Goal: Transaction & Acquisition: Purchase product/service

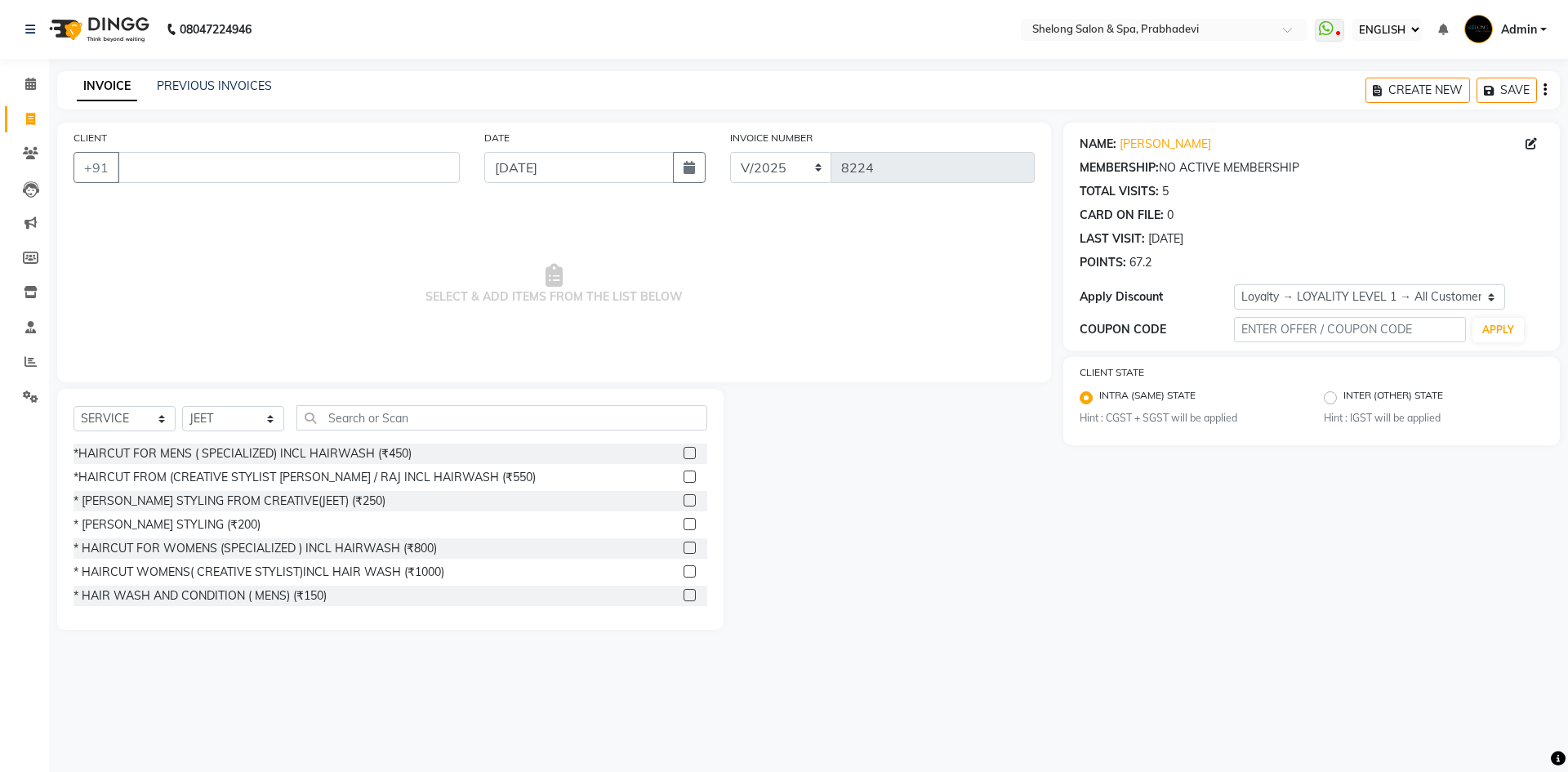
select select "ec"
select select "service"
select select "16092"
select select "1: Object"
click at [239, 425] on select "SELECT STYLIST ( [PERSON_NAME] ) ( [PERSON_NAME] ) [PERSON_NAME] fojdur [PERSON…" at bounding box center [233, 418] width 102 height 25
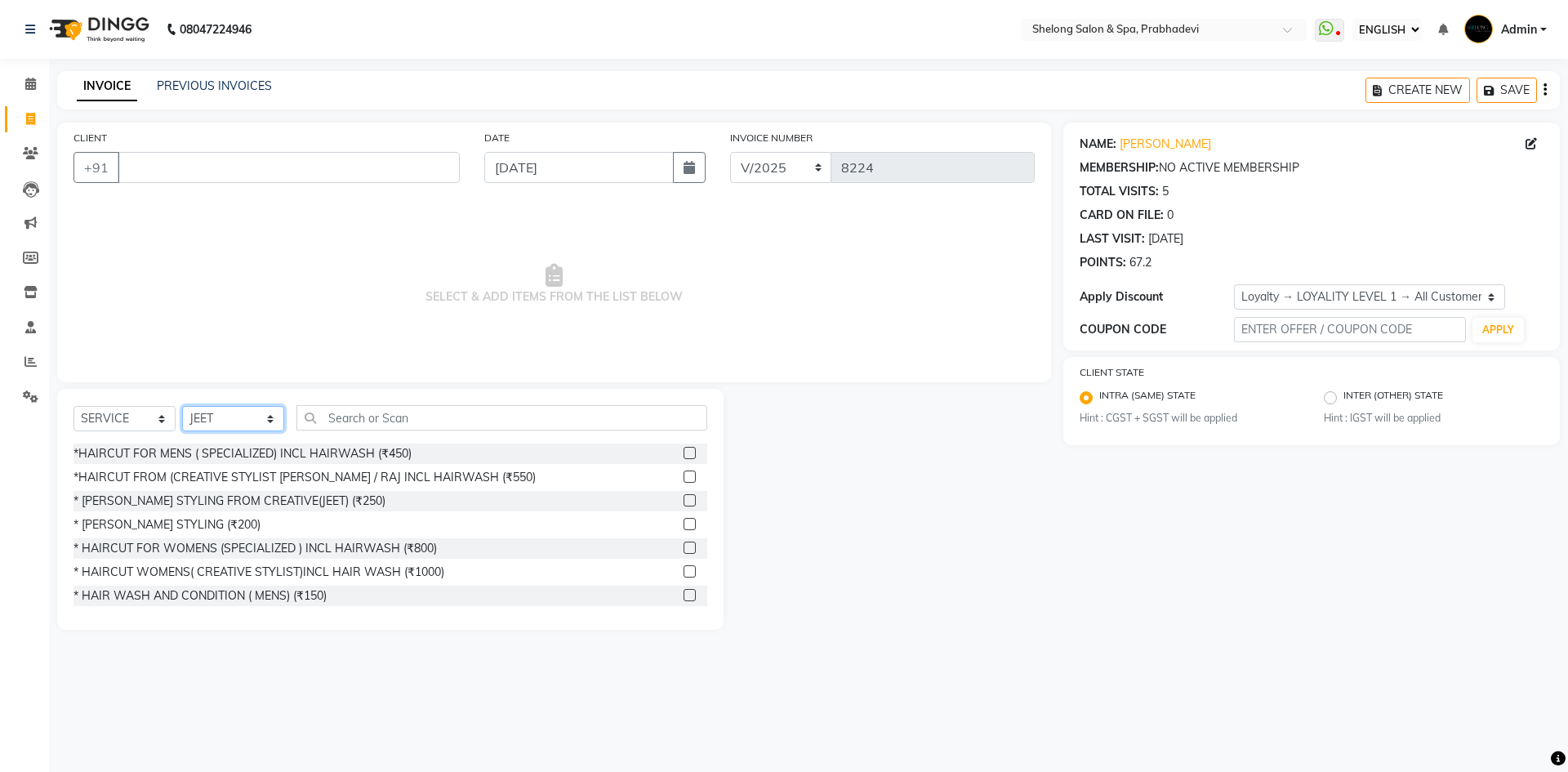
select select "24970"
click at [182, 406] on select "SELECT STYLIST ( [PERSON_NAME] ) ( [PERSON_NAME] ) [PERSON_NAME] fojdur [PERSON…" at bounding box center [233, 418] width 102 height 25
click at [225, 459] on div "*HAIRCUT FOR MENS ( SPECIALIZED) INCL HAIRWASH (₹450)" at bounding box center [243, 454] width 339 height 18
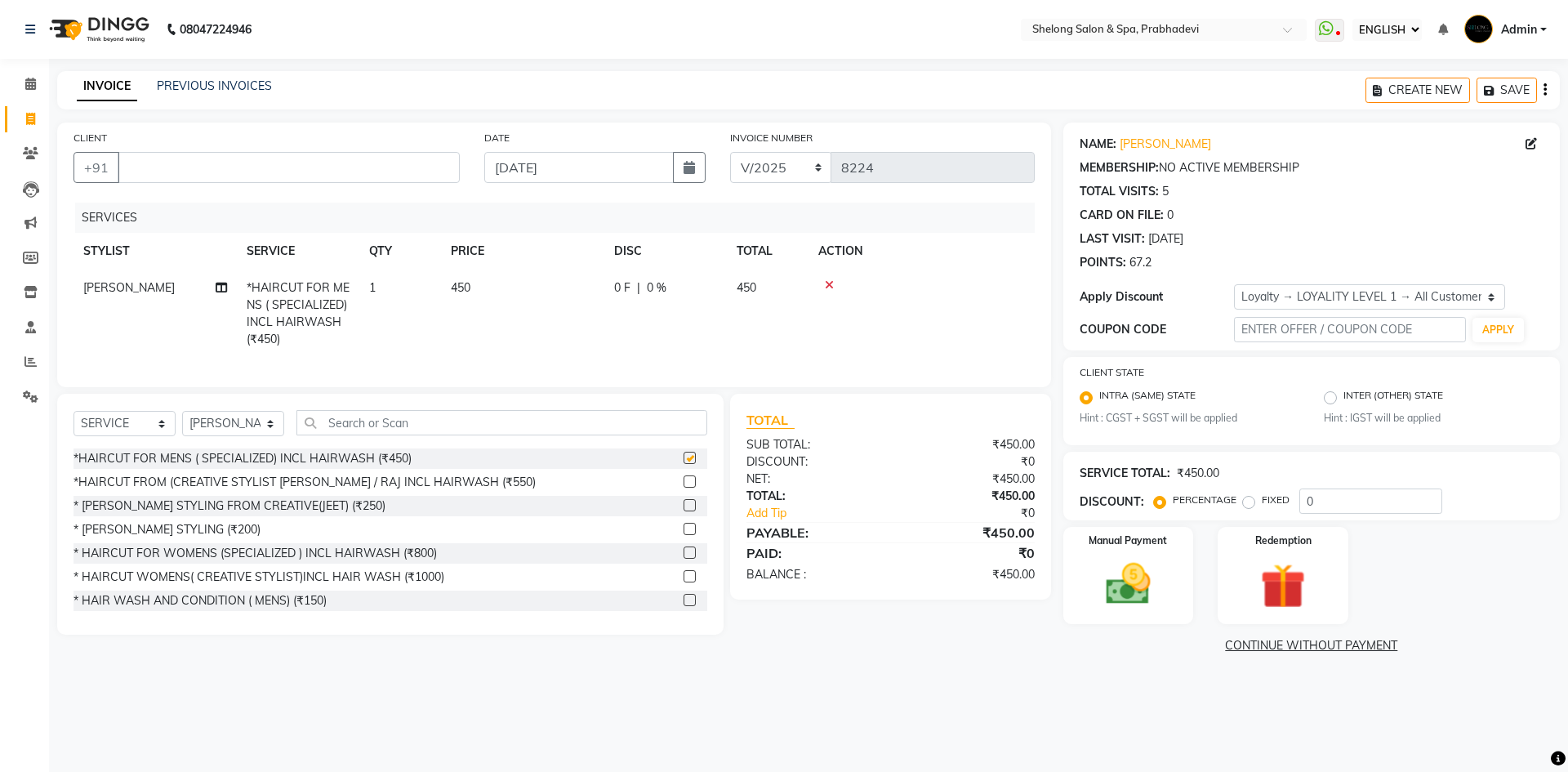
checkbox input "false"
click at [279, 168] on input "CLIENT" at bounding box center [289, 167] width 342 height 31
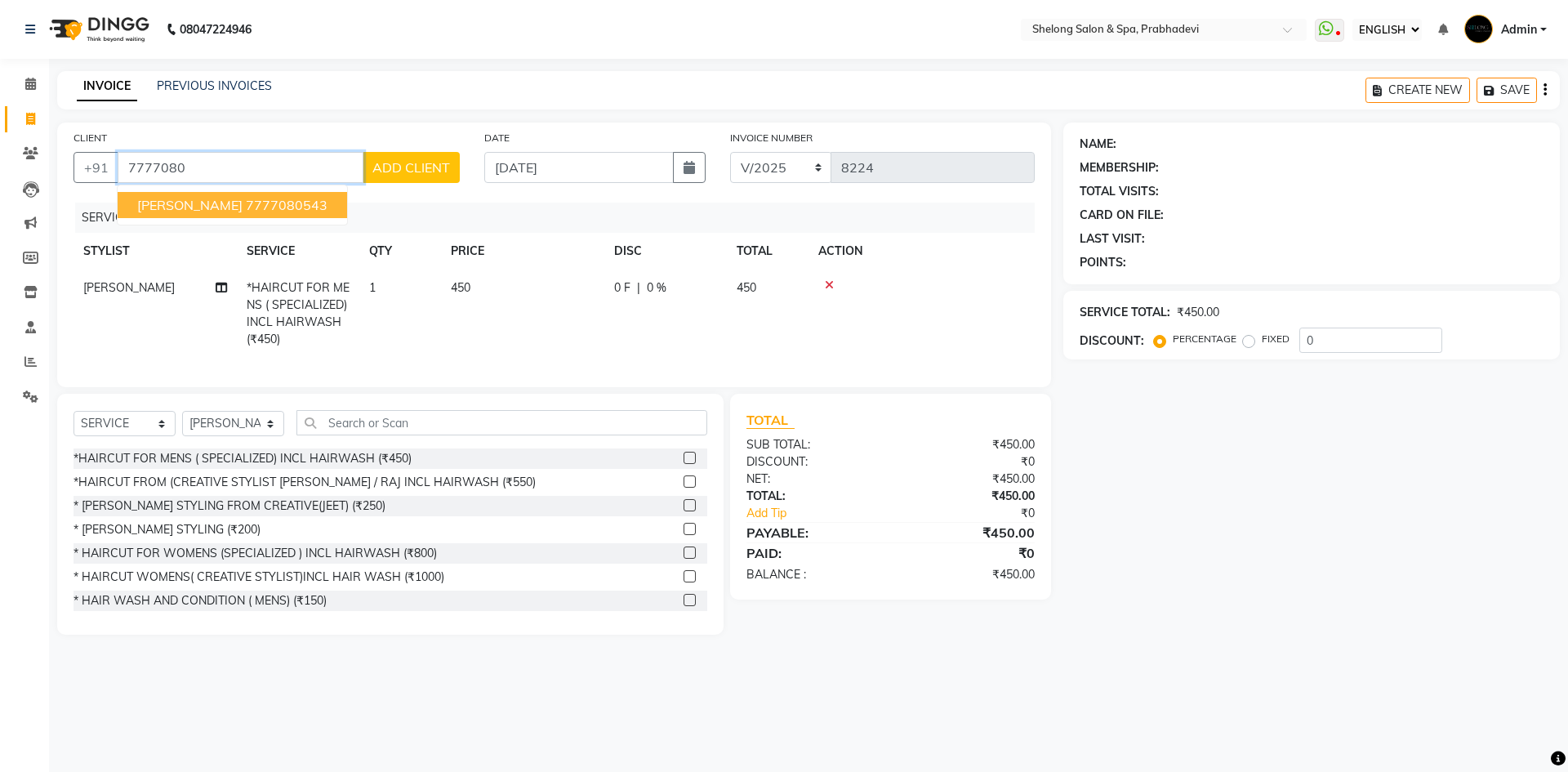
click at [196, 192] on button "Sahil Kadam 7777080543" at bounding box center [232, 205] width 230 height 26
type input "7777080543"
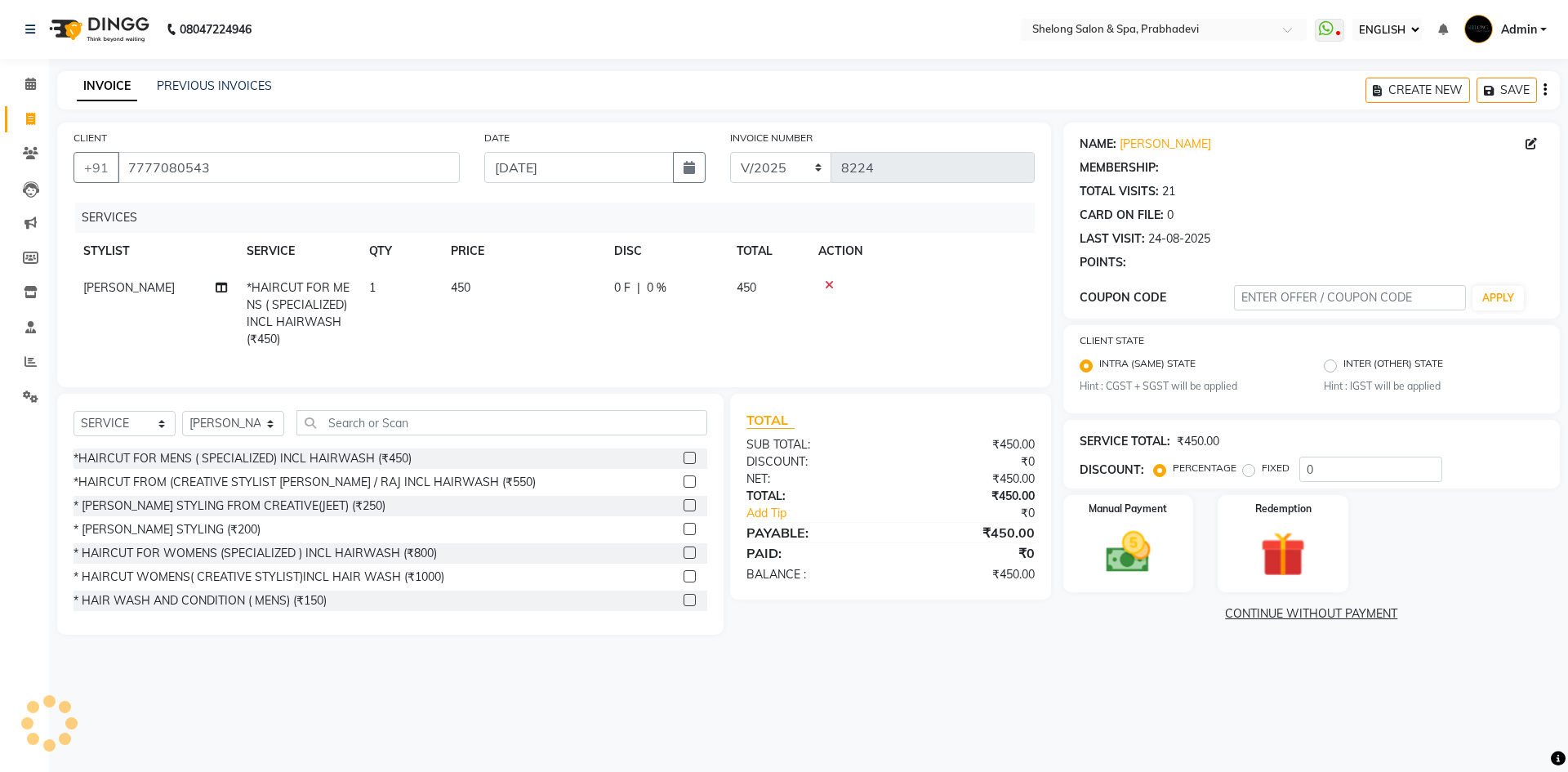
select select "1: Object"
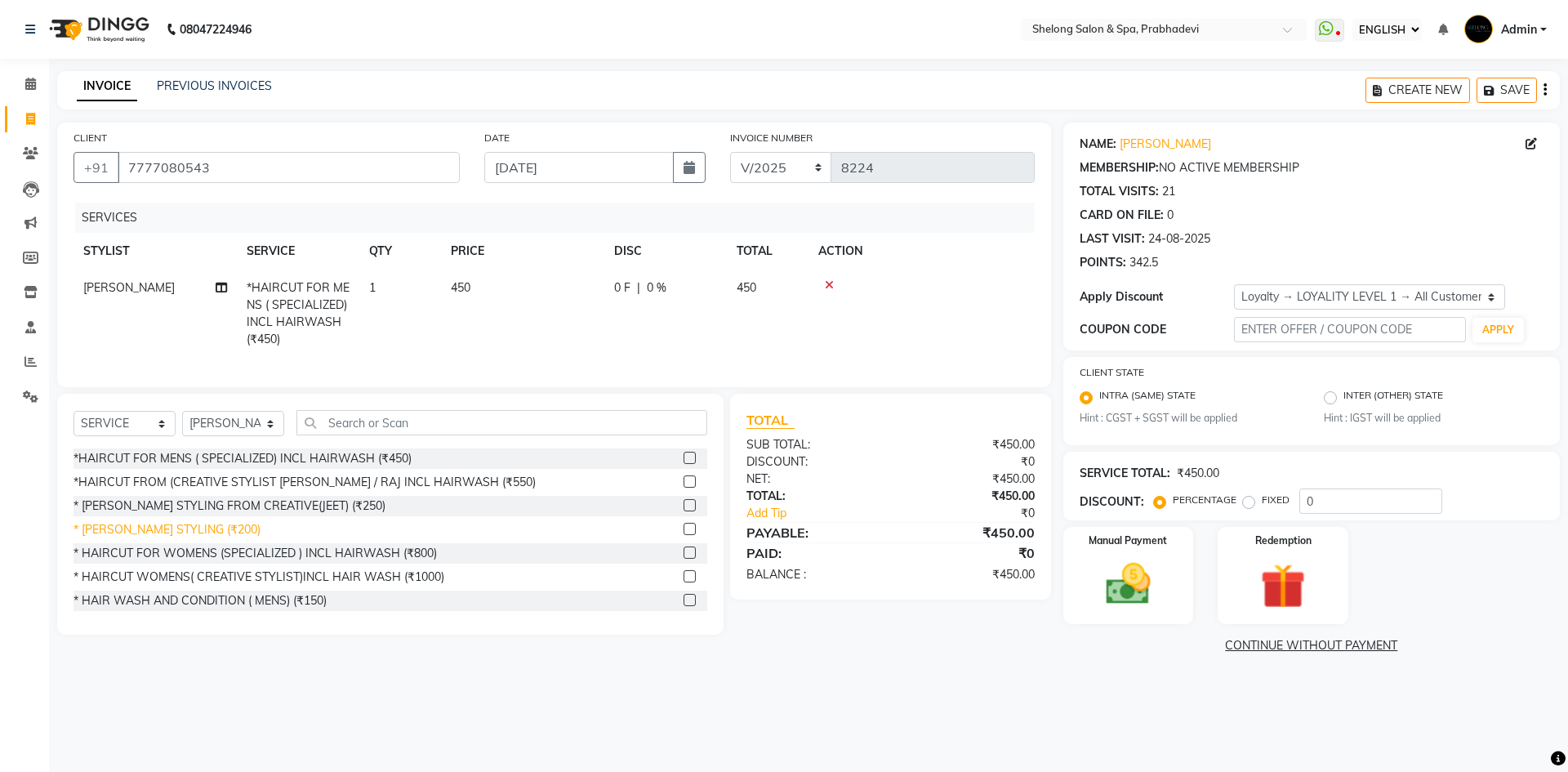
click at [187, 539] on div "* [PERSON_NAME] STYLING (₹200)" at bounding box center [167, 530] width 187 height 18
checkbox input "false"
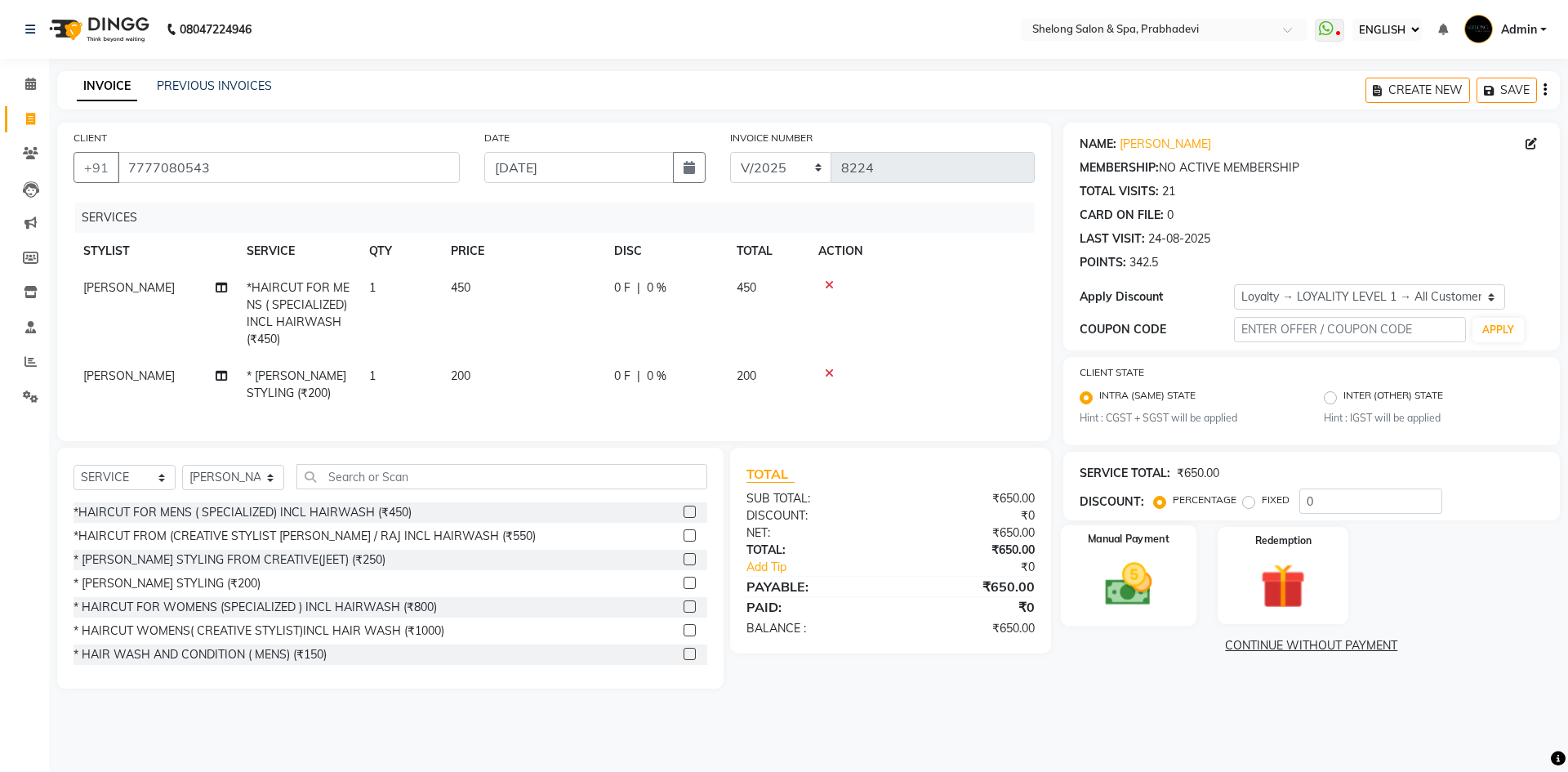
click at [1133, 573] on img at bounding box center [1128, 584] width 76 height 54
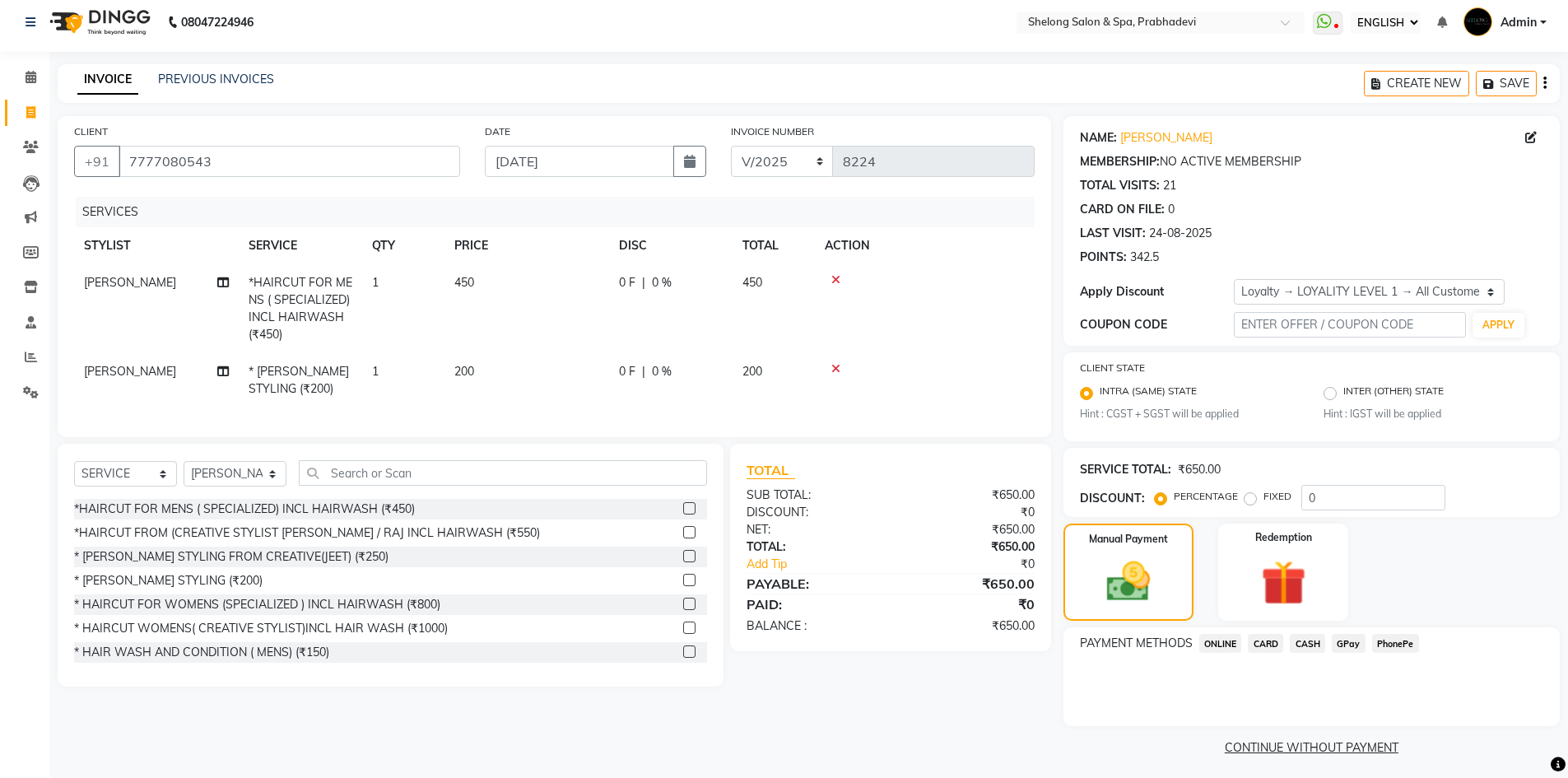
scroll to position [14, 0]
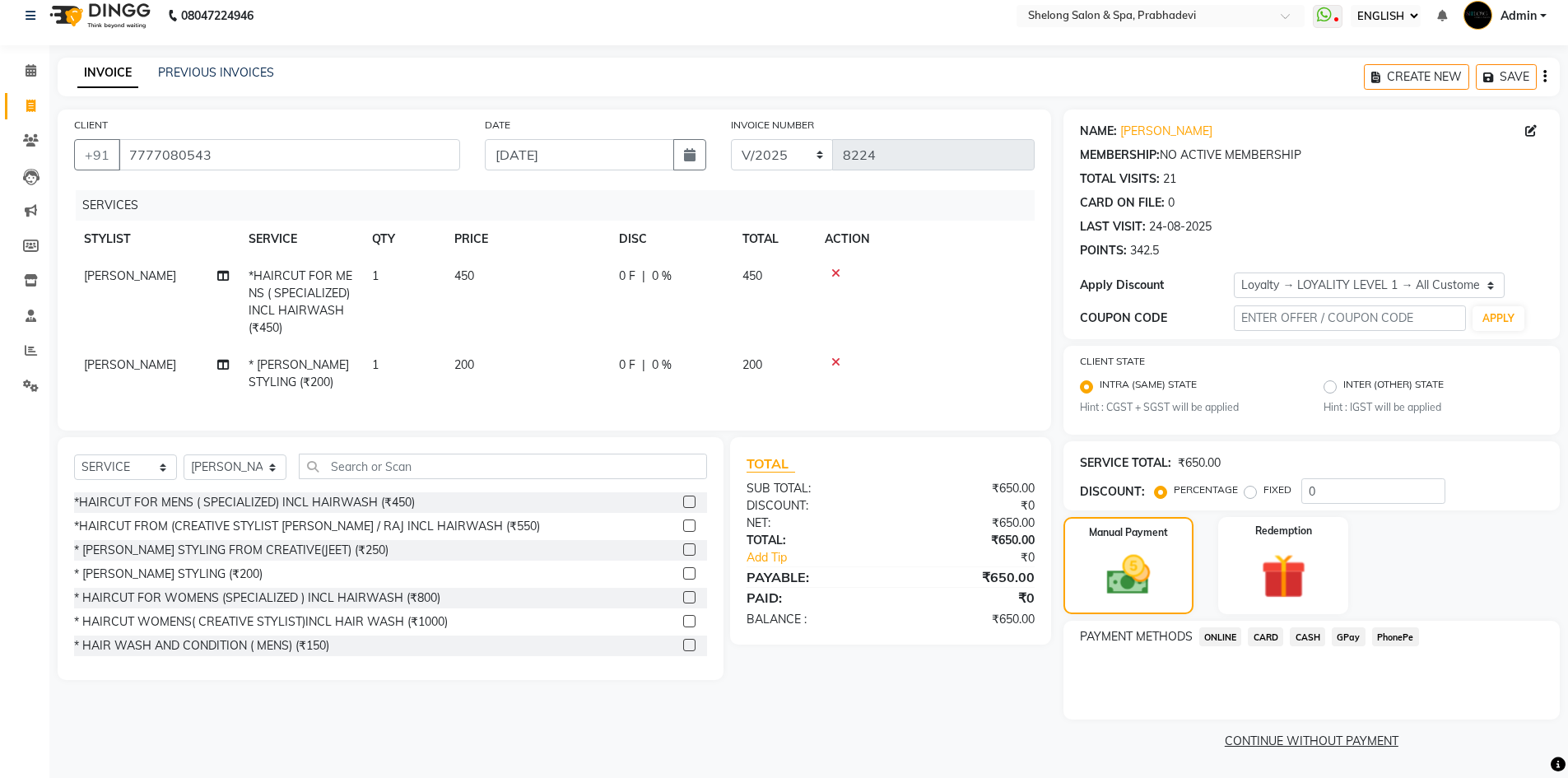
click at [1349, 643] on span "GPay" at bounding box center [1349, 637] width 34 height 19
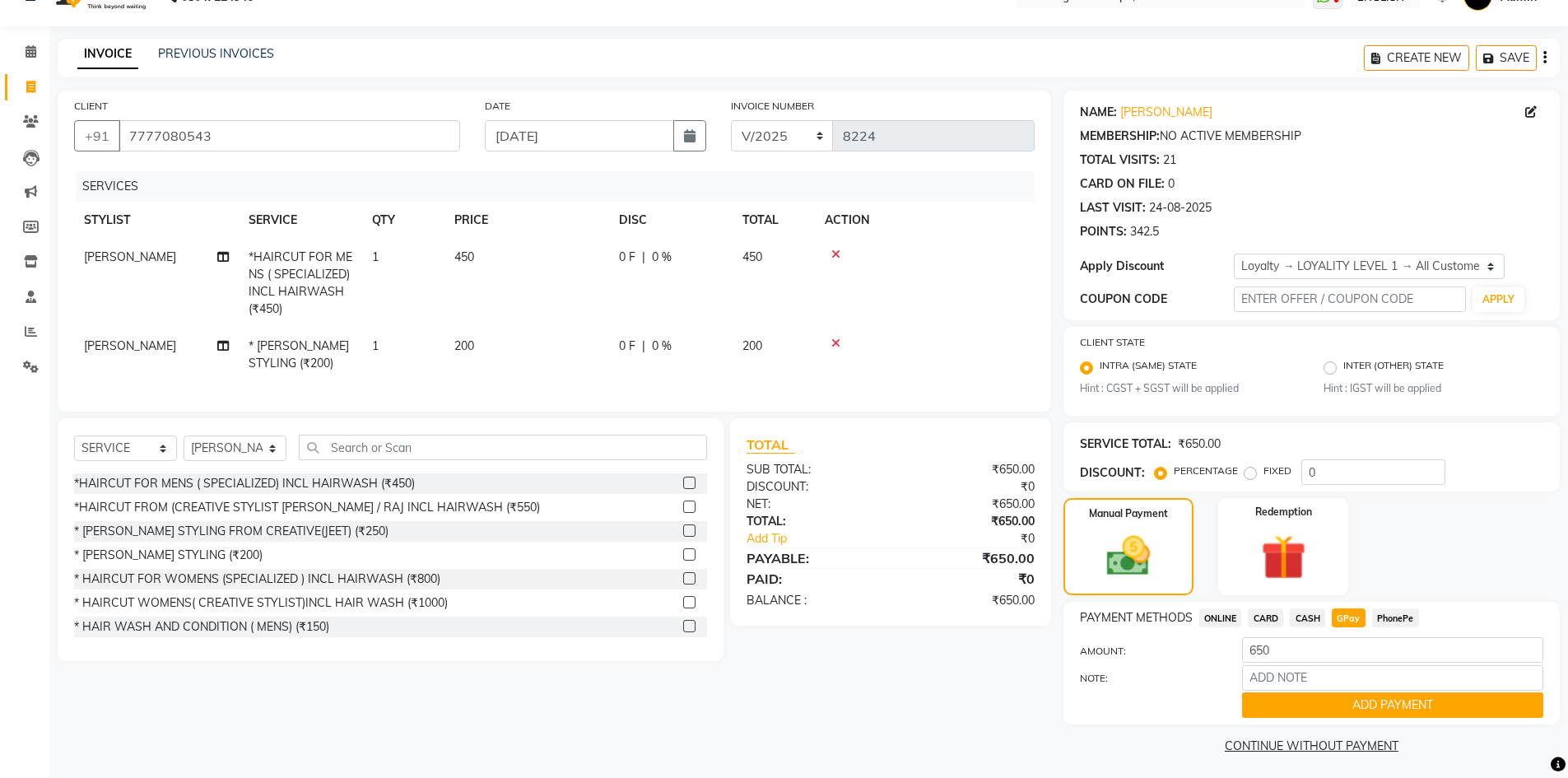
scroll to position [38, 0]
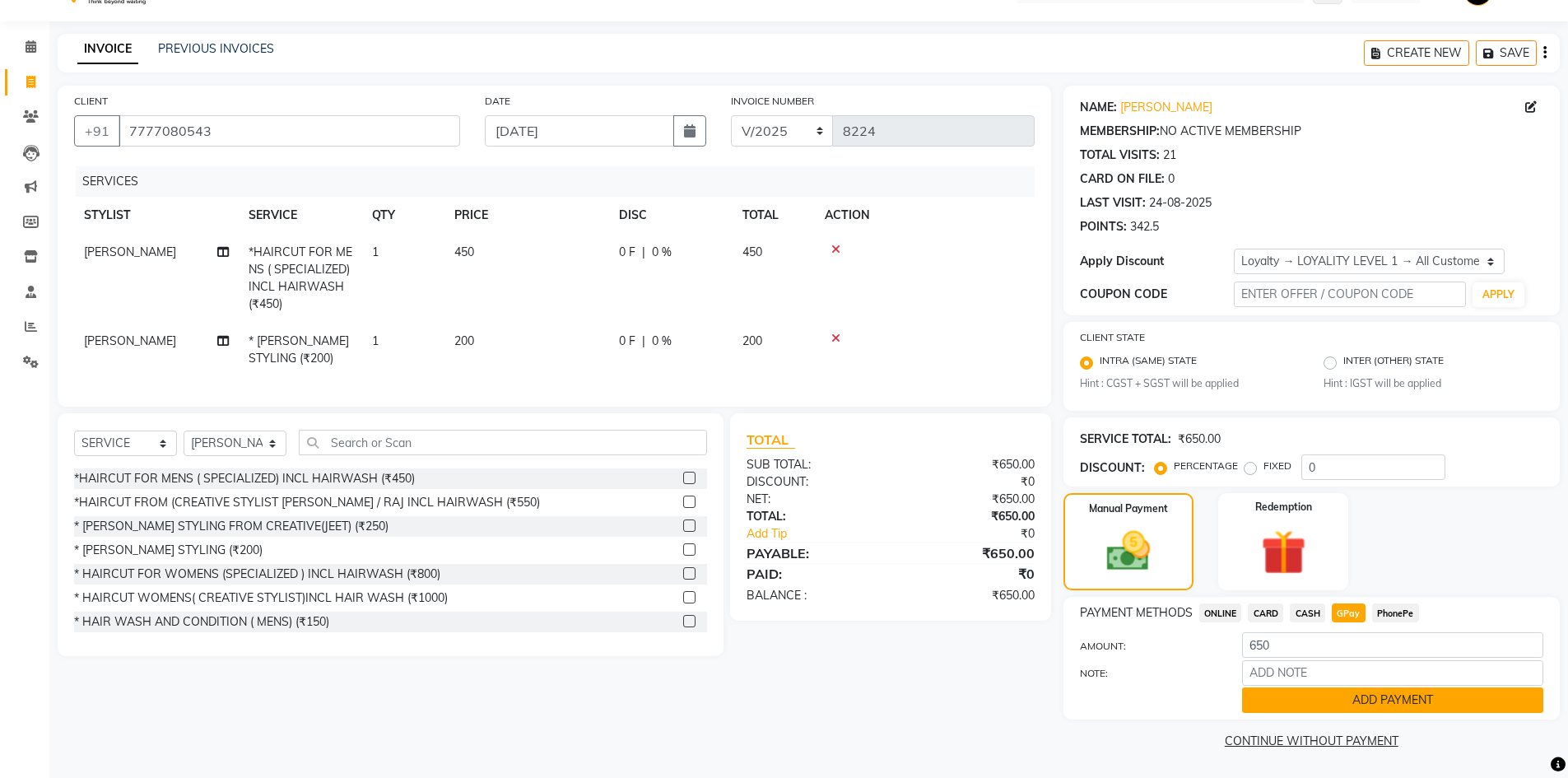
click at [1339, 705] on button "ADD PAYMENT" at bounding box center [1392, 700] width 301 height 26
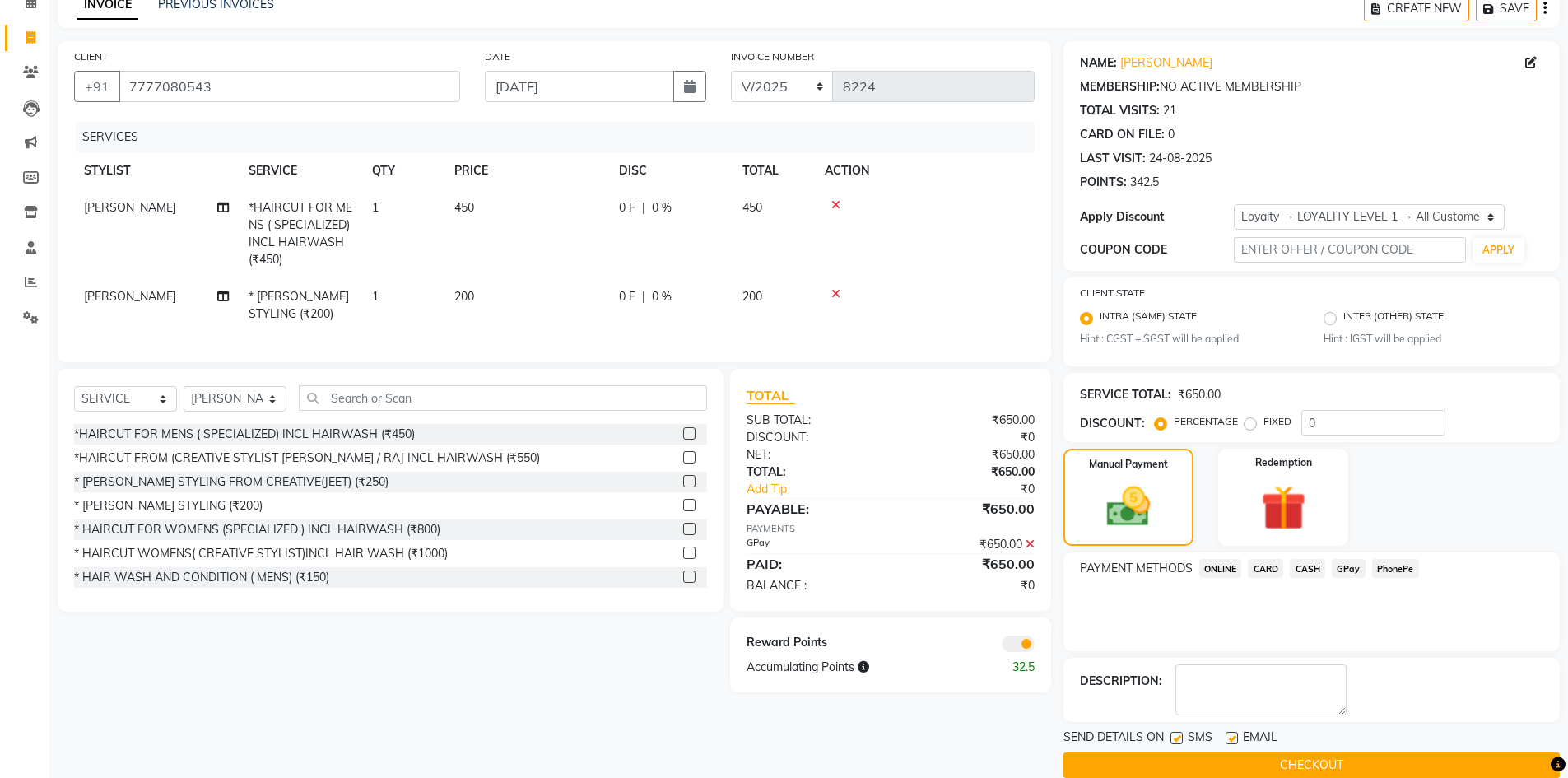
scroll to position [107, 0]
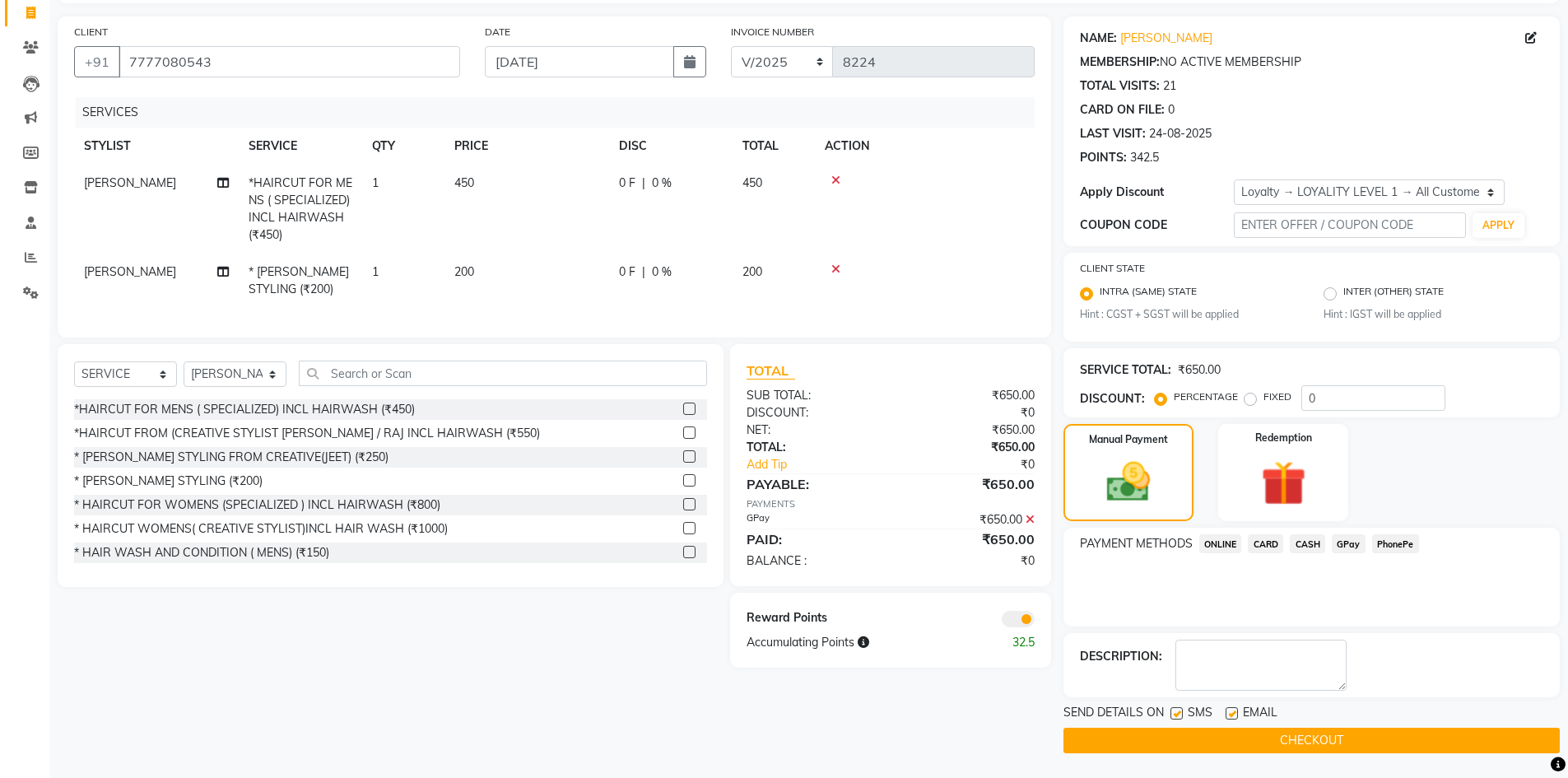
click at [1326, 743] on button "CHECKOUT" at bounding box center [1312, 740] width 497 height 26
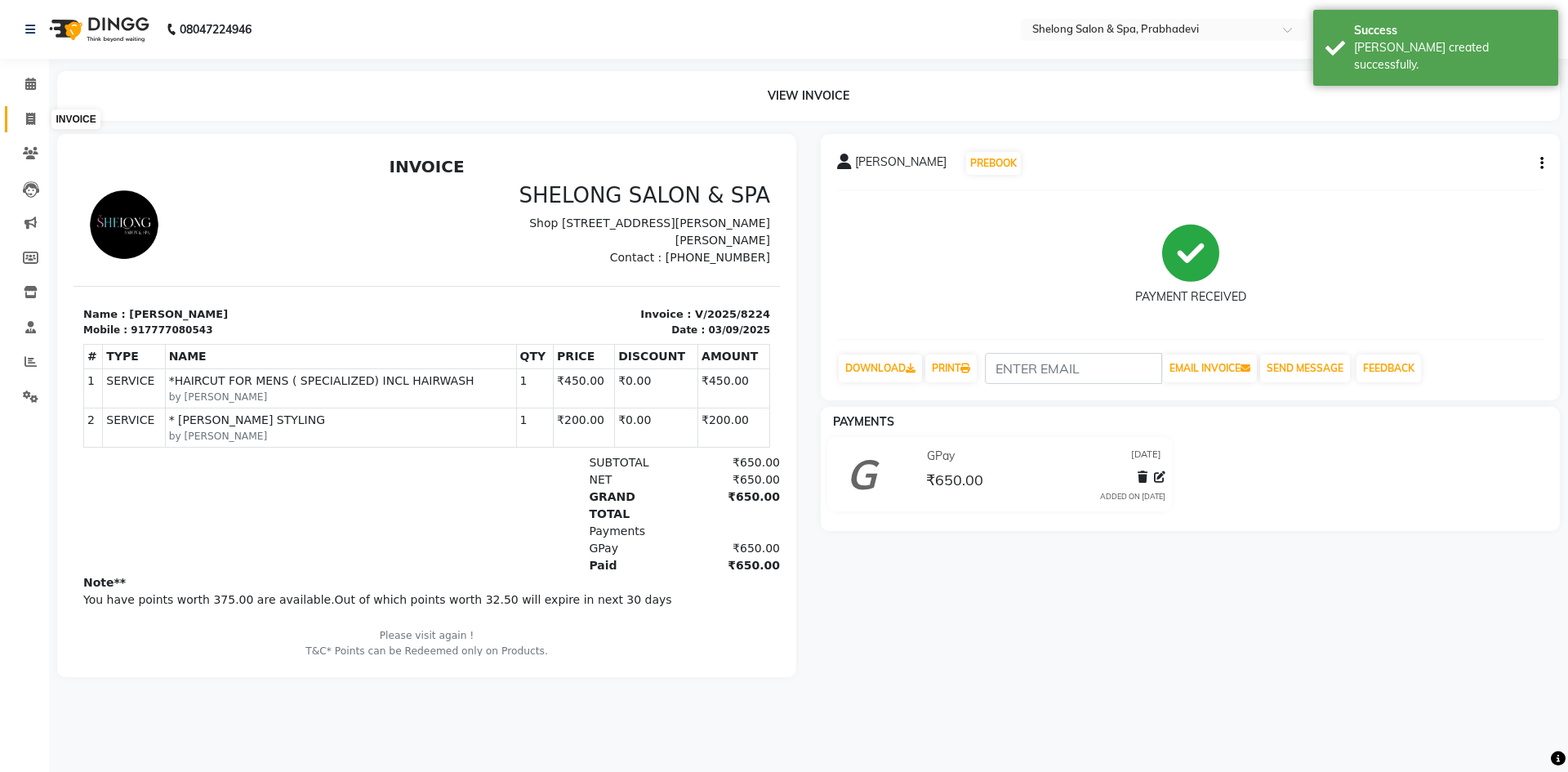
click at [24, 113] on span at bounding box center [31, 119] width 29 height 18
select select "service"
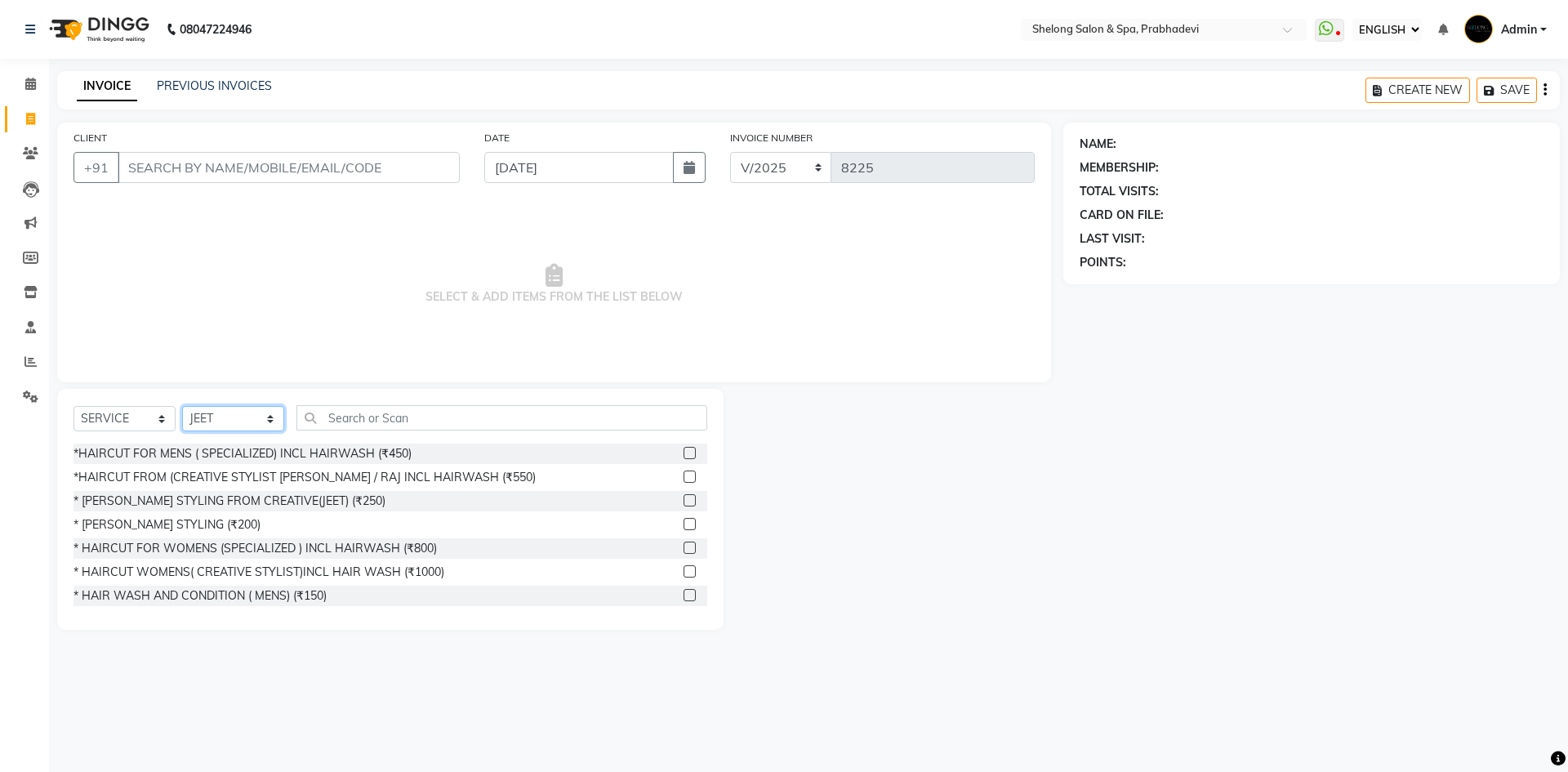
click at [267, 428] on select "SELECT STYLIST ( [PERSON_NAME] ) ( [PERSON_NAME] ) [PERSON_NAME] fojdur [PERSON…" at bounding box center [233, 418] width 102 height 25
select select "31386"
click at [182, 406] on select "SELECT STYLIST ( [PERSON_NAME] ) ( [PERSON_NAME] ) [PERSON_NAME] fojdur [PERSON…" at bounding box center [233, 418] width 102 height 25
click at [335, 416] on input "text" at bounding box center [502, 418] width 410 height 25
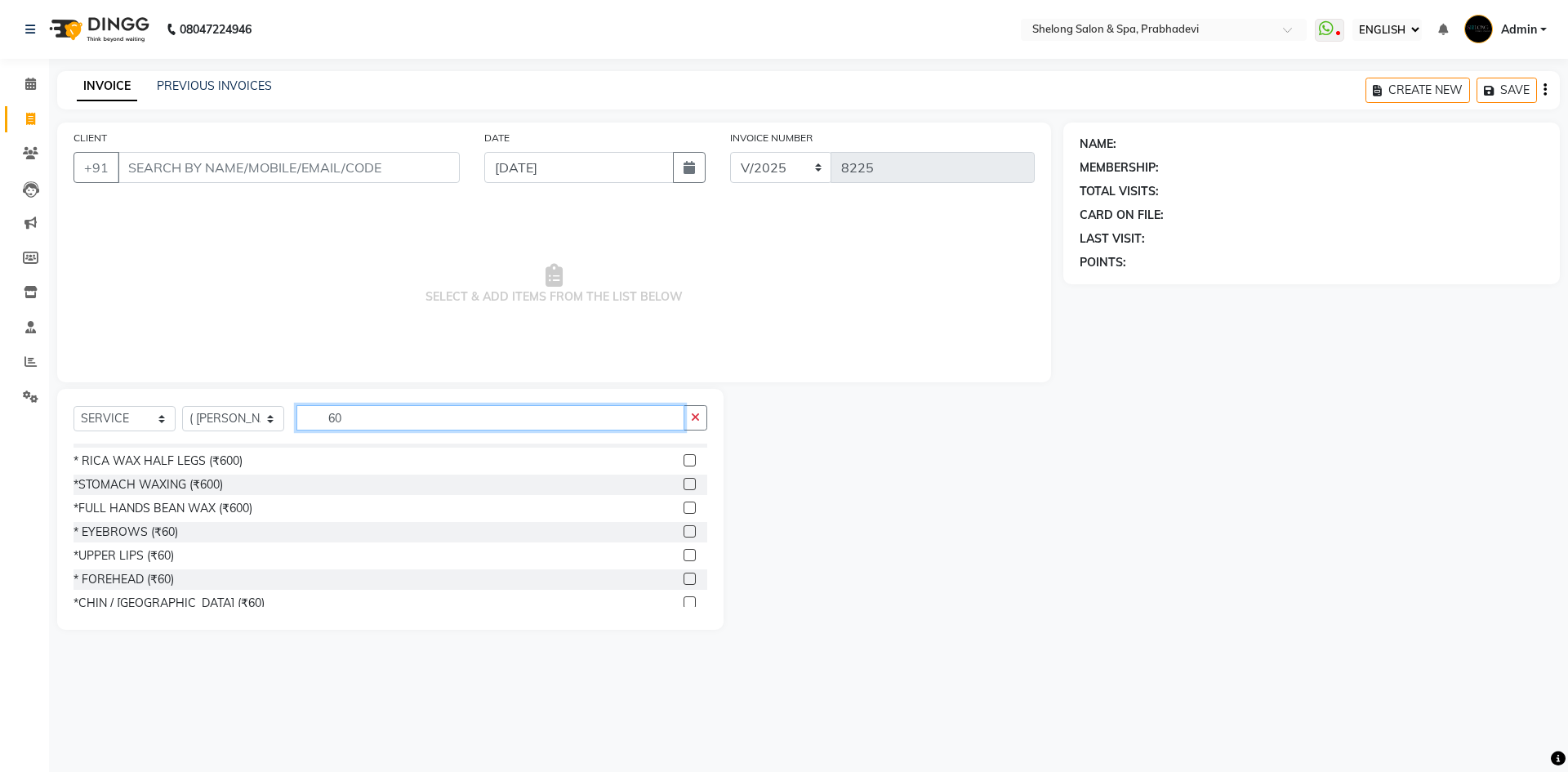
scroll to position [572, 0]
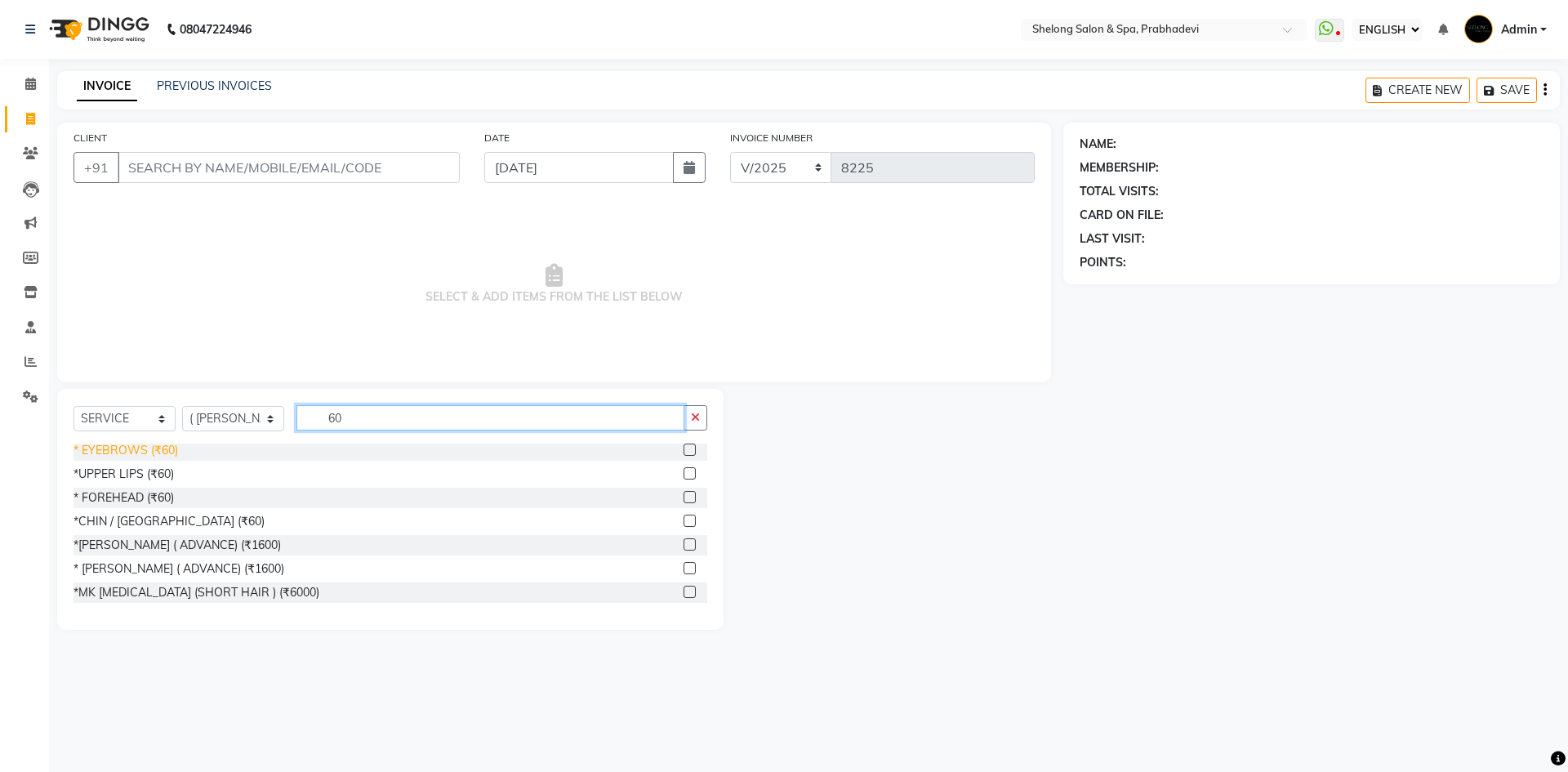
type input "60"
click at [89, 456] on div "* EYEBROWS (₹60)" at bounding box center [125, 451] width 104 height 18
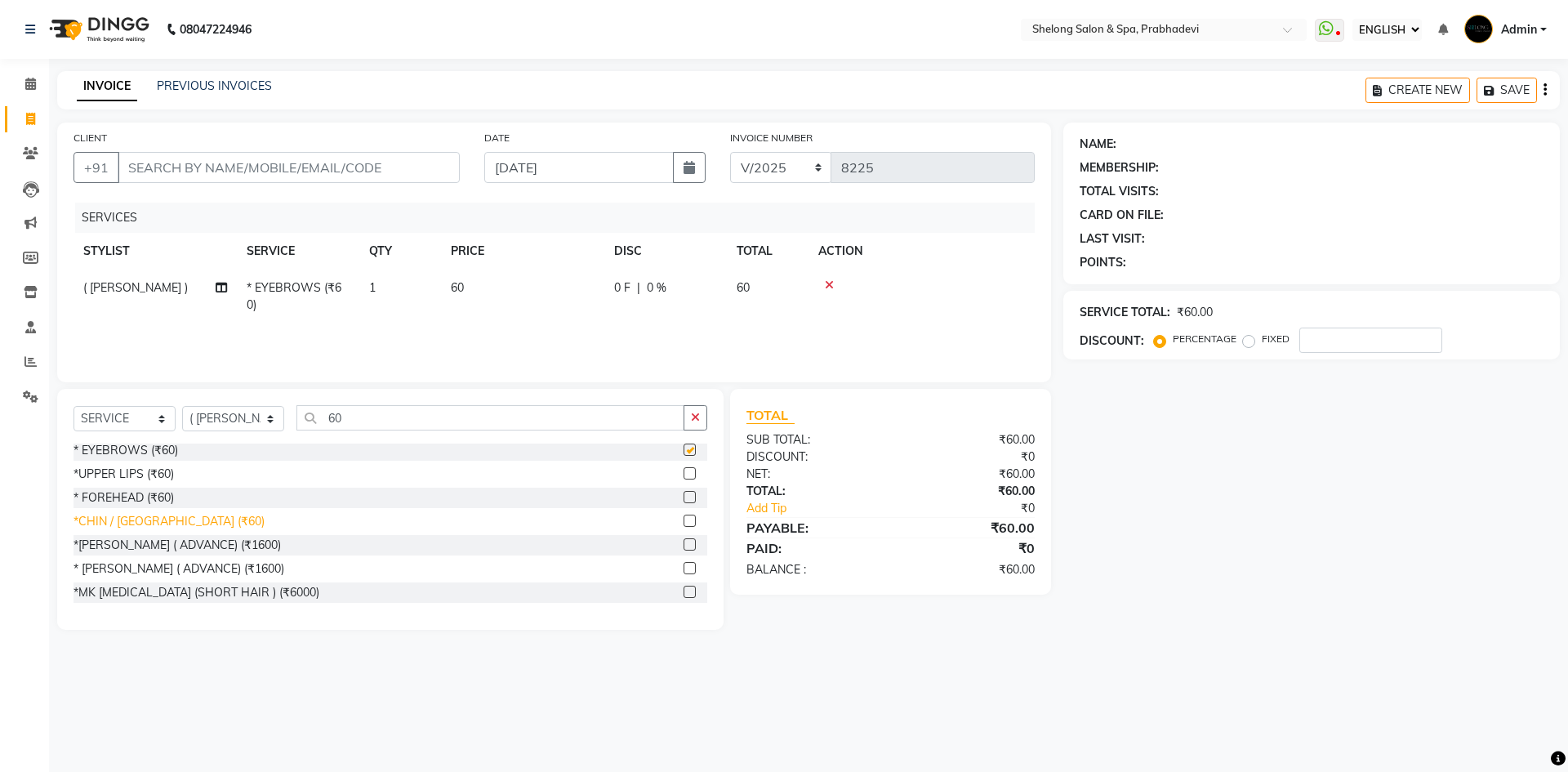
checkbox input "false"
click at [101, 494] on div "* FOREHEAD (₹60)" at bounding box center [124, 498] width 101 height 18
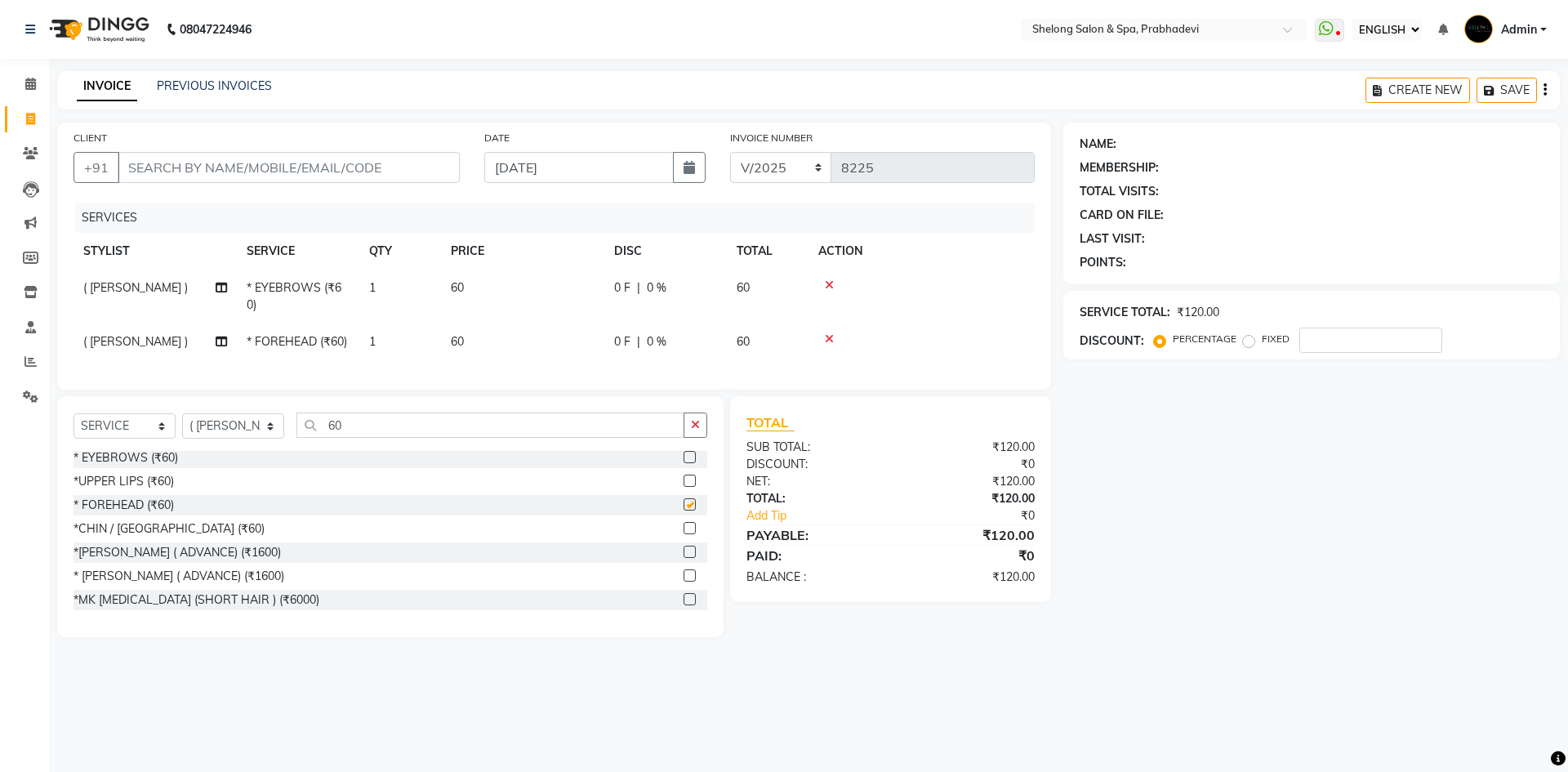
checkbox input "false"
click at [695, 438] on button "button" at bounding box center [695, 425] width 24 height 25
click at [347, 438] on input "text" at bounding box center [502, 425] width 410 height 25
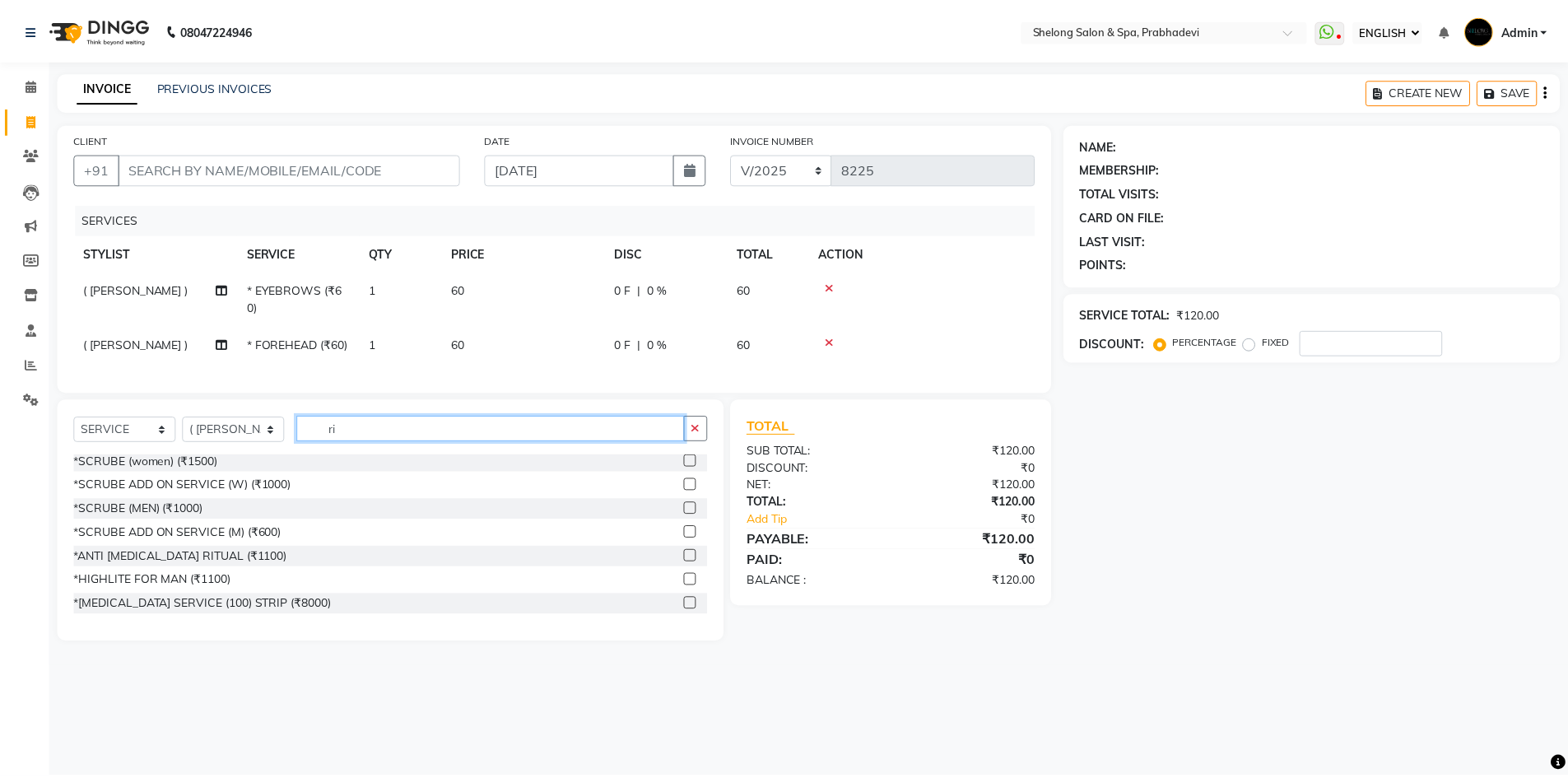
scroll to position [0, 0]
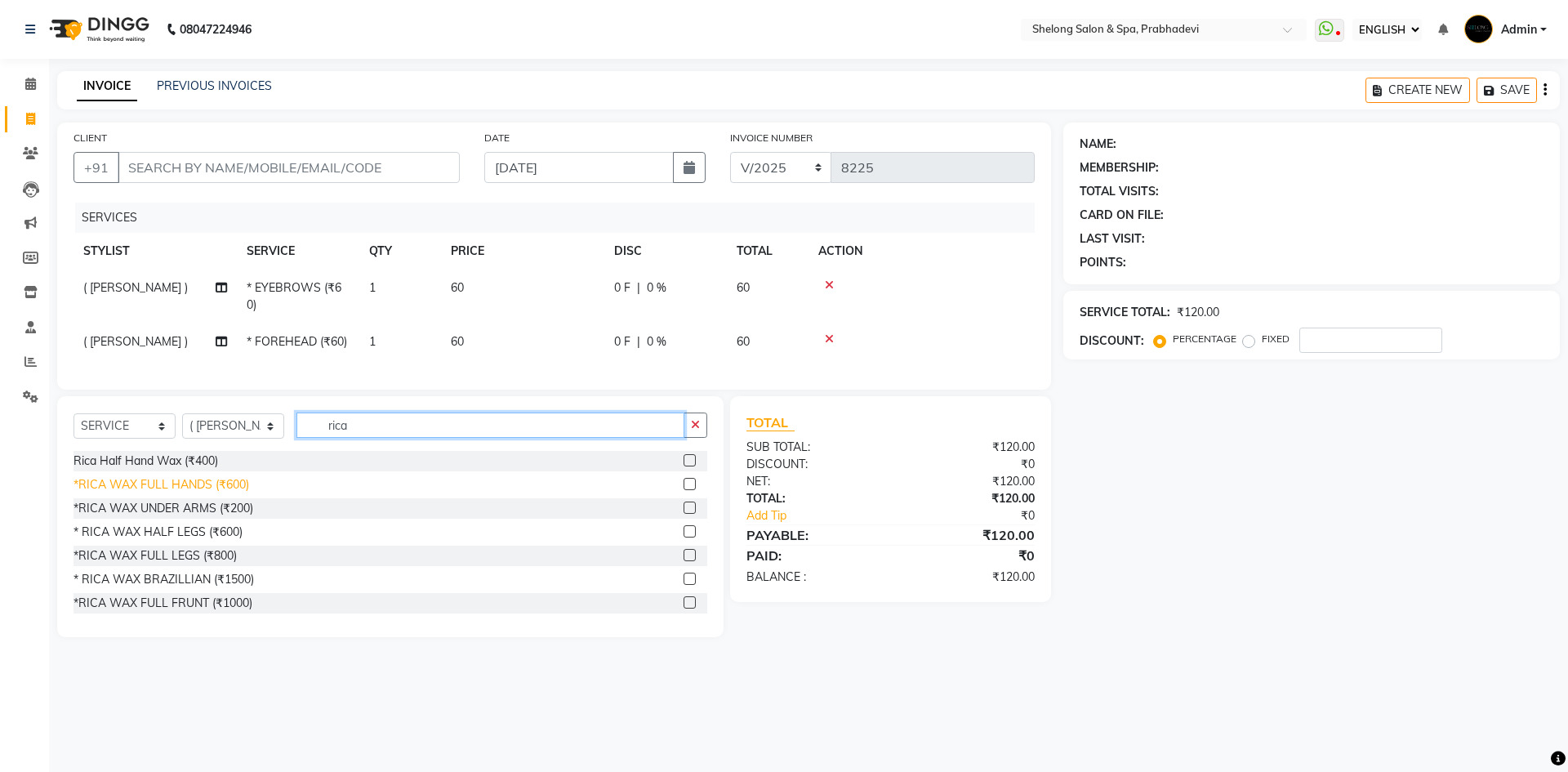
type input "rica"
click at [217, 494] on div "*RICA WAX FULL HANDS (₹600)" at bounding box center [161, 485] width 175 height 18
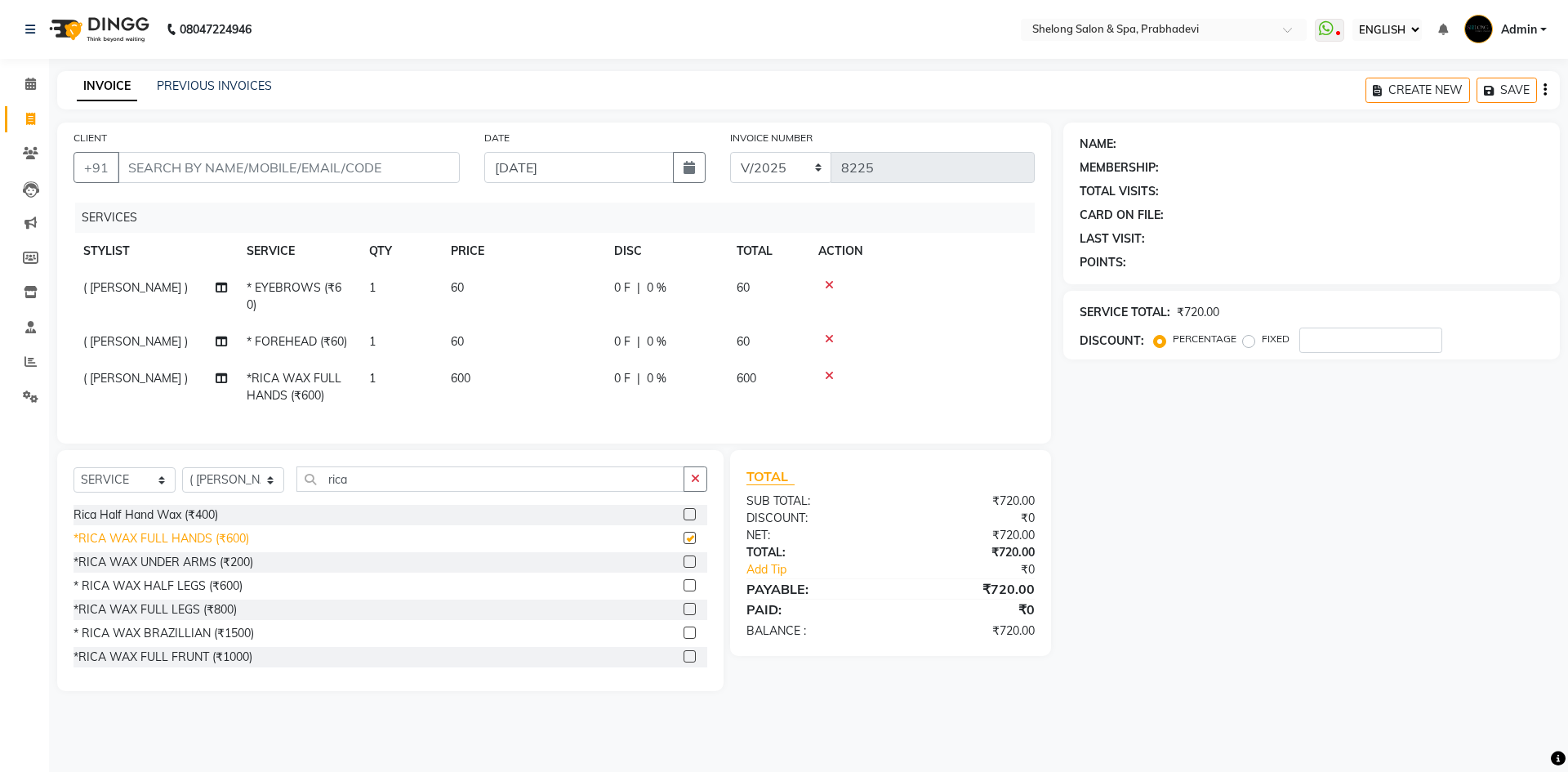
checkbox input "false"
click at [190, 595] on div "* RICA WAX HALF LEGS (₹600)" at bounding box center [158, 586] width 169 height 18
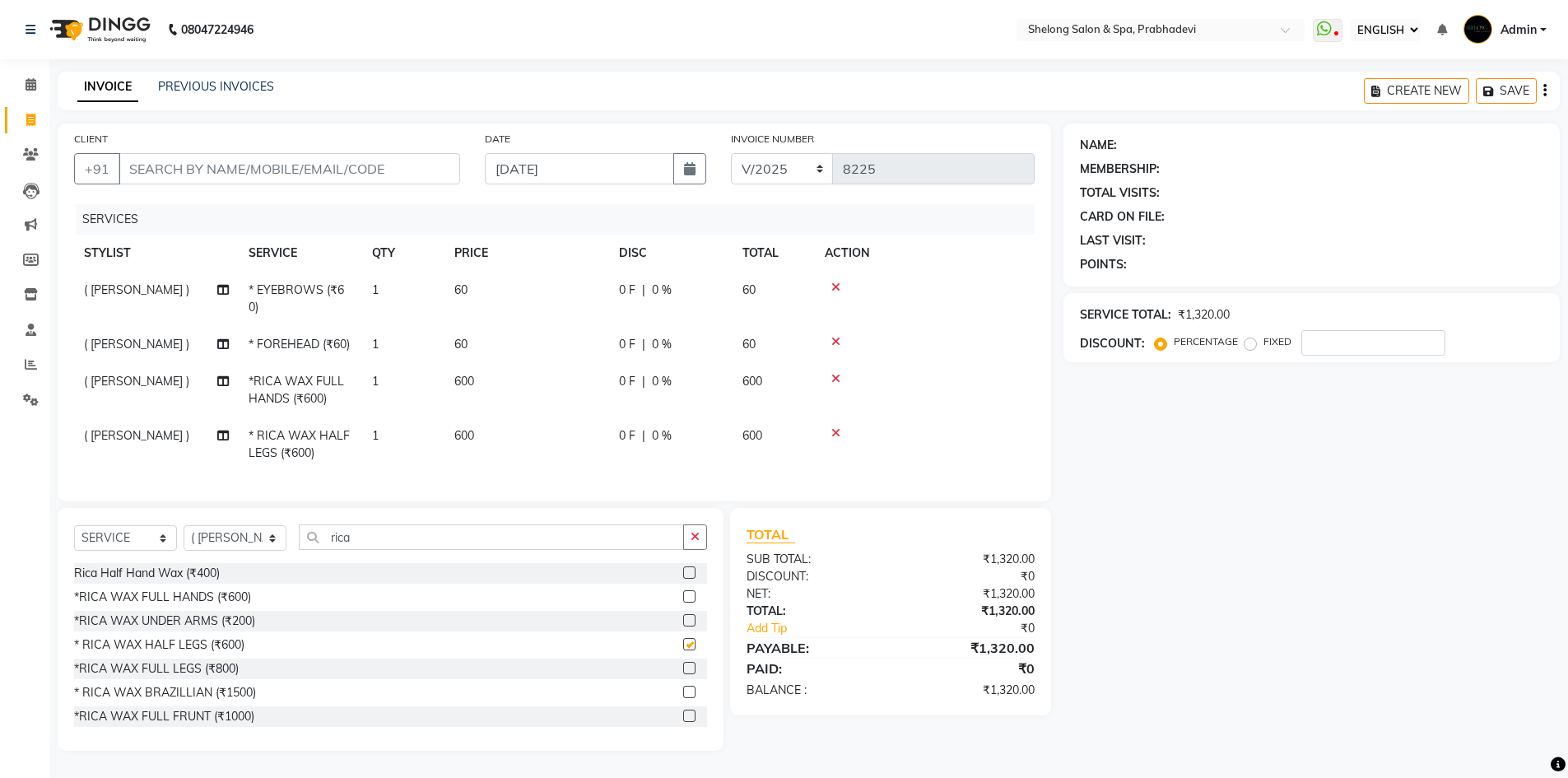
checkbox input "false"
click at [697, 543] on icon "button" at bounding box center [695, 537] width 9 height 11
type input "4500"
click at [142, 629] on div "Vitamin C facial (₹4500)" at bounding box center [137, 622] width 126 height 18
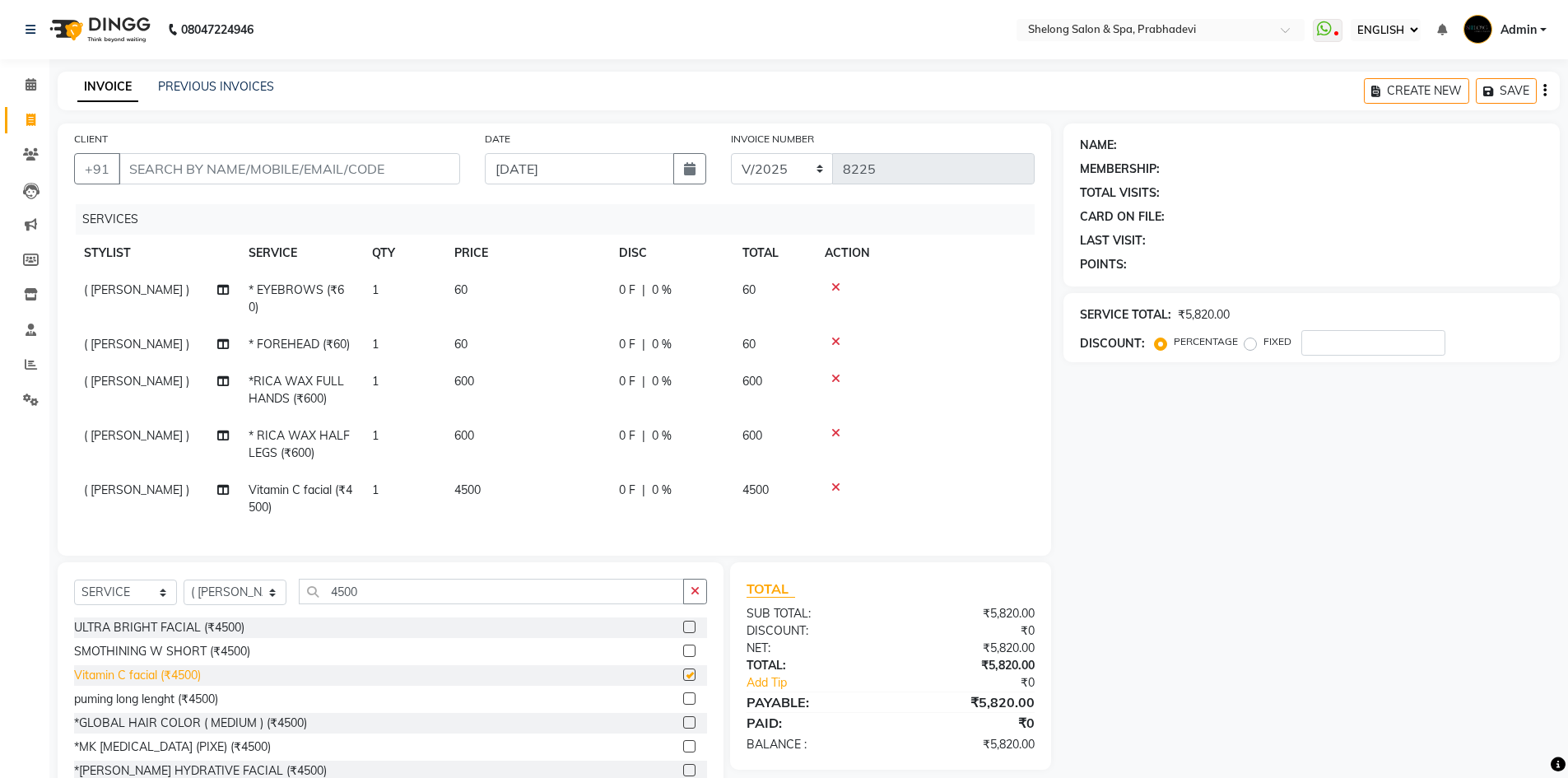
checkbox input "false"
click at [695, 597] on icon "button" at bounding box center [695, 591] width 9 height 11
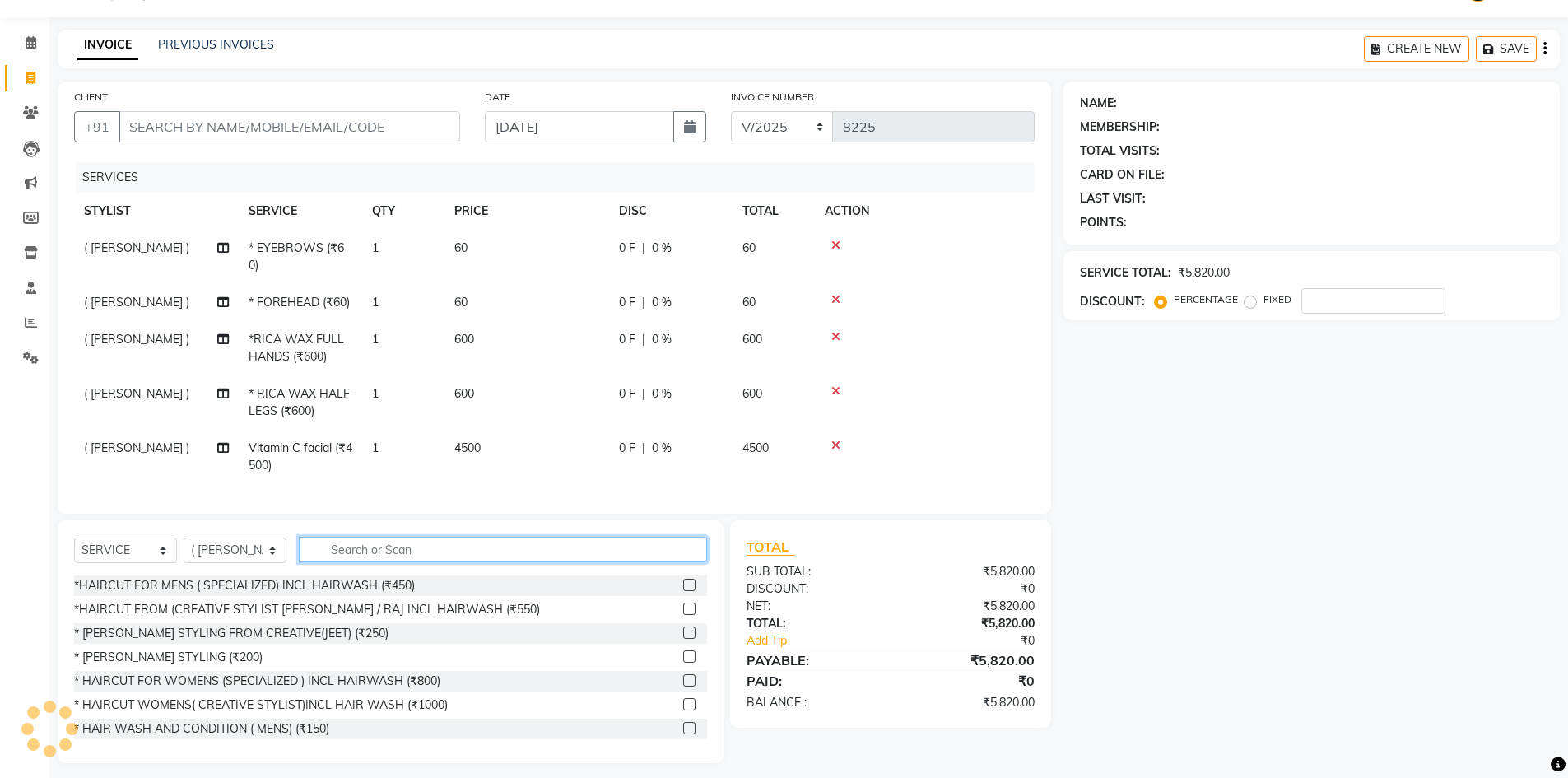
scroll to position [65, 0]
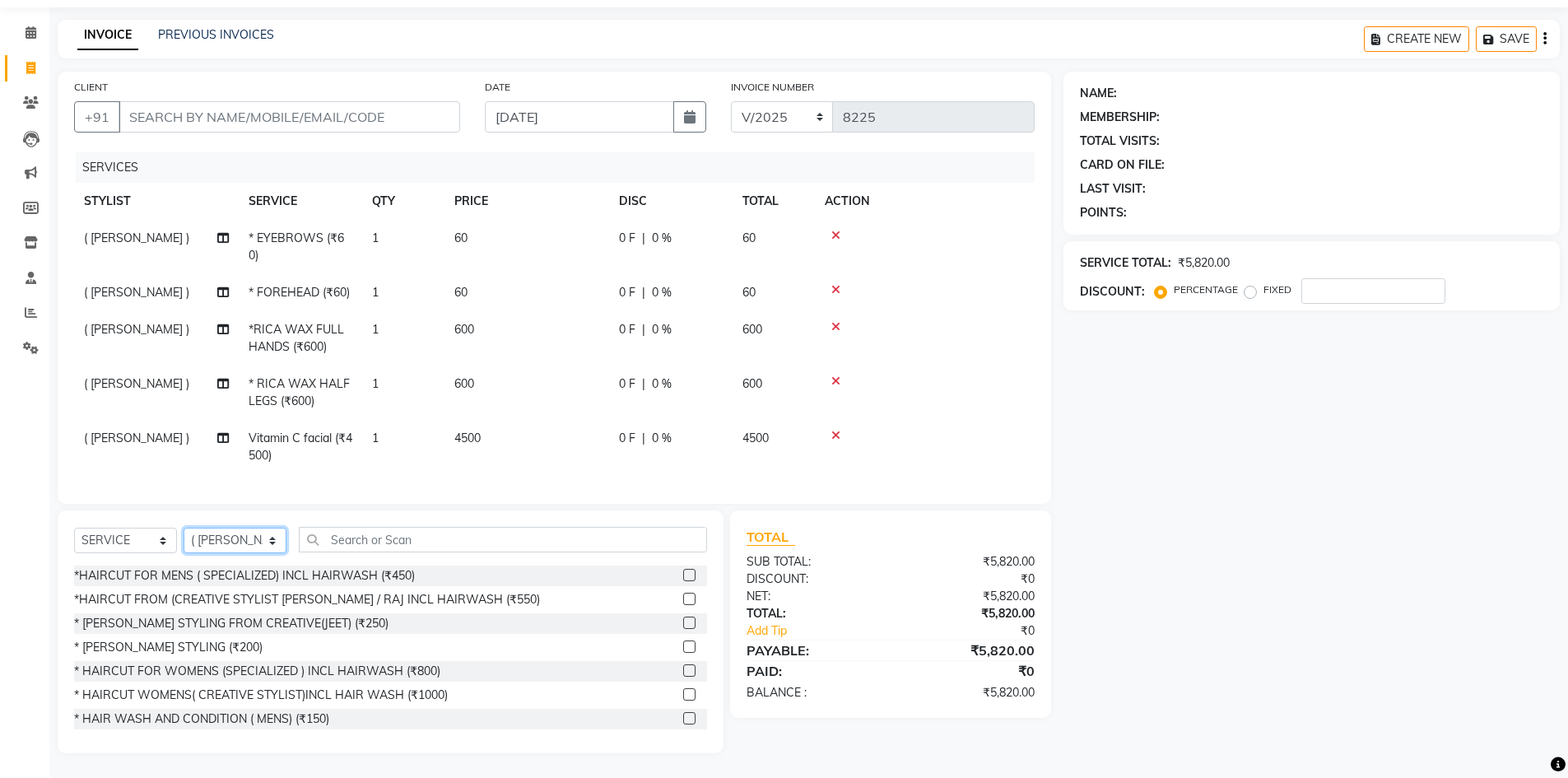
click at [248, 537] on select "SELECT STYLIST ( [PERSON_NAME] ) ( [PERSON_NAME] ) [PERSON_NAME] fojdur [PERSON…" at bounding box center [235, 540] width 103 height 26
select select "16092"
click at [184, 528] on select "SELECT STYLIST ( [PERSON_NAME] ) ( [PERSON_NAME] ) [PERSON_NAME] fojdur [PERSON…" at bounding box center [235, 540] width 103 height 26
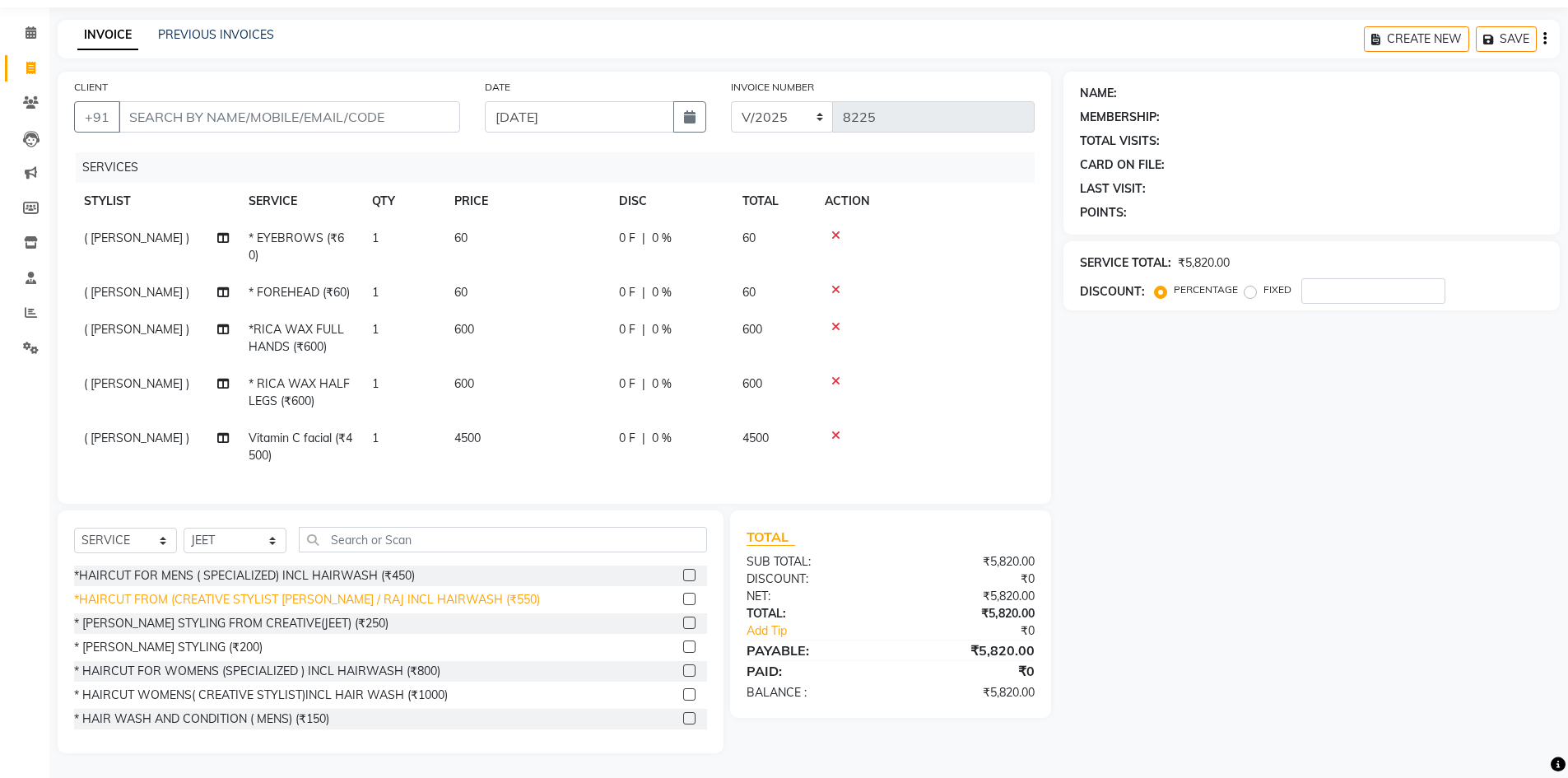
click at [240, 603] on div "*HAIRCUT FROM (CREATIVE STYLIST [PERSON_NAME] / RAJ INCL HAIRWASH (₹550)" at bounding box center [307, 600] width 466 height 18
checkbox input "false"
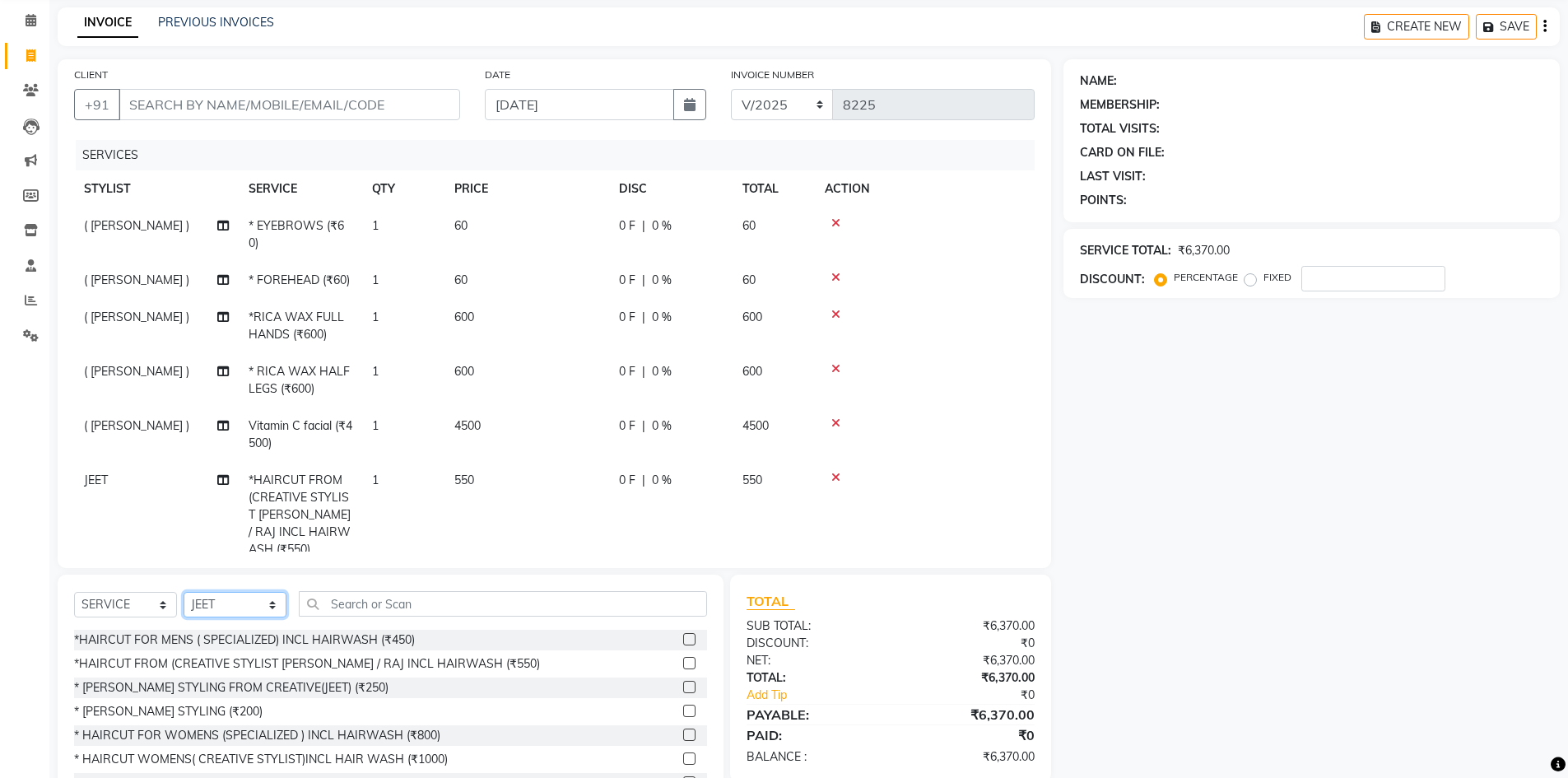
click at [240, 603] on select "SELECT STYLIST ( [PERSON_NAME] ) ( [PERSON_NAME] ) [PERSON_NAME] fojdur [PERSON…" at bounding box center [235, 605] width 103 height 26
select select "88528"
click at [184, 592] on select "SELECT STYLIST ( [PERSON_NAME] ) ( [PERSON_NAME] ) [PERSON_NAME] fojdur [PERSON…" at bounding box center [235, 605] width 103 height 26
click at [176, 719] on div "* [PERSON_NAME] STYLING (₹200)" at bounding box center [168, 712] width 188 height 18
checkbox input "false"
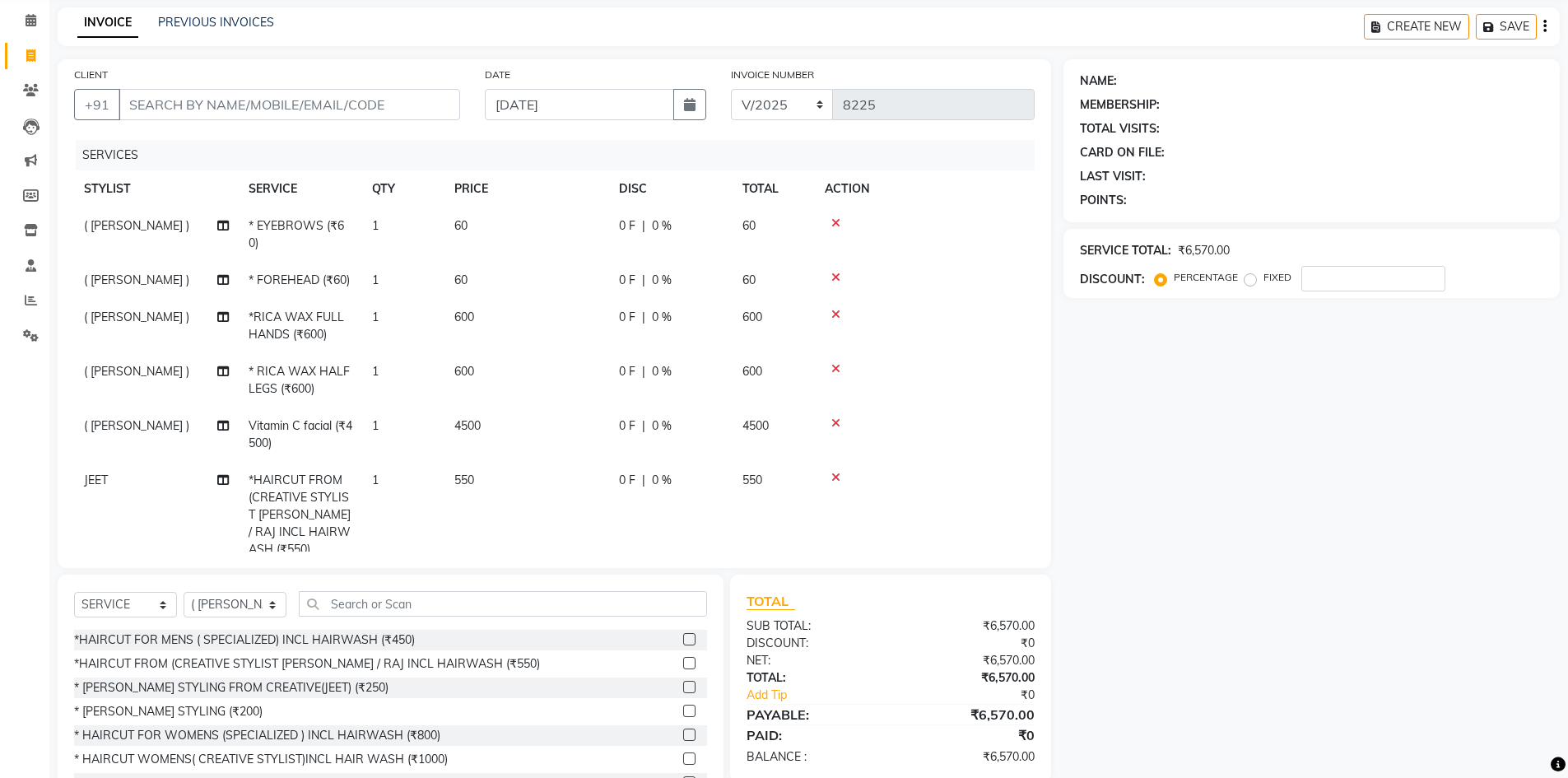
scroll to position [79, 0]
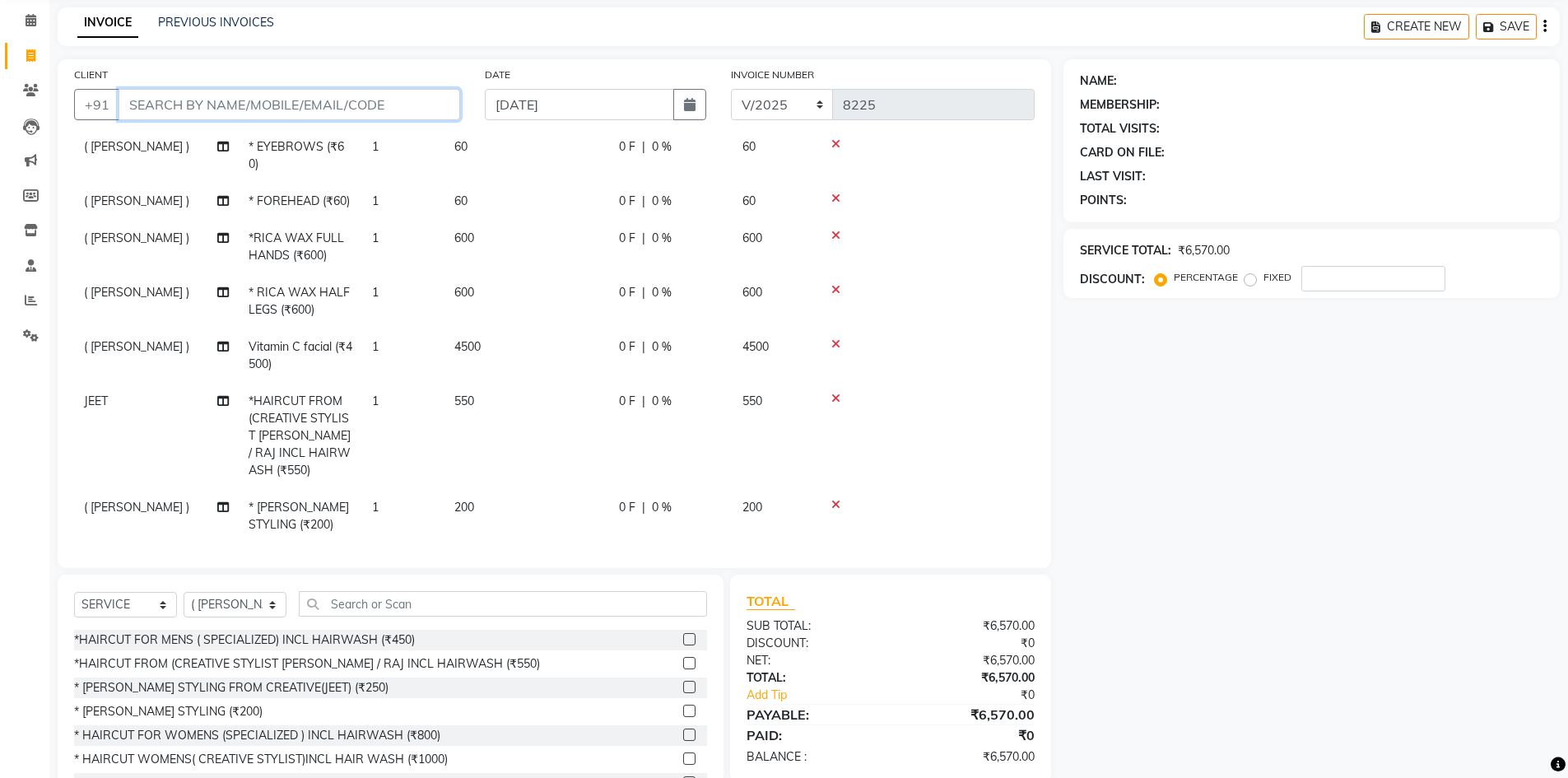
click at [365, 101] on input "CLIENT" at bounding box center [289, 104] width 342 height 31
type input "s"
type input "0"
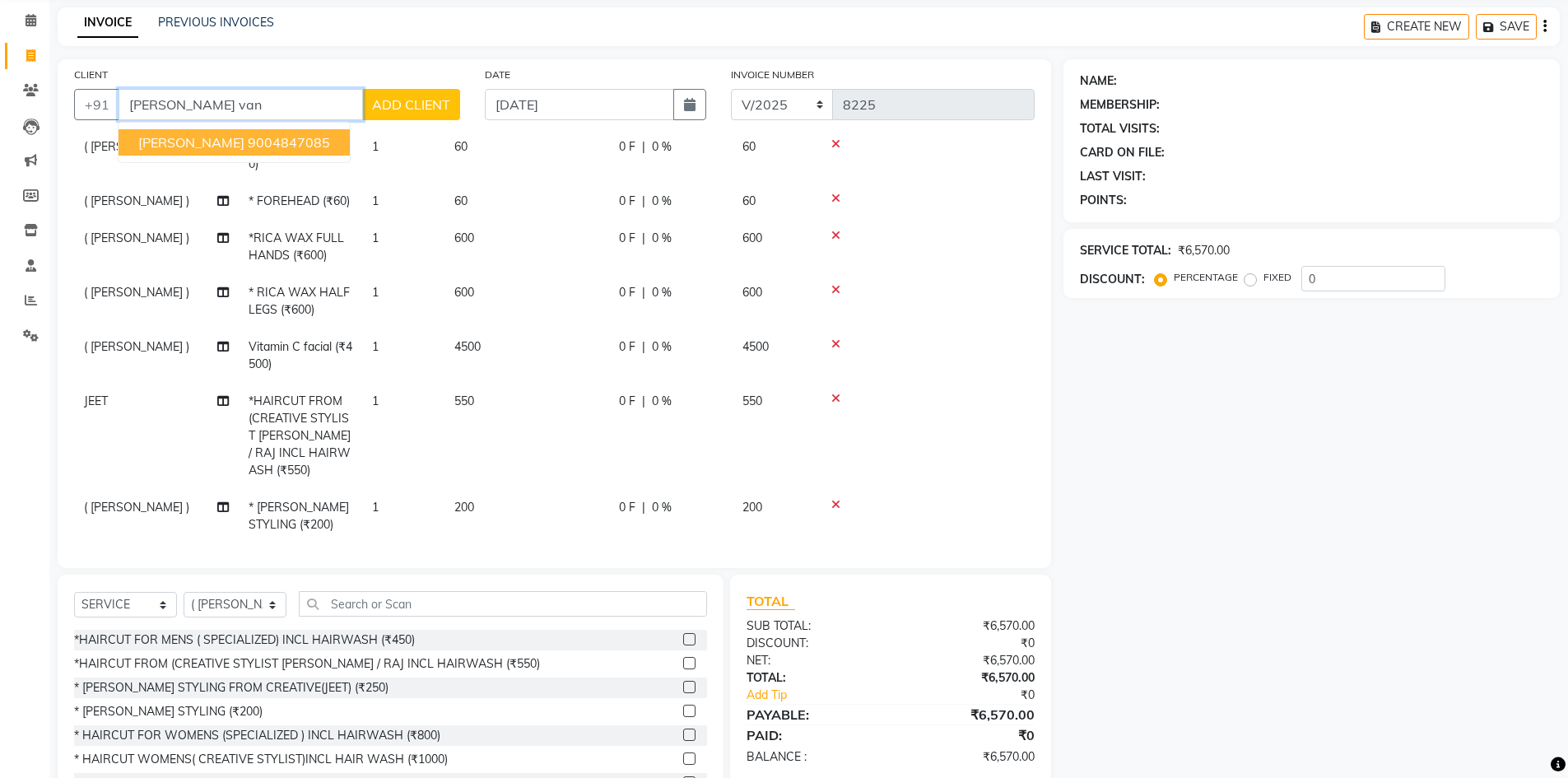
click at [298, 136] on ngb-highlight "9004847085" at bounding box center [288, 142] width 82 height 17
type input "9004847085"
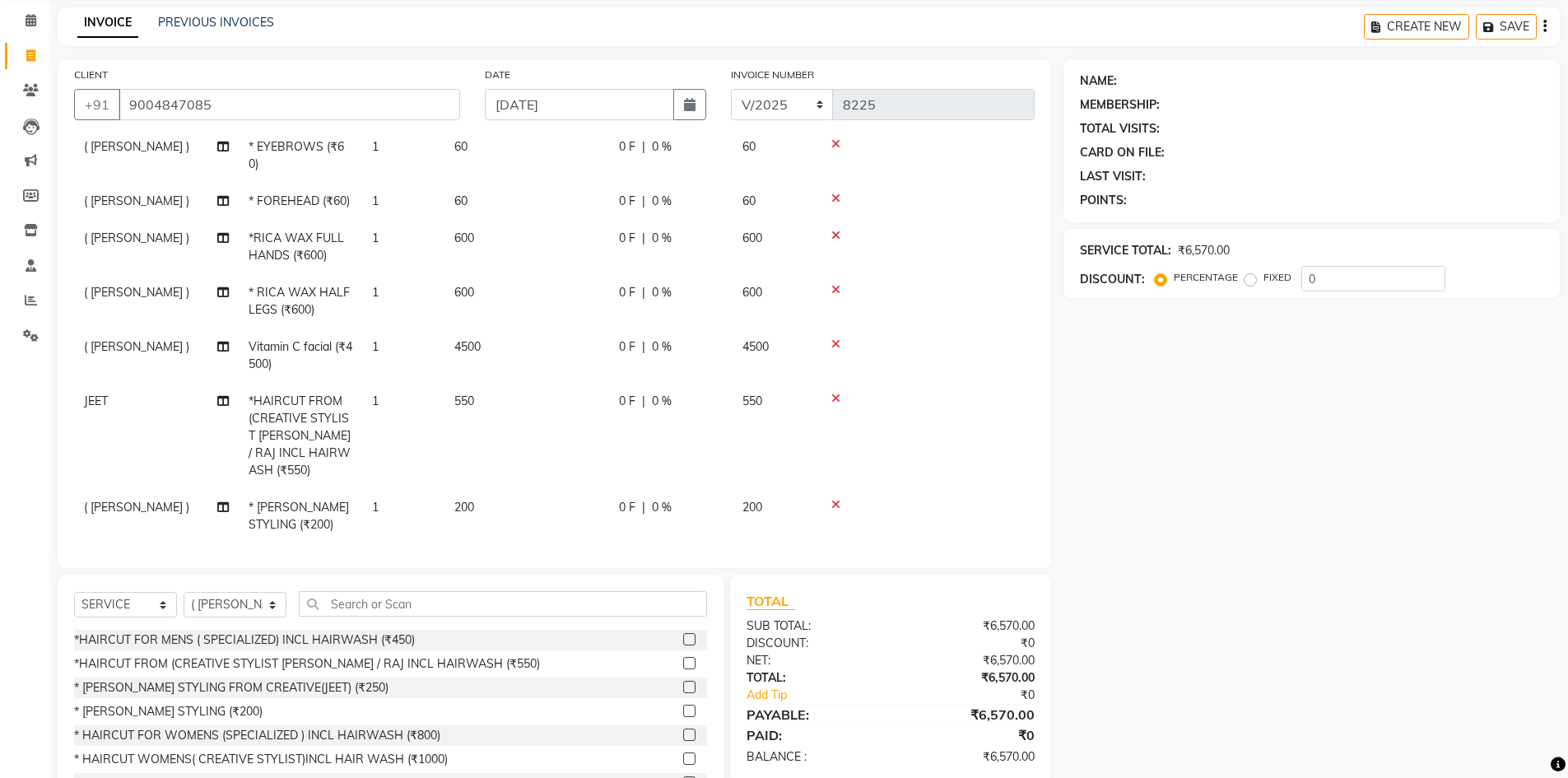
select select "2: Object"
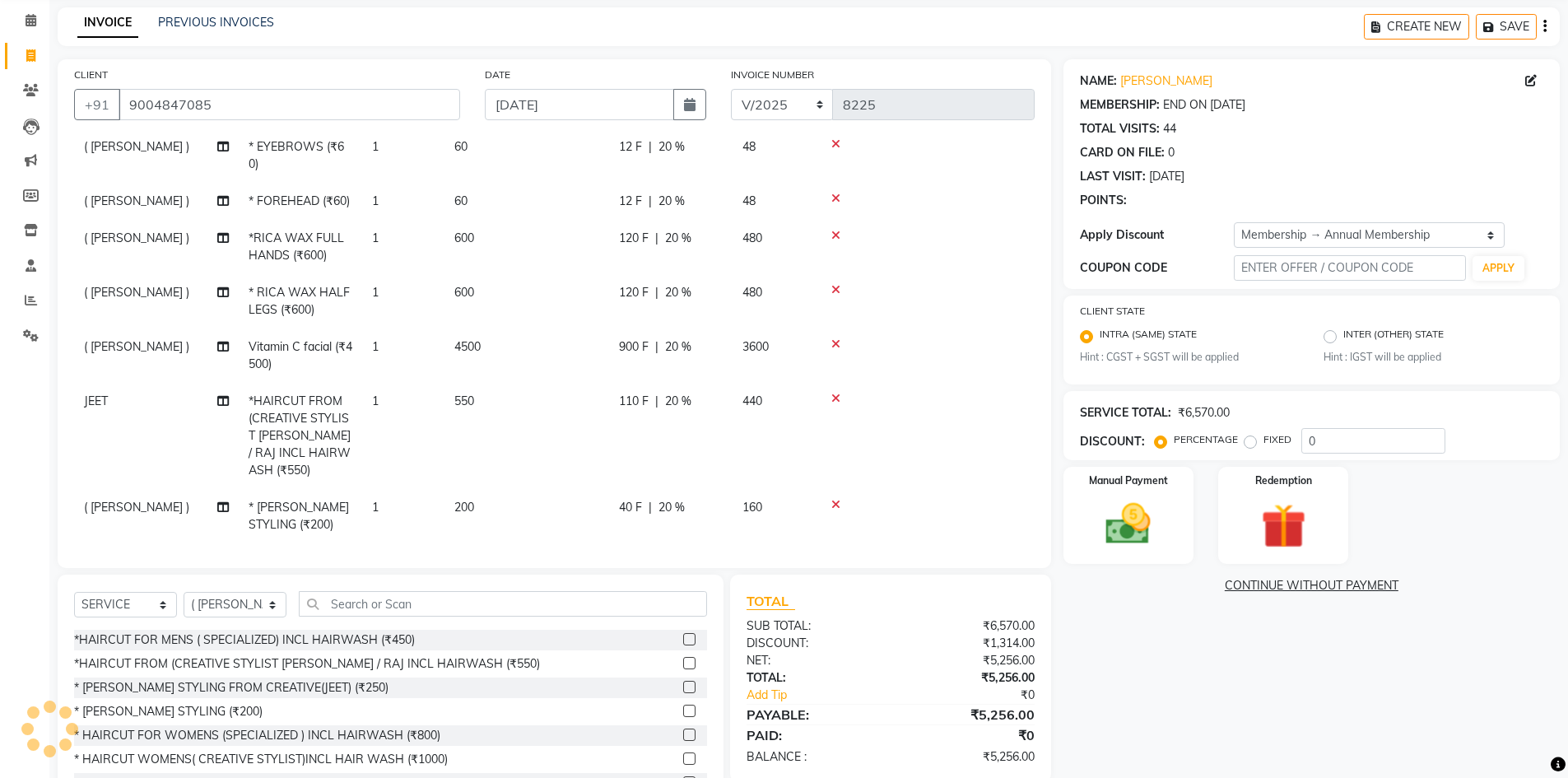
type input "20"
click at [629, 347] on span "900 F" at bounding box center [634, 347] width 30 height 18
select select "31386"
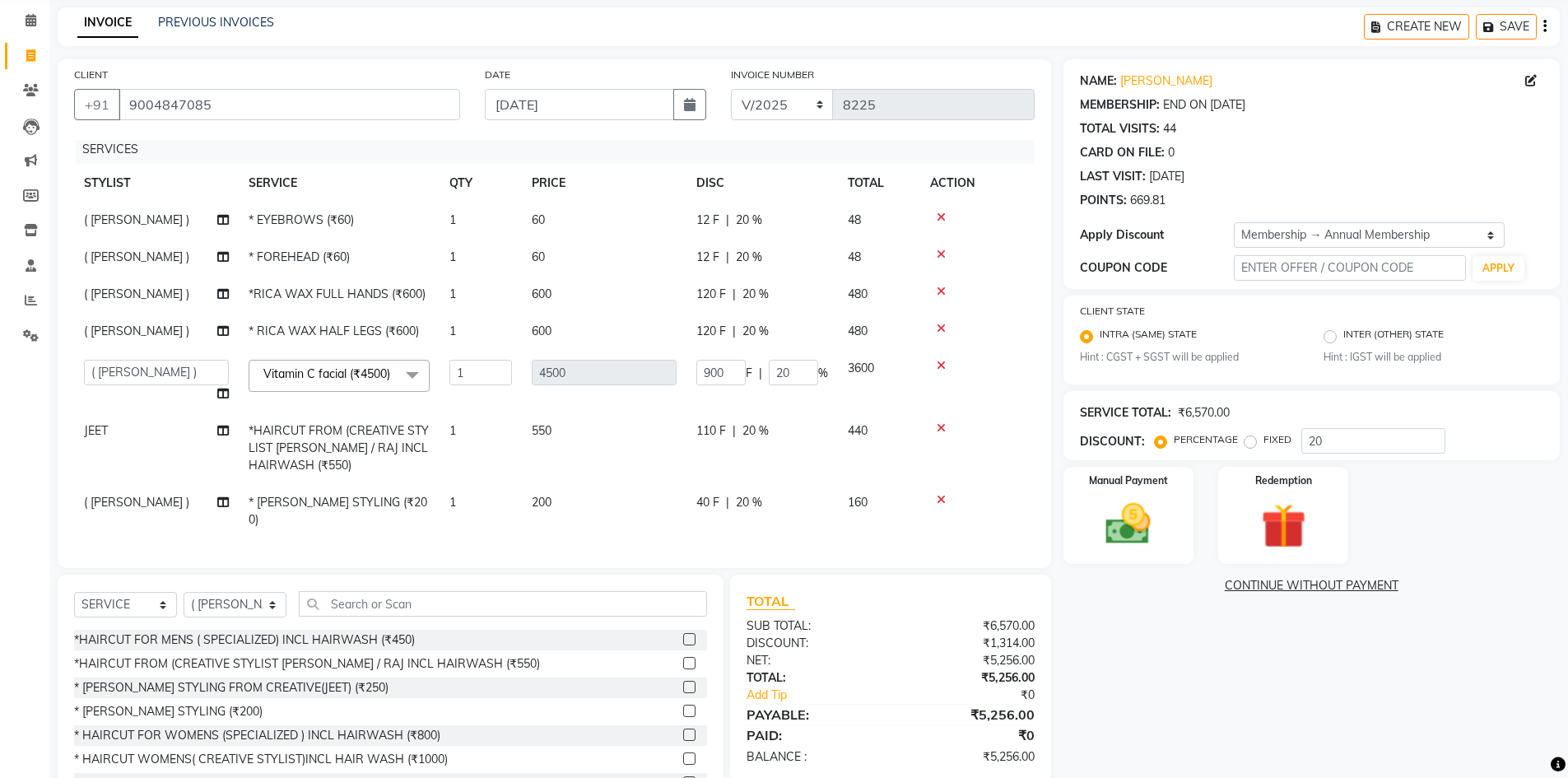
scroll to position [0, 0]
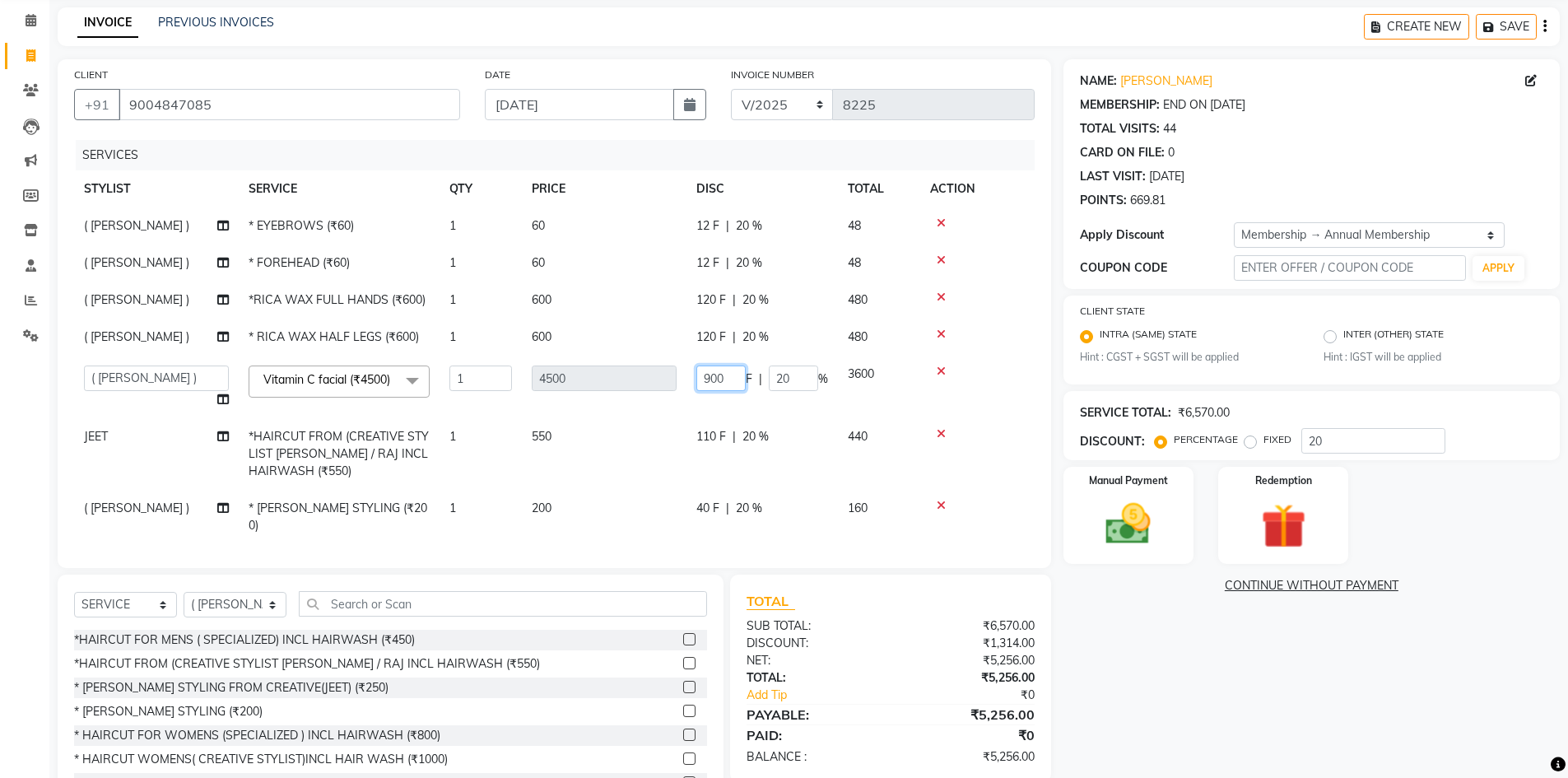
click at [729, 375] on input "900" at bounding box center [721, 378] width 49 height 26
type input "9"
type input "1200"
click at [804, 347] on tbody "( SIMRAN ) * EYEBROWS (₹60) 1 60 12 F | 20 % 48 ( SIMRAN ) * FOREHEAD (₹60) 1 6…" at bounding box center [554, 376] width 961 height 337
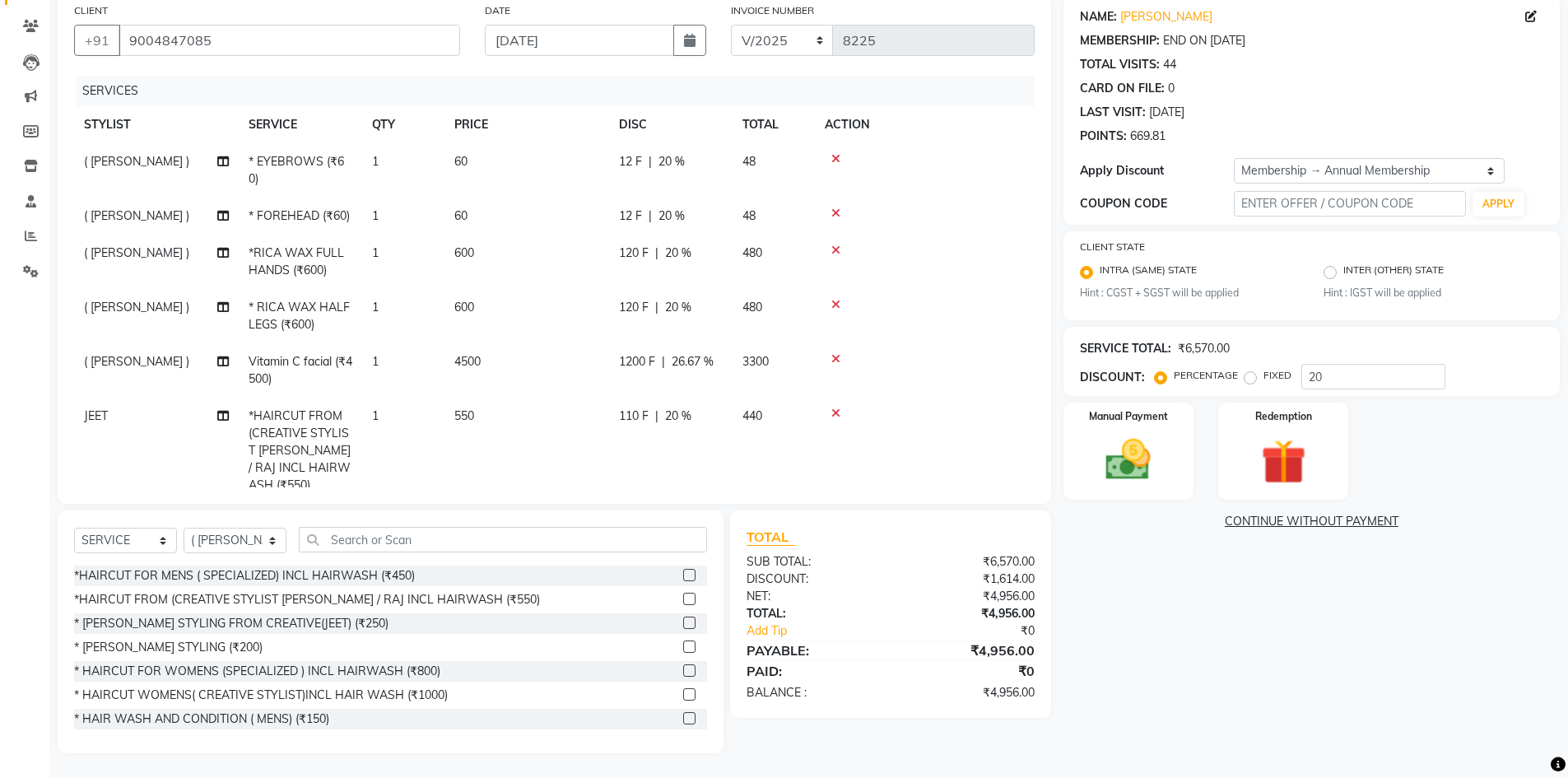
scroll to position [79, 0]
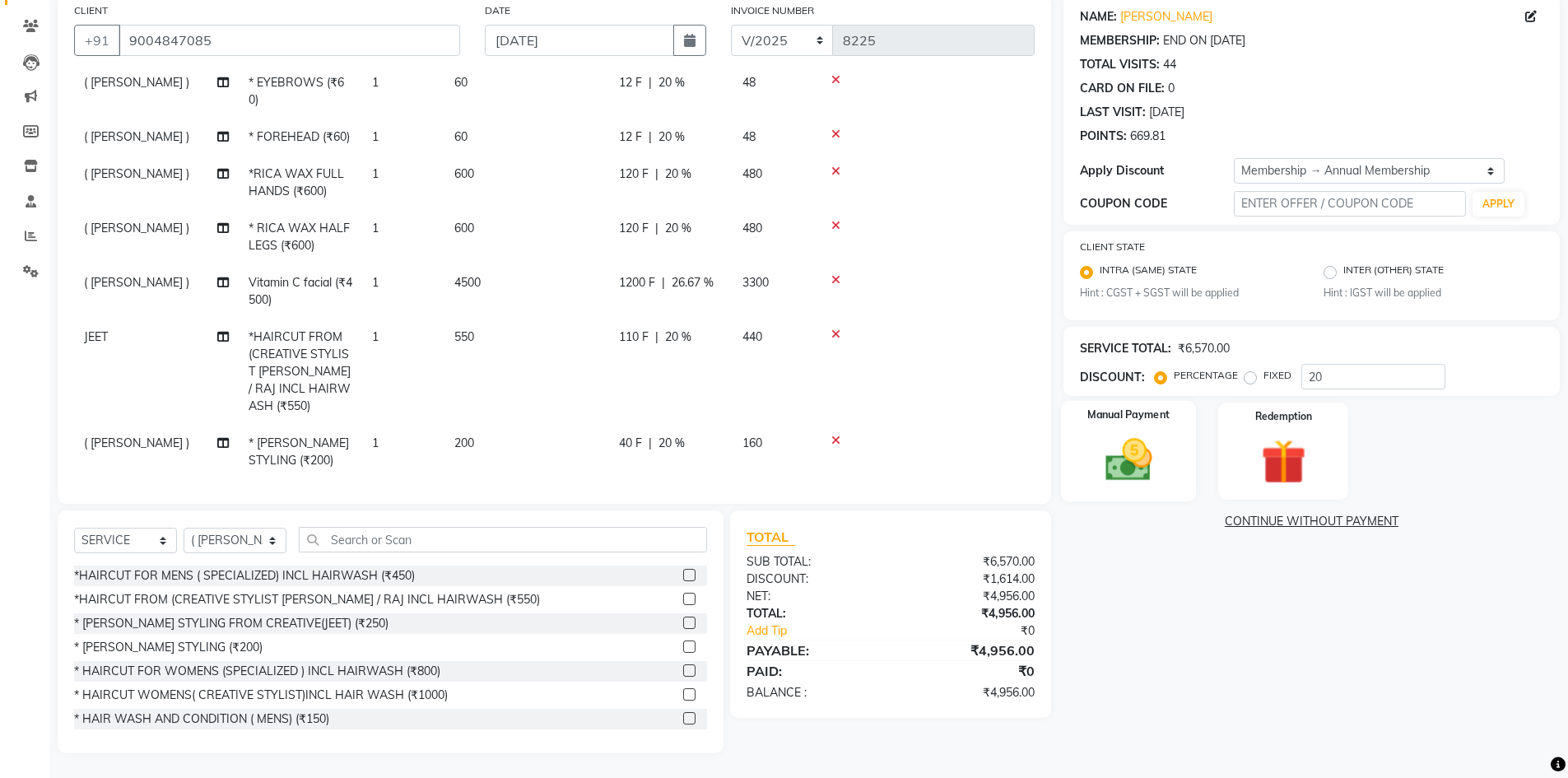
click at [1166, 447] on img at bounding box center [1129, 461] width 76 height 54
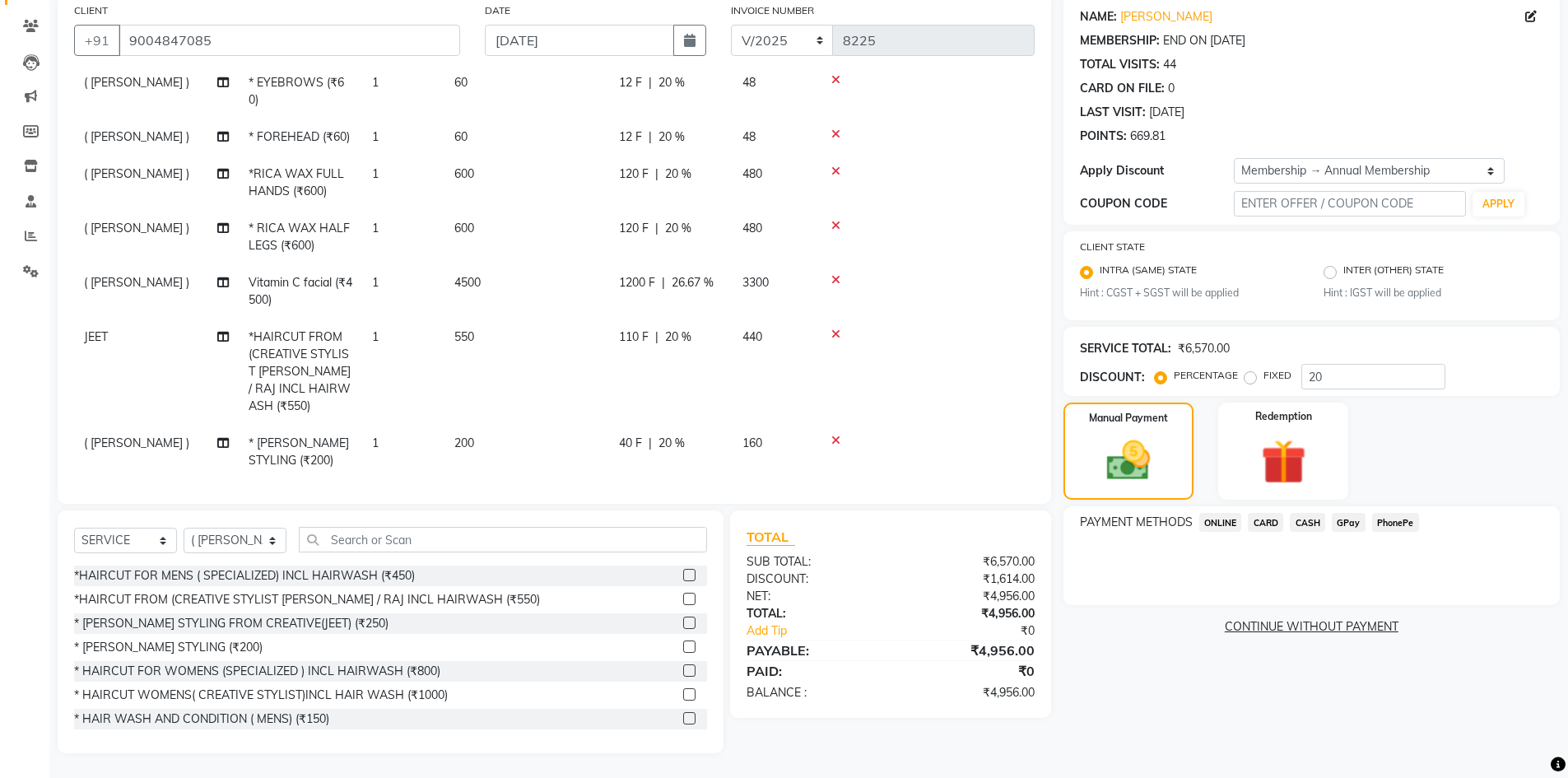
click at [1302, 521] on span "CASH" at bounding box center [1307, 522] width 35 height 19
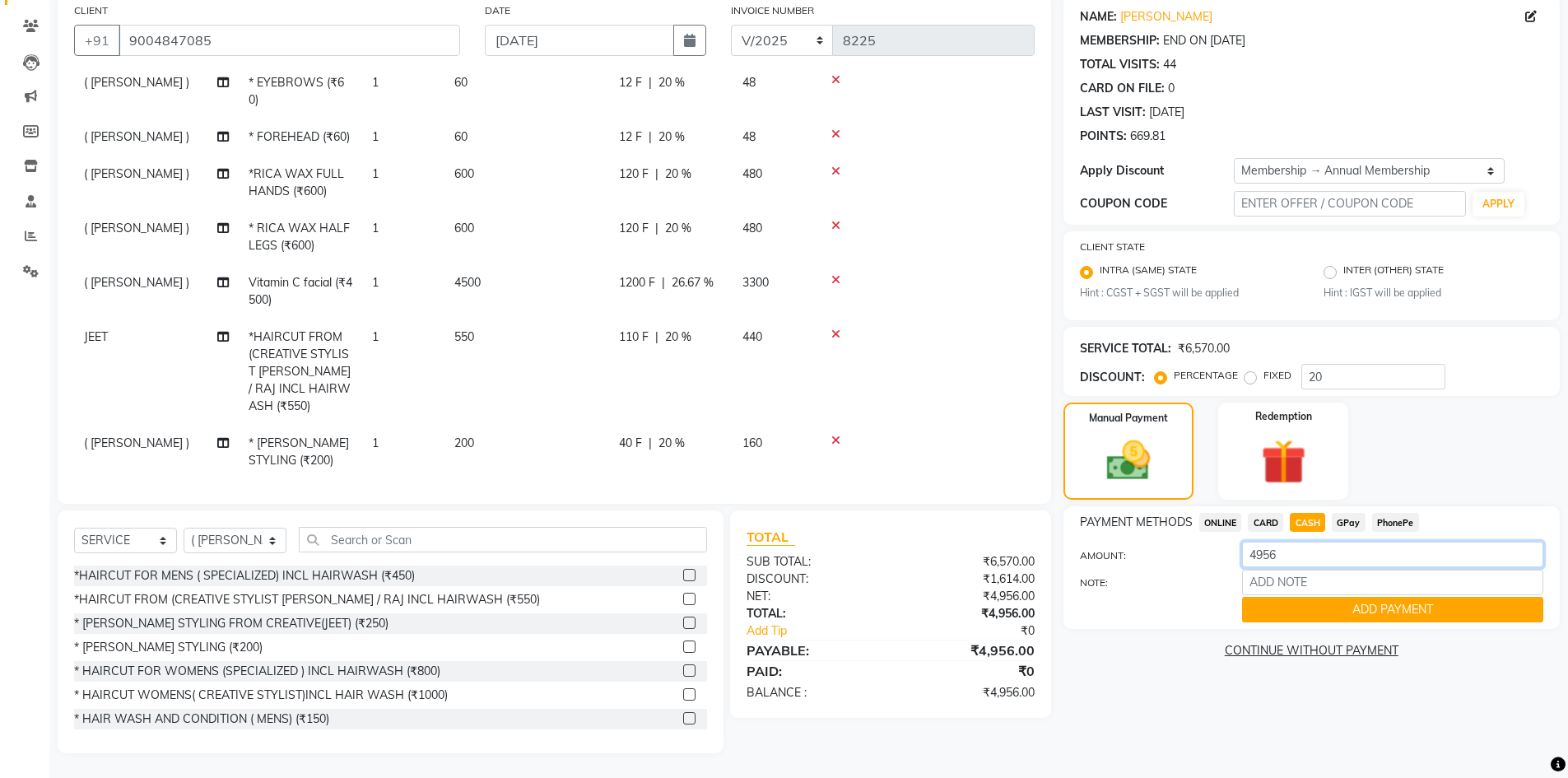
click at [1303, 560] on input "4956" at bounding box center [1392, 554] width 301 height 26
type input "4"
type input "5000"
click at [1290, 609] on button "ADD PAYMENT" at bounding box center [1392, 609] width 301 height 26
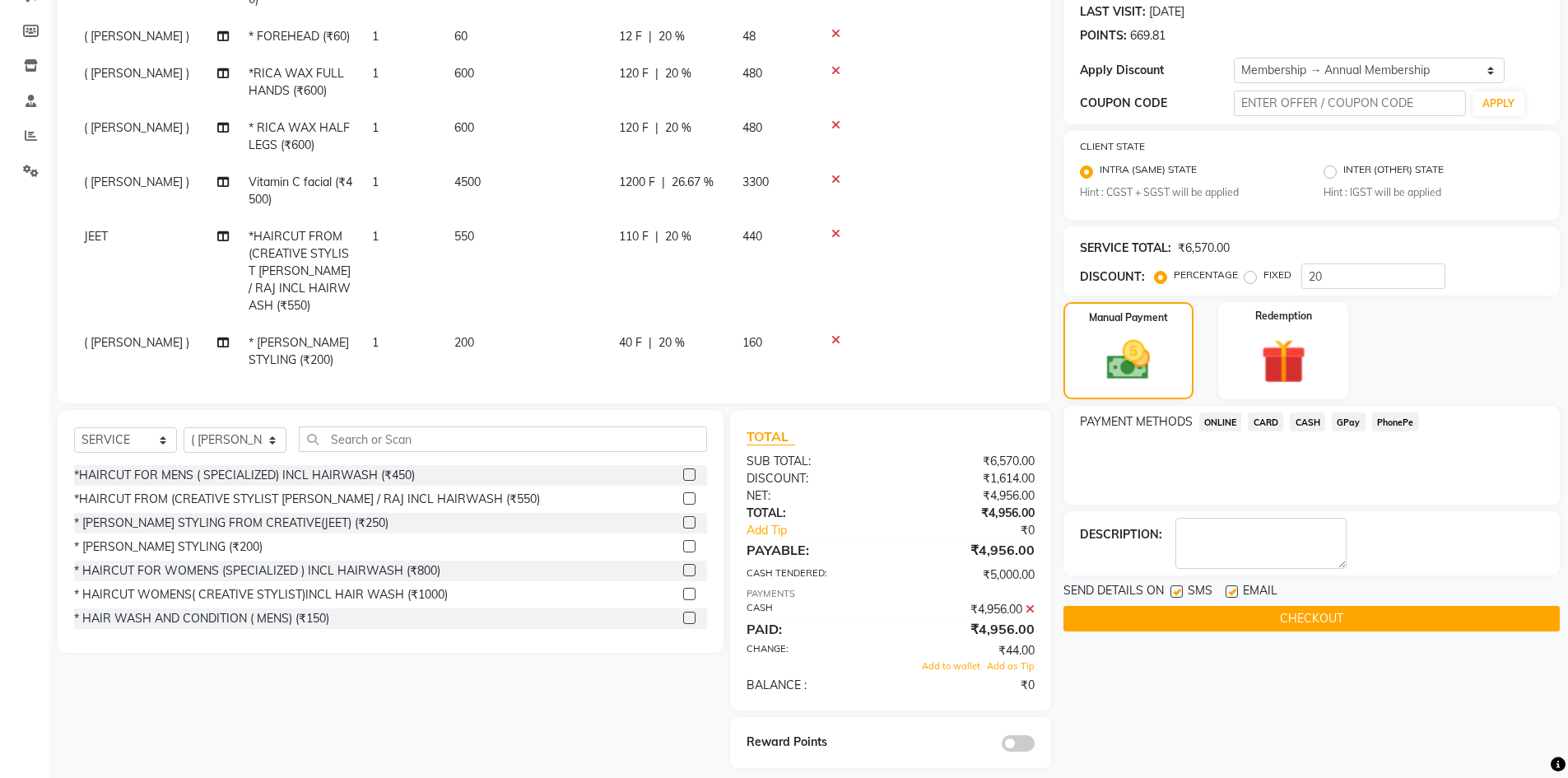
scroll to position [244, 0]
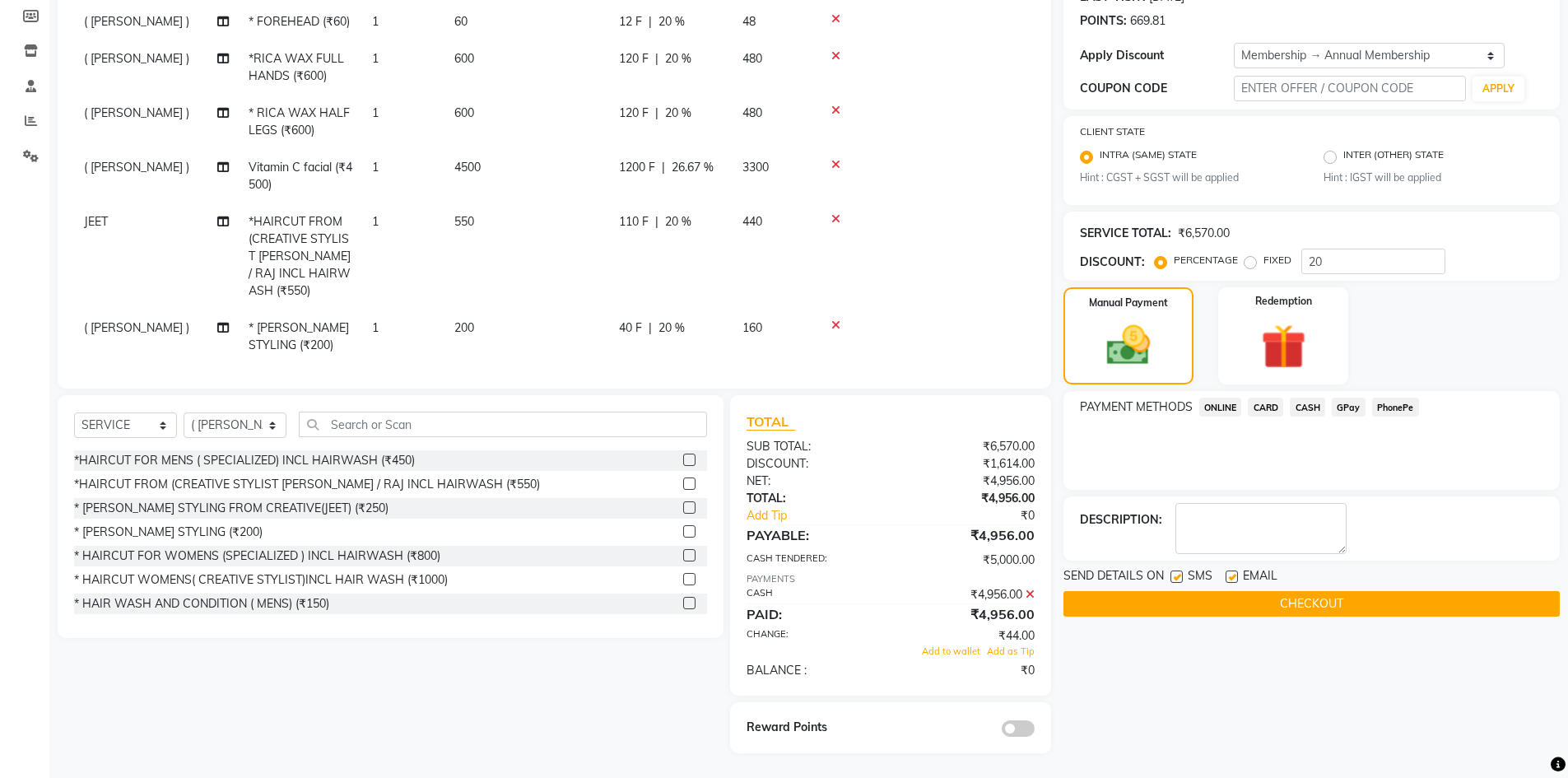
click at [1020, 732] on span at bounding box center [1017, 728] width 33 height 17
click at [1035, 731] on input "checkbox" at bounding box center [1035, 731] width 0 height 0
click at [943, 652] on span "Add to wallet" at bounding box center [951, 651] width 58 height 11
click at [1124, 600] on button "CHECKOUT" at bounding box center [1312, 604] width 497 height 26
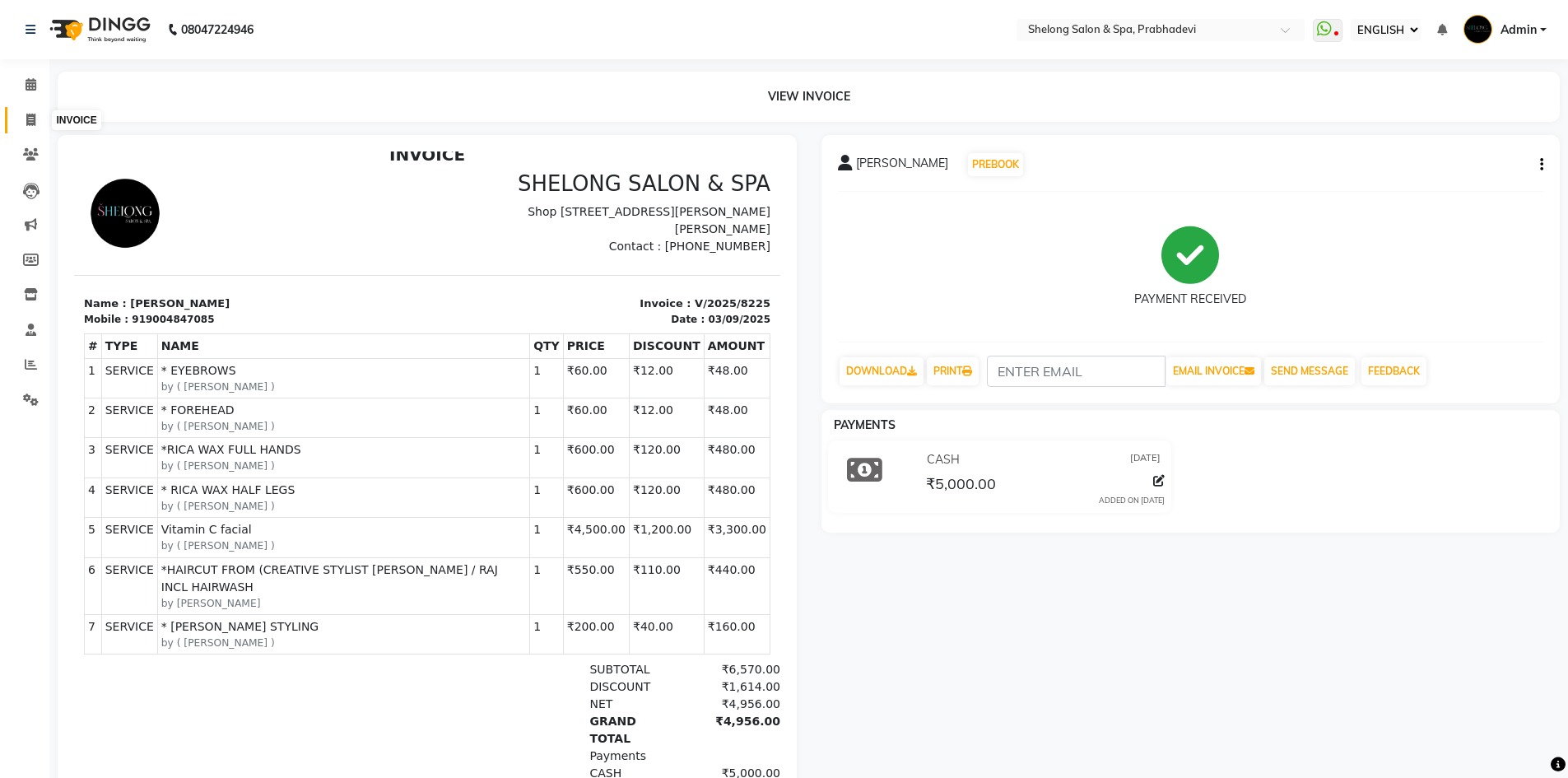
click at [33, 114] on icon at bounding box center [31, 120] width 9 height 12
select select "service"
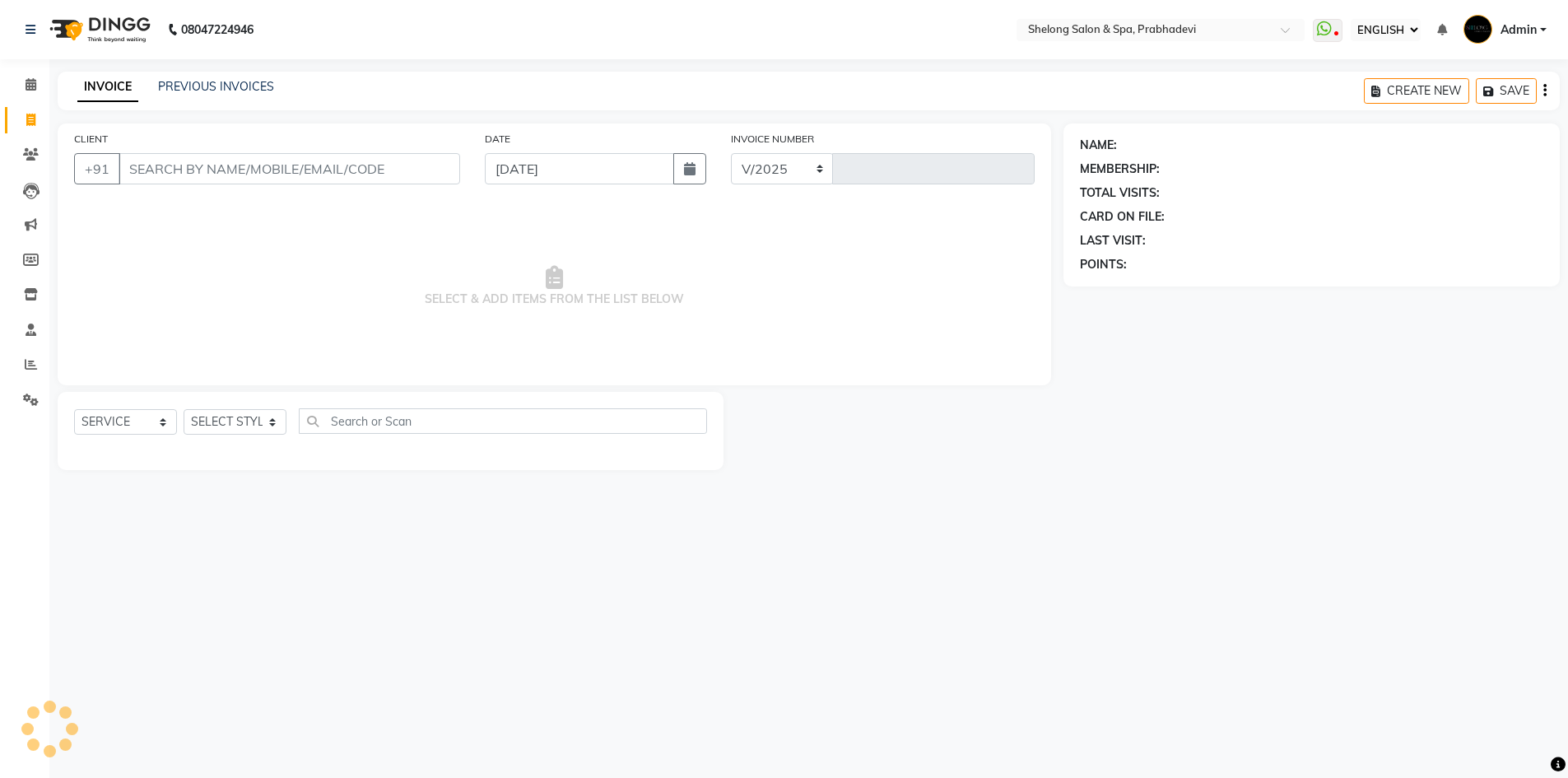
select select "3475"
type input "8226"
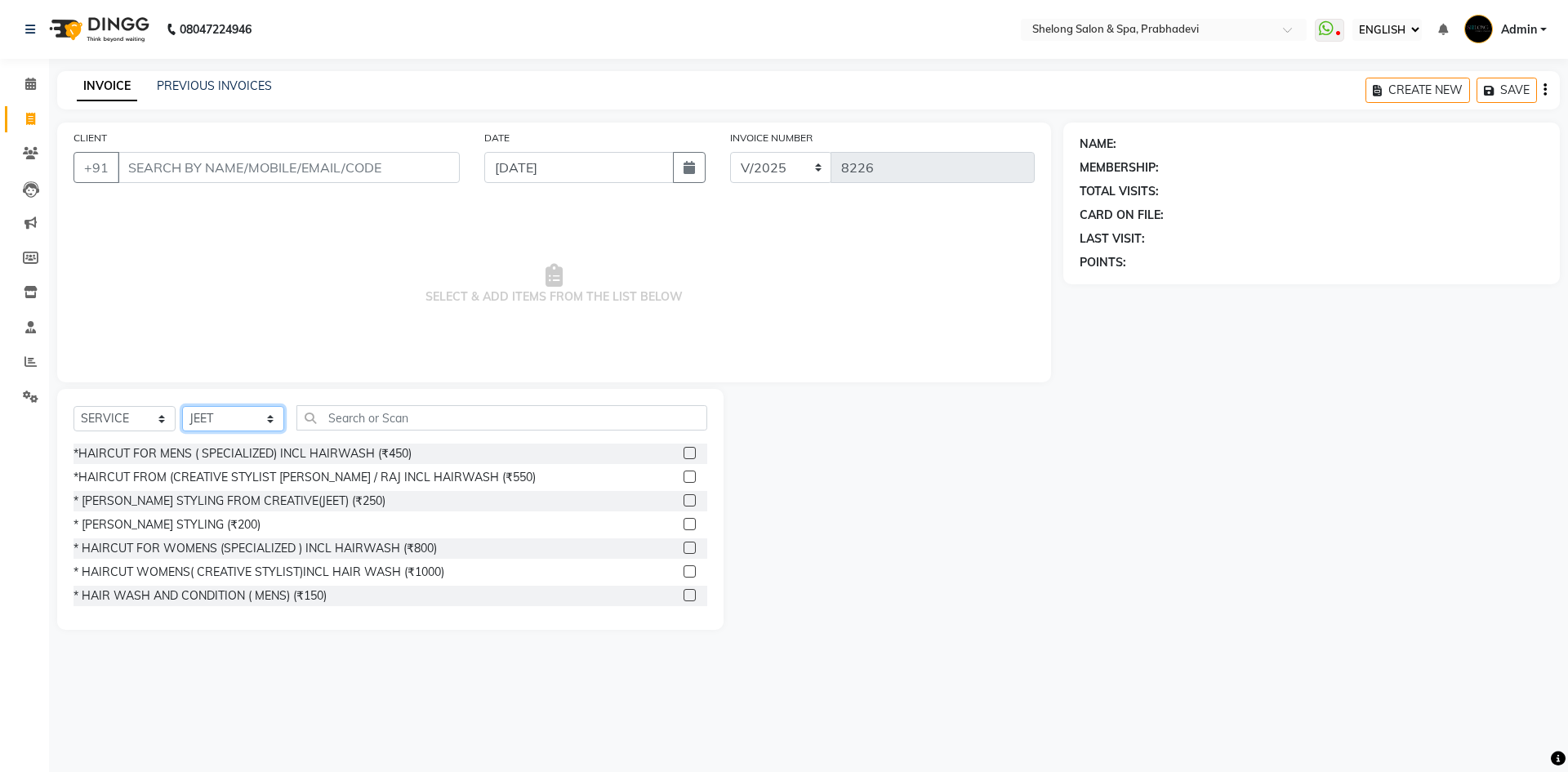
click at [235, 427] on select "SELECT STYLIST ( [PERSON_NAME] ) ( [PERSON_NAME] ) [PERSON_NAME] fojdur [PERSON…" at bounding box center [233, 418] width 102 height 25
select select "88528"
click at [182, 406] on select "SELECT STYLIST ( [PERSON_NAME] ) ( [PERSON_NAME] ) [PERSON_NAME] fojdur [PERSON…" at bounding box center [233, 418] width 102 height 25
click at [179, 527] on div "* [PERSON_NAME] STYLING (₹200)" at bounding box center [167, 525] width 187 height 18
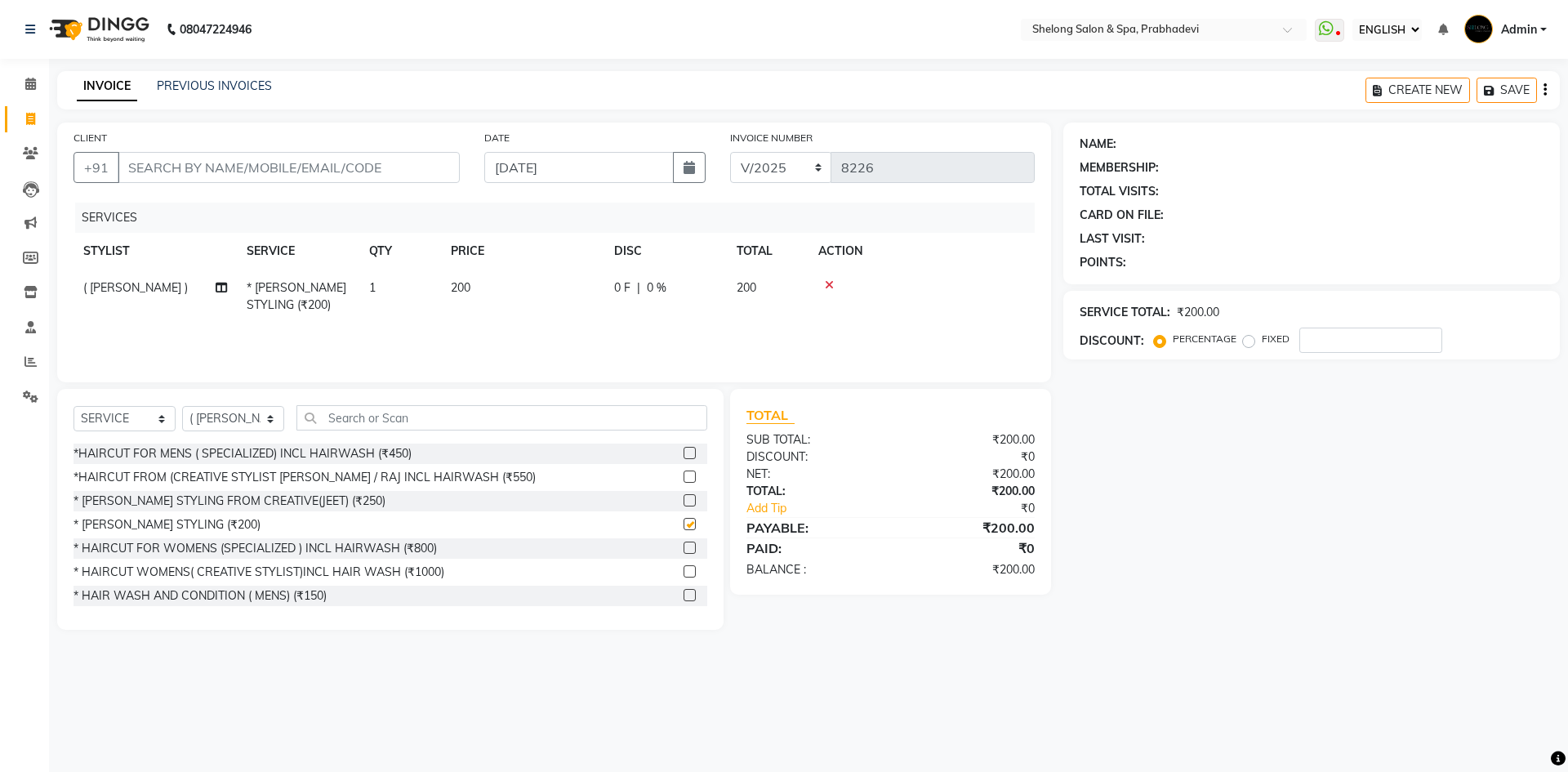
checkbox input "false"
click at [316, 174] on input "CLIENT" at bounding box center [289, 167] width 342 height 31
type input "d"
type input "0"
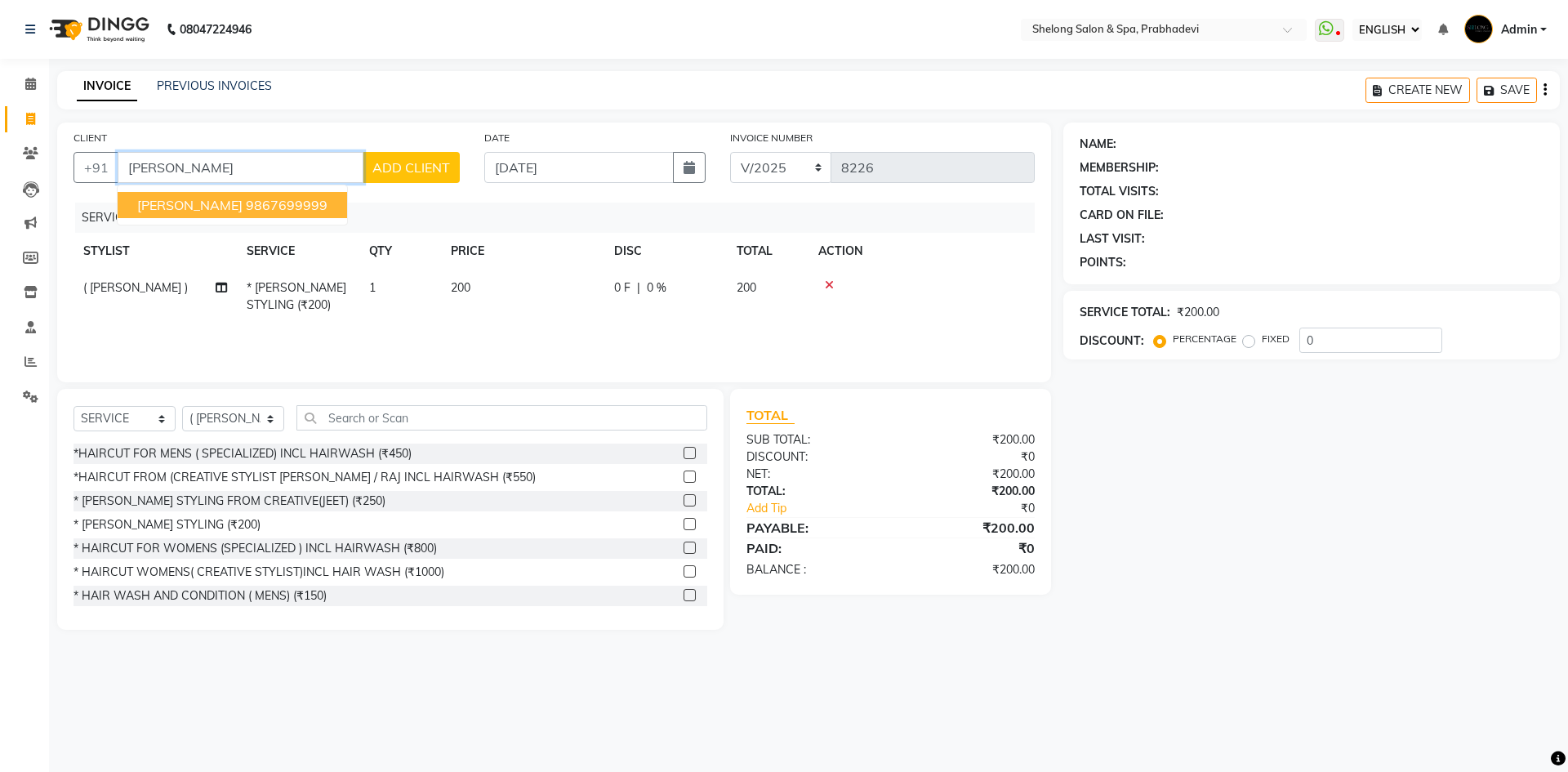
click at [278, 210] on button "DARRIS 9867699999" at bounding box center [232, 205] width 230 height 26
type input "9867699999"
select select "1: Object"
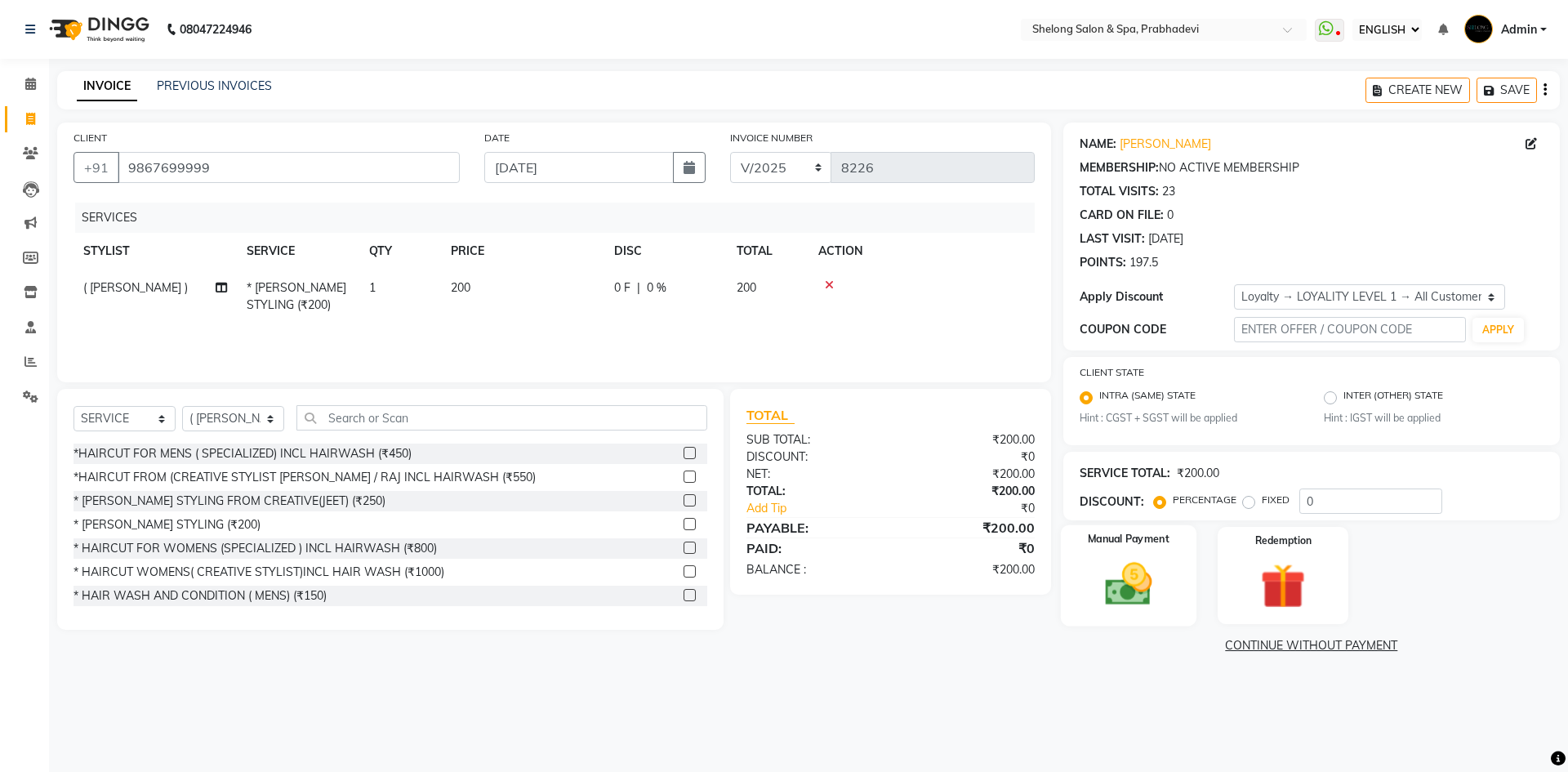
click at [1123, 573] on img at bounding box center [1128, 584] width 76 height 54
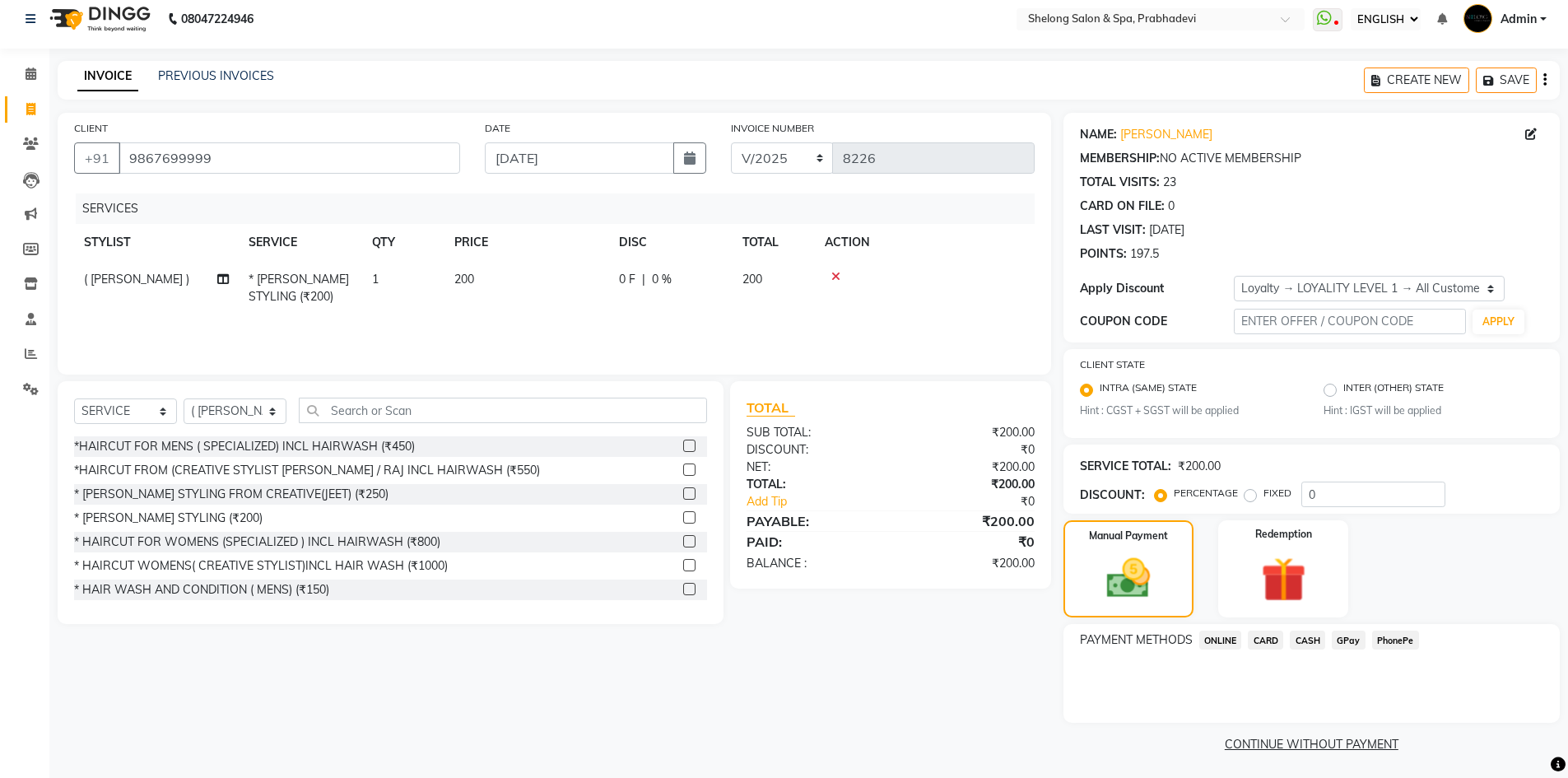
scroll to position [14, 0]
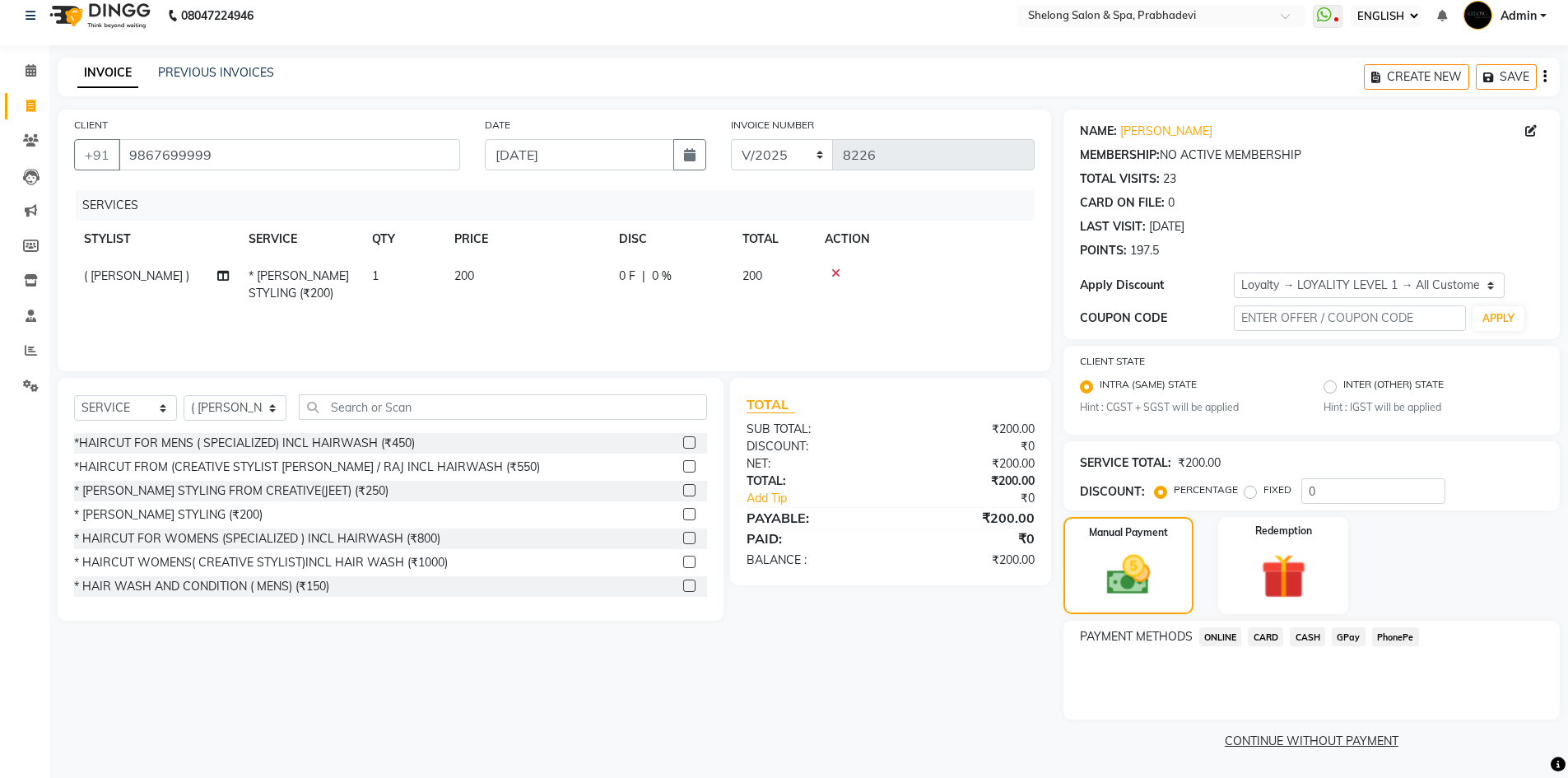
click at [1270, 637] on span "CARD" at bounding box center [1266, 637] width 35 height 19
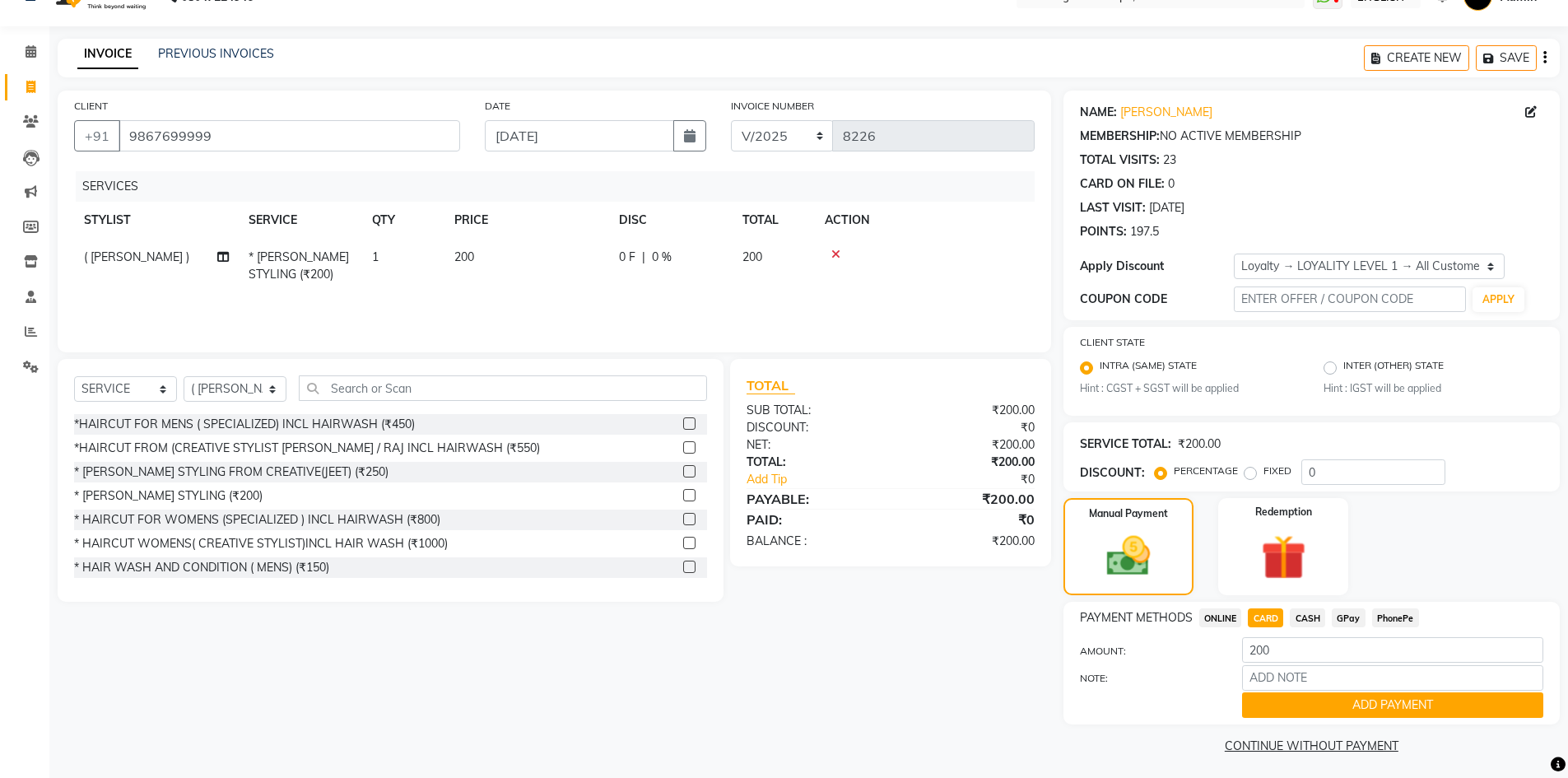
scroll to position [38, 0]
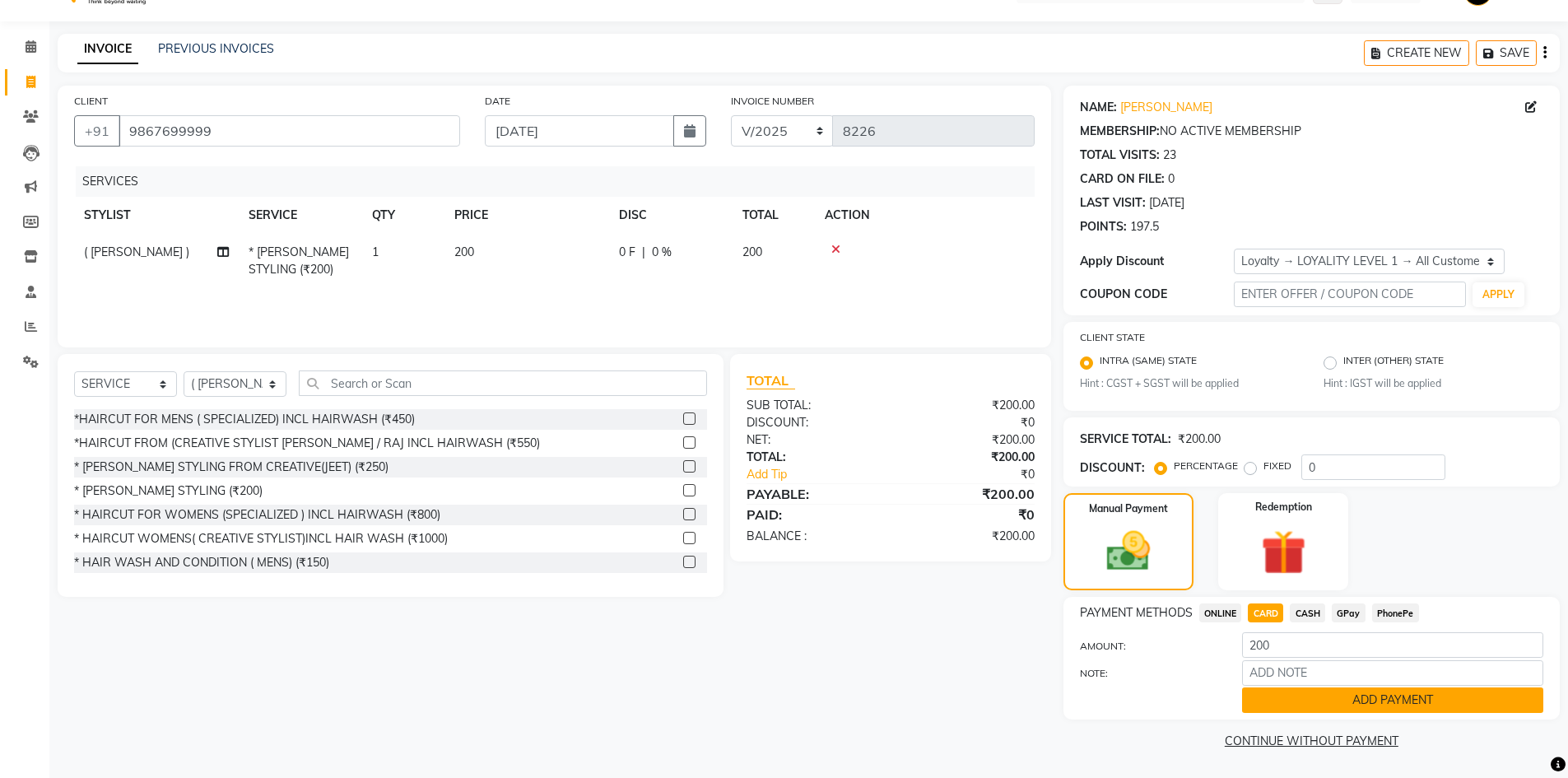
click at [1321, 700] on button "ADD PAYMENT" at bounding box center [1392, 700] width 301 height 26
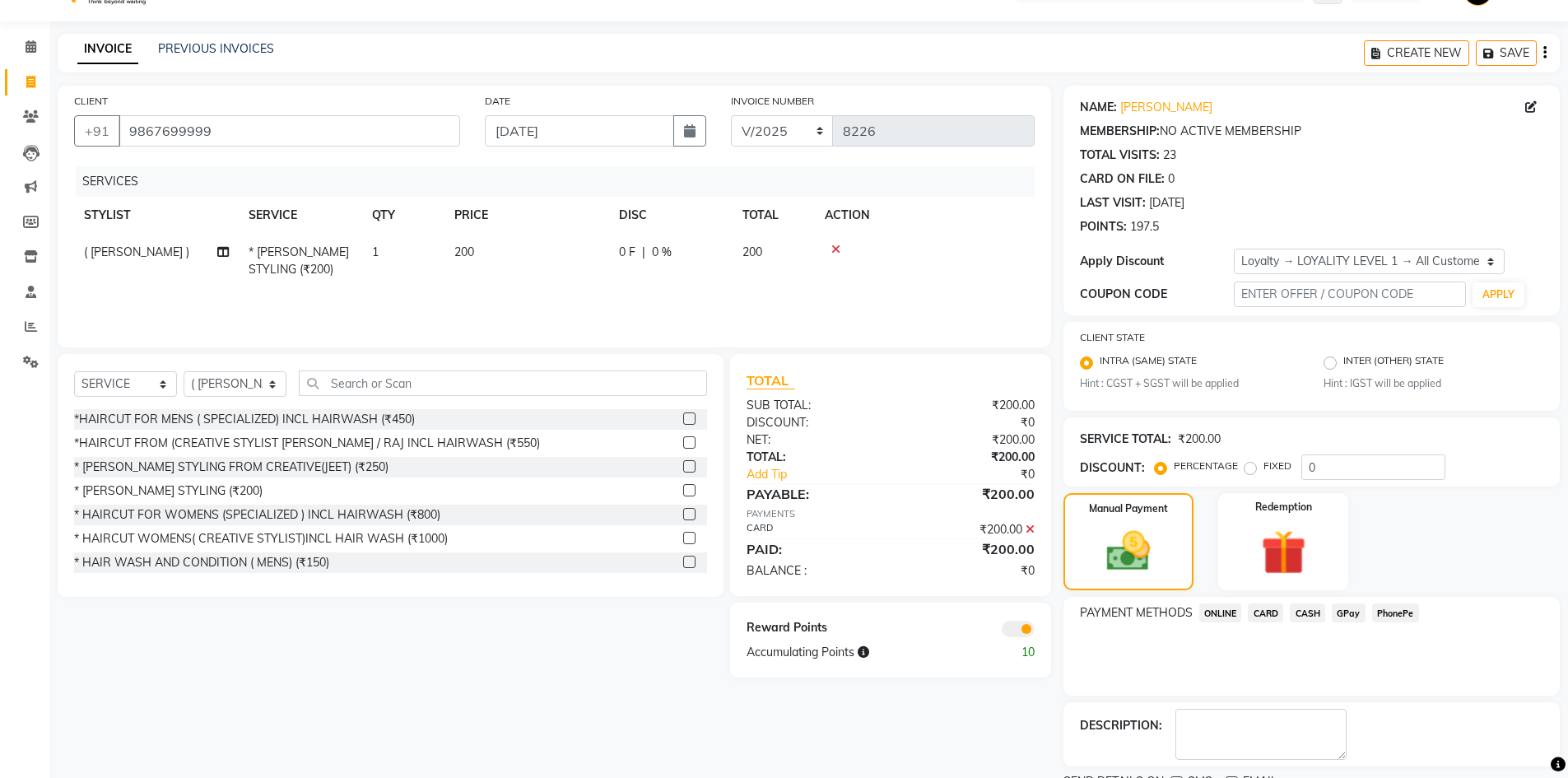
scroll to position [107, 0]
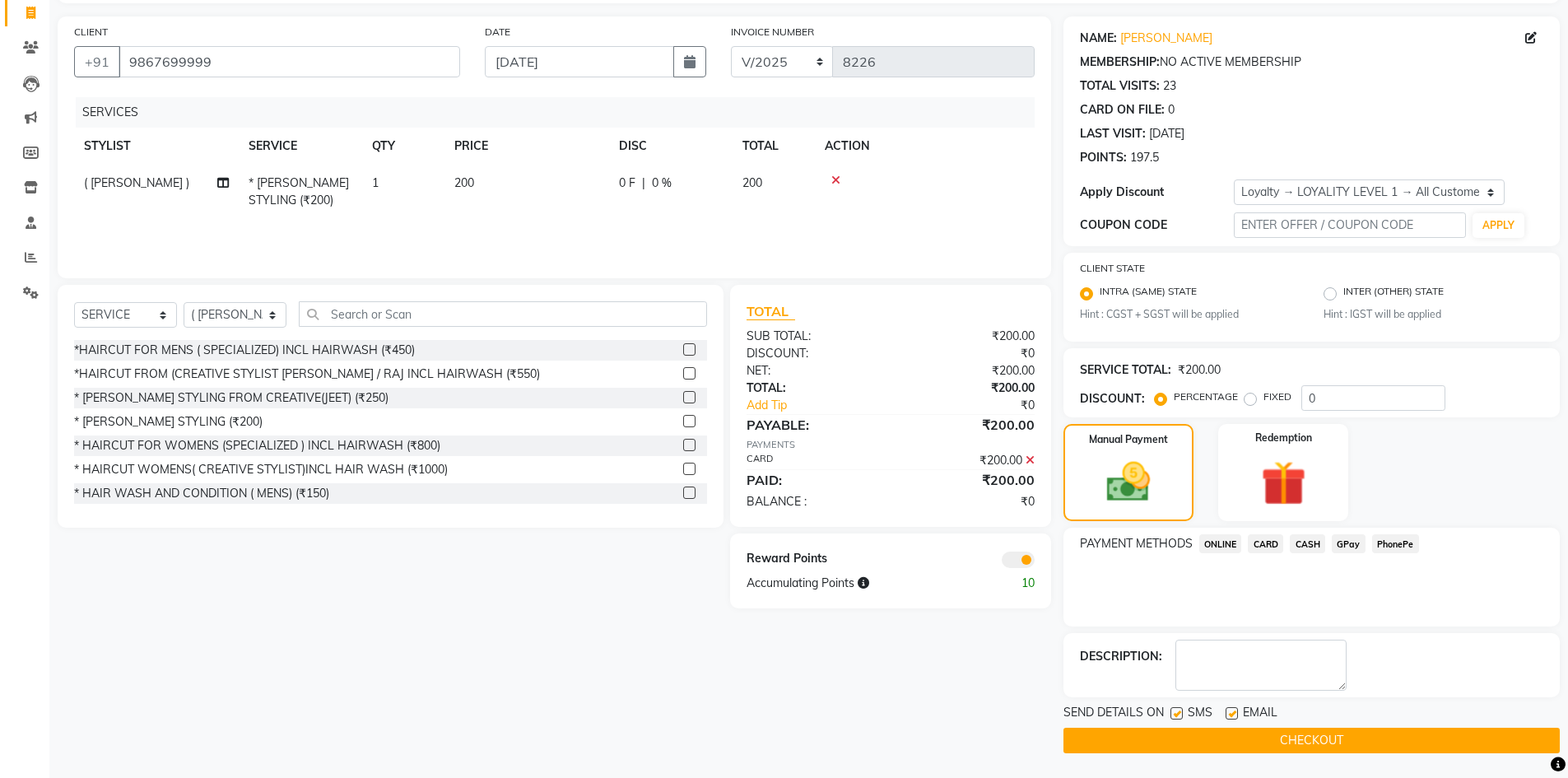
click at [1244, 736] on button "CHECKOUT" at bounding box center [1312, 740] width 497 height 26
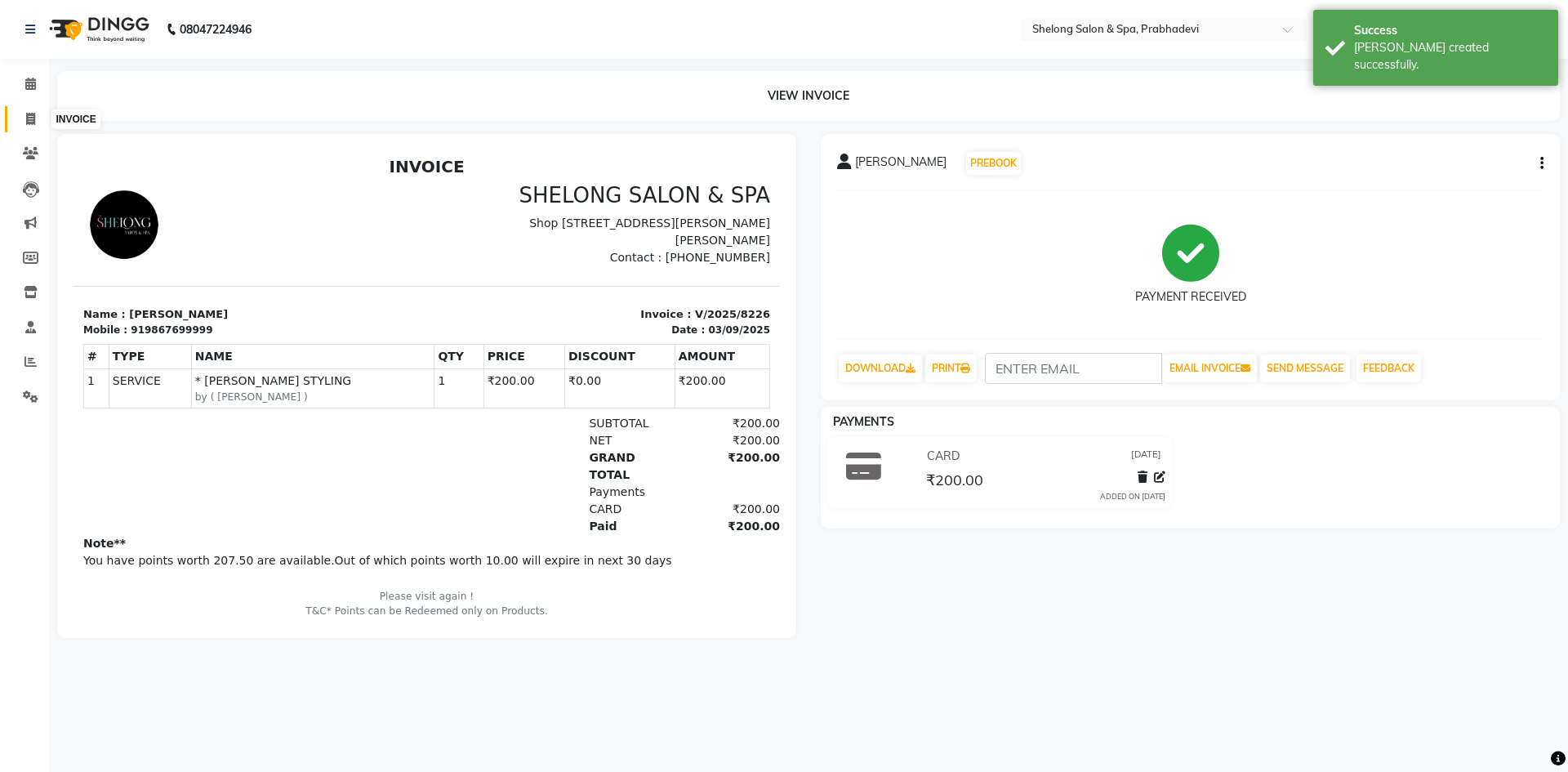
click at [35, 113] on icon at bounding box center [31, 119] width 9 height 12
select select "service"
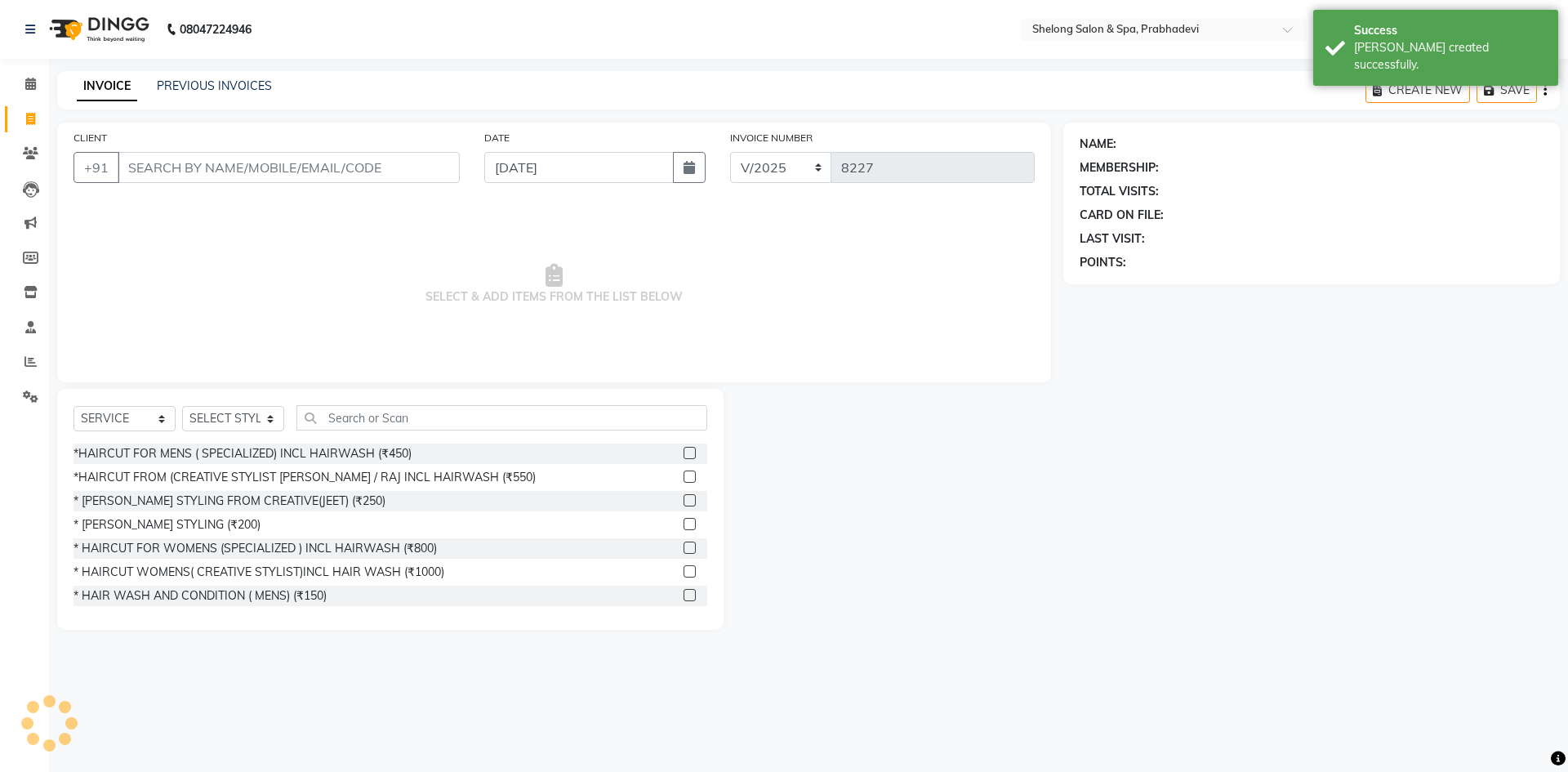
select select "16092"
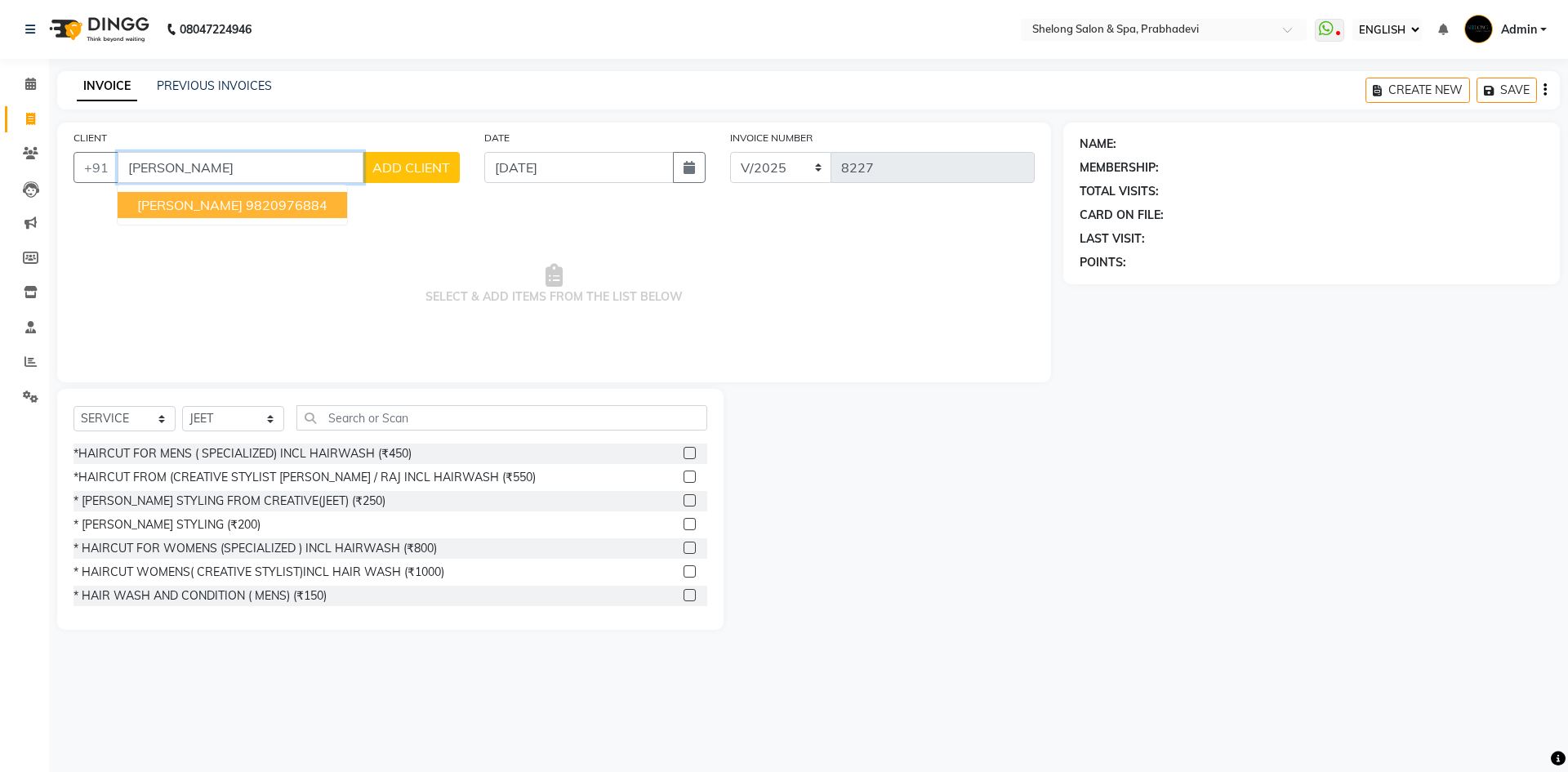
click at [167, 211] on span "Ravi Bhai Ambedkar" at bounding box center [189, 204] width 105 height 17
type input "9820976884"
select select "1: Object"
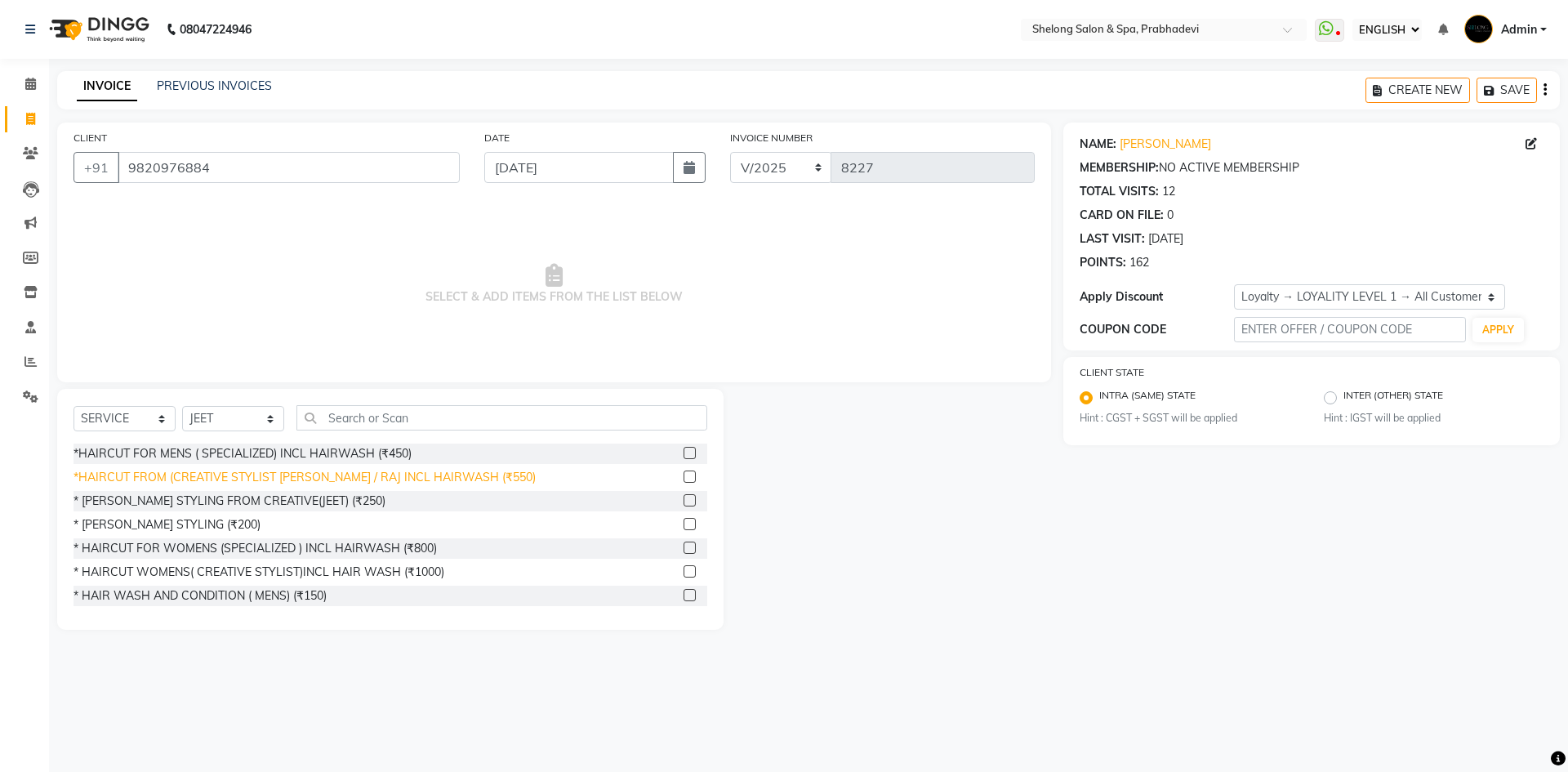
click at [201, 477] on div "*HAIRCUT FROM (CREATIVE STYLIST [PERSON_NAME] / RAJ INCL HAIRWASH (₹550)" at bounding box center [304, 478] width 462 height 18
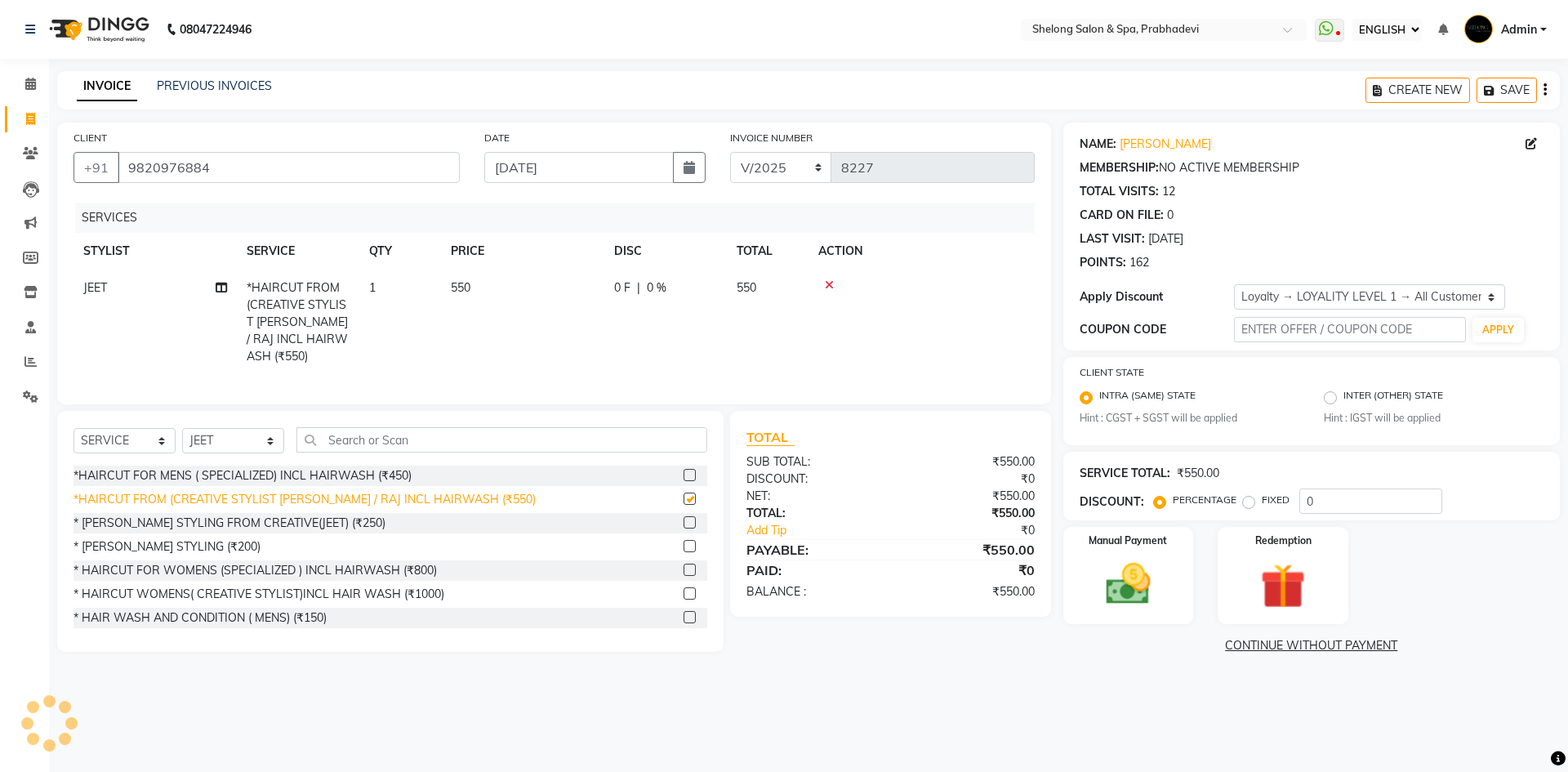
checkbox input "false"
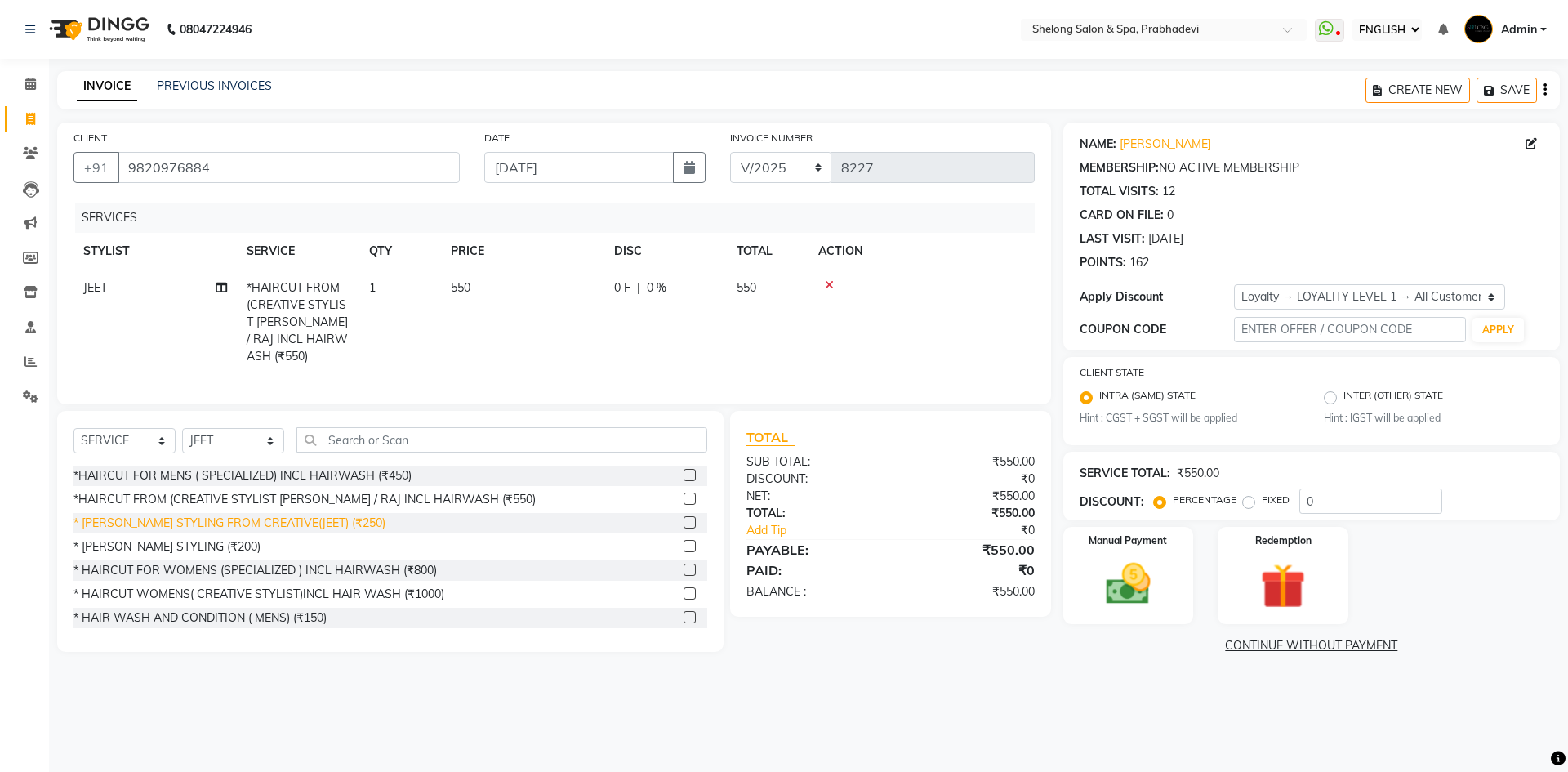
click at [202, 515] on div "* [PERSON_NAME] STYLING FROM CREATIVE(JEET) (₹250)" at bounding box center [230, 524] width 312 height 18
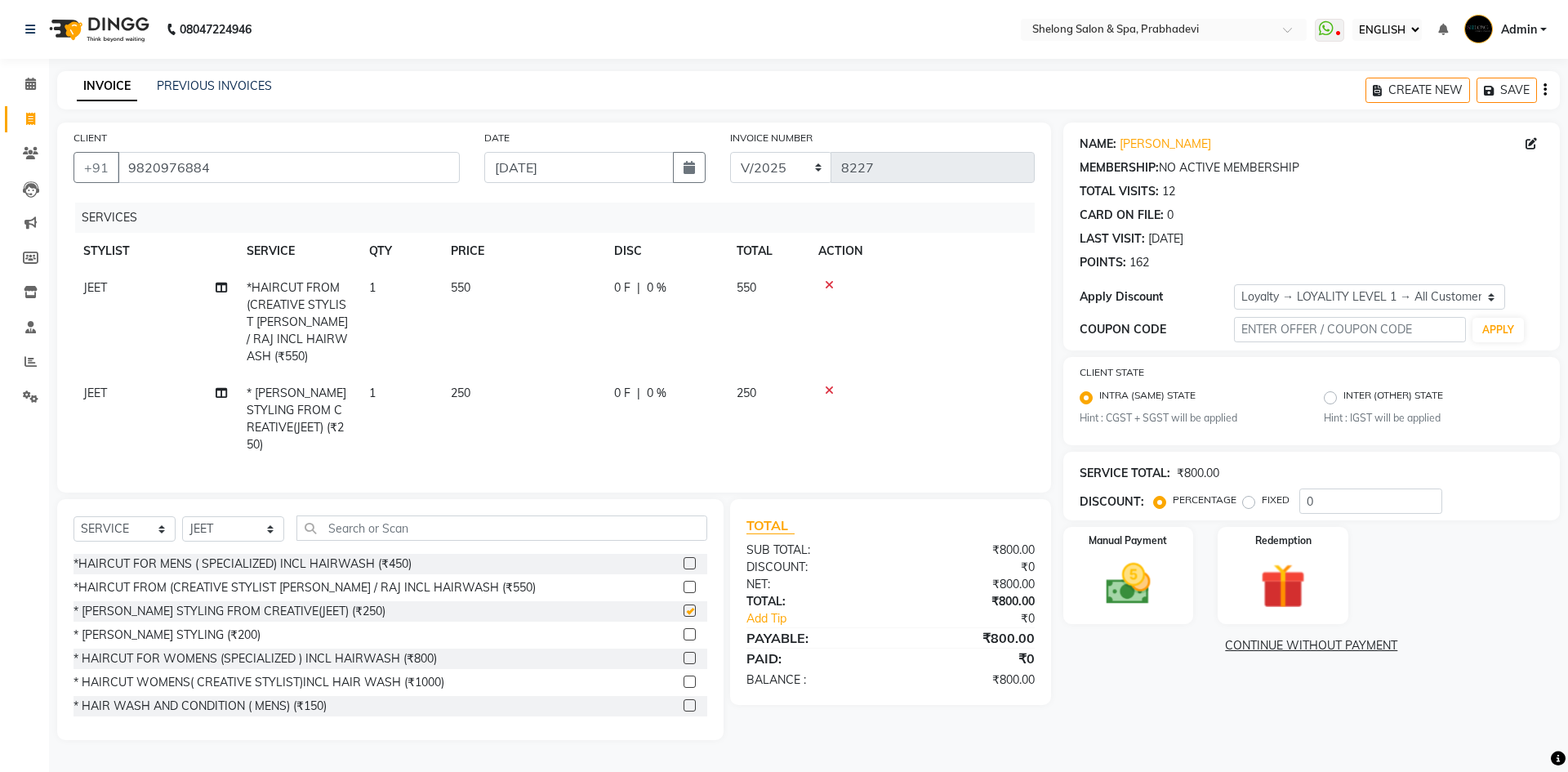
checkbox input "false"
click at [1362, 490] on input "0" at bounding box center [1371, 501] width 143 height 25
type input "020"
click at [1158, 597] on img at bounding box center [1128, 584] width 76 height 54
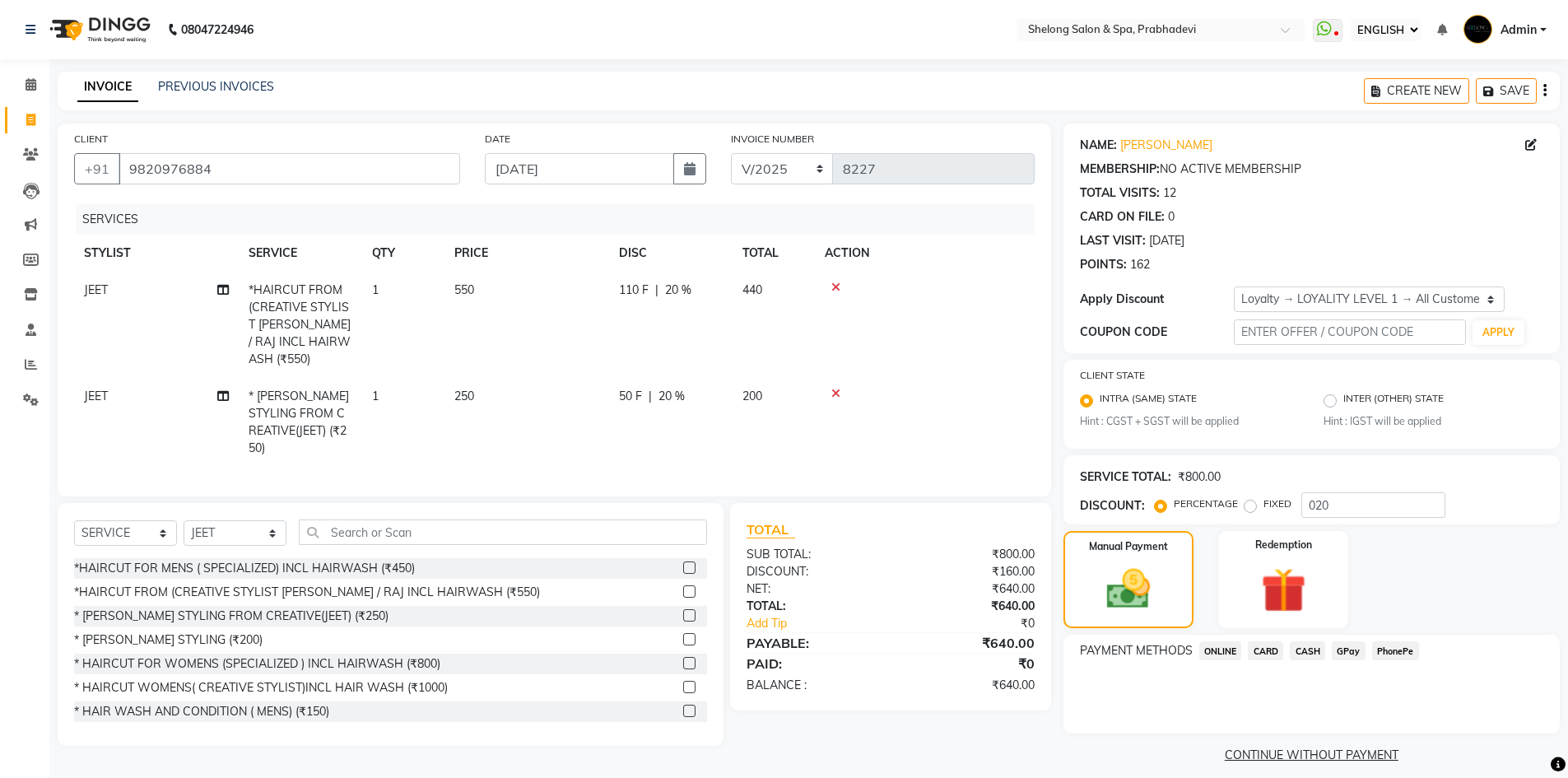
click at [1319, 646] on span "CASH" at bounding box center [1307, 651] width 35 height 19
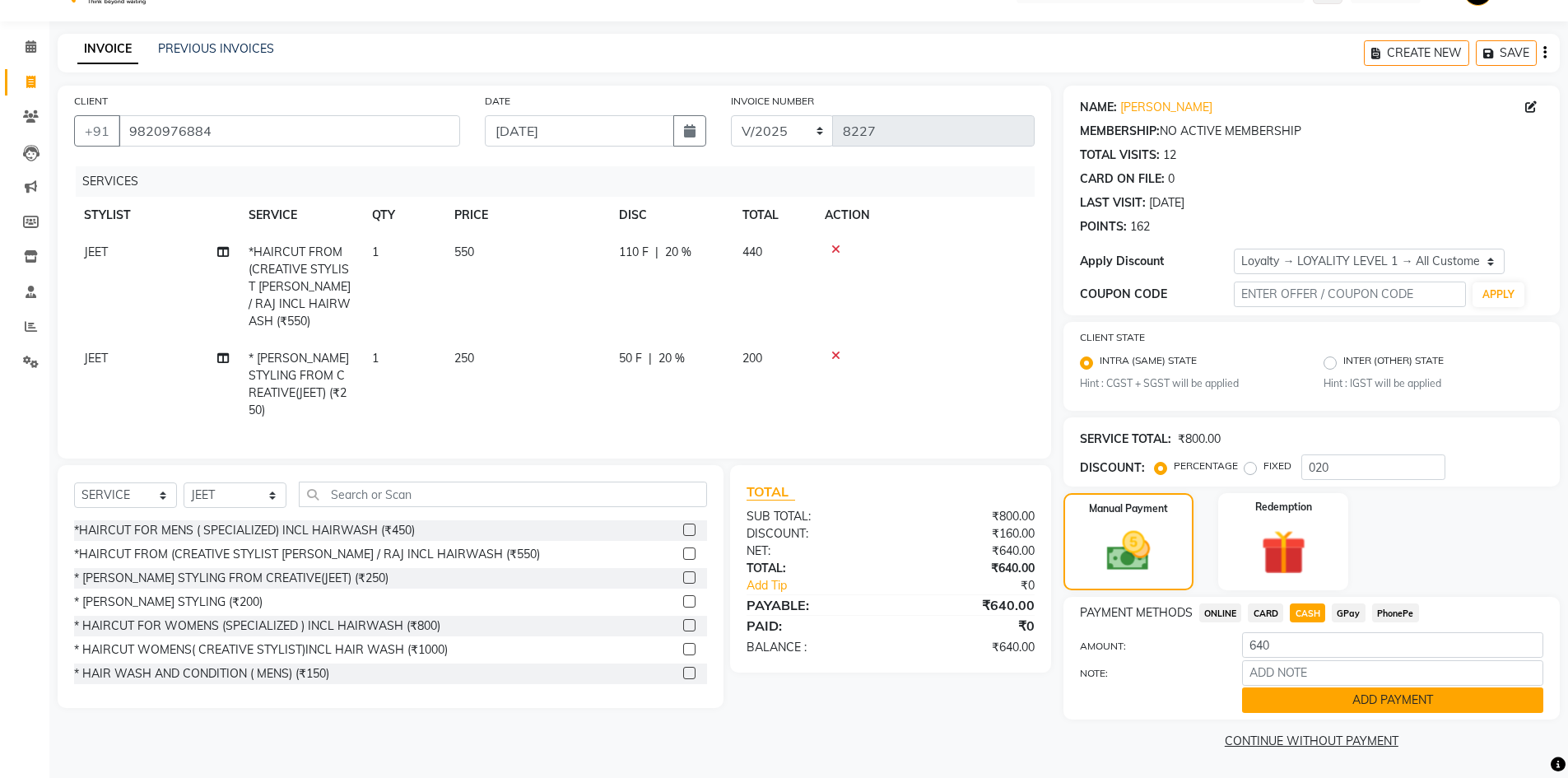
click at [1322, 704] on button "ADD PAYMENT" at bounding box center [1392, 700] width 301 height 26
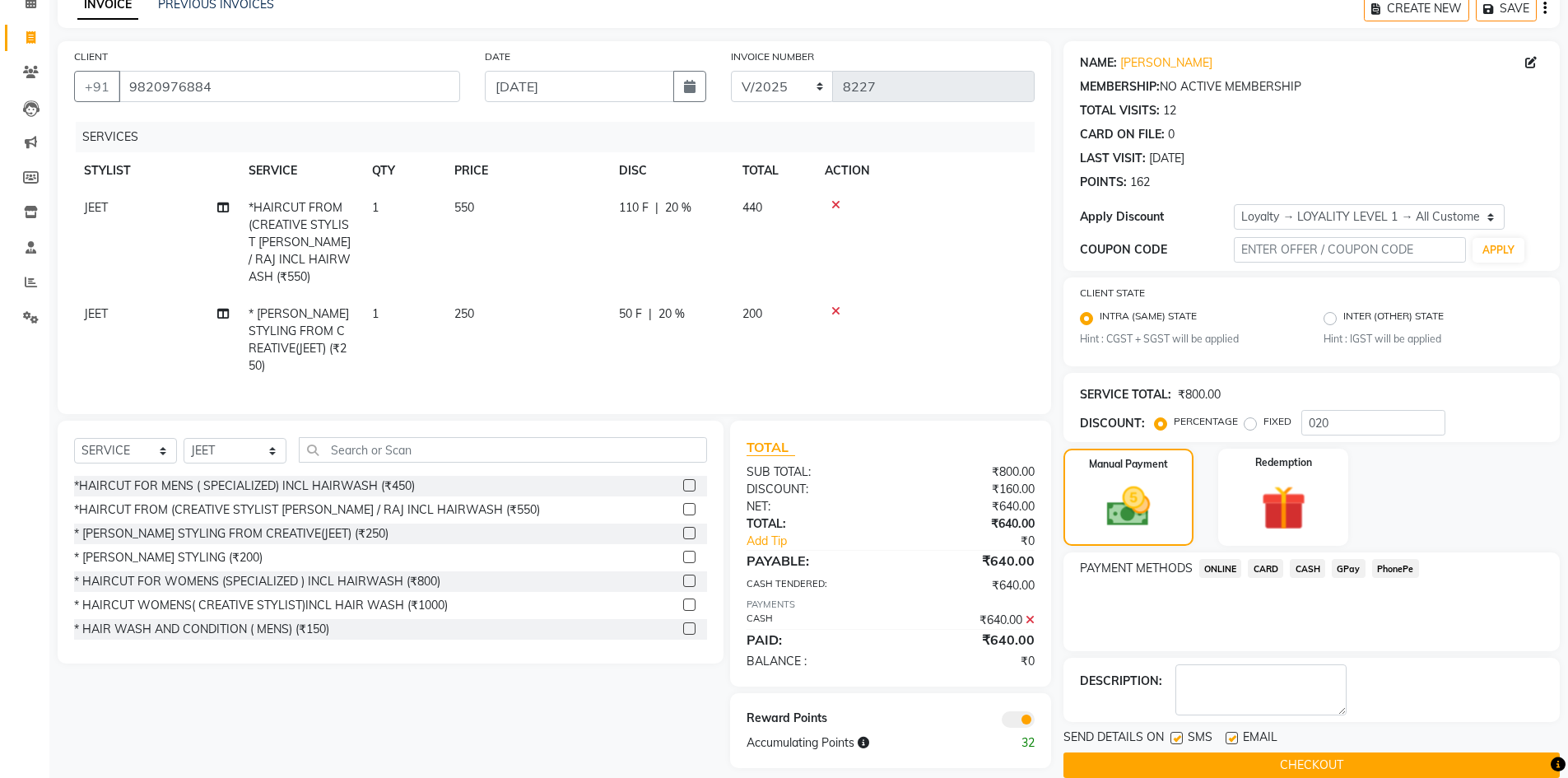
scroll to position [107, 0]
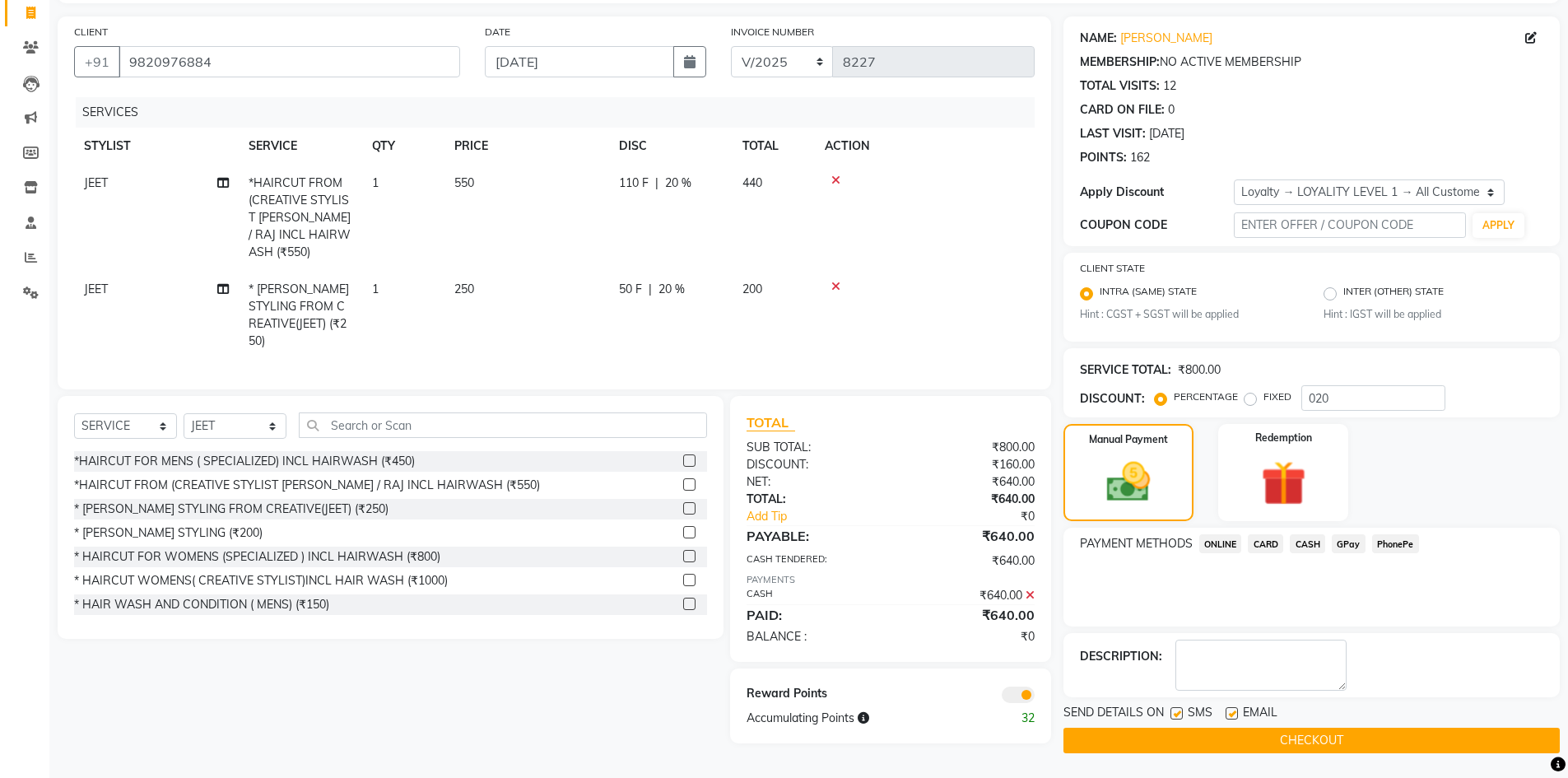
click at [1204, 733] on button "CHECKOUT" at bounding box center [1312, 740] width 497 height 26
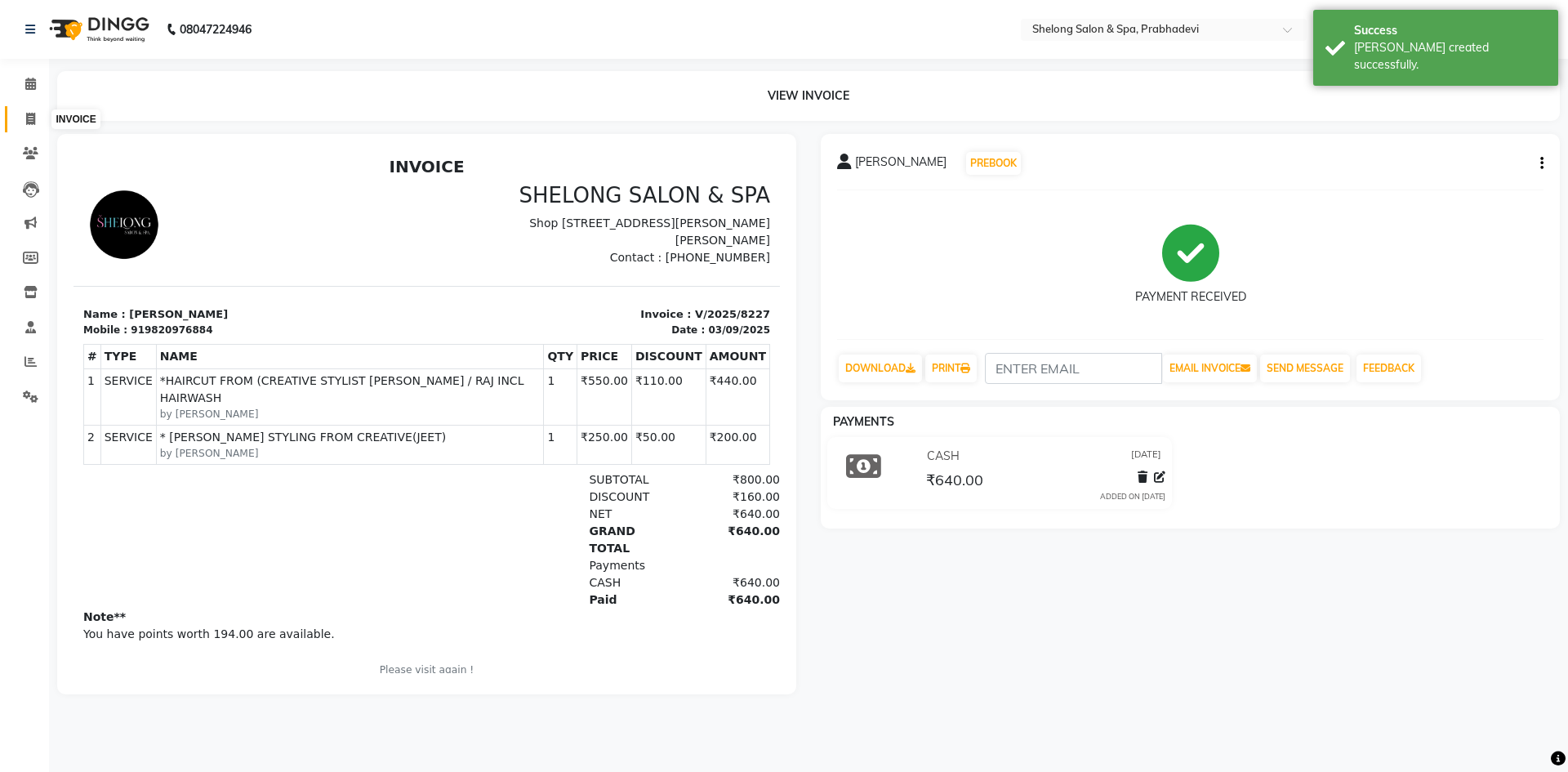
click at [18, 113] on span at bounding box center [31, 119] width 29 height 18
select select "service"
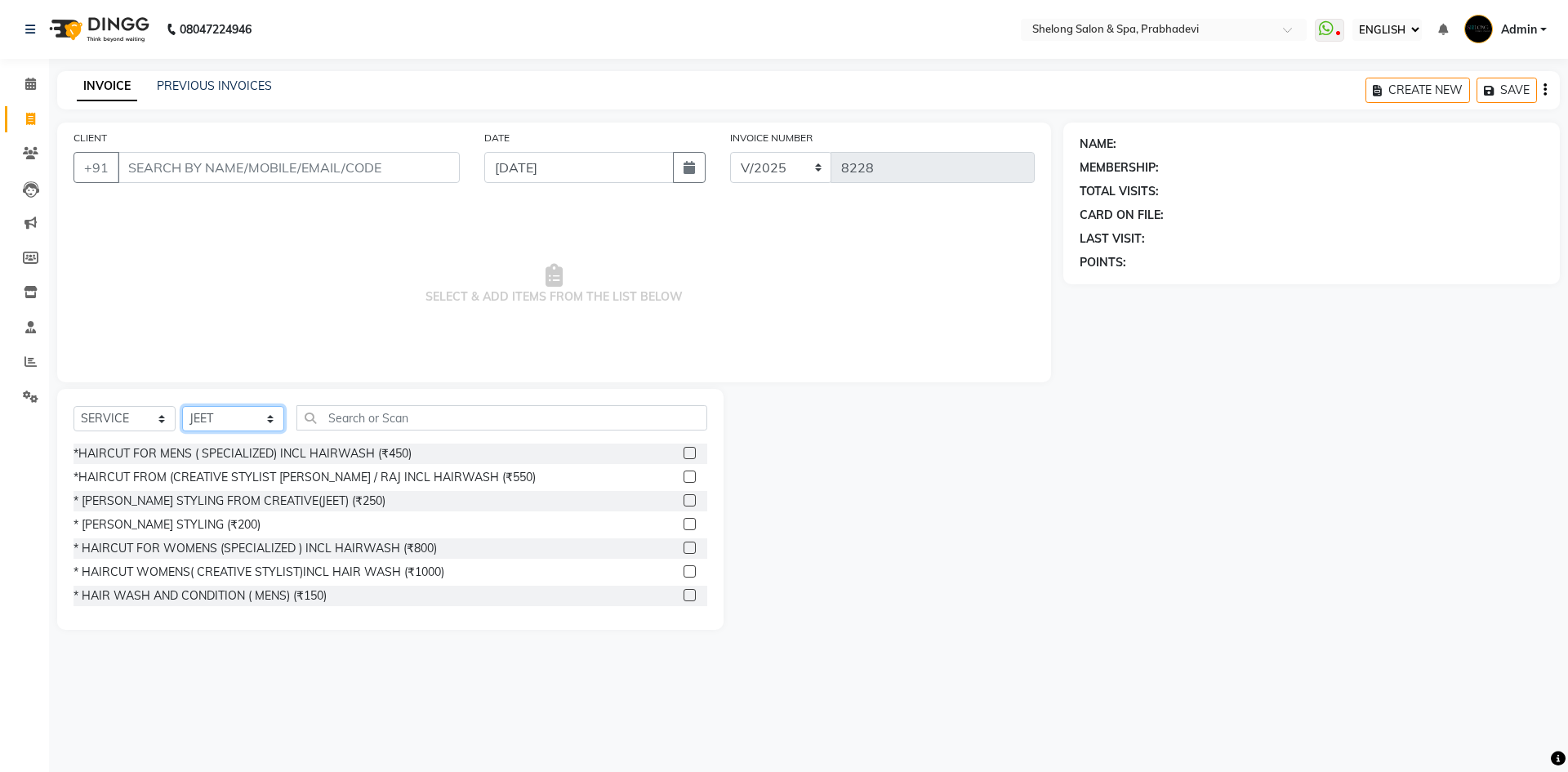
click at [235, 405] on div "SELECT SERVICE PRODUCT MEMBERSHIP PACKAGE VOUCHER PREPAID GIFT CARD SELECT STYL…" at bounding box center [390, 425] width 634 height 39
select select "47990"
click at [182, 406] on select "SELECT STYLIST ( [PERSON_NAME] ) ( [PERSON_NAME] ) [PERSON_NAME] fojdur [PERSON…" at bounding box center [233, 418] width 102 height 25
click at [194, 516] on div "* [PERSON_NAME] STYLING (₹200)" at bounding box center [390, 525] width 634 height 20
click at [170, 526] on div "* [PERSON_NAME] STYLING (₹200)" at bounding box center [167, 525] width 187 height 18
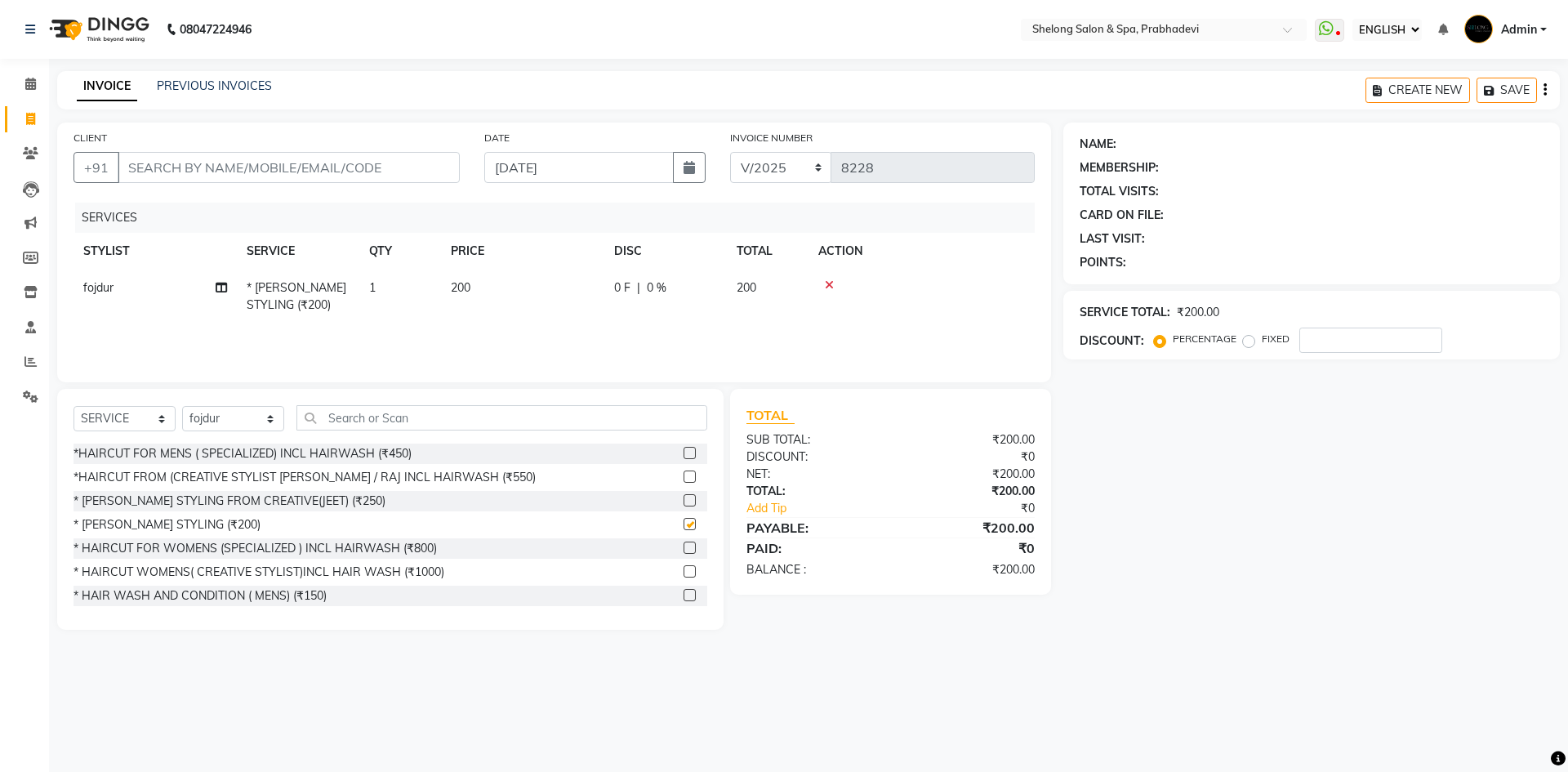
checkbox input "false"
click at [407, 173] on input "CLIENT" at bounding box center [289, 167] width 342 height 31
type input "9"
type input "0"
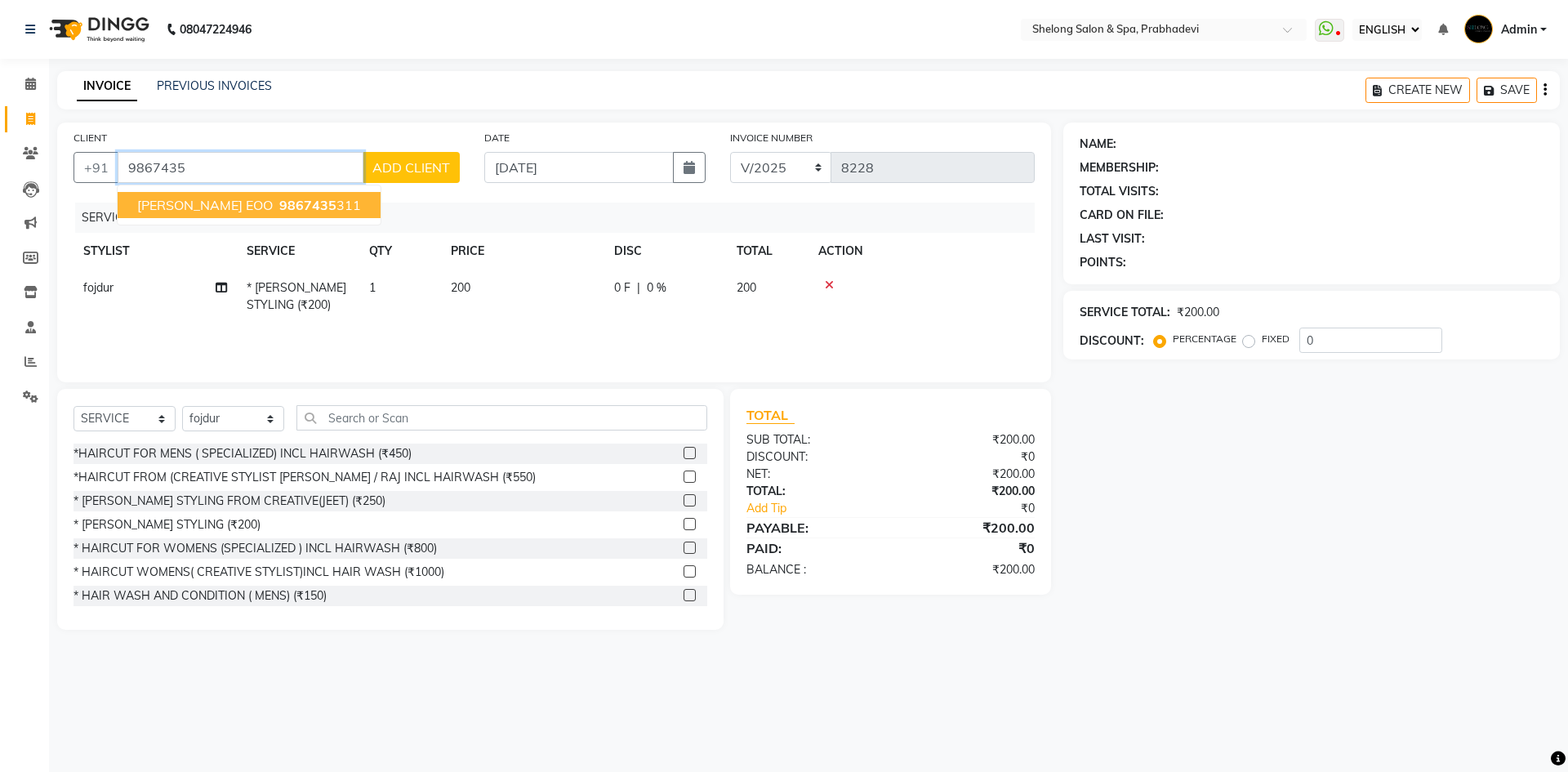
click at [309, 197] on span "9867435" at bounding box center [308, 204] width 57 height 17
type input "9867435311"
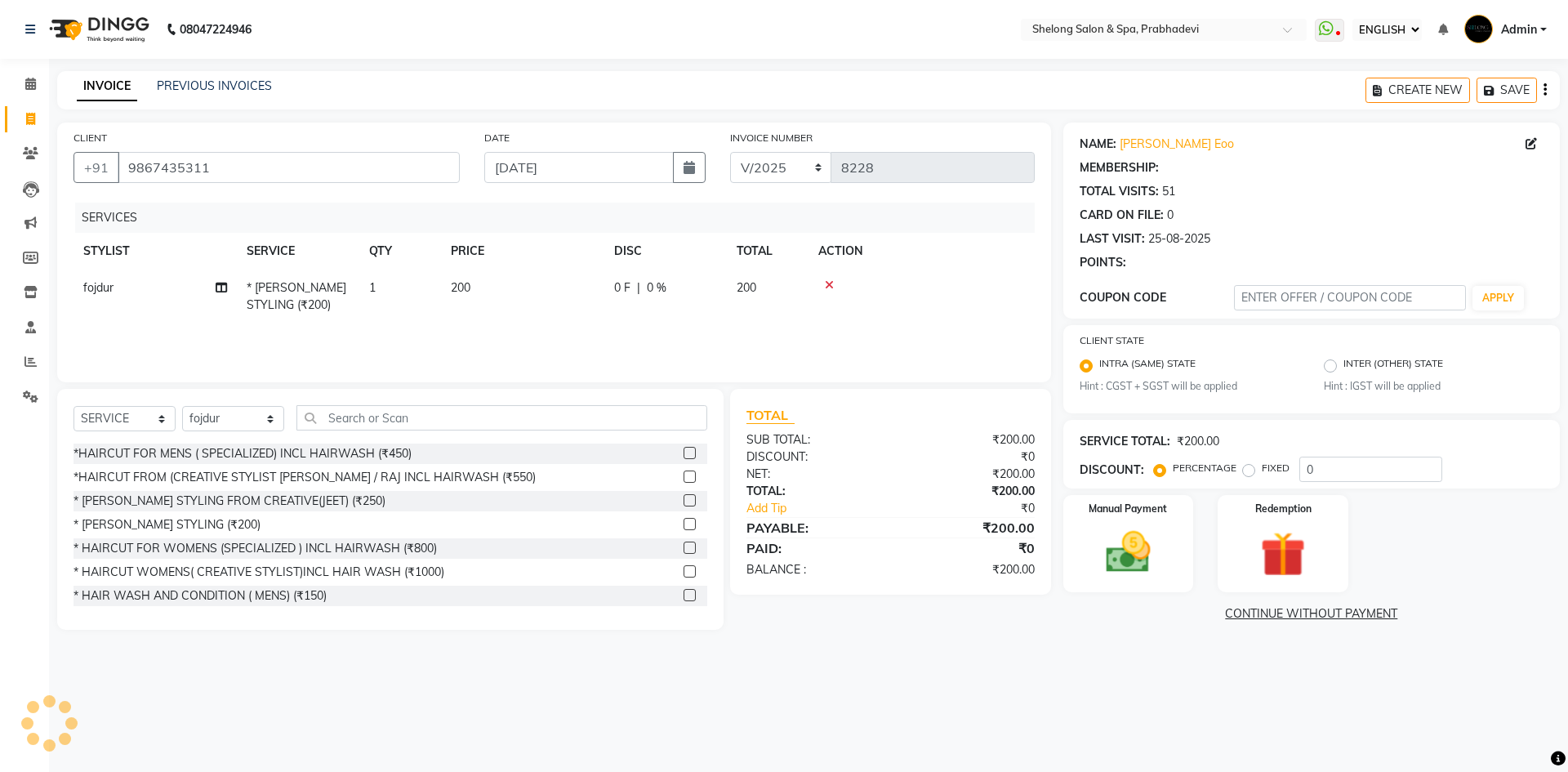
type input "20"
select select "2: Object"
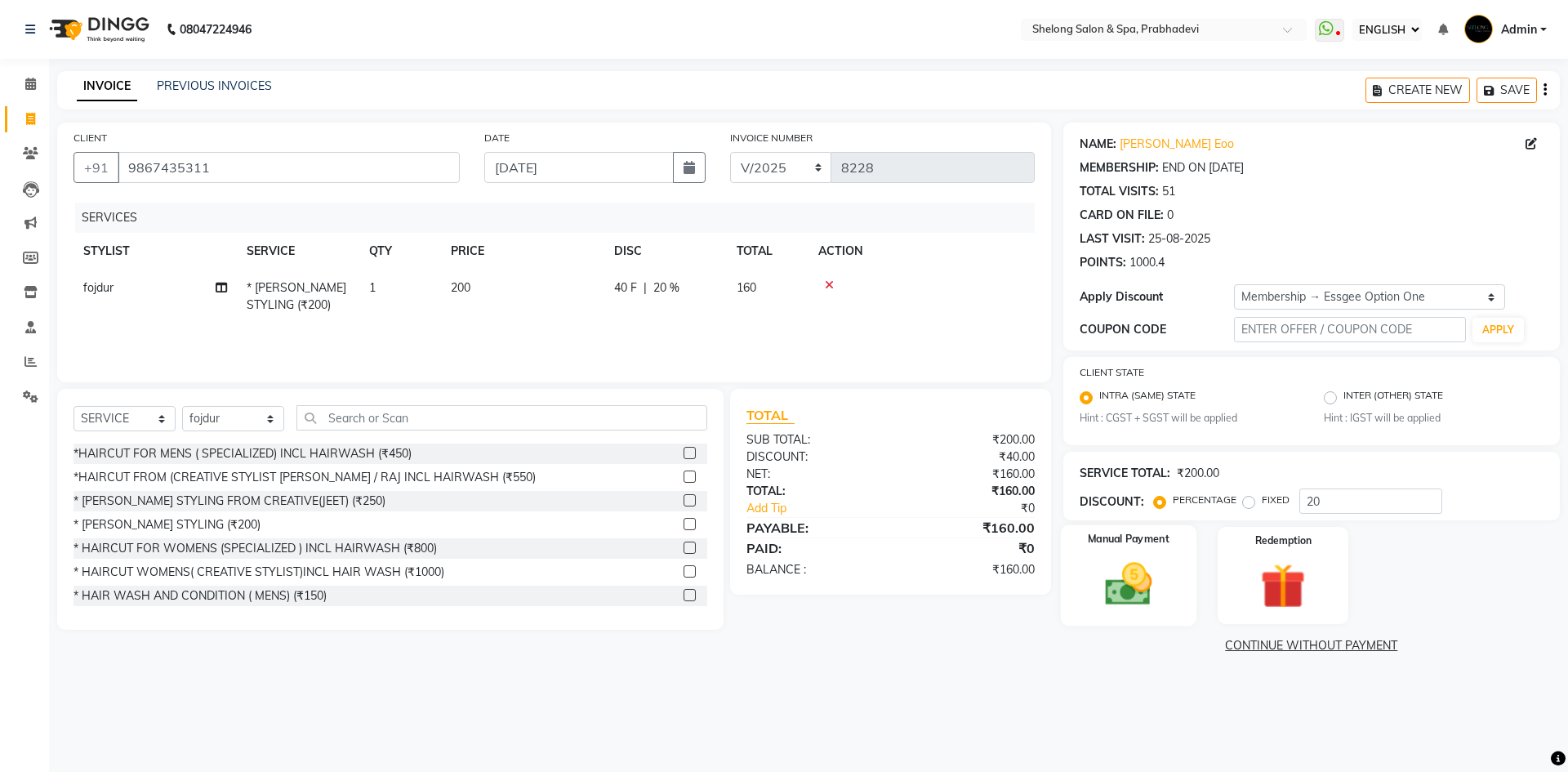
click at [1137, 578] on img at bounding box center [1128, 584] width 76 height 54
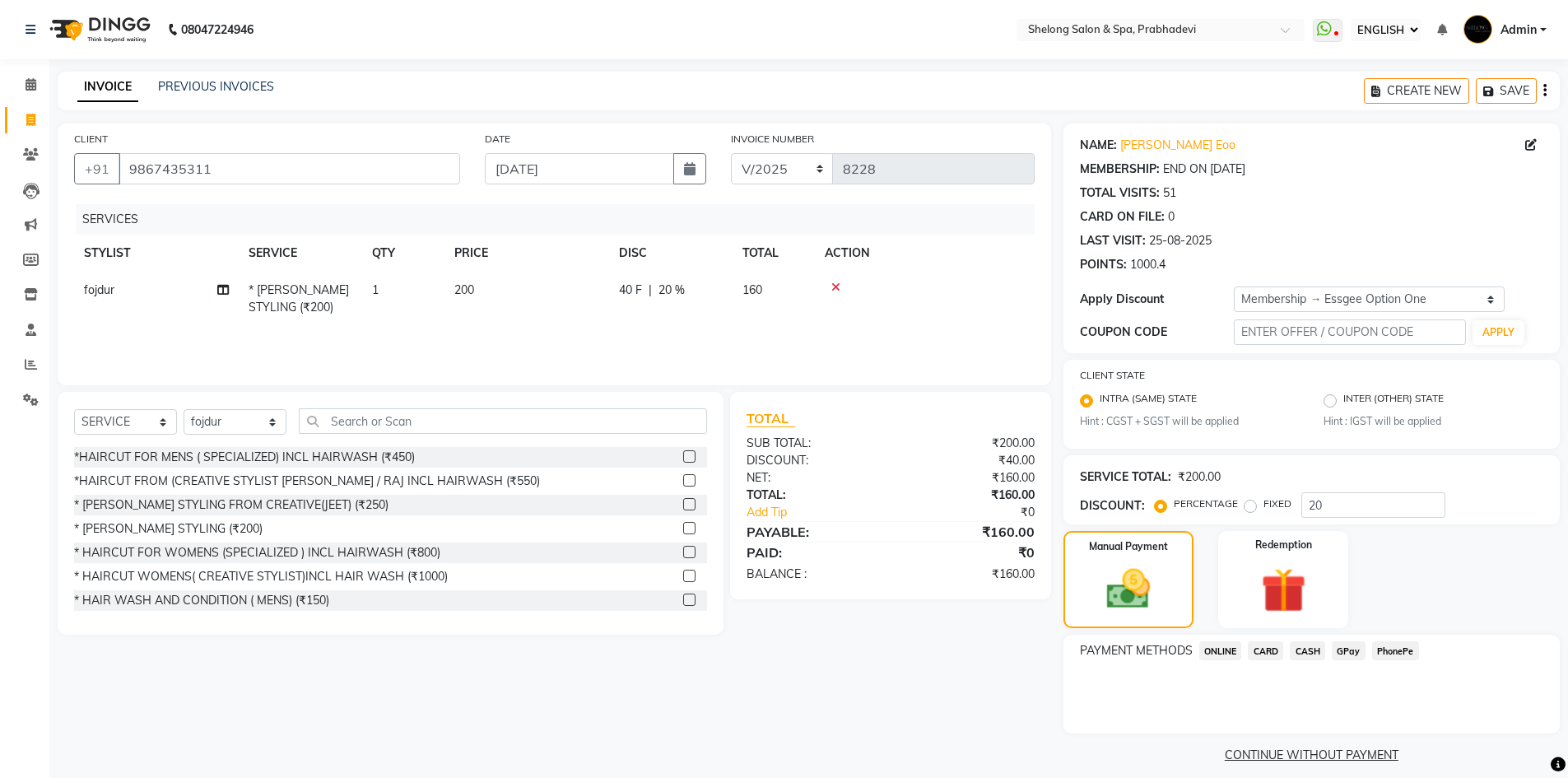
click at [1293, 642] on span "CASH" at bounding box center [1307, 651] width 35 height 19
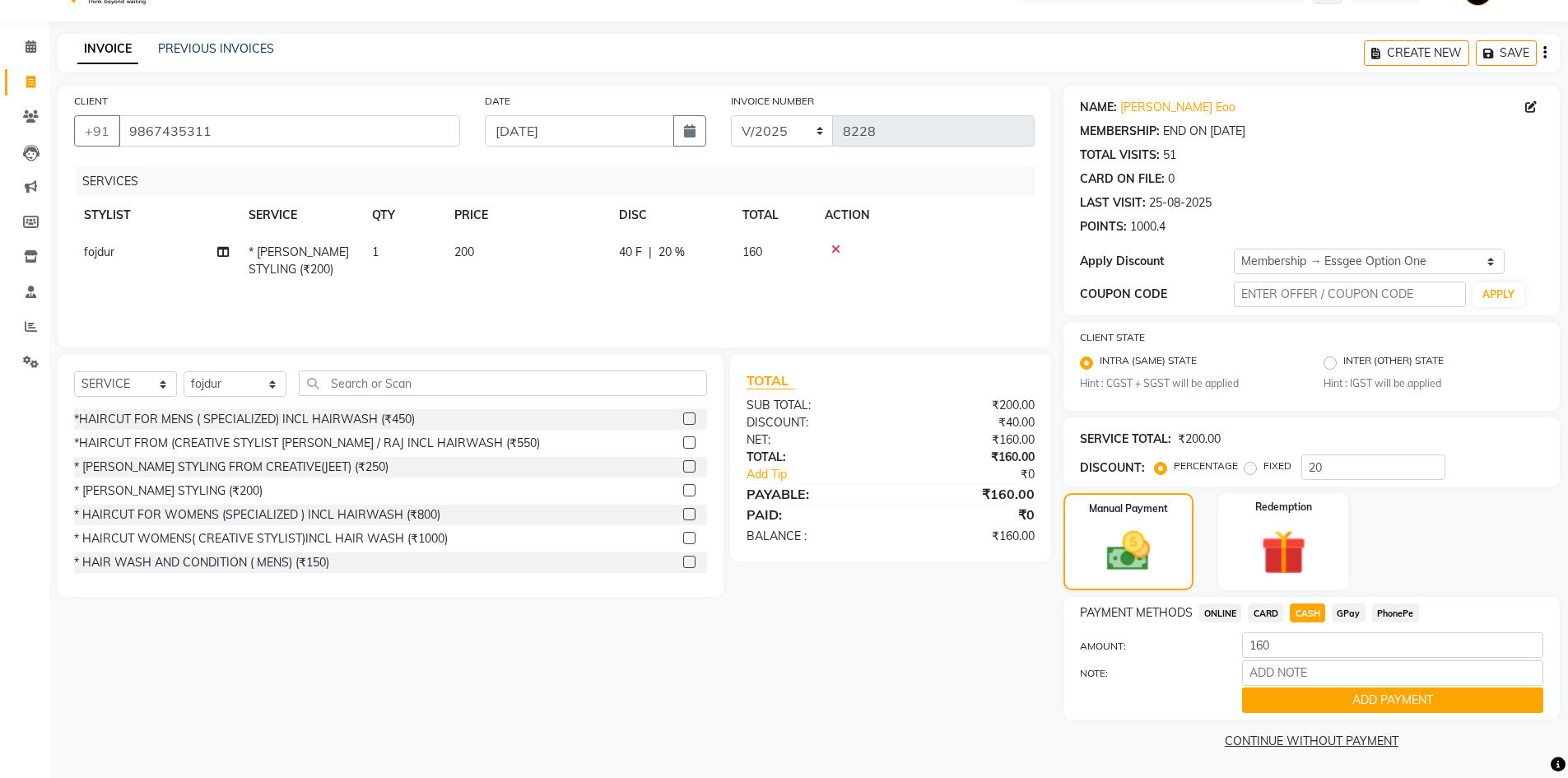
click at [1298, 711] on button "ADD PAYMENT" at bounding box center [1392, 700] width 301 height 26
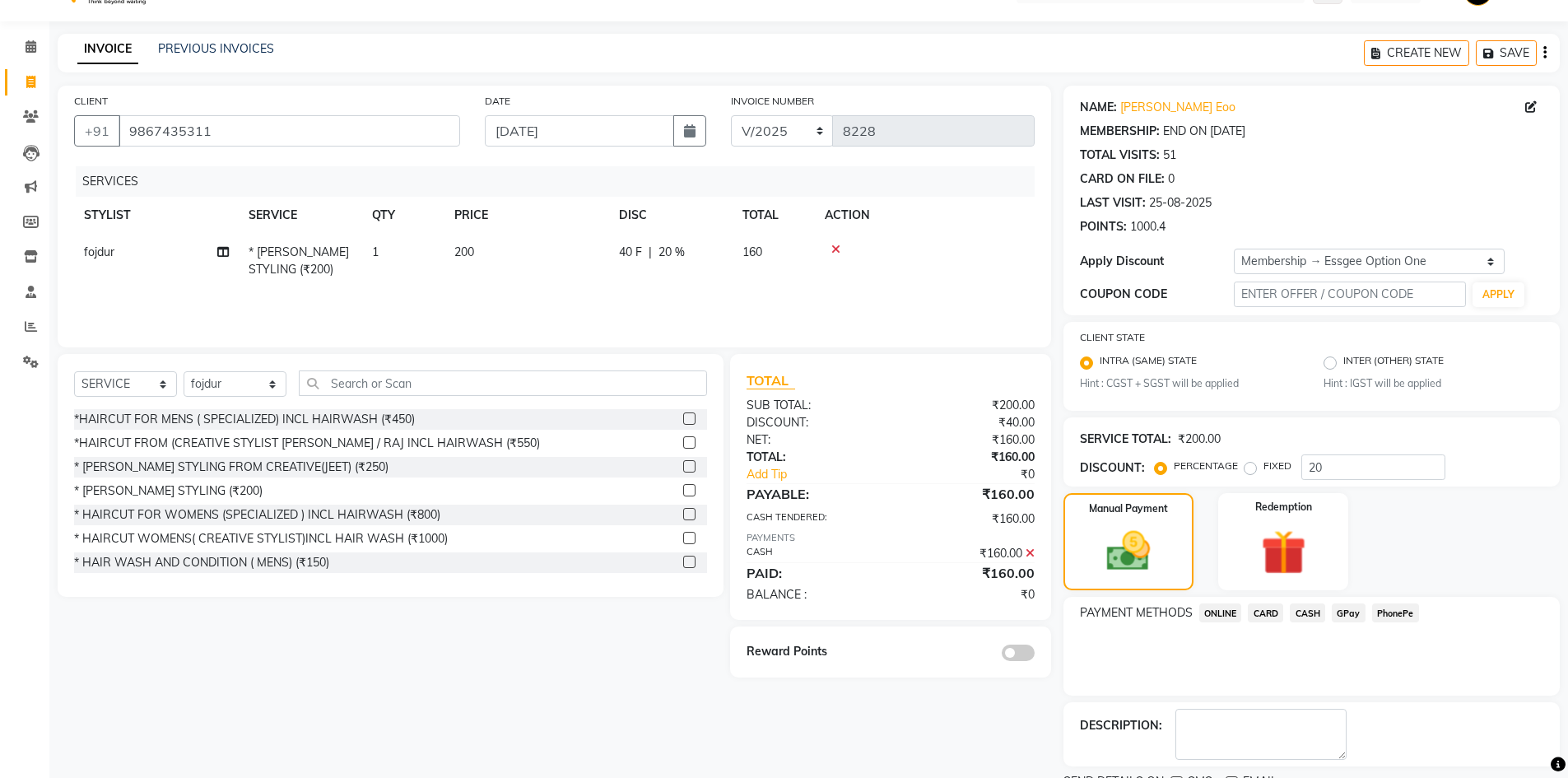
scroll to position [107, 0]
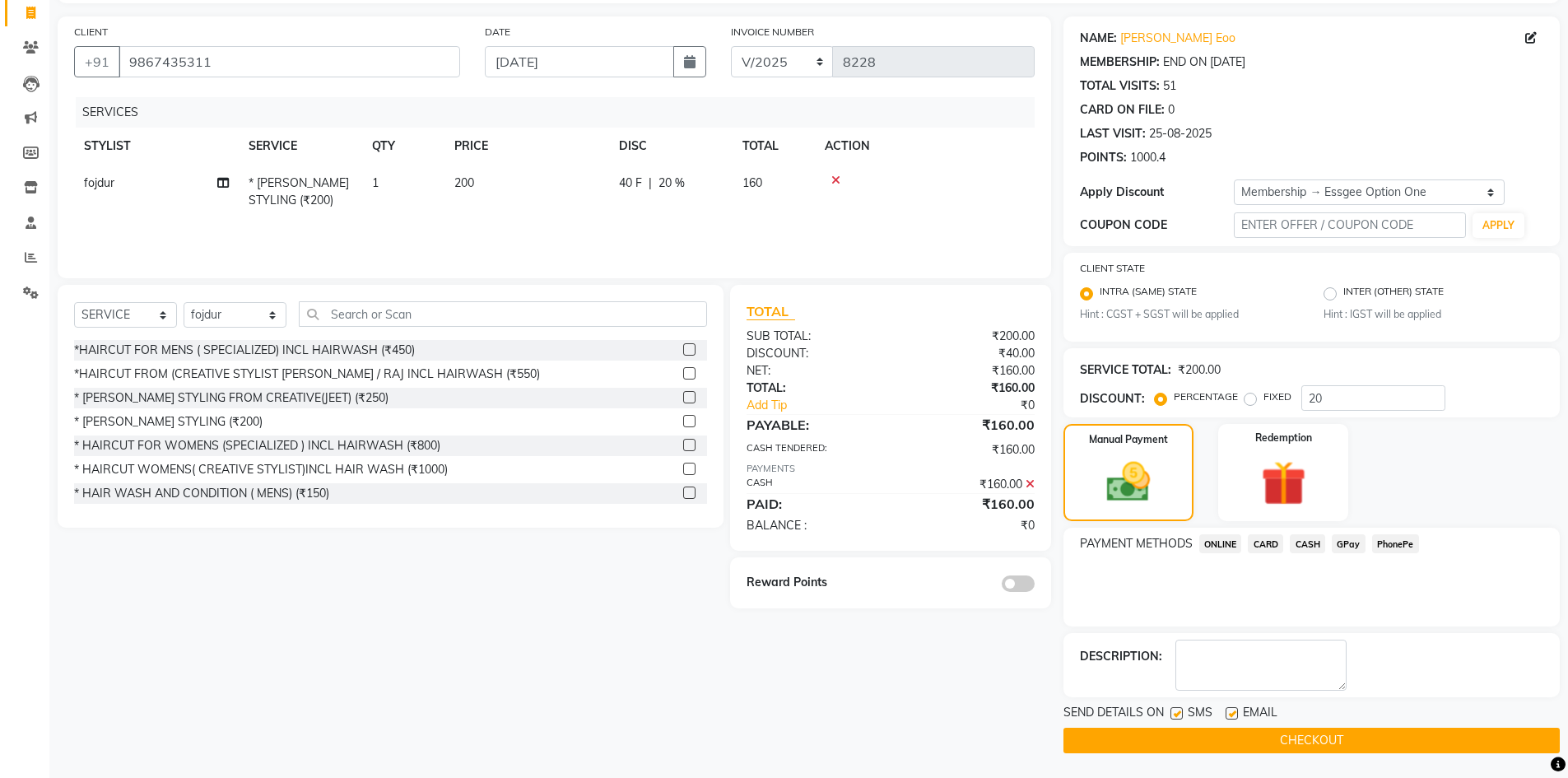
click at [1014, 571] on div "Reward Points" at bounding box center [890, 584] width 320 height 51
click at [1016, 591] on span at bounding box center [1017, 584] width 33 height 17
click at [1035, 586] on input "checkbox" at bounding box center [1035, 586] width 0 height 0
click at [1339, 736] on button "CHECKOUT" at bounding box center [1312, 740] width 497 height 26
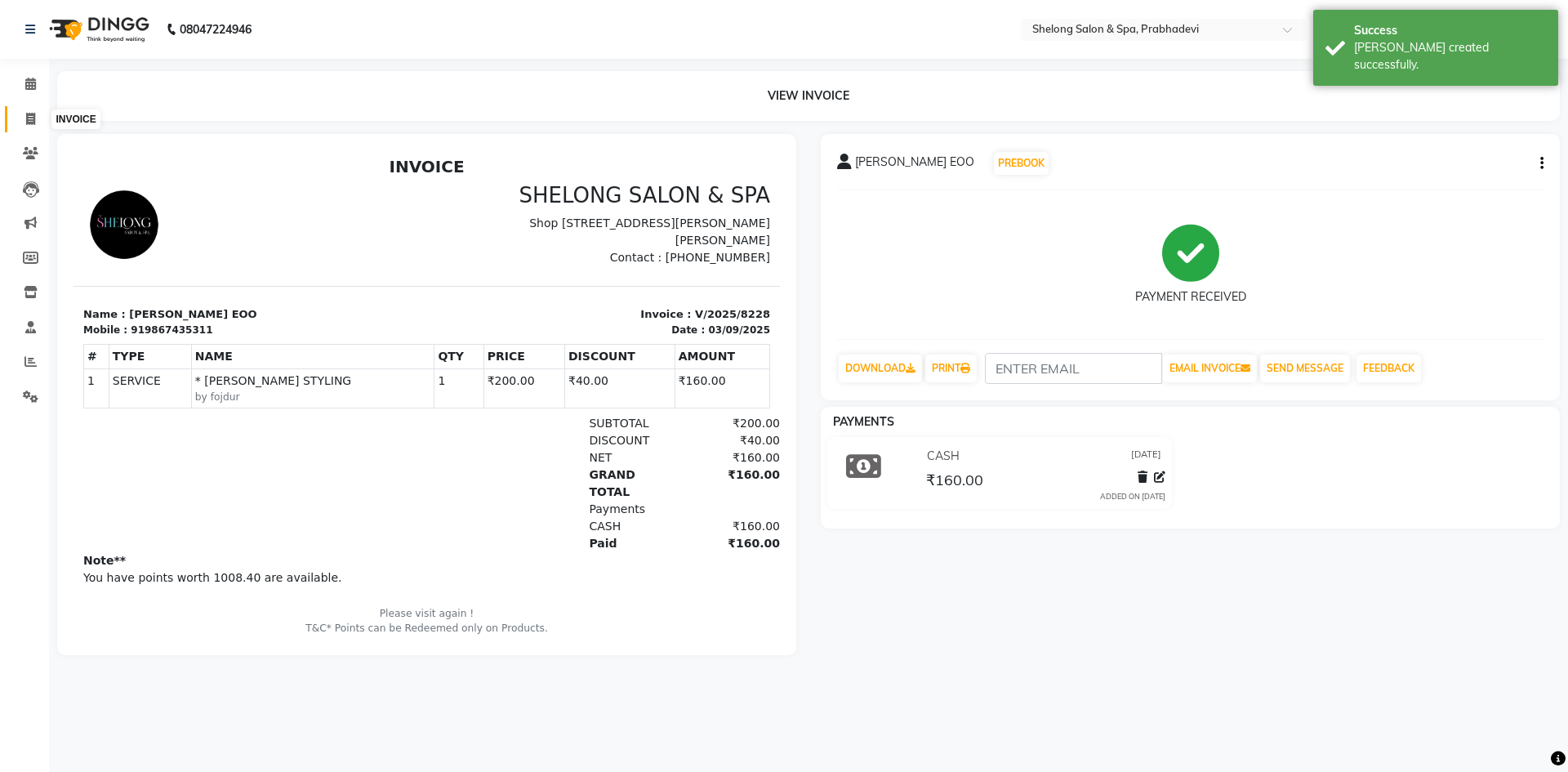
click at [33, 124] on icon at bounding box center [31, 119] width 9 height 12
select select "service"
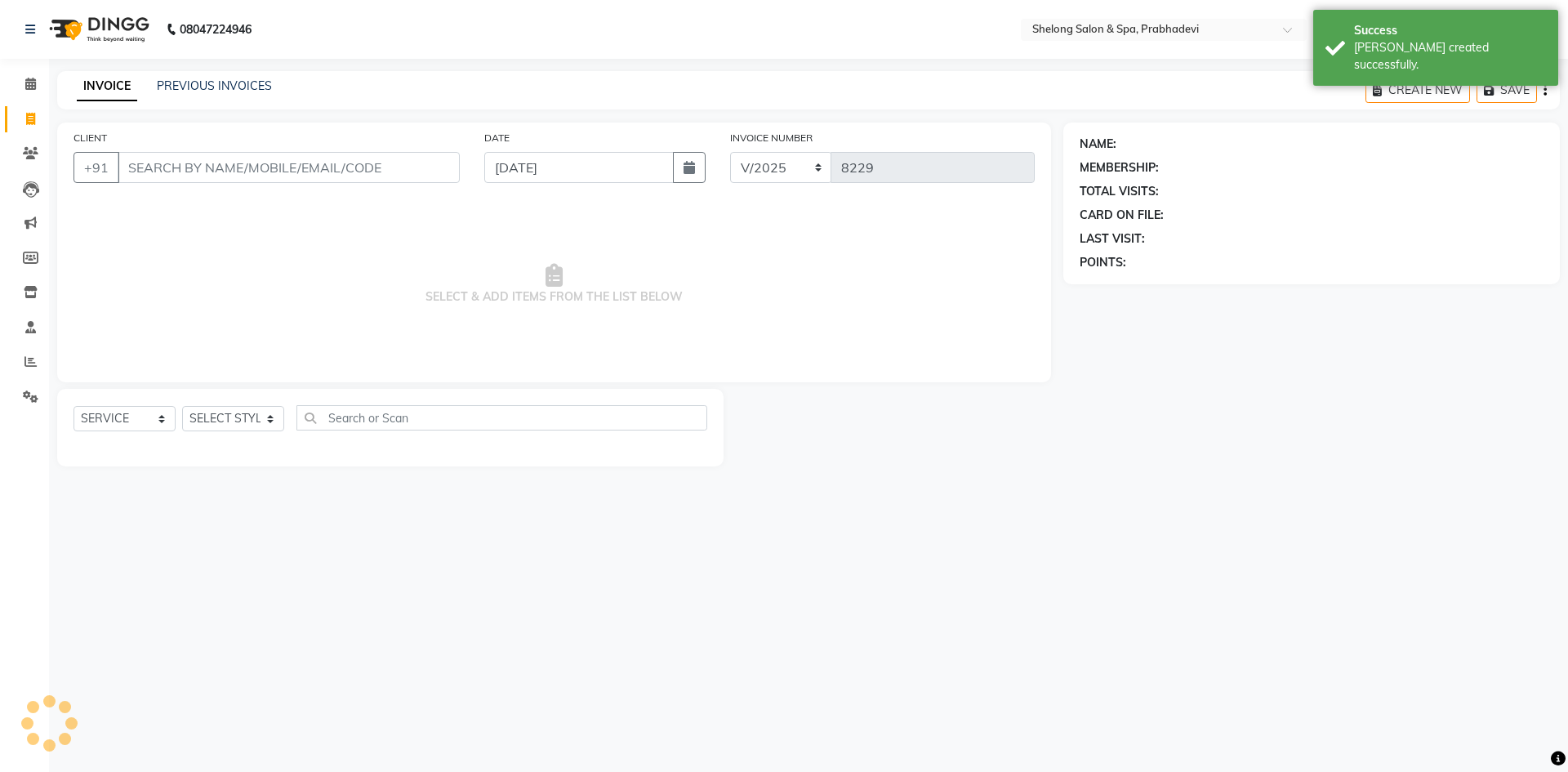
select select "16092"
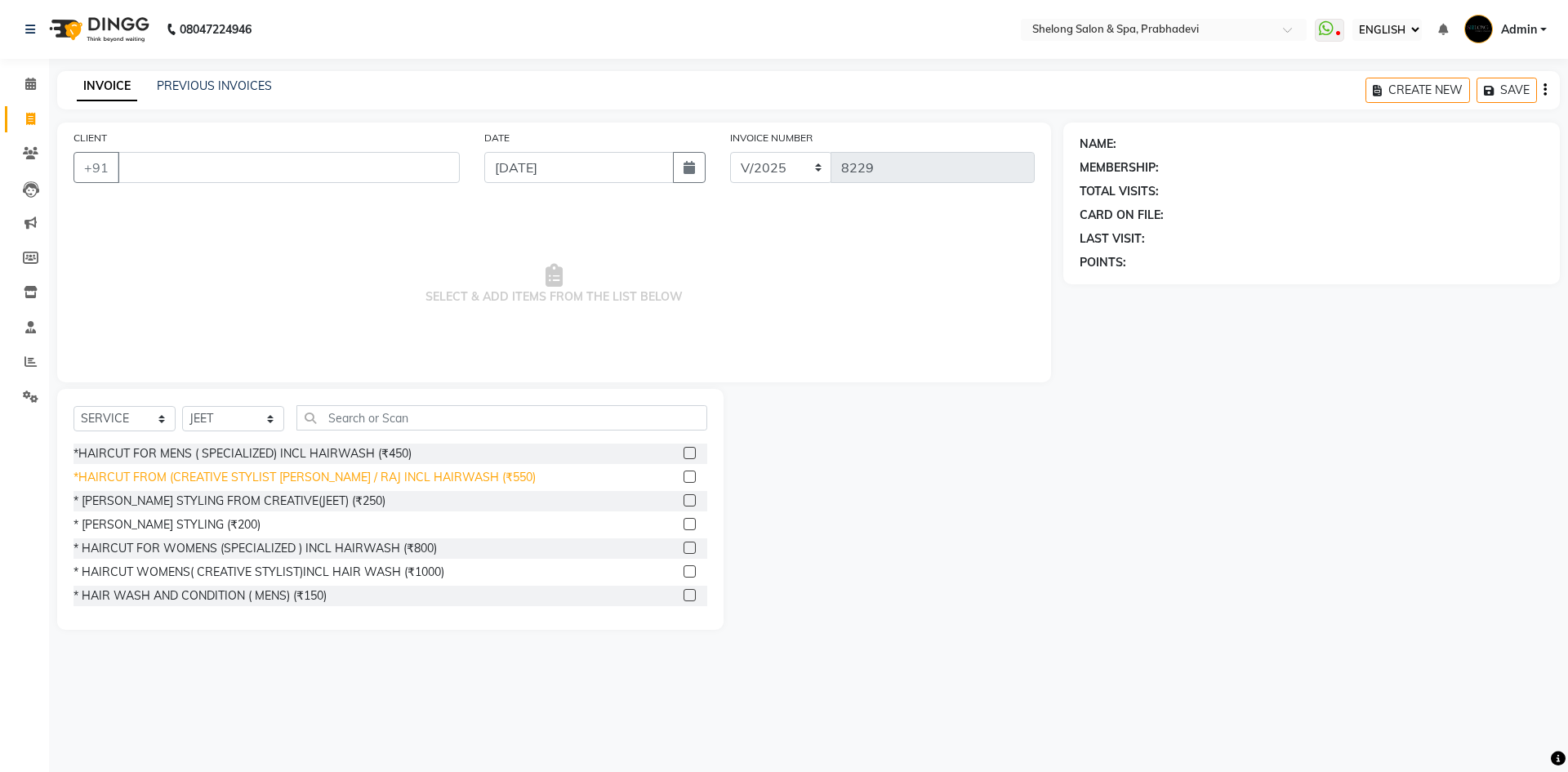
click at [199, 482] on div "*HAIRCUT FROM (CREATIVE STYLIST [PERSON_NAME] / RAJ INCL HAIRWASH (₹550)" at bounding box center [304, 478] width 462 height 18
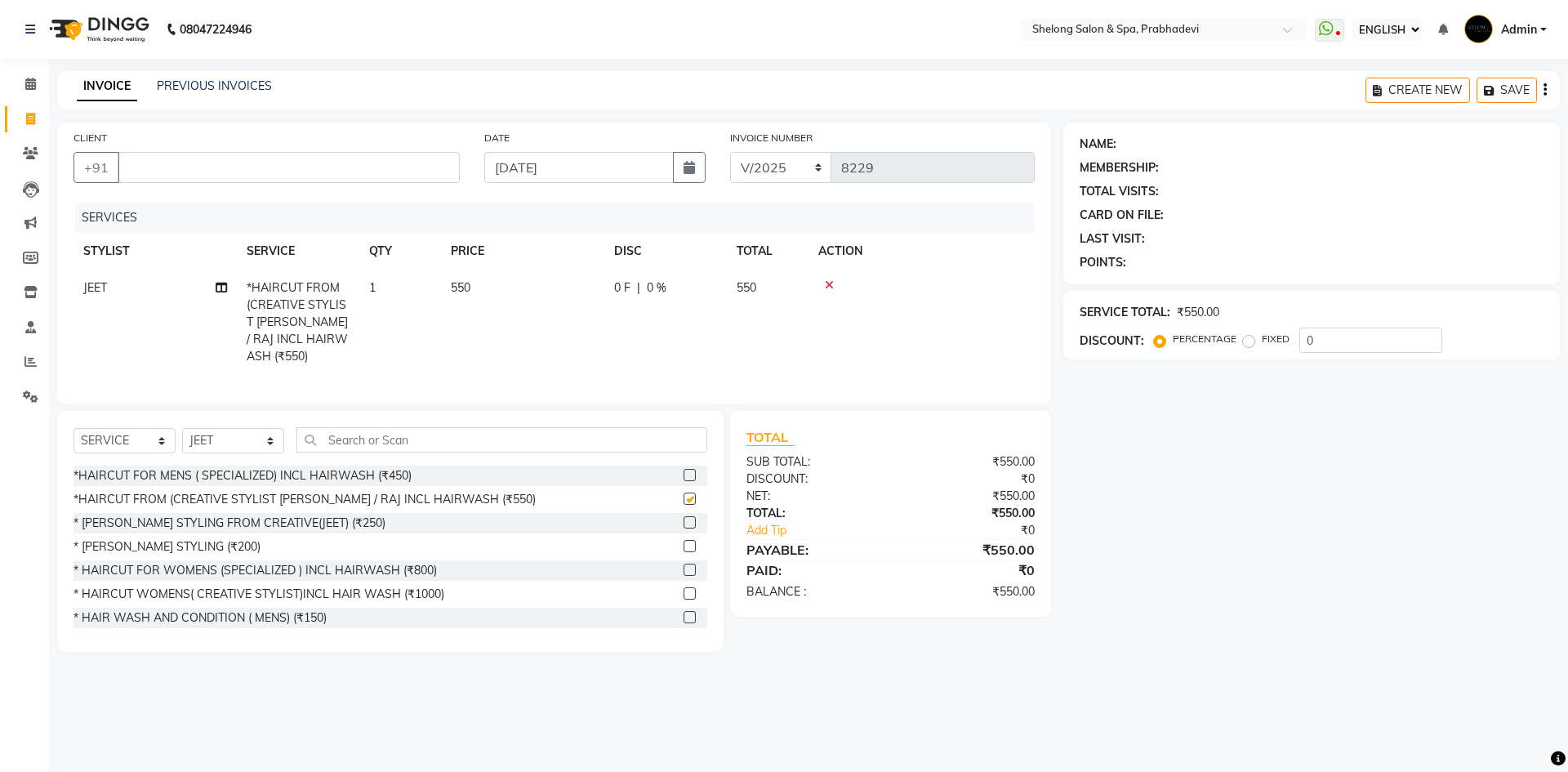
checkbox input "false"
click at [349, 173] on input "CLIENT" at bounding box center [289, 167] width 342 height 31
click at [831, 282] on icon at bounding box center [830, 285] width 9 height 11
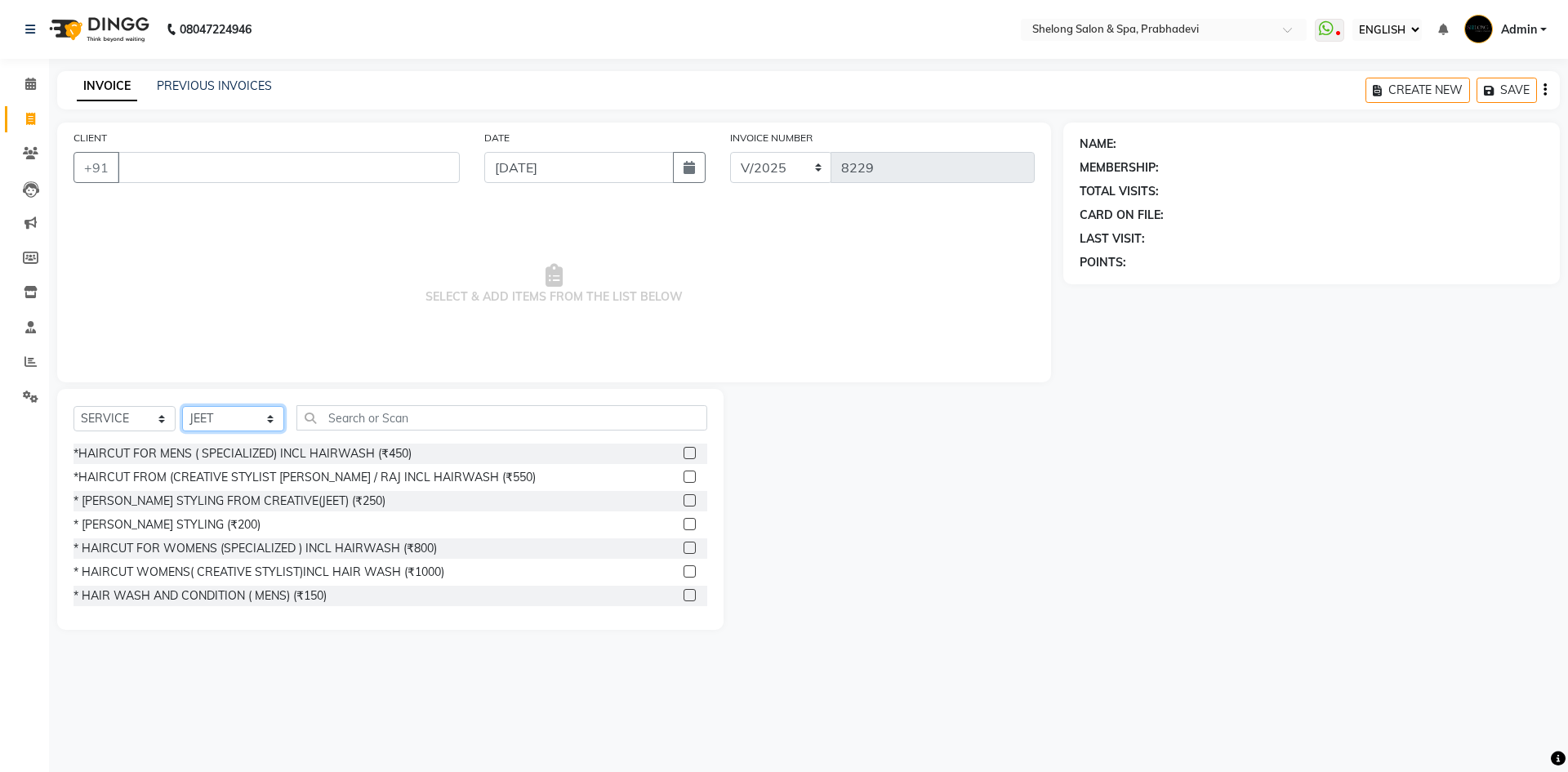
drag, startPoint x: 228, startPoint y: 419, endPoint x: 229, endPoint y: 409, distance: 10.0
click at [228, 415] on select "SELECT STYLIST ( [PERSON_NAME] ) ( [PERSON_NAME] ) [PERSON_NAME] fojdur [PERSON…" at bounding box center [233, 418] width 102 height 25
select select "24970"
click at [182, 406] on select "SELECT STYLIST ( [PERSON_NAME] ) ( [PERSON_NAME] ) [PERSON_NAME] fojdur [PERSON…" at bounding box center [233, 418] width 102 height 25
click at [316, 452] on div "*HAIRCUT FOR MENS ( SPECIALIZED) INCL HAIRWASH (₹450)" at bounding box center [243, 454] width 339 height 18
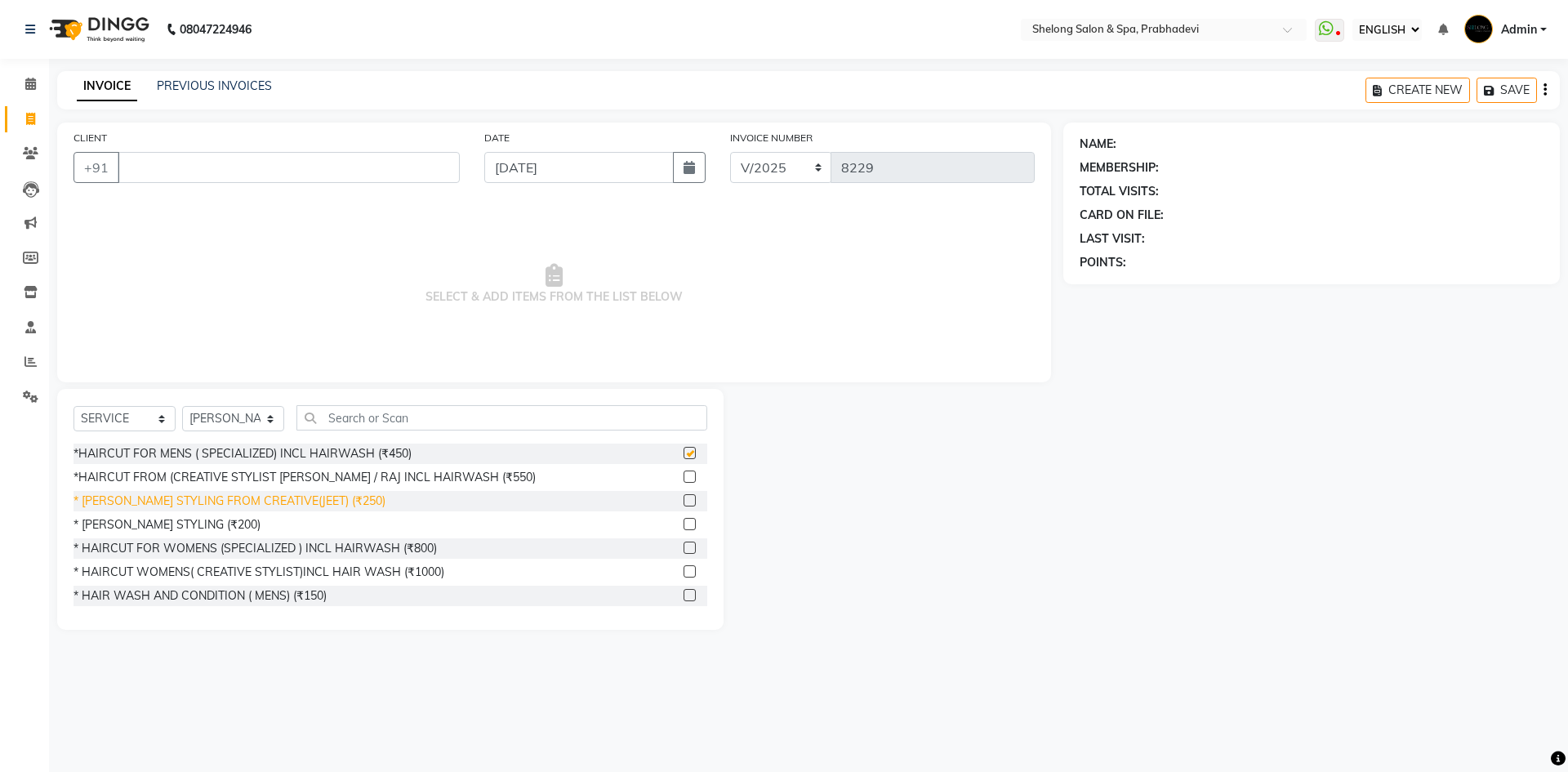
checkbox input "false"
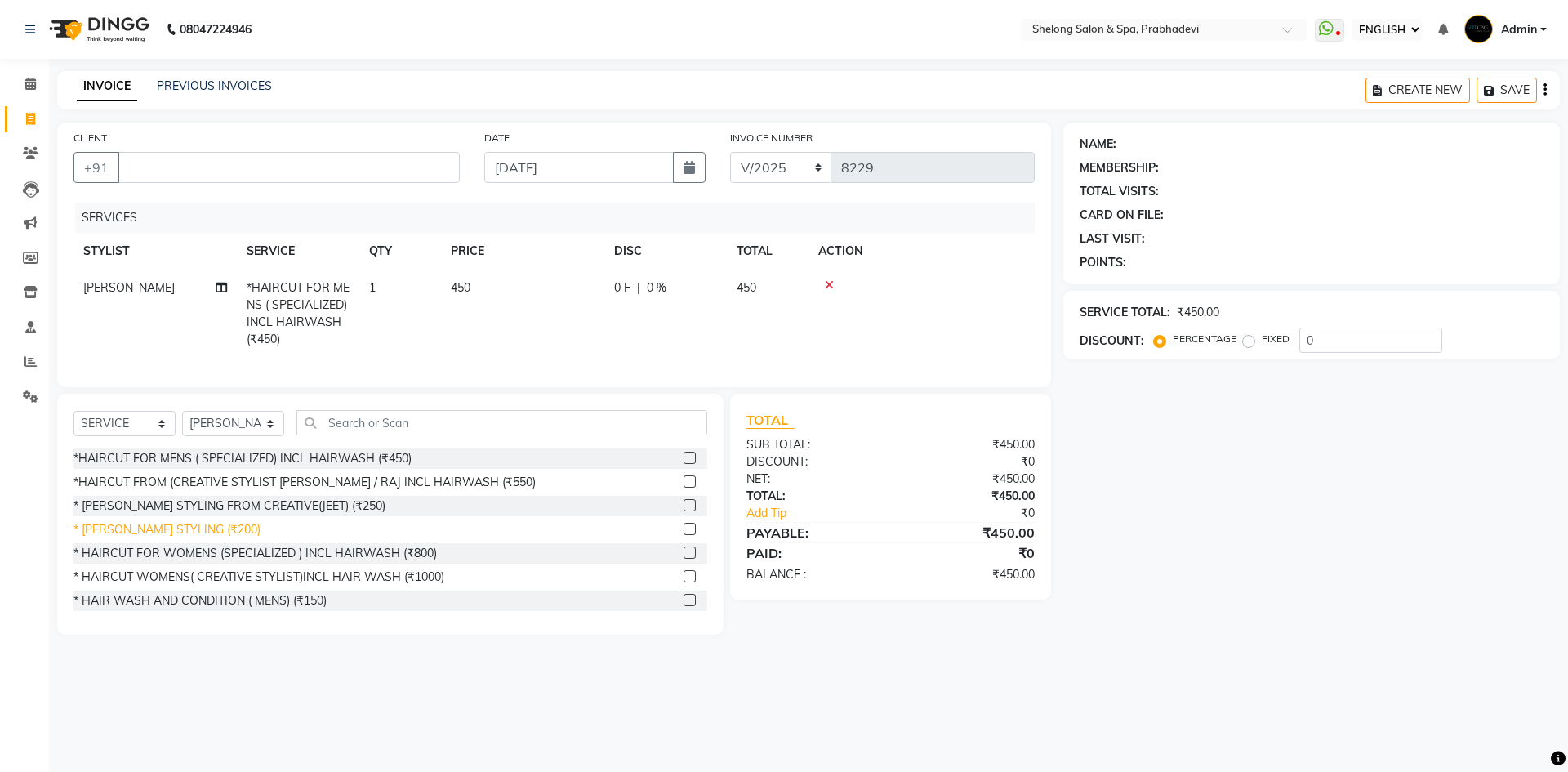
click at [189, 538] on div "* [PERSON_NAME] STYLING (₹200)" at bounding box center [167, 530] width 187 height 18
checkbox input "false"
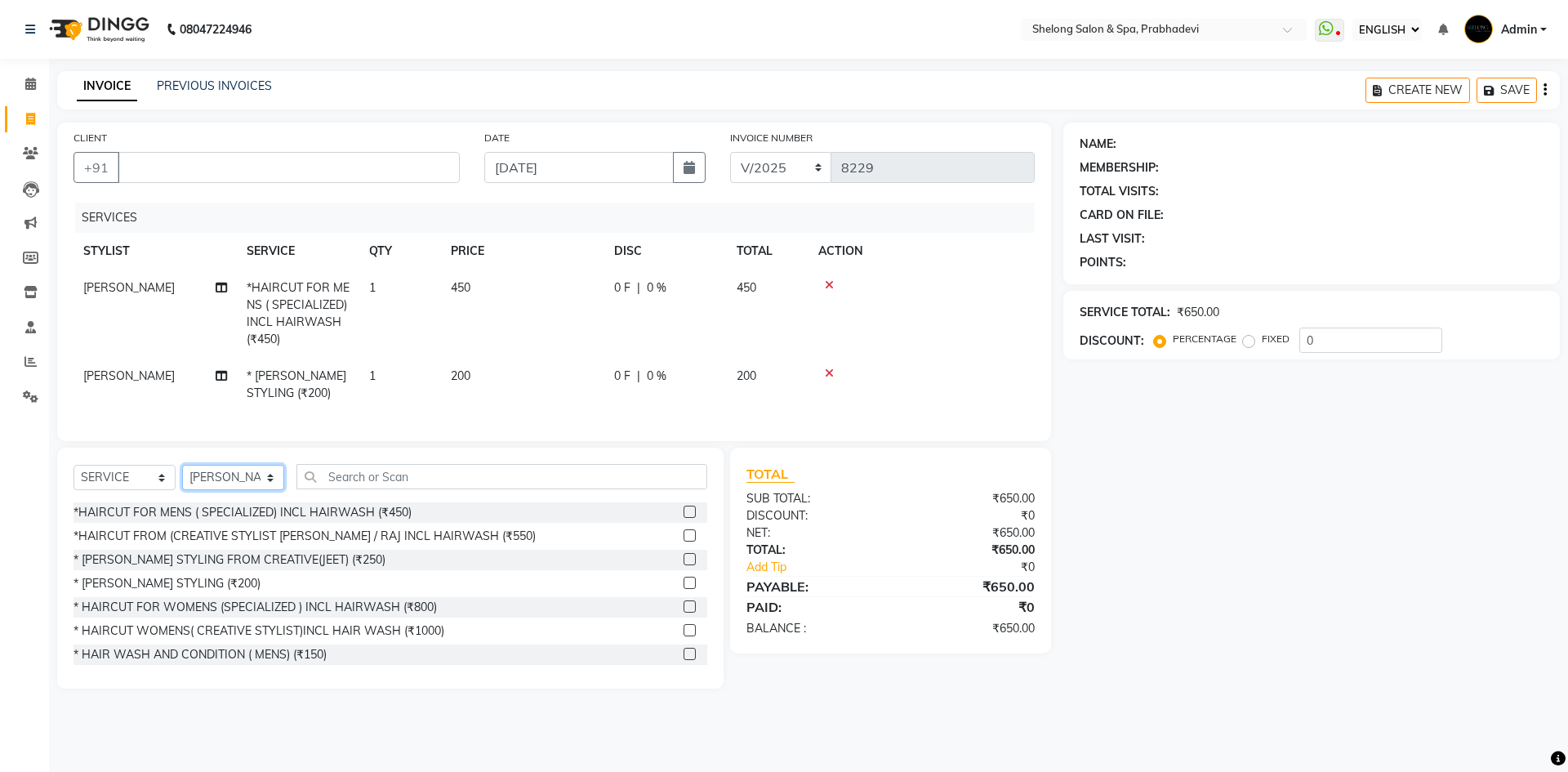
click at [210, 484] on select "SELECT STYLIST ( [PERSON_NAME] ) ( [PERSON_NAME] ) [PERSON_NAME] fojdur [PERSON…" at bounding box center [233, 477] width 102 height 25
select select "61600"
click at [182, 477] on select "SELECT STYLIST ( [PERSON_NAME] ) ( [PERSON_NAME] ) [PERSON_NAME] fojdur [PERSON…" at bounding box center [233, 477] width 102 height 25
click at [327, 470] on div "SELECT SERVICE PRODUCT MEMBERSHIP PACKAGE VOUCHER PREPAID GIFT CARD SELECT STYL…" at bounding box center [390, 568] width 666 height 241
click at [327, 490] on input "text" at bounding box center [502, 476] width 410 height 25
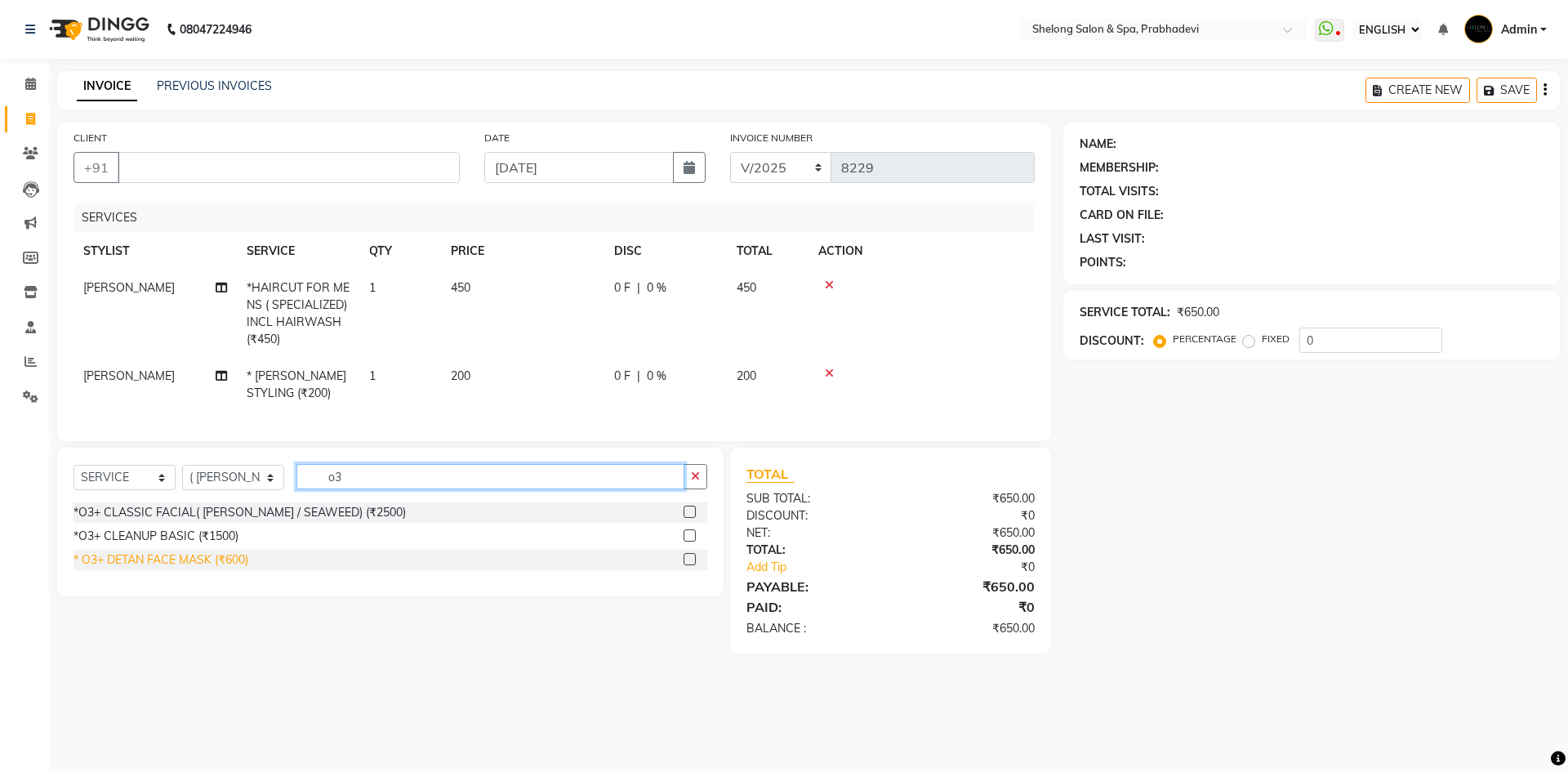
type input "o3"
click at [101, 568] on div "* O3+ DETAN FACE MASK (₹600)" at bounding box center [160, 561] width 175 height 18
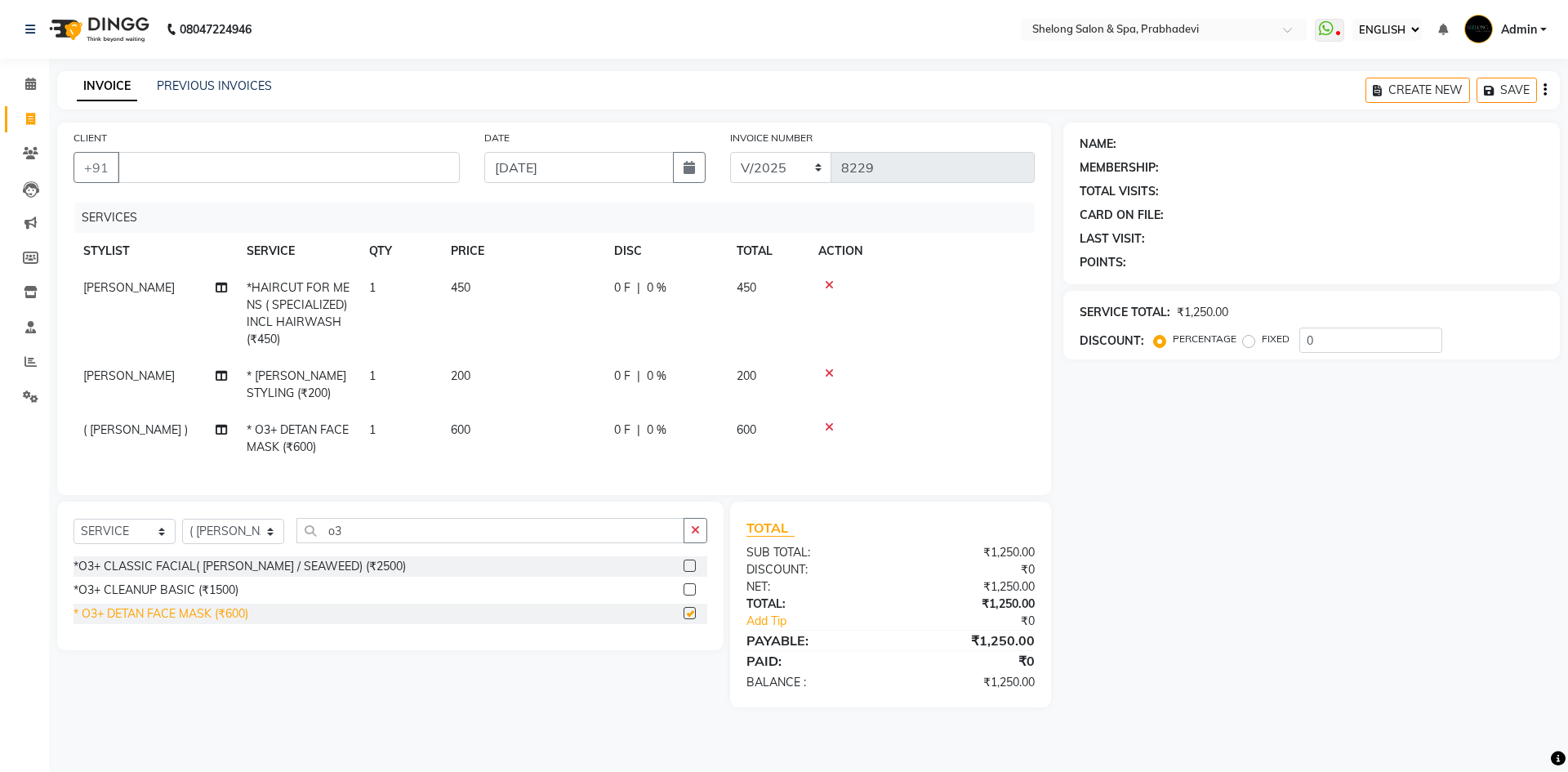
checkbox input "false"
click at [695, 536] on icon "button" at bounding box center [695, 530] width 9 height 11
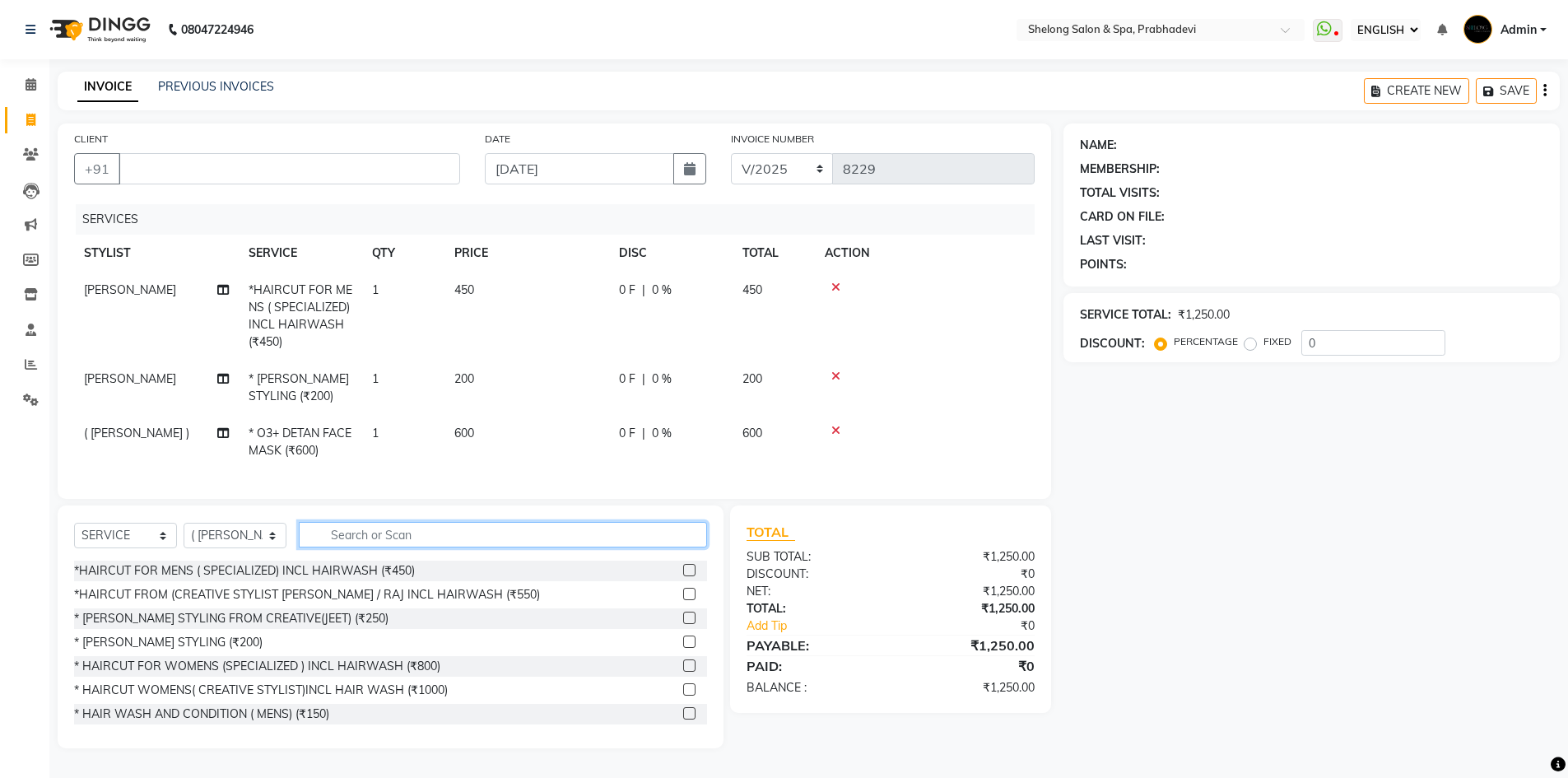
click at [414, 546] on input "text" at bounding box center [503, 534] width 408 height 26
click at [837, 378] on icon at bounding box center [836, 376] width 9 height 11
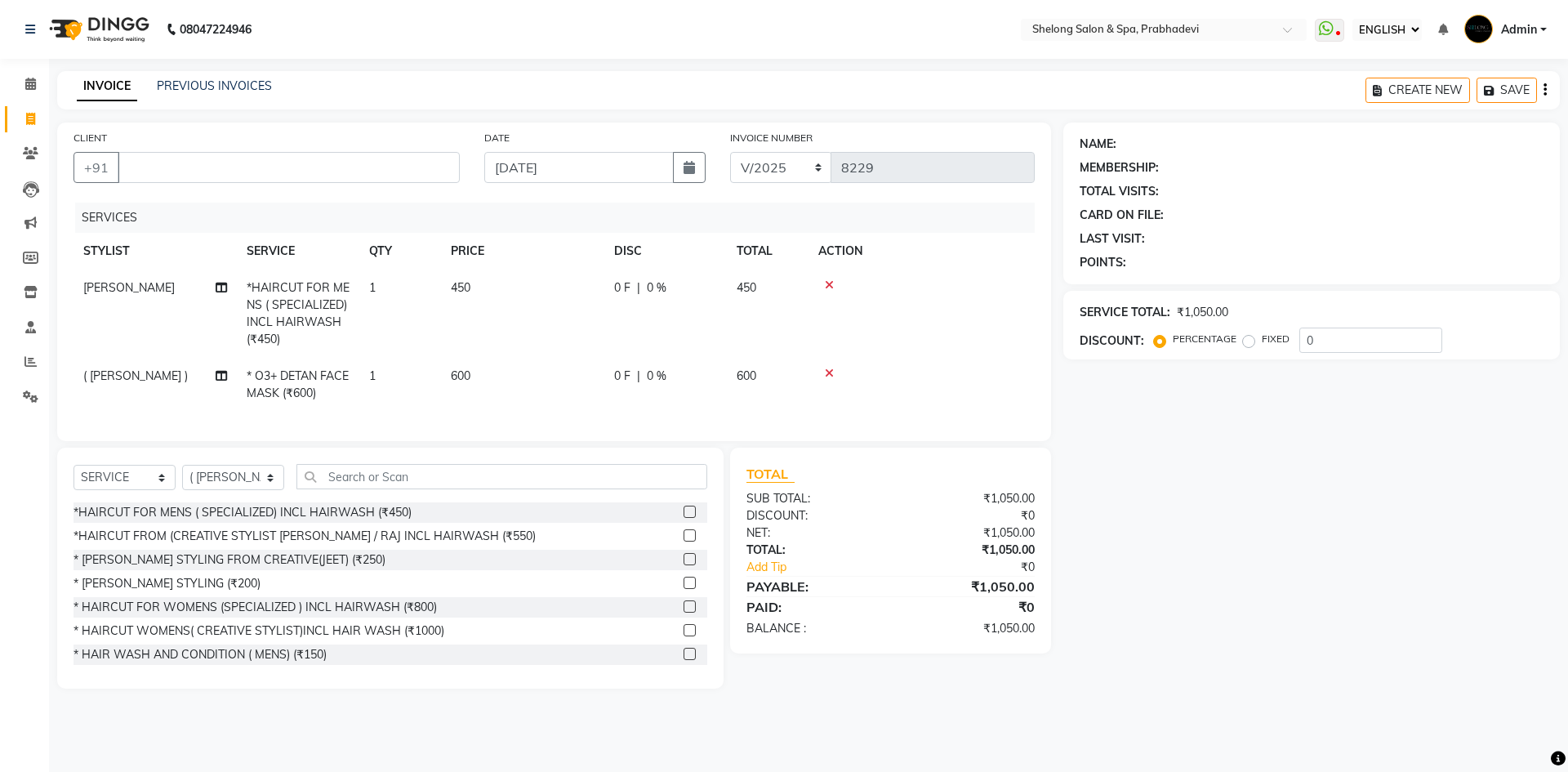
click at [827, 287] on icon at bounding box center [830, 285] width 9 height 11
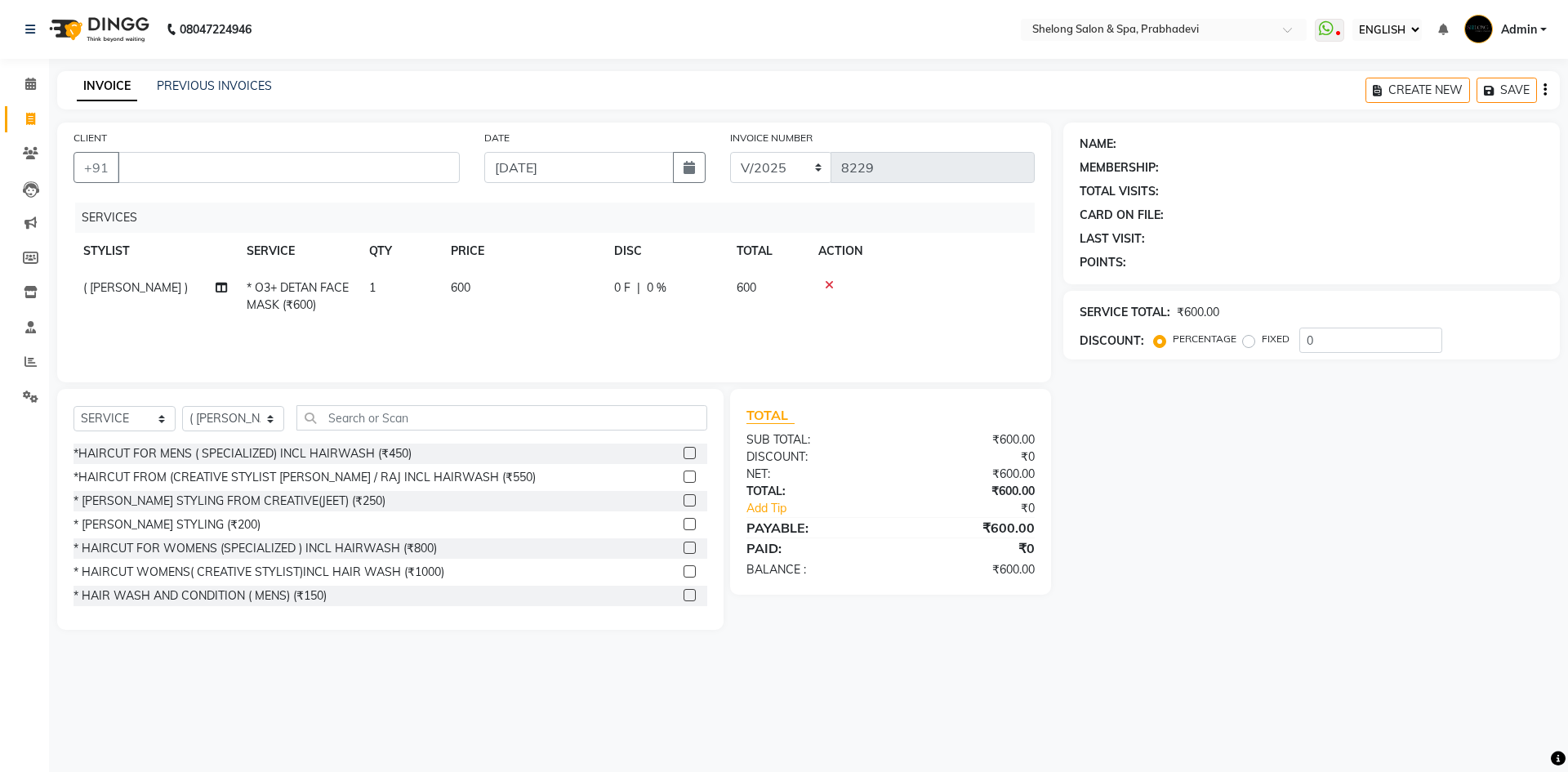
click at [827, 287] on icon at bounding box center [830, 285] width 9 height 11
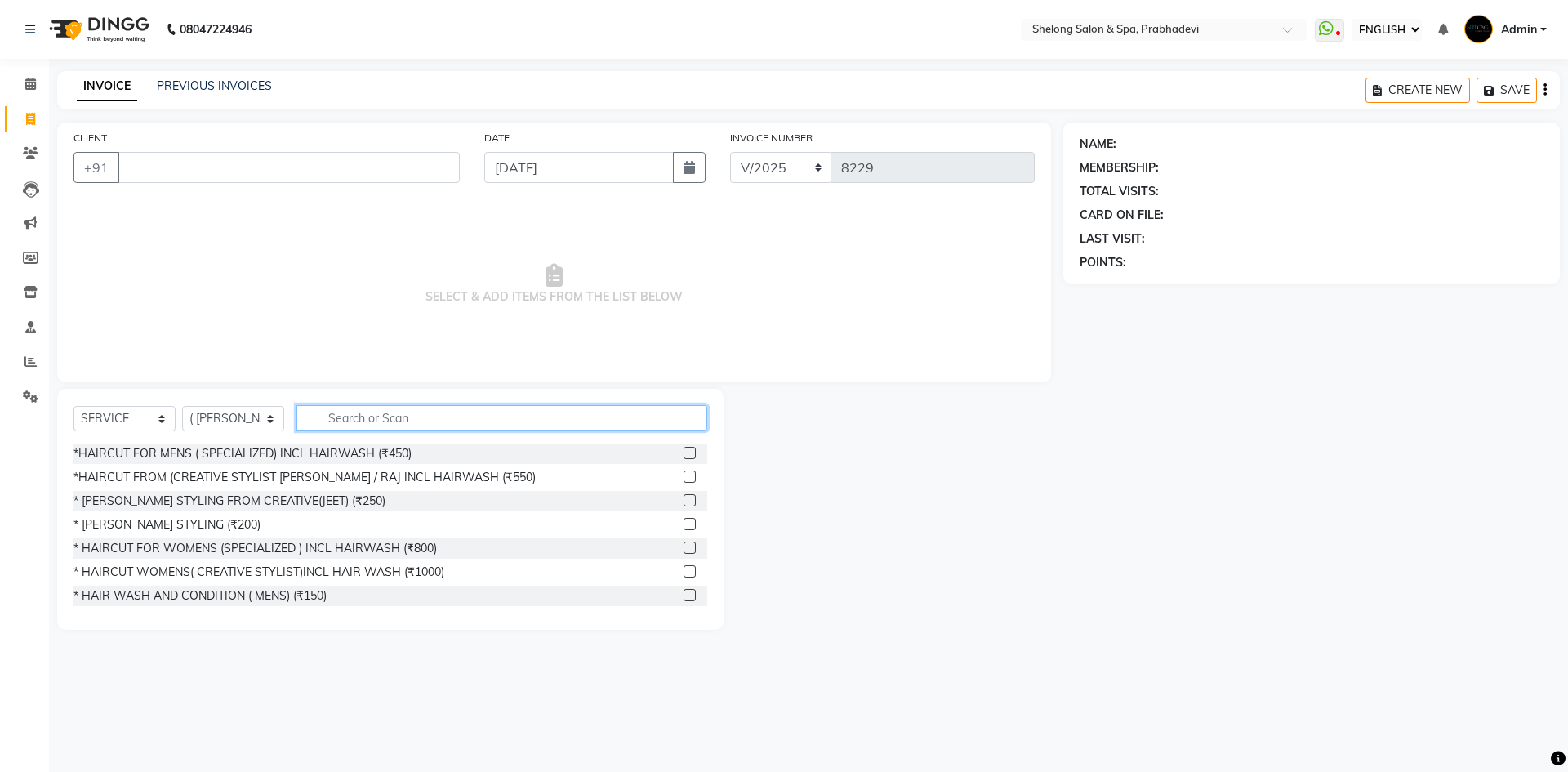
click at [372, 413] on input "text" at bounding box center [502, 418] width 410 height 25
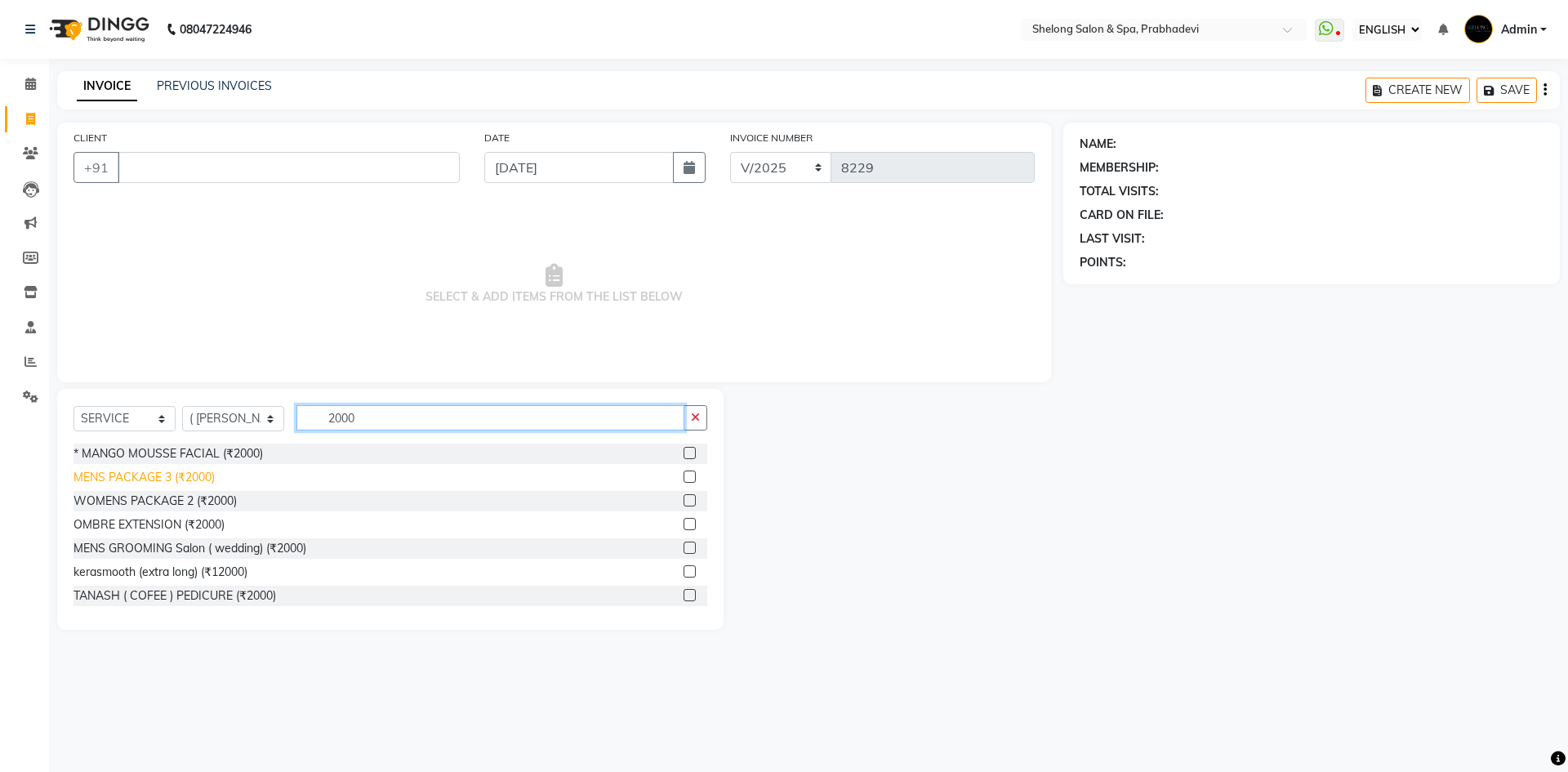
type input "2000"
click at [163, 472] on div "MENS PACKAGE 3 (₹2000)" at bounding box center [144, 478] width 141 height 18
checkbox input "false"
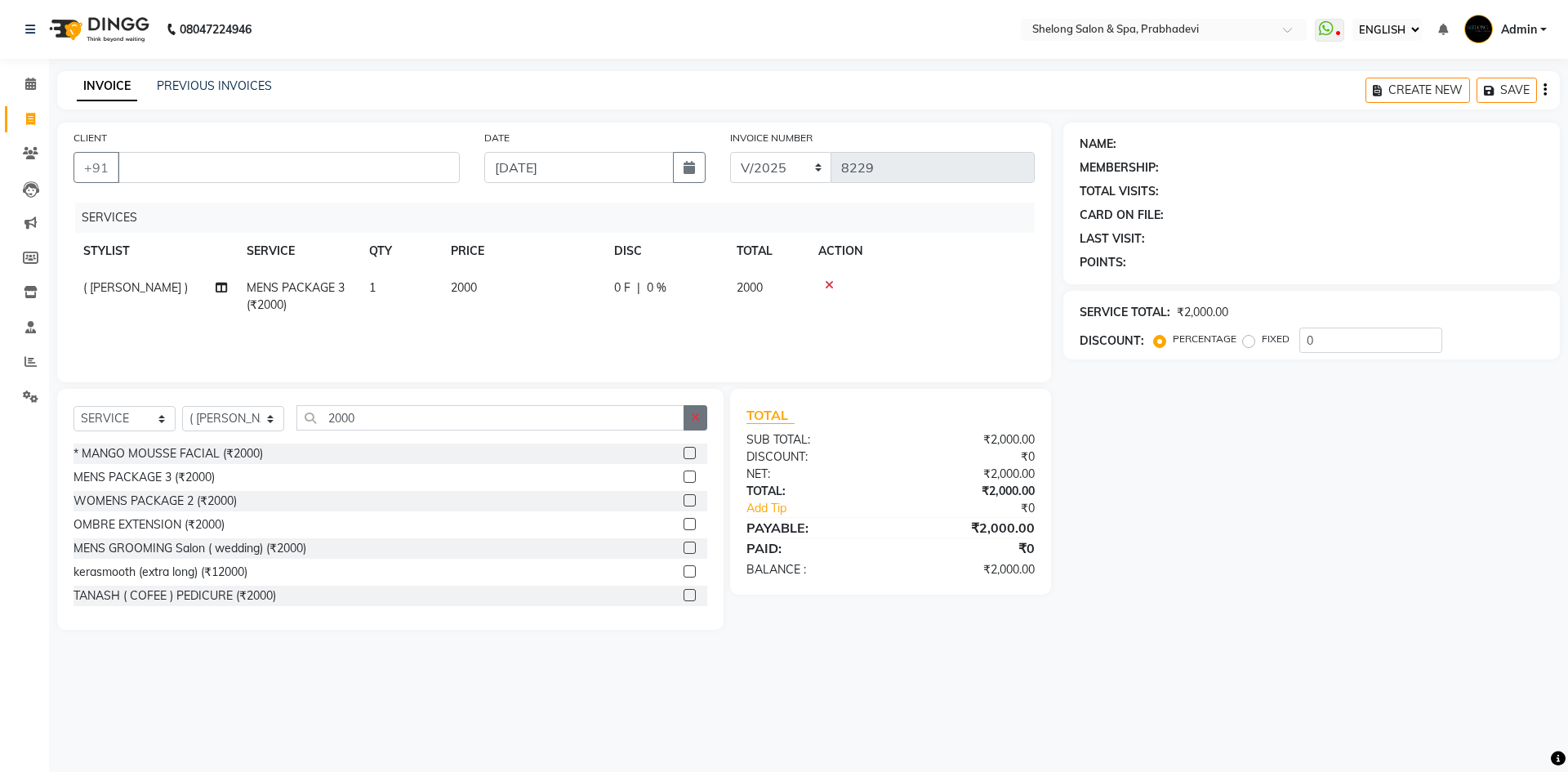
click at [685, 418] on button "button" at bounding box center [695, 418] width 24 height 25
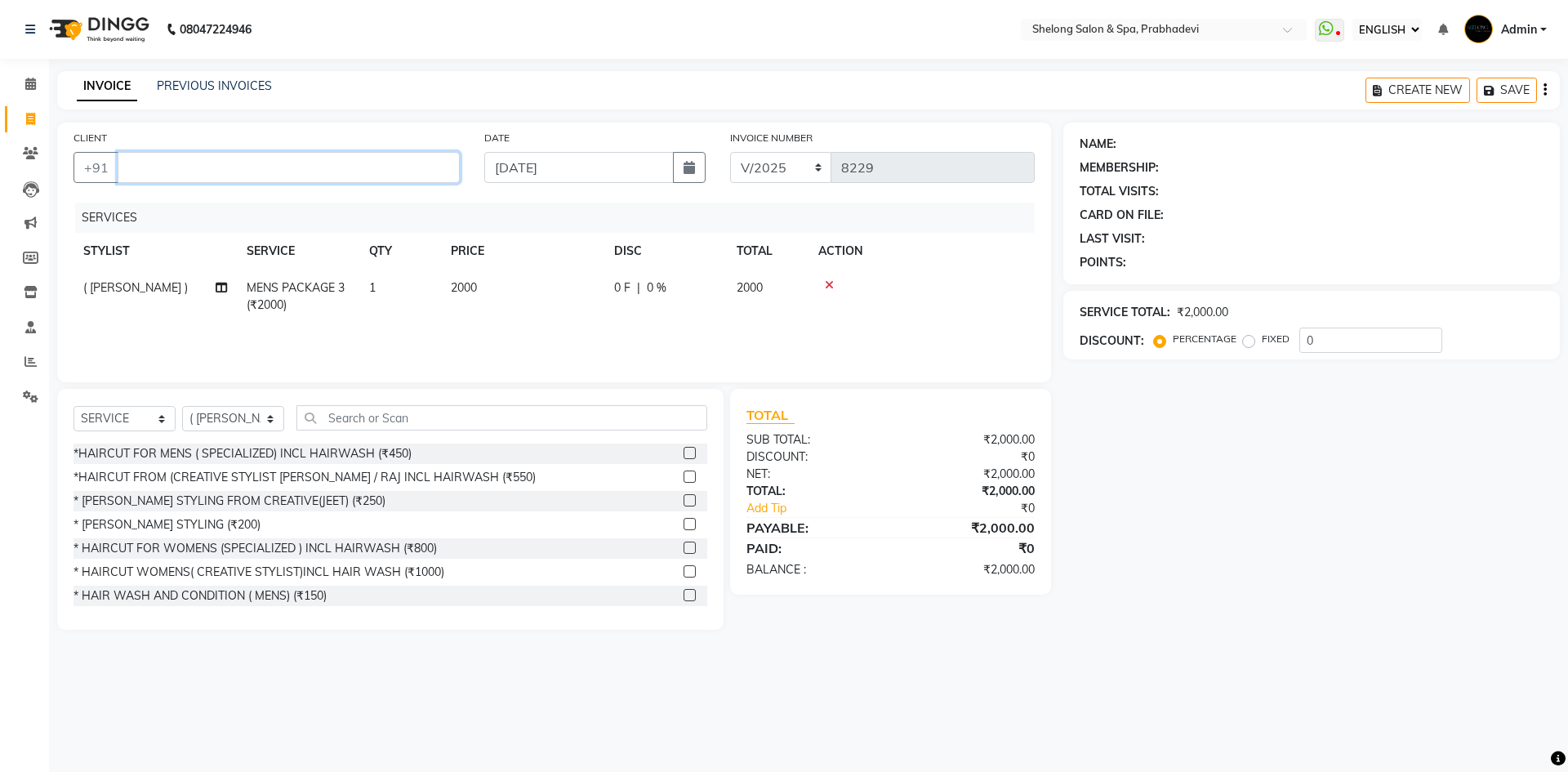
click at [386, 156] on input "CLIENT" at bounding box center [289, 167] width 342 height 31
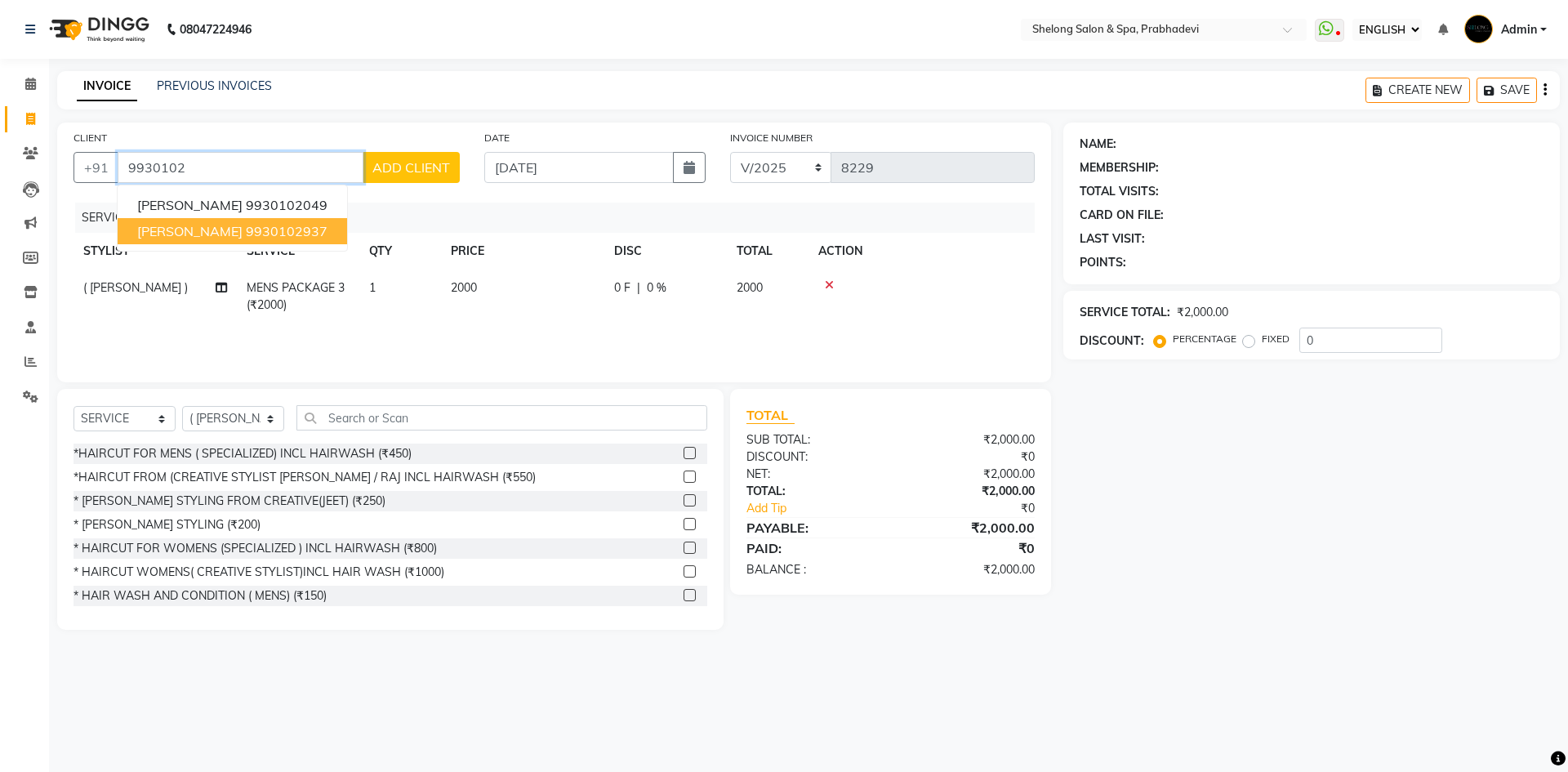
click at [246, 235] on ngb-highlight "9930102937" at bounding box center [286, 231] width 82 height 17
type input "9930102937"
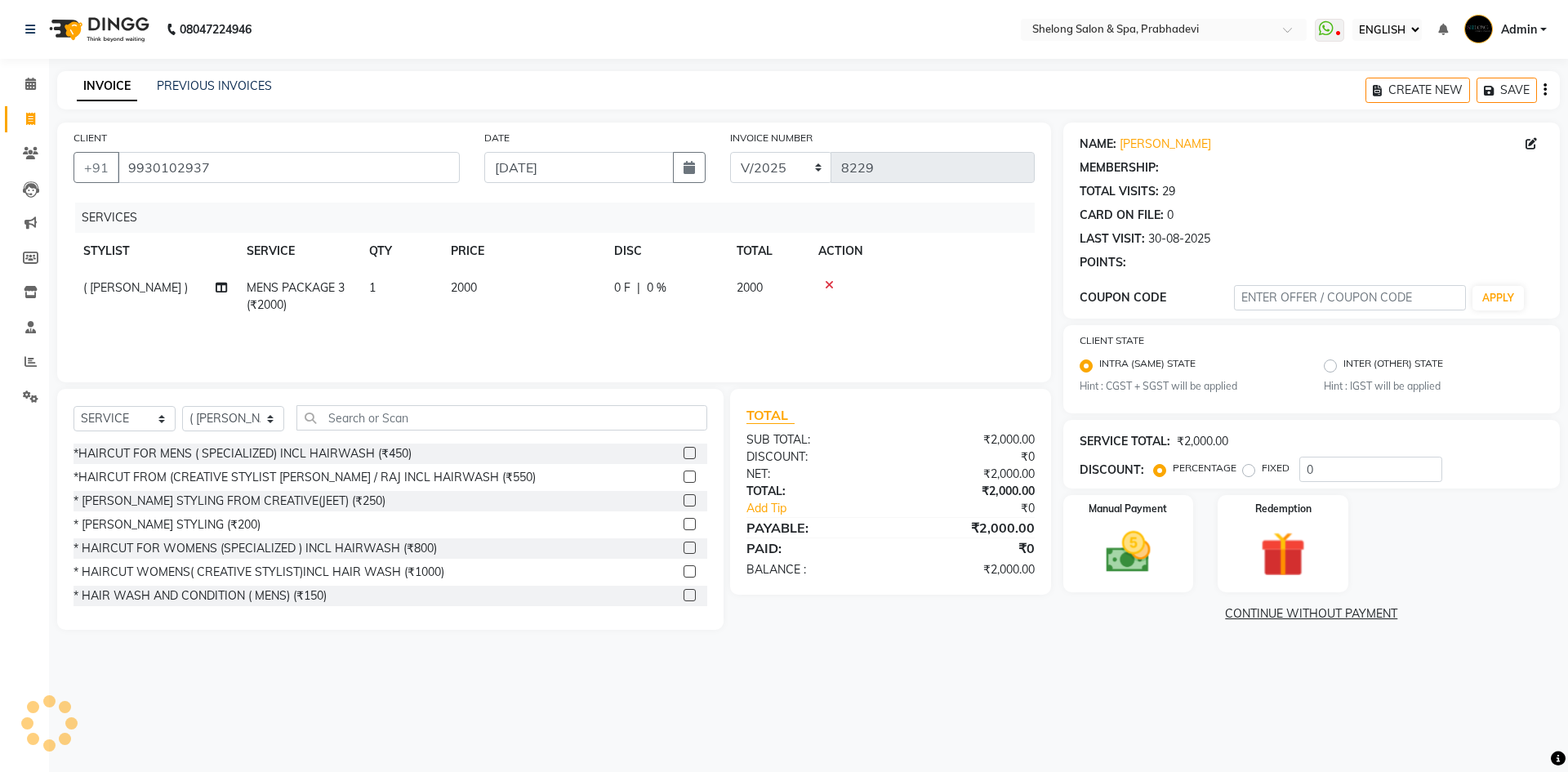
type input "20"
select select "2: Object"
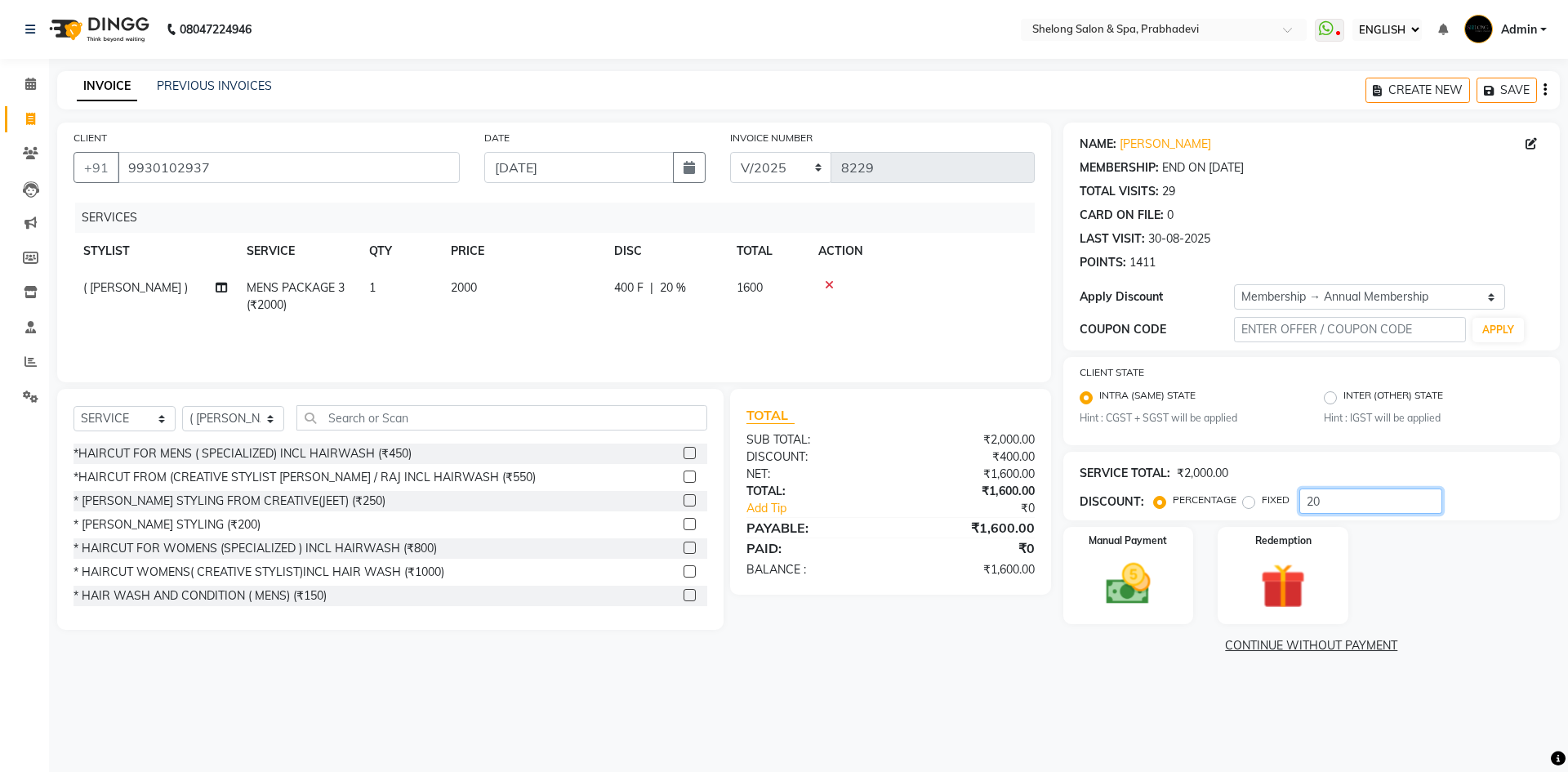
click at [1363, 504] on input "20" at bounding box center [1371, 501] width 143 height 25
type input "2"
click at [1113, 598] on img at bounding box center [1128, 584] width 76 height 54
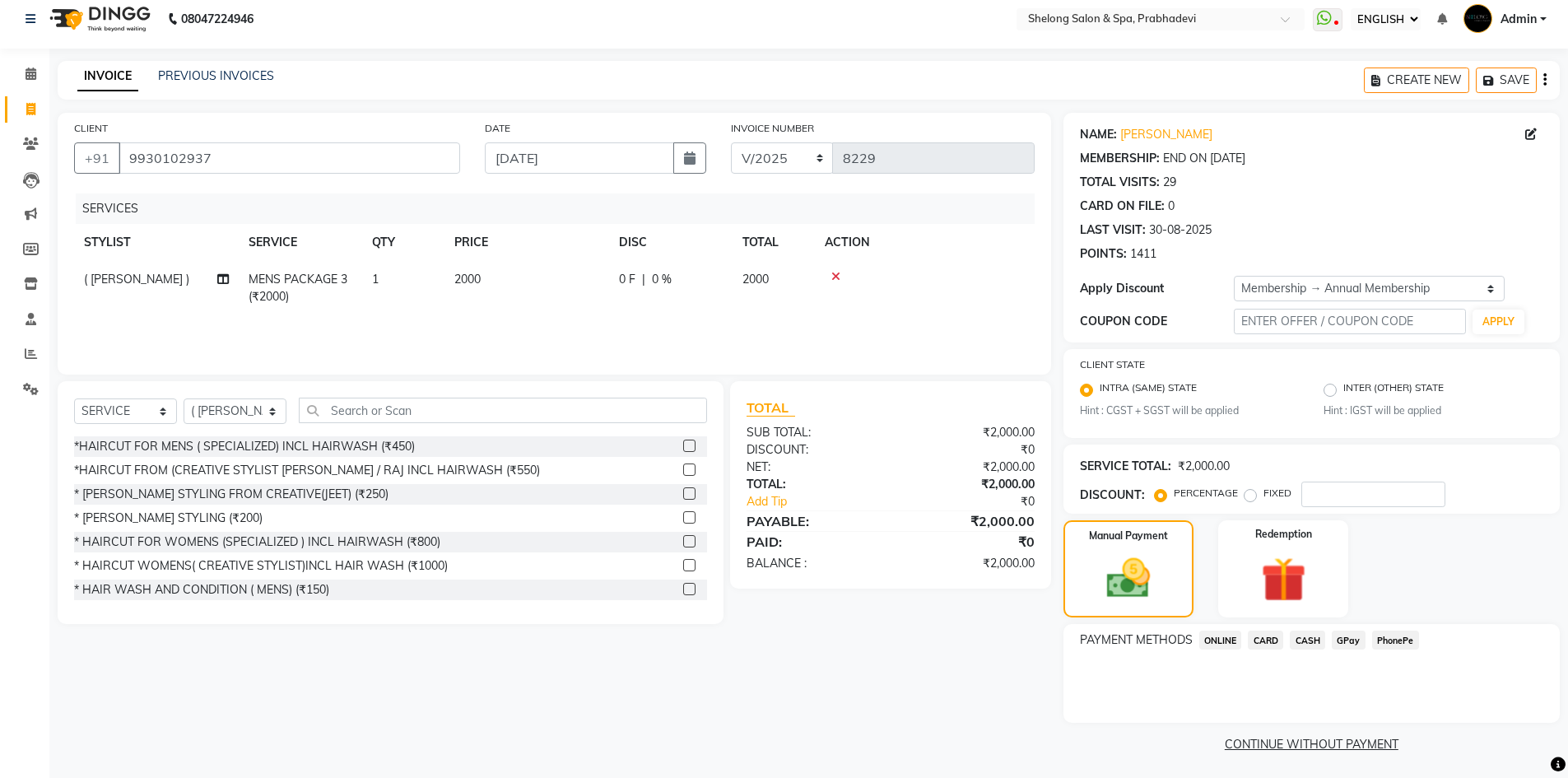
scroll to position [14, 0]
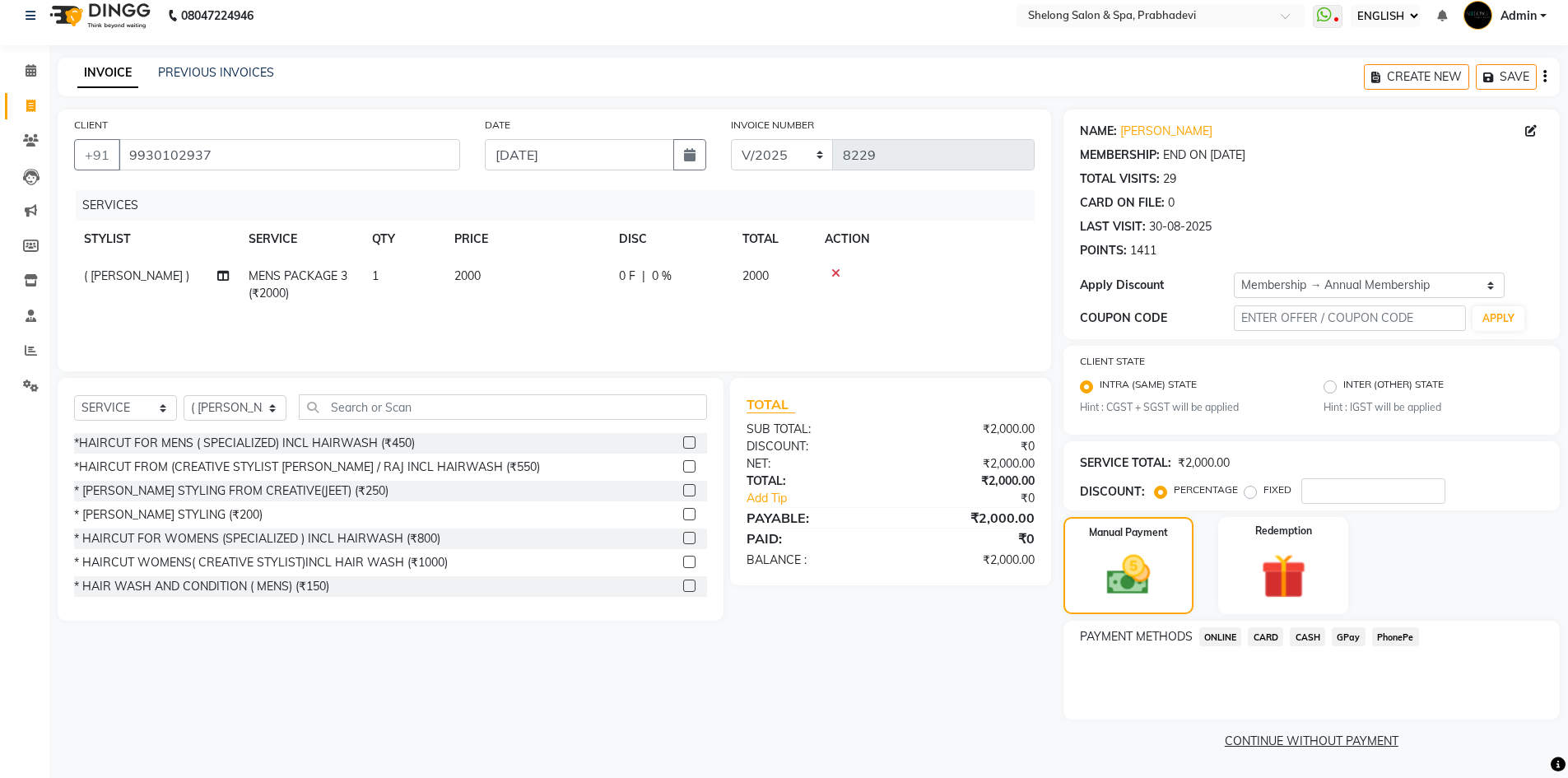
click at [1313, 630] on span "CASH" at bounding box center [1307, 637] width 35 height 19
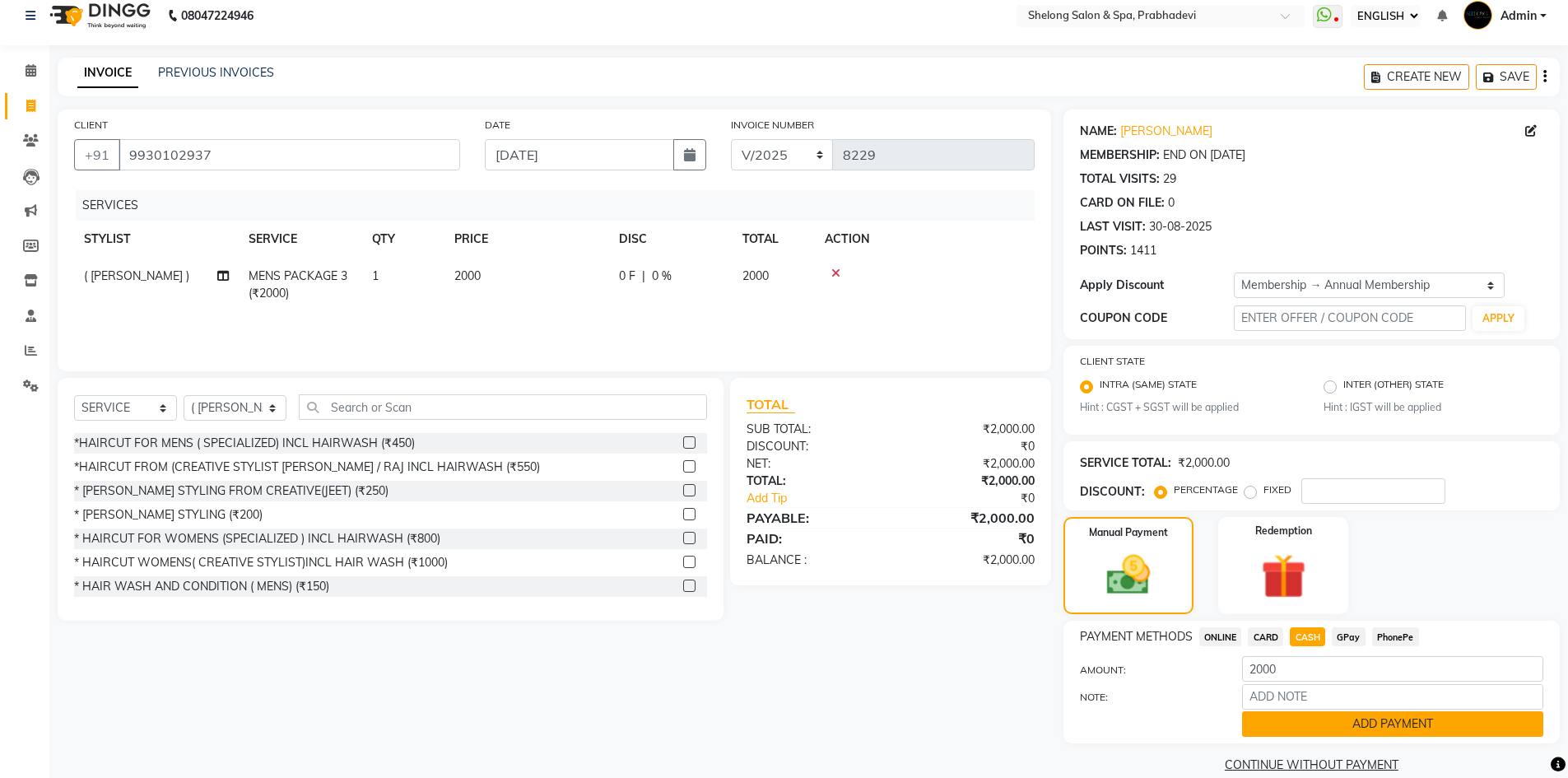
click at [1314, 719] on button "ADD PAYMENT" at bounding box center [1392, 724] width 301 height 26
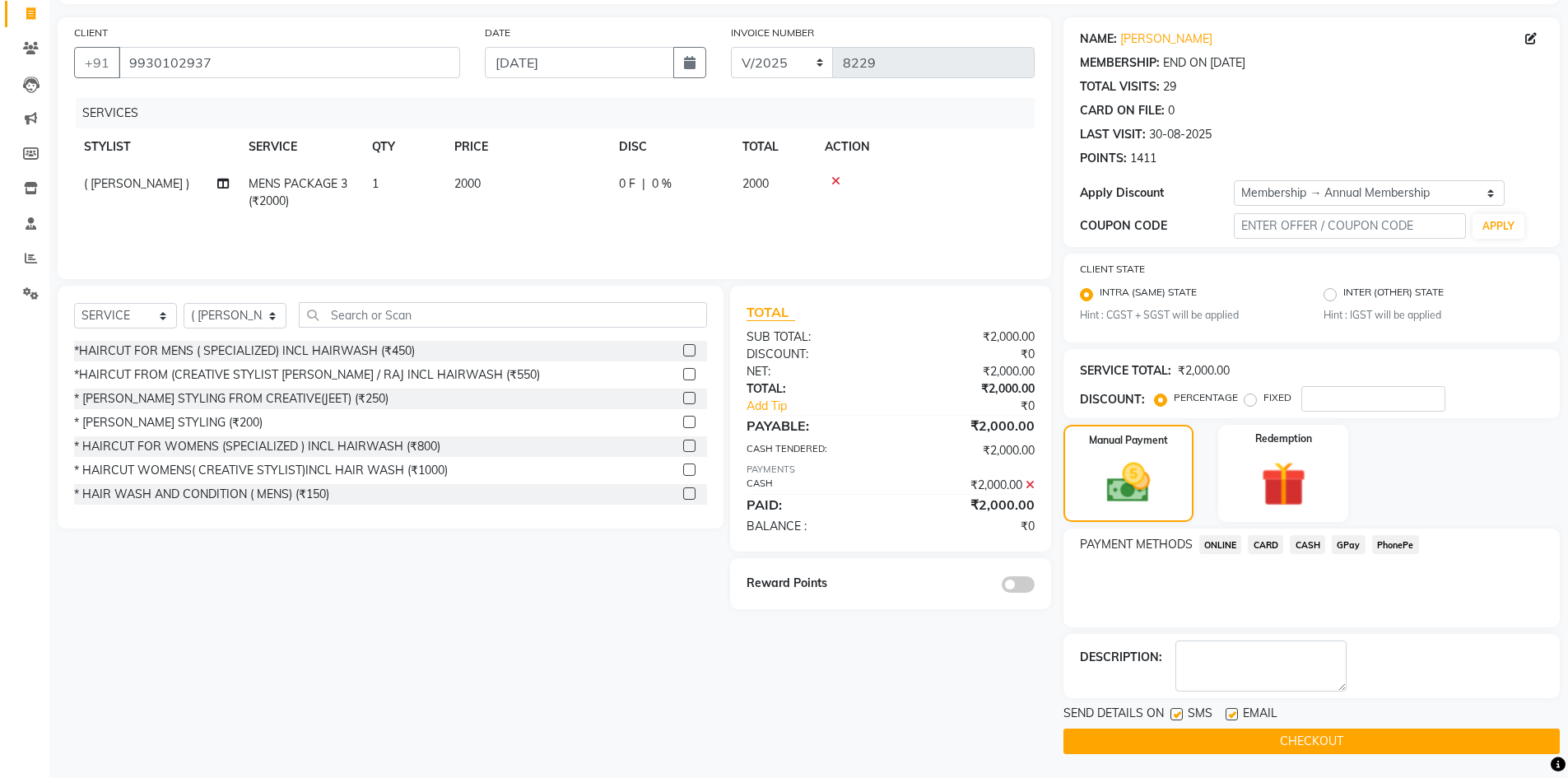
scroll to position [107, 0]
click at [1013, 577] on span at bounding box center [1017, 584] width 33 height 17
click at [1035, 586] on input "checkbox" at bounding box center [1035, 586] width 0 height 0
click at [1199, 733] on button "CHECKOUT" at bounding box center [1312, 740] width 497 height 26
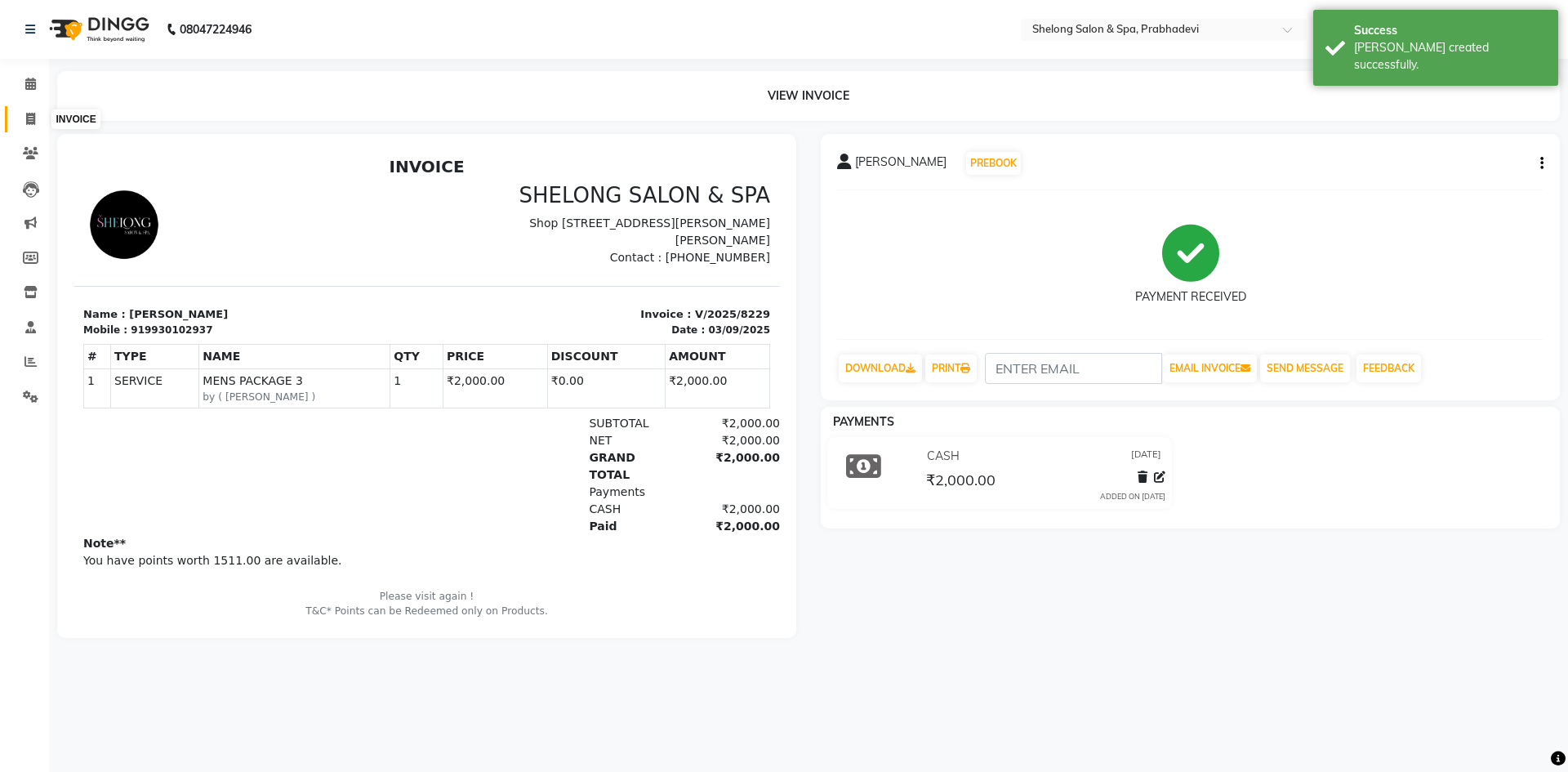
drag, startPoint x: 35, startPoint y: 119, endPoint x: 35, endPoint y: 137, distance: 18.0
click at [35, 119] on icon at bounding box center [31, 119] width 9 height 12
select select "service"
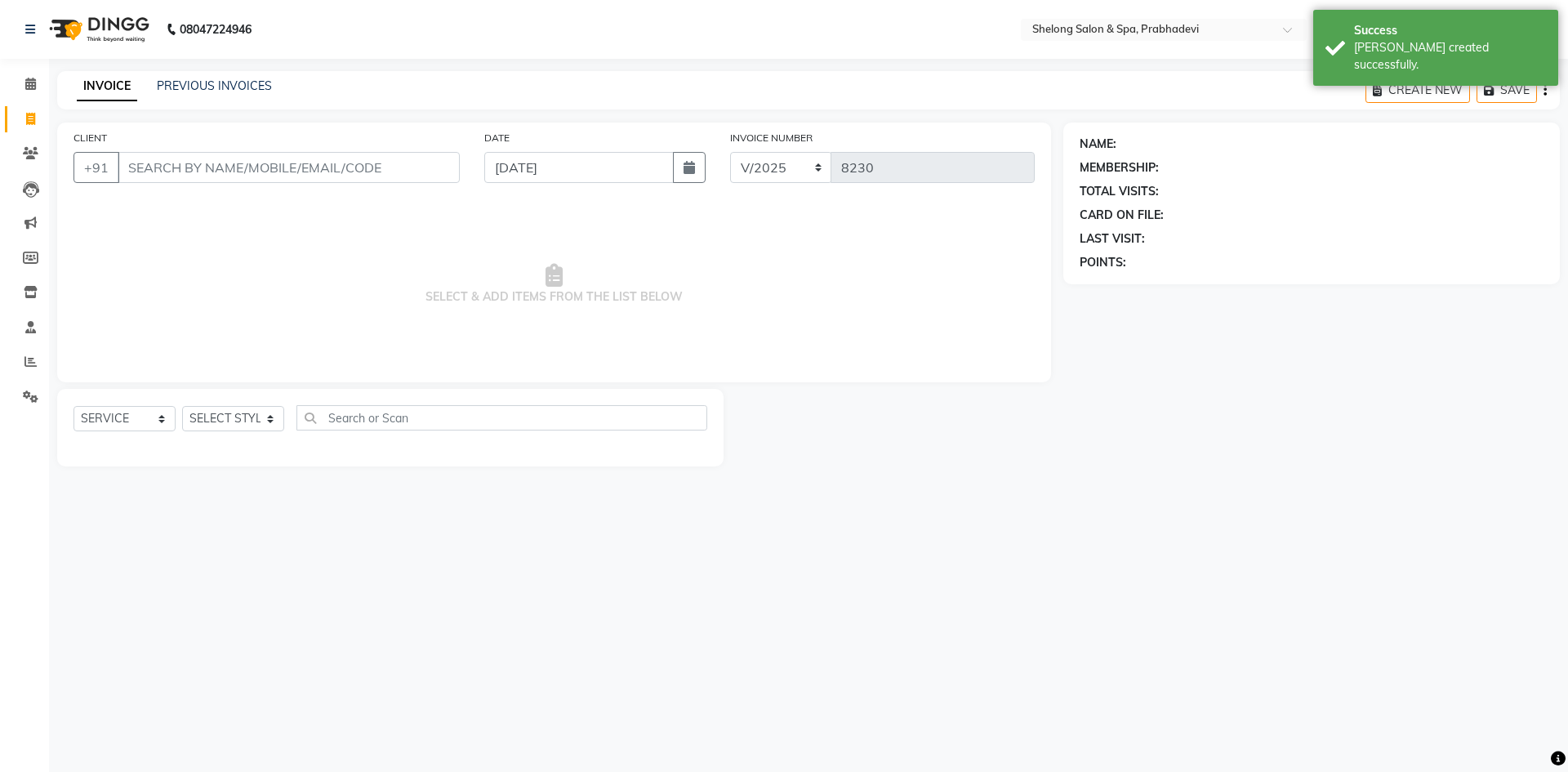
select select "16092"
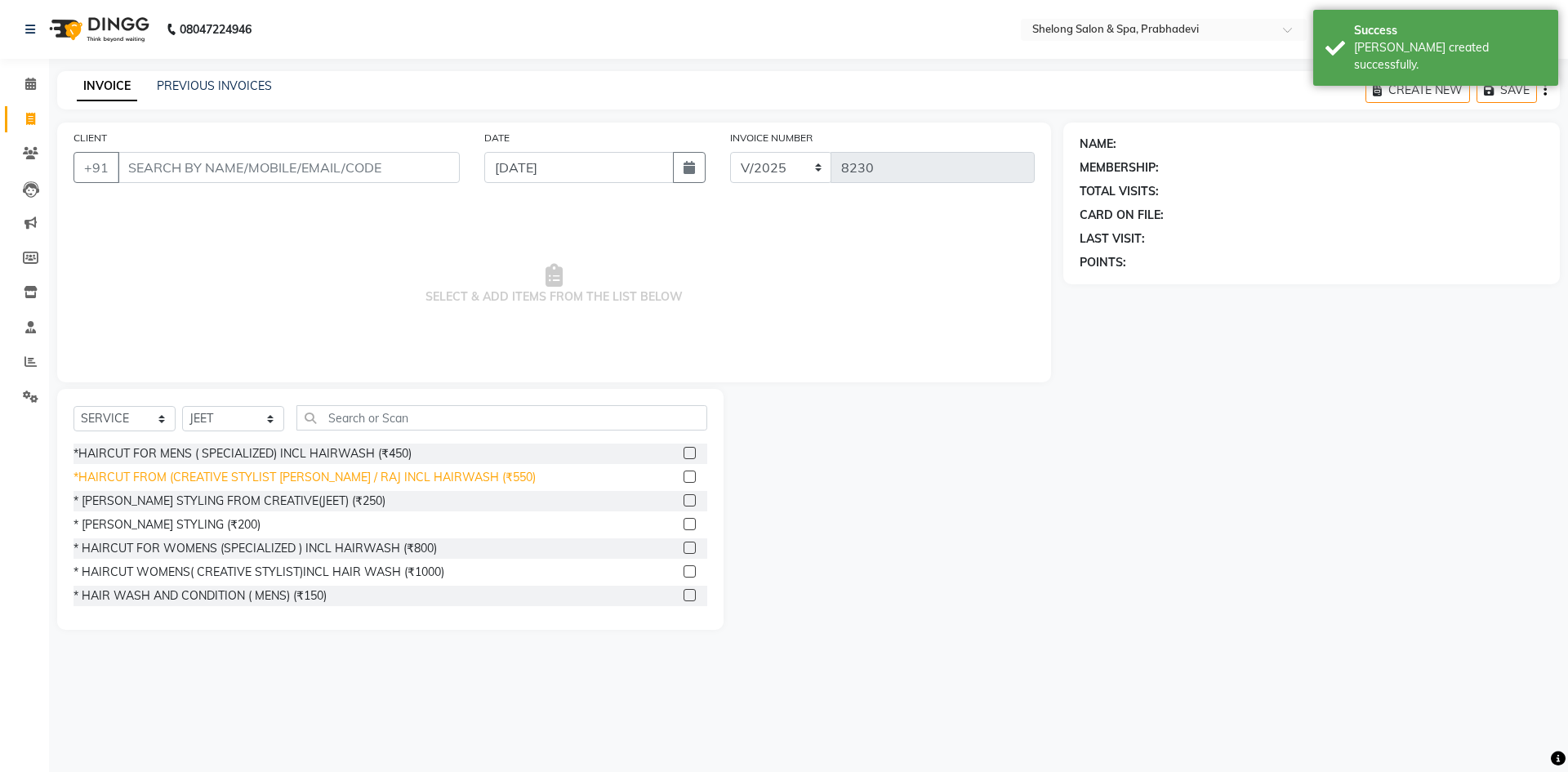
click at [230, 480] on div "*HAIRCUT FROM (CREATIVE STYLIST [PERSON_NAME] / RAJ INCL HAIRWASH (₹550)" at bounding box center [304, 478] width 462 height 18
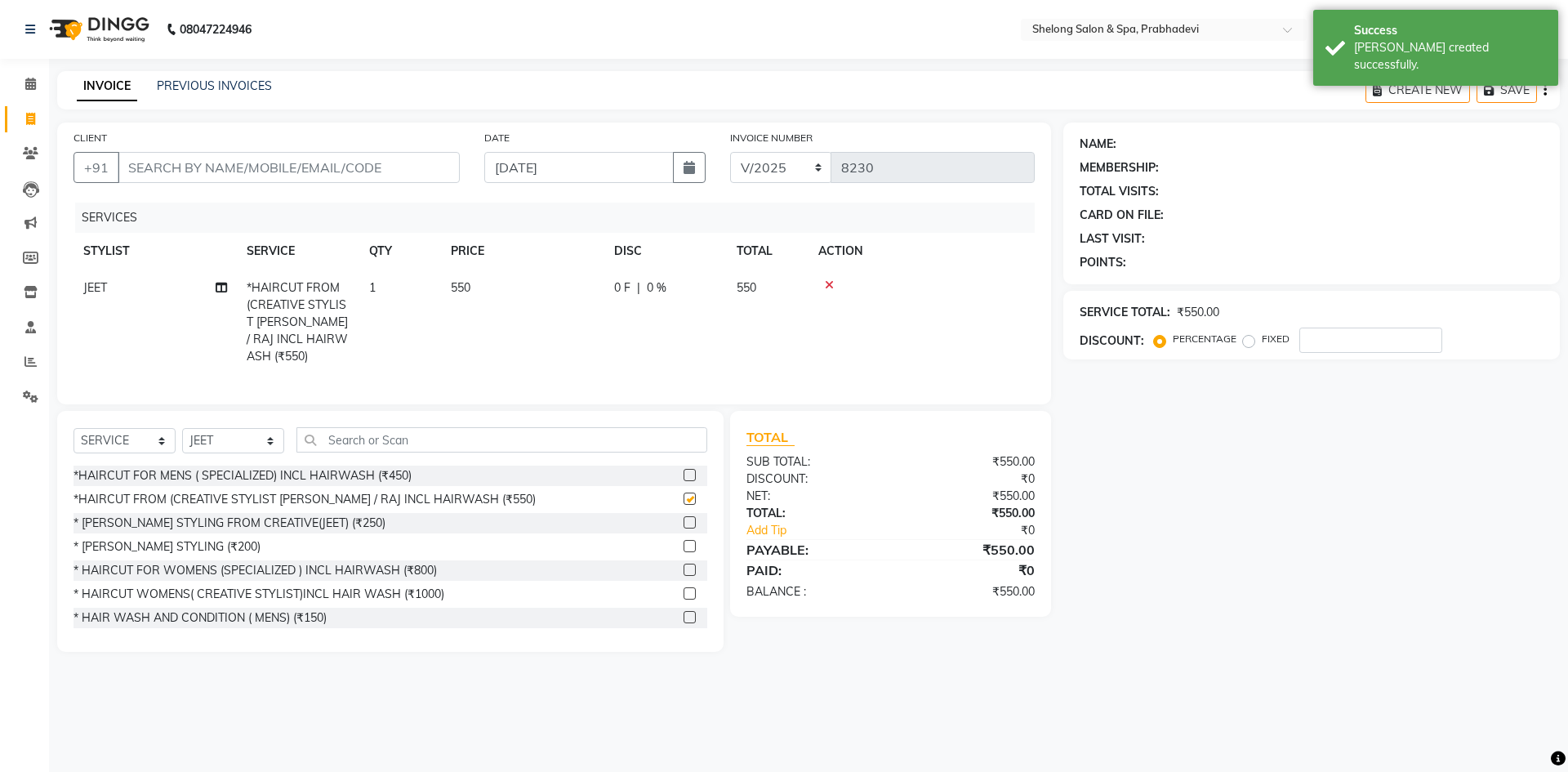
checkbox input "false"
click at [363, 163] on input "CLIENT" at bounding box center [289, 167] width 342 height 31
type input "7"
type input "0"
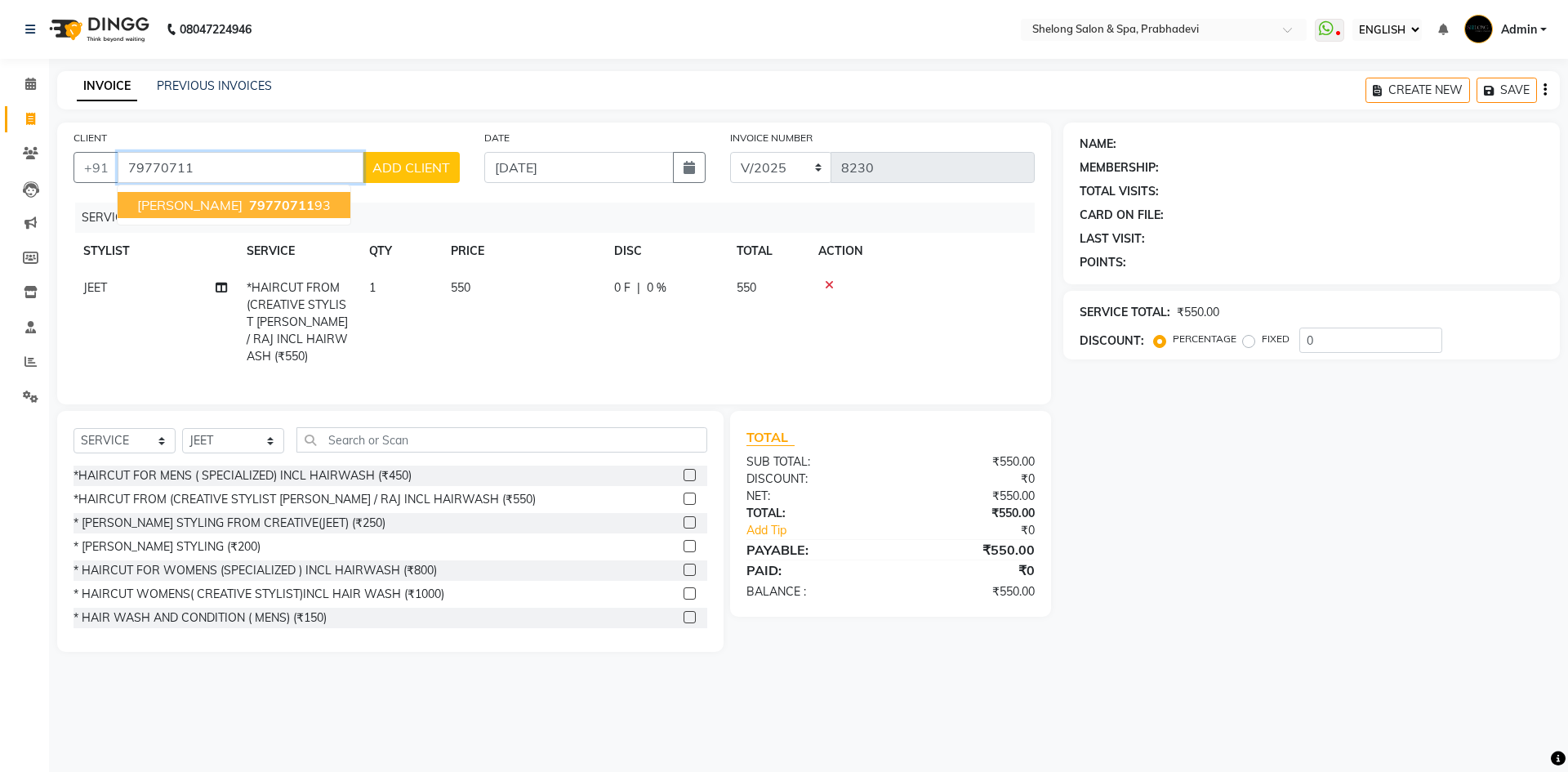
click at [169, 203] on span "moksh rathod" at bounding box center [189, 204] width 105 height 17
type input "7977071193"
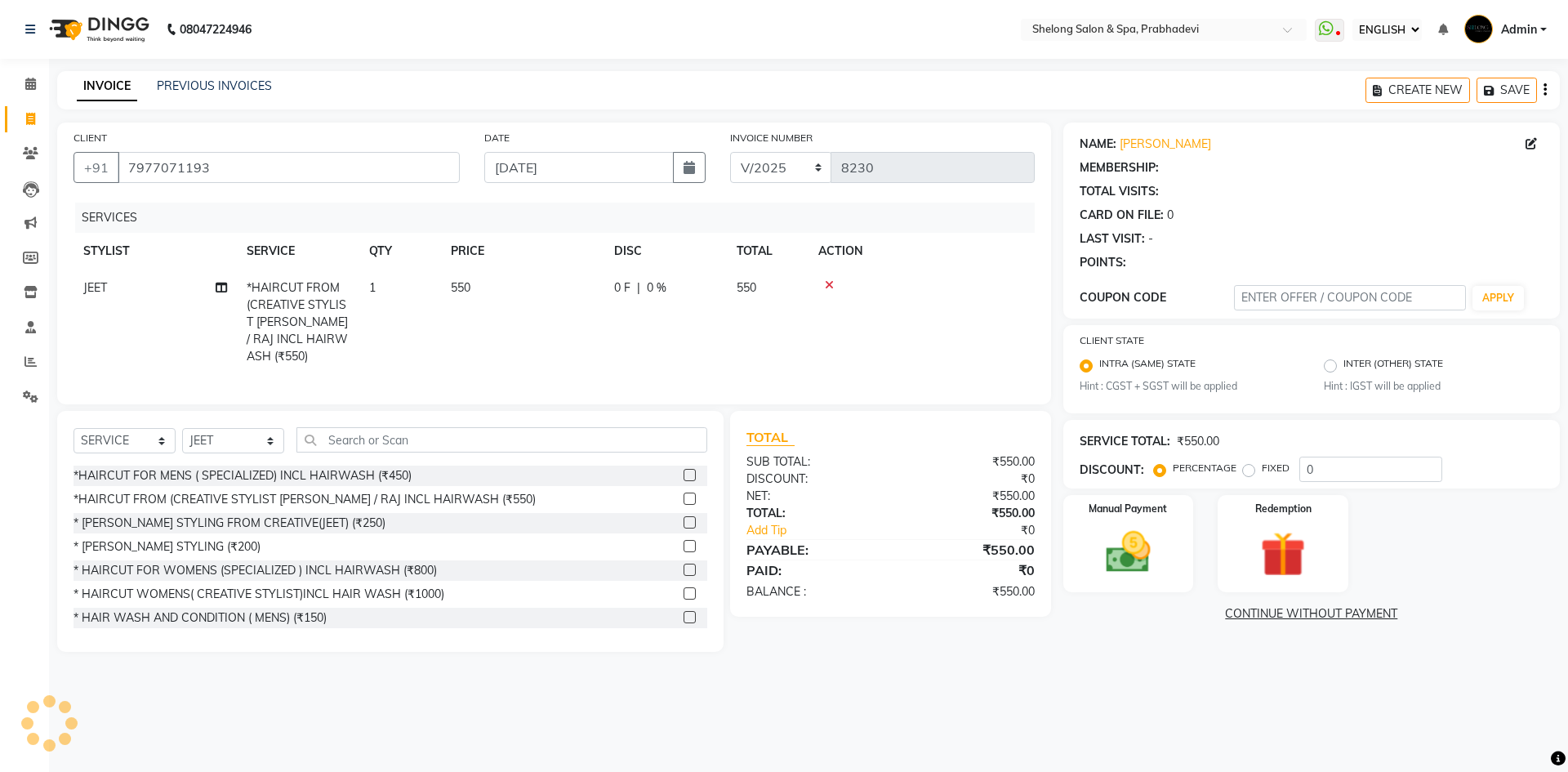
select select "1: Object"
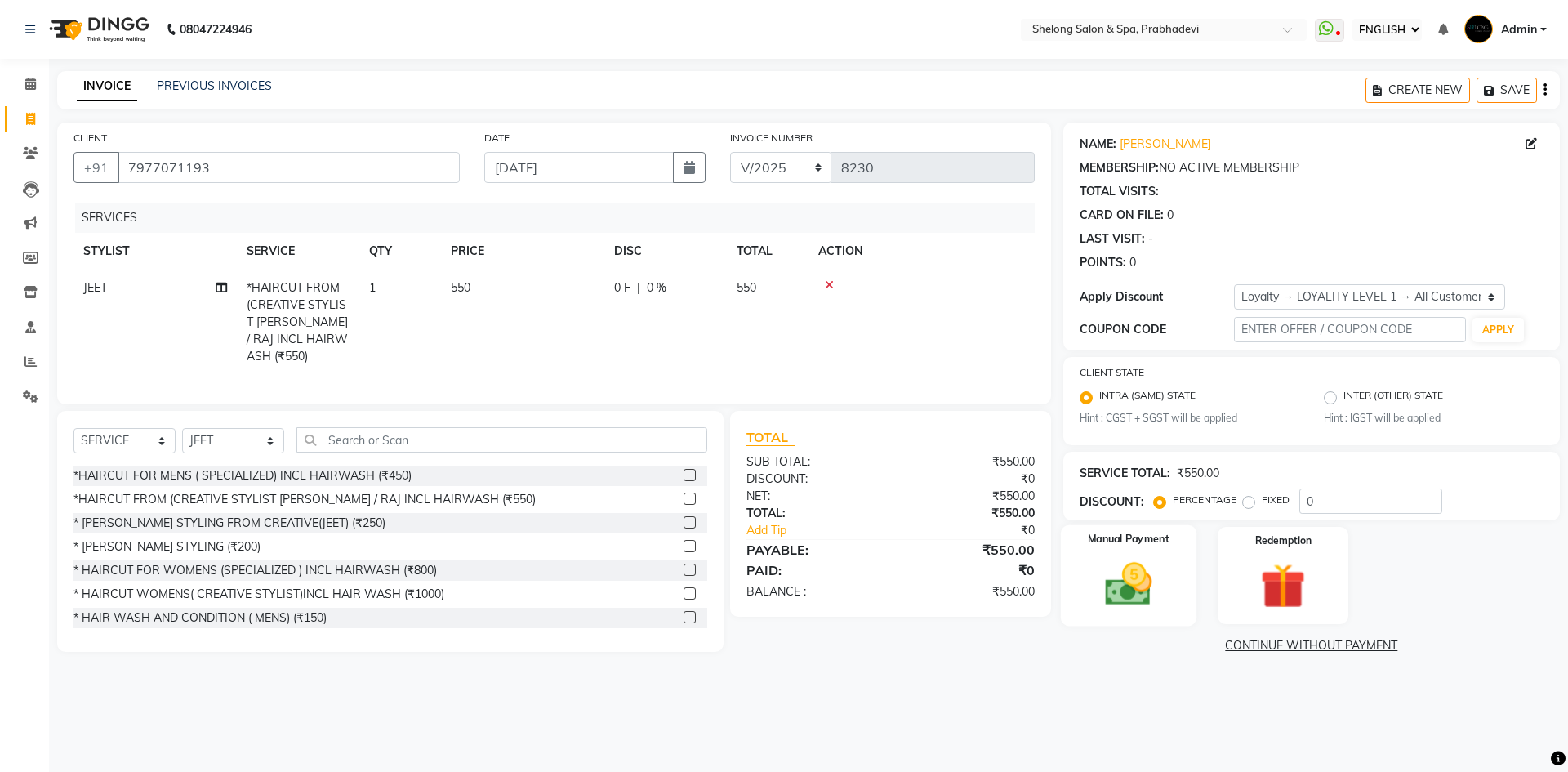
click at [1157, 578] on img at bounding box center [1128, 584] width 76 height 54
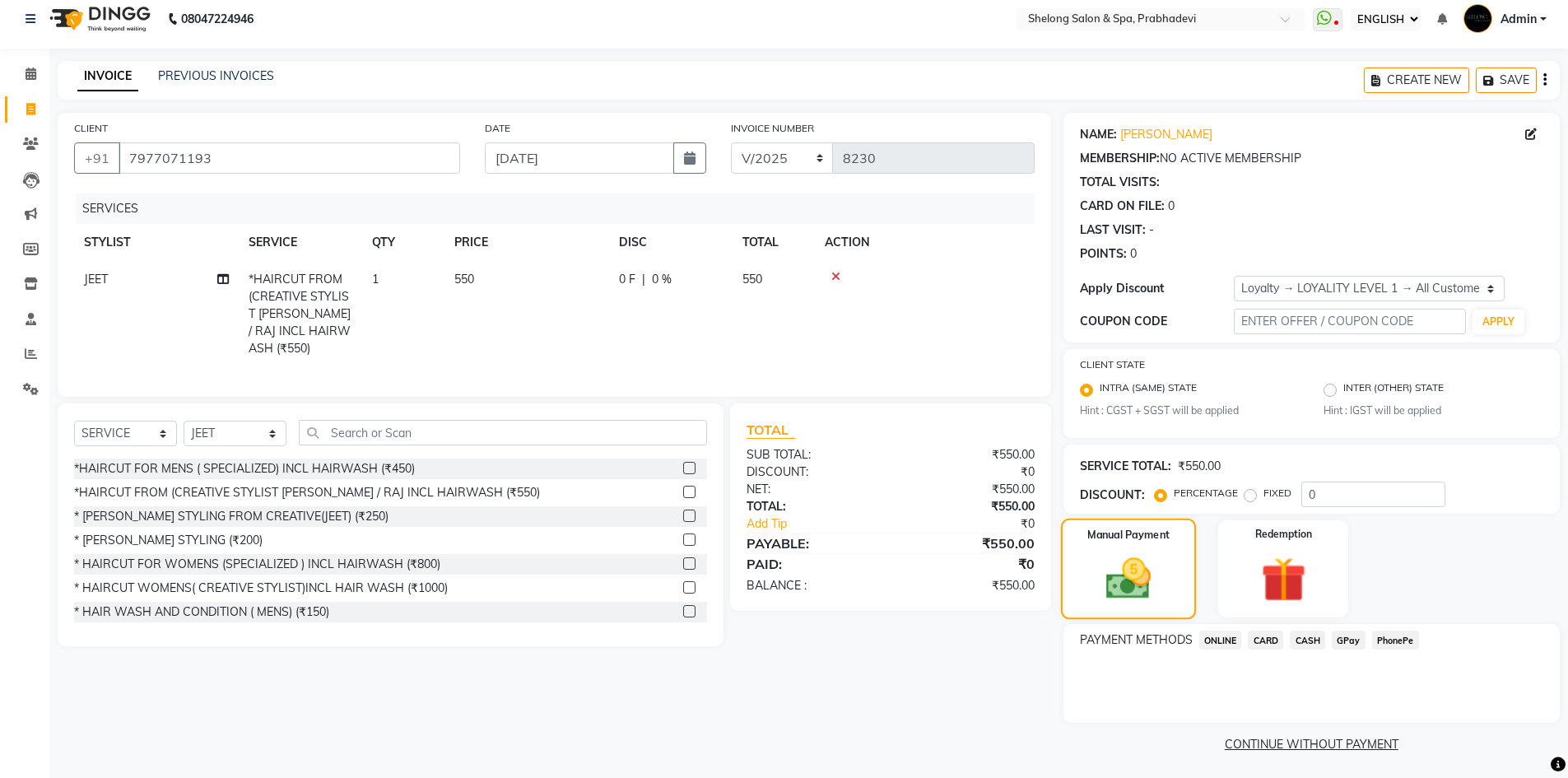
scroll to position [14, 0]
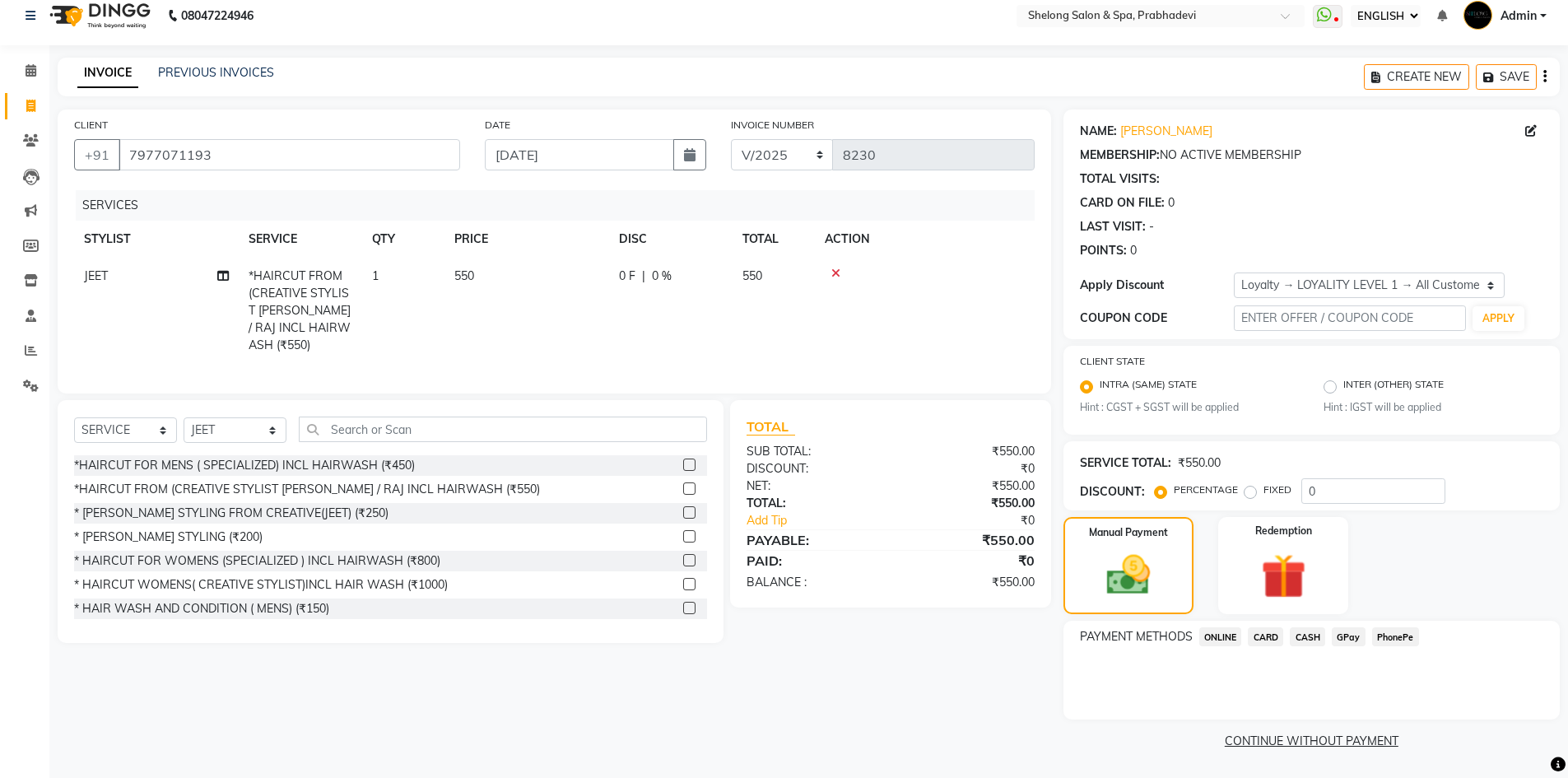
click at [1305, 637] on span "CASH" at bounding box center [1307, 637] width 35 height 19
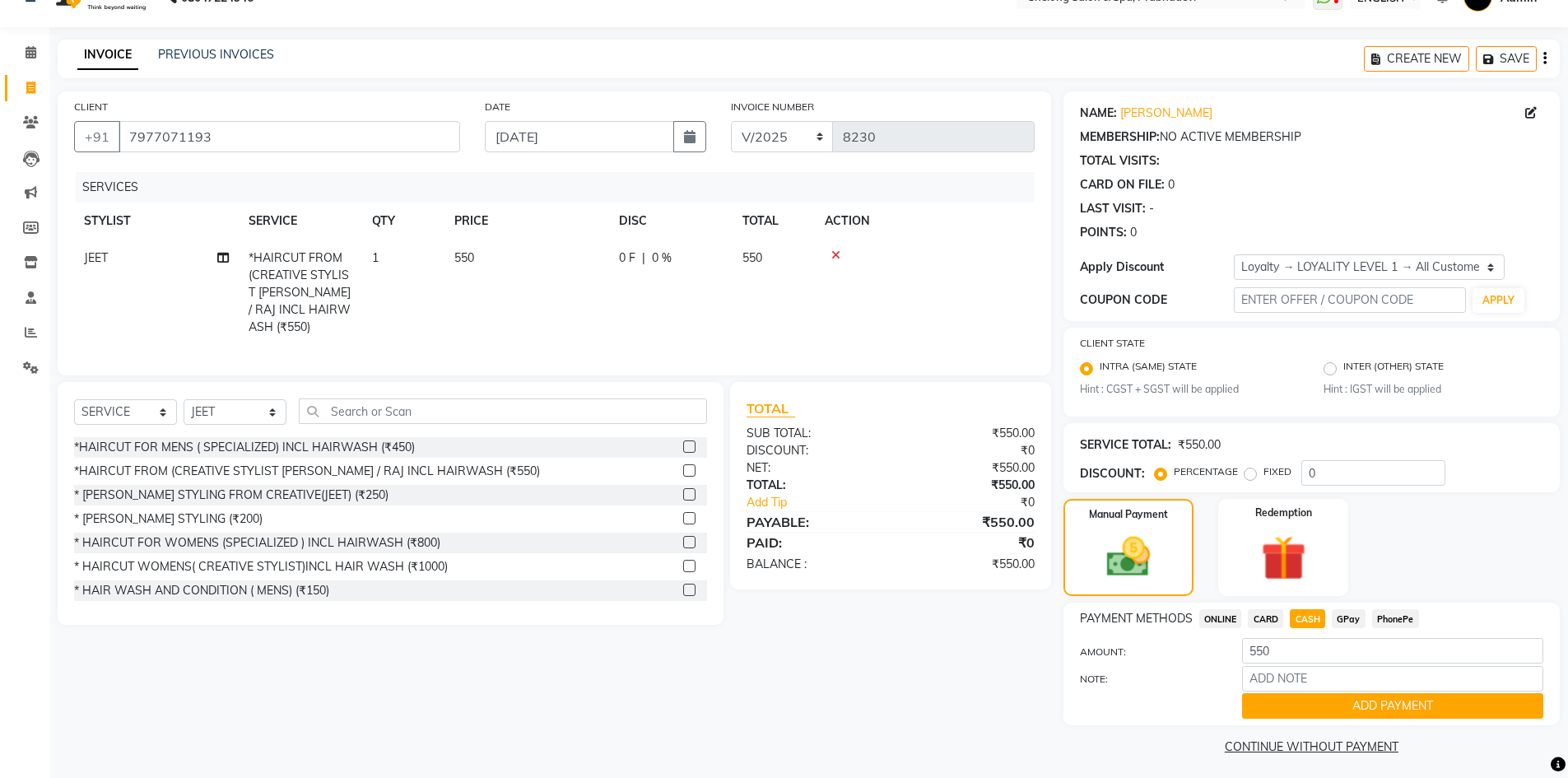
scroll to position [38, 0]
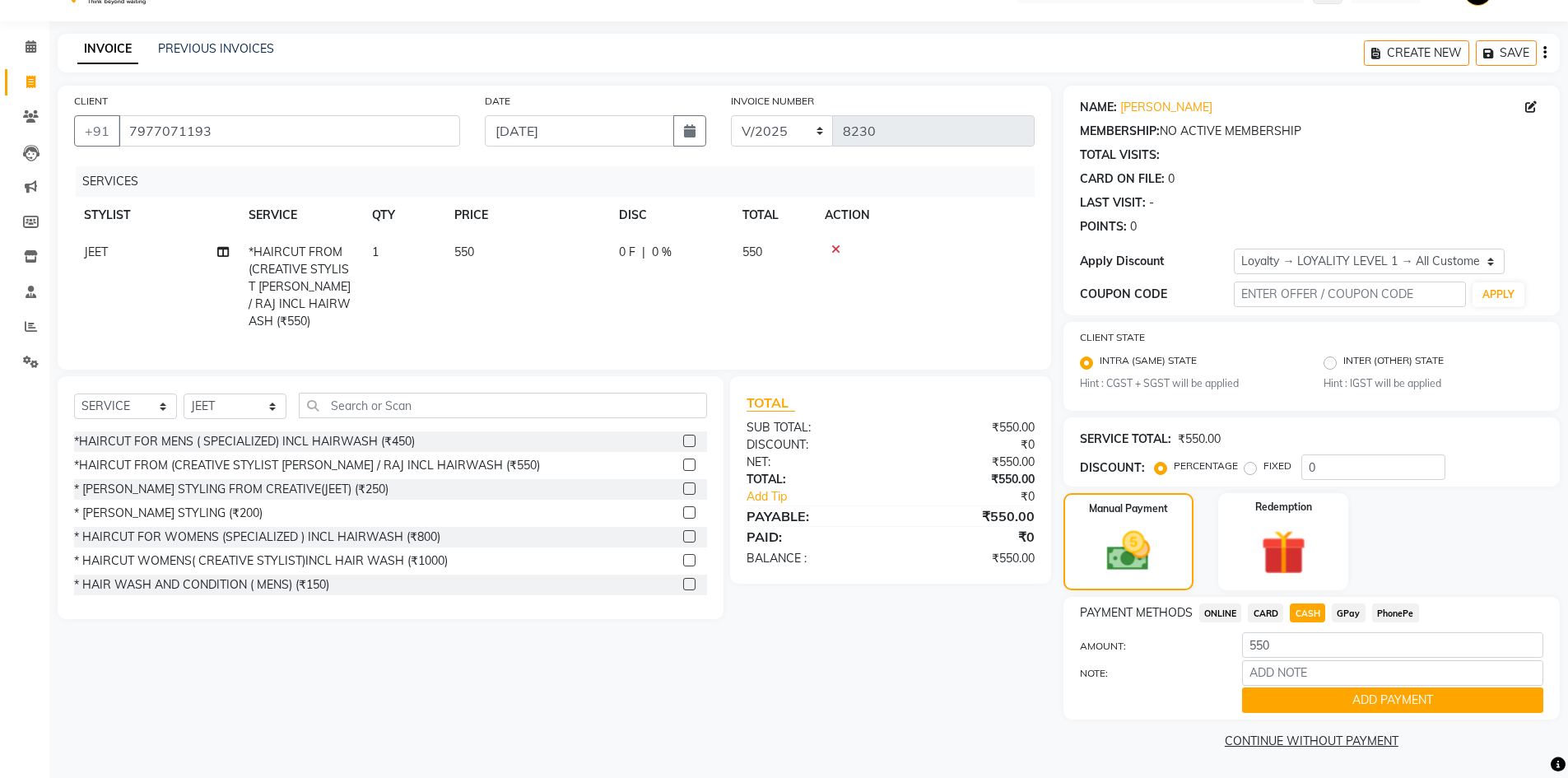
click at [638, 252] on div "0 F | 0 %" at bounding box center [670, 253] width 103 height 18
select select "16092"
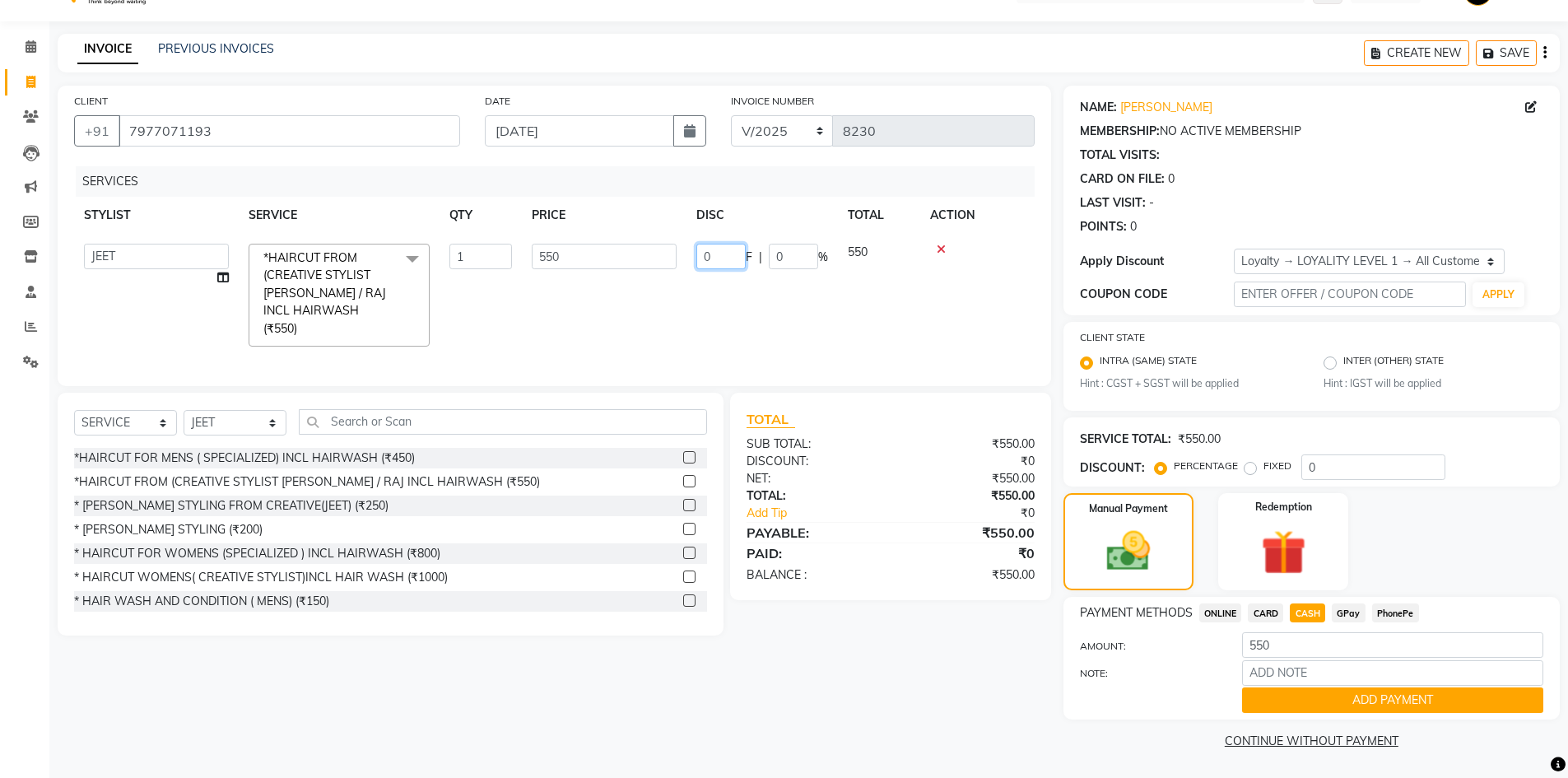
click at [718, 256] on input "0" at bounding box center [721, 256] width 49 height 26
type input "050"
click at [757, 294] on tr "( Ankita ) ( ASHVINI ) farid fojdur hakim JEET MITHUN NANDITA CHAVAN Neha jaisw…" at bounding box center [554, 294] width 961 height 123
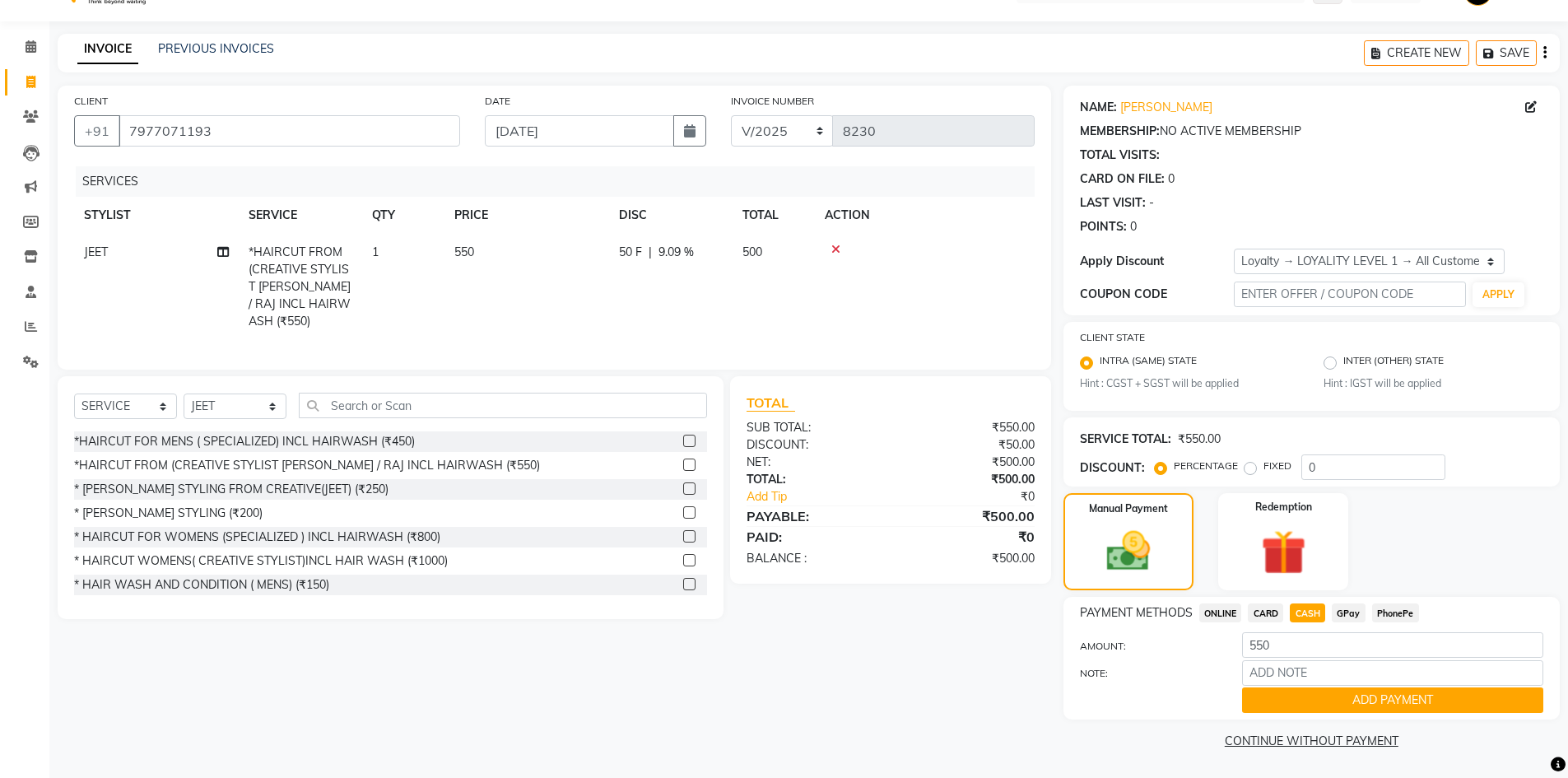
click at [1270, 603] on div "PAYMENT METHODS ONLINE CARD CASH GPay PhonePe AMOUNT: 550 NOTE: ADD PAYMENT" at bounding box center [1312, 658] width 497 height 123
click at [1269, 612] on span "CARD" at bounding box center [1266, 613] width 35 height 19
type input "500"
click at [1303, 617] on span "CASH" at bounding box center [1307, 613] width 35 height 19
click at [1305, 689] on button "ADD PAYMENT" at bounding box center [1392, 700] width 301 height 26
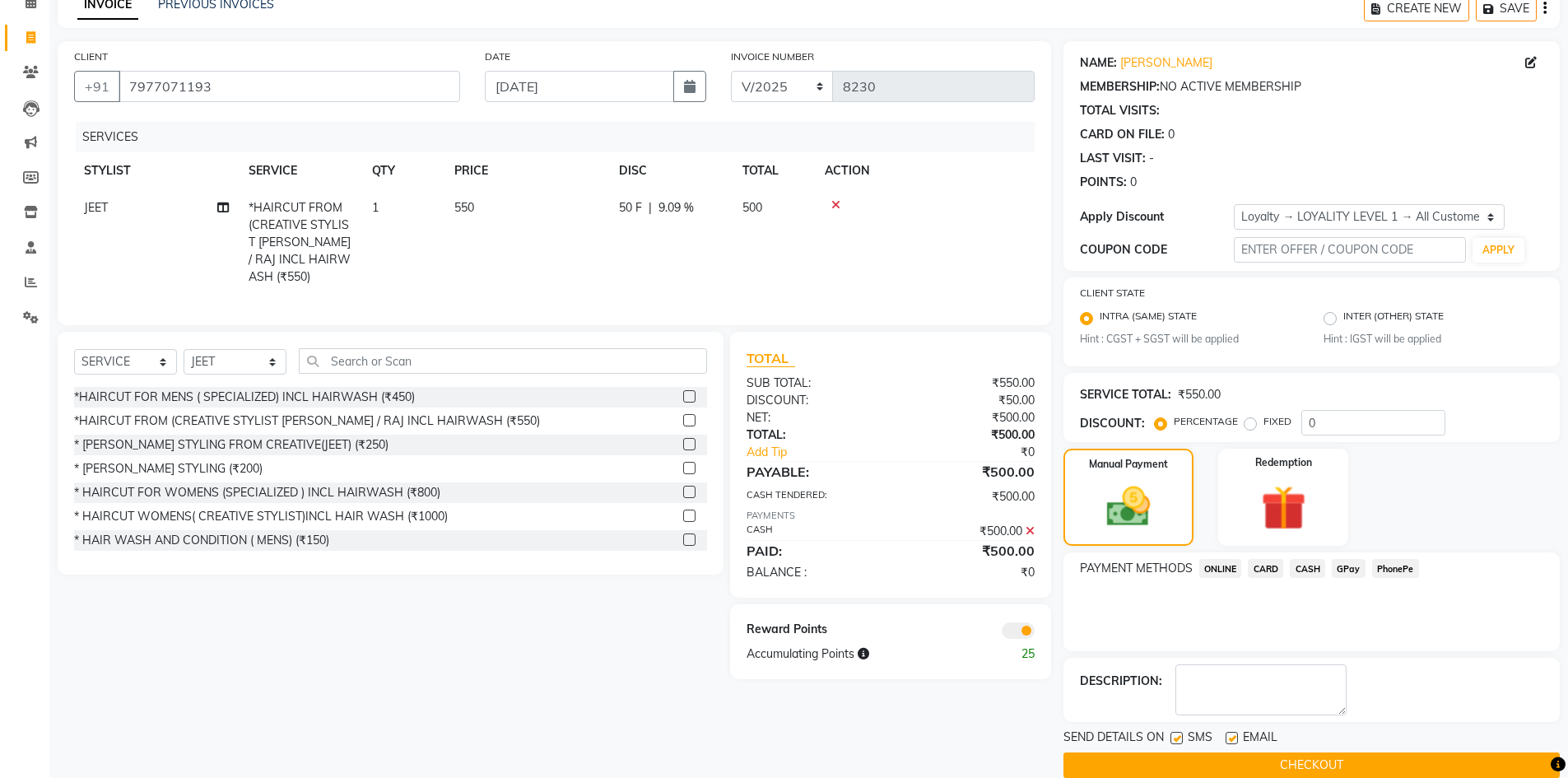
scroll to position [107, 0]
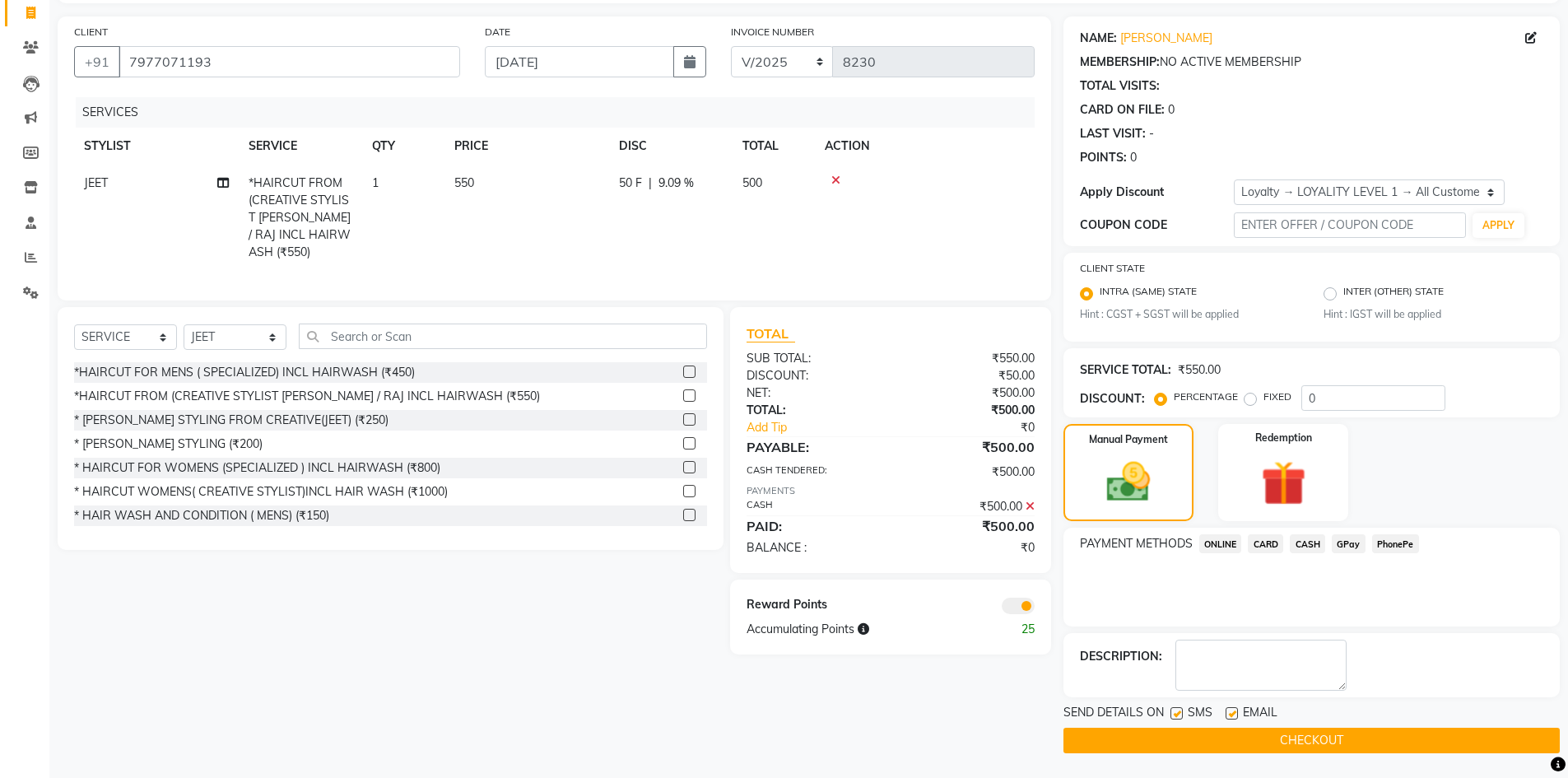
click at [1252, 737] on button "CHECKOUT" at bounding box center [1312, 740] width 497 height 26
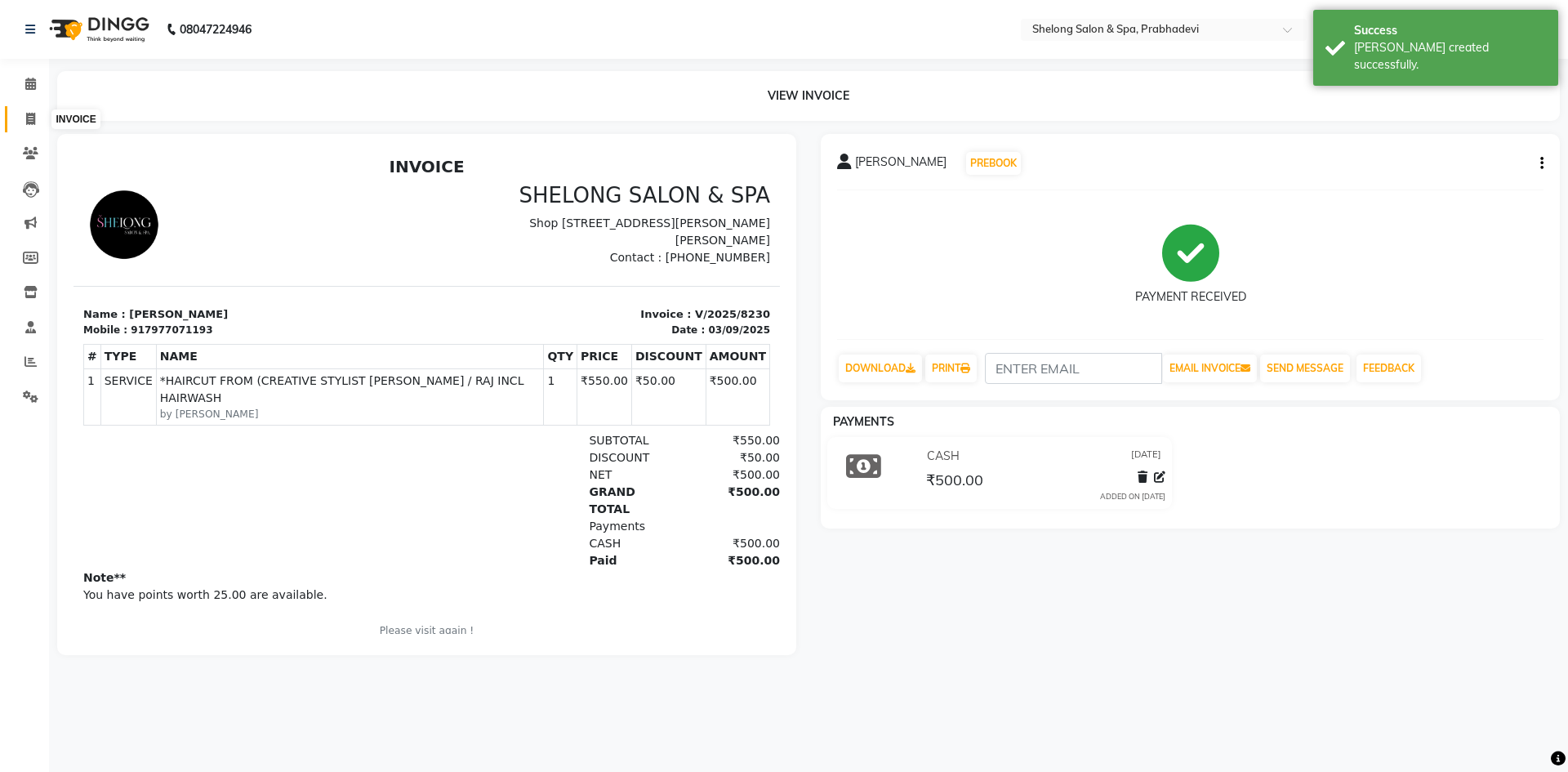
click at [24, 122] on span at bounding box center [31, 119] width 29 height 18
select select "service"
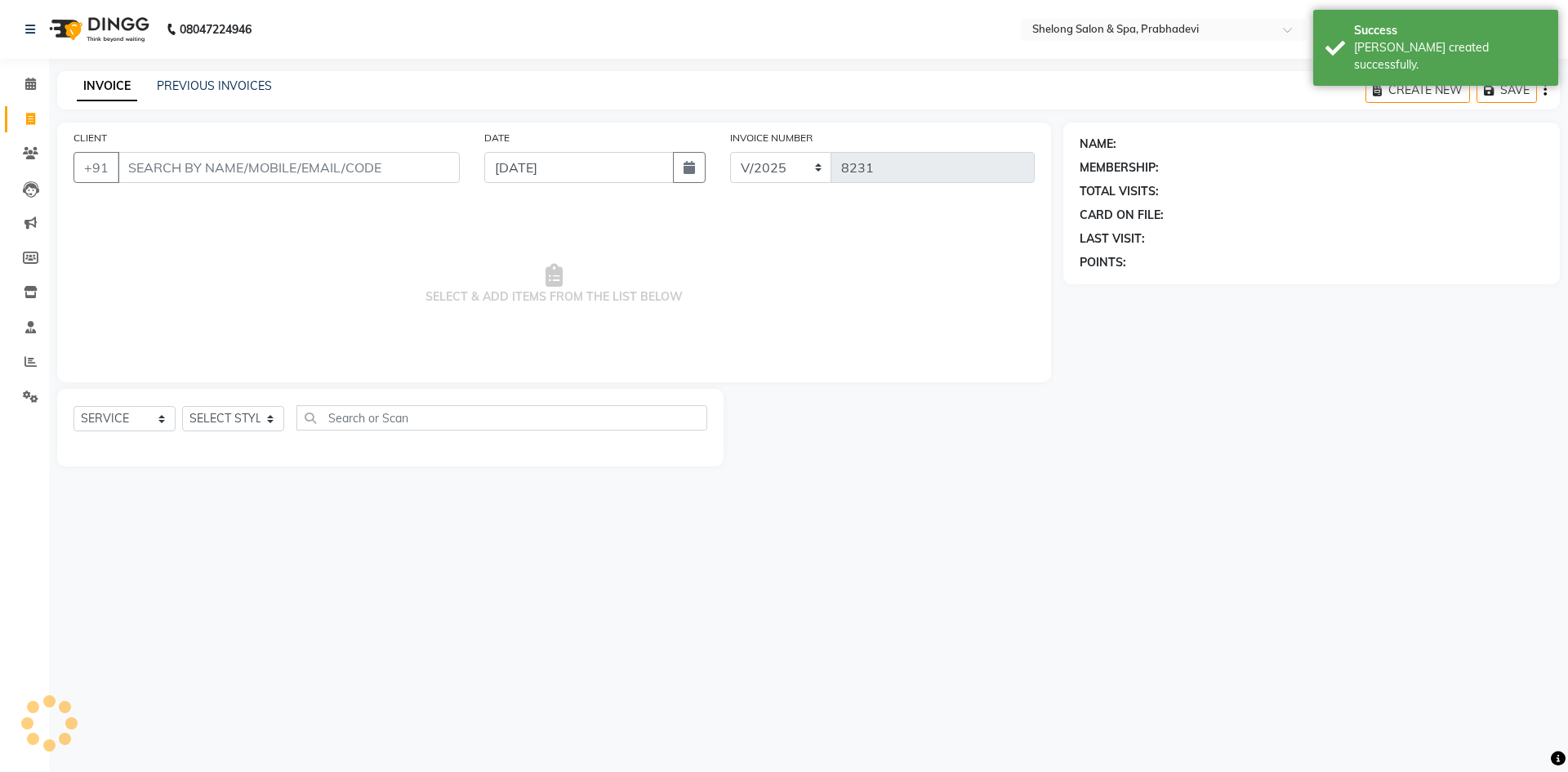
select select "16092"
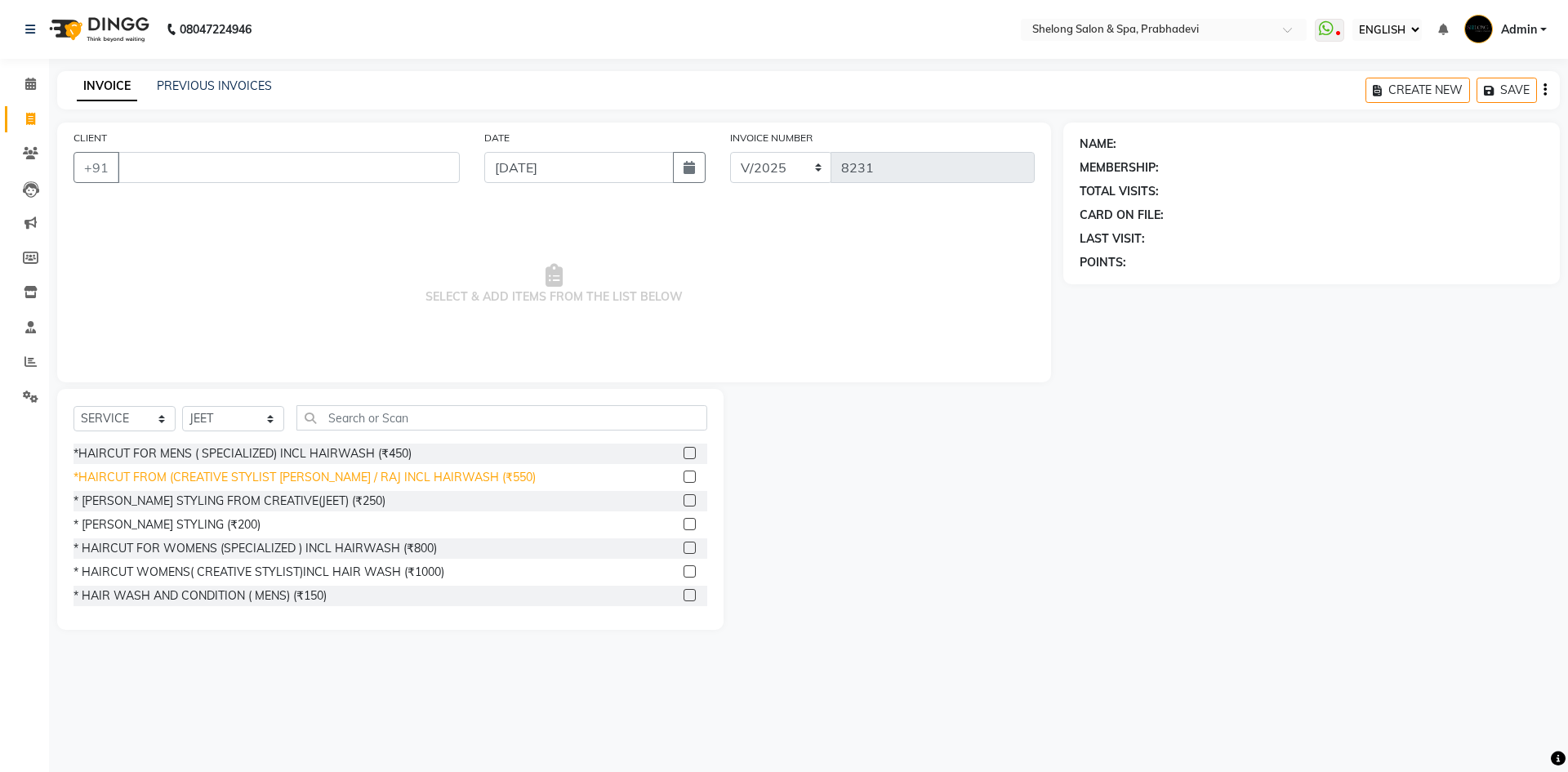
click at [248, 482] on div "*HAIRCUT FROM (CREATIVE STYLIST [PERSON_NAME] / RAJ INCL HAIRWASH (₹550)" at bounding box center [304, 478] width 462 height 18
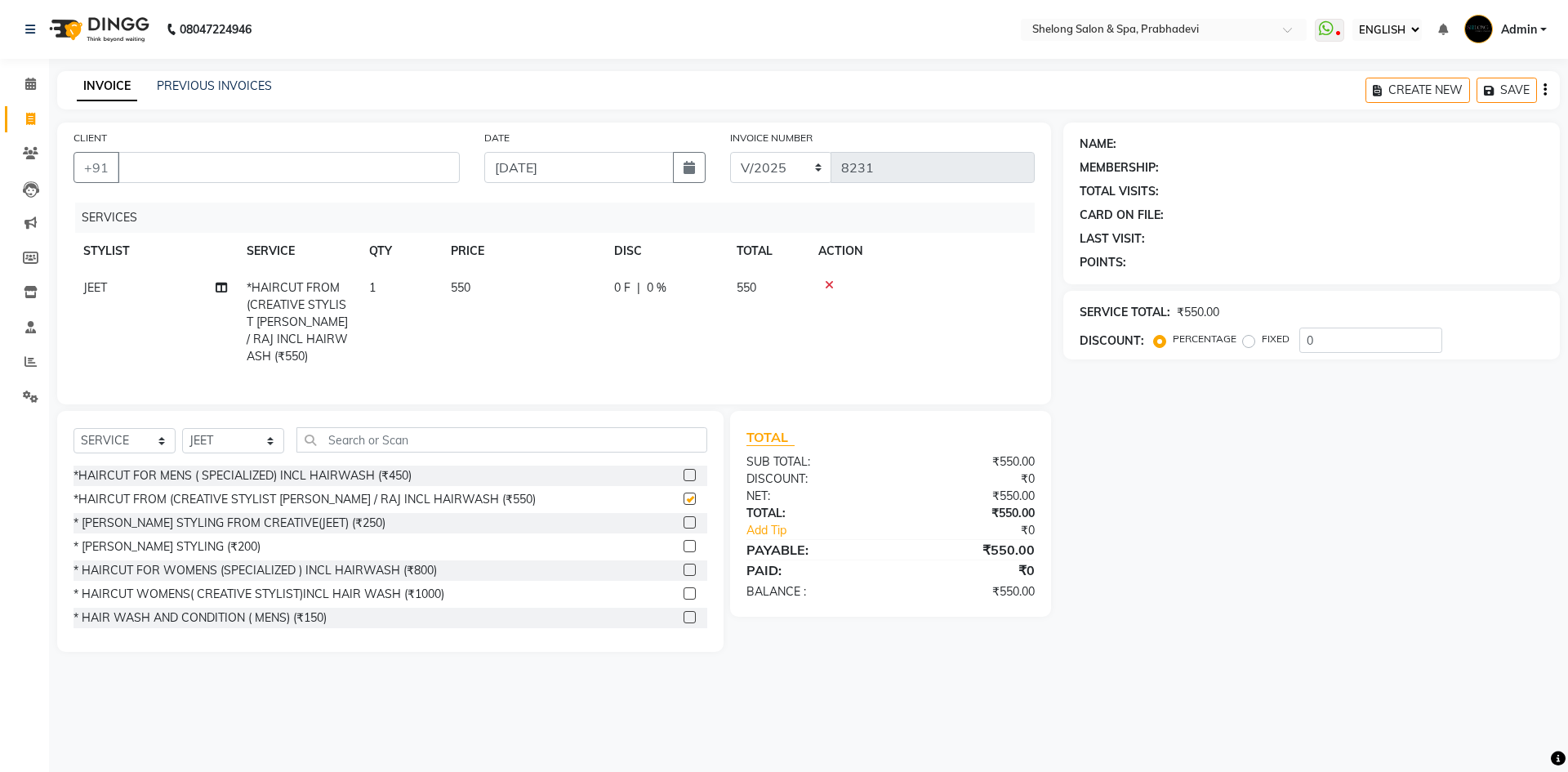
checkbox input "false"
click at [232, 178] on input "CLIENT" at bounding box center [289, 167] width 342 height 31
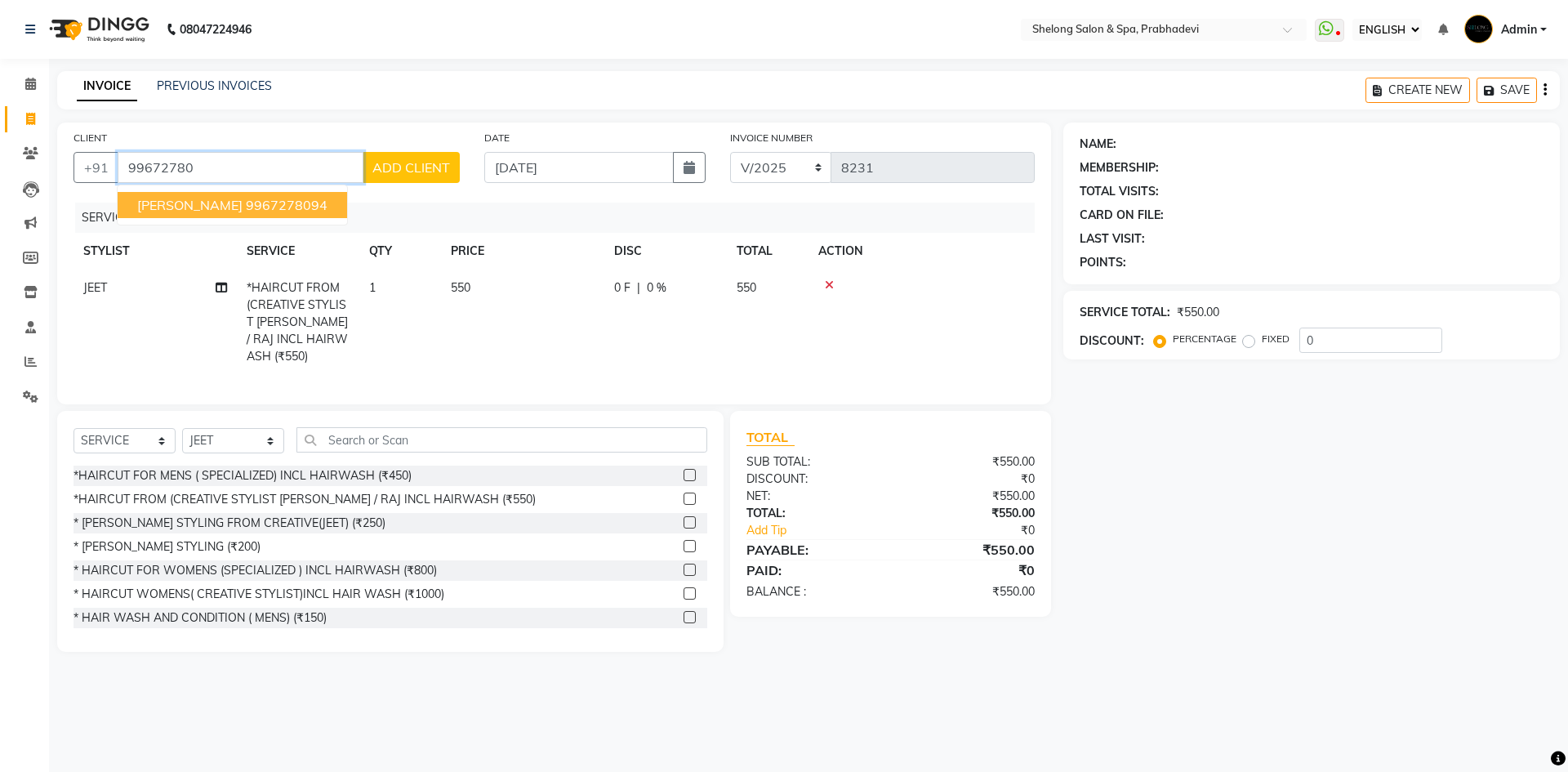
click at [214, 198] on span "Dipak Mohite" at bounding box center [189, 204] width 105 height 17
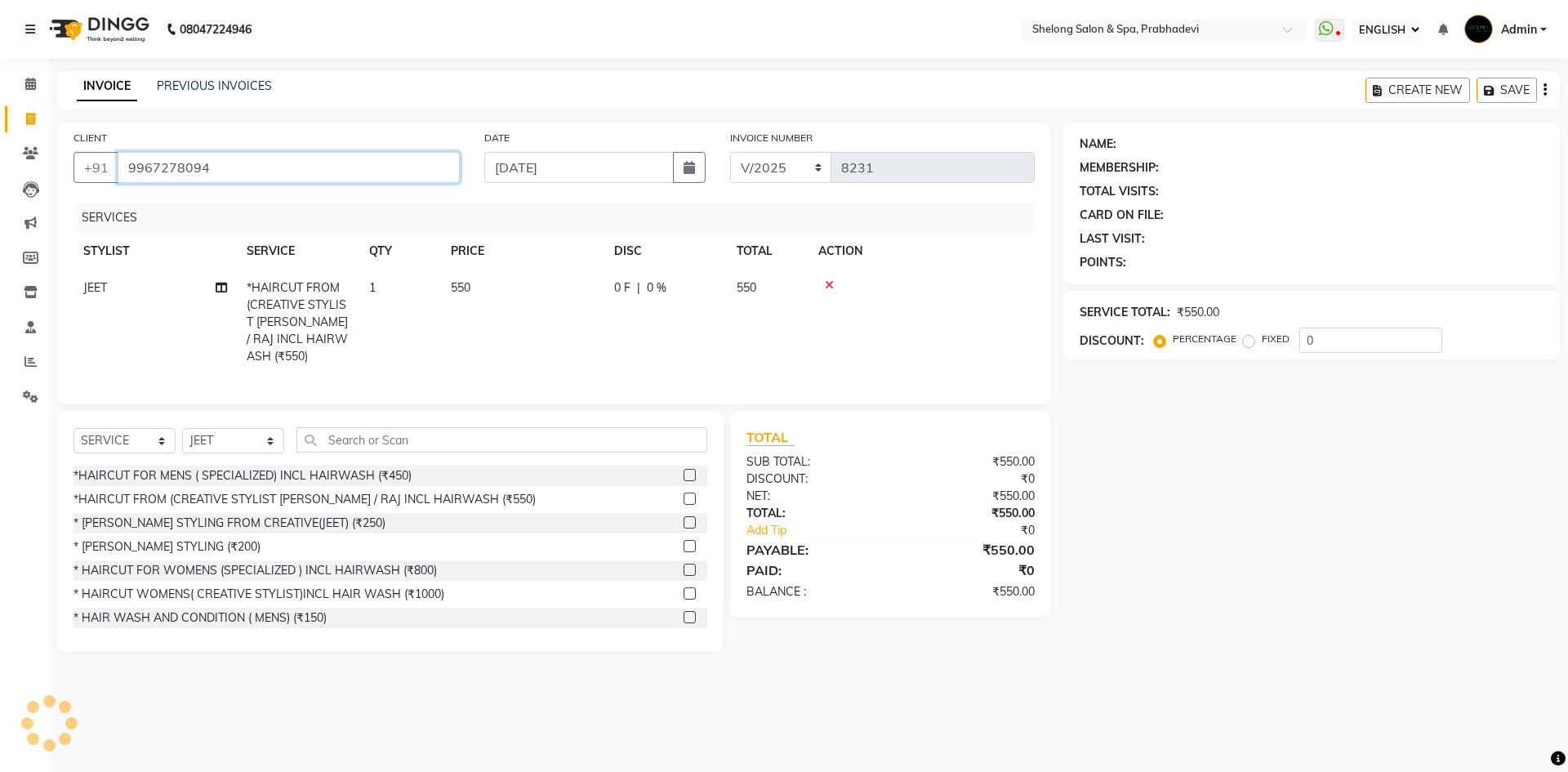
type input "9967278094"
select select "2: Object"
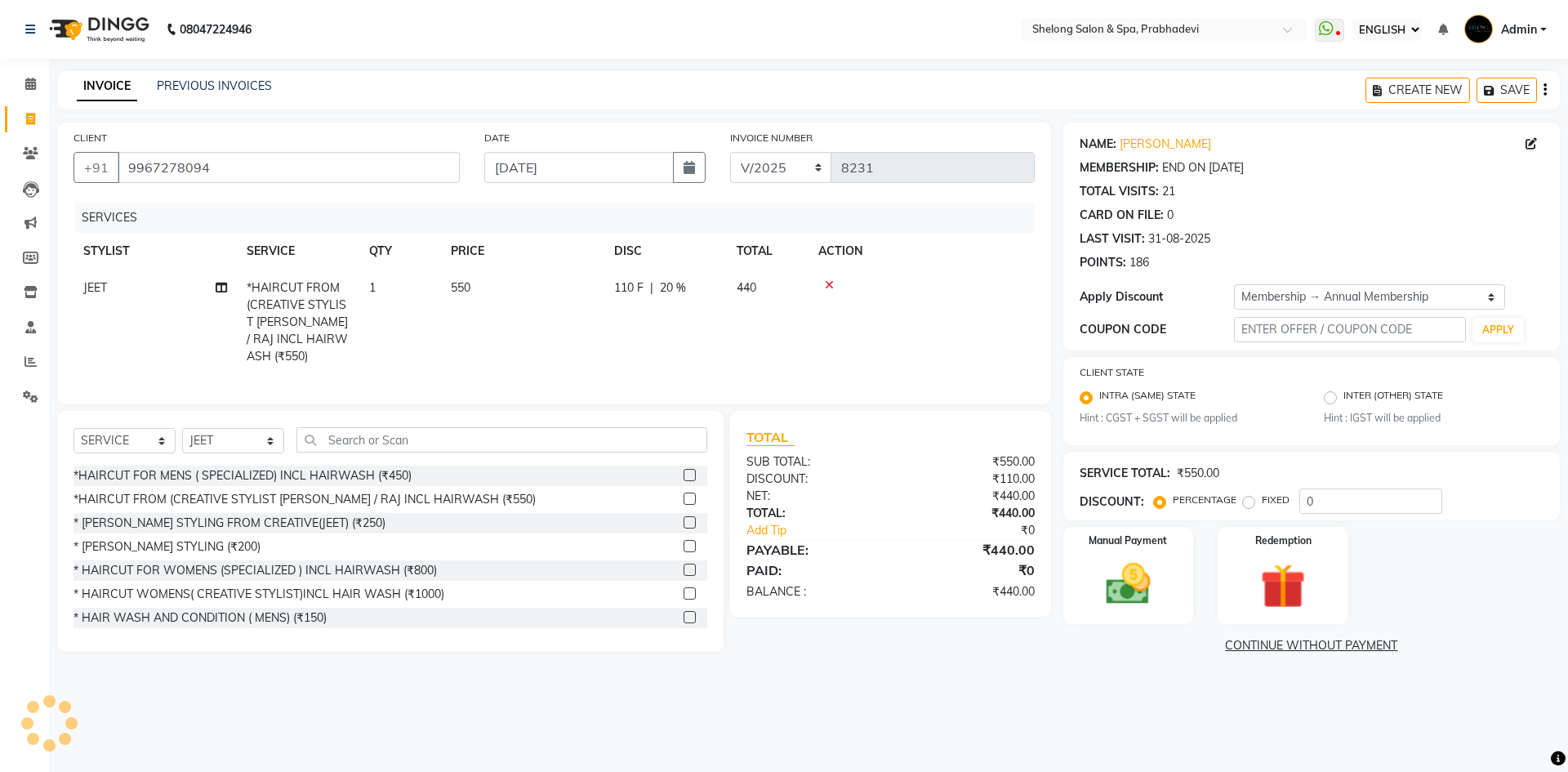
type input "20"
click at [1150, 560] on img at bounding box center [1128, 584] width 76 height 54
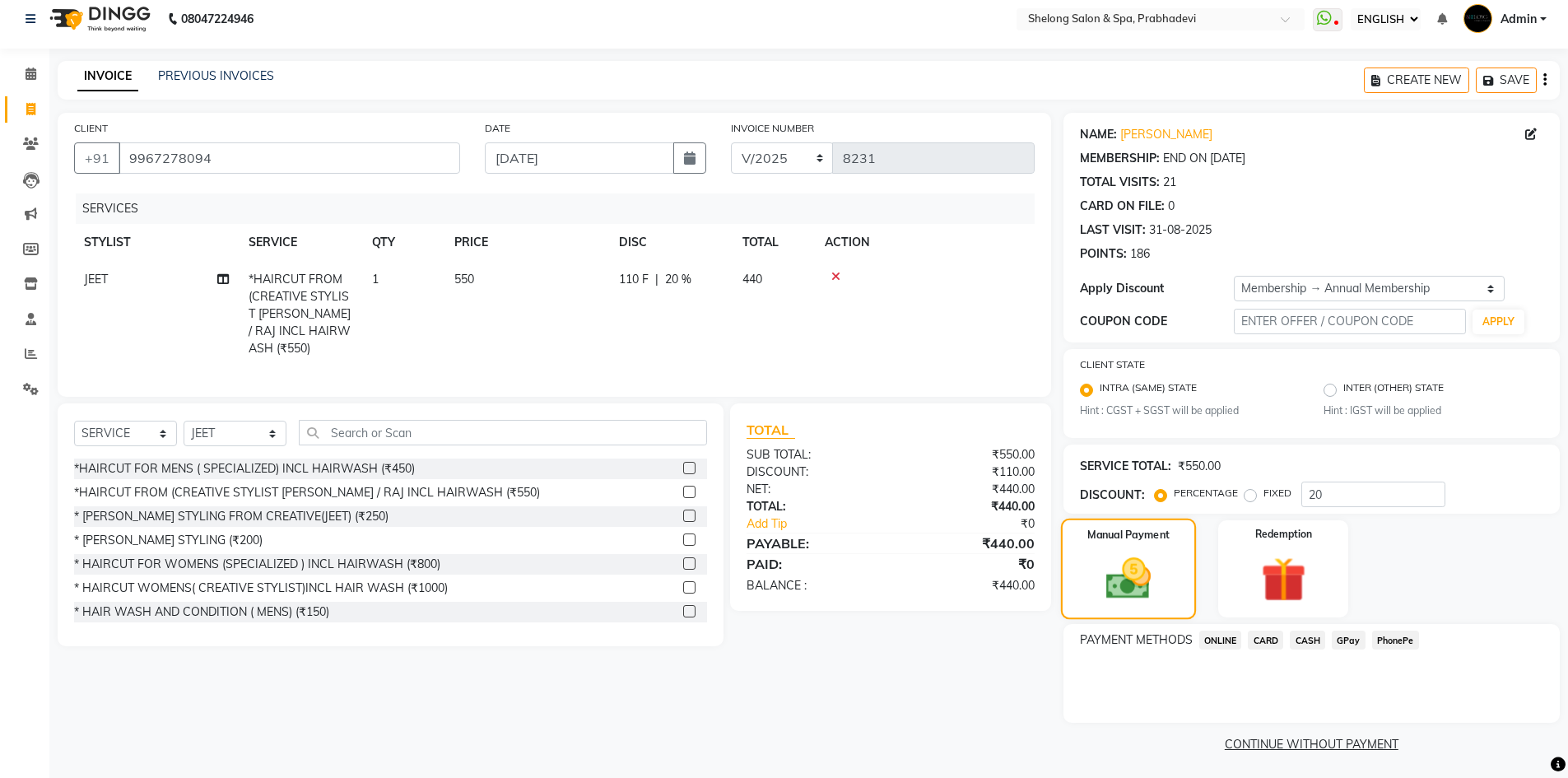
scroll to position [14, 0]
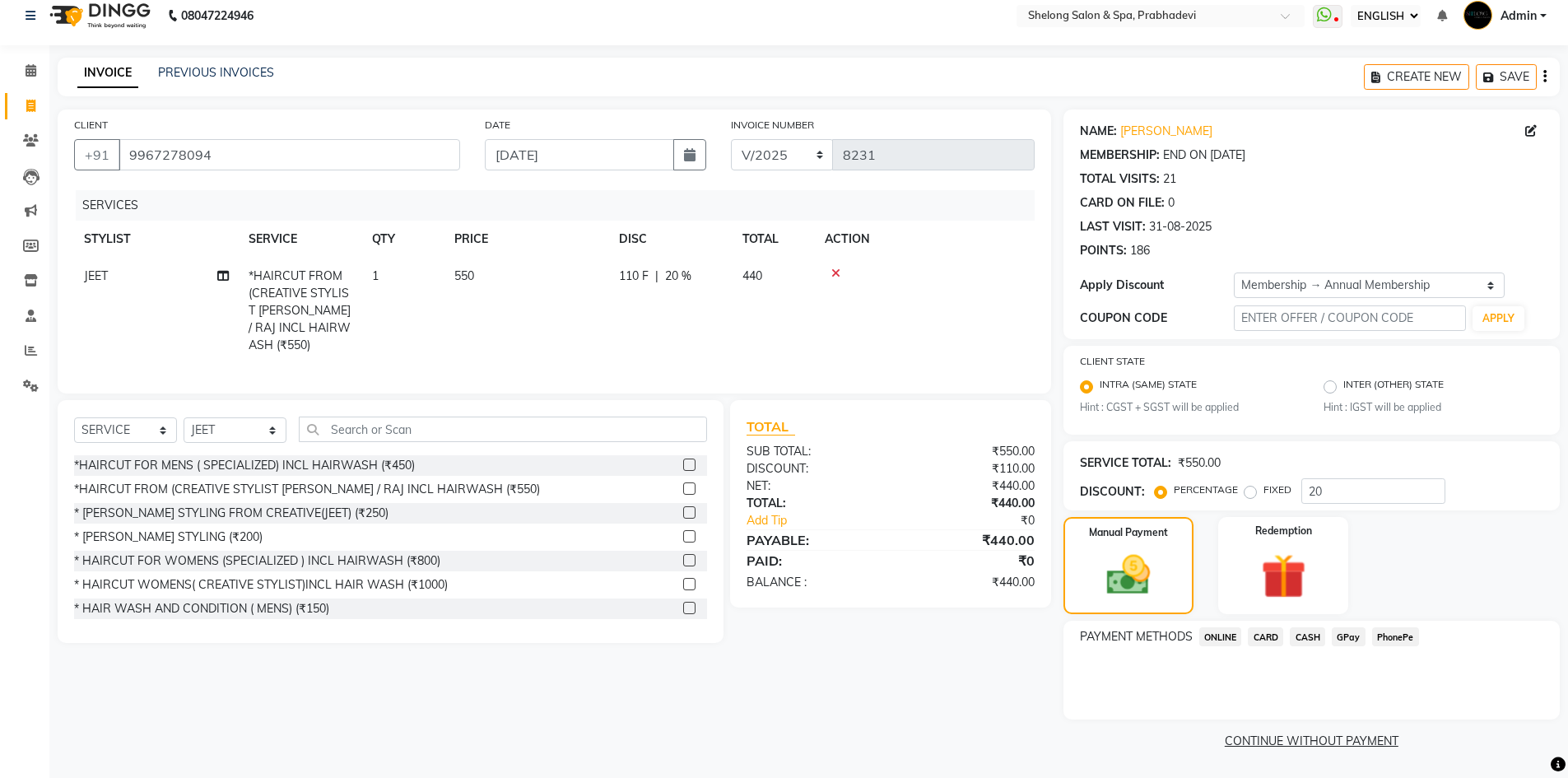
click at [1353, 645] on span "GPay" at bounding box center [1349, 637] width 34 height 19
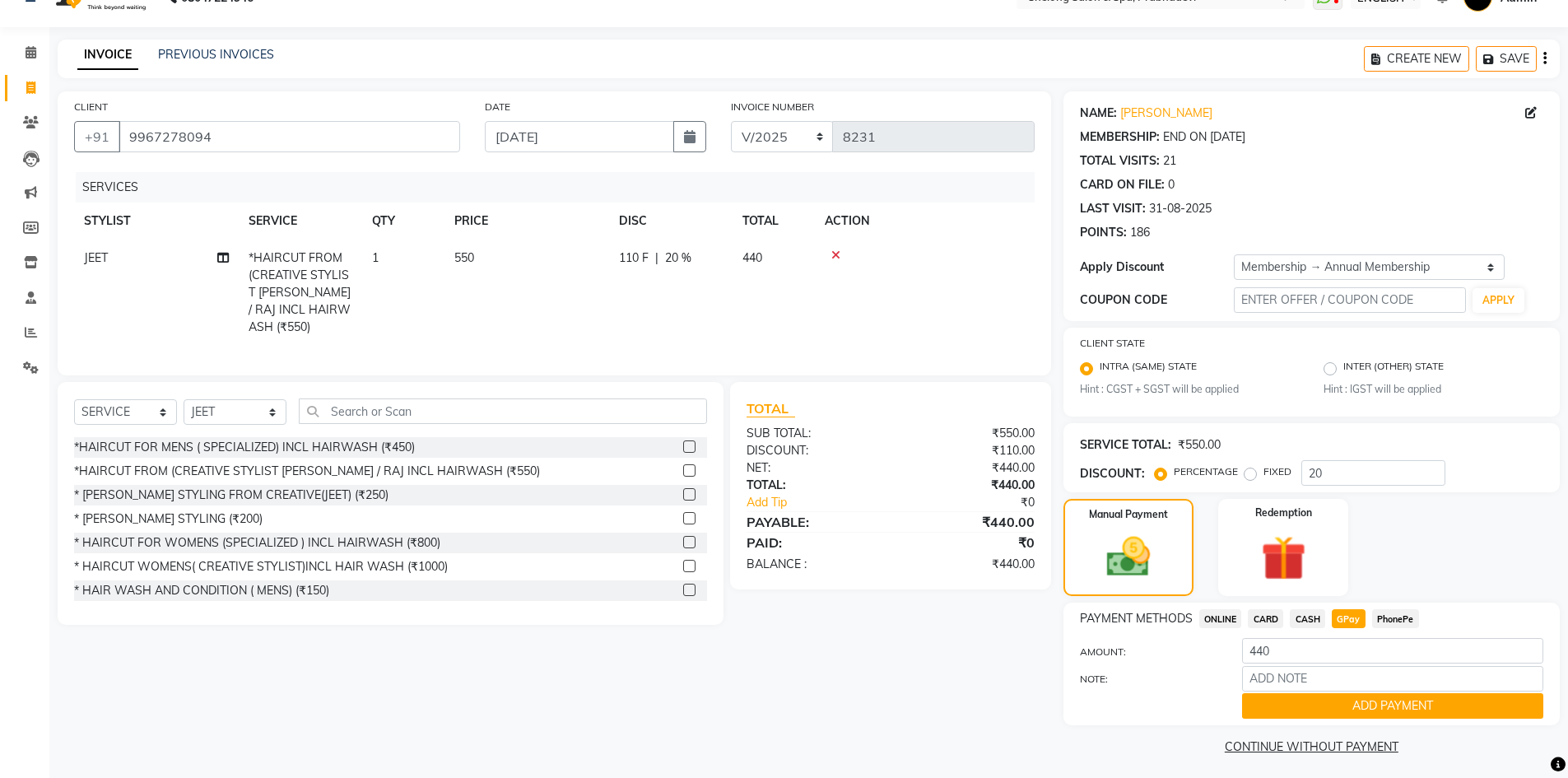
scroll to position [38, 0]
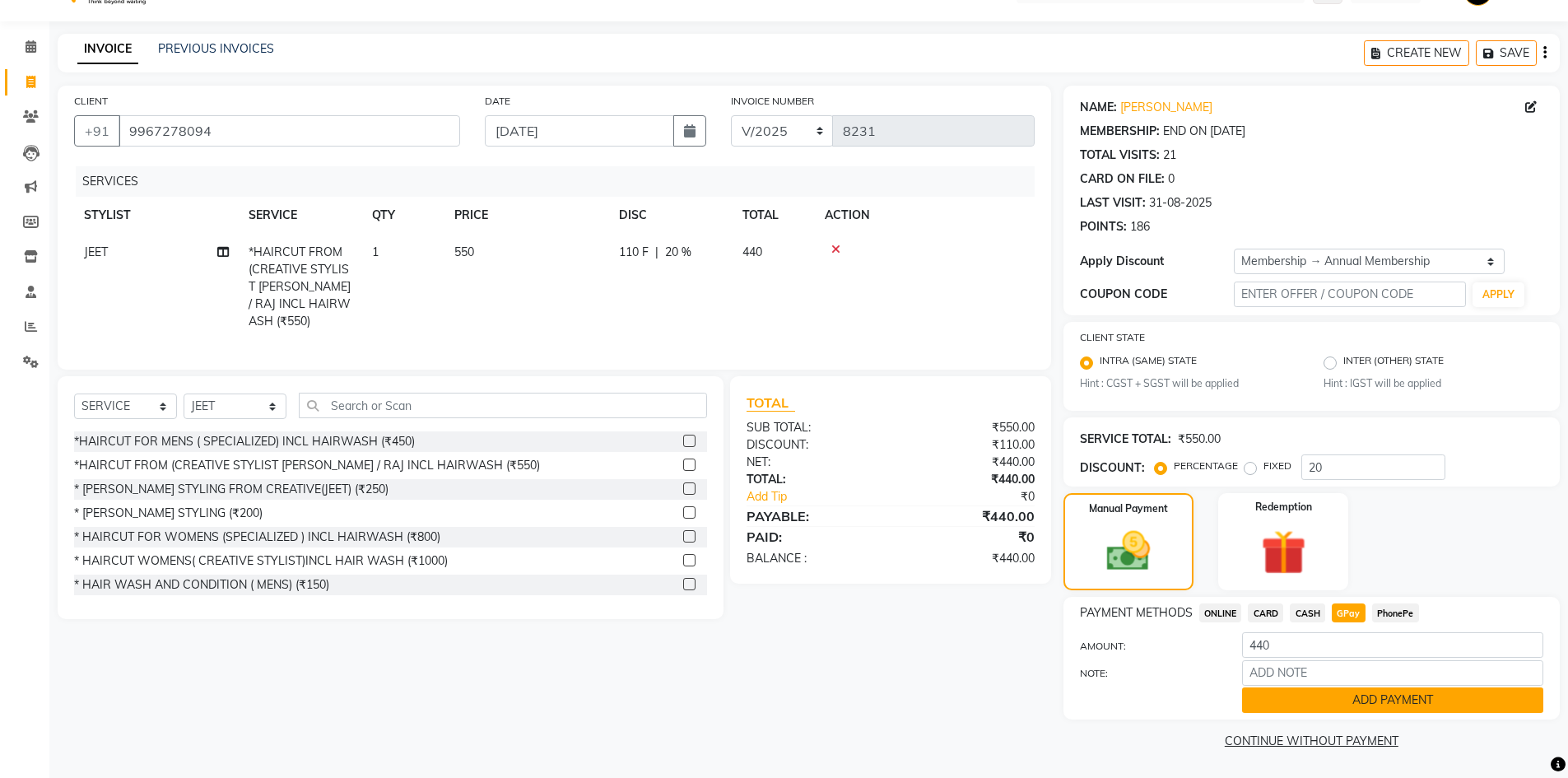
click at [1339, 690] on button "ADD PAYMENT" at bounding box center [1392, 700] width 301 height 26
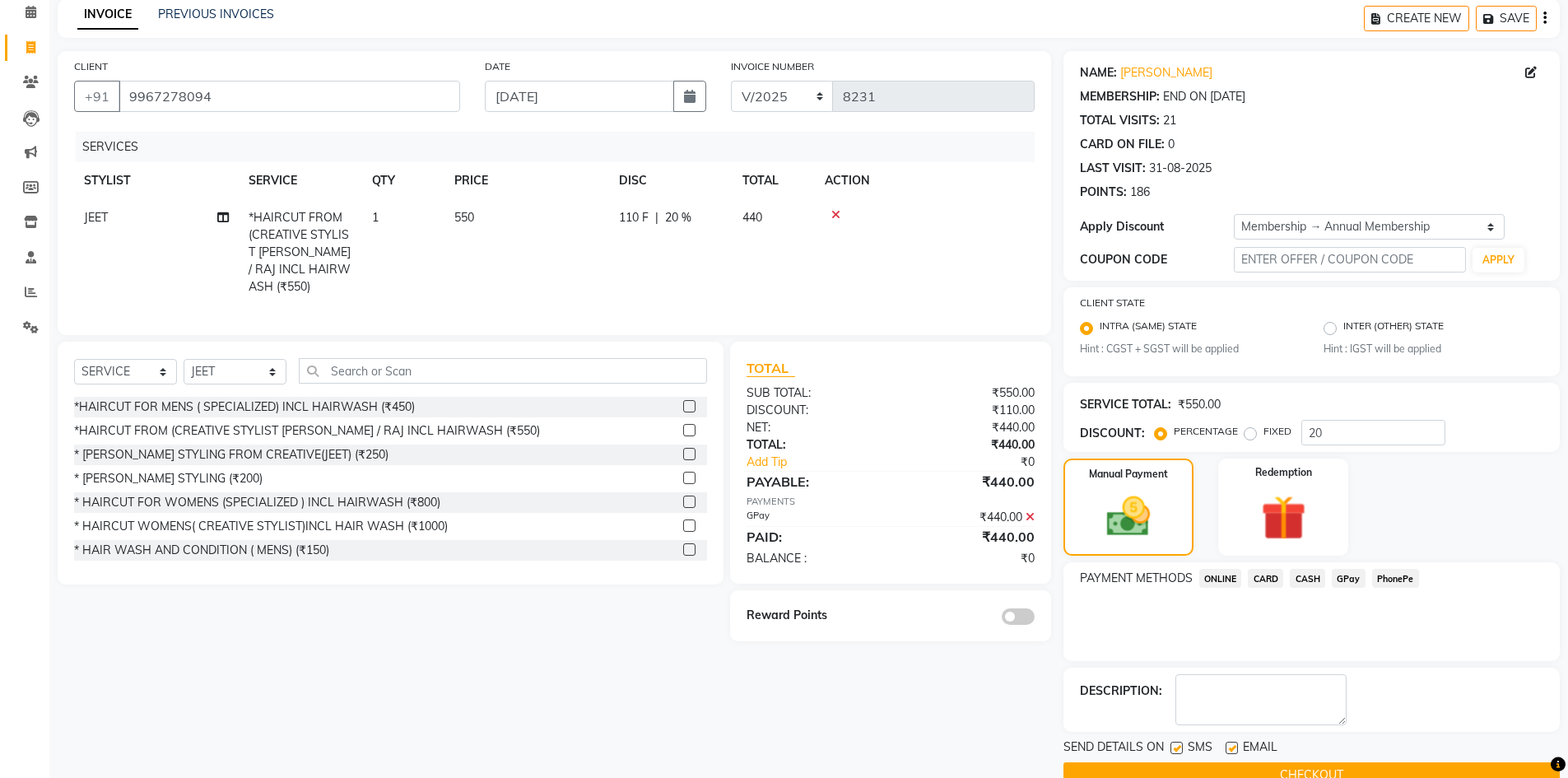
scroll to position [107, 0]
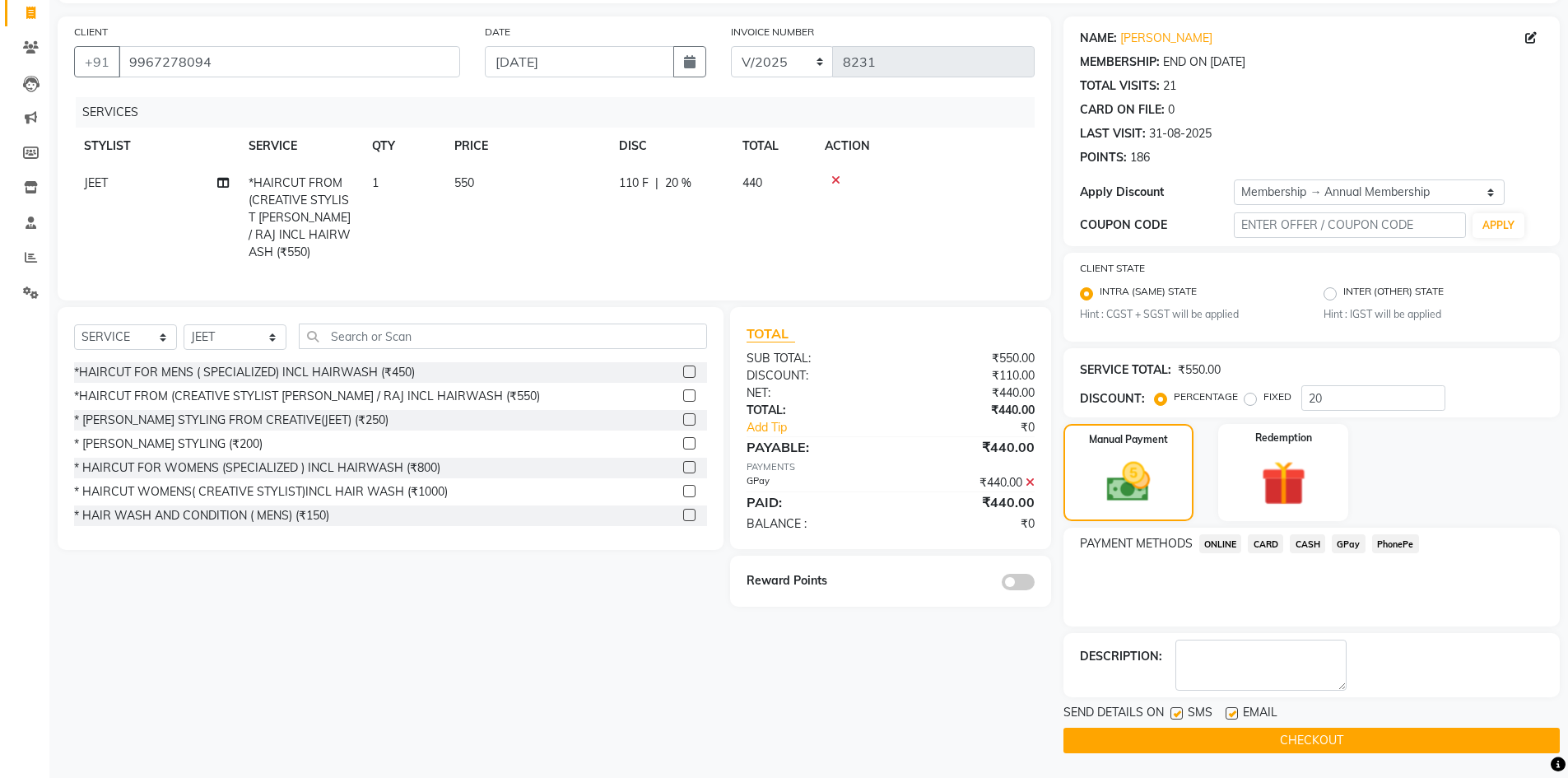
click at [1016, 579] on span at bounding box center [1017, 582] width 33 height 17
click at [1035, 584] on input "checkbox" at bounding box center [1035, 584] width 0 height 0
click at [1298, 735] on button "CHECKOUT" at bounding box center [1312, 740] width 497 height 26
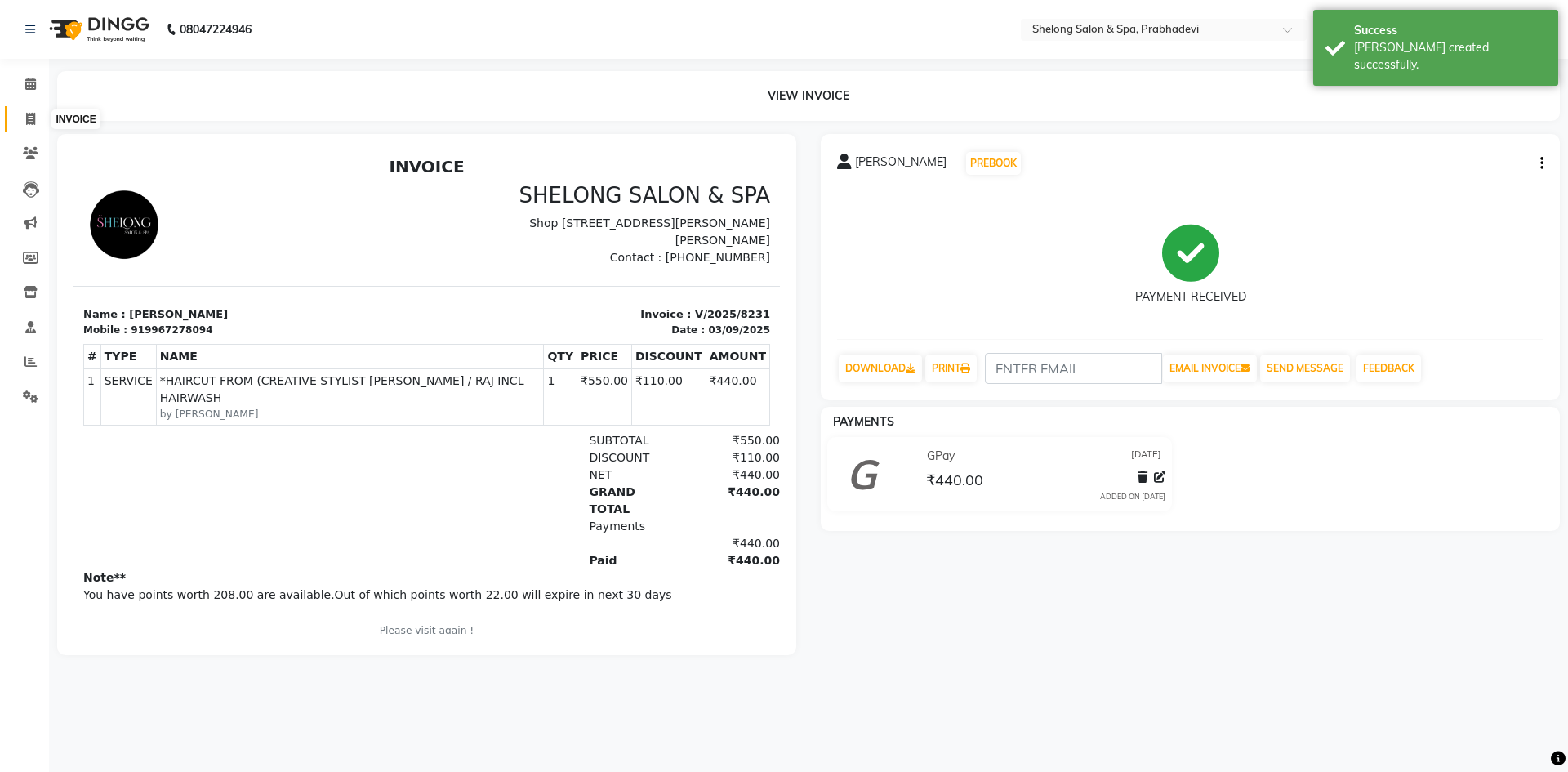
click at [32, 120] on icon at bounding box center [31, 119] width 9 height 12
select select "service"
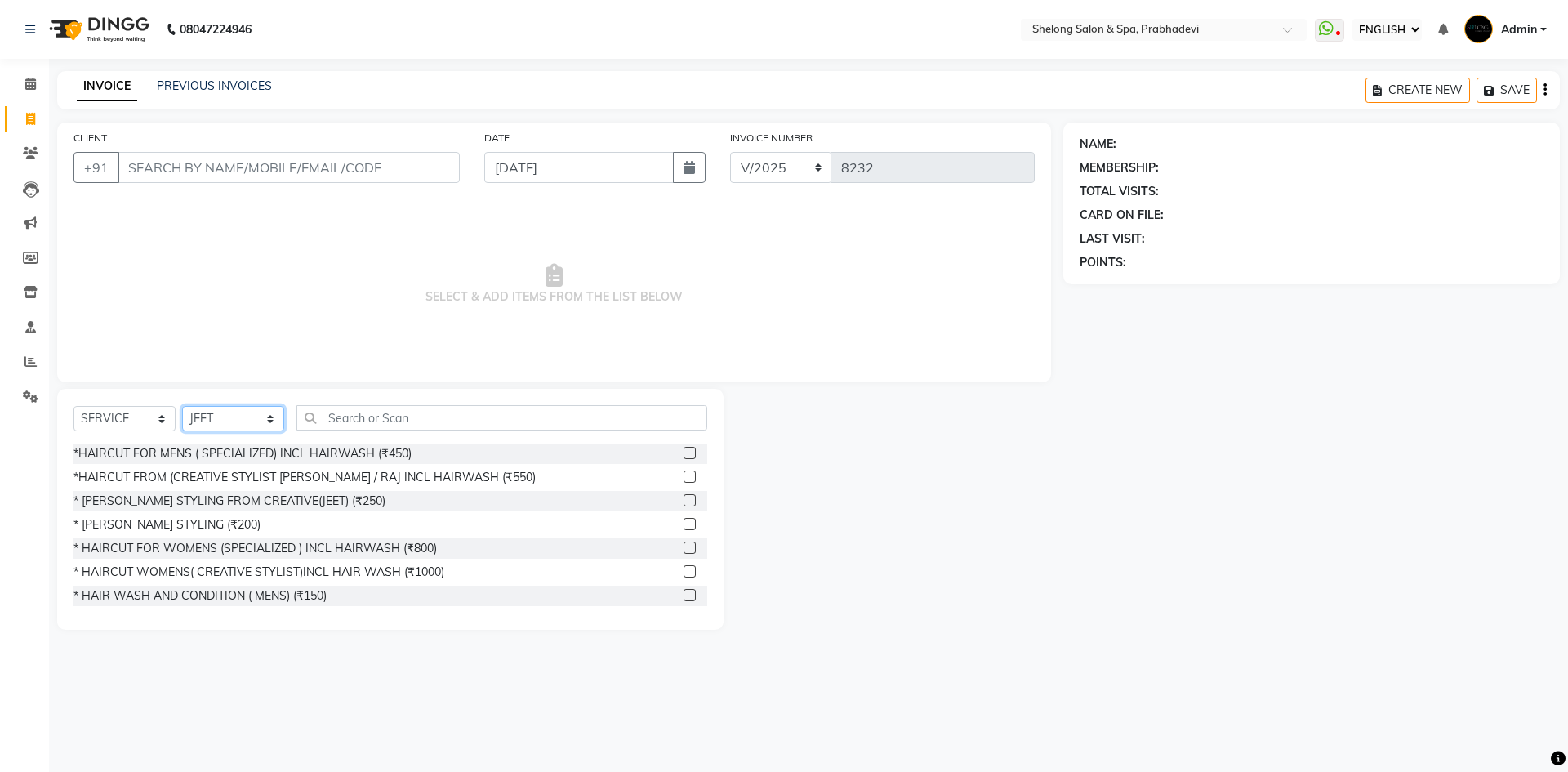
click at [235, 419] on select "SELECT STYLIST ( [PERSON_NAME] ) ( [PERSON_NAME] ) [PERSON_NAME] fojdur [PERSON…" at bounding box center [233, 418] width 102 height 25
select select "31386"
click at [182, 406] on select "SELECT STYLIST ( [PERSON_NAME] ) ( [PERSON_NAME] ) [PERSON_NAME] fojdur [PERSON…" at bounding box center [233, 418] width 102 height 25
click at [349, 423] on input "text" at bounding box center [502, 418] width 410 height 25
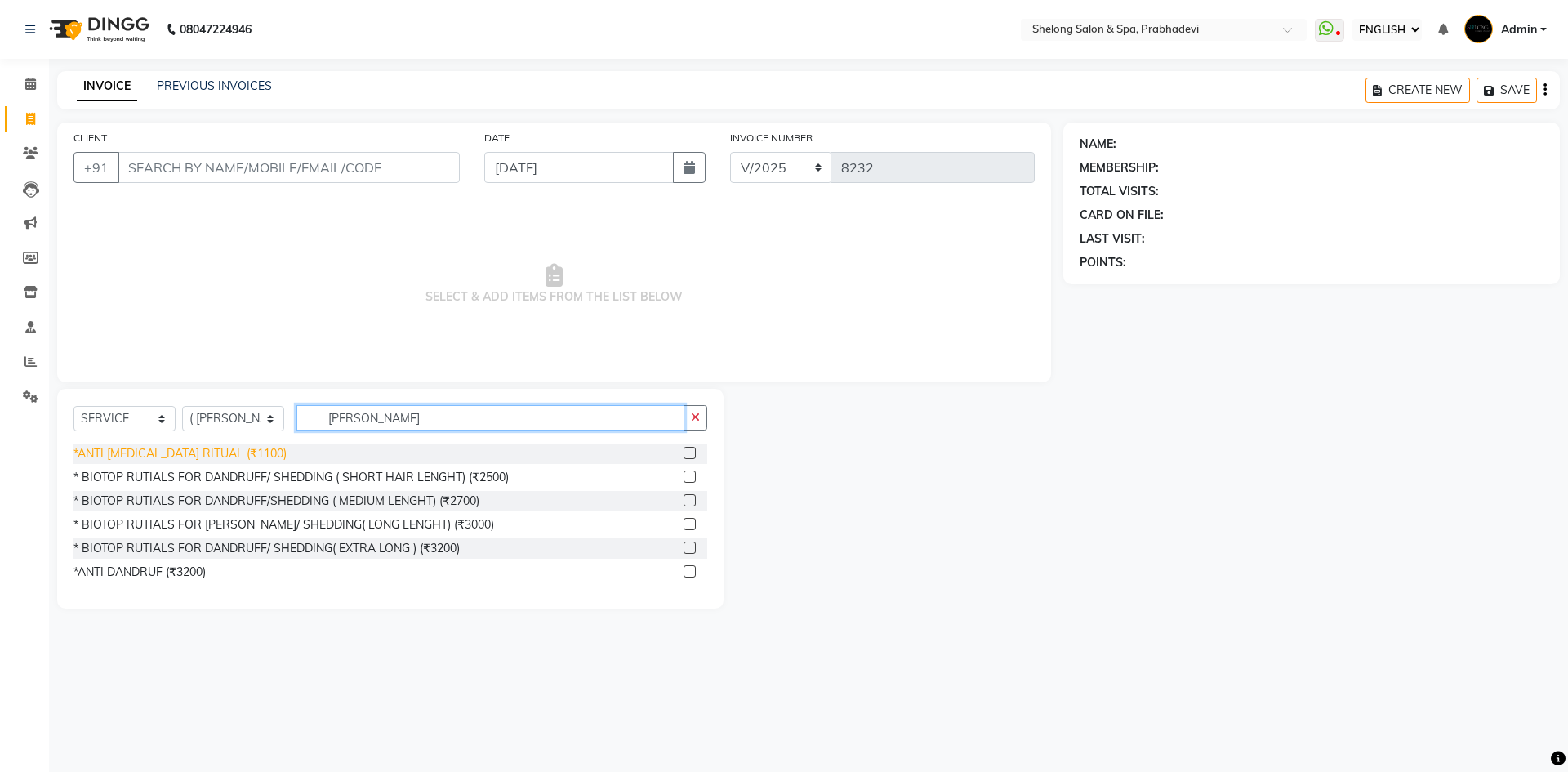
type input "dan"
click at [187, 459] on div "*ANTI [MEDICAL_DATA] RITUAL (₹1100)" at bounding box center [180, 454] width 213 height 18
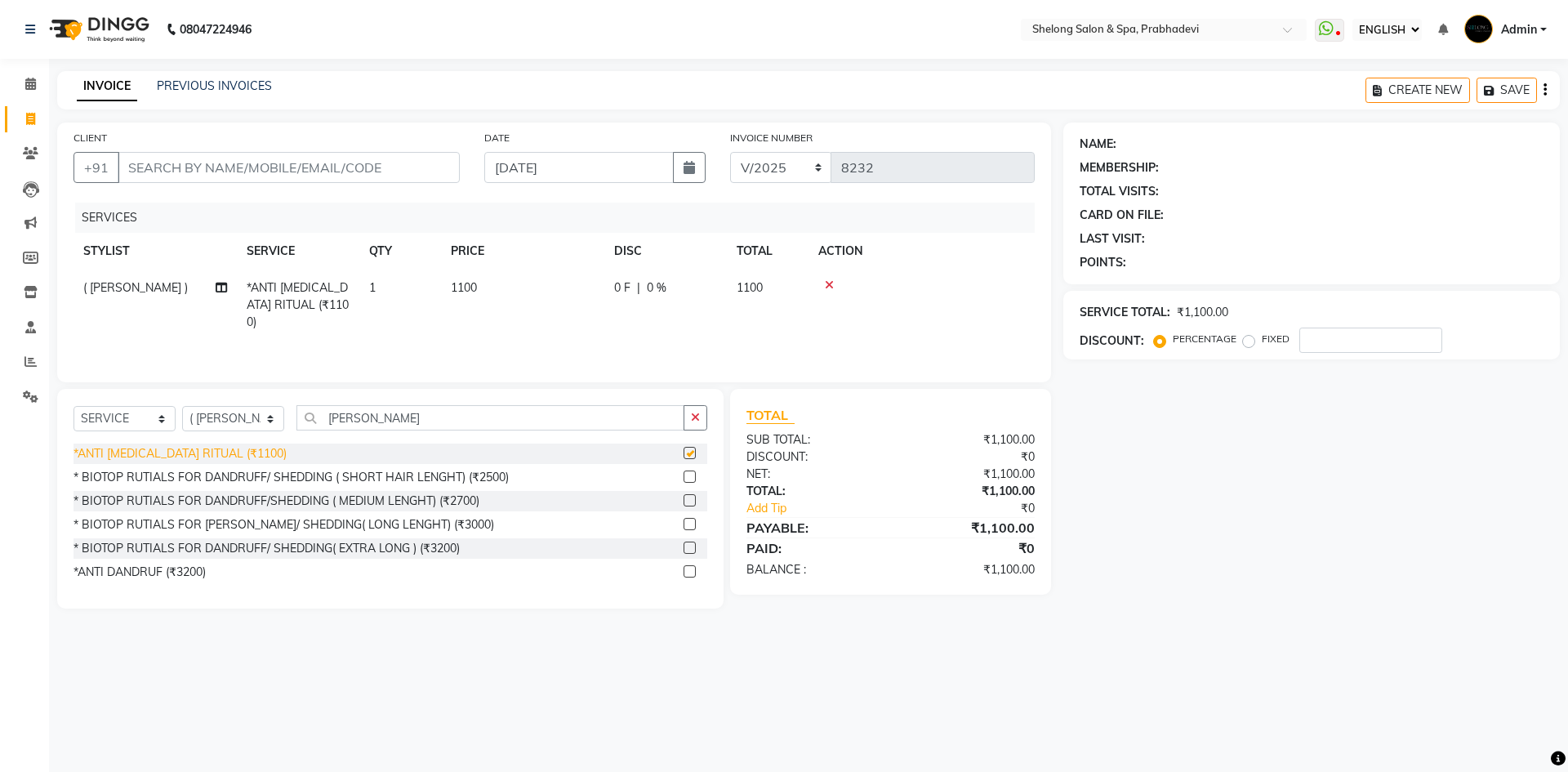
checkbox input "false"
click at [695, 409] on button "button" at bounding box center [695, 418] width 24 height 25
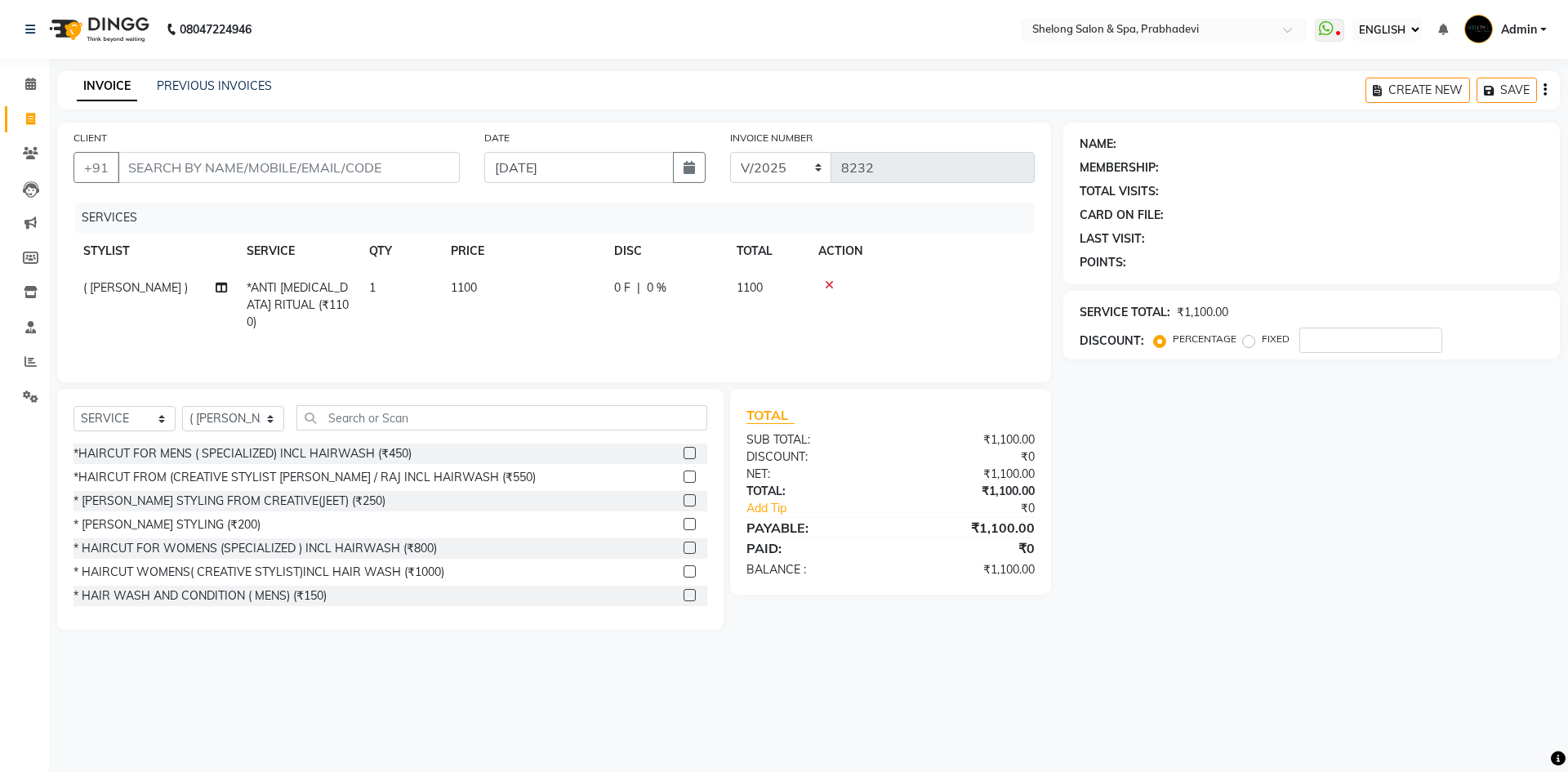
click at [828, 284] on icon at bounding box center [830, 285] width 9 height 11
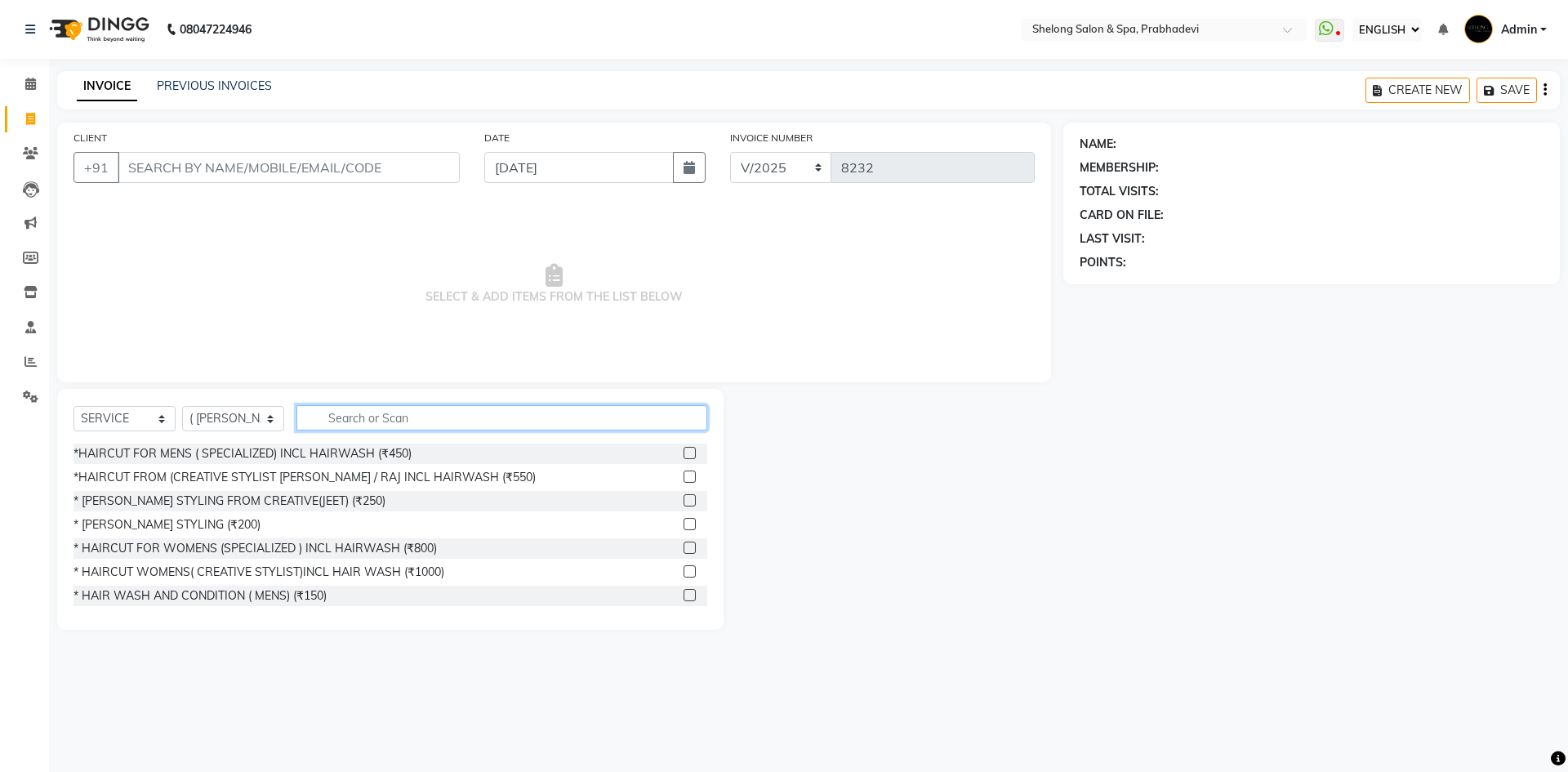
click at [403, 423] on input "text" at bounding box center [502, 418] width 410 height 25
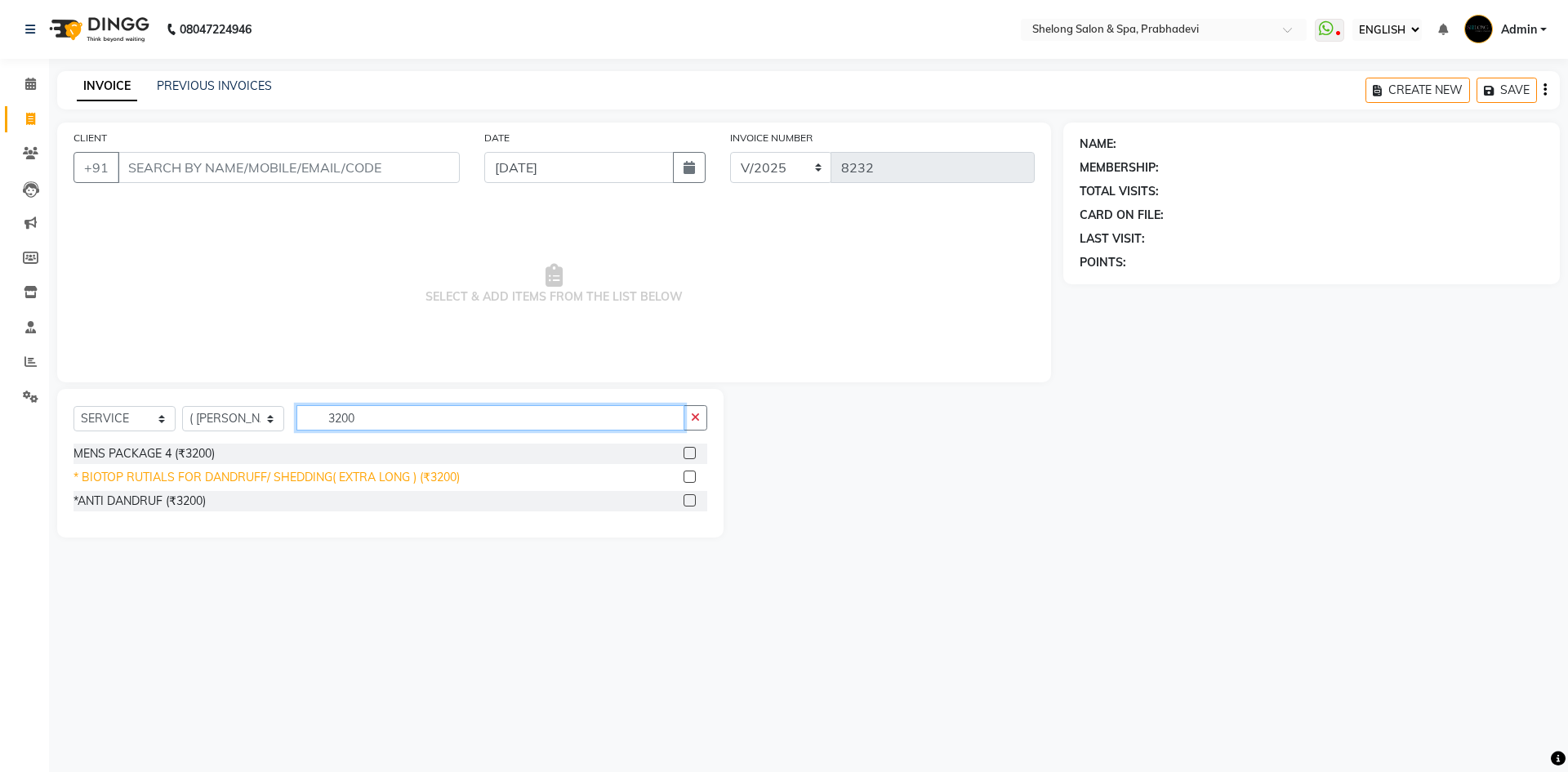
type input "3200"
click at [172, 471] on div "* BIOTOP RUTIALS FOR DANDRUFF/ SHEDDING( EXTRA LONG ) (₹3200)" at bounding box center [267, 478] width 387 height 18
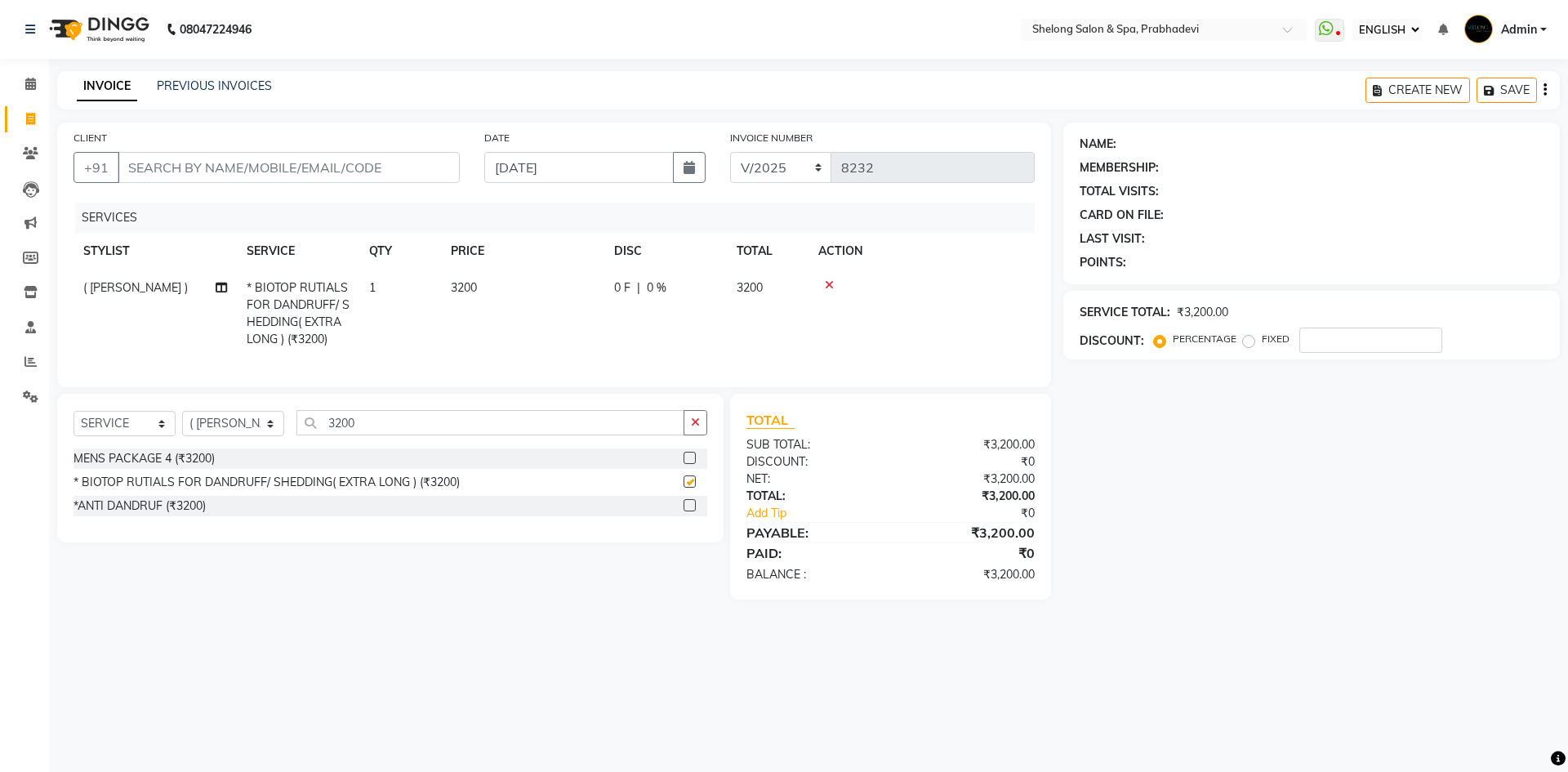
checkbox input "false"
click at [1326, 337] on input "number" at bounding box center [1371, 340] width 143 height 25
type input "2"
click at [827, 285] on icon at bounding box center [830, 285] width 9 height 11
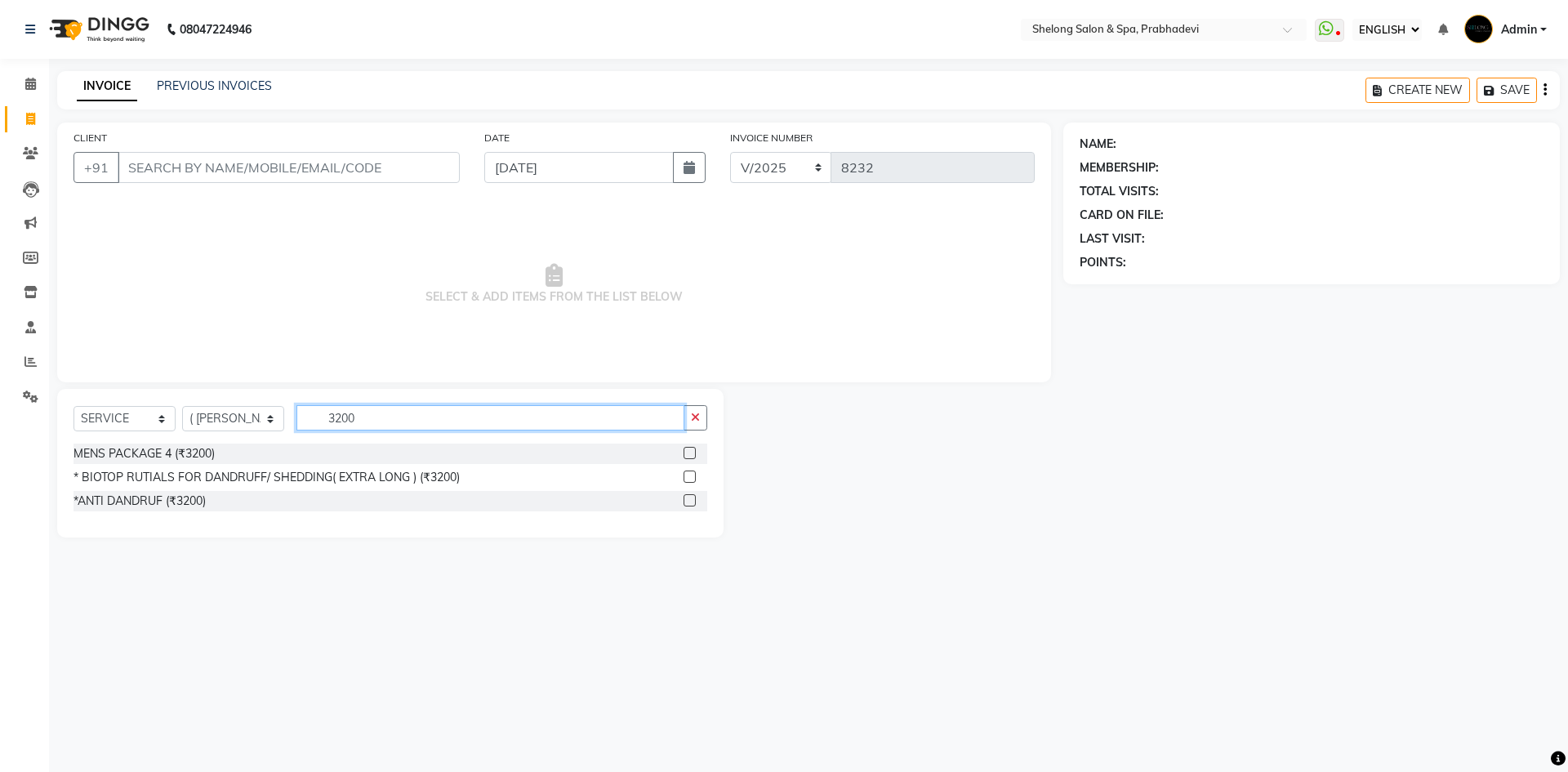
click at [417, 418] on input "3200" at bounding box center [490, 418] width 388 height 25
type input "3"
type input "2700"
click at [267, 500] on div "* BIOTOP RUTIALS ( VIP FOR MENS) (₹2700)" at bounding box center [193, 502] width 239 height 18
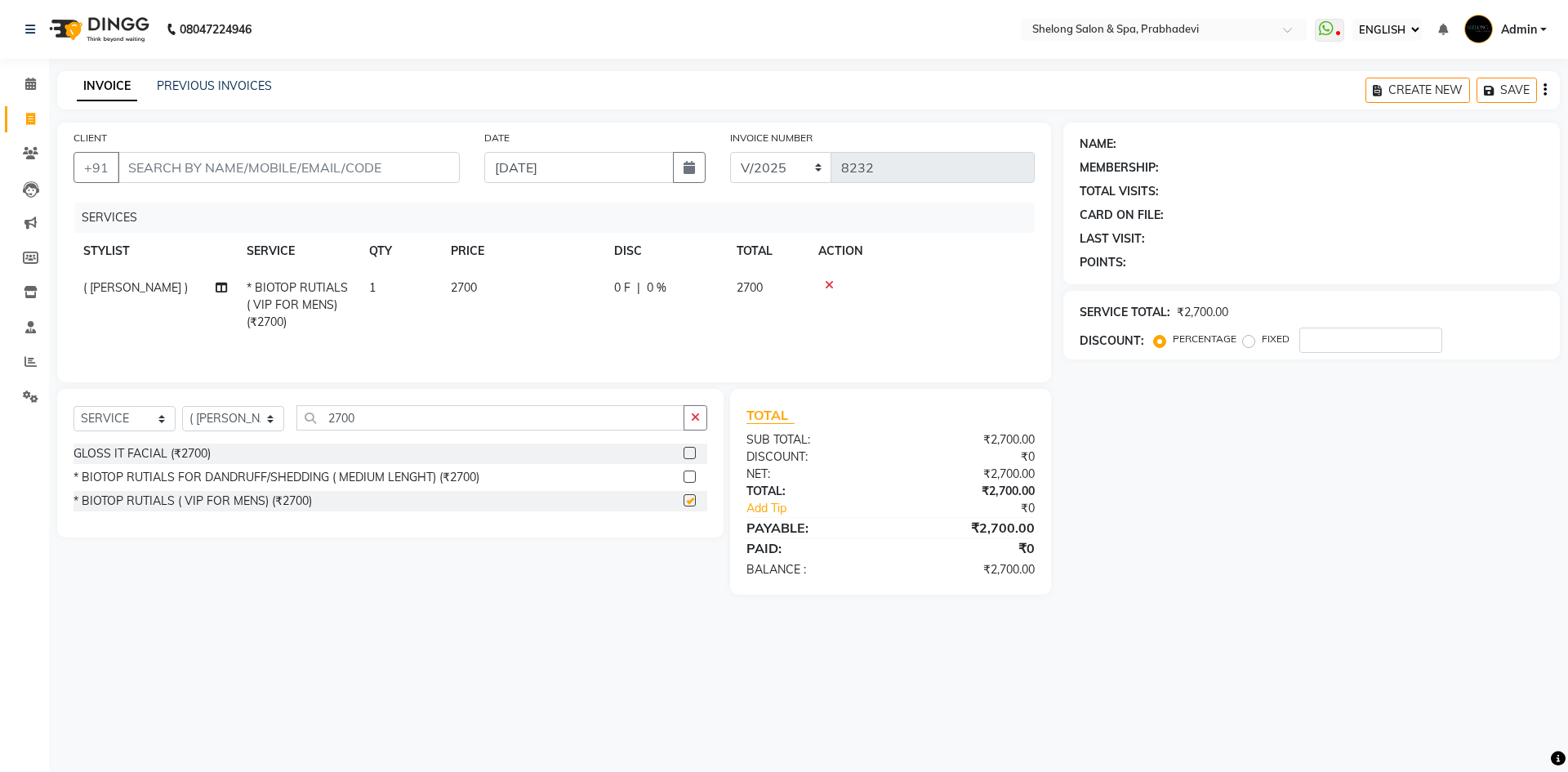
checkbox input "false"
click at [682, 424] on input "2700" at bounding box center [490, 418] width 388 height 25
click at [695, 418] on icon "button" at bounding box center [695, 417] width 9 height 11
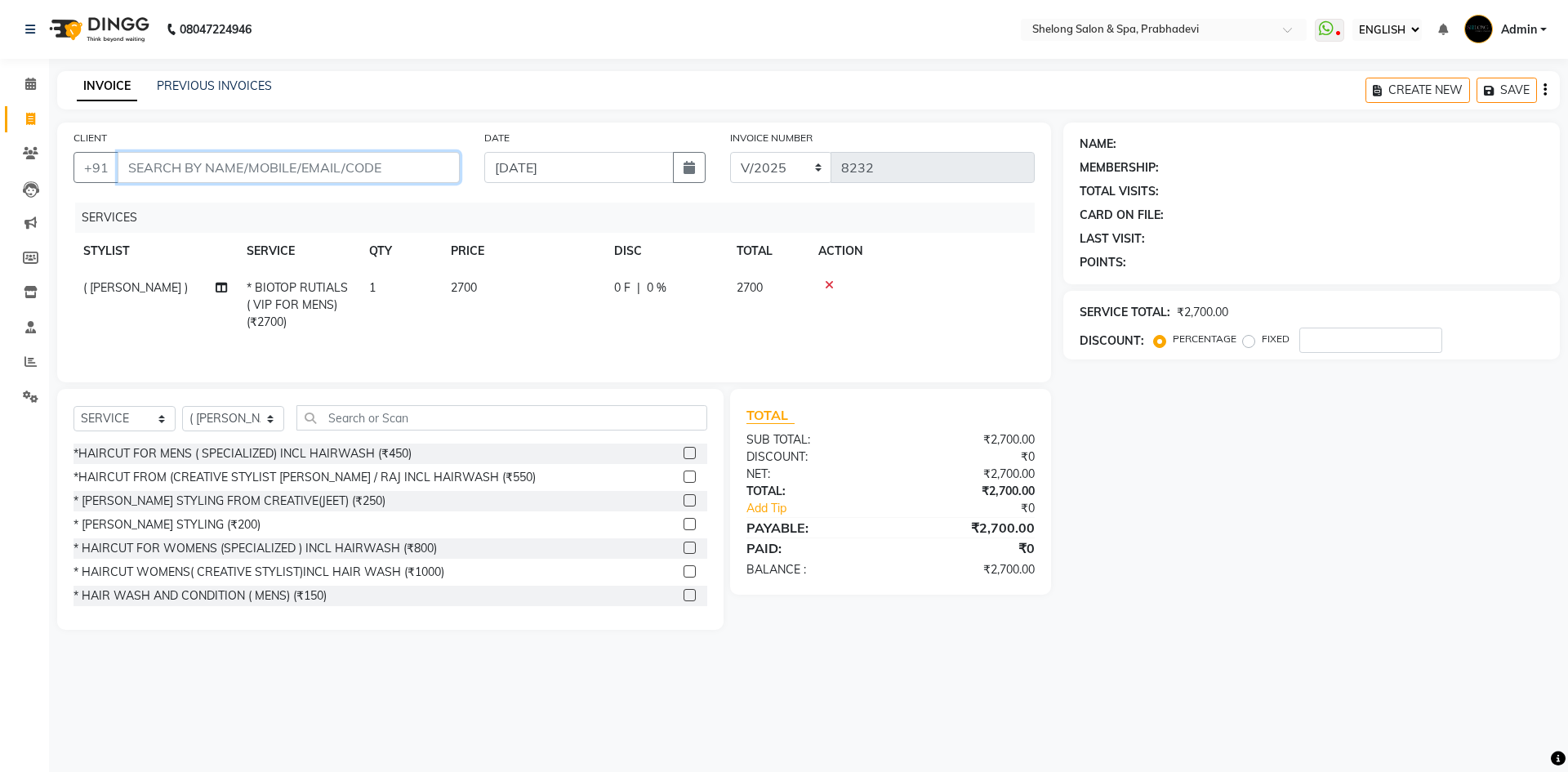
click at [249, 172] on input "CLIENT" at bounding box center [289, 167] width 342 height 31
click at [1330, 341] on input "number" at bounding box center [1371, 340] width 143 height 25
type input "20"
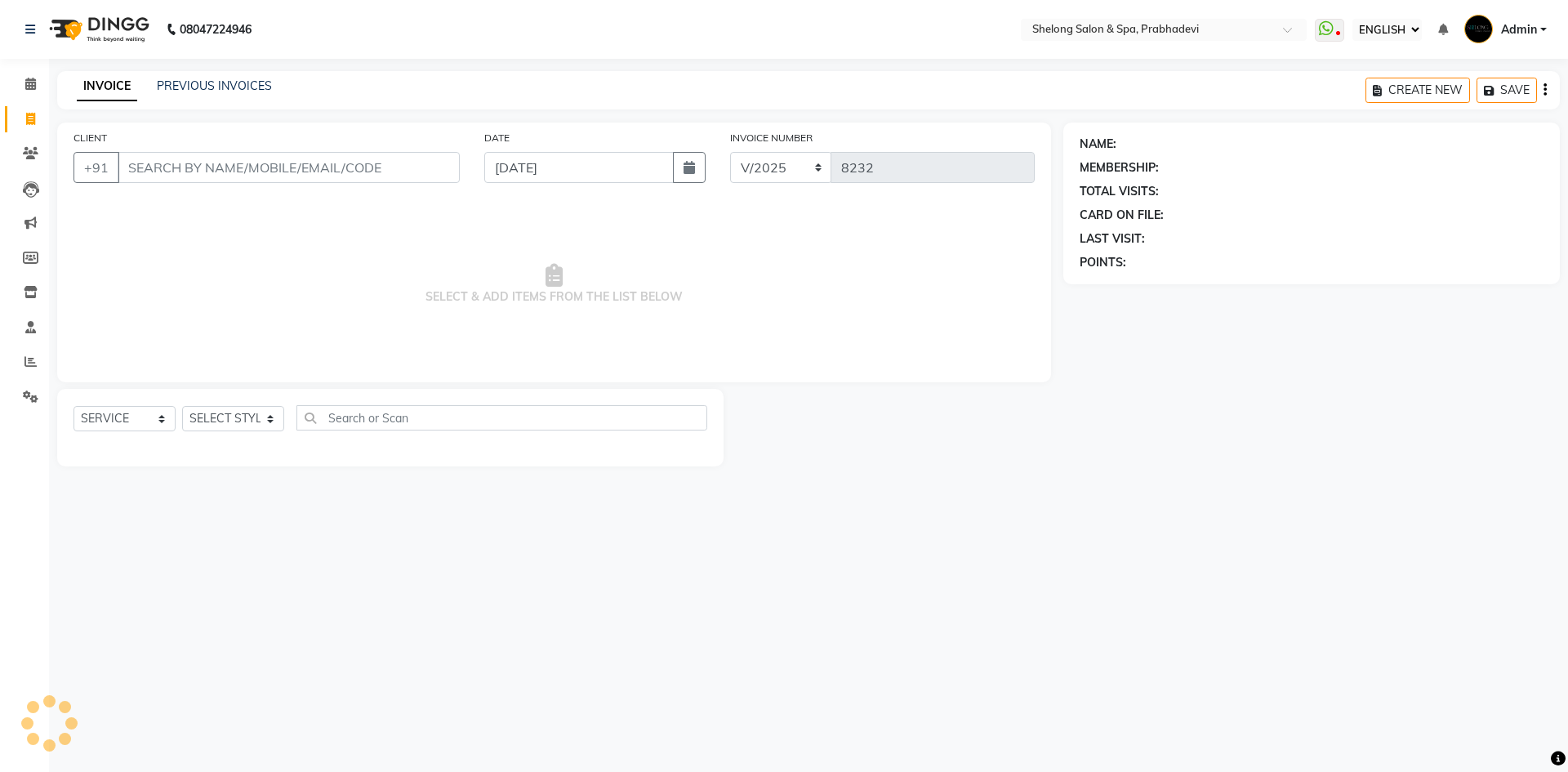
select select "ec"
select select "service"
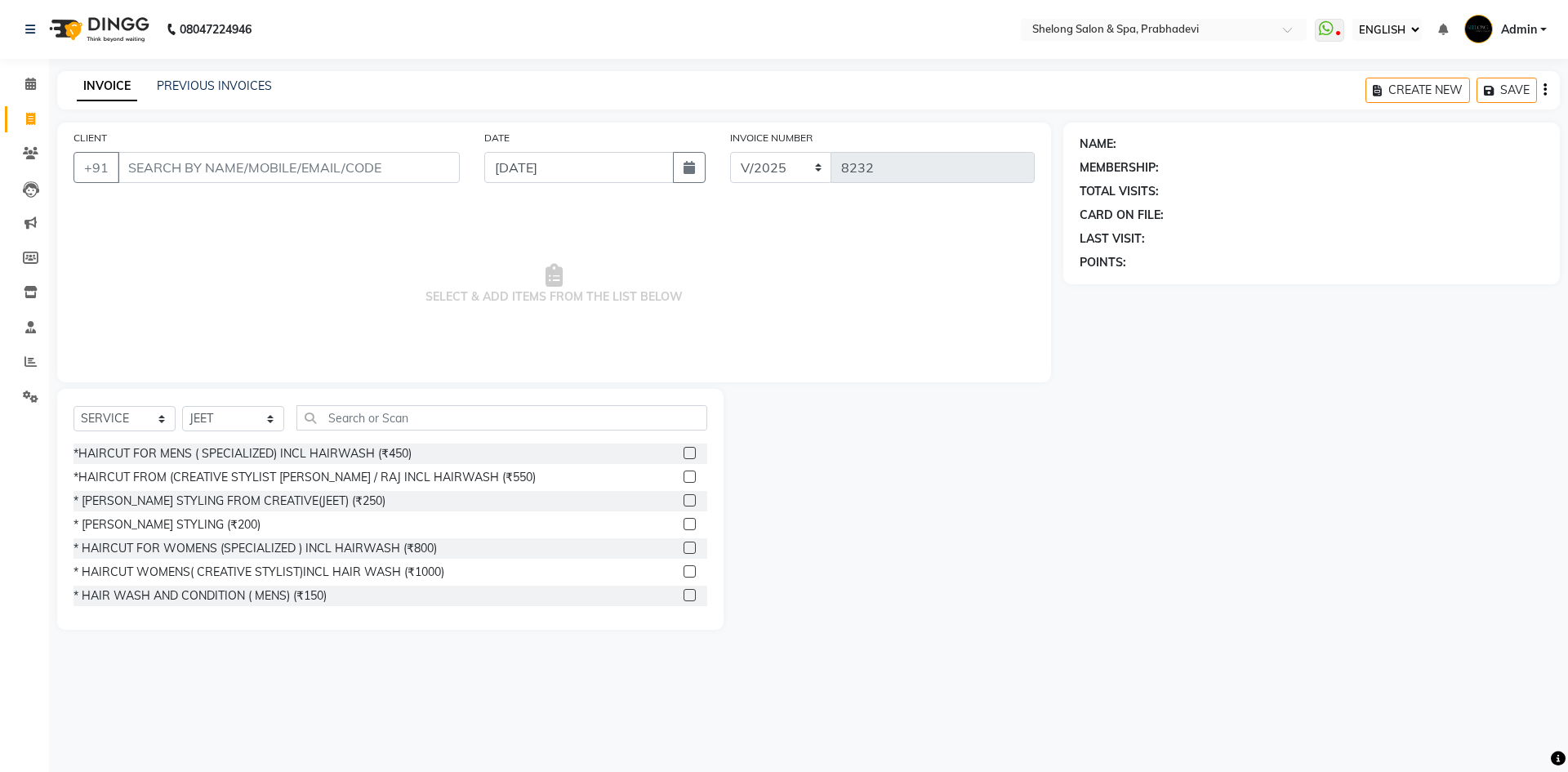
click at [230, 433] on div "SELECT SERVICE PRODUCT MEMBERSHIP PACKAGE VOUCHER PREPAID GIFT CARD SELECT STYL…" at bounding box center [390, 425] width 634 height 39
drag, startPoint x: 217, startPoint y: 418, endPoint x: 224, endPoint y: 406, distance: 13.9
click at [217, 418] on select "SELECT STYLIST ( [PERSON_NAME] ) ( [PERSON_NAME] ) [PERSON_NAME] fojdur [PERSON…" at bounding box center [233, 418] width 102 height 25
select select "66706"
click at [182, 406] on select "SELECT STYLIST ( [PERSON_NAME] ) ( [PERSON_NAME] ) [PERSON_NAME] fojdur [PERSON…" at bounding box center [233, 418] width 102 height 25
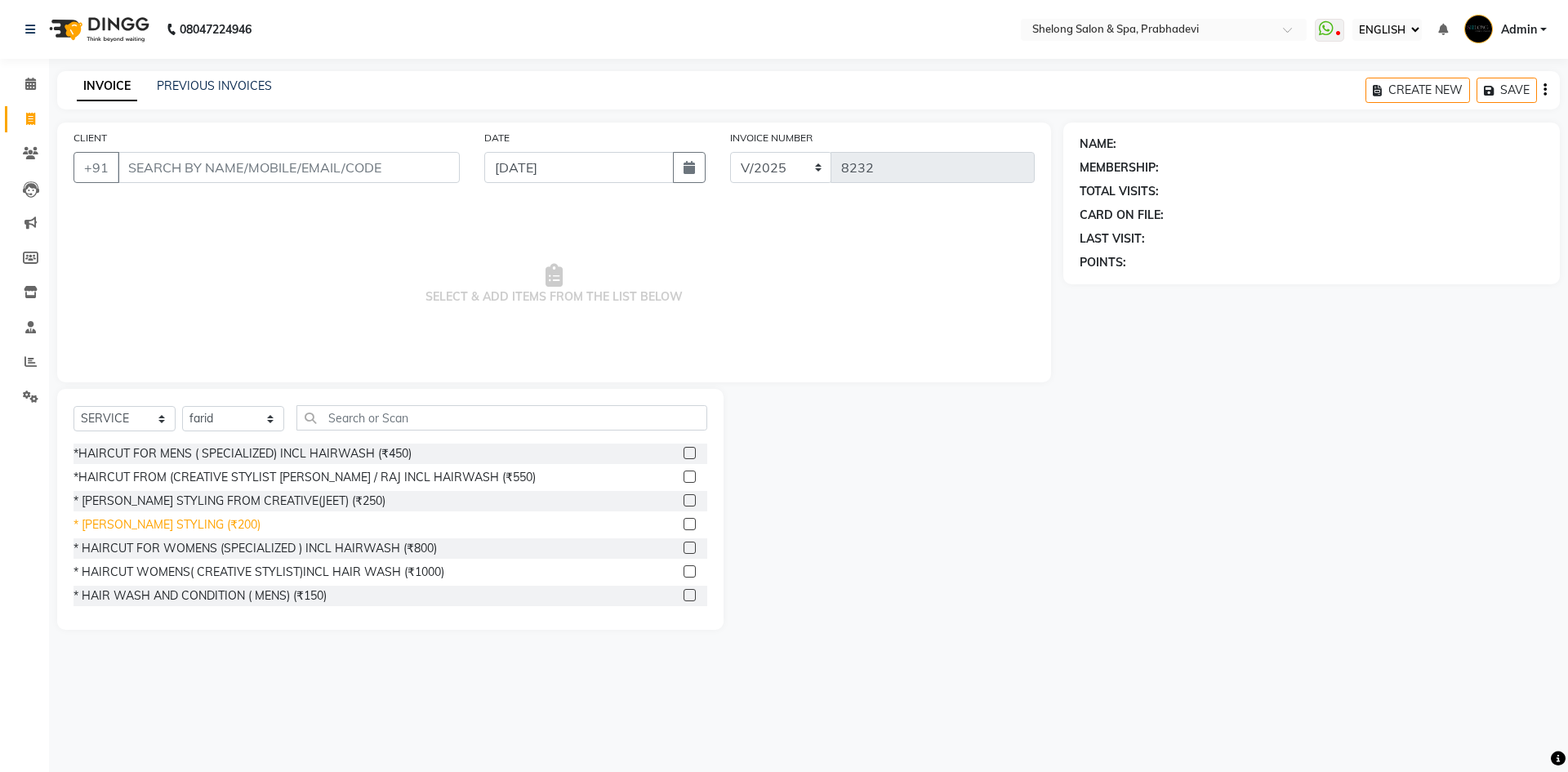
click at [188, 529] on div "* [PERSON_NAME] STYLING (₹200)" at bounding box center [167, 525] width 187 height 18
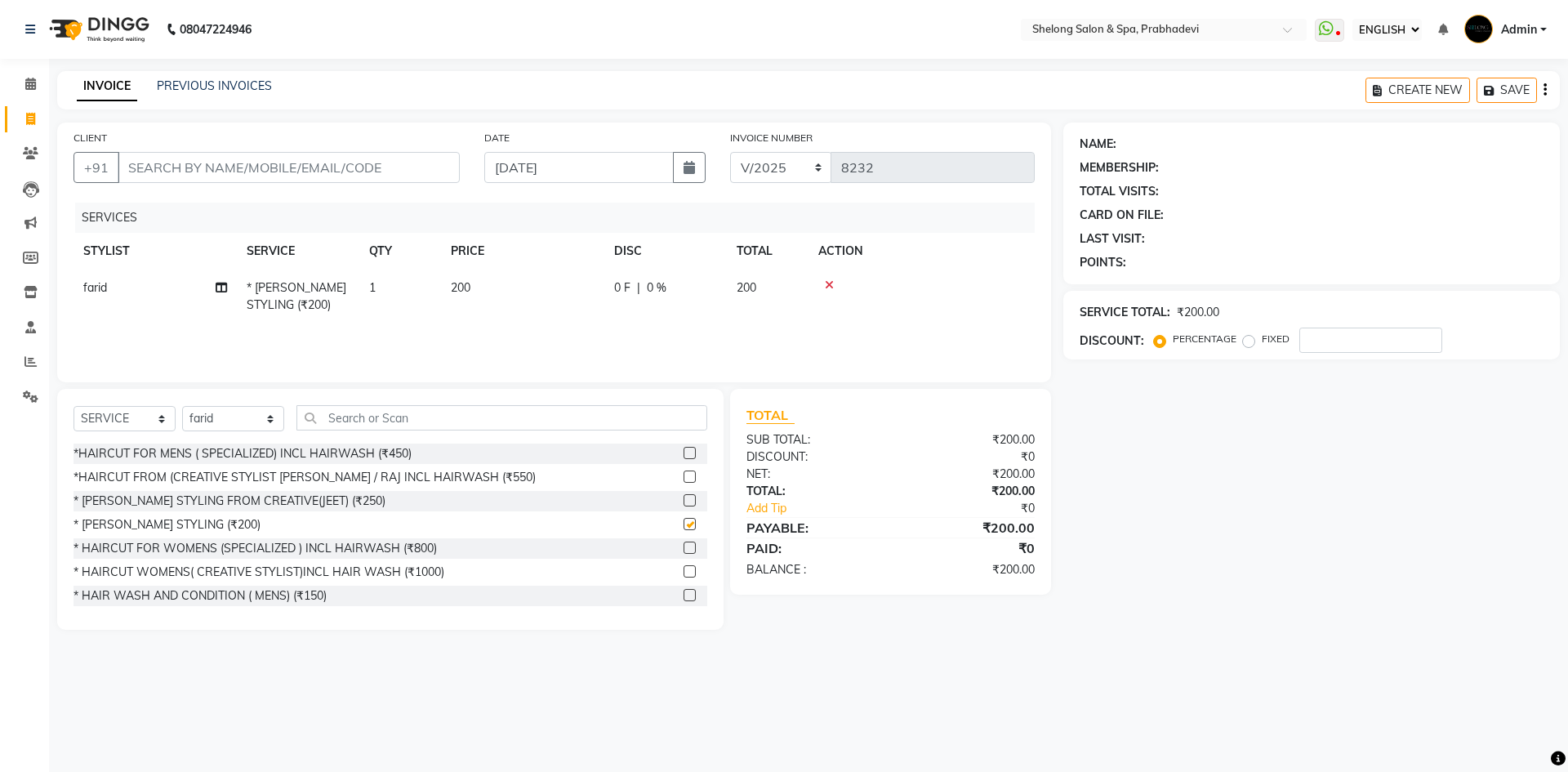
checkbox input "false"
click at [353, 171] on input "CLIENT" at bounding box center [289, 167] width 342 height 31
type input "d"
type input "0"
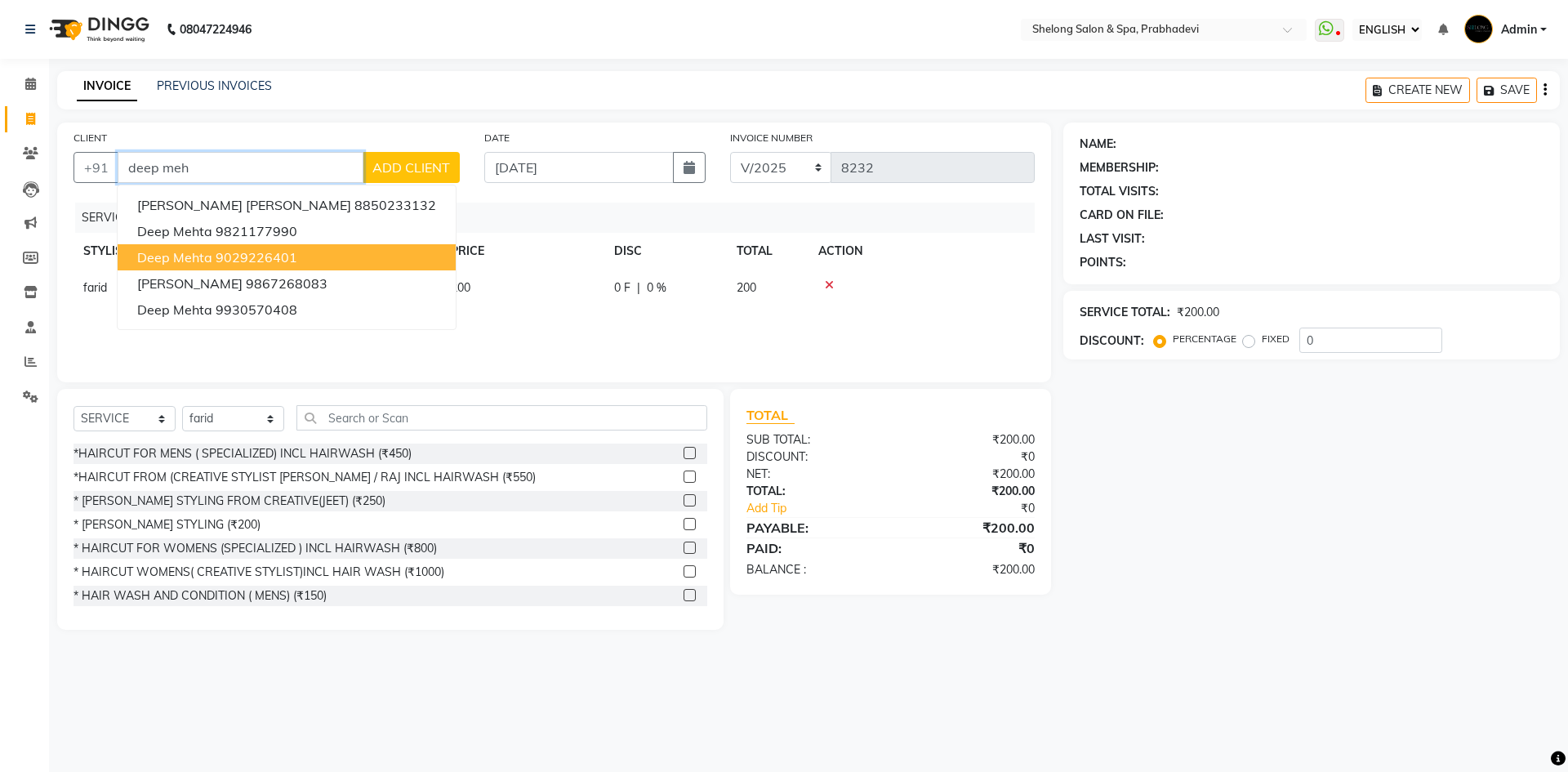
click at [259, 254] on ngb-highlight "9029226401" at bounding box center [256, 257] width 82 height 17
type input "9029226401"
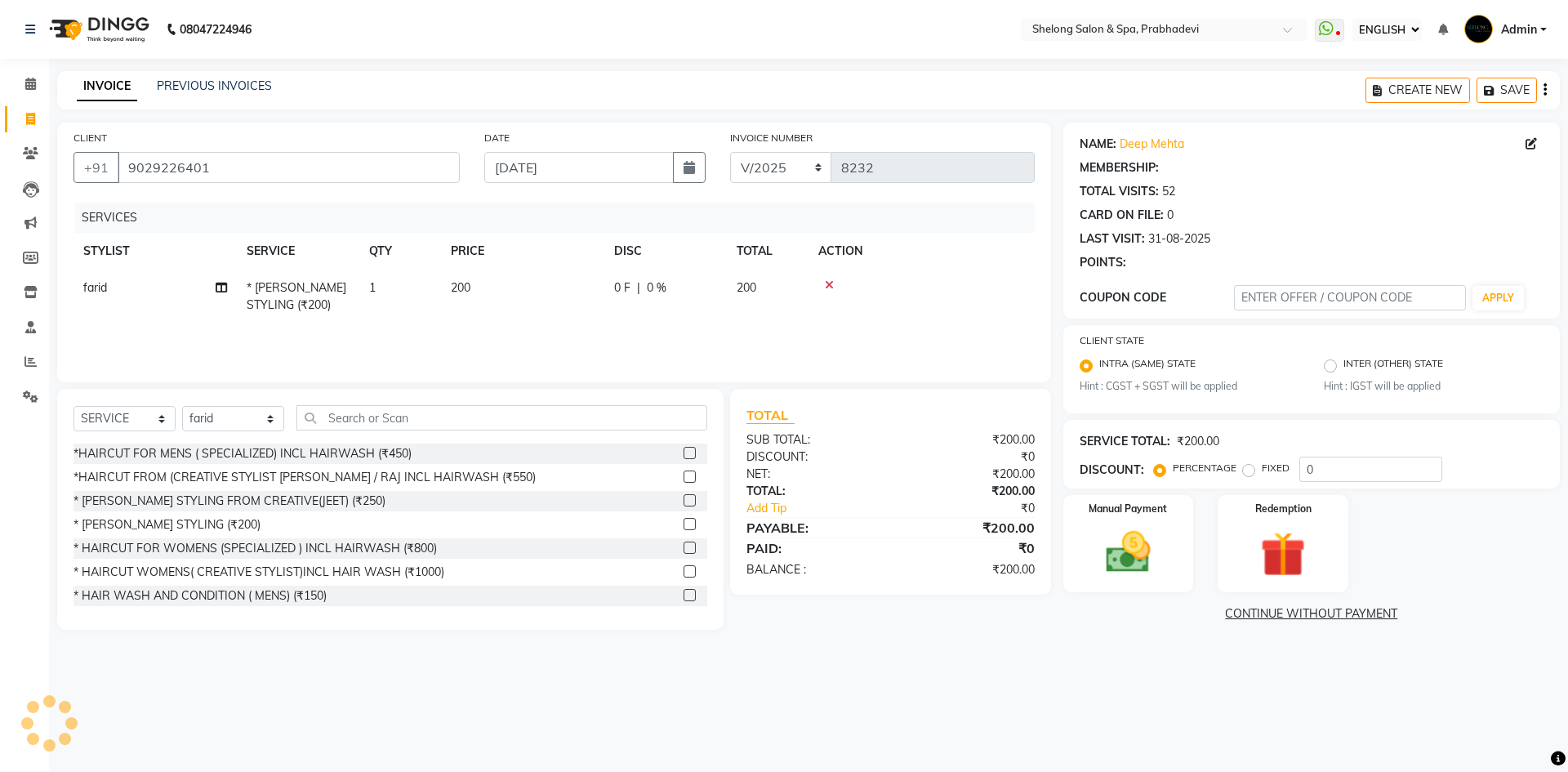
type input "20"
select select "2: Object"
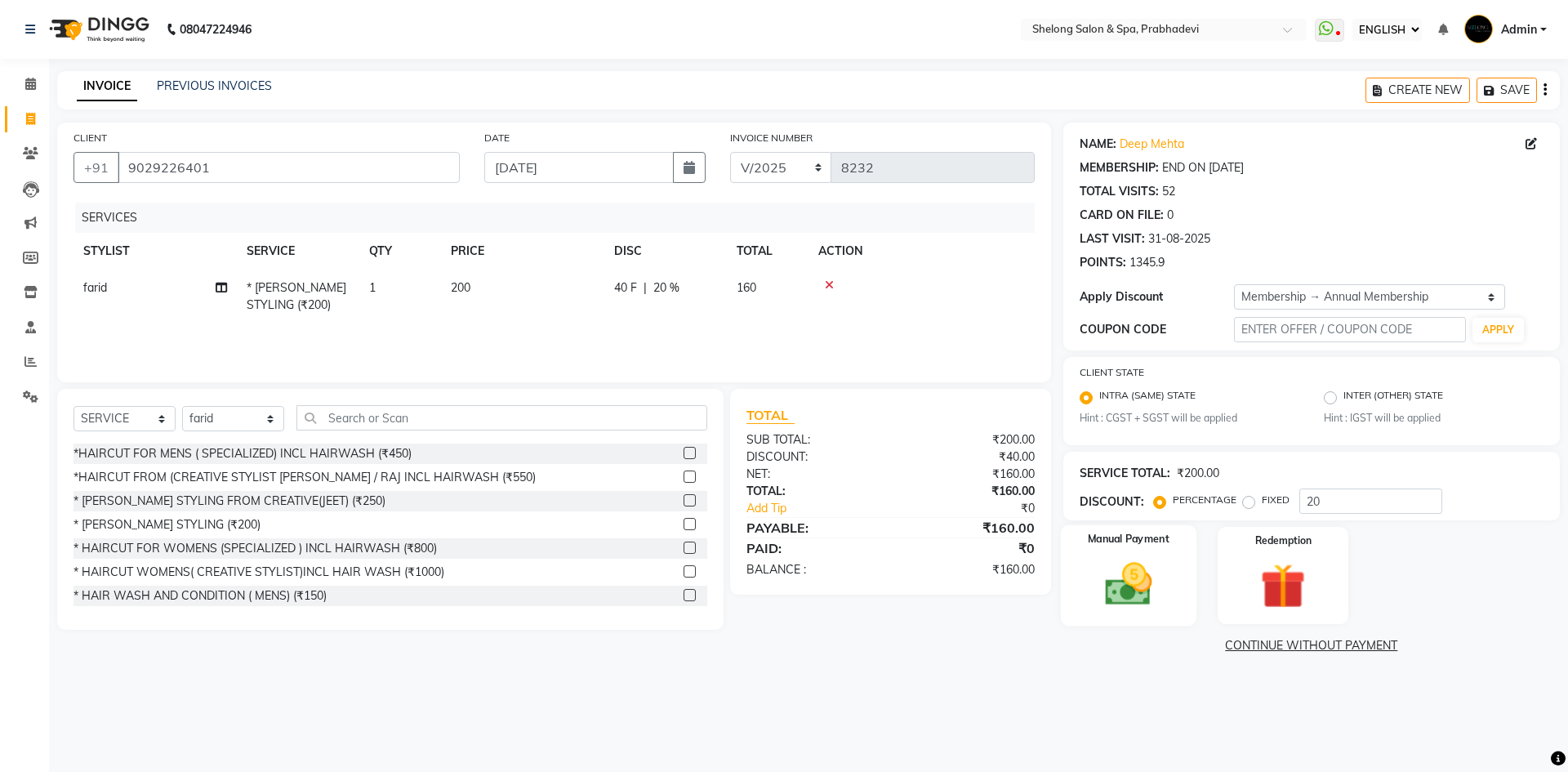
click at [1171, 568] on div "Manual Payment" at bounding box center [1128, 575] width 136 height 101
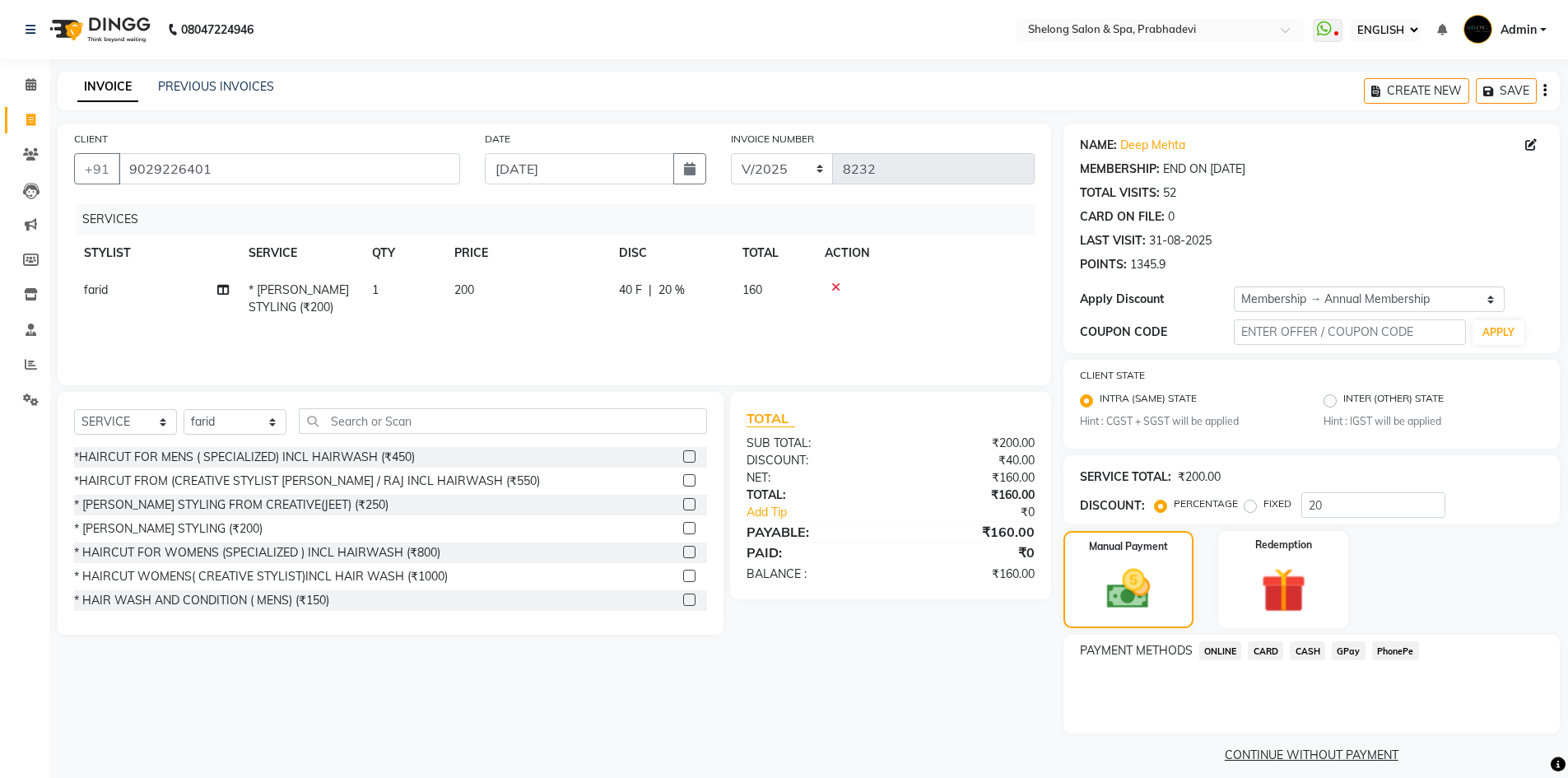
click at [1298, 641] on div "PAYMENT METHODS ONLINE CARD CASH GPay PhonePe" at bounding box center [1312, 684] width 497 height 99
click at [1306, 655] on span "CASH" at bounding box center [1307, 651] width 35 height 19
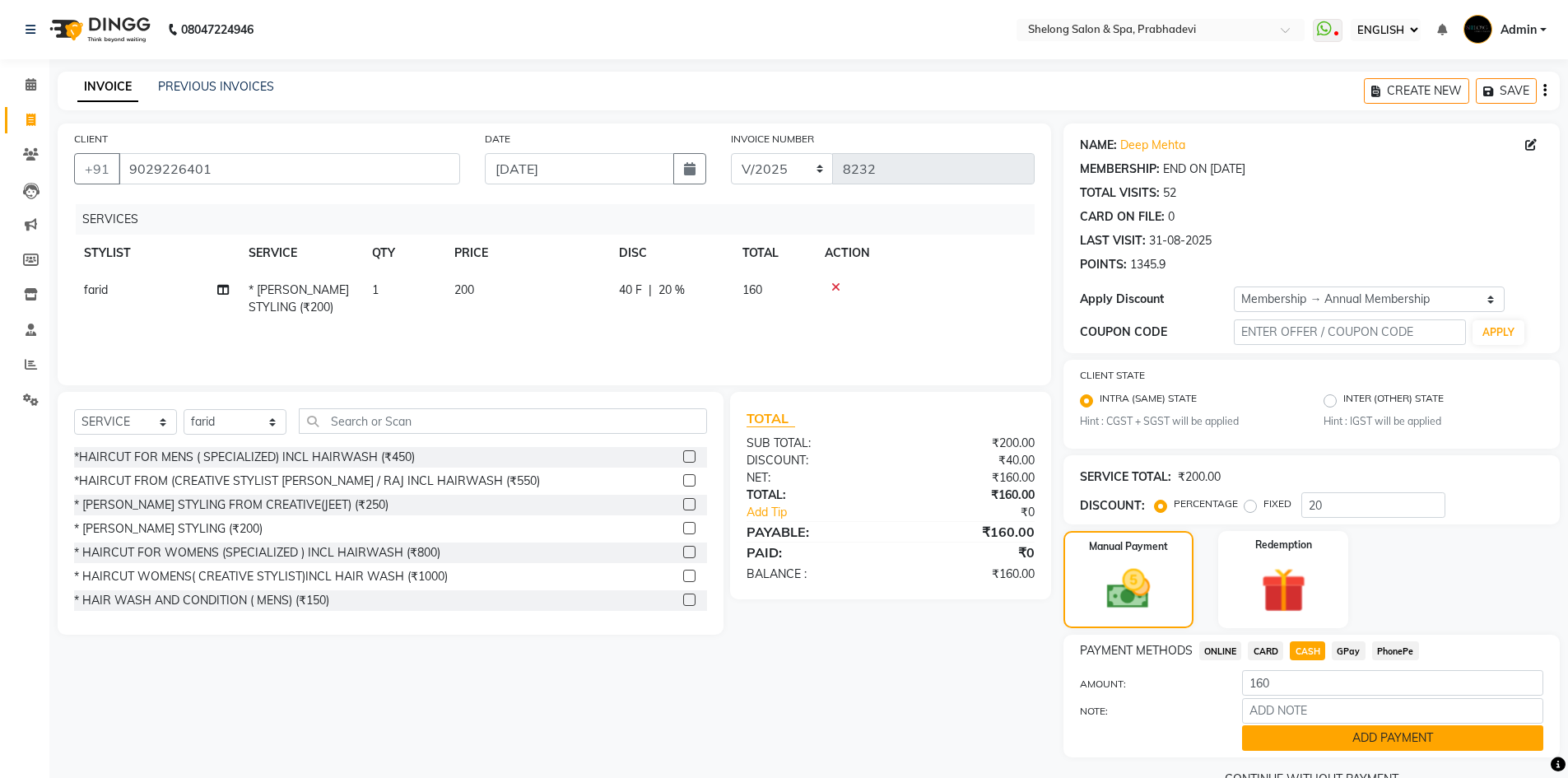
click at [1302, 733] on button "ADD PAYMENT" at bounding box center [1392, 738] width 301 height 26
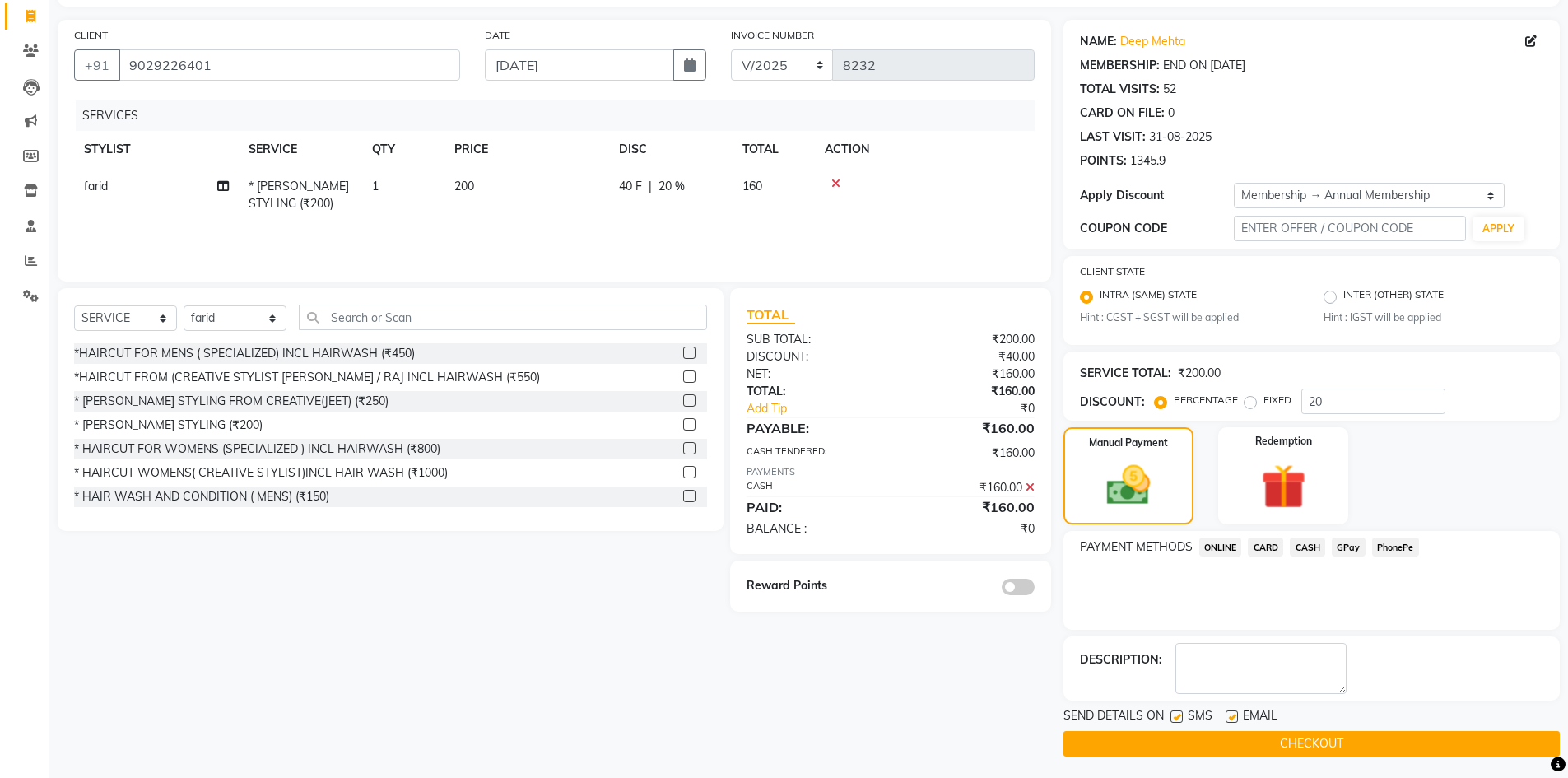
scroll to position [107, 0]
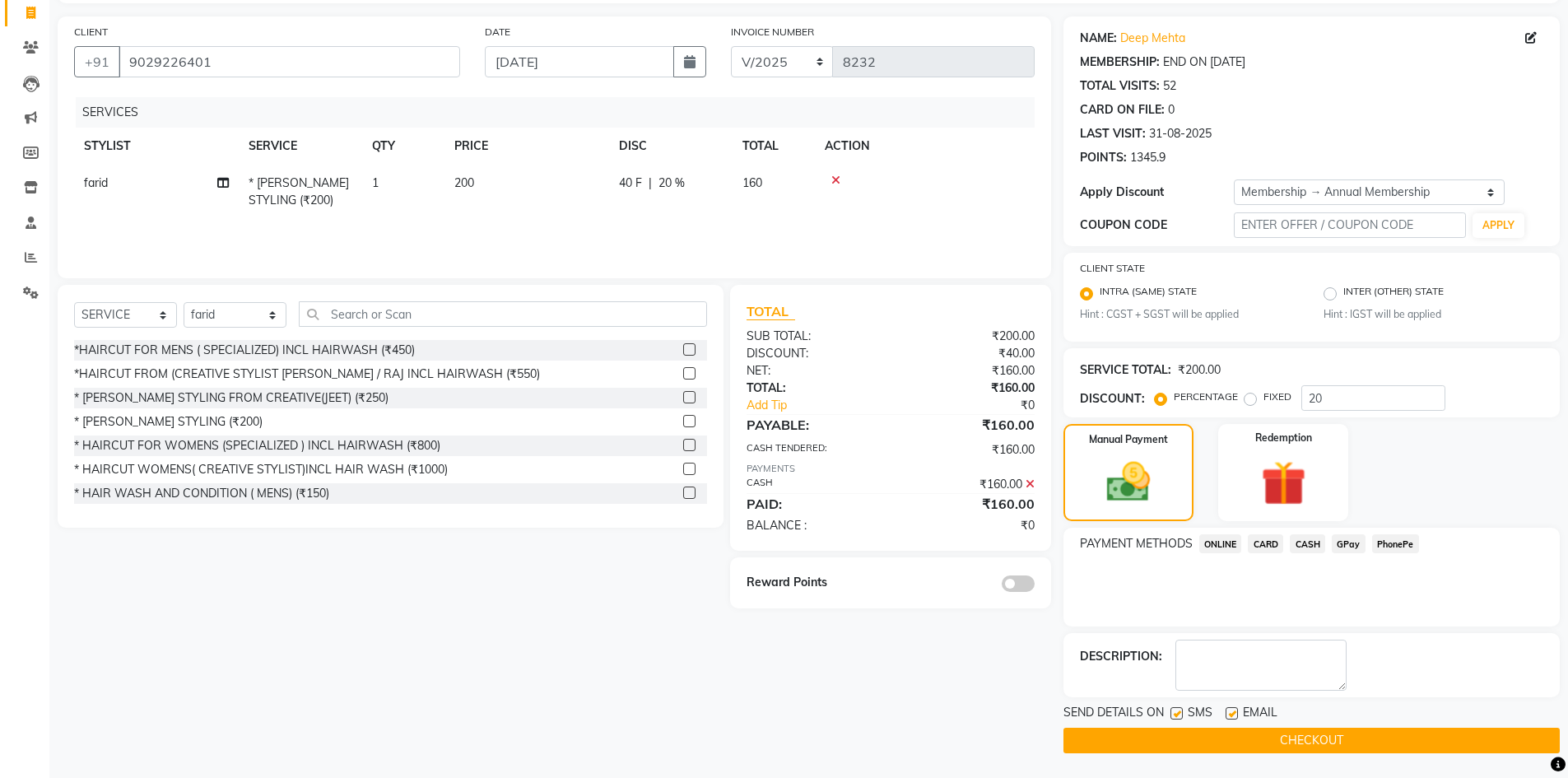
click at [1022, 591] on span at bounding box center [1017, 584] width 33 height 17
click at [1035, 586] on input "checkbox" at bounding box center [1035, 586] width 0 height 0
click at [1326, 732] on button "CHECKOUT" at bounding box center [1312, 740] width 497 height 26
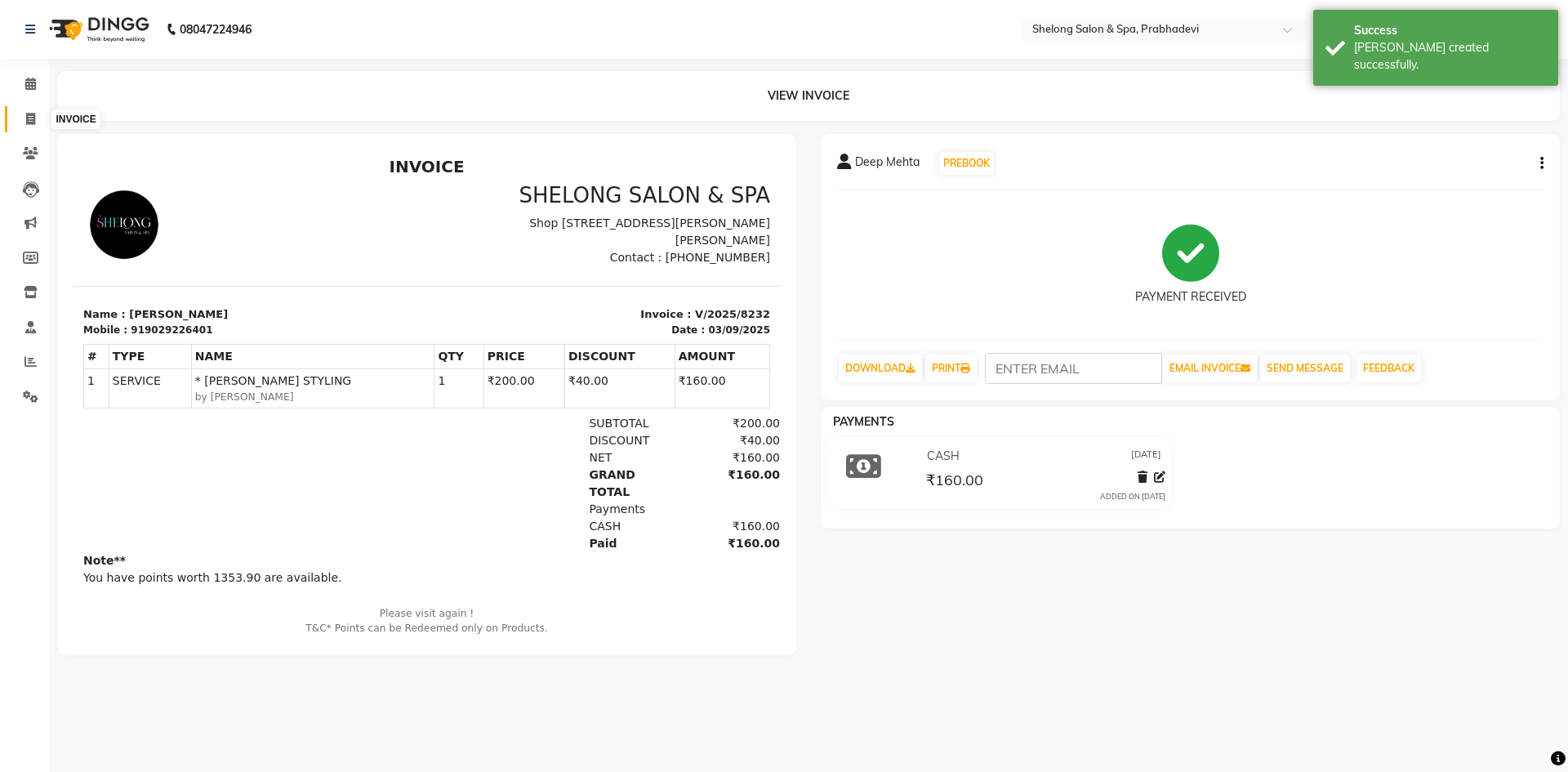
click at [29, 123] on icon at bounding box center [31, 119] width 9 height 12
select select "service"
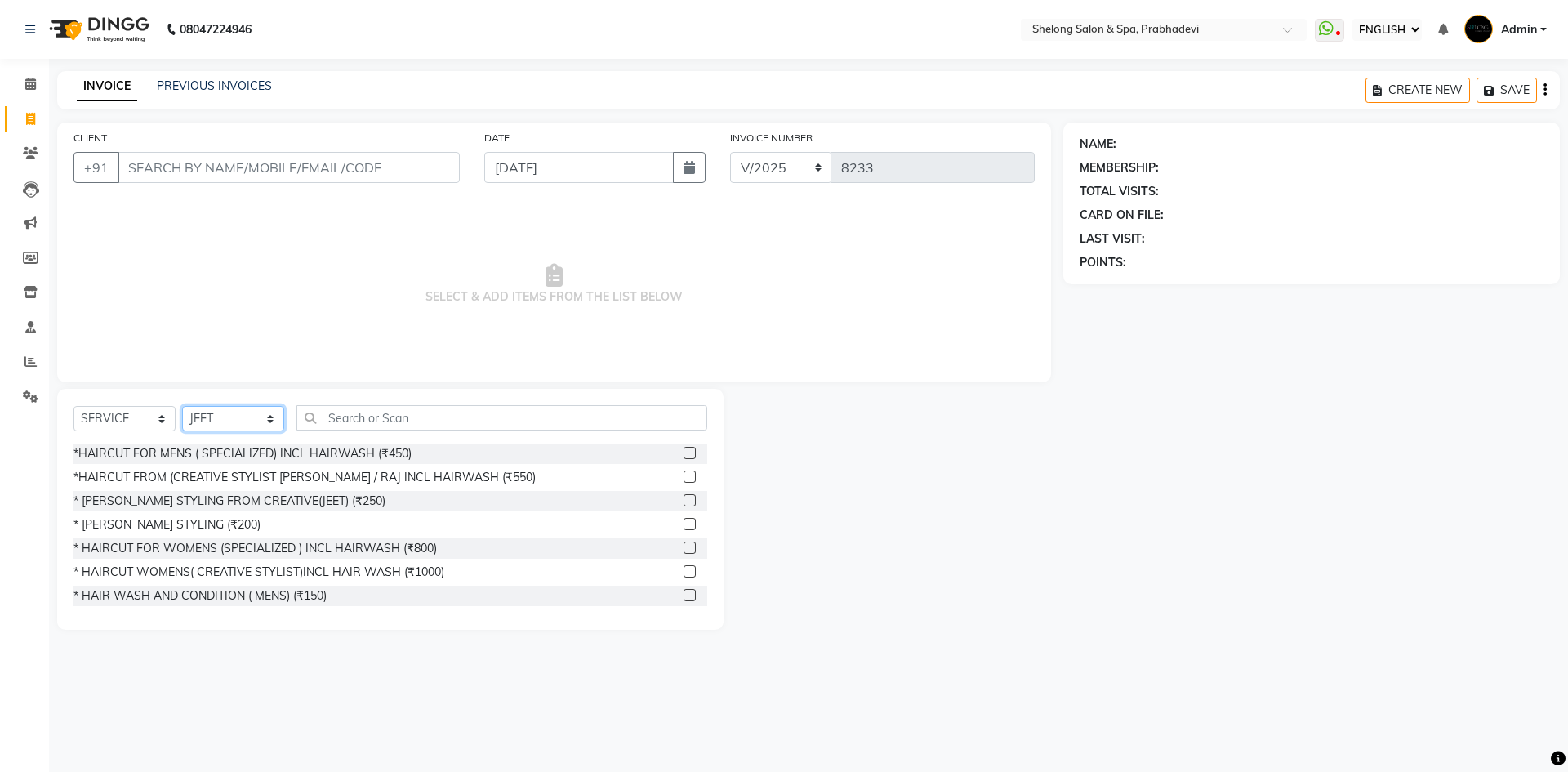
click at [230, 408] on select "SELECT STYLIST ( [PERSON_NAME] ) ( [PERSON_NAME] ) [PERSON_NAME] fojdur [PERSON…" at bounding box center [233, 418] width 102 height 25
select select "24970"
click at [182, 406] on select "SELECT STYLIST ( [PERSON_NAME] ) ( [PERSON_NAME] ) [PERSON_NAME] fojdur [PERSON…" at bounding box center [233, 418] width 102 height 25
click at [222, 455] on div "*HAIRCUT FOR MENS ( SPECIALIZED) INCL HAIRWASH (₹450)" at bounding box center [243, 454] width 339 height 18
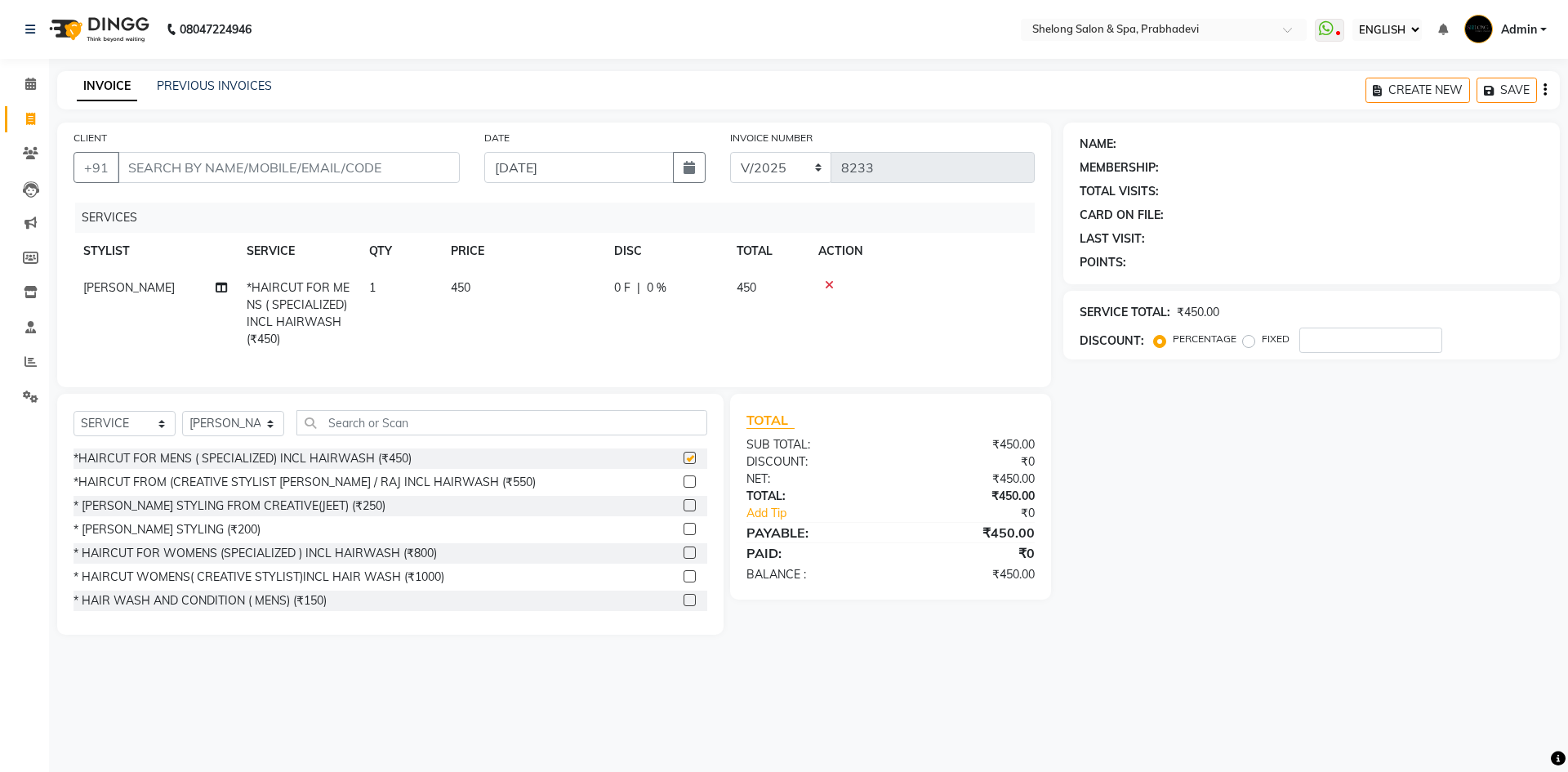
checkbox input "false"
click at [222, 434] on select "SELECT STYLIST ( [PERSON_NAME] ) ( [PERSON_NAME] ) [PERSON_NAME] fojdur [PERSON…" at bounding box center [233, 423] width 102 height 25
select select "47990"
click at [182, 423] on select "SELECT STYLIST ( [PERSON_NAME] ) ( [PERSON_NAME] ) [PERSON_NAME] fojdur [PERSON…" at bounding box center [233, 423] width 102 height 25
click at [184, 539] on div "* [PERSON_NAME] STYLING (₹200)" at bounding box center [167, 530] width 187 height 18
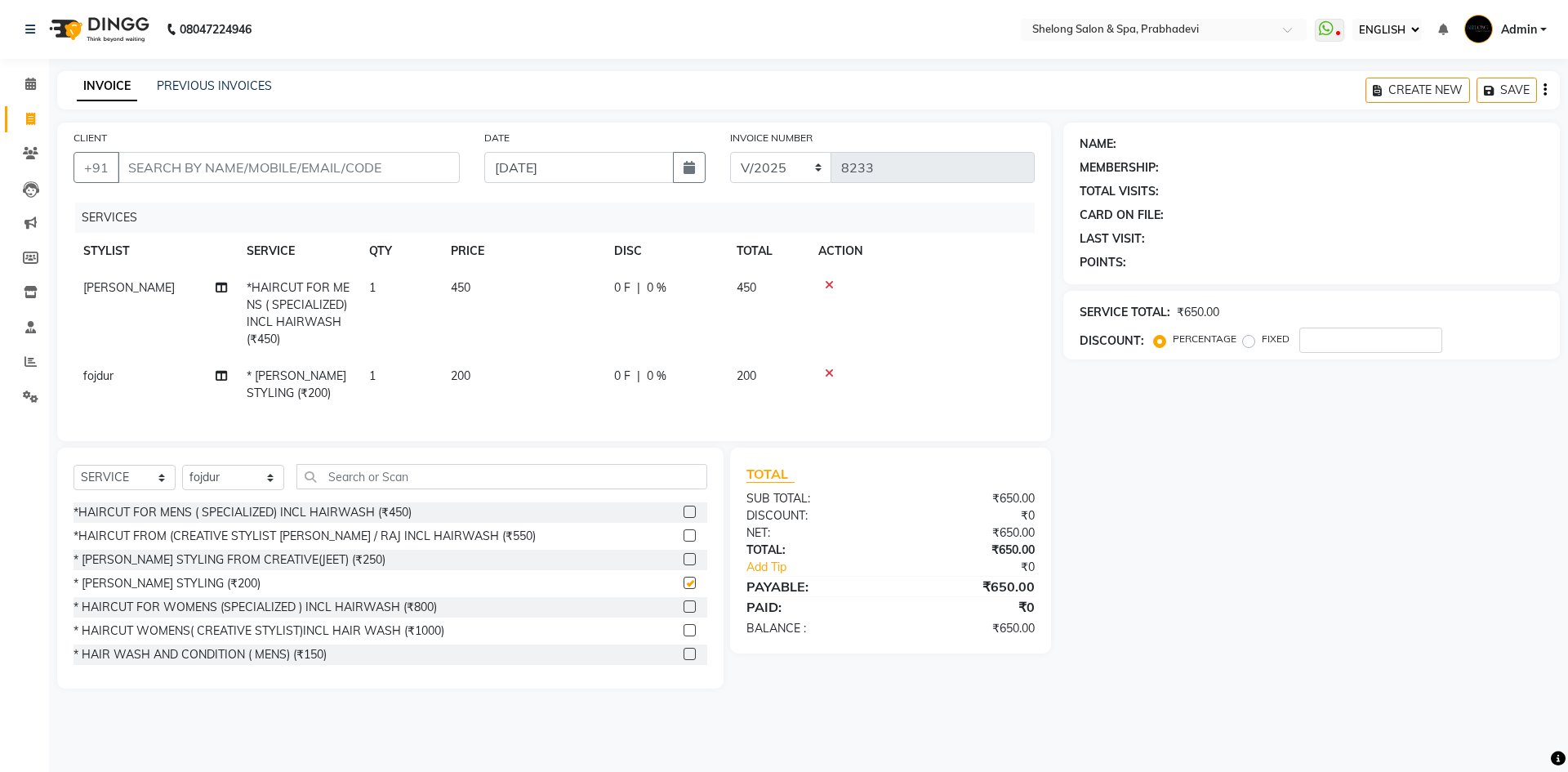
checkbox input "false"
click at [296, 172] on input "CLIENT" at bounding box center [289, 167] width 342 height 31
type input "j"
type input "0"
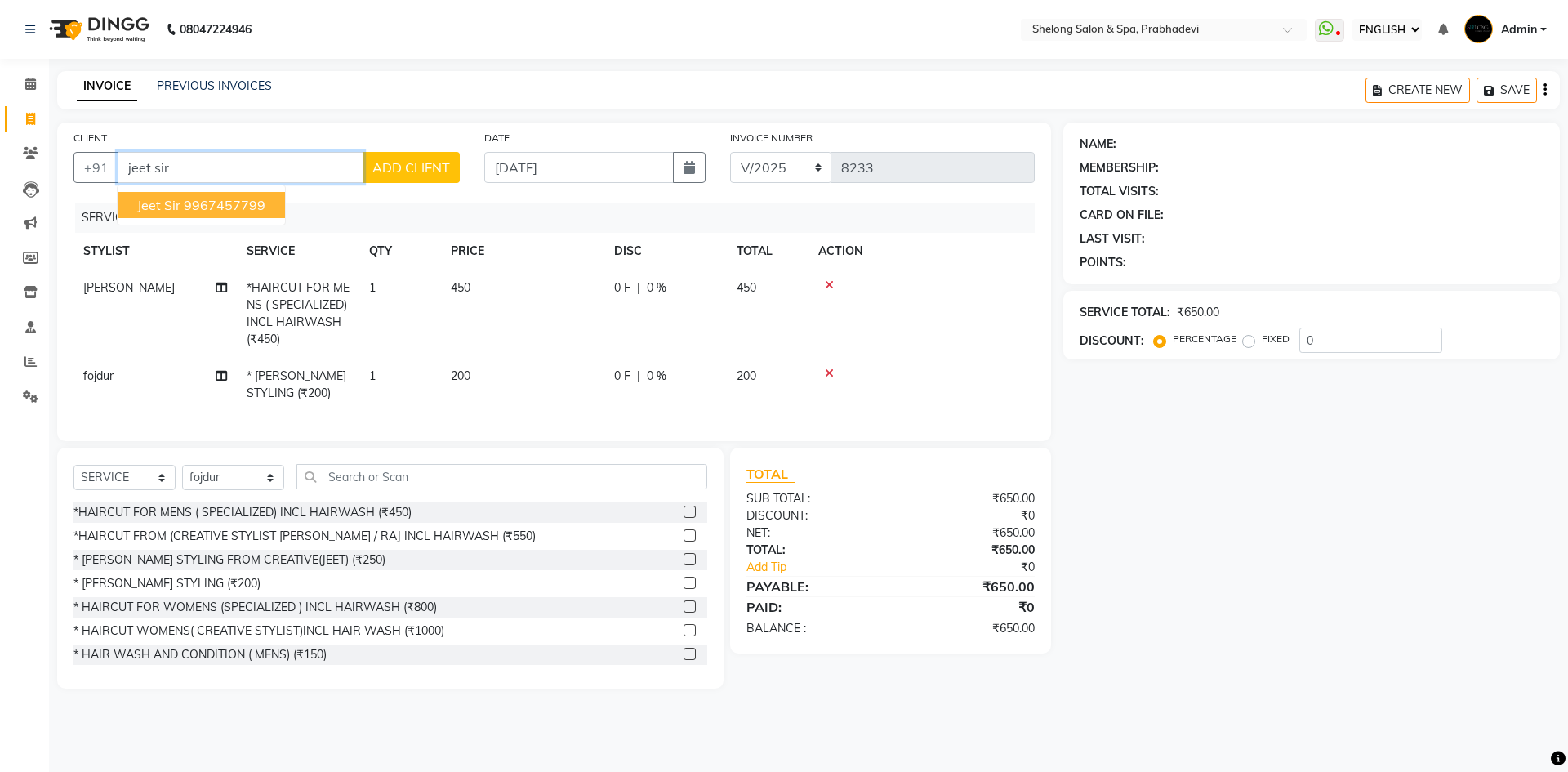
click at [190, 208] on ngb-highlight "9967457799" at bounding box center [225, 204] width 82 height 17
type input "9967457799"
select select "2: Object"
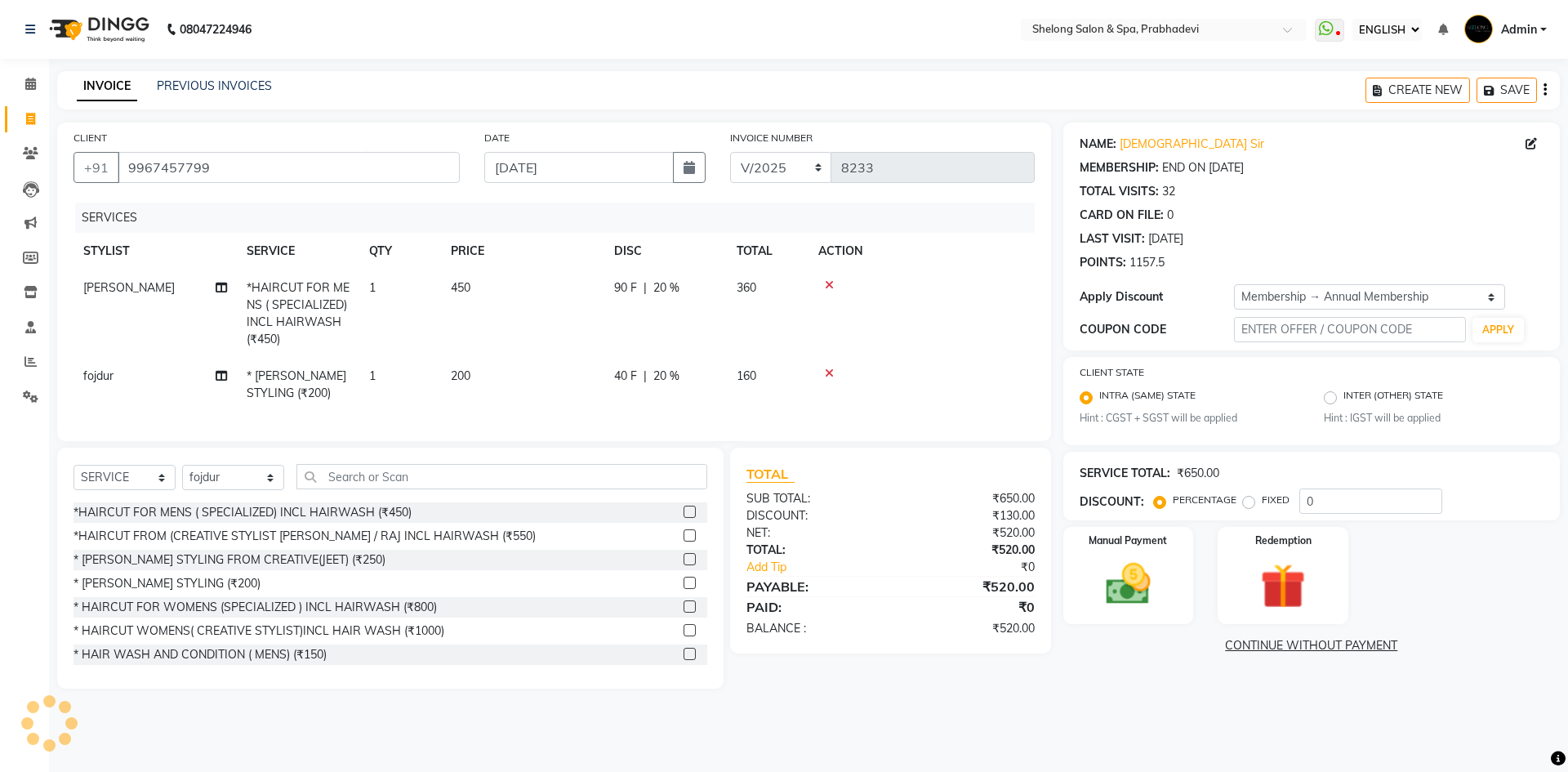
type input "20"
click at [223, 82] on link "PREVIOUS INVOICES" at bounding box center [214, 85] width 115 height 15
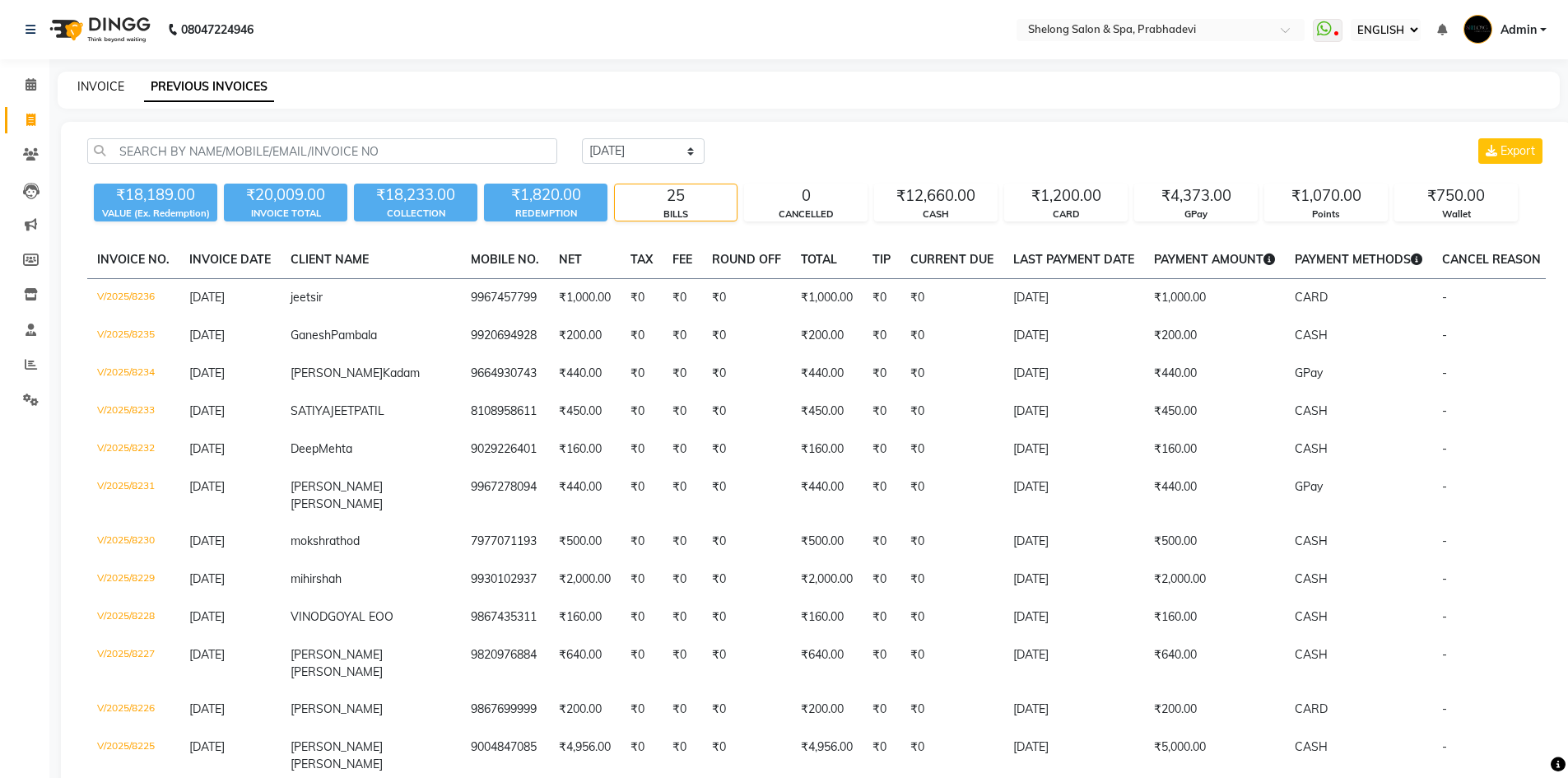
click at [104, 90] on link "INVOICE" at bounding box center [101, 86] width 47 height 15
select select "service"
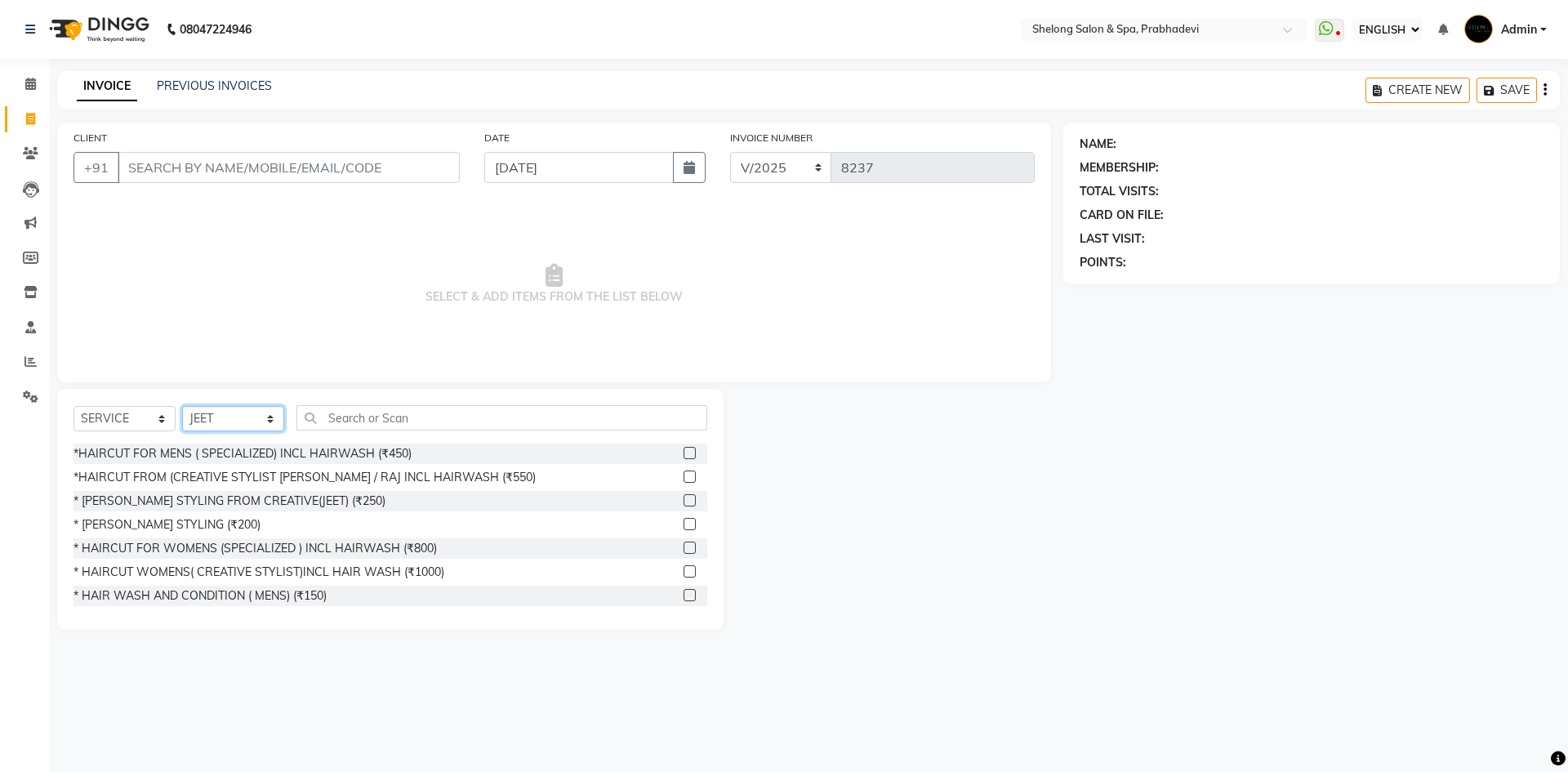
click at [260, 417] on select "SELECT STYLIST ( [PERSON_NAME] ) ( [PERSON_NAME] ) [PERSON_NAME] fojdur [PERSON…" at bounding box center [233, 418] width 102 height 25
click at [445, 325] on span "SELECT & ADD ITEMS FROM THE LIST BELOW" at bounding box center [554, 284] width 961 height 163
click at [224, 411] on select "SELECT STYLIST ( [PERSON_NAME] ) ( [PERSON_NAME] ) [PERSON_NAME] fojdur [PERSON…" at bounding box center [233, 418] width 102 height 25
select select "66706"
click at [182, 406] on select "SELECT STYLIST ( [PERSON_NAME] ) ( [PERSON_NAME] ) [PERSON_NAME] fojdur [PERSON…" at bounding box center [233, 418] width 102 height 25
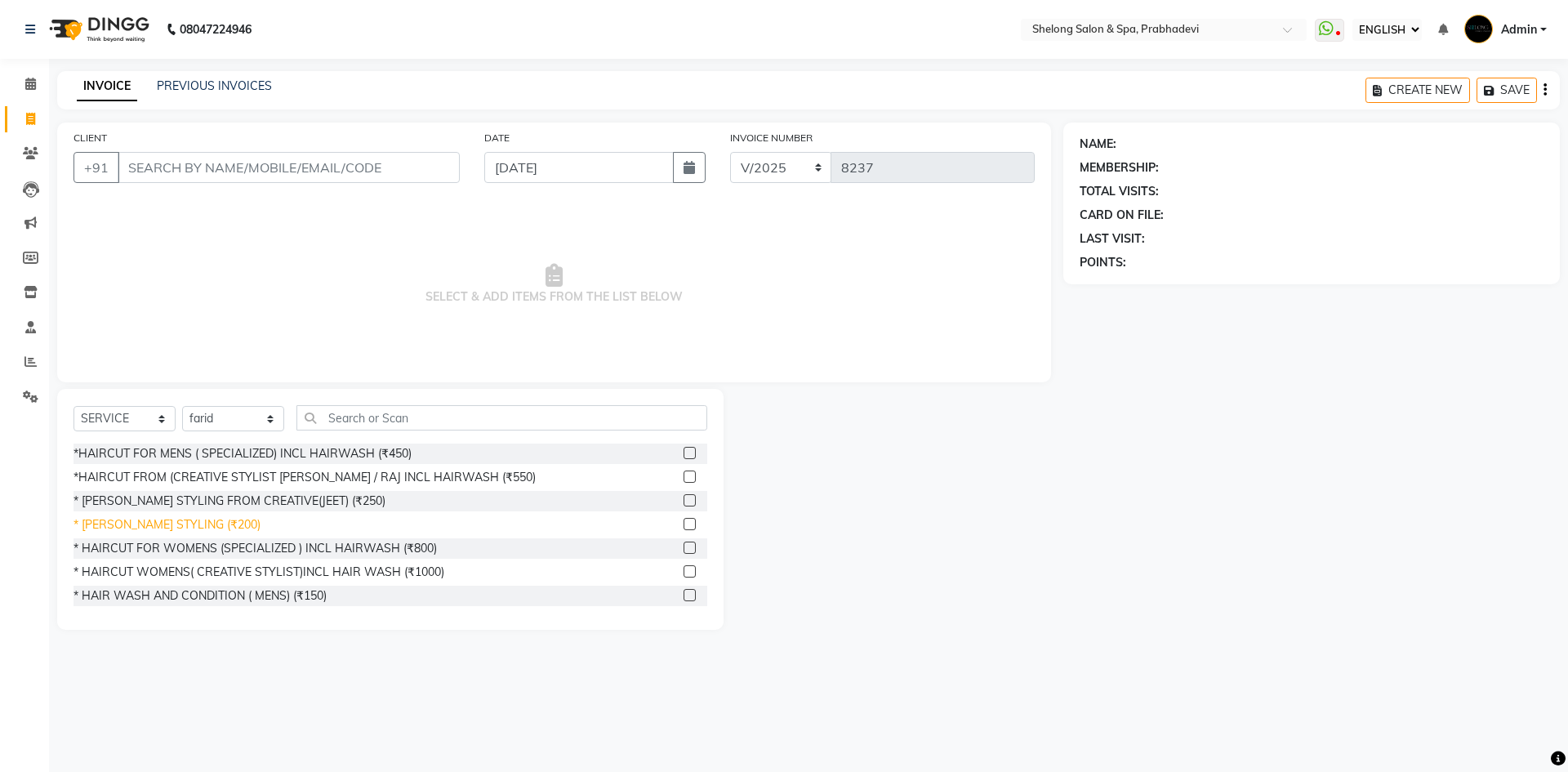
click at [180, 523] on div "* [PERSON_NAME] STYLING (₹200)" at bounding box center [167, 525] width 187 height 18
checkbox input "false"
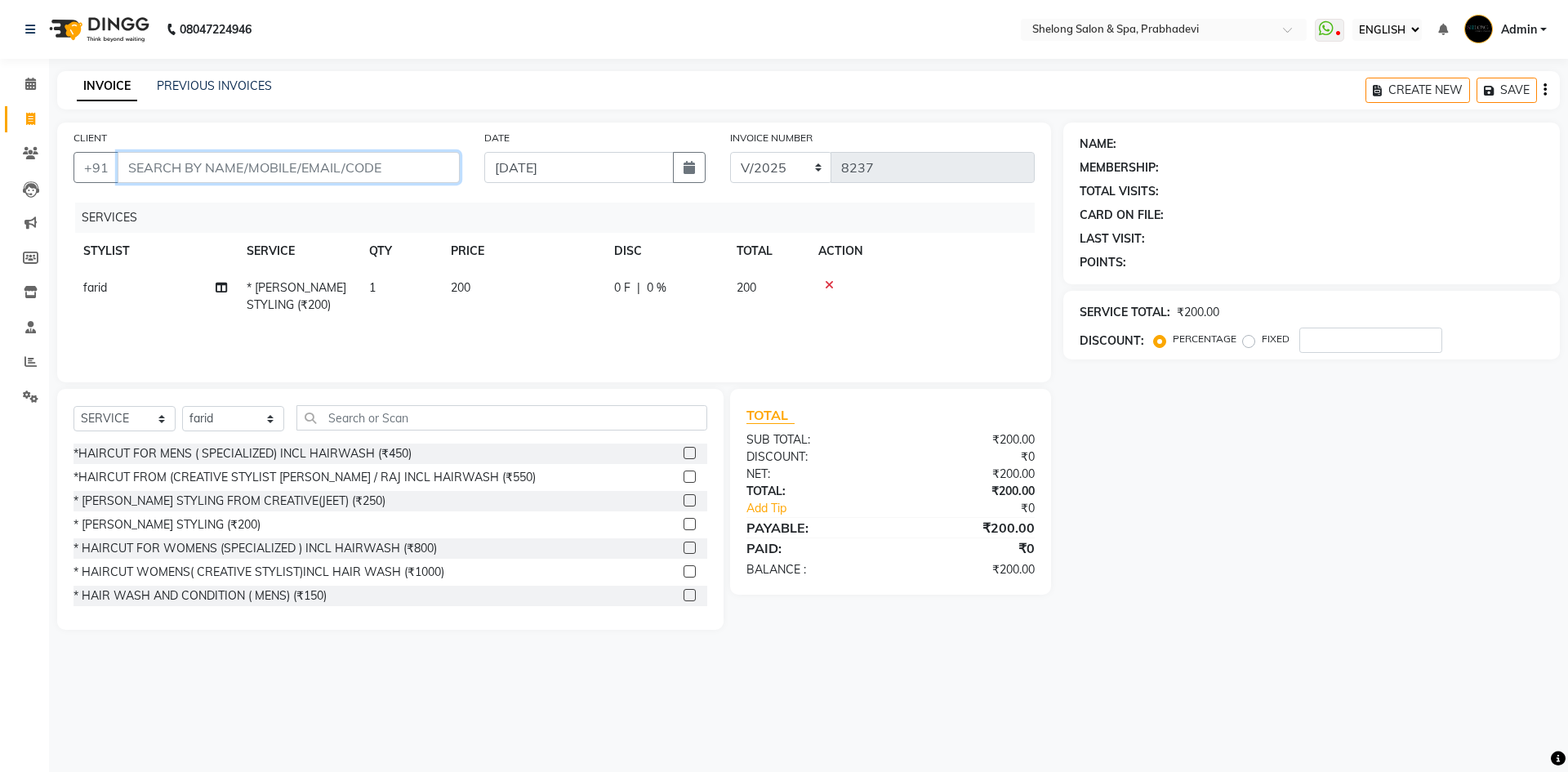
click at [421, 155] on input "CLIENT" at bounding box center [289, 167] width 342 height 31
type input "9"
type input "0"
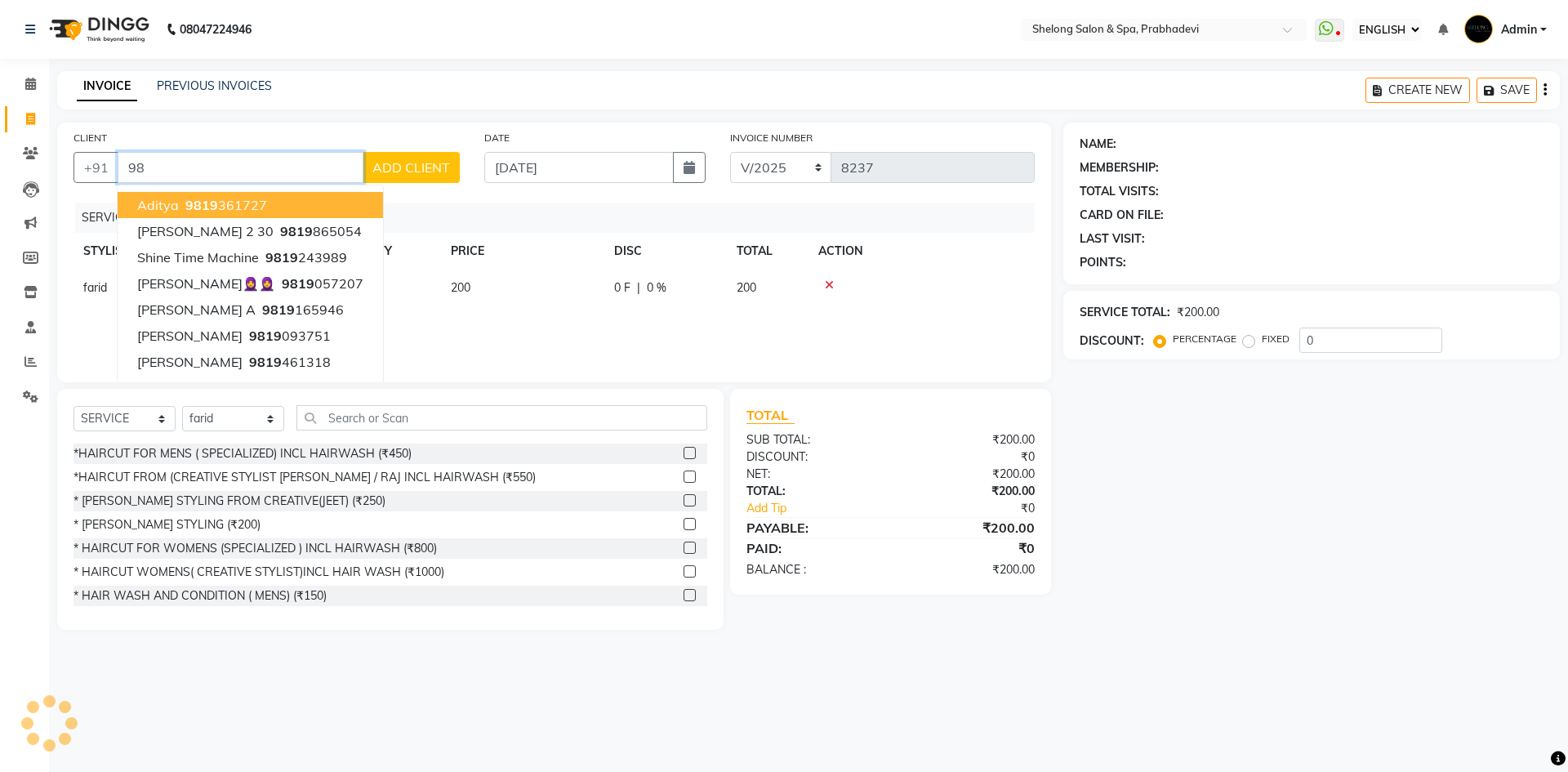
type input "9"
click at [160, 208] on span "Walk In" at bounding box center [160, 204] width 46 height 17
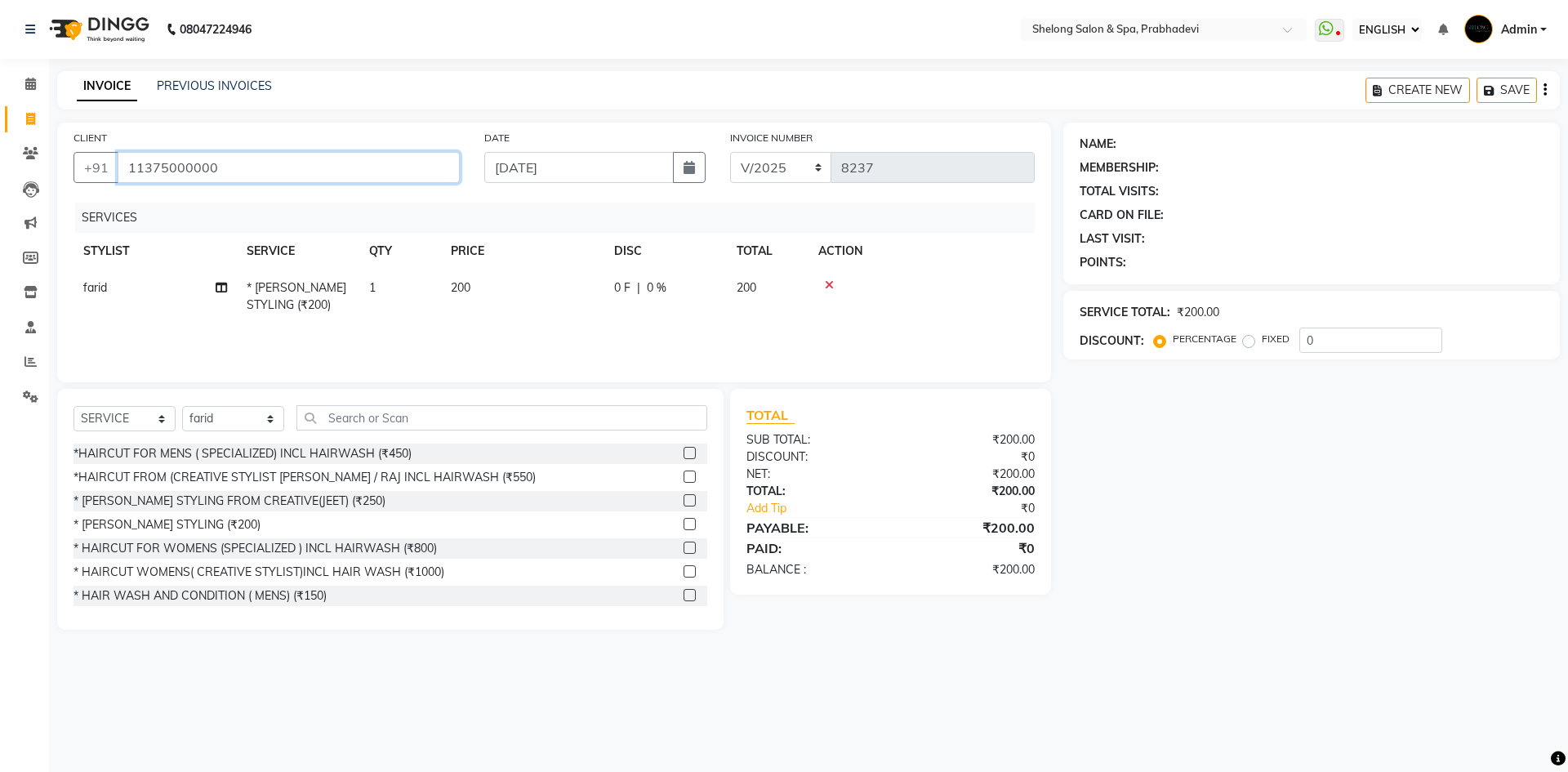
type input "11375000000"
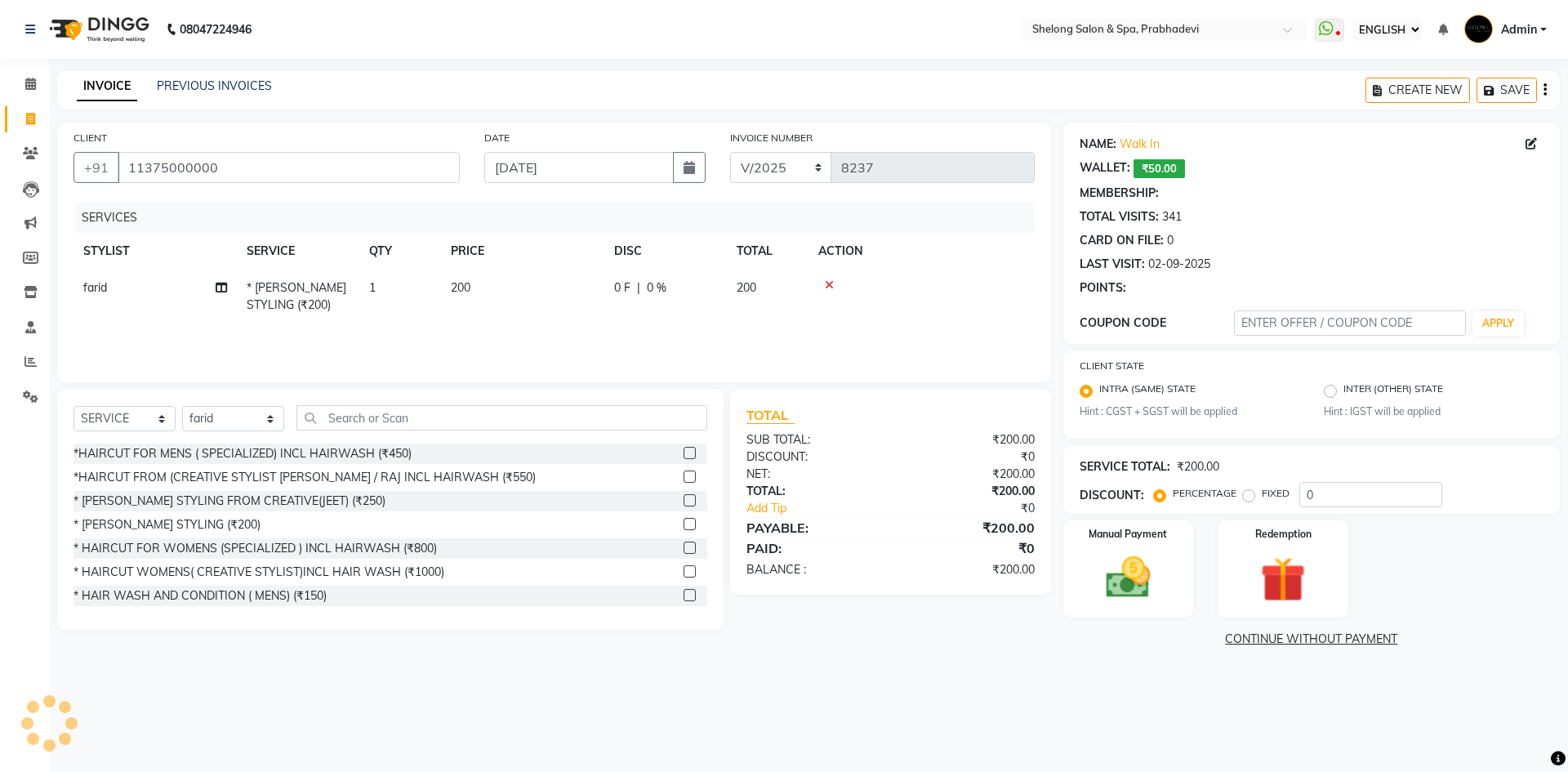
select select "1: Object"
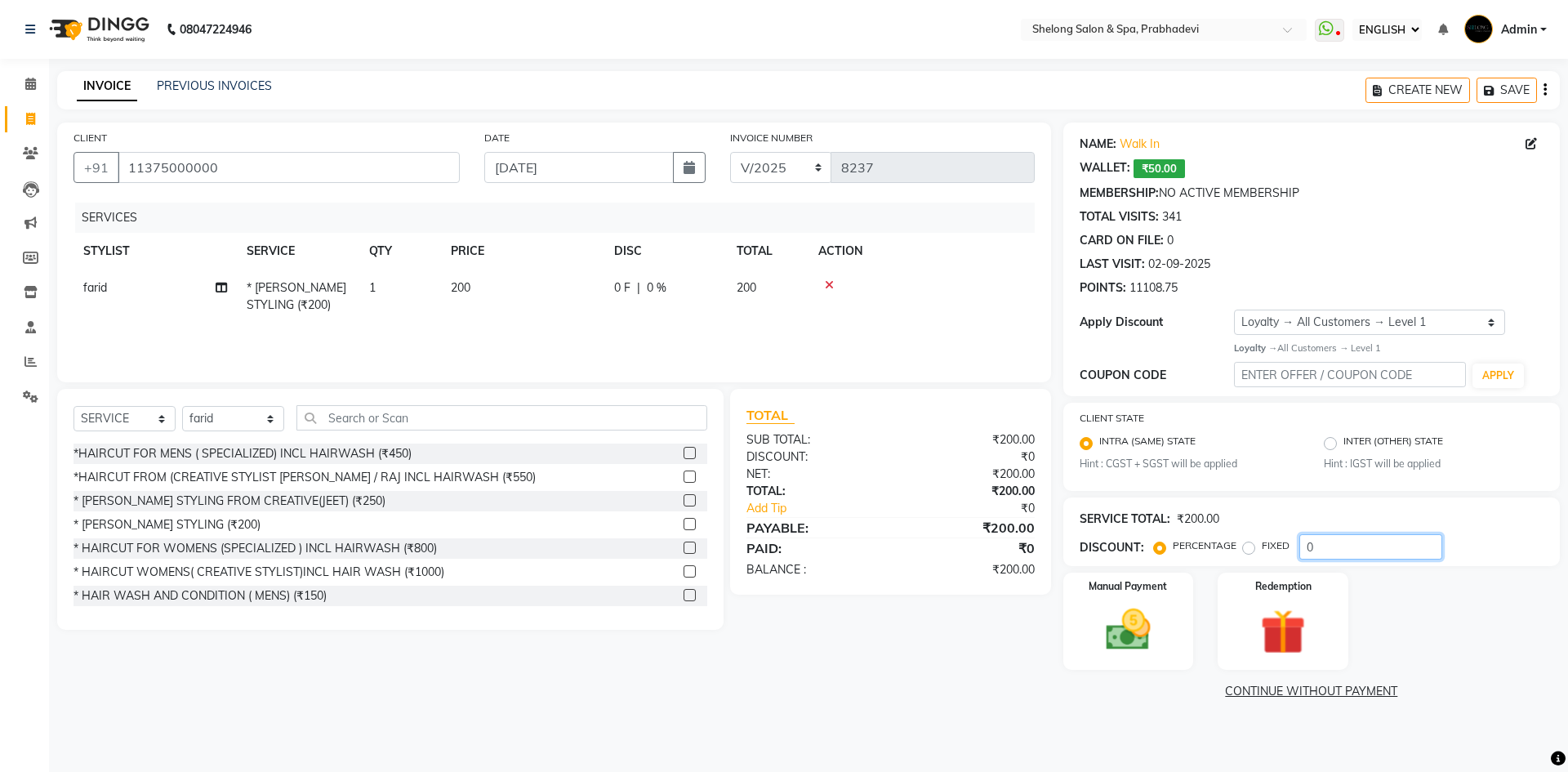
click at [1357, 538] on input "0" at bounding box center [1371, 547] width 143 height 25
type input "020"
click at [246, 176] on input "11375000000" at bounding box center [289, 167] width 342 height 31
type input "1137500000"
type input "0"
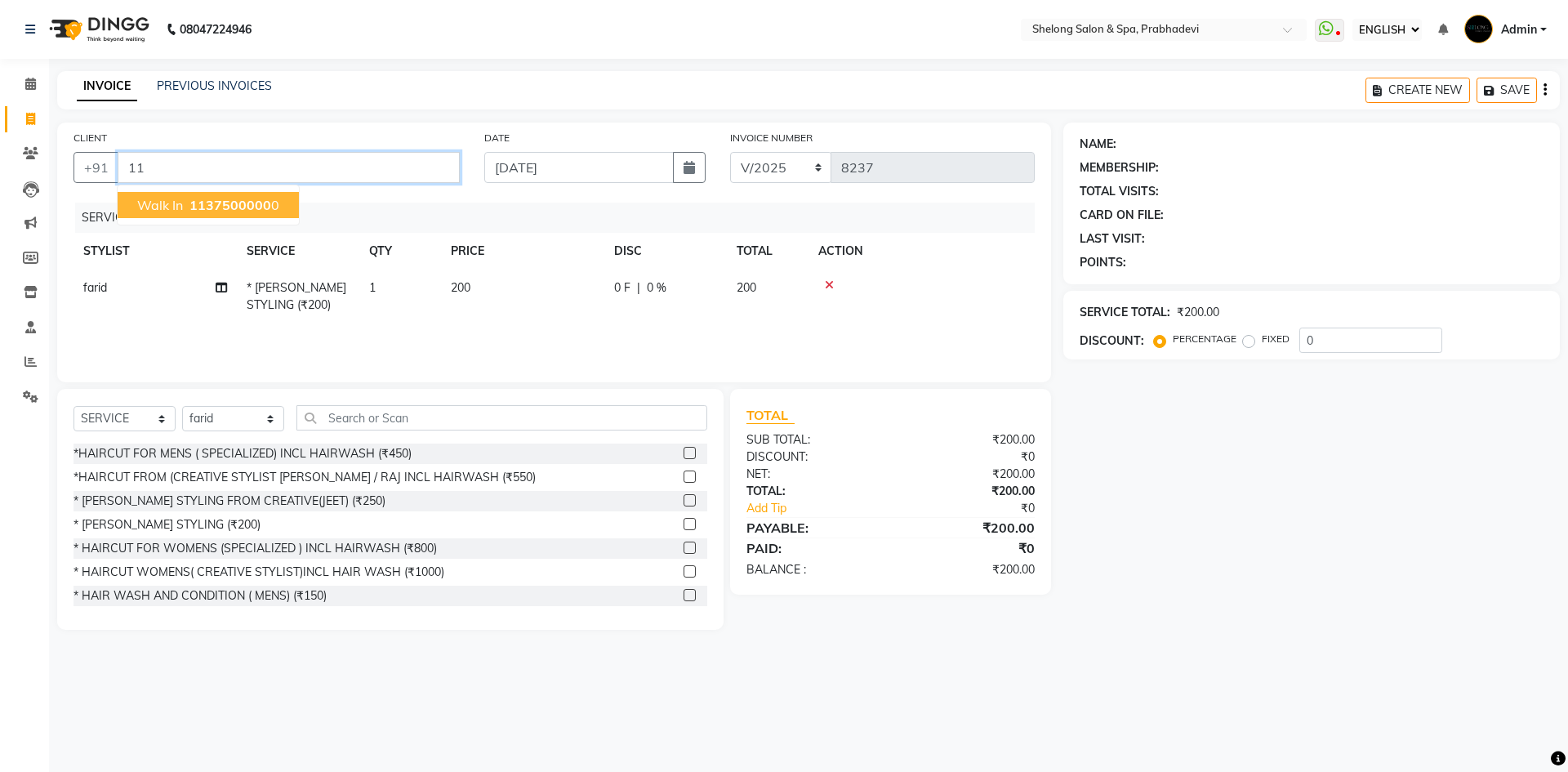
type input "1"
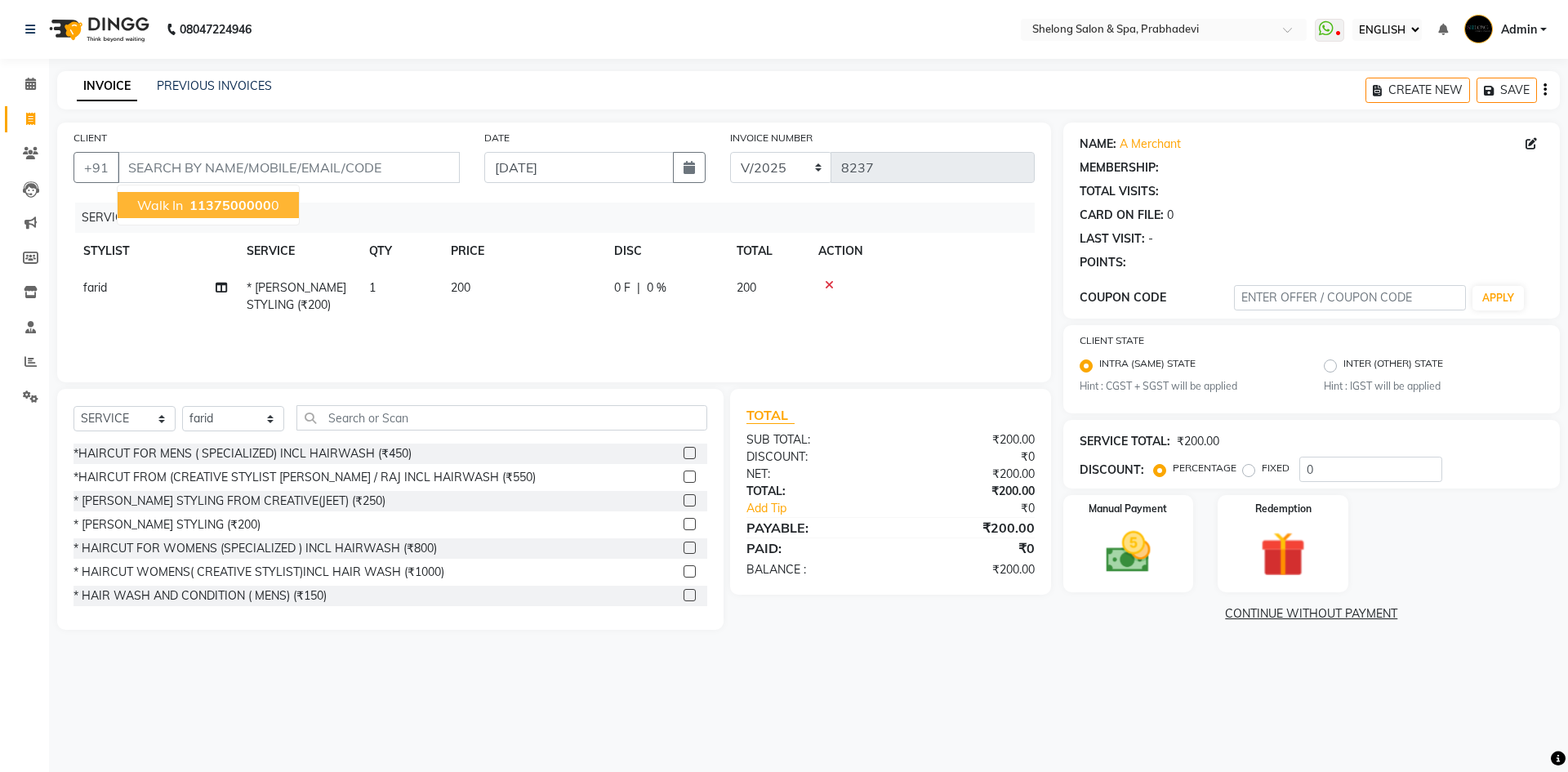
select select "1: Object"
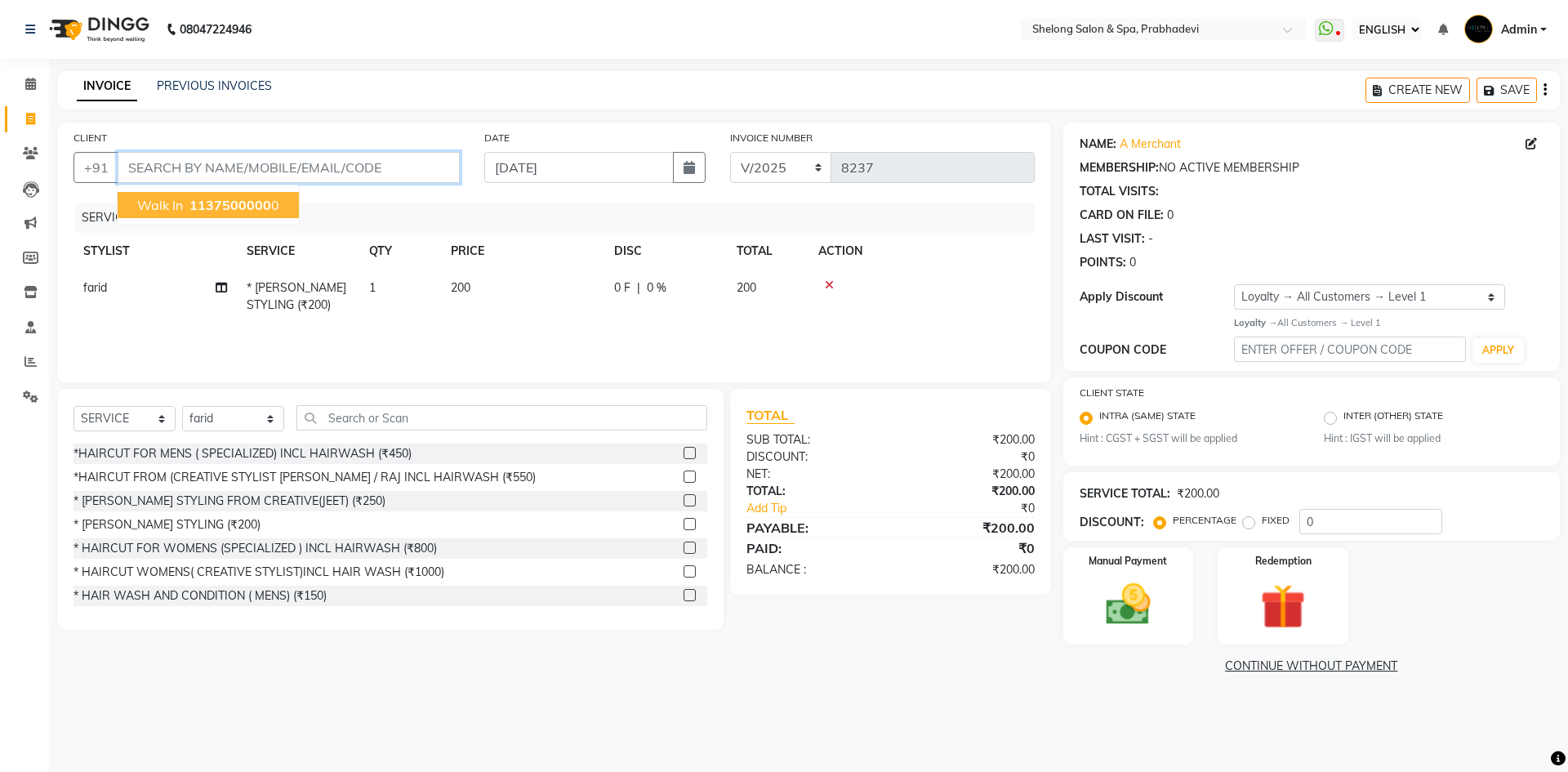
click at [246, 176] on input "CLIENT" at bounding box center [289, 167] width 342 height 31
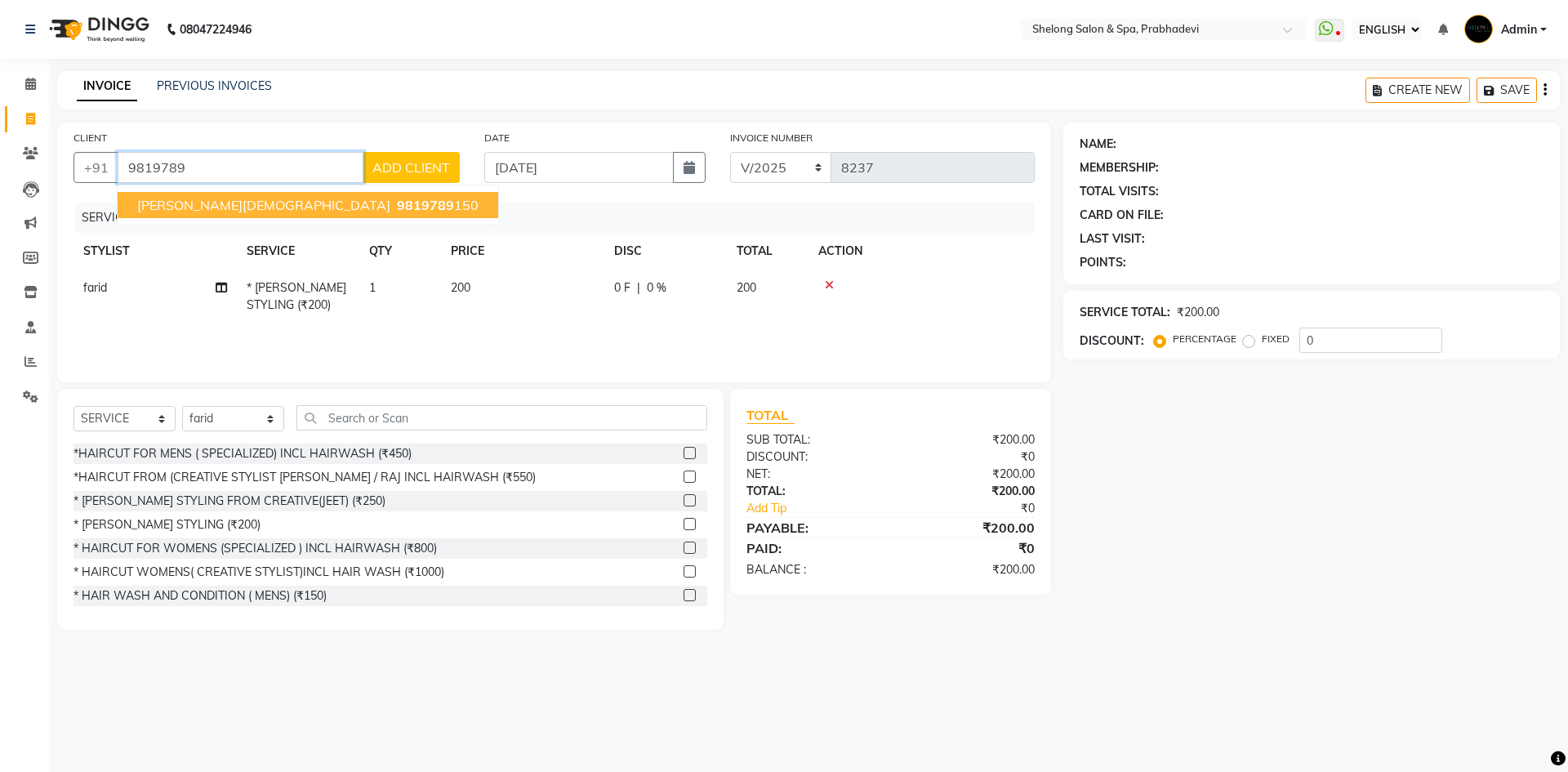
click at [233, 192] on button "praful jain 9819789 150" at bounding box center [308, 205] width 381 height 26
type input "9819789150"
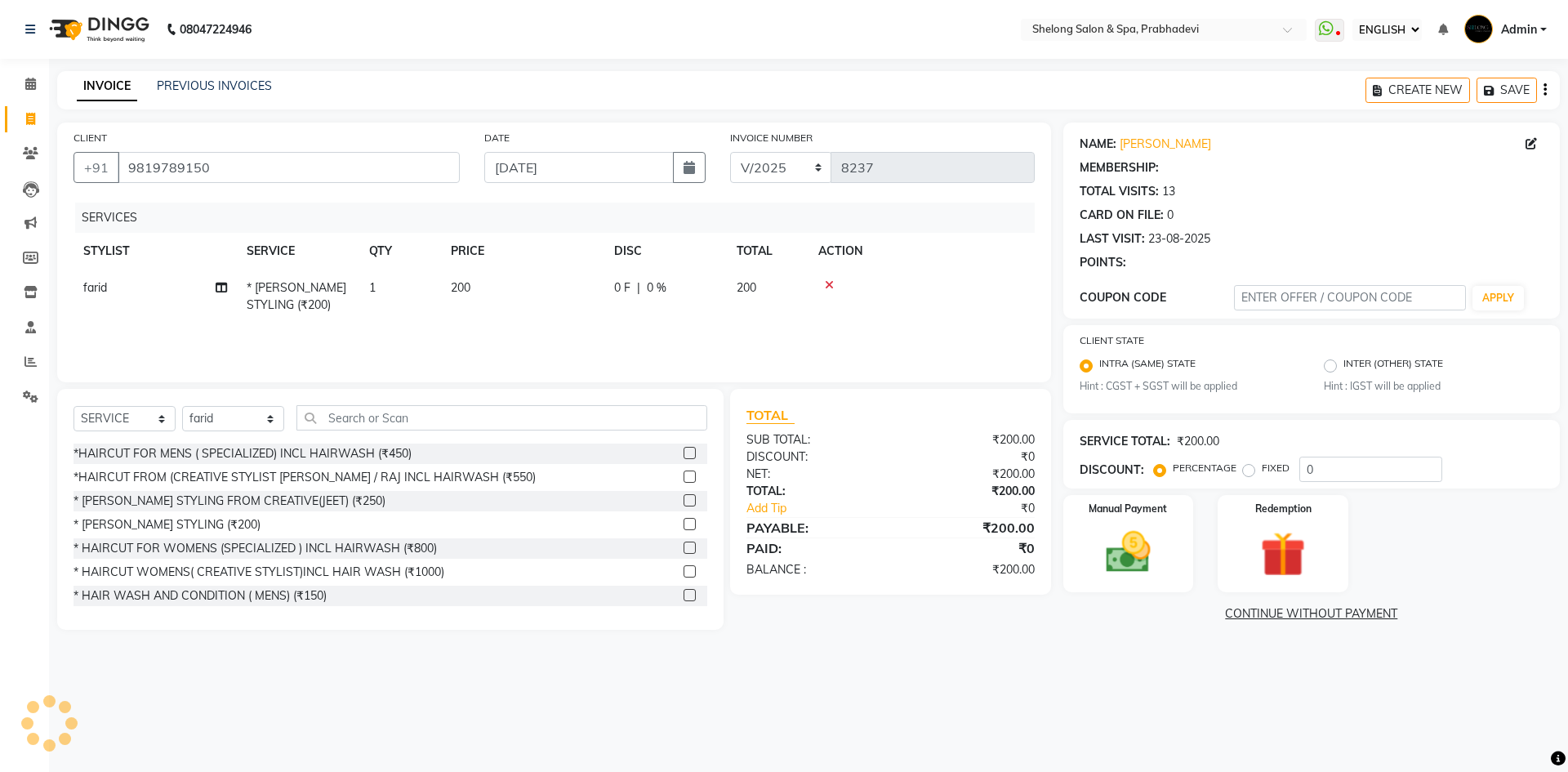
select select "1: Object"
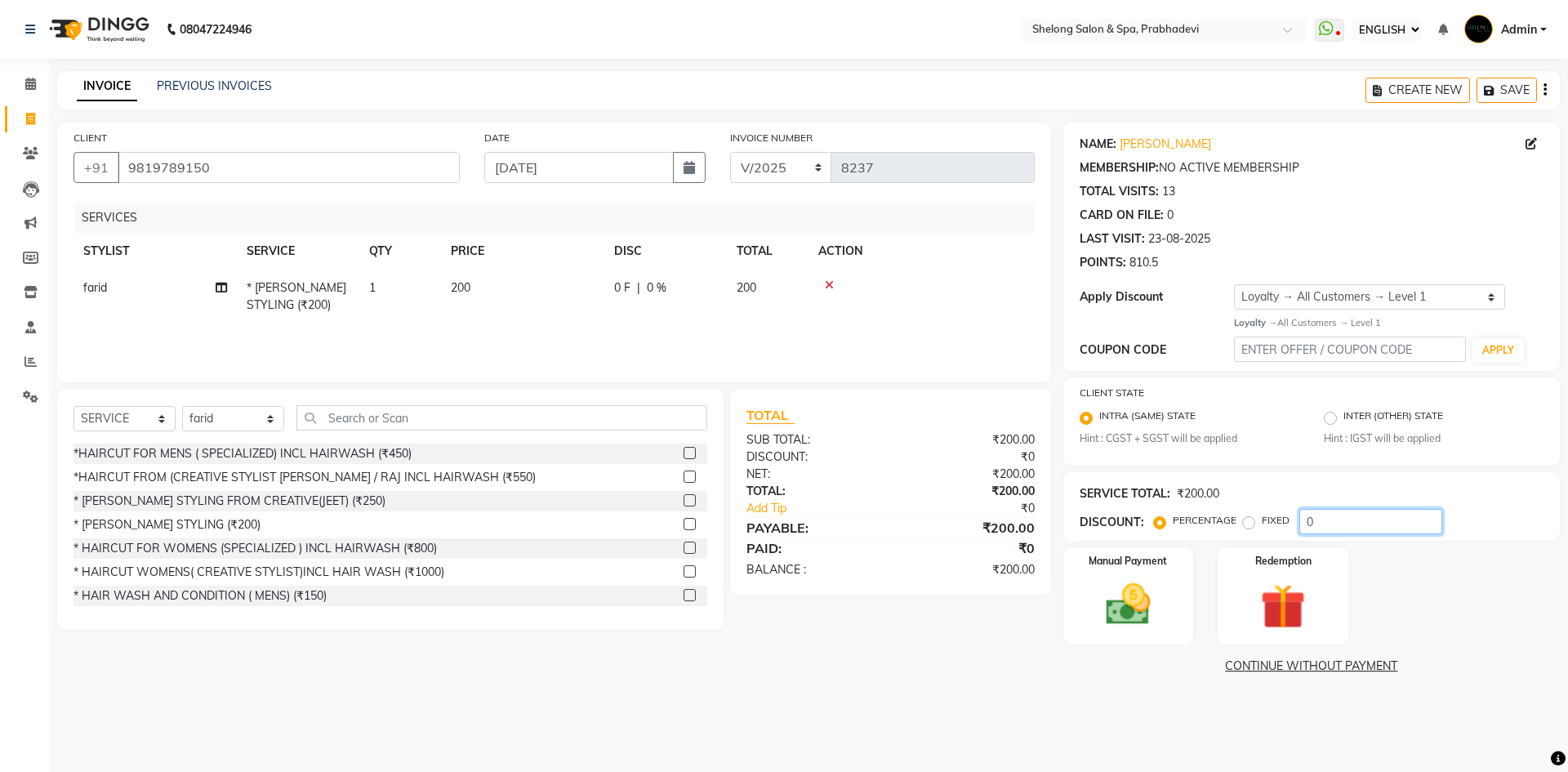
click at [1318, 518] on input "0" at bounding box center [1371, 521] width 143 height 25
type input "020"
click at [1153, 610] on img at bounding box center [1128, 604] width 76 height 54
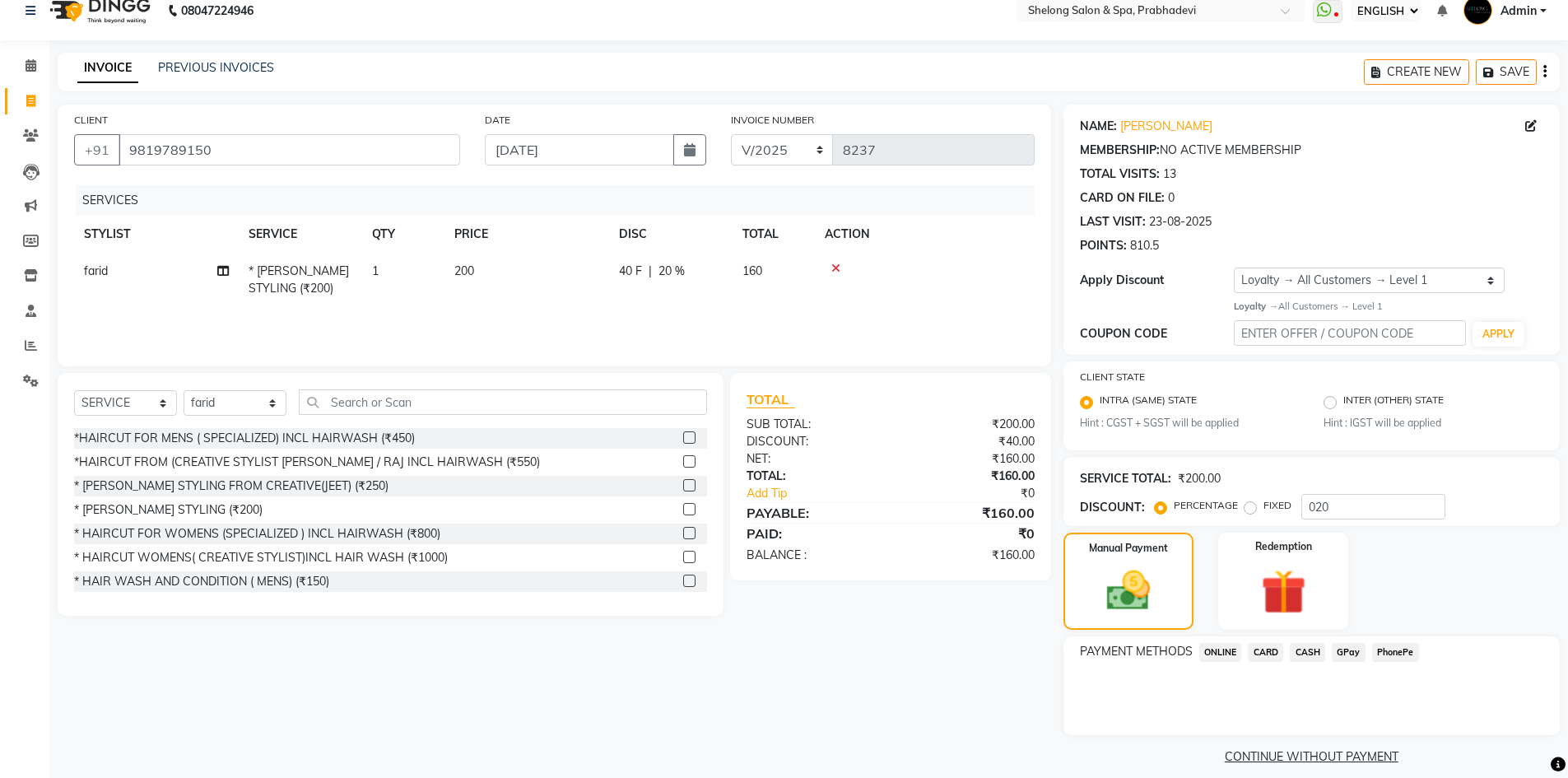
scroll to position [34, 0]
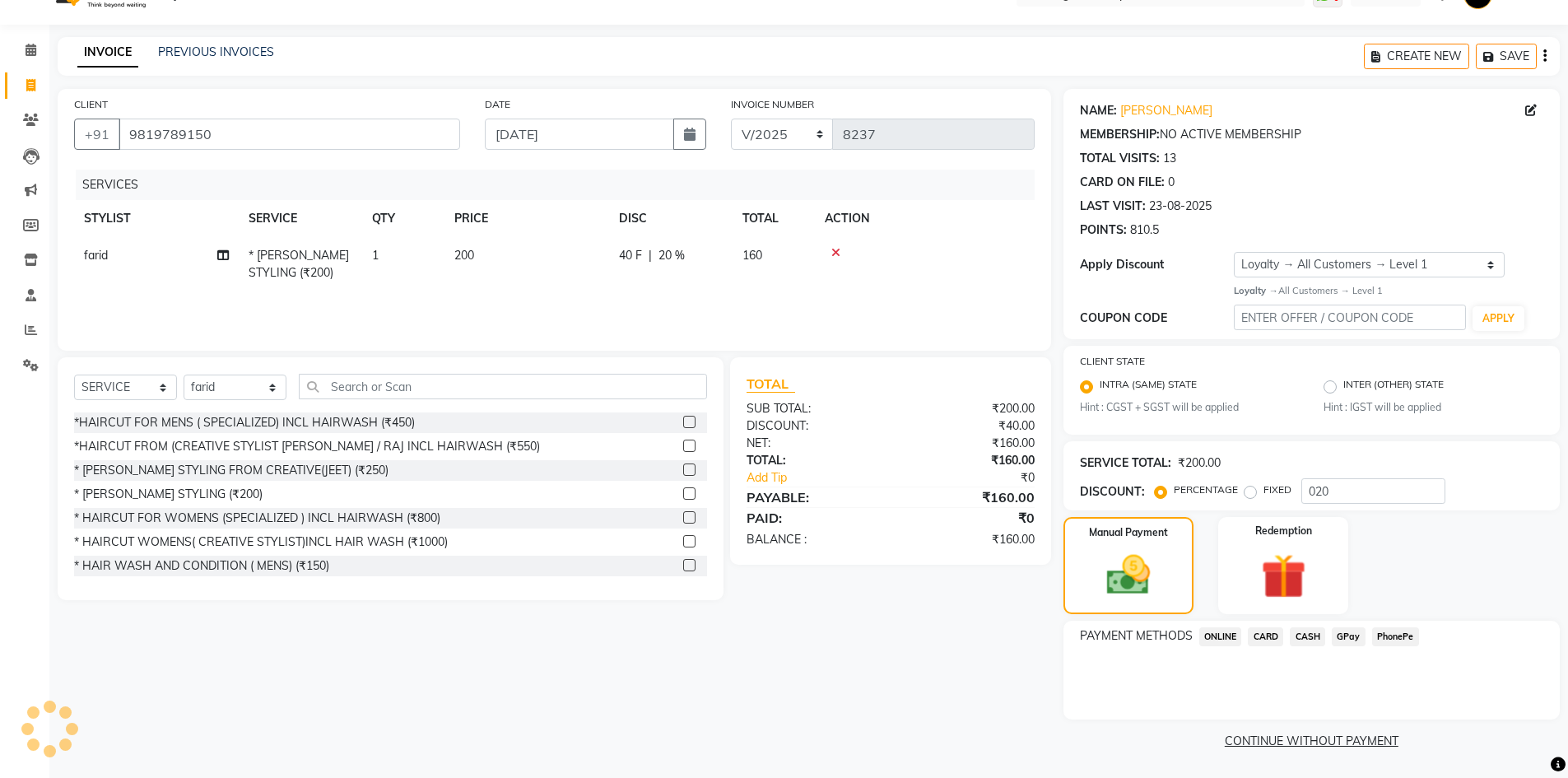
click at [1308, 629] on span "CASH" at bounding box center [1307, 637] width 35 height 19
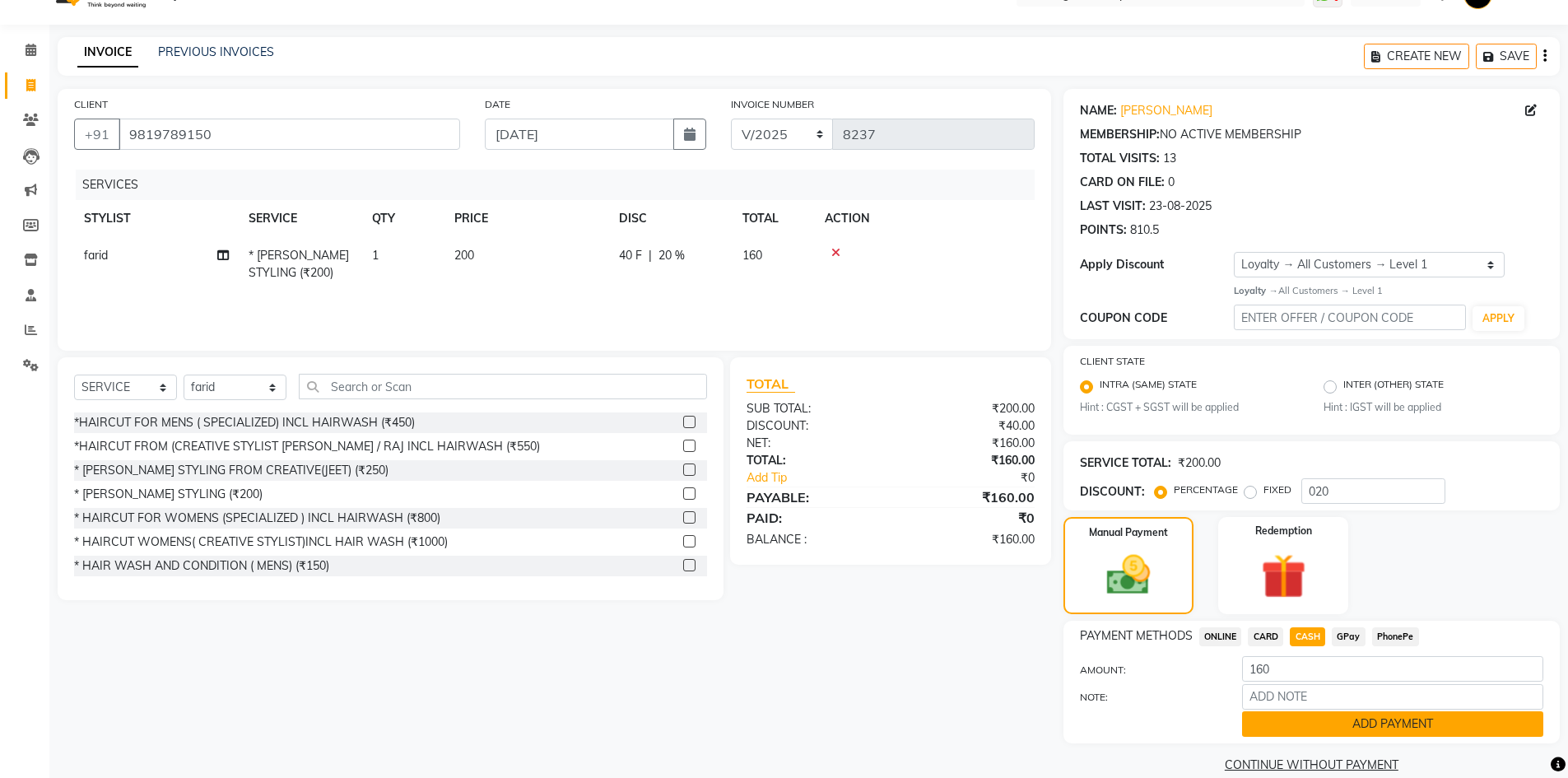
click at [1293, 726] on button "ADD PAYMENT" at bounding box center [1392, 724] width 301 height 26
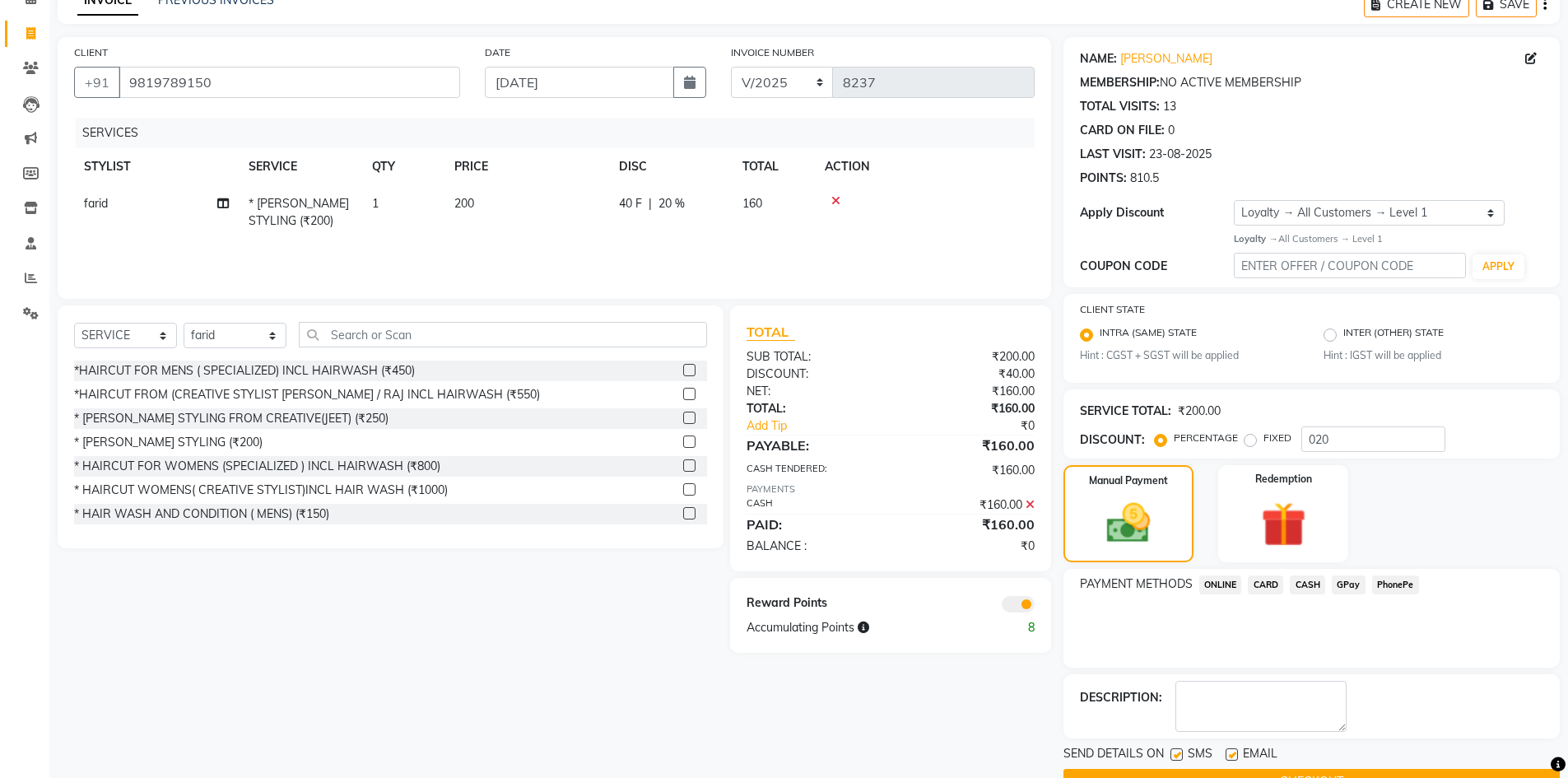
scroll to position [127, 0]
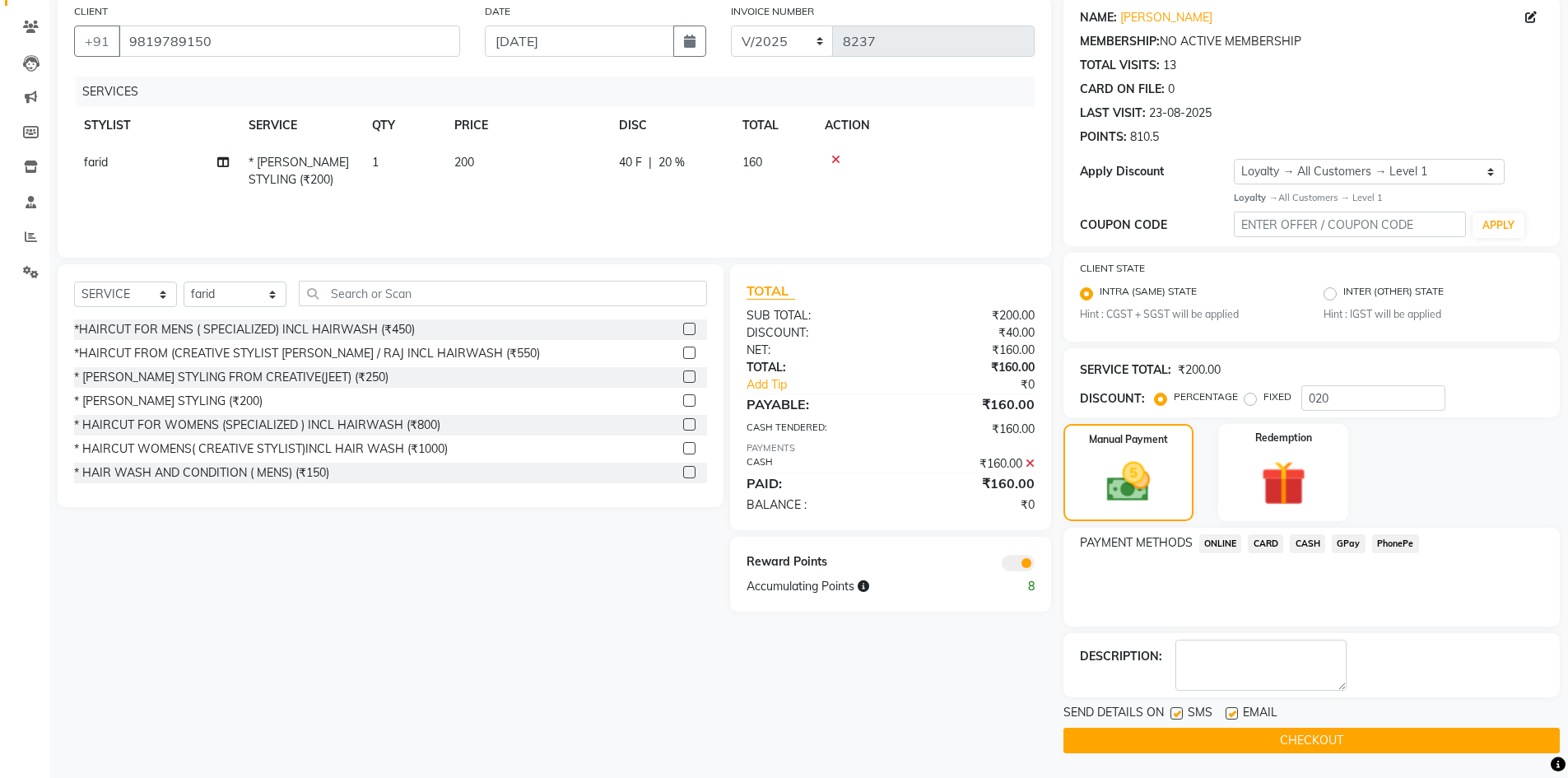
click at [1284, 745] on button "CHECKOUT" at bounding box center [1312, 740] width 497 height 26
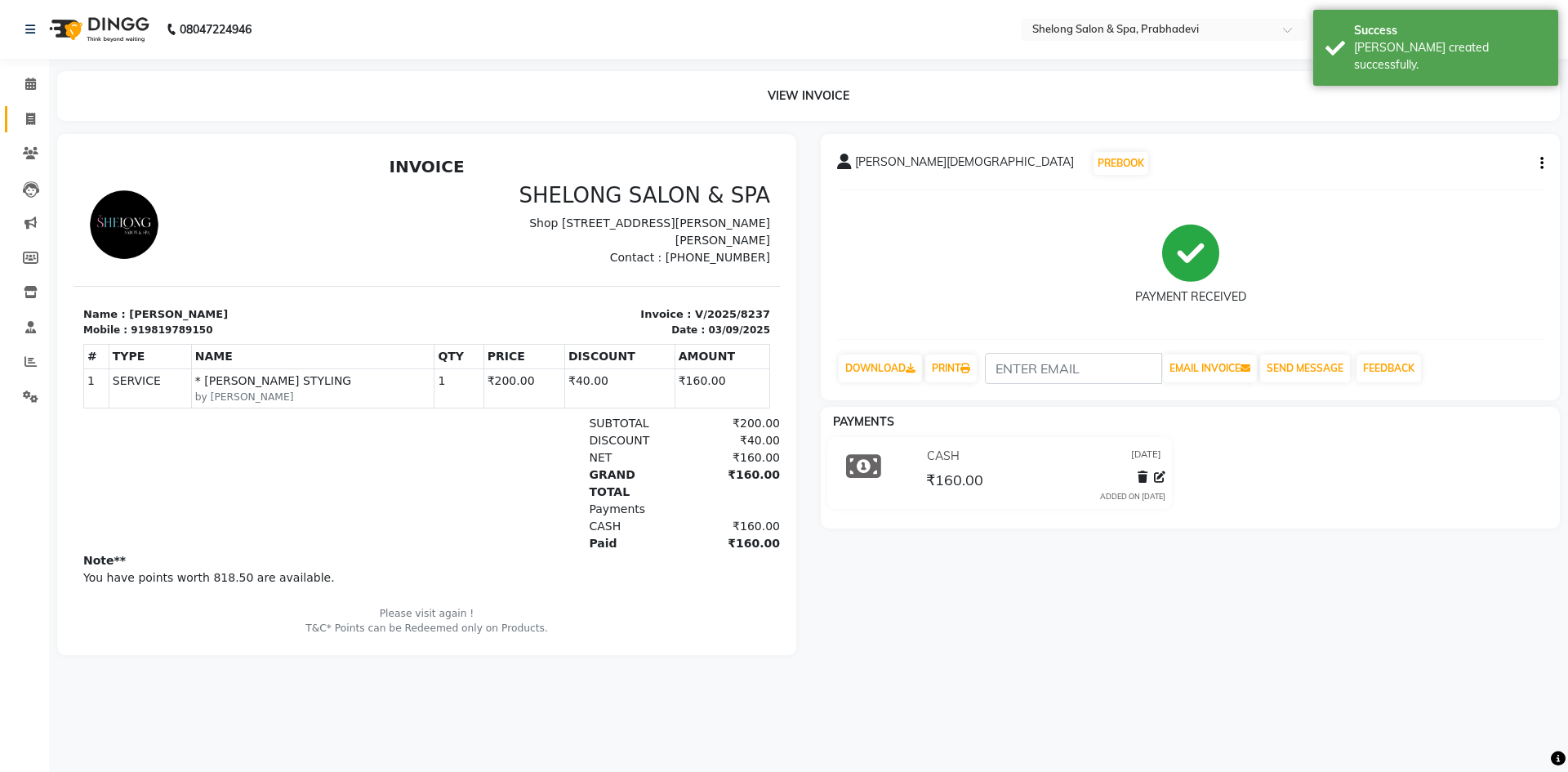
click at [31, 108] on link "INVOICE" at bounding box center [25, 119] width 39 height 27
select select "service"
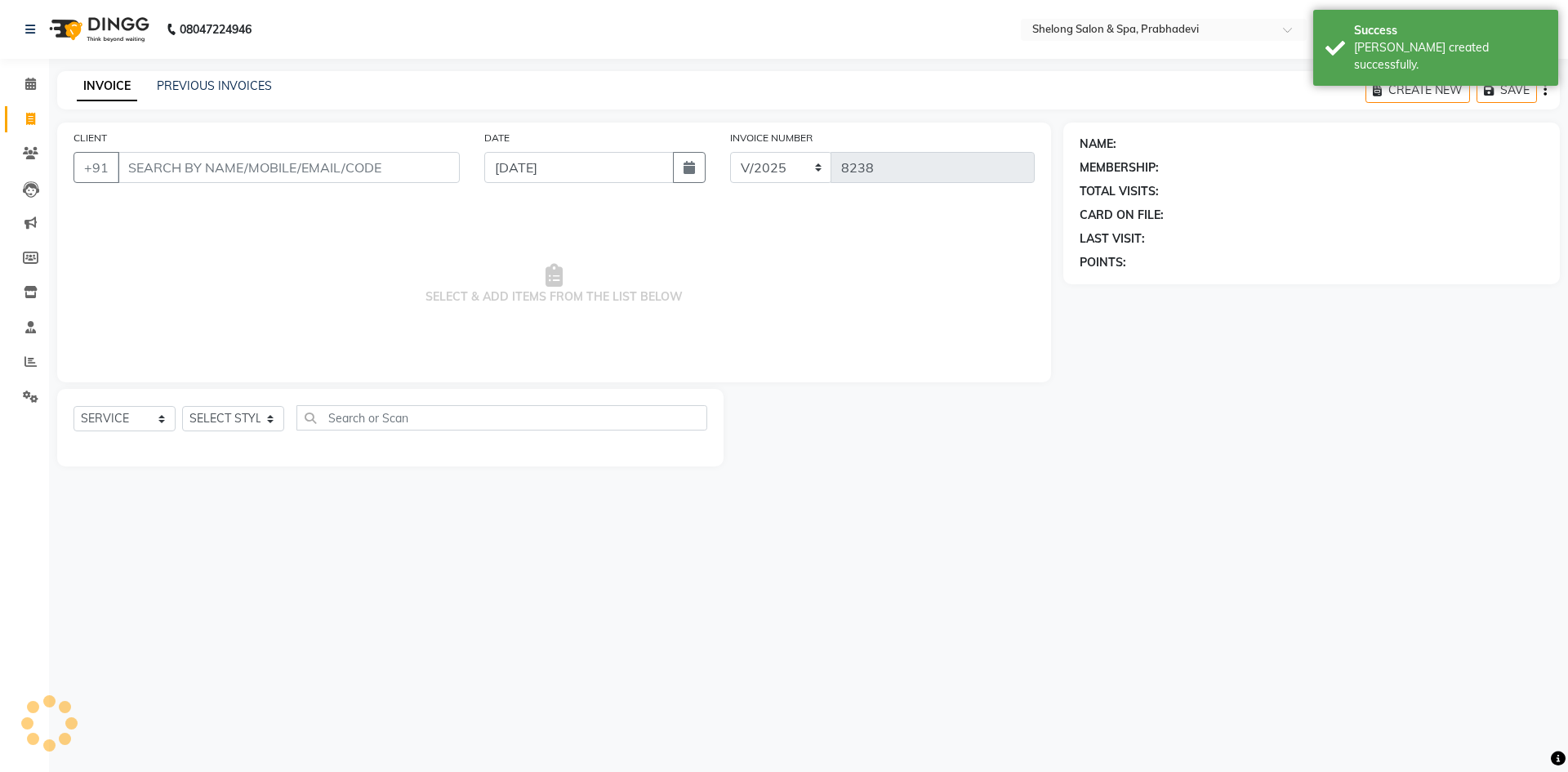
select select "16092"
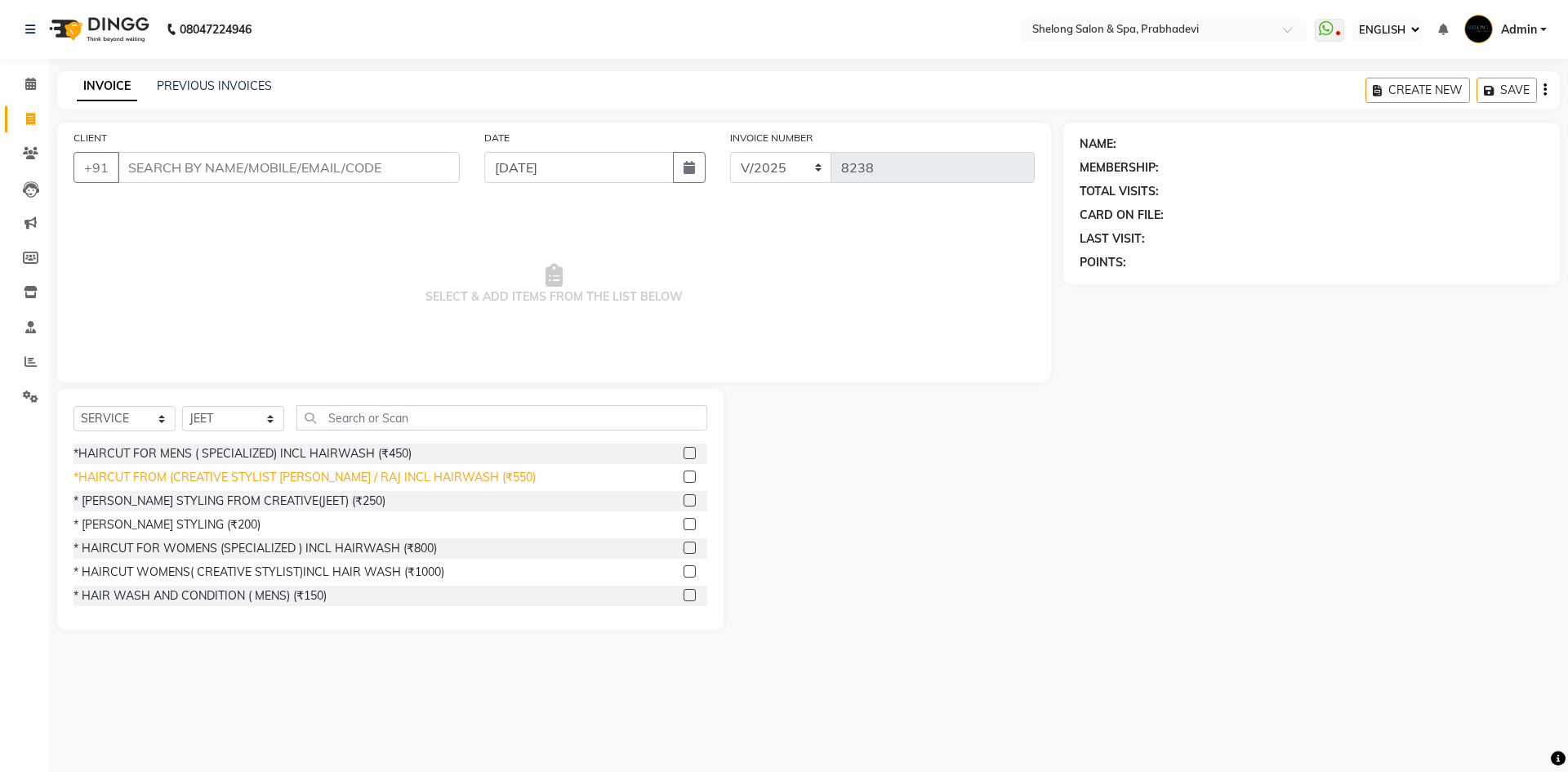
click at [226, 482] on div "*HAIRCUT FROM (CREATIVE STYLIST [PERSON_NAME] / RAJ INCL HAIRWASH (₹550)" at bounding box center [304, 478] width 462 height 18
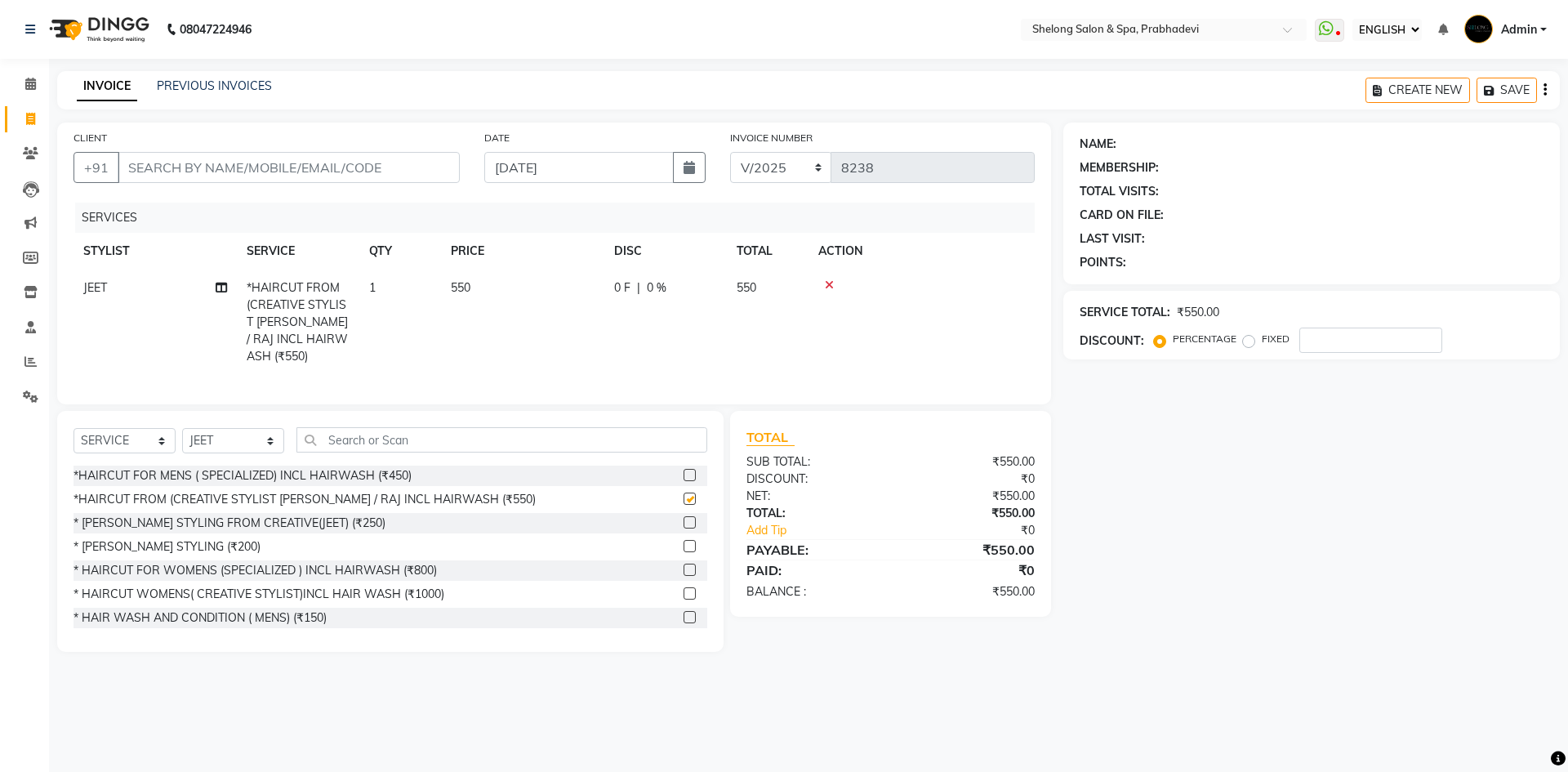
checkbox input "false"
click at [221, 515] on div "* [PERSON_NAME] STYLING FROM CREATIVE(JEET) (₹250)" at bounding box center [230, 524] width 312 height 18
checkbox input "false"
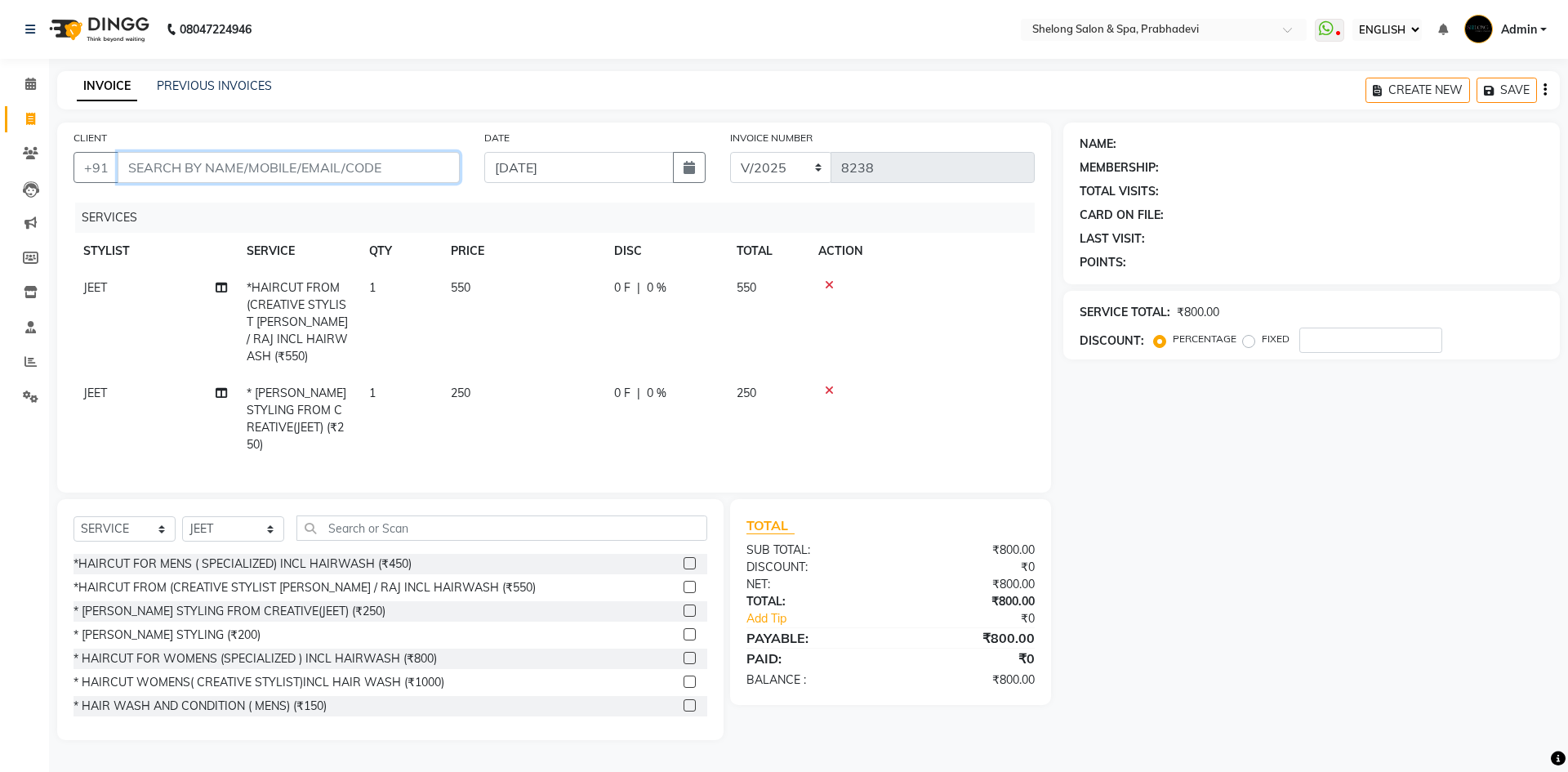
click at [331, 169] on input "CLIENT" at bounding box center [289, 167] width 342 height 31
type input "k"
type input "0"
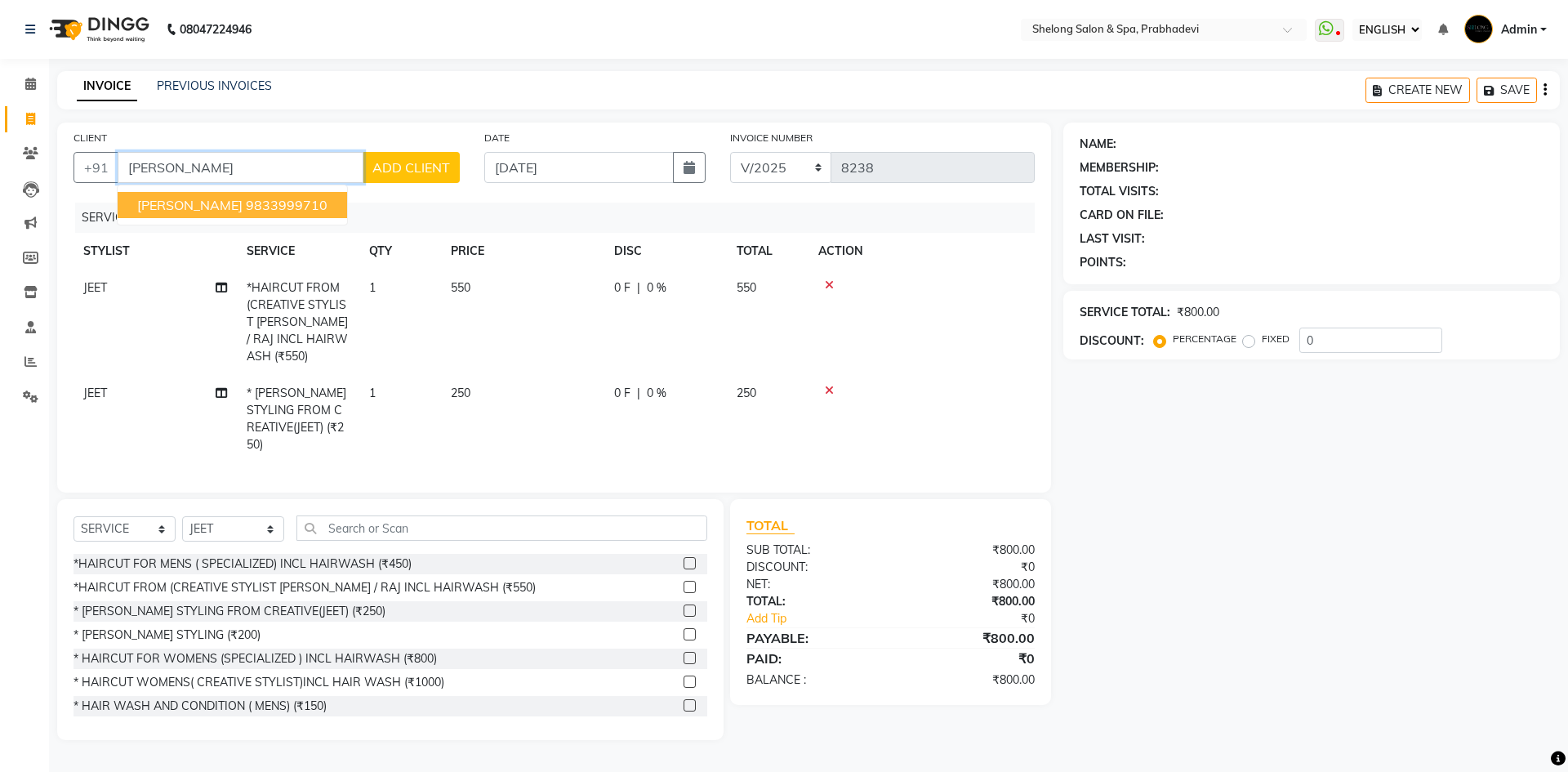
click at [319, 204] on button "Kalpesh Solanki 9833999710" at bounding box center [232, 205] width 230 height 26
type input "9833999710"
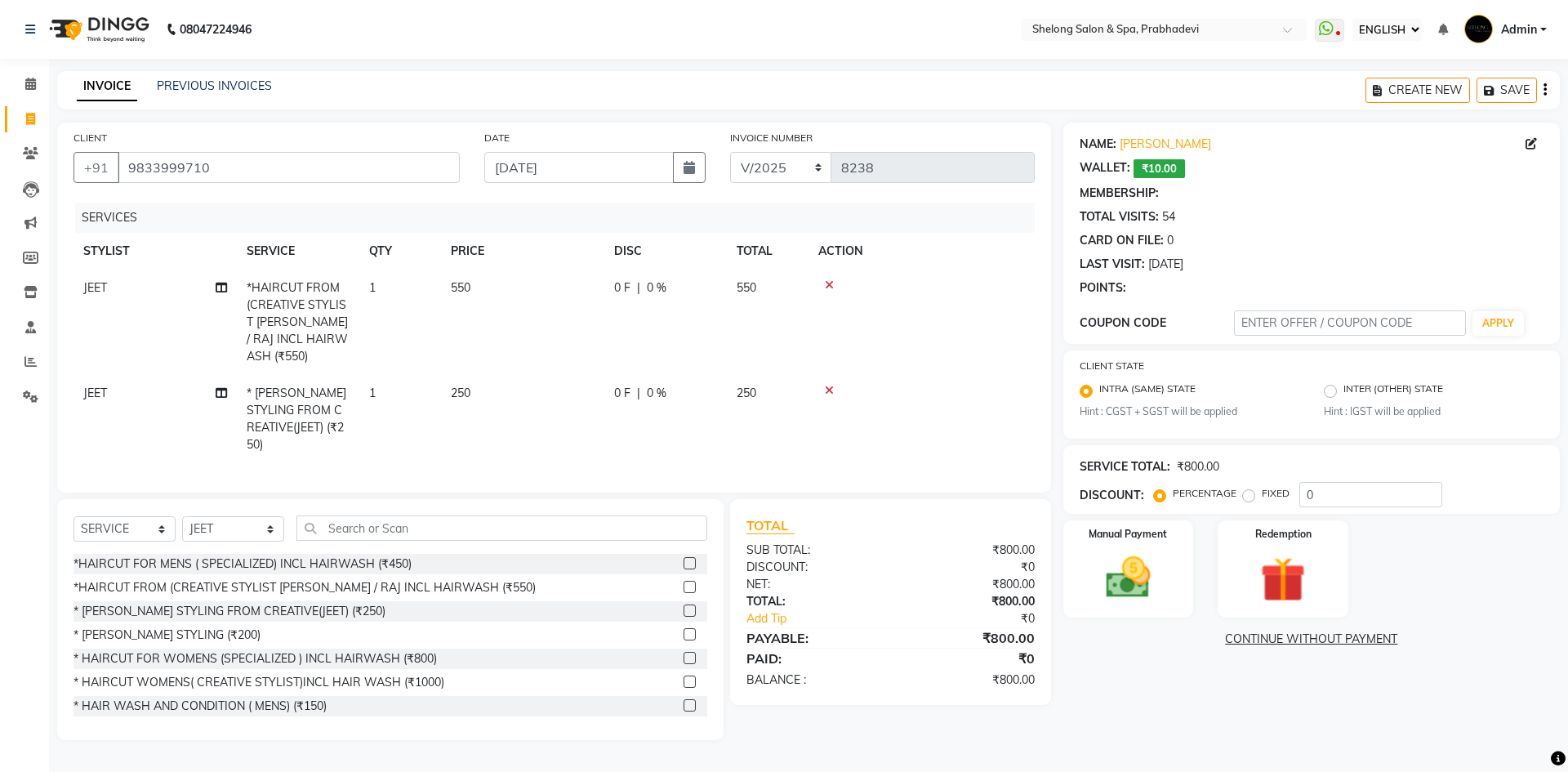
type input "20"
select select "2: Object"
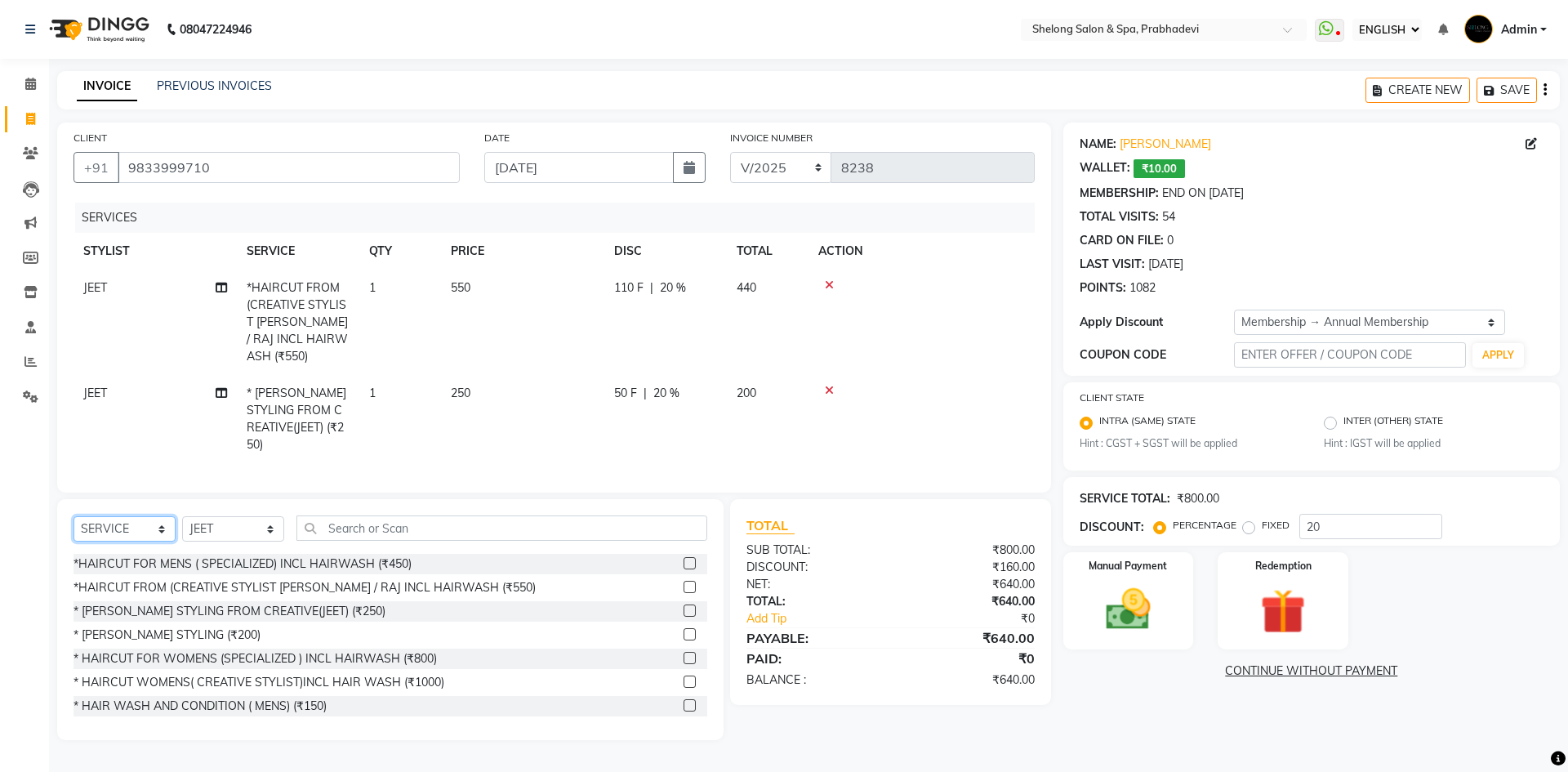
click at [155, 517] on select "SELECT SERVICE PRODUCT MEMBERSHIP PACKAGE VOUCHER PREPAID GIFT CARD" at bounding box center [125, 529] width 102 height 25
select select "membership"
click at [74, 517] on select "SELECT SERVICE PRODUCT MEMBERSHIP PACKAGE VOUCHER PREPAID GIFT CARD" at bounding box center [125, 529] width 102 height 25
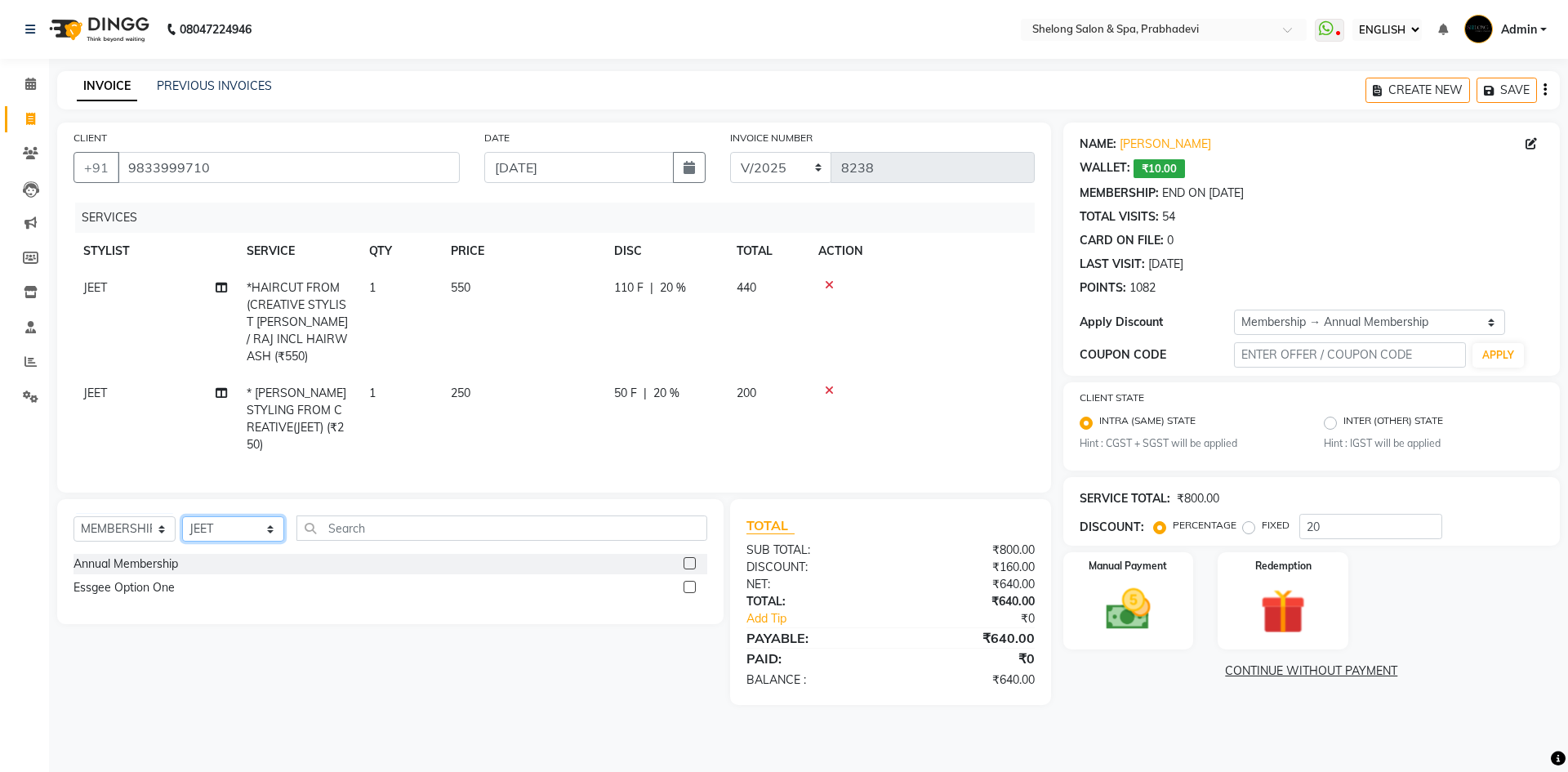
drag, startPoint x: 238, startPoint y: 511, endPoint x: 238, endPoint y: 495, distance: 16.0
click at [238, 517] on select "SELECT STYLIST ( [PERSON_NAME] ) ( [PERSON_NAME] ) [PERSON_NAME] fojdur [PERSON…" at bounding box center [233, 529] width 102 height 25
select select "48813"
click at [182, 517] on select "SELECT STYLIST ( [PERSON_NAME] ) ( [PERSON_NAME] ) [PERSON_NAME] fojdur [PERSON…" at bounding box center [233, 529] width 102 height 25
click at [141, 517] on select "SELECT SERVICE PRODUCT MEMBERSHIP PACKAGE VOUCHER PREPAID GIFT CARD" at bounding box center [125, 529] width 102 height 25
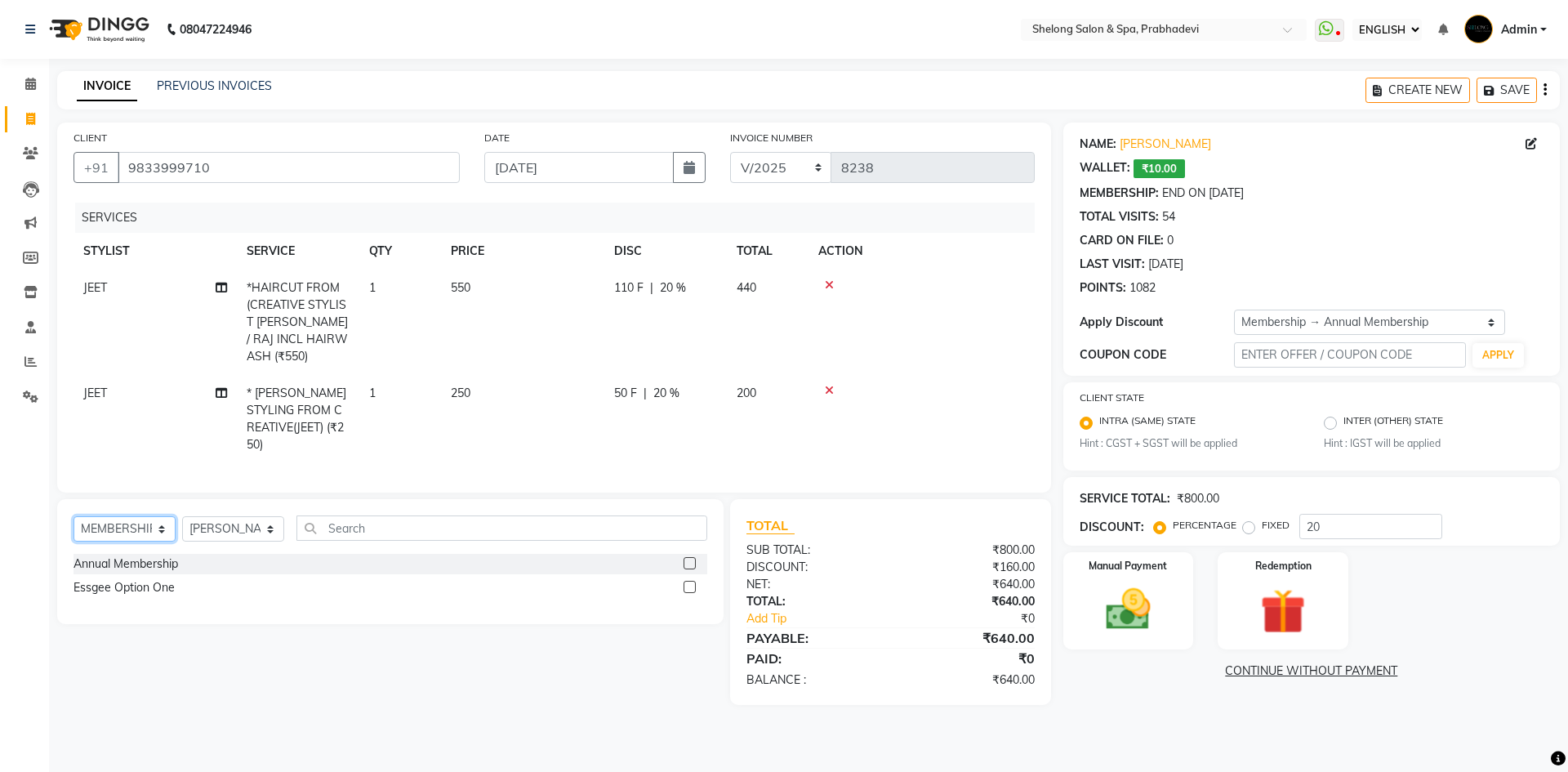
select select "product"
click at [74, 517] on select "SELECT SERVICE PRODUCT MEMBERSHIP PACKAGE VOUCHER PREPAID GIFT CARD" at bounding box center [125, 529] width 102 height 25
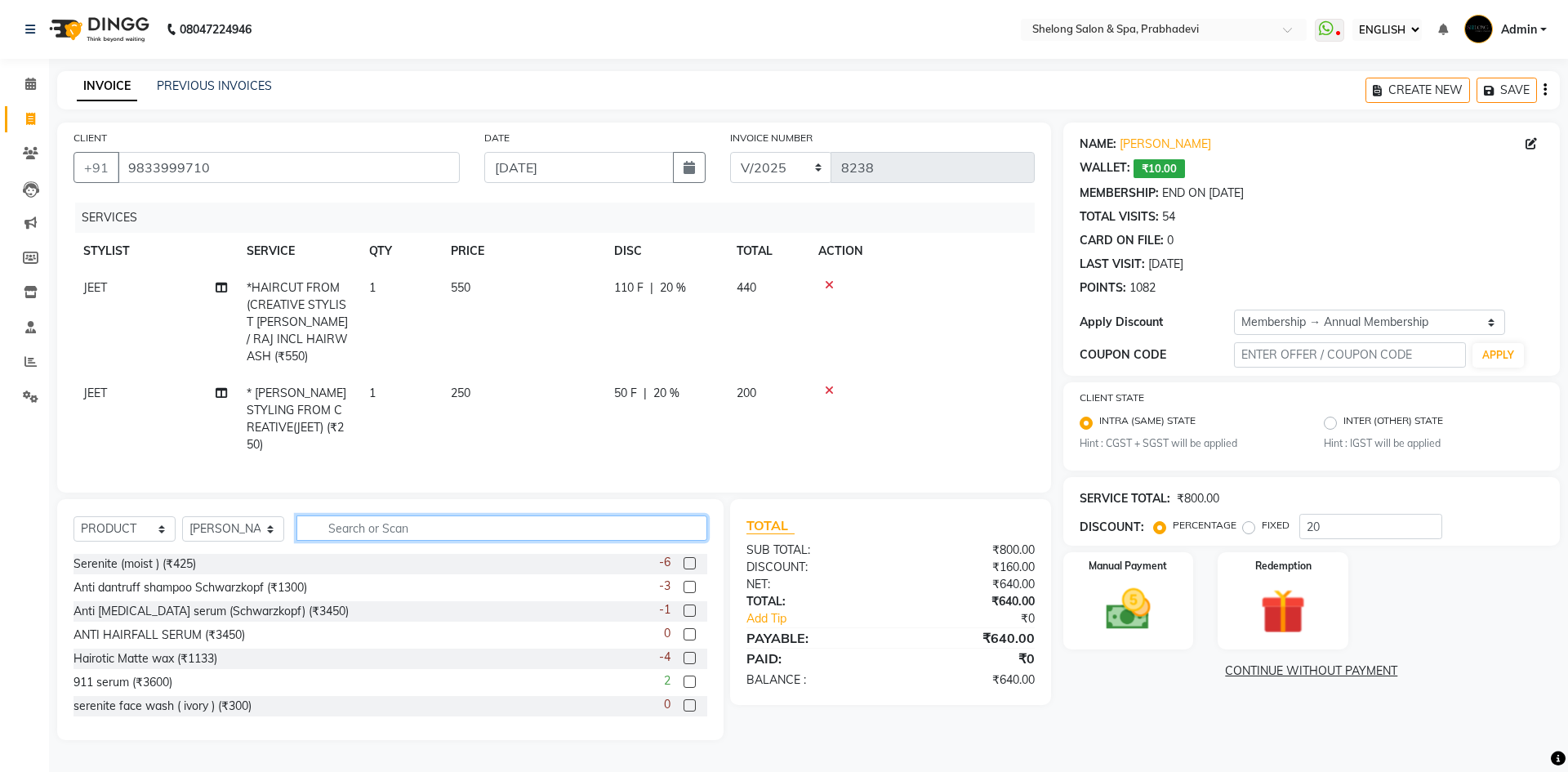
click at [359, 516] on input "text" at bounding box center [502, 528] width 410 height 25
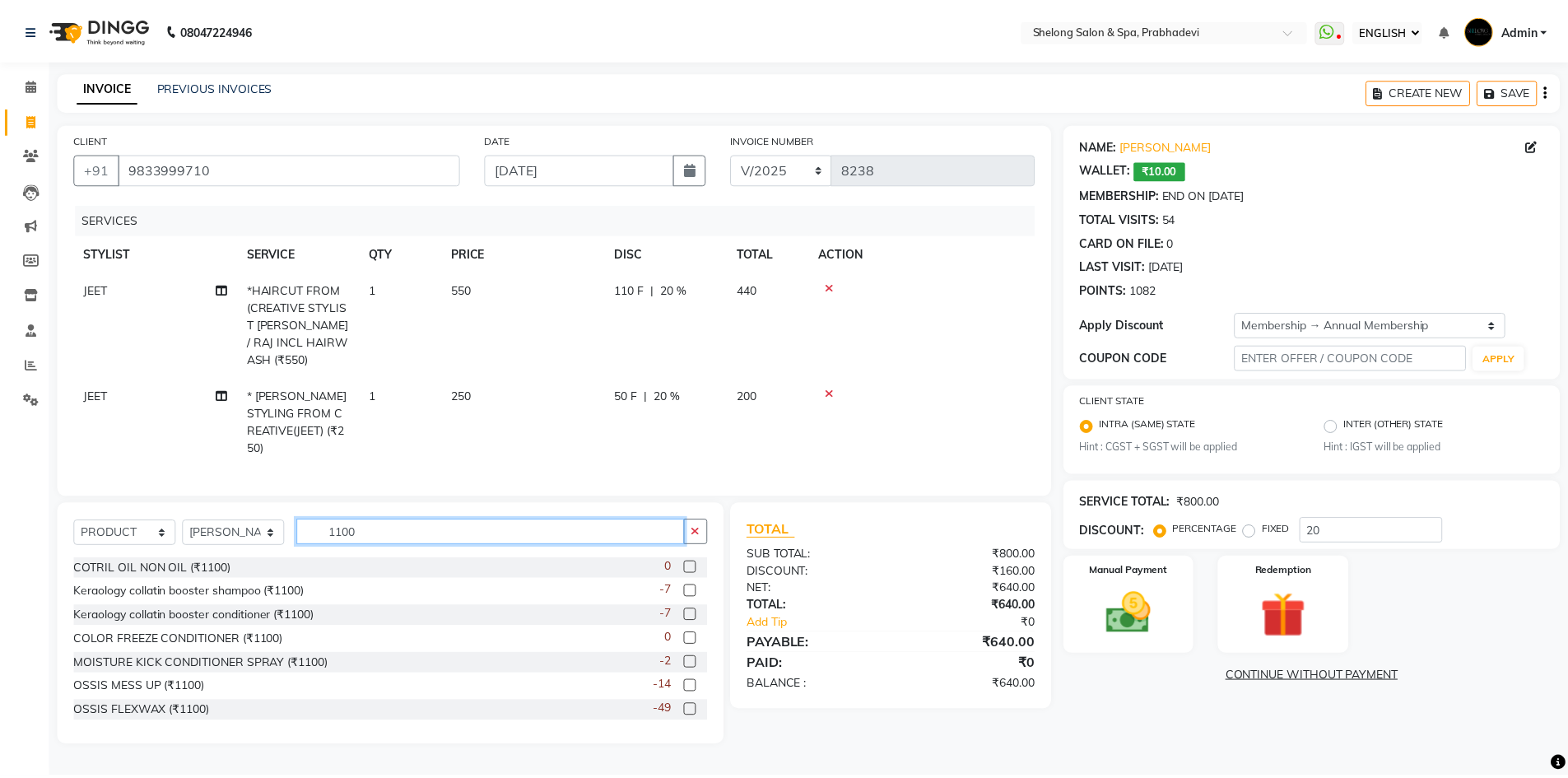
scroll to position [3, 0]
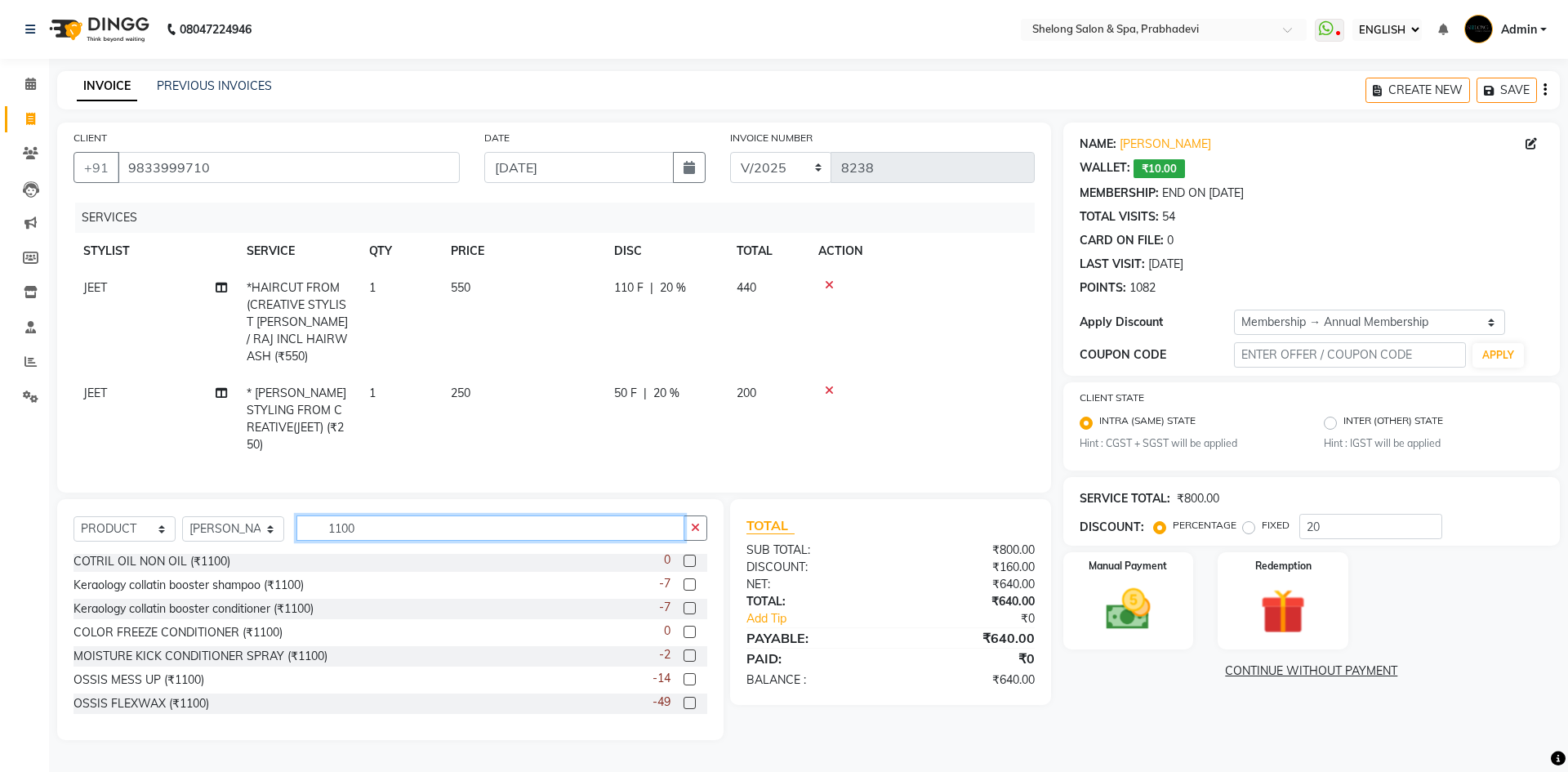
type input "1100"
click at [160, 694] on div "OSSIS FLEXWAX (₹1100) -49" at bounding box center [390, 704] width 634 height 20
click at [129, 696] on div "OSSIS FLEXWAX (₹1100)" at bounding box center [141, 704] width 136 height 18
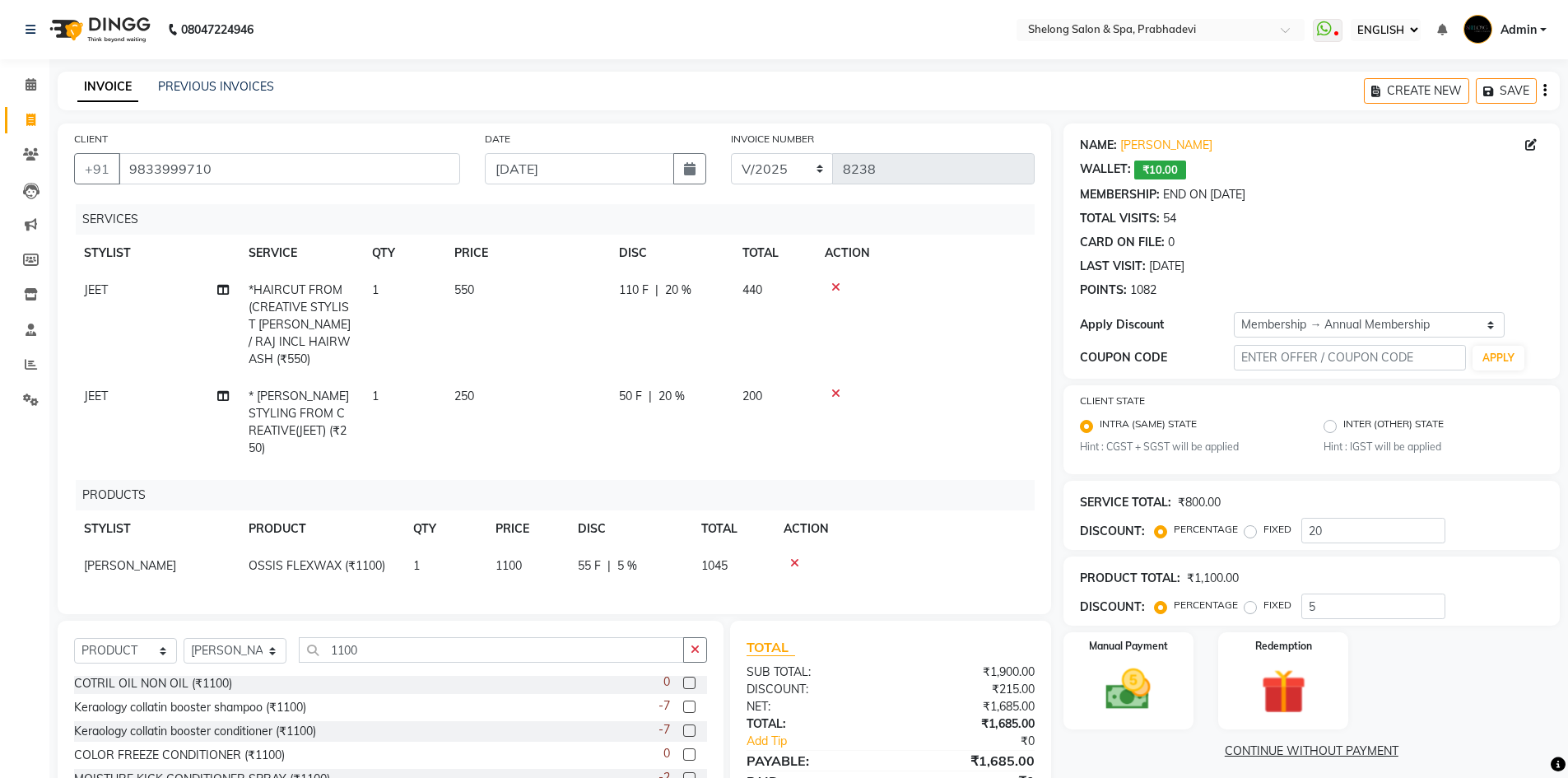
checkbox input "false"
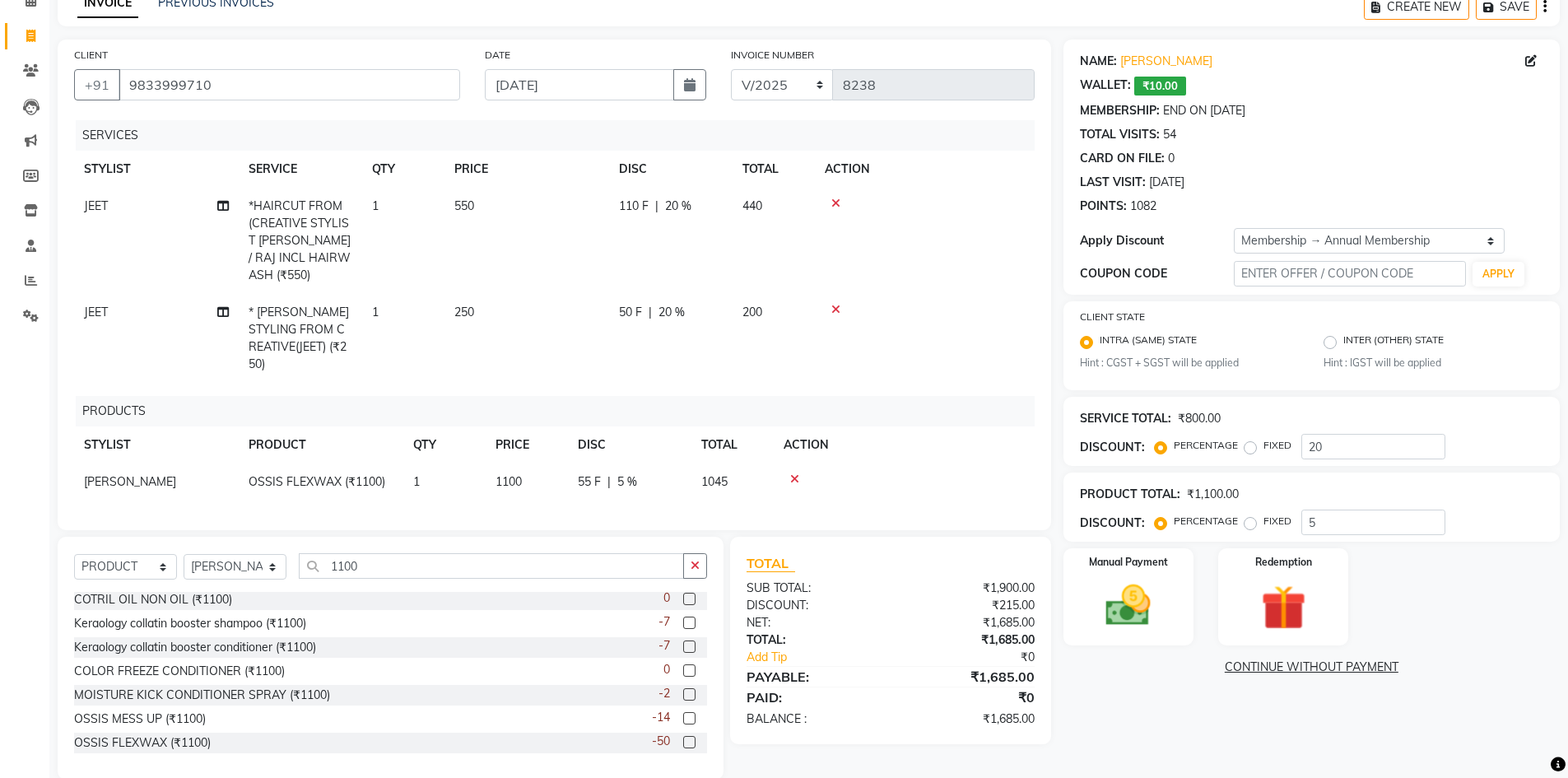
scroll to position [88, 0]
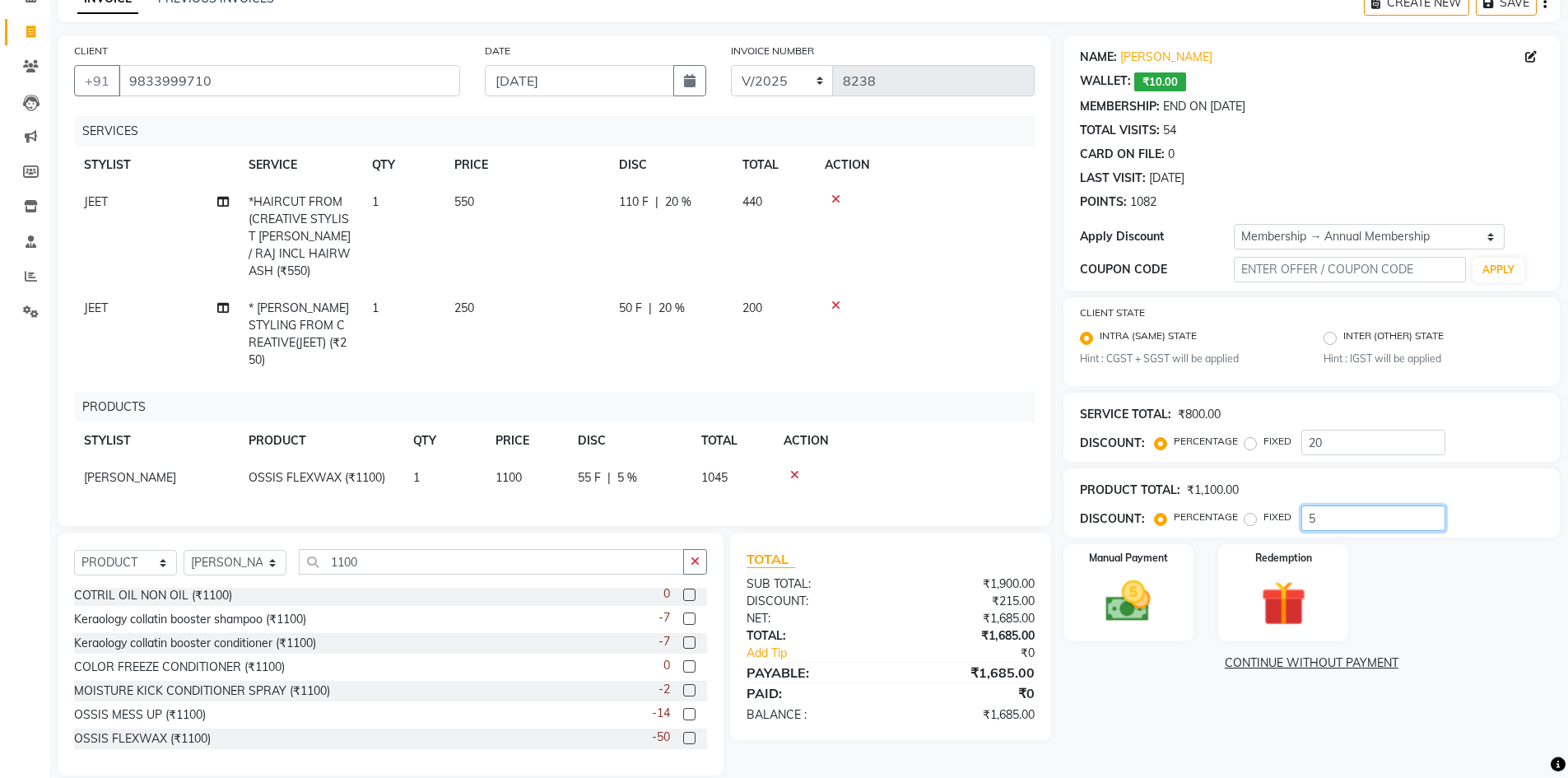
click at [1324, 525] on input "5" at bounding box center [1373, 518] width 144 height 26
click at [1151, 569] on div "Manual Payment" at bounding box center [1129, 593] width 136 height 102
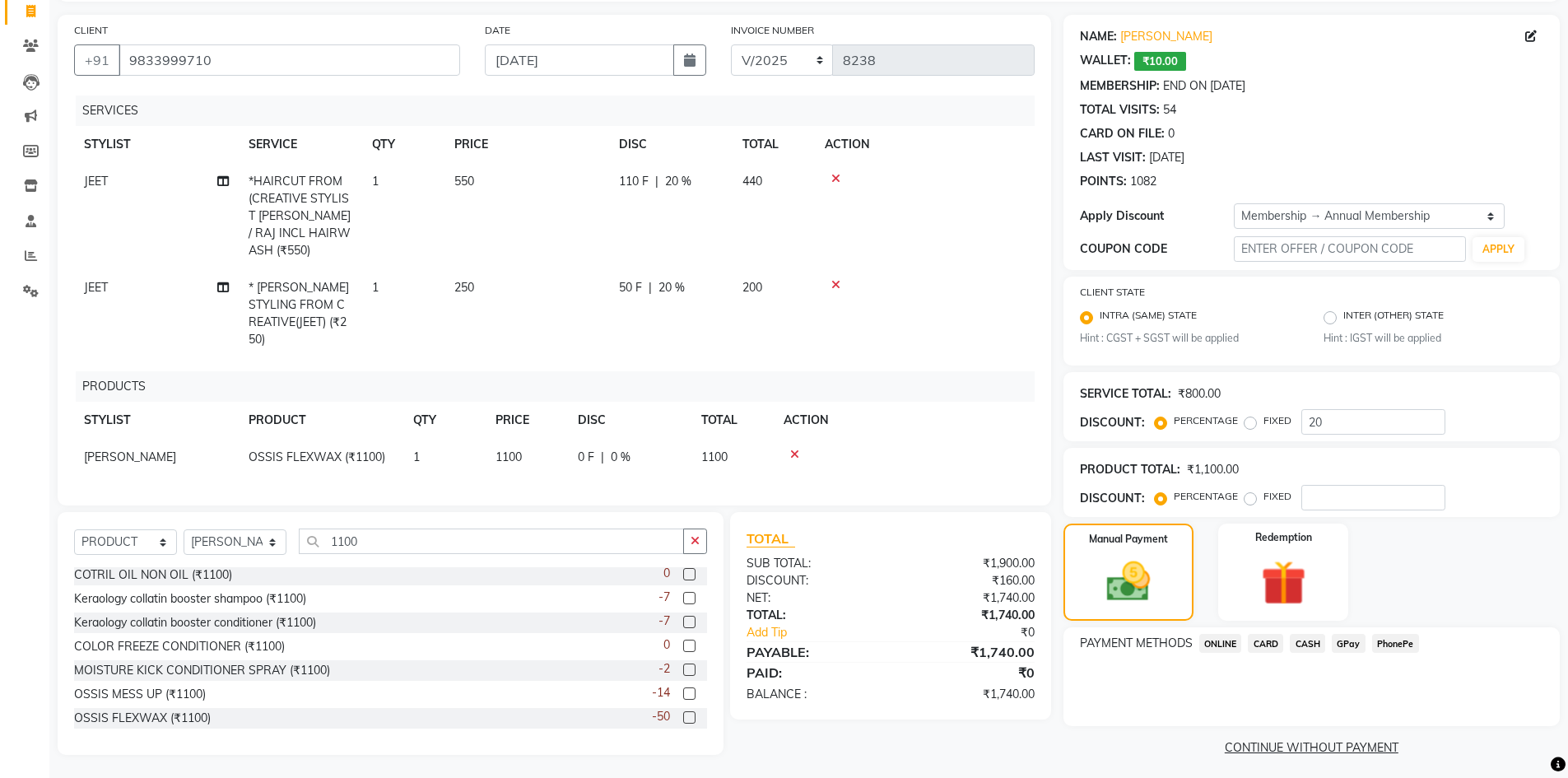
scroll to position [115, 0]
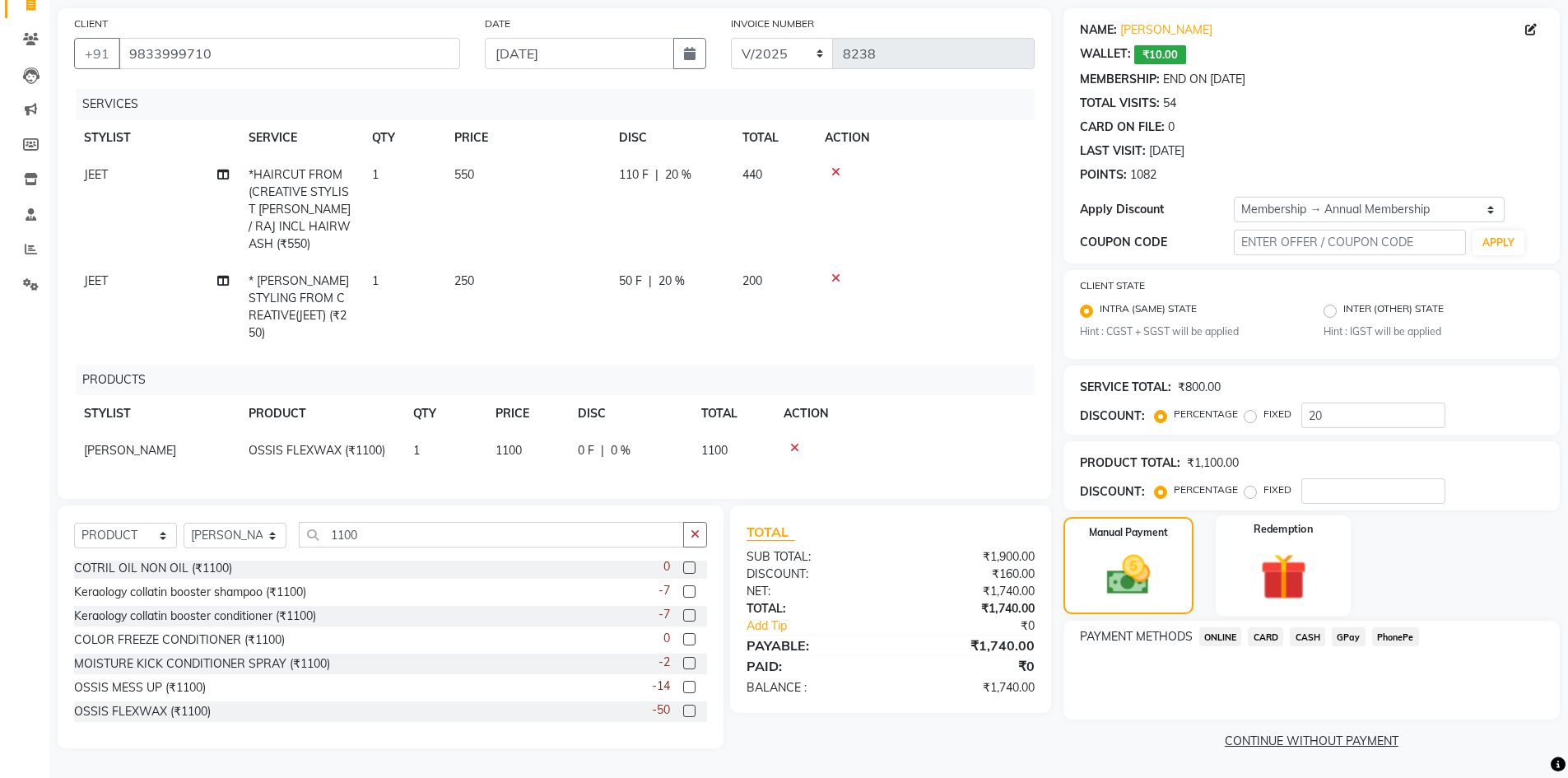
click at [1309, 586] on img at bounding box center [1283, 577] width 76 height 58
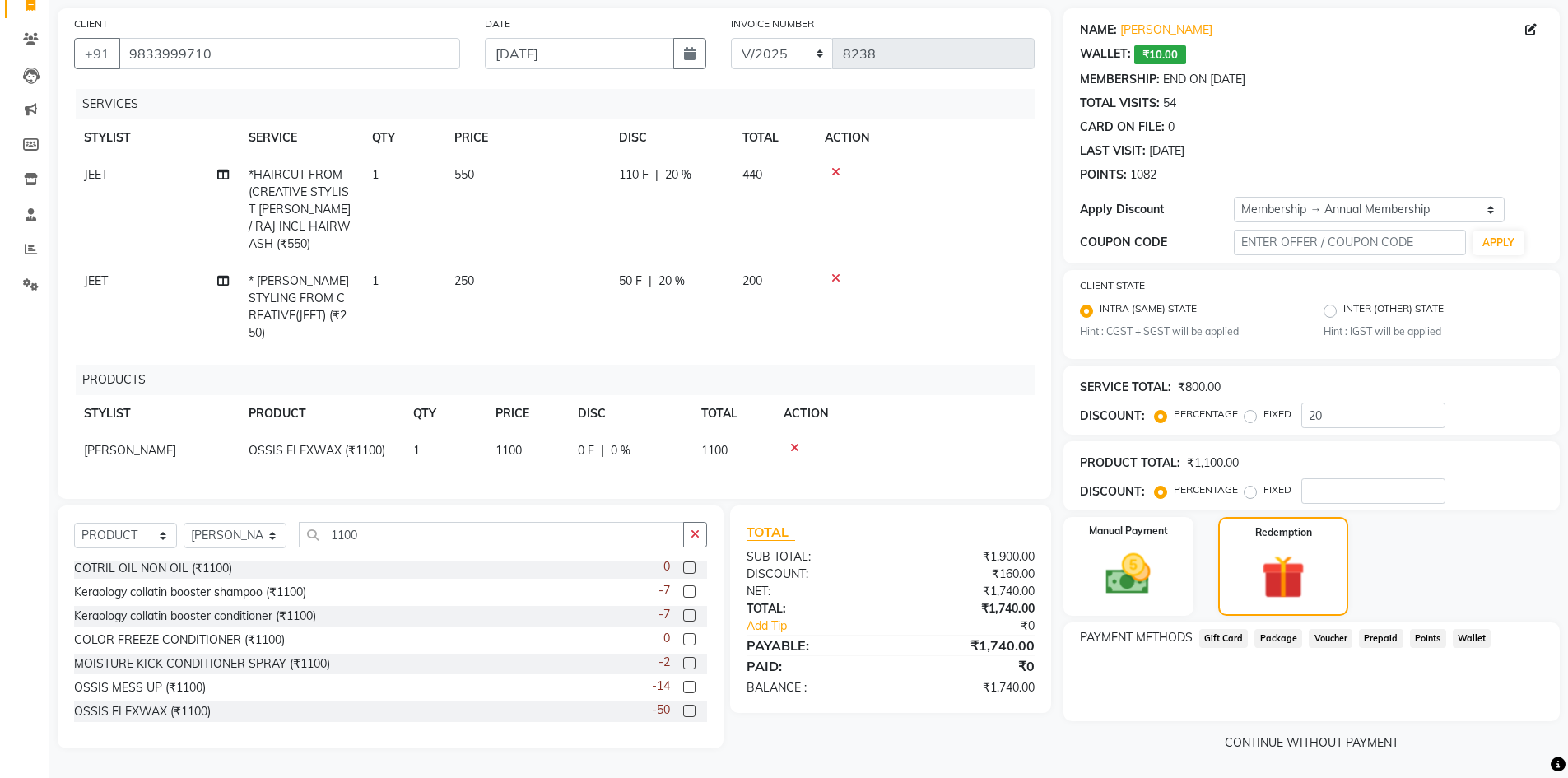
click at [1435, 641] on span "Points" at bounding box center [1427, 638] width 36 height 19
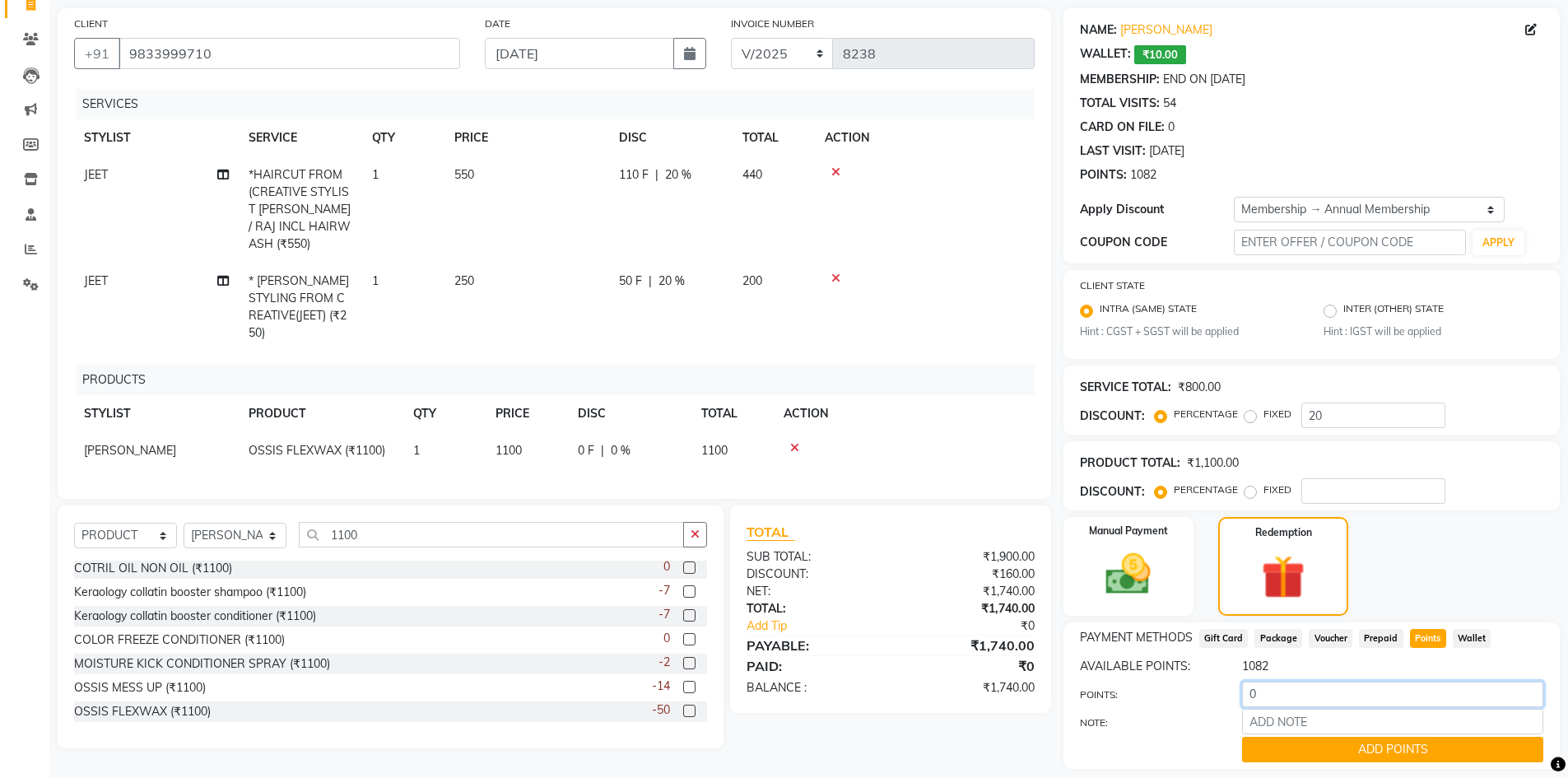
click at [1284, 692] on input "0" at bounding box center [1392, 694] width 301 height 26
type input "1082"
click at [1277, 758] on button "ADD POINTS" at bounding box center [1392, 750] width 301 height 26
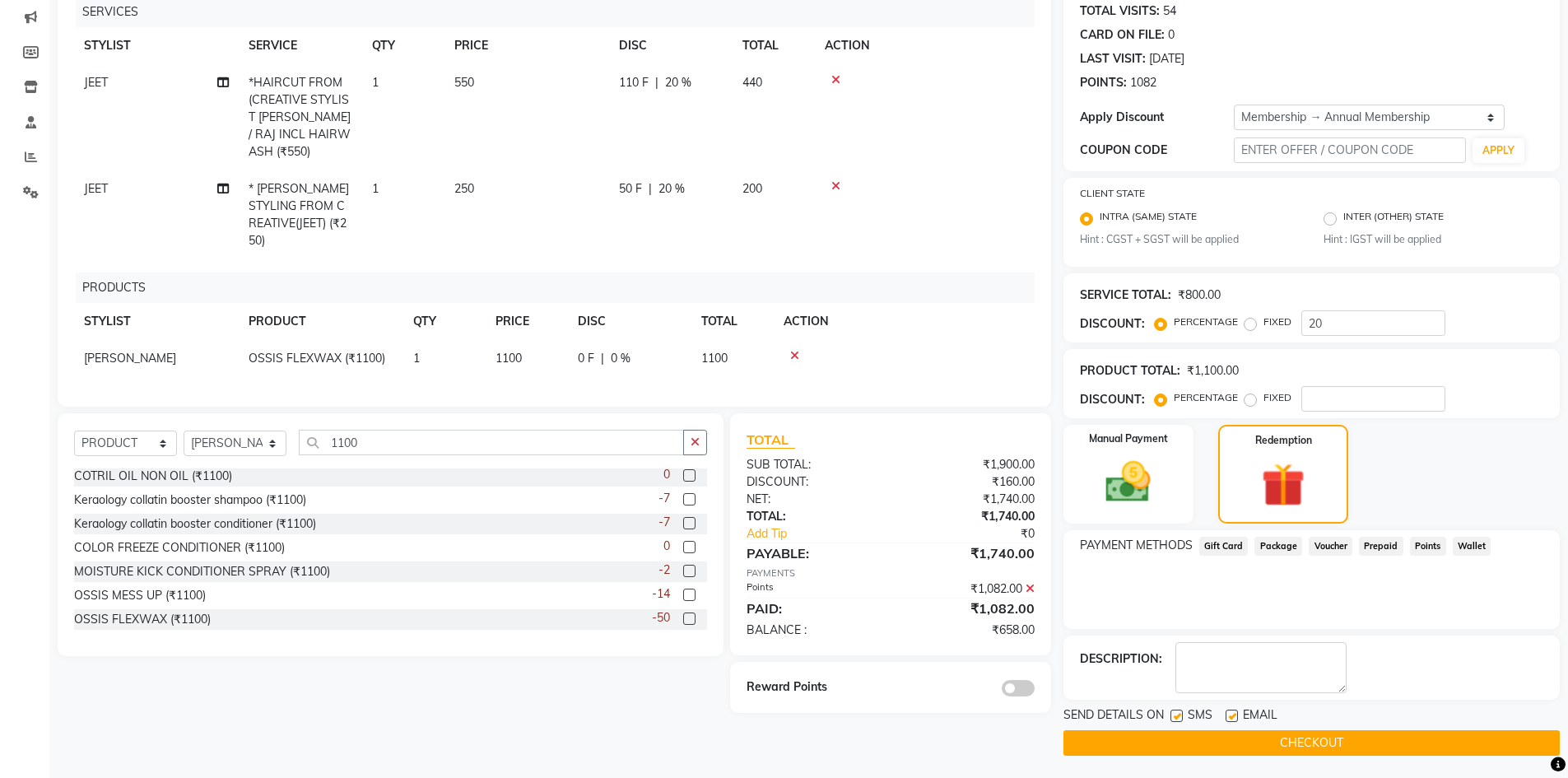
scroll to position [210, 0]
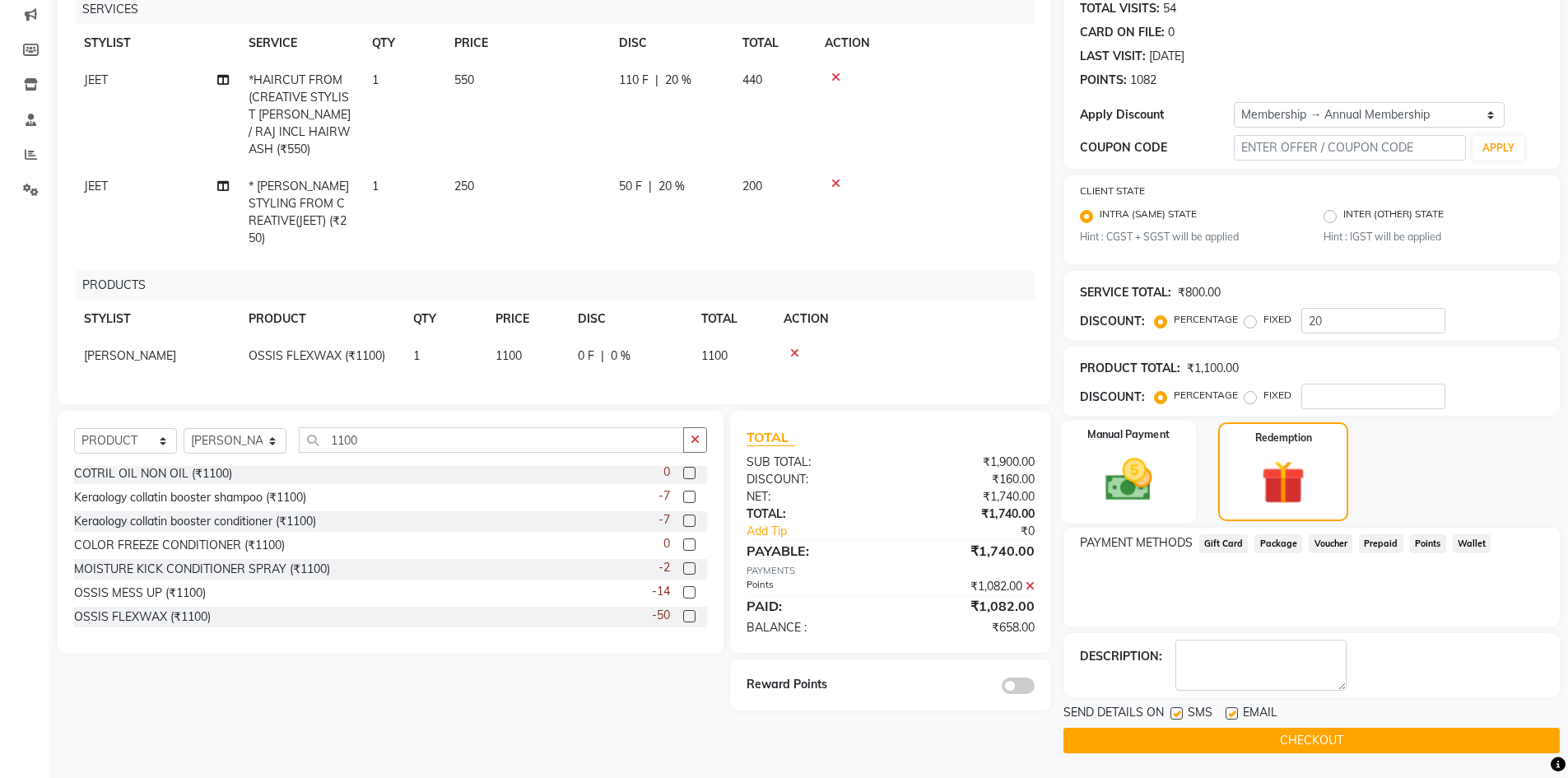
click at [1128, 463] on img at bounding box center [1129, 480] width 76 height 54
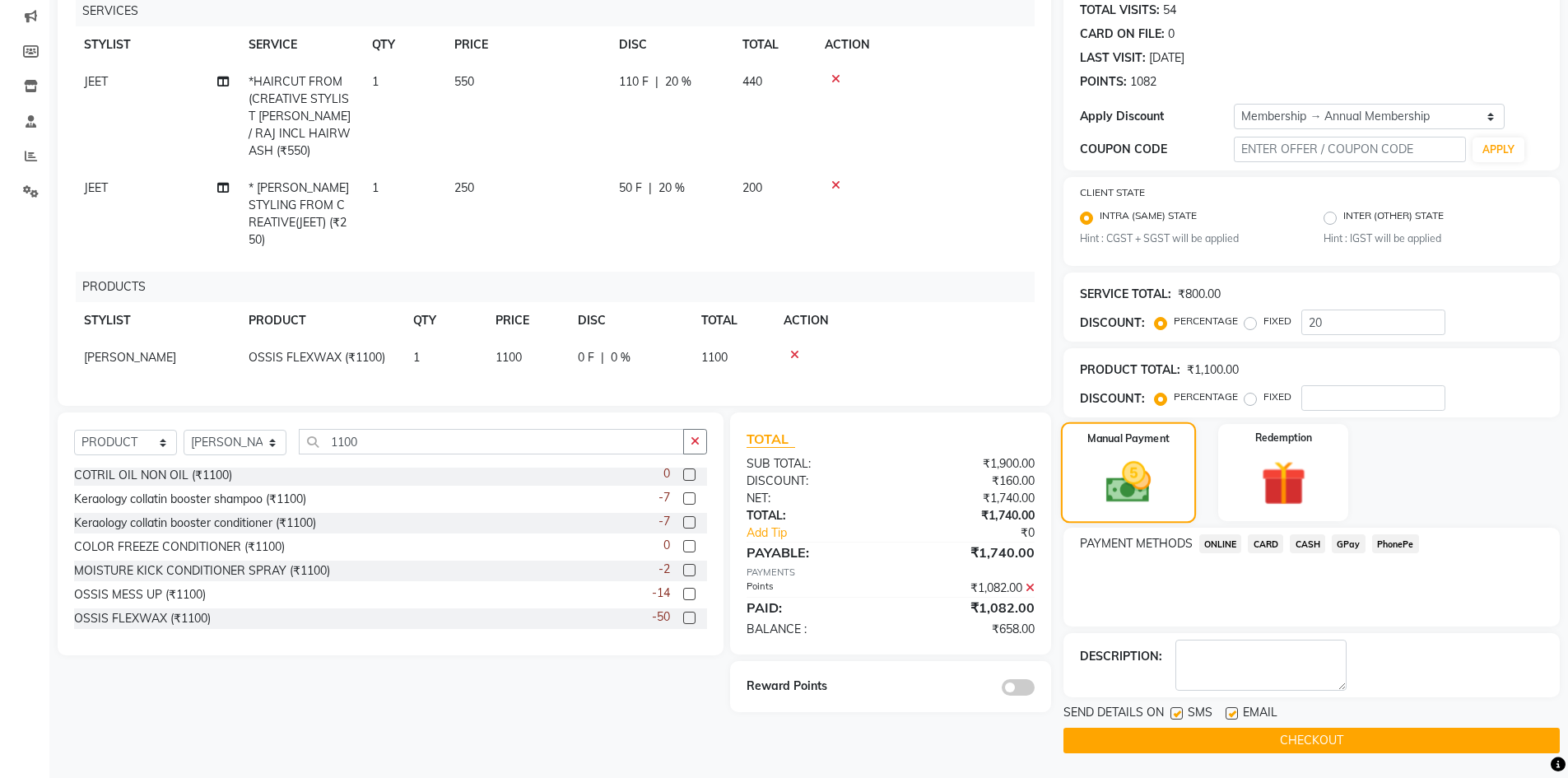
scroll to position [209, 0]
click at [1301, 545] on span "CASH" at bounding box center [1307, 543] width 35 height 19
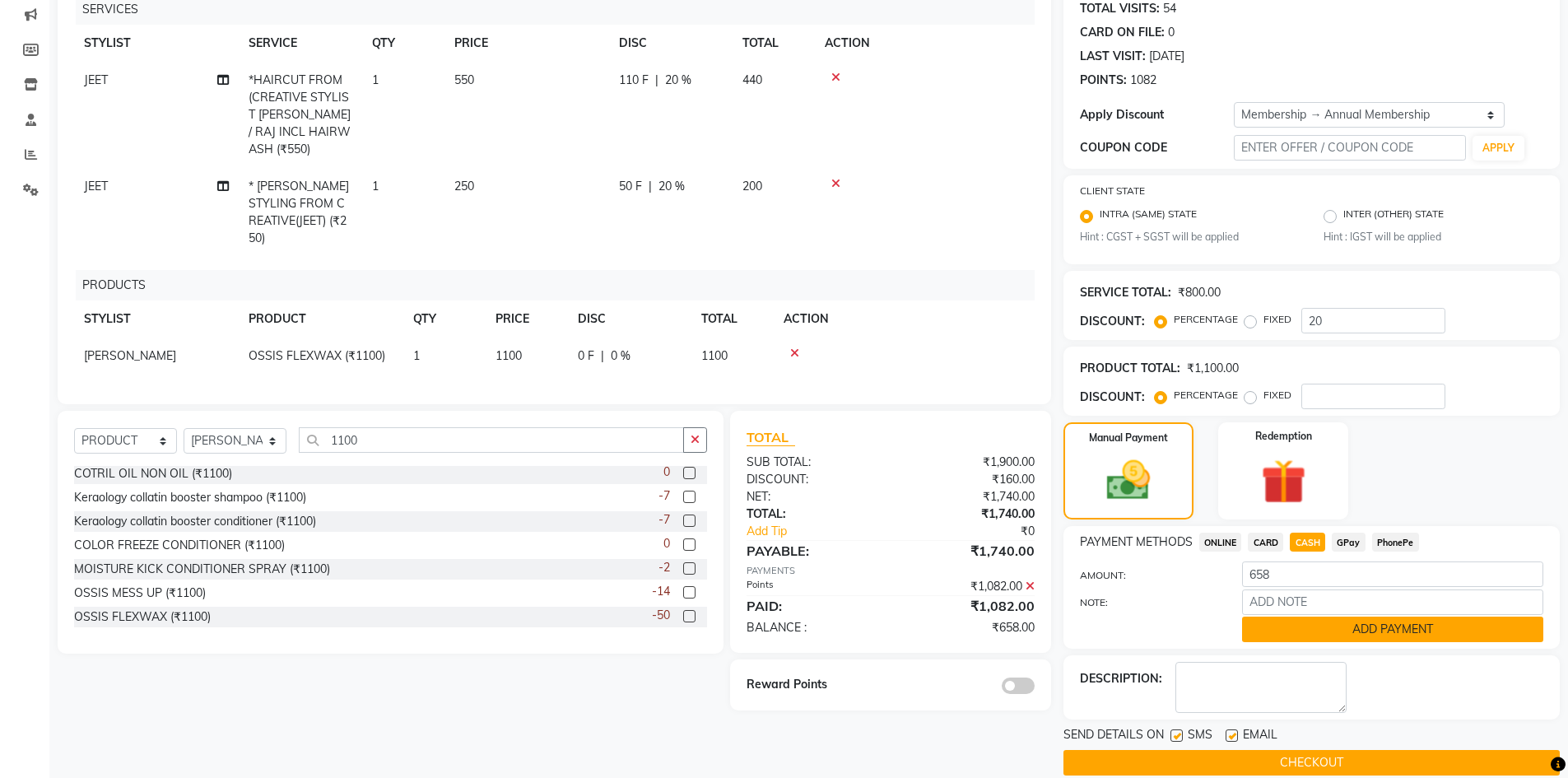
scroll to position [233, 0]
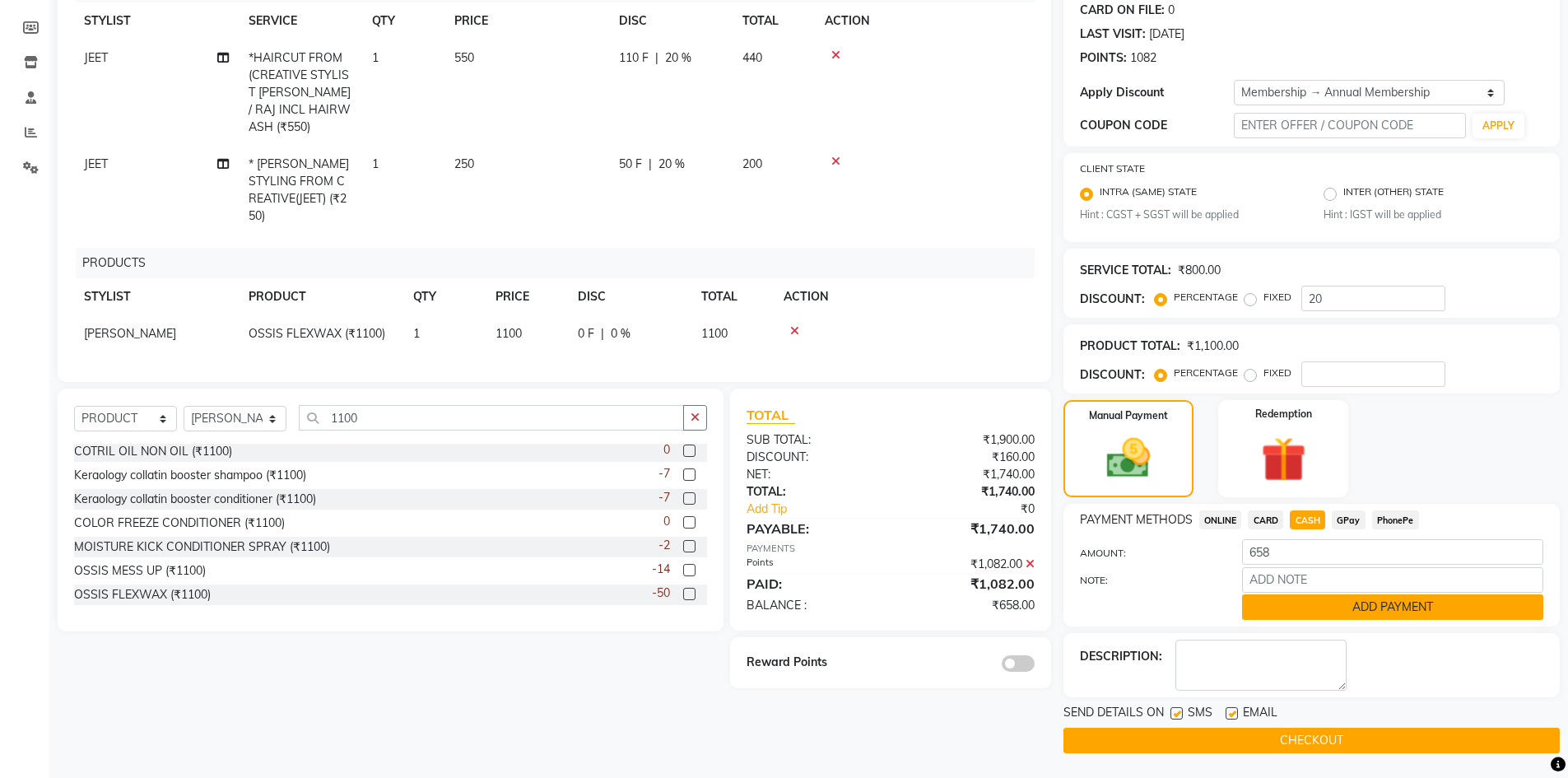
click at [1319, 606] on button "ADD PAYMENT" at bounding box center [1392, 606] width 301 height 26
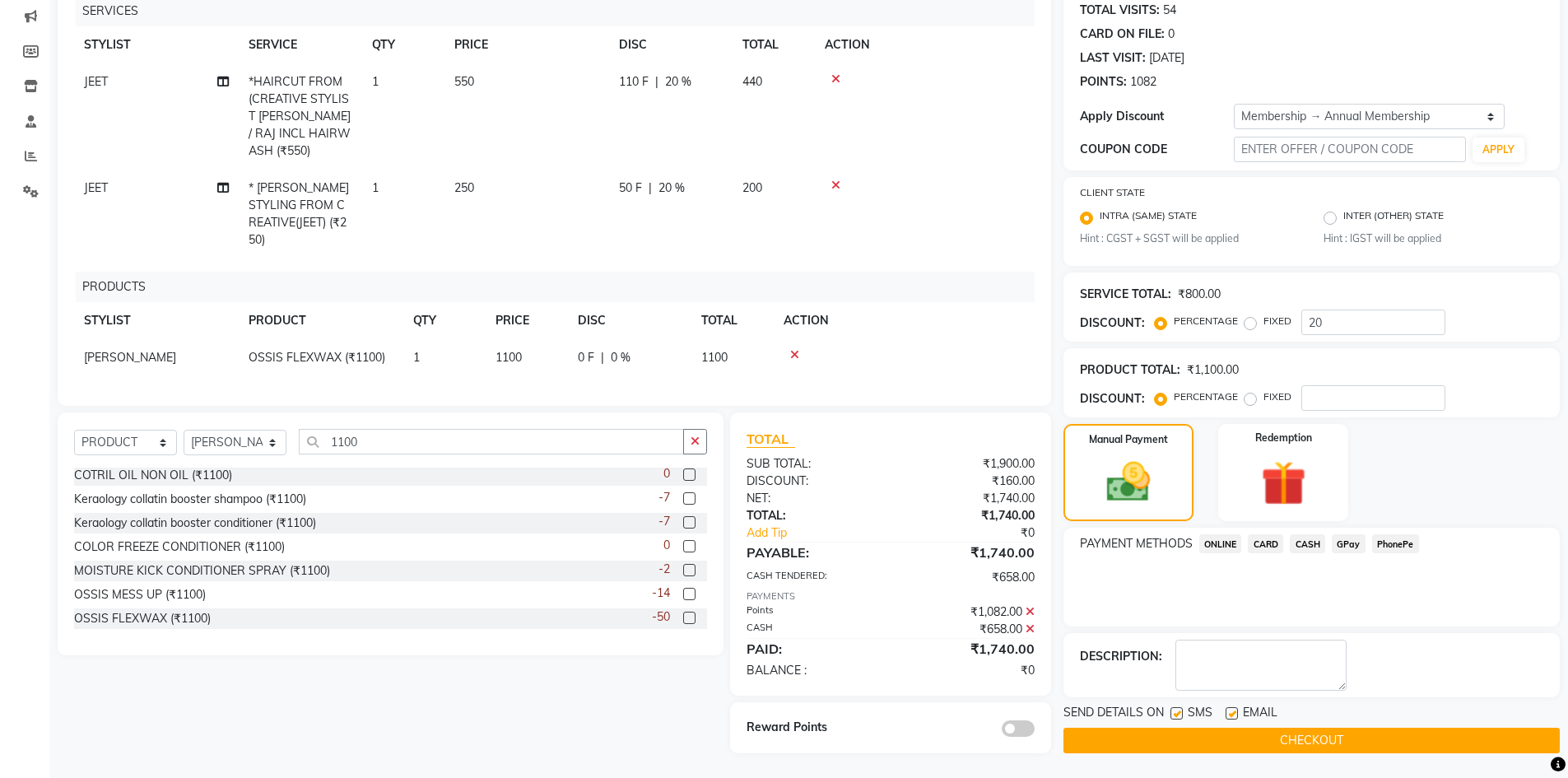
scroll to position [209, 0]
click at [1174, 734] on button "CHECKOUT" at bounding box center [1312, 740] width 497 height 26
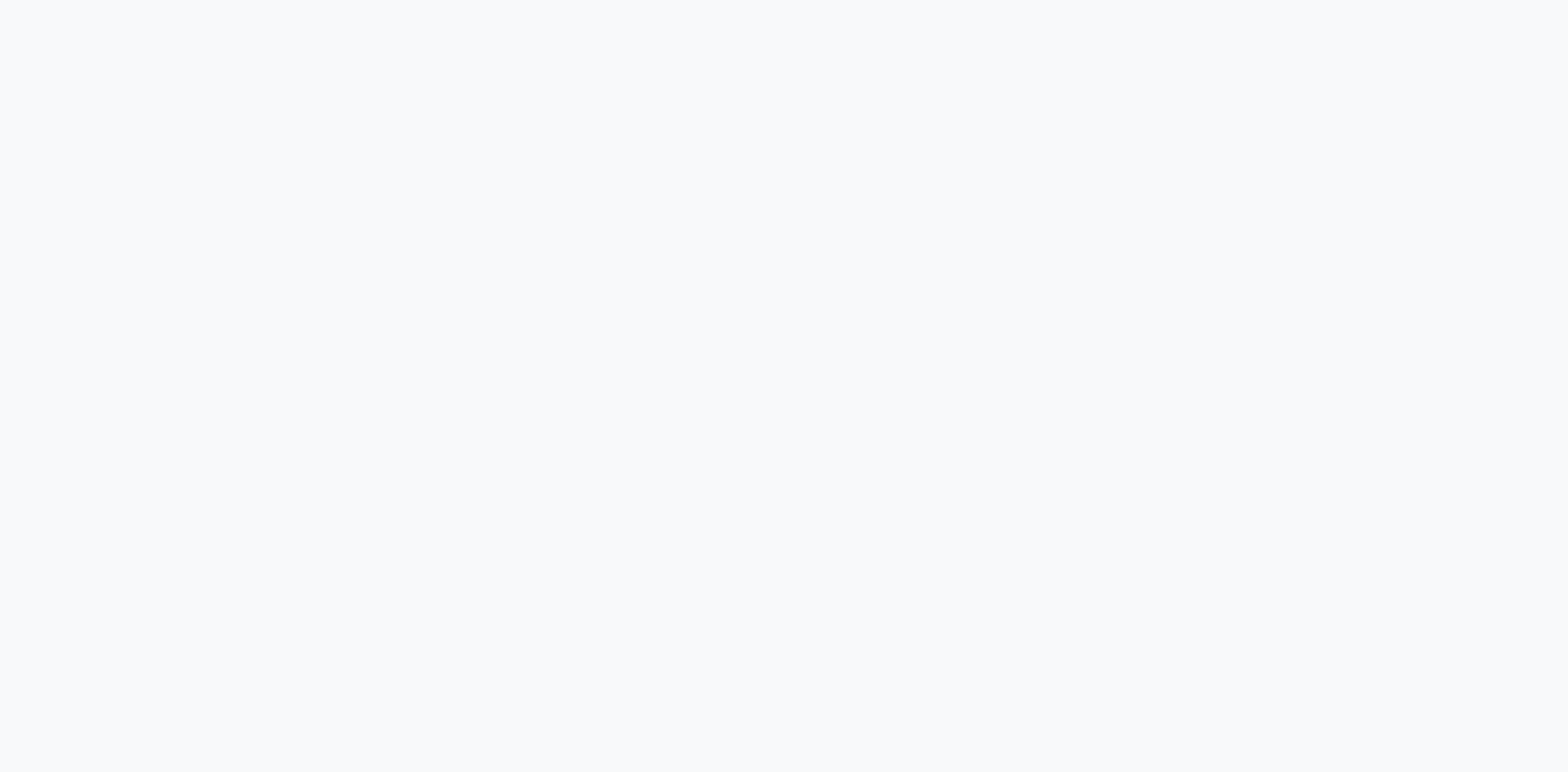
select select "service"
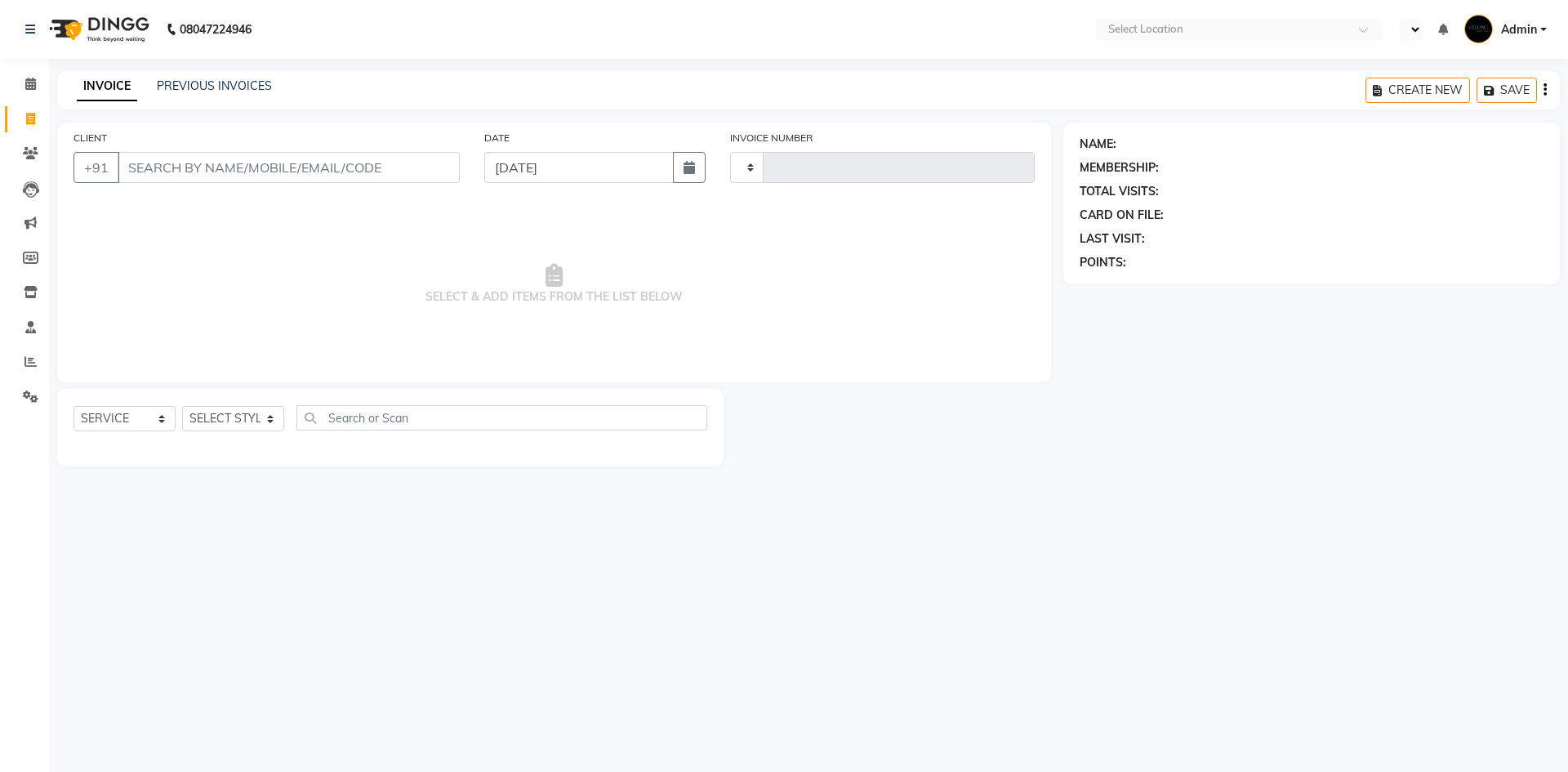
type input "8233"
select select "3475"
select select "ec"
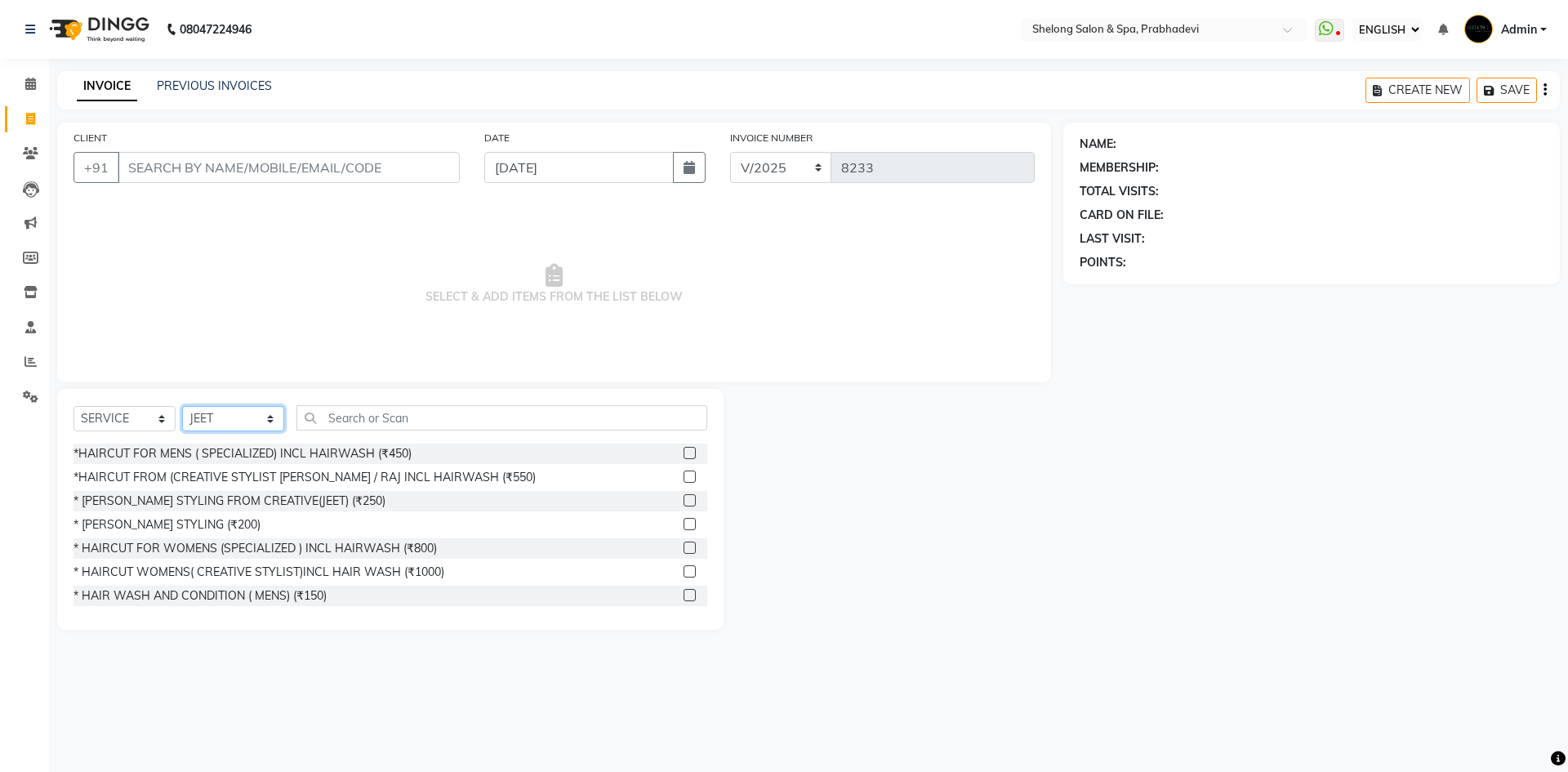
click at [227, 421] on select "SELECT STYLIST ( [PERSON_NAME] ) ( [PERSON_NAME] ) [PERSON_NAME] fojdur [PERSON…" at bounding box center [233, 418] width 102 height 25
select select "24970"
click at [182, 406] on select "SELECT STYLIST ( [PERSON_NAME] ) ( [PERSON_NAME] ) [PERSON_NAME] fojdur [PERSON…" at bounding box center [233, 418] width 102 height 25
click at [272, 458] on div "*HAIRCUT FOR MENS ( SPECIALIZED) INCL HAIRWASH (₹450)" at bounding box center [243, 454] width 339 height 18
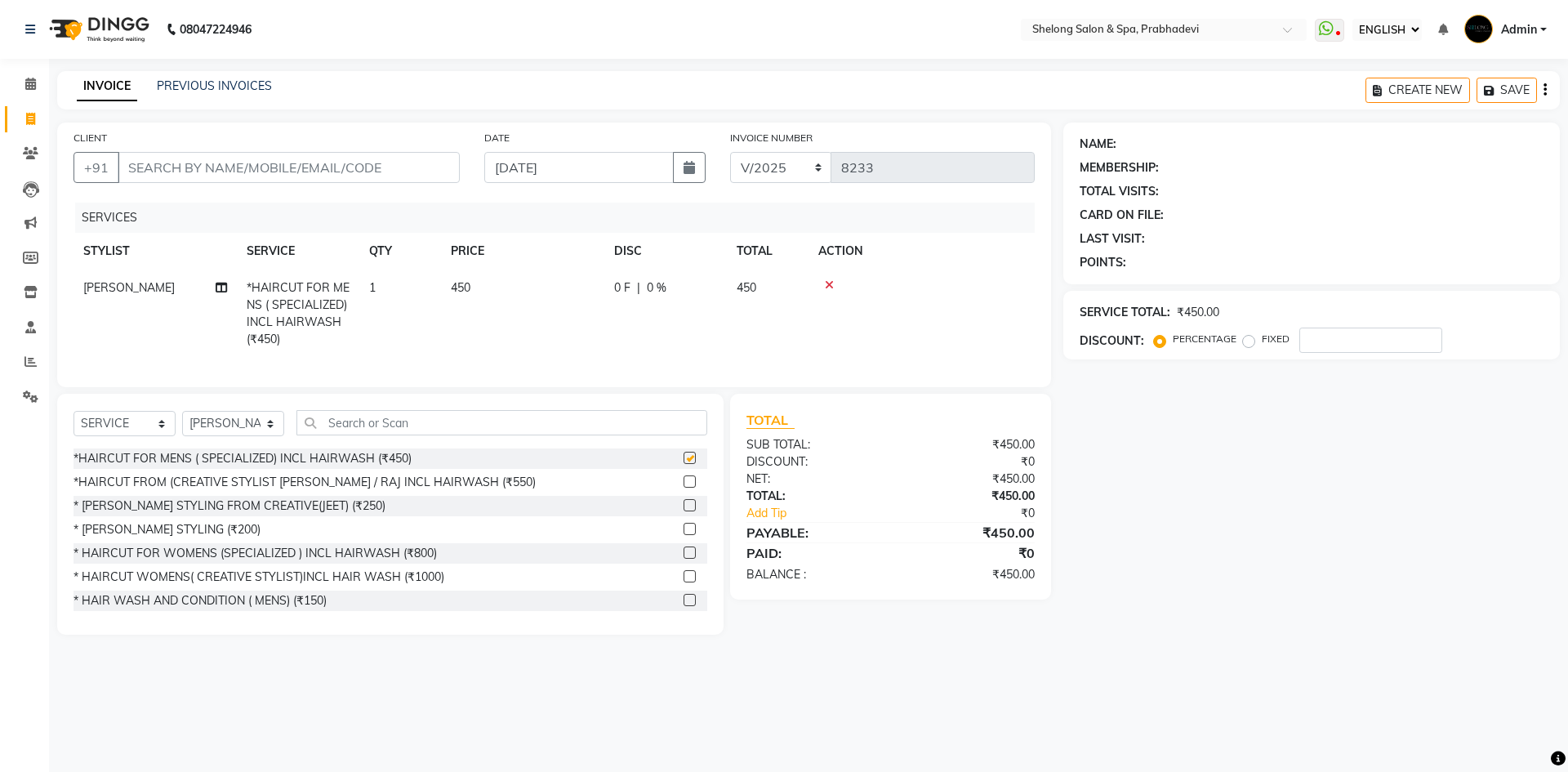
checkbox input "false"
click at [357, 167] on input "CLIENT" at bounding box center [289, 167] width 342 height 31
type input "8"
type input "0"
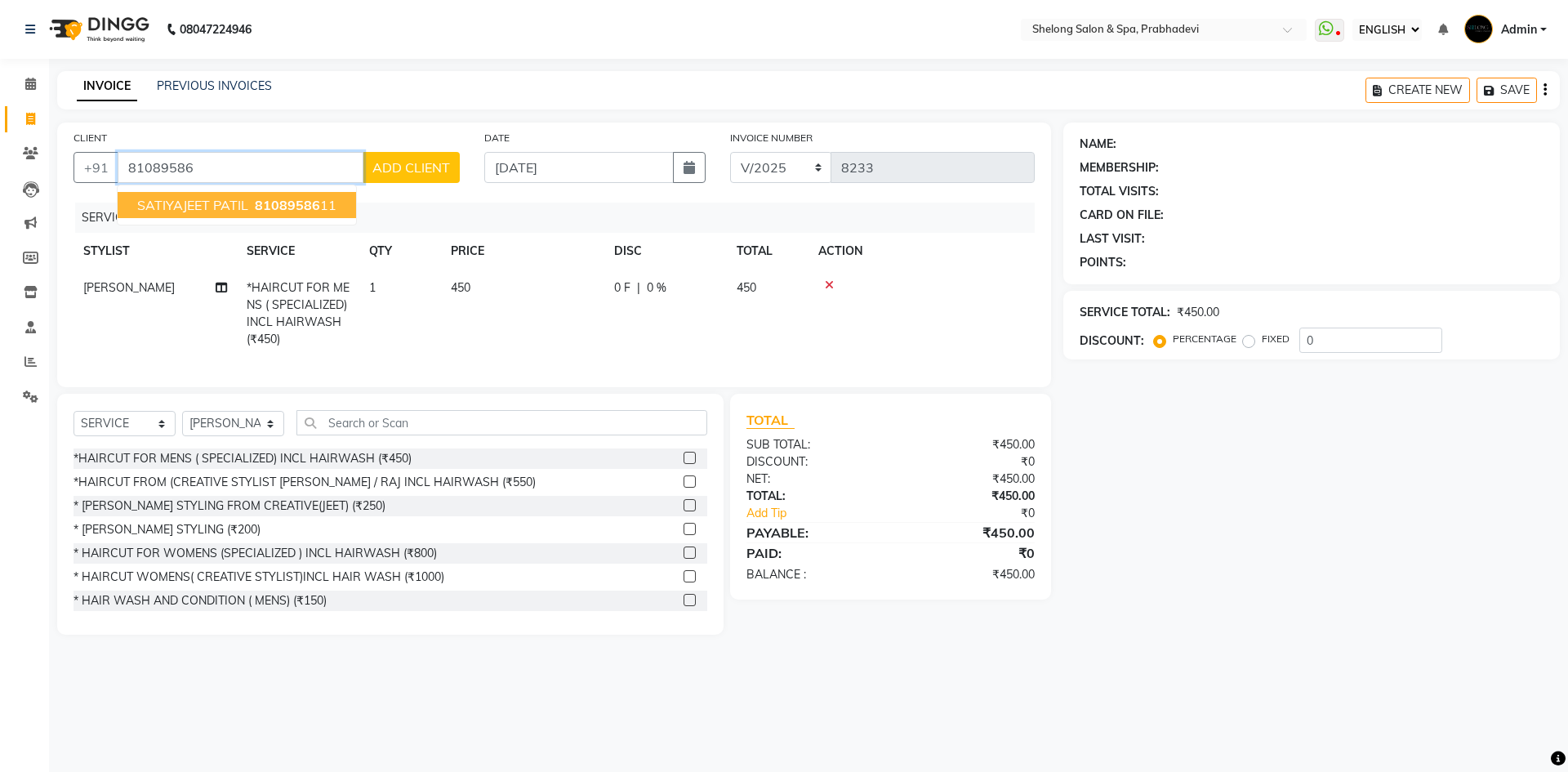
click at [280, 203] on span "81089586" at bounding box center [288, 204] width 66 height 17
type input "8108958611"
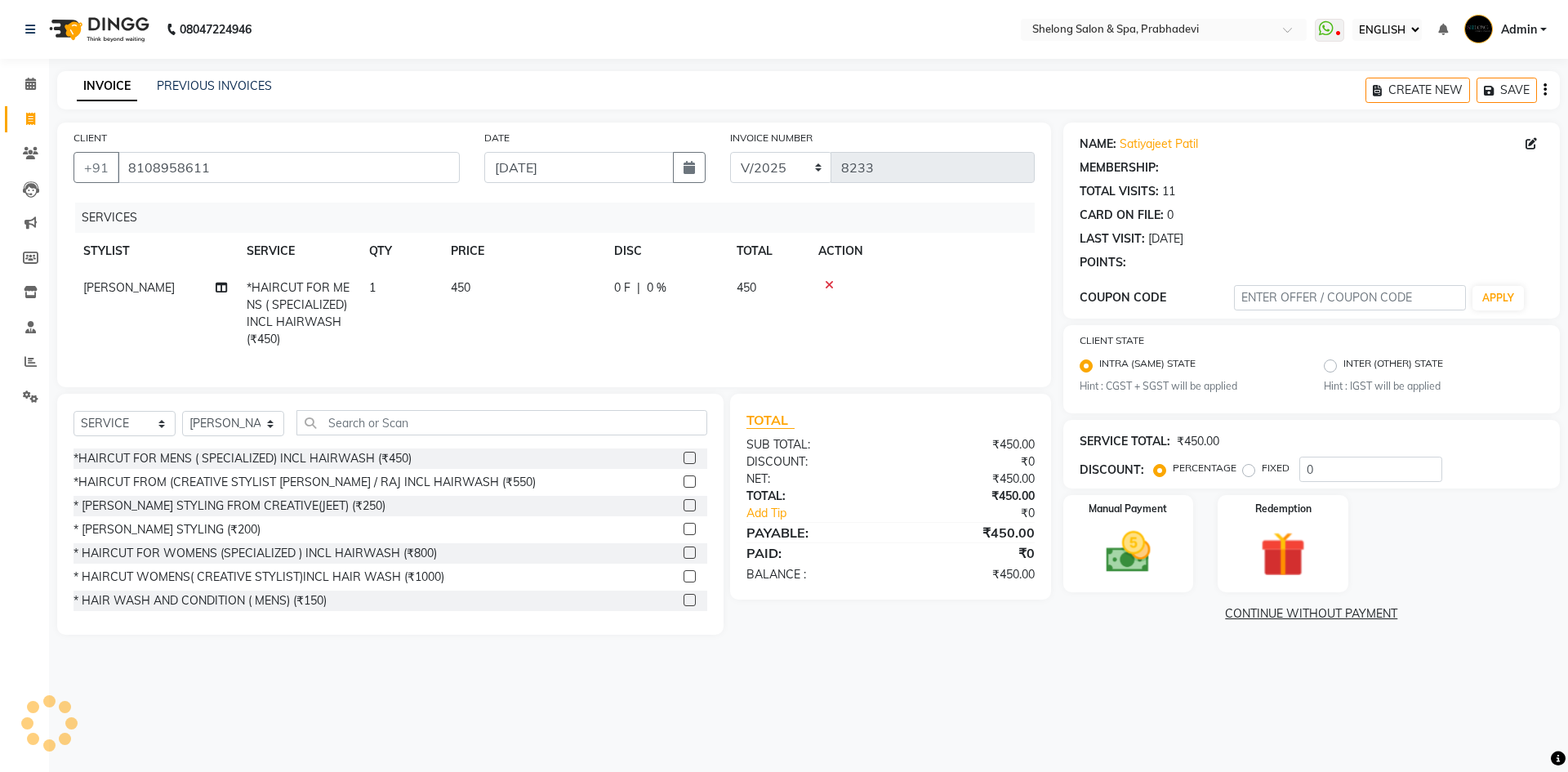
select select "1: Object"
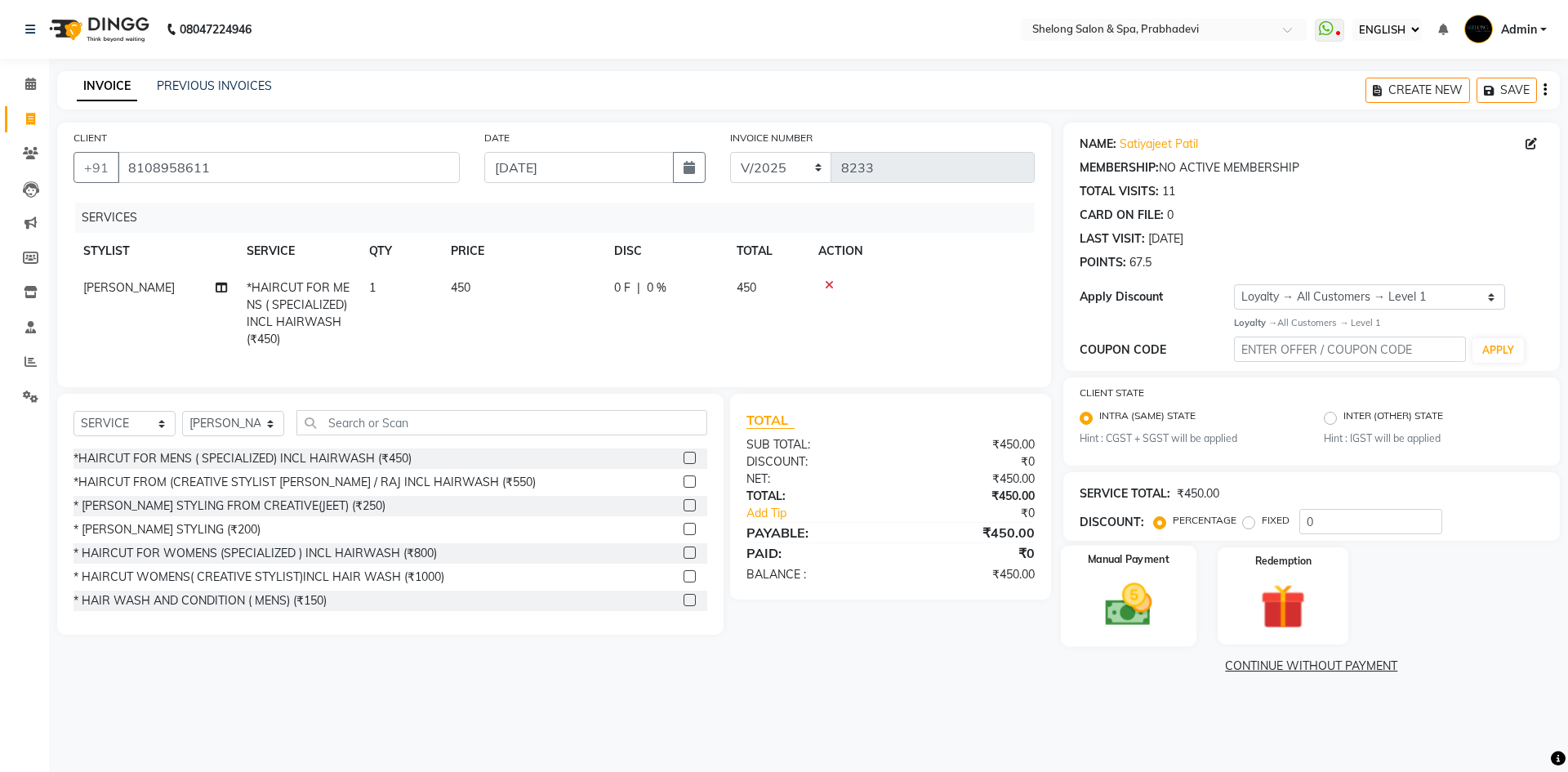
click at [1135, 602] on img at bounding box center [1128, 604] width 76 height 54
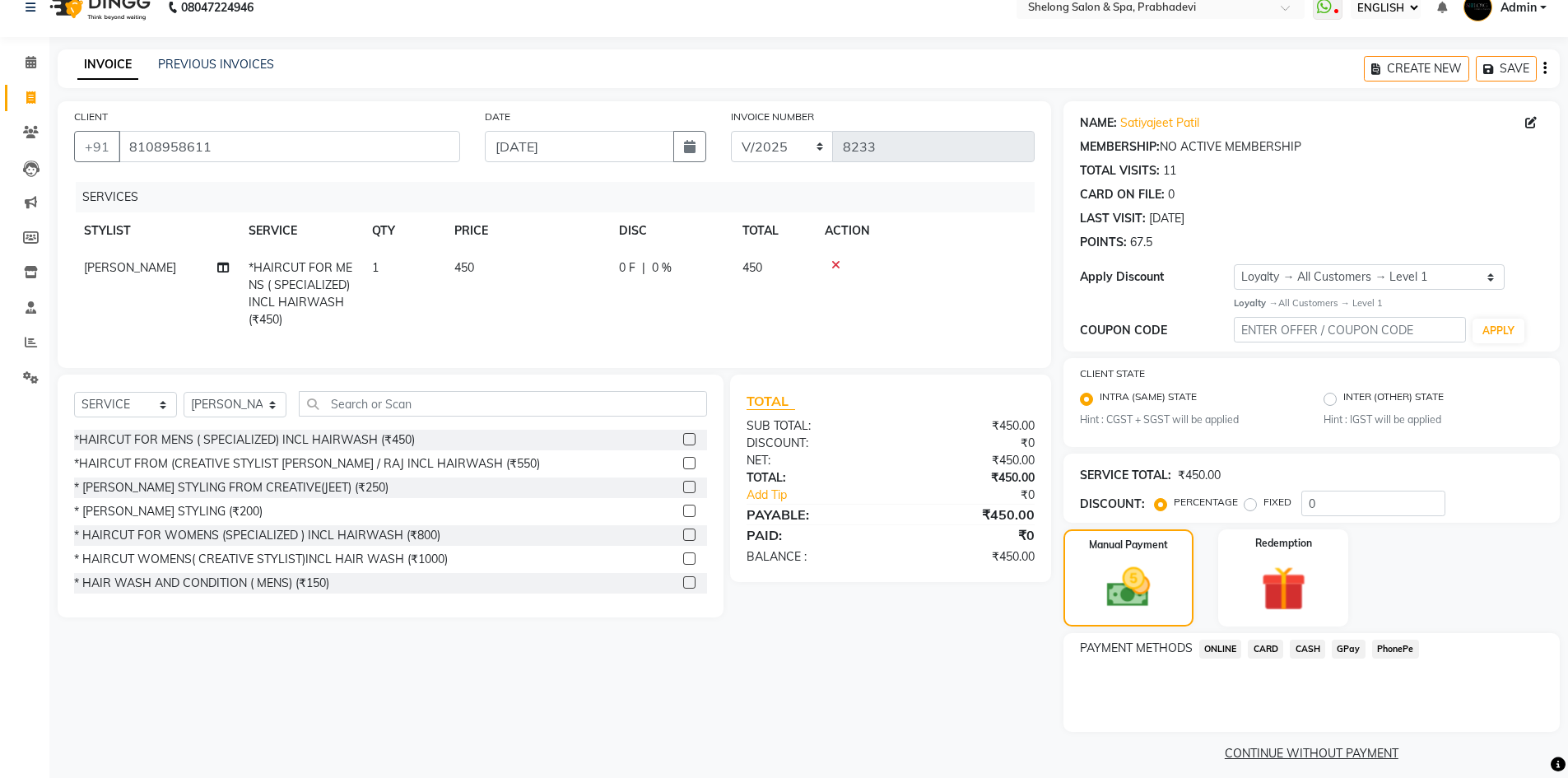
scroll to position [34, 0]
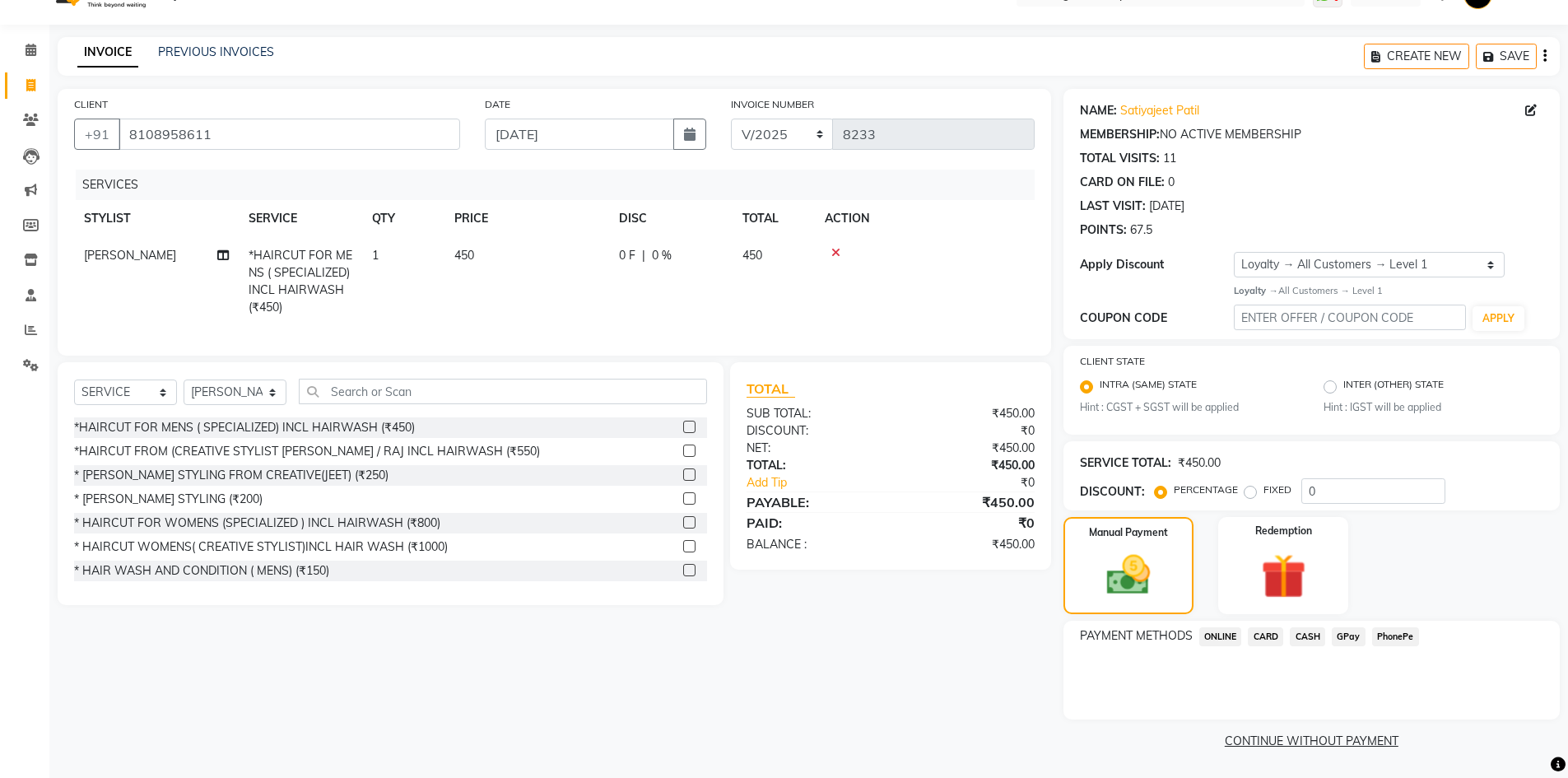
click at [1313, 638] on span "CASH" at bounding box center [1307, 637] width 35 height 19
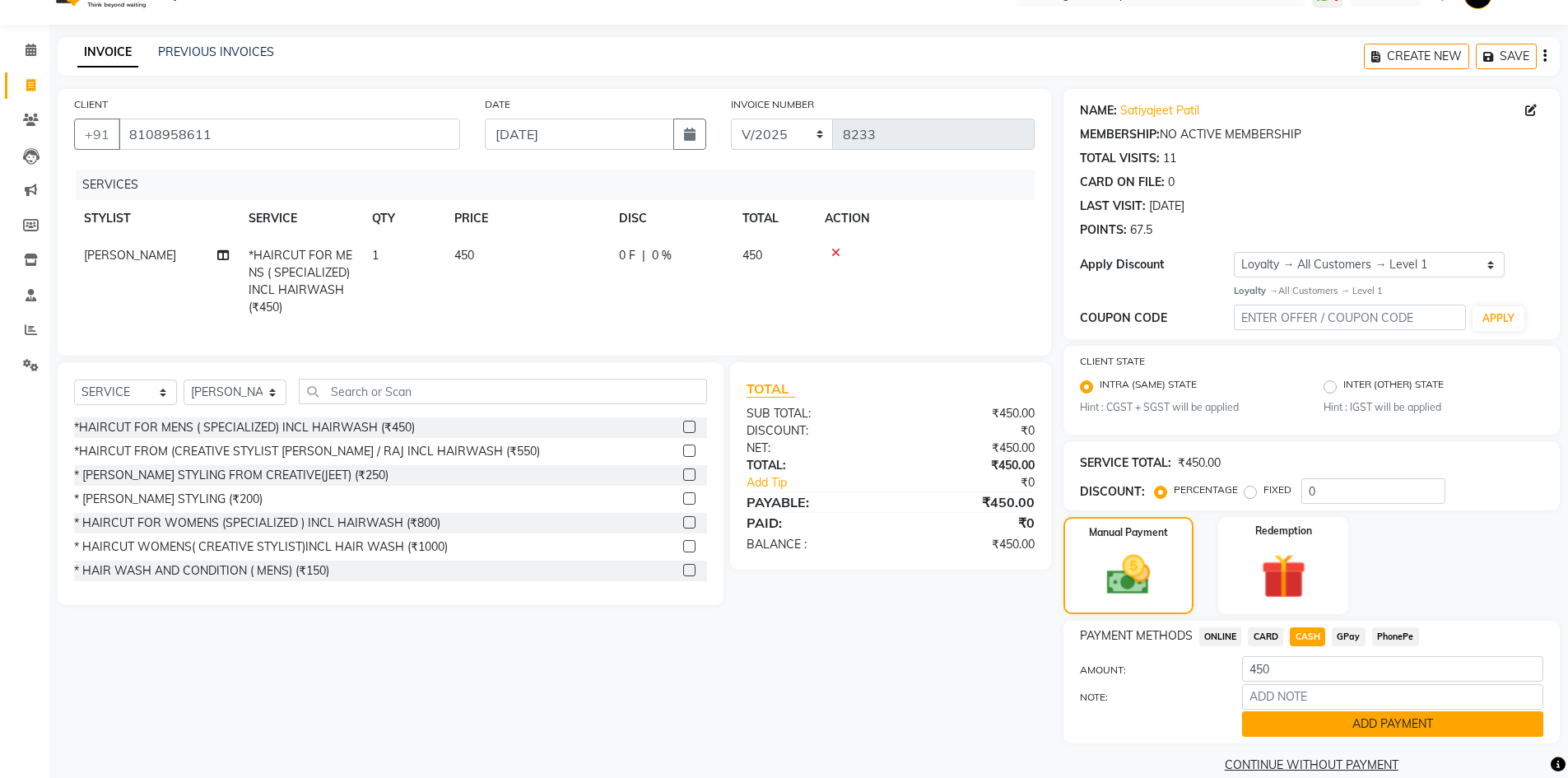
click at [1321, 726] on button "ADD PAYMENT" at bounding box center [1392, 724] width 301 height 26
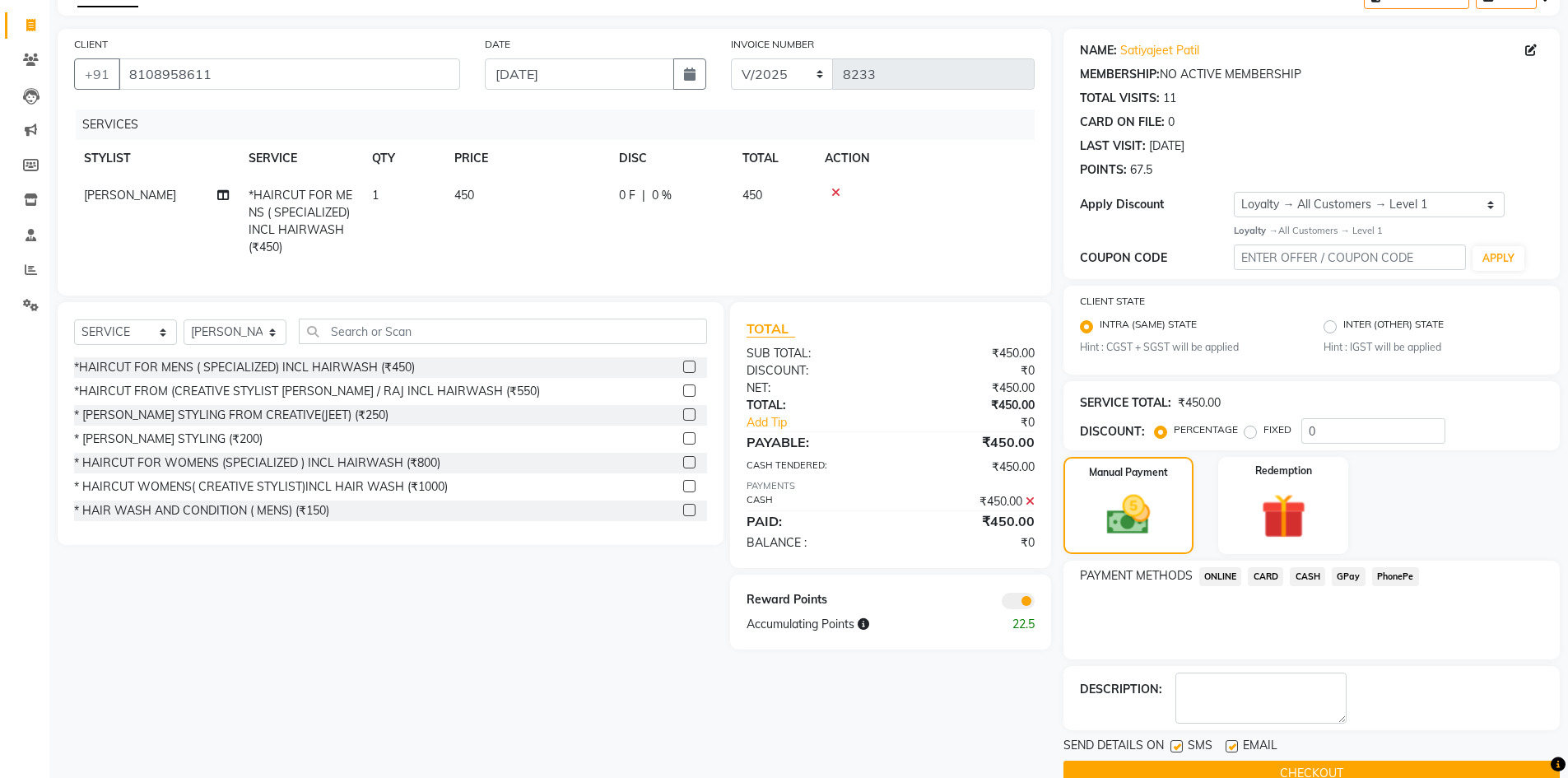
scroll to position [127, 0]
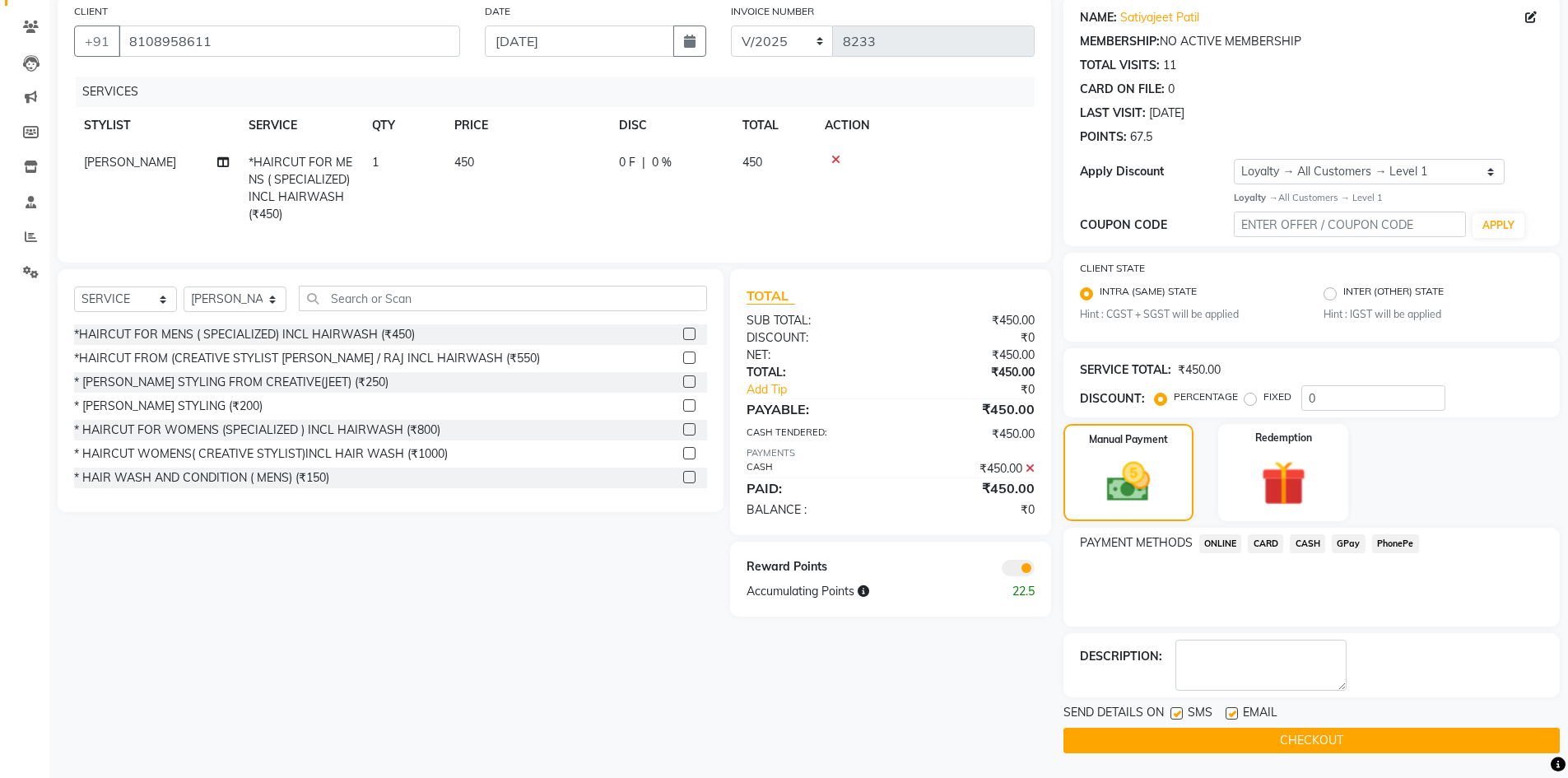
click at [1146, 741] on button "CHECKOUT" at bounding box center [1312, 740] width 497 height 26
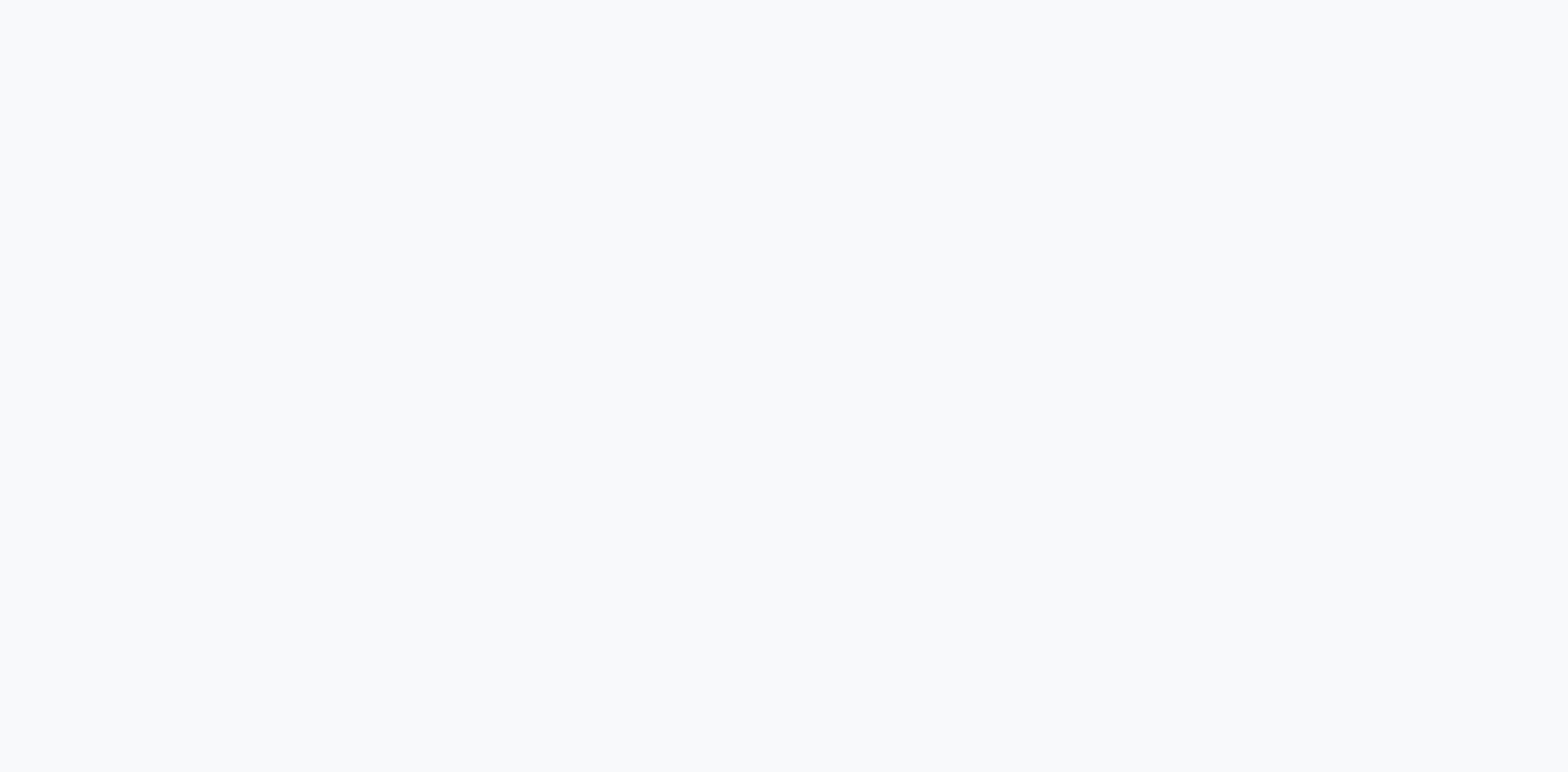
select select "ec"
select select "service"
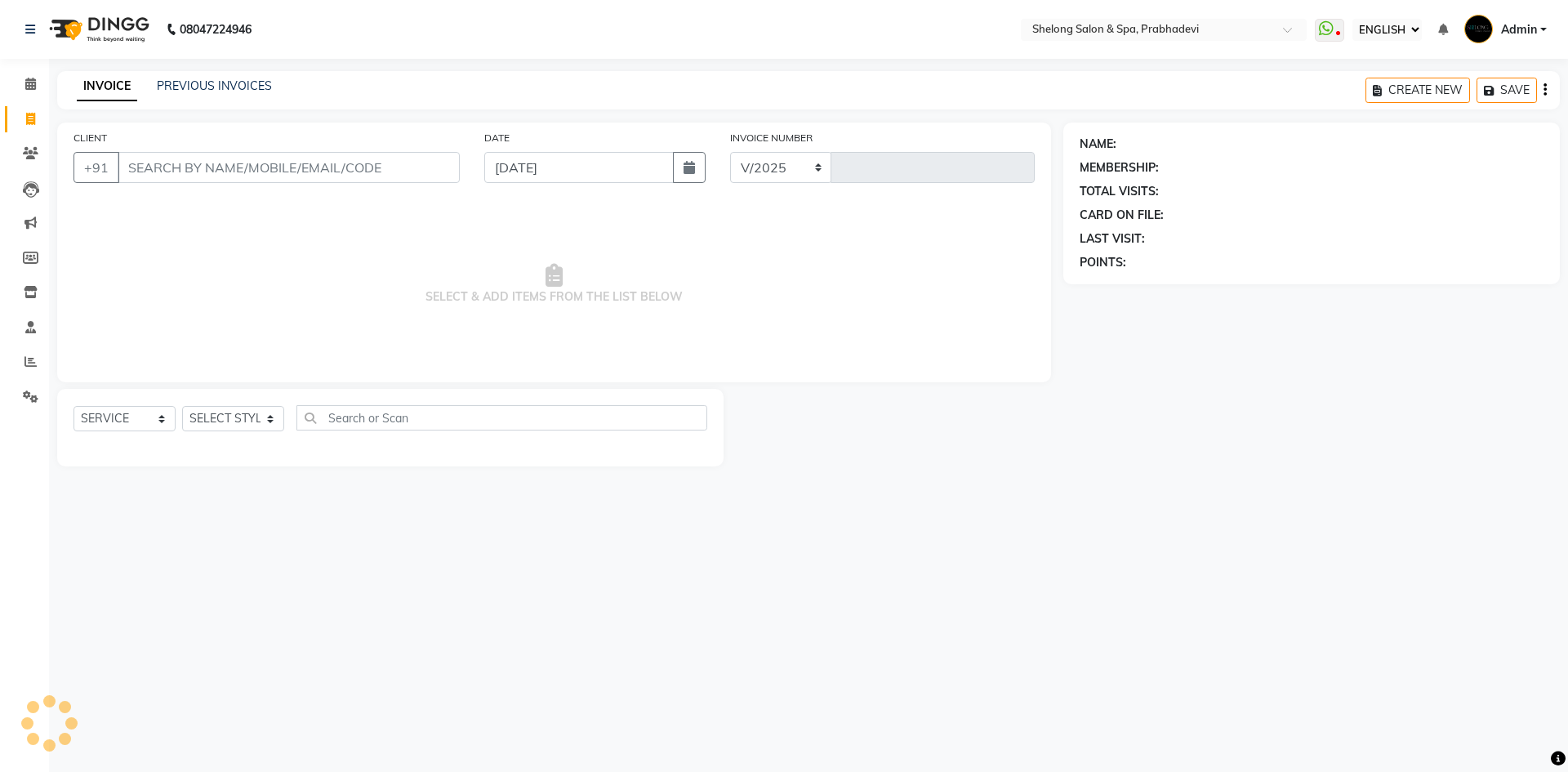
select select "3475"
type input "8234"
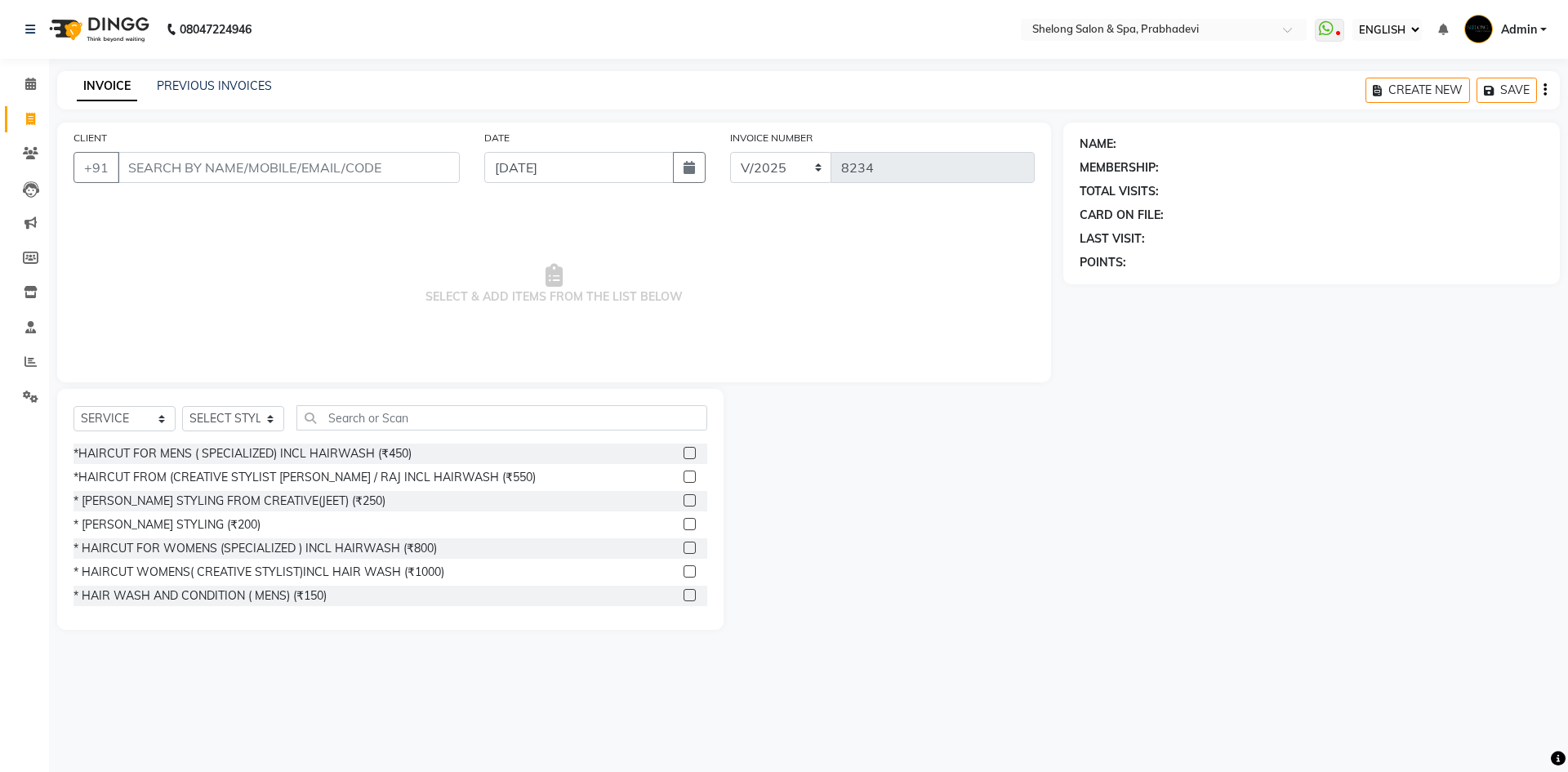
select select "16092"
click at [302, 161] on input "CLIENT" at bounding box center [289, 167] width 342 height 31
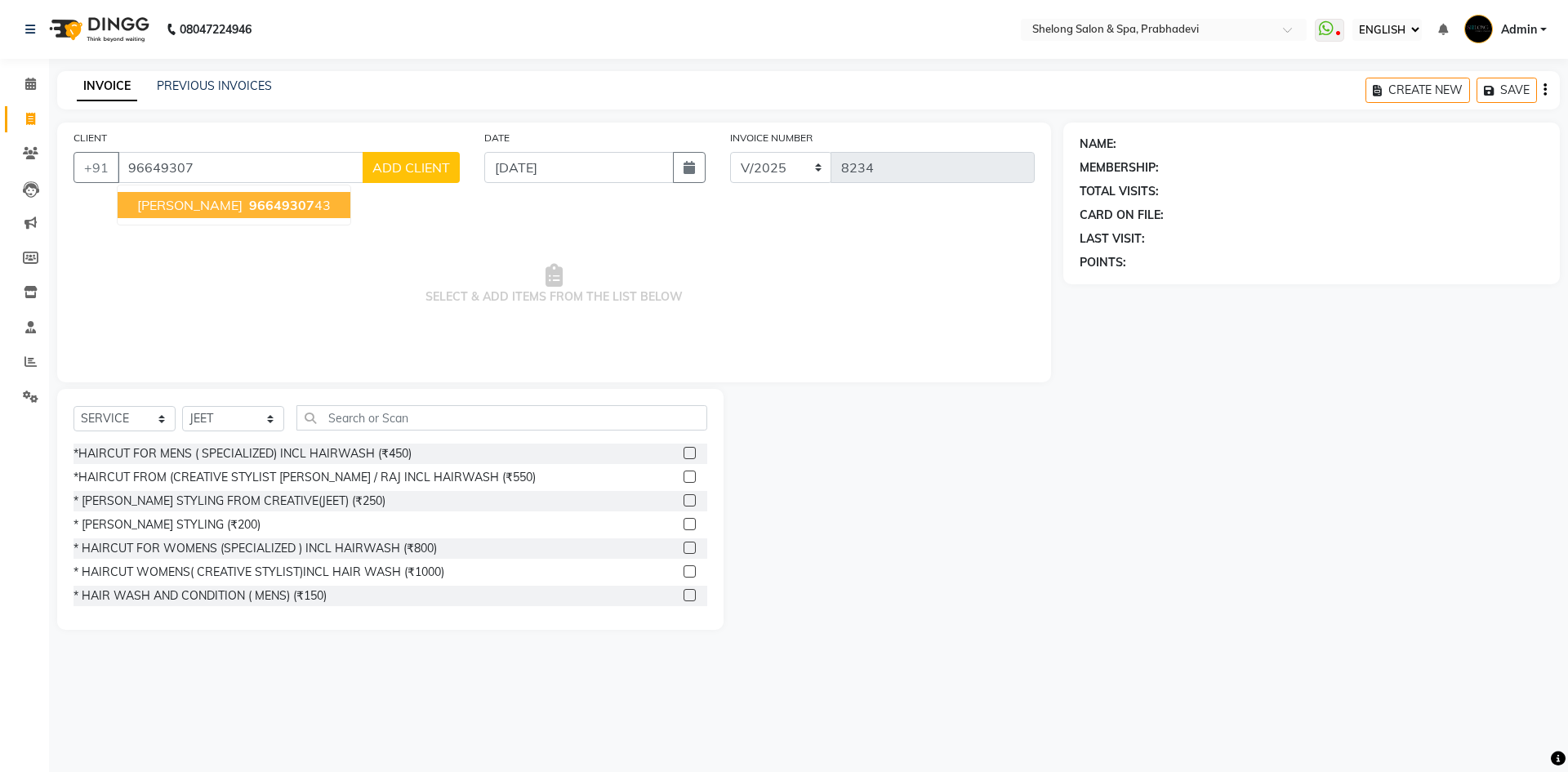
click at [228, 199] on span "Prathamesh Kadam" at bounding box center [189, 204] width 105 height 17
type input "9664930743"
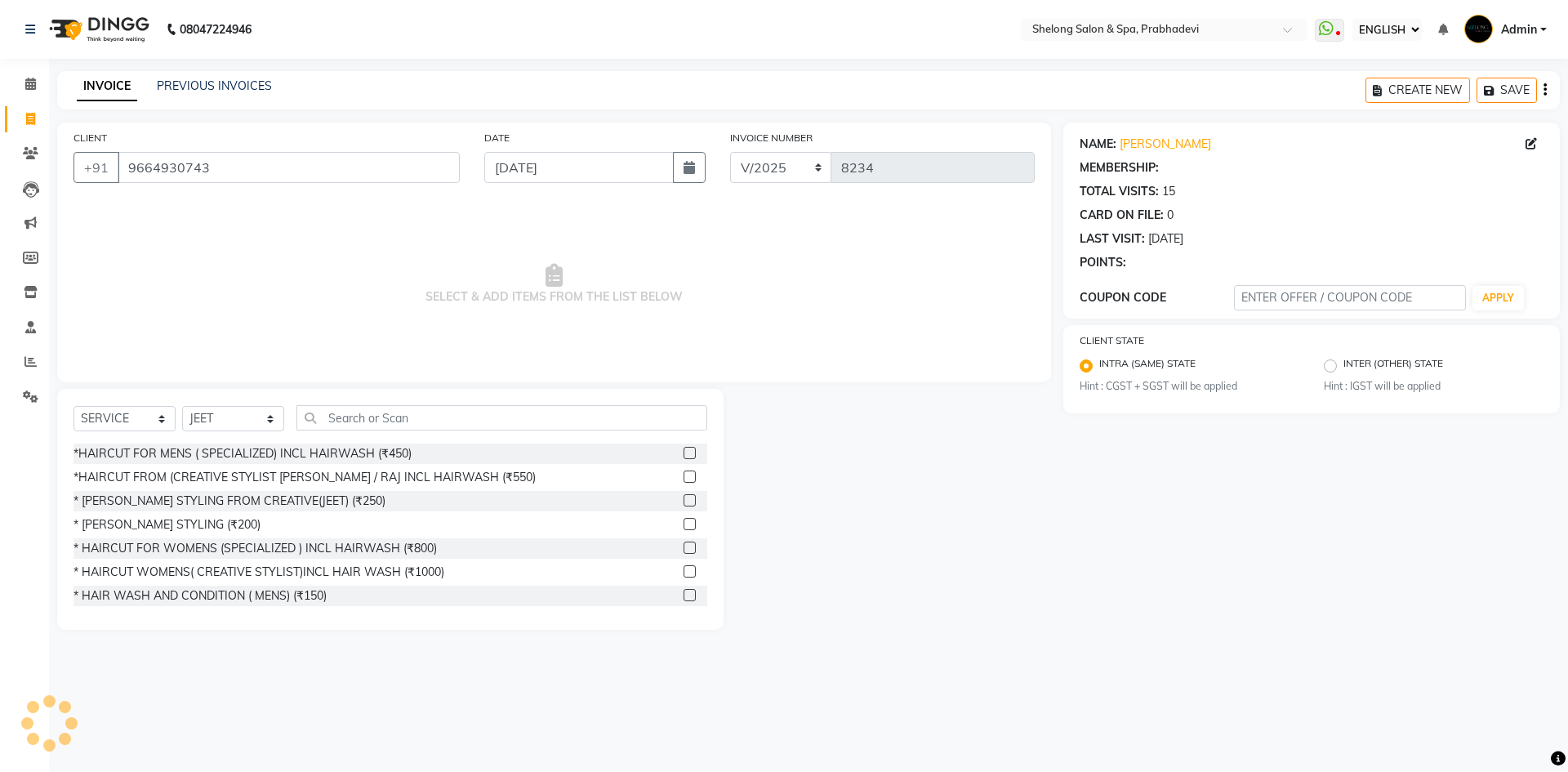
select select "2: Object"
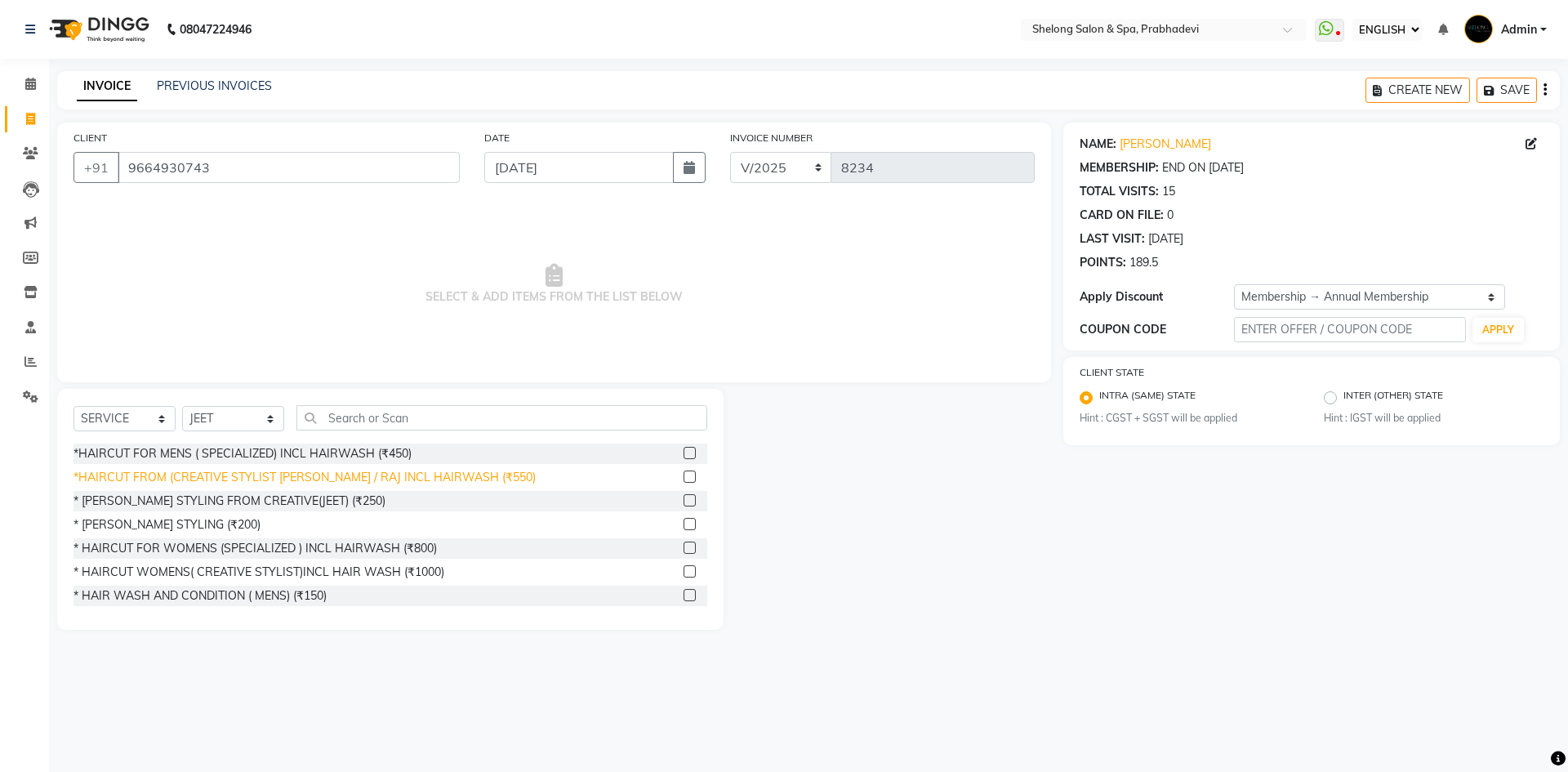
click at [224, 482] on div "*HAIRCUT FROM (CREATIVE STYLIST [PERSON_NAME] / RAJ INCL HAIRWASH (₹550)" at bounding box center [304, 478] width 462 height 18
checkbox input "false"
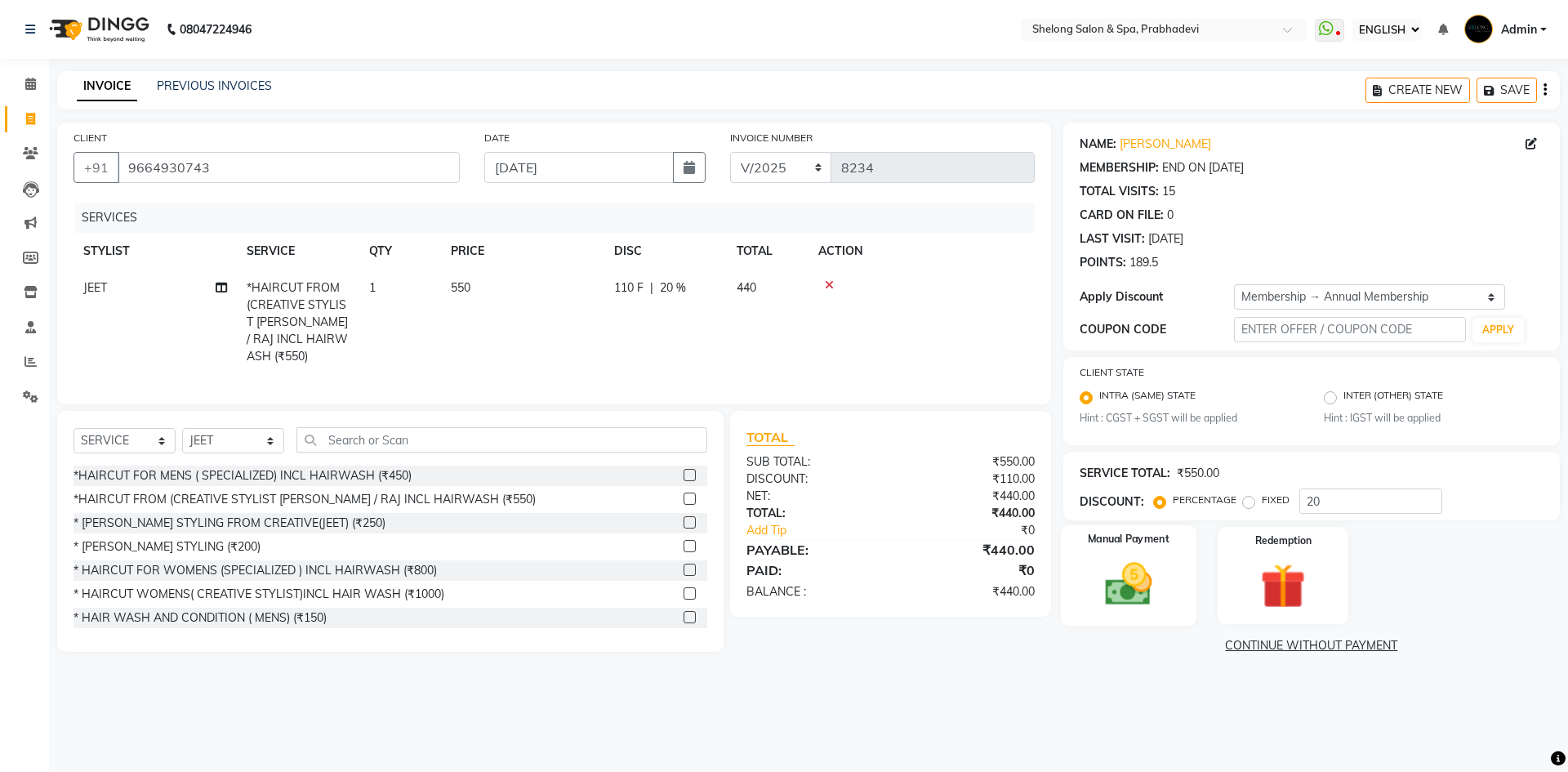
click at [1142, 582] on img at bounding box center [1128, 584] width 76 height 54
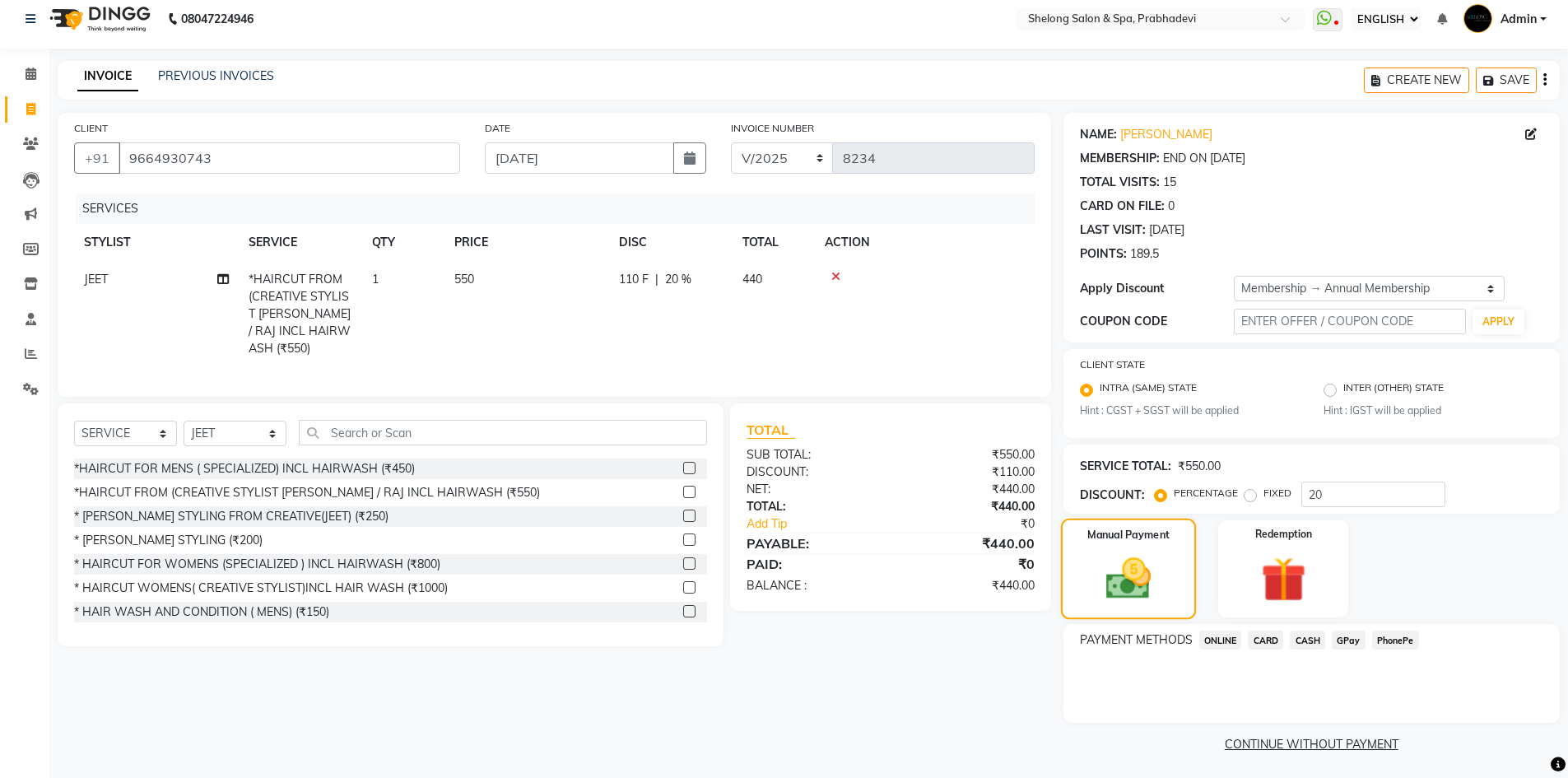
scroll to position [14, 0]
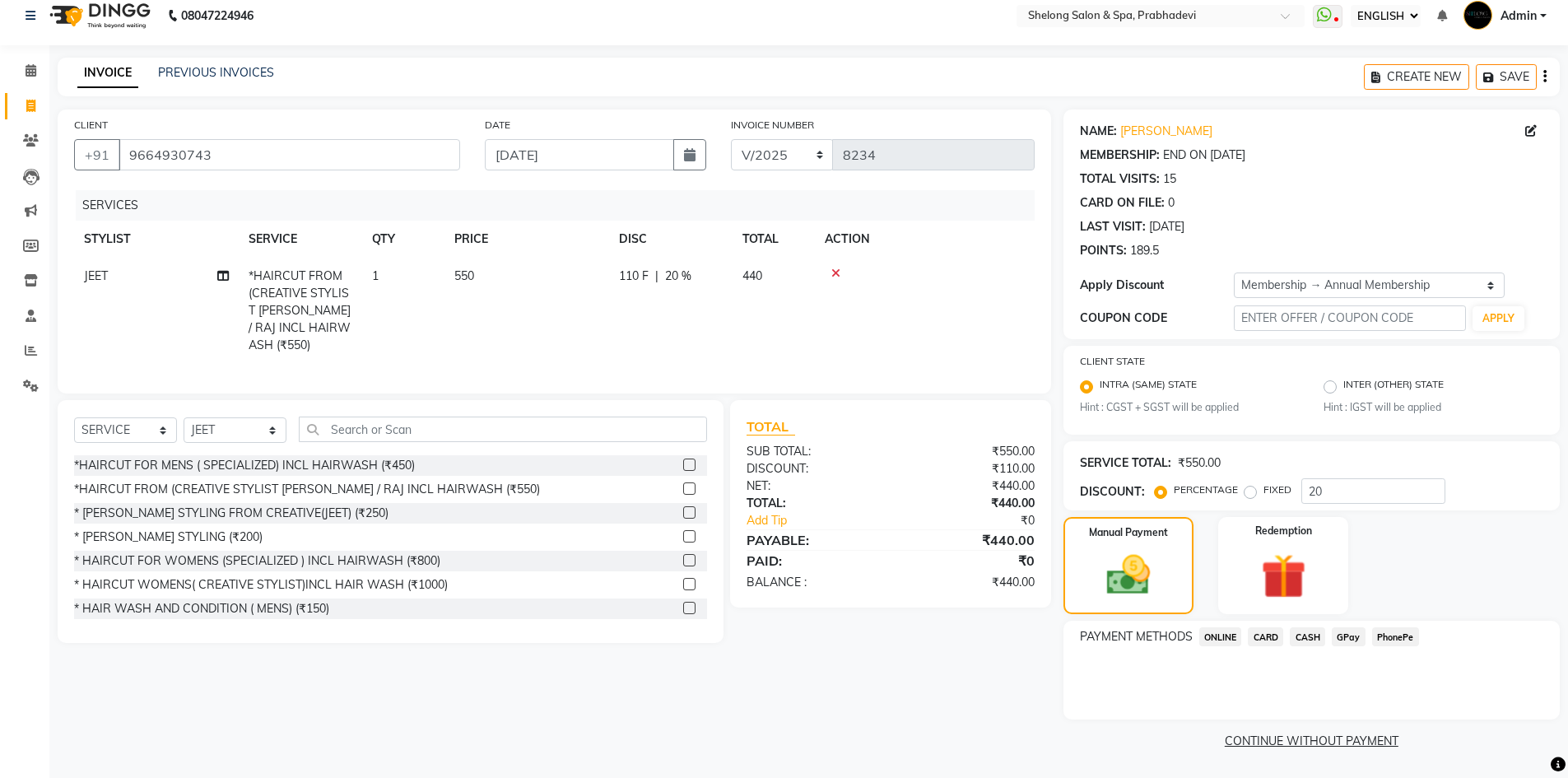
click at [1336, 637] on span "GPay" at bounding box center [1349, 637] width 34 height 19
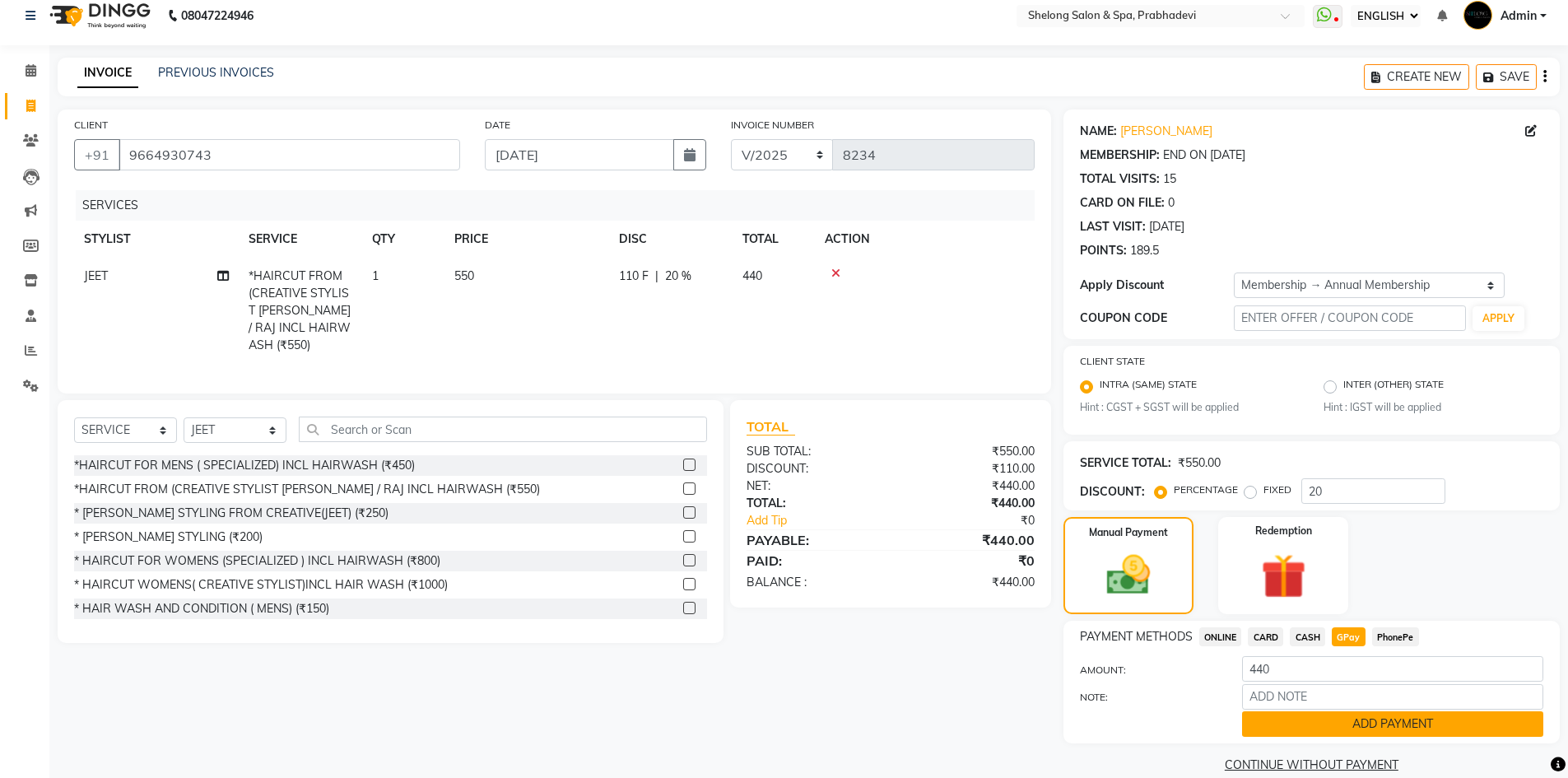
click at [1324, 724] on button "ADD PAYMENT" at bounding box center [1392, 724] width 301 height 26
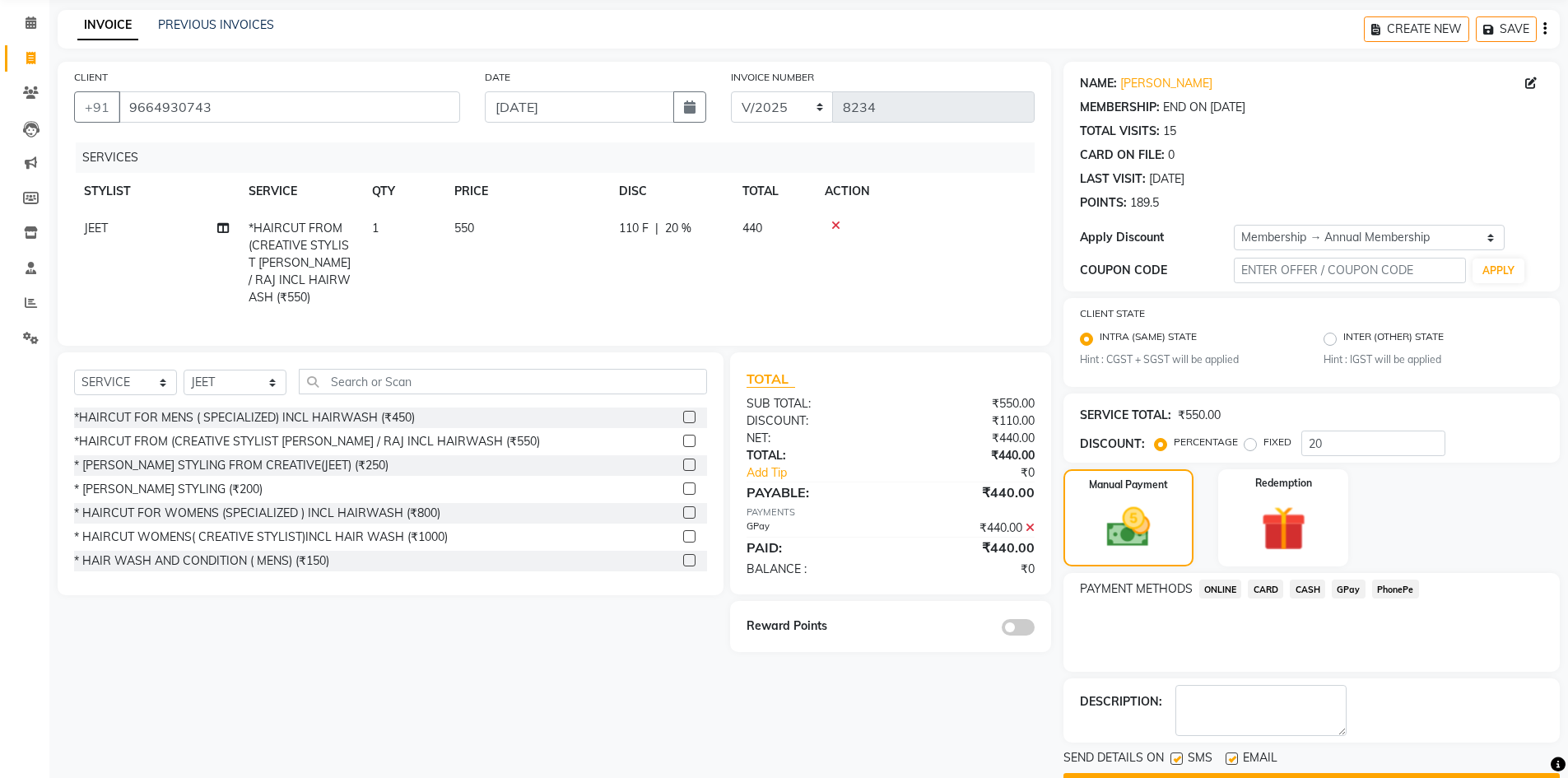
scroll to position [107, 0]
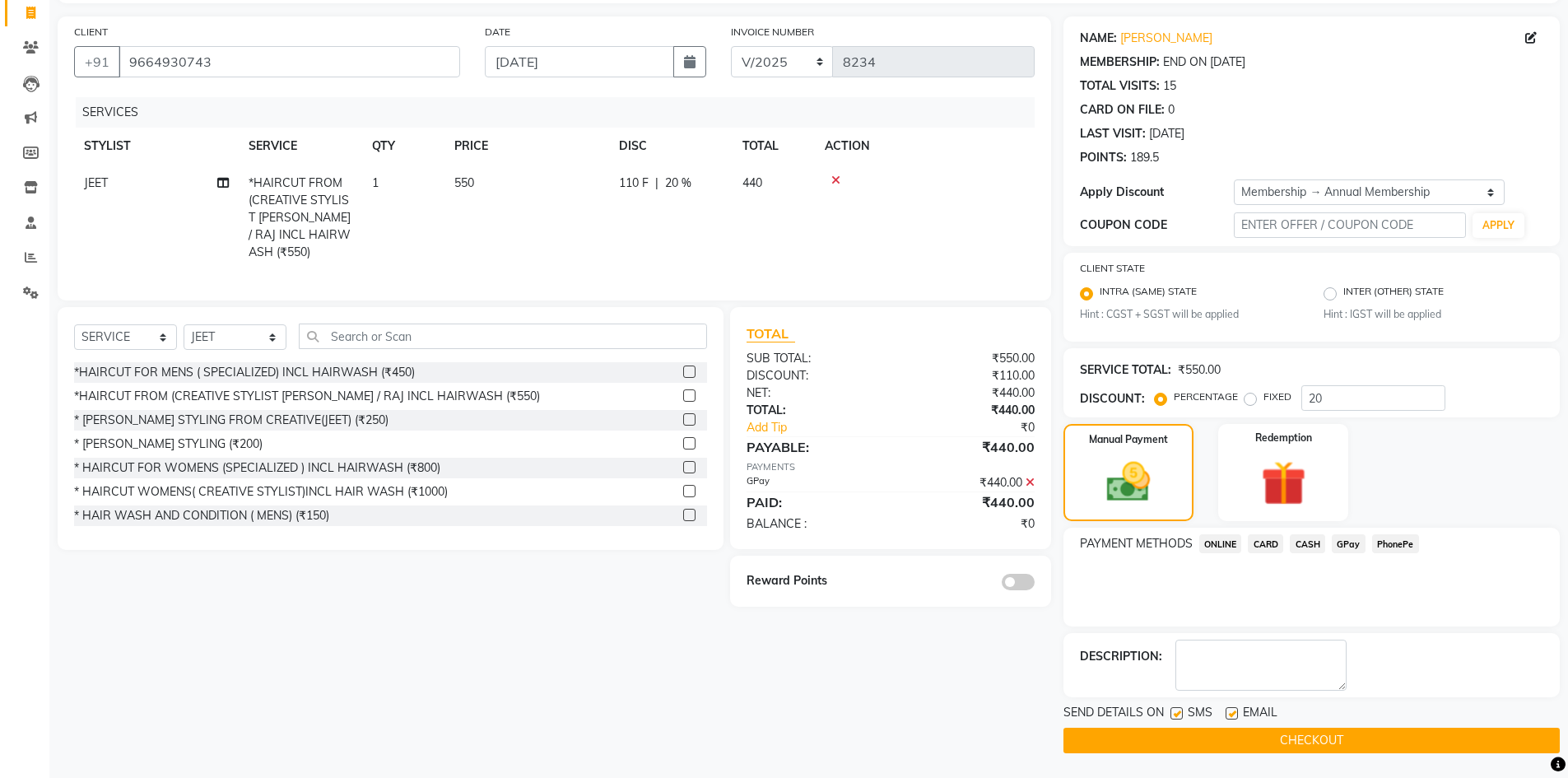
drag, startPoint x: 1018, startPoint y: 577, endPoint x: 1077, endPoint y: 579, distance: 59.0
click at [1023, 575] on span at bounding box center [1017, 582] width 33 height 17
click at [1035, 584] on input "checkbox" at bounding box center [1035, 584] width 0 height 0
click at [1304, 745] on button "CHECKOUT" at bounding box center [1312, 740] width 497 height 26
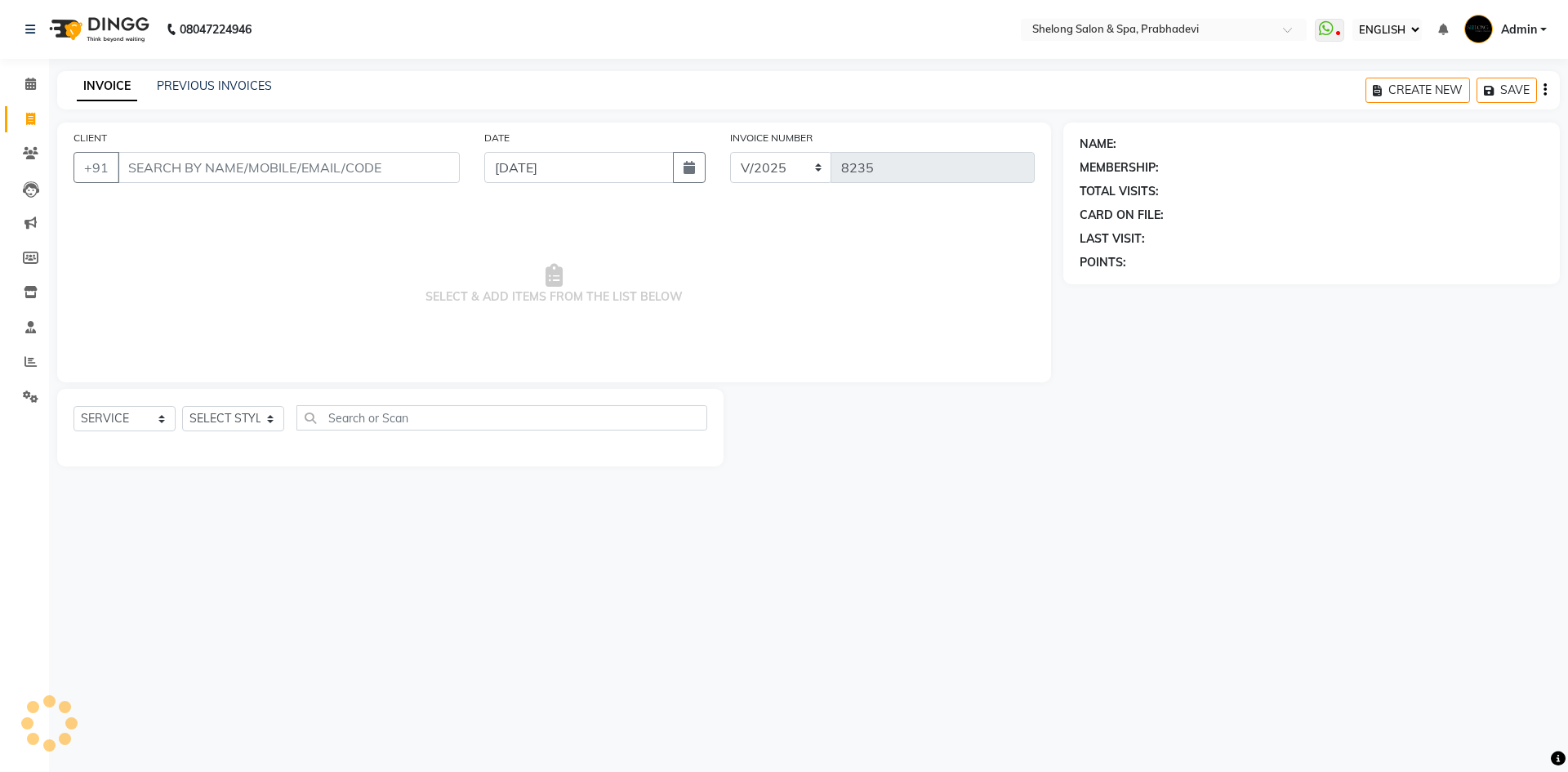
select select "ec"
select select "service"
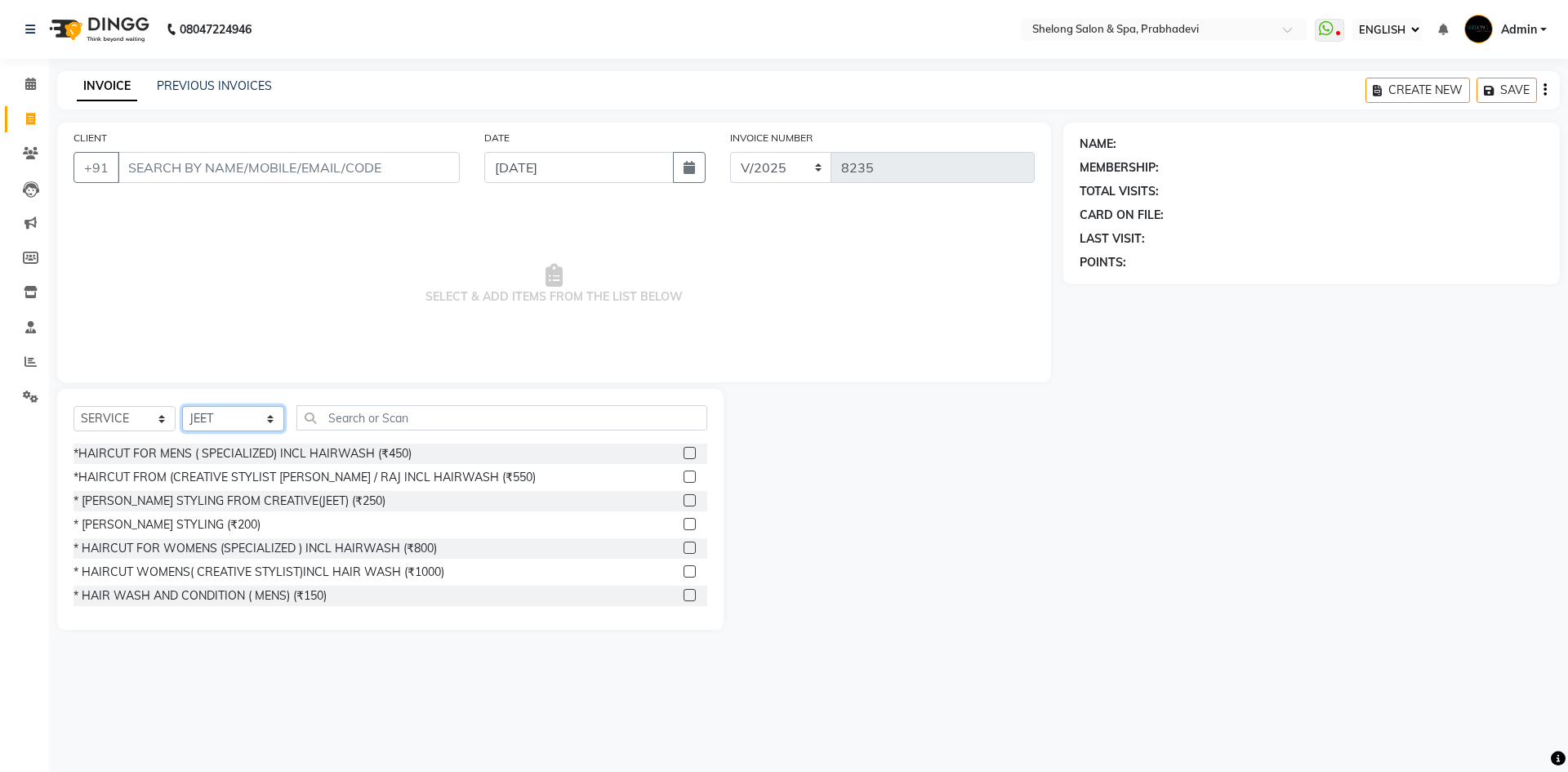
click at [232, 414] on select "SELECT STYLIST ( [PERSON_NAME] ) ( [PERSON_NAME] ) [PERSON_NAME] fojdur [PERSON…" at bounding box center [233, 418] width 102 height 25
select select "66706"
click at [182, 406] on select "SELECT STYLIST ( [PERSON_NAME] ) ( [PERSON_NAME] ) [PERSON_NAME] fojdur [PERSON…" at bounding box center [233, 418] width 102 height 25
drag, startPoint x: 196, startPoint y: 520, endPoint x: 226, endPoint y: 418, distance: 106.3
click at [196, 518] on div "* [PERSON_NAME] STYLING (₹200)" at bounding box center [167, 525] width 187 height 18
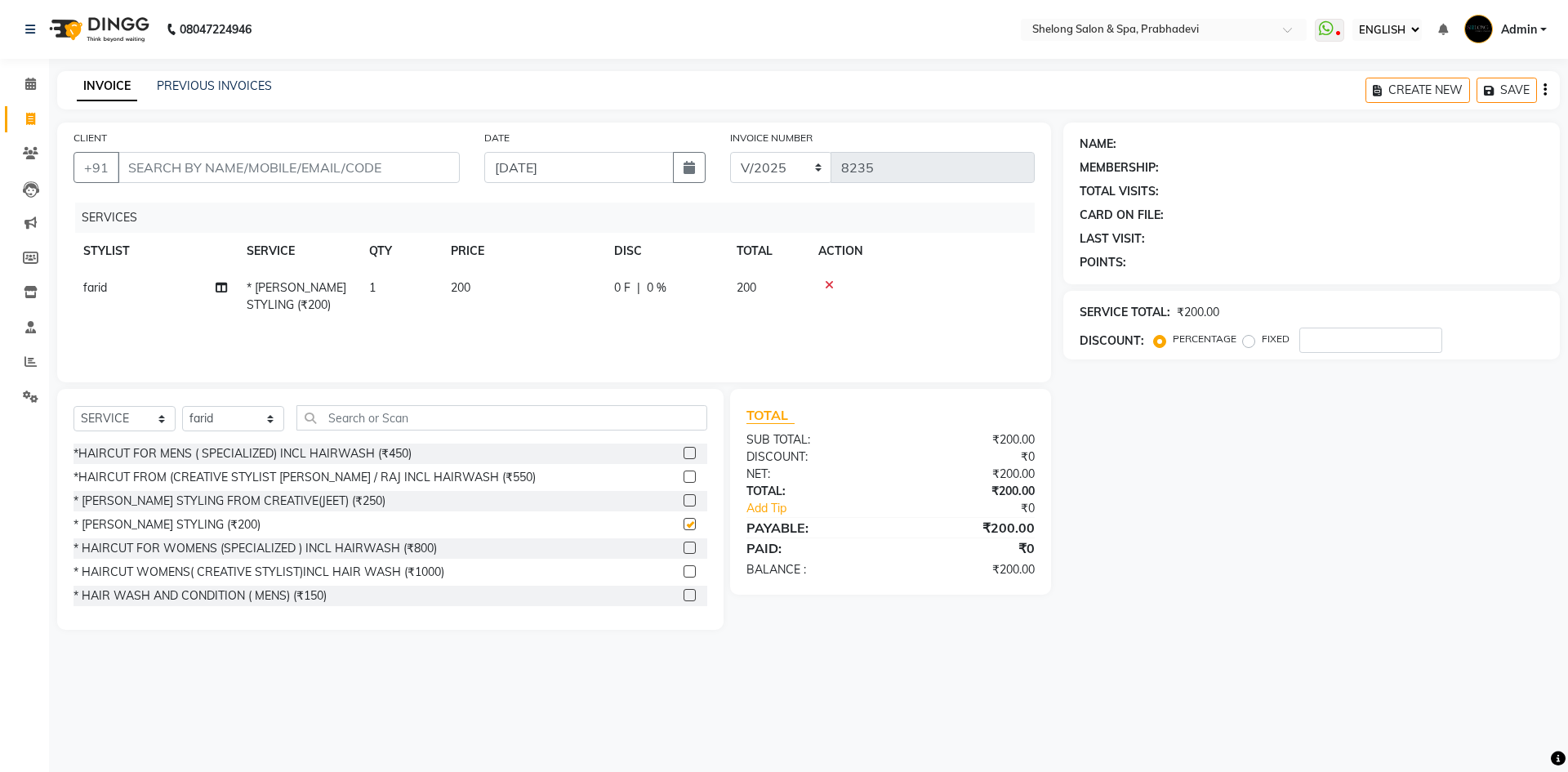
checkbox input "false"
click at [273, 164] on input "CLIENT" at bounding box center [289, 167] width 342 height 31
type input "9"
type input "0"
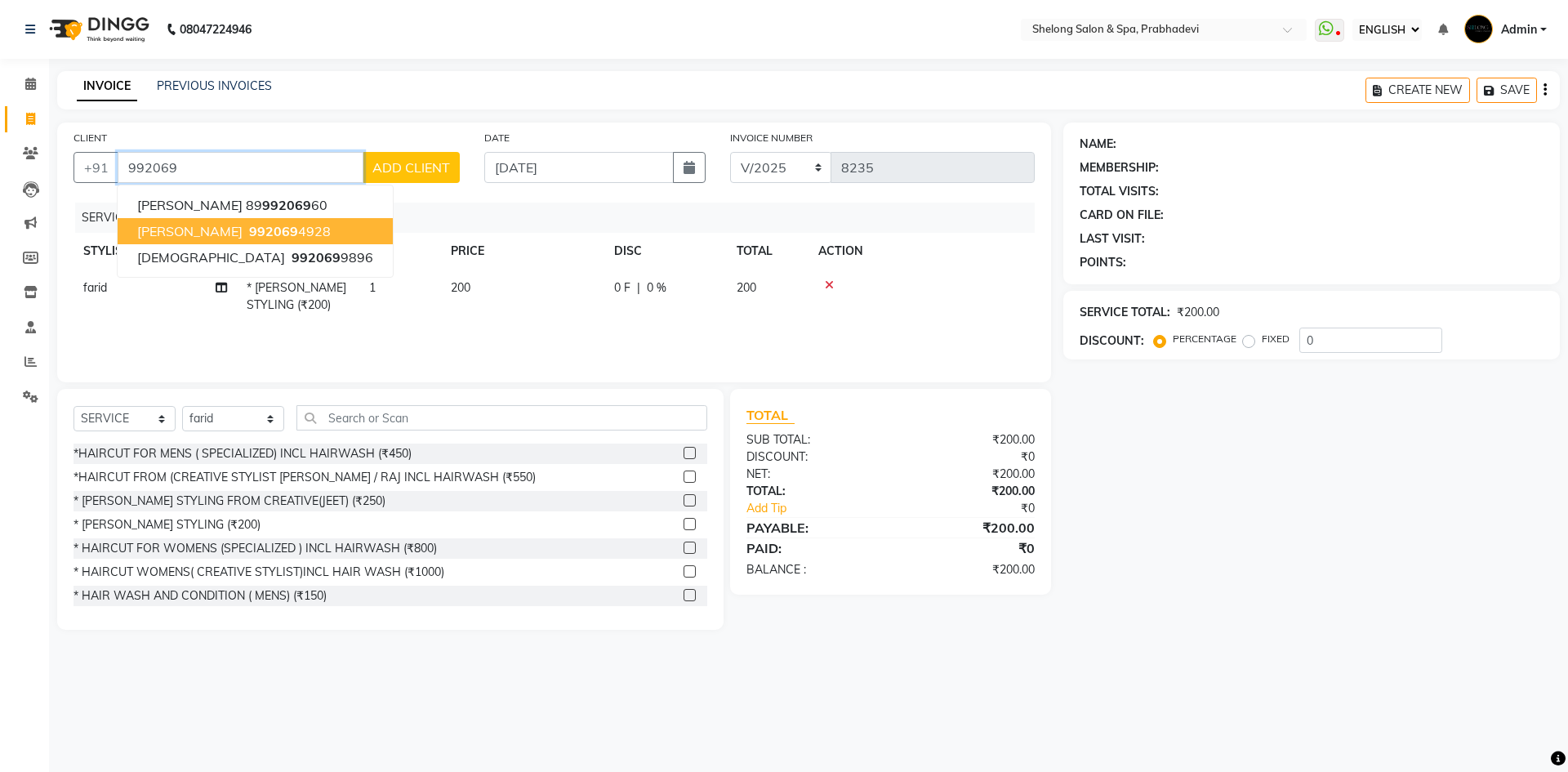
click at [209, 230] on span "[PERSON_NAME]" at bounding box center [189, 231] width 105 height 17
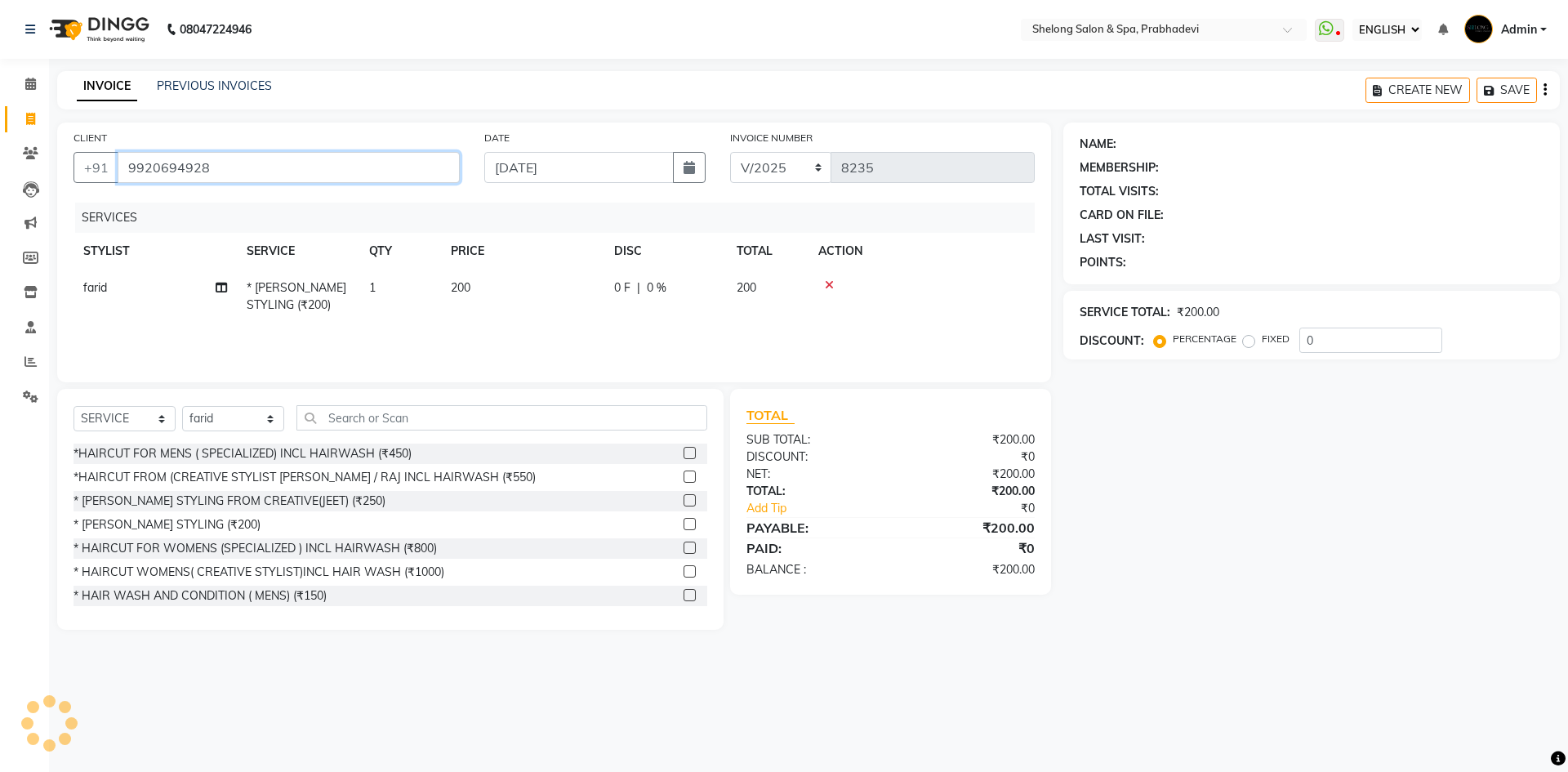
type input "9920694928"
select select "1: Object"
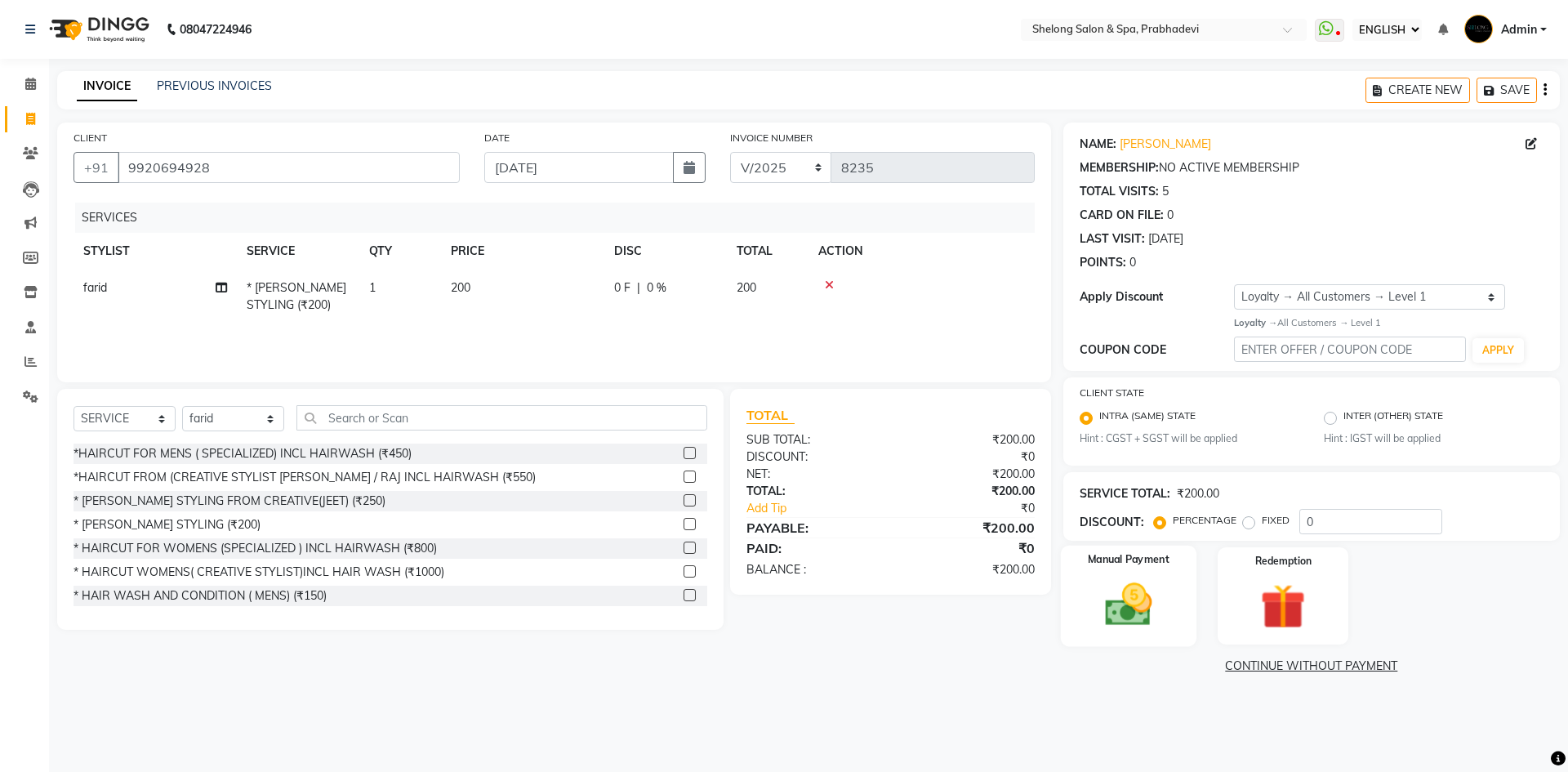
click at [1144, 609] on img at bounding box center [1128, 604] width 76 height 54
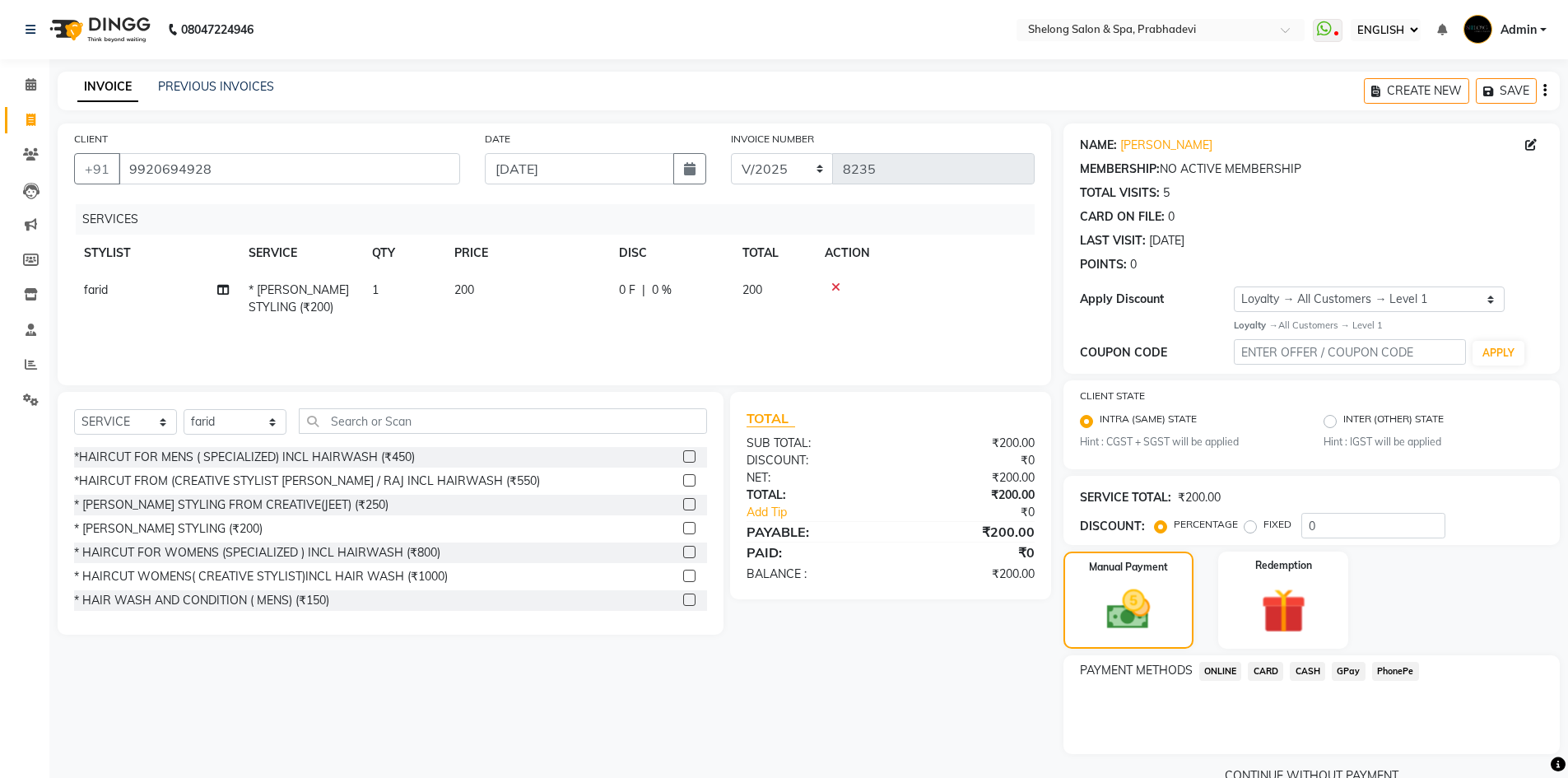
click at [1301, 670] on span "CASH" at bounding box center [1307, 671] width 35 height 19
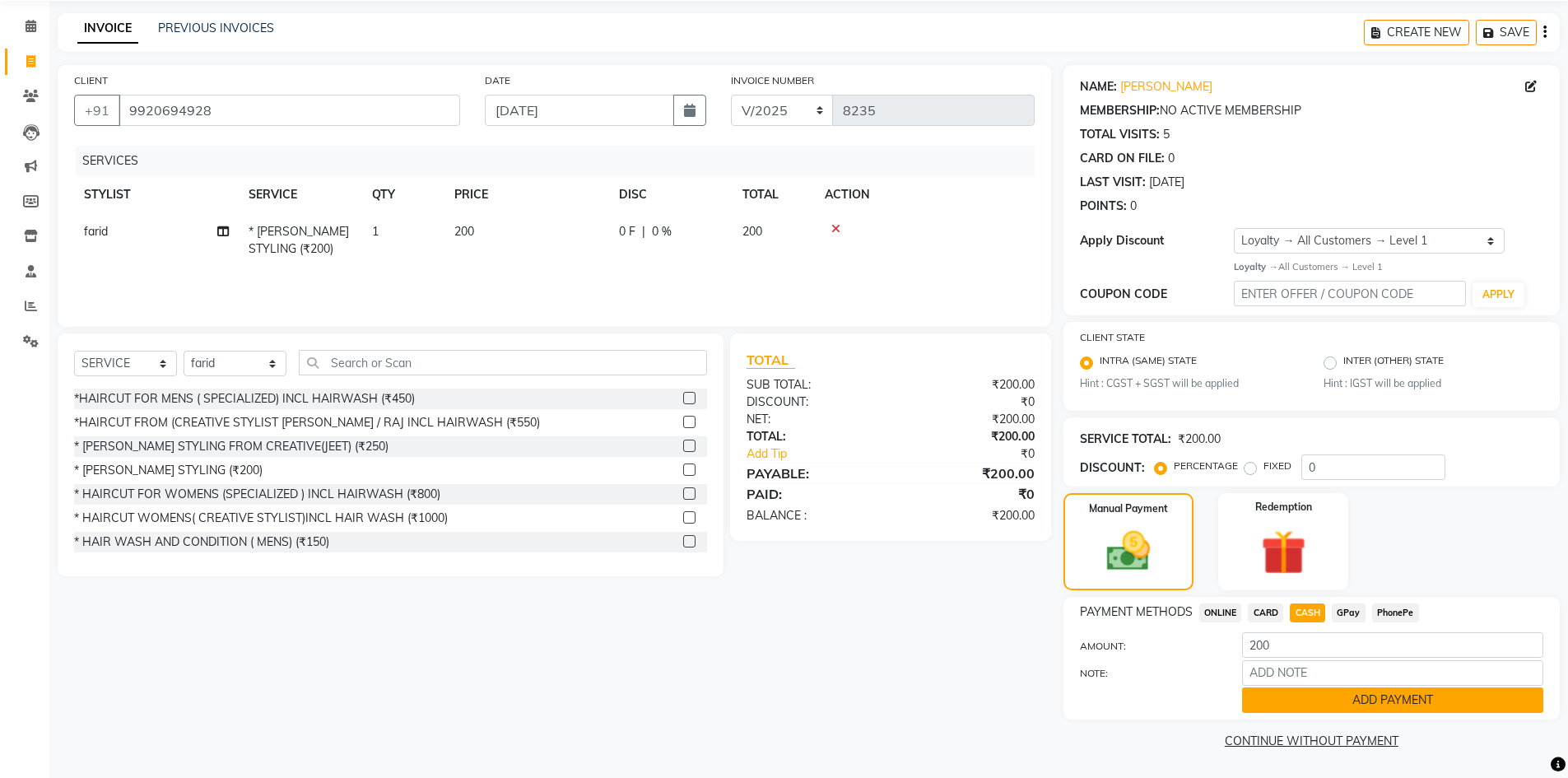
click at [1305, 705] on button "ADD PAYMENT" at bounding box center [1392, 700] width 301 height 26
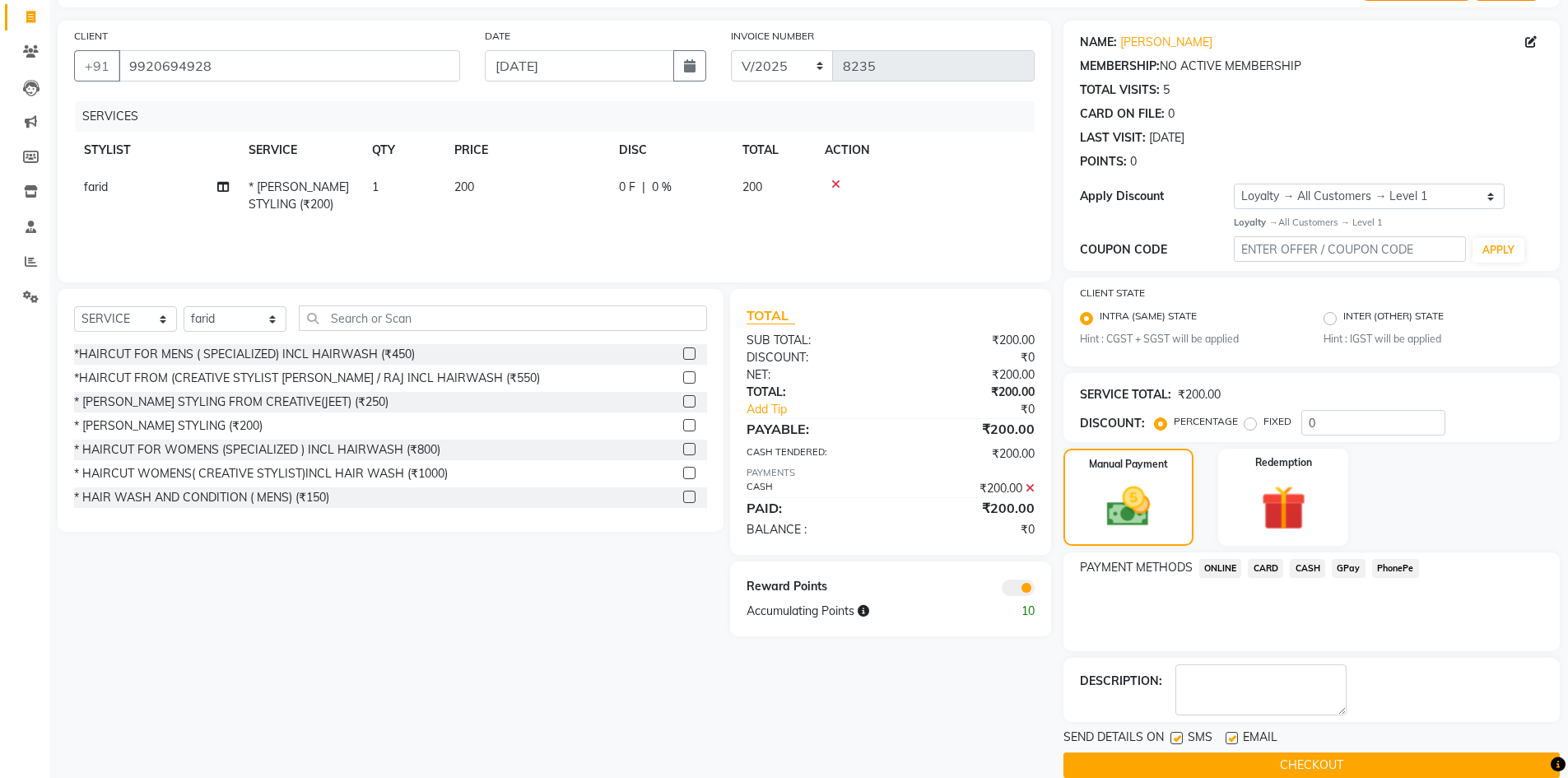
scroll to position [127, 0]
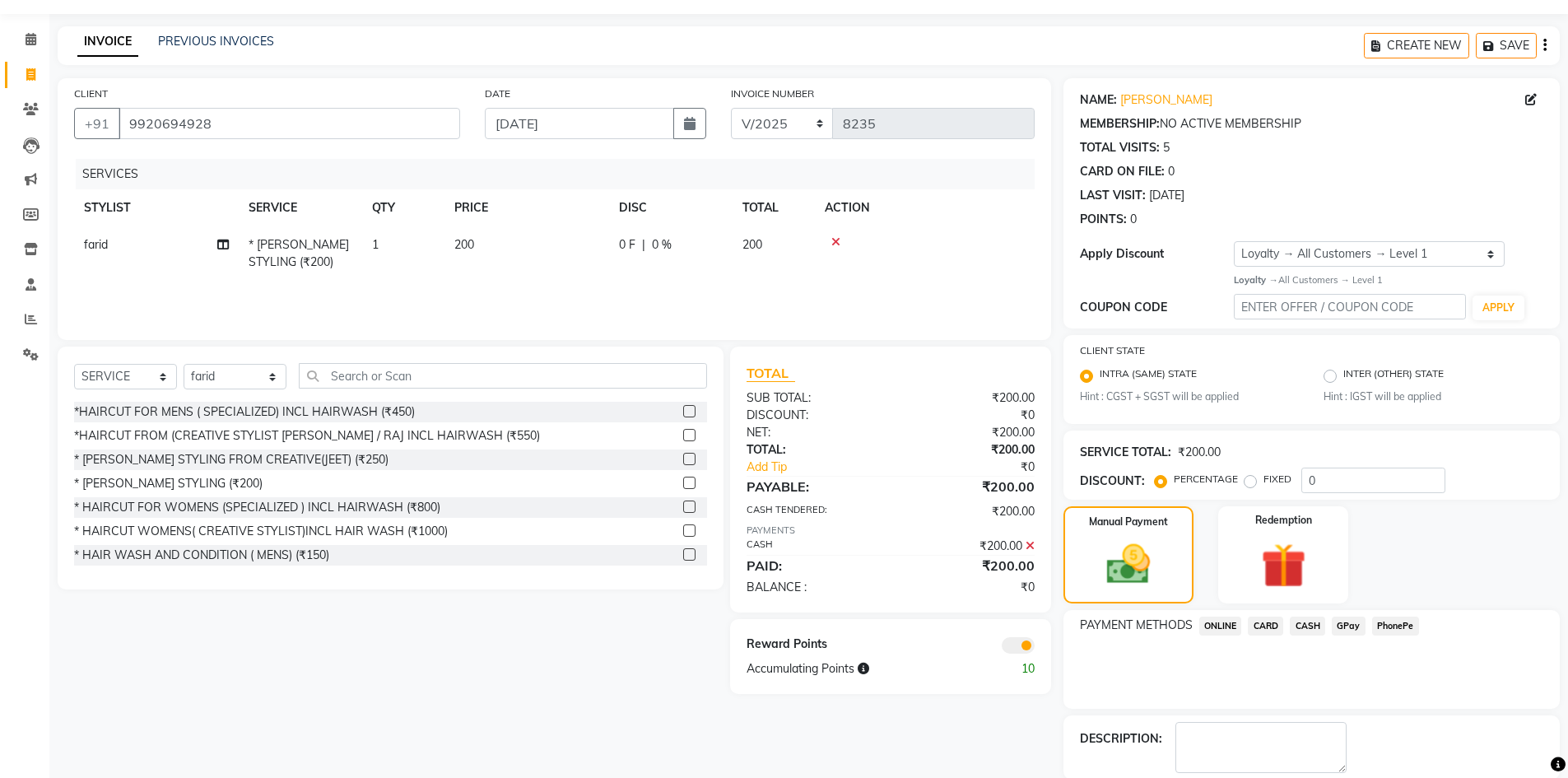
click at [1124, 736] on div "DESCRIPTION:" at bounding box center [1312, 748] width 463 height 51
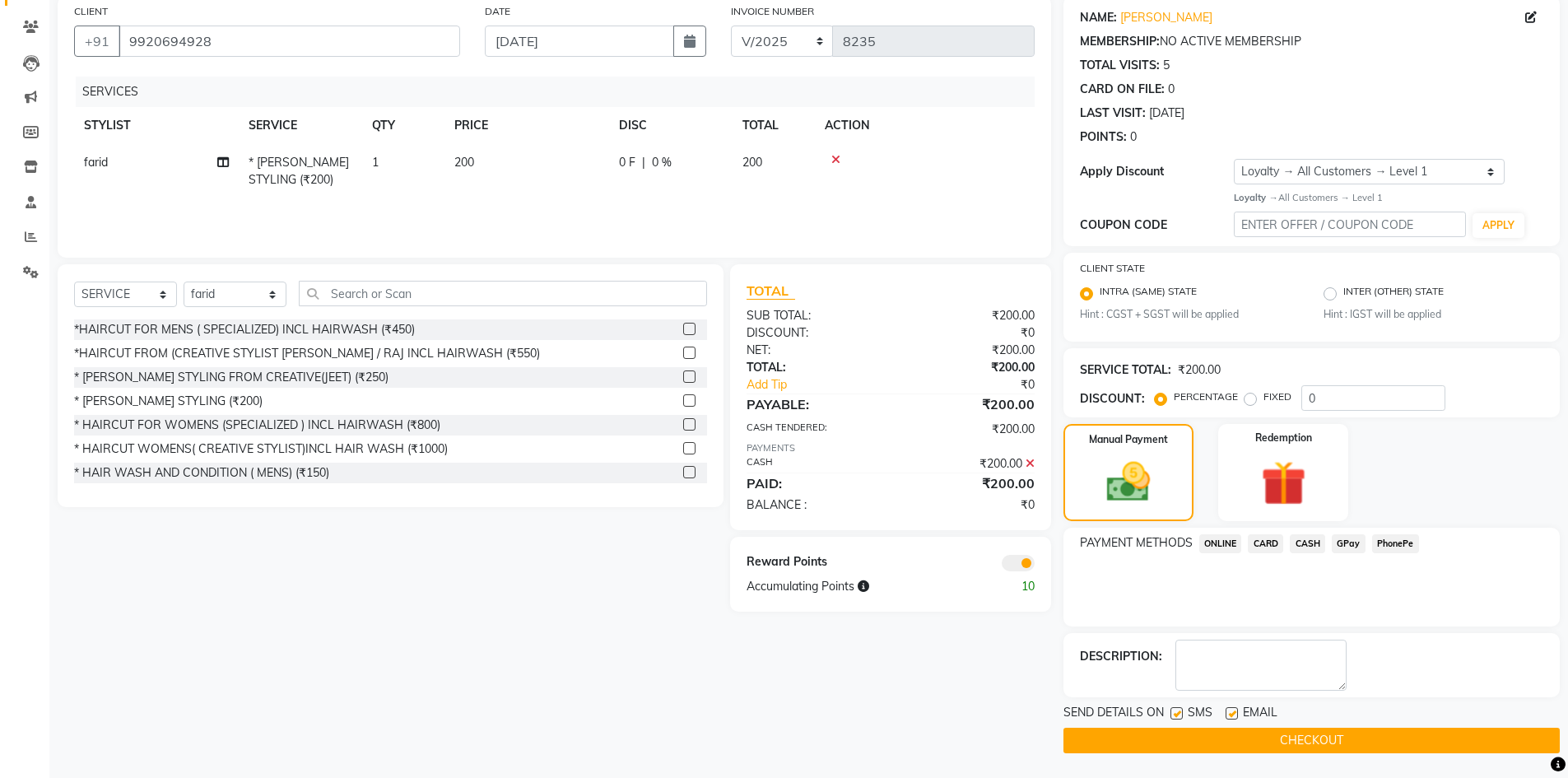
click at [1200, 736] on button "CHECKOUT" at bounding box center [1312, 740] width 497 height 26
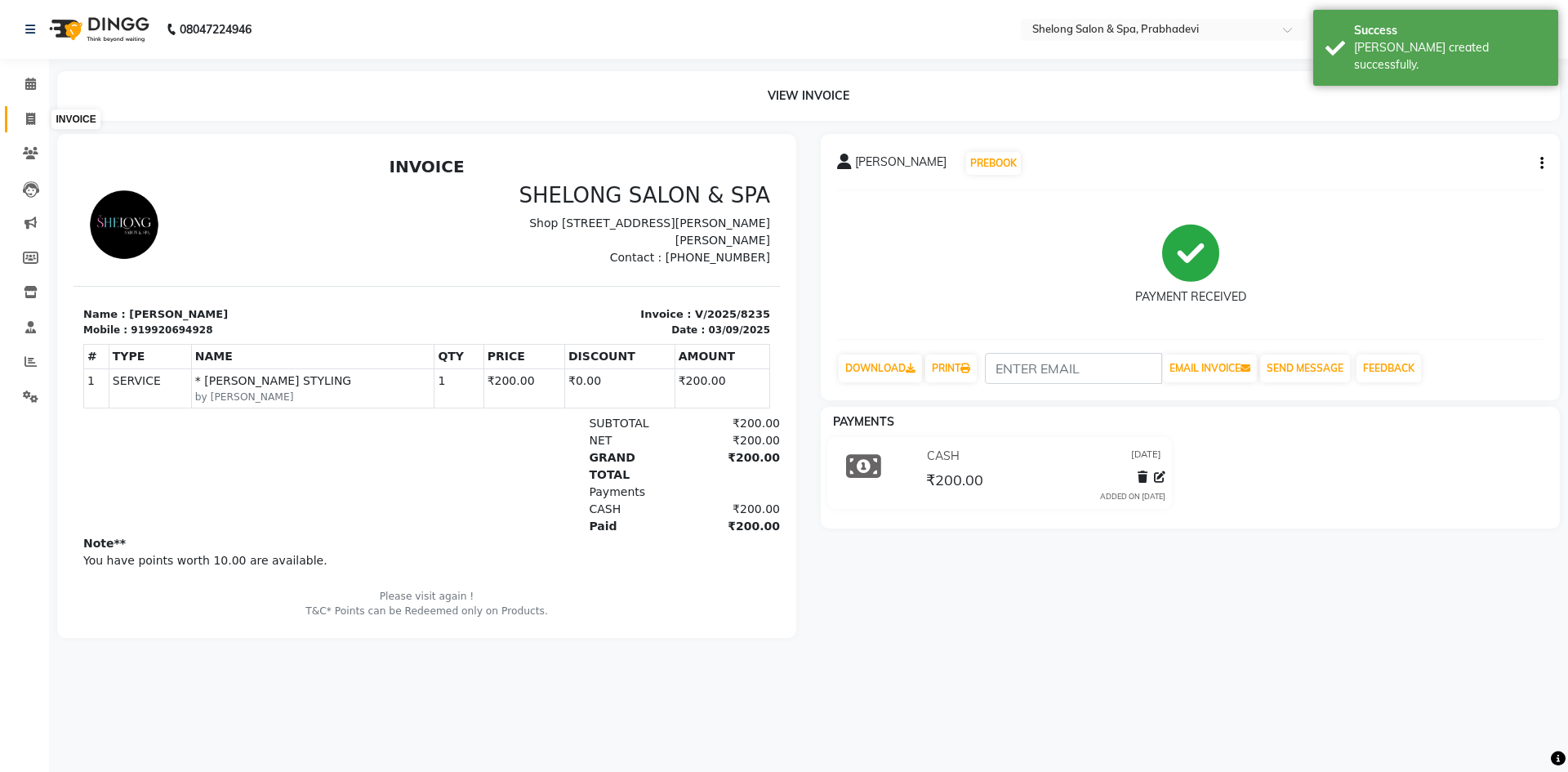
click at [26, 116] on icon at bounding box center [31, 119] width 9 height 12
select select "service"
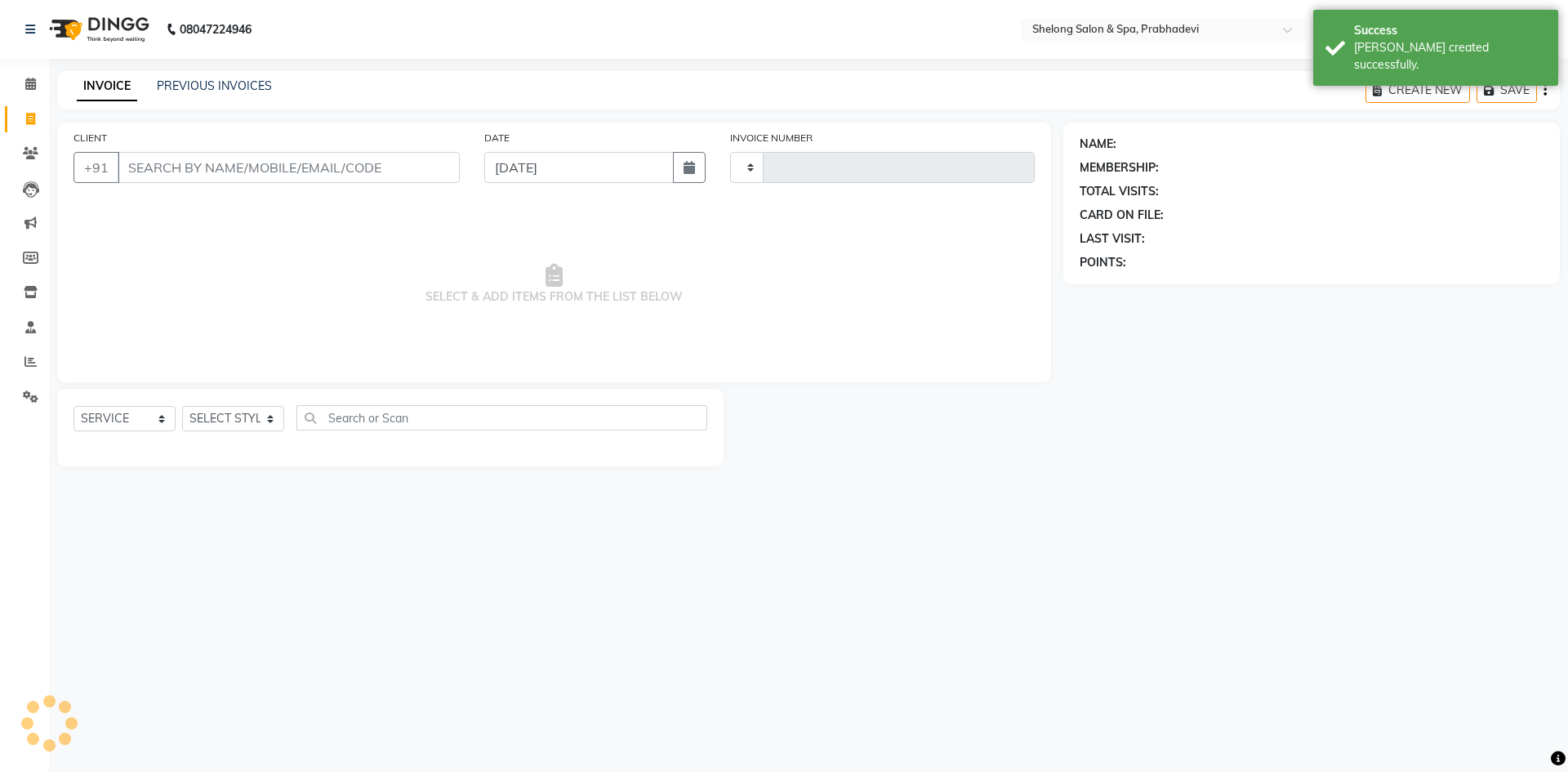
type input "8236"
select select "3475"
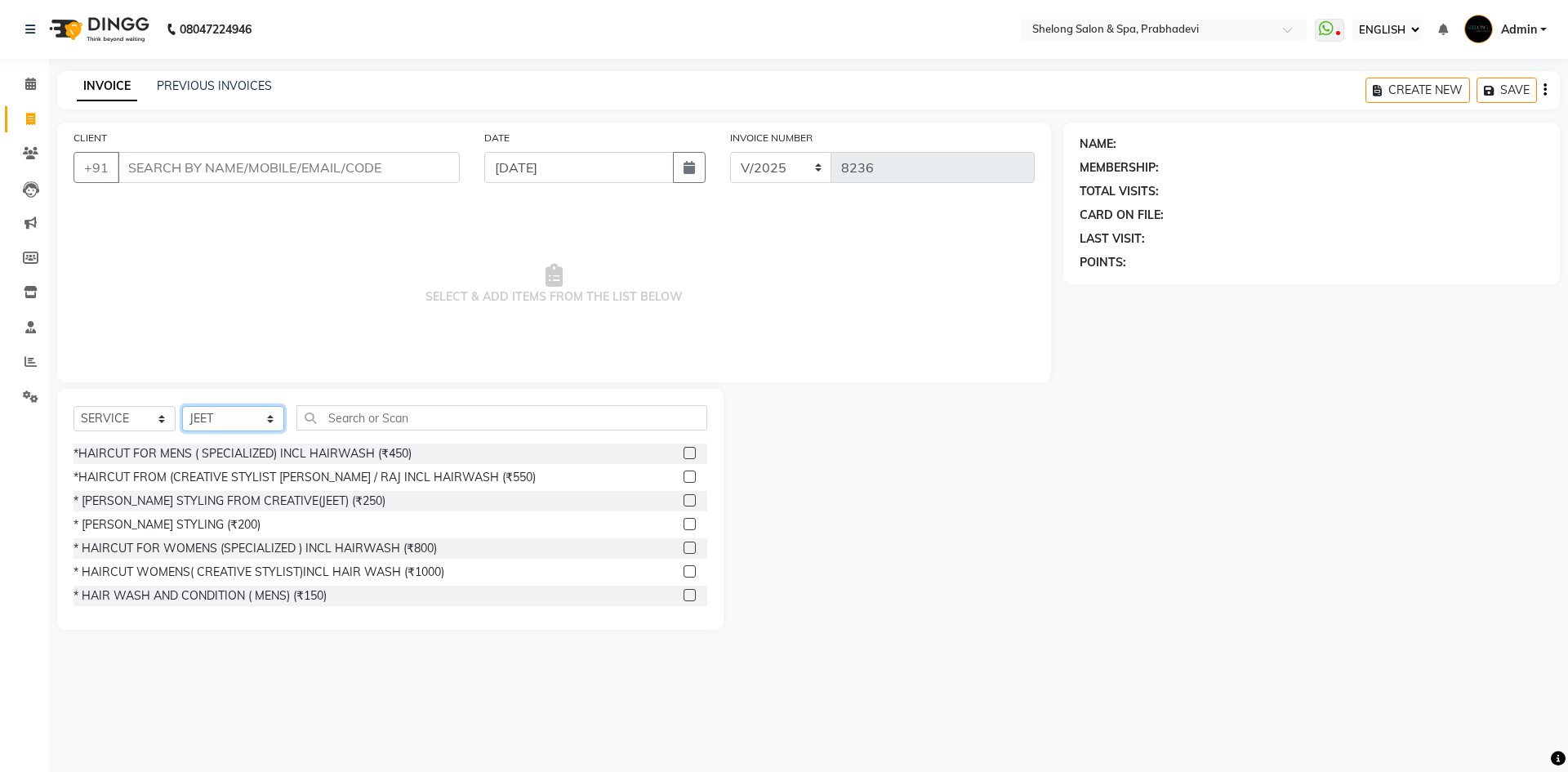
click at [250, 414] on select "SELECT STYLIST ( [PERSON_NAME] ) ( [PERSON_NAME] ) [PERSON_NAME] fojdur [PERSON…" at bounding box center [233, 418] width 102 height 25
select select "24970"
click at [182, 406] on select "SELECT STYLIST ( [PERSON_NAME] ) ( [PERSON_NAME] ) [PERSON_NAME] fojdur [PERSON…" at bounding box center [233, 418] width 102 height 25
click at [287, 452] on div "*HAIRCUT FOR MENS ( SPECIALIZED) INCL HAIRWASH (₹450)" at bounding box center [243, 454] width 339 height 18
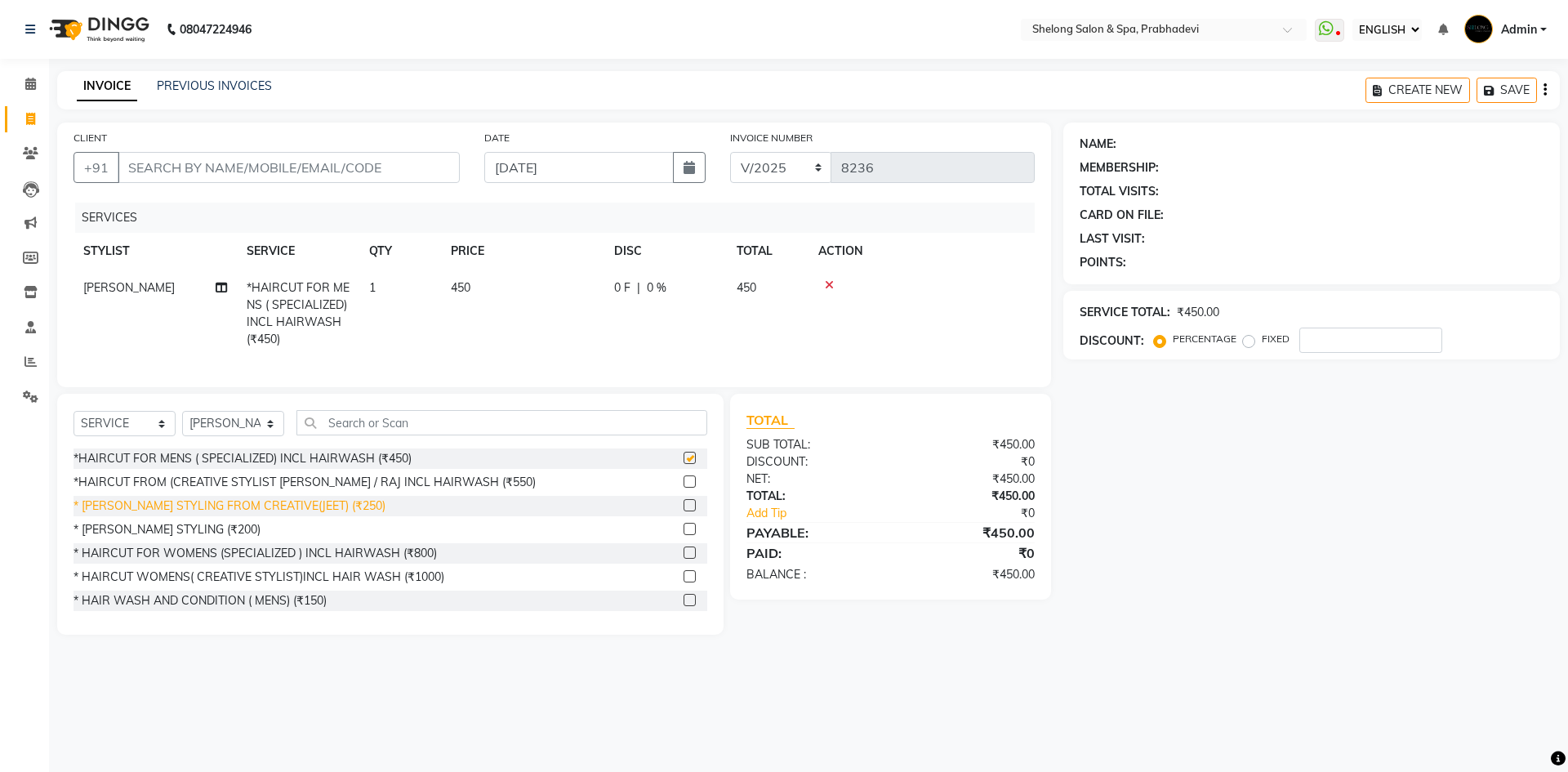
checkbox input "false"
click at [189, 539] on div "* [PERSON_NAME] STYLING (₹200)" at bounding box center [167, 530] width 187 height 18
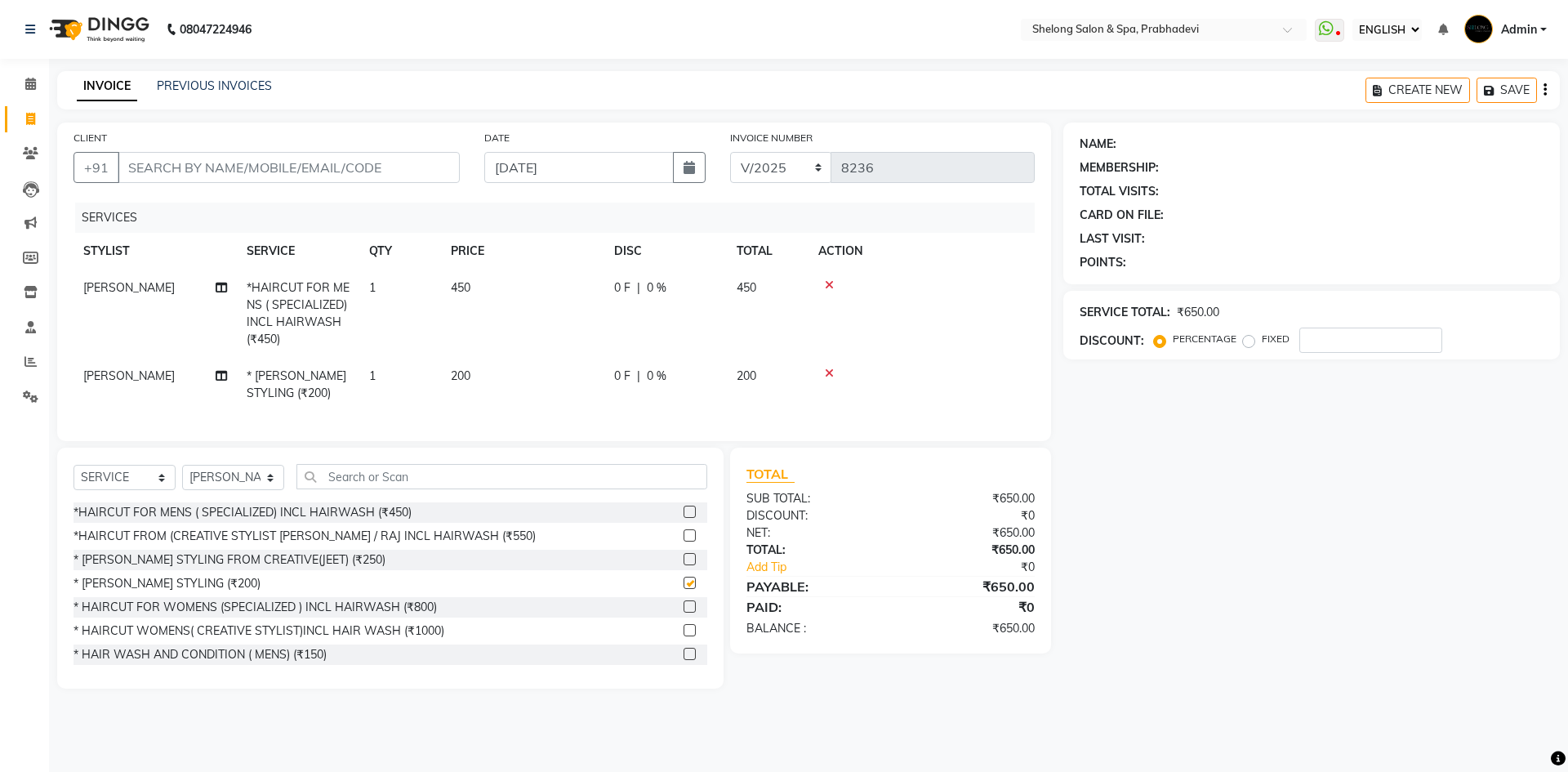
checkbox input "false"
click at [209, 490] on select "SELECT STYLIST ( [PERSON_NAME] ) ( [PERSON_NAME] ) [PERSON_NAME] fojdur [PERSON…" at bounding box center [233, 477] width 102 height 25
select select "61600"
click at [182, 477] on select "SELECT STYLIST ( [PERSON_NAME] ) ( [PERSON_NAME] ) [PERSON_NAME] fojdur [PERSON…" at bounding box center [233, 477] width 102 height 25
click at [370, 481] on input "text" at bounding box center [502, 476] width 410 height 25
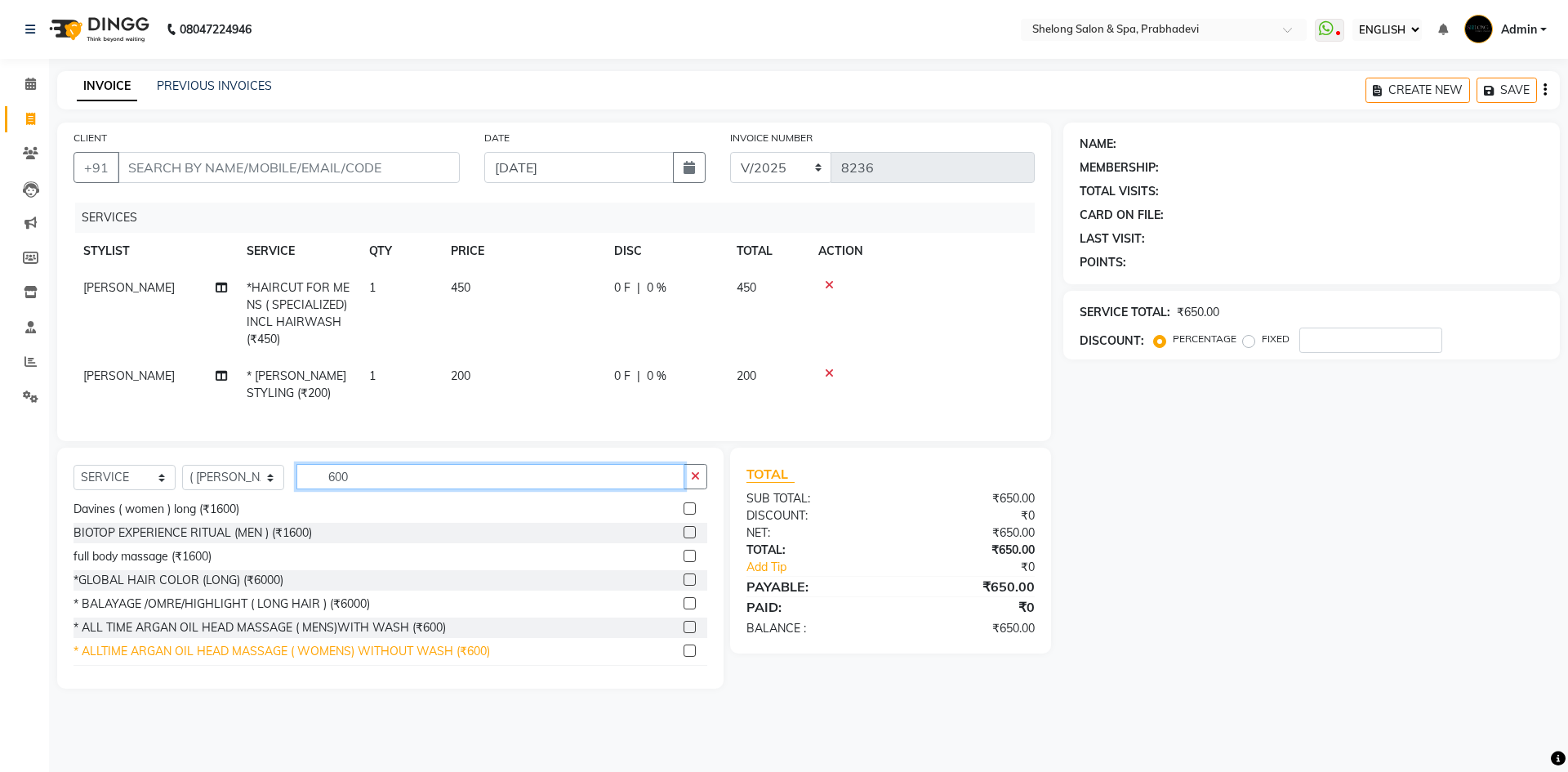
scroll to position [245, 0]
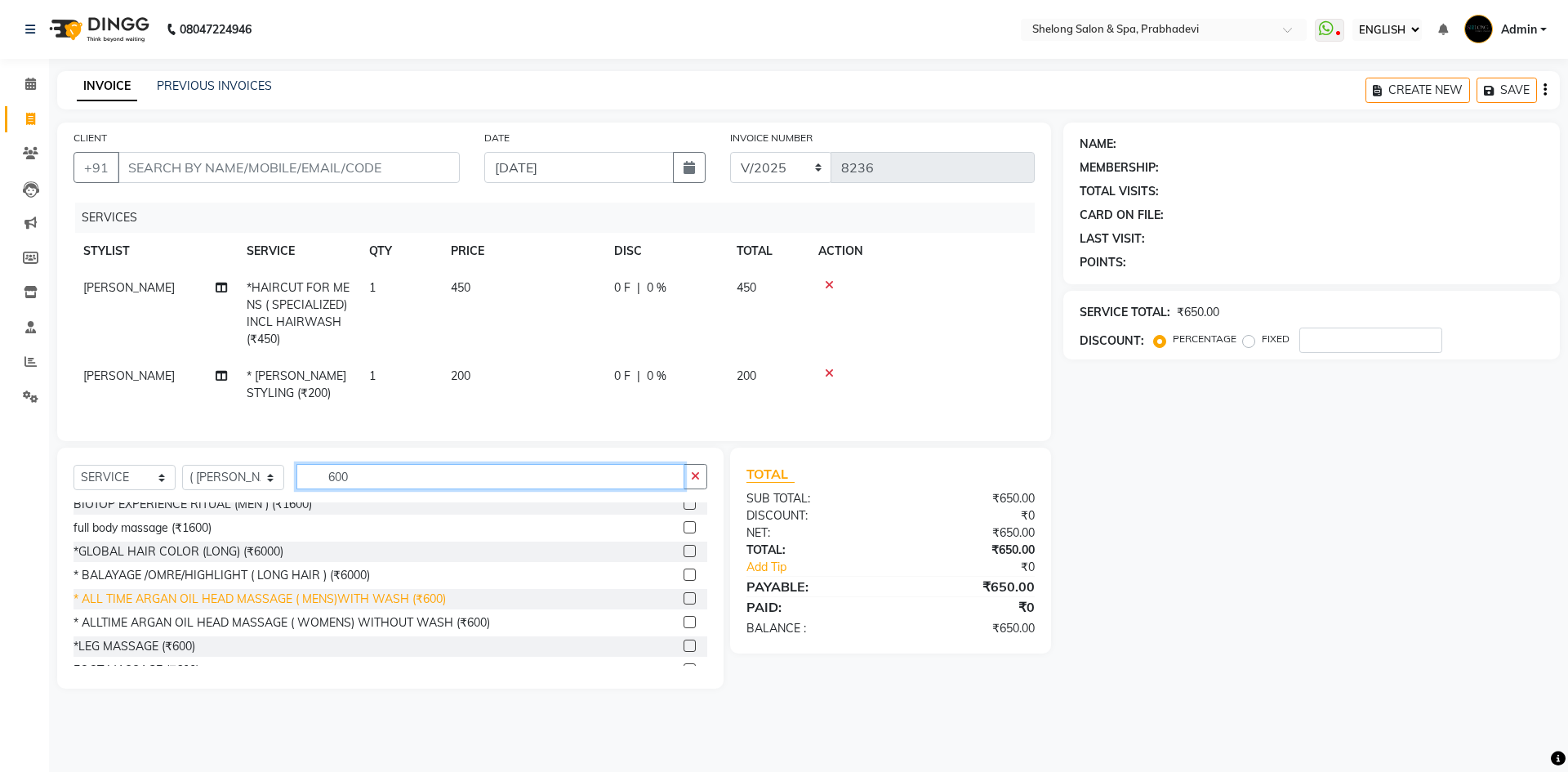
type input "600"
click at [347, 608] on div "* ALL TIME ARGAN OIL HEAD MASSAGE ( MENS)WITH WASH (₹600)" at bounding box center [260, 599] width 373 height 18
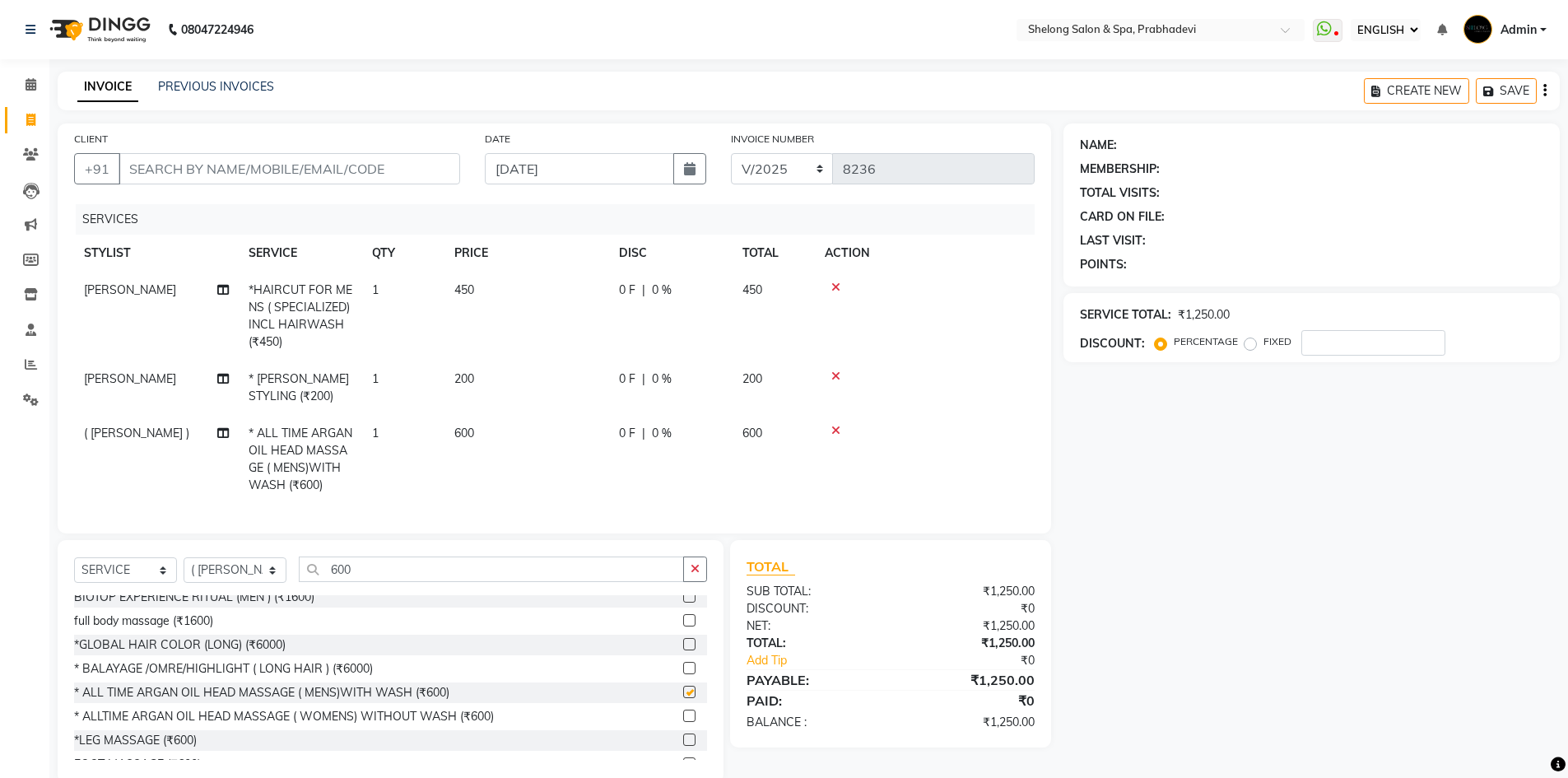
checkbox input "false"
click at [335, 171] on input "CLIENT" at bounding box center [289, 168] width 342 height 31
click at [838, 431] on icon at bounding box center [836, 431] width 9 height 11
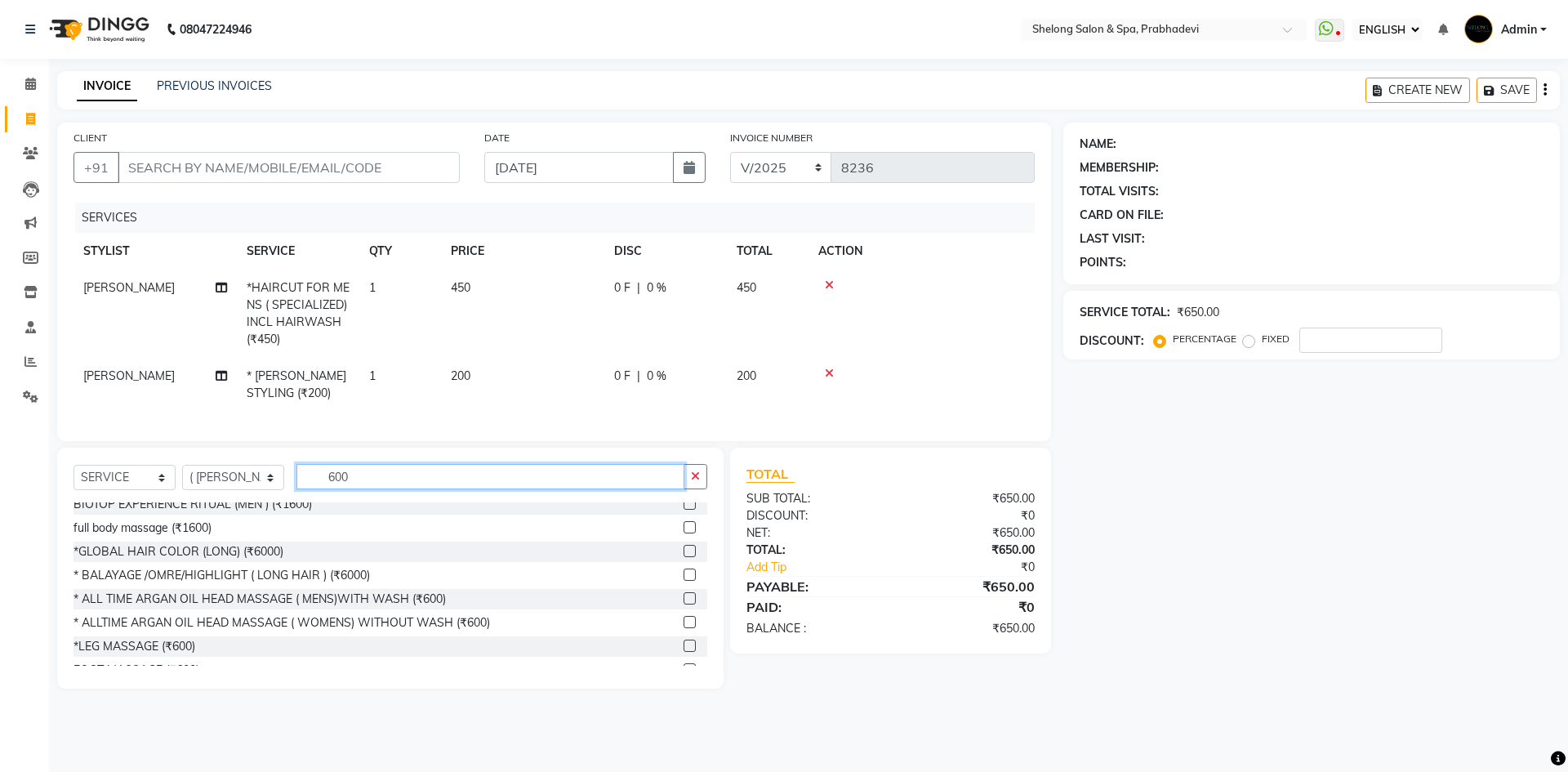
click at [588, 490] on input "600" at bounding box center [490, 476] width 388 height 25
type input "6"
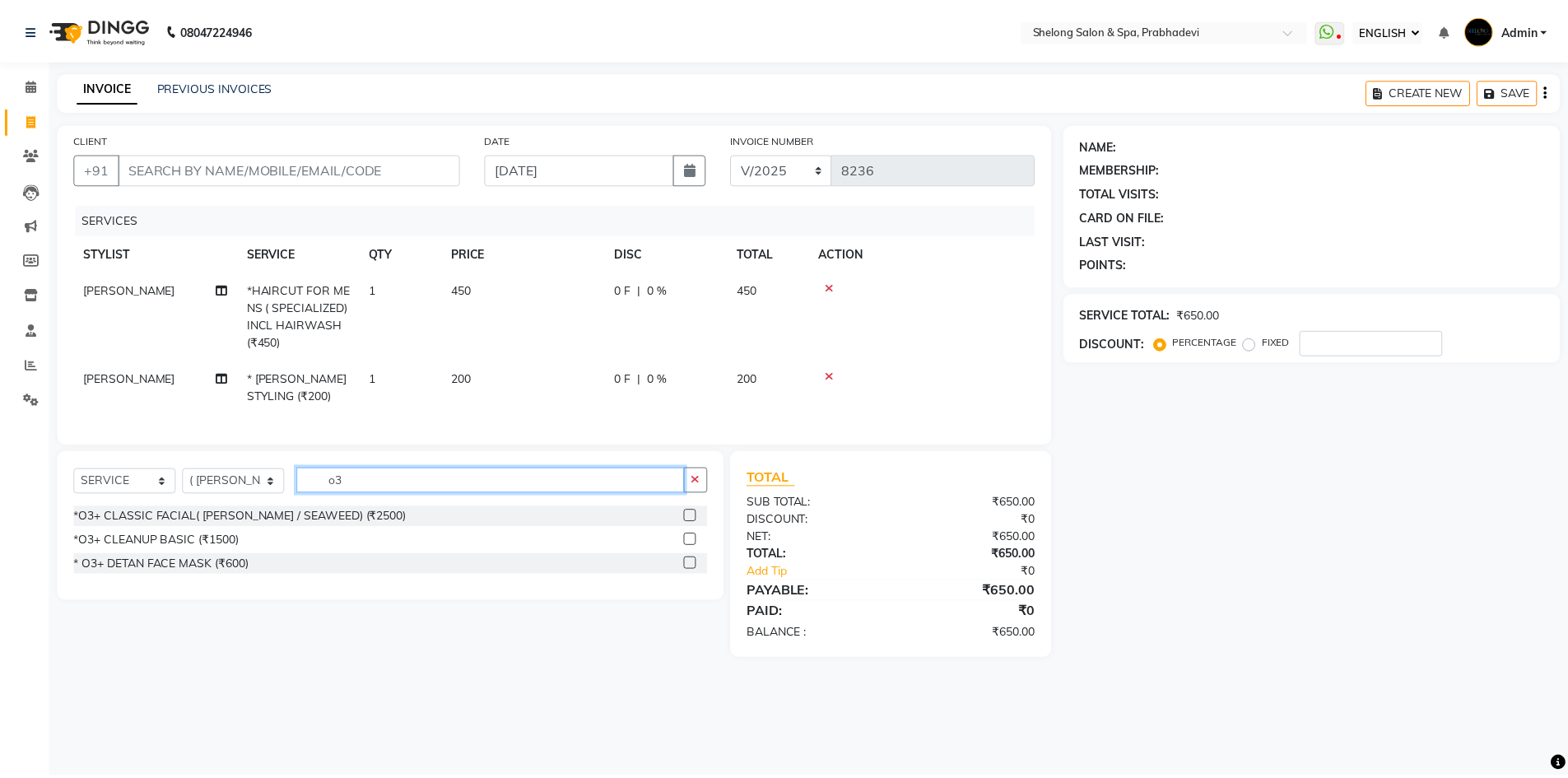
scroll to position [0, 0]
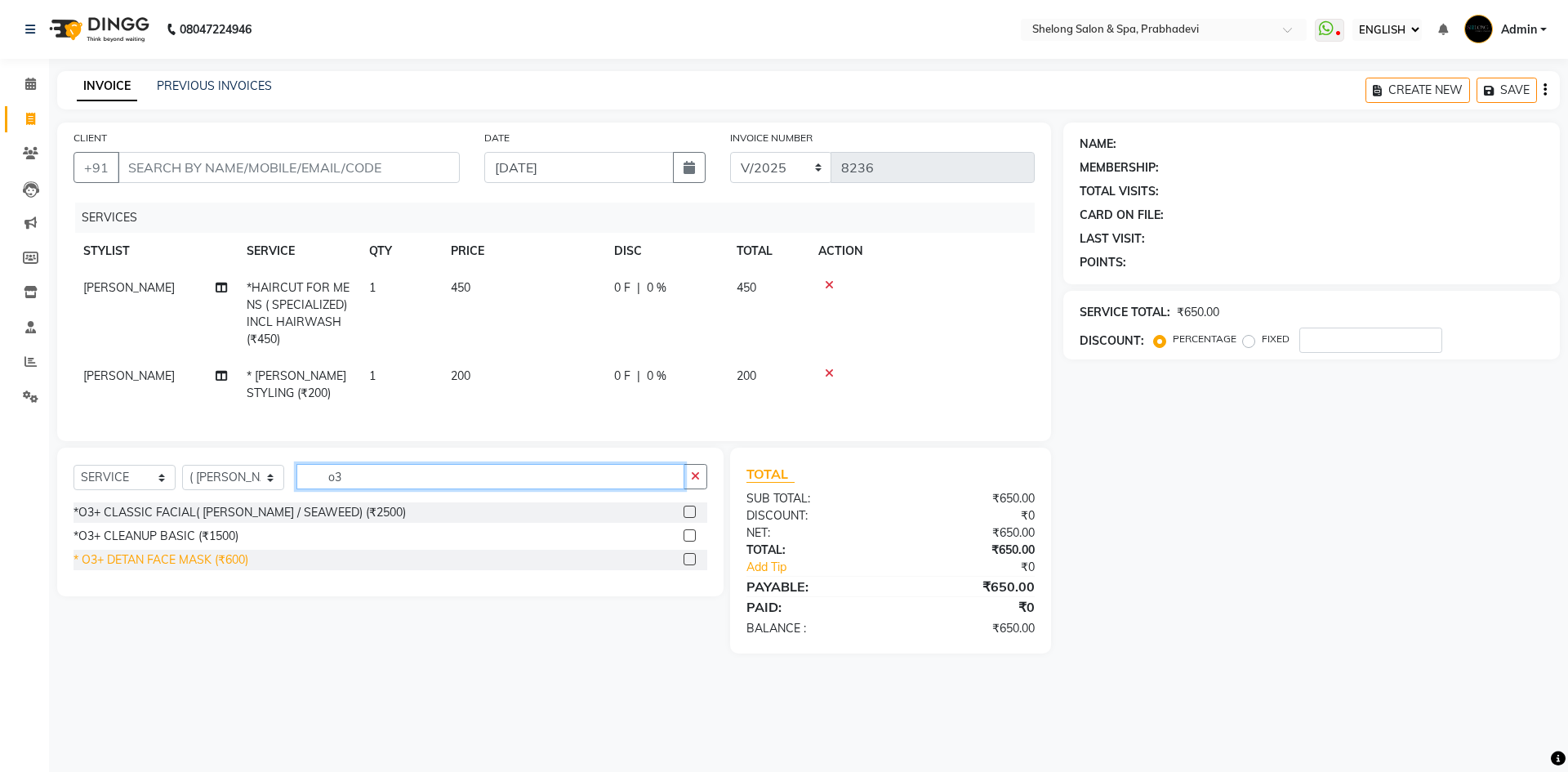
type input "o3"
click at [185, 568] on div "* O3+ DETAN FACE MASK (₹600)" at bounding box center [160, 561] width 175 height 18
checkbox input "false"
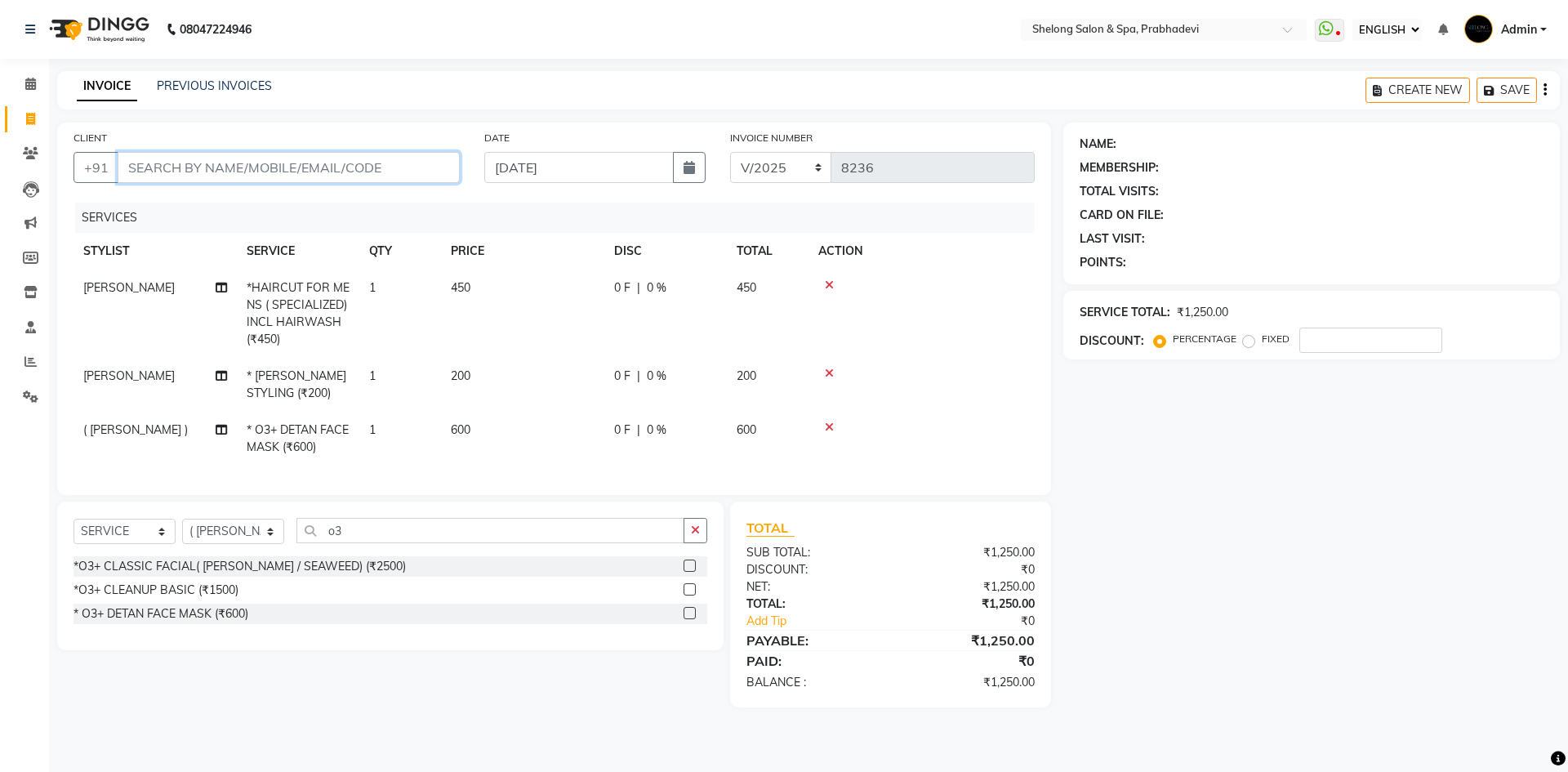
click at [253, 168] on input "CLIENT" at bounding box center [289, 167] width 342 height 31
type input "9"
type input "0"
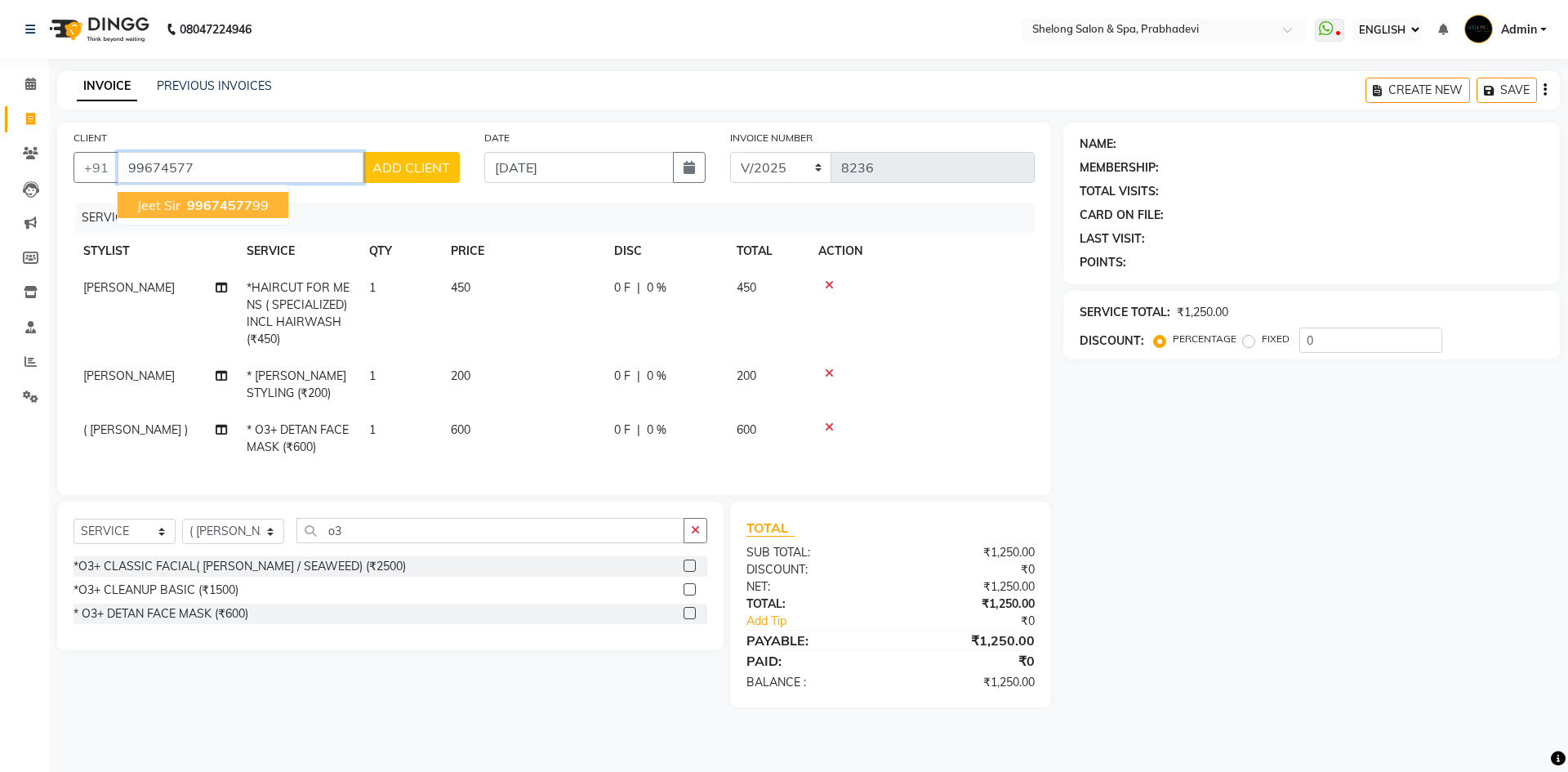
click at [149, 204] on span "jeet sir" at bounding box center [158, 204] width 43 height 17
type input "9967457799"
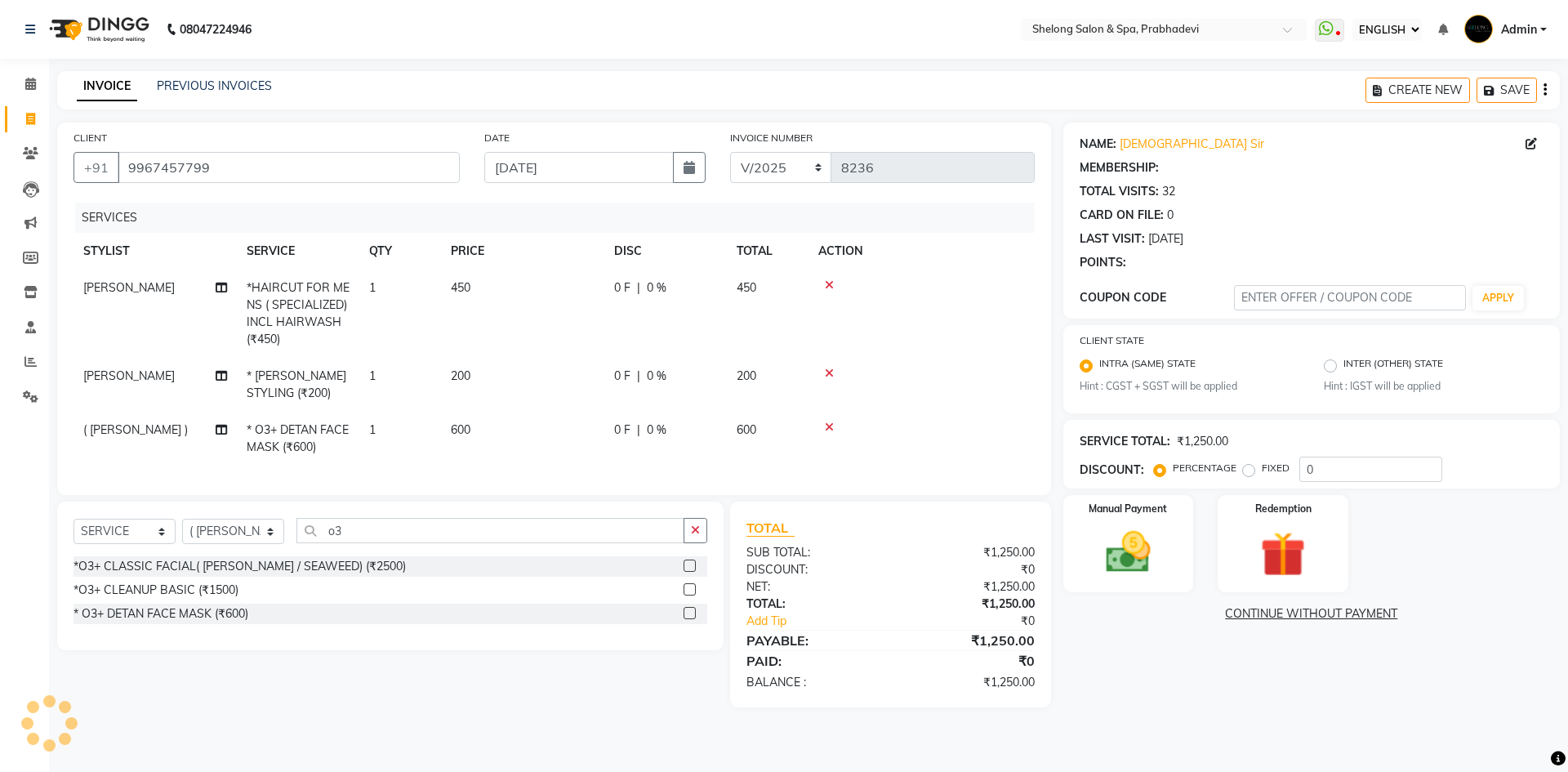
select select "2: Object"
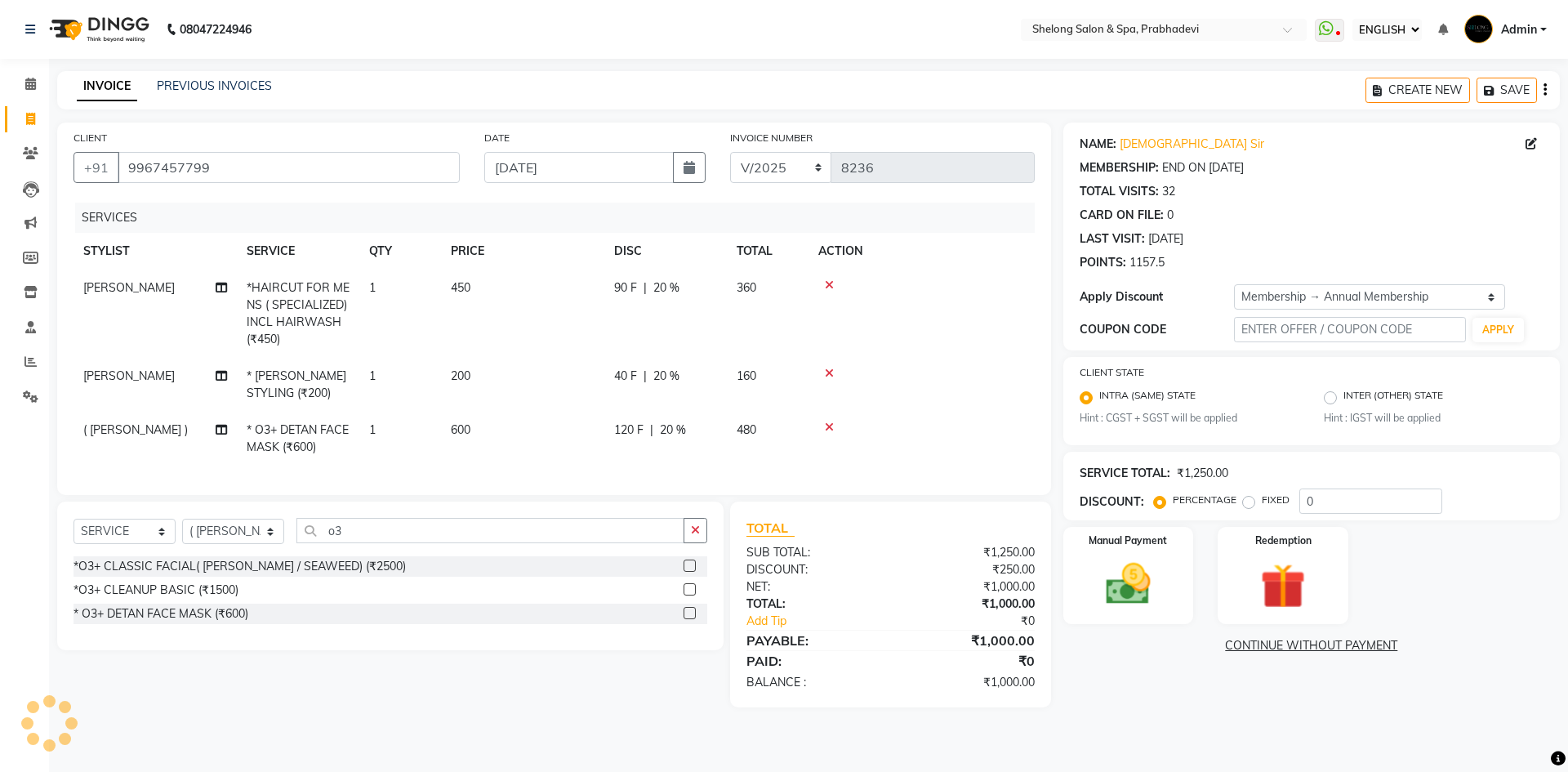
type input "20"
click at [1176, 578] on div "Manual Payment" at bounding box center [1128, 575] width 136 height 101
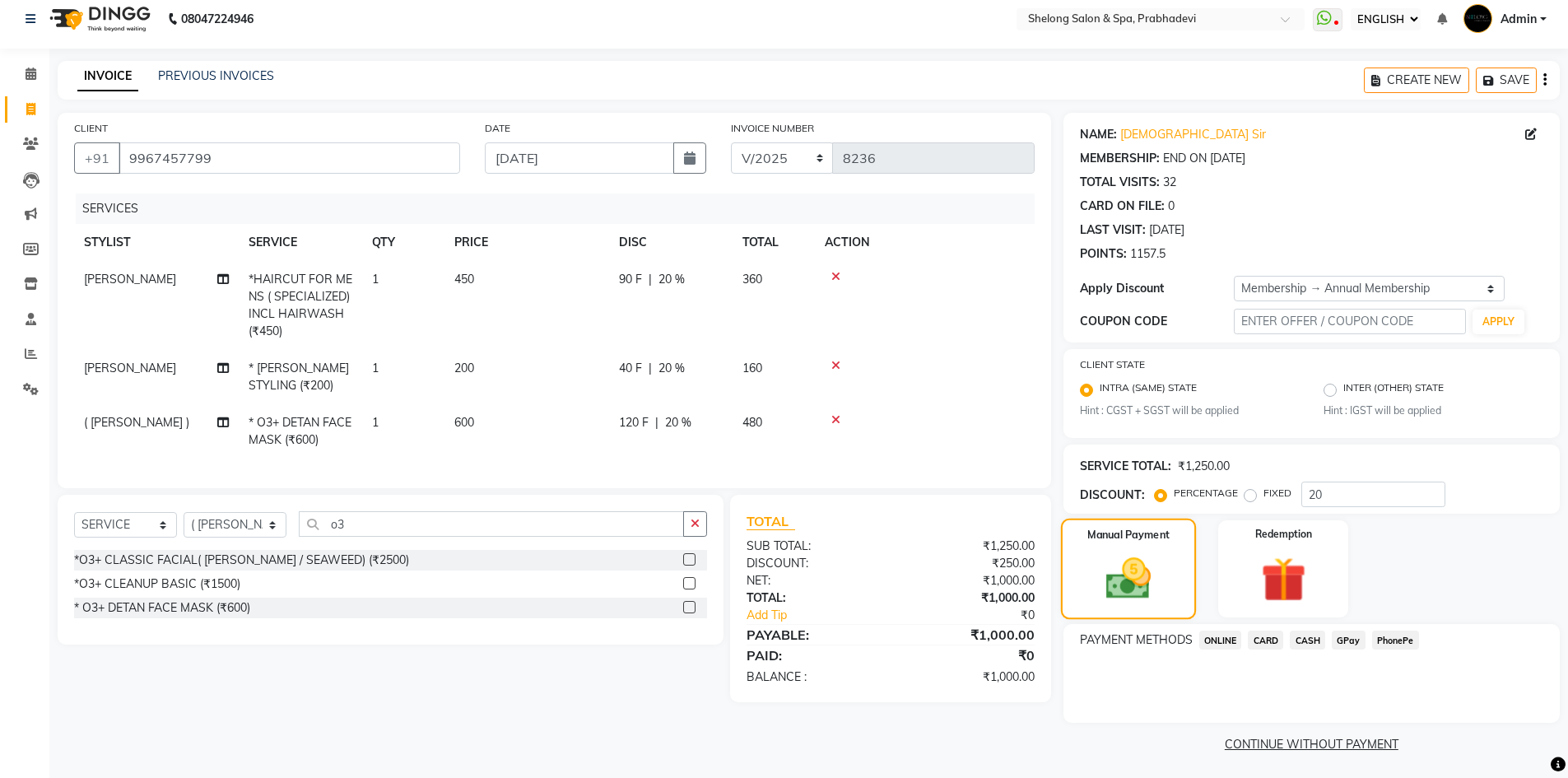
scroll to position [14, 0]
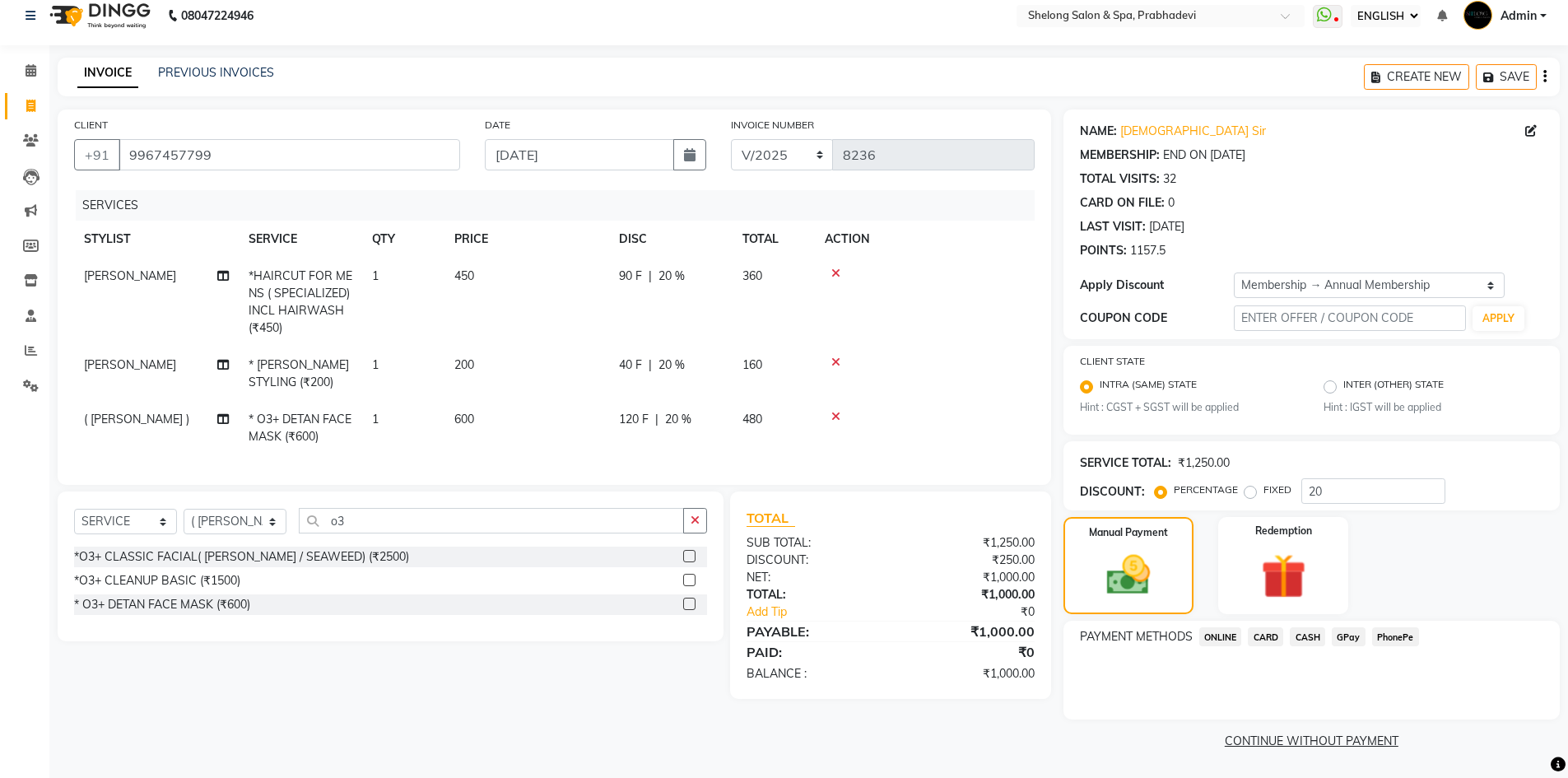
click at [1260, 632] on span "CARD" at bounding box center [1266, 637] width 35 height 19
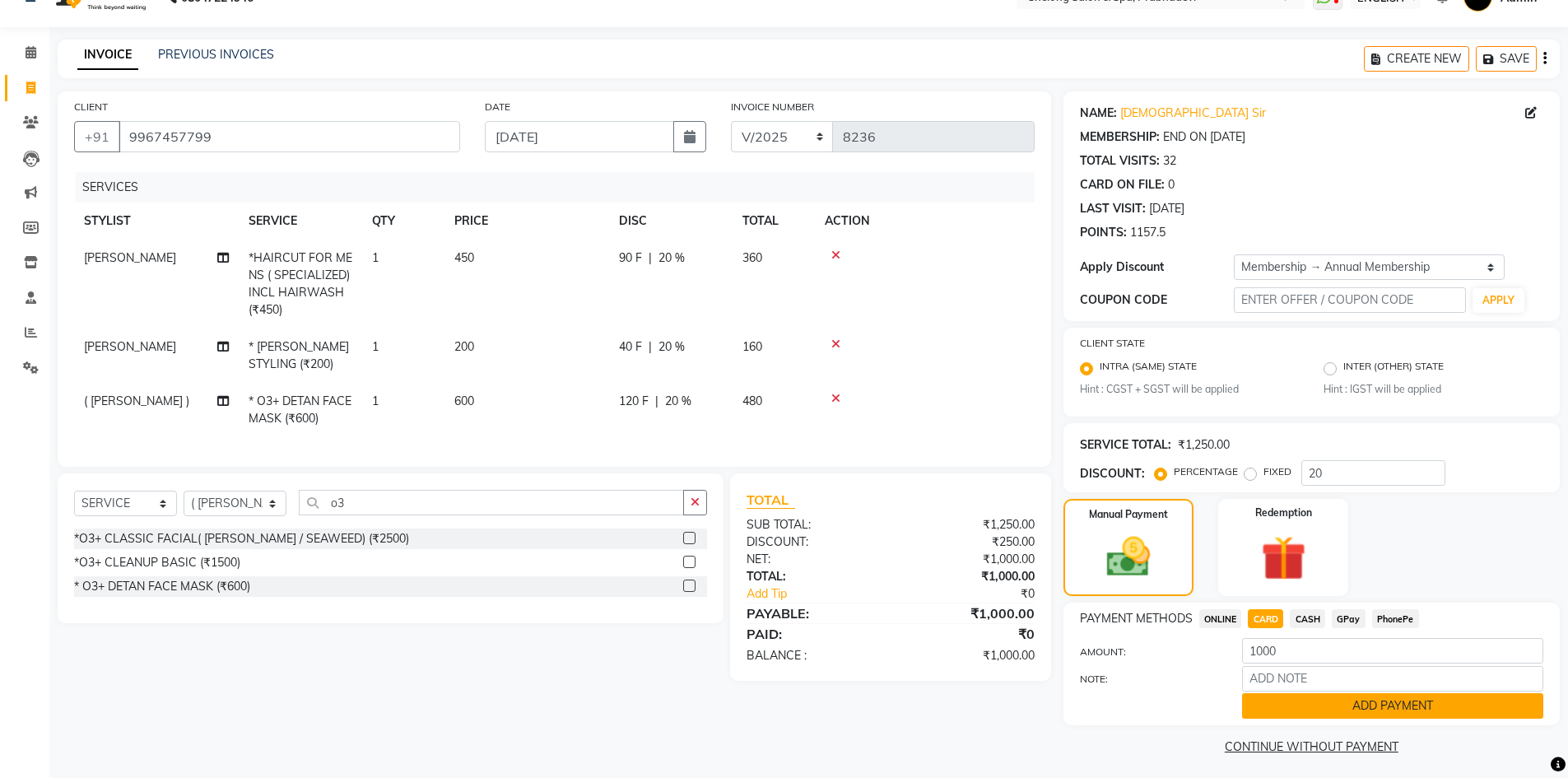
scroll to position [38, 0]
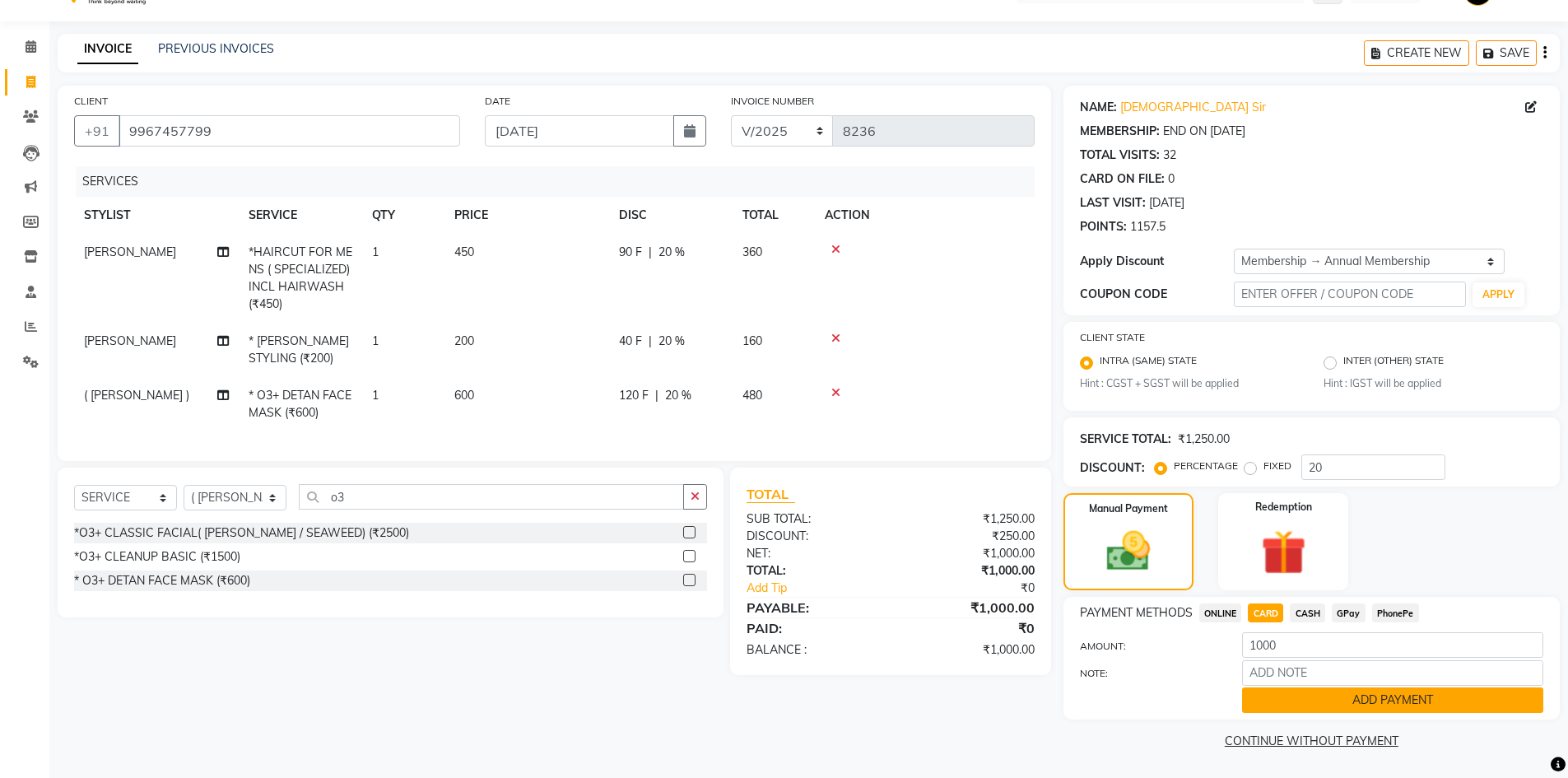
click at [1290, 701] on button "ADD PAYMENT" at bounding box center [1392, 700] width 301 height 26
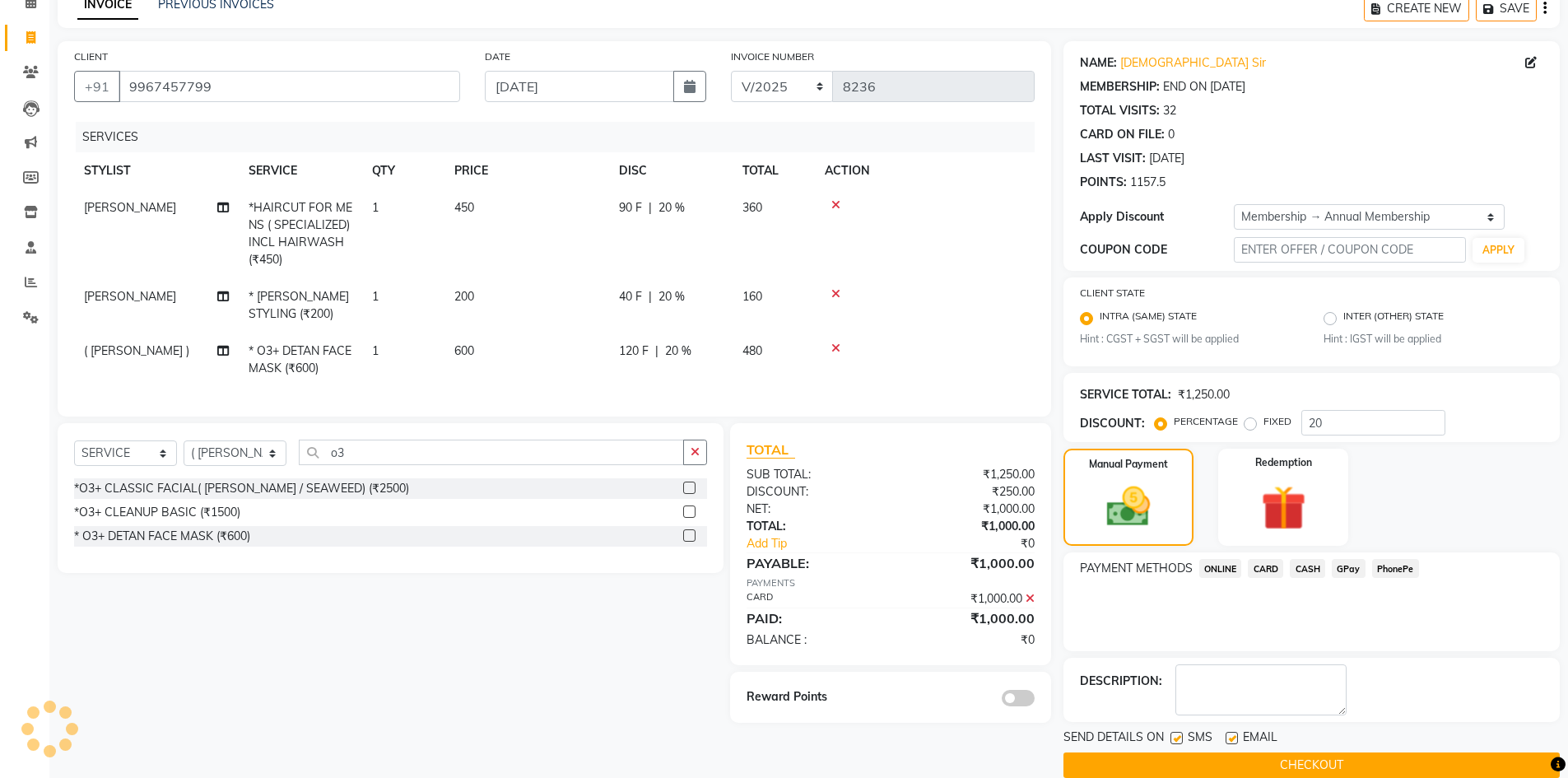
scroll to position [107, 0]
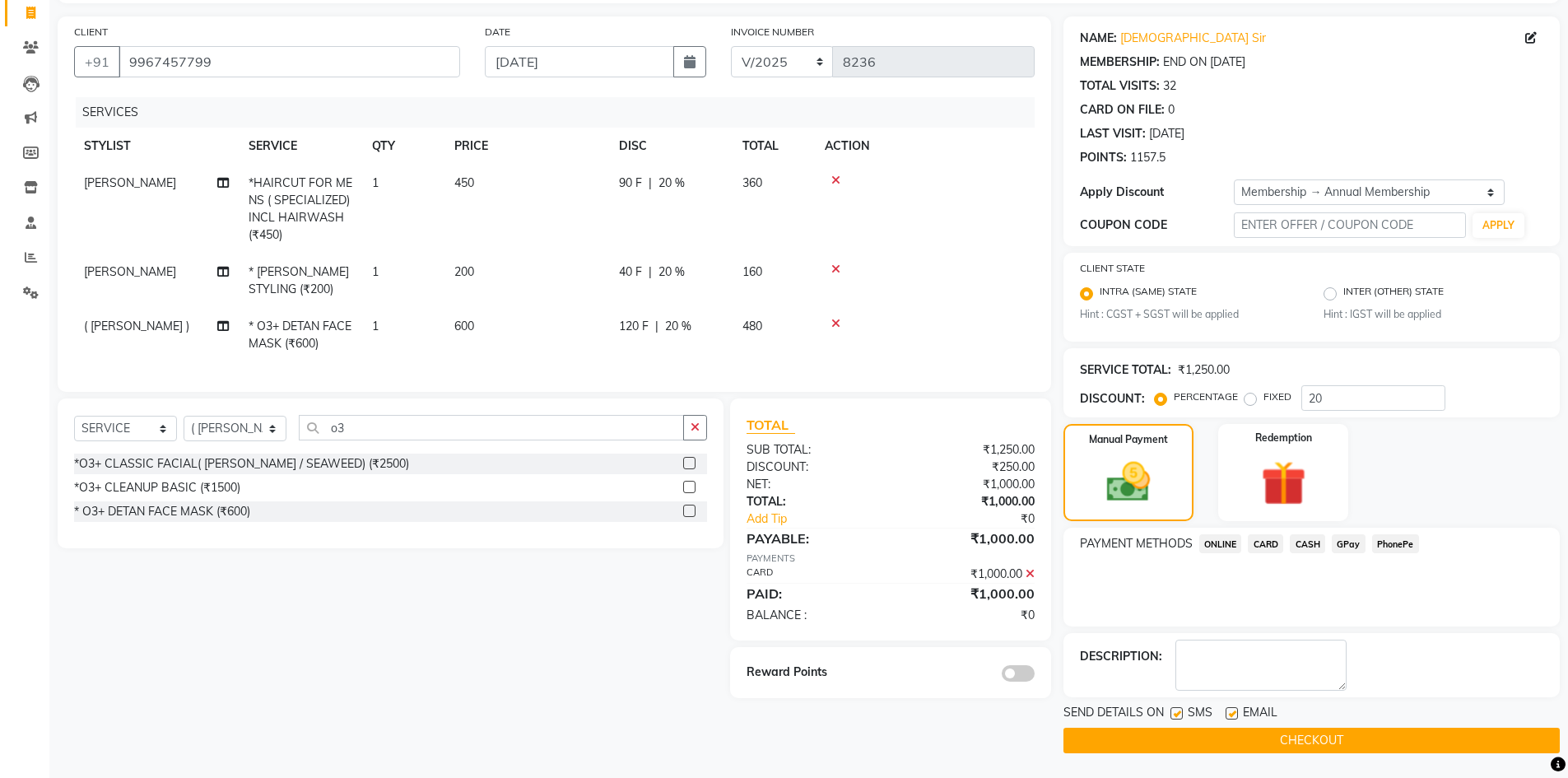
click at [1020, 682] on span at bounding box center [1017, 674] width 33 height 17
click at [1035, 676] on input "checkbox" at bounding box center [1035, 676] width 0 height 0
click at [1110, 738] on button "CHECKOUT" at bounding box center [1312, 740] width 497 height 26
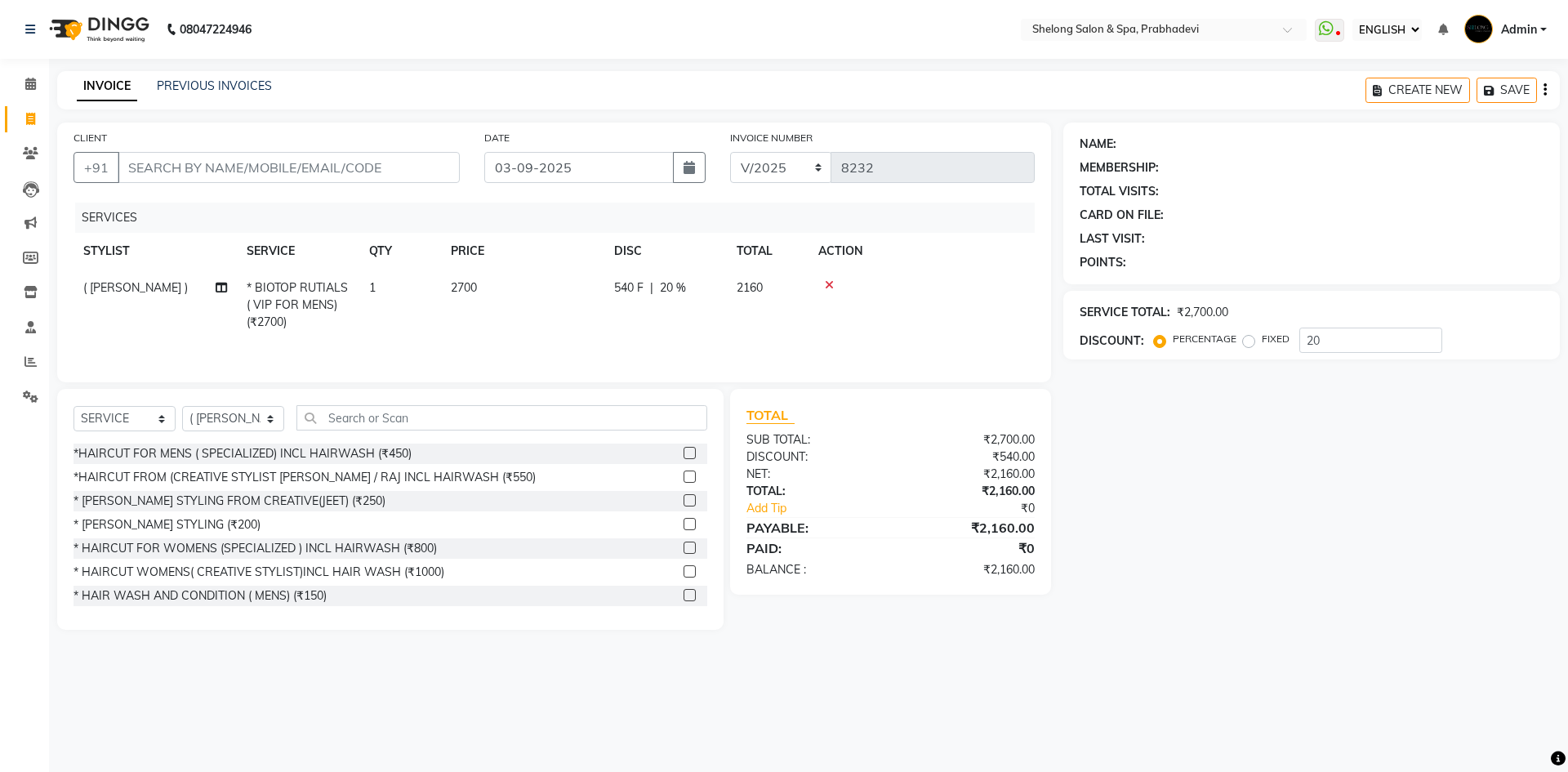
select select "ec"
select select "service"
select select "31386"
click at [232, 419] on select "SELECT STYLIST ( [PERSON_NAME] ) ( [PERSON_NAME] ) [PERSON_NAME] fojdur [PERSON…" at bounding box center [233, 418] width 102 height 25
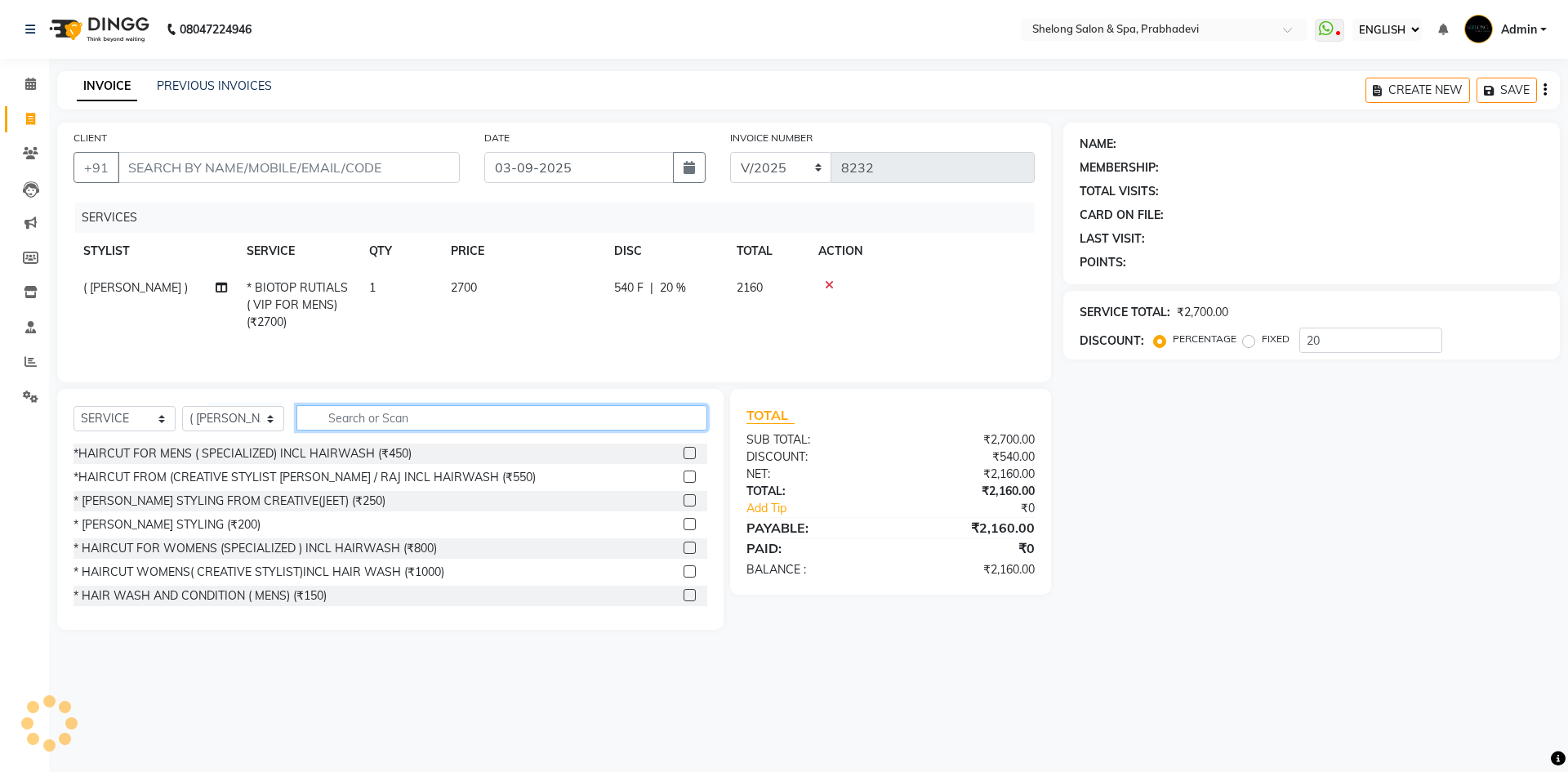
click at [372, 420] on input "text" at bounding box center [502, 418] width 410 height 25
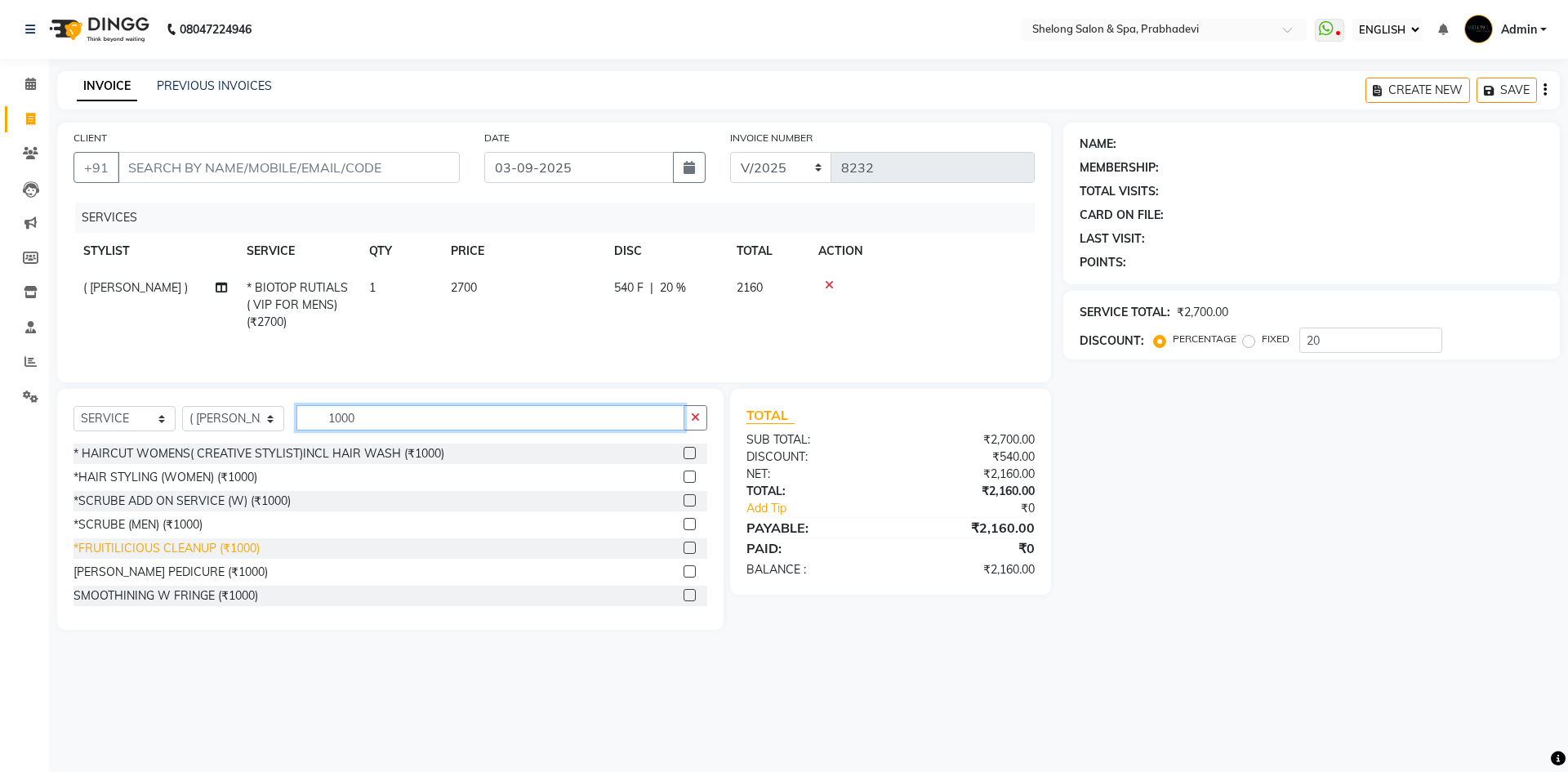
type input "1000"
click at [146, 551] on div "*FRUITILICIOUS CLEANUP (₹1000)" at bounding box center [167, 549] width 186 height 18
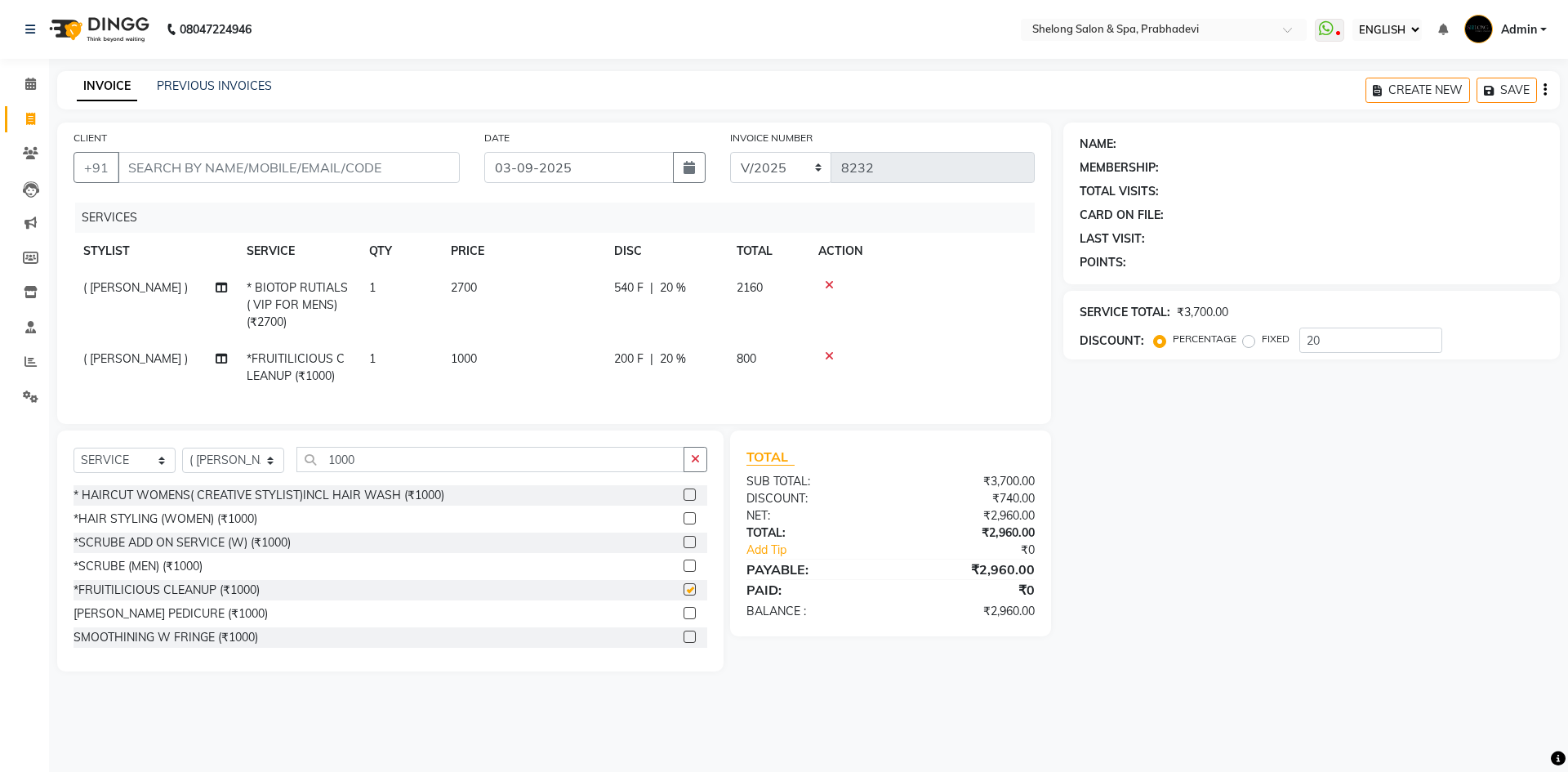
checkbox input "false"
click at [696, 465] on icon "button" at bounding box center [695, 459] width 9 height 11
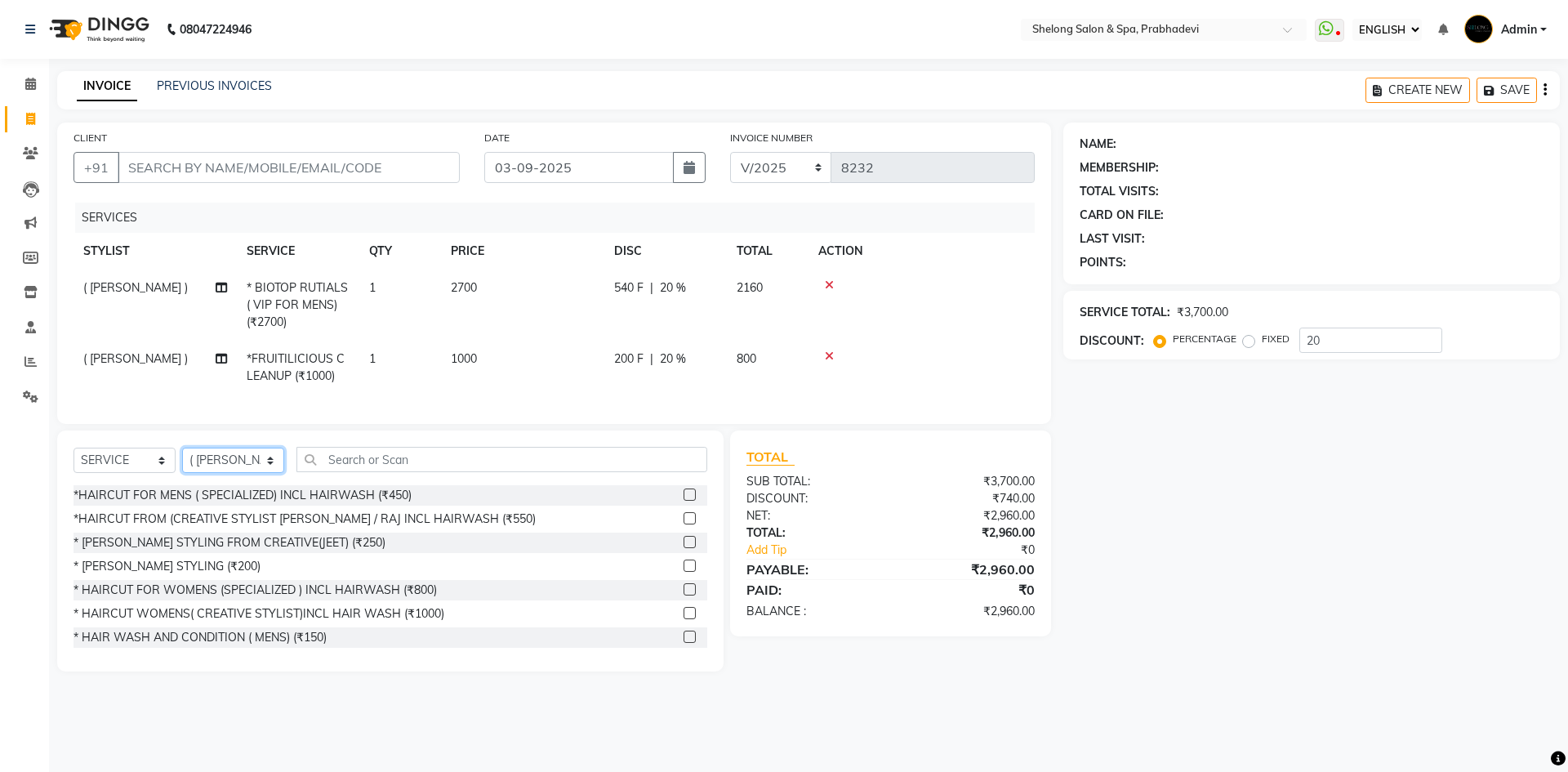
click at [192, 473] on select "SELECT STYLIST ( [PERSON_NAME] ) ( [PERSON_NAME] ) [PERSON_NAME] fojdur [PERSON…" at bounding box center [233, 460] width 102 height 25
select select "66706"
click at [182, 460] on select "SELECT STYLIST ( [PERSON_NAME] ) ( [PERSON_NAME] ) [PERSON_NAME] fojdur [PERSON…" at bounding box center [233, 460] width 102 height 25
click at [288, 504] on div "*HAIRCUT FOR MENS ( SPECIALIZED) INCL HAIRWASH (₹450)" at bounding box center [243, 496] width 339 height 18
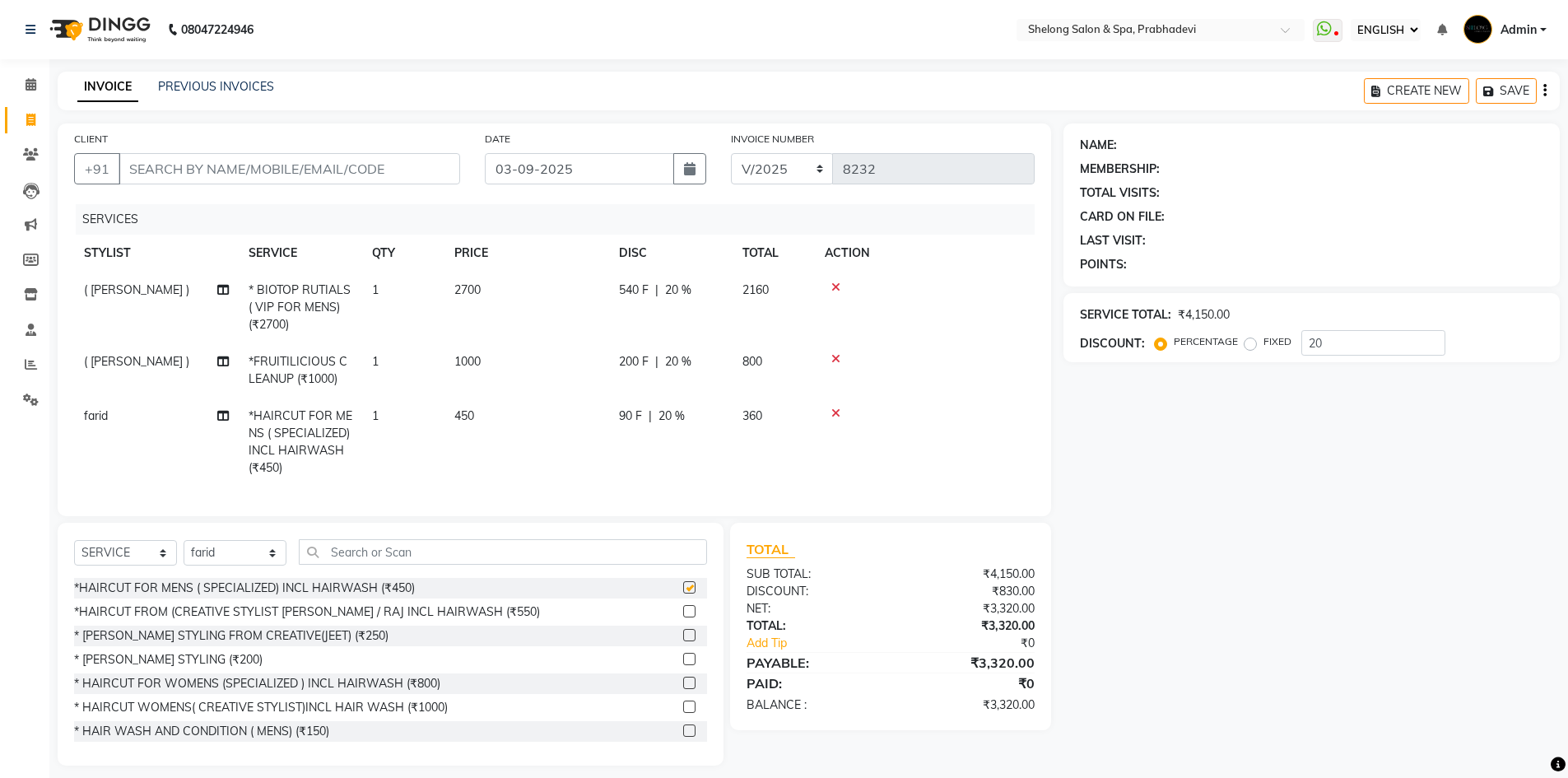
checkbox input "false"
click at [836, 360] on icon at bounding box center [836, 359] width 9 height 11
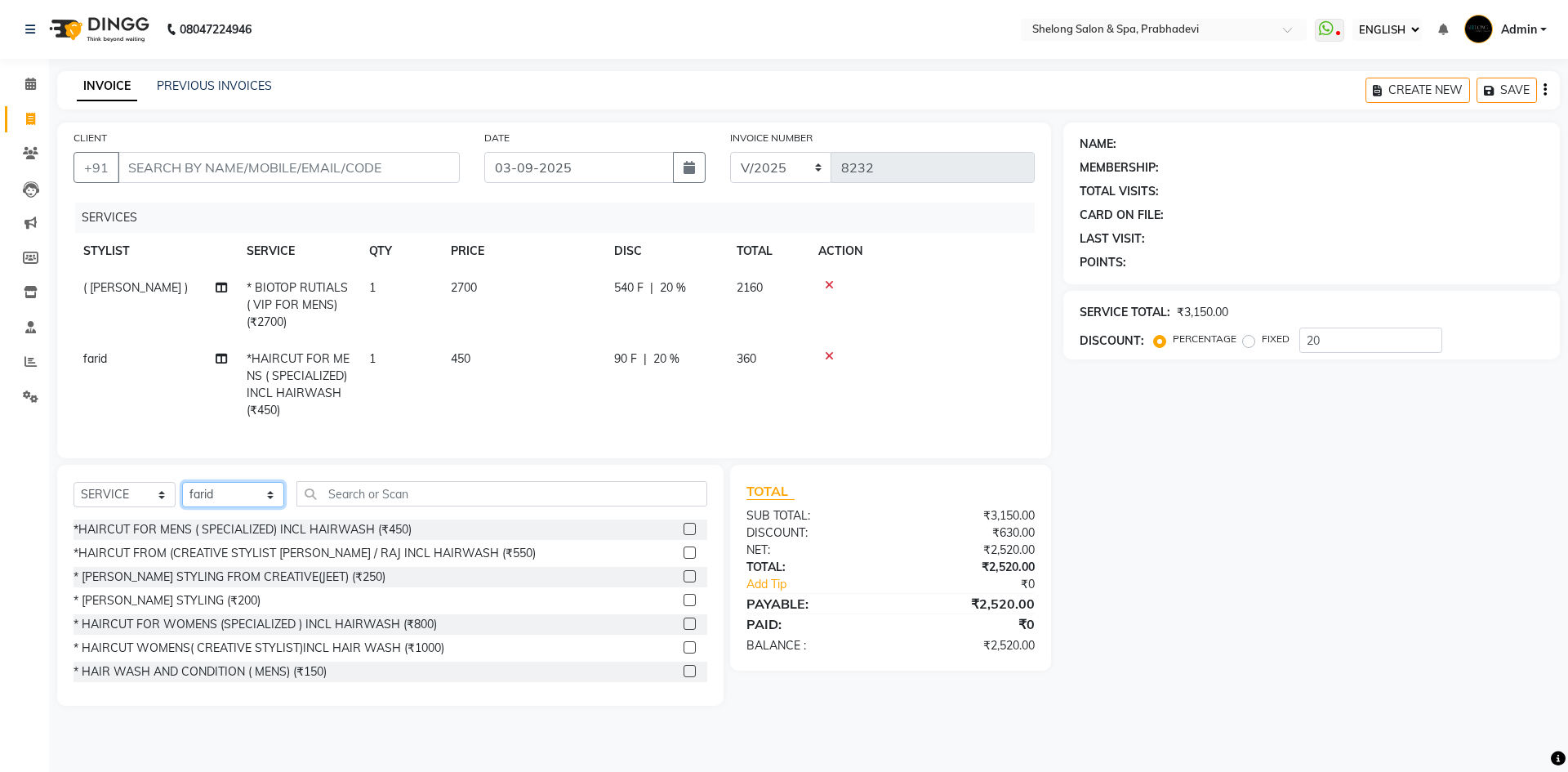
click at [222, 507] on select "SELECT STYLIST ( [PERSON_NAME] ) ( [PERSON_NAME] ) [PERSON_NAME] fojdur [PERSON…" at bounding box center [233, 494] width 102 height 25
select select "31386"
click at [182, 494] on select "SELECT STYLIST ( [PERSON_NAME] ) ( [PERSON_NAME] ) [PERSON_NAME] fojdur [PERSON…" at bounding box center [233, 494] width 102 height 25
click at [340, 505] on input "text" at bounding box center [502, 494] width 410 height 25
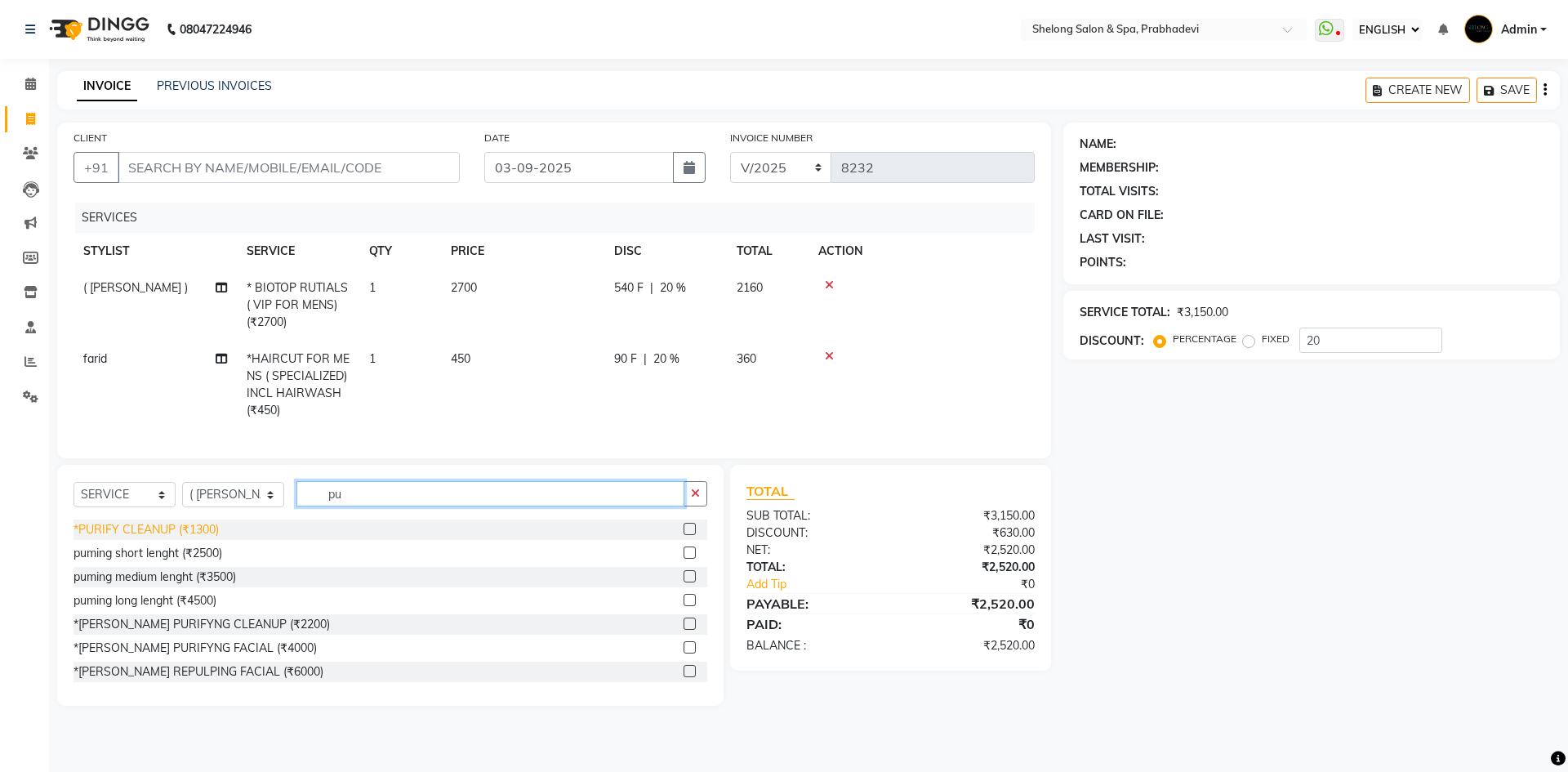
type input "pu"
click at [131, 539] on div "*PURIFY CLEANUP (₹1300)" at bounding box center [146, 530] width 146 height 18
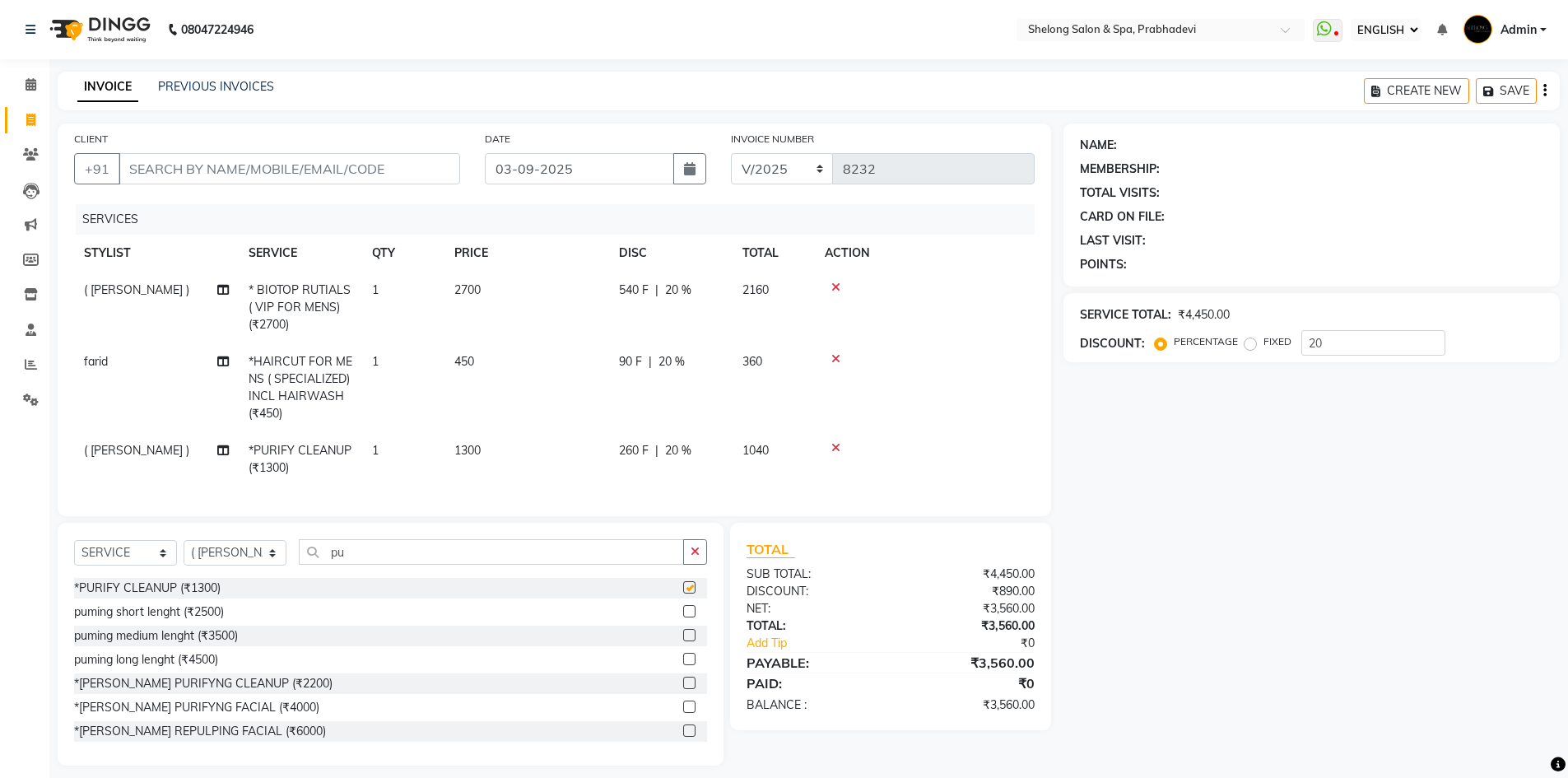
checkbox input "false"
click at [691, 558] on icon "button" at bounding box center [695, 551] width 9 height 11
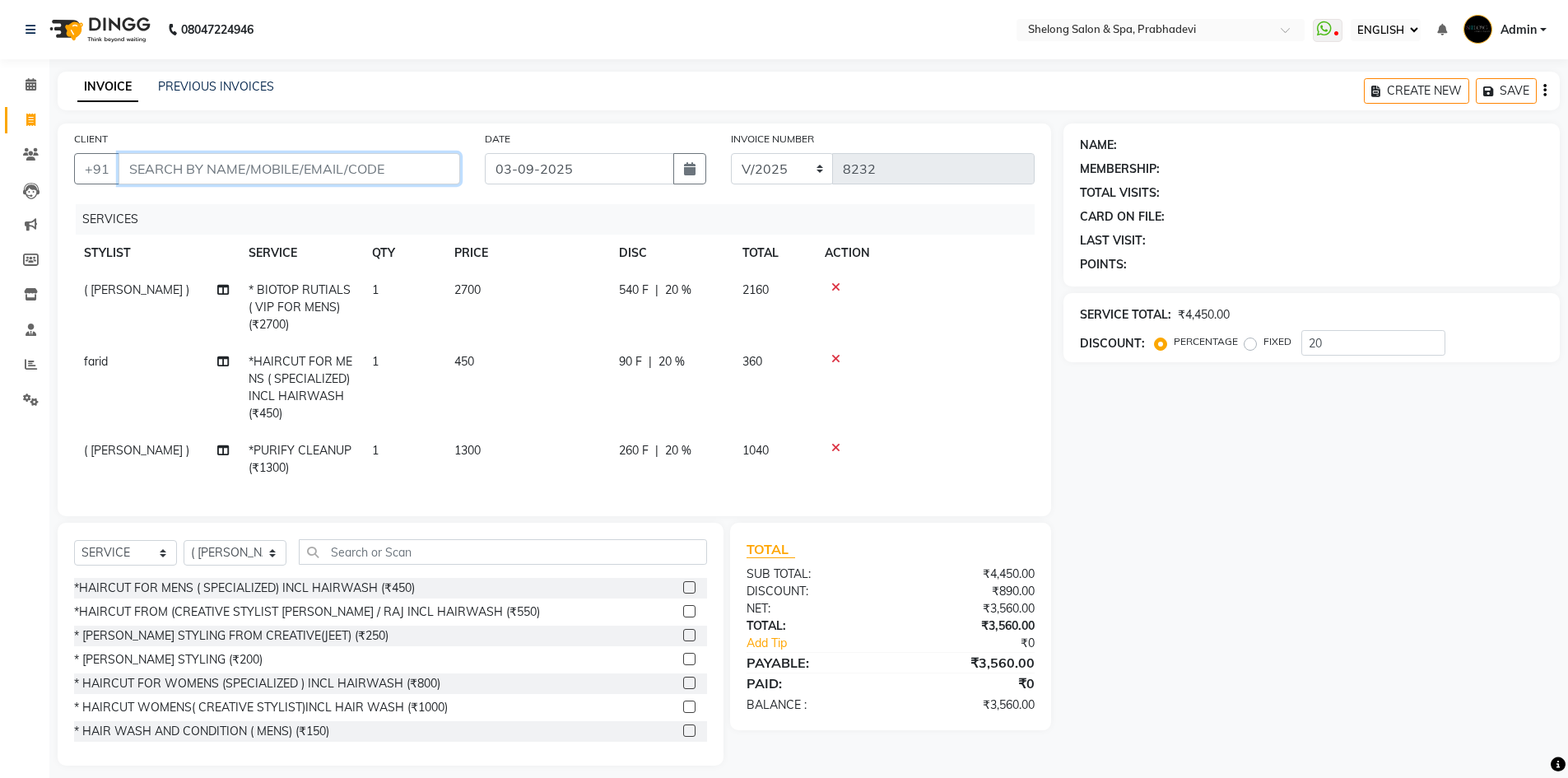
click at [326, 177] on input "CLIENT" at bounding box center [289, 168] width 342 height 31
type input "8"
type input "0"
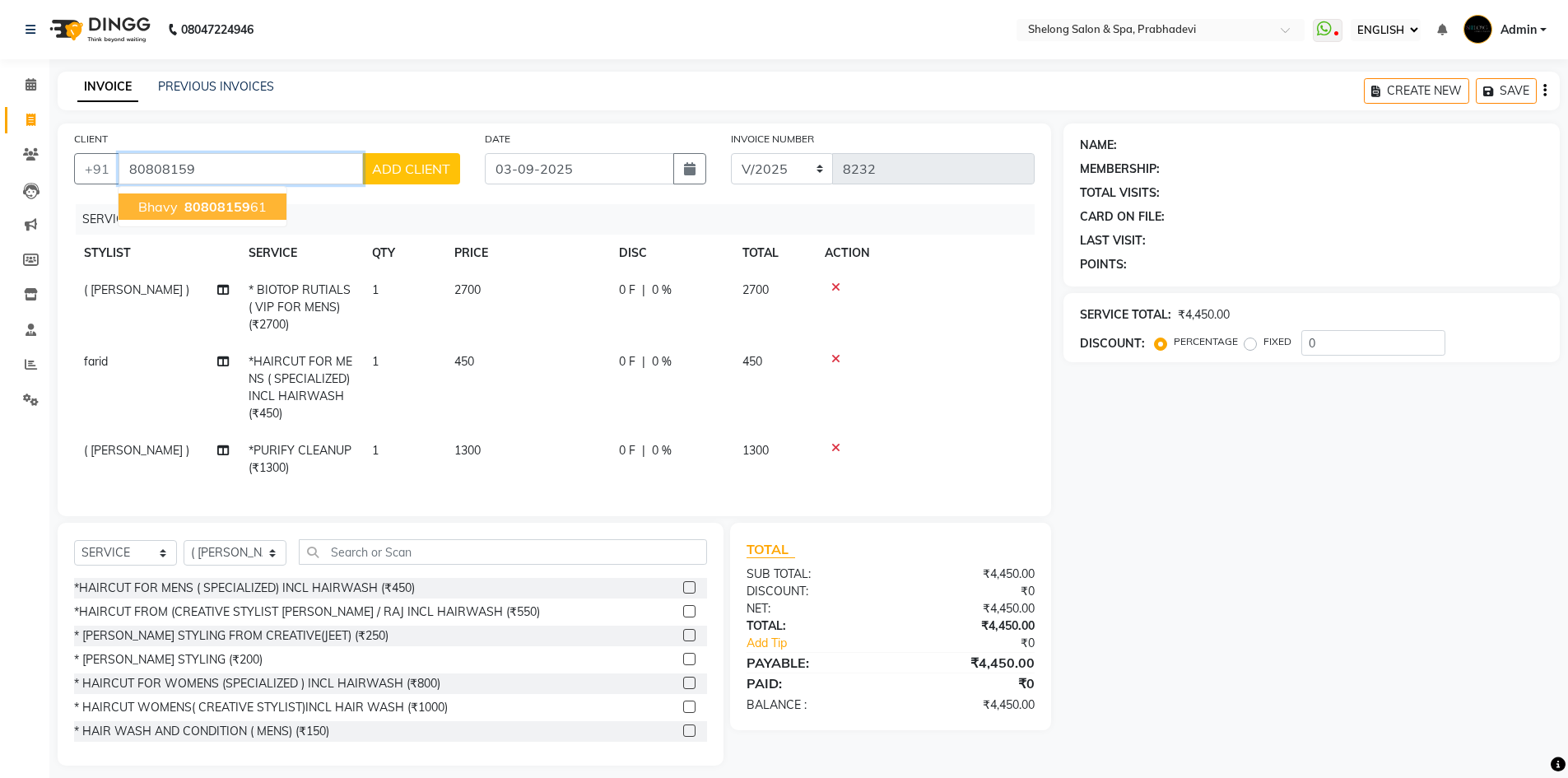
click at [270, 207] on button "bhavy 80808159 61" at bounding box center [202, 207] width 168 height 27
type input "8080815961"
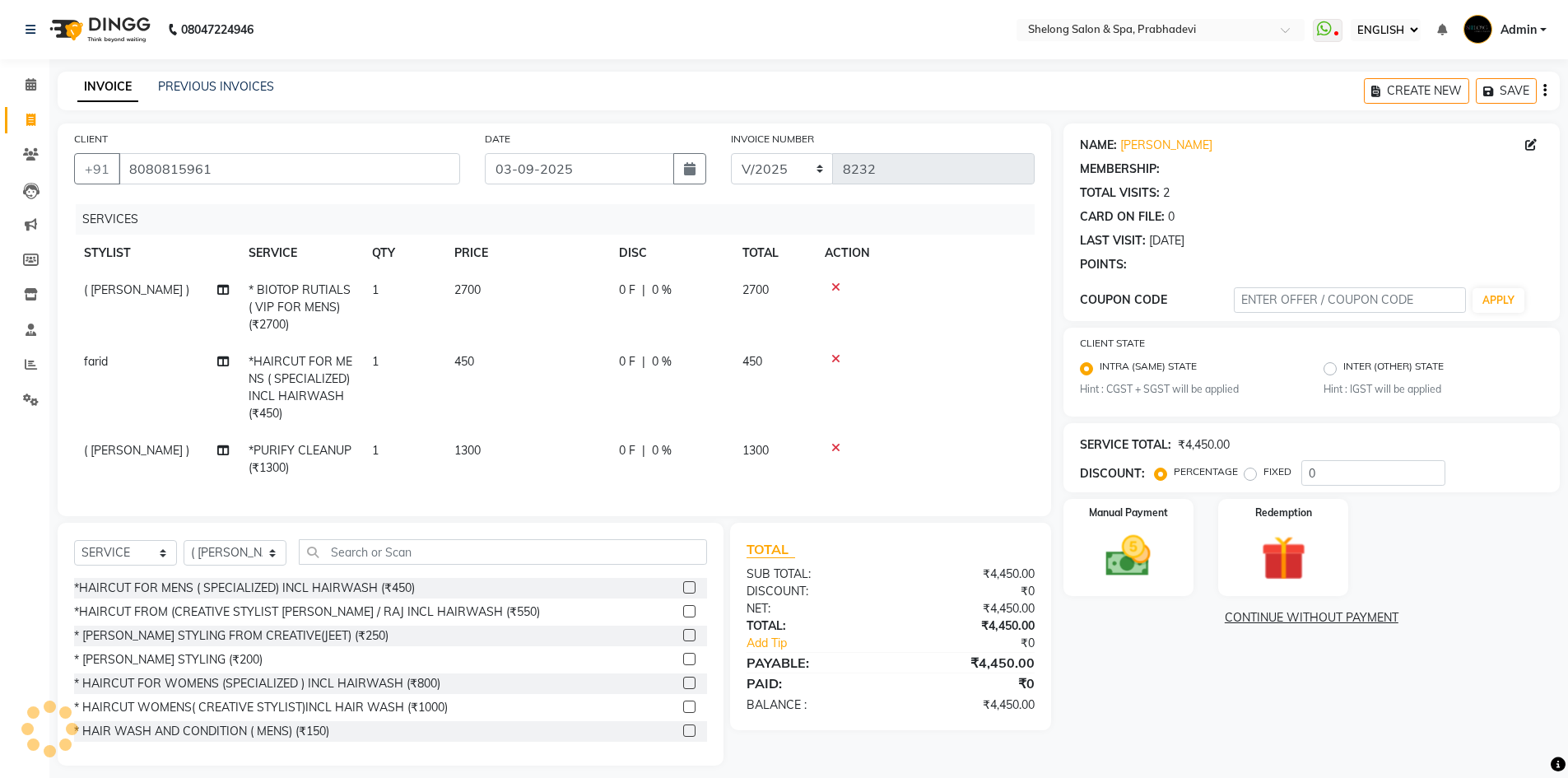
type input "20"
select select "2: Object"
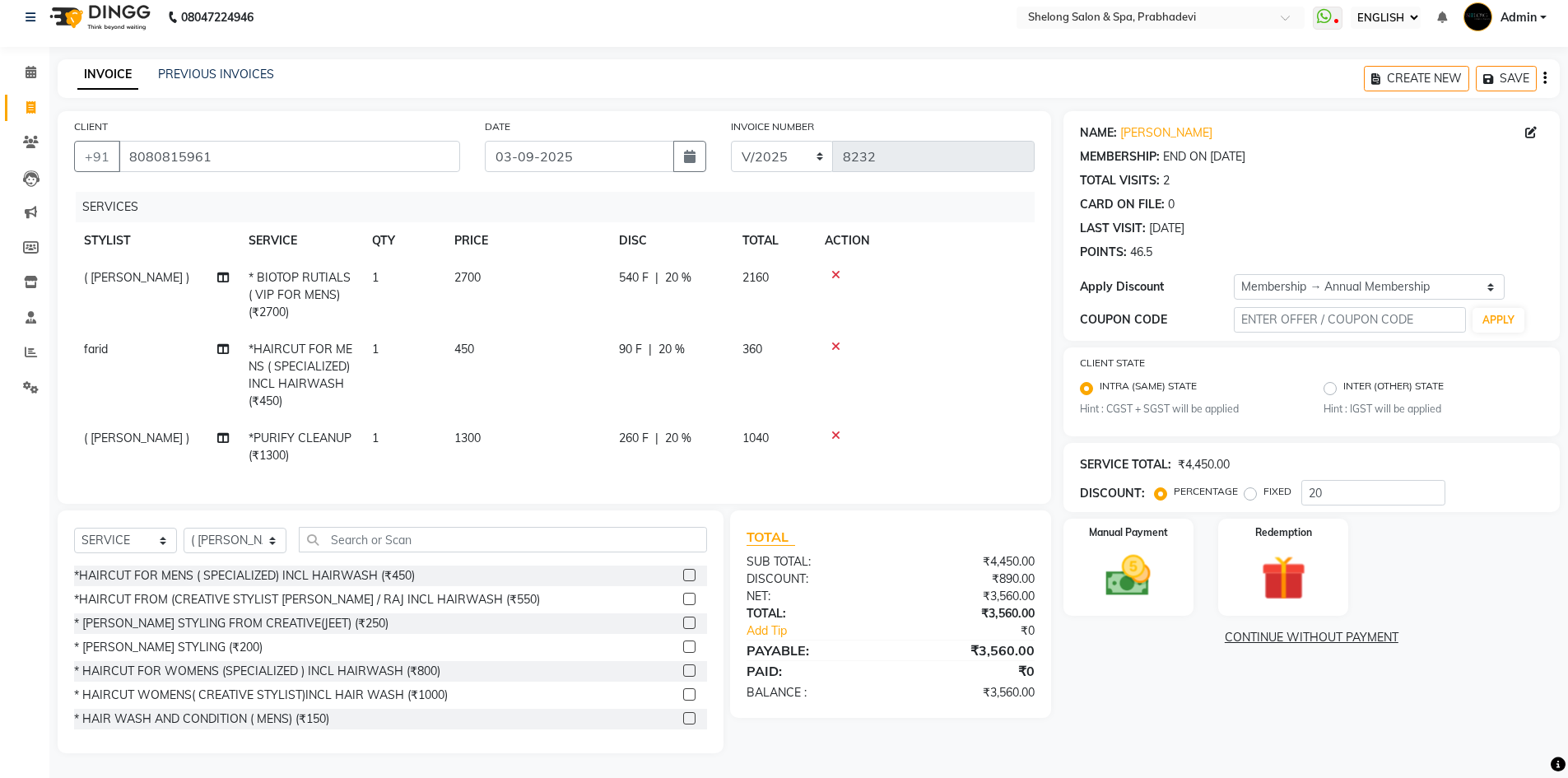
scroll to position [25, 0]
click at [1145, 569] on img at bounding box center [1129, 576] width 76 height 54
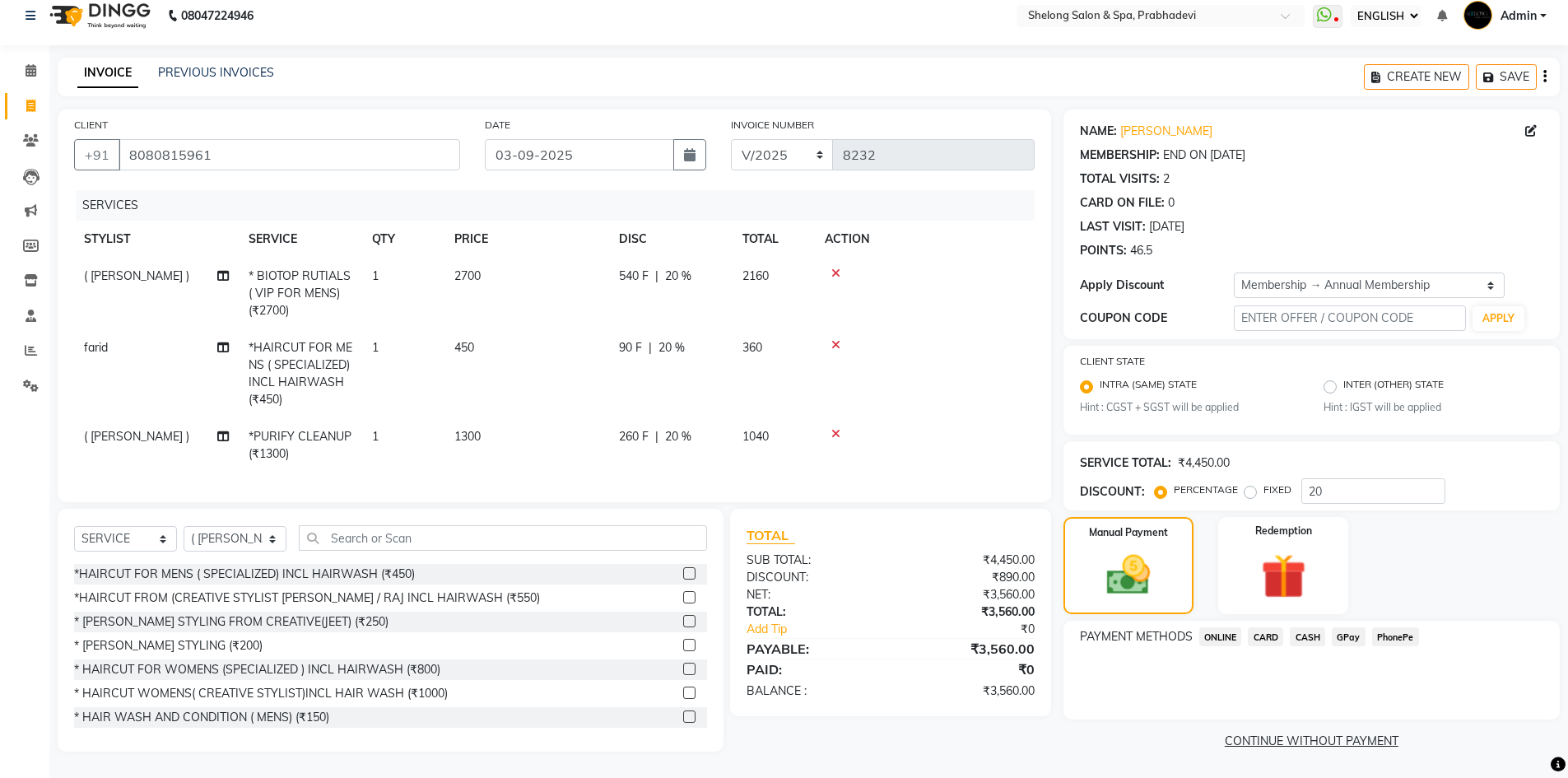
click at [1277, 630] on span "CARD" at bounding box center [1266, 637] width 35 height 19
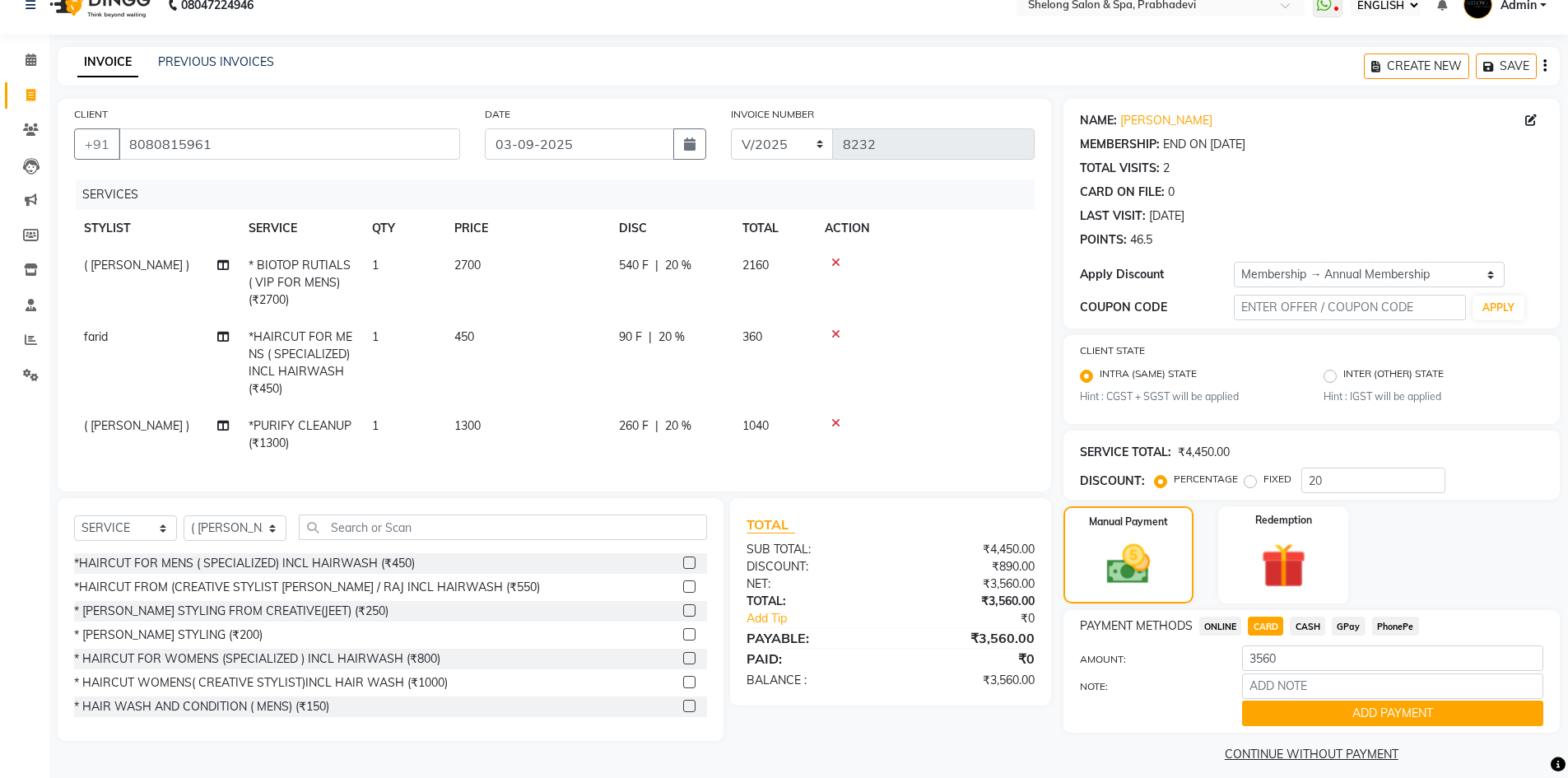
click at [1349, 623] on span "GPay" at bounding box center [1349, 626] width 34 height 19
click at [1295, 669] on input "3560" at bounding box center [1392, 658] width 301 height 26
type input "3"
type input "2000"
click at [1304, 706] on button "ADD PAYMENT" at bounding box center [1392, 713] width 301 height 26
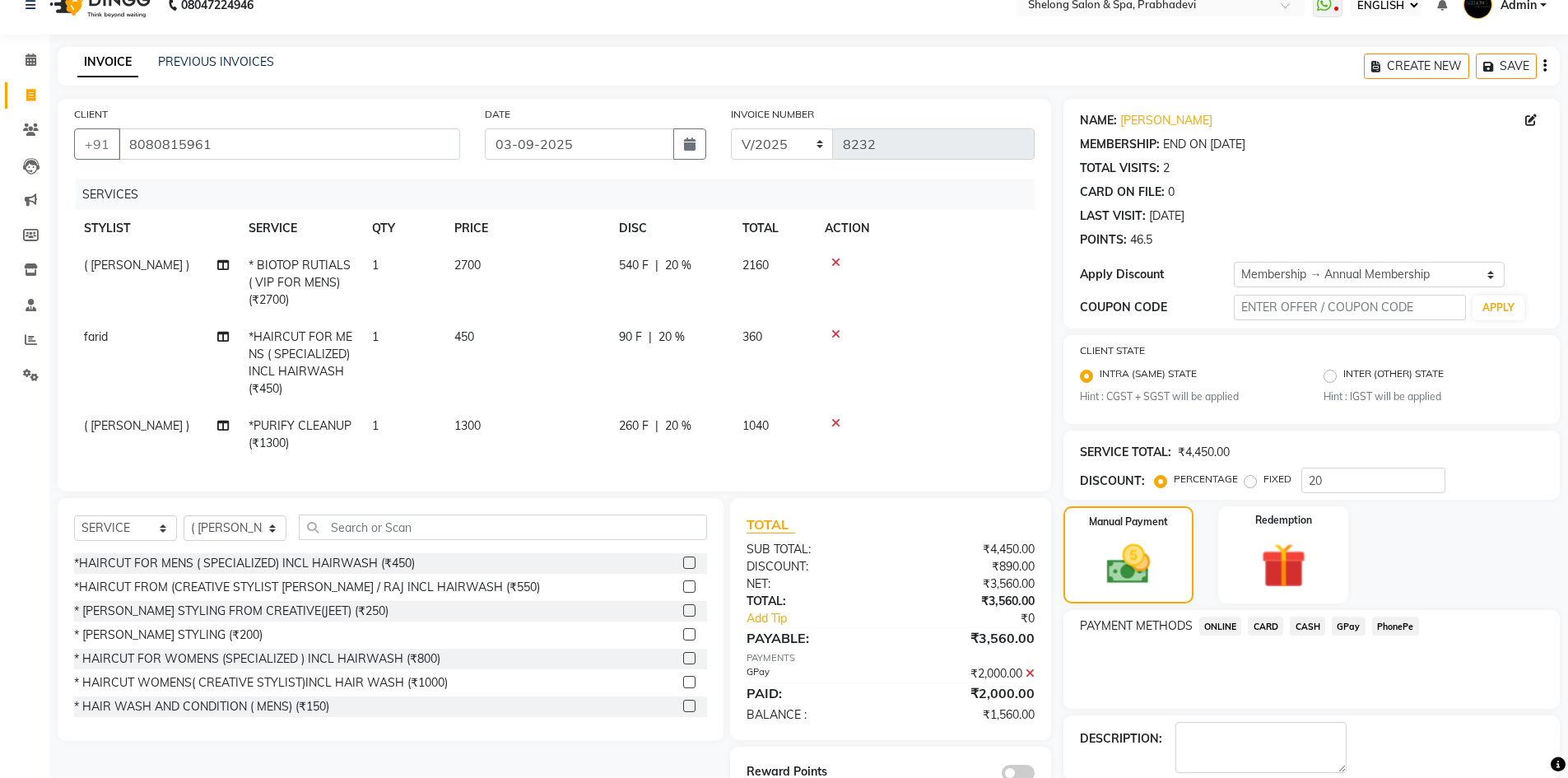
click at [1309, 627] on span "CASH" at bounding box center [1307, 626] width 35 height 19
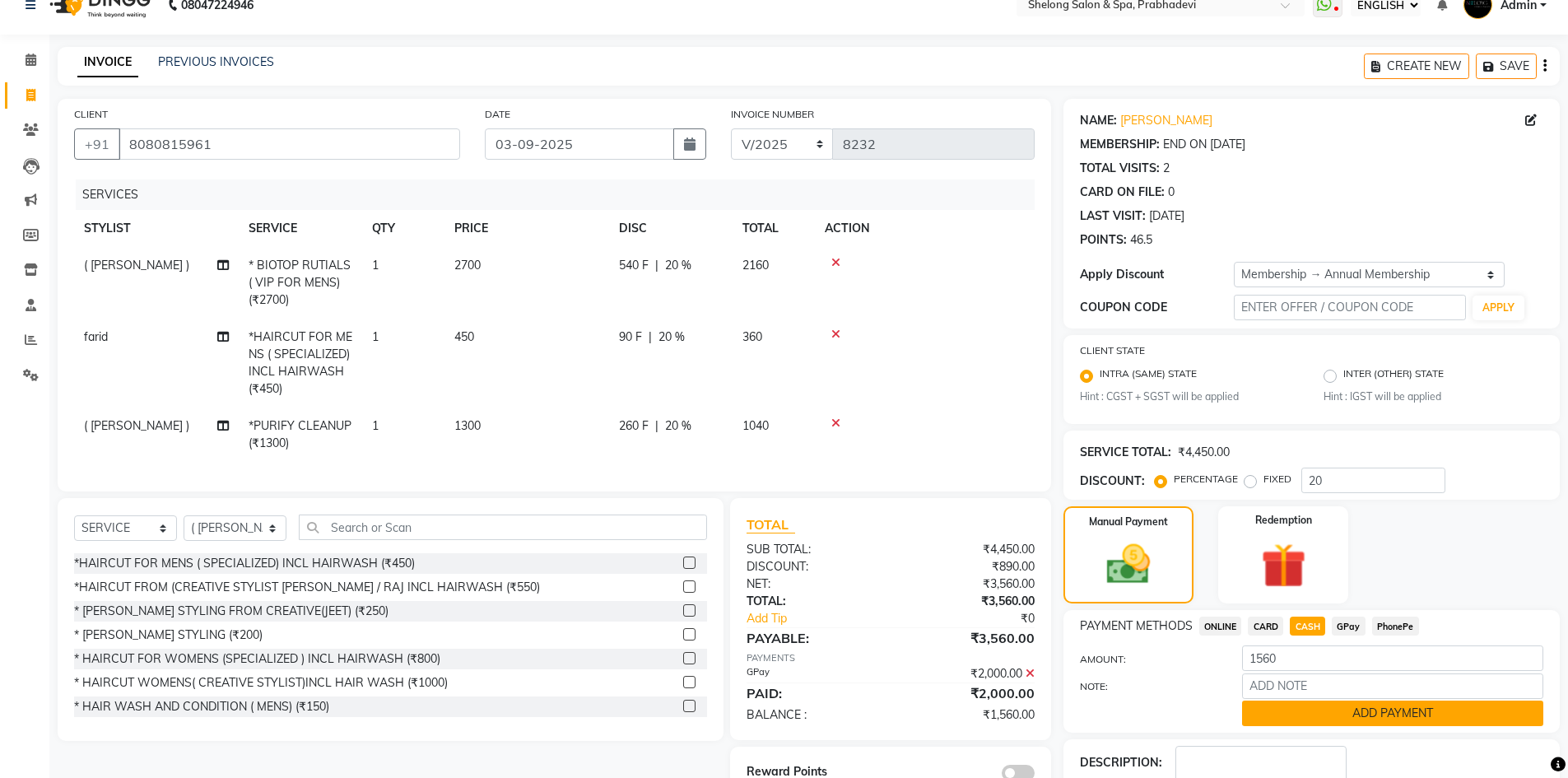
click at [1288, 708] on button "ADD PAYMENT" at bounding box center [1392, 713] width 301 height 26
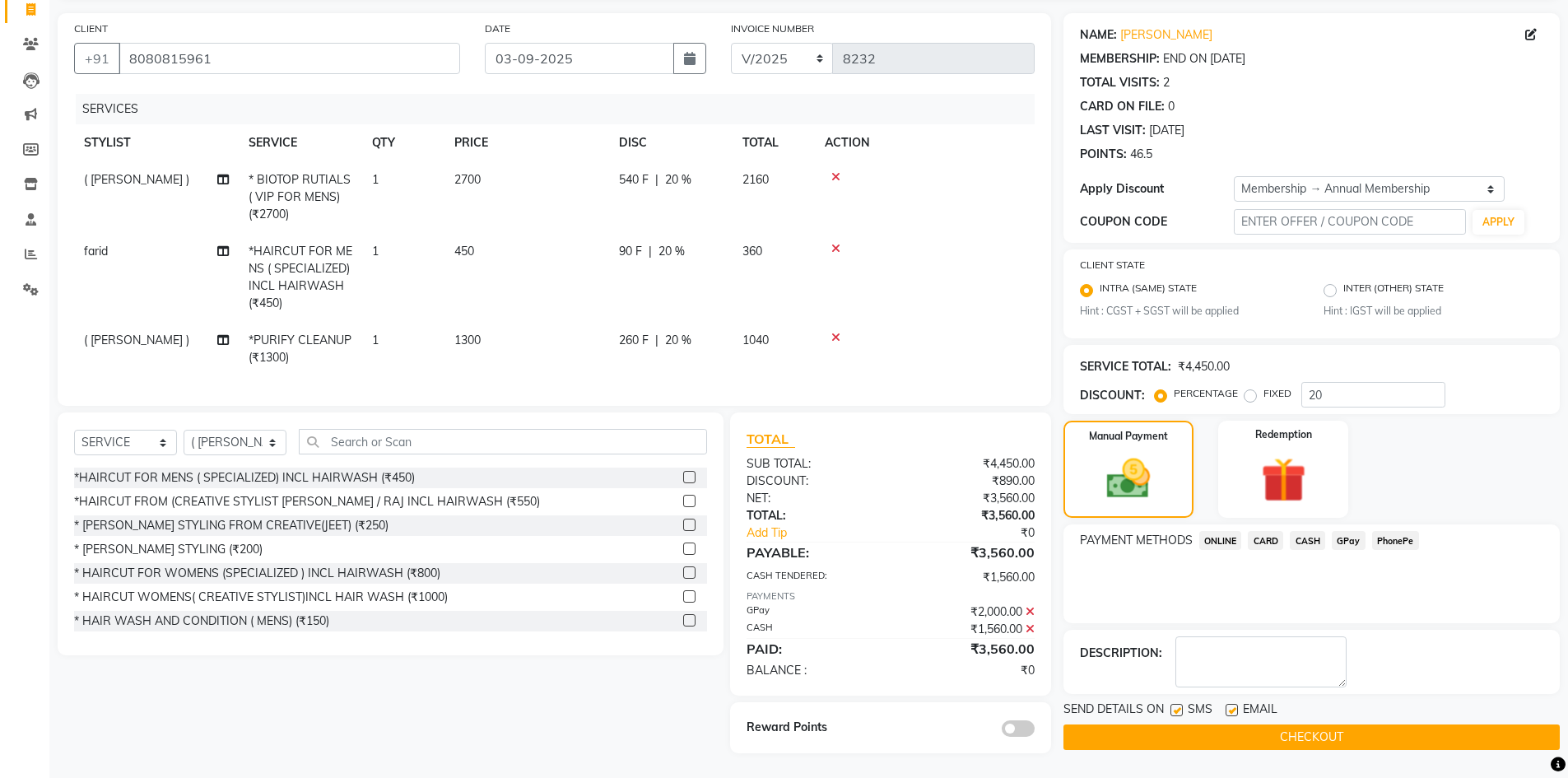
scroll to position [123, 0]
click at [1019, 725] on span at bounding box center [1017, 728] width 33 height 17
click at [1035, 731] on input "checkbox" at bounding box center [1035, 731] width 0 height 0
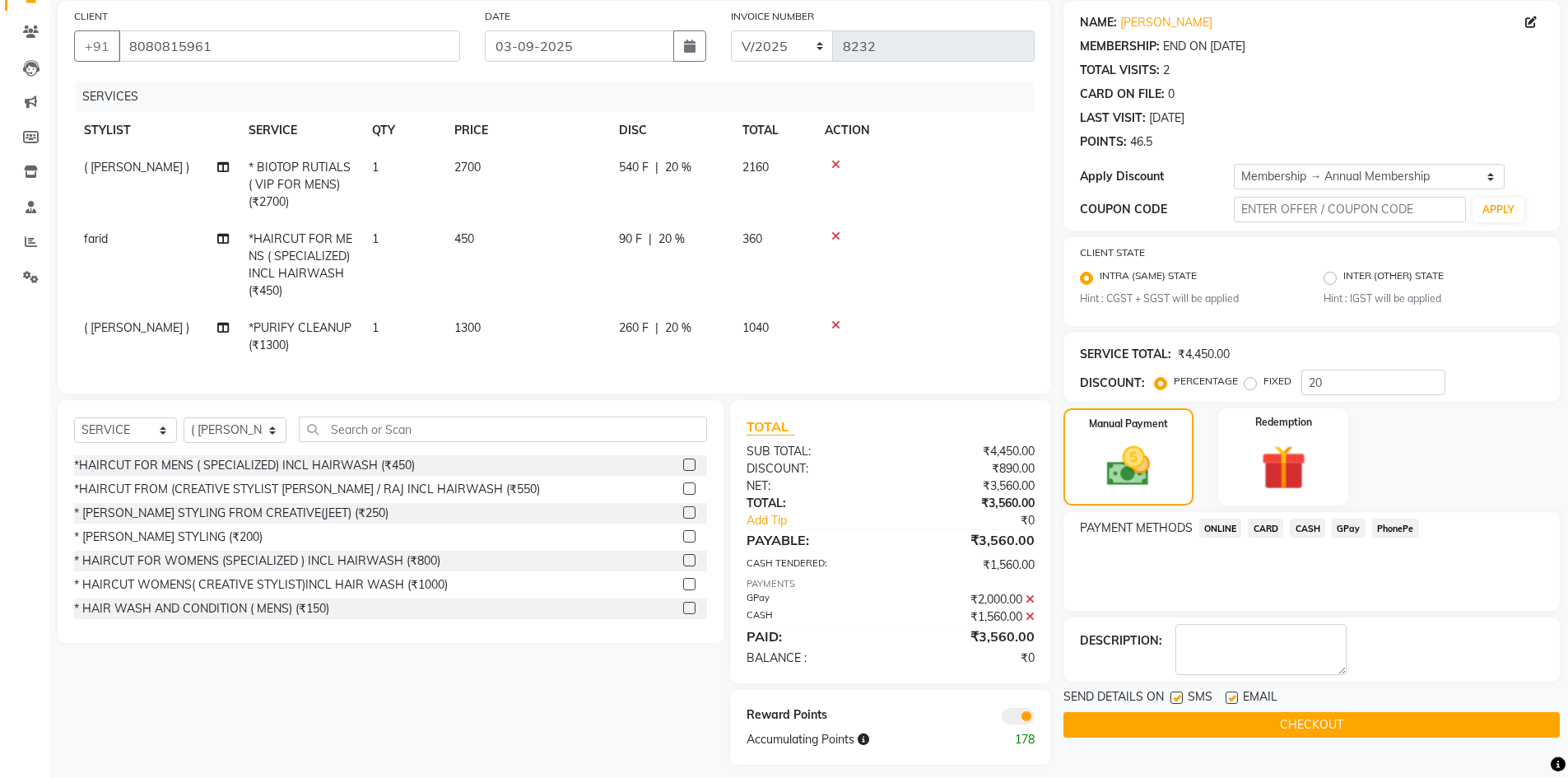
click at [1182, 723] on button "CHECKOUT" at bounding box center [1312, 725] width 497 height 26
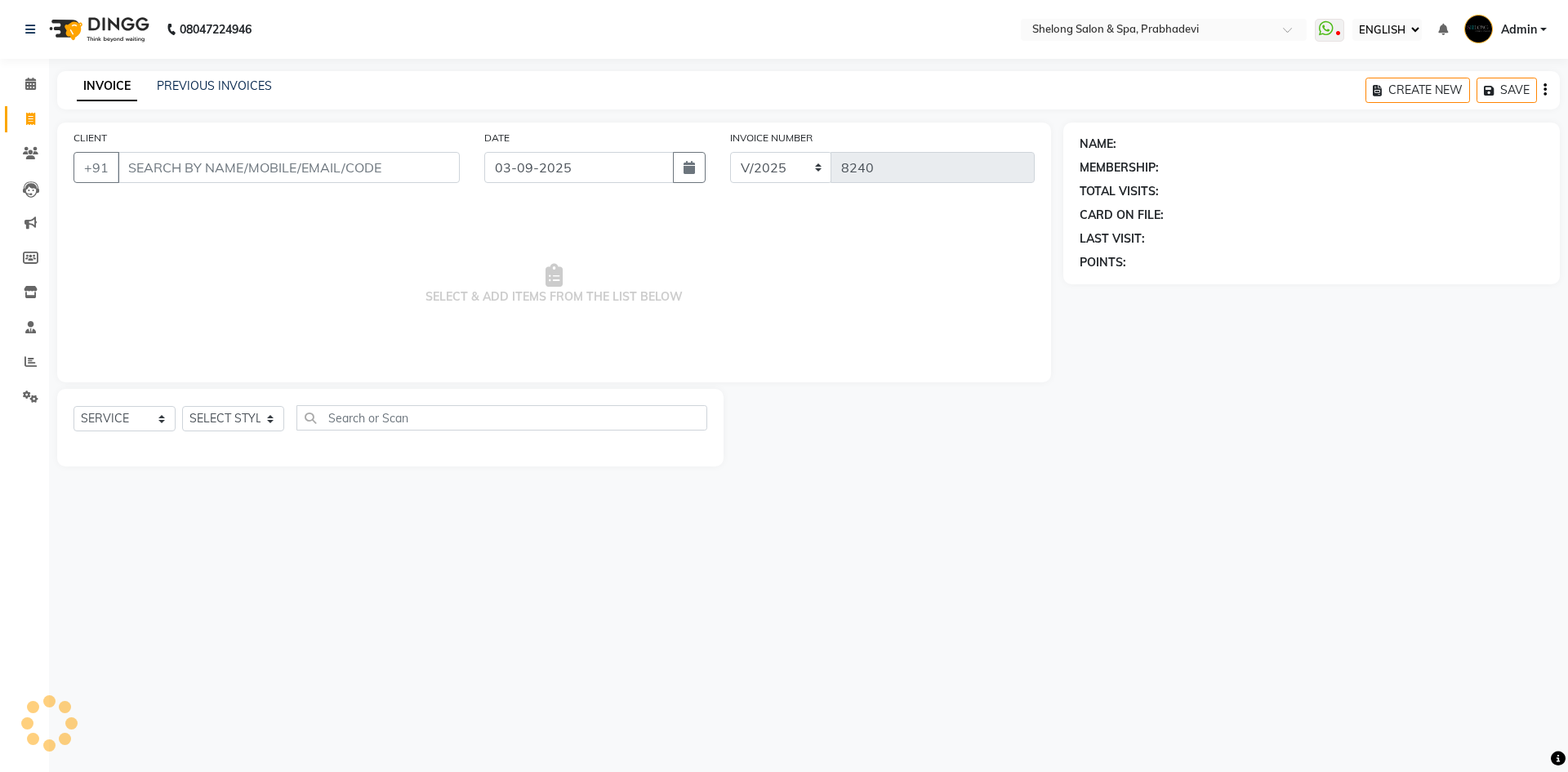
select select "ec"
select select "service"
select select "16092"
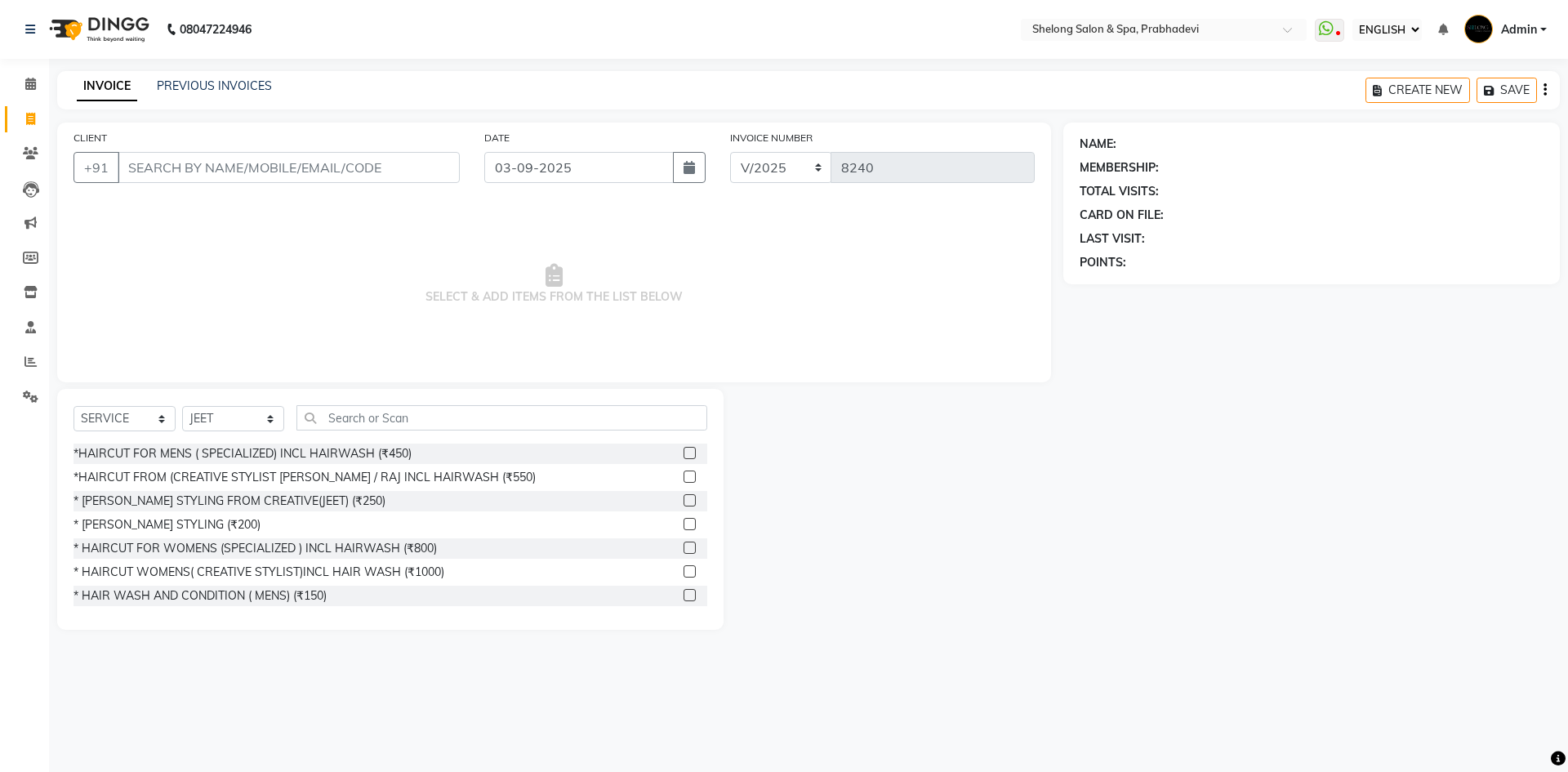
click at [261, 464] on div "*HAIRCUT FOR MENS ( SPECIALIZED) INCL HAIRWASH (₹450) *HAIRCUT FROM (CREATIVE S…" at bounding box center [390, 525] width 634 height 163
click at [259, 468] on div "*HAIRCUT FROM (CREATIVE STYLIST [PERSON_NAME] / RAJ INCL HAIRWASH (₹550)" at bounding box center [390, 477] width 634 height 20
click at [258, 479] on div "*HAIRCUT FROM (CREATIVE STYLIST [PERSON_NAME] / RAJ INCL HAIRWASH (₹550)" at bounding box center [304, 478] width 462 height 18
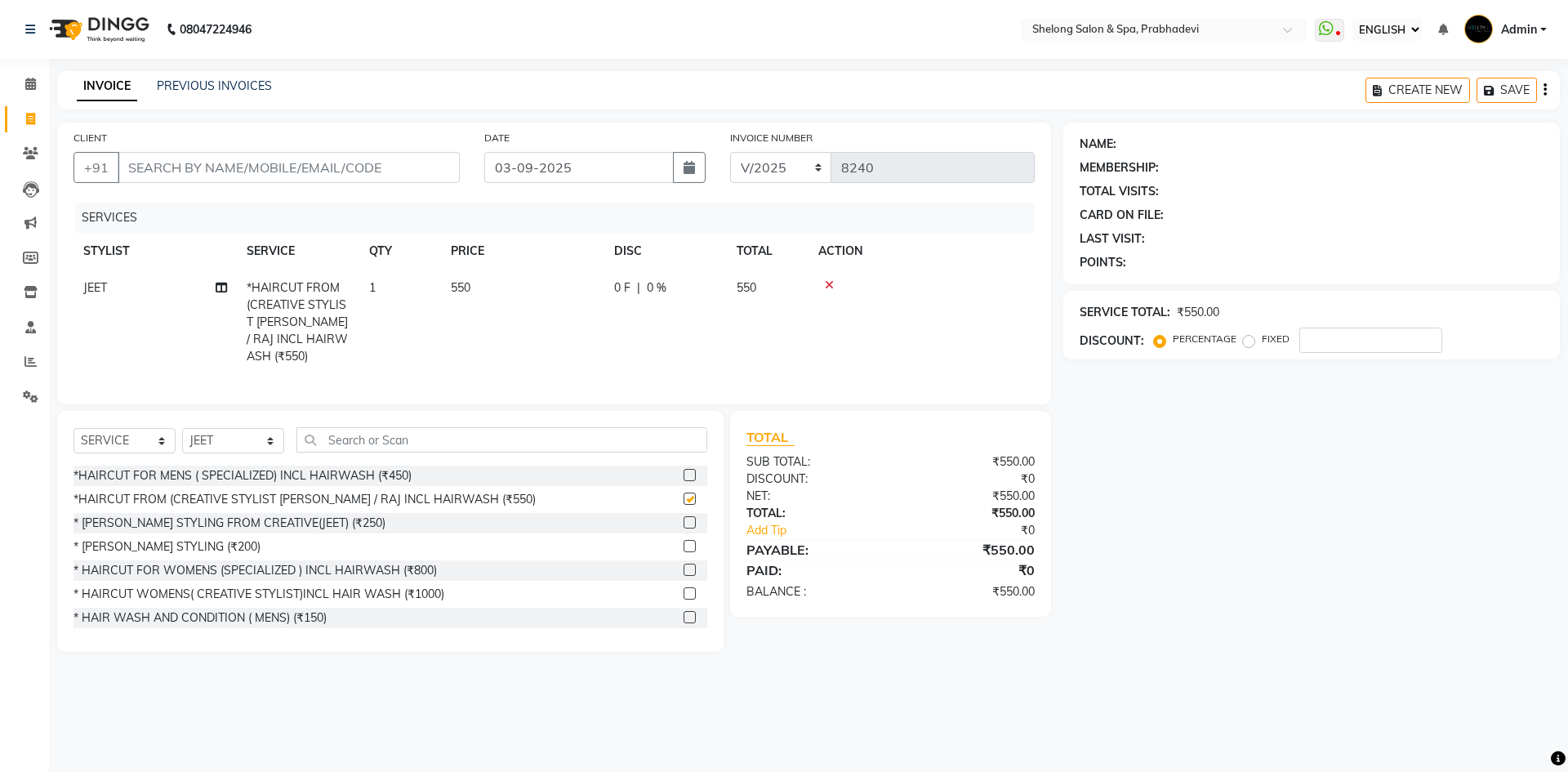
checkbox input "false"
click at [253, 447] on select "SELECT STYLIST ( [PERSON_NAME] ) ( [PERSON_NAME] ) [PERSON_NAME] fojdur [PERSON…" at bounding box center [233, 440] width 102 height 25
select select "47990"
click at [182, 428] on select "SELECT STYLIST ( [PERSON_NAME] ) ( [PERSON_NAME] ) [PERSON_NAME] fojdur [PERSON…" at bounding box center [233, 440] width 102 height 25
click at [827, 286] on icon at bounding box center [830, 285] width 9 height 11
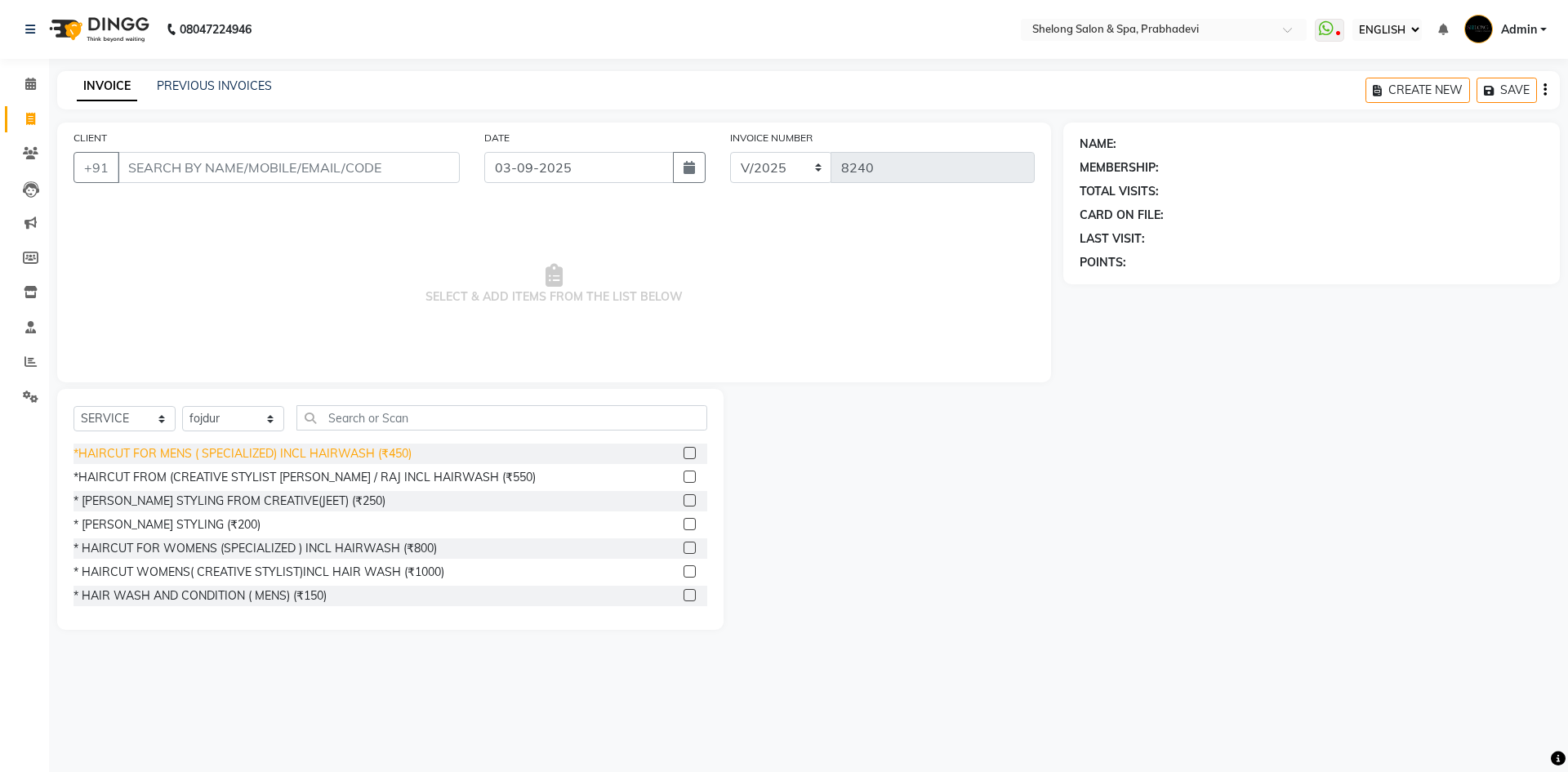
click at [240, 446] on div "*HAIRCUT FOR MENS ( SPECIALIZED) INCL HAIRWASH (₹450)" at bounding box center [243, 454] width 339 height 18
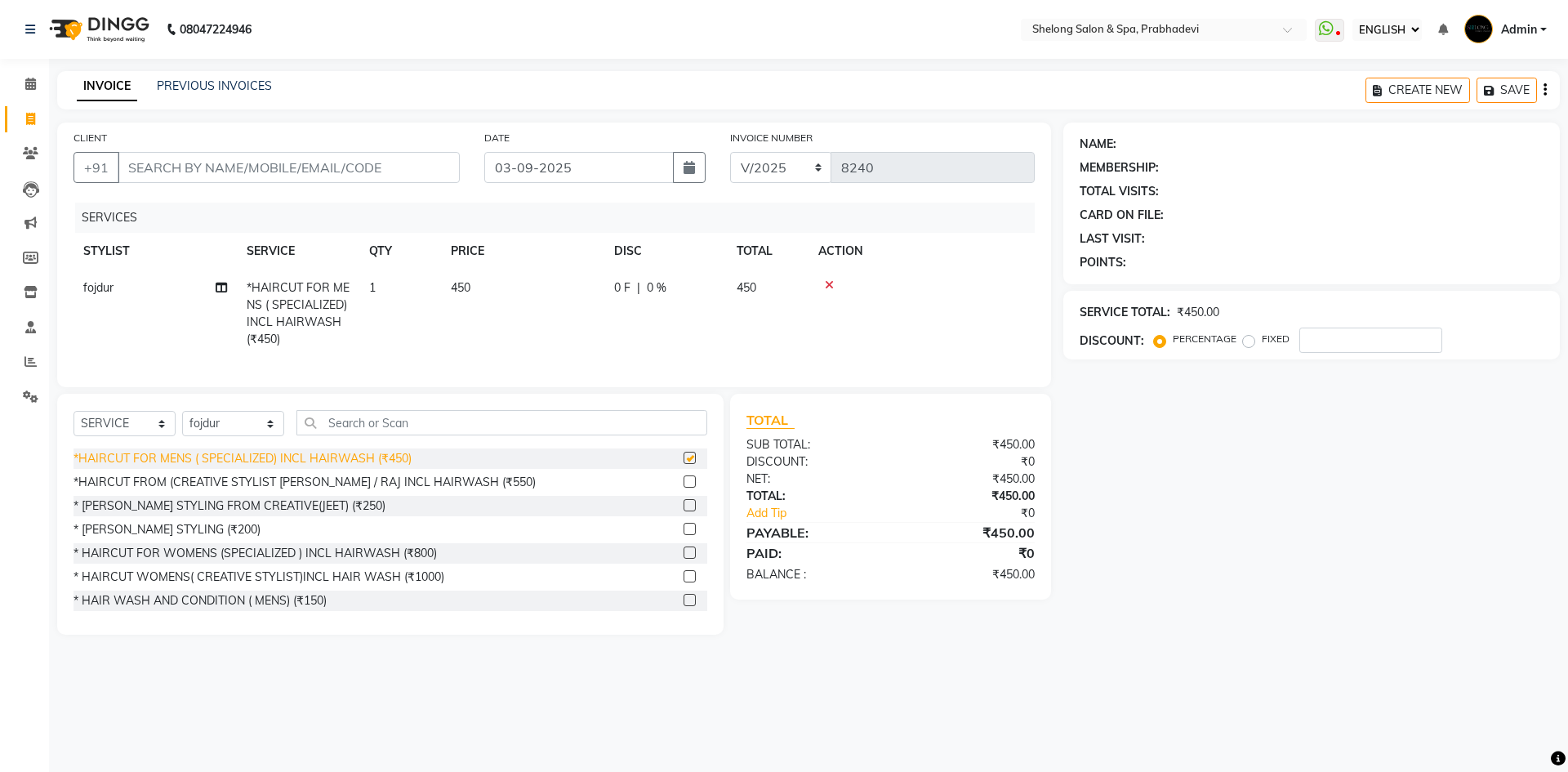
checkbox input "false"
click at [201, 538] on div "* [PERSON_NAME] STYLING (₹200)" at bounding box center [167, 530] width 187 height 18
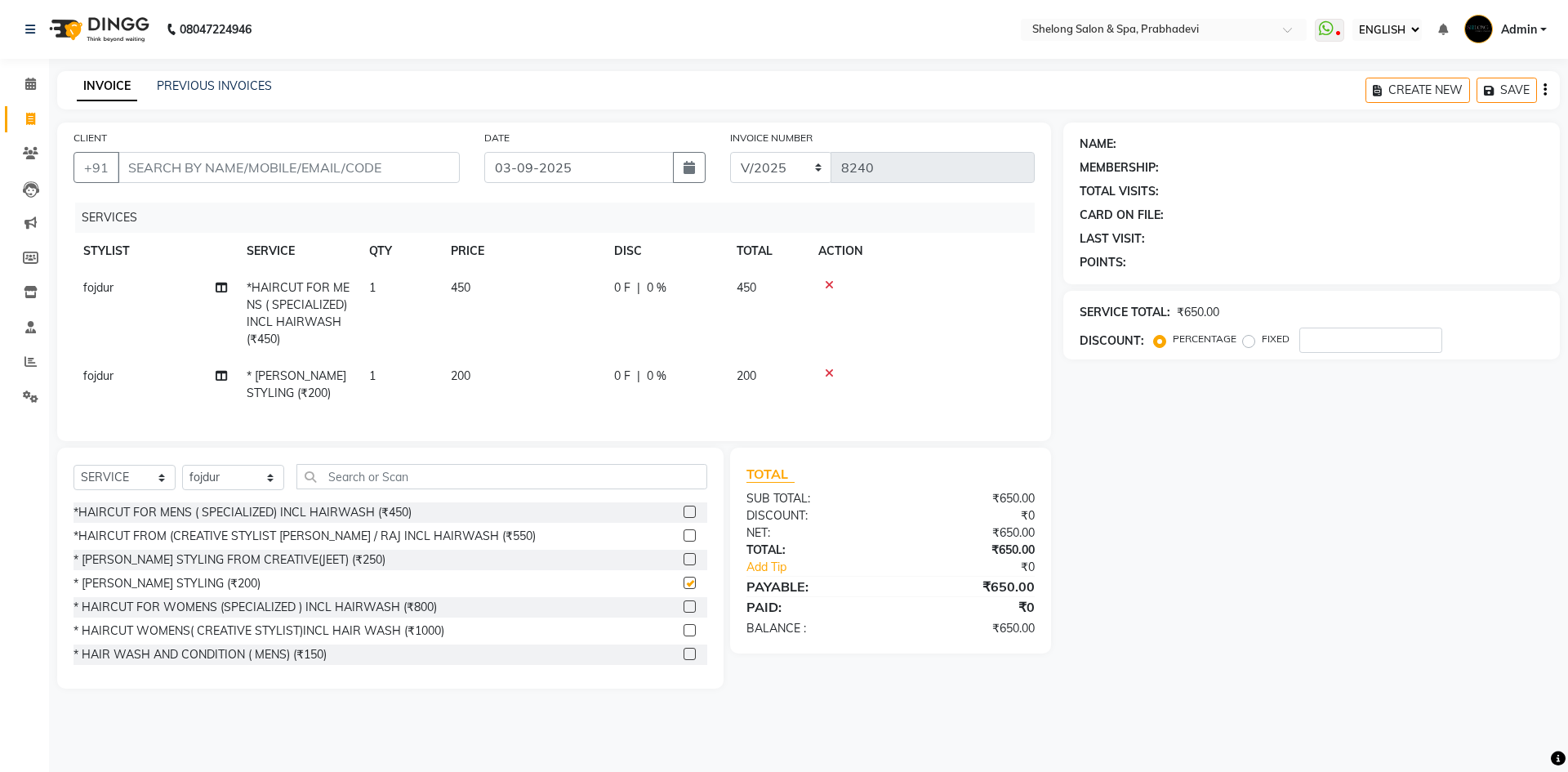
checkbox input "false"
click at [330, 173] on input "CLIENT" at bounding box center [289, 167] width 342 height 31
type input "9"
type input "0"
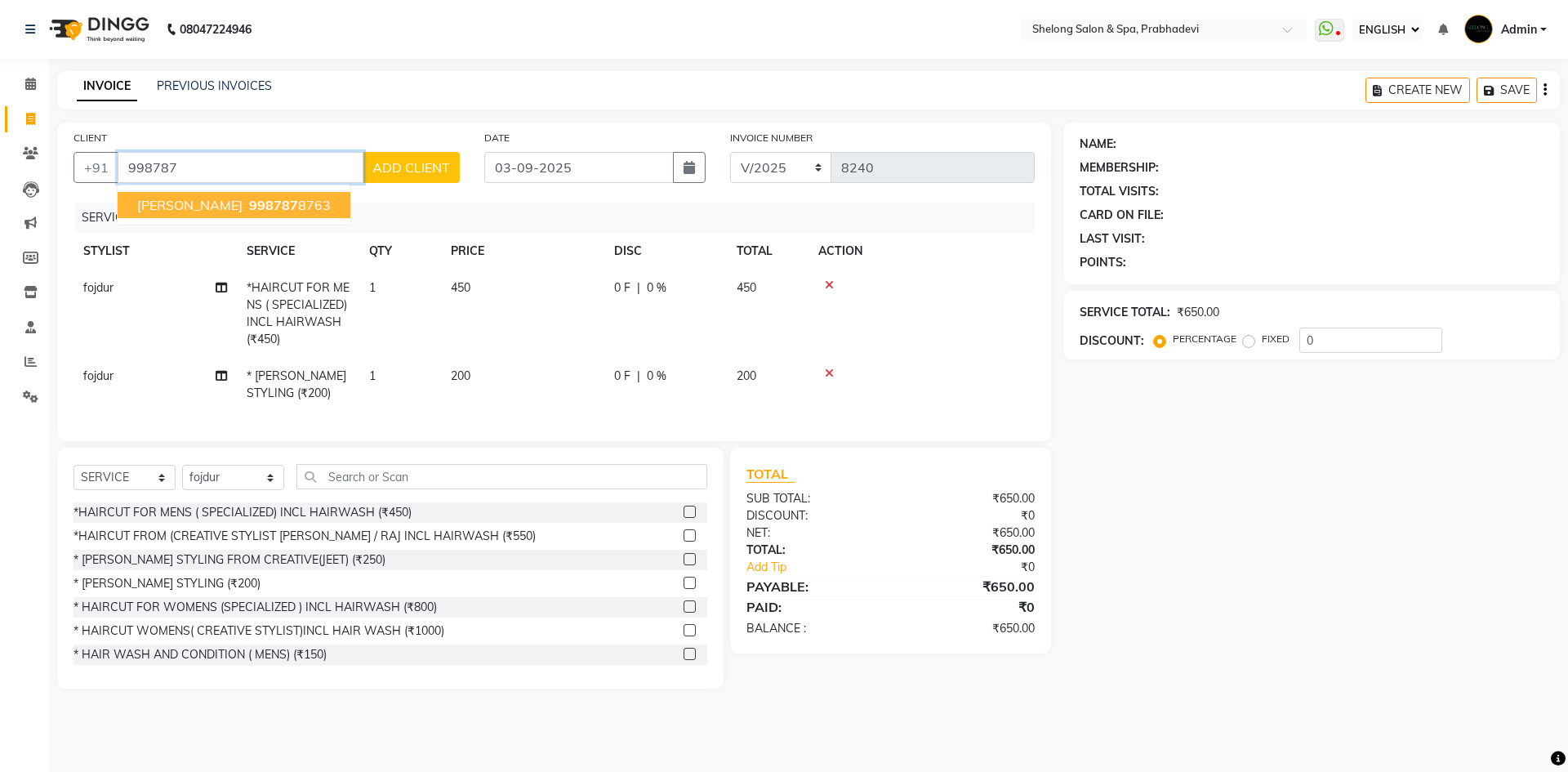
click at [298, 201] on ngb-highlight "998787 8763" at bounding box center [288, 204] width 85 height 17
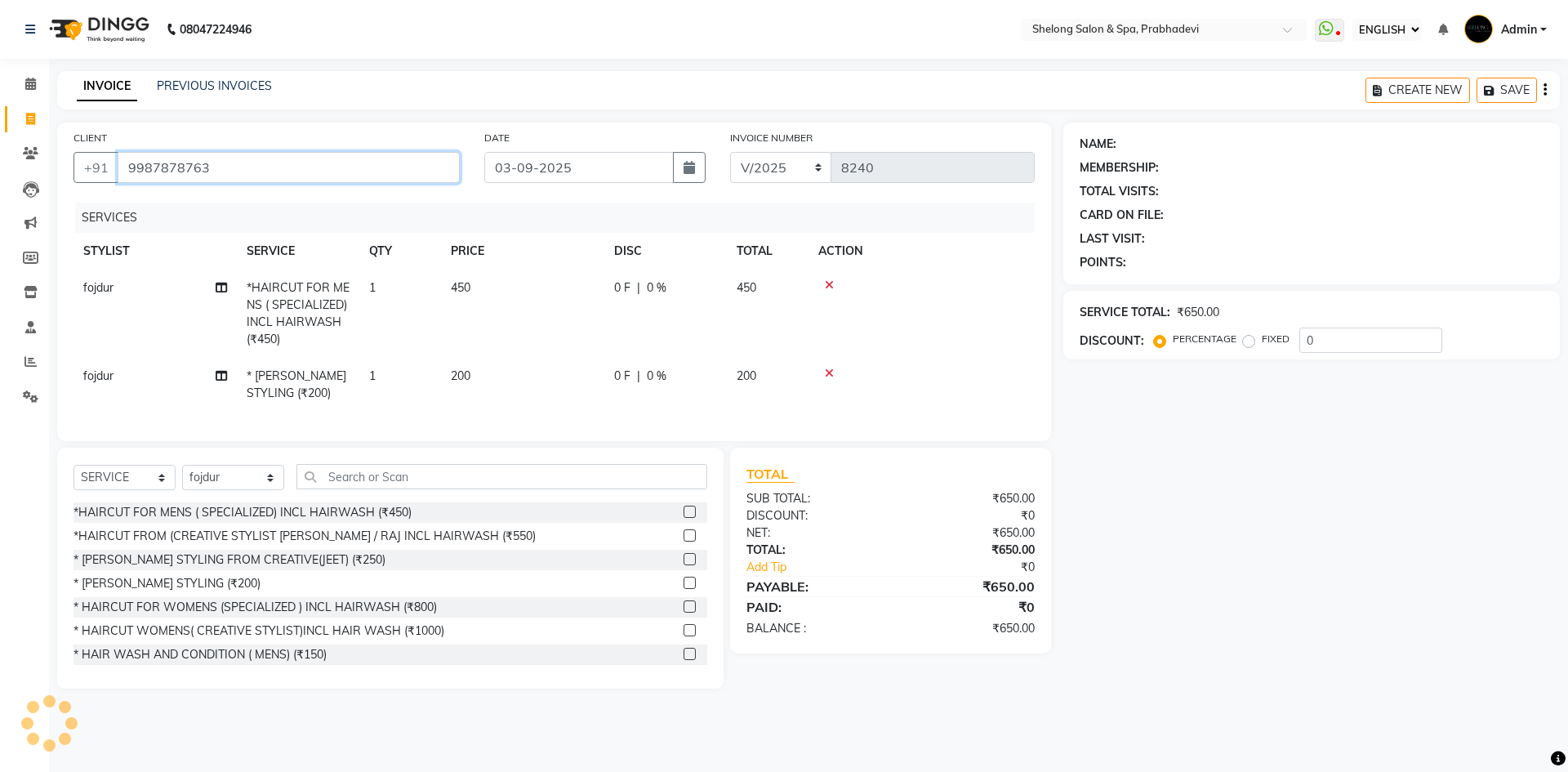
type input "9987878763"
select select "1: Object"
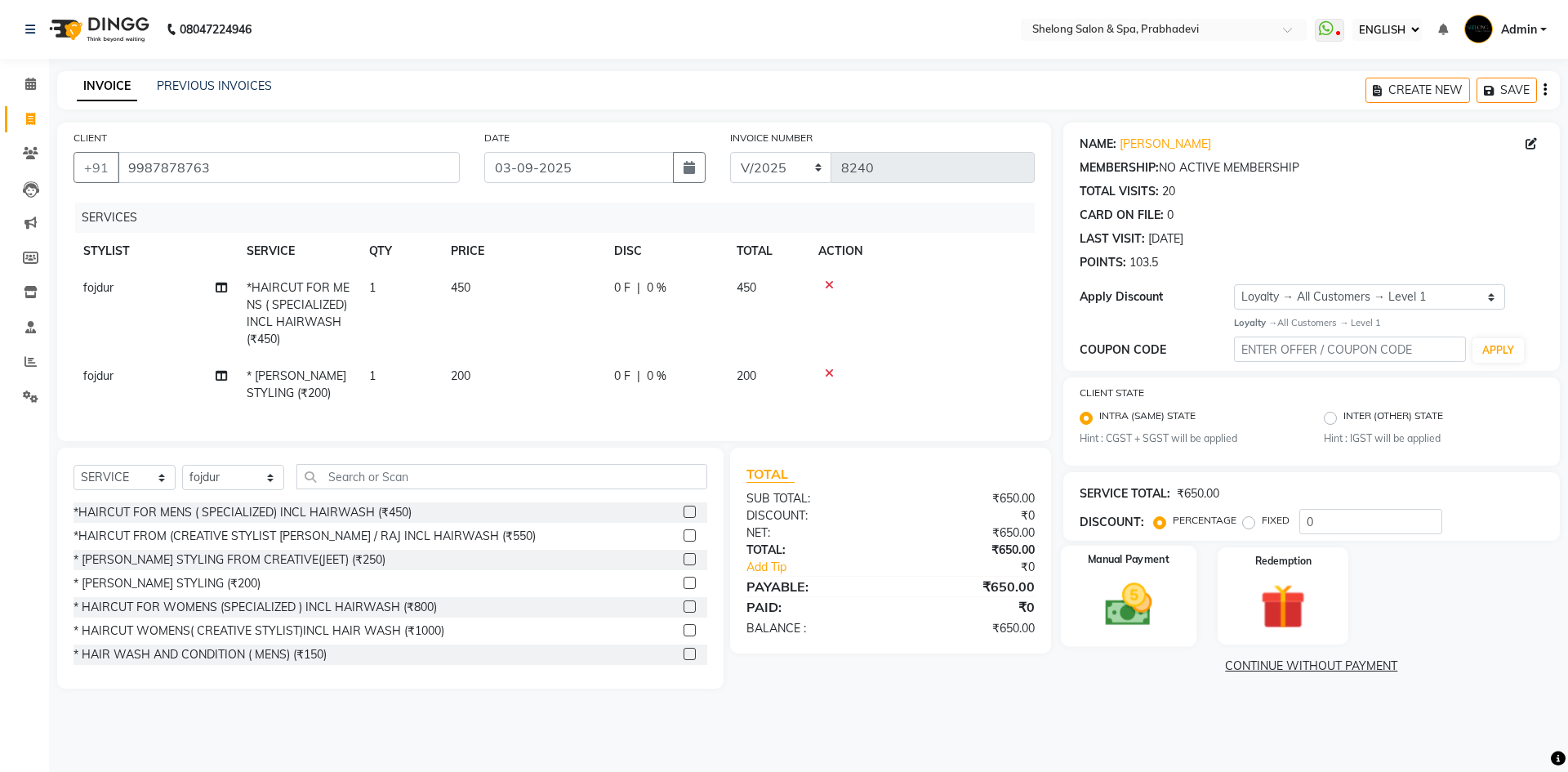
click at [1148, 593] on img at bounding box center [1128, 604] width 76 height 54
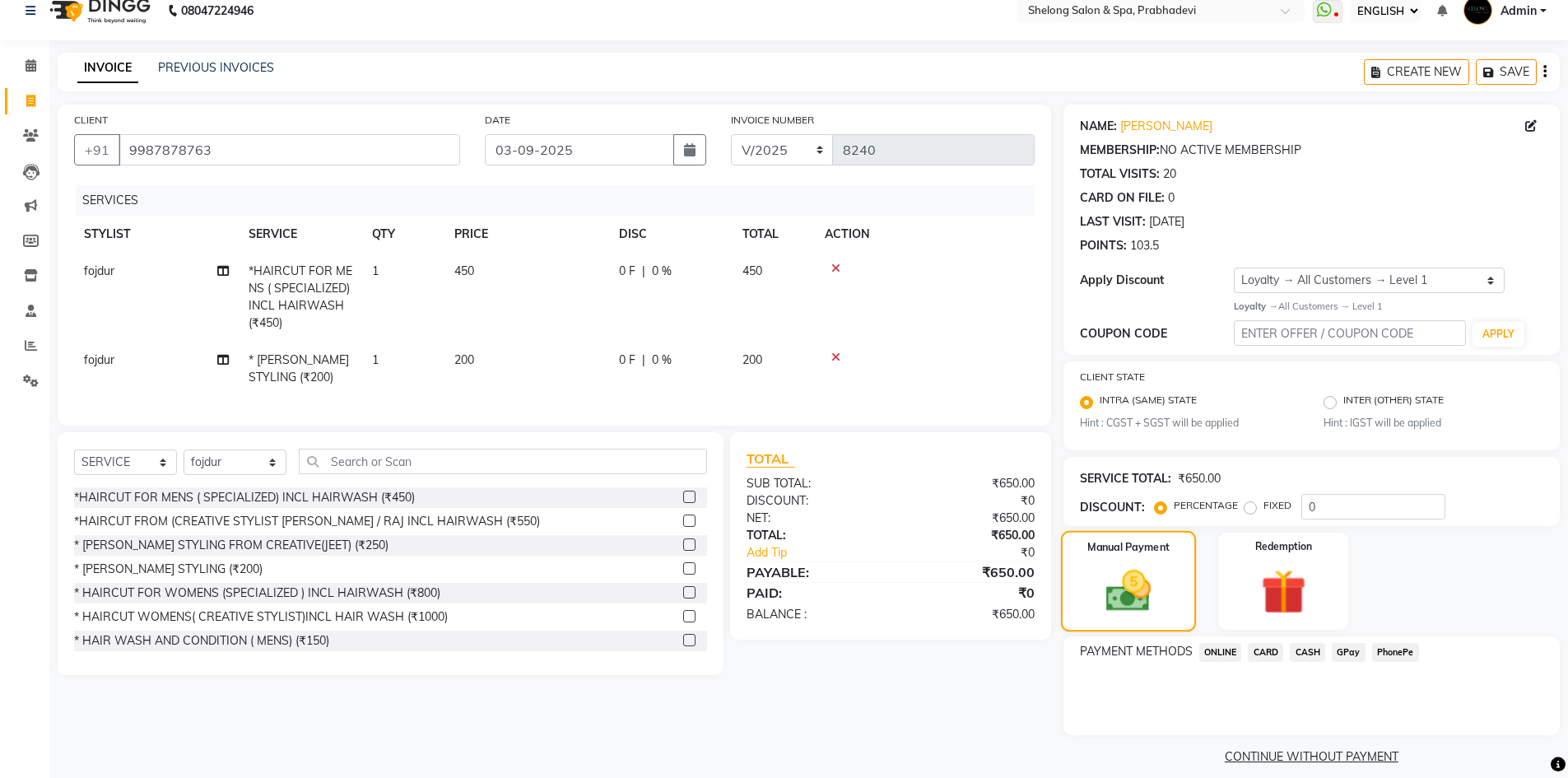
scroll to position [34, 0]
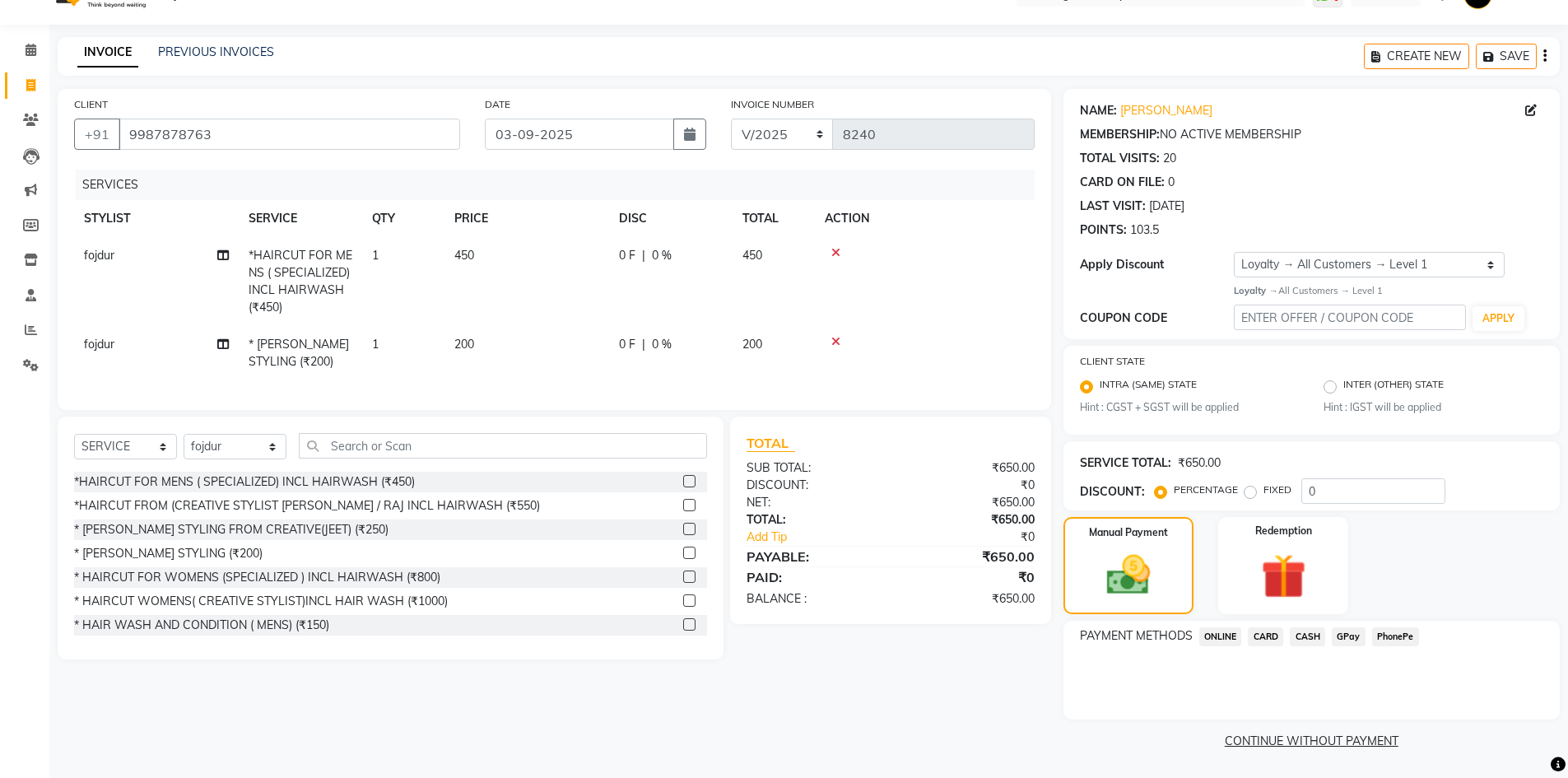
click at [1357, 635] on span "GPay" at bounding box center [1349, 637] width 34 height 19
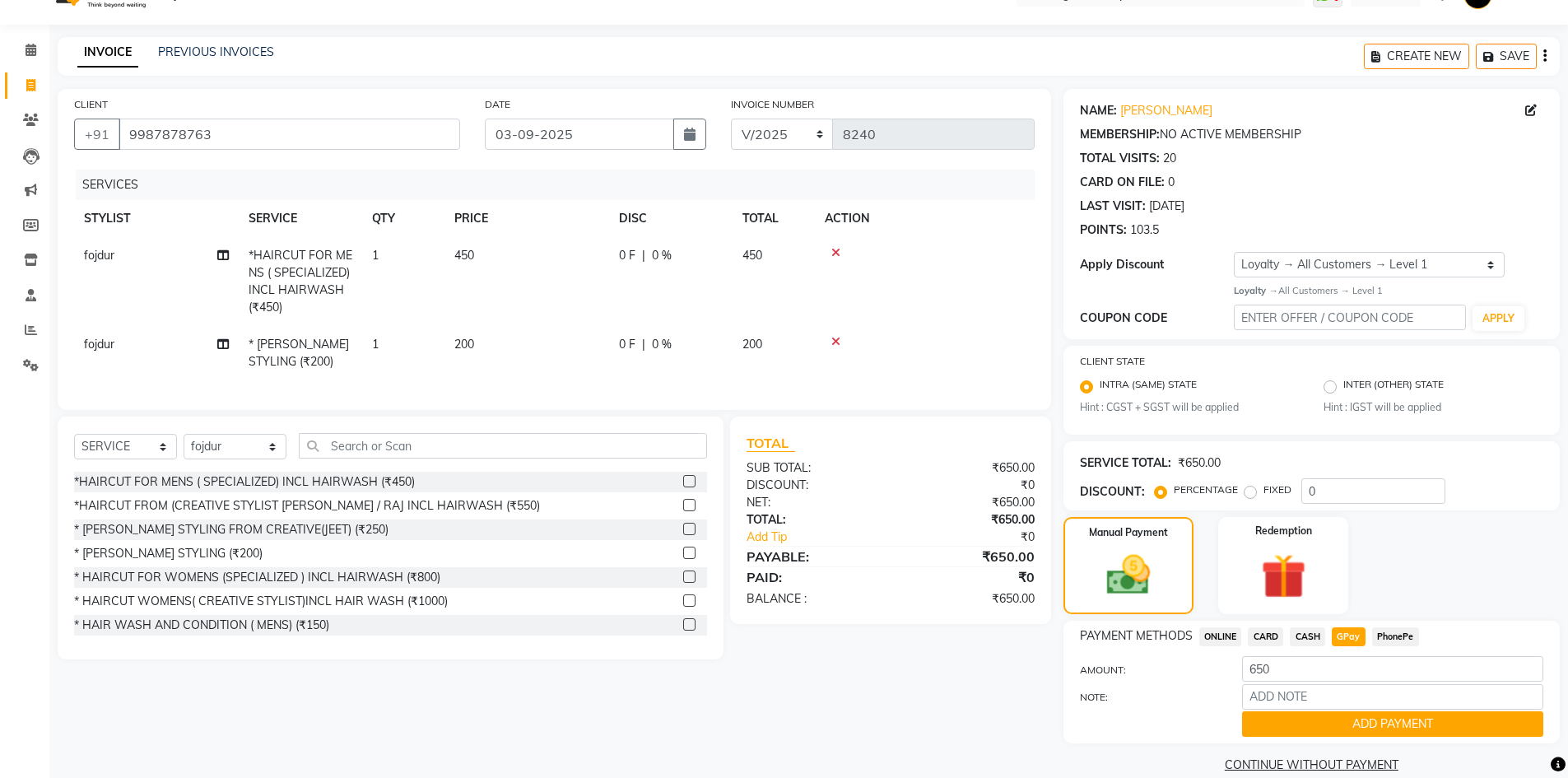
click at [625, 243] on td "0 F | 0 %" at bounding box center [671, 281] width 124 height 89
select select "47990"
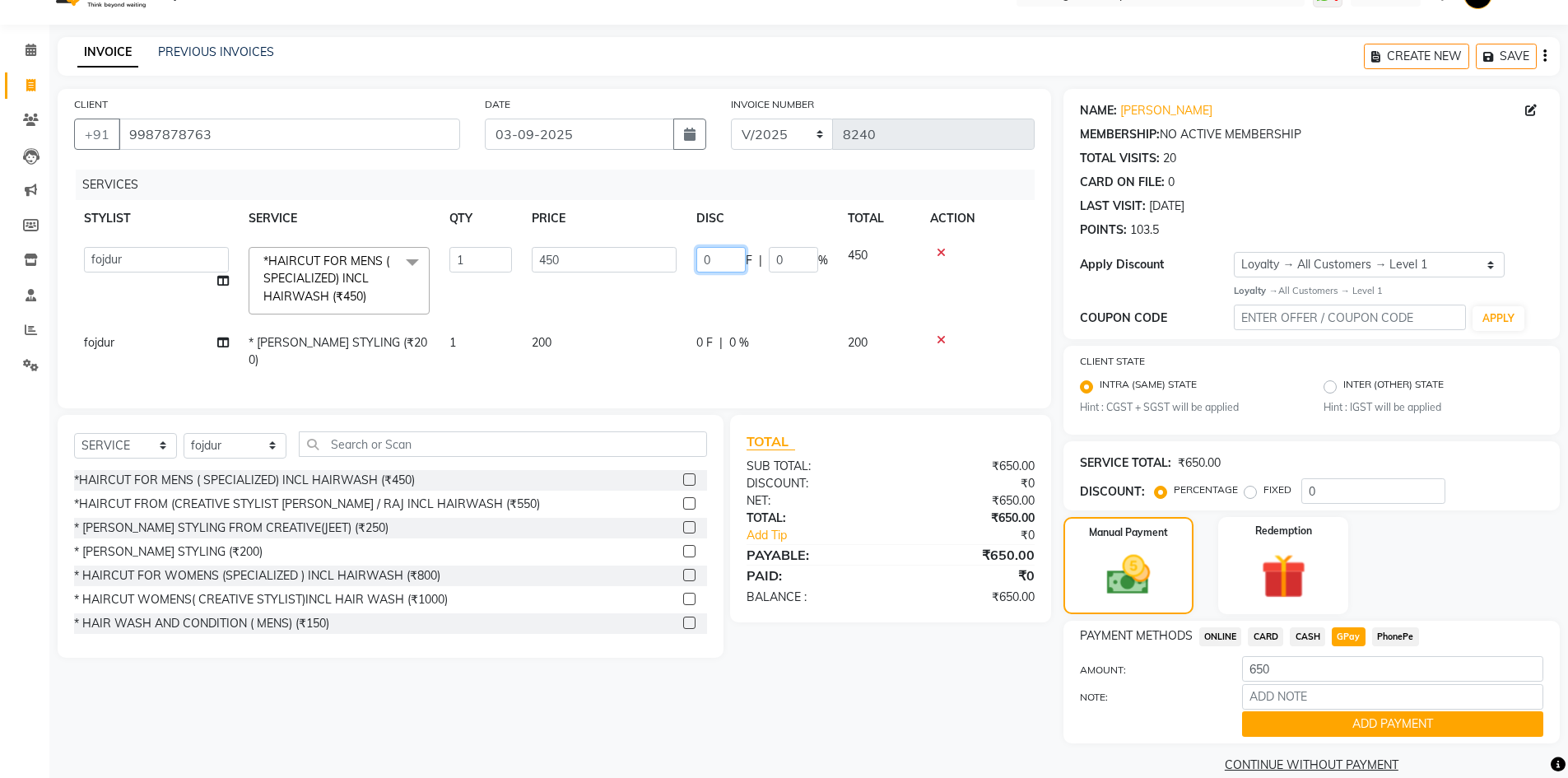
click at [722, 255] on input "0" at bounding box center [721, 259] width 49 height 26
type input "50"
click at [821, 188] on div "SERVICES" at bounding box center [561, 185] width 971 height 30
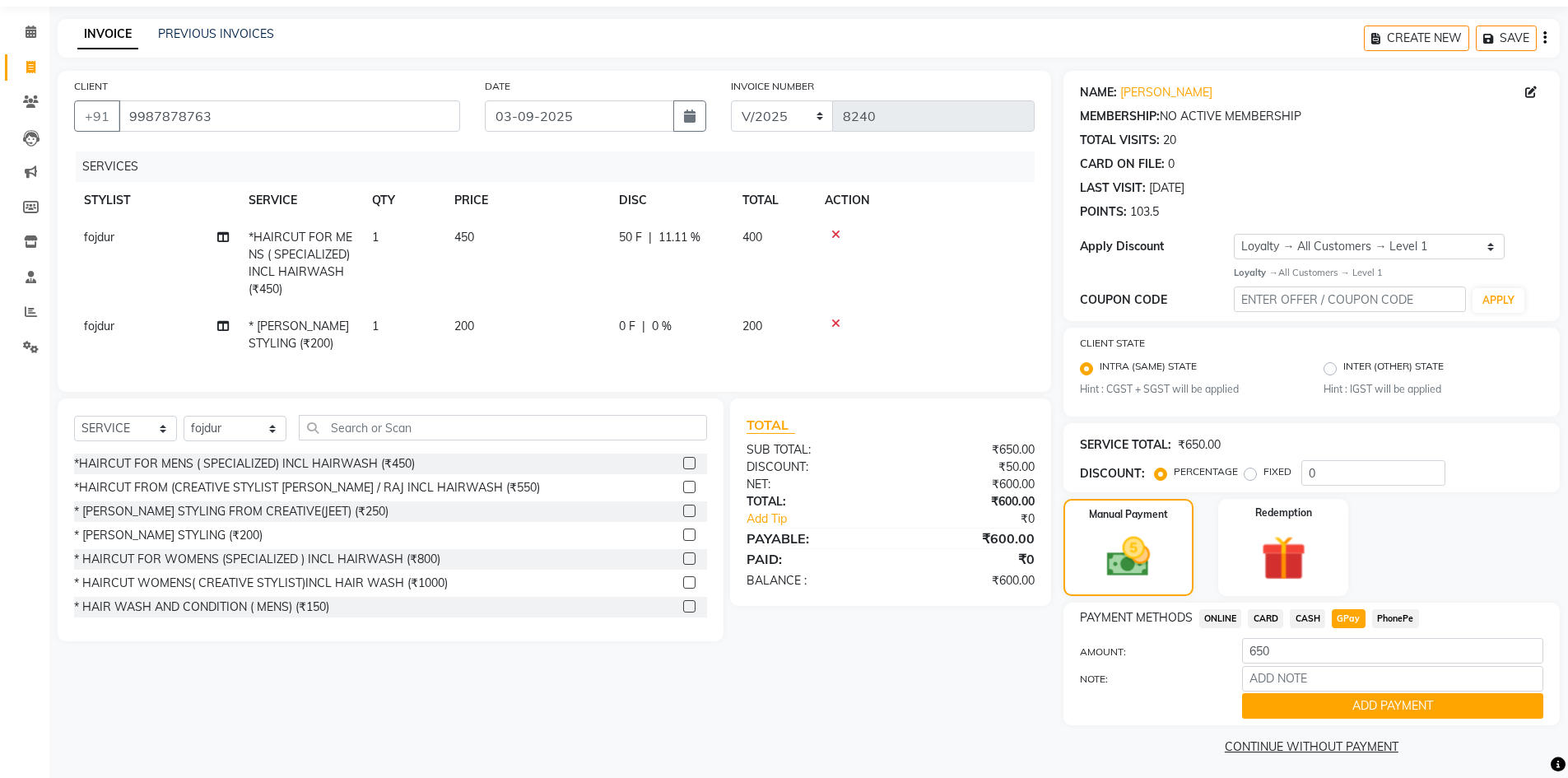
scroll to position [58, 0]
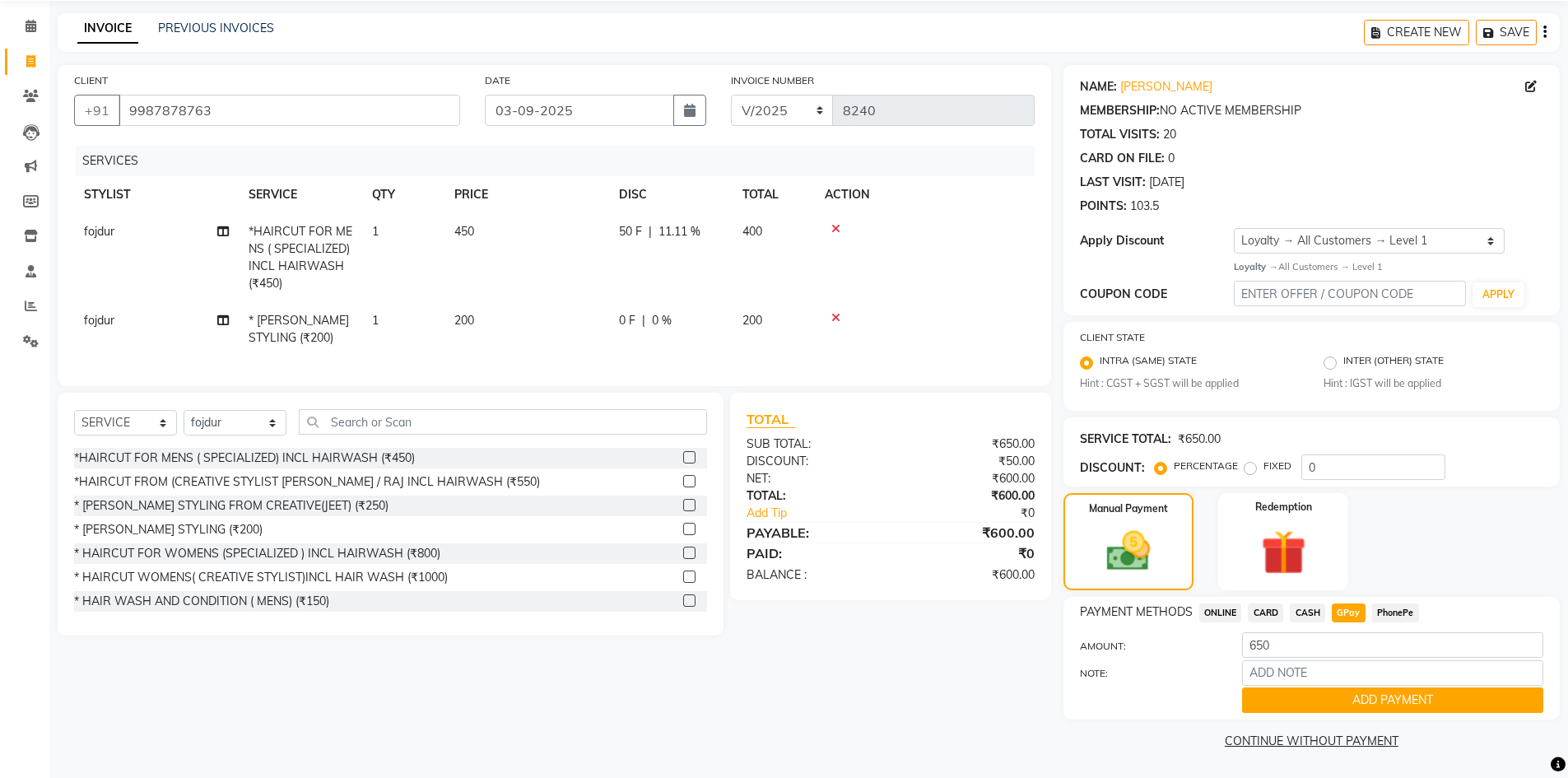
click at [1315, 603] on div "PAYMENT METHODS ONLINE CARD CASH GPay PhonePe AMOUNT: 650 NOTE: ADD PAYMENT" at bounding box center [1312, 658] width 497 height 123
click at [1310, 611] on span "CASH" at bounding box center [1307, 613] width 35 height 19
type input "600"
click at [1337, 613] on span "GPay" at bounding box center [1349, 613] width 34 height 19
click at [1311, 700] on button "ADD PAYMENT" at bounding box center [1392, 700] width 301 height 26
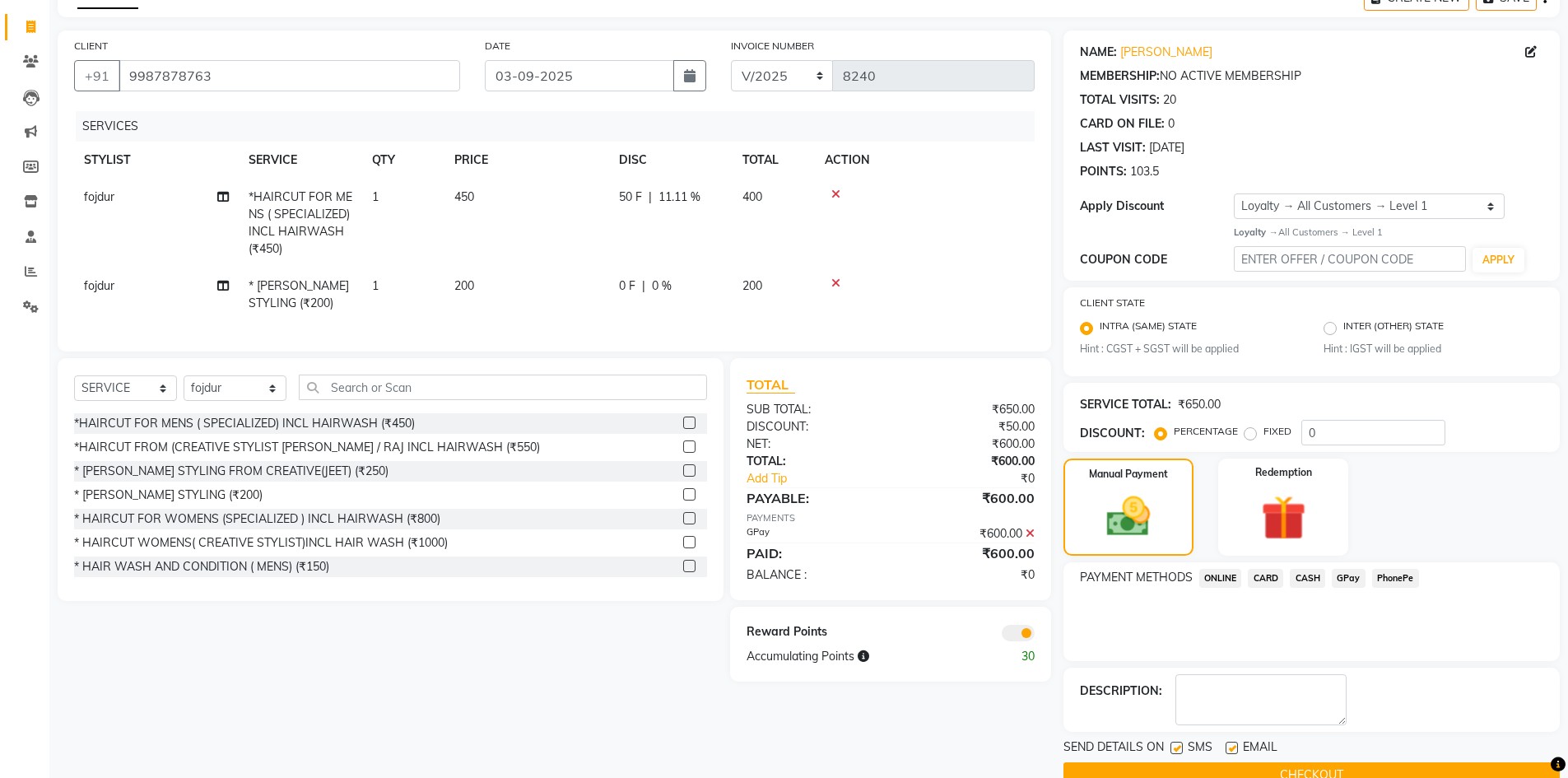
scroll to position [127, 0]
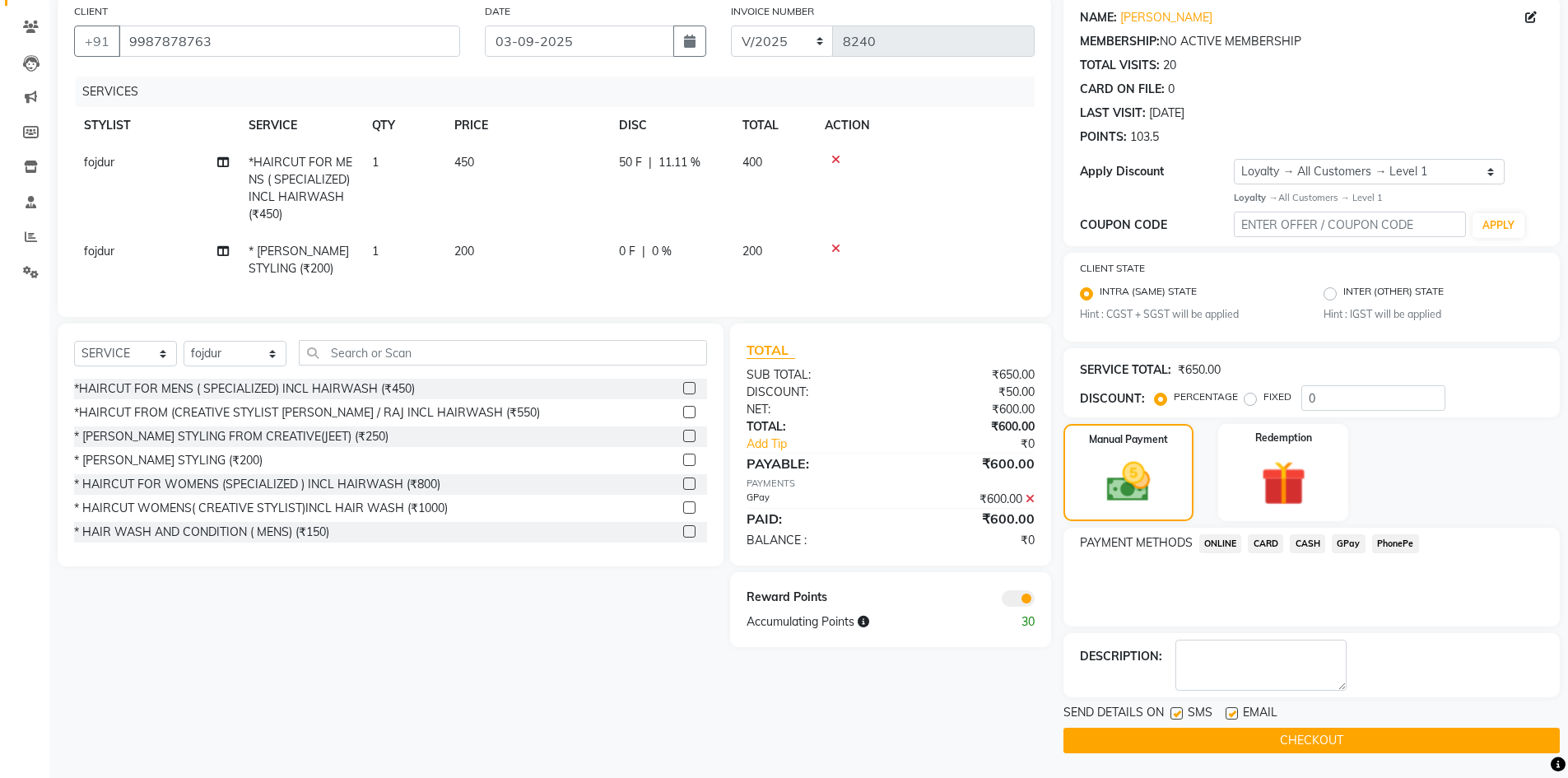
click at [1141, 727] on div "SEND DETAILS ON SMS EMAIL CHECKOUT" at bounding box center [1312, 728] width 497 height 50
click at [1142, 745] on button "CHECKOUT" at bounding box center [1312, 740] width 497 height 26
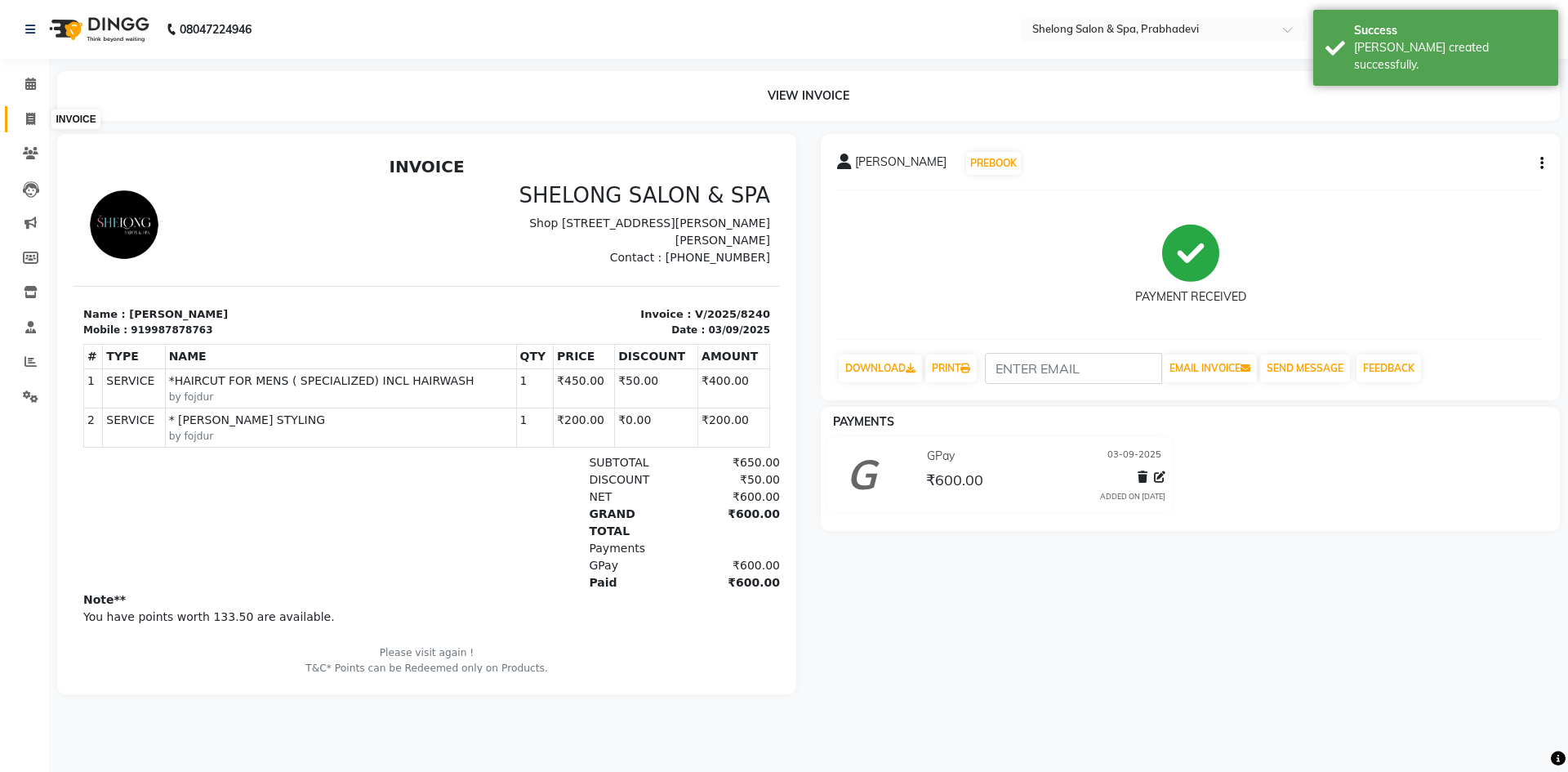
click at [19, 113] on span at bounding box center [31, 119] width 29 height 18
select select "service"
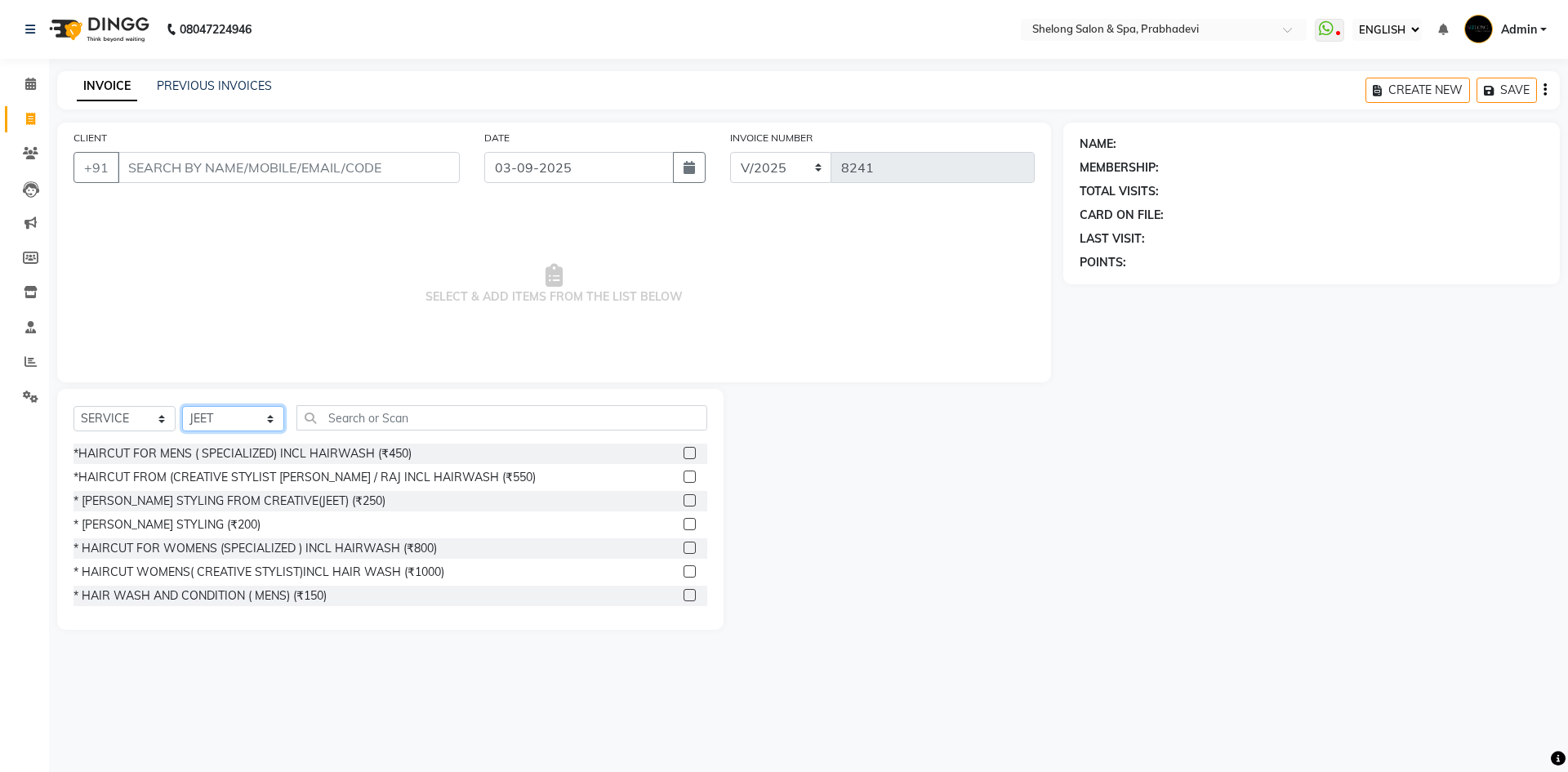
click at [227, 430] on select "SELECT STYLIST ( [PERSON_NAME] ) ( [PERSON_NAME] ) [PERSON_NAME] fojdur [PERSON…" at bounding box center [233, 418] width 102 height 25
select select "24970"
click at [182, 406] on select "SELECT STYLIST ( [PERSON_NAME] ) ( [PERSON_NAME] ) [PERSON_NAME] fojdur [PERSON…" at bounding box center [233, 418] width 102 height 25
click at [309, 458] on div "*HAIRCUT FOR MENS ( SPECIALIZED) INCL HAIRWASH (₹450)" at bounding box center [243, 454] width 339 height 18
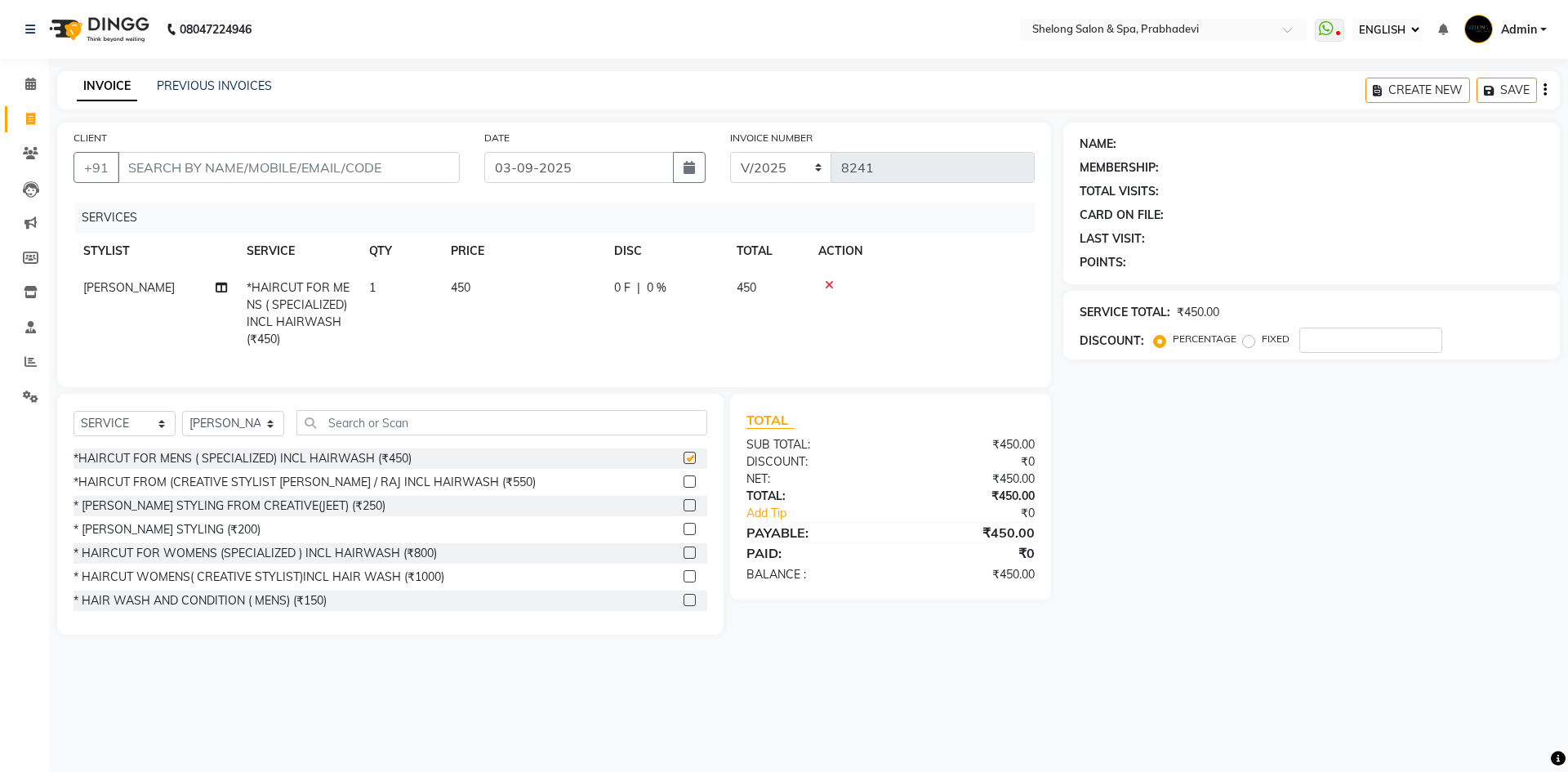
checkbox input "false"
click at [328, 163] on input "CLIENT" at bounding box center [289, 167] width 342 height 31
type input "8"
type input "0"
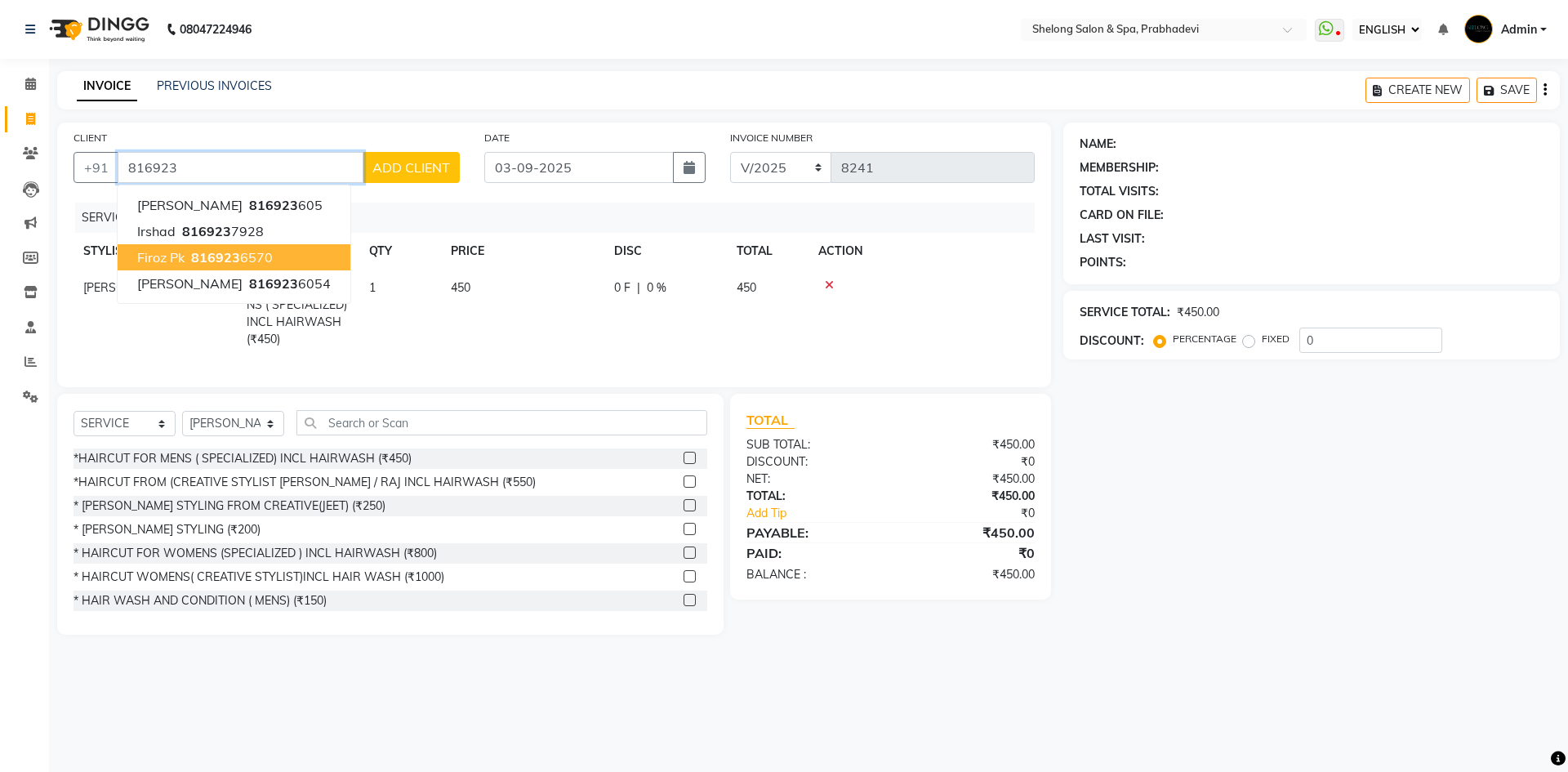
click at [267, 249] on ngb-highlight "816923 6570" at bounding box center [230, 257] width 85 height 17
type input "8169236570"
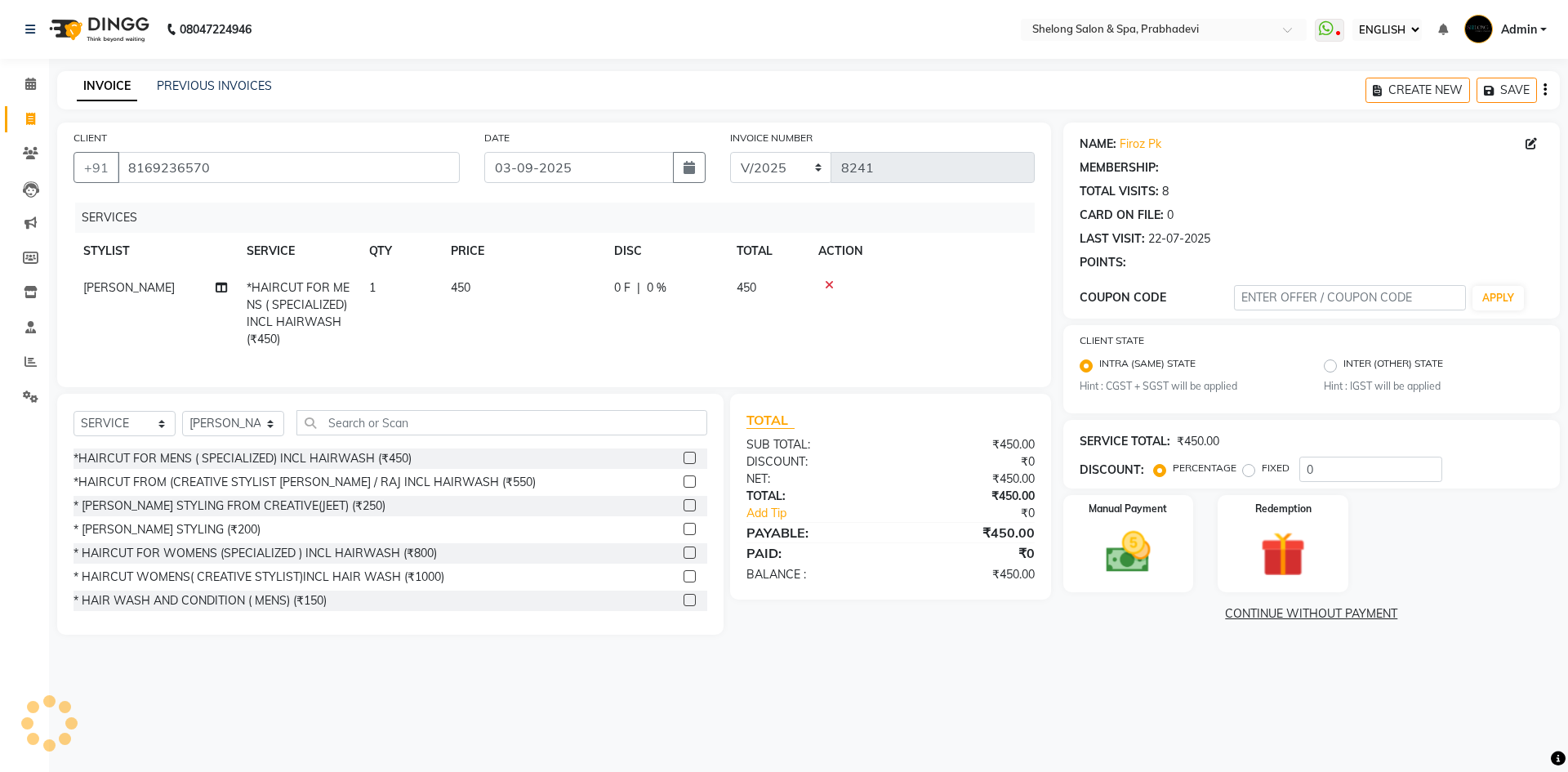
select select "1: Object"
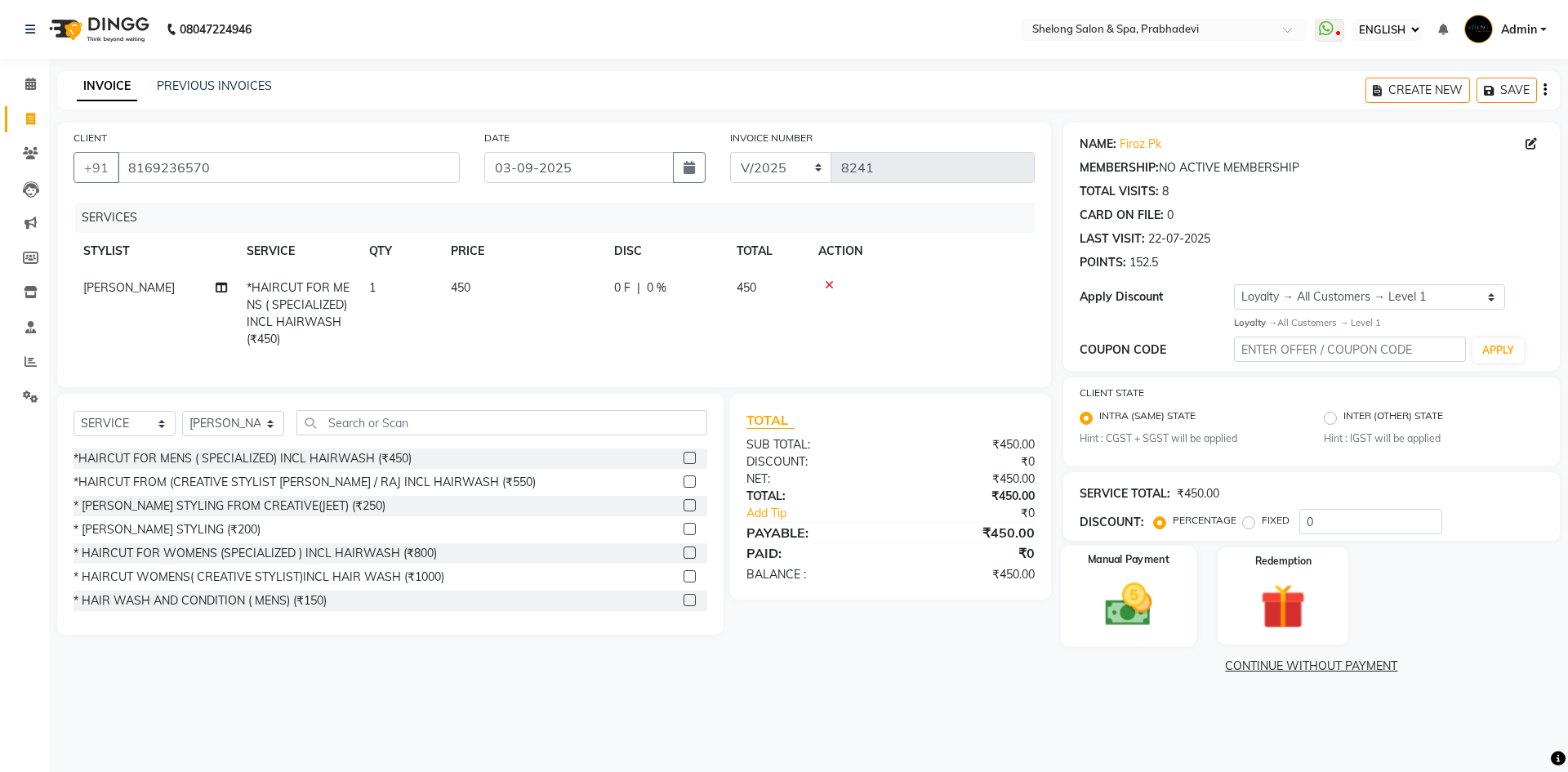
click at [1147, 570] on div "Manual Payment" at bounding box center [1128, 596] width 136 height 101
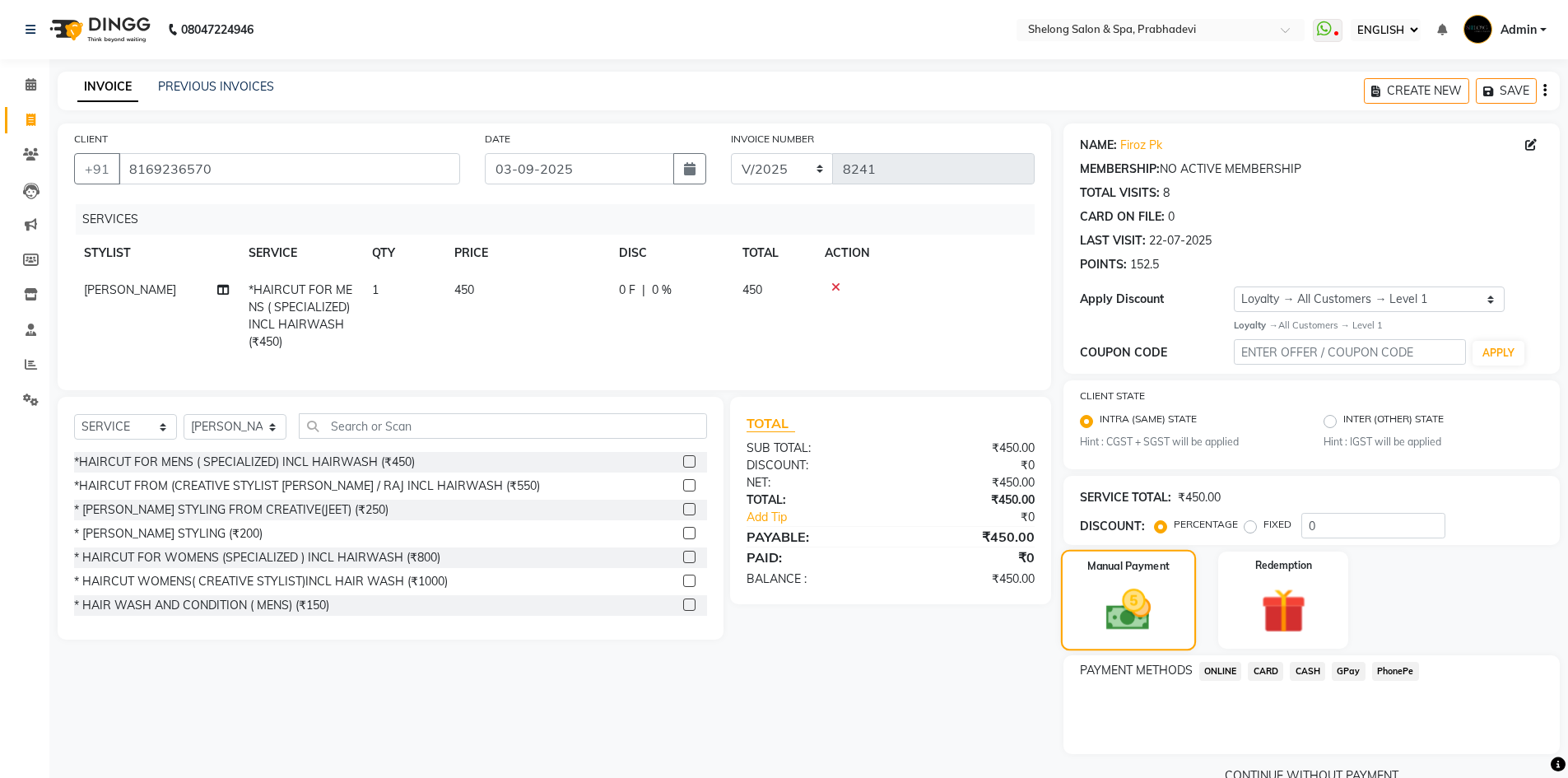
scroll to position [34, 0]
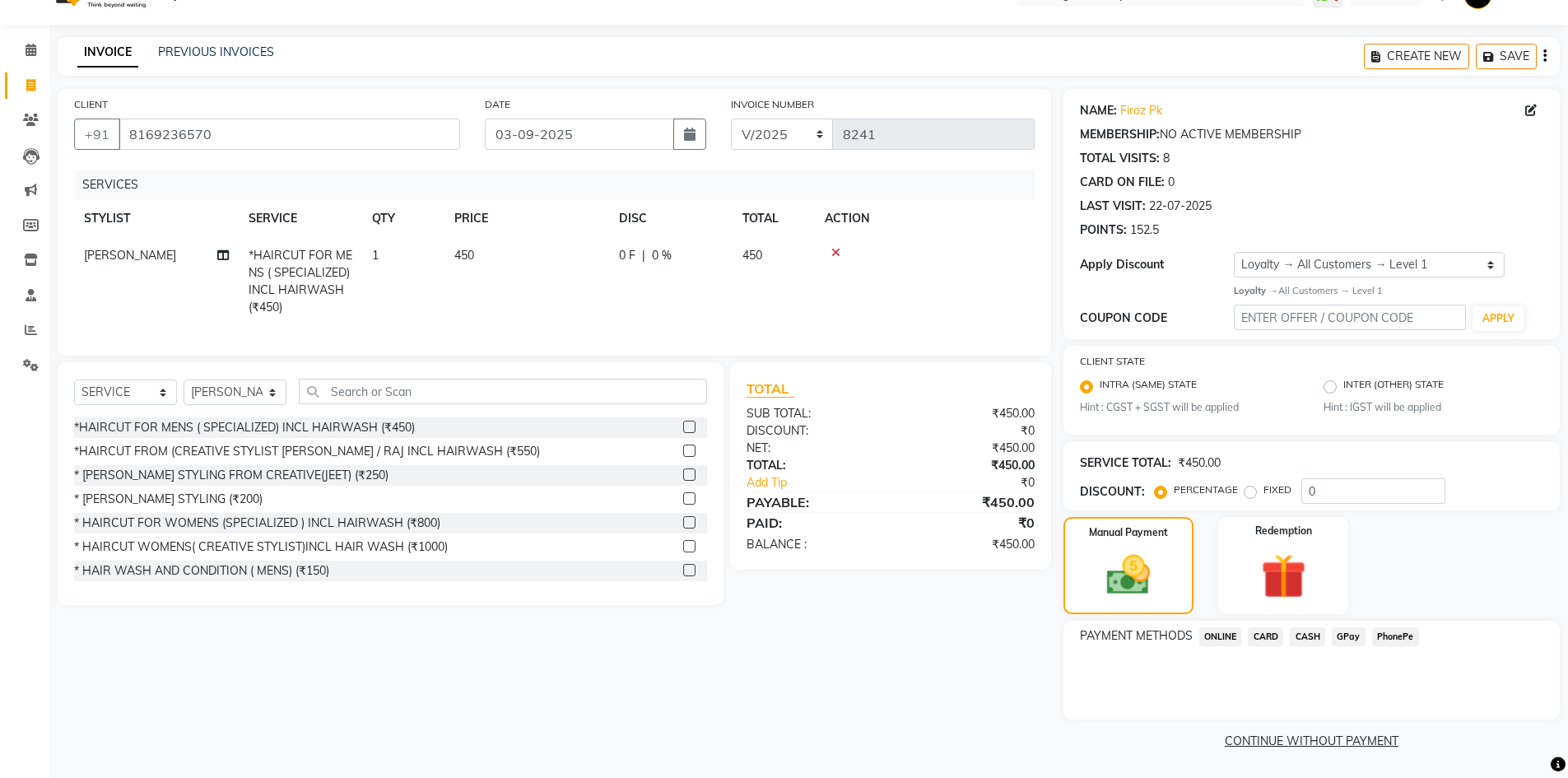
click at [1340, 635] on span "GPay" at bounding box center [1349, 637] width 34 height 19
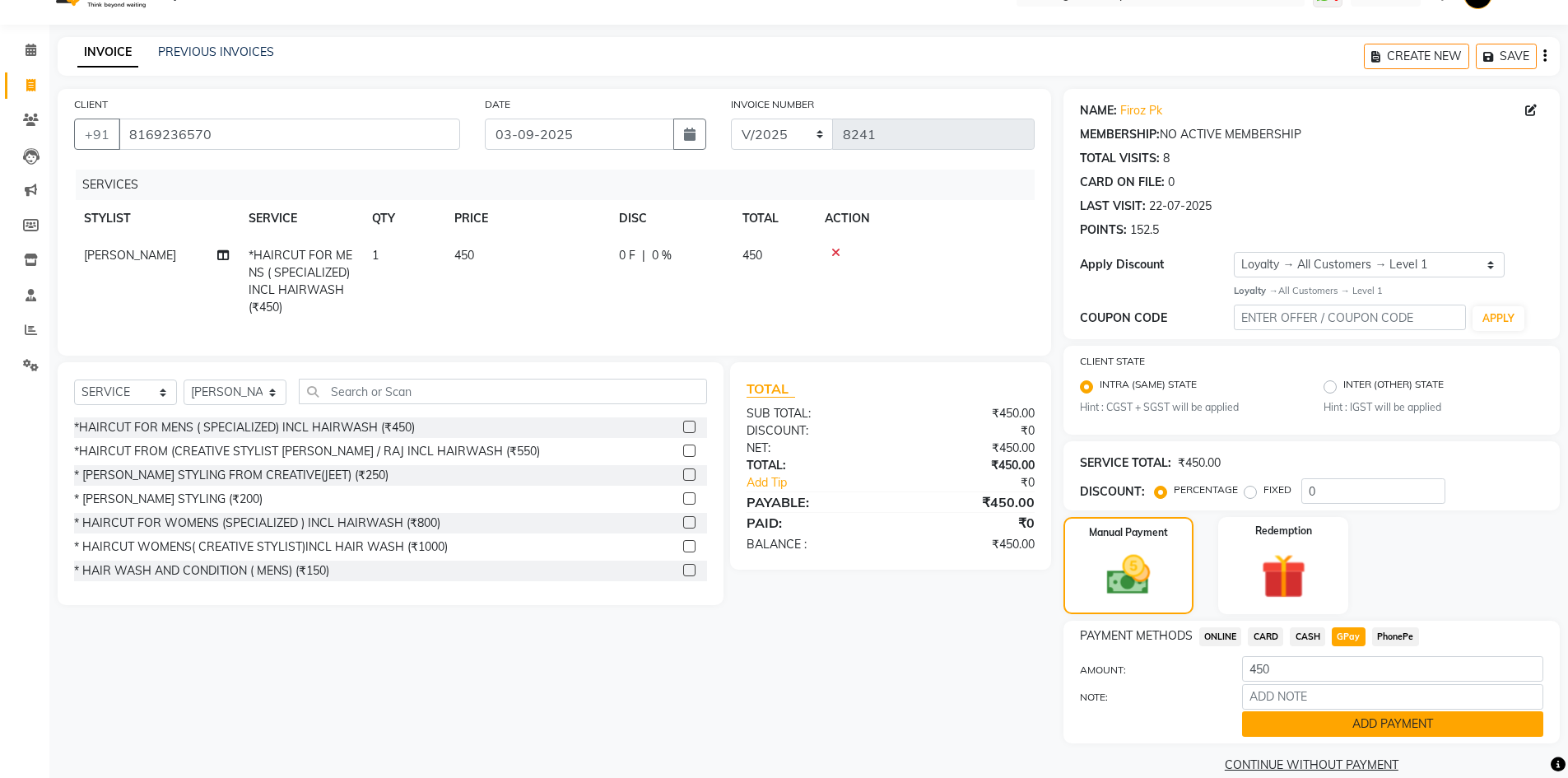
click at [1275, 726] on button "ADD PAYMENT" at bounding box center [1392, 724] width 301 height 26
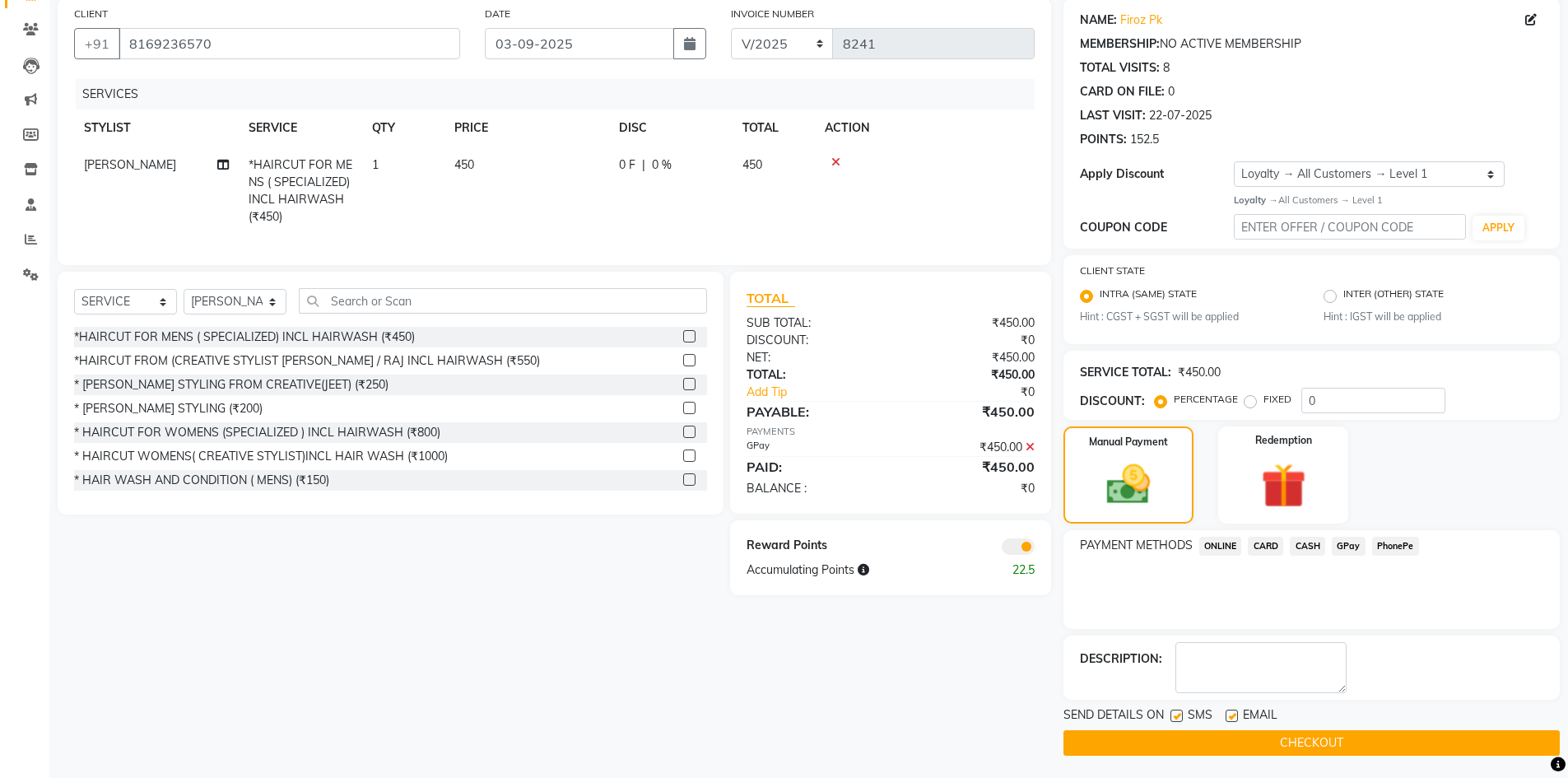
scroll to position [127, 0]
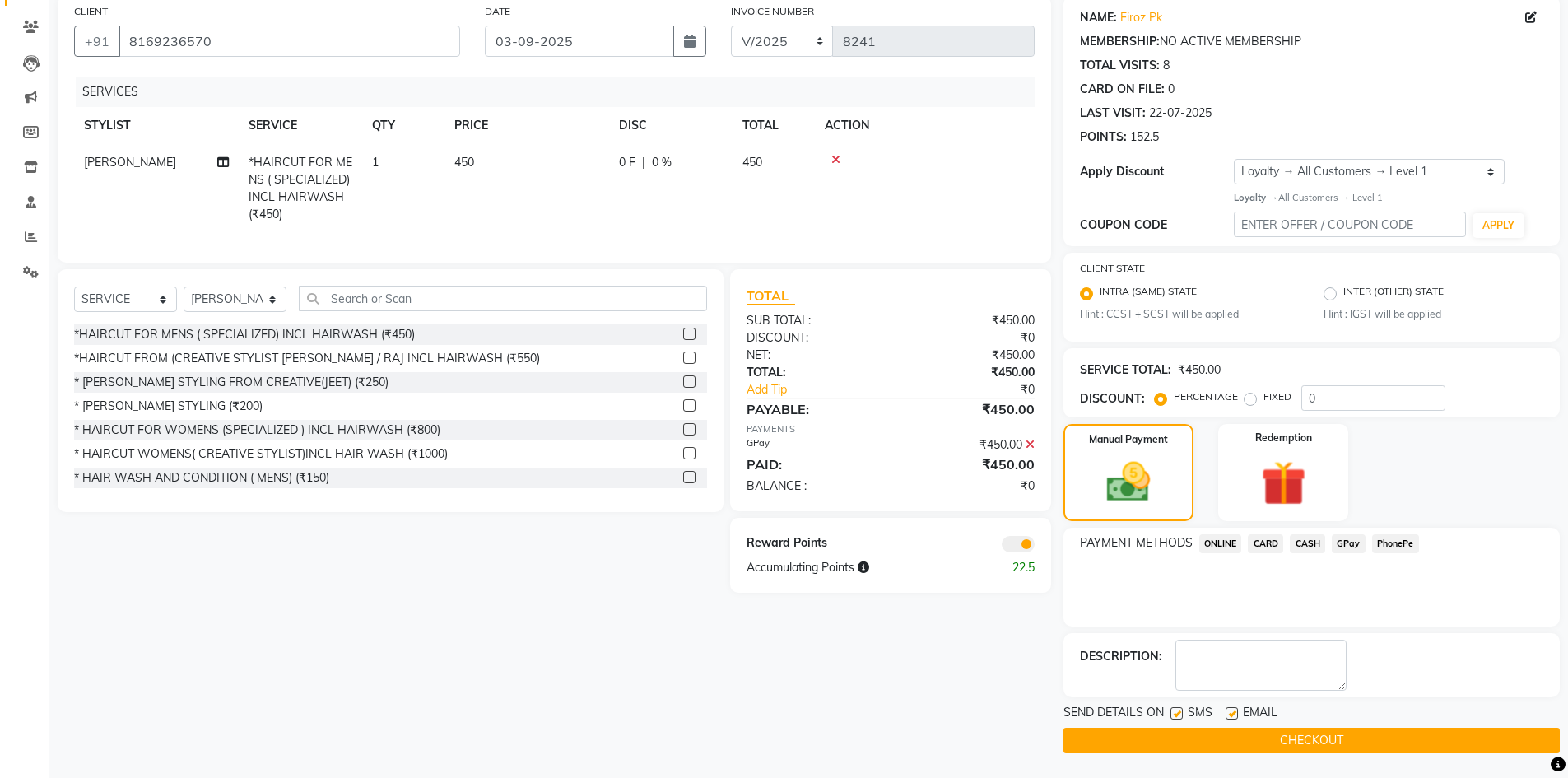
click at [1283, 752] on button "CHECKOUT" at bounding box center [1312, 740] width 497 height 26
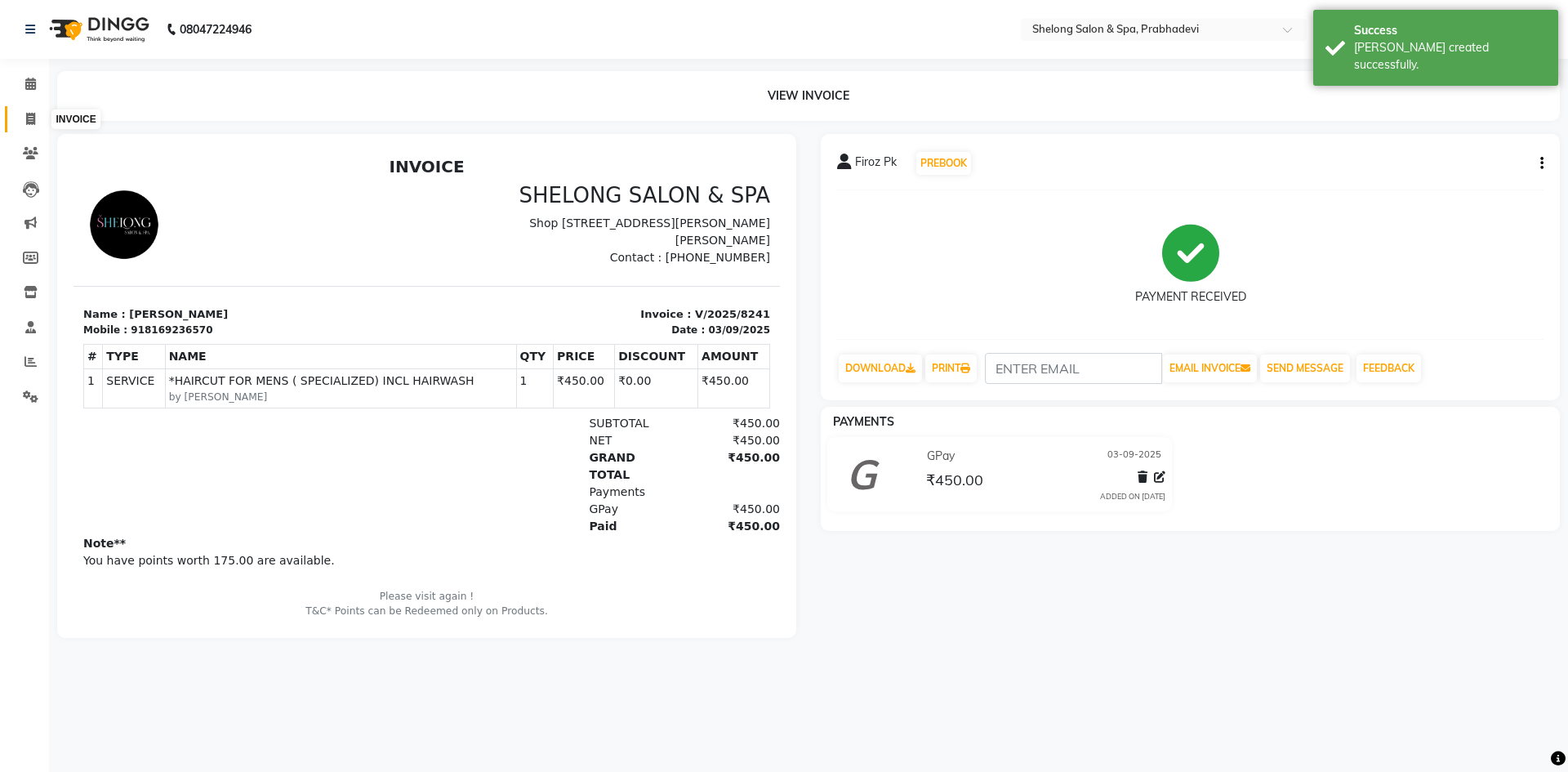
click at [31, 113] on icon at bounding box center [31, 119] width 9 height 12
select select "service"
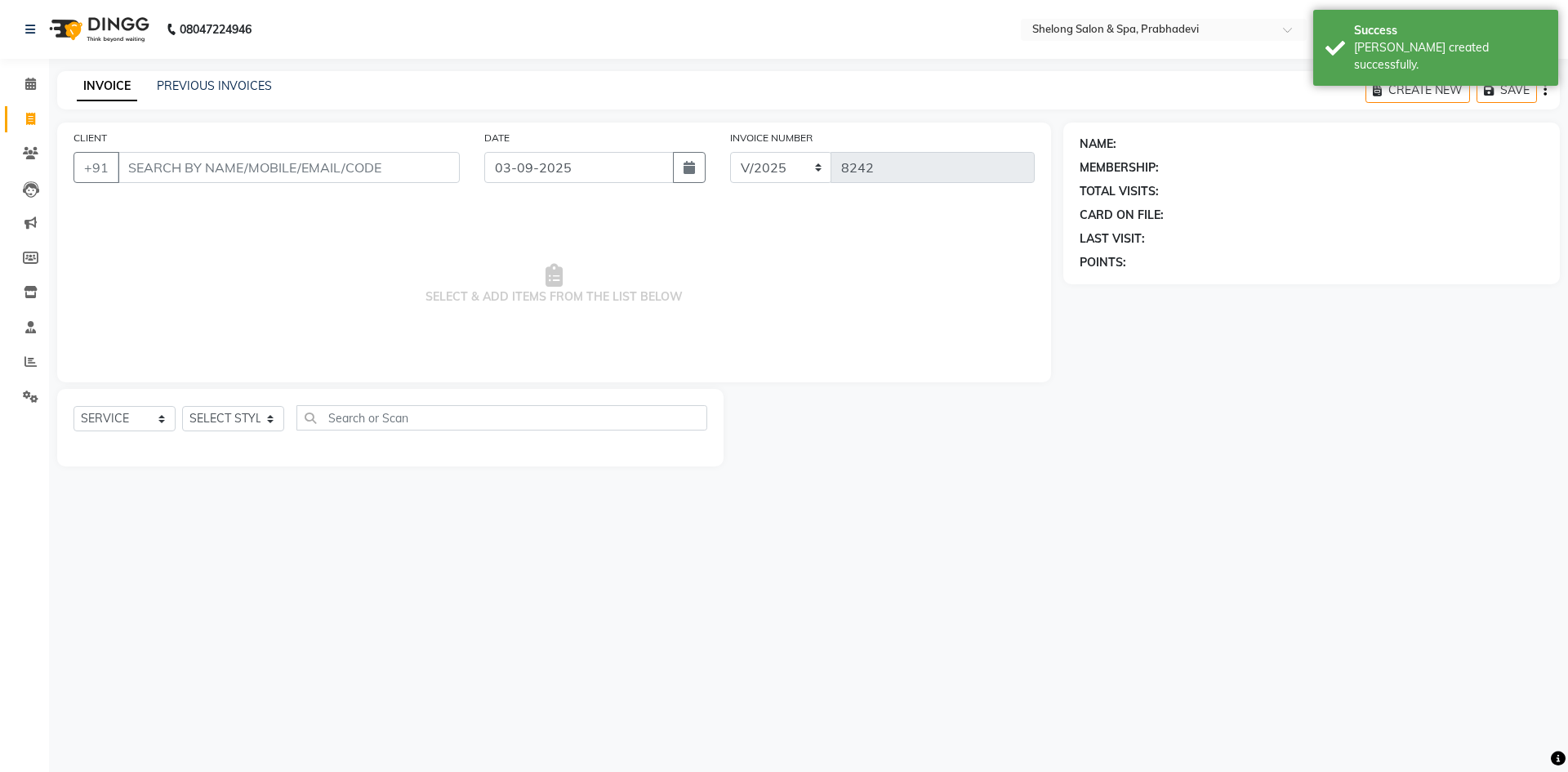
select select "16092"
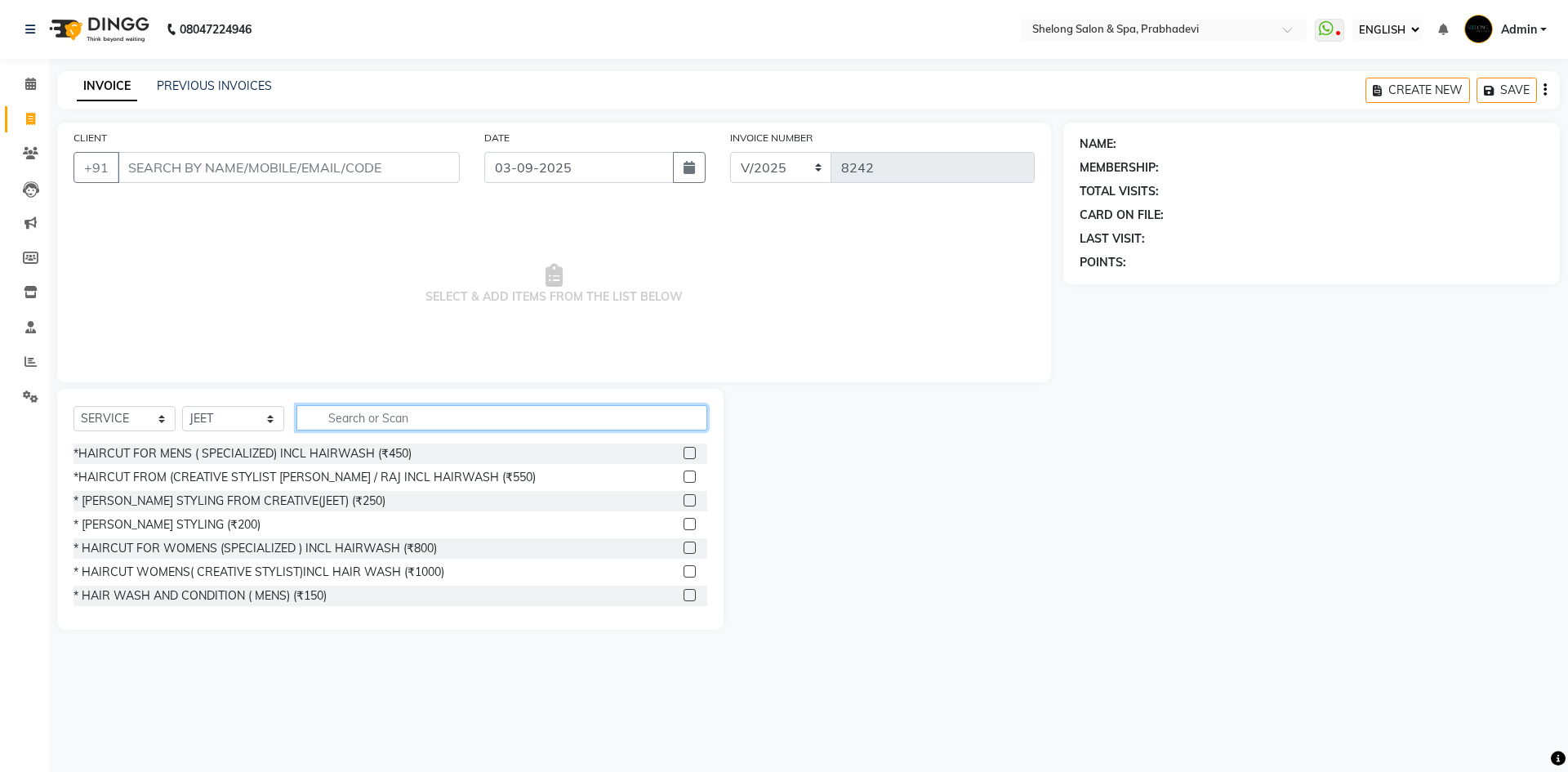
click at [366, 407] on input "text" at bounding box center [502, 418] width 410 height 25
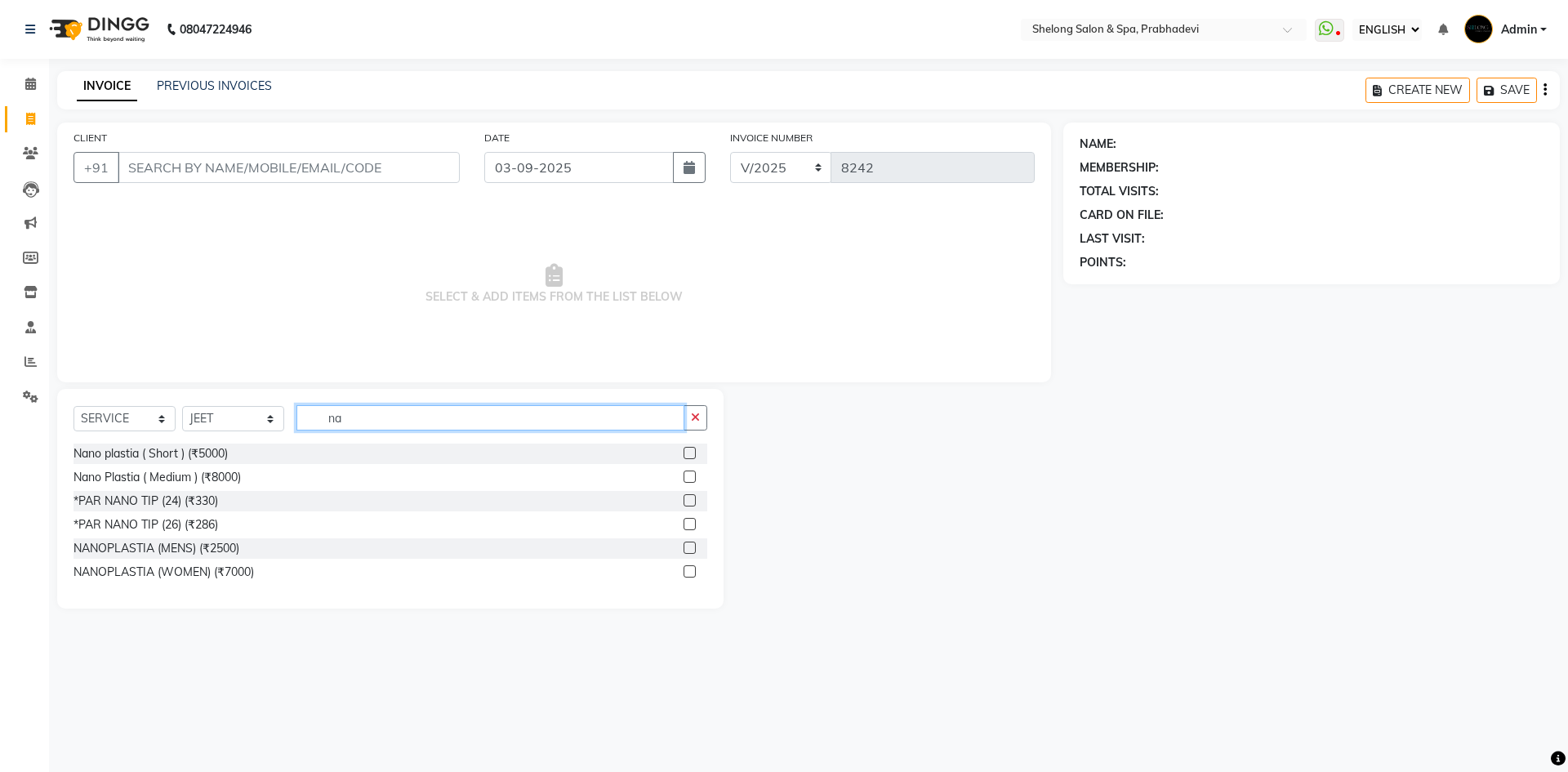
type input "n"
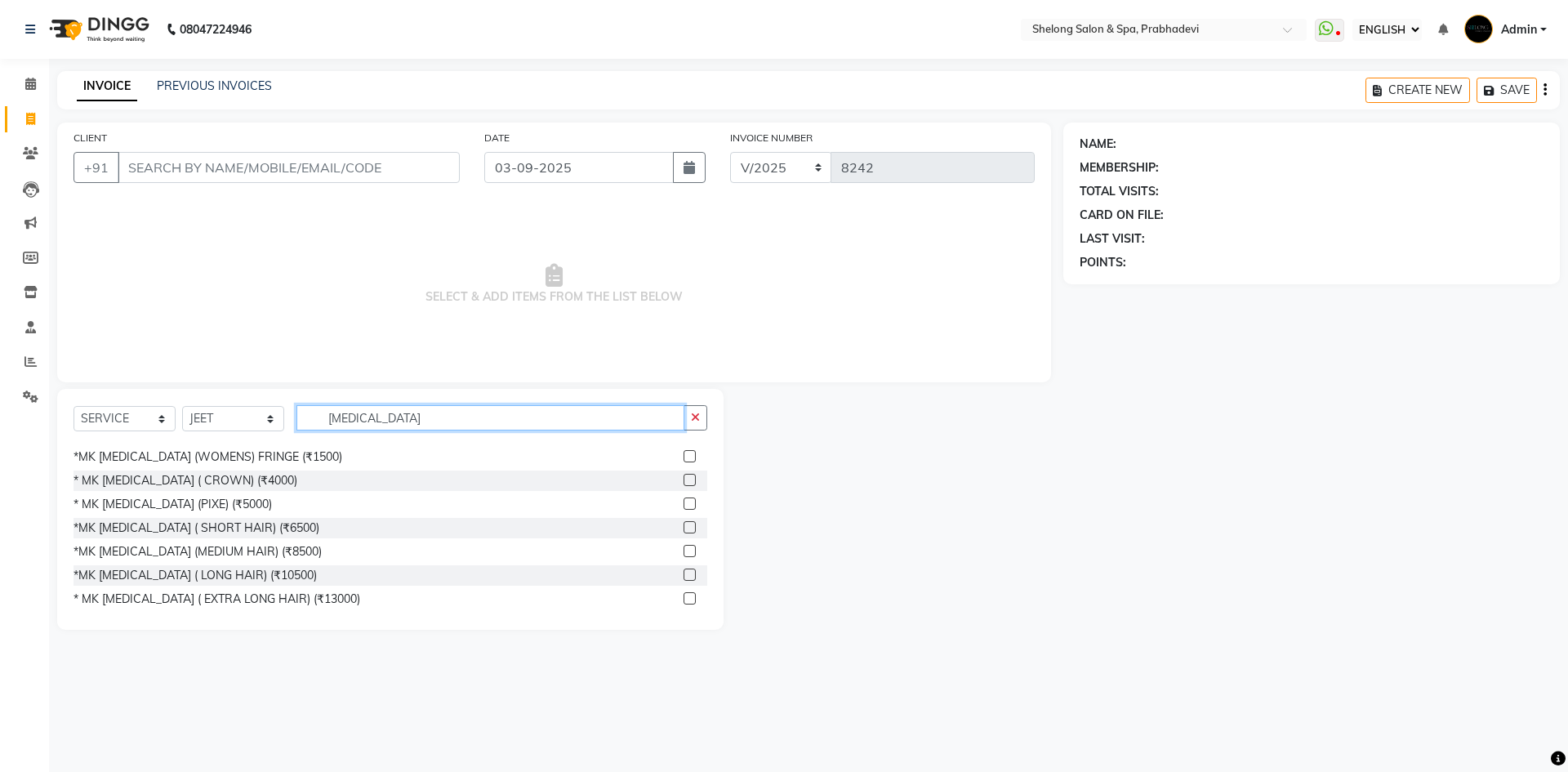
scroll to position [26, 0]
type input "biotin"
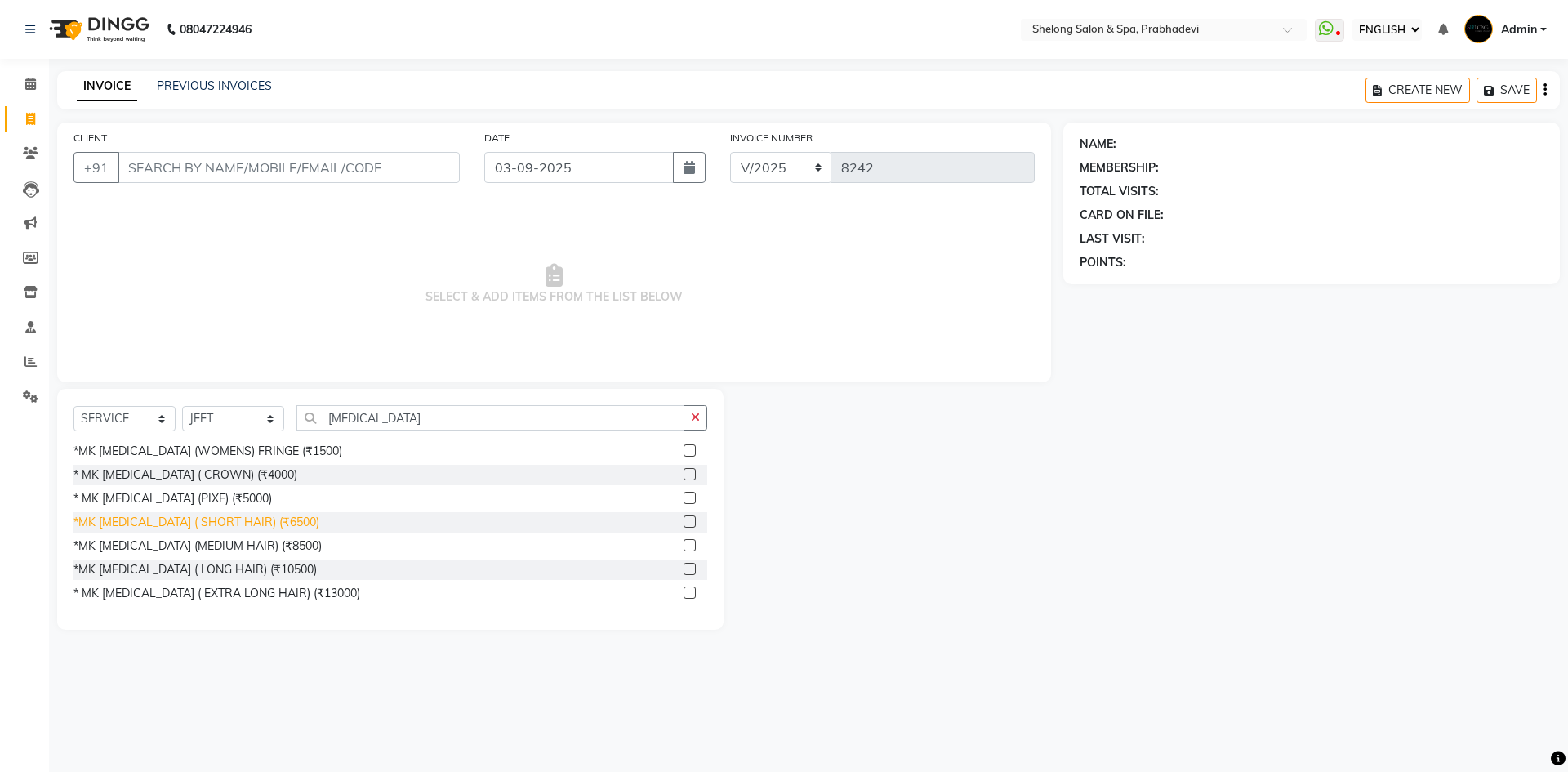
click at [155, 517] on div "*MK [MEDICAL_DATA] ( SHORT HAIR) (₹6500)" at bounding box center [196, 523] width 246 height 18
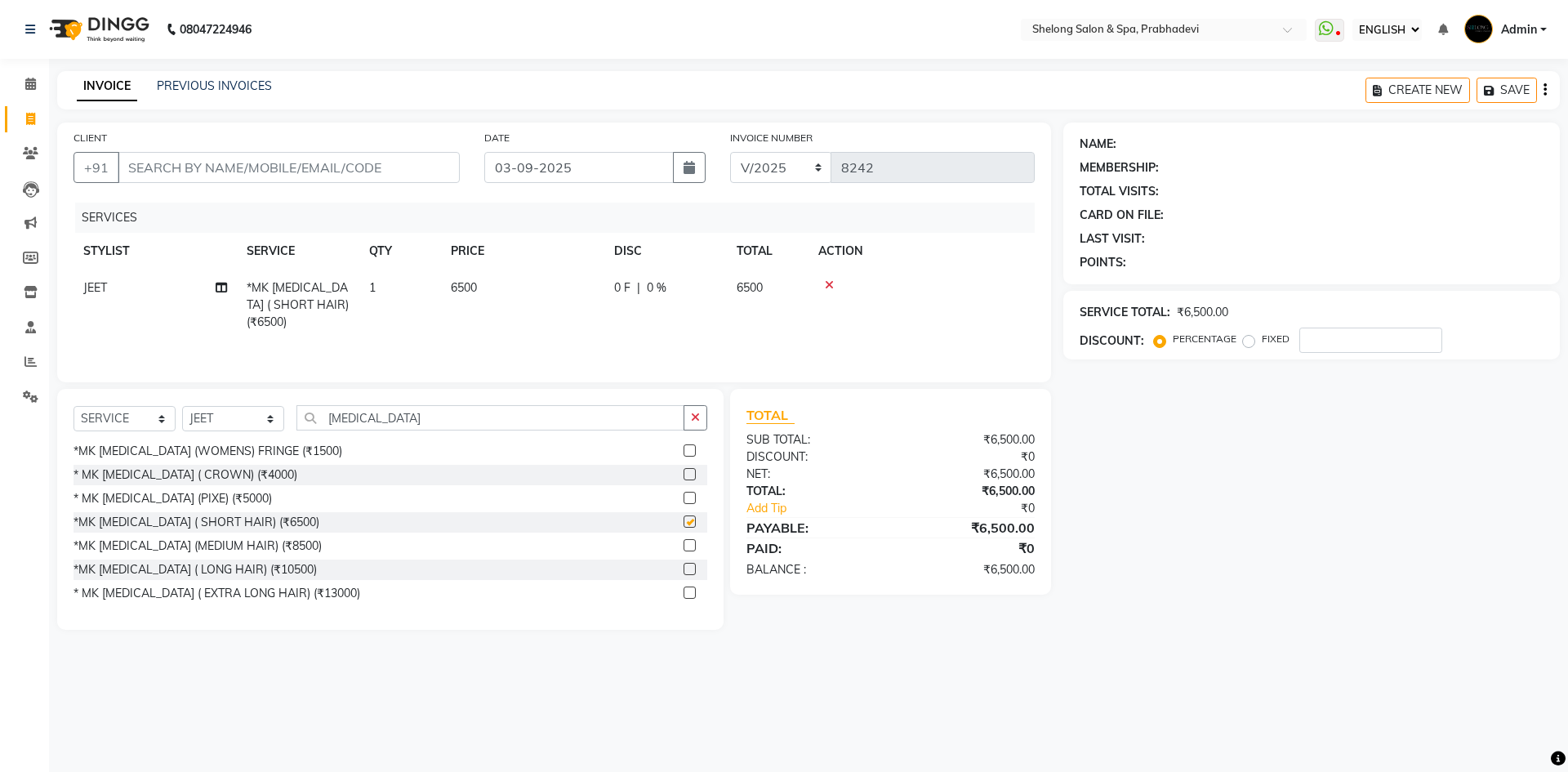
checkbox input "false"
click at [1326, 337] on input "number" at bounding box center [1371, 340] width 143 height 25
type input "20"
click at [700, 424] on button "button" at bounding box center [695, 418] width 24 height 25
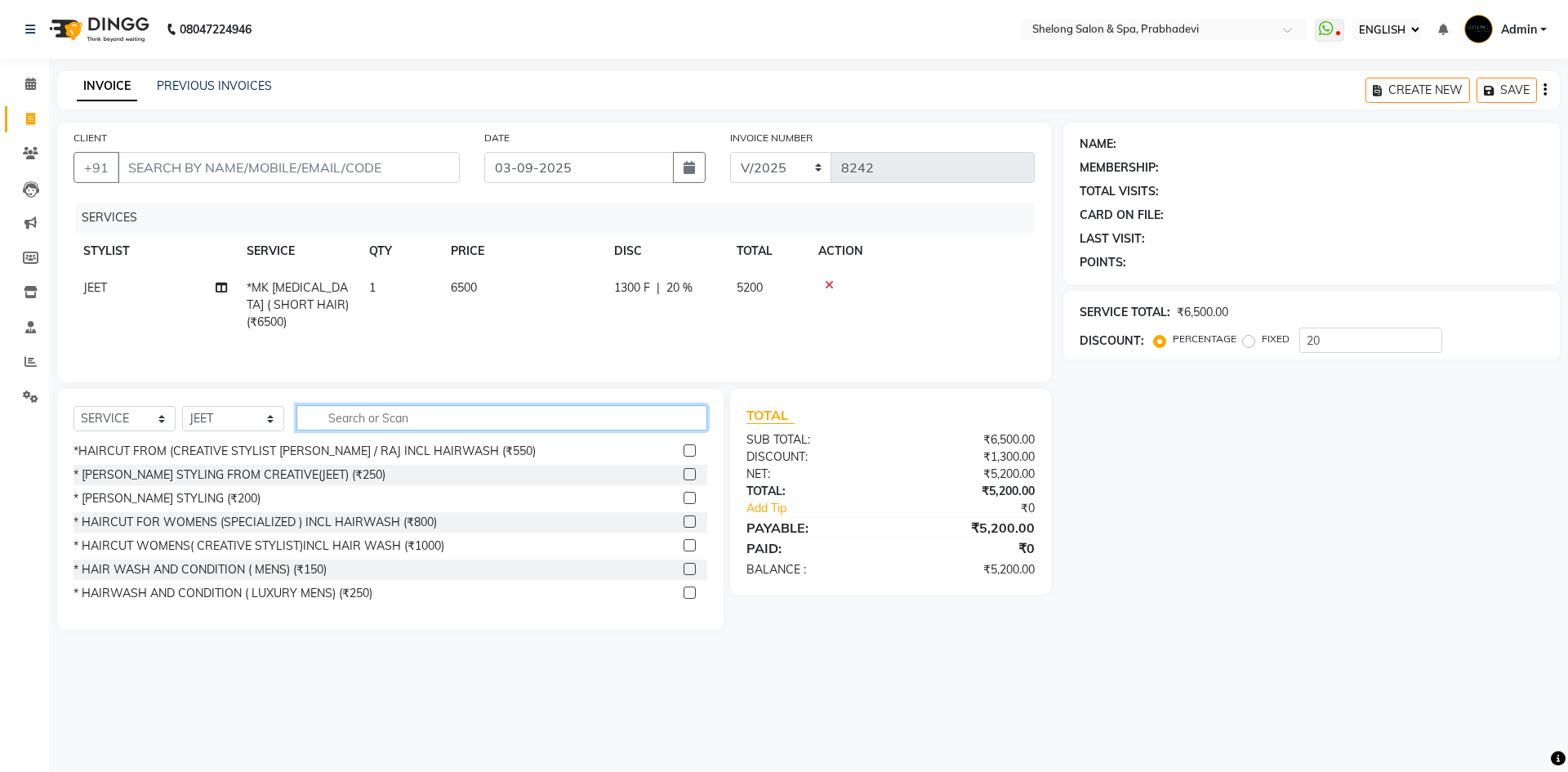
click at [374, 420] on input "text" at bounding box center [502, 418] width 410 height 25
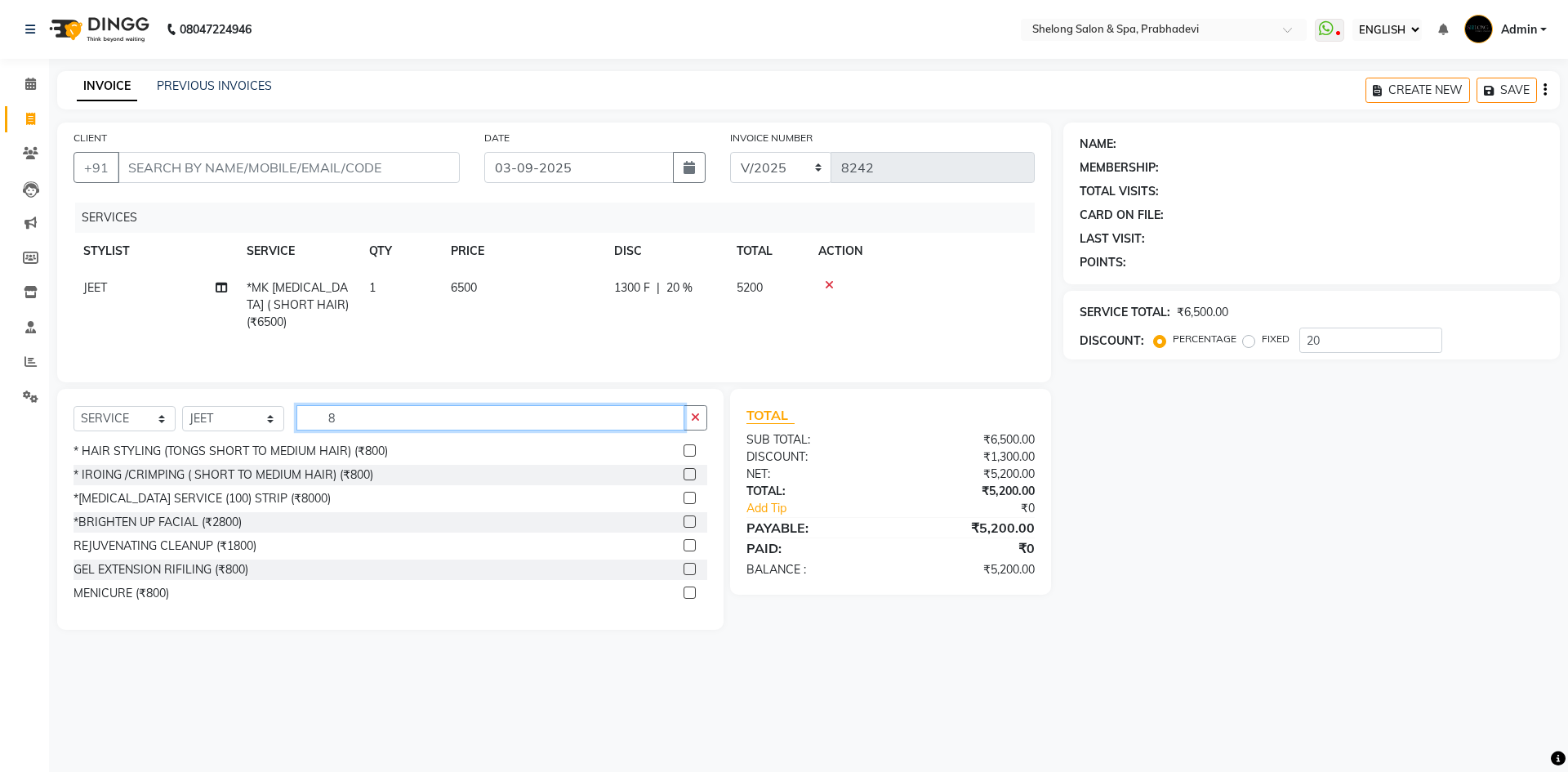
scroll to position [0, 0]
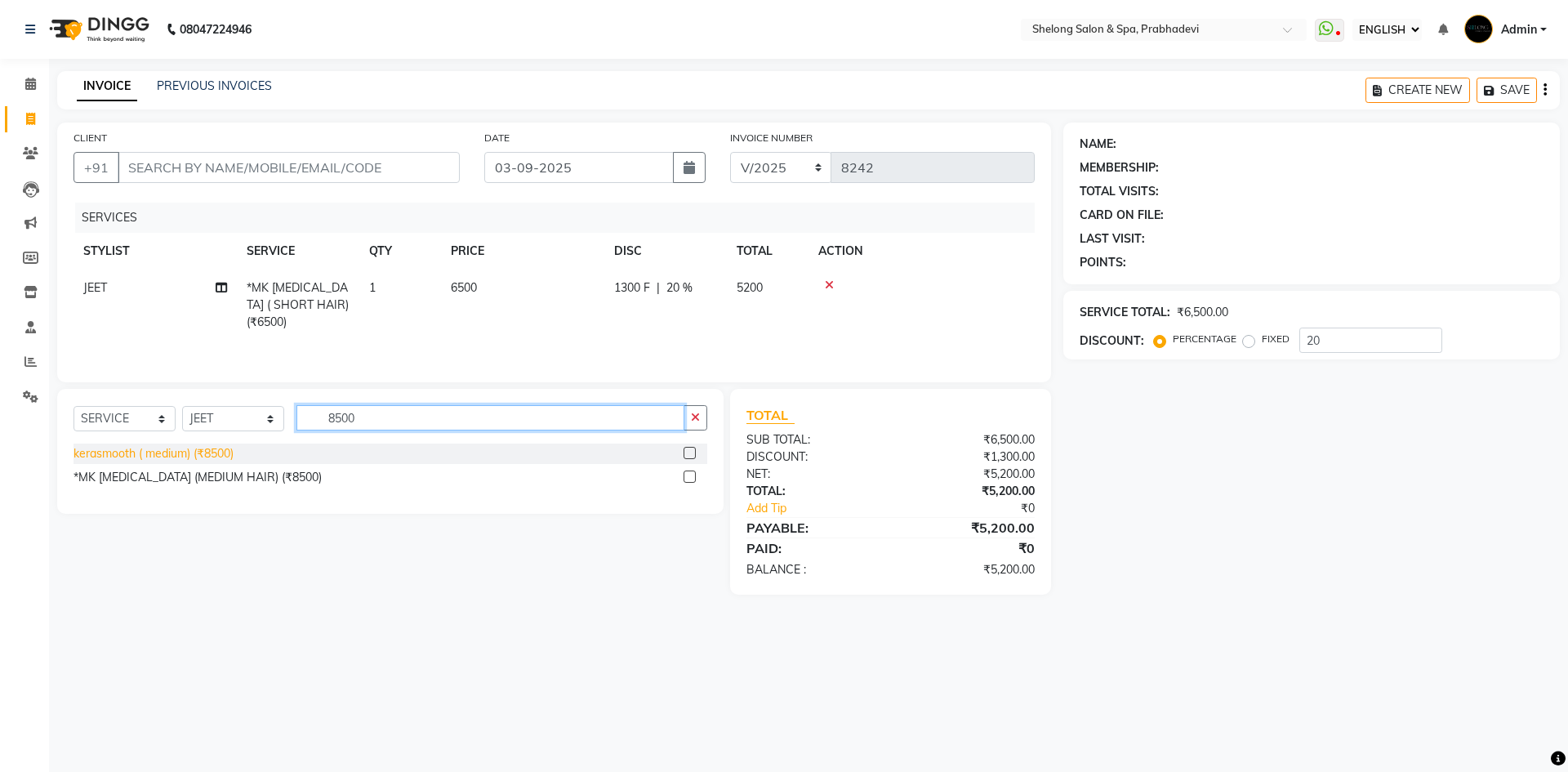
type input "8500"
click at [224, 451] on div "kerasmooth ( medium) (₹8500)" at bounding box center [153, 454] width 160 height 18
checkbox input "false"
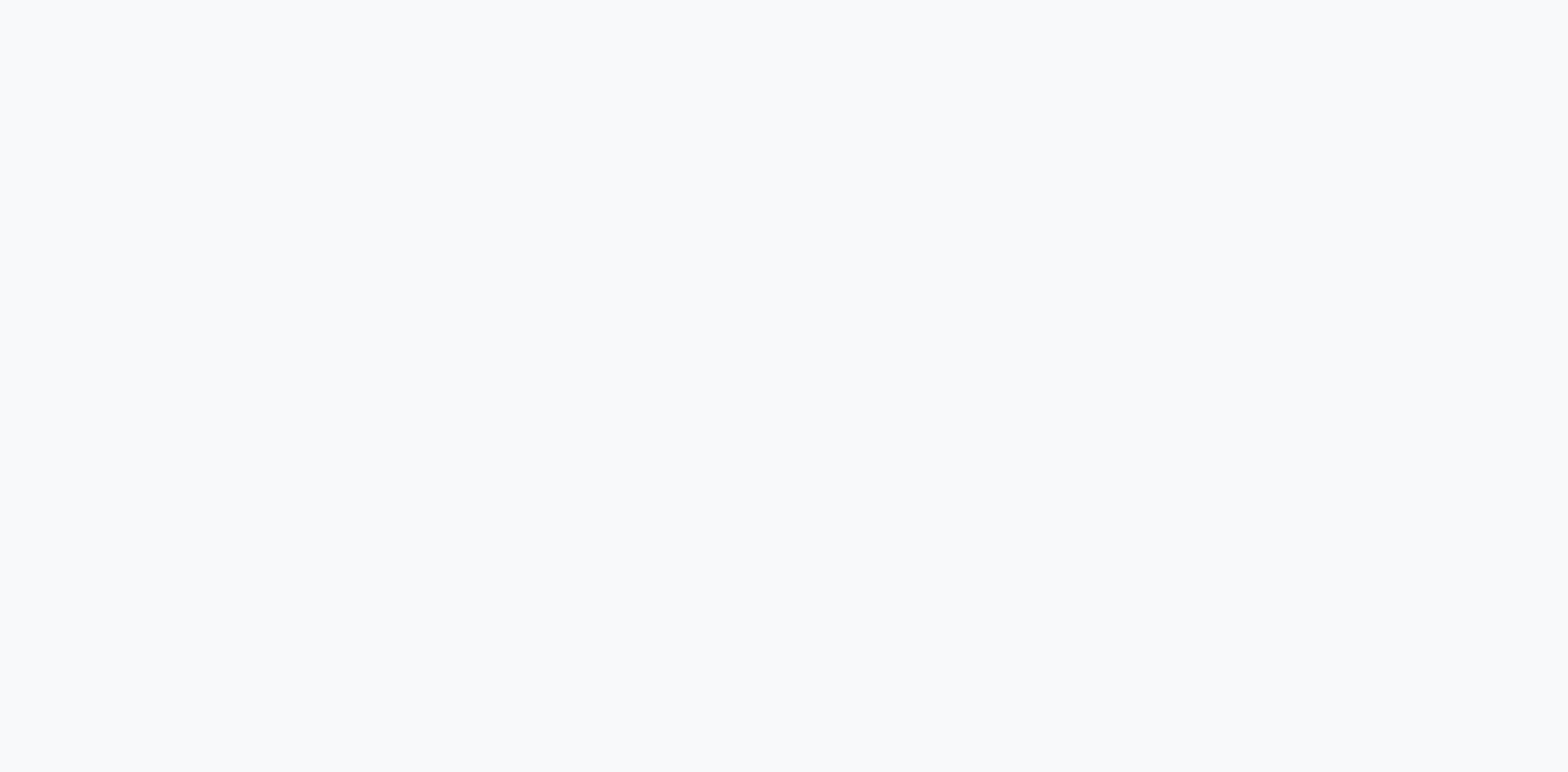
select select "ec"
select select "service"
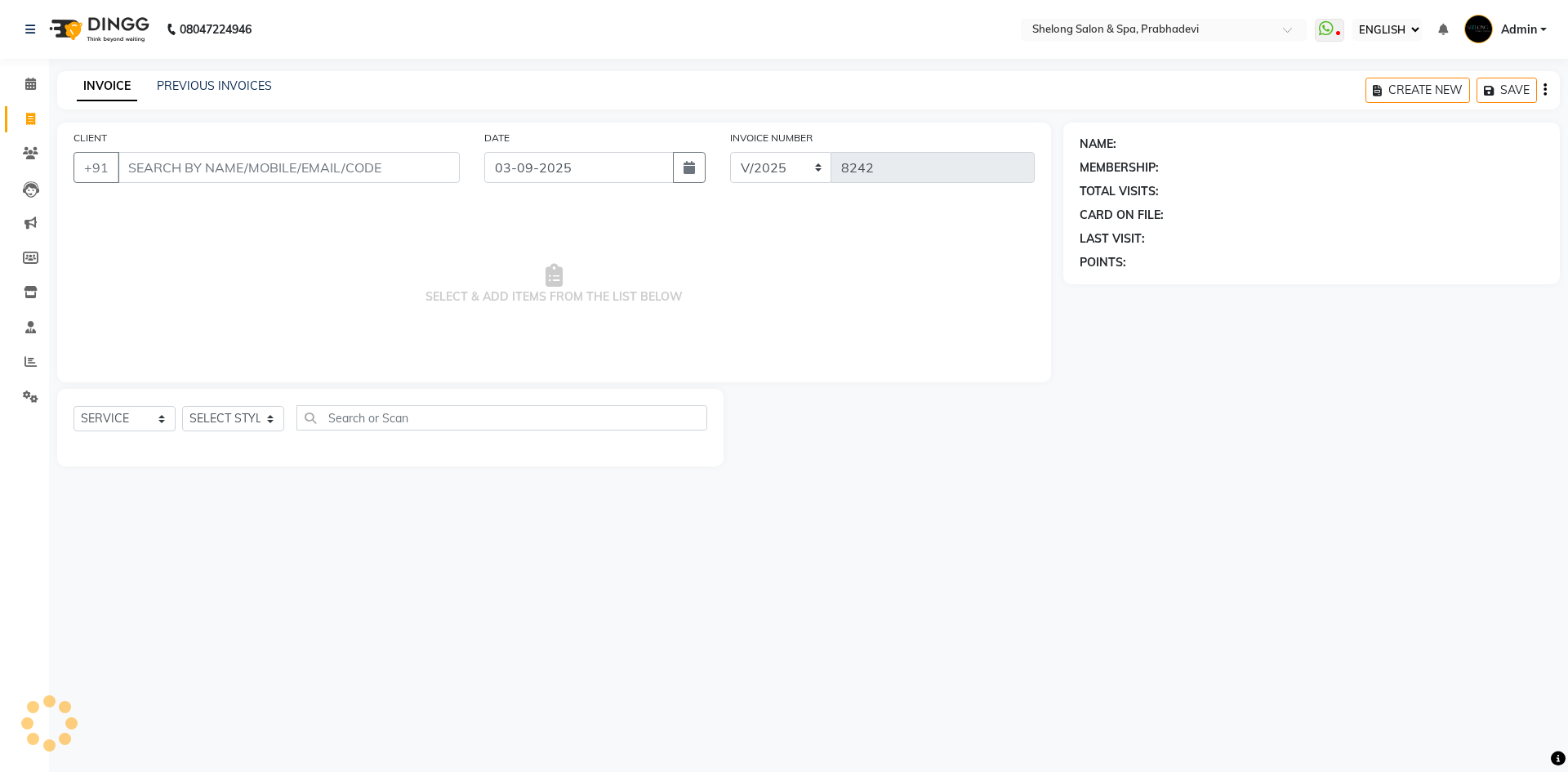
select select "16092"
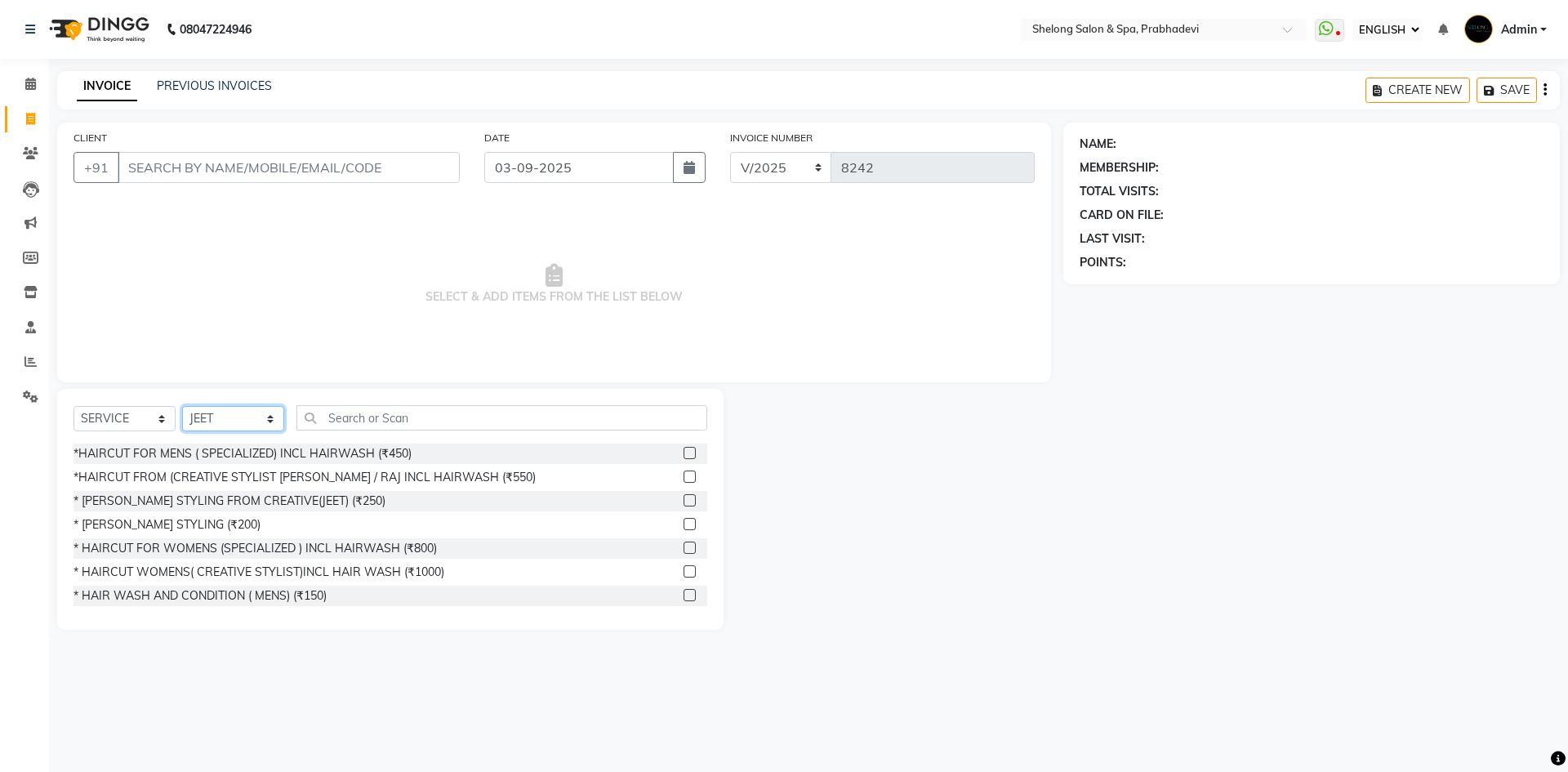
click at [250, 416] on select "SELECT STYLIST ( [PERSON_NAME] ) ( [PERSON_NAME] ) [PERSON_NAME] fojdur [PERSON…" at bounding box center [233, 418] width 102 height 25
click at [377, 418] on input "text" at bounding box center [502, 418] width 410 height 25
click at [373, 168] on input "CLIENT" at bounding box center [289, 167] width 342 height 31
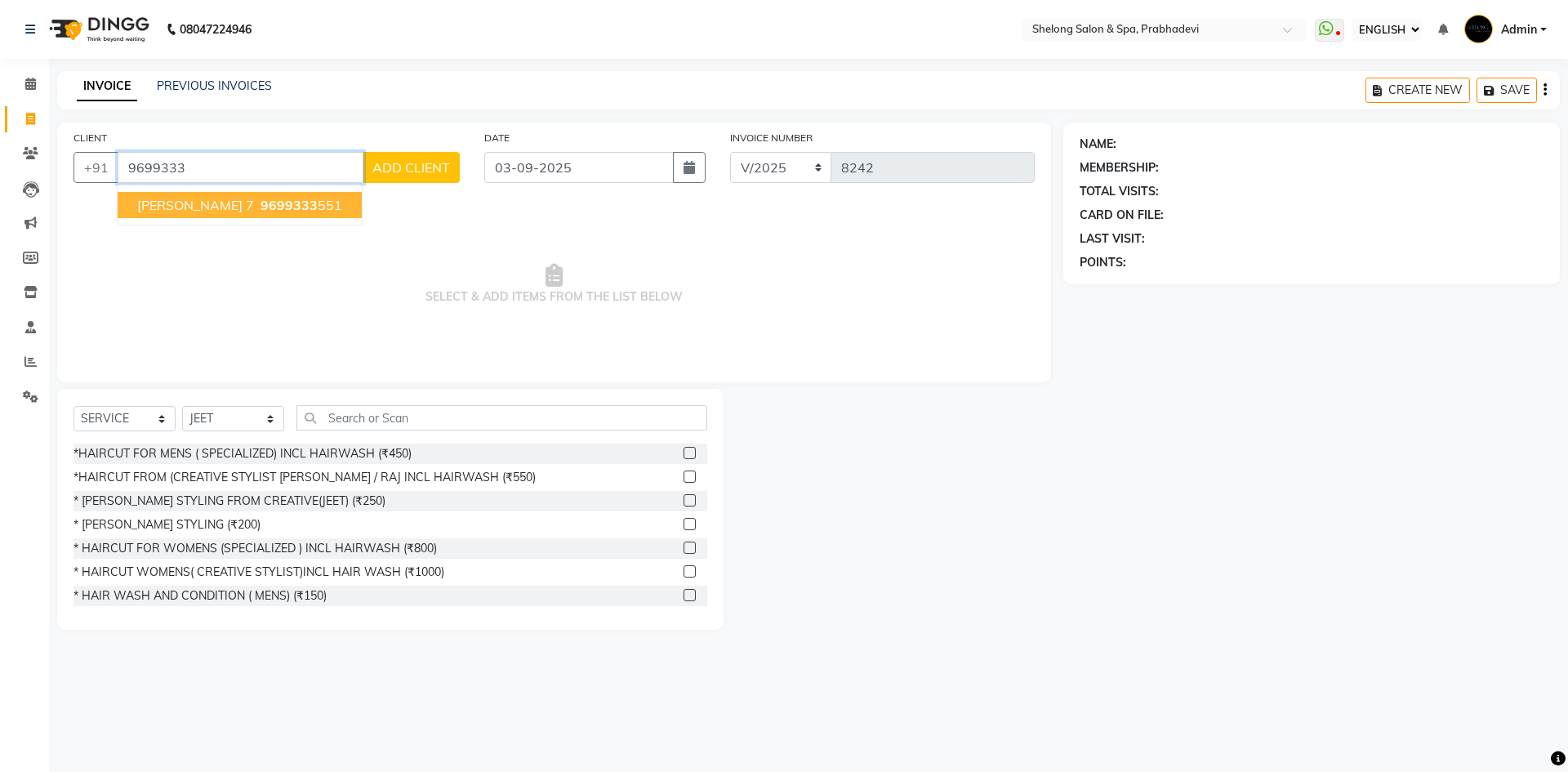
click at [271, 204] on ngb-highlight "9699333 551" at bounding box center [299, 204] width 85 height 17
type input "9699333551"
select select "2: Object"
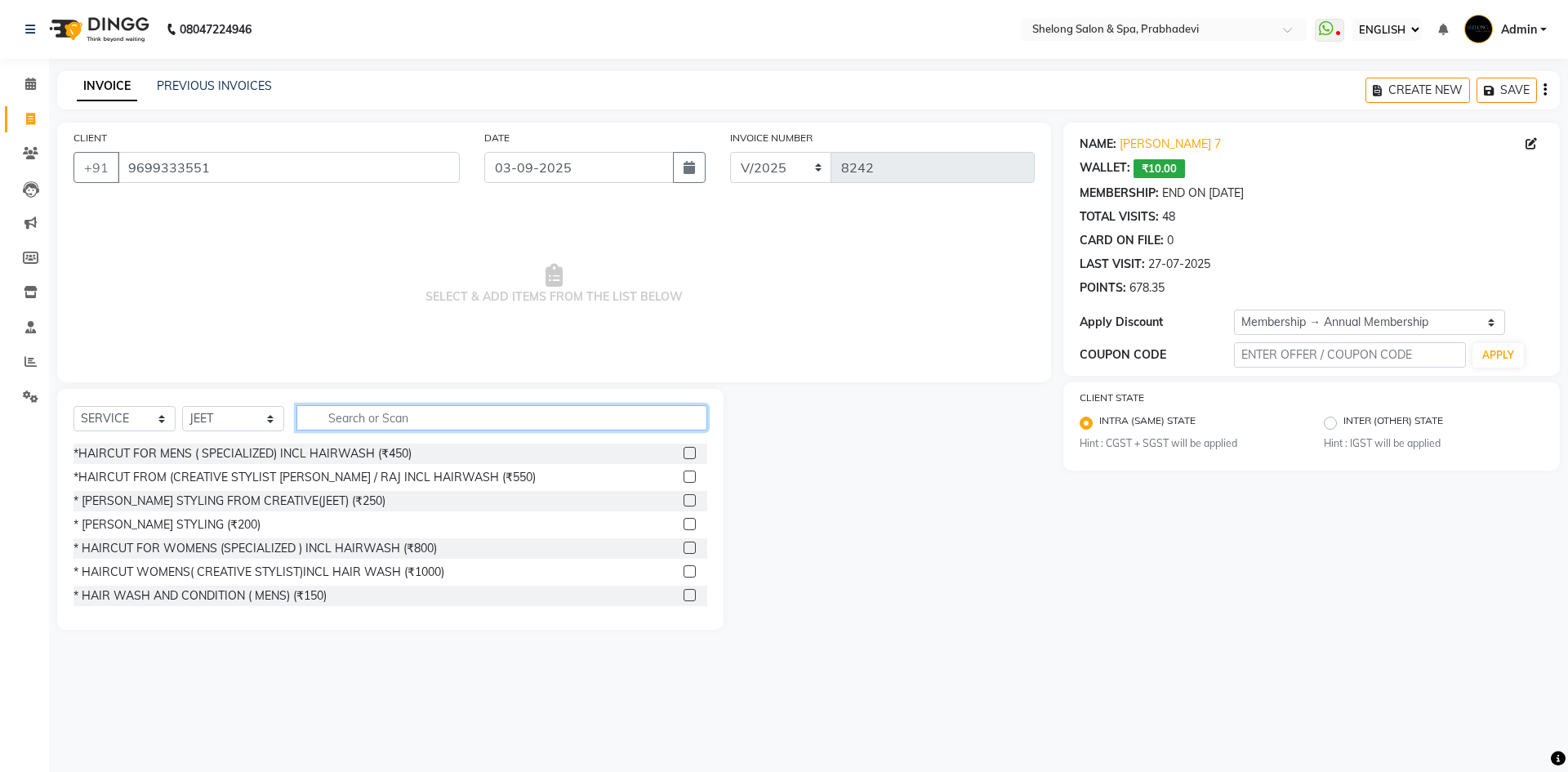
click at [355, 411] on input "text" at bounding box center [502, 418] width 410 height 25
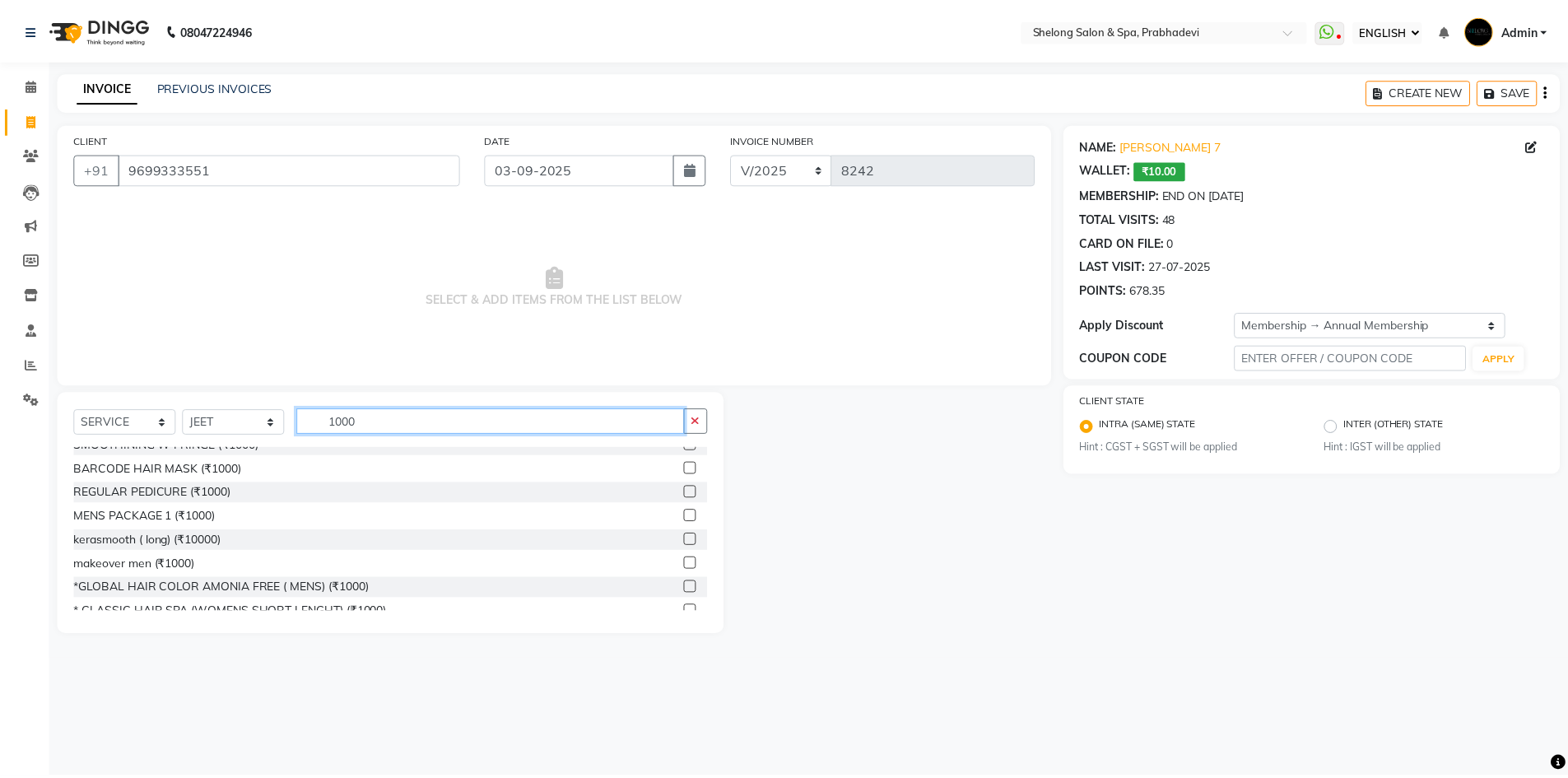
scroll to position [164, 0]
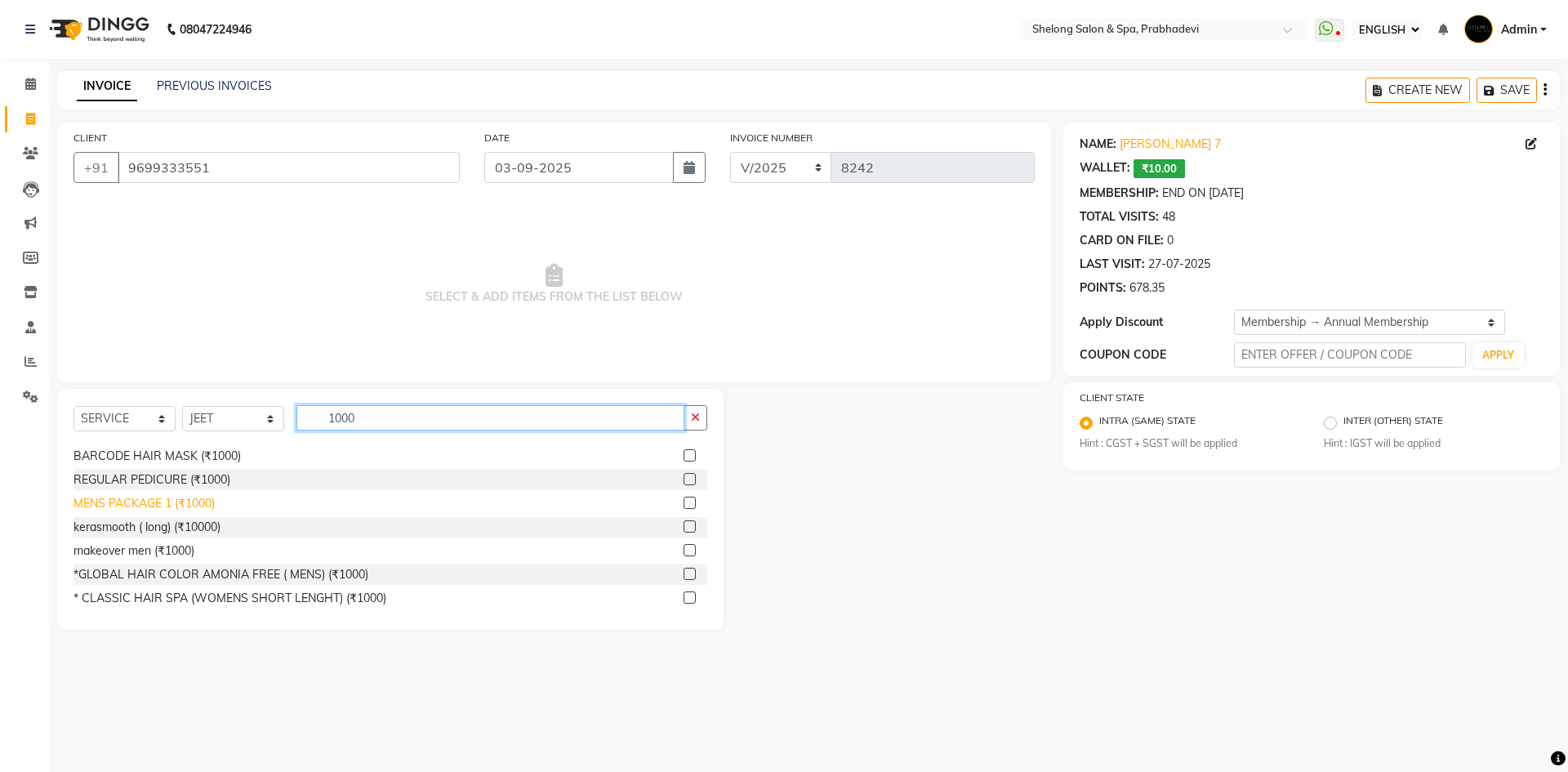
type input "1000"
click at [138, 503] on div "MENS PACKAGE 1 (₹1000)" at bounding box center [144, 504] width 141 height 18
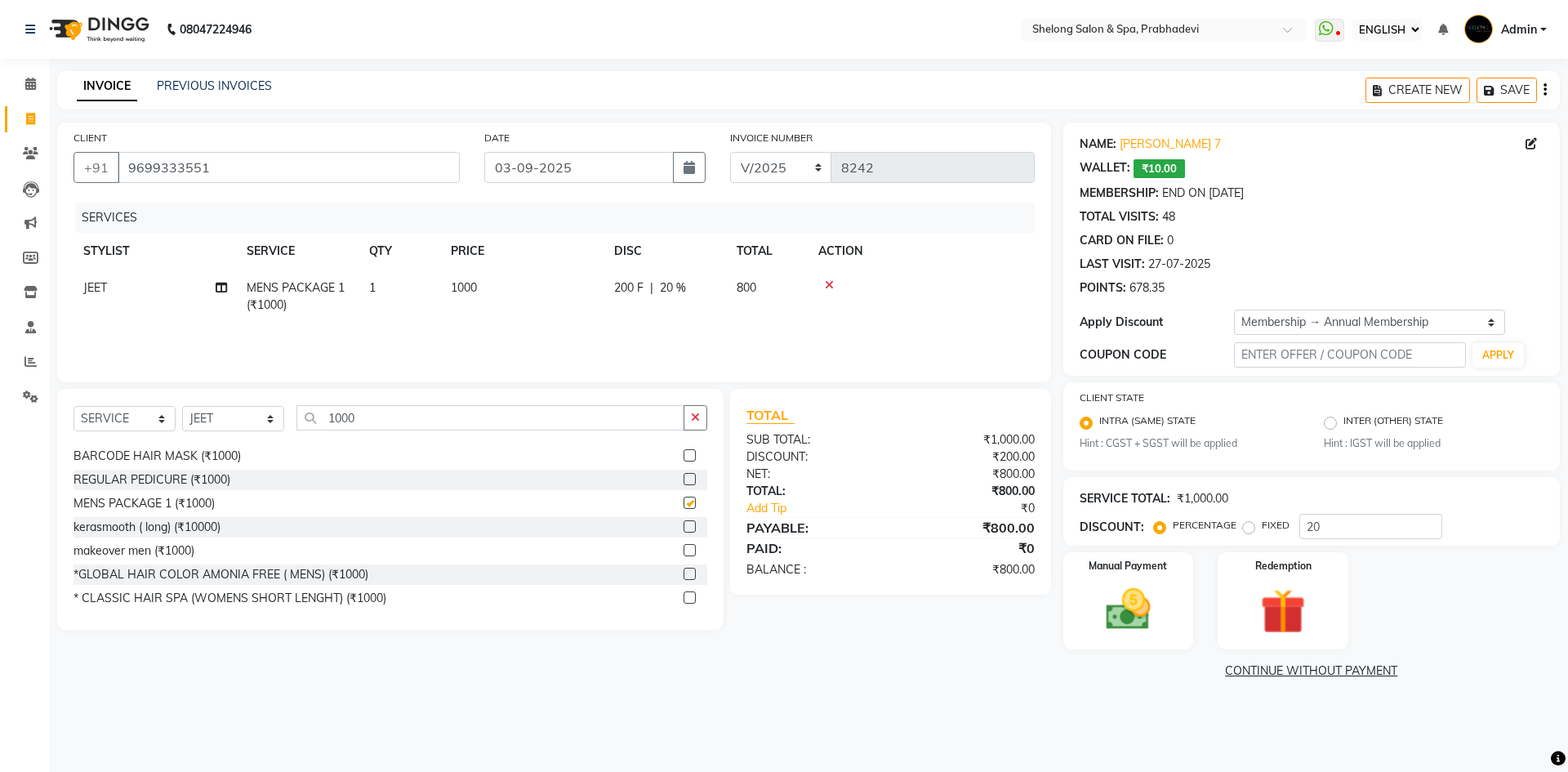
checkbox input "false"
click at [1323, 521] on input "20" at bounding box center [1371, 526] width 143 height 25
type input "2"
click at [1137, 587] on img at bounding box center [1128, 610] width 76 height 54
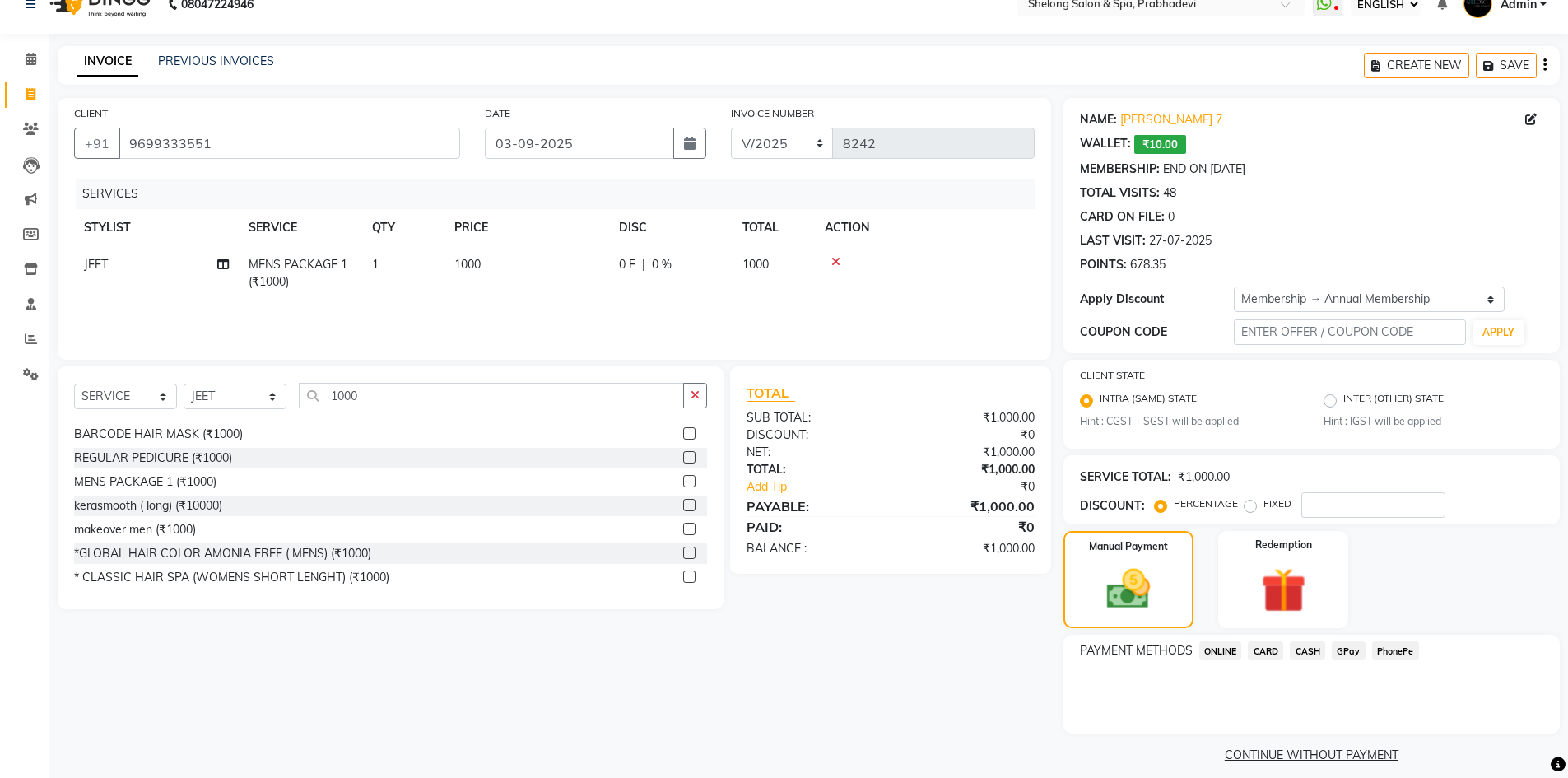
scroll to position [40, 0]
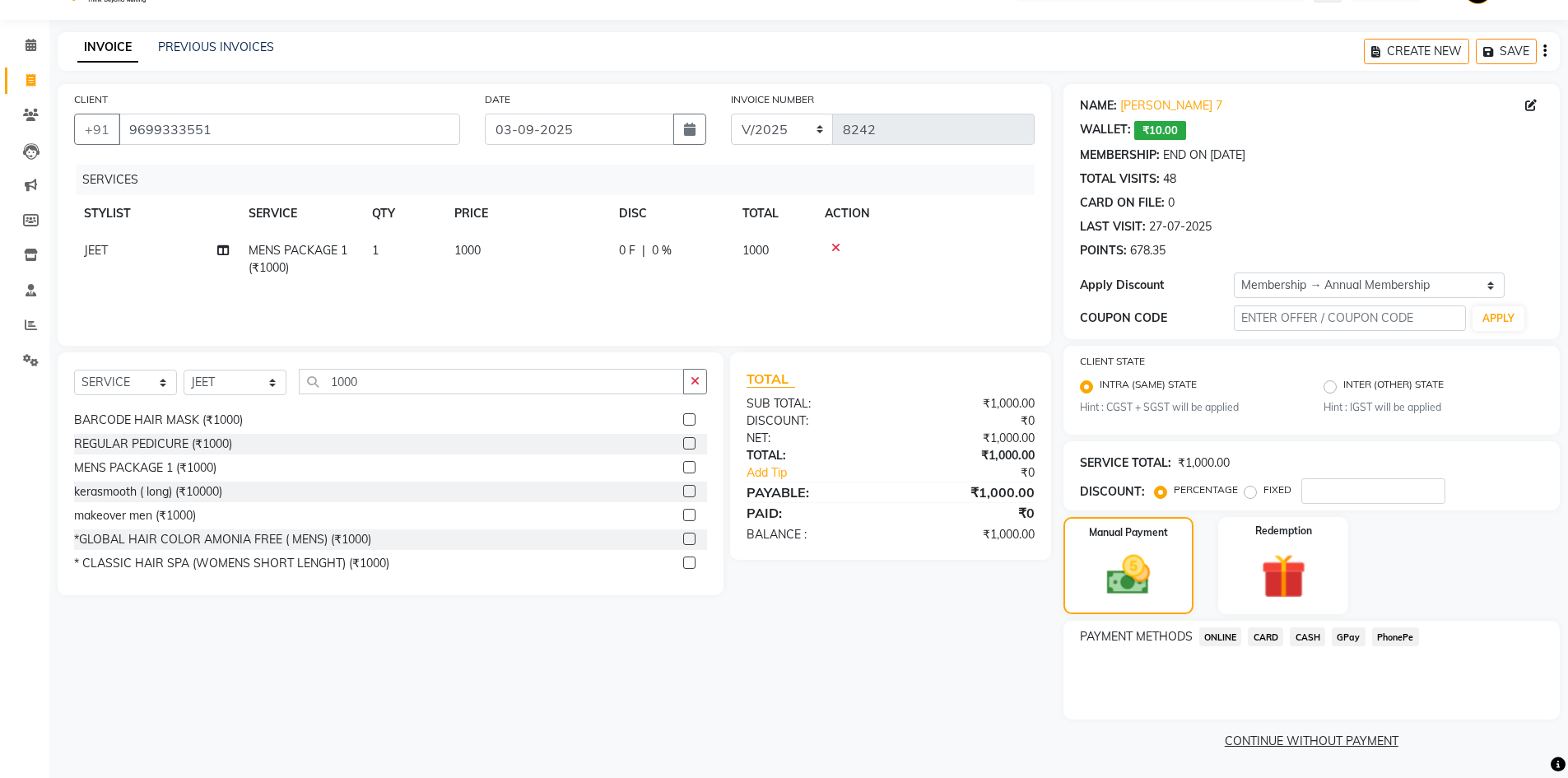
click at [1311, 639] on span "CASH" at bounding box center [1307, 637] width 35 height 19
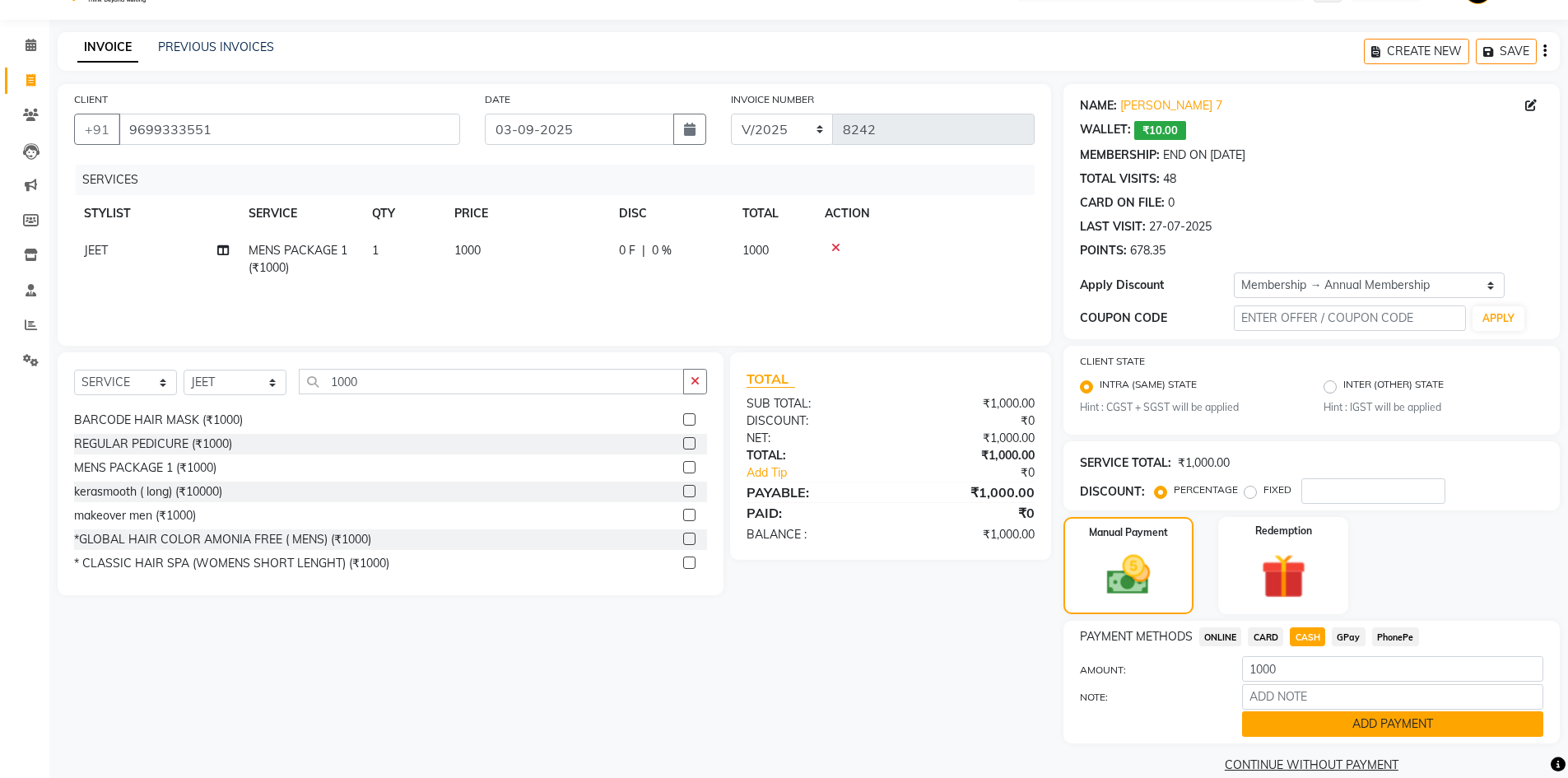
click at [1297, 714] on button "ADD PAYMENT" at bounding box center [1392, 724] width 301 height 26
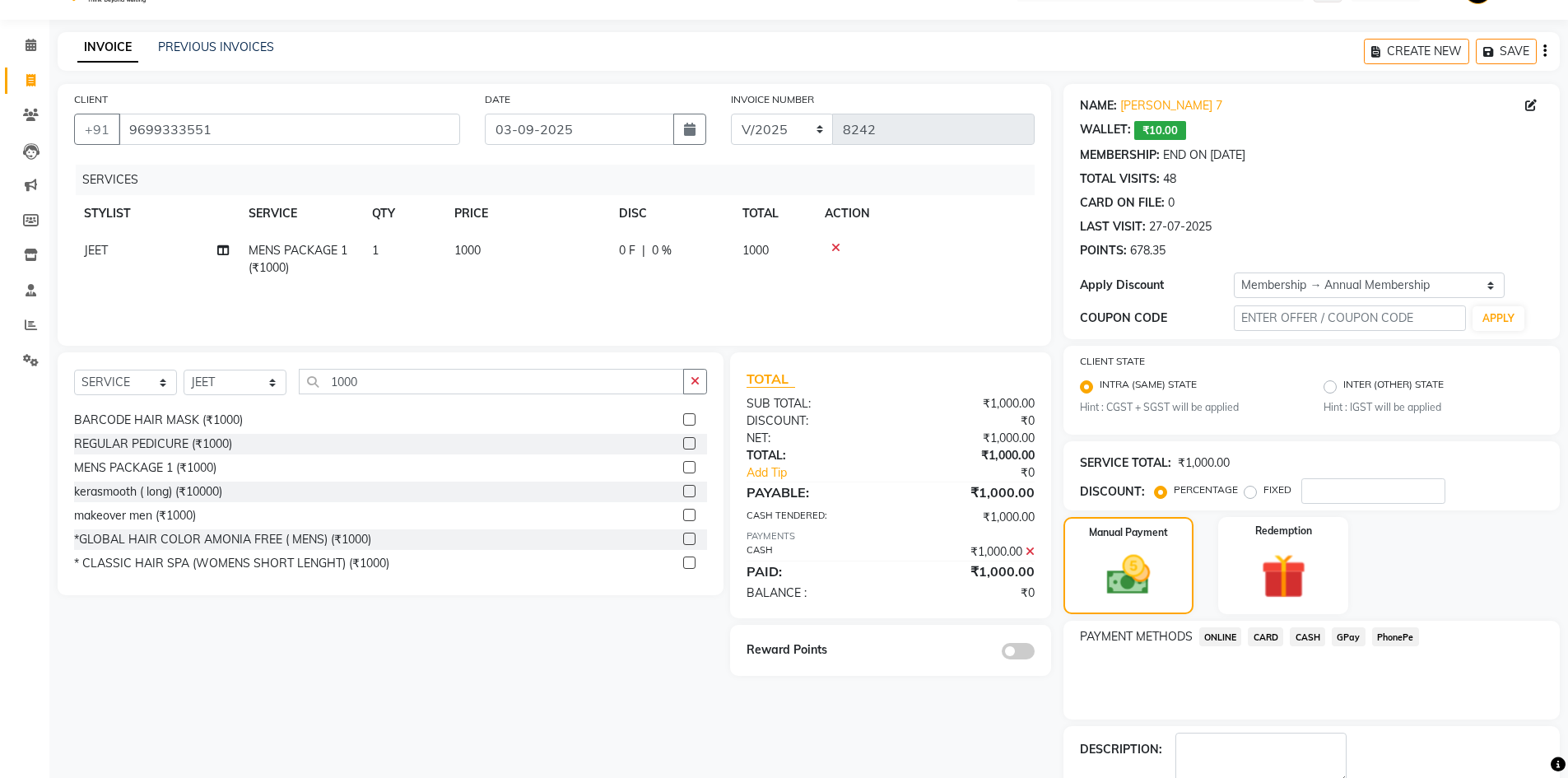
scroll to position [133, 0]
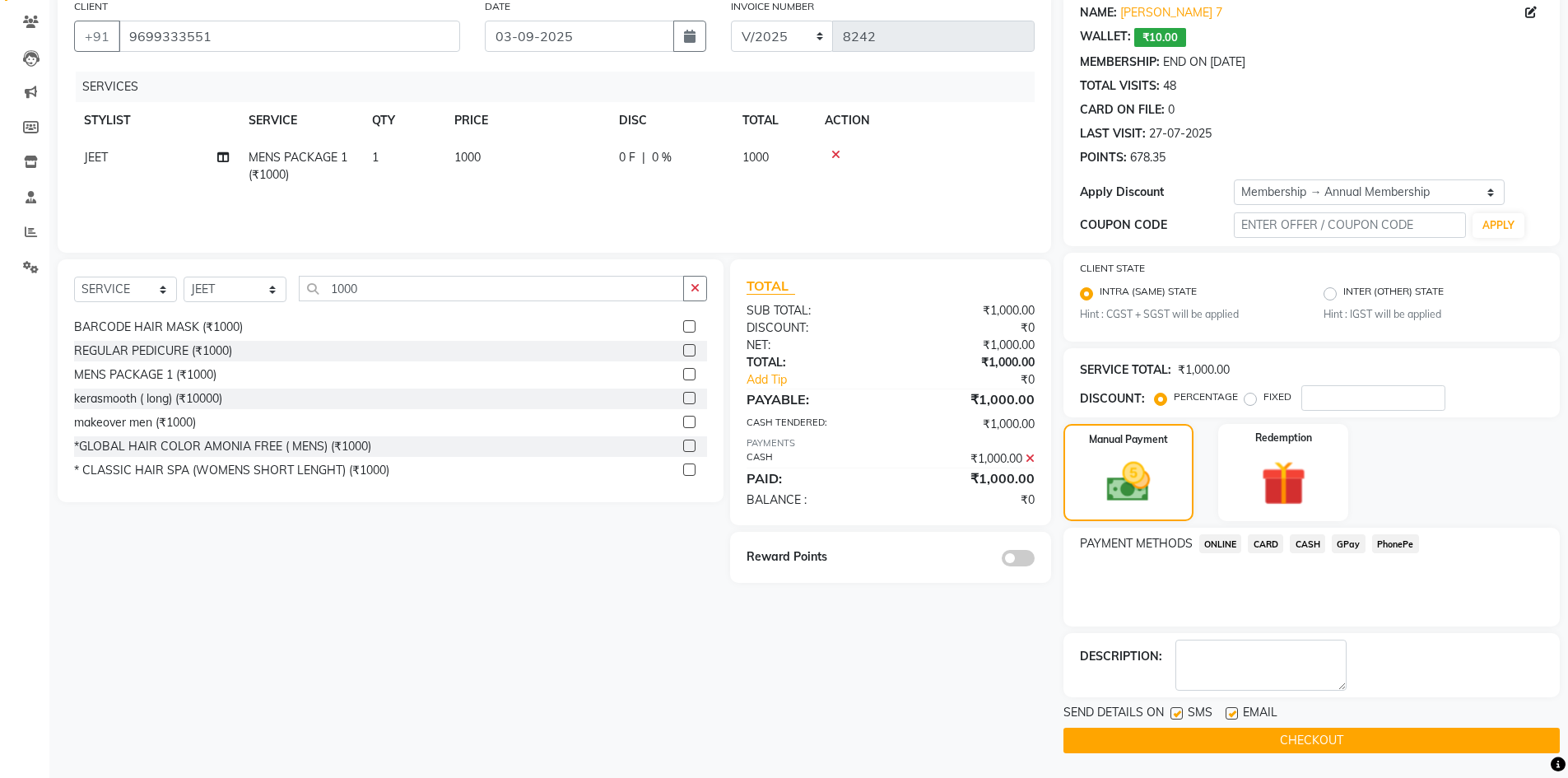
click at [1015, 548] on div at bounding box center [969, 557] width 156 height 18
click at [1013, 562] on span at bounding box center [1017, 558] width 33 height 17
click at [1035, 561] on input "checkbox" at bounding box center [1035, 561] width 0 height 0
click at [1314, 740] on button "CHECKOUT" at bounding box center [1312, 740] width 497 height 26
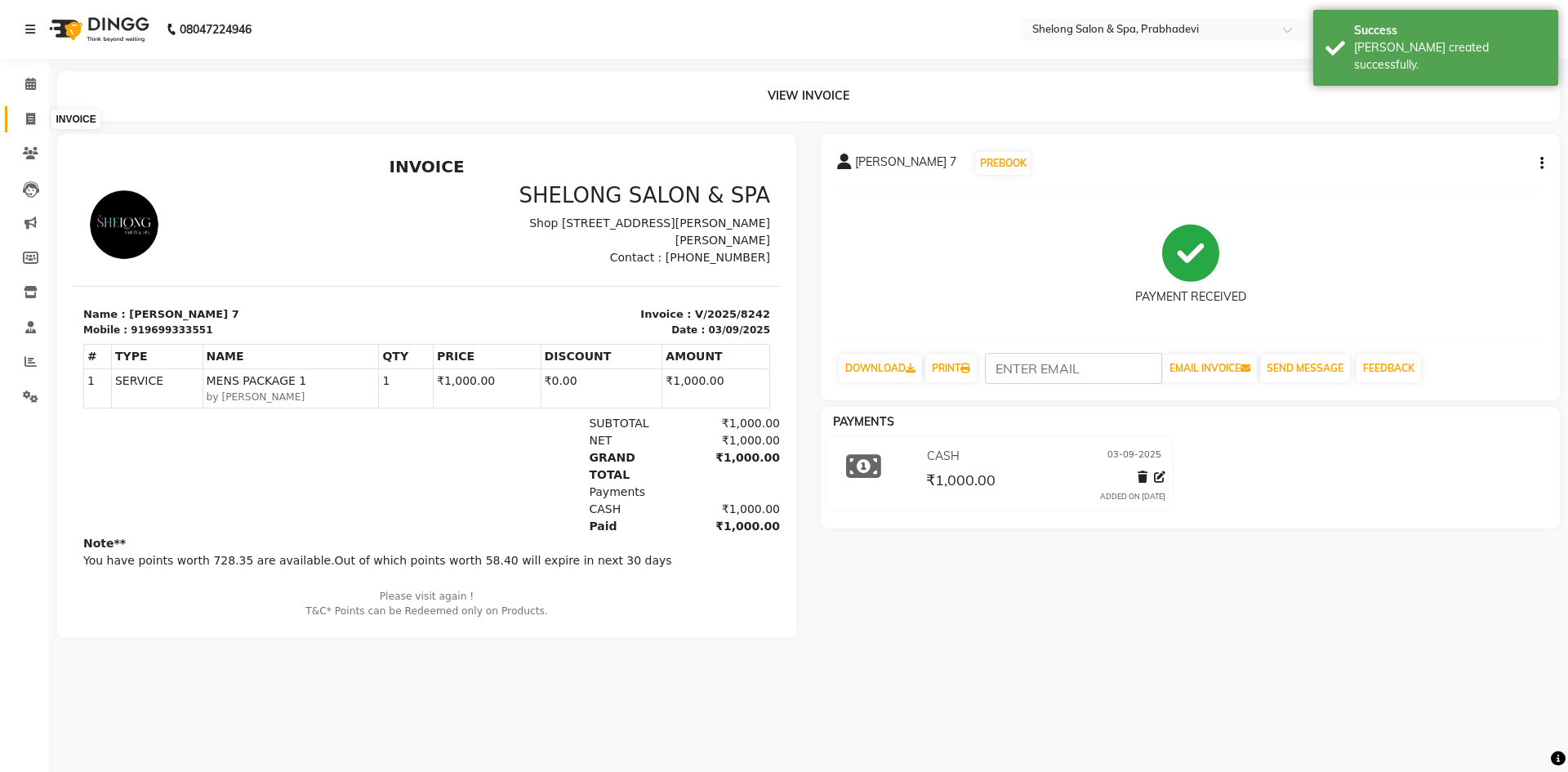
click at [25, 111] on span at bounding box center [31, 119] width 29 height 18
select select "service"
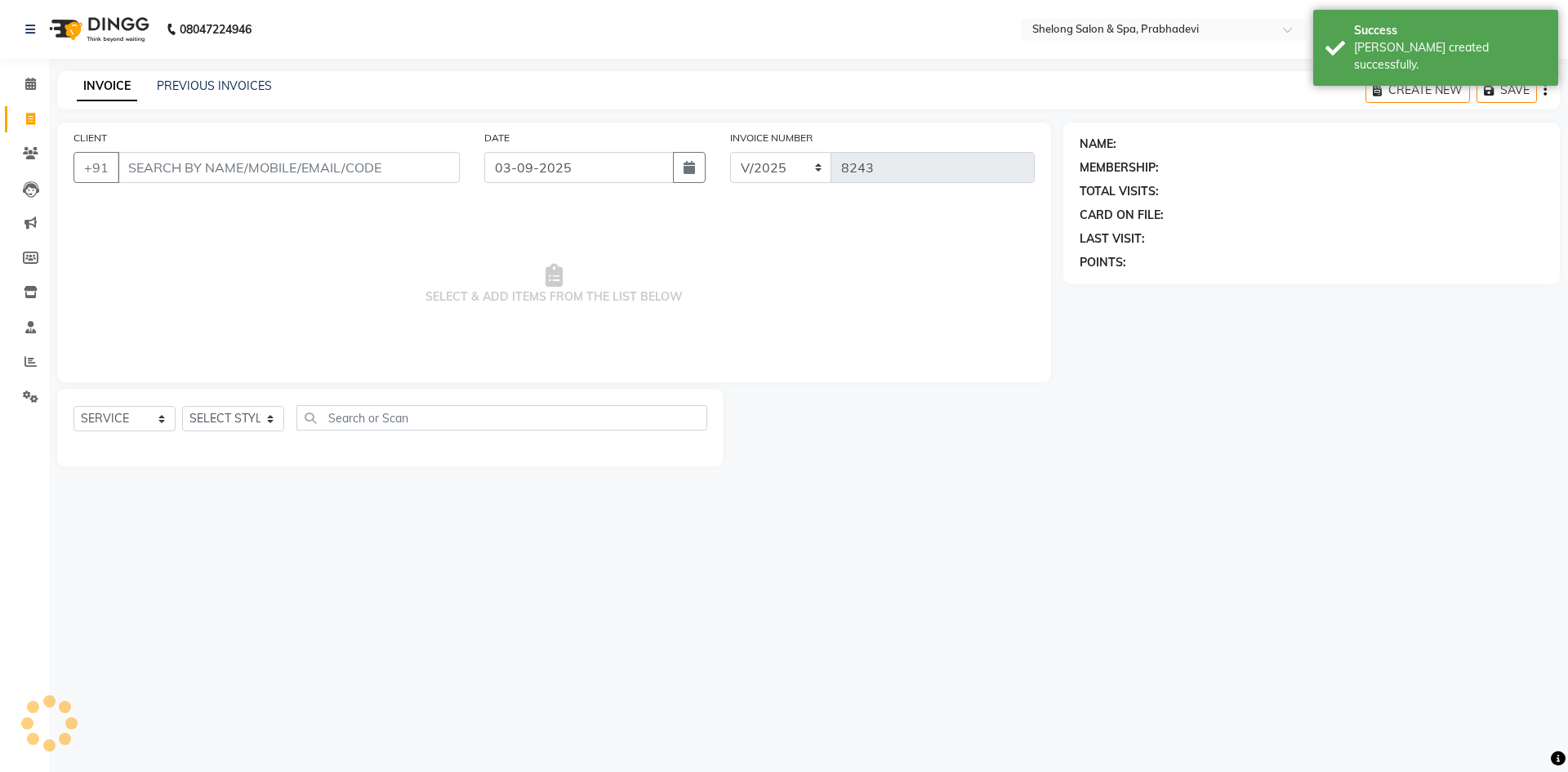
select select "16092"
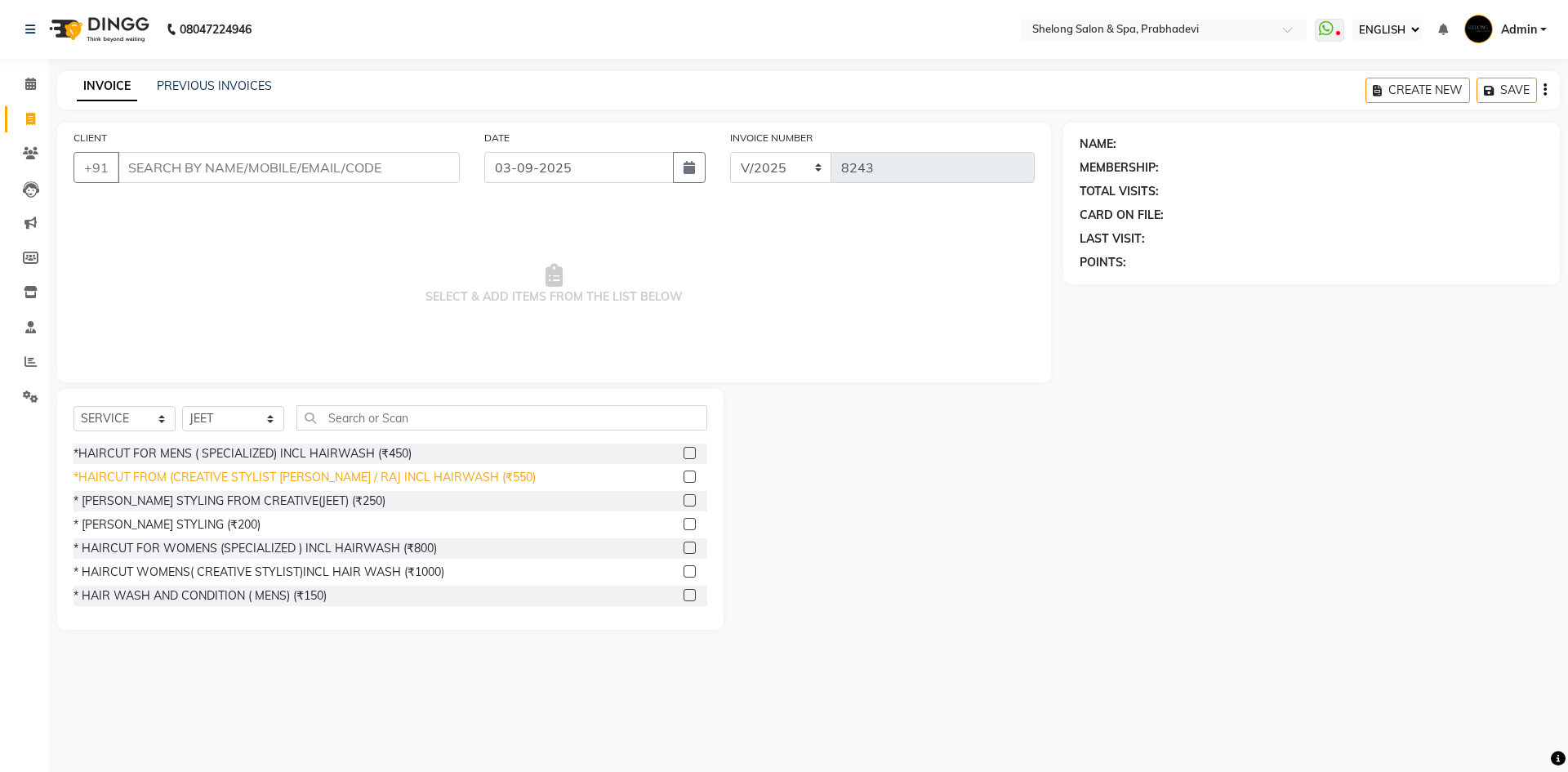
click at [233, 474] on div "*HAIRCUT FROM (CREATIVE STYLIST [PERSON_NAME] / RAJ INCL HAIRWASH (₹550)" at bounding box center [304, 478] width 462 height 18
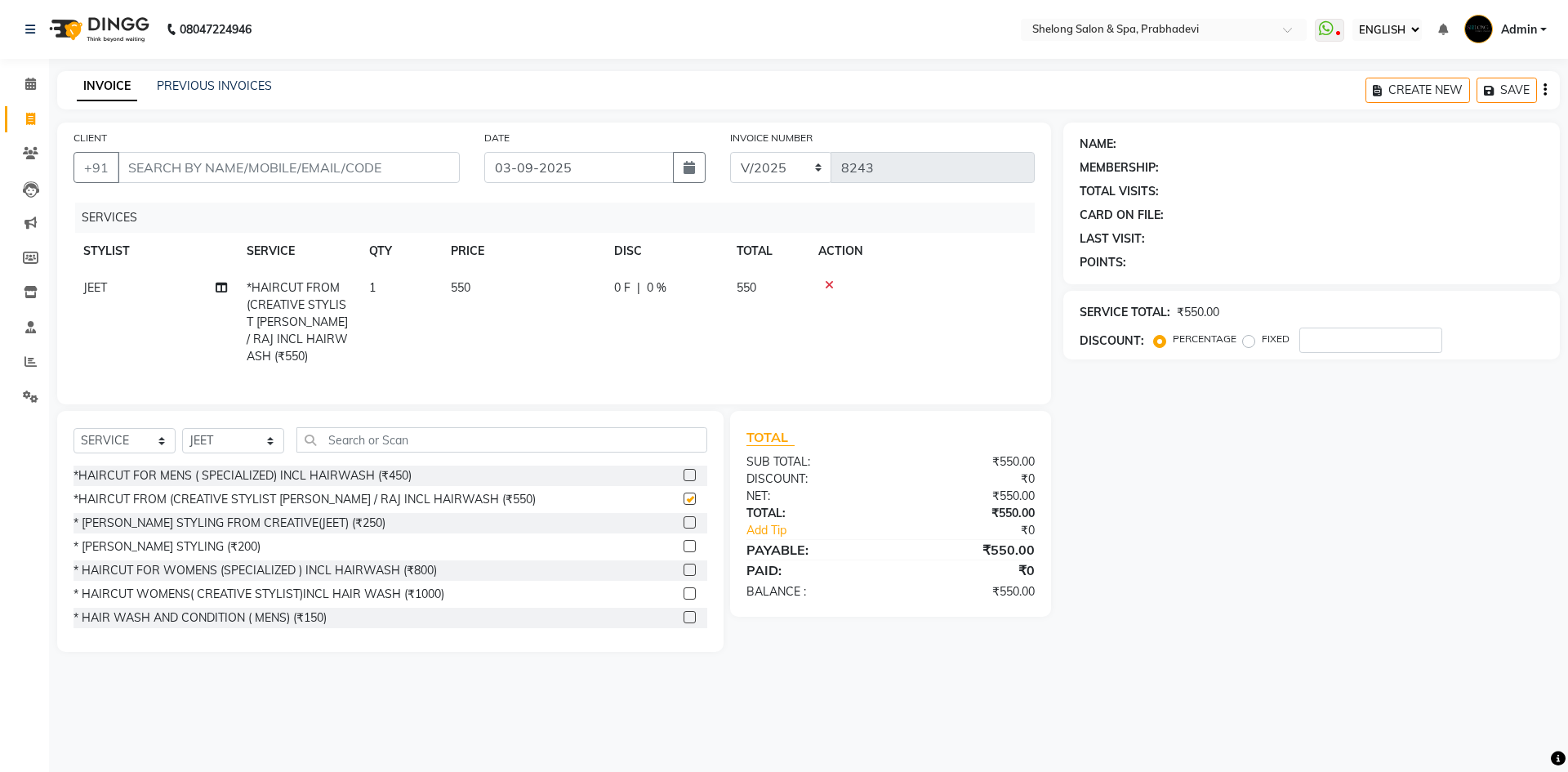
checkbox input "false"
click at [288, 161] on input "CLIENT" at bounding box center [289, 167] width 342 height 31
type input "9"
type input "0"
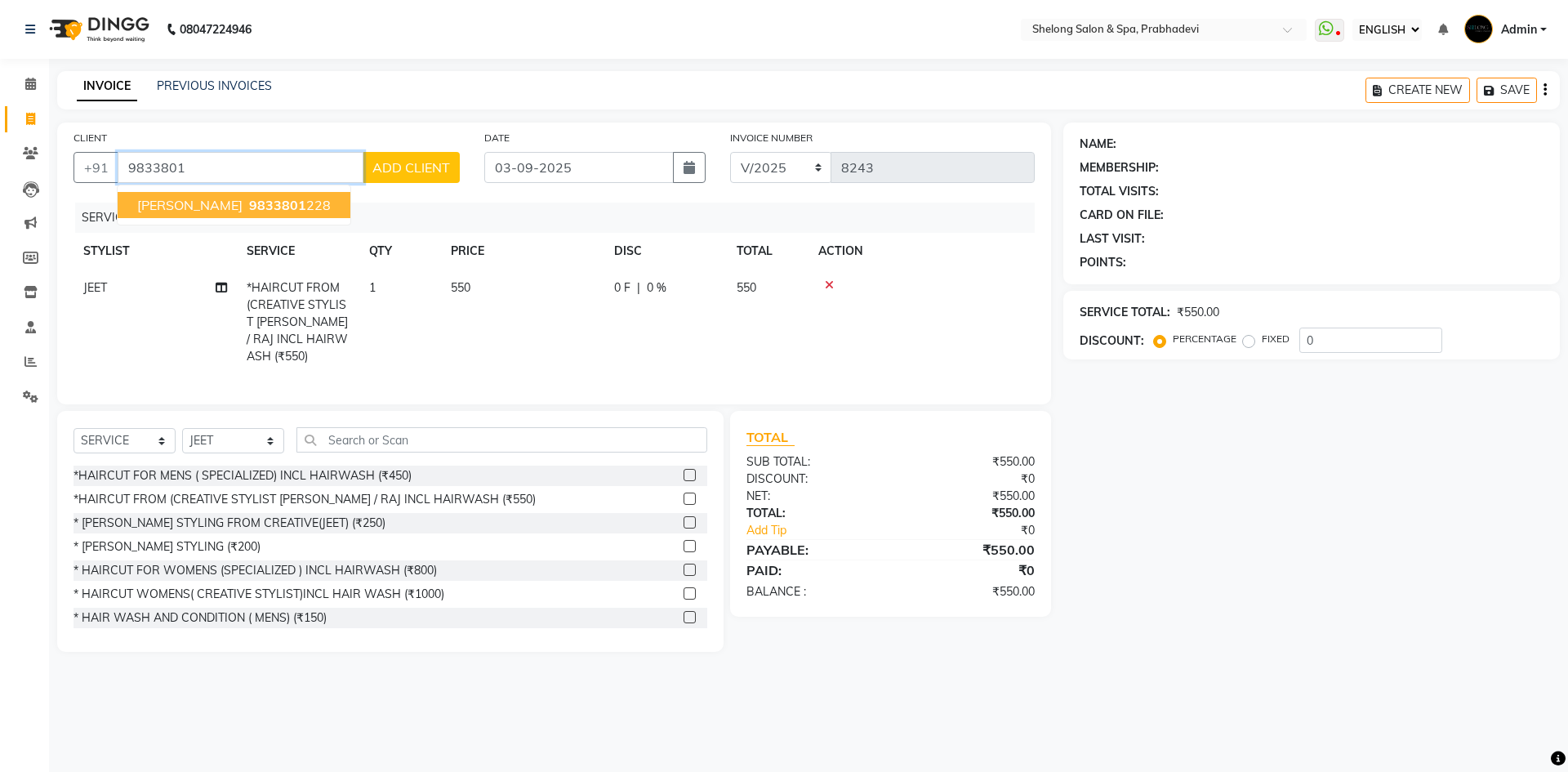
click at [208, 209] on span "Anand Punjabi" at bounding box center [189, 204] width 105 height 17
type input "9833801228"
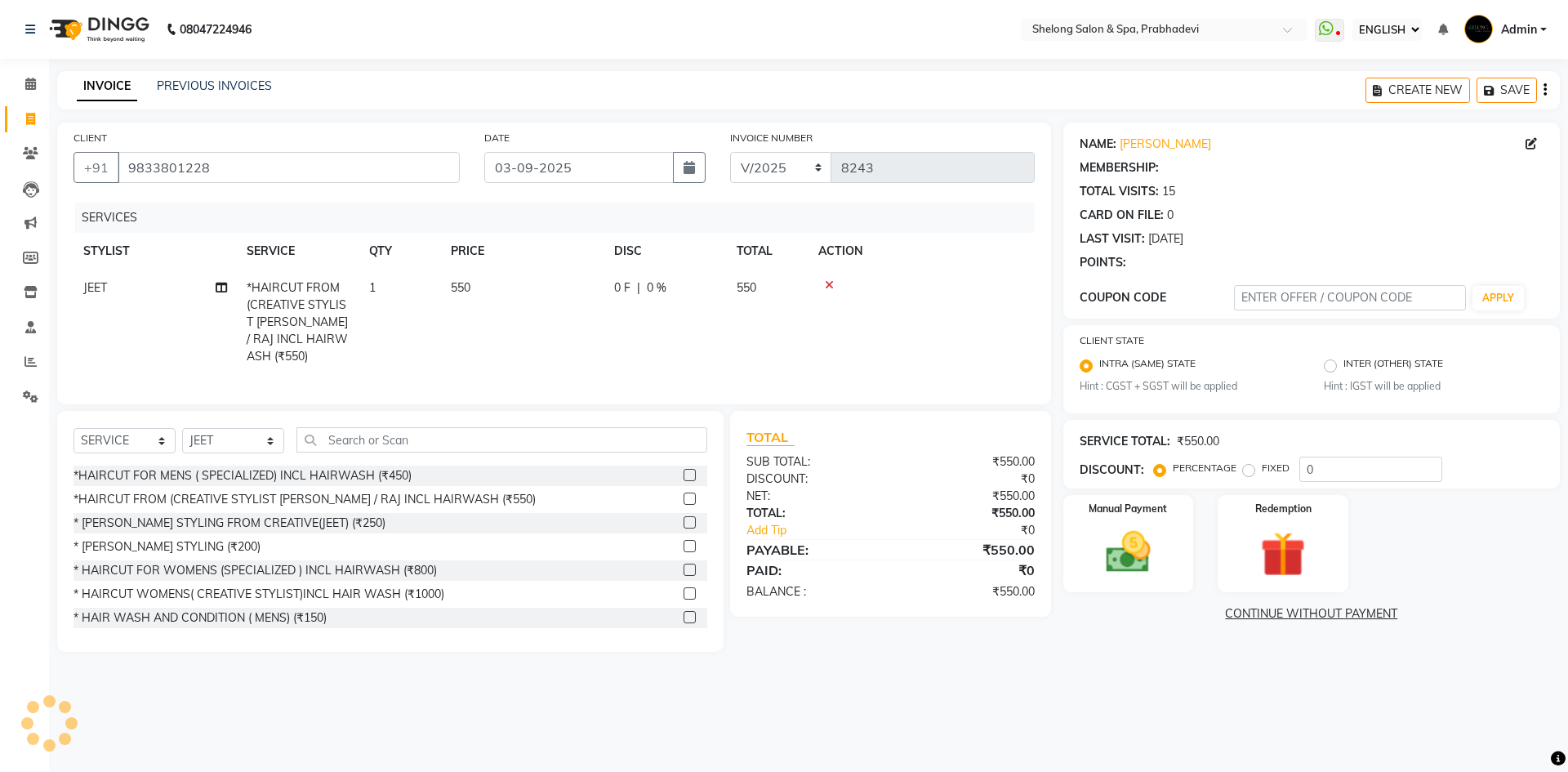
select select "1: Object"
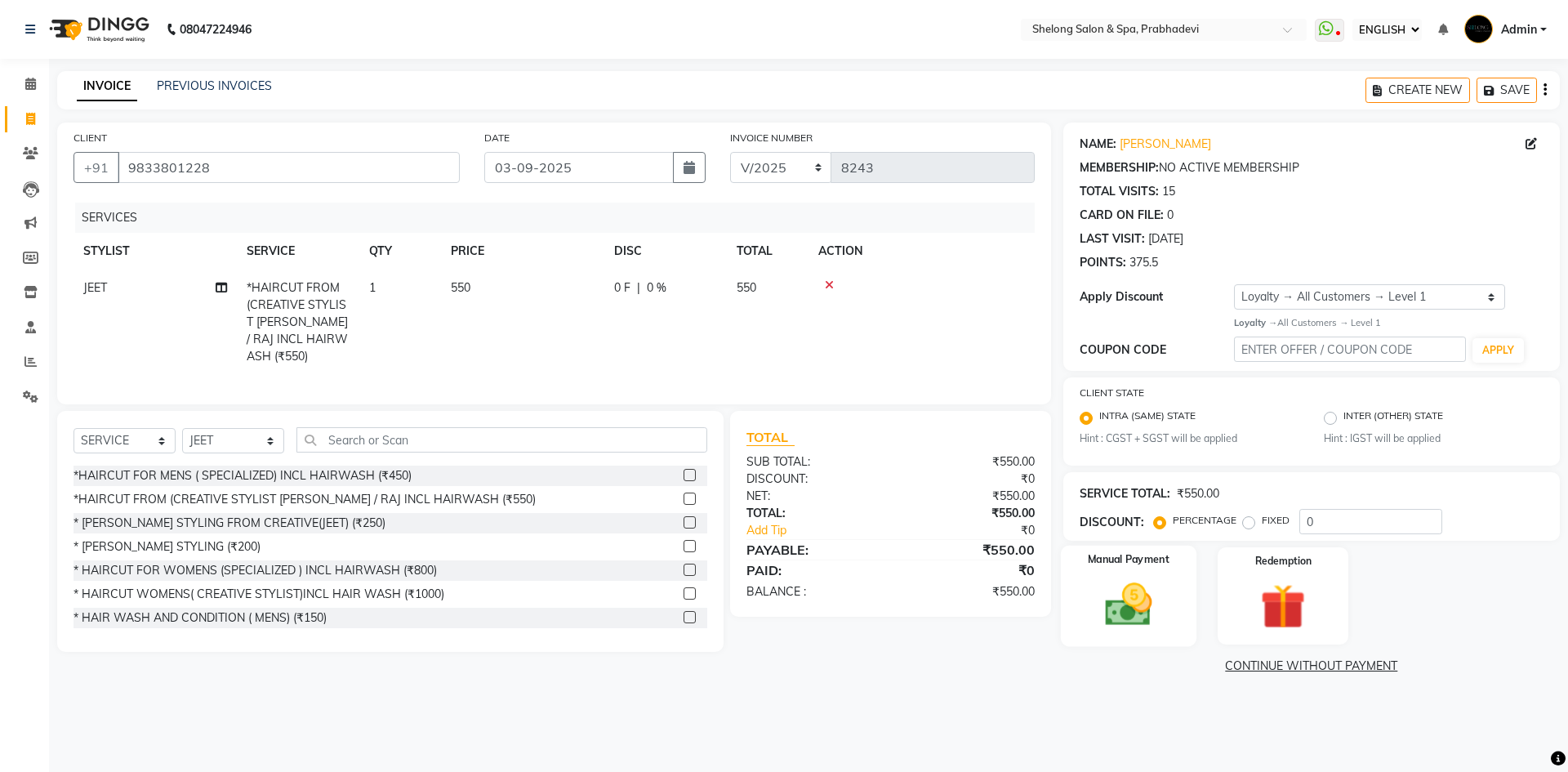
click at [1108, 595] on img at bounding box center [1128, 604] width 76 height 54
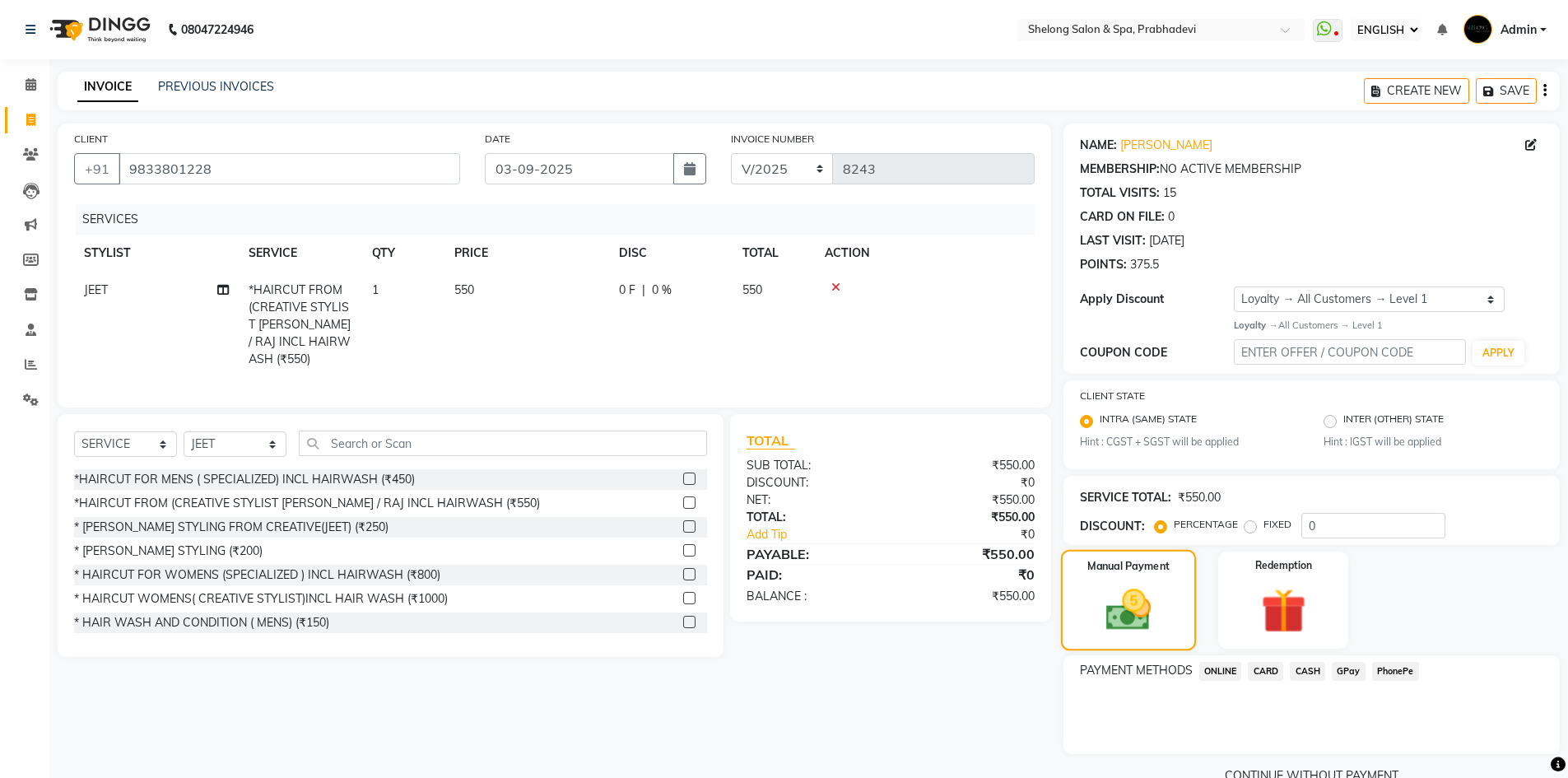
scroll to position [34, 0]
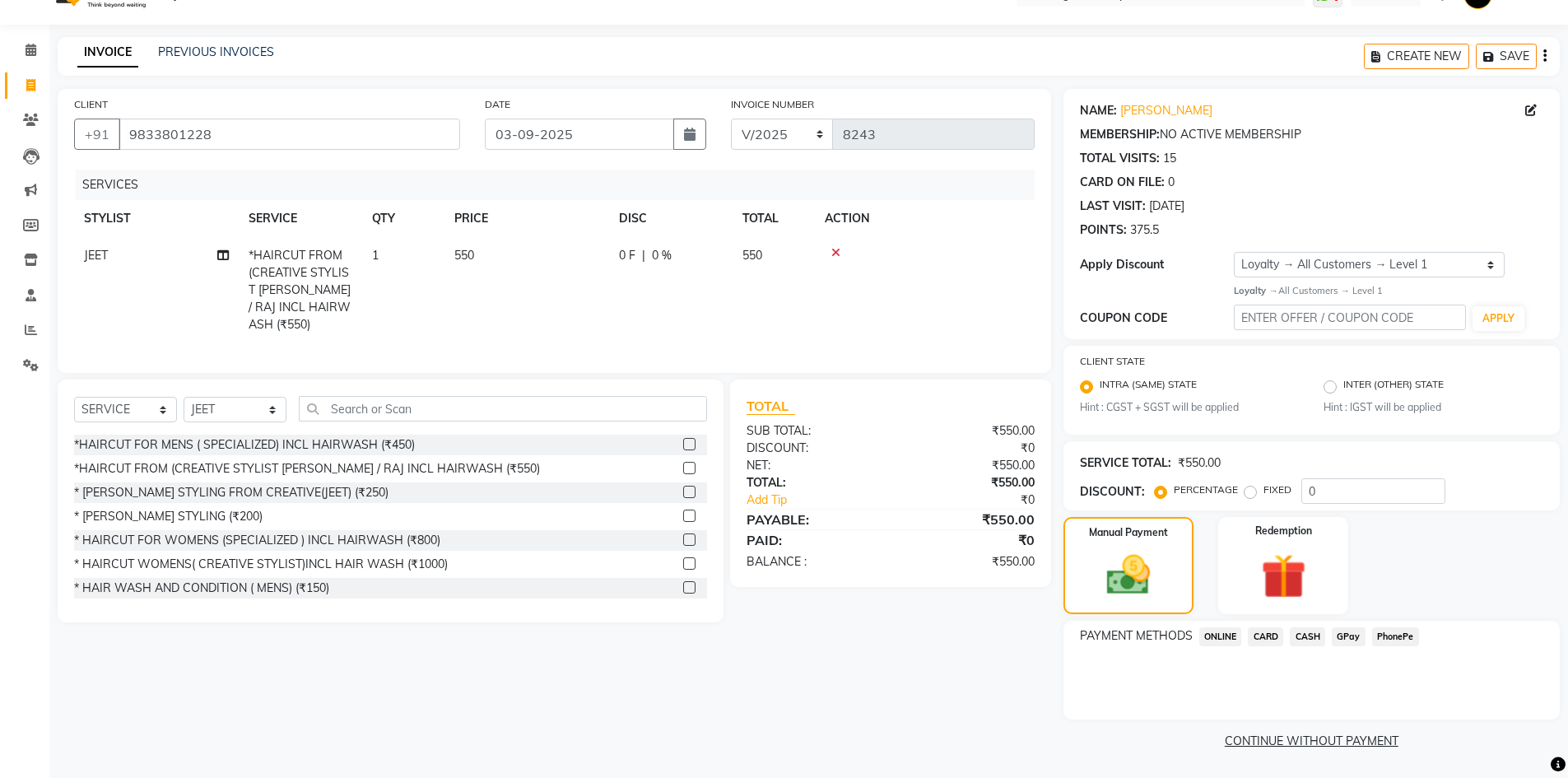
click at [1344, 639] on span "GPay" at bounding box center [1349, 637] width 34 height 19
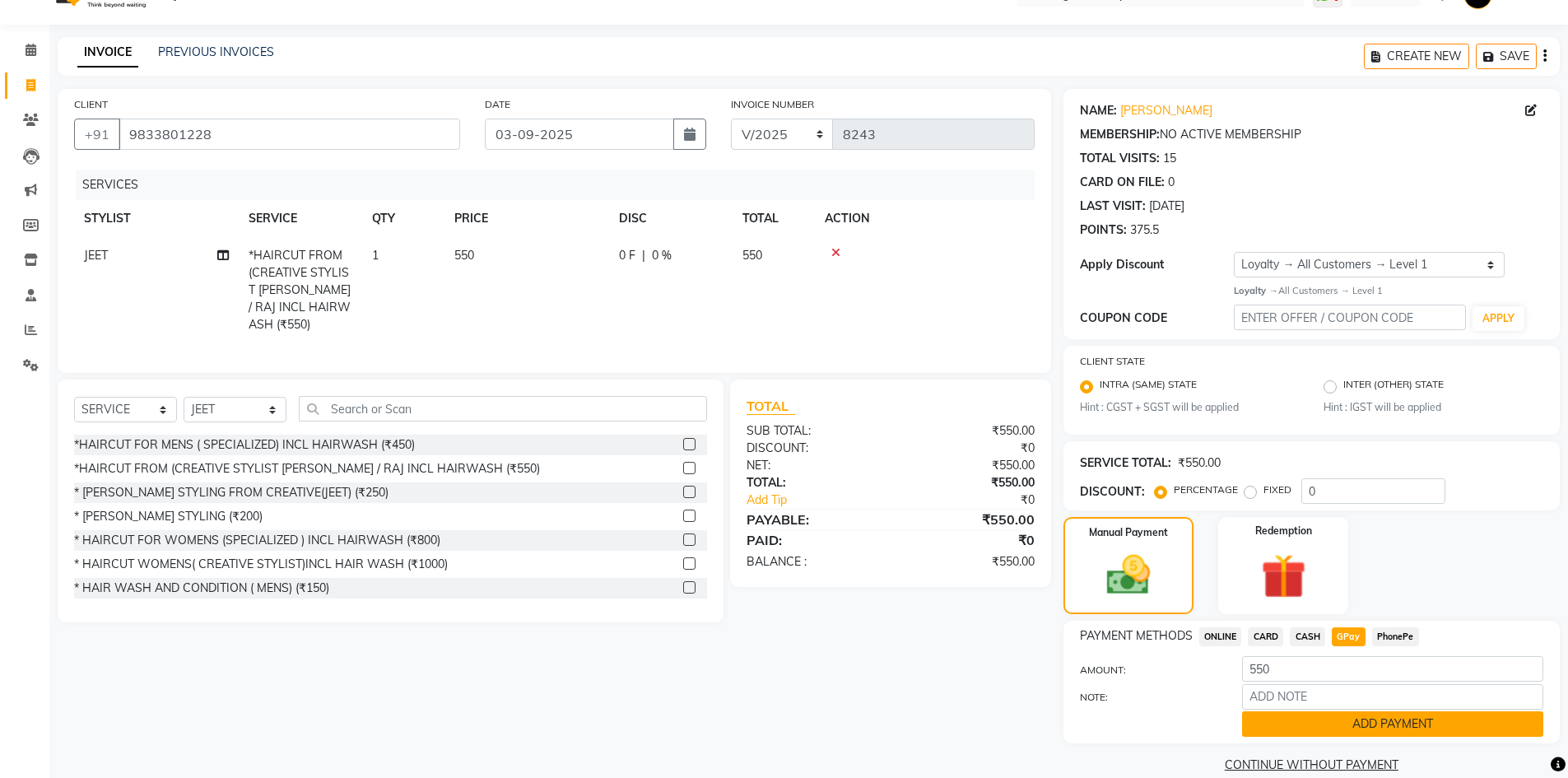
click at [1323, 717] on button "ADD PAYMENT" at bounding box center [1392, 724] width 301 height 26
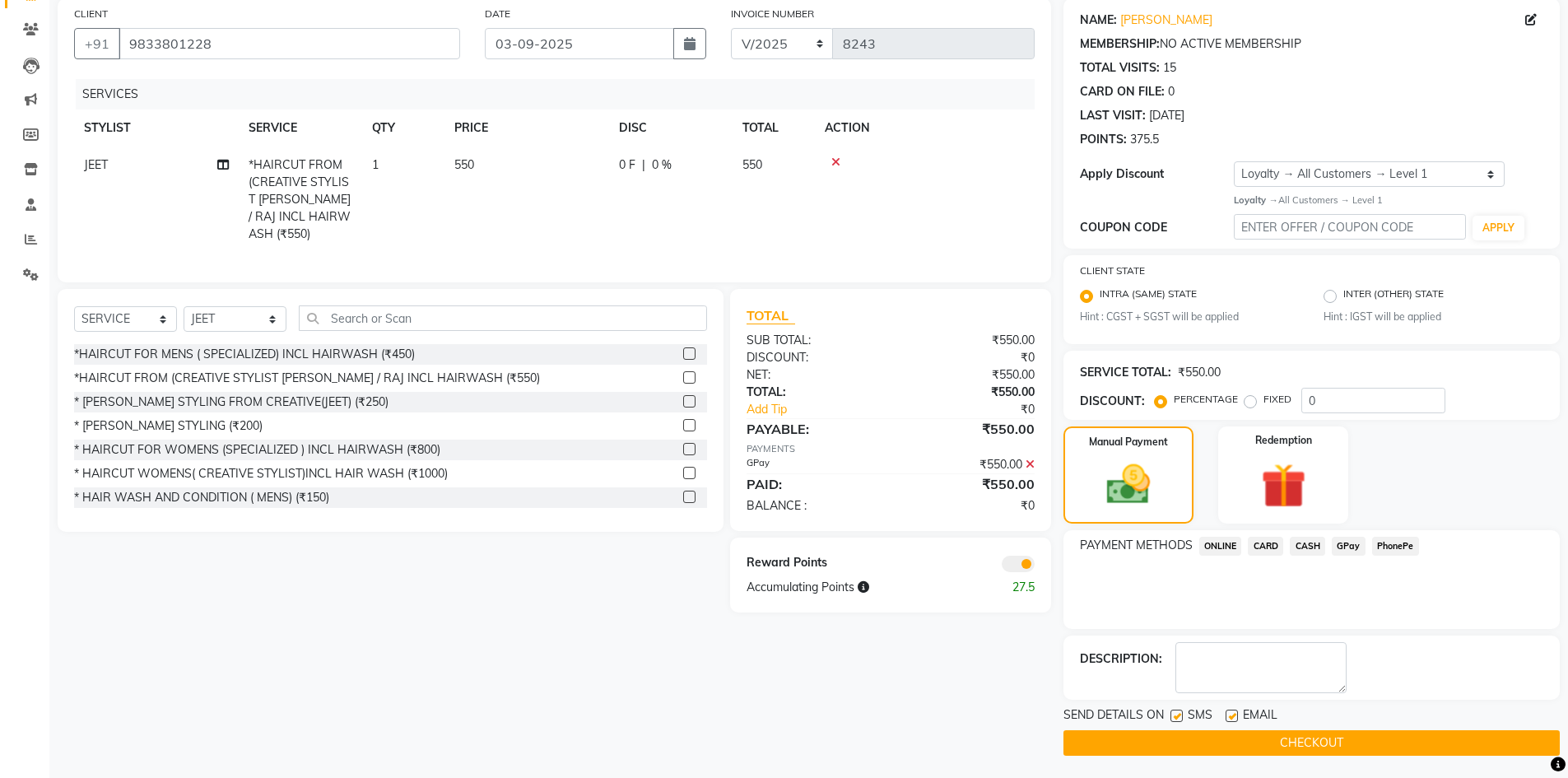
scroll to position [127, 0]
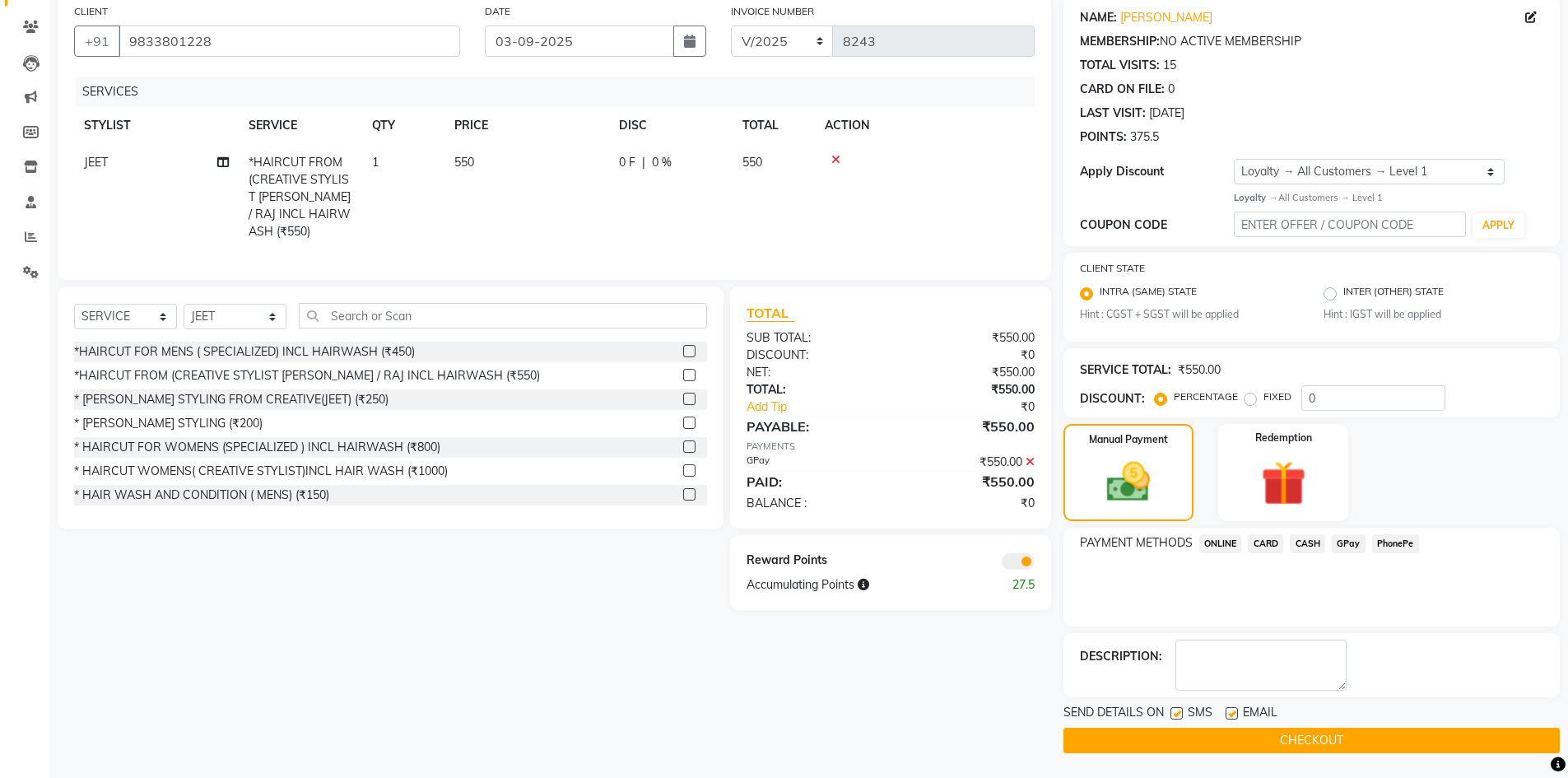
click at [1305, 741] on button "CHECKOUT" at bounding box center [1312, 740] width 497 height 26
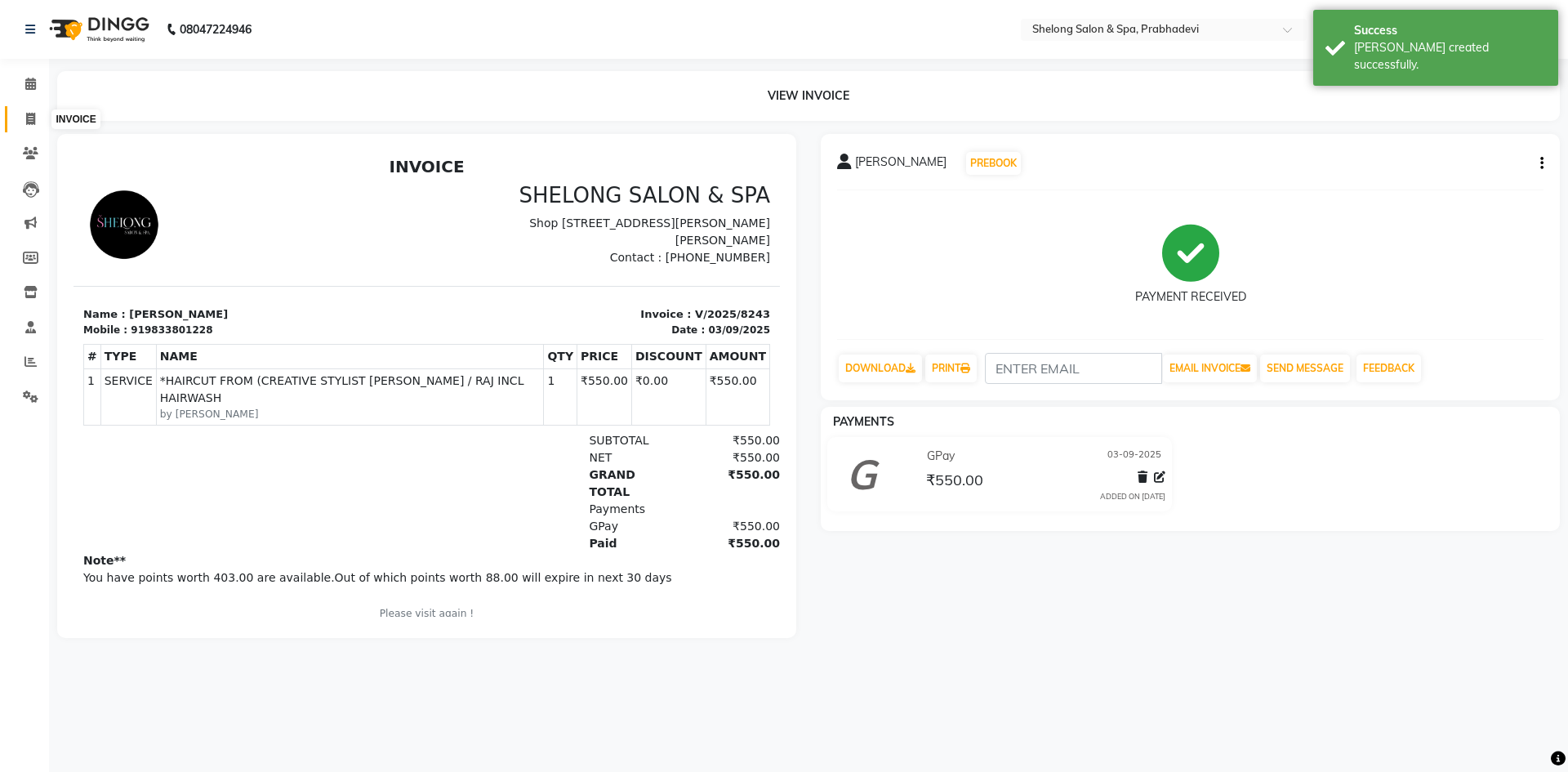
click at [20, 118] on span at bounding box center [31, 119] width 29 height 18
select select "service"
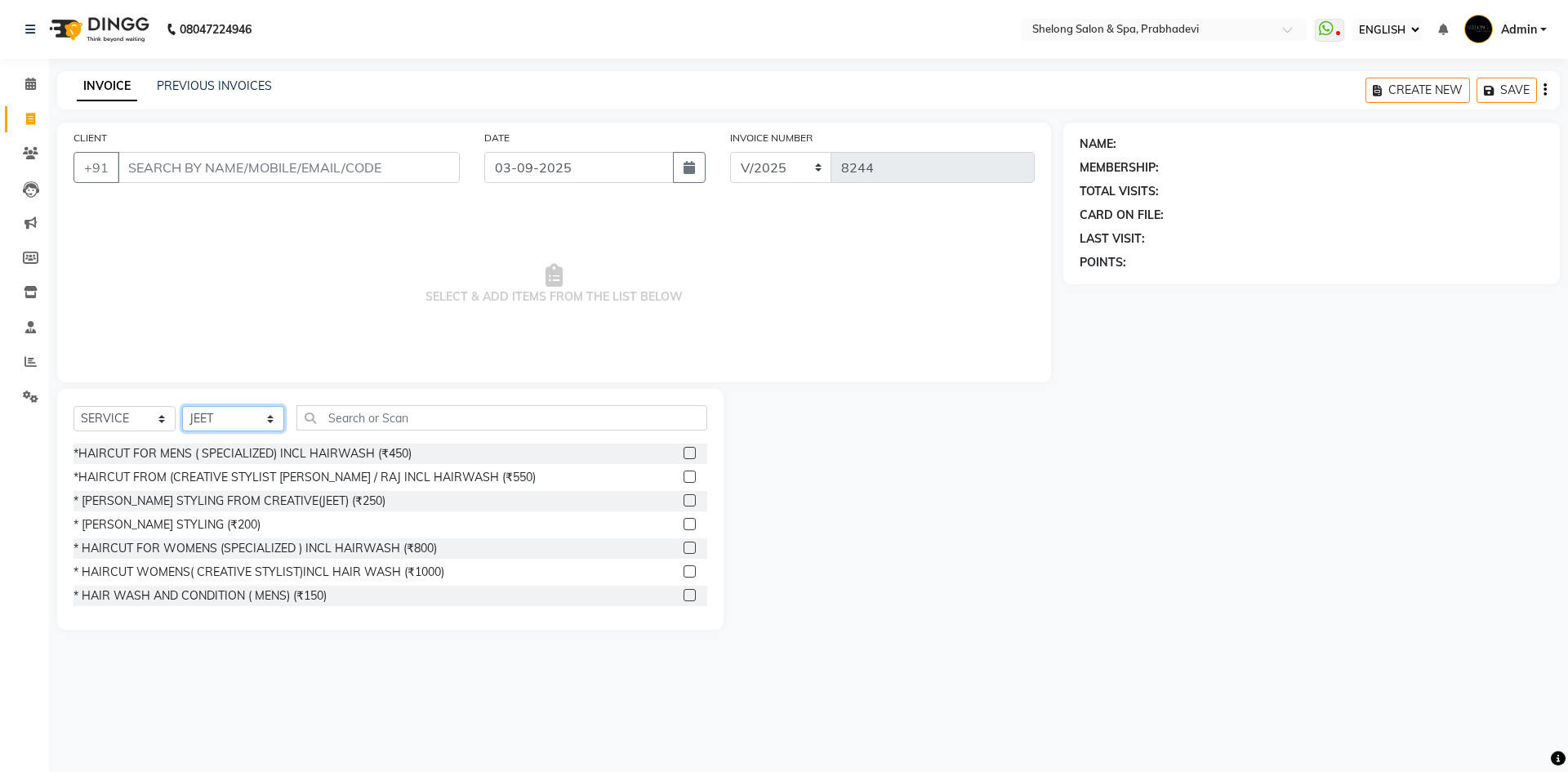
click at [206, 411] on select "SELECT STYLIST ( [PERSON_NAME] ) ( [PERSON_NAME] ) [PERSON_NAME] fojdur [PERSON…" at bounding box center [233, 418] width 102 height 25
select select "47990"
click at [182, 406] on select "SELECT STYLIST ( [PERSON_NAME] ) ( [PERSON_NAME] ) [PERSON_NAME] fojdur [PERSON…" at bounding box center [233, 418] width 102 height 25
drag, startPoint x: 205, startPoint y: 522, endPoint x: 211, endPoint y: 514, distance: 10.0
click at [205, 521] on div "* [PERSON_NAME] STYLING (₹200)" at bounding box center [167, 525] width 187 height 18
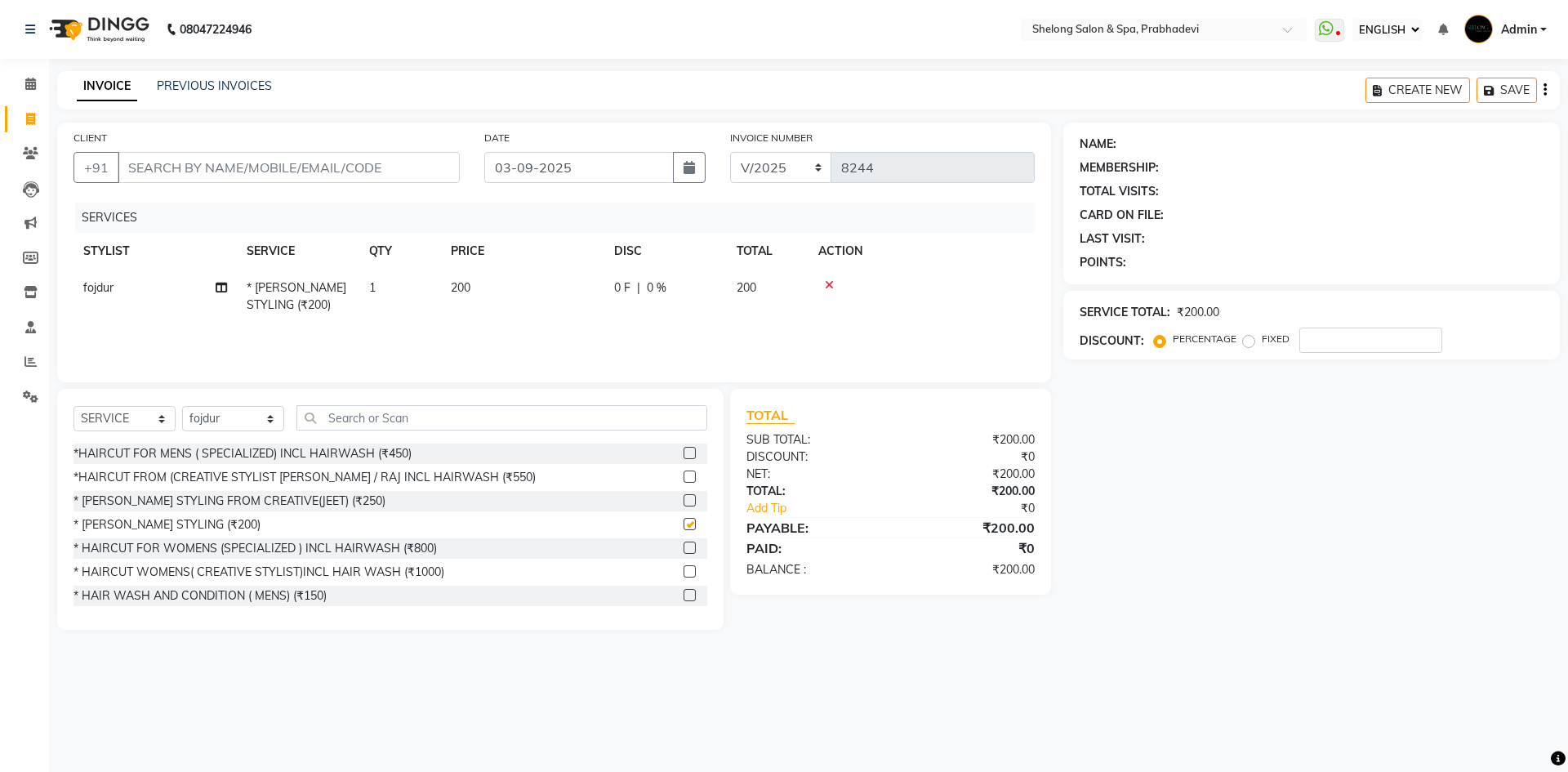
checkbox input "false"
click at [339, 419] on input "text" at bounding box center [502, 418] width 410 height 25
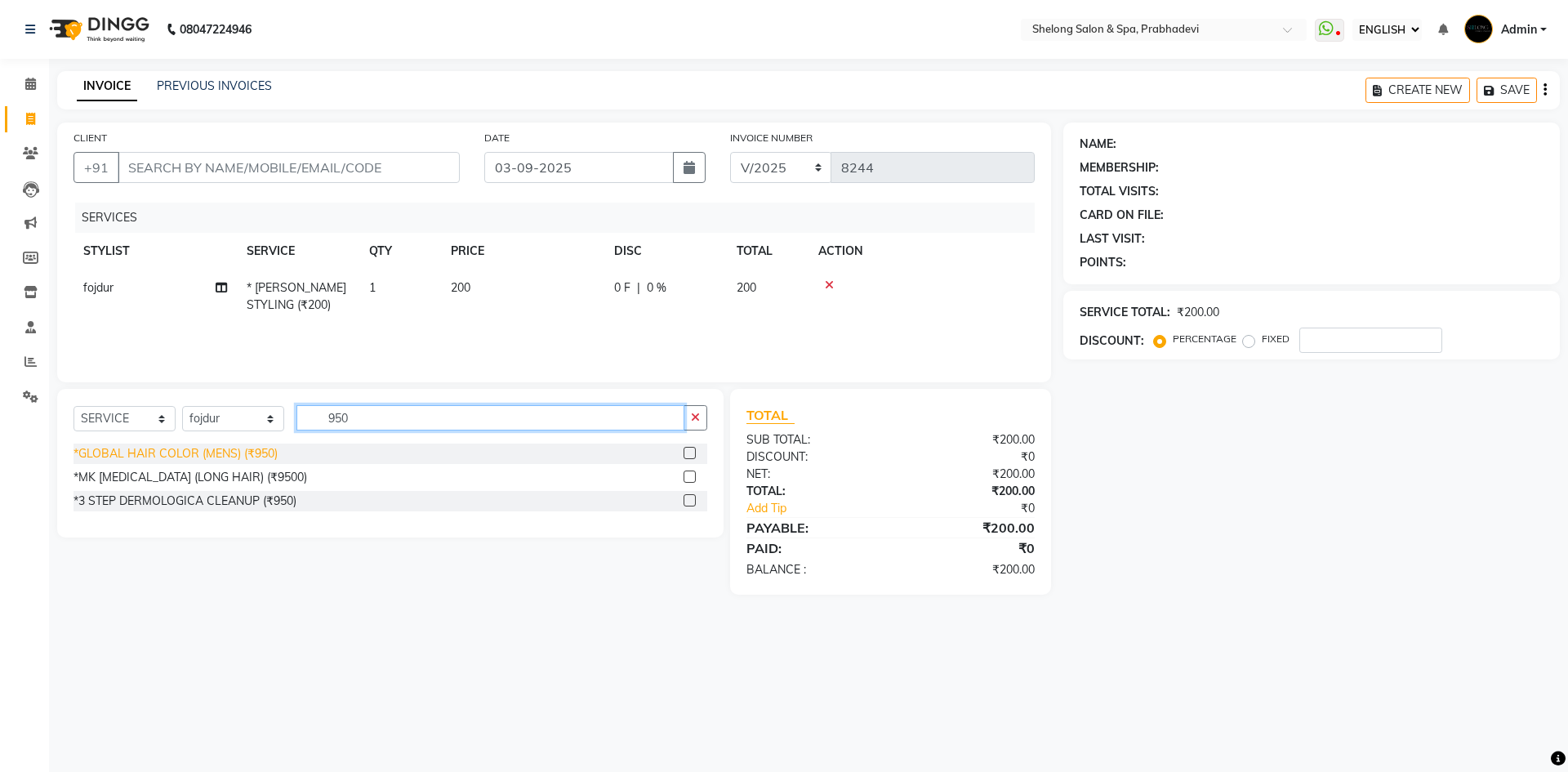
type input "950"
click at [239, 453] on div "*GLOBAL HAIR COLOR (MENS) (₹950)" at bounding box center [175, 454] width 204 height 18
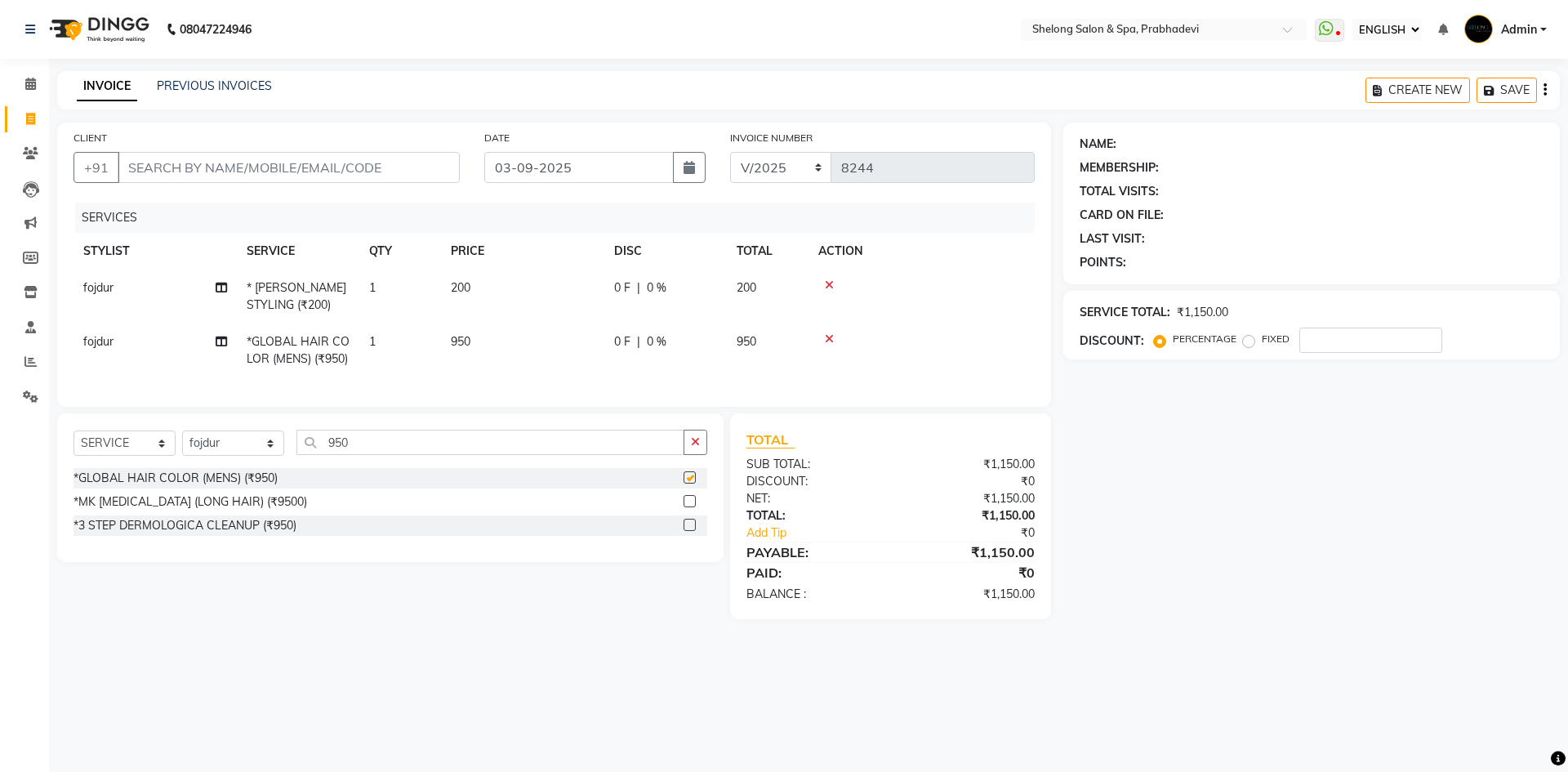
checkbox input "false"
click at [688, 447] on button "button" at bounding box center [695, 442] width 24 height 25
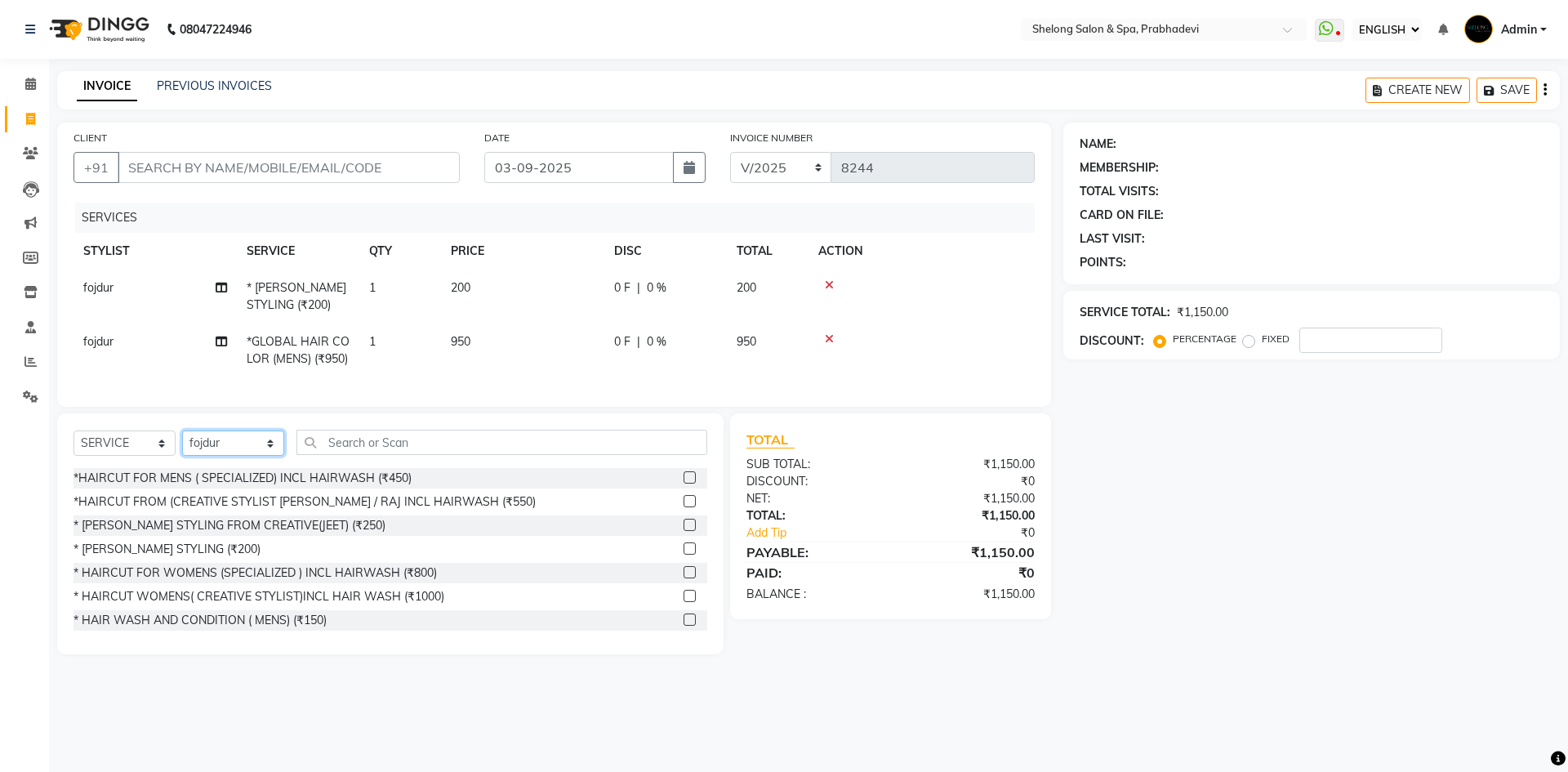
drag, startPoint x: 223, startPoint y: 460, endPoint x: 225, endPoint y: 448, distance: 12.2
click at [225, 451] on select "SELECT STYLIST ( [PERSON_NAME] ) ( [PERSON_NAME] ) [PERSON_NAME] fojdur [PERSON…" at bounding box center [233, 443] width 102 height 25
select select "24970"
click at [182, 443] on select "SELECT STYLIST ( [PERSON_NAME] ) ( [PERSON_NAME] ) [PERSON_NAME] fojdur [PERSON…" at bounding box center [233, 443] width 102 height 25
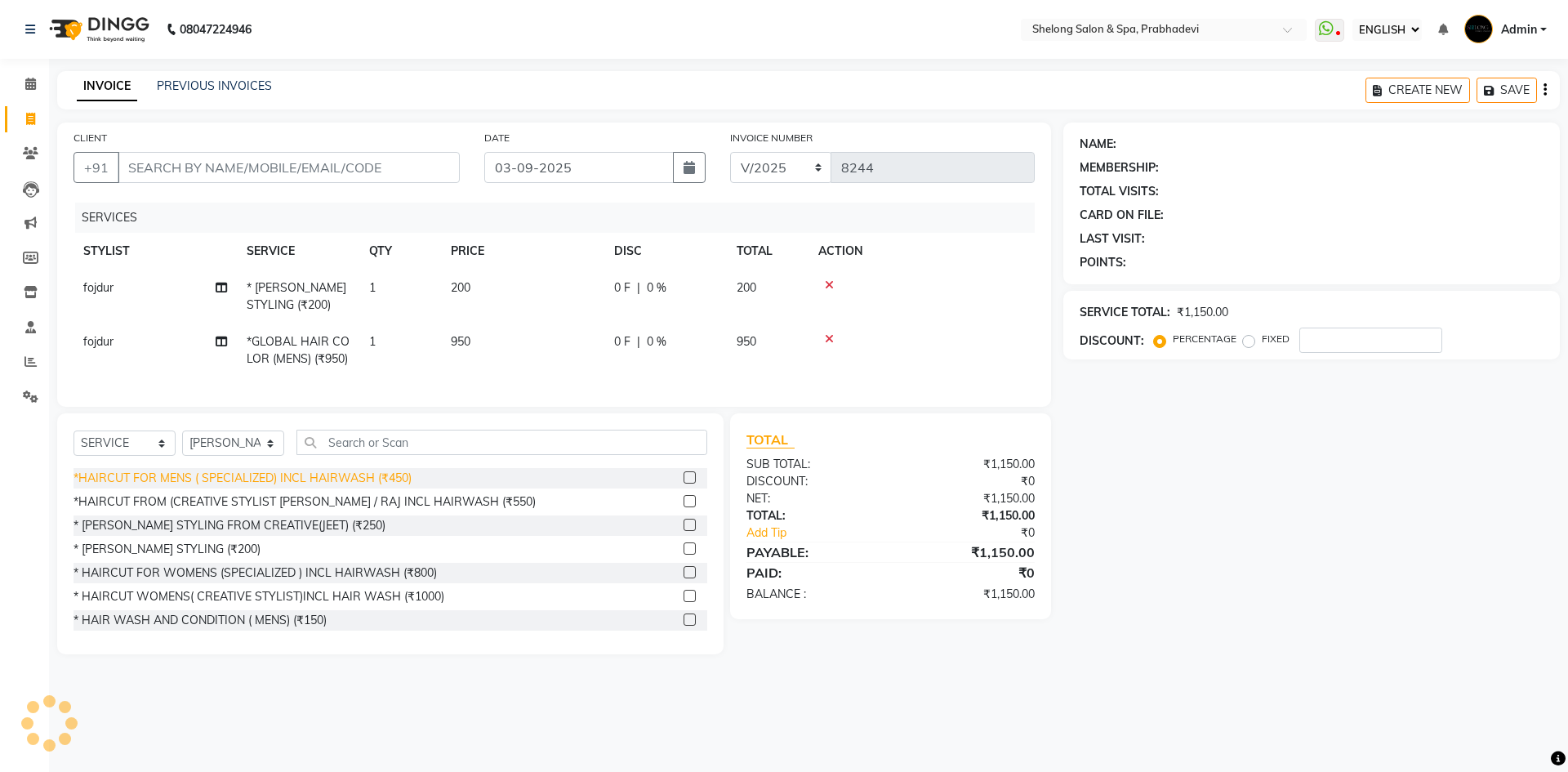
click at [222, 487] on div "*HAIRCUT FOR MENS ( SPECIALIZED) INCL HAIRWASH (₹450)" at bounding box center [243, 479] width 339 height 18
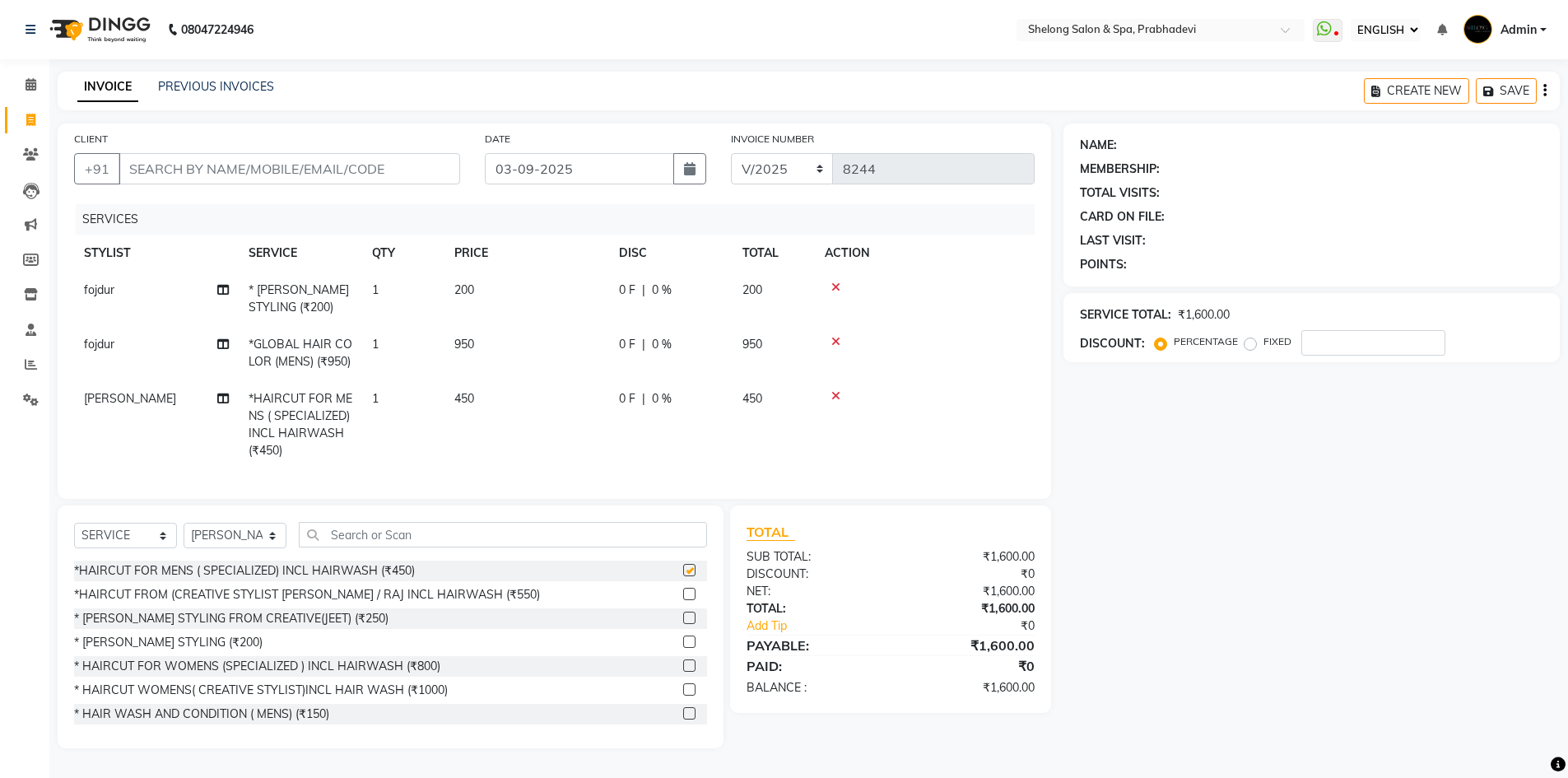
checkbox input "false"
click at [375, 179] on input "CLIENT" at bounding box center [289, 168] width 342 height 31
type input "d"
type input "0"
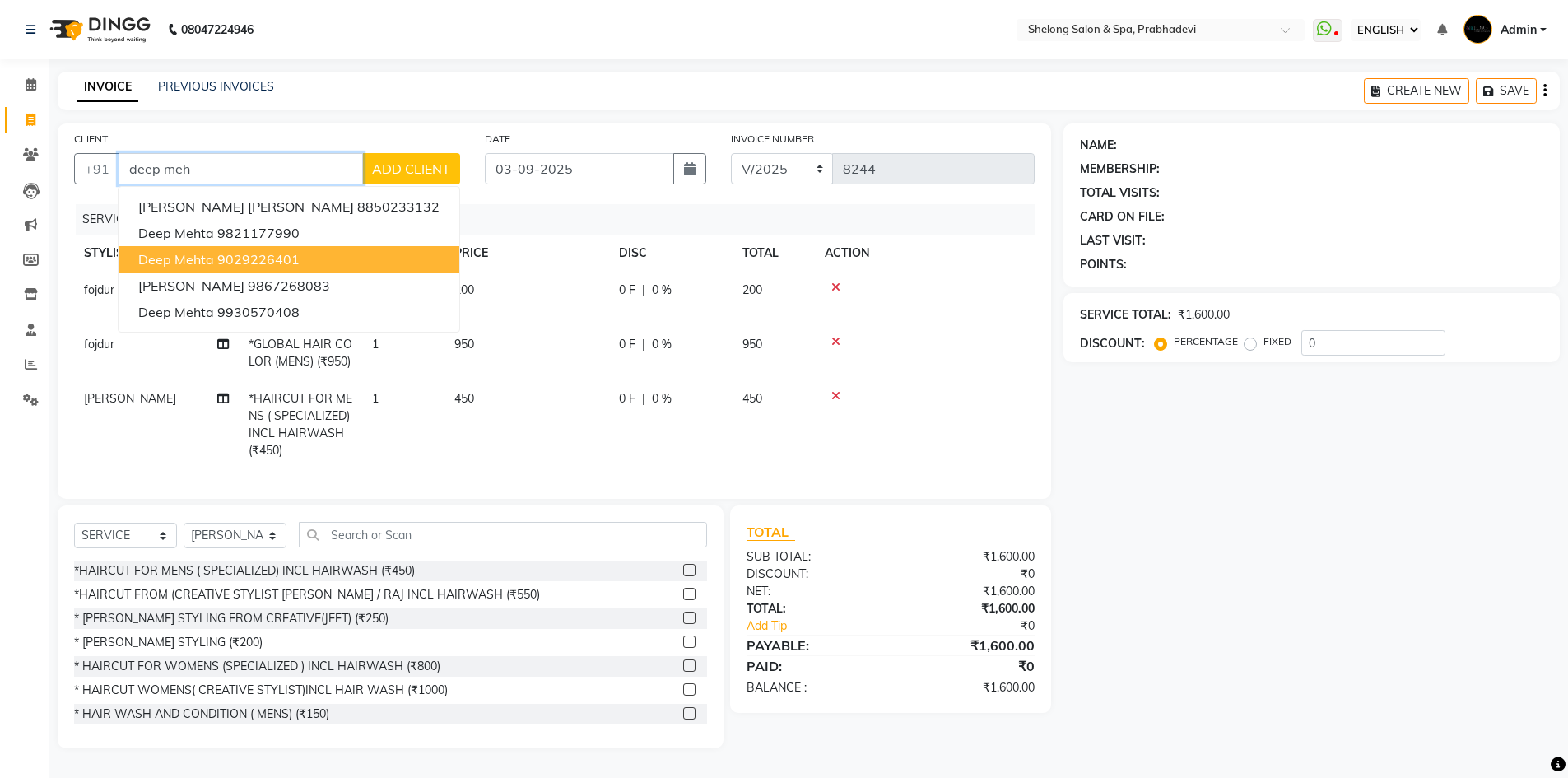
click at [267, 259] on ngb-highlight "9029226401" at bounding box center [258, 259] width 82 height 17
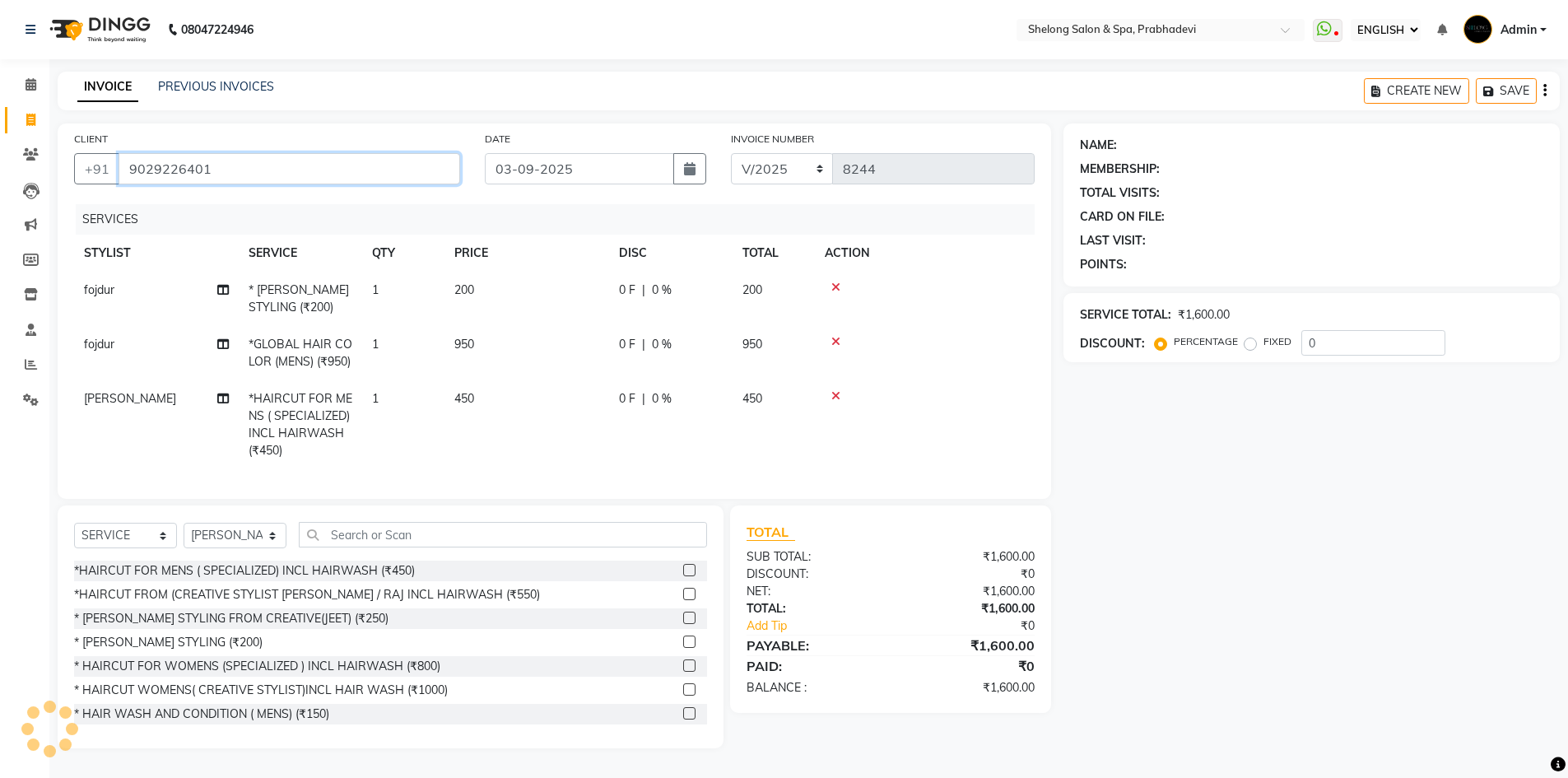
type input "9029226401"
select select "2: Object"
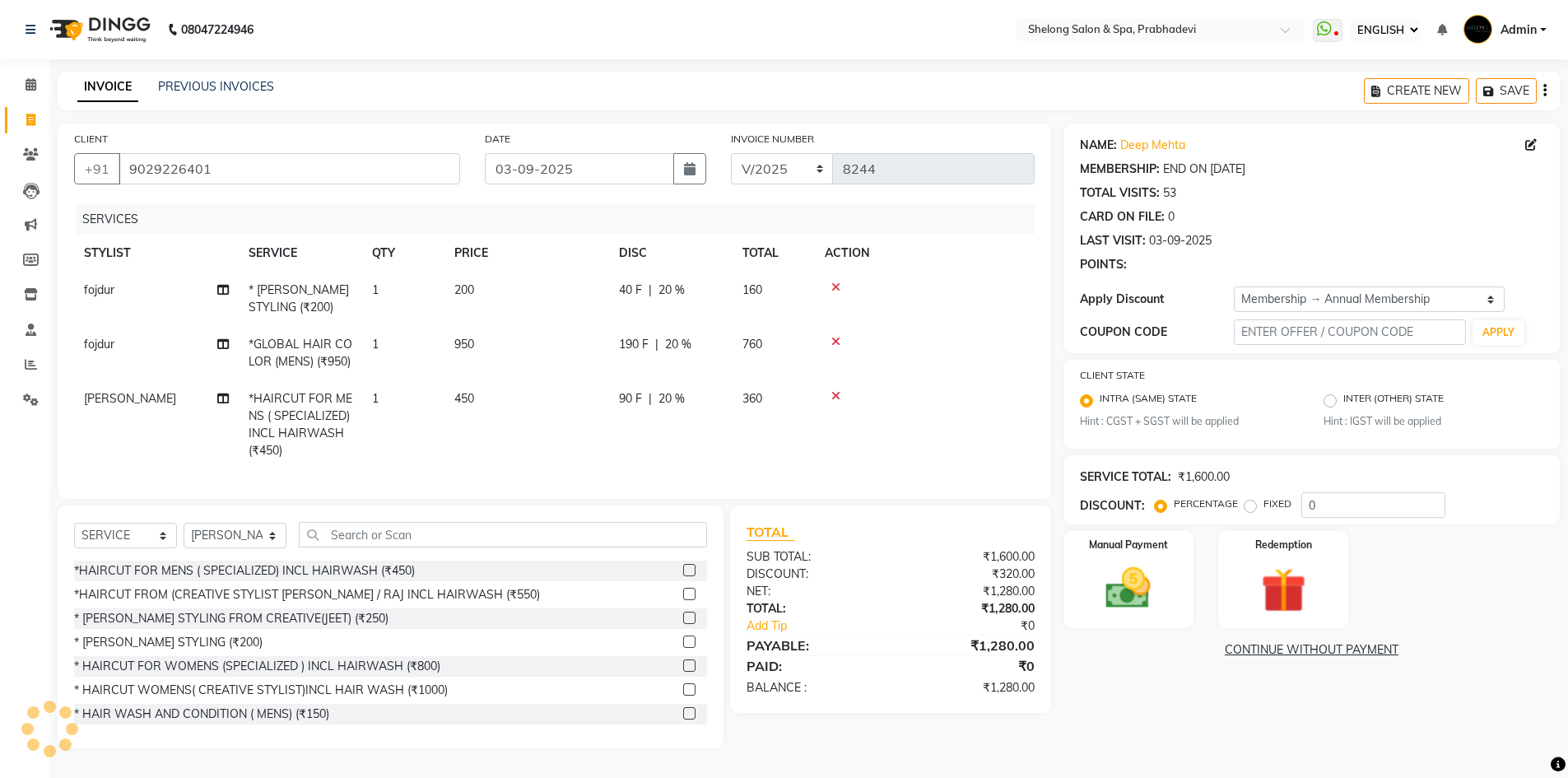
type input "20"
click at [1141, 571] on img at bounding box center [1129, 589] width 76 height 54
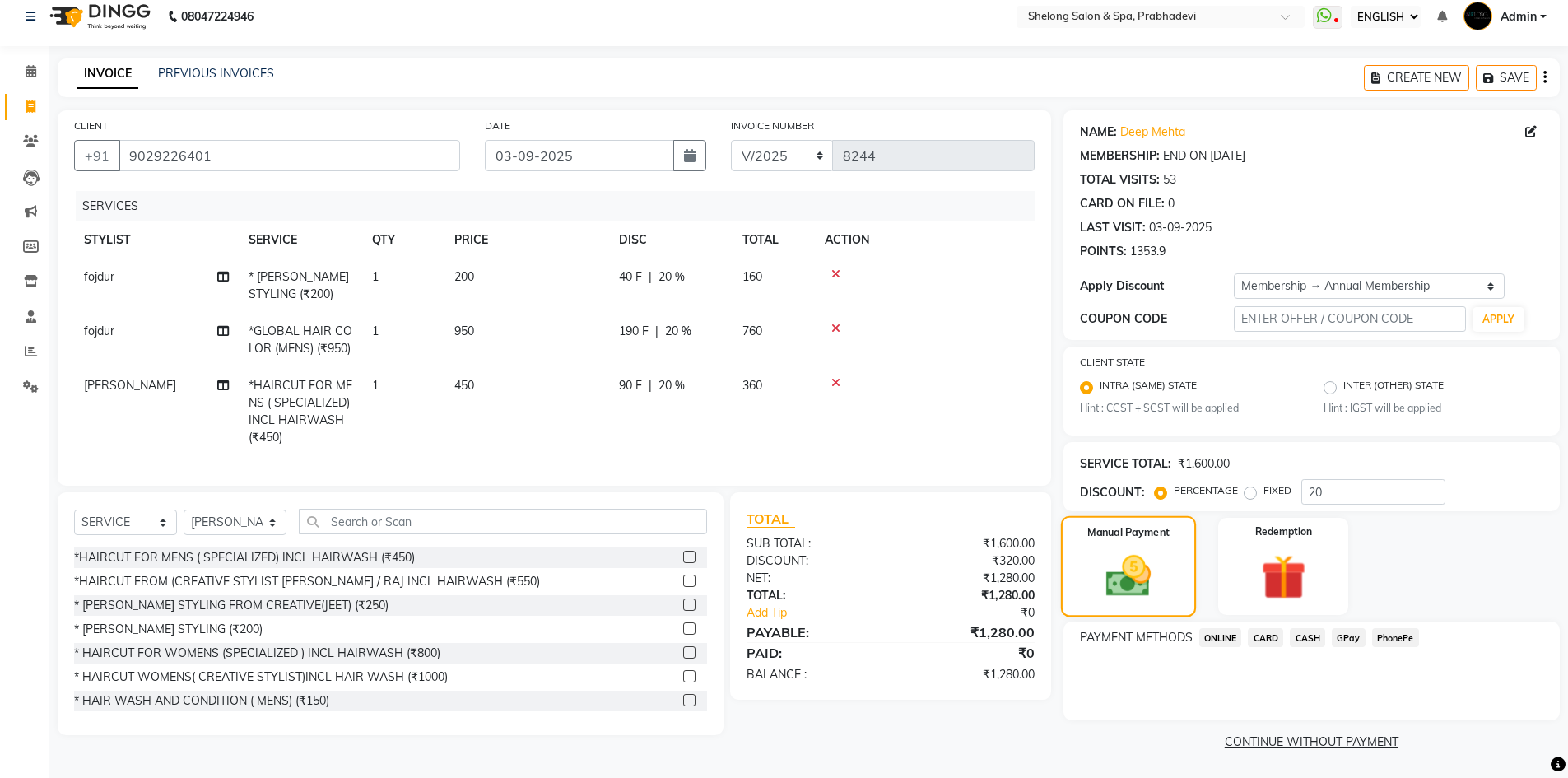
scroll to position [14, 0]
click at [1319, 633] on span "CASH" at bounding box center [1307, 637] width 35 height 19
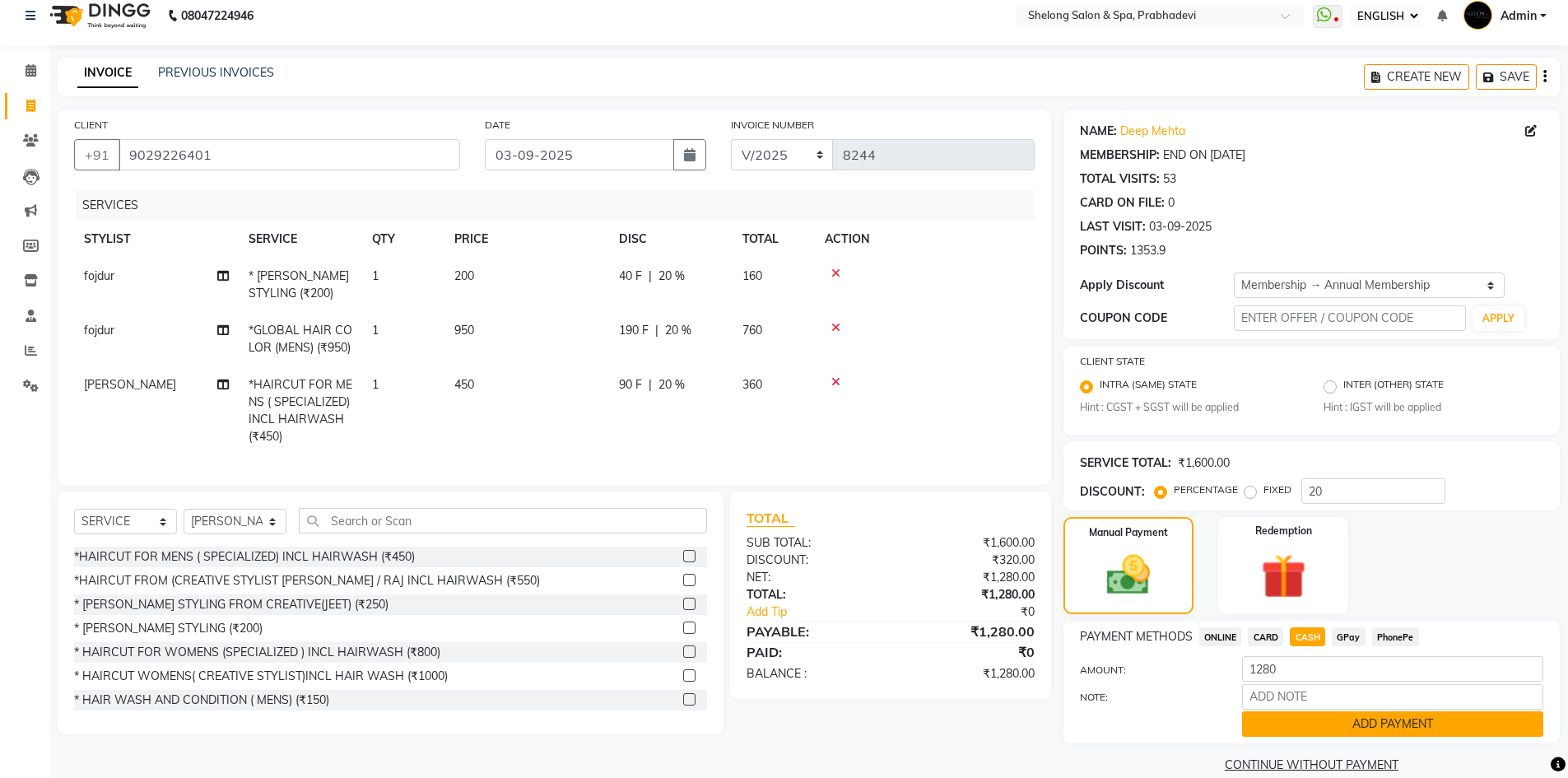
click at [1283, 723] on button "ADD PAYMENT" at bounding box center [1392, 724] width 301 height 26
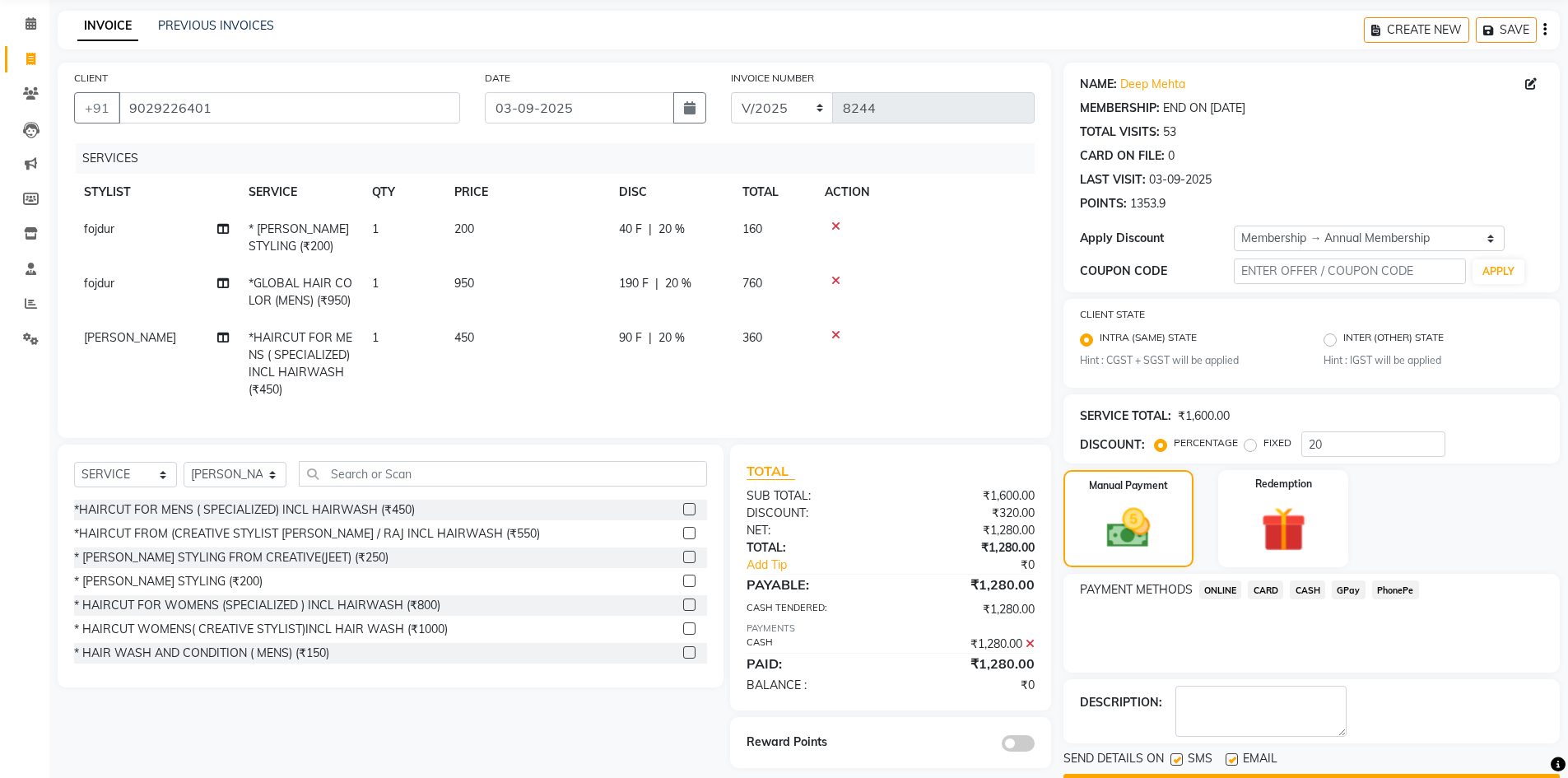
scroll to position [107, 0]
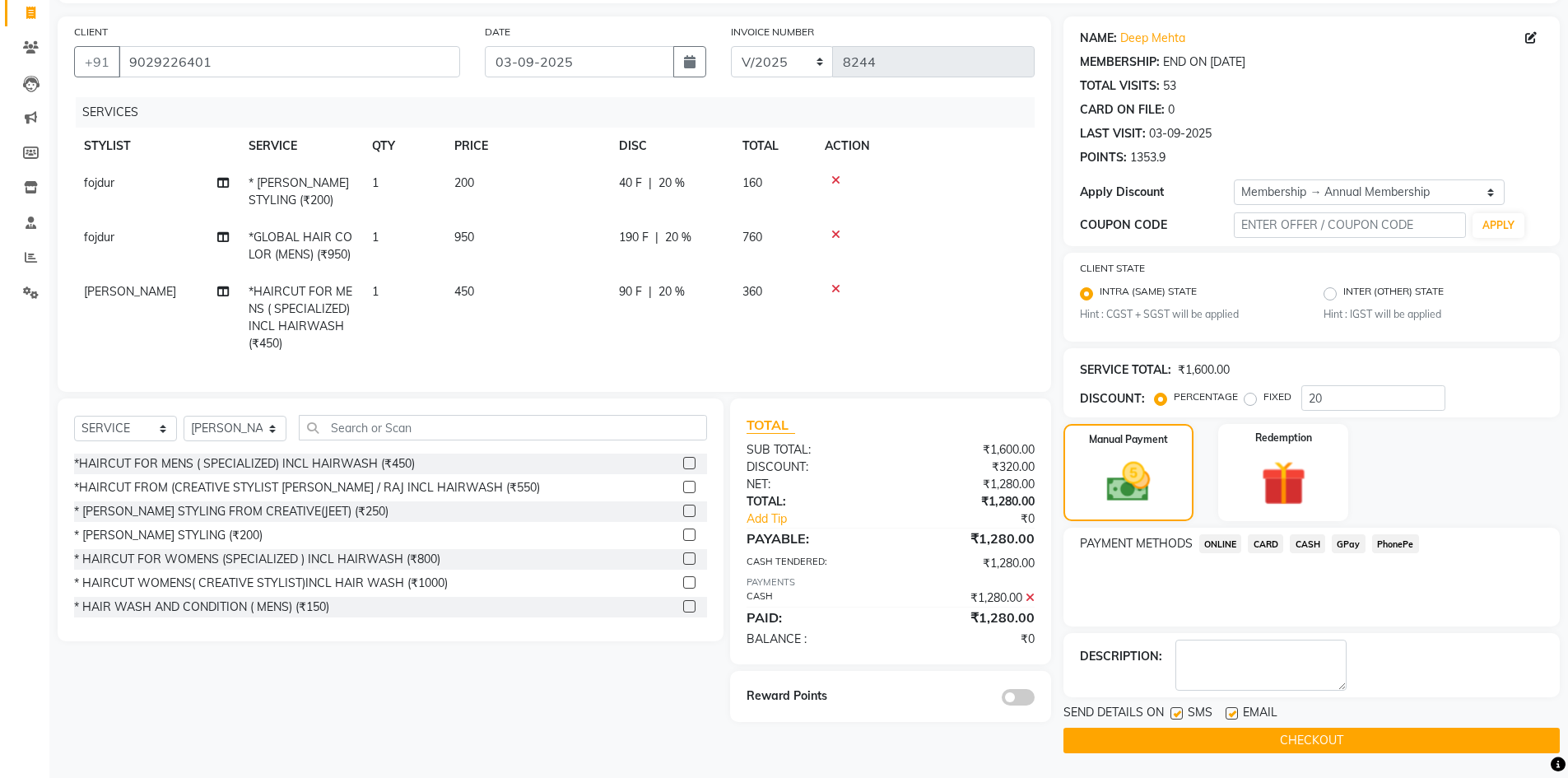
drag, startPoint x: 1001, startPoint y: 701, endPoint x: 1046, endPoint y: 690, distance: 46.3
click at [1001, 698] on div "Reward Points" at bounding box center [890, 697] width 320 height 51
click at [1018, 706] on span at bounding box center [1017, 698] width 33 height 17
click at [1035, 700] on input "checkbox" at bounding box center [1035, 700] width 0 height 0
click at [1188, 737] on button "CHECKOUT" at bounding box center [1312, 740] width 497 height 26
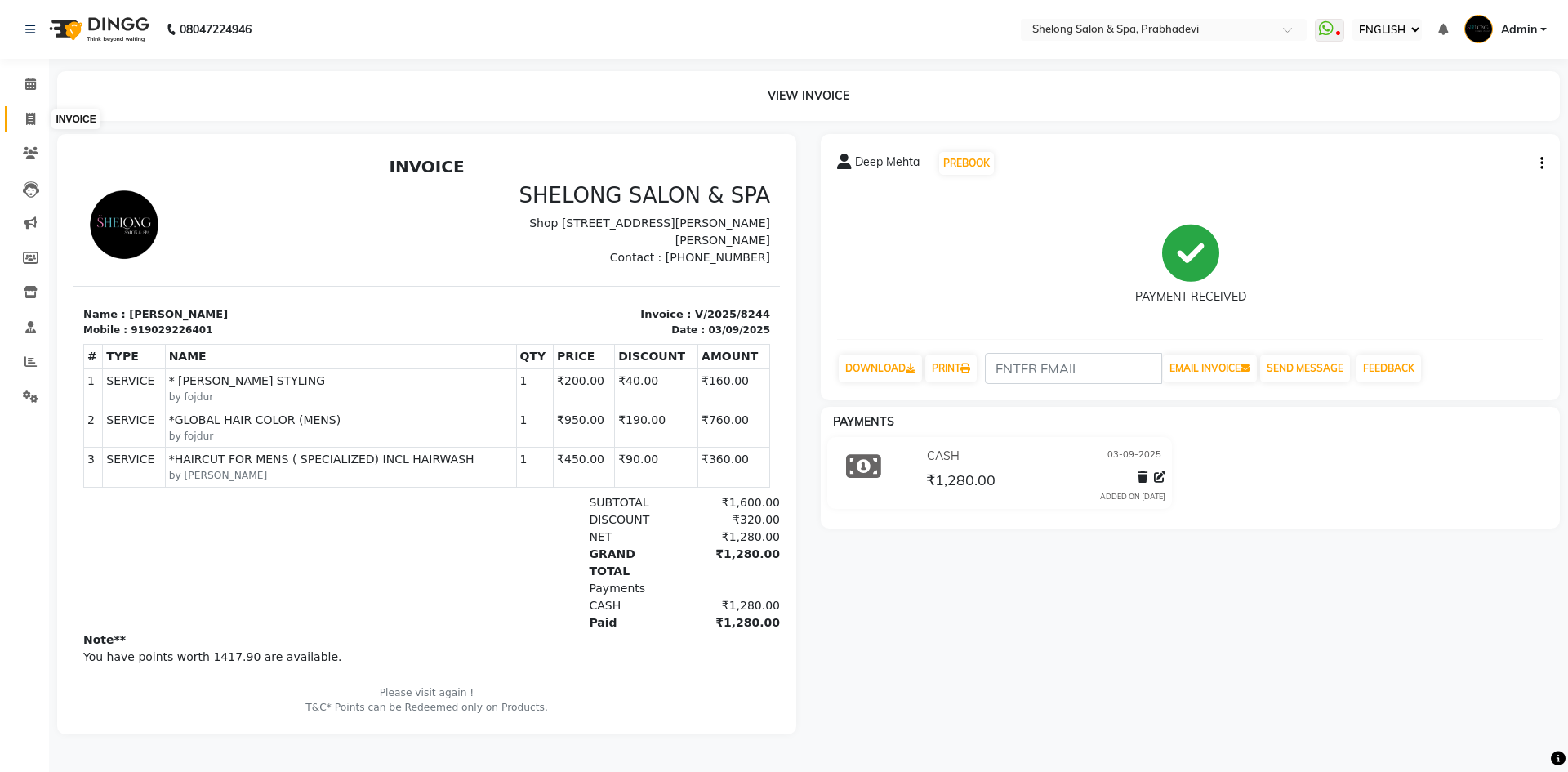
click at [29, 125] on span at bounding box center [31, 119] width 29 height 18
select select "service"
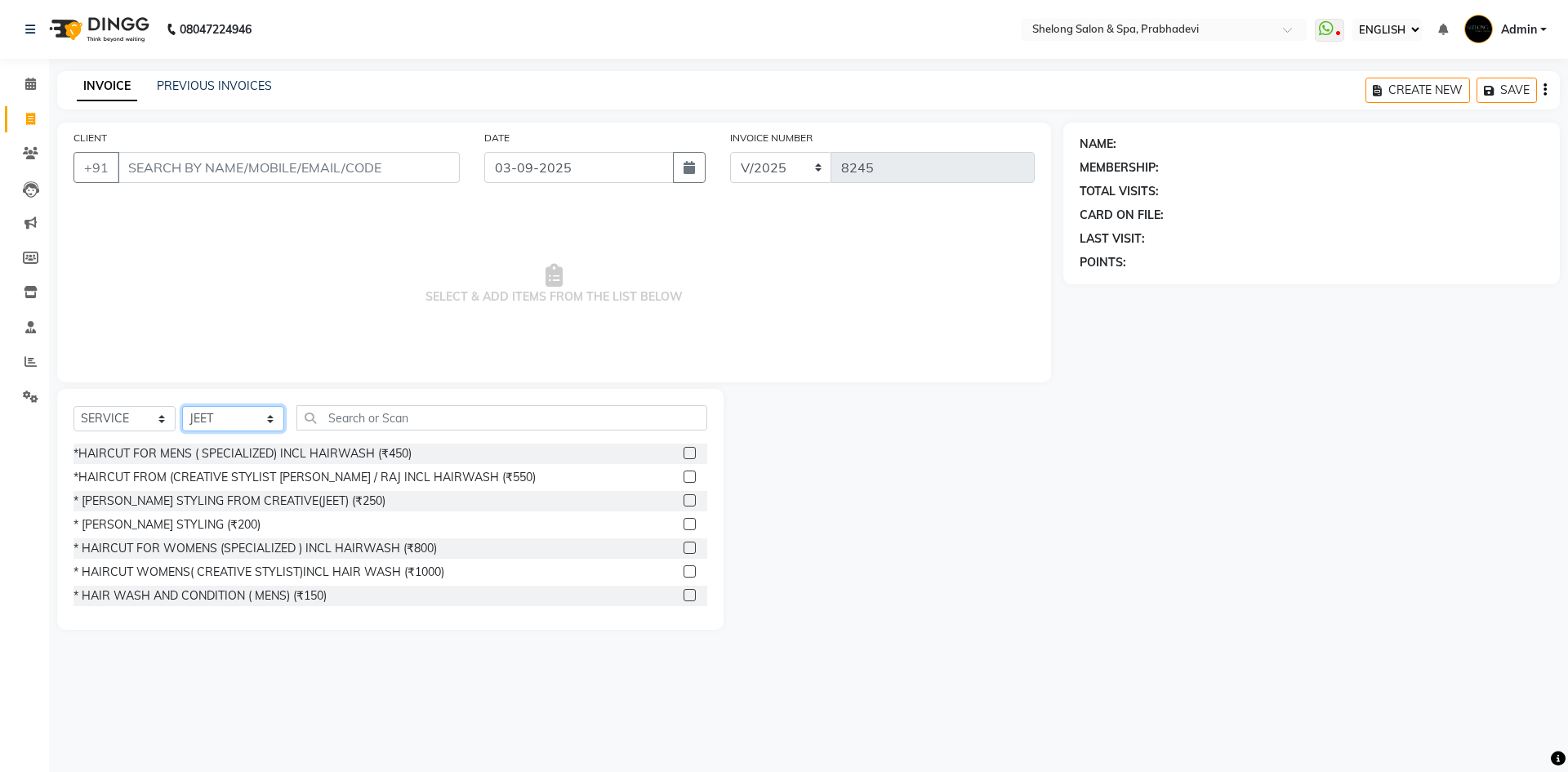
click at [228, 412] on select "SELECT STYLIST ( [PERSON_NAME] ) ( [PERSON_NAME] ) [PERSON_NAME] fojdur [PERSON…" at bounding box center [233, 418] width 102 height 25
select select "24970"
click at [182, 406] on select "SELECT STYLIST ( [PERSON_NAME] ) ( [PERSON_NAME] ) [PERSON_NAME] fojdur [PERSON…" at bounding box center [233, 418] width 102 height 25
click at [231, 457] on div "*HAIRCUT FOR MENS ( SPECIALIZED) INCL HAIRWASH (₹450)" at bounding box center [243, 454] width 339 height 18
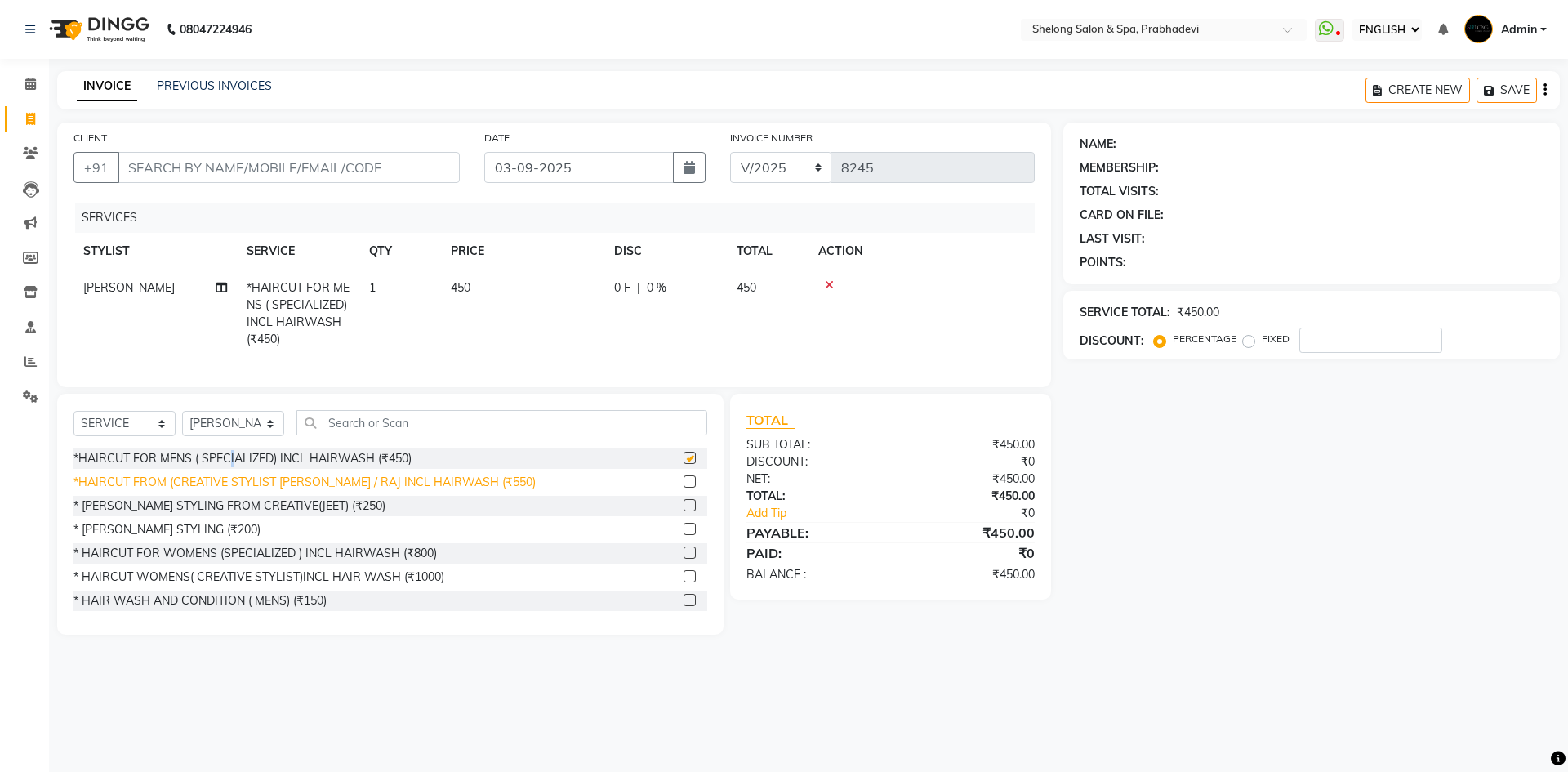
checkbox input "false"
click at [191, 539] on div "* [PERSON_NAME] STYLING (₹200)" at bounding box center [167, 530] width 187 height 18
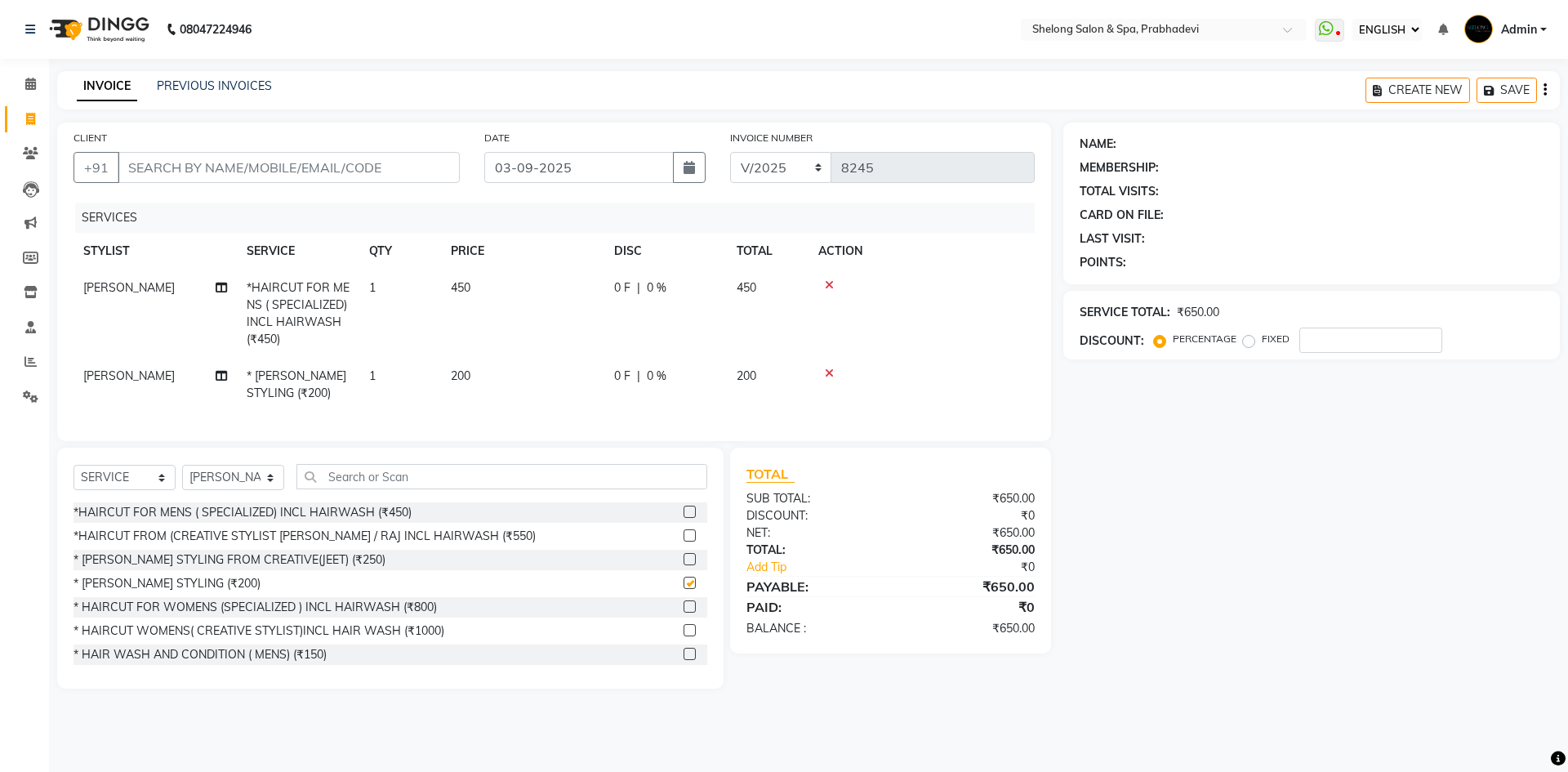
checkbox input "false"
click at [446, 182] on input "CLIENT" at bounding box center [289, 167] width 342 height 31
type input "9"
type input "0"
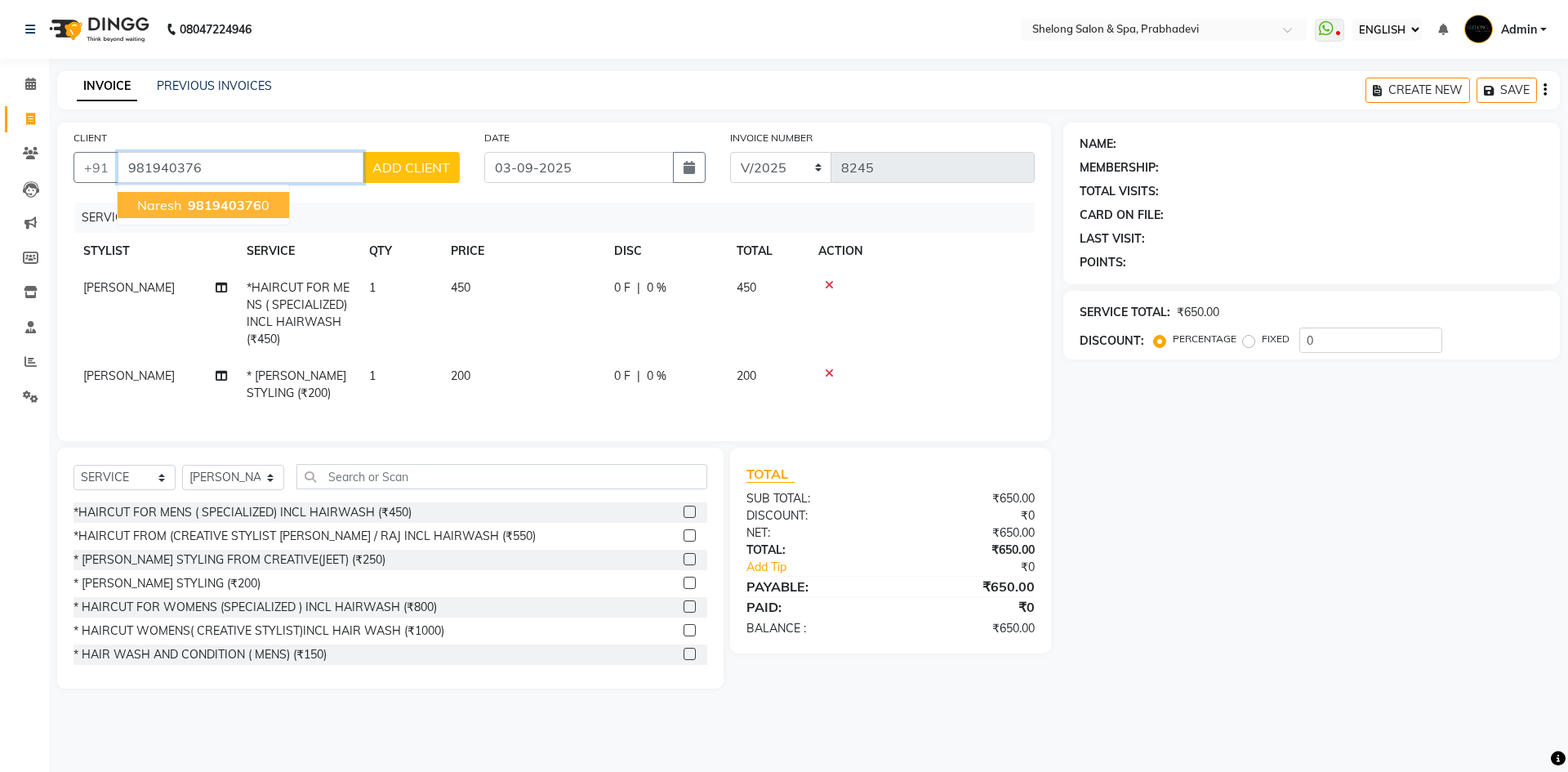
click at [208, 213] on button "Naresh 981940376 0" at bounding box center [203, 205] width 172 height 26
type input "9819403760"
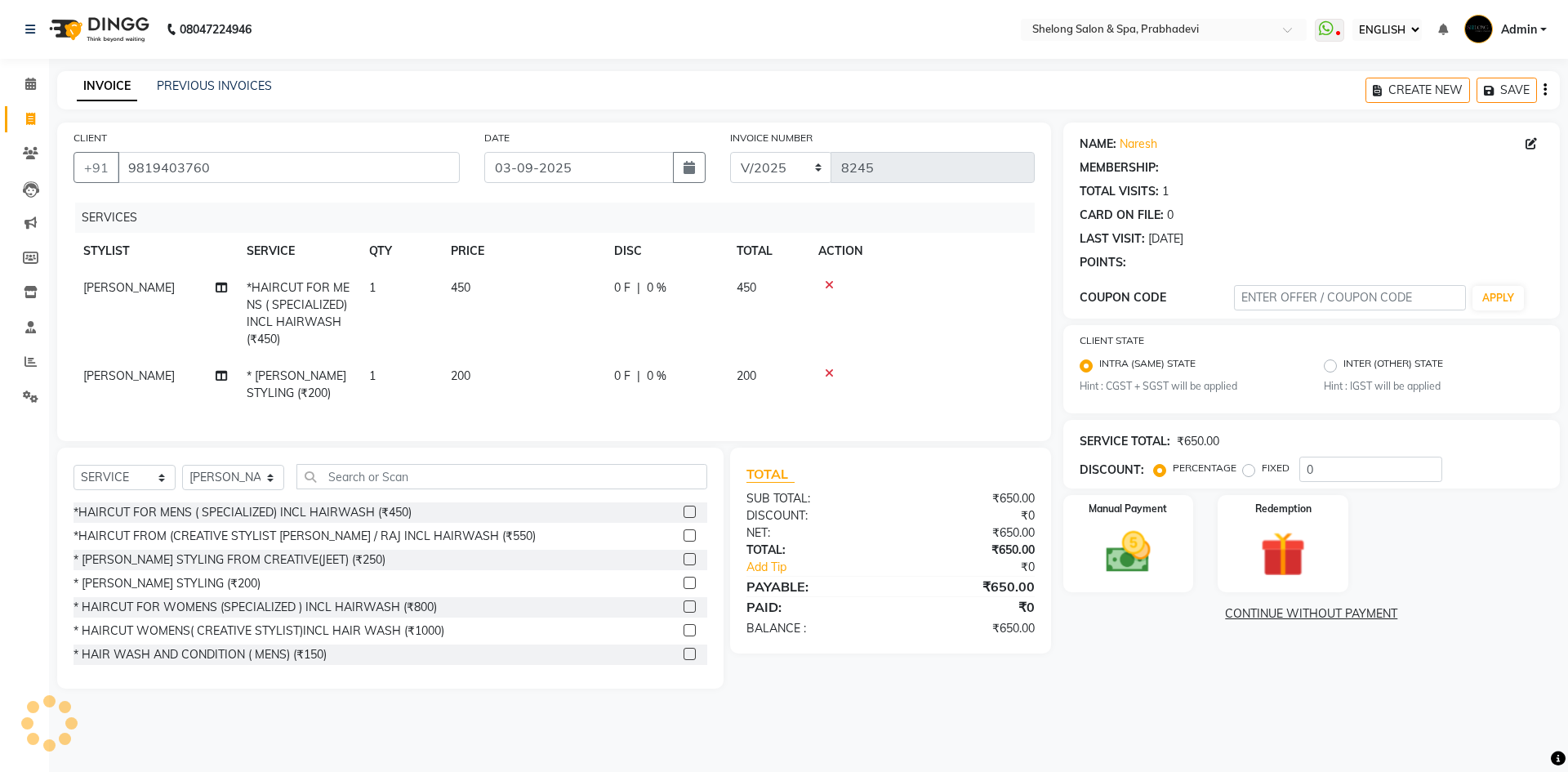
select select "1: Object"
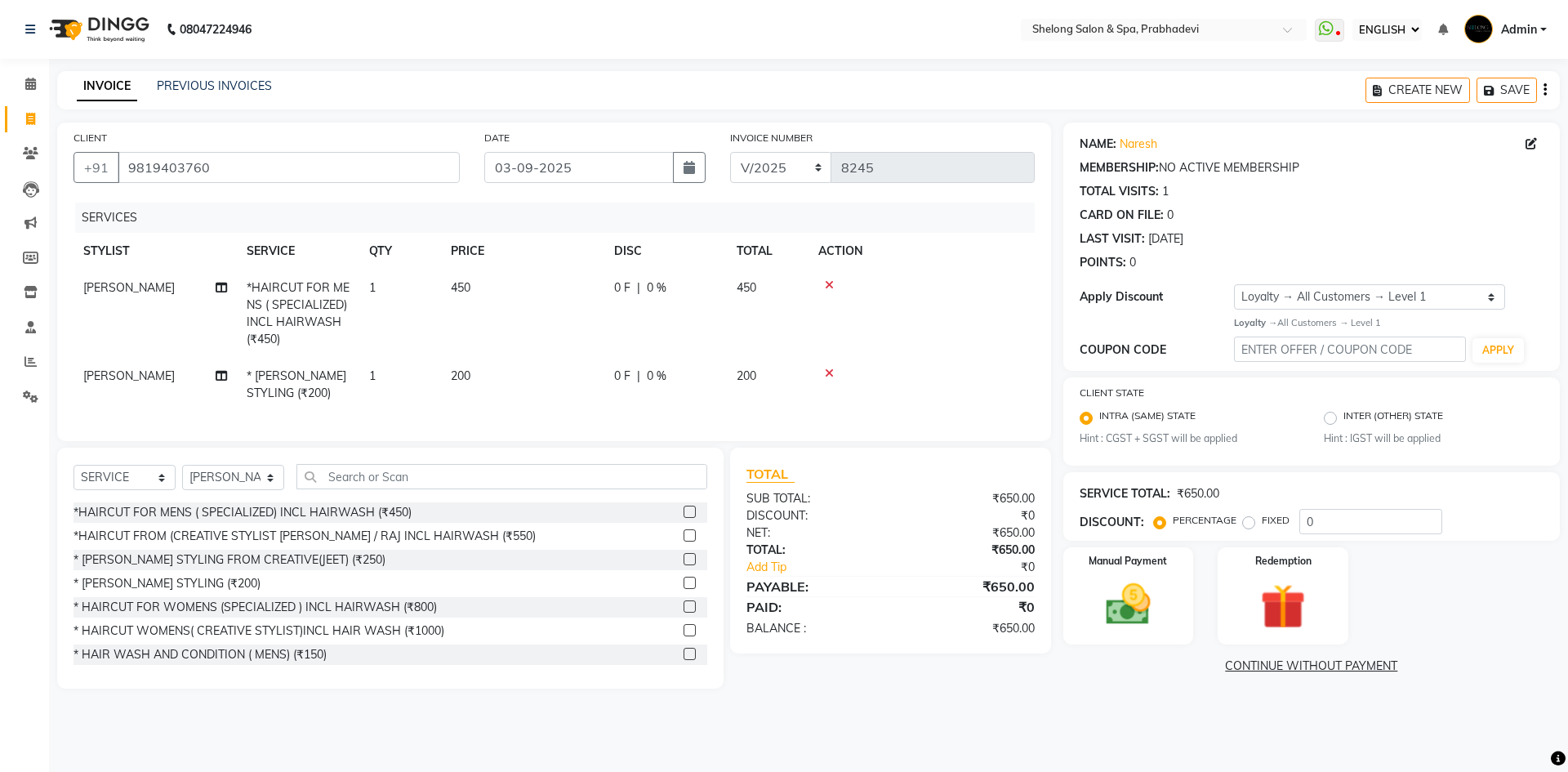
click at [824, 374] on div at bounding box center [922, 373] width 207 height 11
click at [833, 368] on icon at bounding box center [830, 373] width 9 height 11
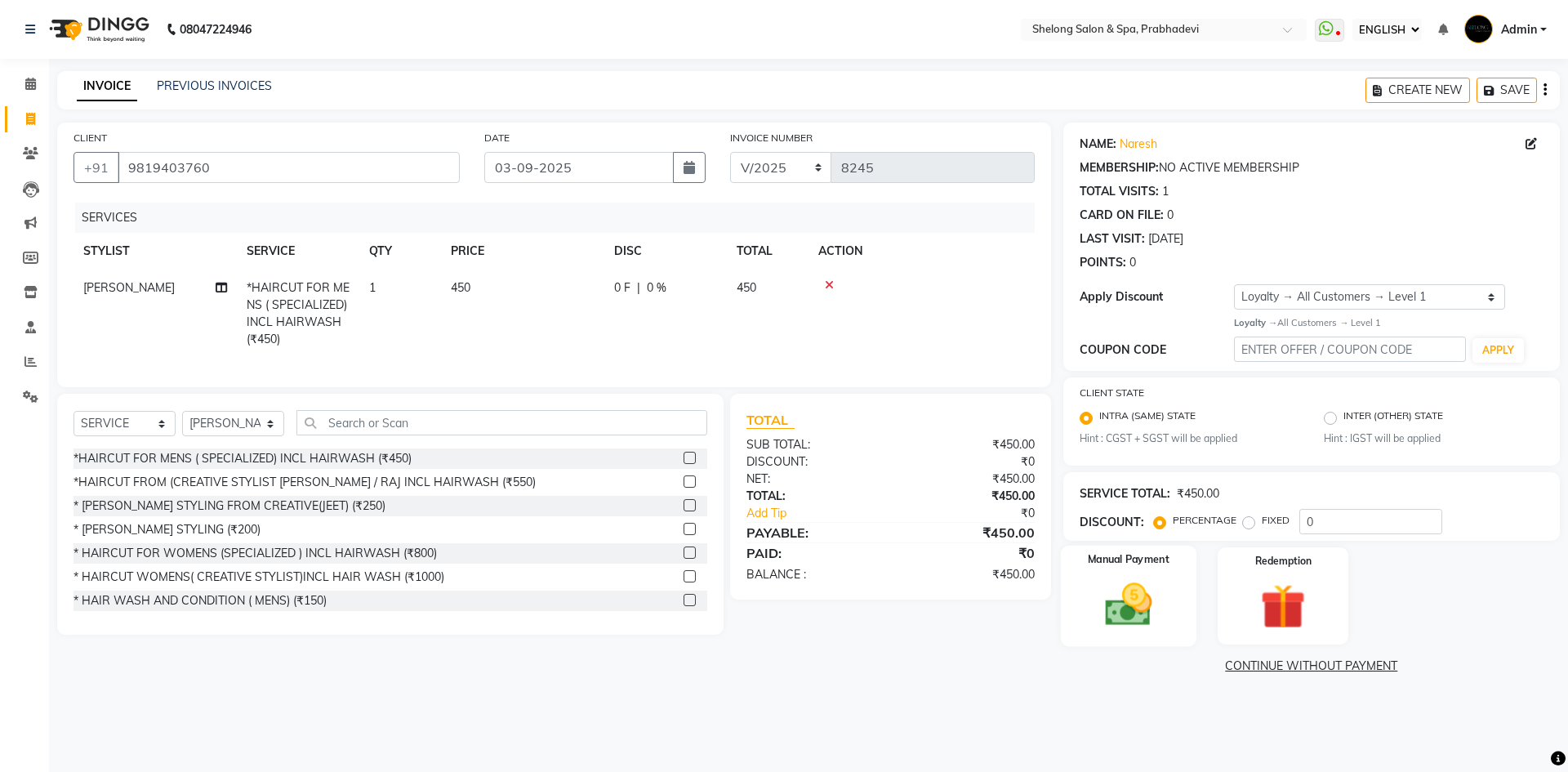
click at [1156, 593] on img at bounding box center [1128, 604] width 76 height 54
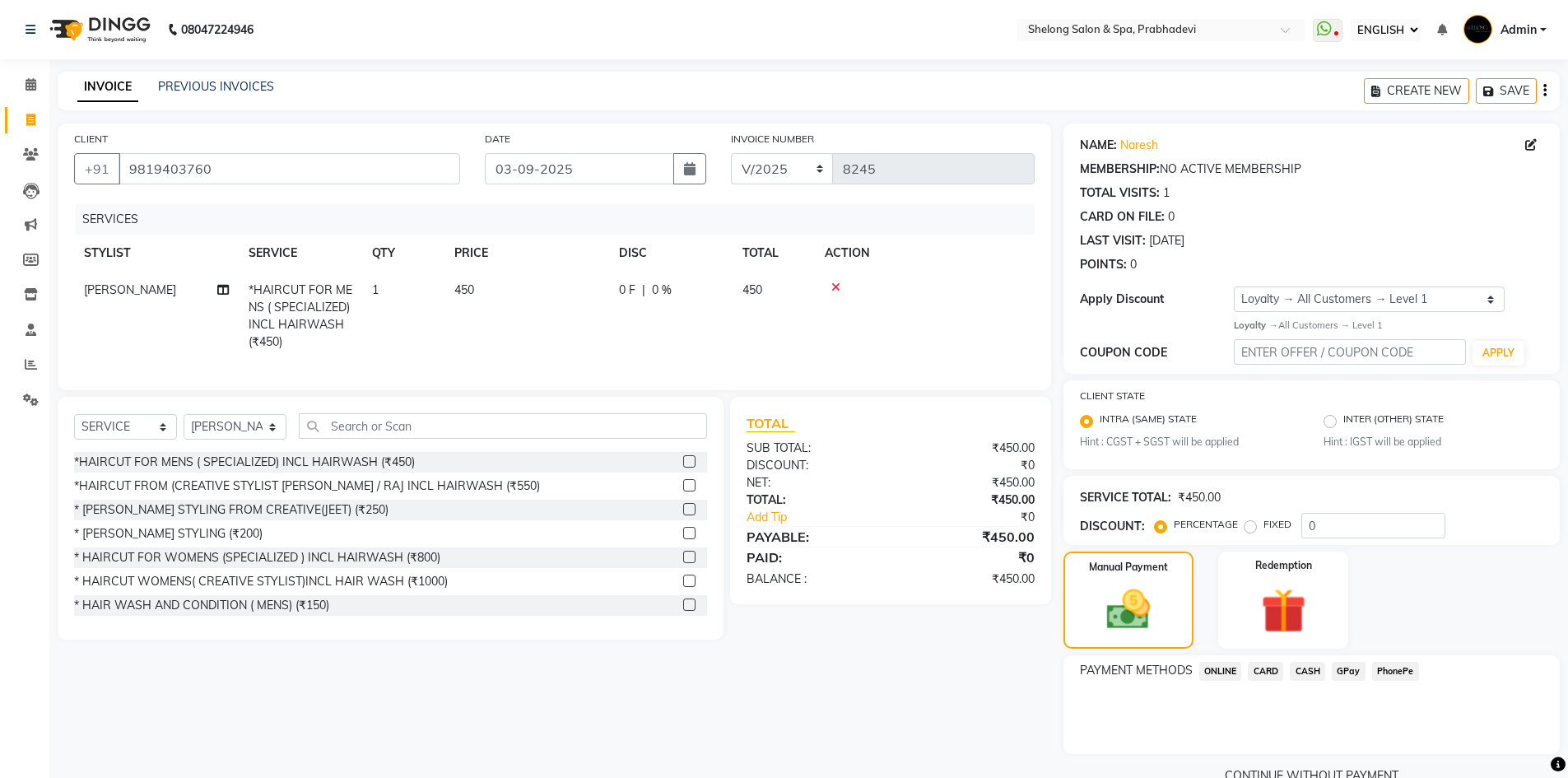
click at [1265, 680] on span "CARD" at bounding box center [1266, 671] width 35 height 19
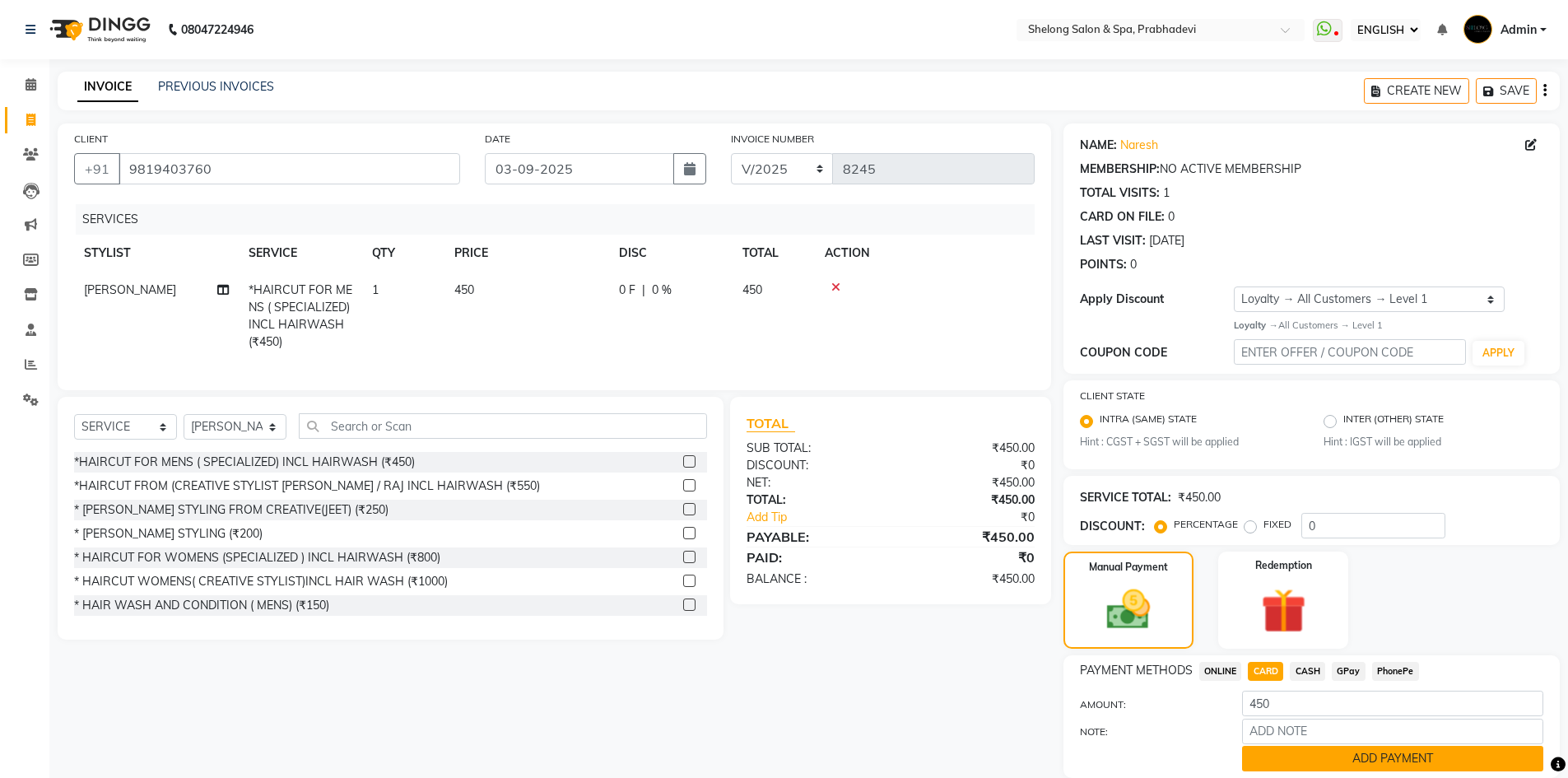
click at [1264, 752] on button "ADD PAYMENT" at bounding box center [1392, 759] width 301 height 26
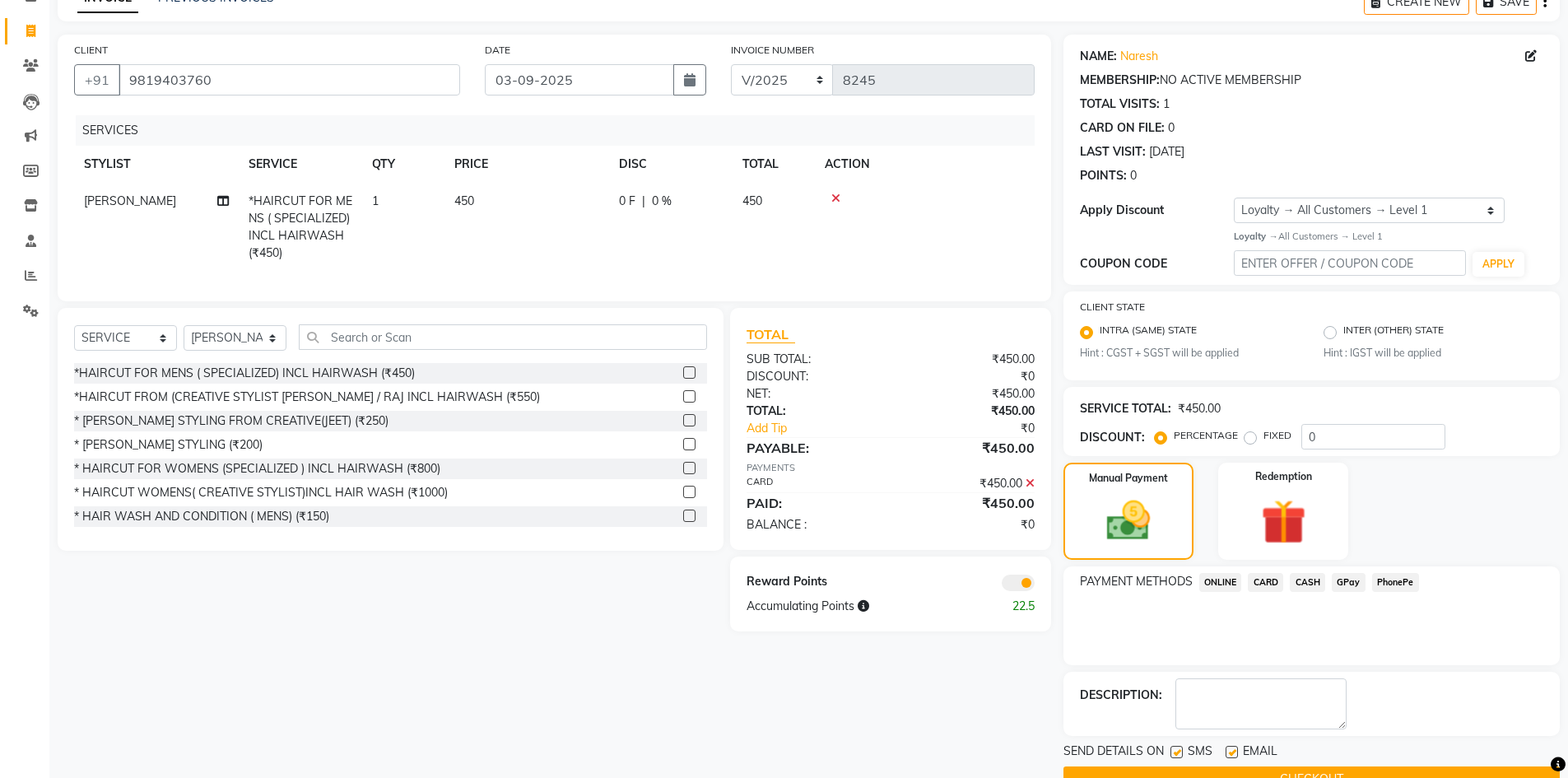
scroll to position [127, 0]
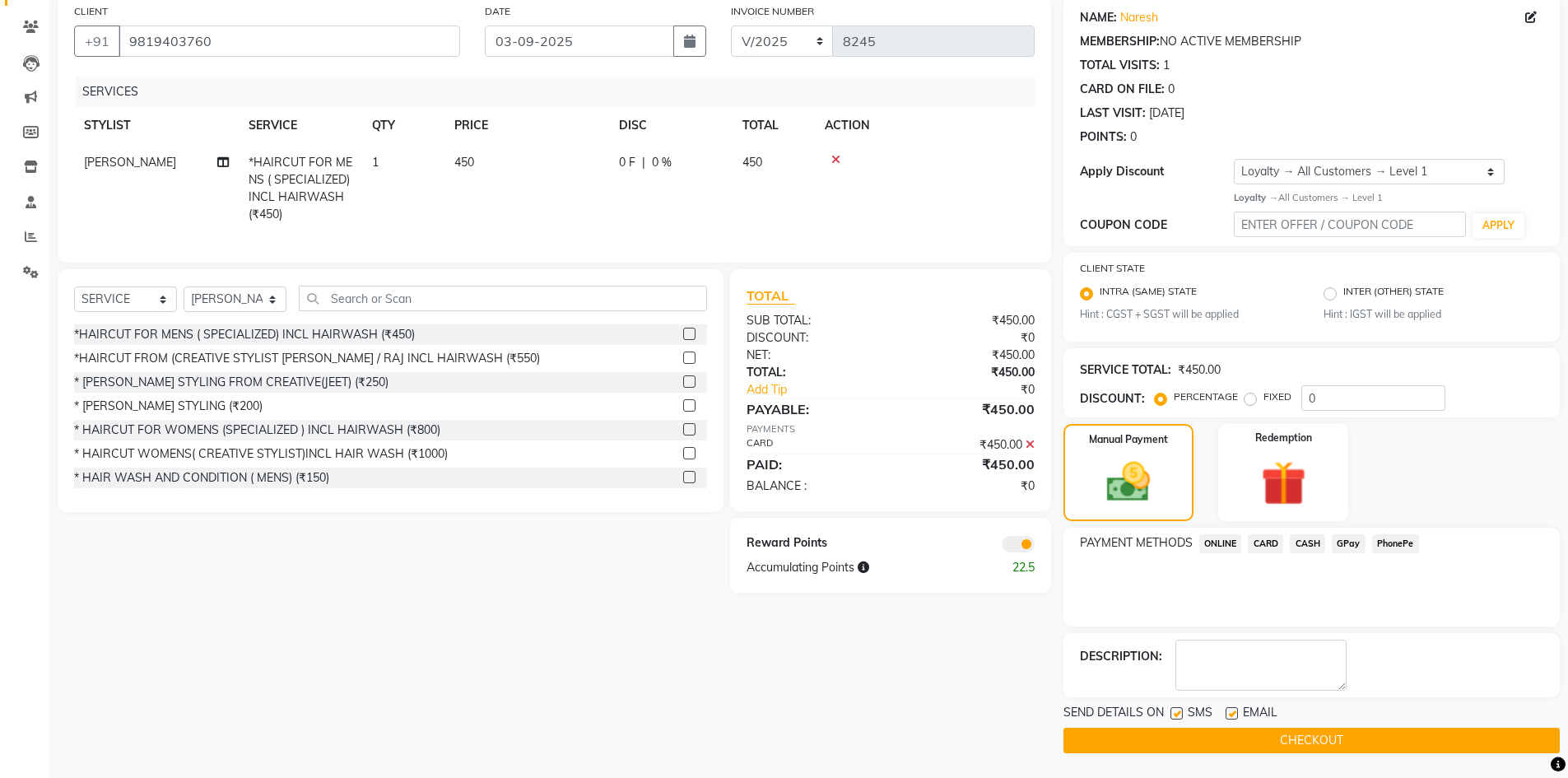
click at [1260, 748] on button "CHECKOUT" at bounding box center [1312, 740] width 497 height 26
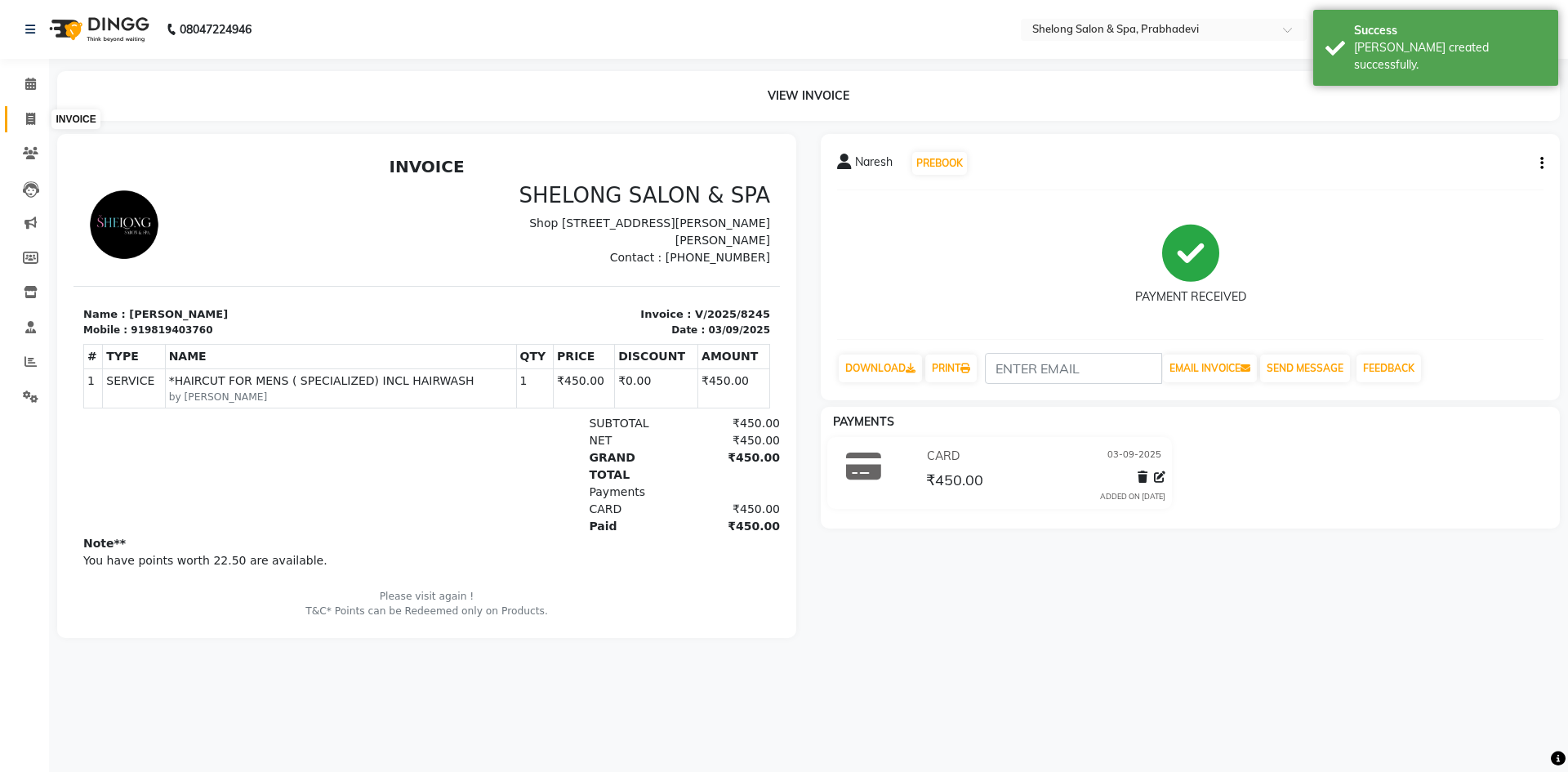
click at [28, 119] on icon at bounding box center [31, 119] width 9 height 12
select select "service"
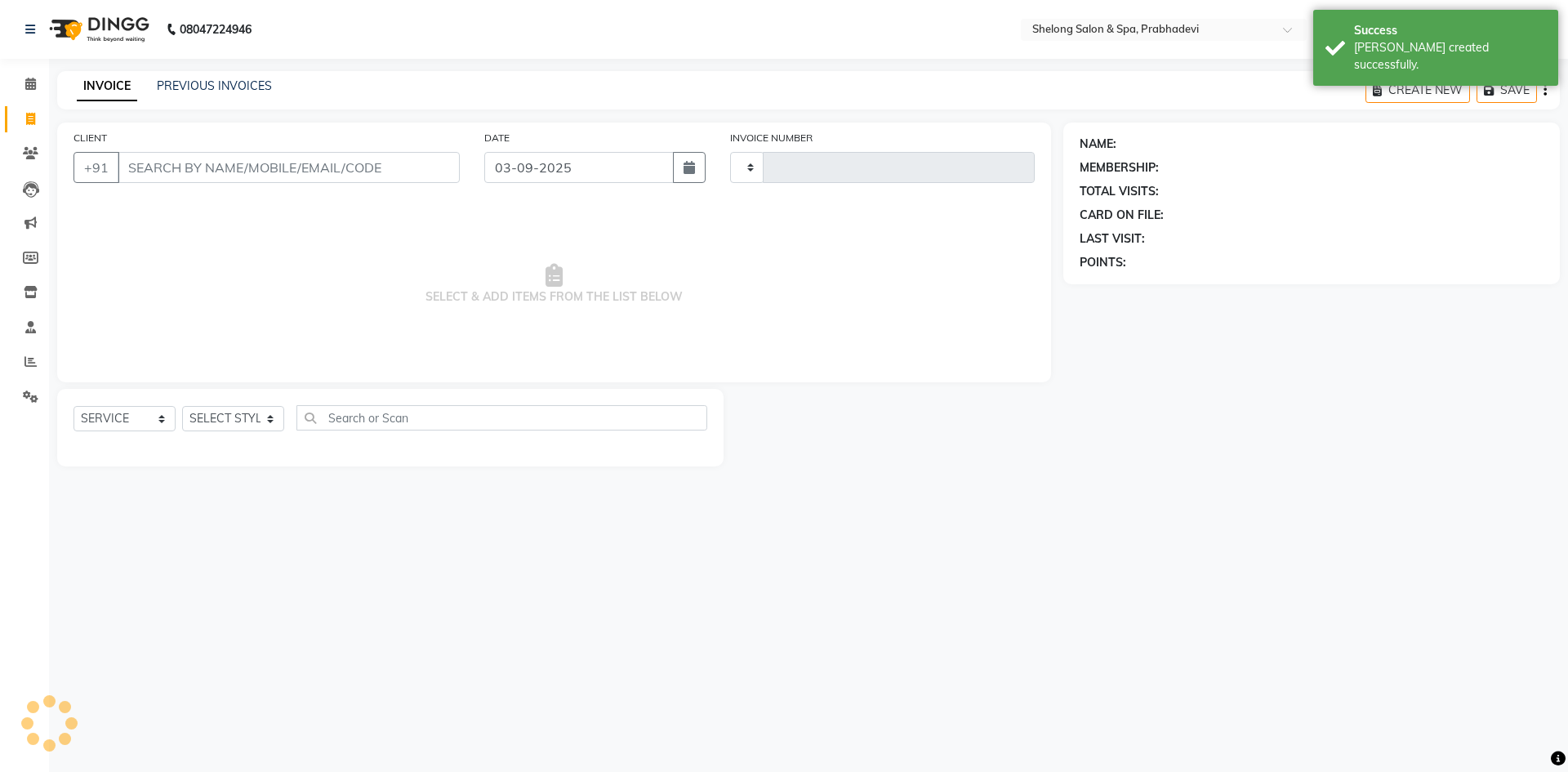
type input "8246"
select select "3475"
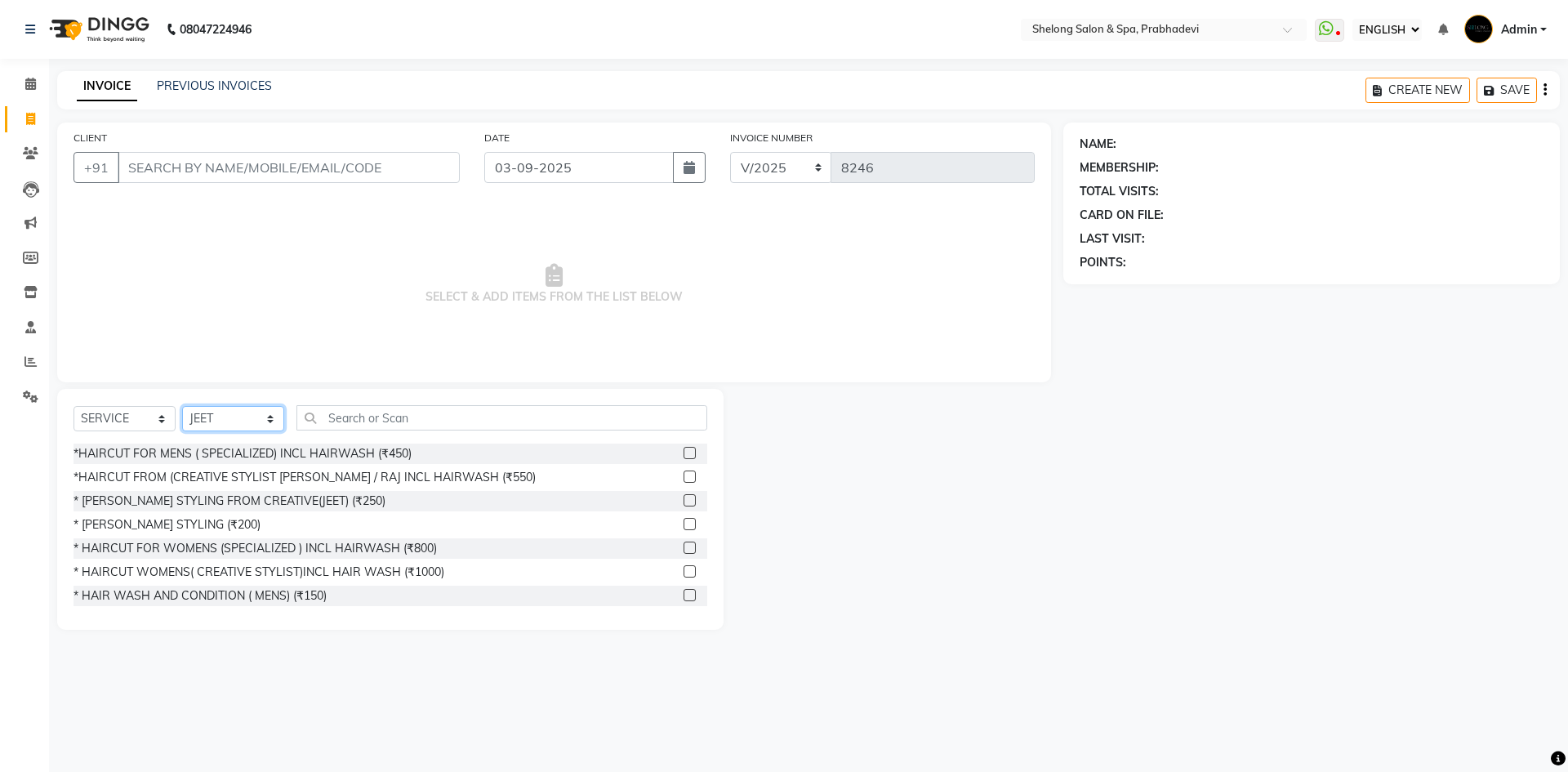
click at [218, 412] on select "SELECT STYLIST ( [PERSON_NAME] ) ( [PERSON_NAME] ) [PERSON_NAME] fojdur [PERSON…" at bounding box center [233, 418] width 102 height 25
select select "15649"
click at [182, 406] on select "SELECT STYLIST ( [PERSON_NAME] ) ( [PERSON_NAME] ) [PERSON_NAME] fojdur [PERSON…" at bounding box center [233, 418] width 102 height 25
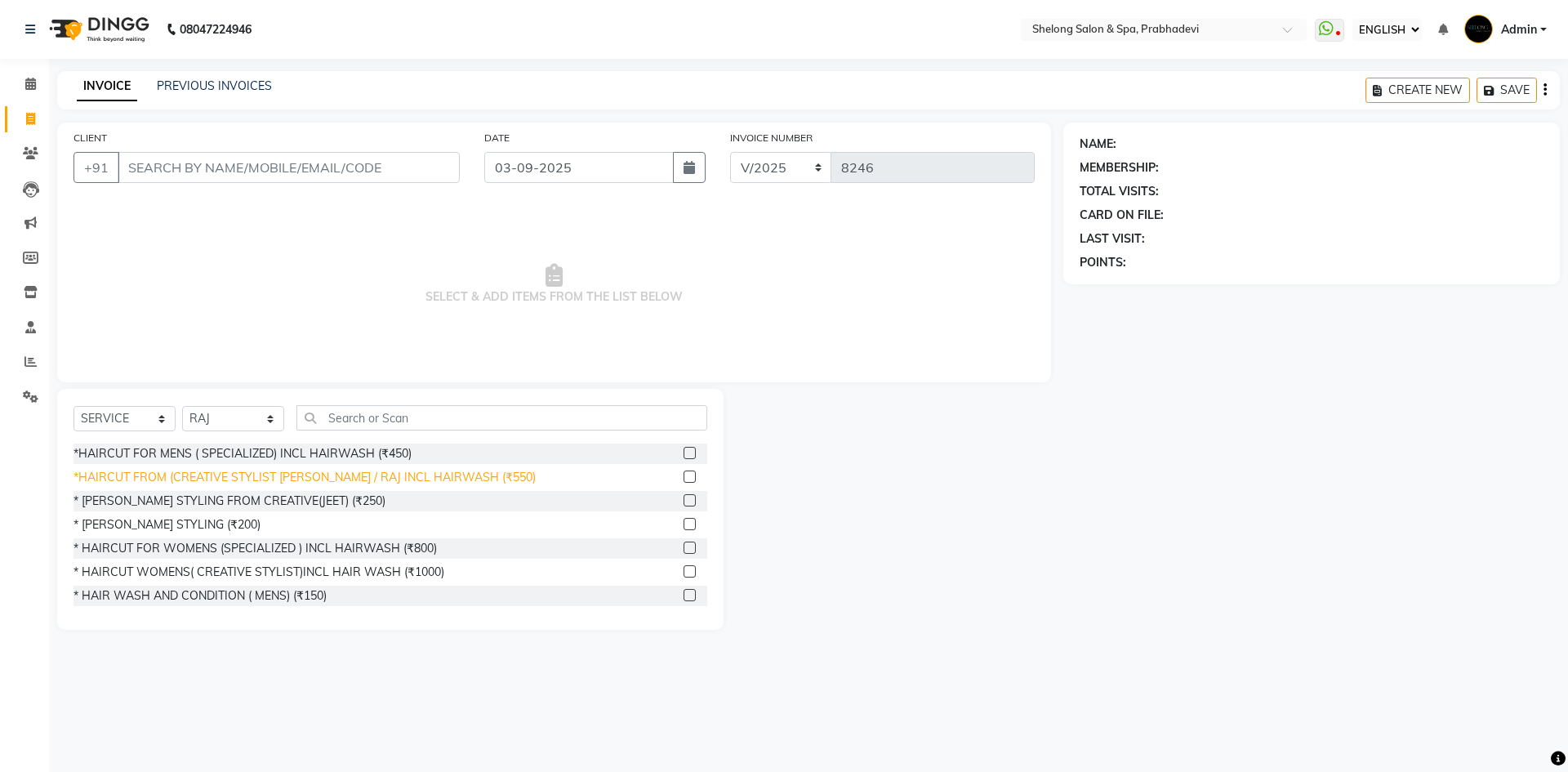
click at [214, 483] on div "*HAIRCUT FROM (CREATIVE STYLIST [PERSON_NAME] / RAJ INCL HAIRWASH (₹550)" at bounding box center [304, 478] width 462 height 18
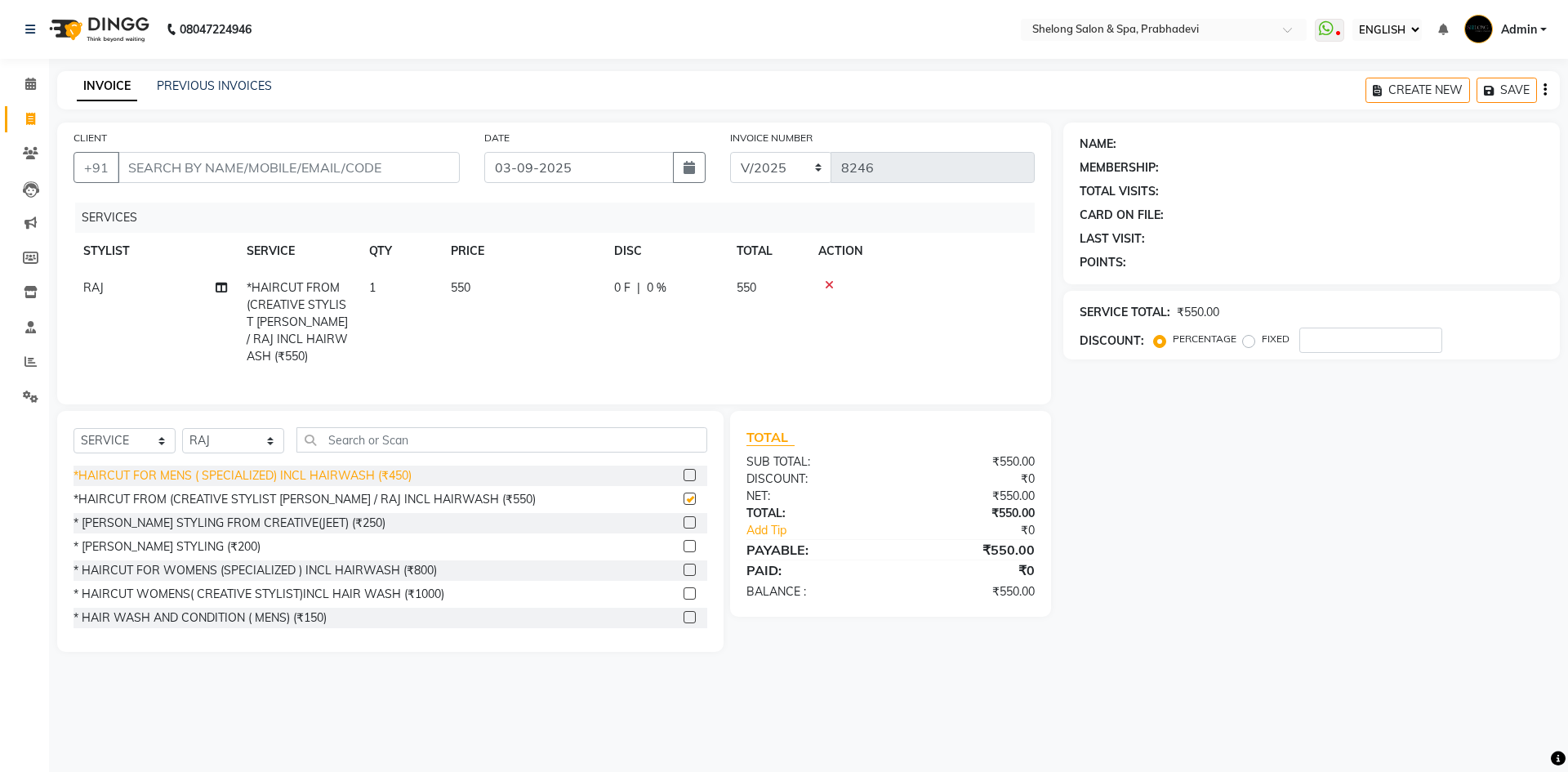
checkbox input "false"
click at [220, 440] on select "SELECT STYLIST ( [PERSON_NAME] ) ( [PERSON_NAME] ) [PERSON_NAME] fojdur [PERSON…" at bounding box center [233, 440] width 102 height 25
select select "88528"
click at [182, 428] on select "SELECT STYLIST ( [PERSON_NAME] ) ( [PERSON_NAME] ) [PERSON_NAME] fojdur [PERSON…" at bounding box center [233, 440] width 102 height 25
click at [192, 539] on div "* [PERSON_NAME] STYLING (₹200)" at bounding box center [167, 547] width 187 height 18
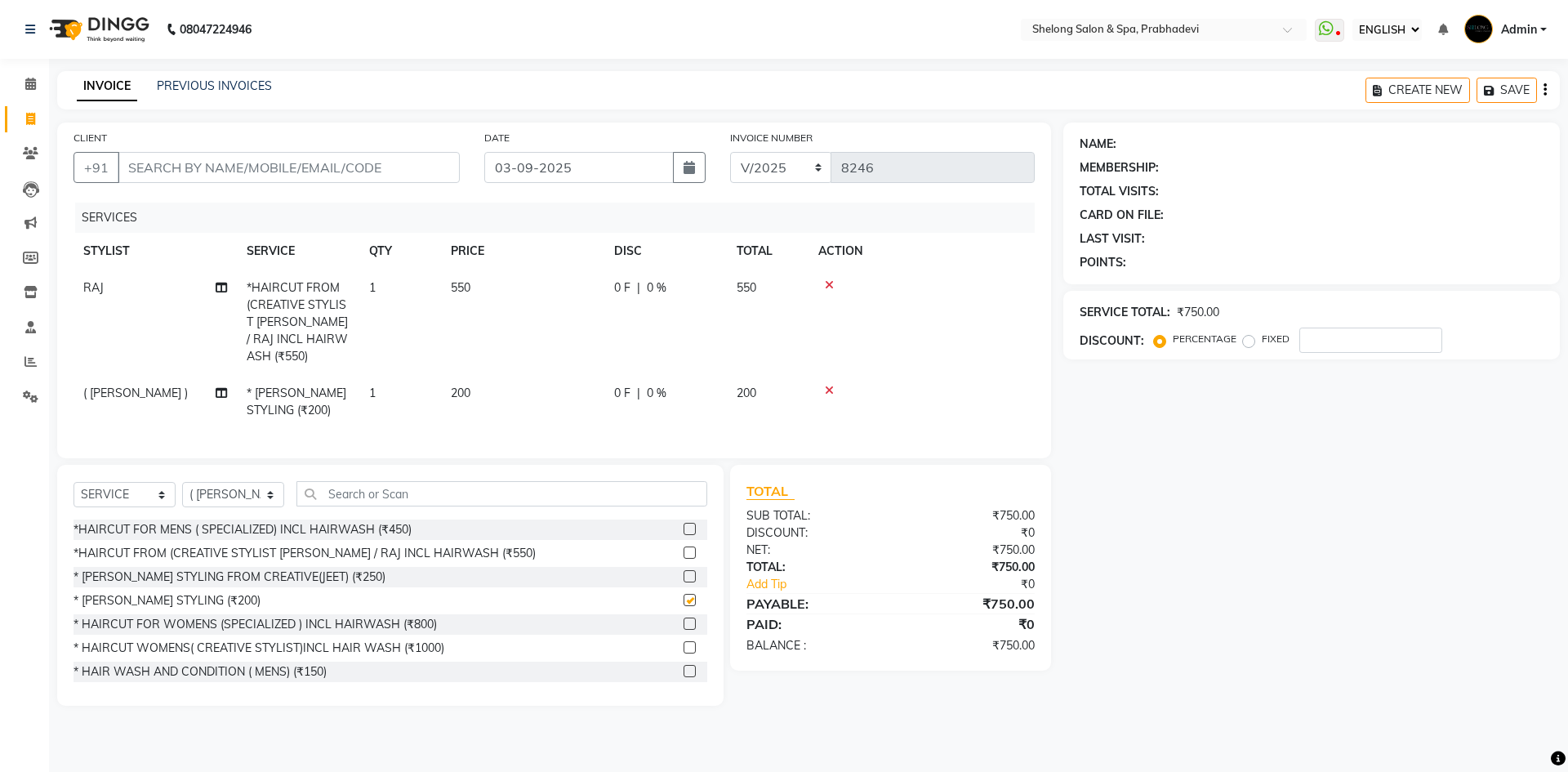
checkbox input "false"
click at [315, 169] on input "CLIENT" at bounding box center [289, 167] width 342 height 31
type input "l"
type input "0"
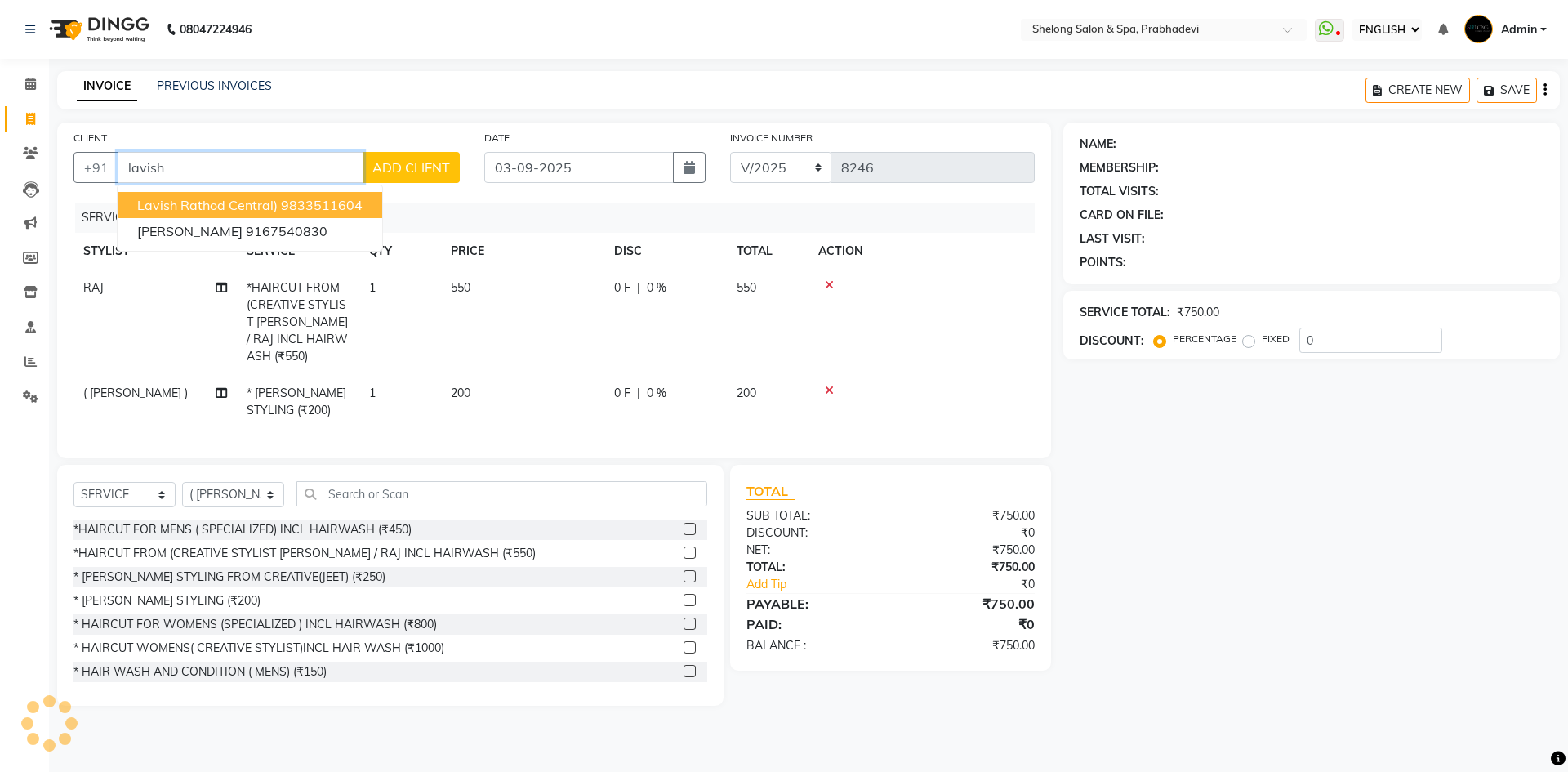
click at [264, 197] on span "Lavish Rathod Central)" at bounding box center [207, 204] width 140 height 17
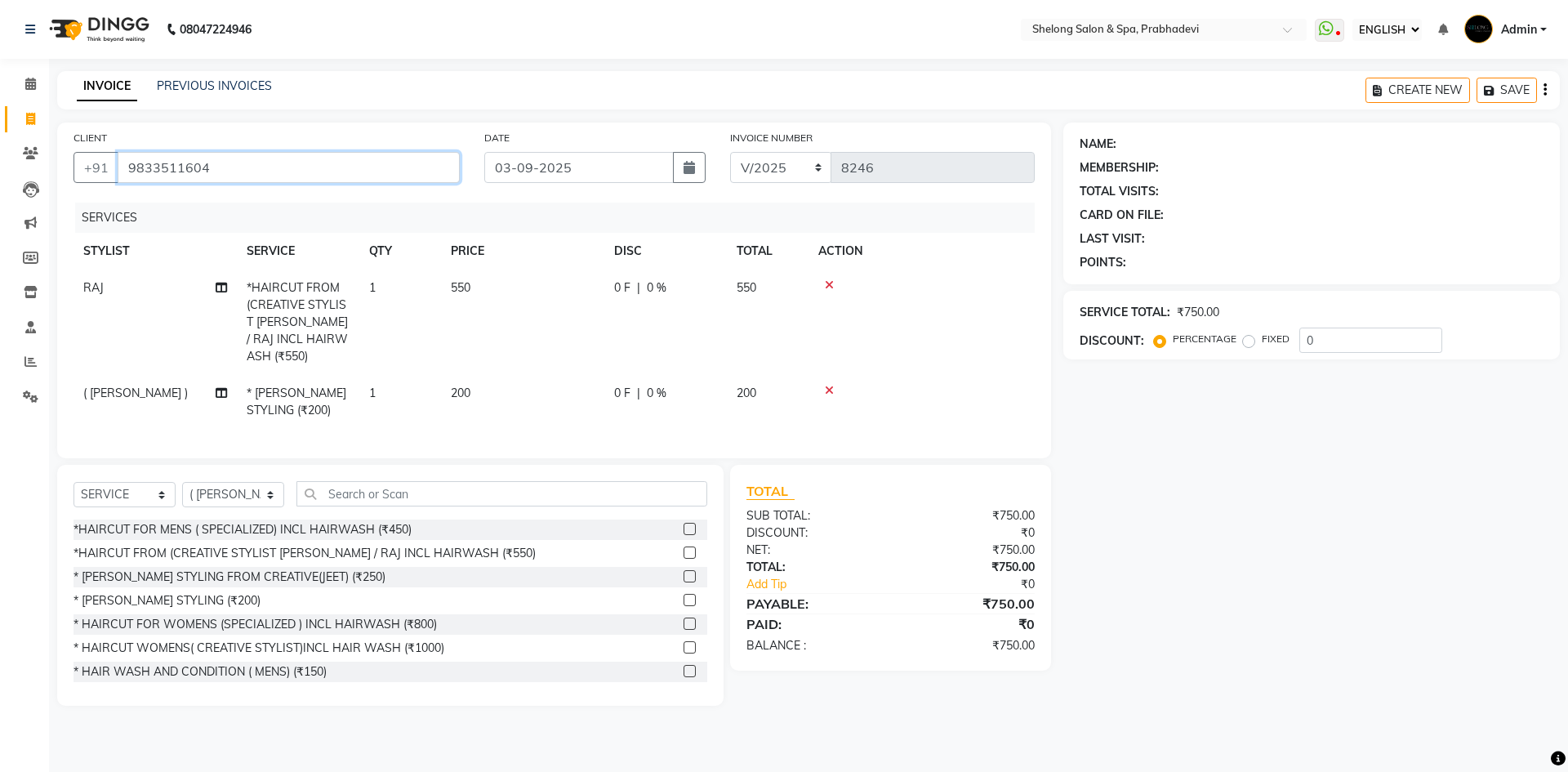
type input "9833511604"
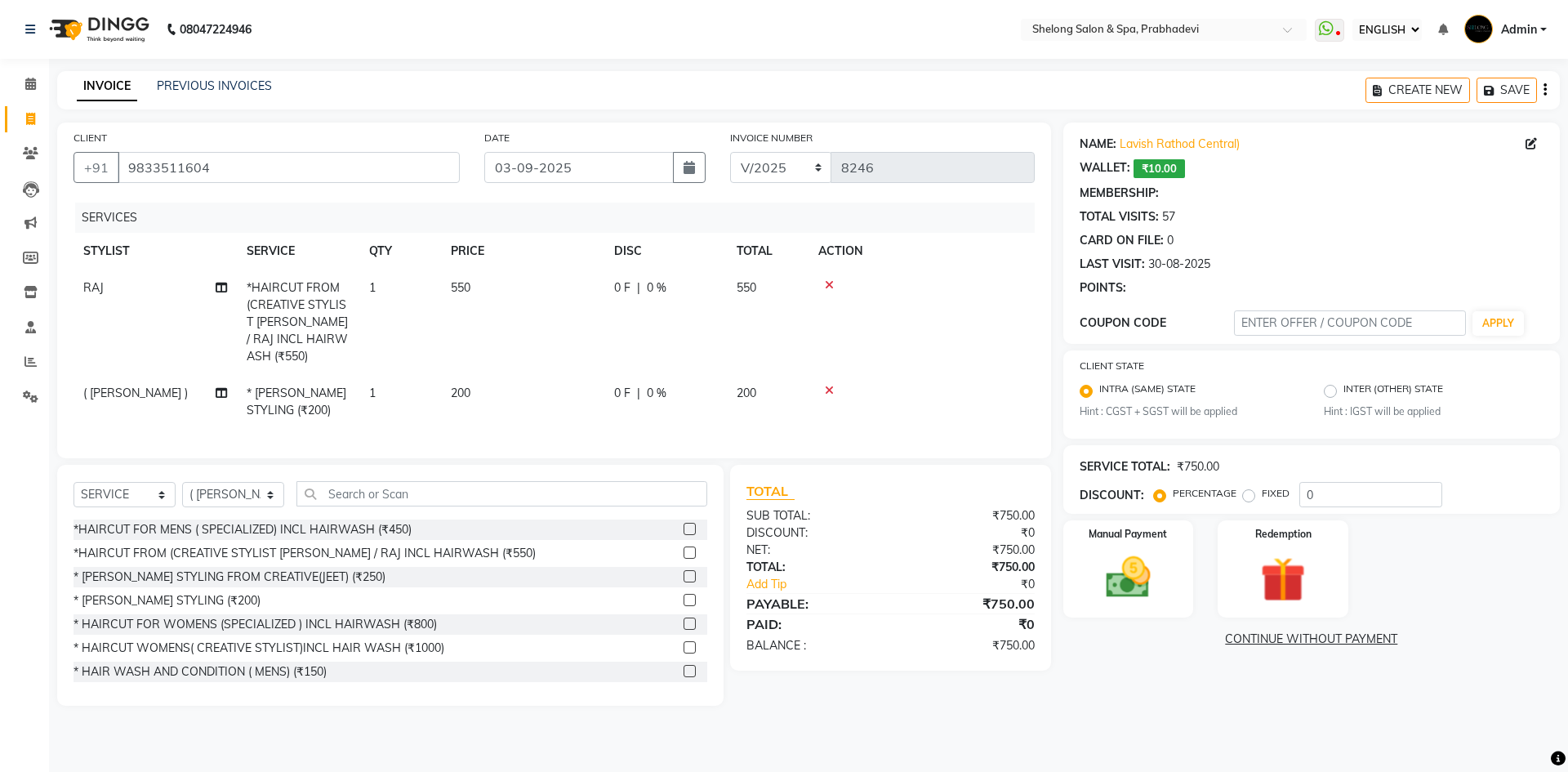
type input "20"
select select "2: Object"
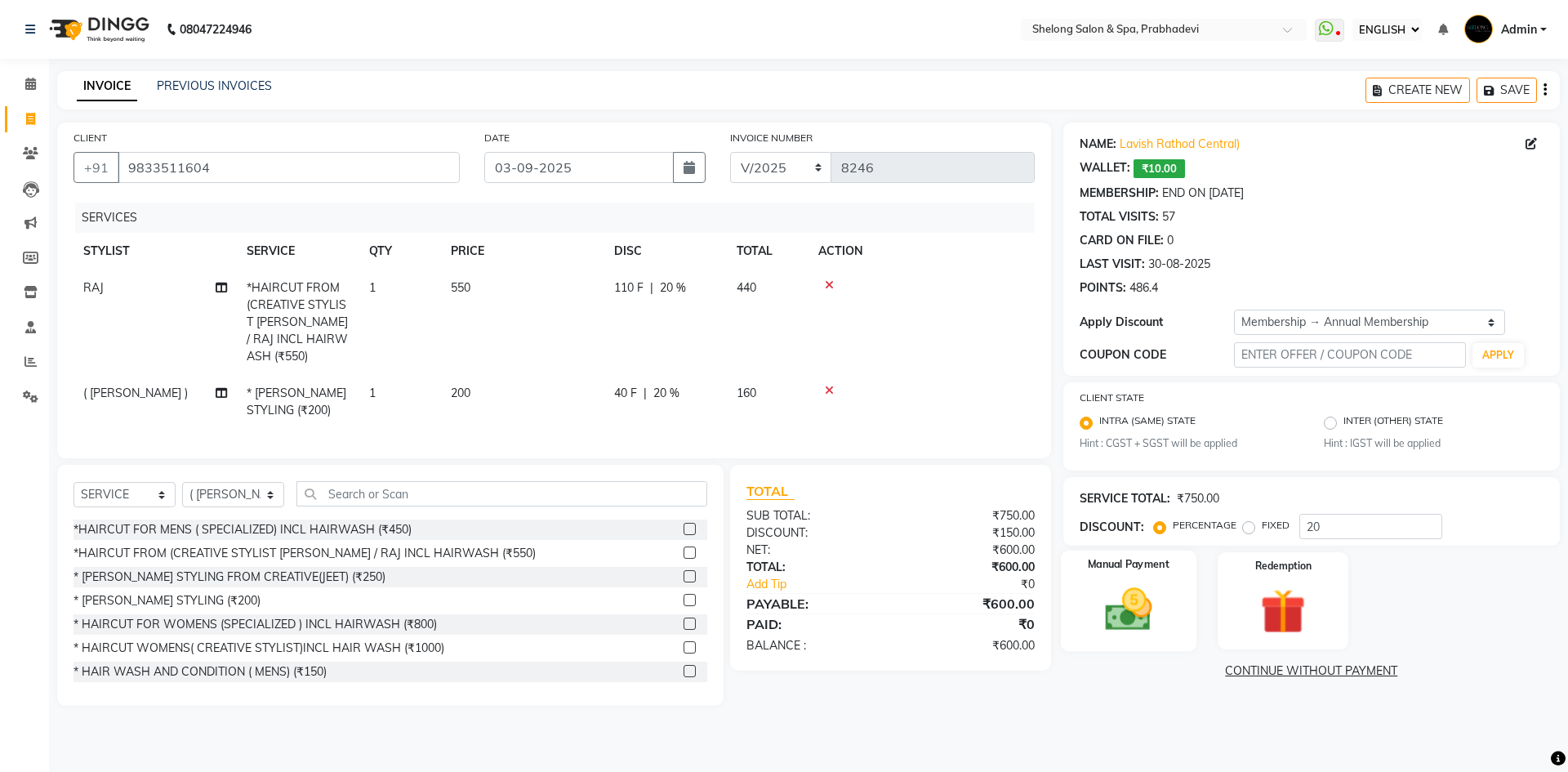
click at [1109, 612] on img at bounding box center [1128, 610] width 76 height 54
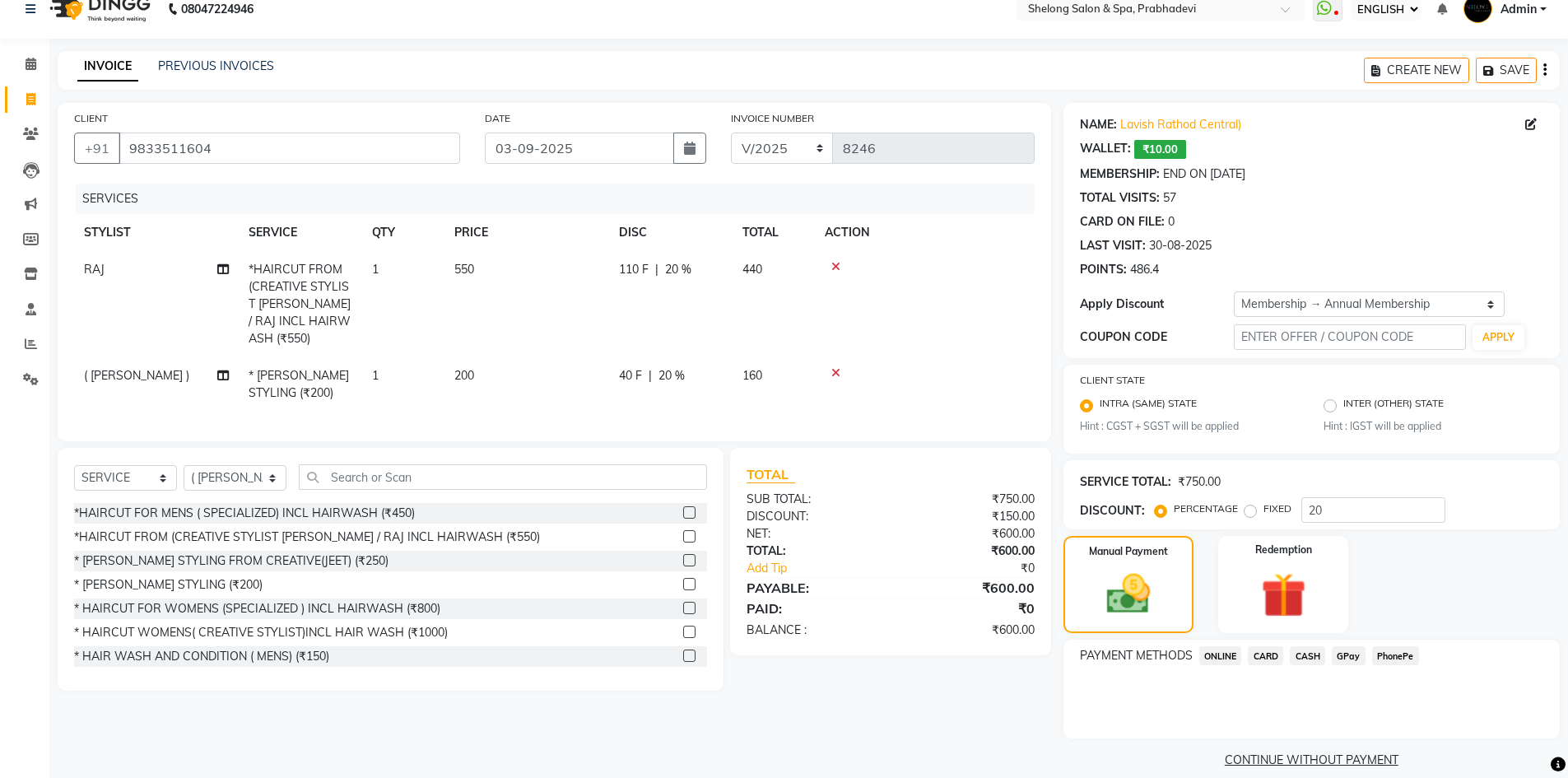
scroll to position [40, 0]
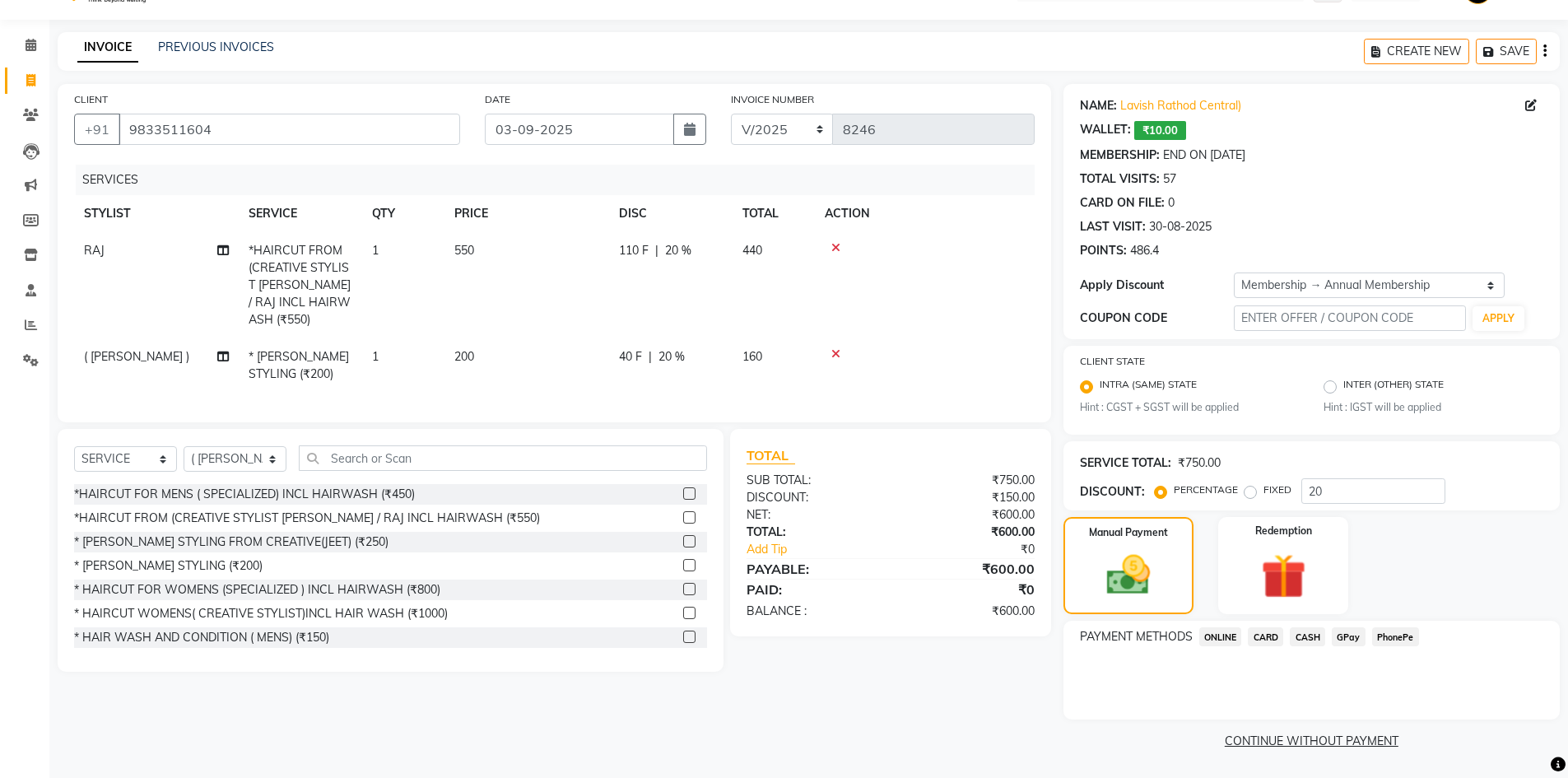
click at [1298, 636] on span "CASH" at bounding box center [1307, 637] width 35 height 19
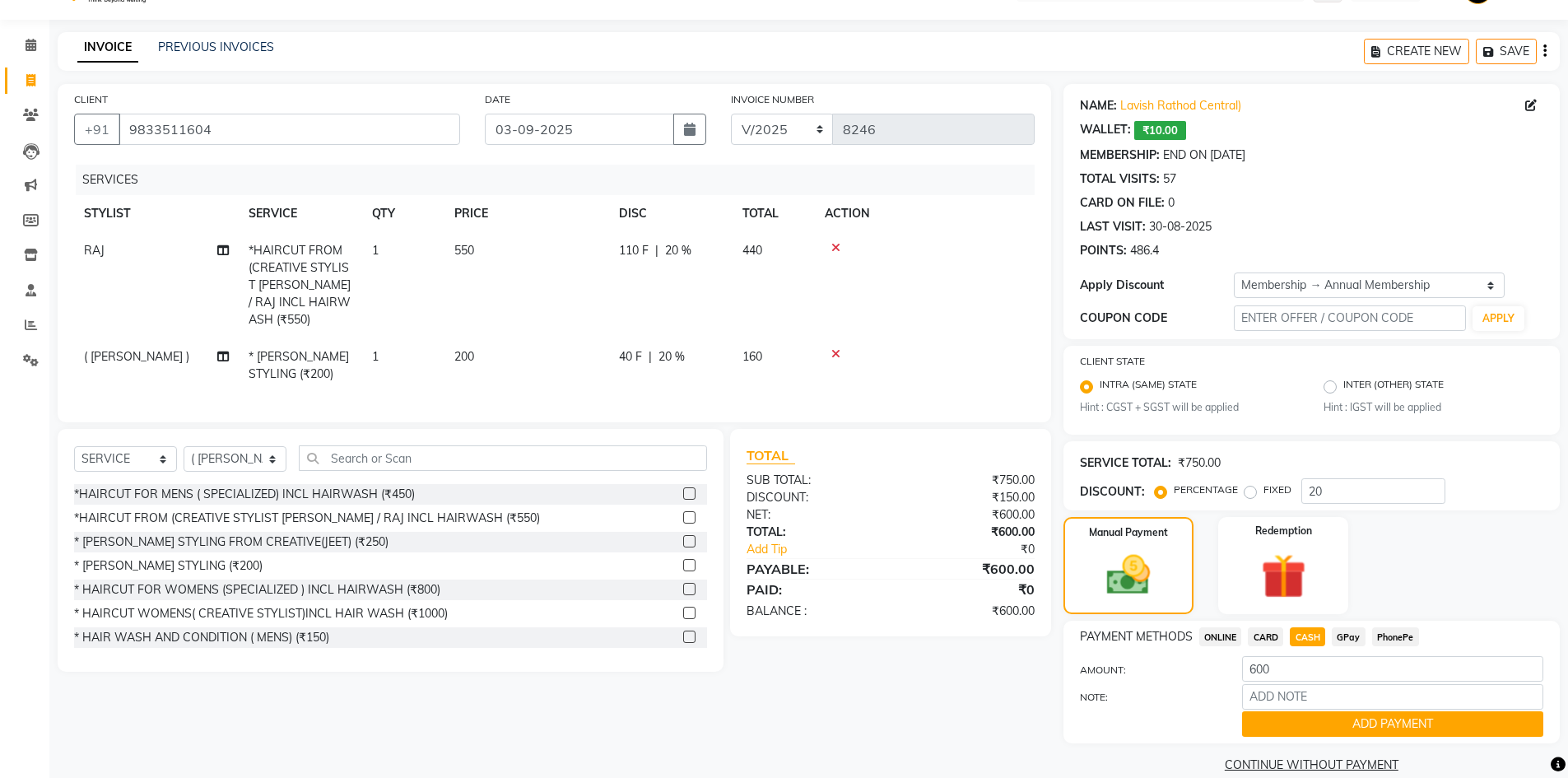
click at [1280, 737] on div "PAYMENT METHODS ONLINE CARD CASH GPay PhonePe AMOUNT: 600 NOTE: ADD PAYMENT" at bounding box center [1312, 682] width 497 height 123
click at [1280, 728] on button "ADD PAYMENT" at bounding box center [1392, 724] width 301 height 26
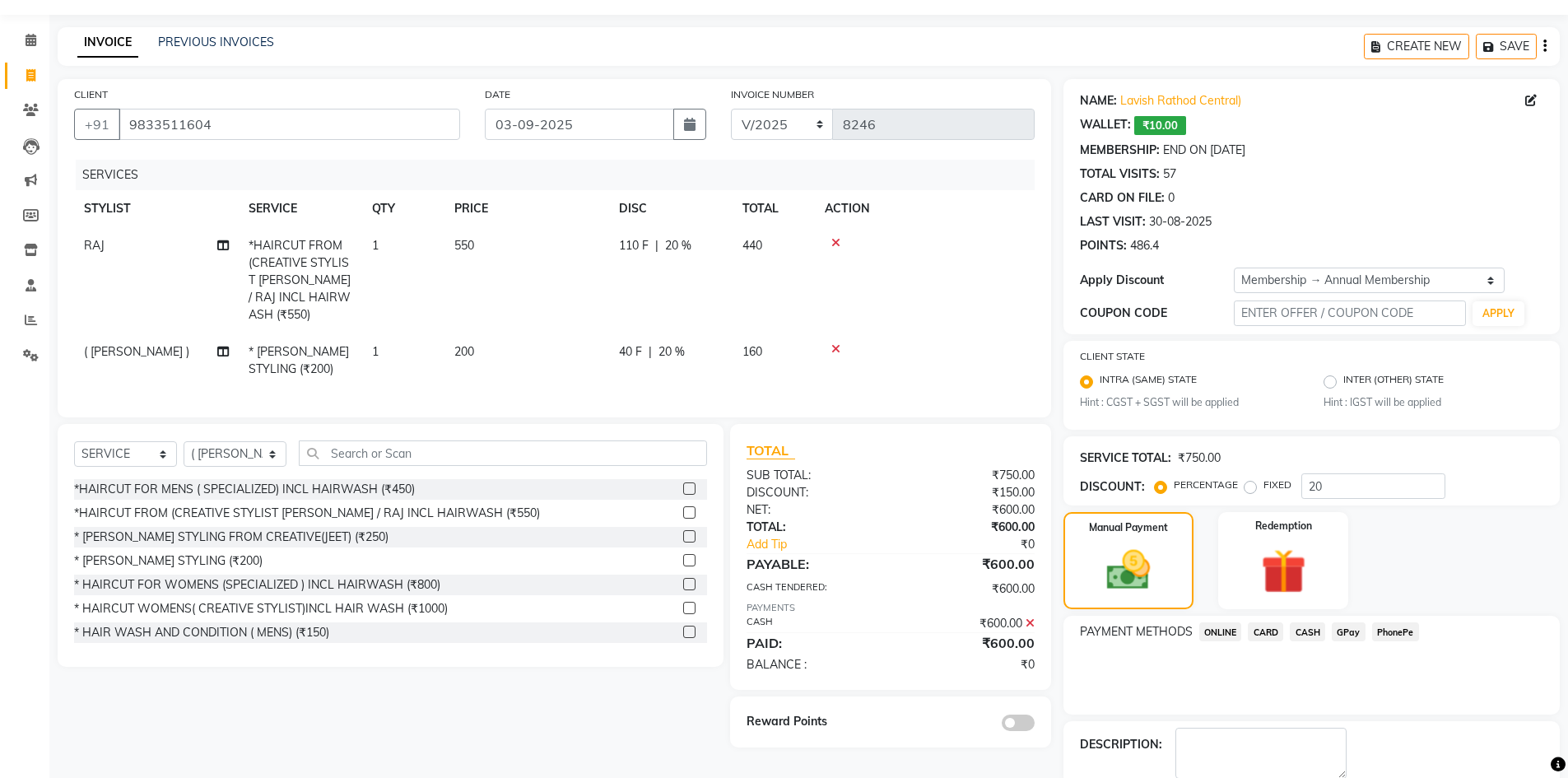
scroll to position [133, 0]
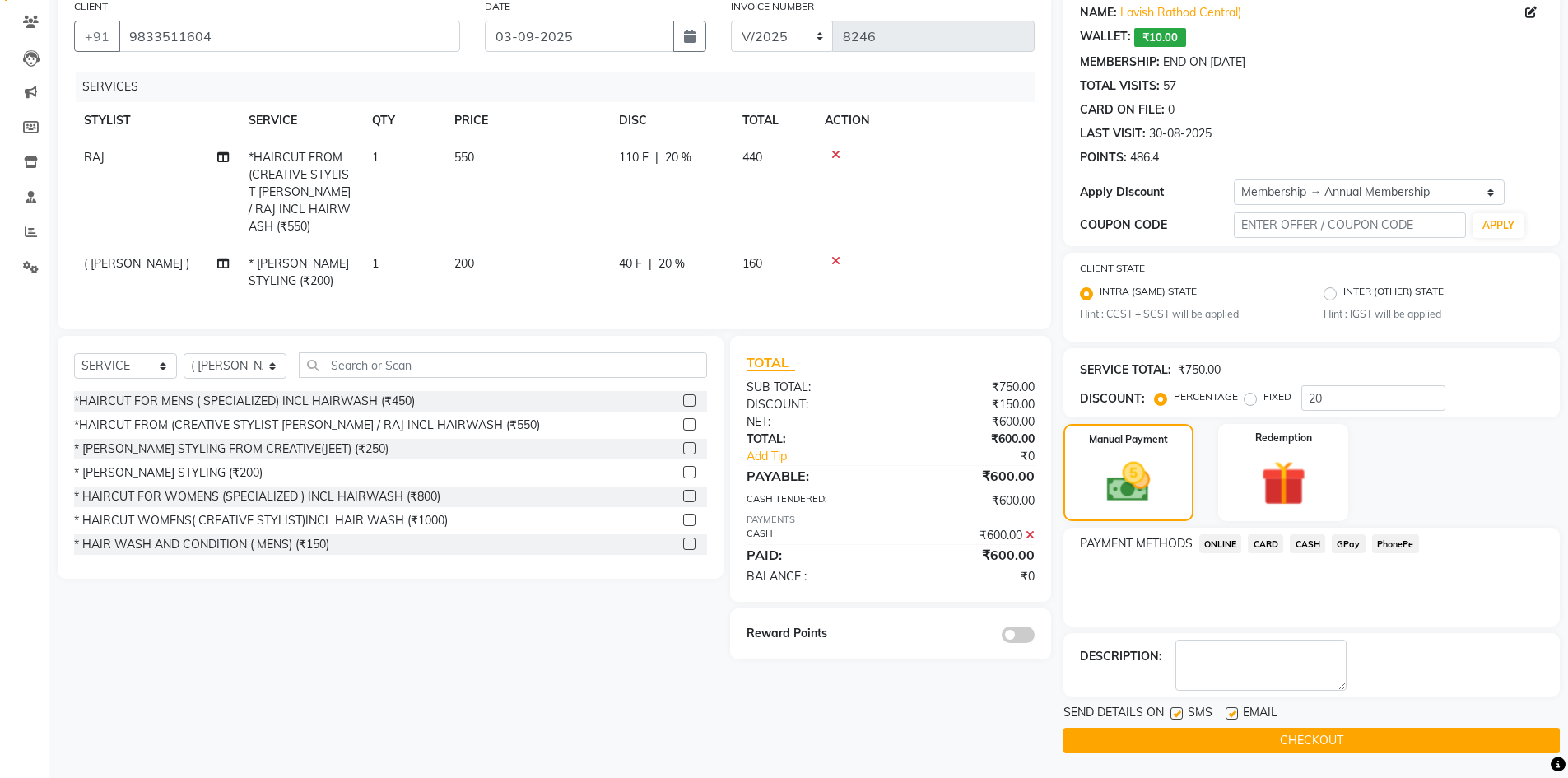
click at [1001, 625] on div at bounding box center [969, 634] width 156 height 18
click at [1006, 627] on span at bounding box center [1017, 635] width 33 height 17
click at [1035, 637] on input "checkbox" at bounding box center [1035, 637] width 0 height 0
click at [1302, 735] on button "CHECKOUT" at bounding box center [1312, 740] width 497 height 26
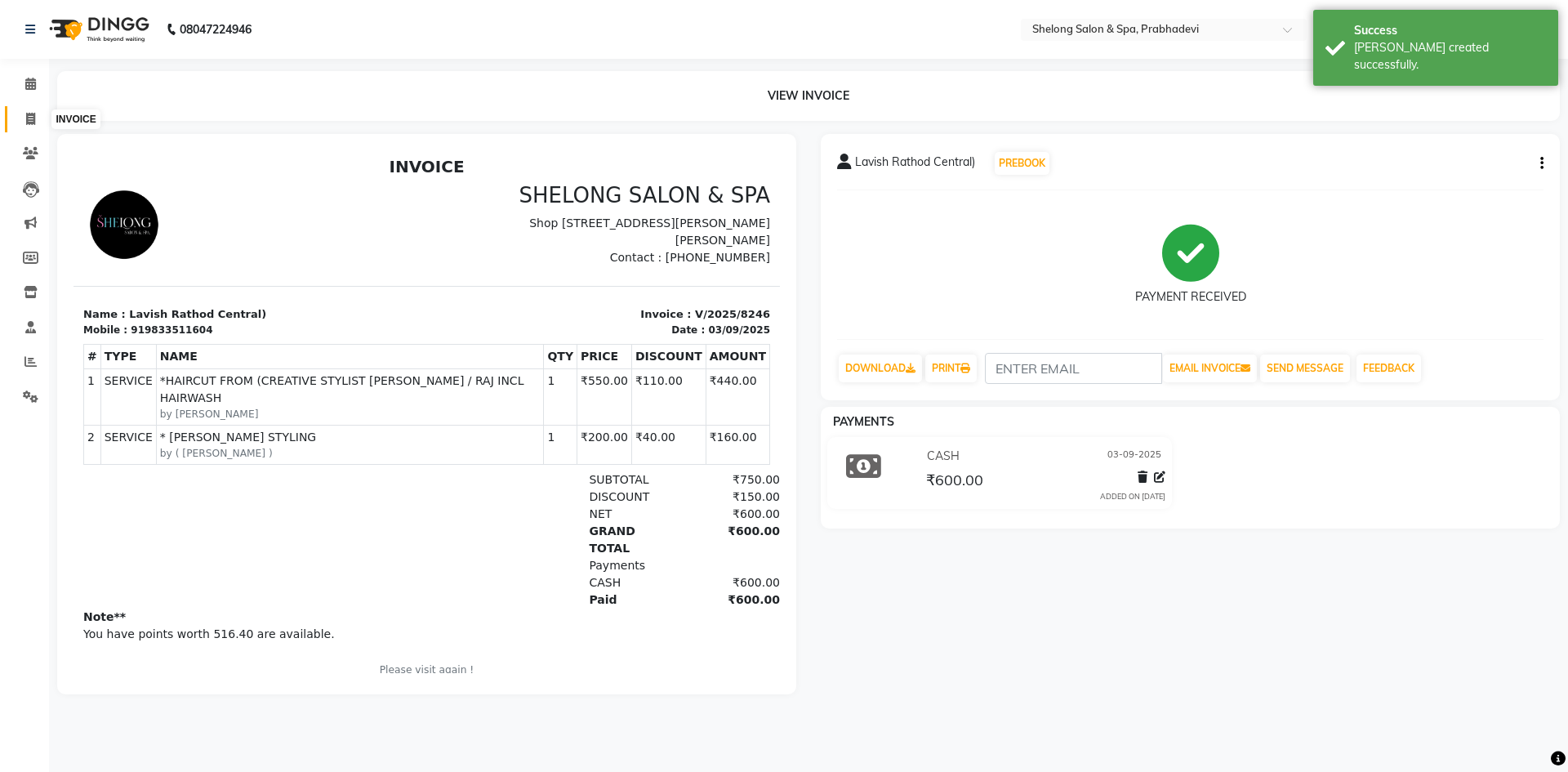
click at [26, 113] on icon at bounding box center [31, 119] width 9 height 12
select select "service"
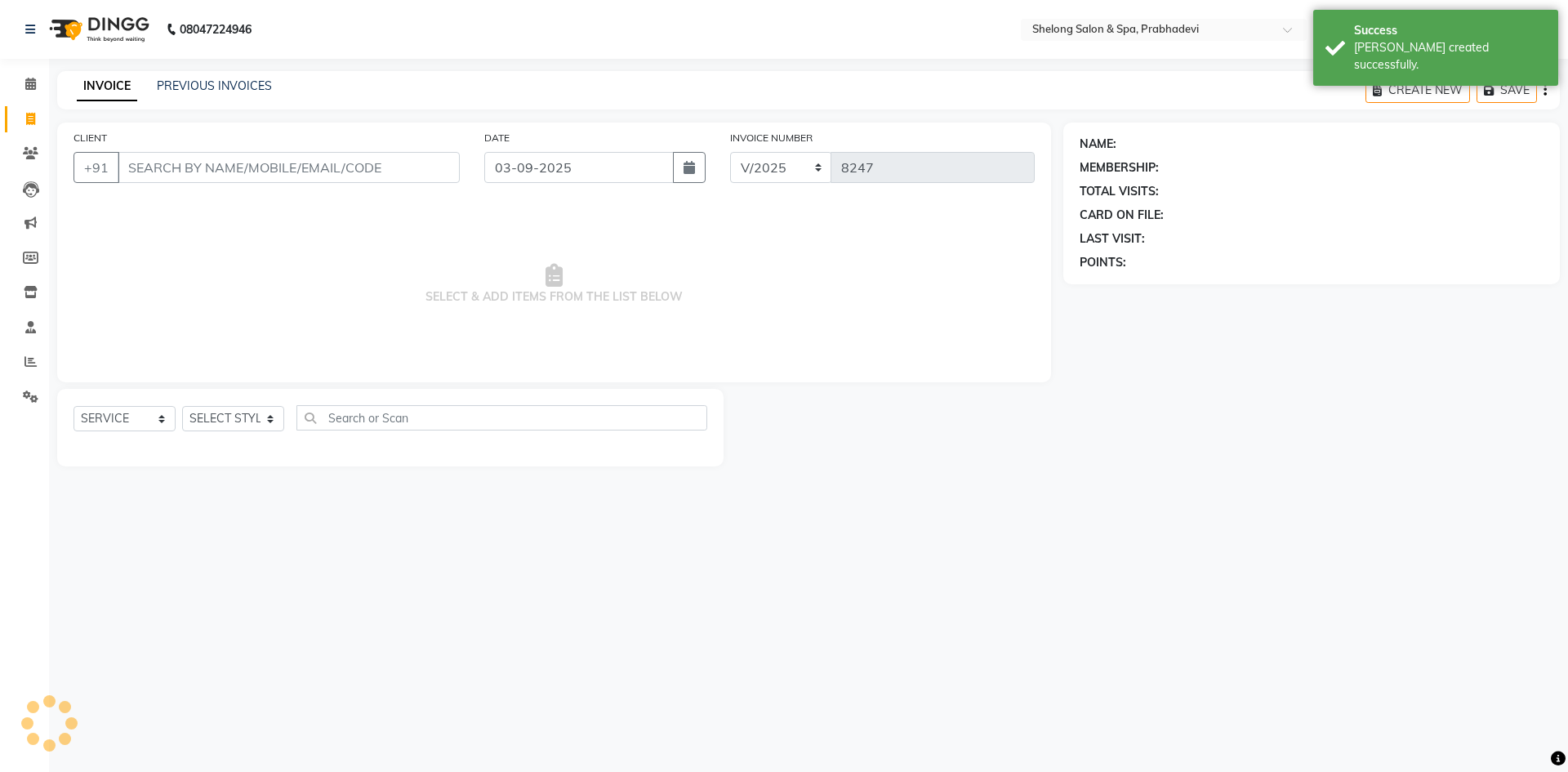
select select "16092"
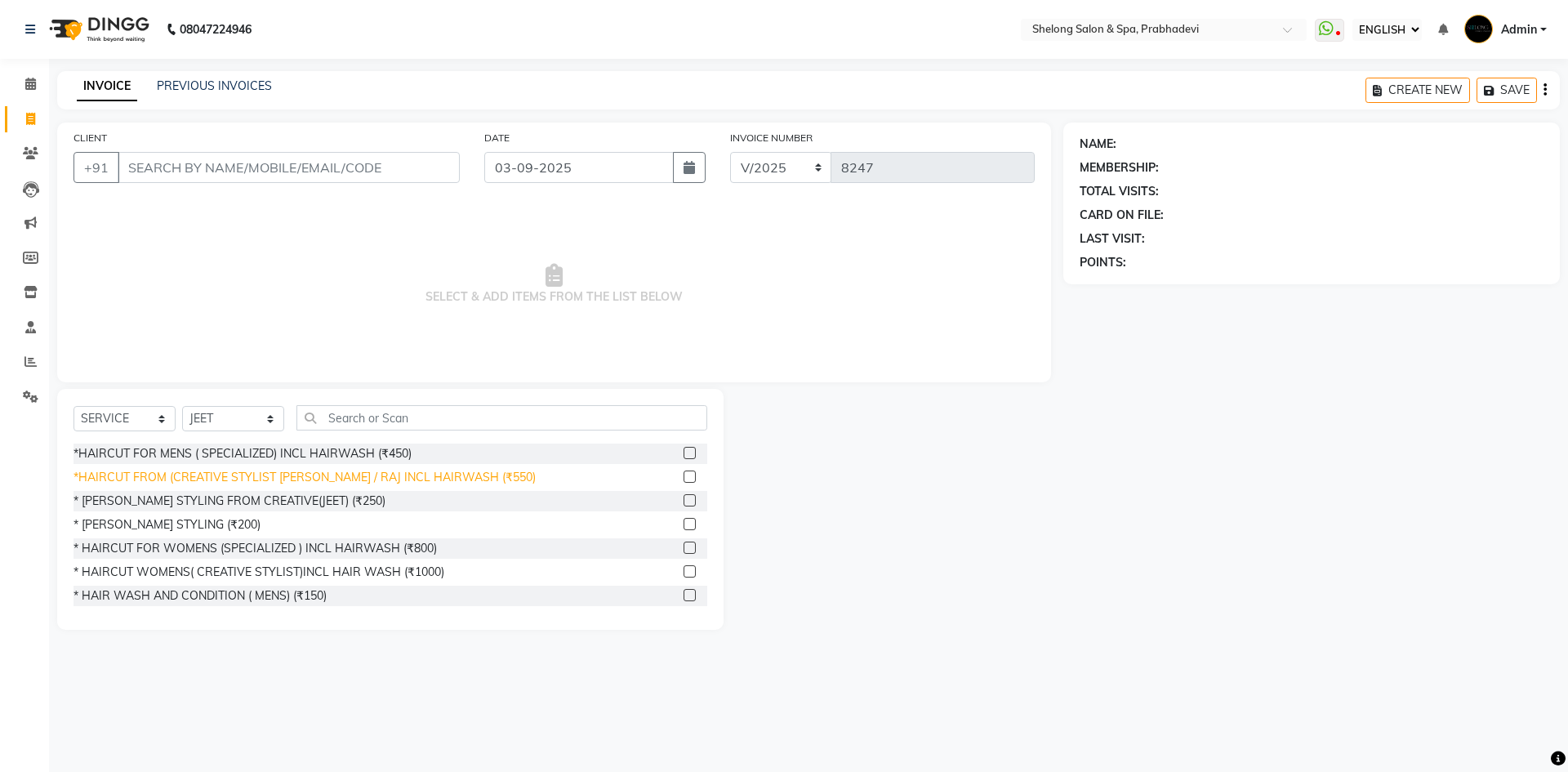
click at [353, 484] on div "*HAIRCUT FROM (CREATIVE STYLIST [PERSON_NAME] / RAJ INCL HAIRWASH (₹550)" at bounding box center [304, 478] width 462 height 18
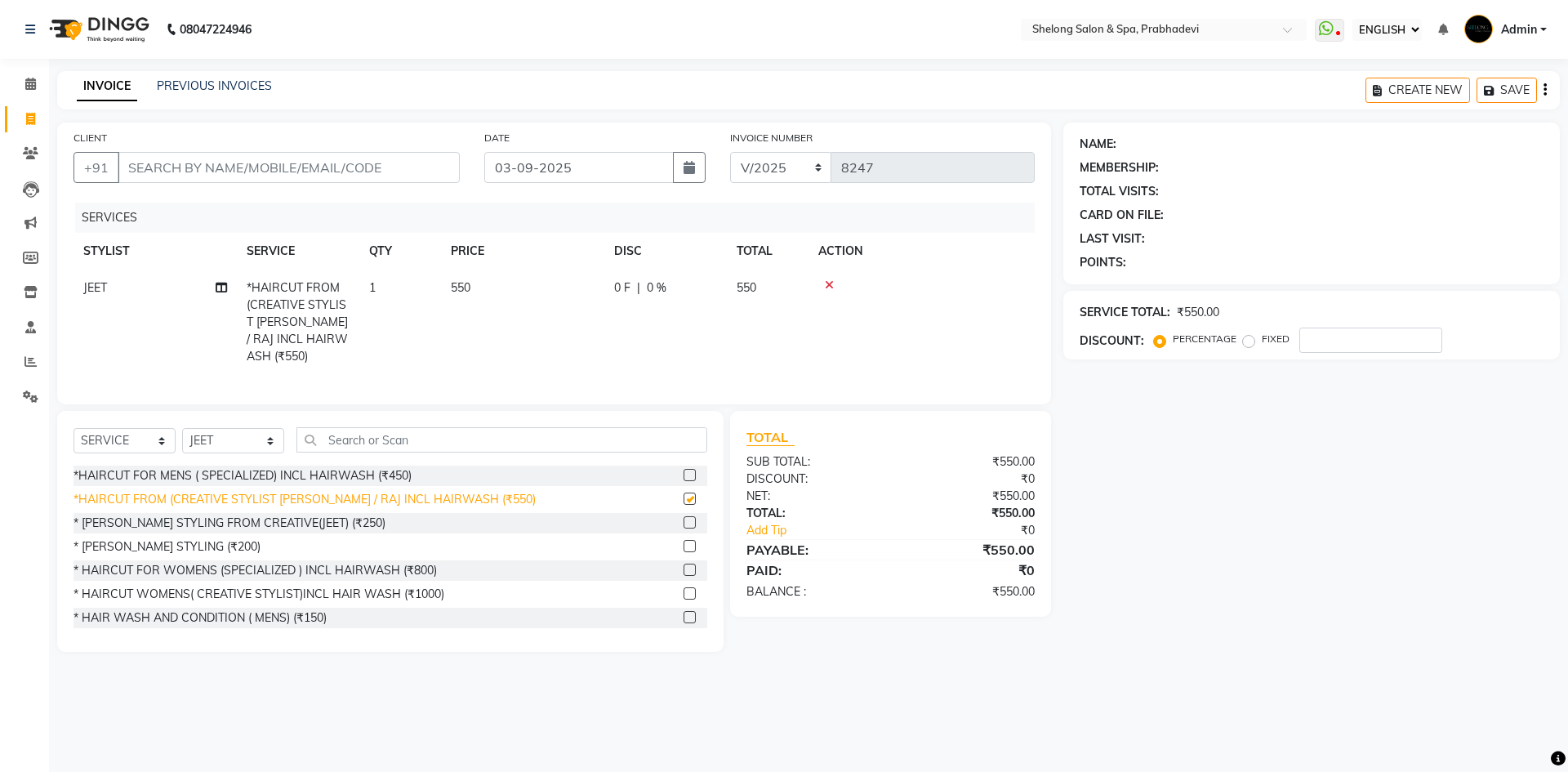
checkbox input "false"
click at [403, 176] on input "CLIENT" at bounding box center [289, 167] width 342 height 31
type input "8"
type input "0"
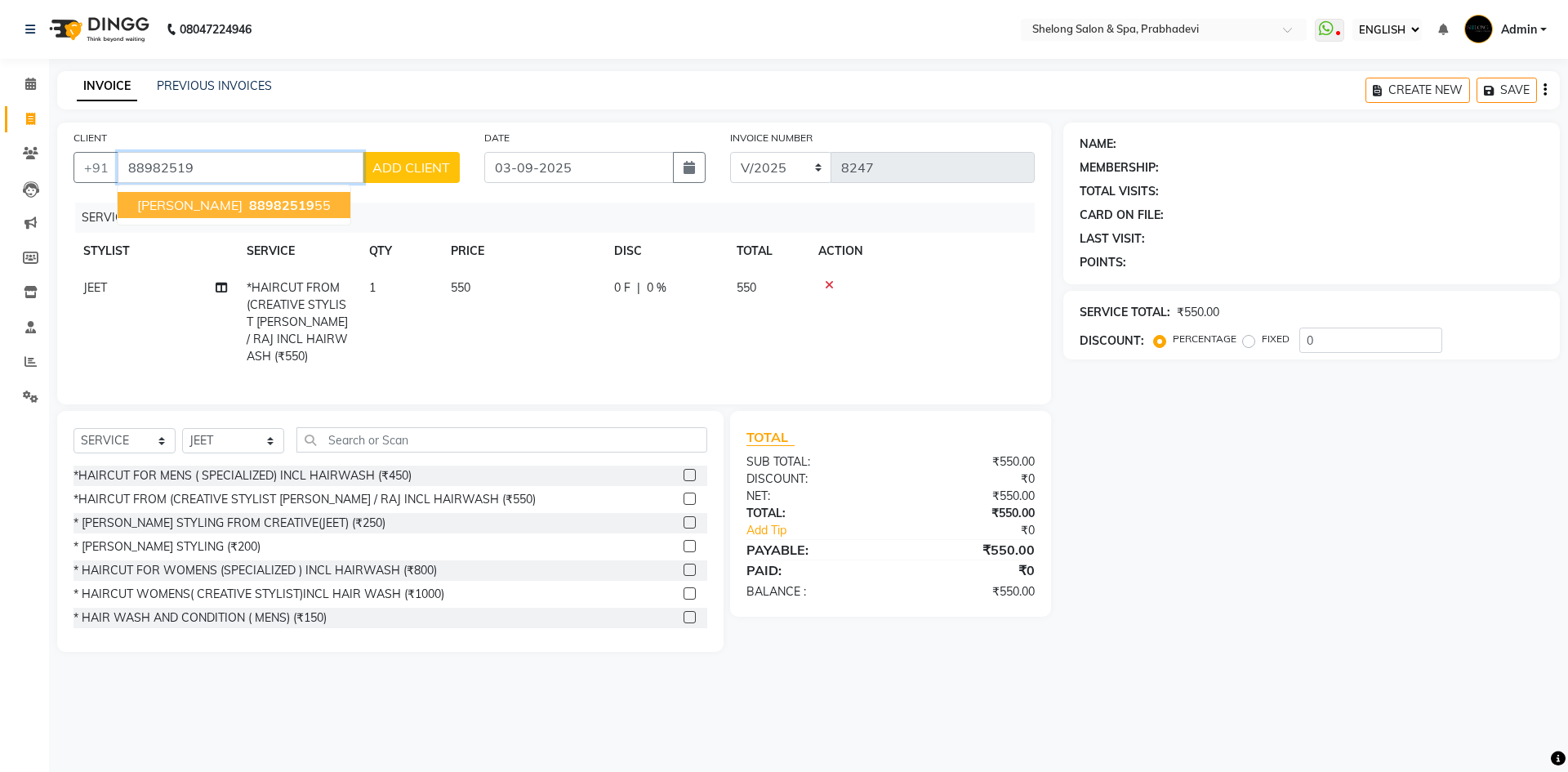
click at [232, 201] on span "Vinit Mhaprolkar" at bounding box center [189, 204] width 105 height 17
type input "8898251955"
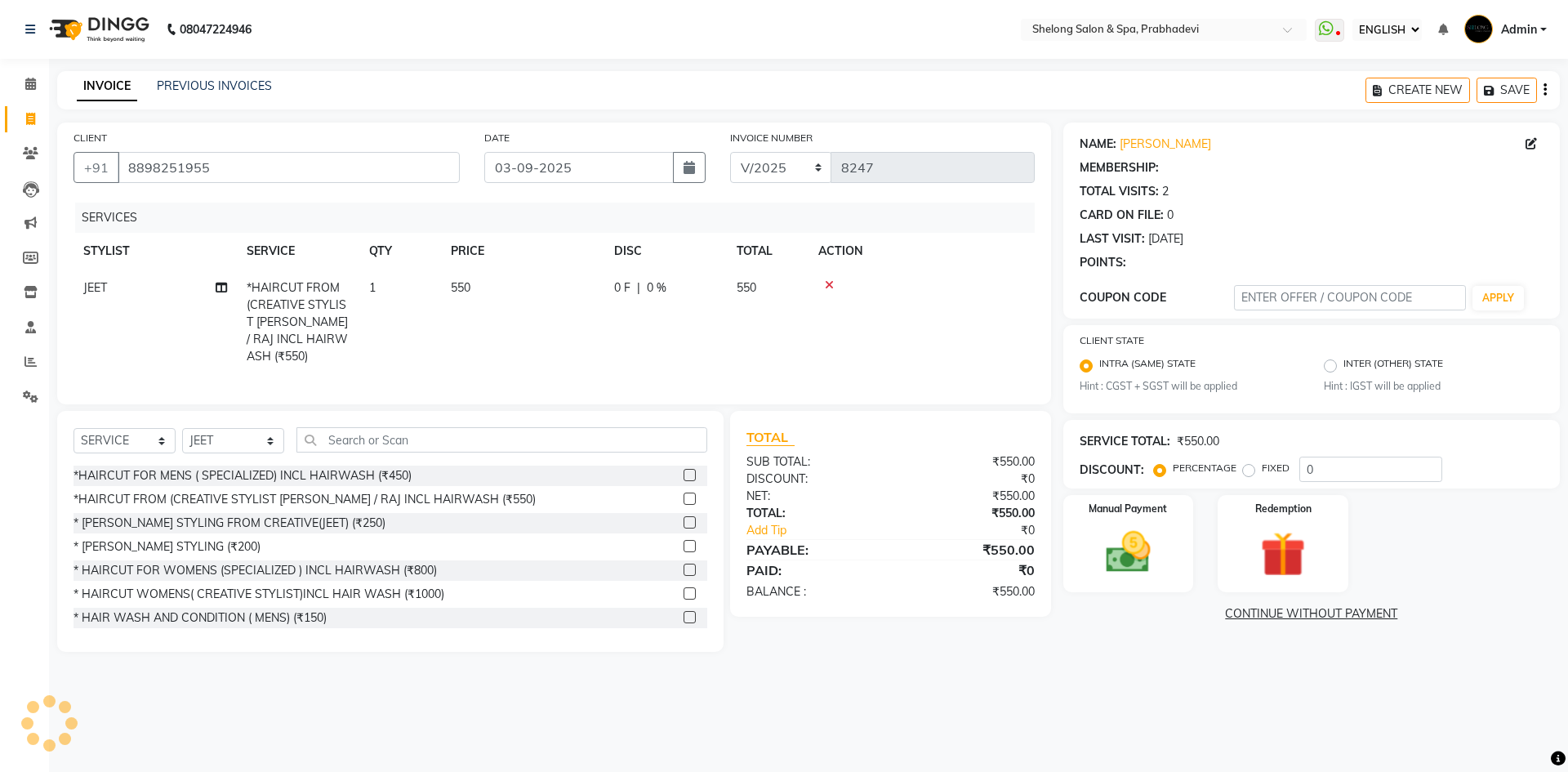
select select "1: Object"
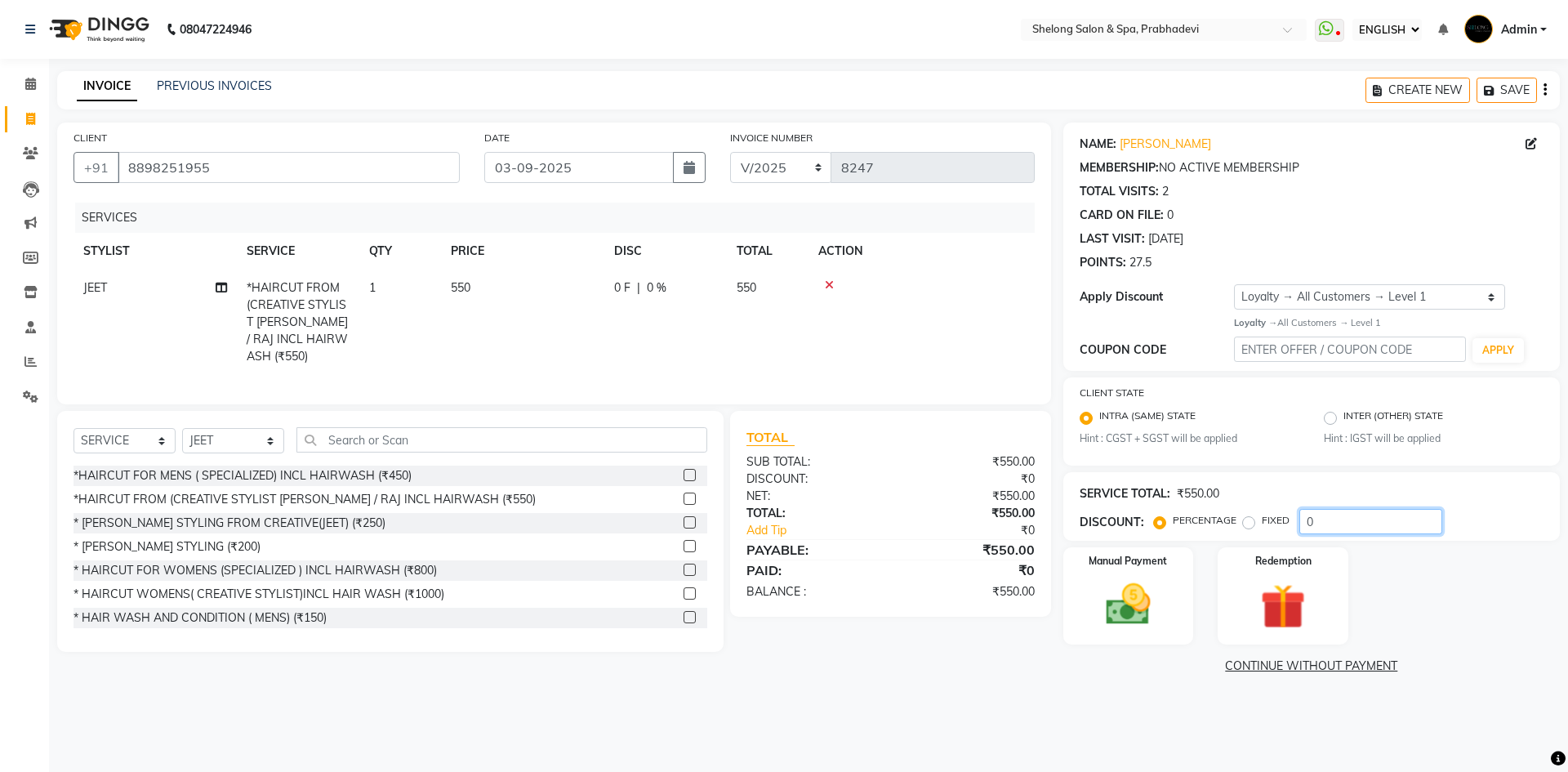
click at [1342, 528] on input "0" at bounding box center [1371, 521] width 143 height 25
type input "020"
click at [1182, 613] on div "Manual Payment" at bounding box center [1128, 596] width 136 height 101
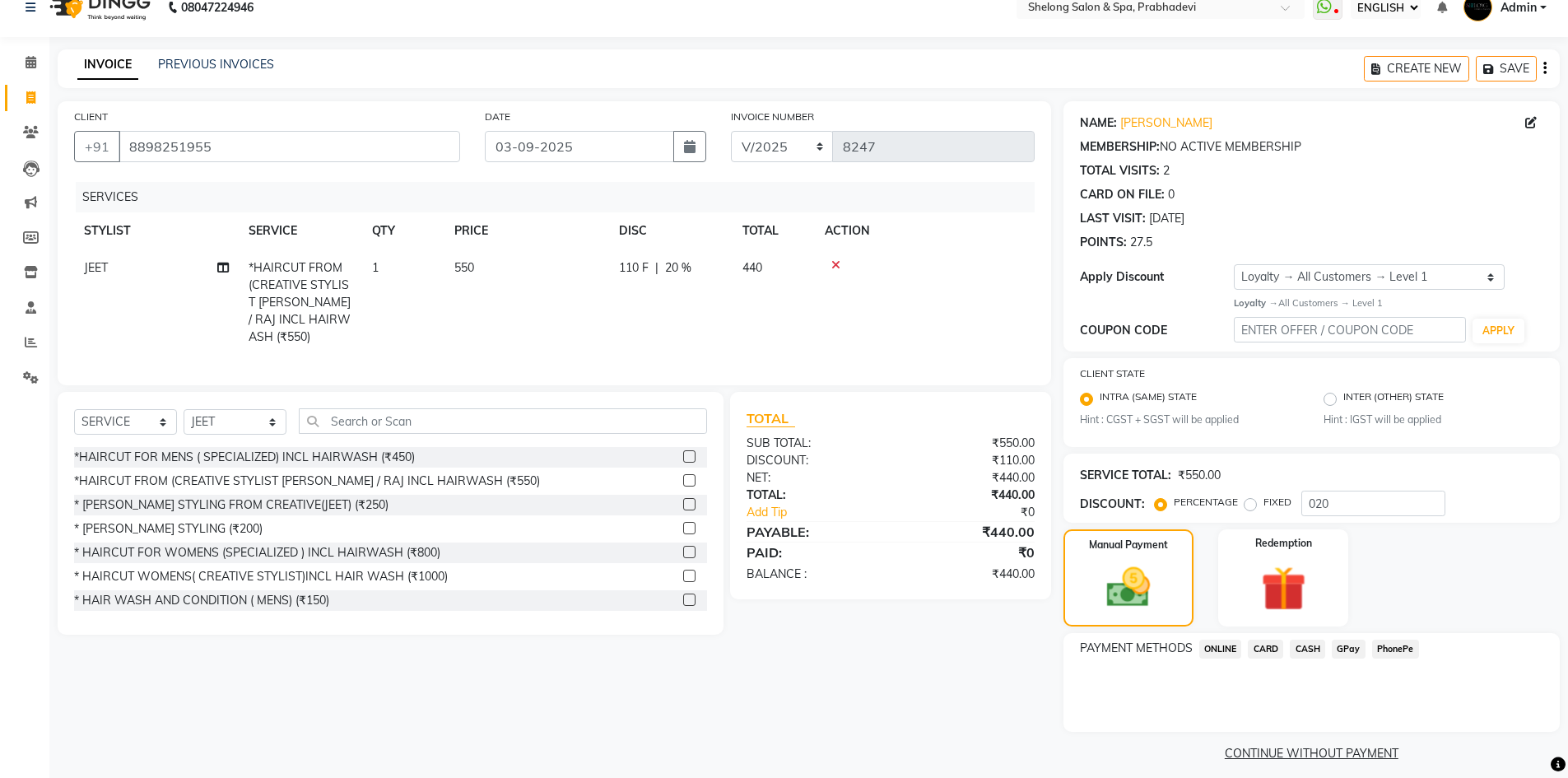
scroll to position [34, 0]
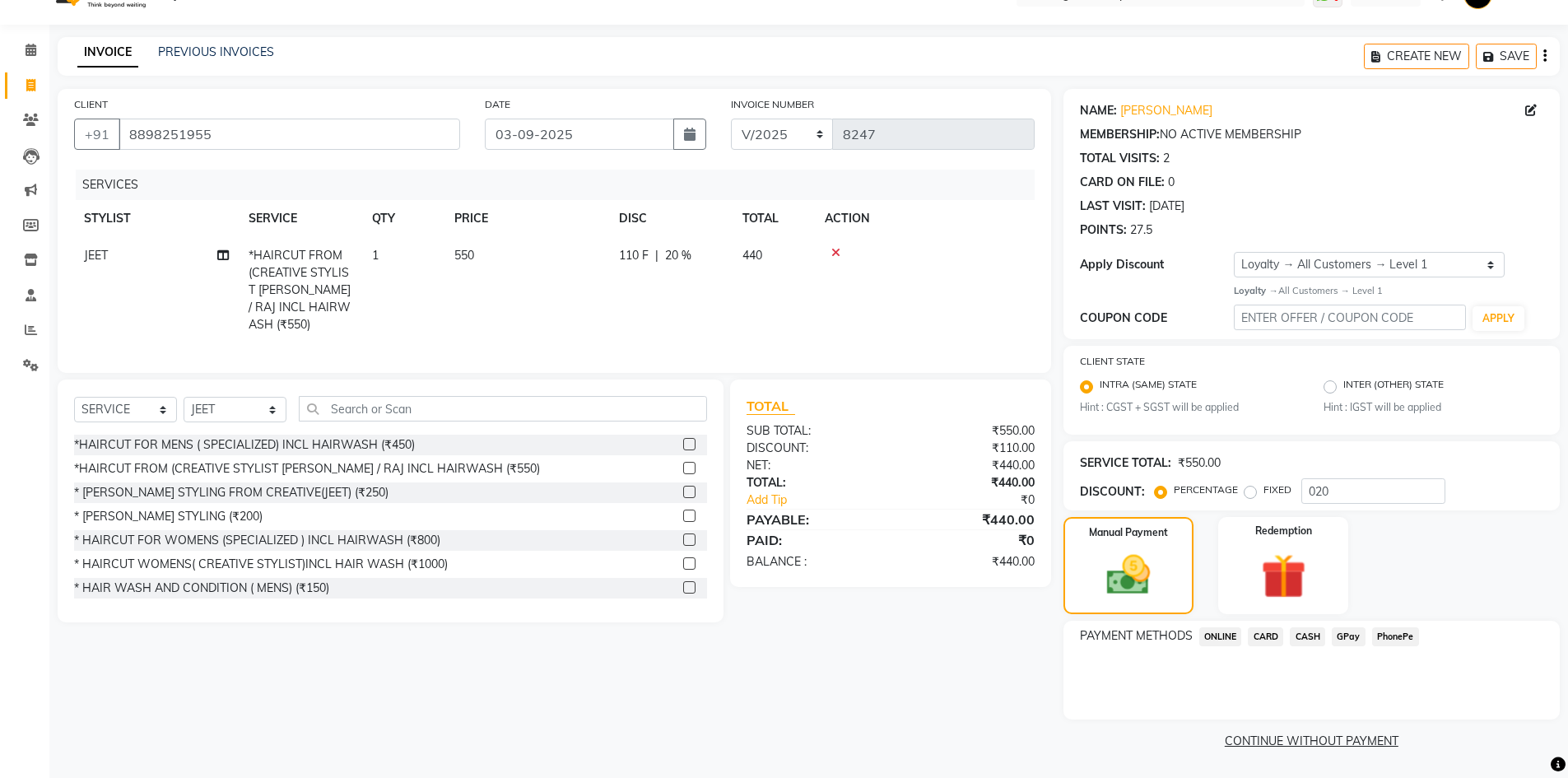
click at [1298, 641] on span "CASH" at bounding box center [1307, 637] width 35 height 19
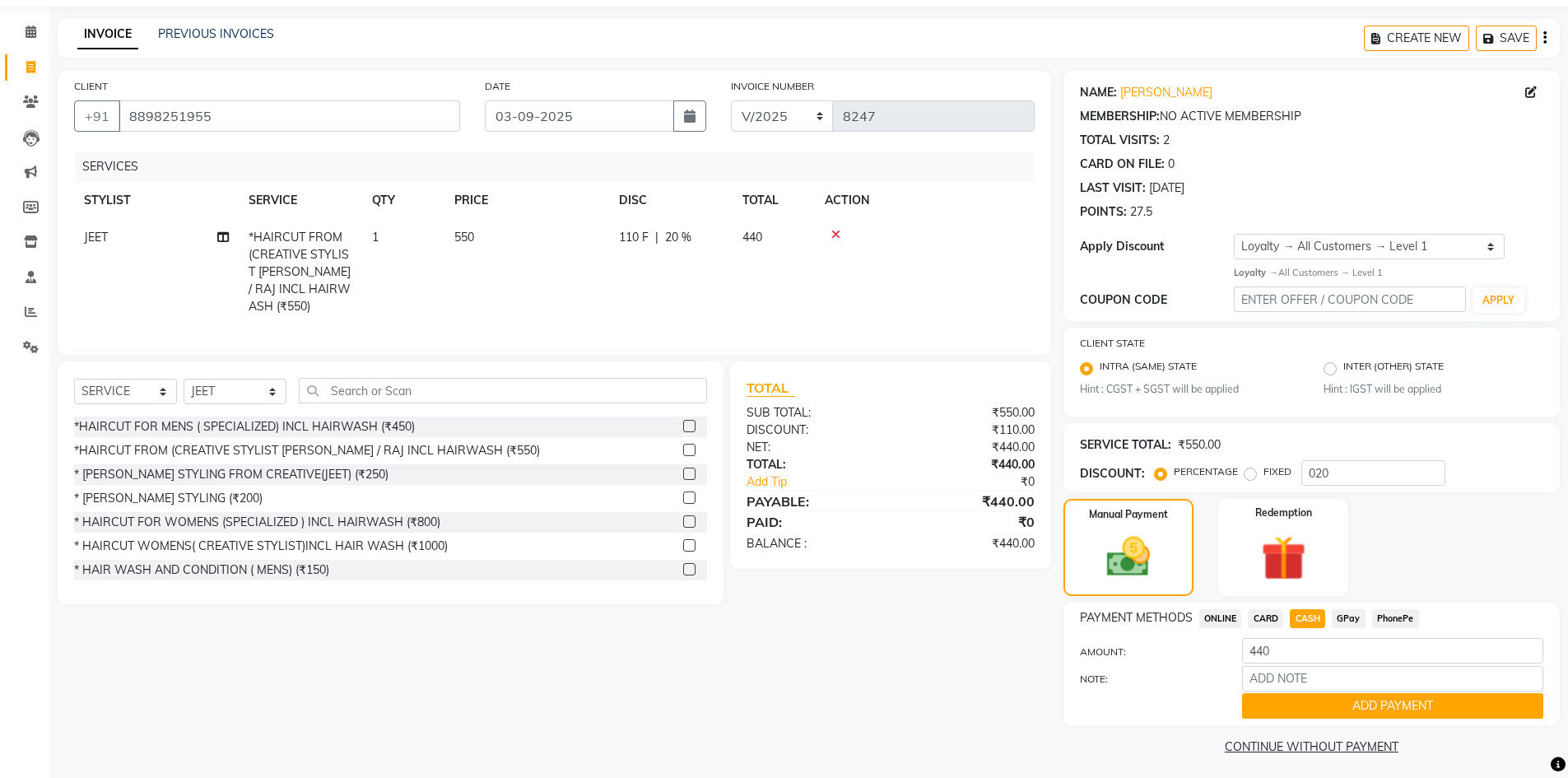
scroll to position [58, 0]
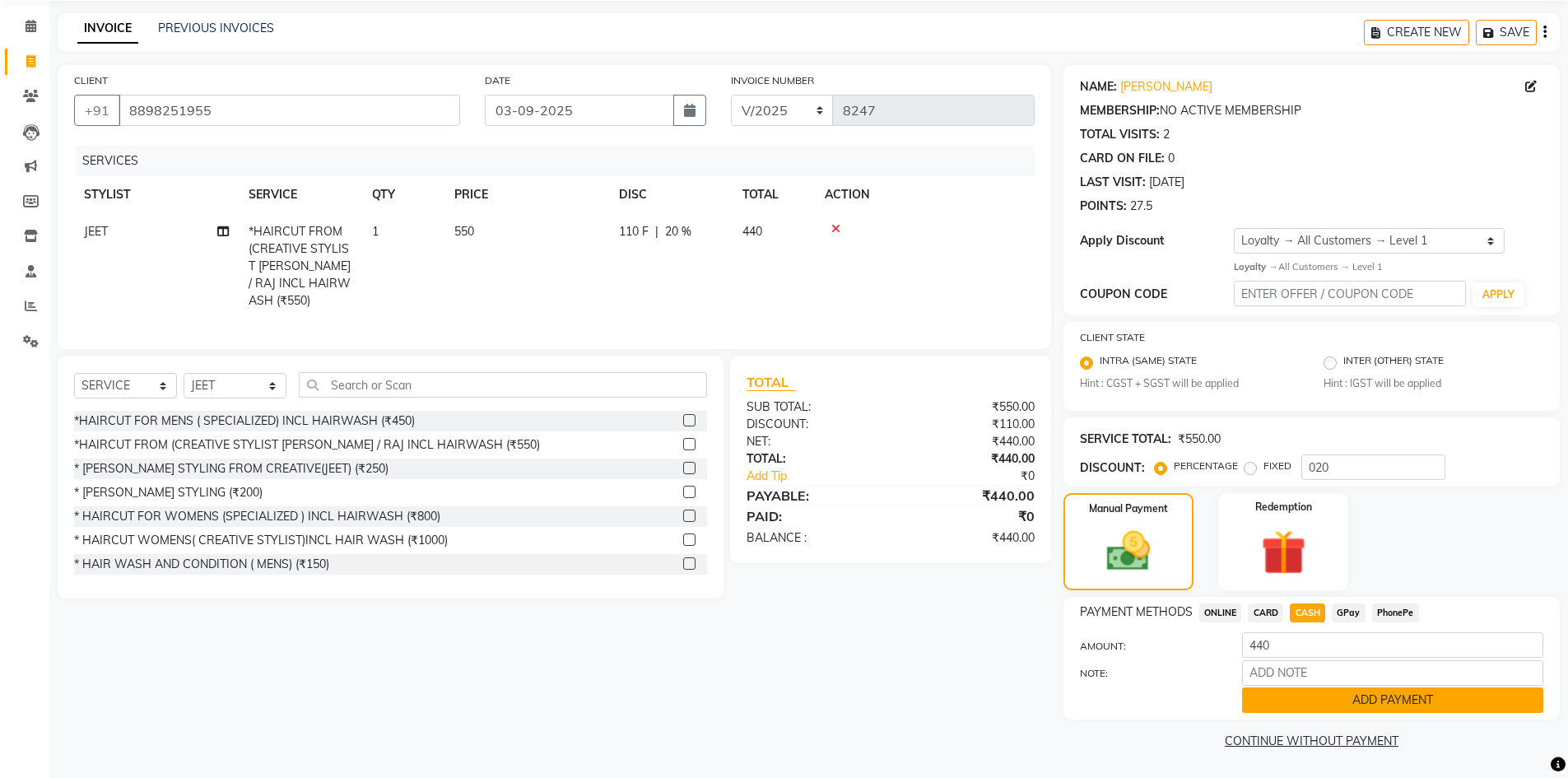
click at [1289, 703] on button "ADD PAYMENT" at bounding box center [1392, 700] width 301 height 26
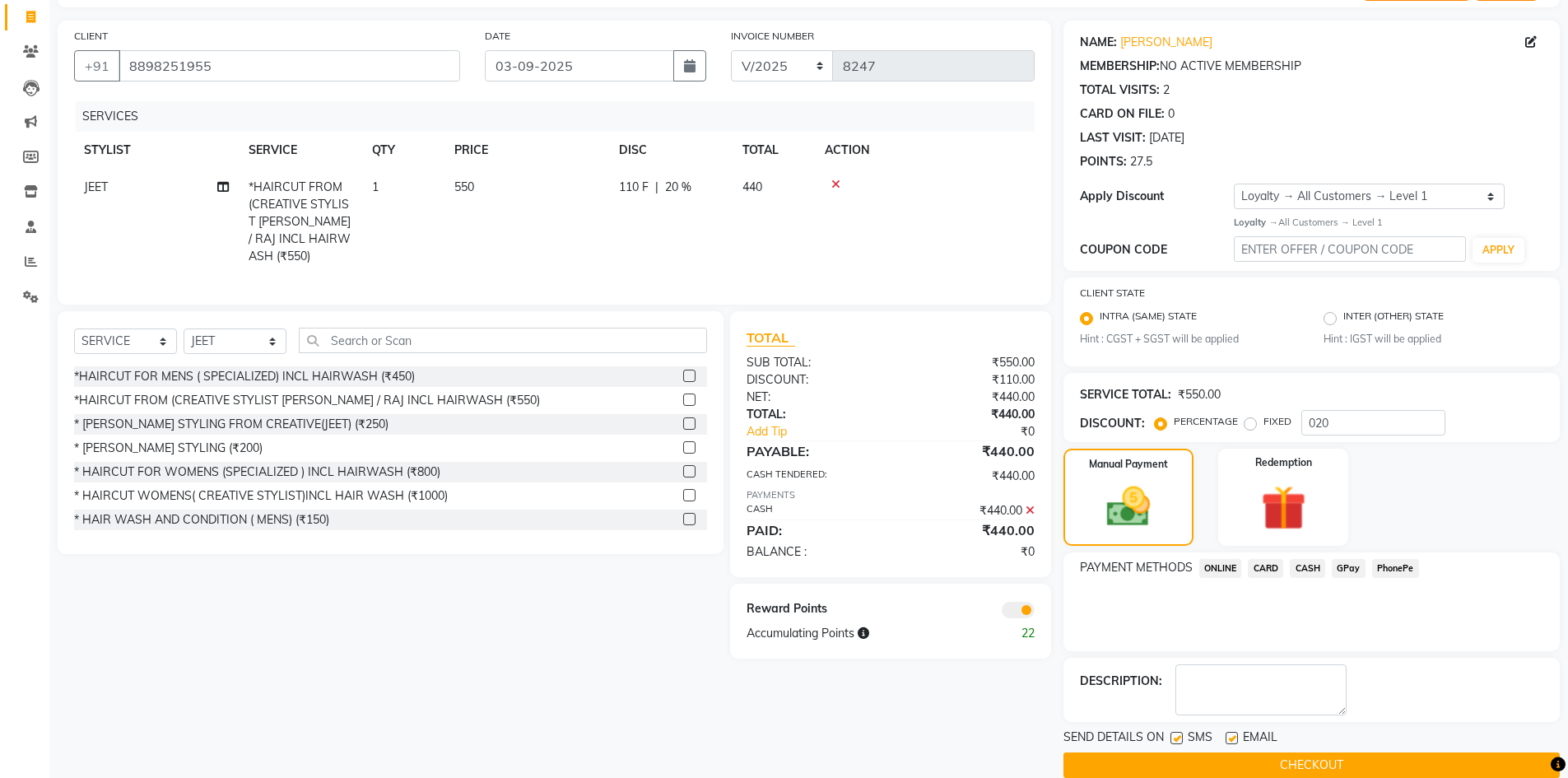
scroll to position [127, 0]
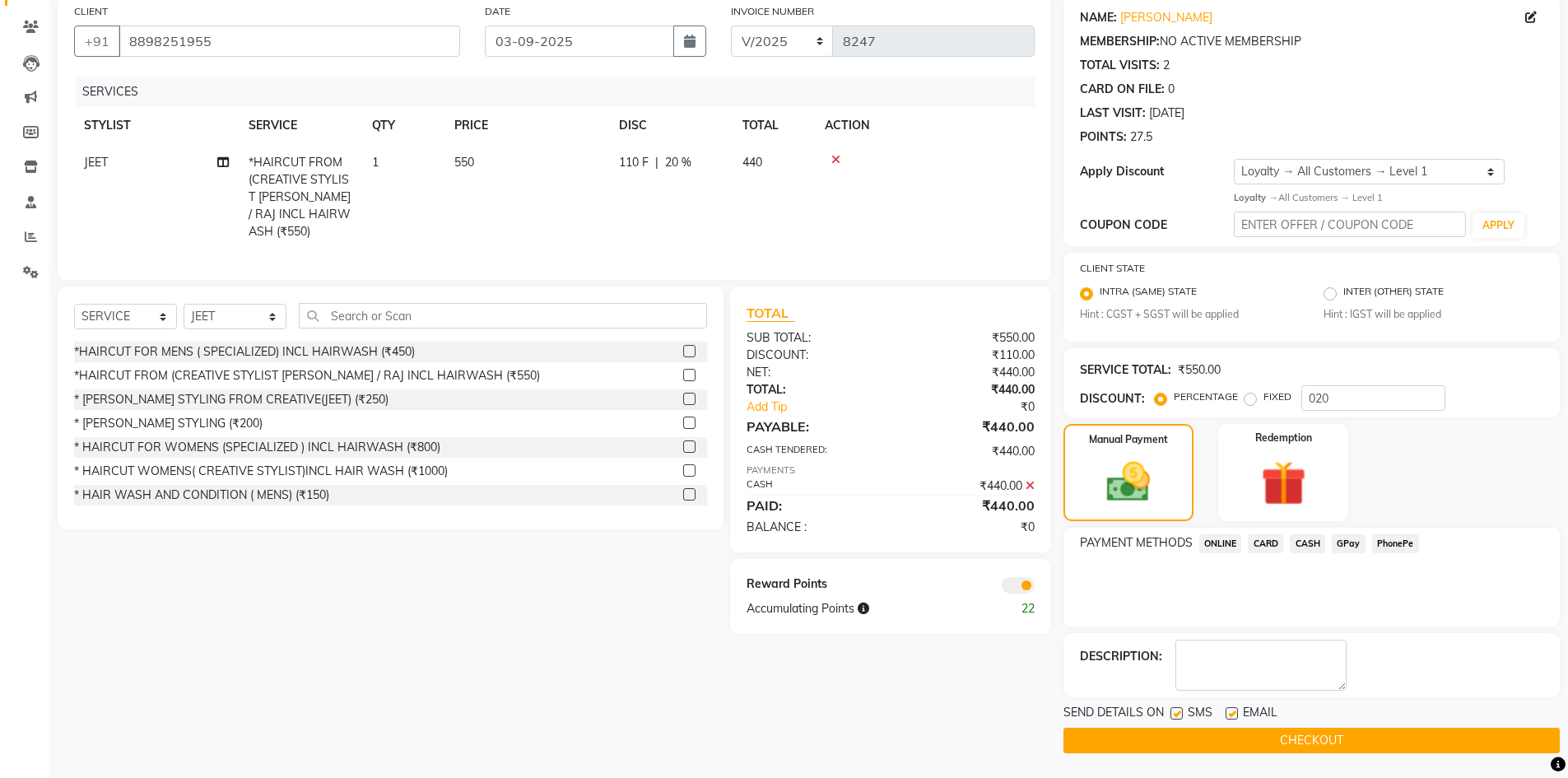
click at [1290, 738] on button "CHECKOUT" at bounding box center [1312, 740] width 497 height 26
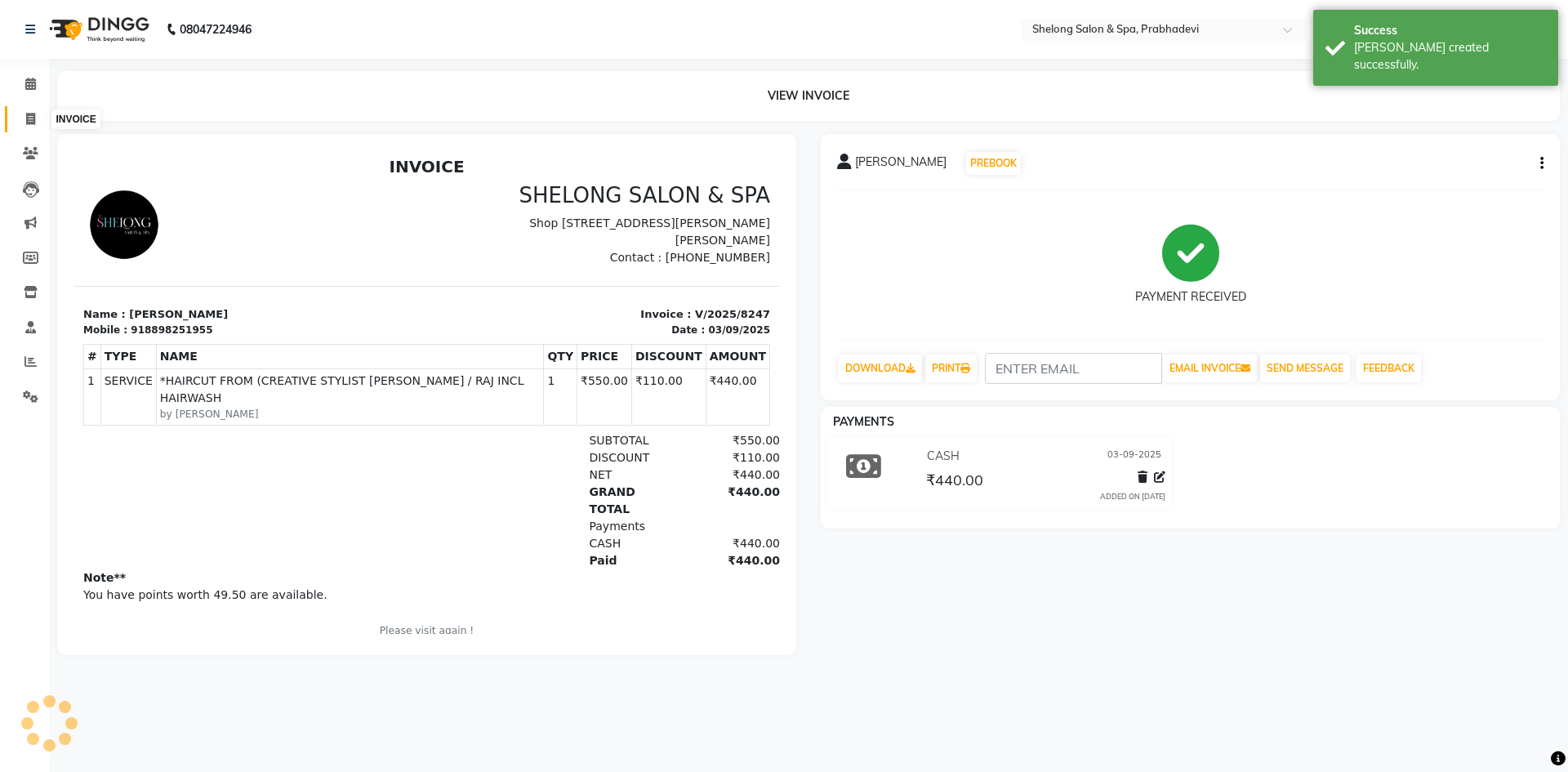
click at [40, 115] on span at bounding box center [31, 119] width 29 height 18
select select "service"
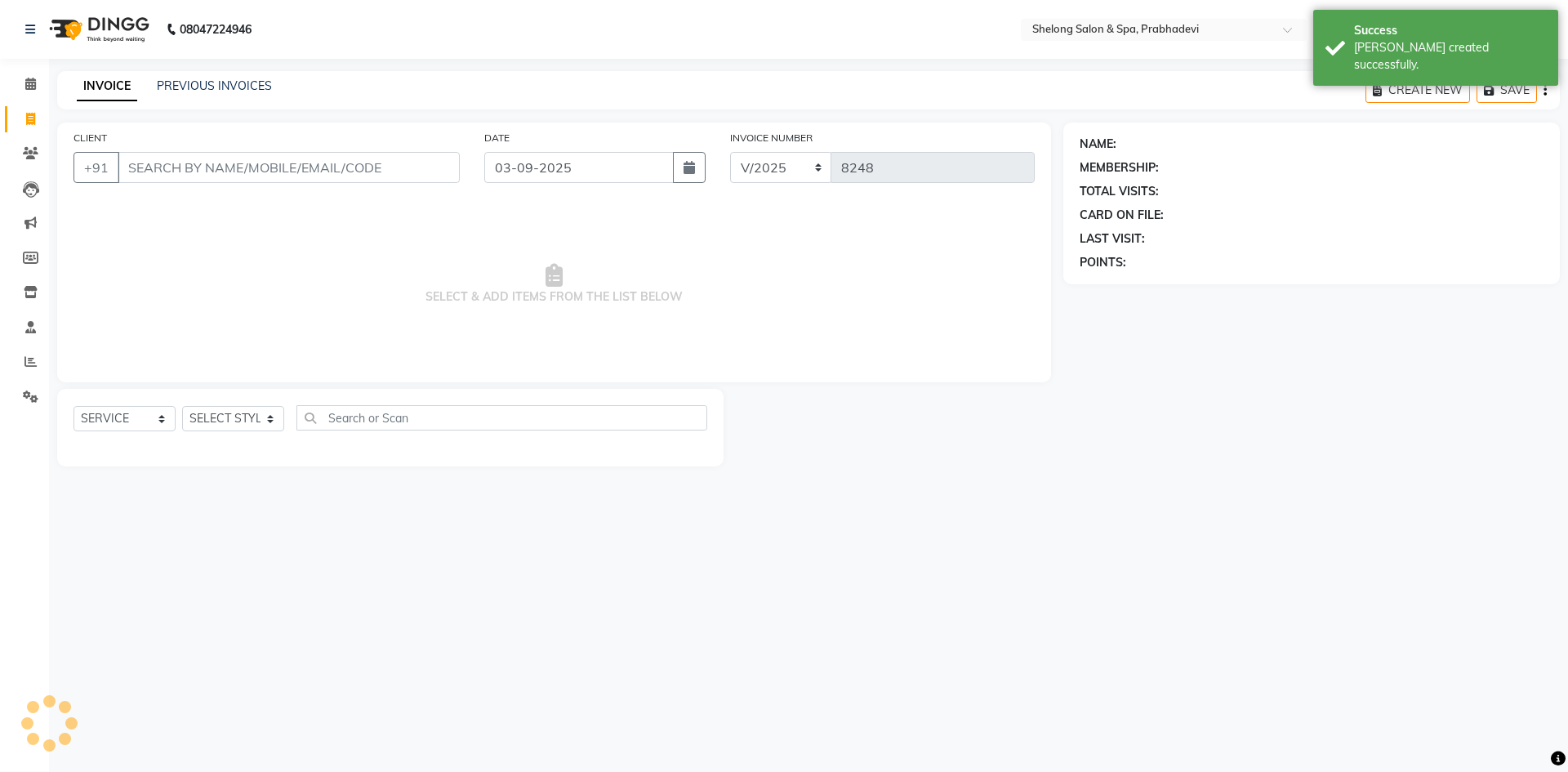
select select "16092"
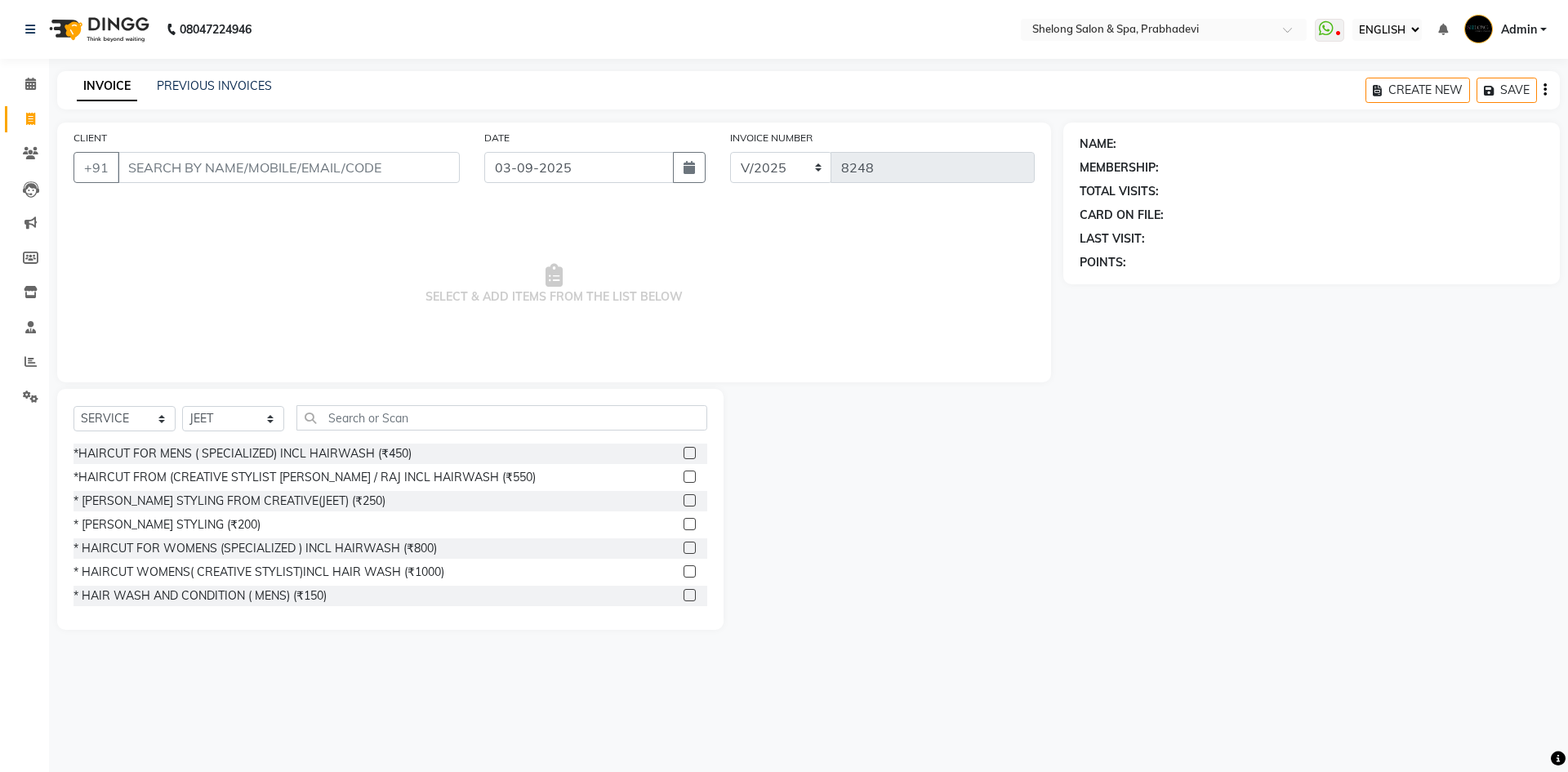
drag, startPoint x: 255, startPoint y: 546, endPoint x: 271, endPoint y: 308, distance: 238.5
click at [260, 535] on div "*HAIRCUT FOR MENS ( SPECIALIZED) INCL HAIRWASH (₹450) *HAIRCUT FROM (CREATIVE S…" at bounding box center [390, 525] width 634 height 163
click at [361, 548] on div "* HAIRCUT FOR WOMENS (SPECIALIZED ) INCL HAIRWASH (₹800)" at bounding box center [255, 549] width 363 height 18
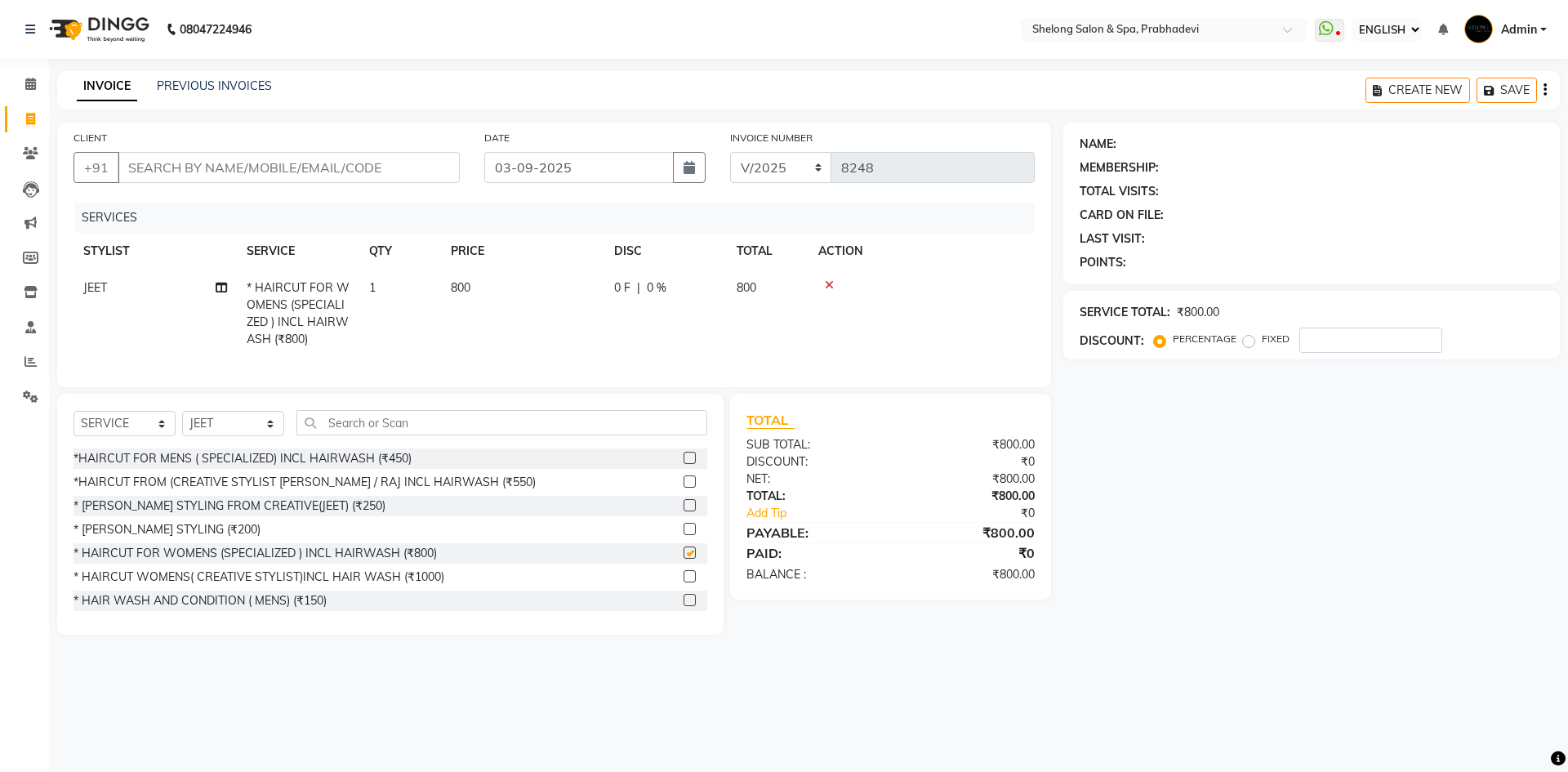
checkbox input "false"
click at [387, 163] on input "CLIENT" at bounding box center [289, 167] width 342 height 31
type input "w"
type input "0"
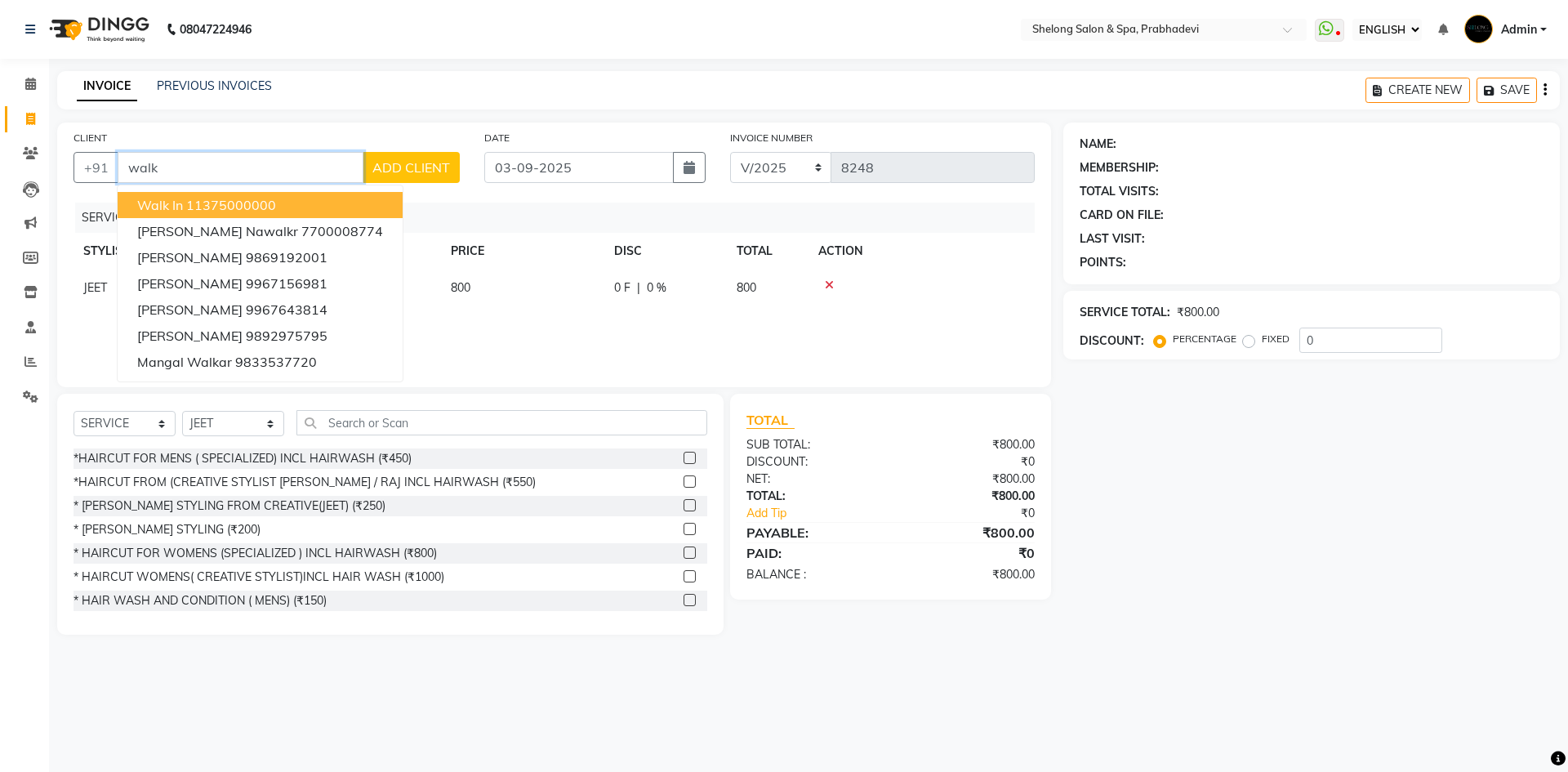
click at [219, 210] on ngb-highlight "11375000000" at bounding box center [231, 204] width 89 height 17
type input "11375000000"
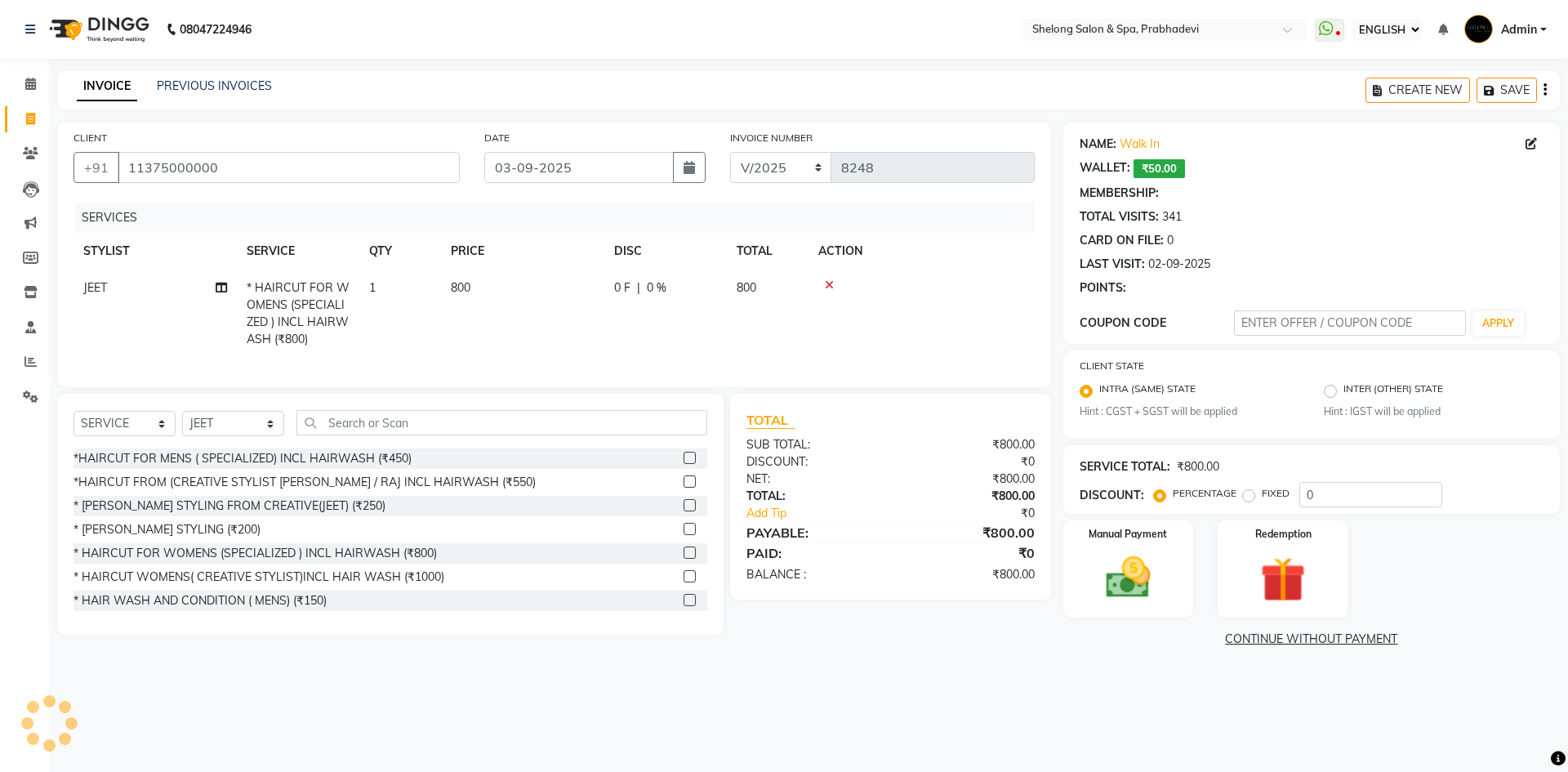
select select "1: Object"
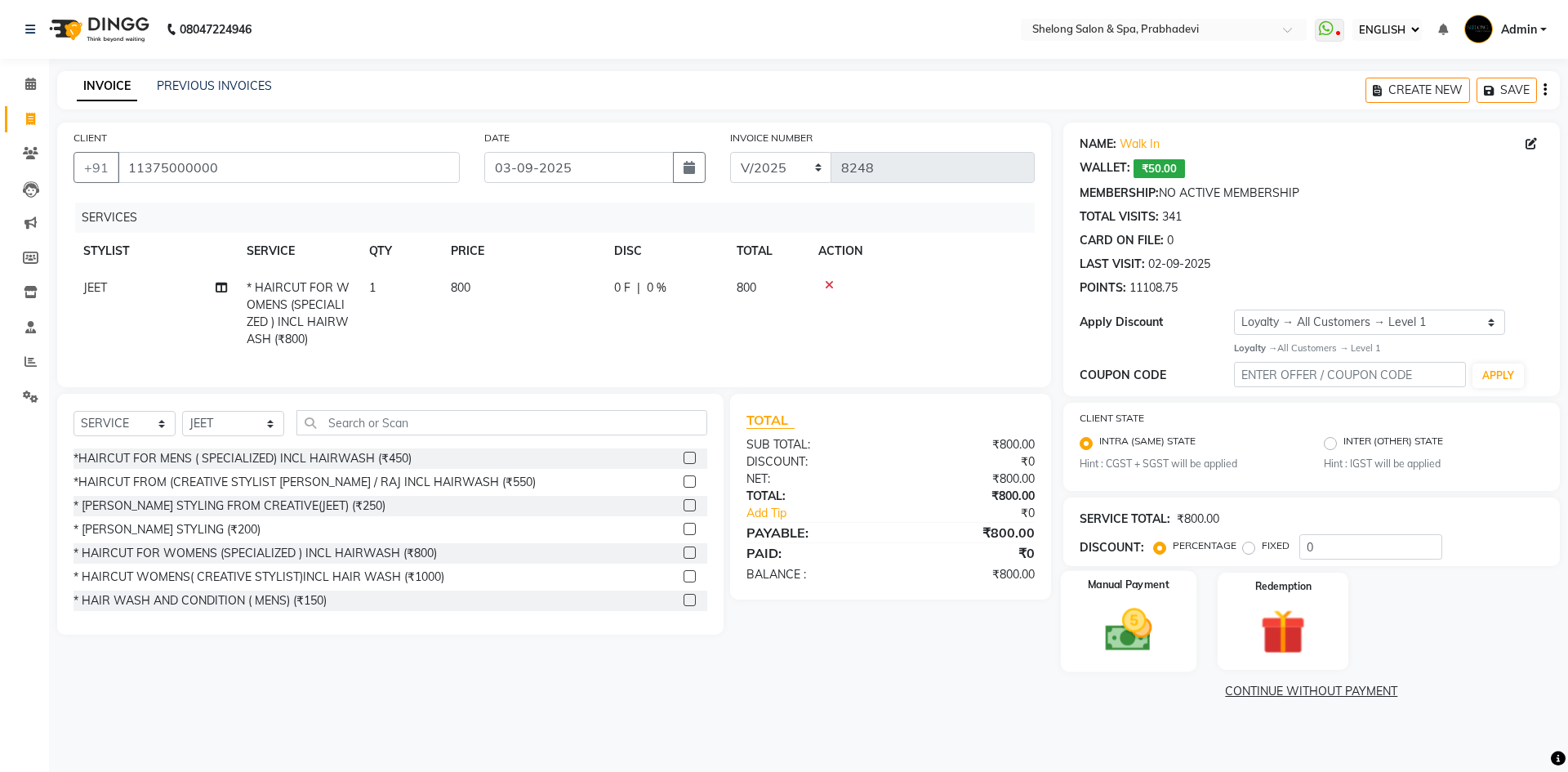
click at [1166, 625] on img at bounding box center [1128, 629] width 76 height 54
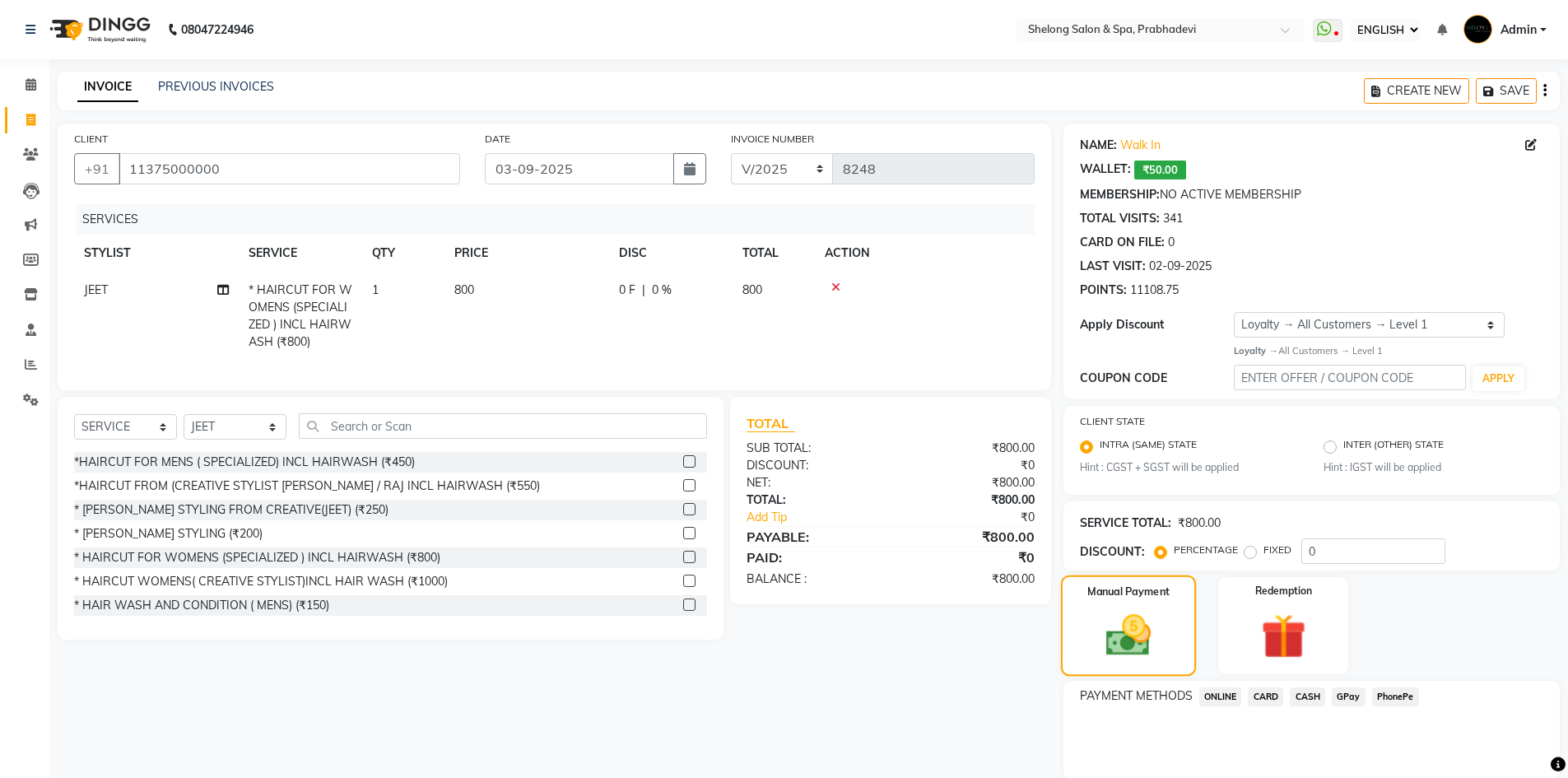
scroll to position [60, 0]
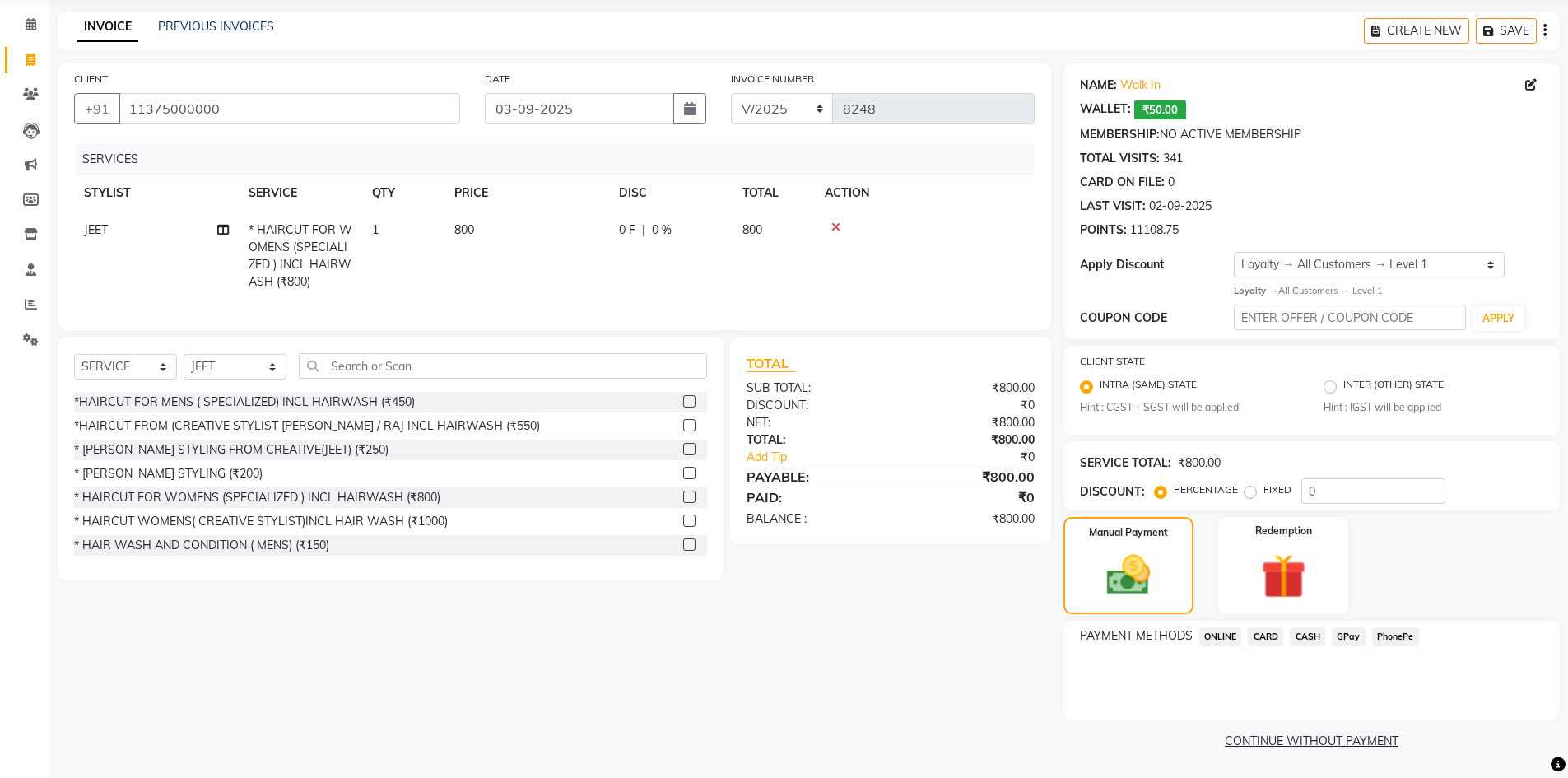
click at [1341, 637] on span "GPay" at bounding box center [1349, 637] width 34 height 19
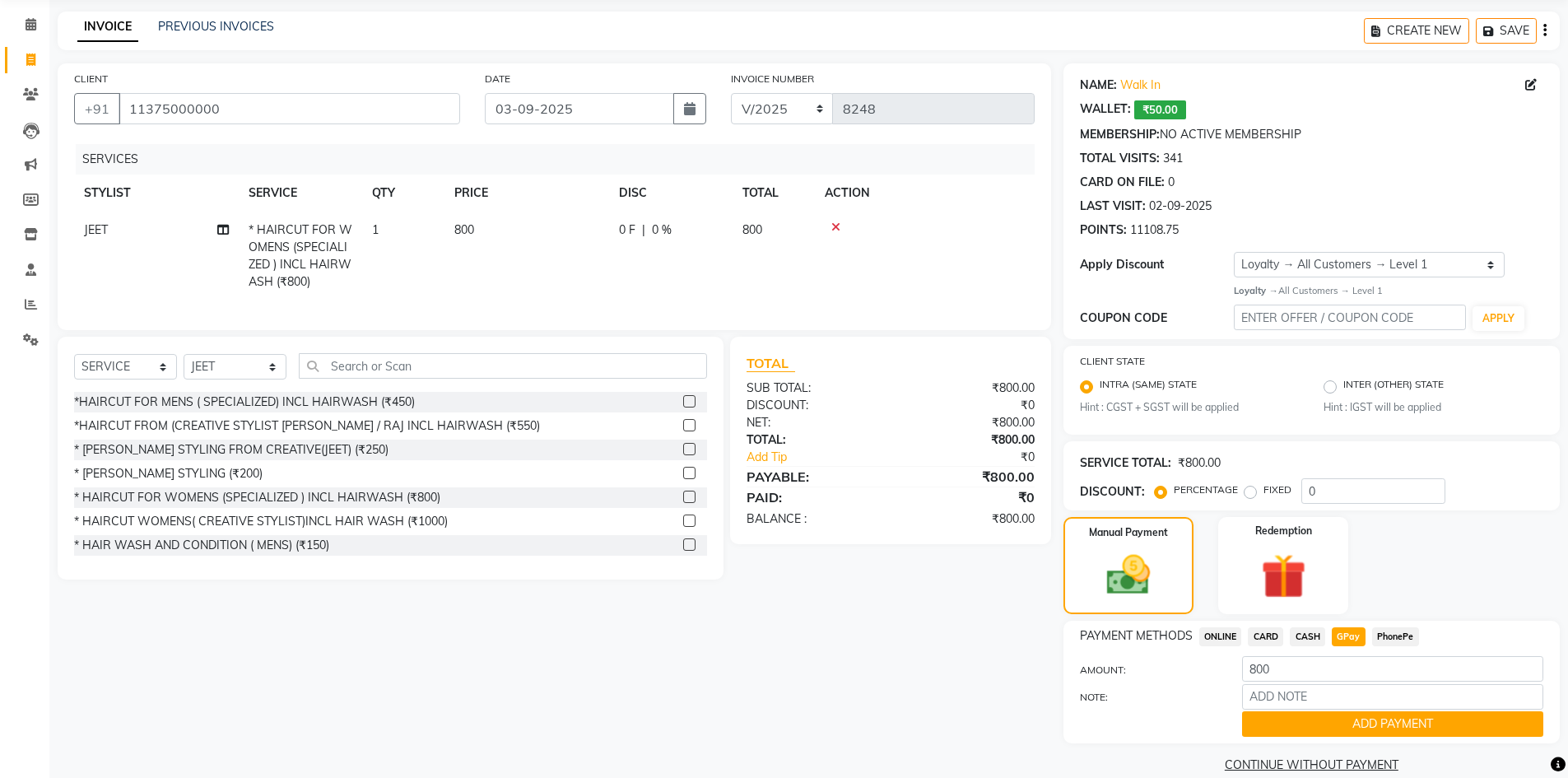
click at [1317, 716] on button "ADD PAYMENT" at bounding box center [1392, 724] width 301 height 26
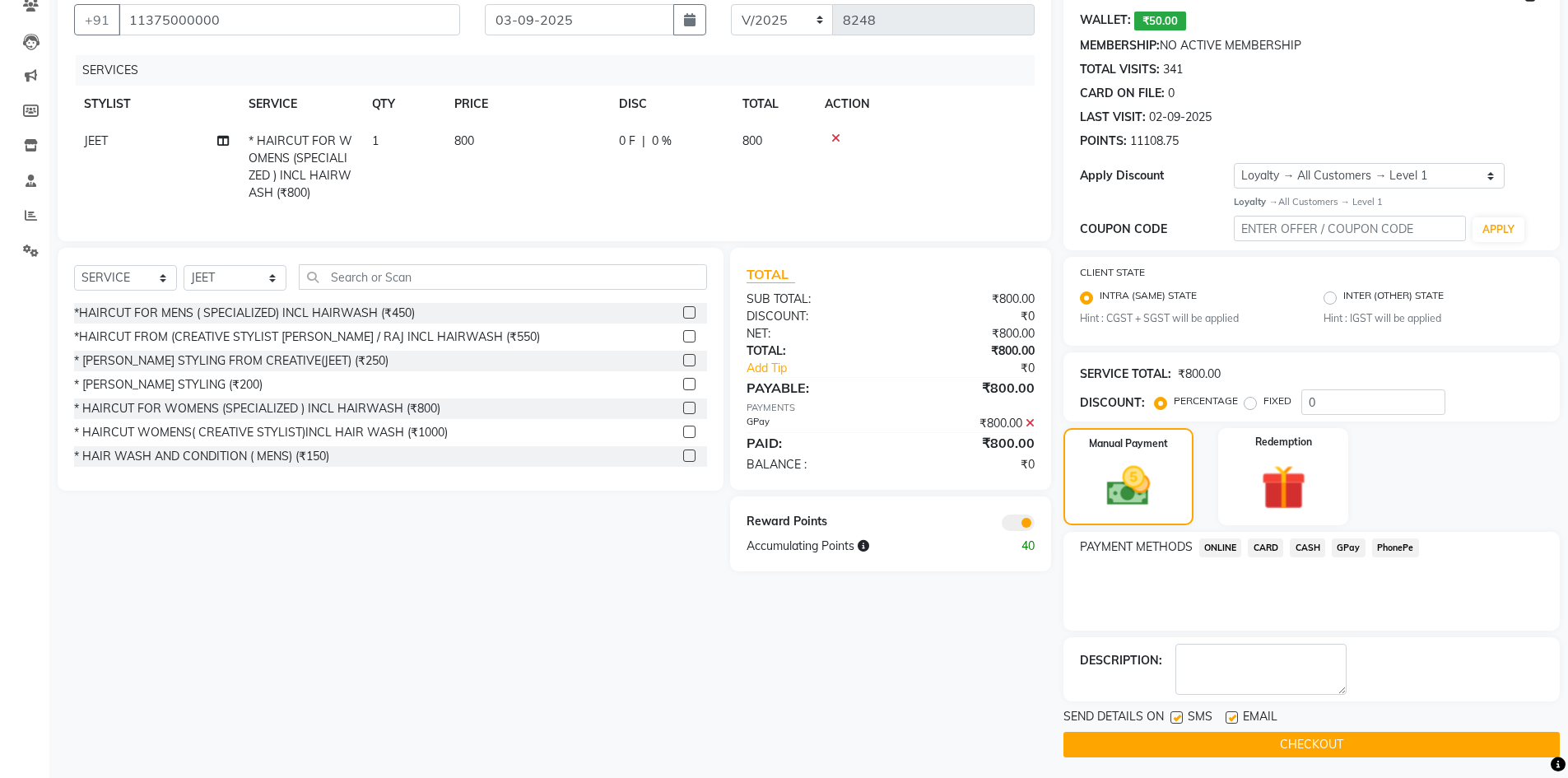
scroll to position [153, 0]
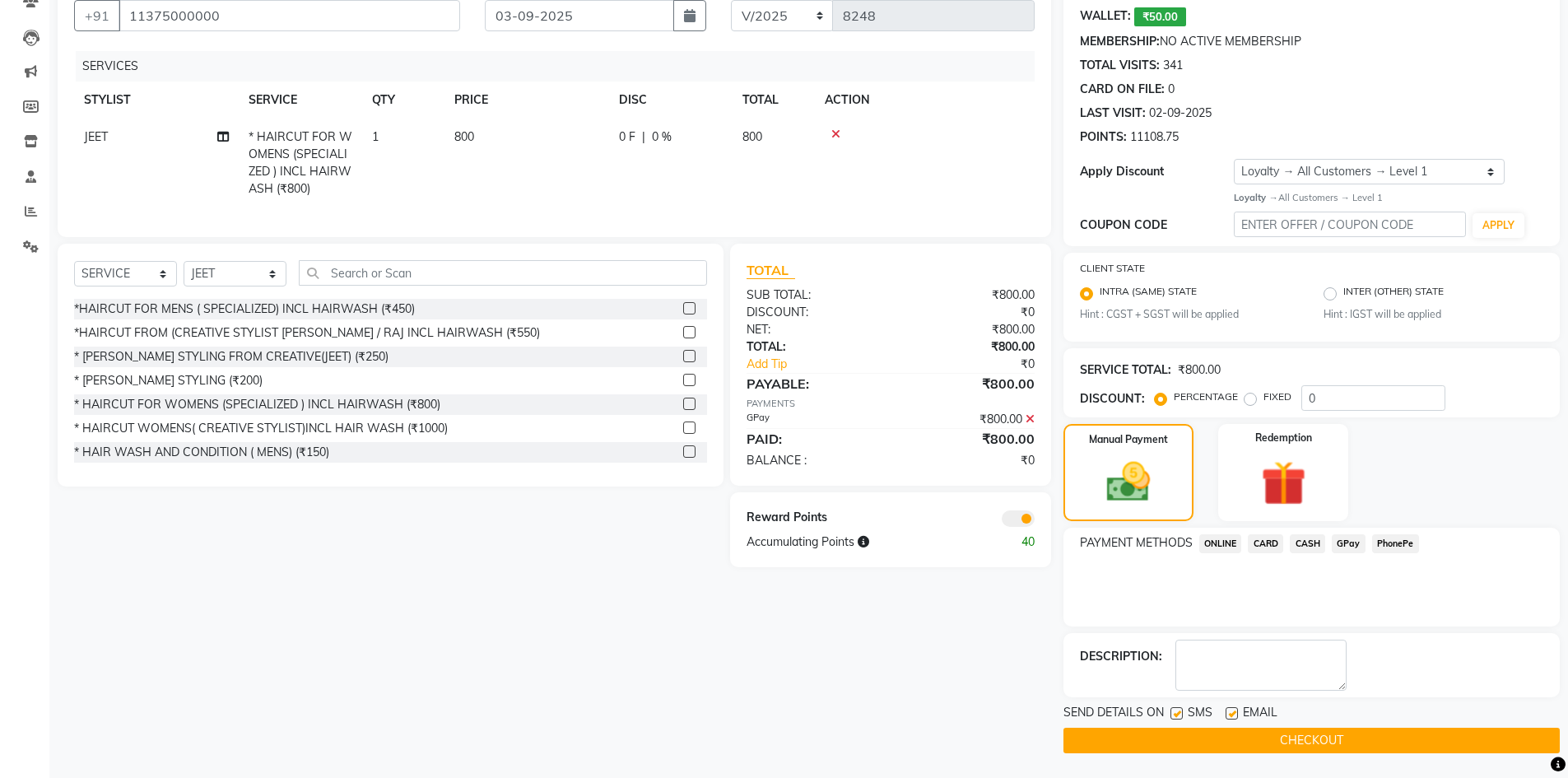
click at [1313, 740] on button "CHECKOUT" at bounding box center [1312, 740] width 497 height 26
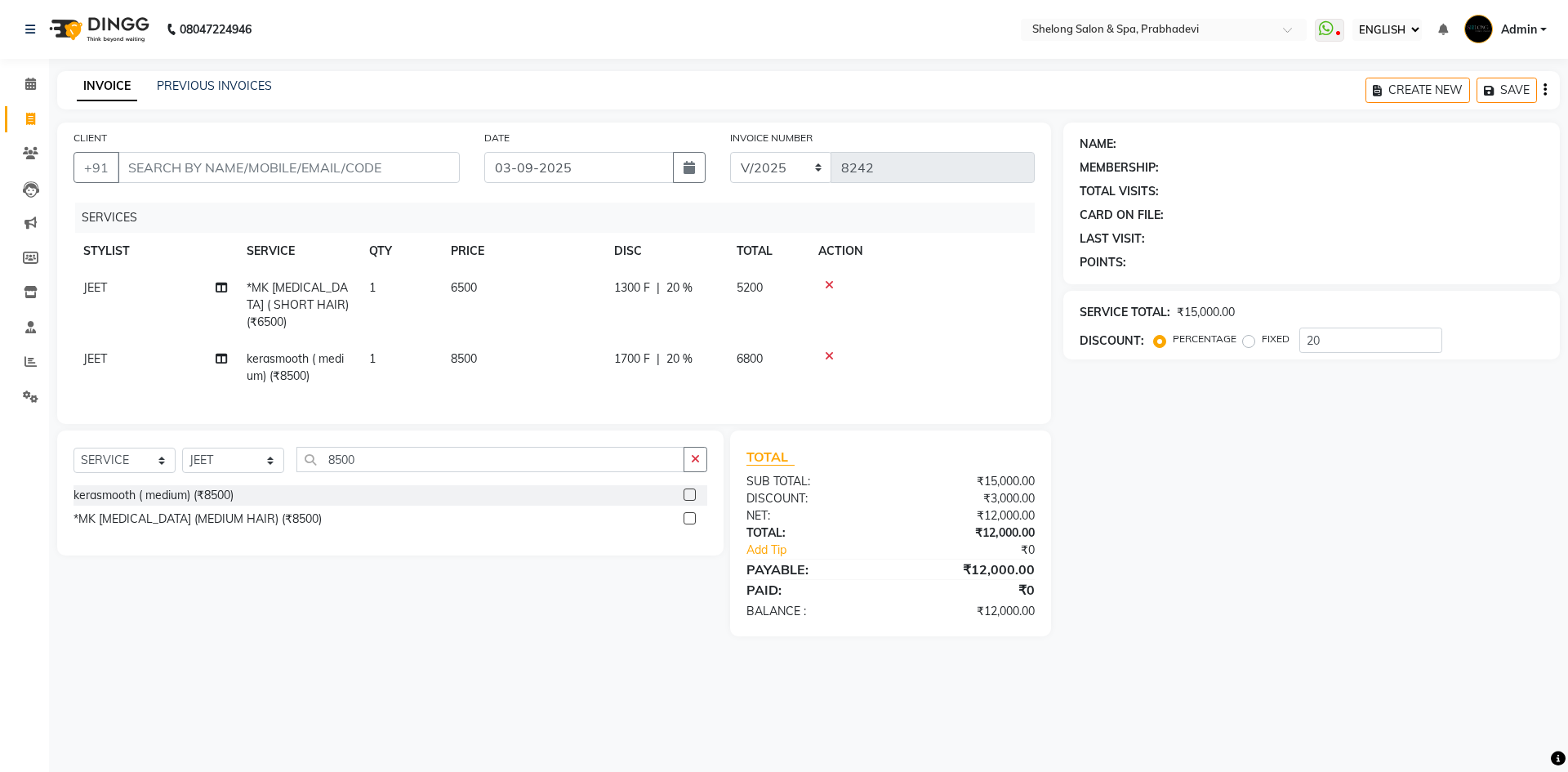
select select "ec"
select select "service"
select select "16092"
click at [830, 282] on icon at bounding box center [830, 285] width 9 height 11
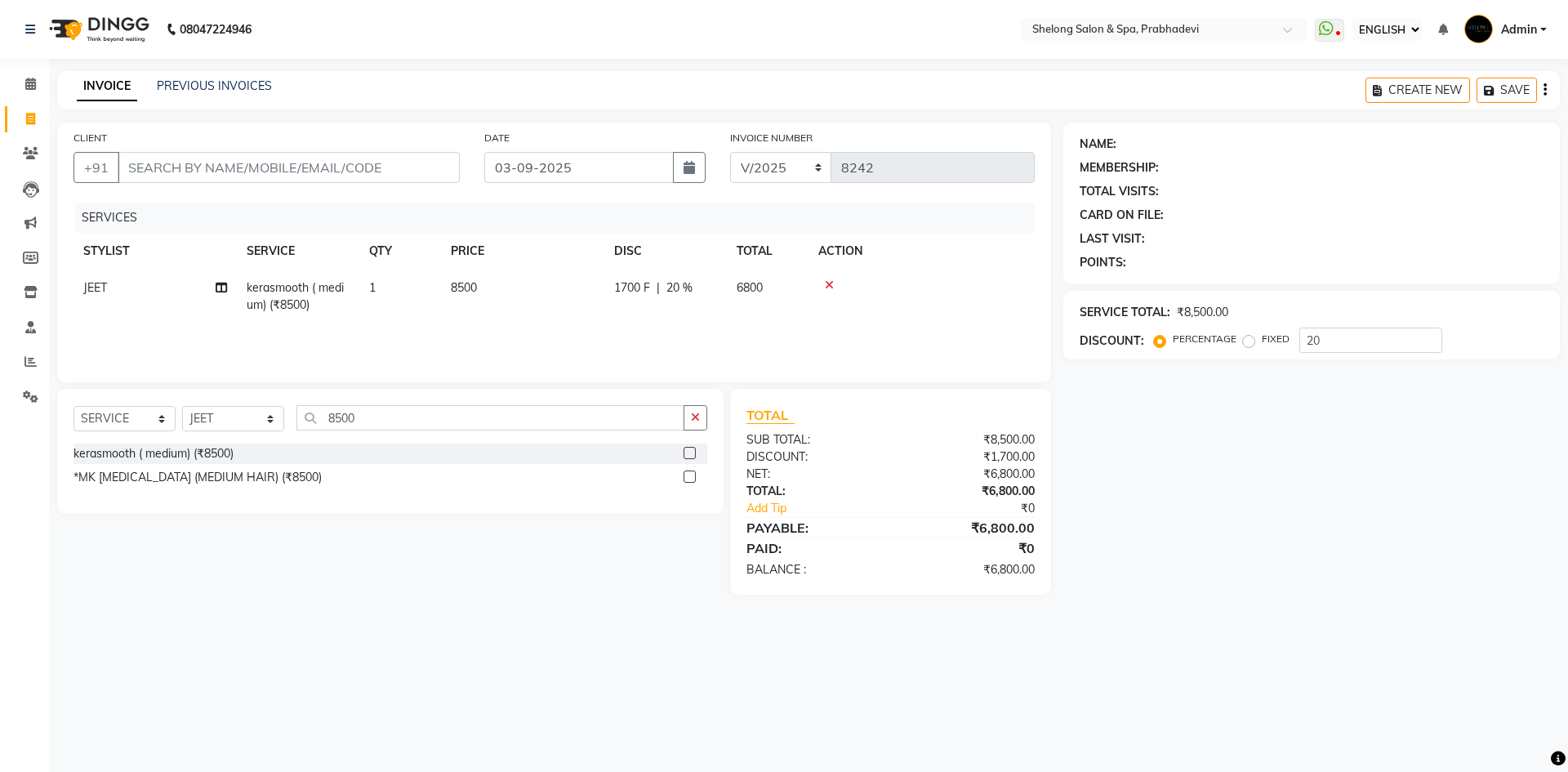
click at [830, 282] on icon at bounding box center [830, 285] width 9 height 11
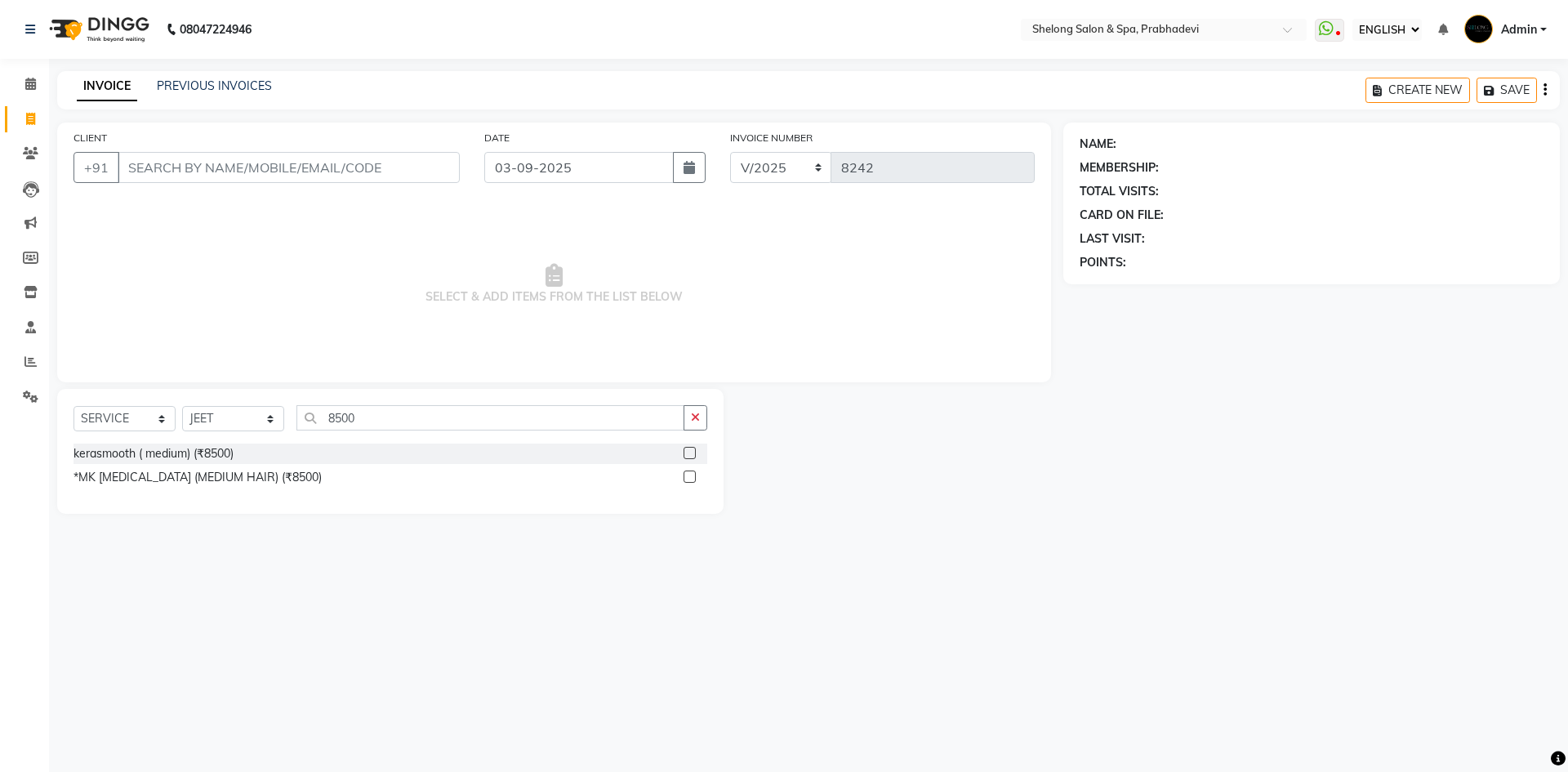
drag, startPoint x: 692, startPoint y: 412, endPoint x: 678, endPoint y: 398, distance: 19.8
click at [690, 401] on div "SELECT SERVICE PRODUCT MEMBERSHIP PACKAGE VOUCHER PREPAID GIFT CARD SELECT STYL…" at bounding box center [390, 451] width 666 height 125
click at [705, 413] on button "button" at bounding box center [695, 418] width 24 height 25
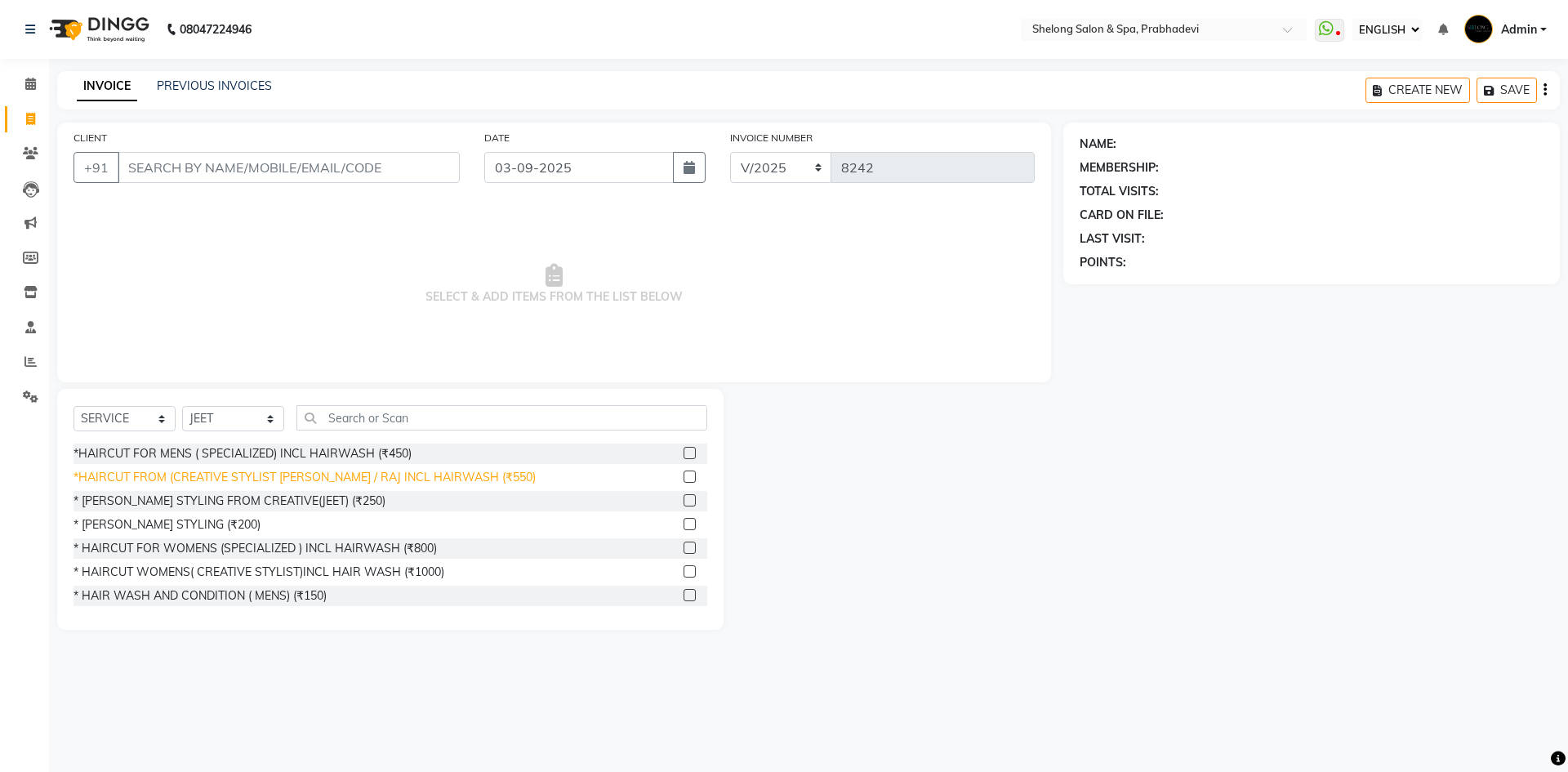
click at [199, 482] on div "*HAIRCUT FROM (CREATIVE STYLIST [PERSON_NAME] / RAJ INCL HAIRWASH (₹550)" at bounding box center [304, 478] width 462 height 18
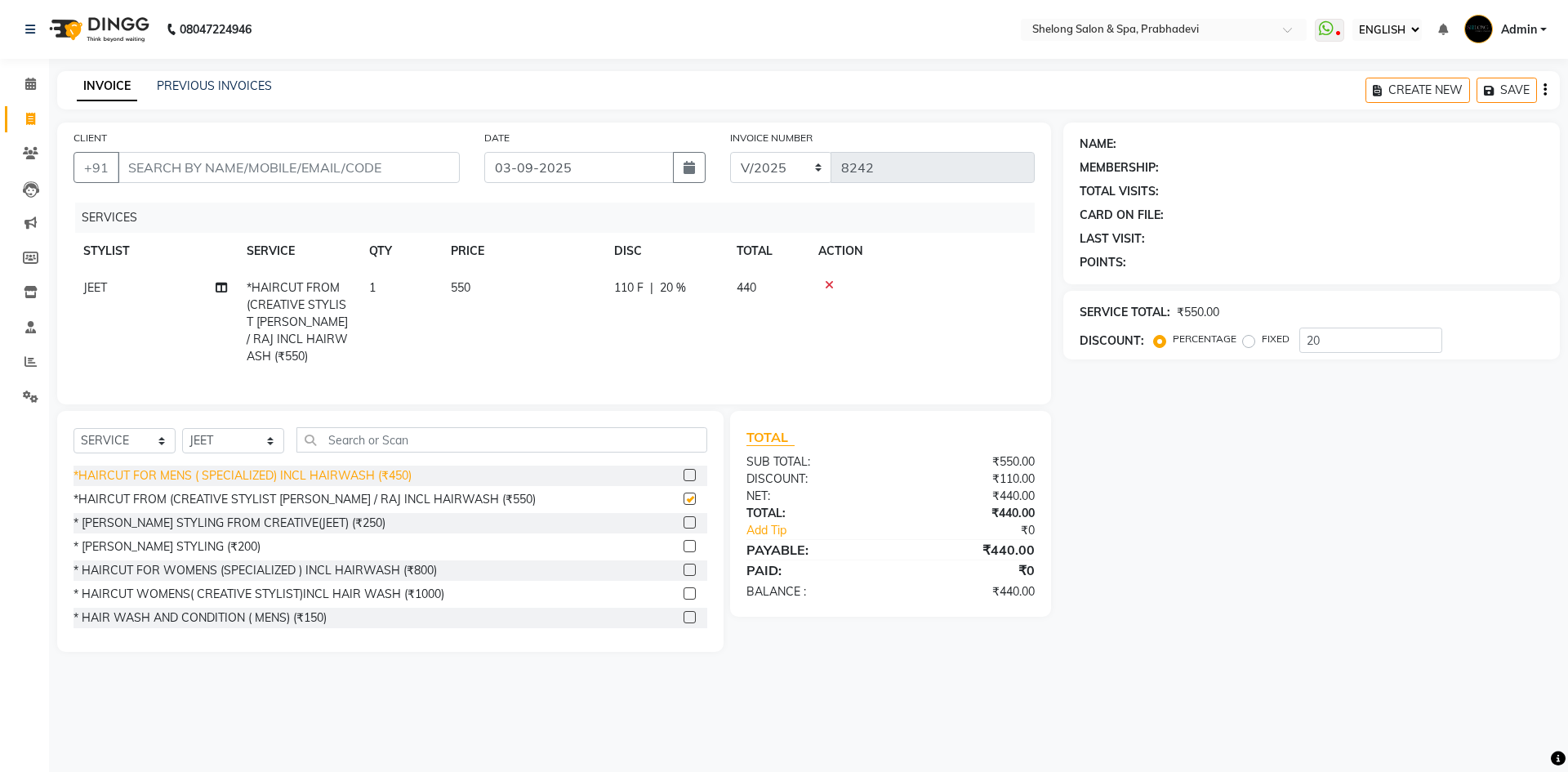
checkbox input "false"
click at [241, 441] on select "SELECT STYLIST ( [PERSON_NAME] ) ( [PERSON_NAME] ) [PERSON_NAME] fojdur [PERSON…" at bounding box center [233, 440] width 102 height 25
select select "66706"
click at [182, 428] on select "SELECT STYLIST ( [PERSON_NAME] ) ( [PERSON_NAME] ) [PERSON_NAME] fojdur [PERSON…" at bounding box center [233, 440] width 102 height 25
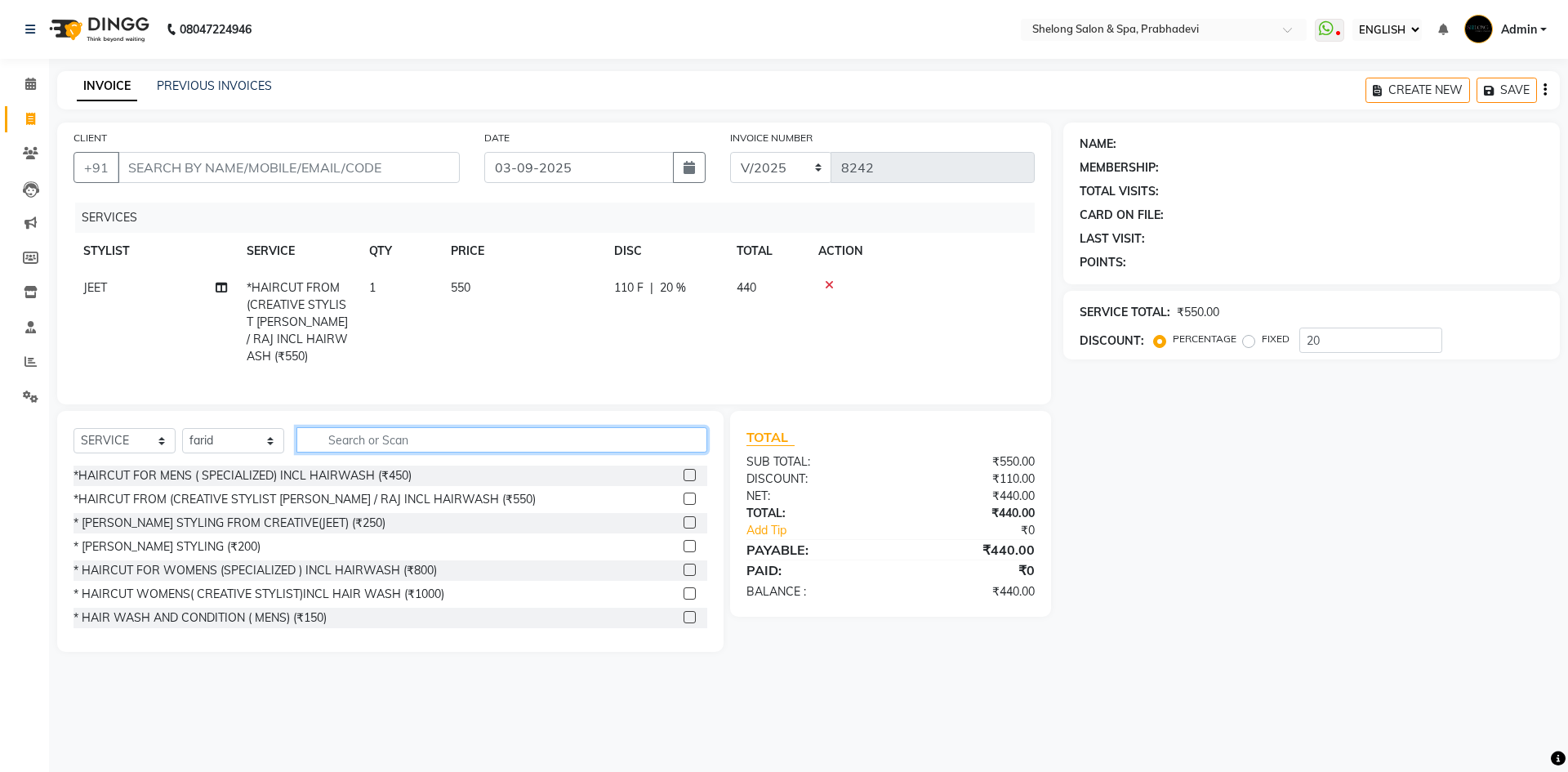
click at [400, 442] on input "text" at bounding box center [502, 440] width 410 height 25
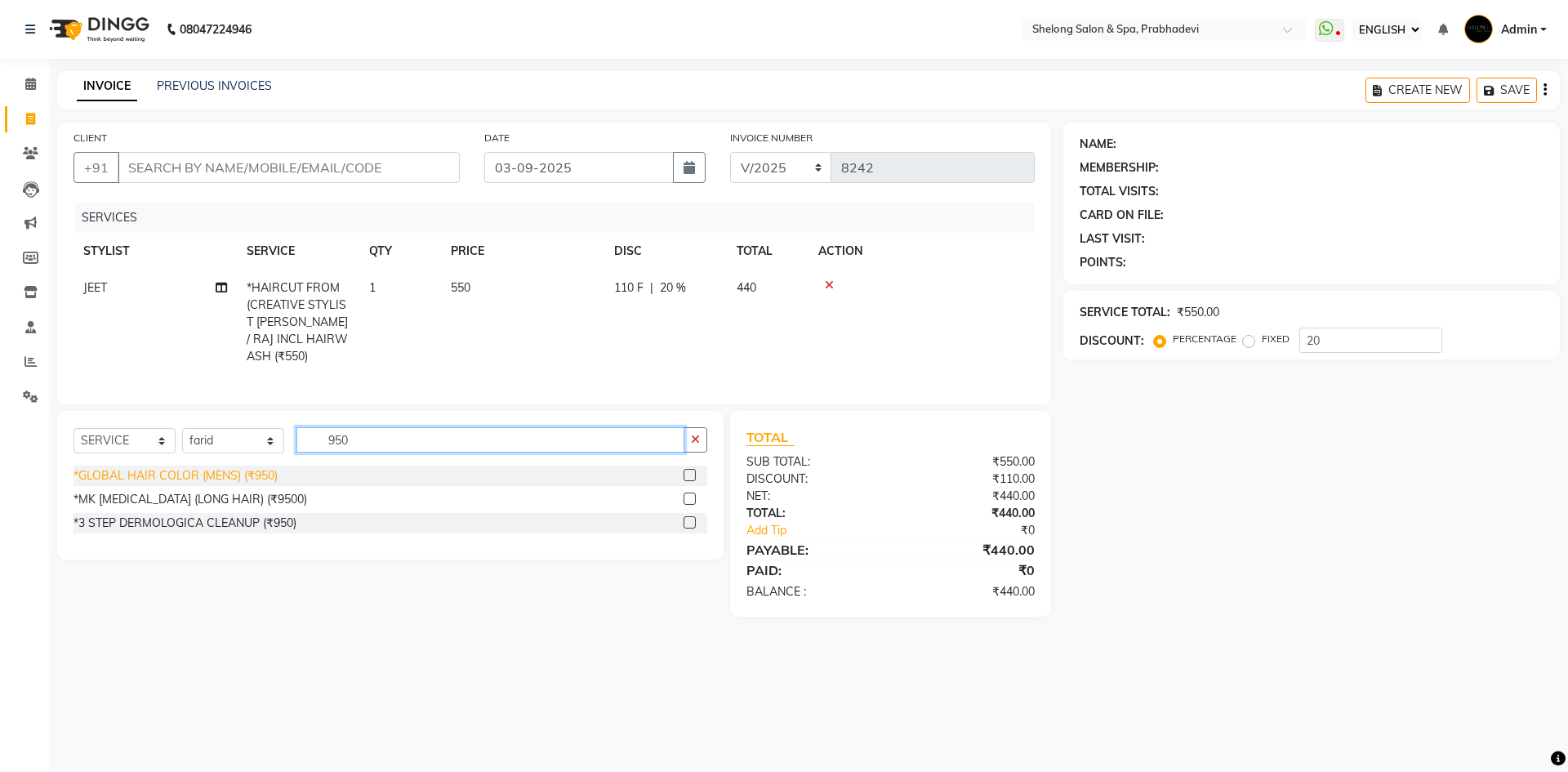
type input "950"
click at [252, 468] on div "*GLOBAL HAIR COLOR (MENS) (₹950)" at bounding box center [175, 476] width 204 height 18
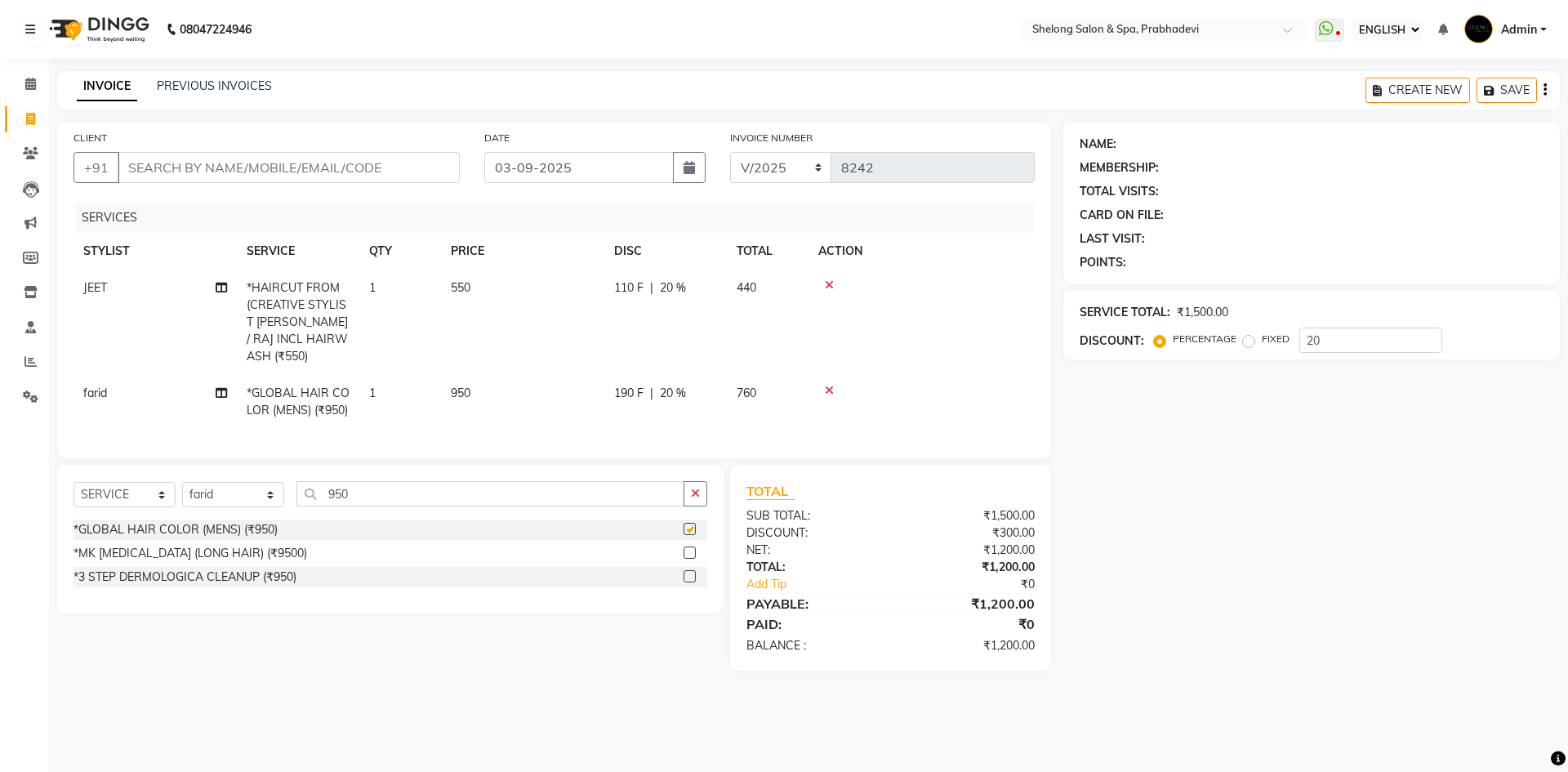
checkbox input "false"
click at [692, 488] on icon "button" at bounding box center [695, 493] width 9 height 11
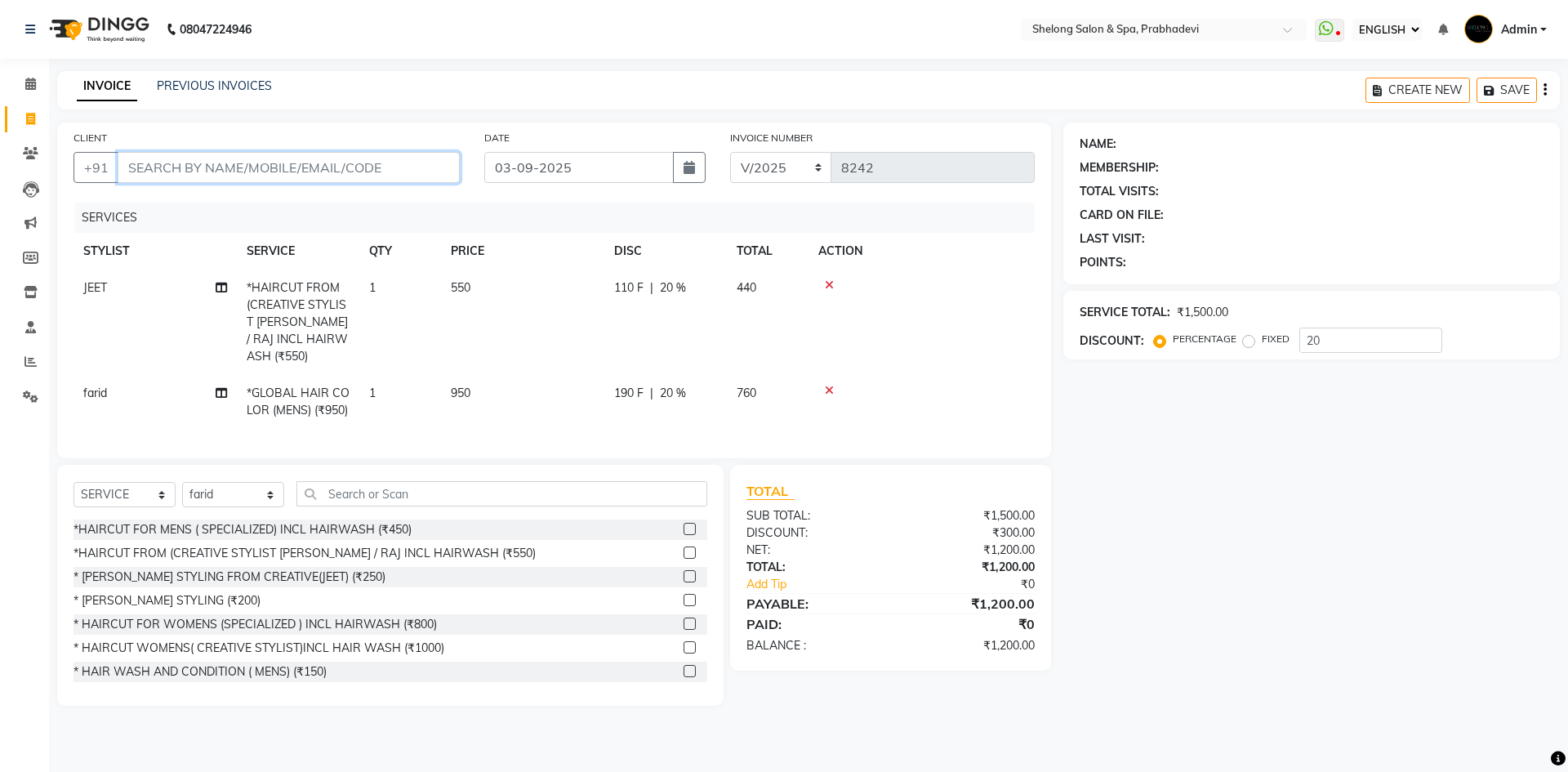
click at [335, 163] on input "CLIENT" at bounding box center [289, 167] width 342 height 31
type input "7"
type input "0"
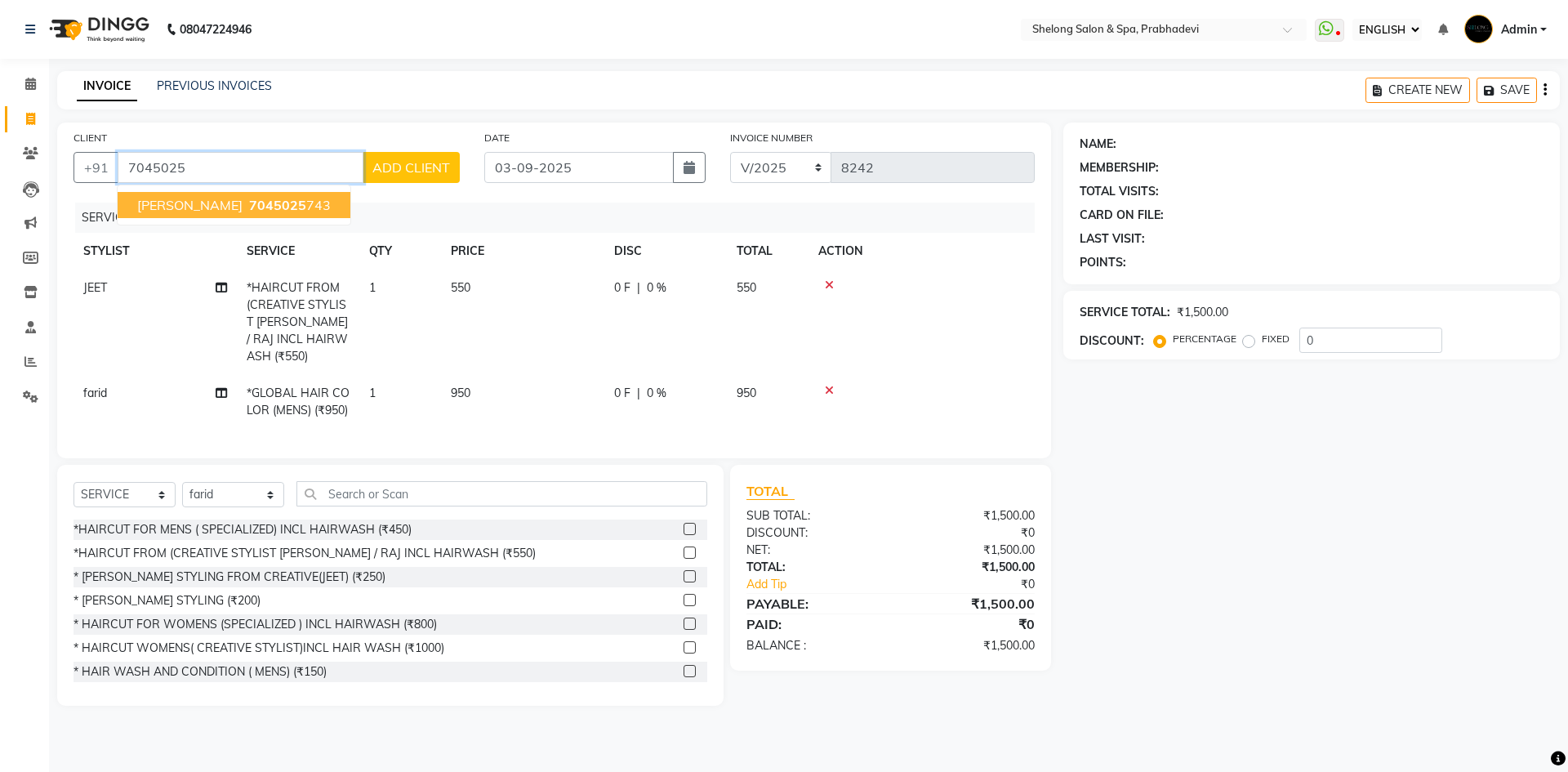
click at [323, 190] on ngb-typeahead-window "akshay sawant 7045025 743" at bounding box center [233, 204] width 234 height 41
click at [318, 209] on button "akshay sawant 7045025 743" at bounding box center [233, 205] width 232 height 26
type input "7045025743"
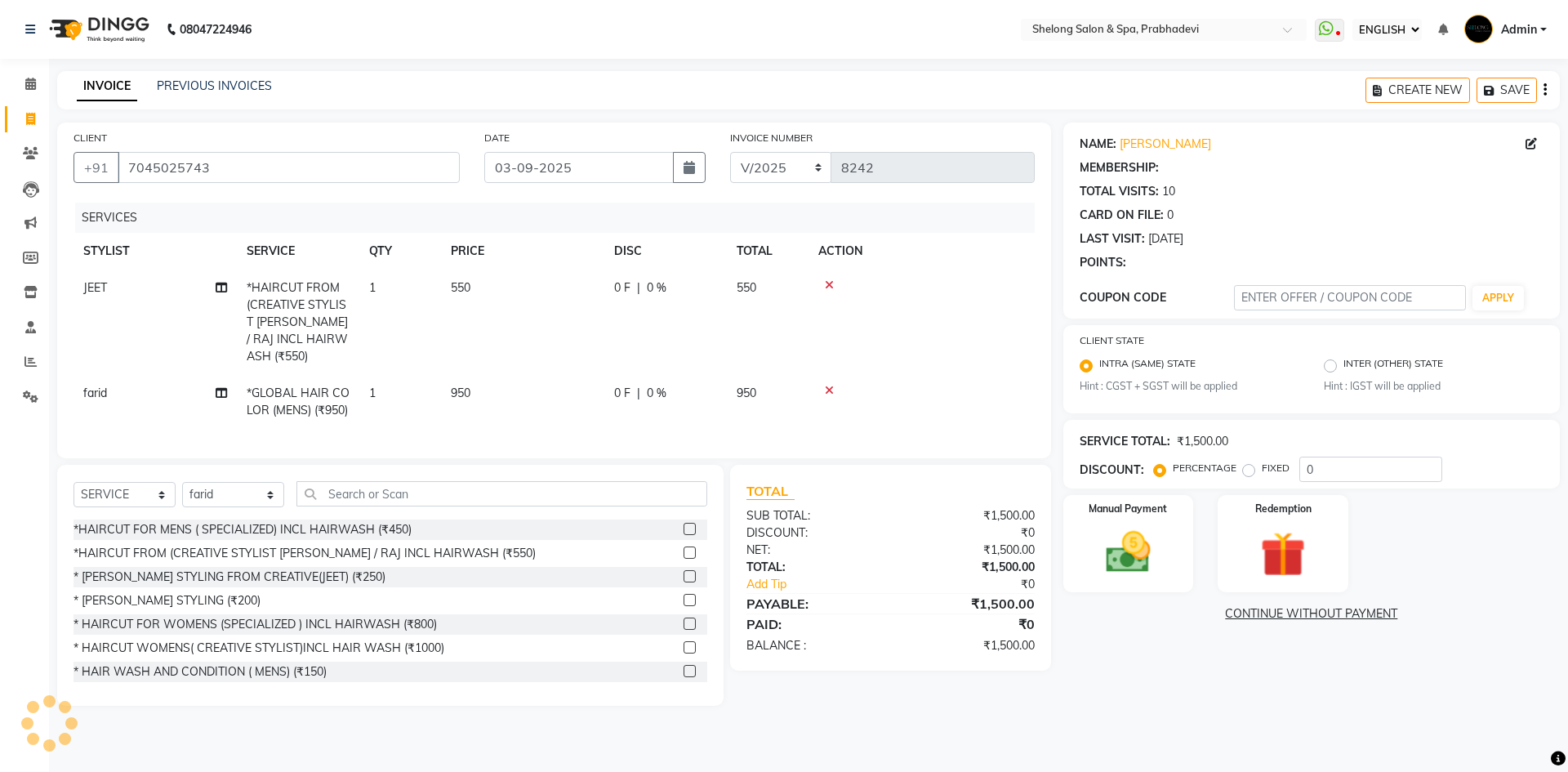
select select "1: Object"
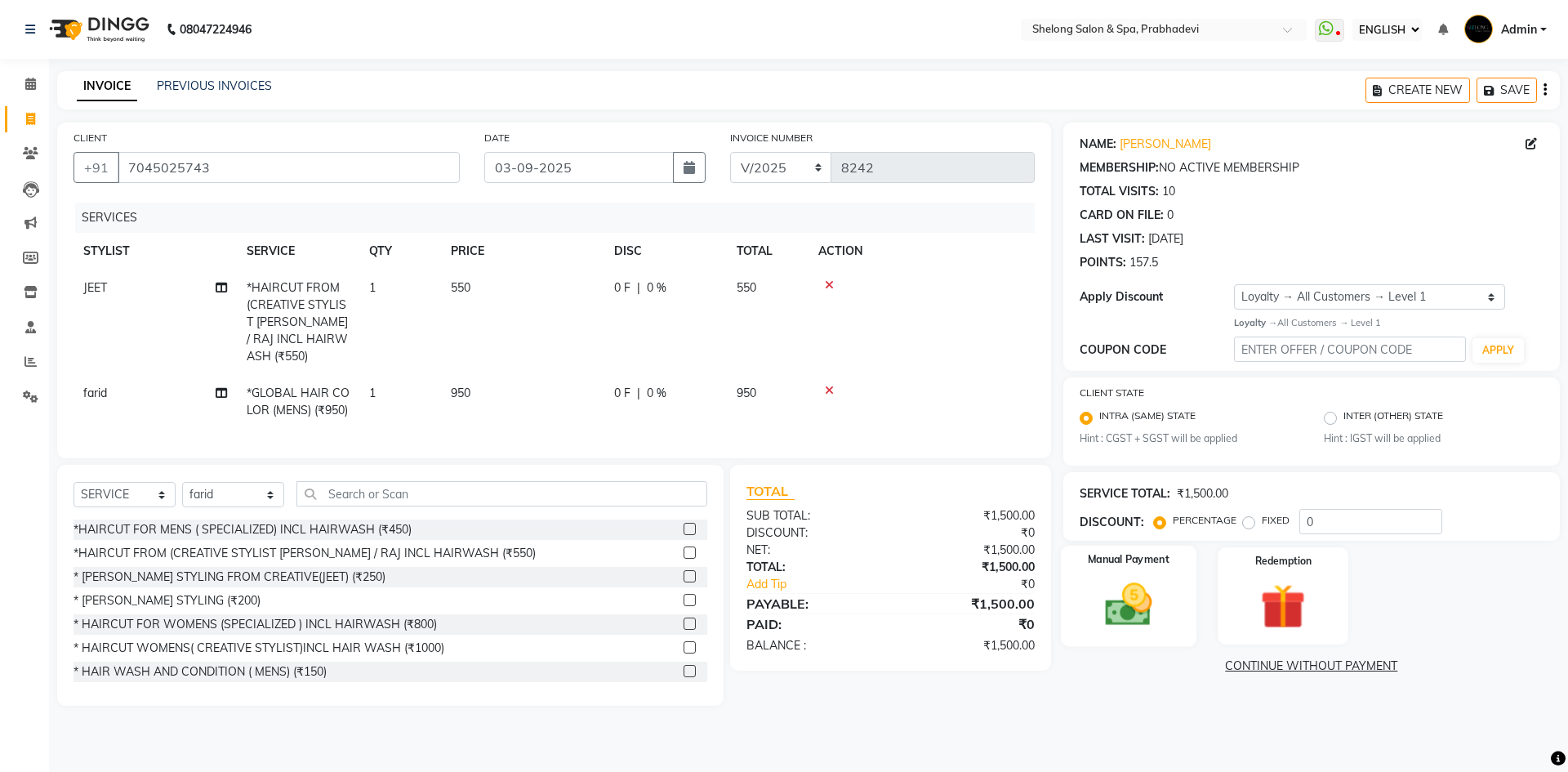
click at [1115, 603] on img at bounding box center [1128, 604] width 76 height 54
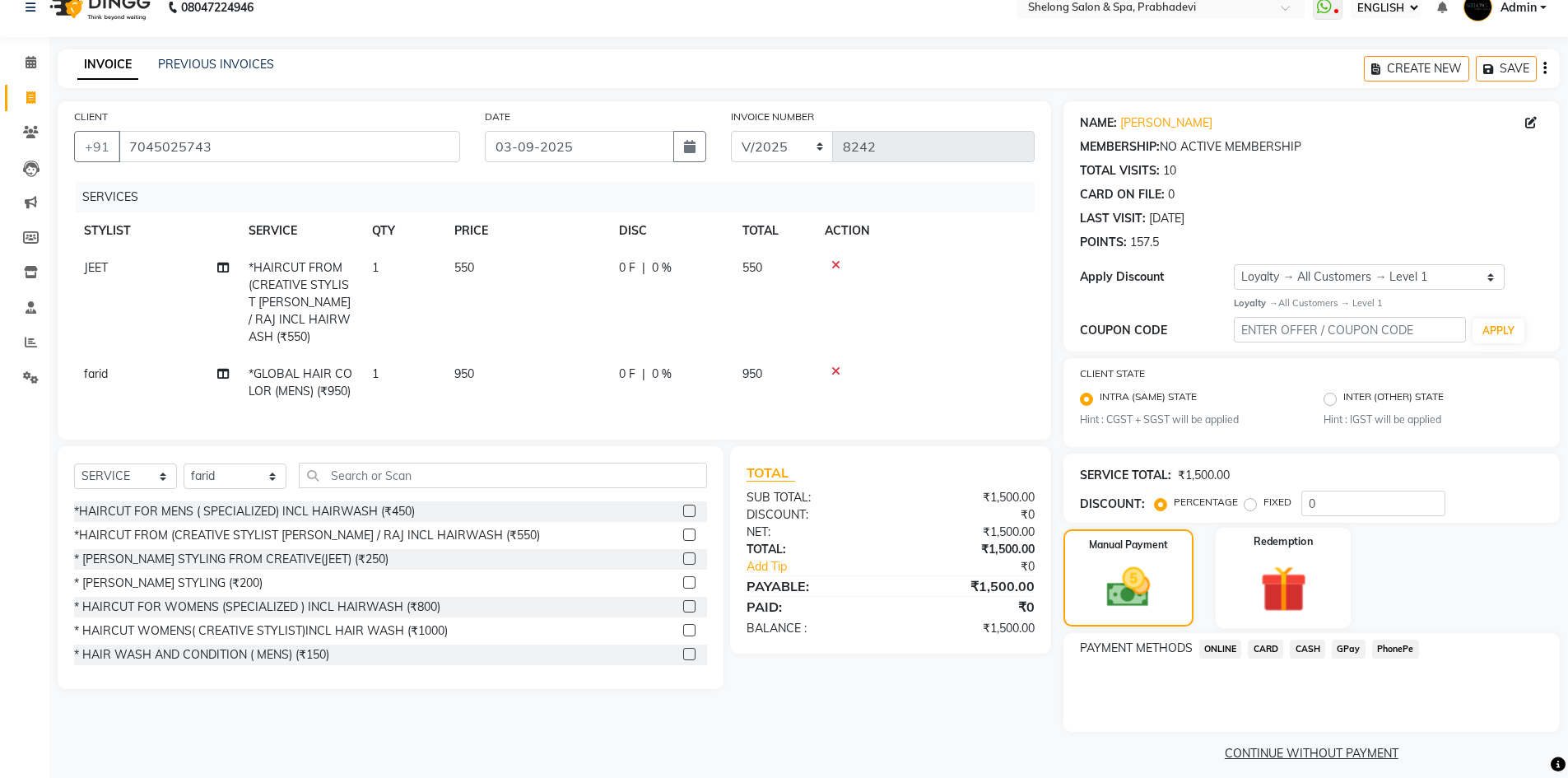
scroll to position [34, 0]
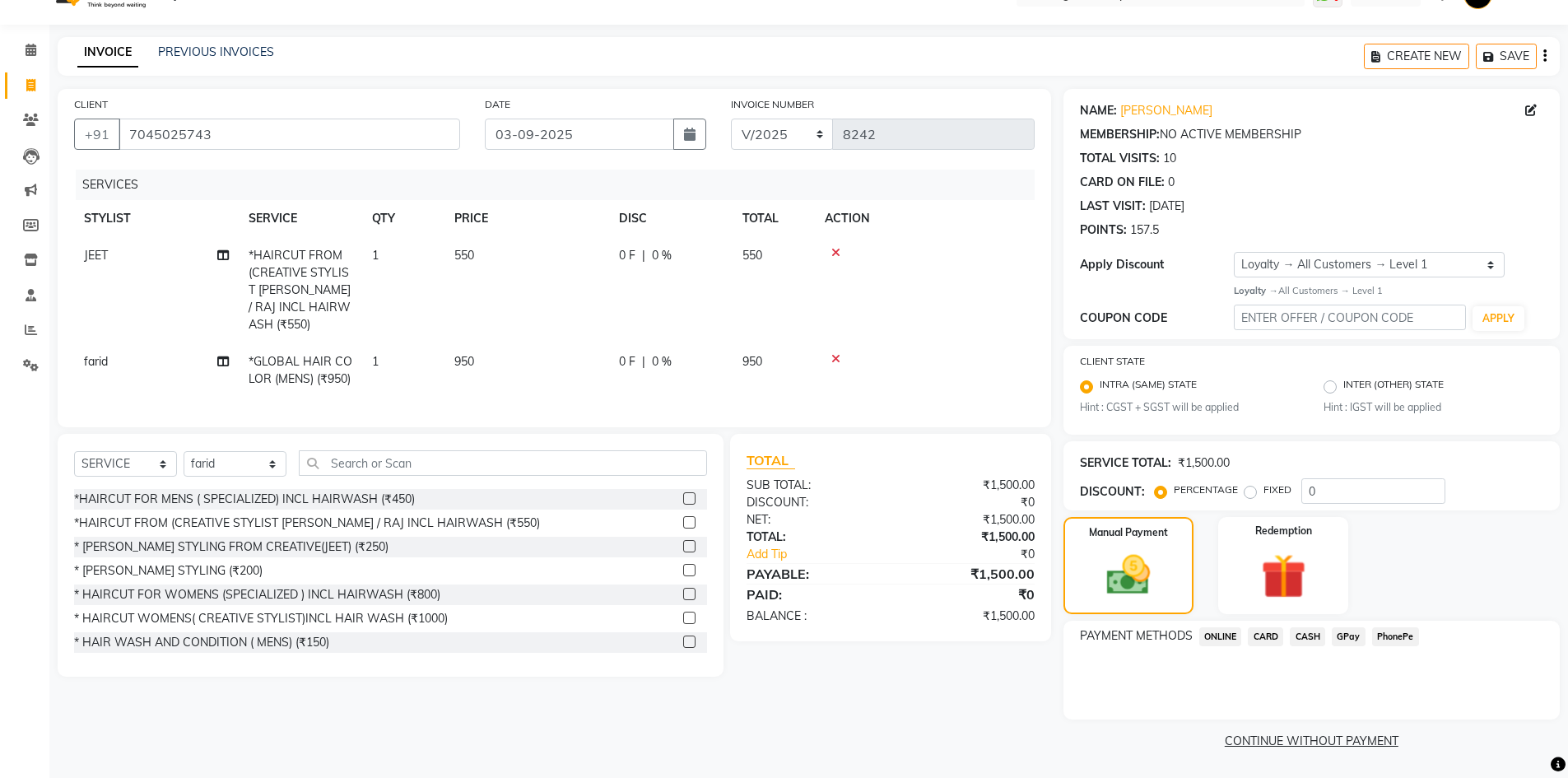
click at [1260, 639] on span "CARD" at bounding box center [1266, 637] width 35 height 19
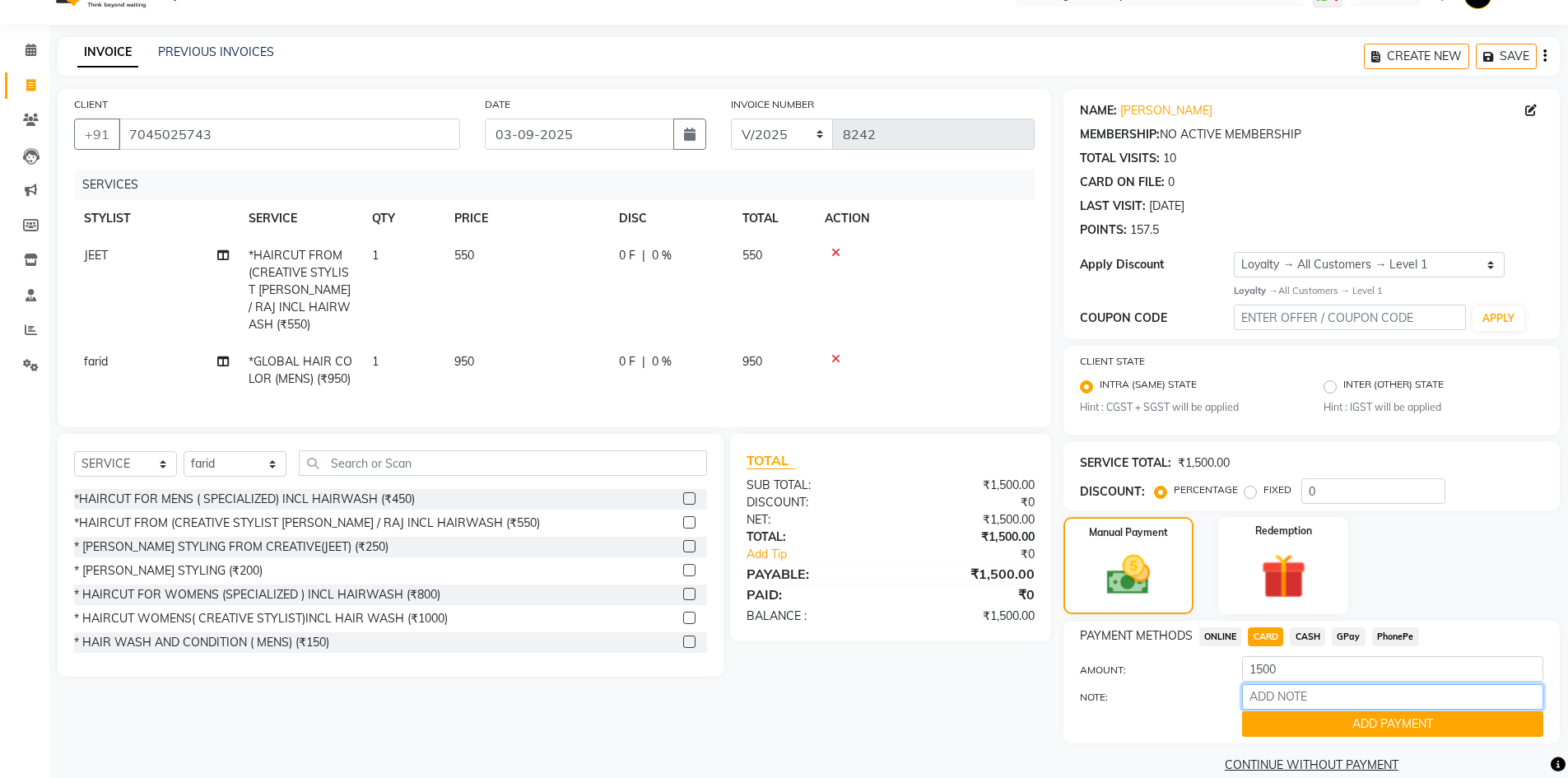
click at [1260, 706] on input "NOTE:" at bounding box center [1392, 697] width 301 height 26
click at [1262, 724] on button "ADD PAYMENT" at bounding box center [1392, 724] width 301 height 26
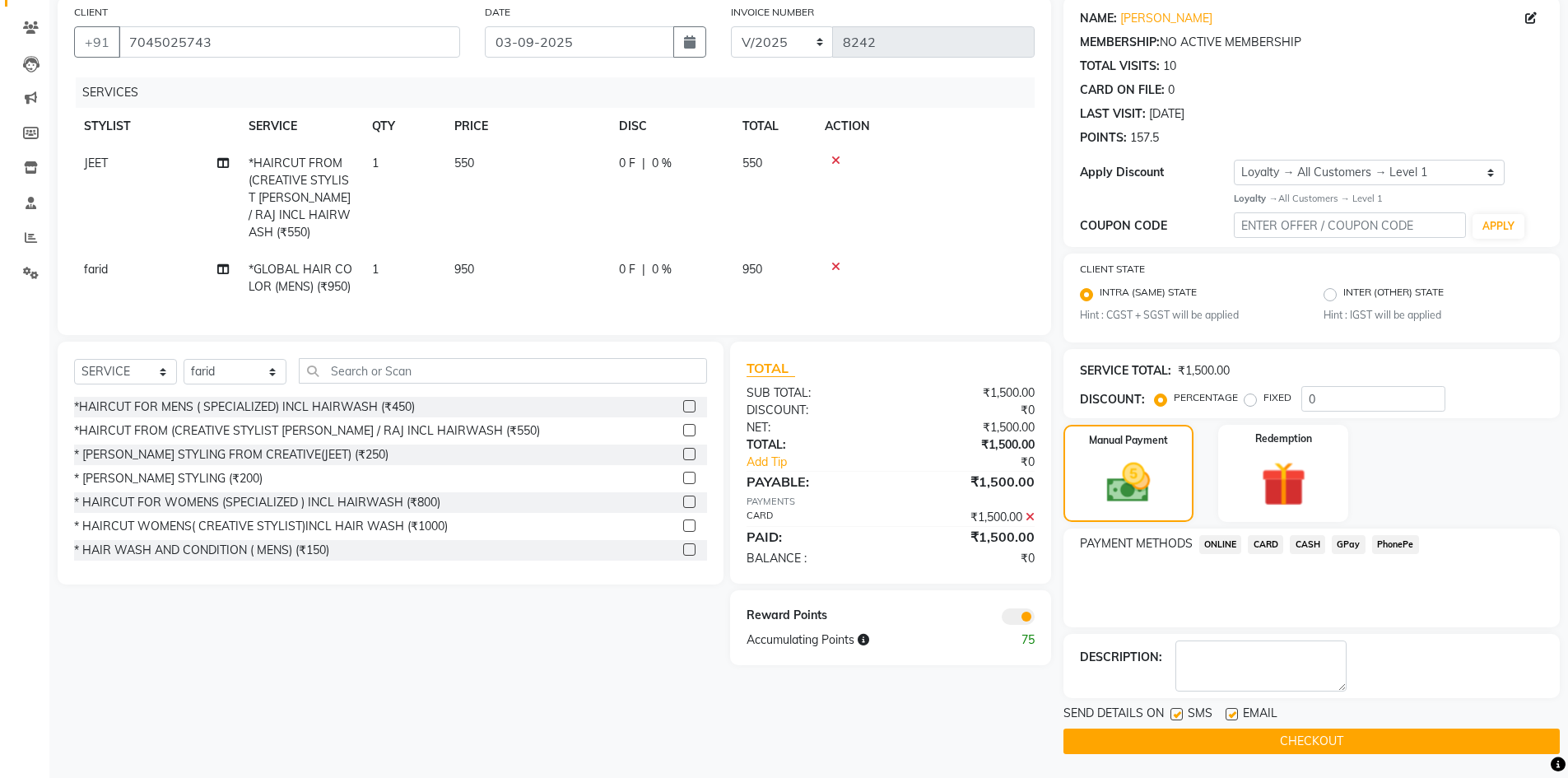
scroll to position [127, 0]
click at [1254, 734] on button "CHECKOUT" at bounding box center [1312, 740] width 497 height 26
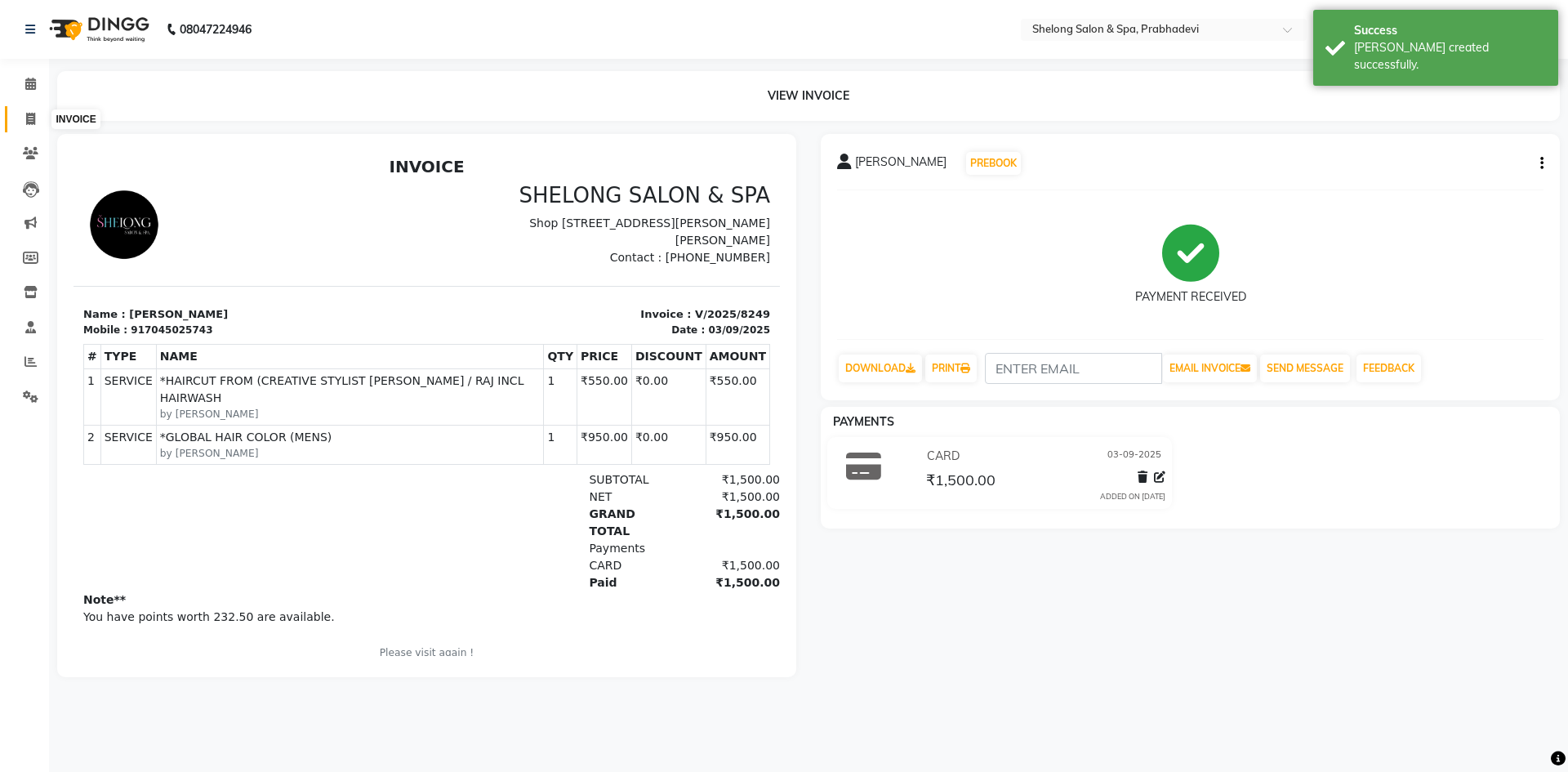
drag, startPoint x: 27, startPoint y: 114, endPoint x: 36, endPoint y: 104, distance: 13.5
click at [27, 114] on icon at bounding box center [31, 119] width 9 height 12
select select "service"
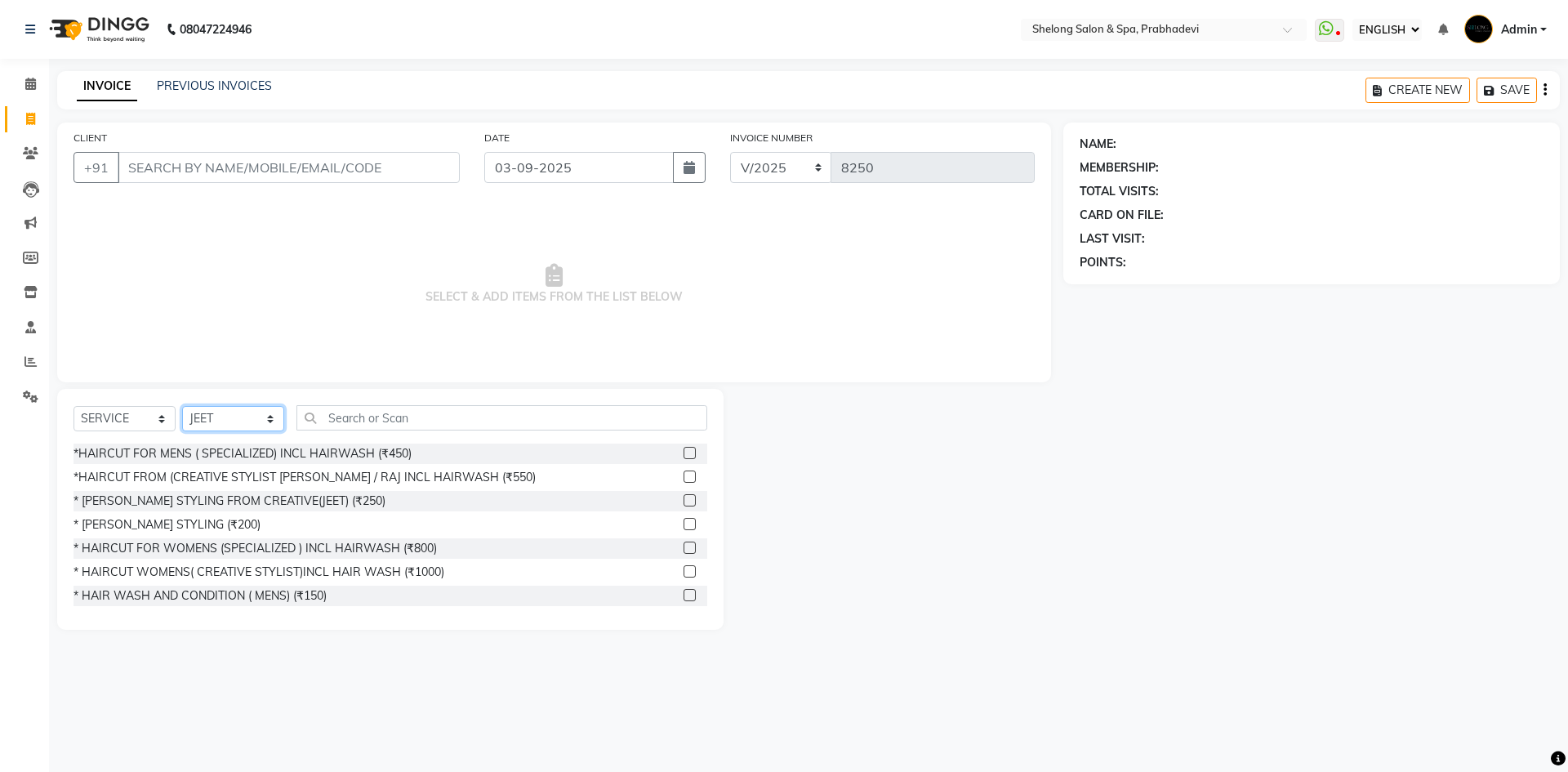
click at [221, 430] on select "SELECT STYLIST ( [PERSON_NAME] ) ( [PERSON_NAME] ) [PERSON_NAME] fojdur [PERSON…" at bounding box center [233, 418] width 102 height 25
select select "47990"
click at [182, 406] on select "SELECT STYLIST ( [PERSON_NAME] ) ( [PERSON_NAME] ) [PERSON_NAME] fojdur [PERSON…" at bounding box center [233, 418] width 102 height 25
click at [175, 518] on div "* [PERSON_NAME] STYLING (₹200)" at bounding box center [167, 525] width 187 height 18
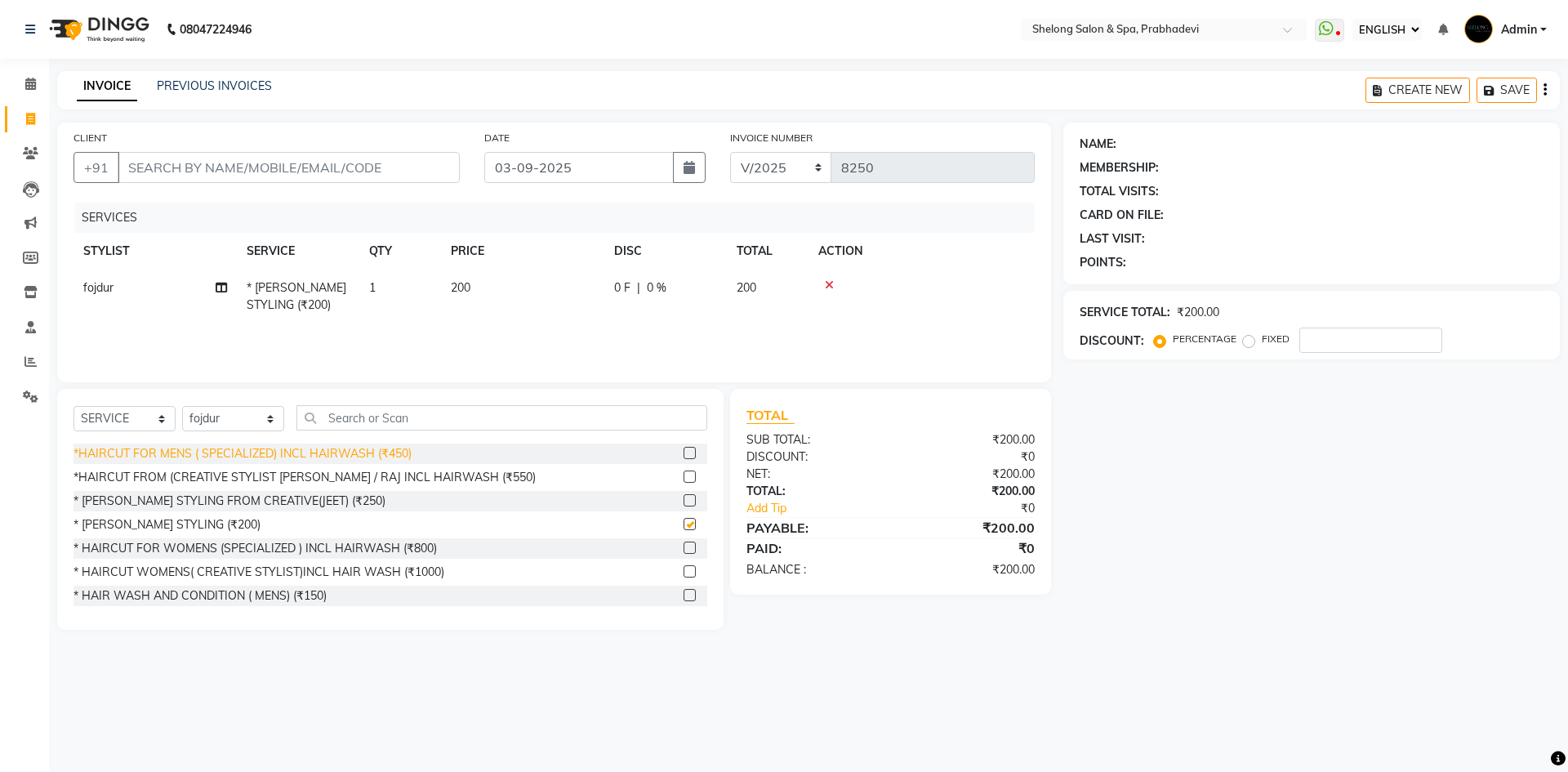
checkbox input "false"
click at [334, 173] on input "CLIENT" at bounding box center [289, 167] width 342 height 31
type input "r"
type input "0"
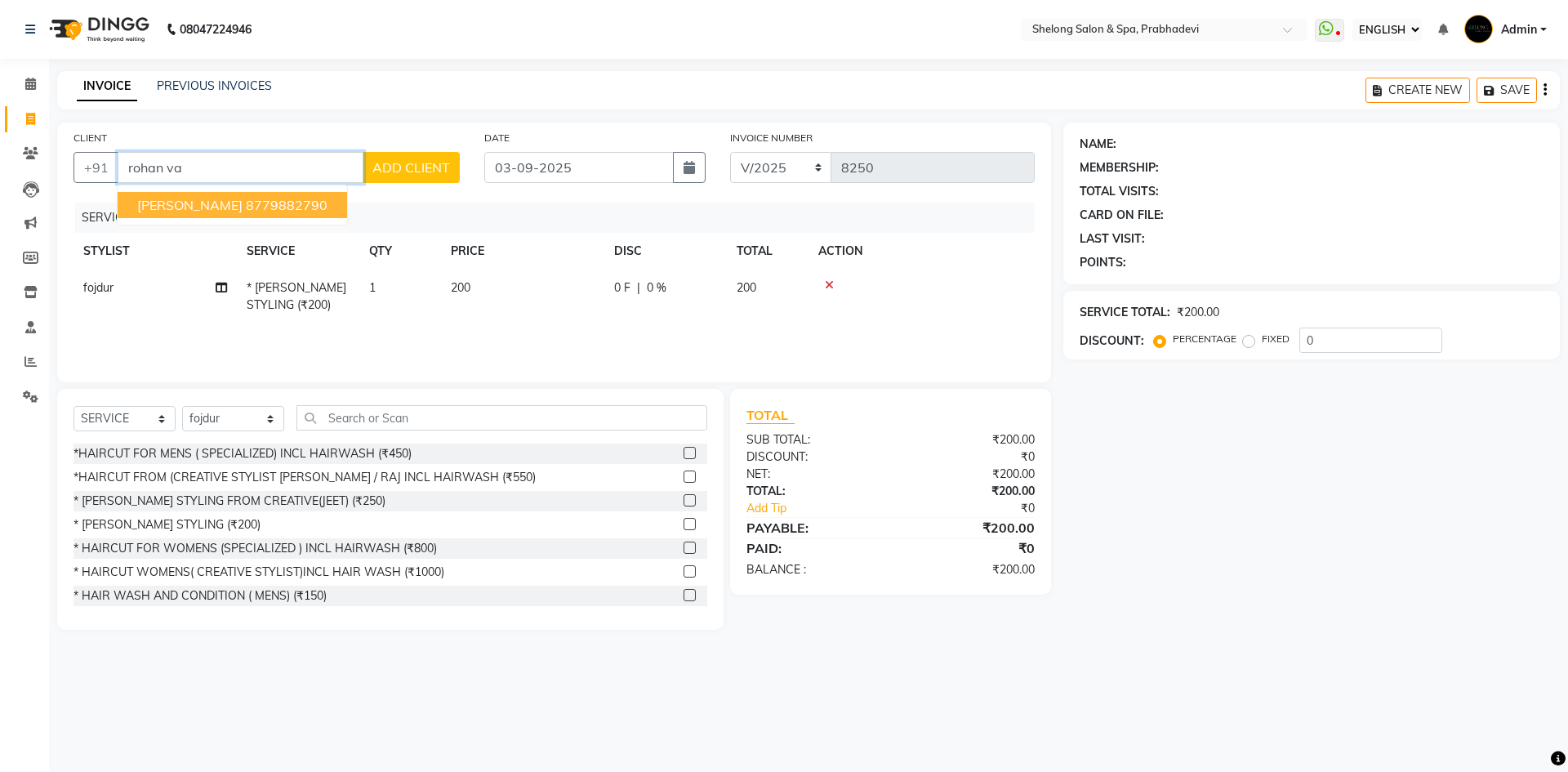
click at [255, 201] on ngb-highlight "8779882790" at bounding box center [286, 204] width 82 height 17
type input "8779882790"
select select "2: Object"
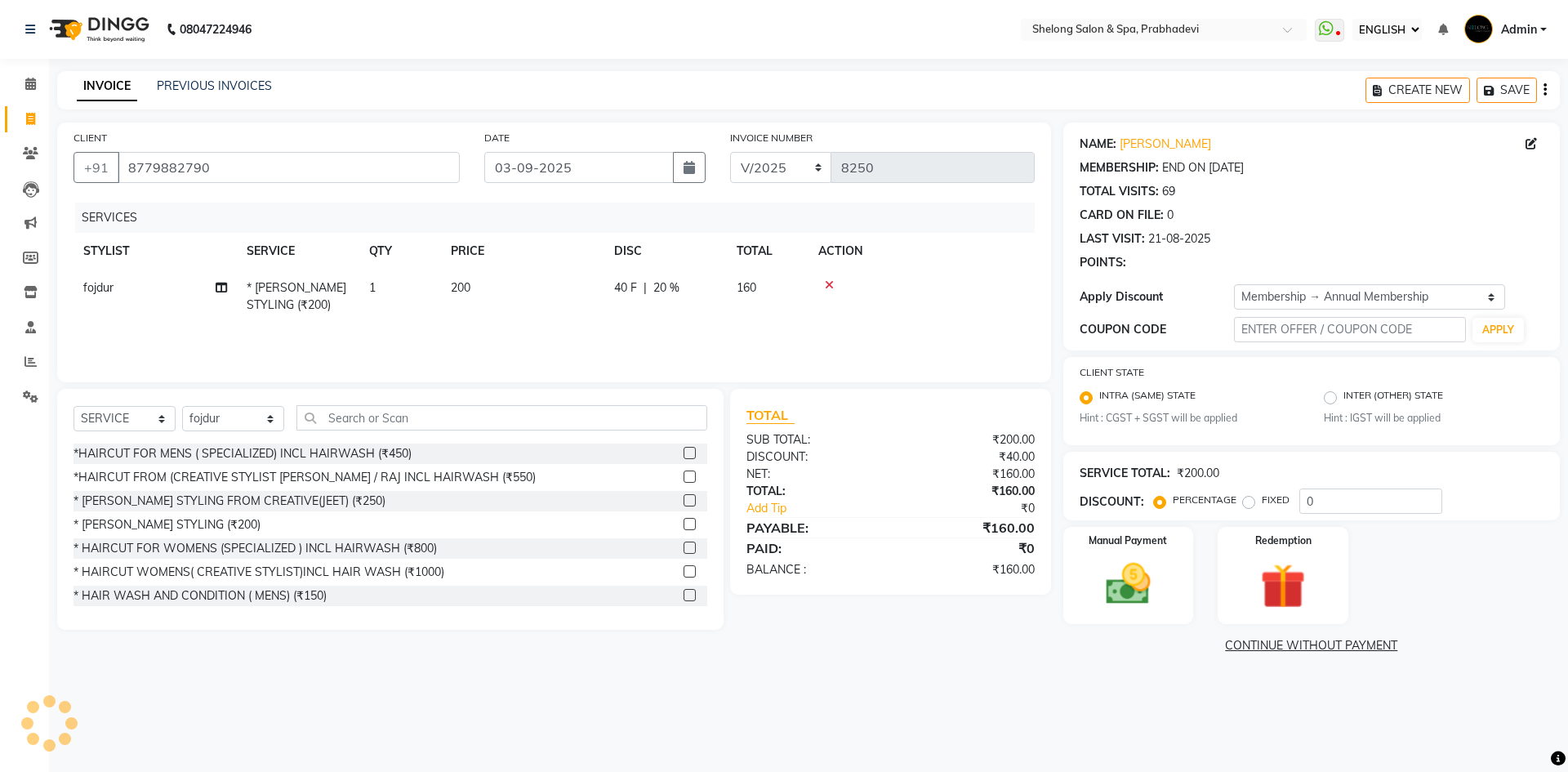
type input "20"
click at [1091, 577] on img at bounding box center [1128, 584] width 76 height 54
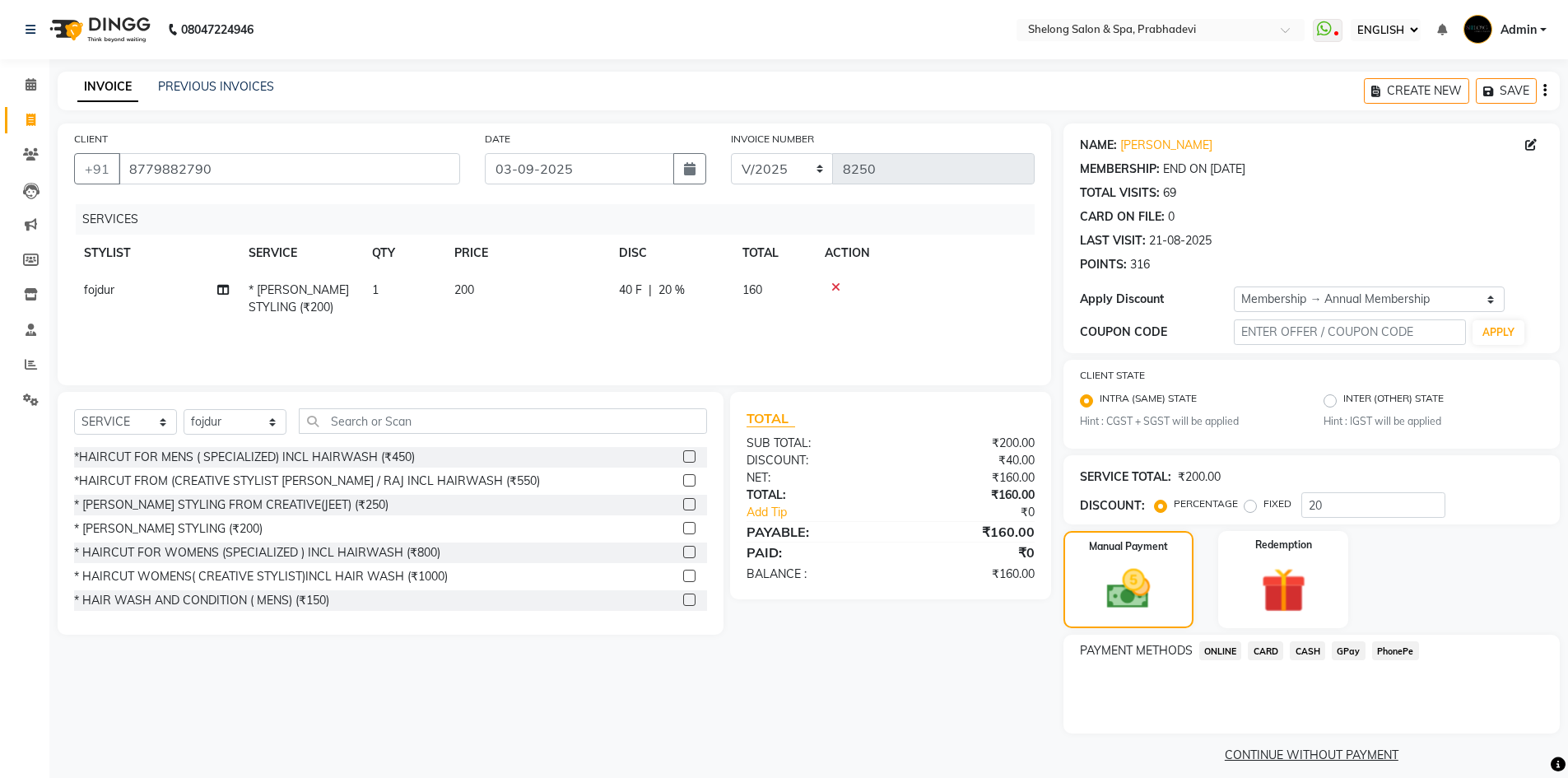
click at [1309, 642] on span "CASH" at bounding box center [1307, 651] width 35 height 19
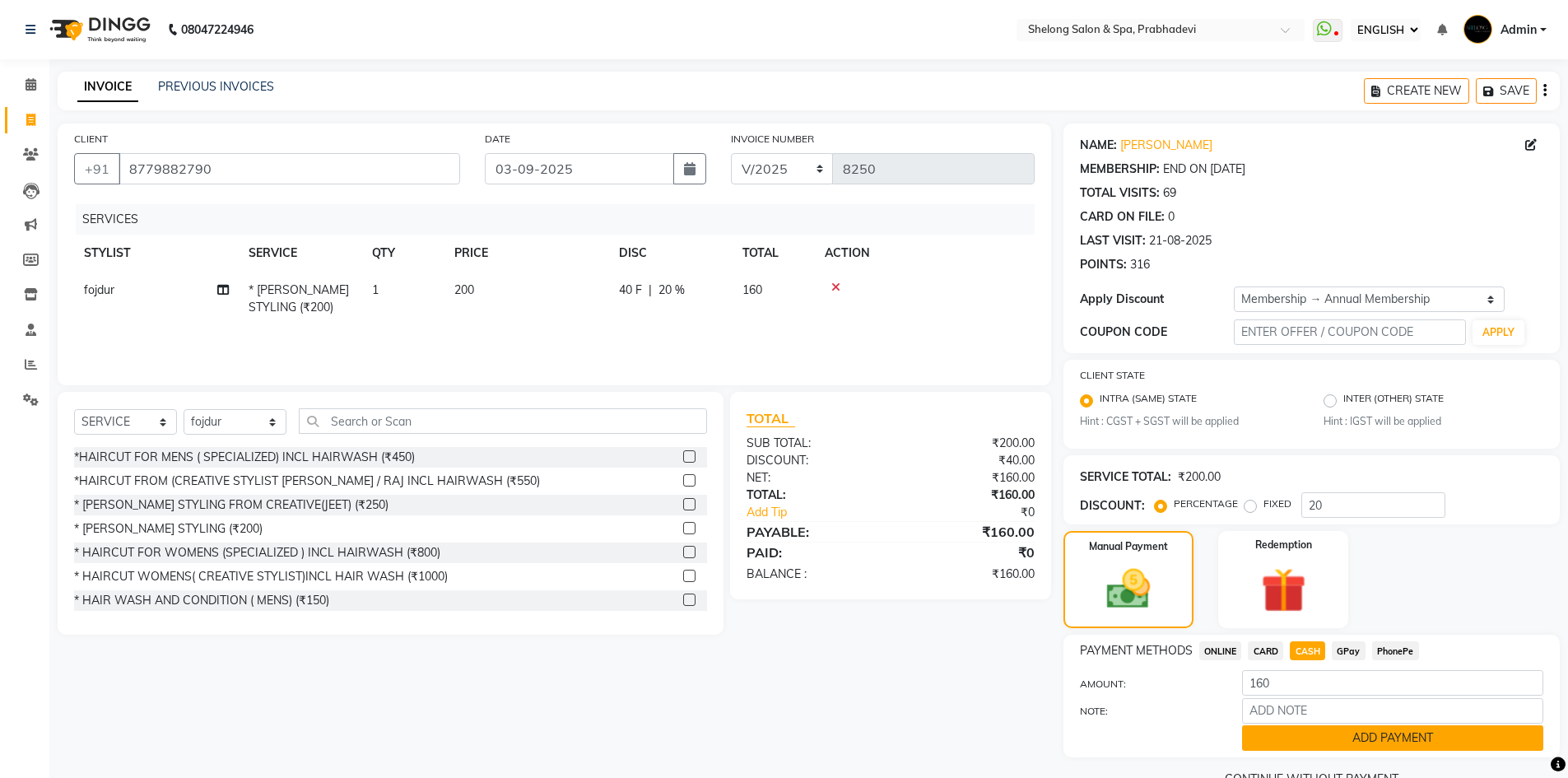
click at [1287, 743] on button "ADD PAYMENT" at bounding box center [1392, 738] width 301 height 26
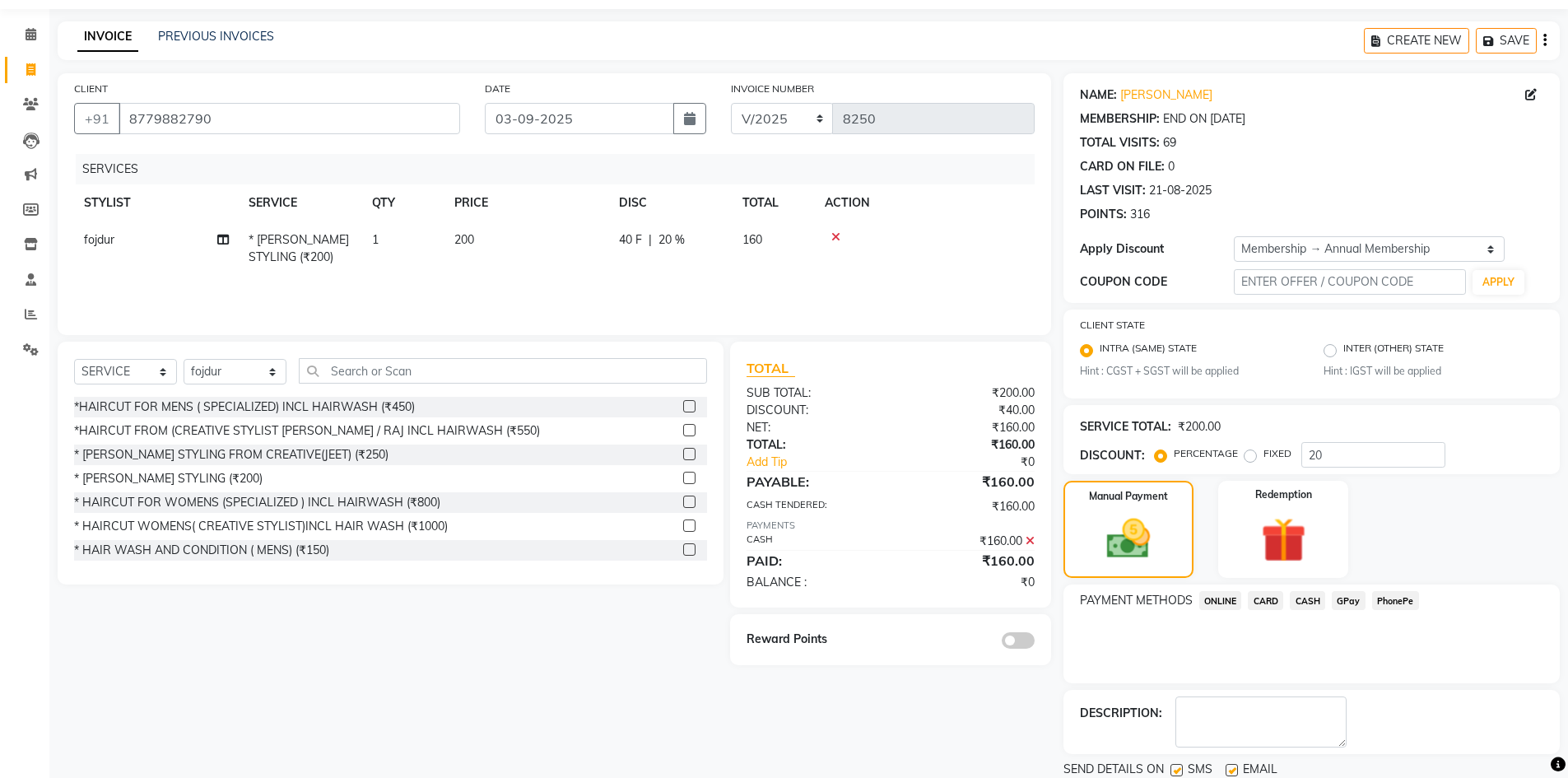
scroll to position [107, 0]
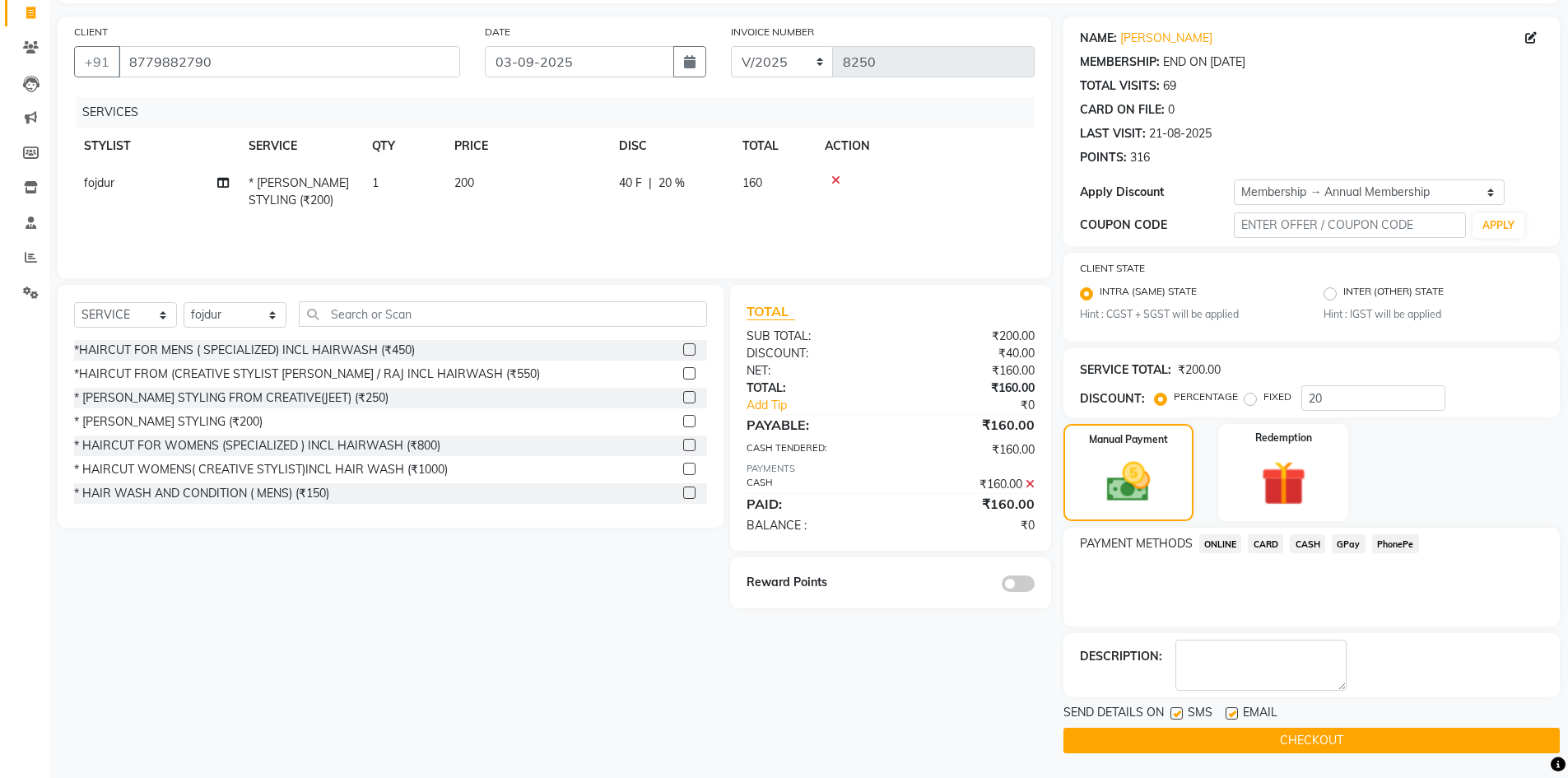
click at [1031, 582] on span at bounding box center [1017, 584] width 33 height 17
click at [1035, 586] on input "checkbox" at bounding box center [1035, 586] width 0 height 0
click at [1359, 738] on button "CHECKOUT" at bounding box center [1312, 740] width 497 height 26
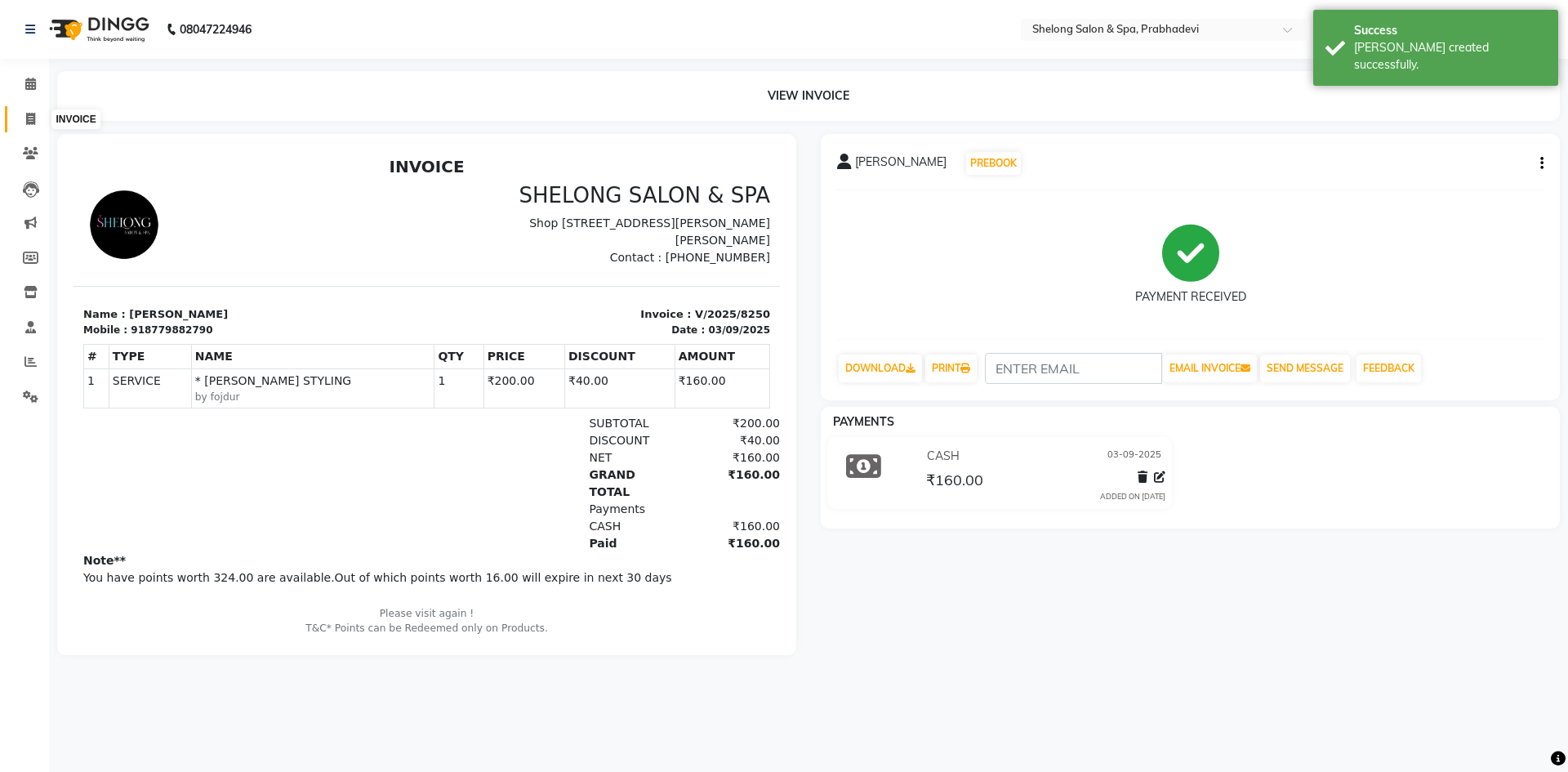
click at [27, 119] on icon at bounding box center [31, 119] width 9 height 12
select select "service"
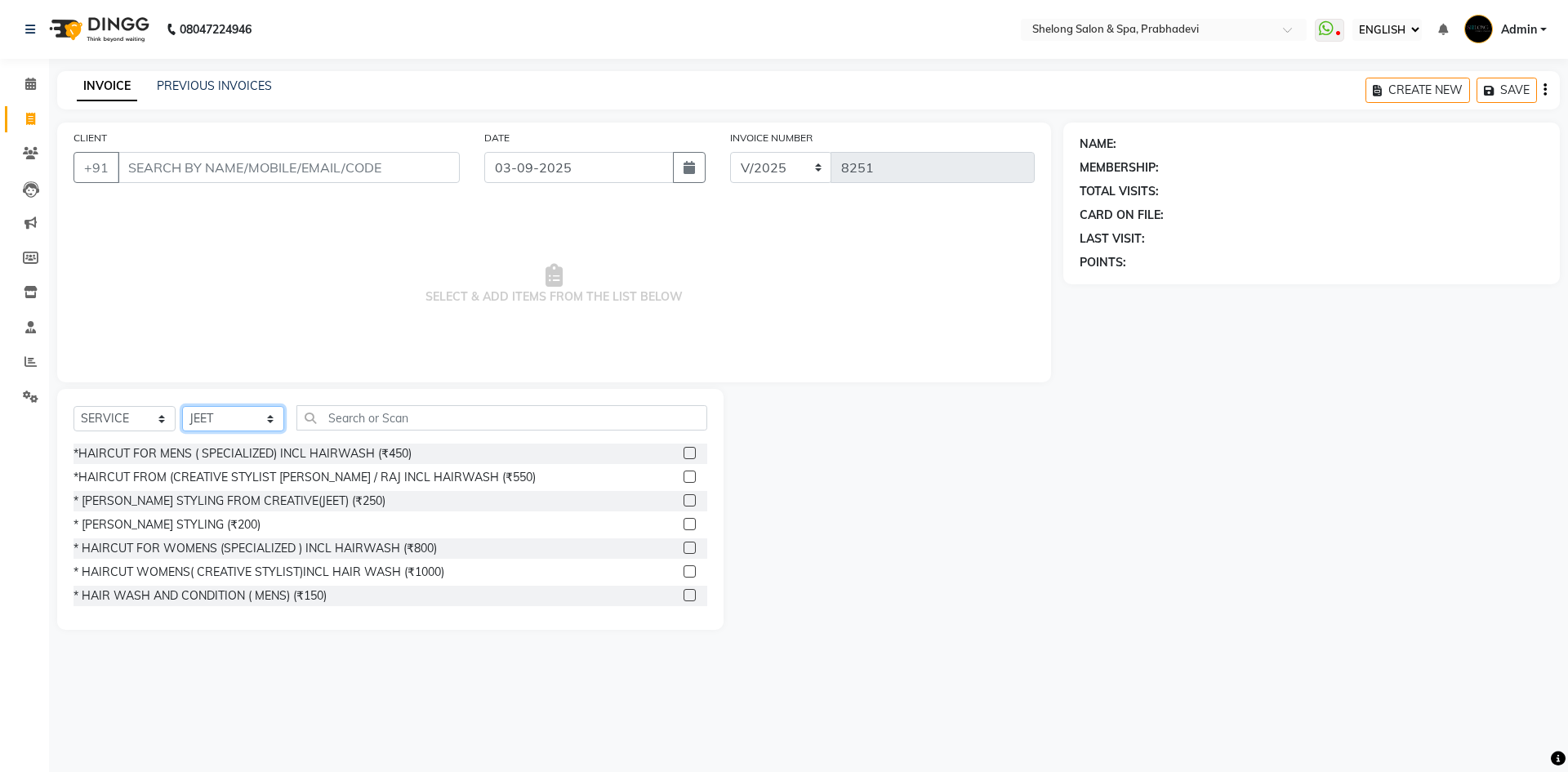
drag, startPoint x: 238, startPoint y: 419, endPoint x: 242, endPoint y: 408, distance: 11.7
click at [238, 419] on select "SELECT STYLIST ( [PERSON_NAME] ) ( [PERSON_NAME] ) [PERSON_NAME] fojdur [PERSON…" at bounding box center [233, 418] width 102 height 25
select select "24970"
click at [182, 406] on select "SELECT STYLIST ( [PERSON_NAME] ) ( [PERSON_NAME] ) [PERSON_NAME] fojdur [PERSON…" at bounding box center [233, 418] width 102 height 25
click at [319, 447] on div "*HAIRCUT FOR MENS ( SPECIALIZED) INCL HAIRWASH (₹450)" at bounding box center [243, 454] width 339 height 18
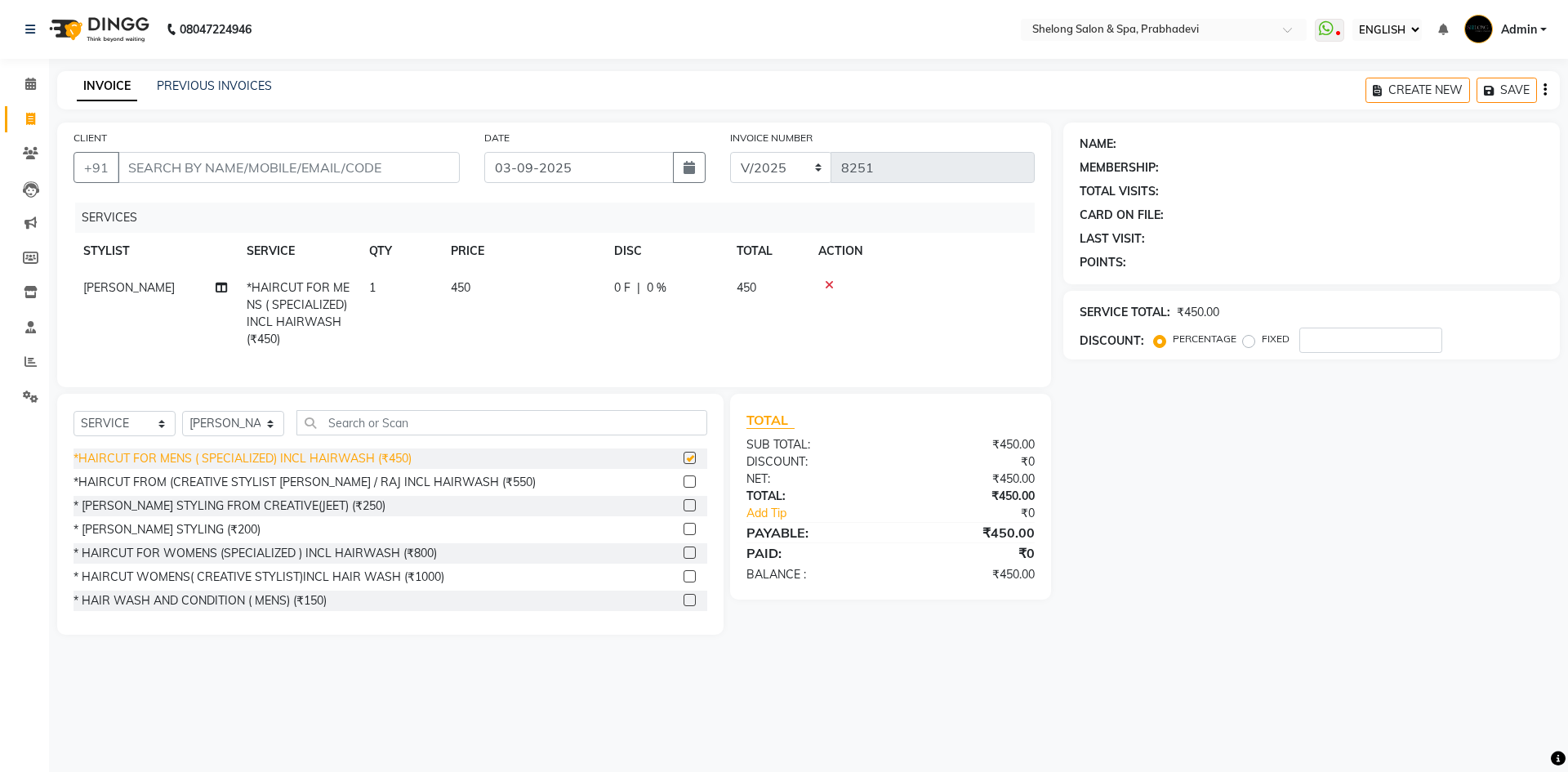
checkbox input "false"
click at [827, 285] on icon at bounding box center [830, 285] width 9 height 11
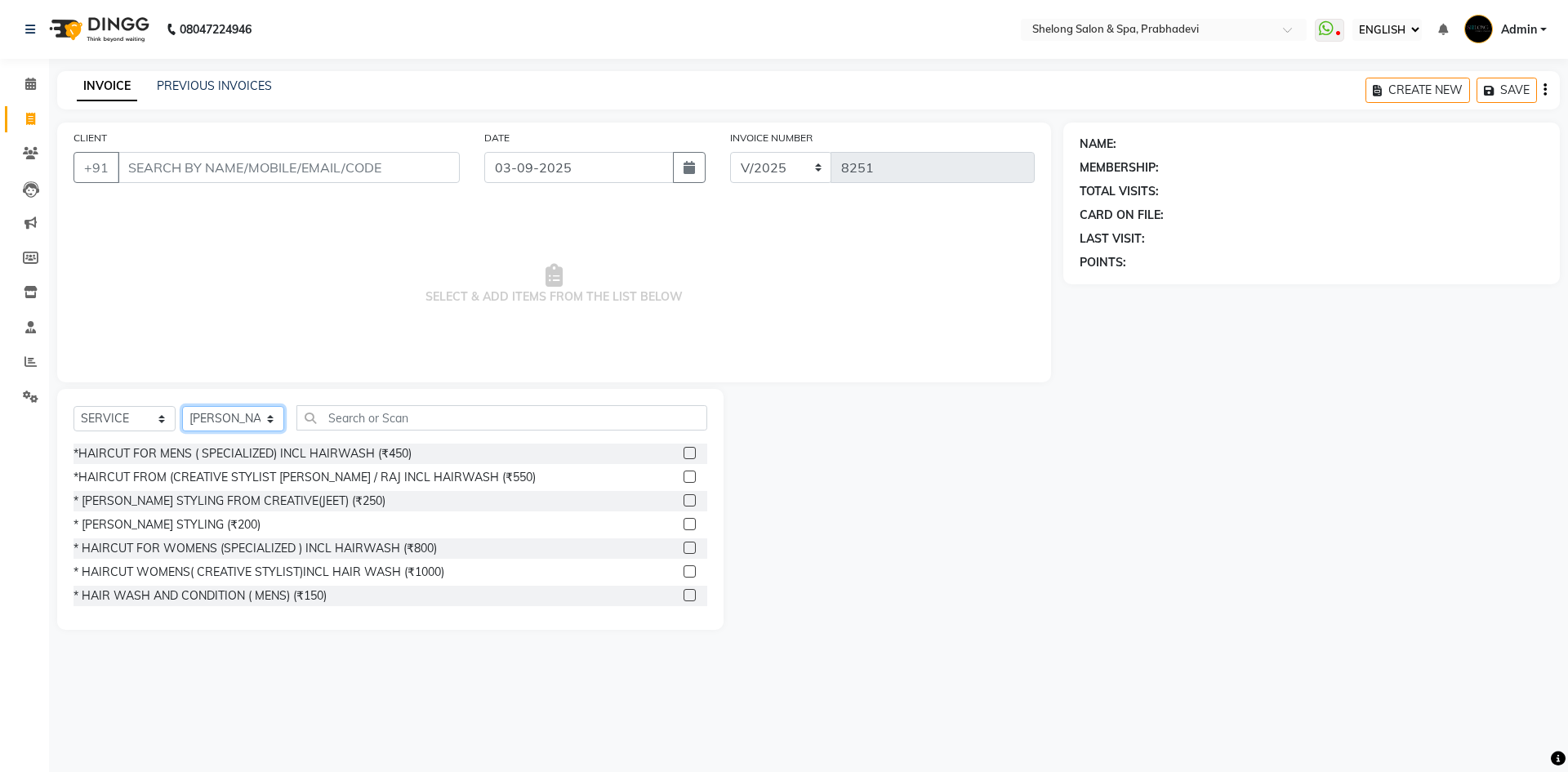
click at [224, 411] on select "SELECT STYLIST ( [PERSON_NAME] ) ( [PERSON_NAME] ) [PERSON_NAME] fojdur [PERSON…" at bounding box center [233, 418] width 102 height 25
click at [182, 406] on select "SELECT STYLIST ( [PERSON_NAME] ) ( [PERSON_NAME] ) [PERSON_NAME] fojdur [PERSON…" at bounding box center [233, 418] width 102 height 25
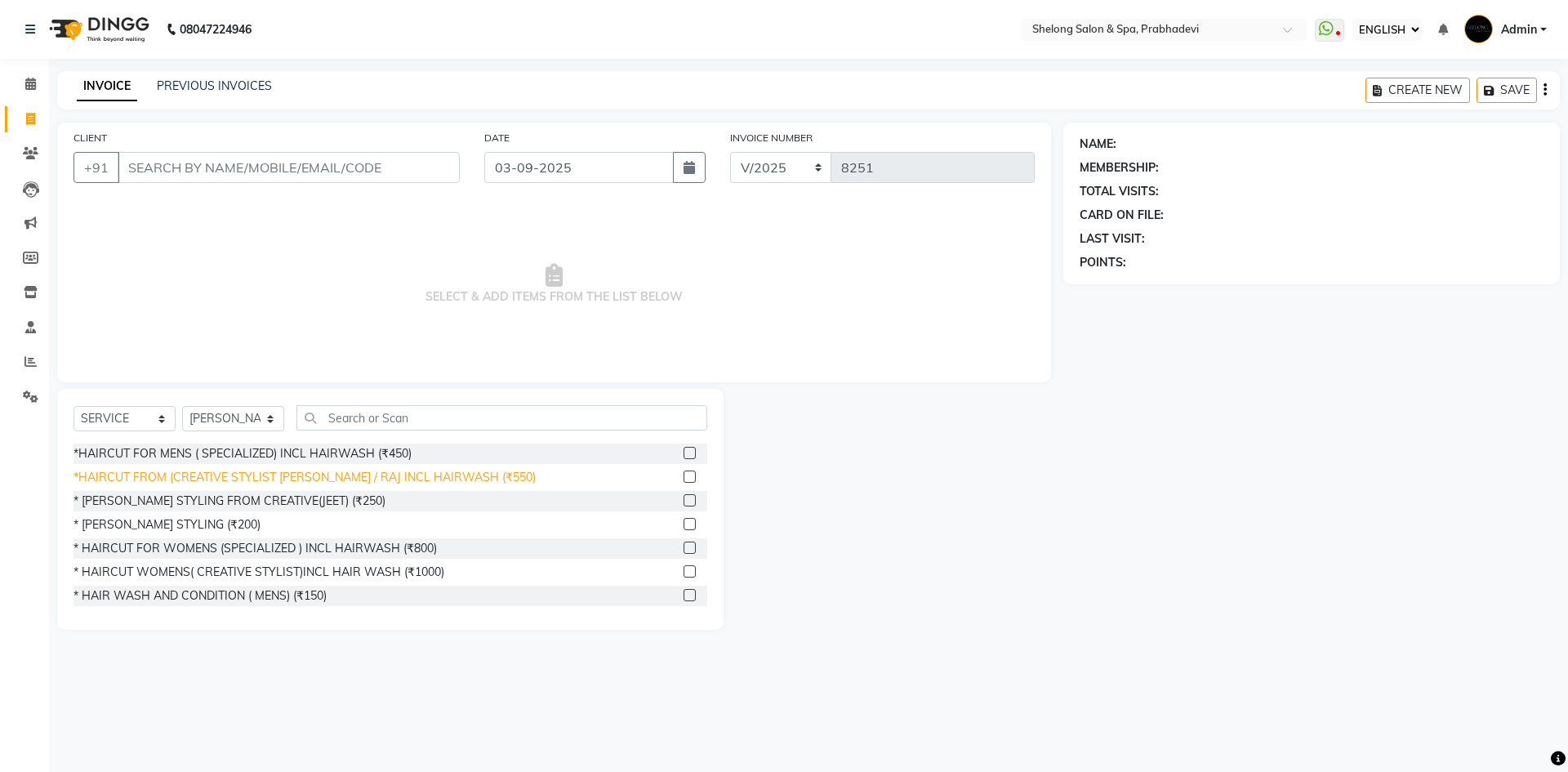
click at [296, 475] on div "*HAIRCUT FROM (CREATIVE STYLIST [PERSON_NAME] / RAJ INCL HAIRWASH (₹550)" at bounding box center [304, 478] width 462 height 18
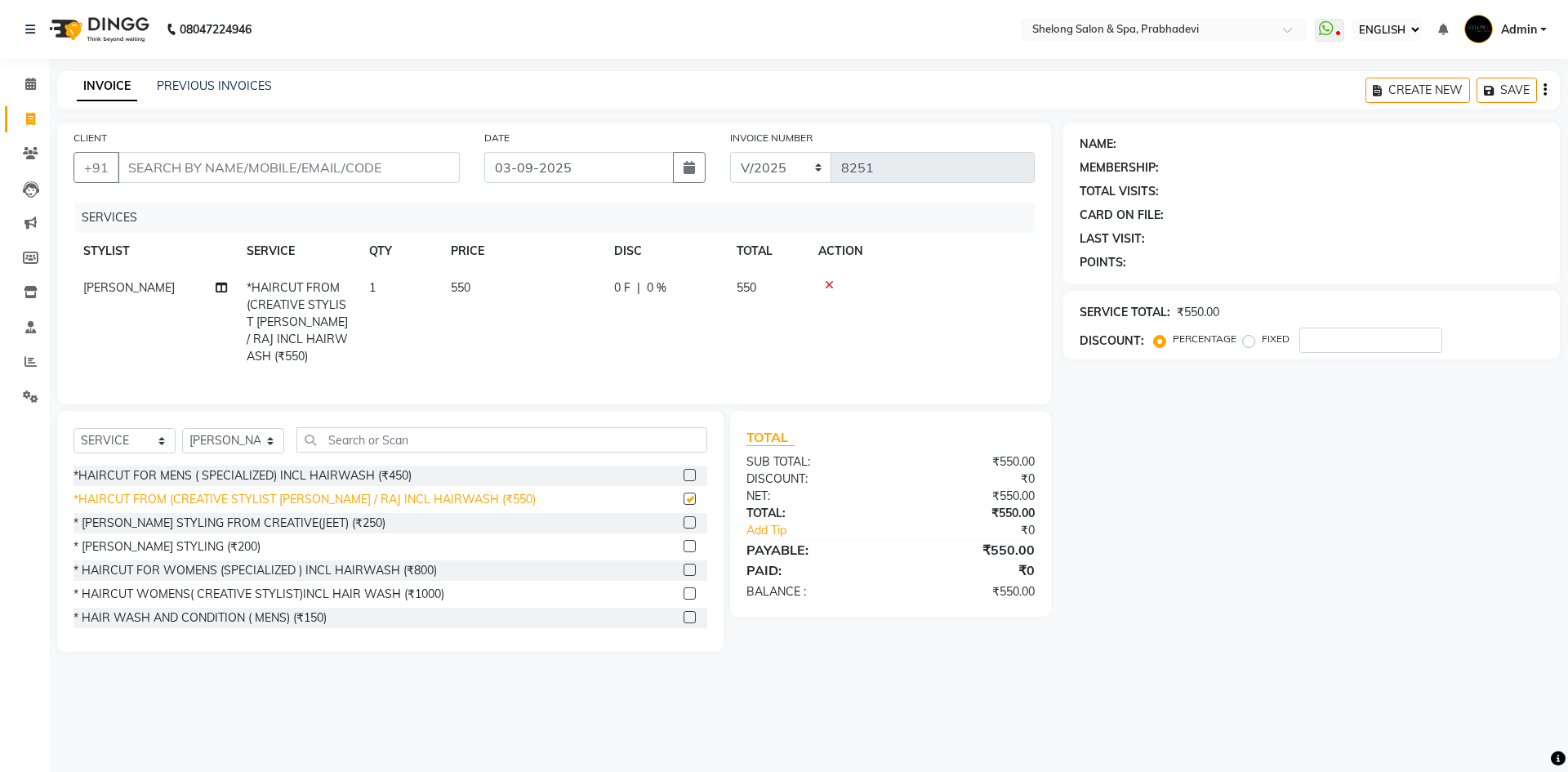
checkbox input "false"
click at [293, 173] on input "CLIENT" at bounding box center [289, 167] width 342 height 31
click at [112, 290] on span "[PERSON_NAME]" at bounding box center [129, 287] width 91 height 15
select select "24970"
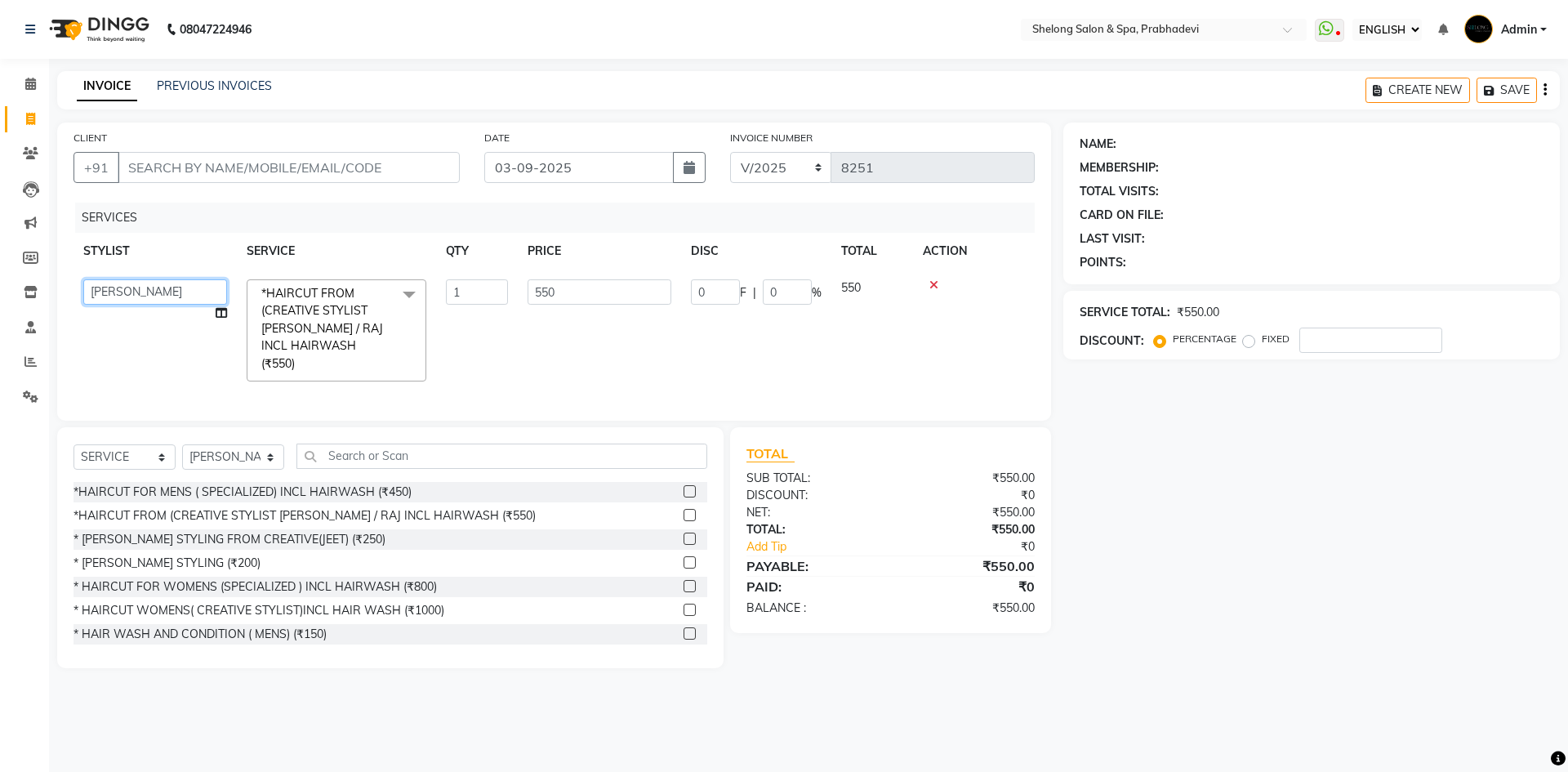
click at [112, 290] on select "( [PERSON_NAME] ) ( [PERSON_NAME] ) [PERSON_NAME] fojdur [PERSON_NAME] [PERSON_…" at bounding box center [155, 292] width 144 height 25
select select "16092"
click at [240, 447] on select "SELECT STYLIST ( [PERSON_NAME] ) ( [PERSON_NAME] ) [PERSON_NAME] fojdur [PERSON…" at bounding box center [233, 457] width 102 height 25
select select "88528"
click at [182, 445] on select "SELECT STYLIST ( [PERSON_NAME] ) ( [PERSON_NAME] ) [PERSON_NAME] fojdur [PERSON…" at bounding box center [233, 457] width 102 height 25
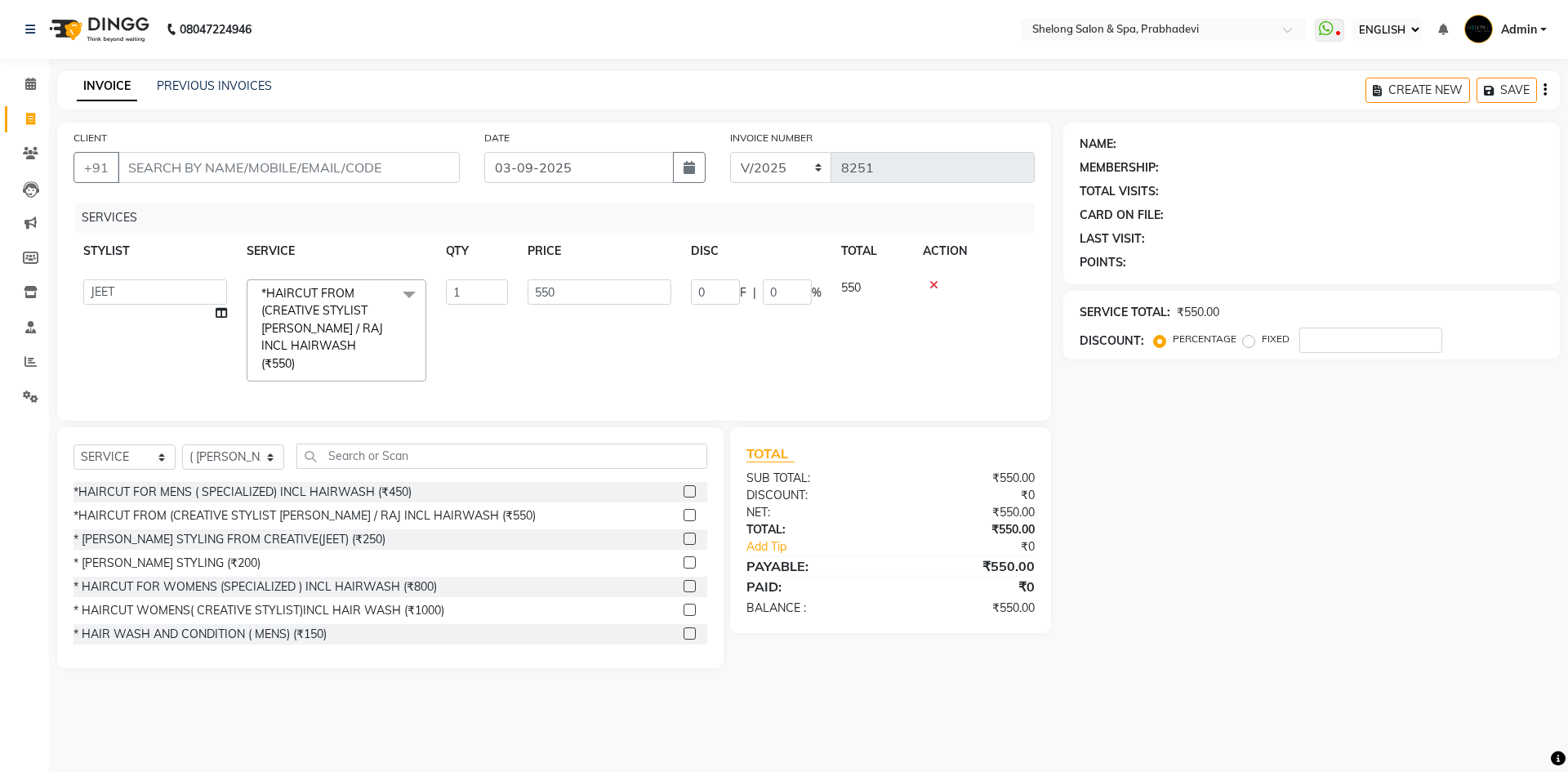
click at [194, 577] on div "* HAIRCUT FOR WOMENS (SPECIALIZED ) INCL HAIRWASH (₹800)" at bounding box center [390, 587] width 634 height 20
click at [193, 563] on div "* [PERSON_NAME] STYLING (₹200)" at bounding box center [167, 563] width 187 height 18
checkbox input "false"
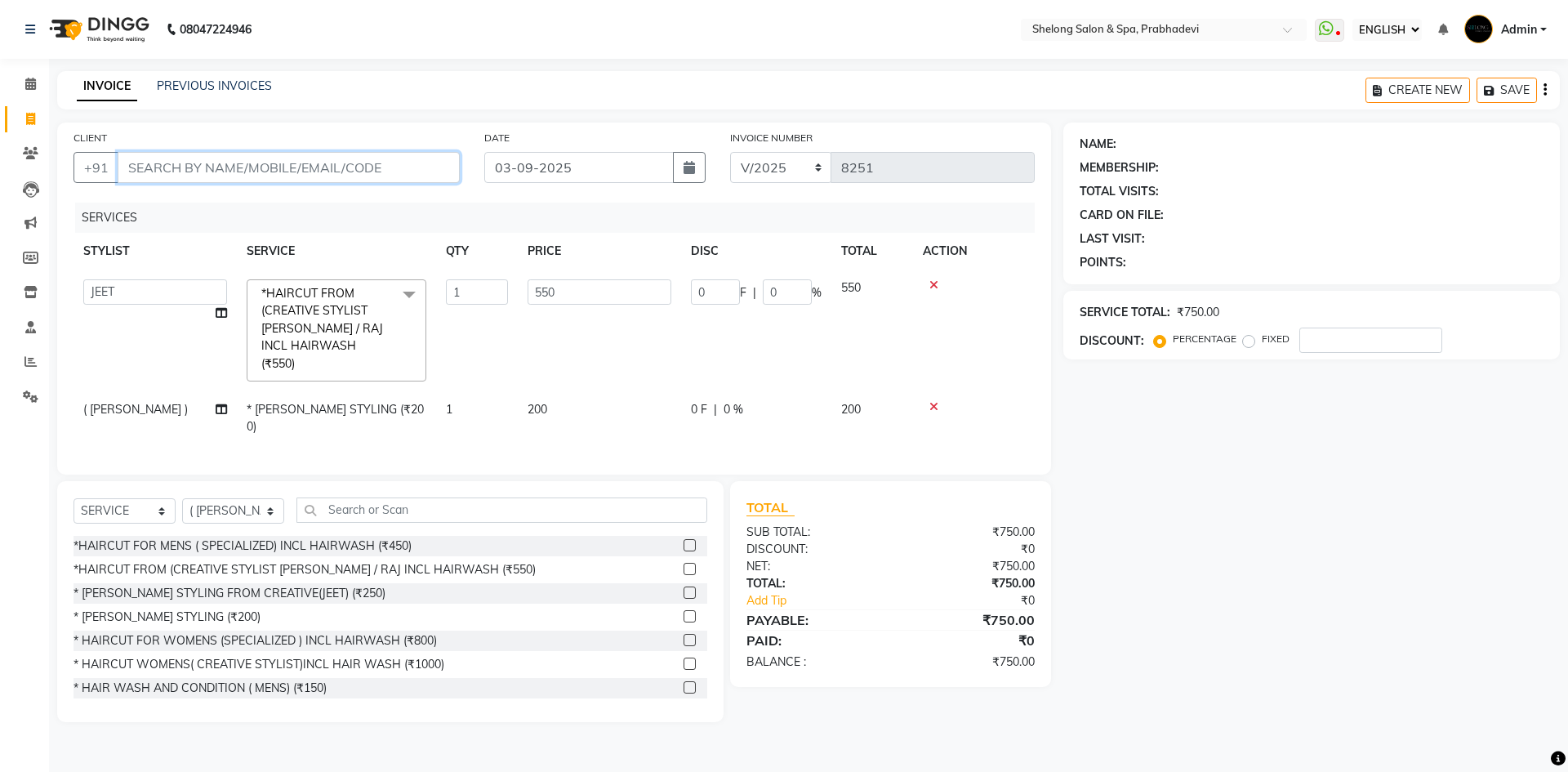
click at [397, 161] on input "CLIENT" at bounding box center [289, 167] width 342 height 31
type input "9"
type input "0"
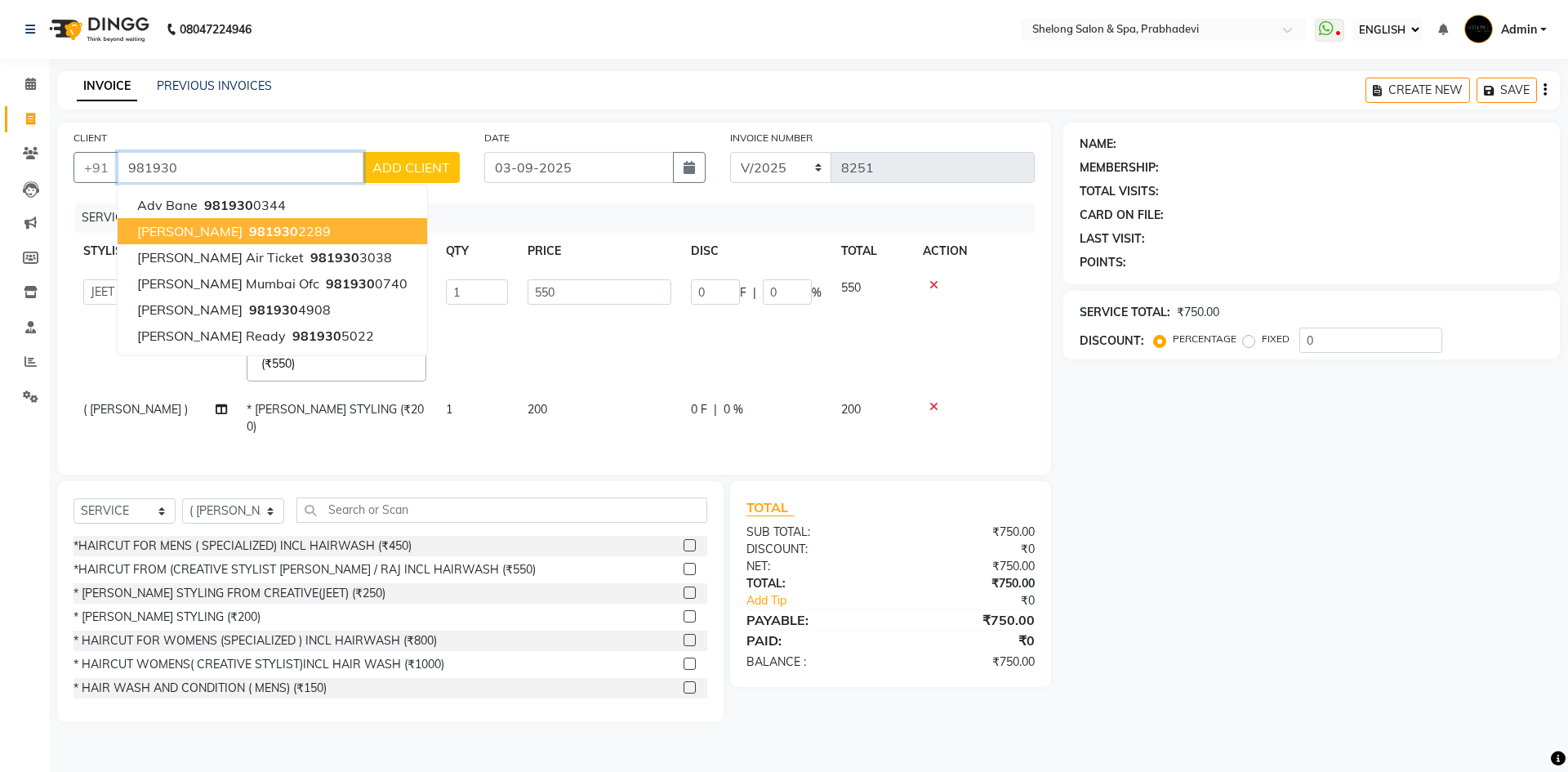
click at [297, 237] on ngb-highlight "981930 2289" at bounding box center [288, 231] width 85 height 17
type input "9819302289"
type input "110"
type input "20"
select select "2: Object"
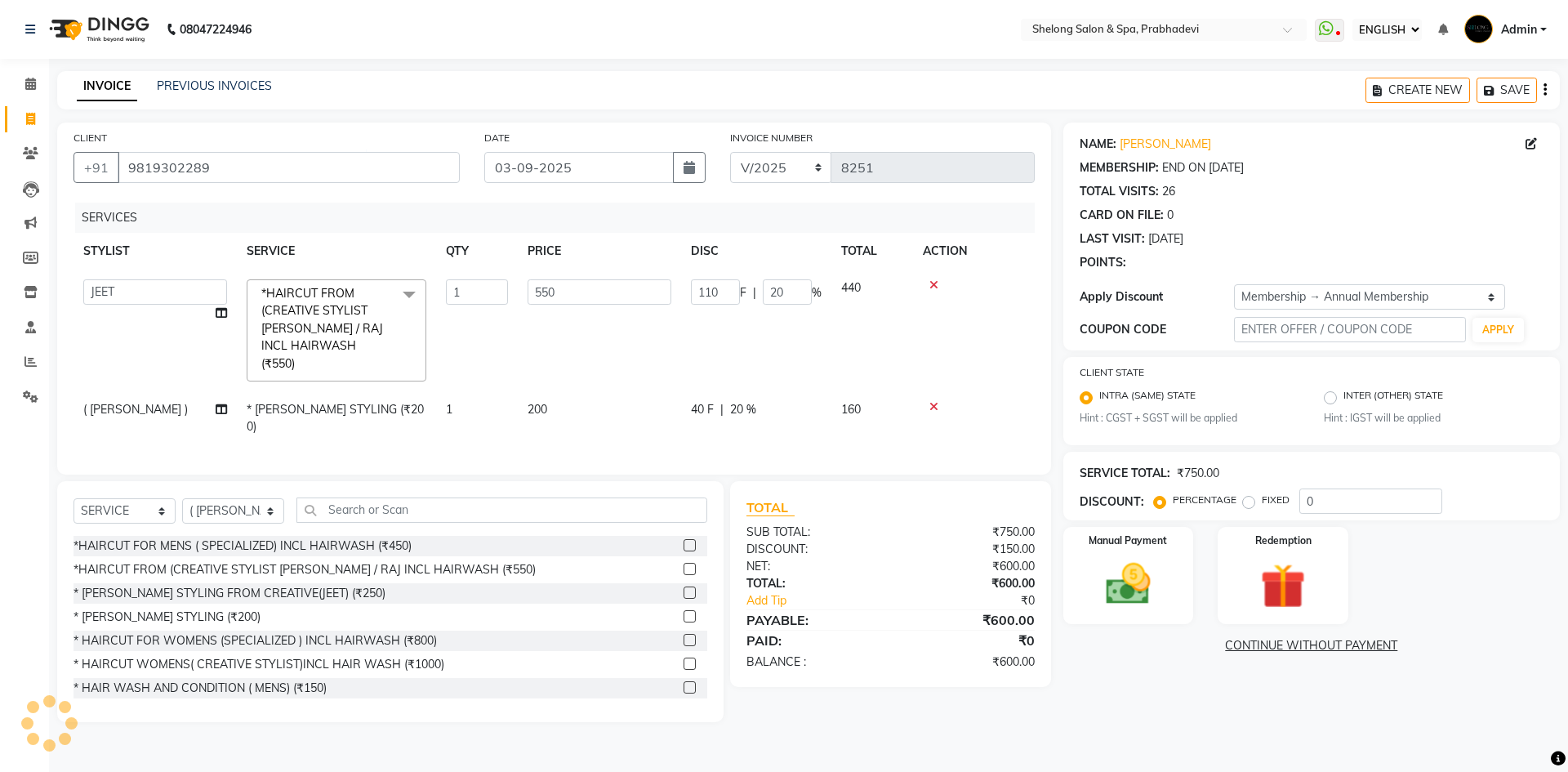
type input "20"
click at [1123, 623] on div "Manual Payment" at bounding box center [1128, 575] width 136 height 101
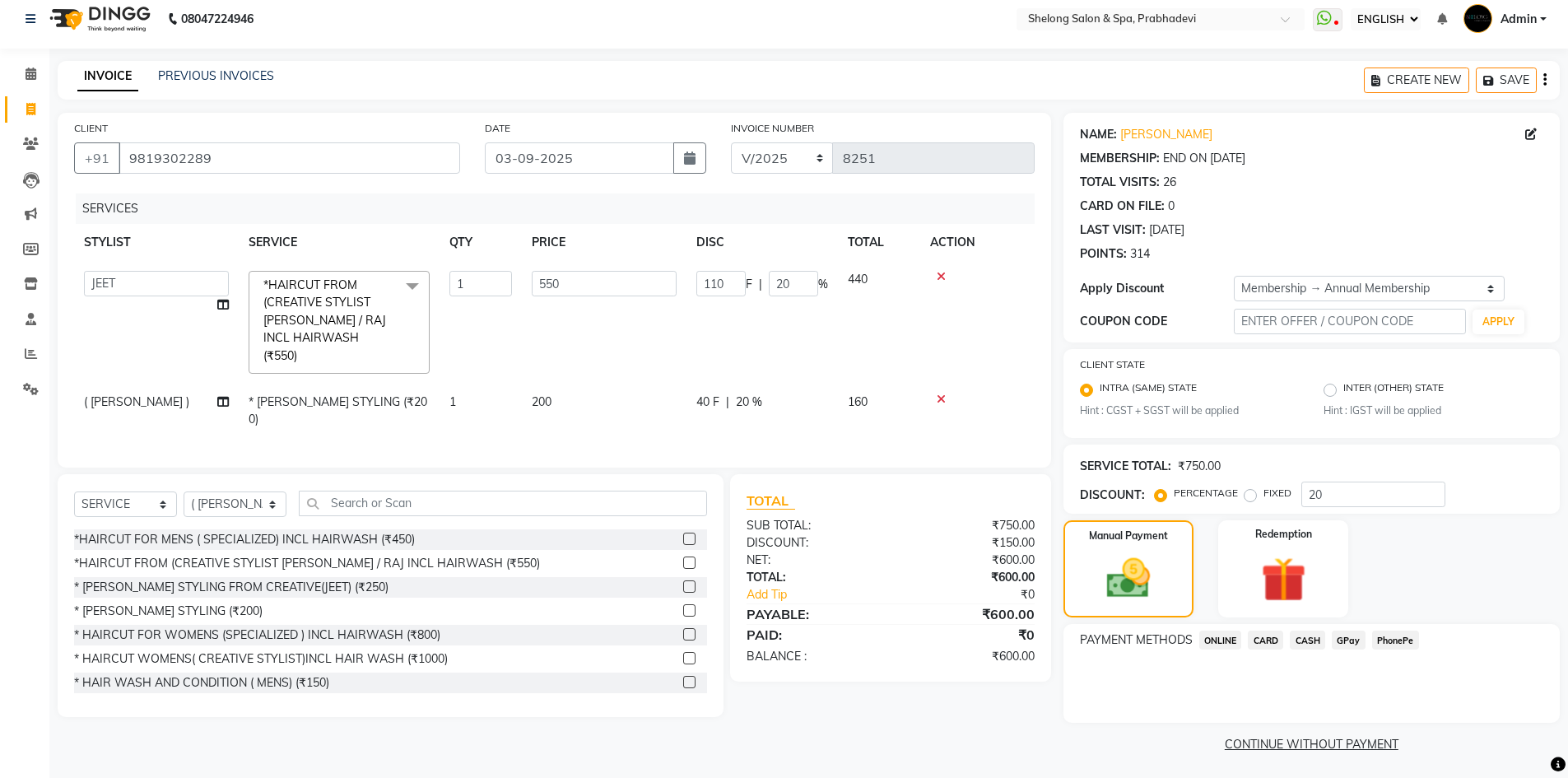
scroll to position [14, 0]
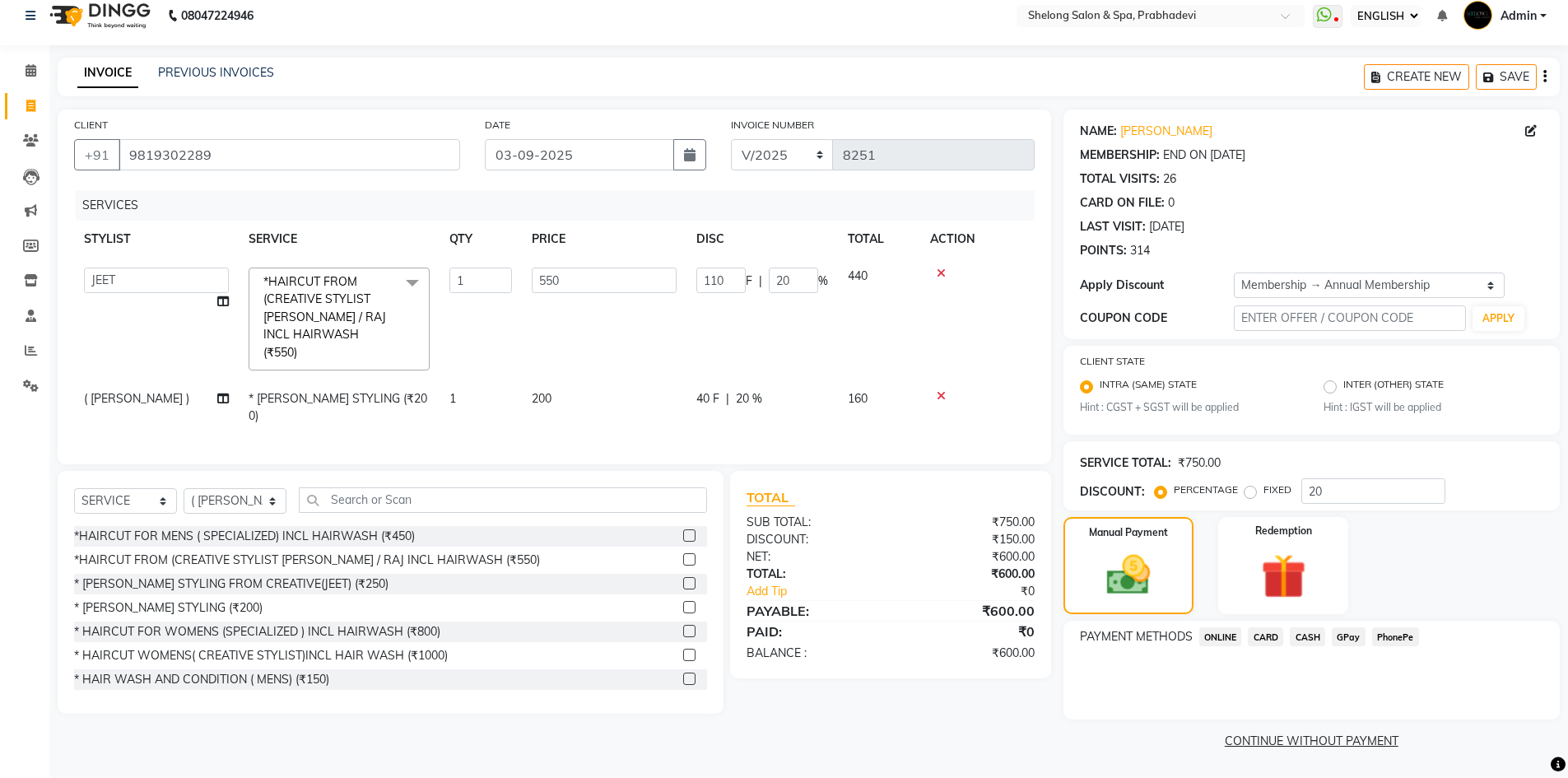
click at [1348, 639] on span "GPay" at bounding box center [1349, 637] width 34 height 19
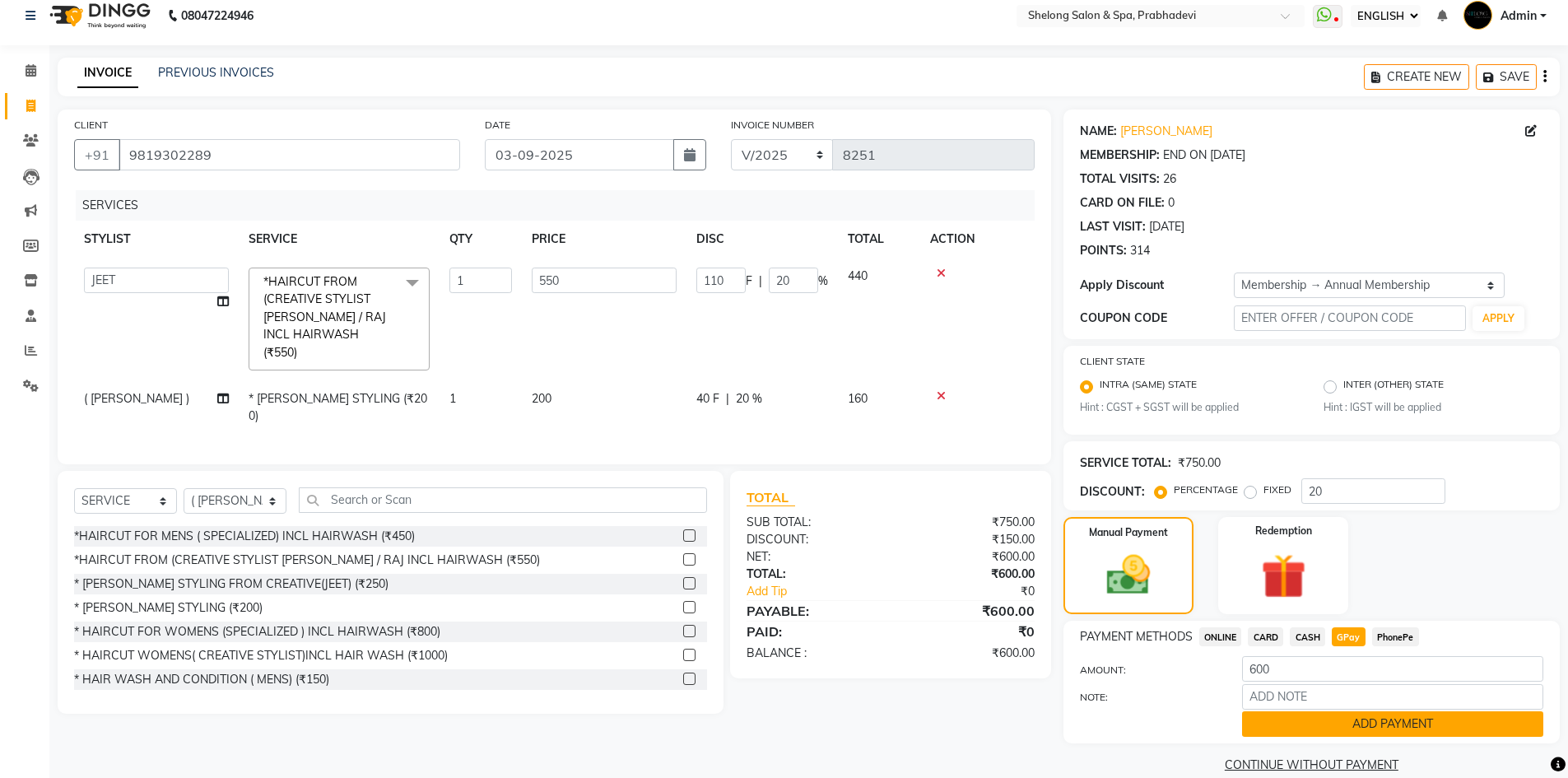
click at [1315, 726] on button "ADD PAYMENT" at bounding box center [1392, 724] width 301 height 26
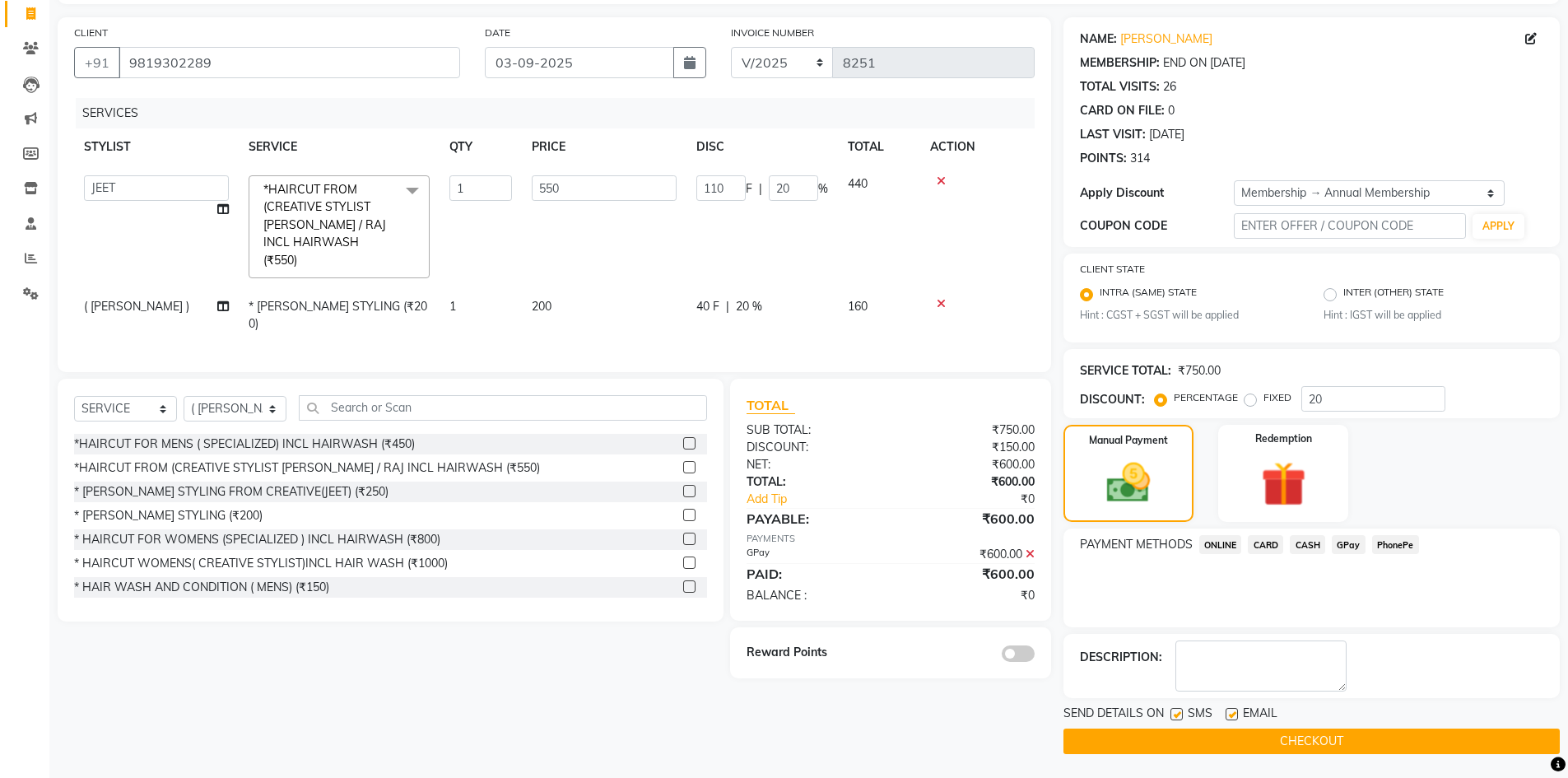
scroll to position [107, 0]
click at [1018, 645] on span at bounding box center [1017, 652] width 33 height 17
click at [1035, 655] on input "checkbox" at bounding box center [1035, 655] width 0 height 0
click at [1349, 738] on button "CHECKOUT" at bounding box center [1312, 740] width 497 height 26
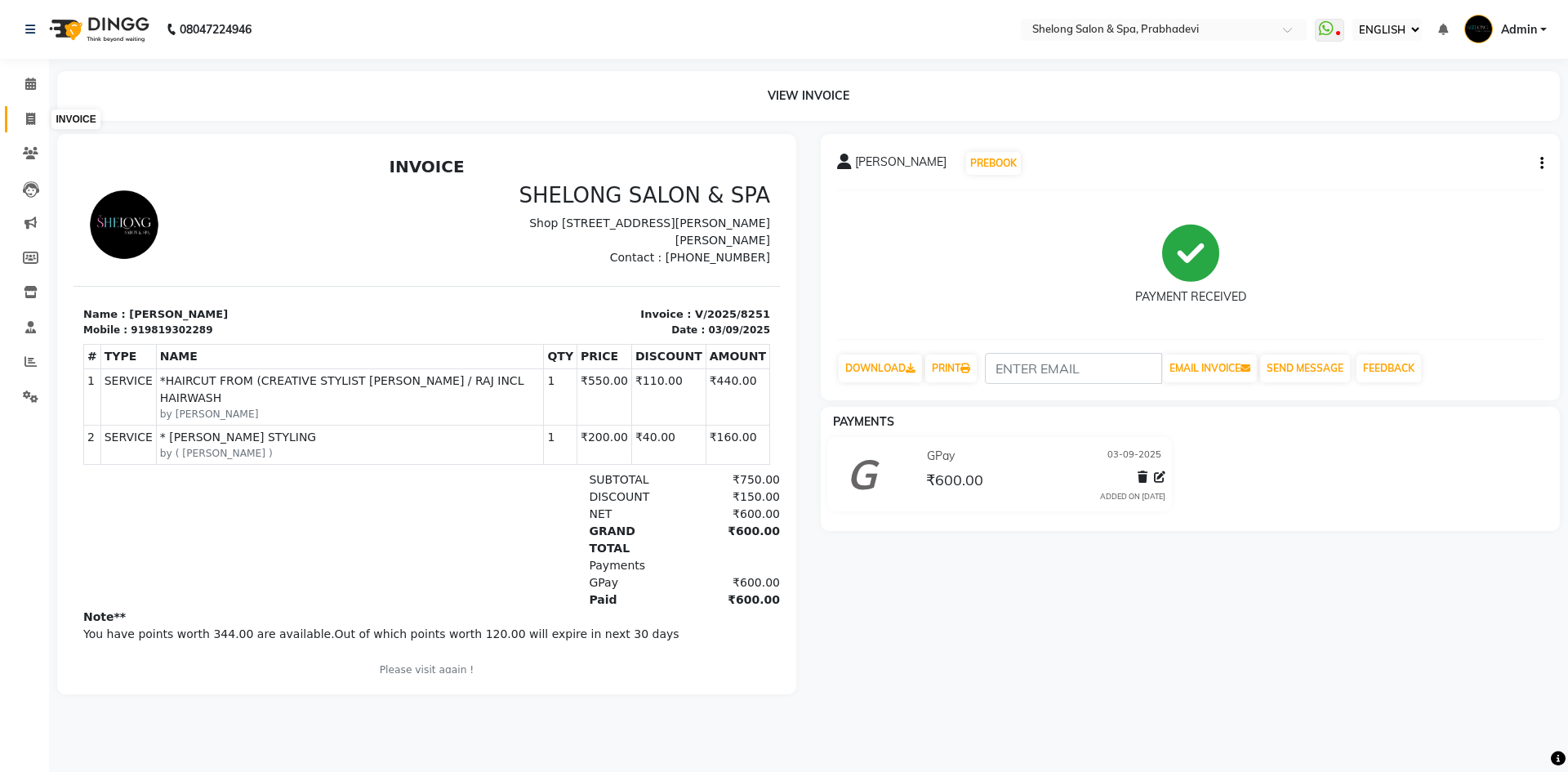
click at [26, 113] on icon at bounding box center [31, 119] width 9 height 12
select select "service"
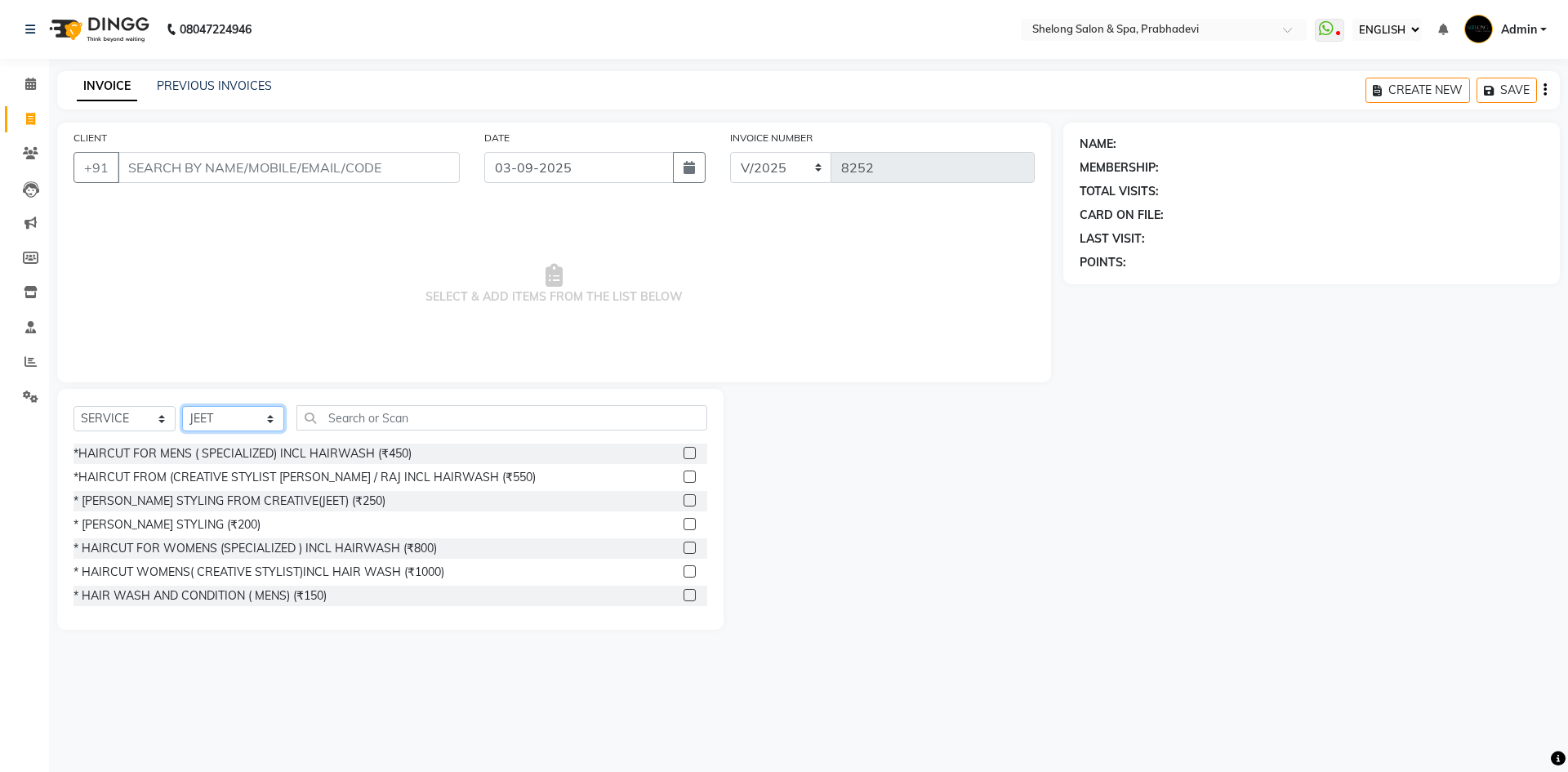
click at [231, 422] on select "SELECT STYLIST ( [PERSON_NAME] ) ( [PERSON_NAME] ) [PERSON_NAME] fojdur [PERSON…" at bounding box center [233, 418] width 102 height 25
select select "24970"
click at [182, 406] on select "SELECT STYLIST ( [PERSON_NAME] ) ( [PERSON_NAME] ) [PERSON_NAME] fojdur [PERSON…" at bounding box center [233, 418] width 102 height 25
click at [219, 455] on div "*HAIRCUT FOR MENS ( SPECIALIZED) INCL HAIRWASH (₹450)" at bounding box center [243, 454] width 339 height 18
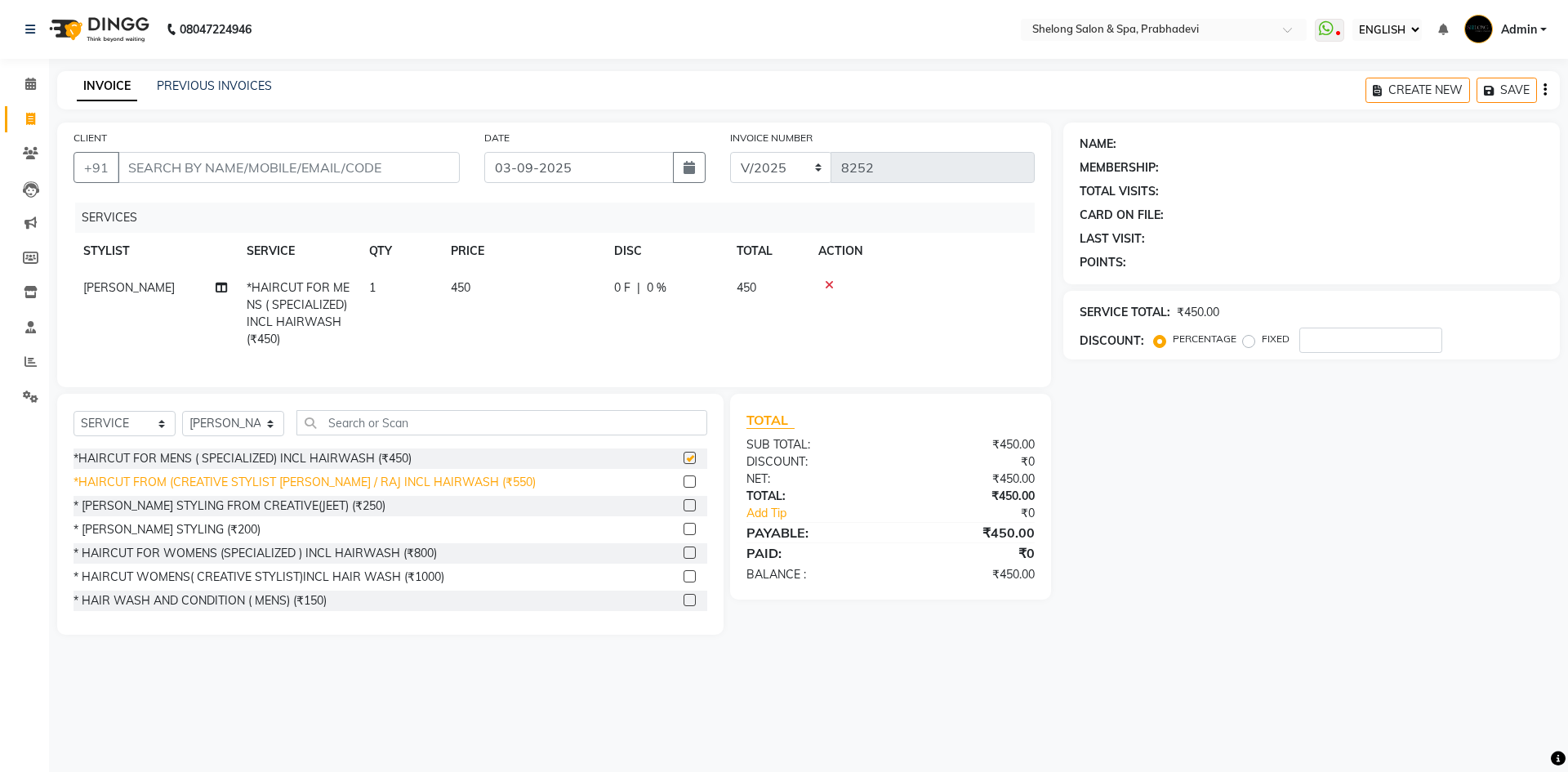
checkbox input "false"
click at [178, 539] on div "* [PERSON_NAME] STYLING (₹200)" at bounding box center [167, 530] width 187 height 18
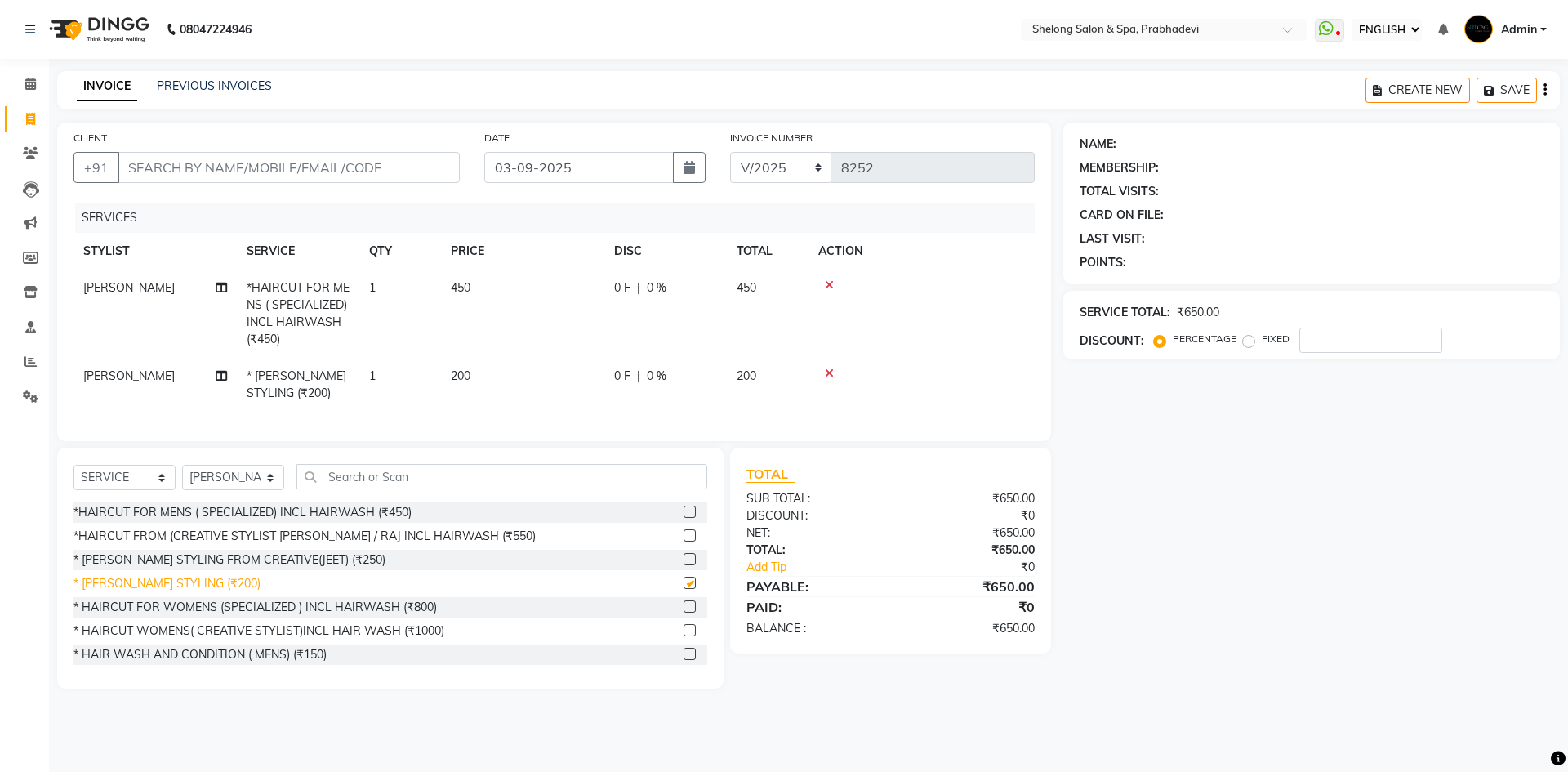
checkbox input "false"
click at [409, 175] on input "CLIENT" at bounding box center [289, 167] width 342 height 31
type input "8"
type input "0"
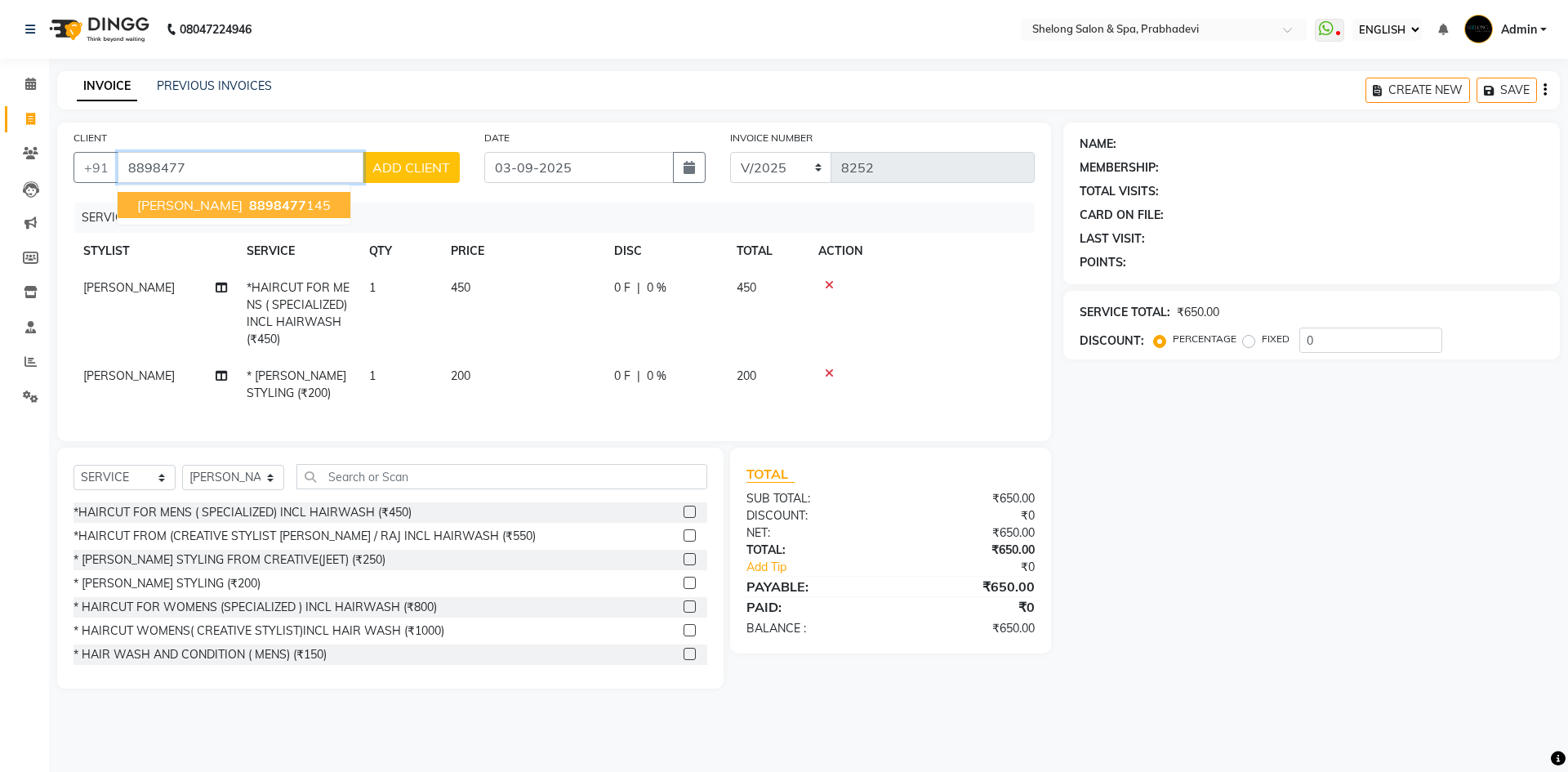
click at [232, 214] on button "Ajay Singh 8898477 145" at bounding box center [233, 205] width 232 height 26
type input "8898477145"
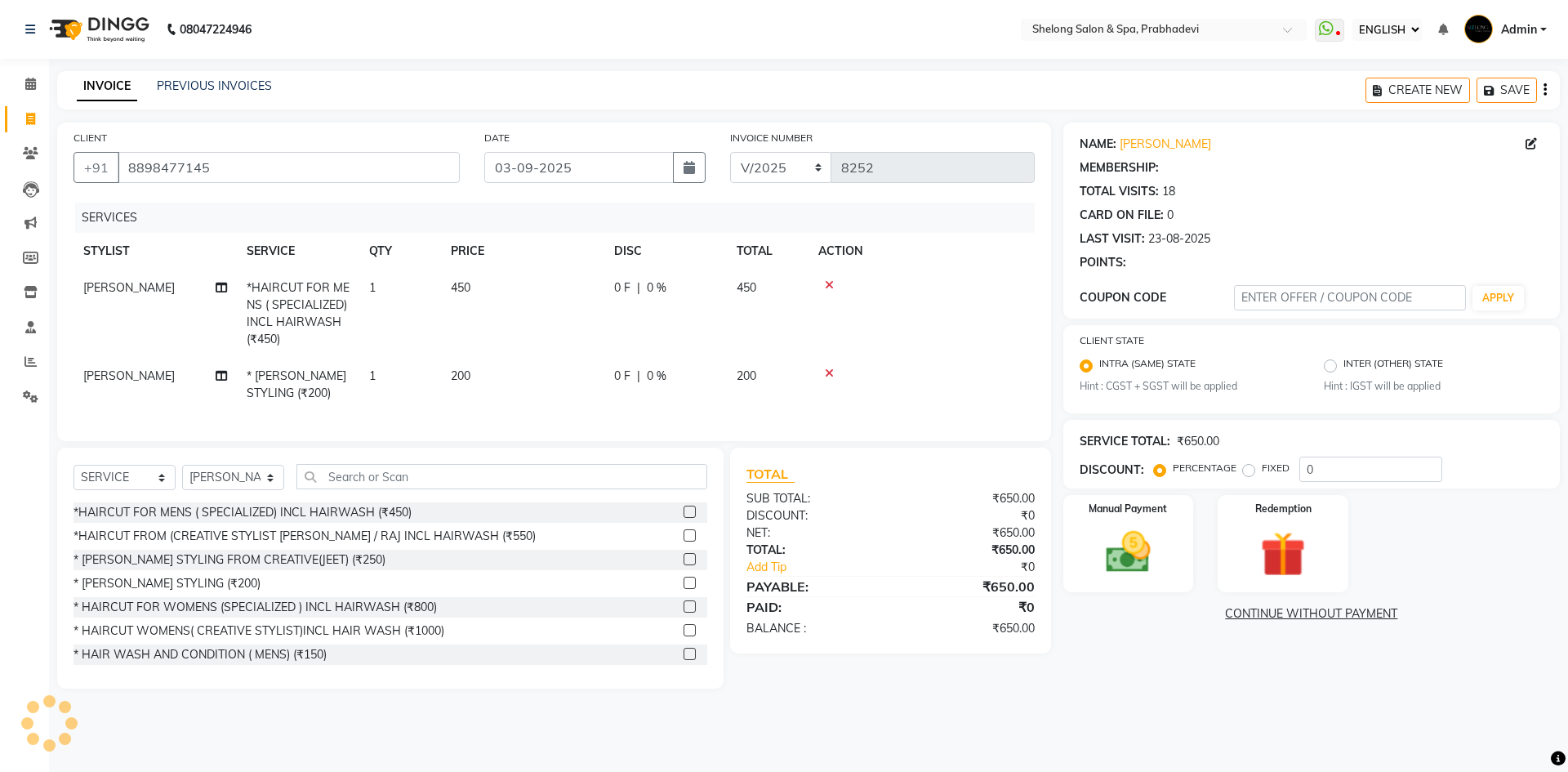
type input "20"
select select "2: Object"
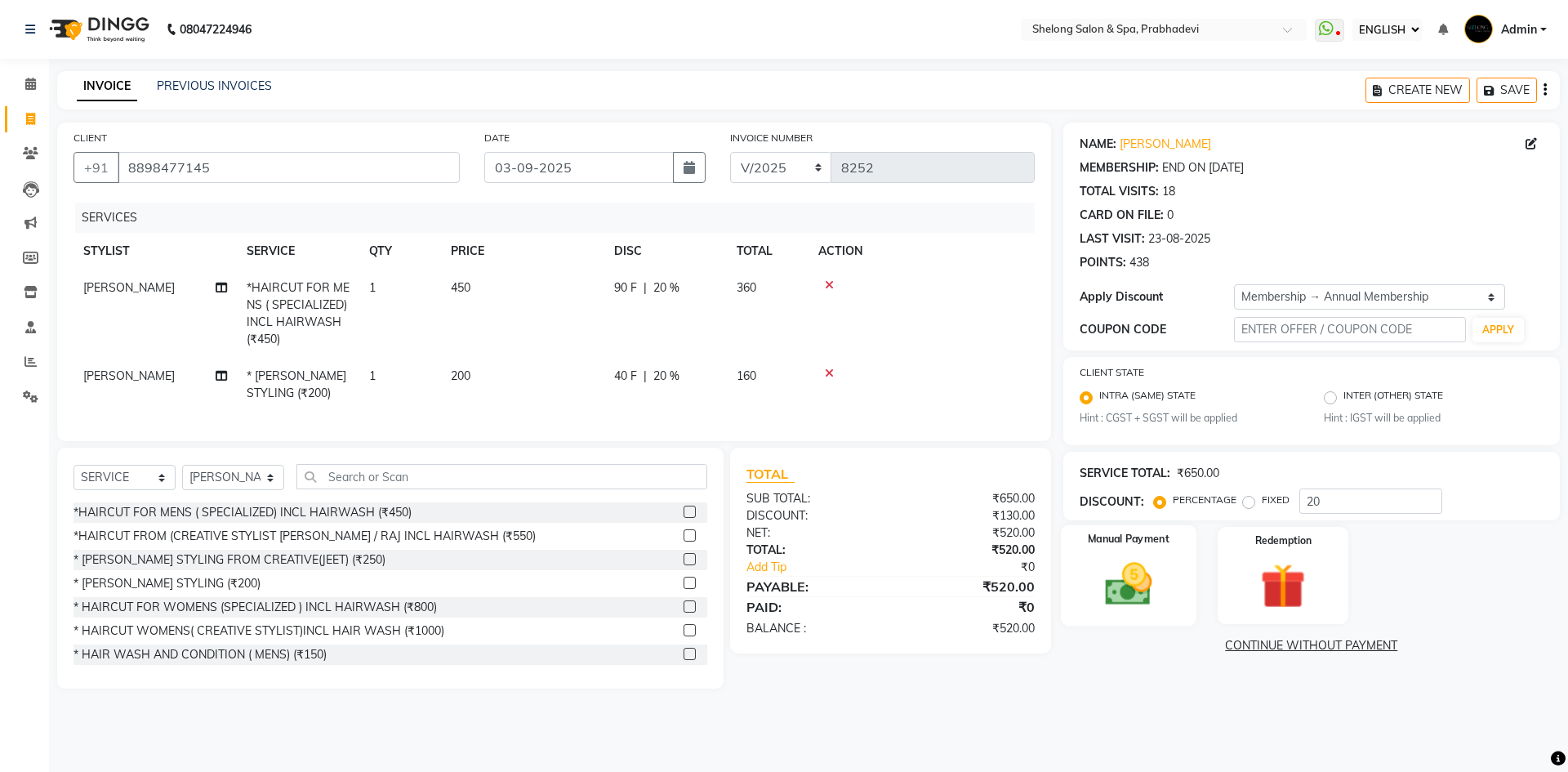
click at [1108, 567] on img at bounding box center [1128, 584] width 76 height 54
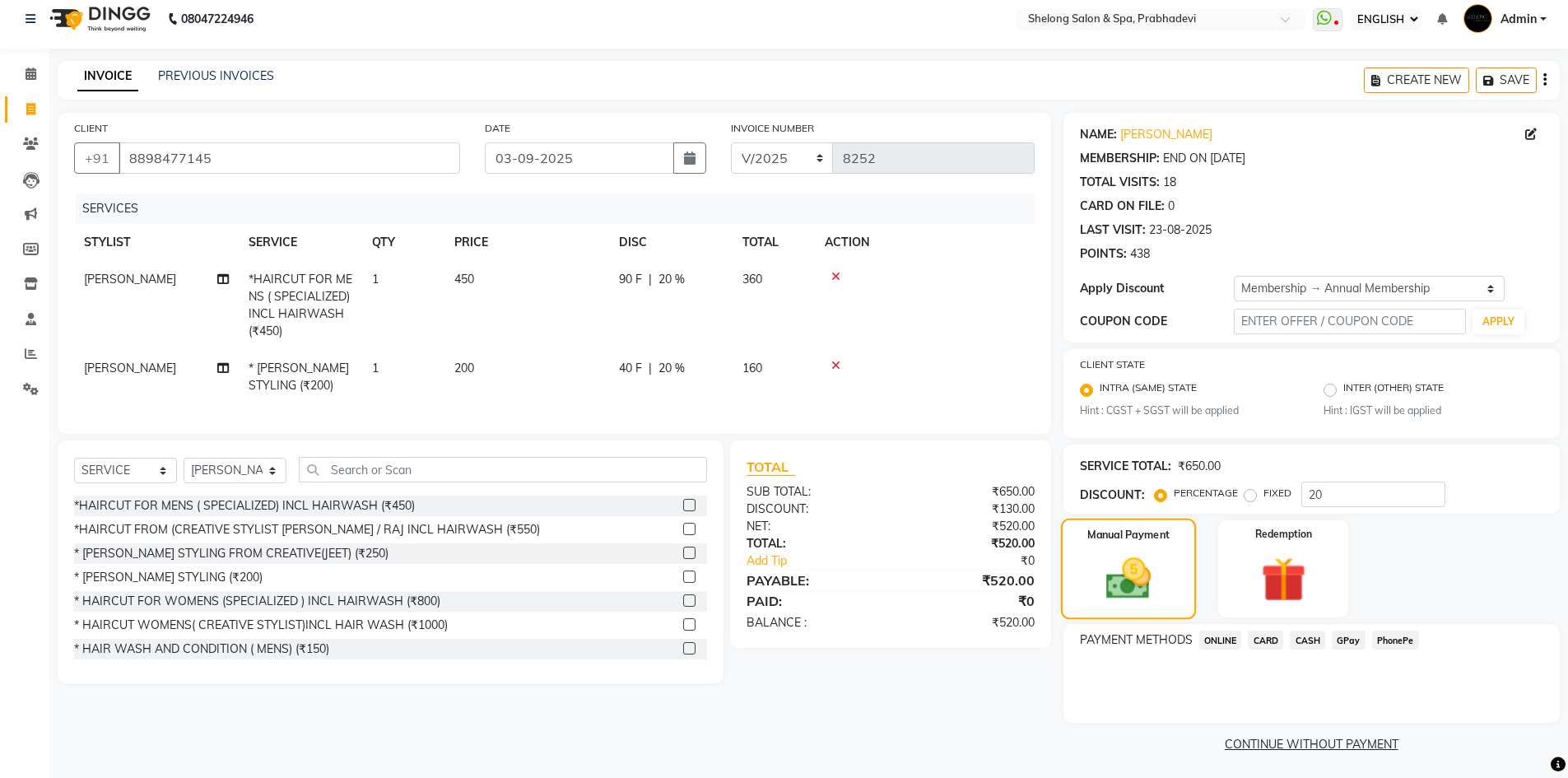
scroll to position [14, 0]
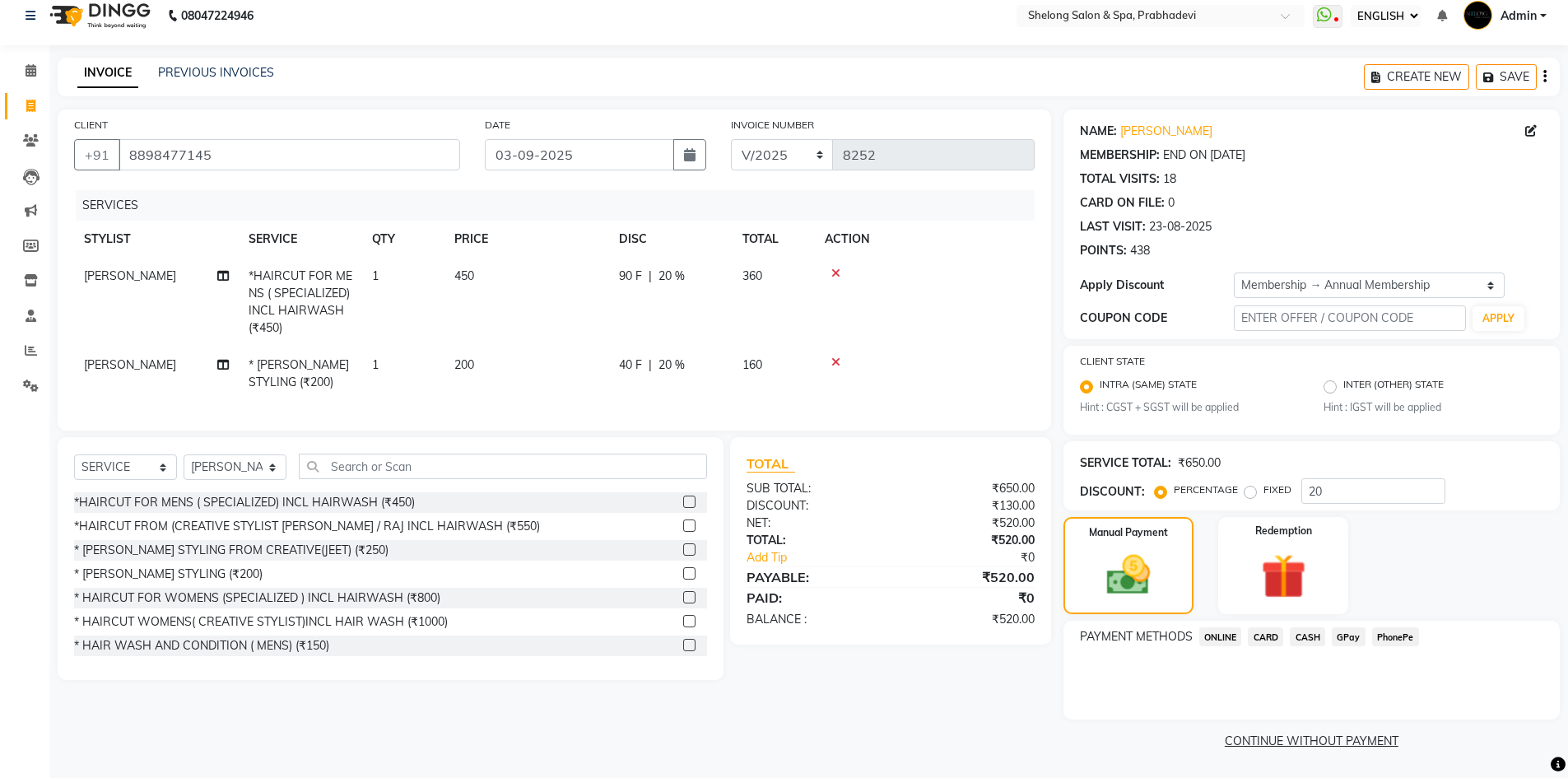
click at [112, 361] on span "[PERSON_NAME]" at bounding box center [130, 364] width 92 height 15
select select "24970"
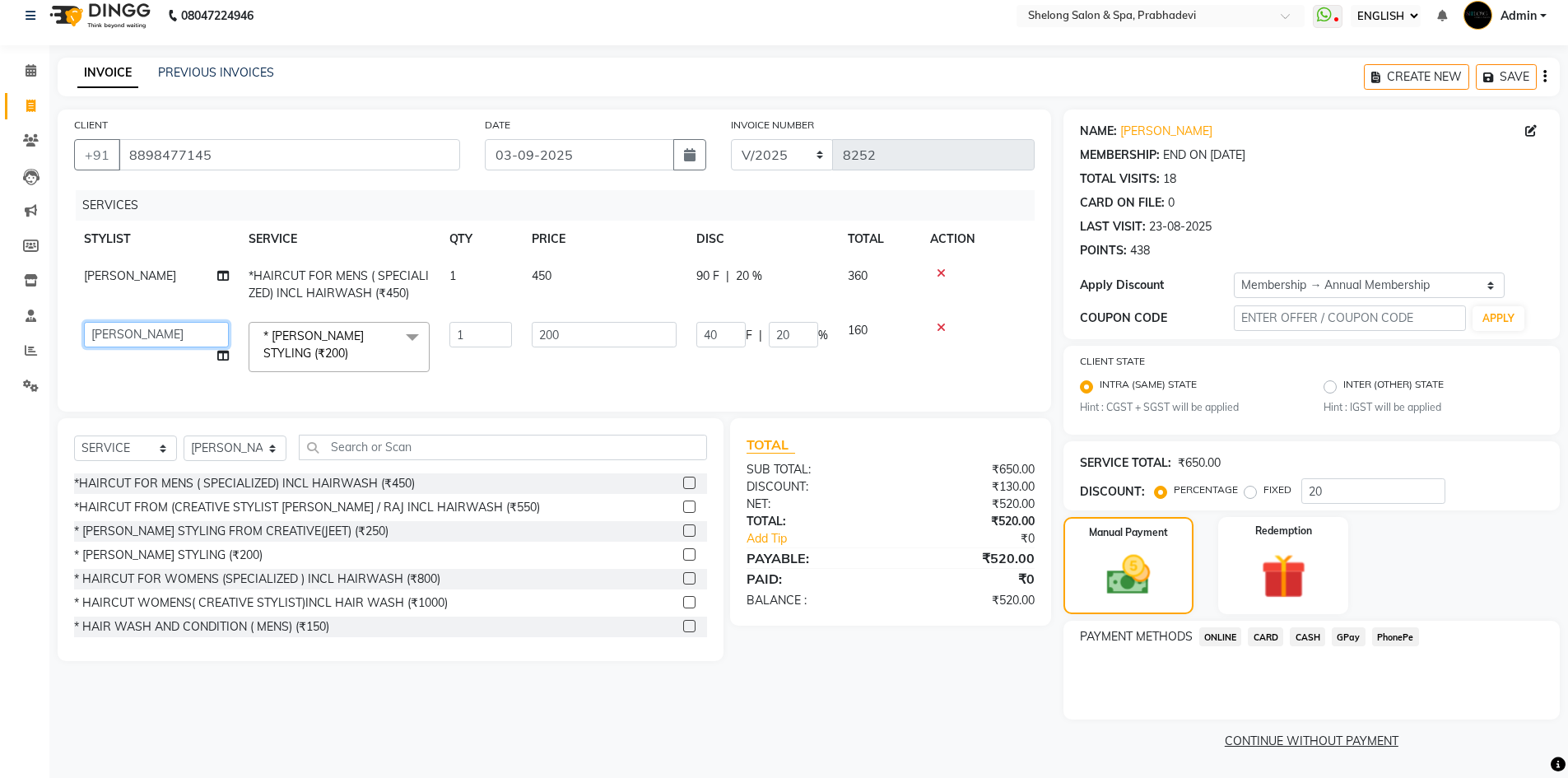
click at [130, 333] on select "( [PERSON_NAME] ) ( [PERSON_NAME] ) [PERSON_NAME] fojdur [PERSON_NAME] [PERSON_…" at bounding box center [156, 334] width 145 height 26
select select "66706"
click at [1349, 642] on span "GPay" at bounding box center [1349, 637] width 34 height 19
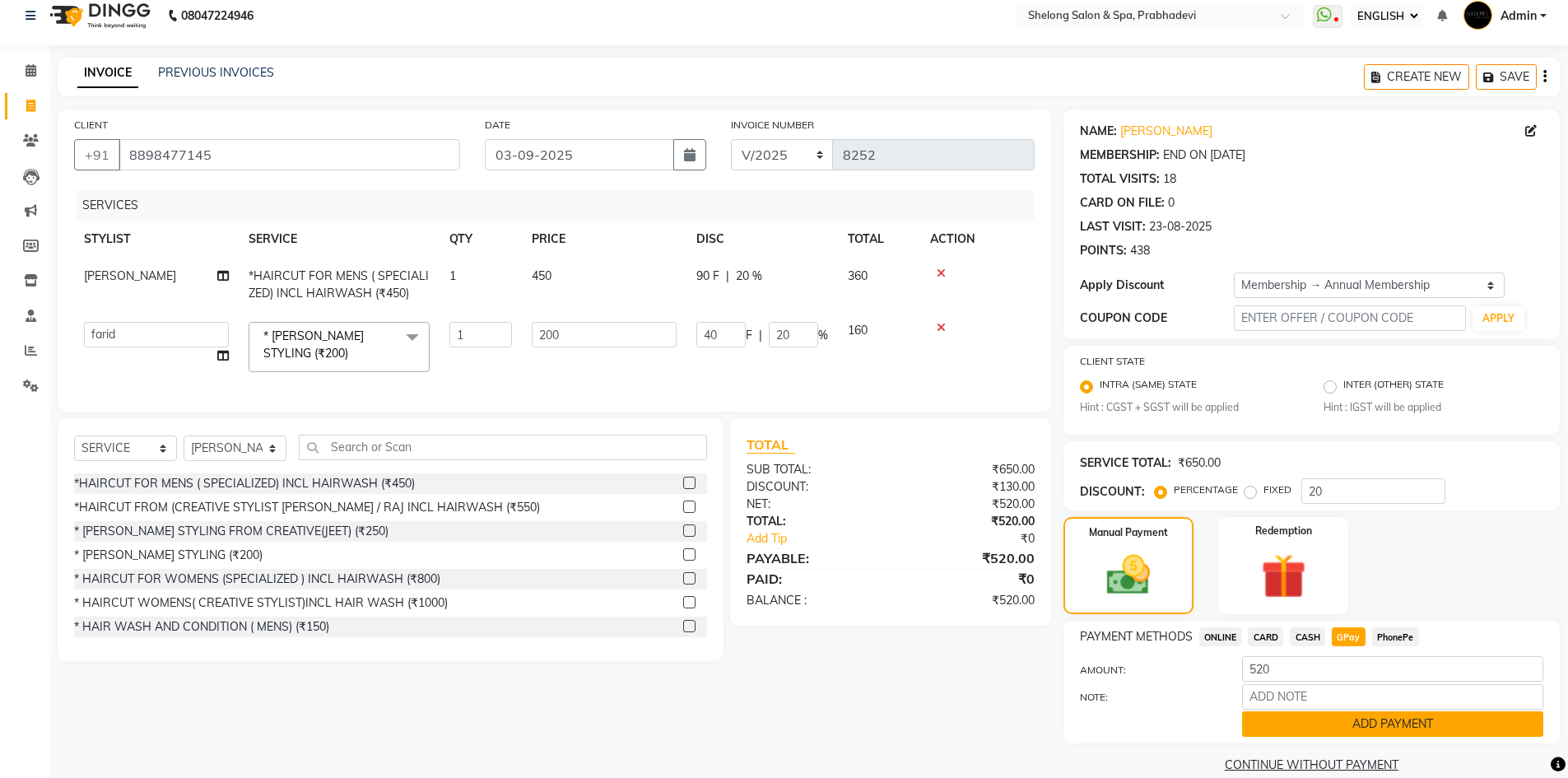
click at [1340, 715] on button "ADD PAYMENT" at bounding box center [1392, 724] width 301 height 26
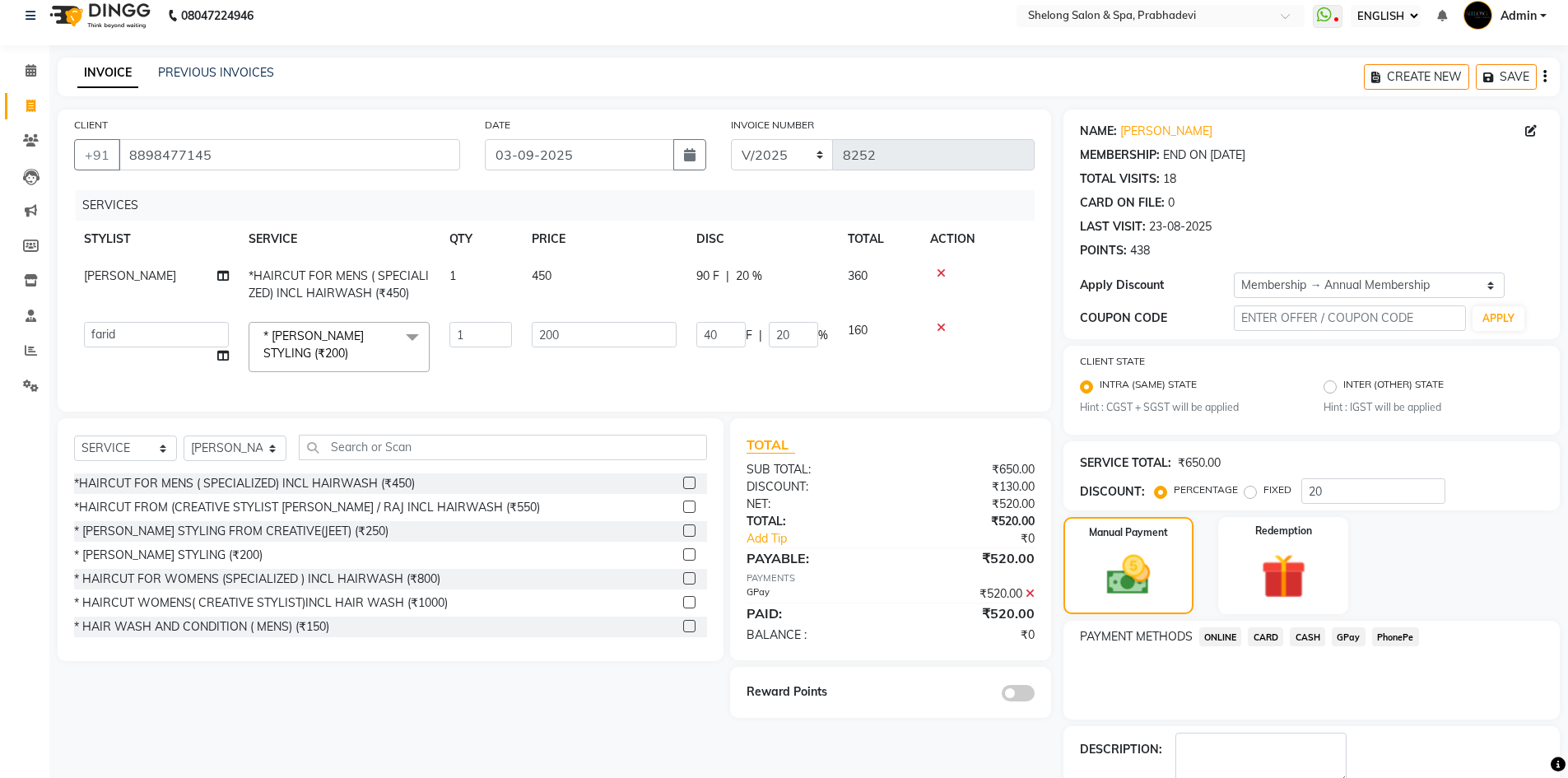
scroll to position [107, 0]
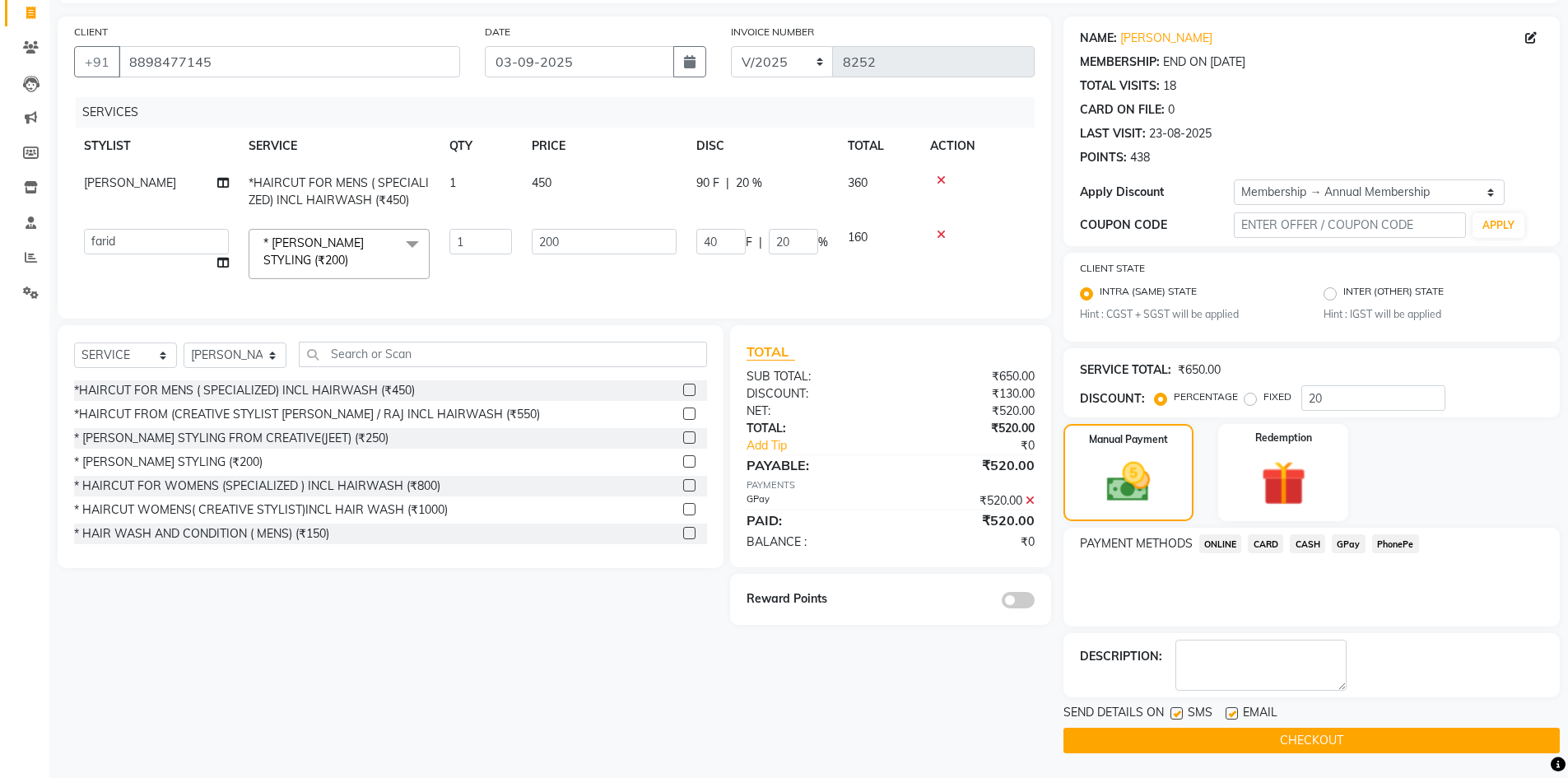
click at [1004, 608] on span at bounding box center [1017, 600] width 33 height 17
click at [1035, 603] on input "checkbox" at bounding box center [1035, 603] width 0 height 0
click at [1325, 741] on button "CHECKOUT" at bounding box center [1312, 740] width 497 height 26
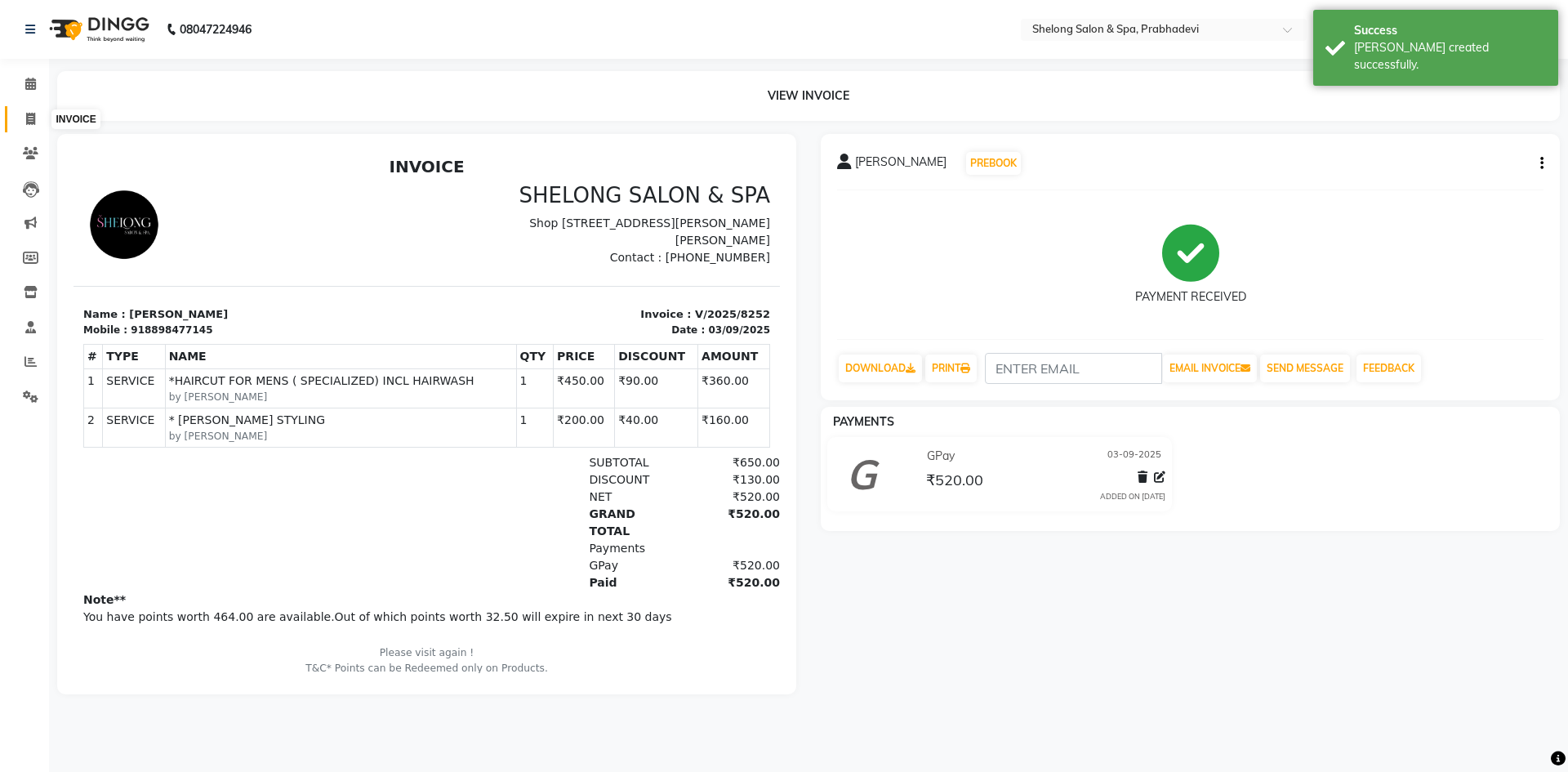
click at [29, 123] on icon at bounding box center [31, 119] width 9 height 12
select select "service"
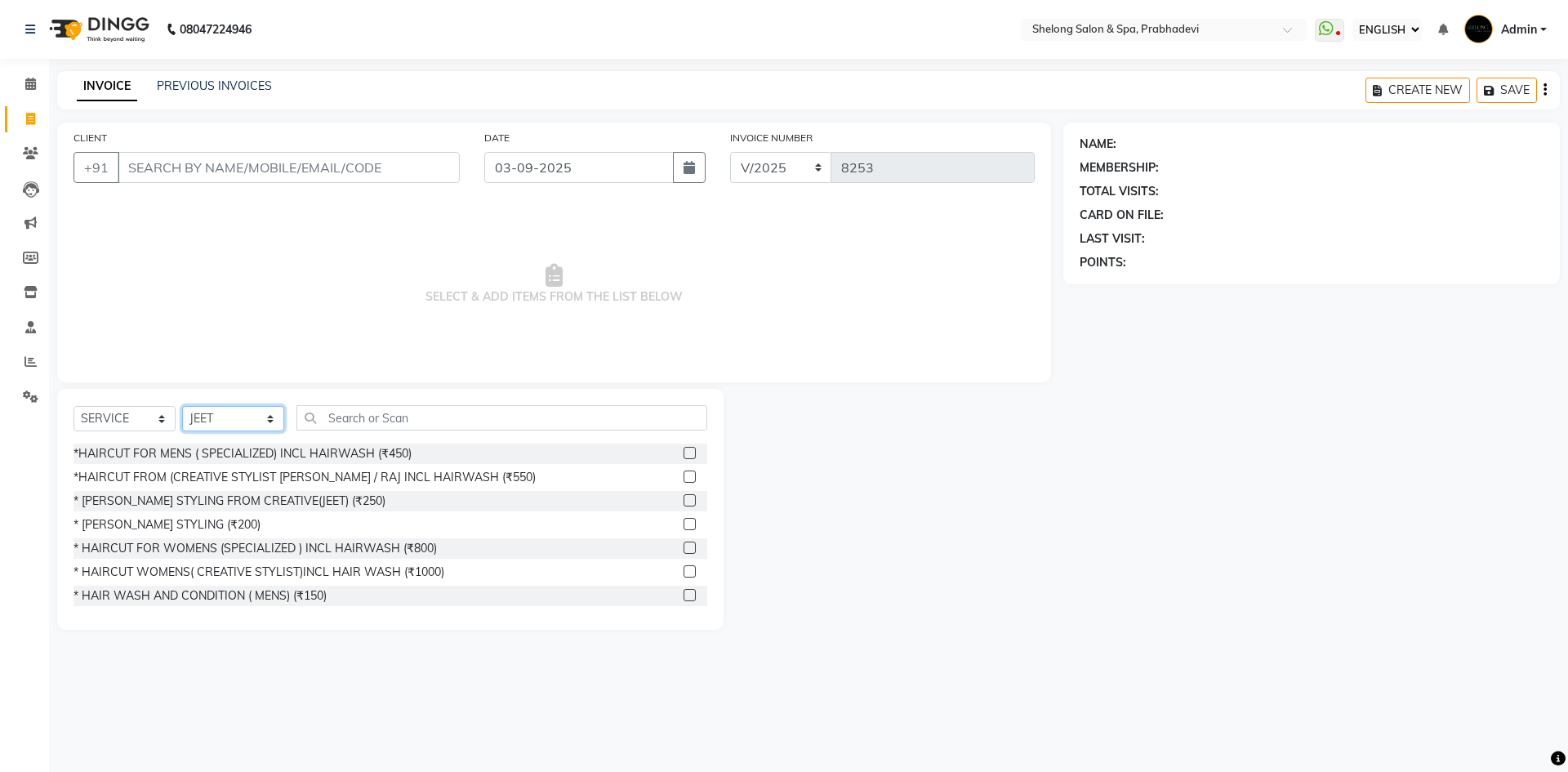
click at [239, 428] on select "SELECT STYLIST ( [PERSON_NAME] ) ( [PERSON_NAME] ) [PERSON_NAME] fojdur [PERSON…" at bounding box center [233, 418] width 102 height 25
select select "24970"
click at [182, 406] on select "SELECT STYLIST ( [PERSON_NAME] ) ( [PERSON_NAME] ) [PERSON_NAME] fojdur [PERSON…" at bounding box center [233, 418] width 102 height 25
click at [206, 453] on div "*HAIRCUT FOR MENS ( SPECIALIZED) INCL HAIRWASH (₹450)" at bounding box center [243, 454] width 339 height 18
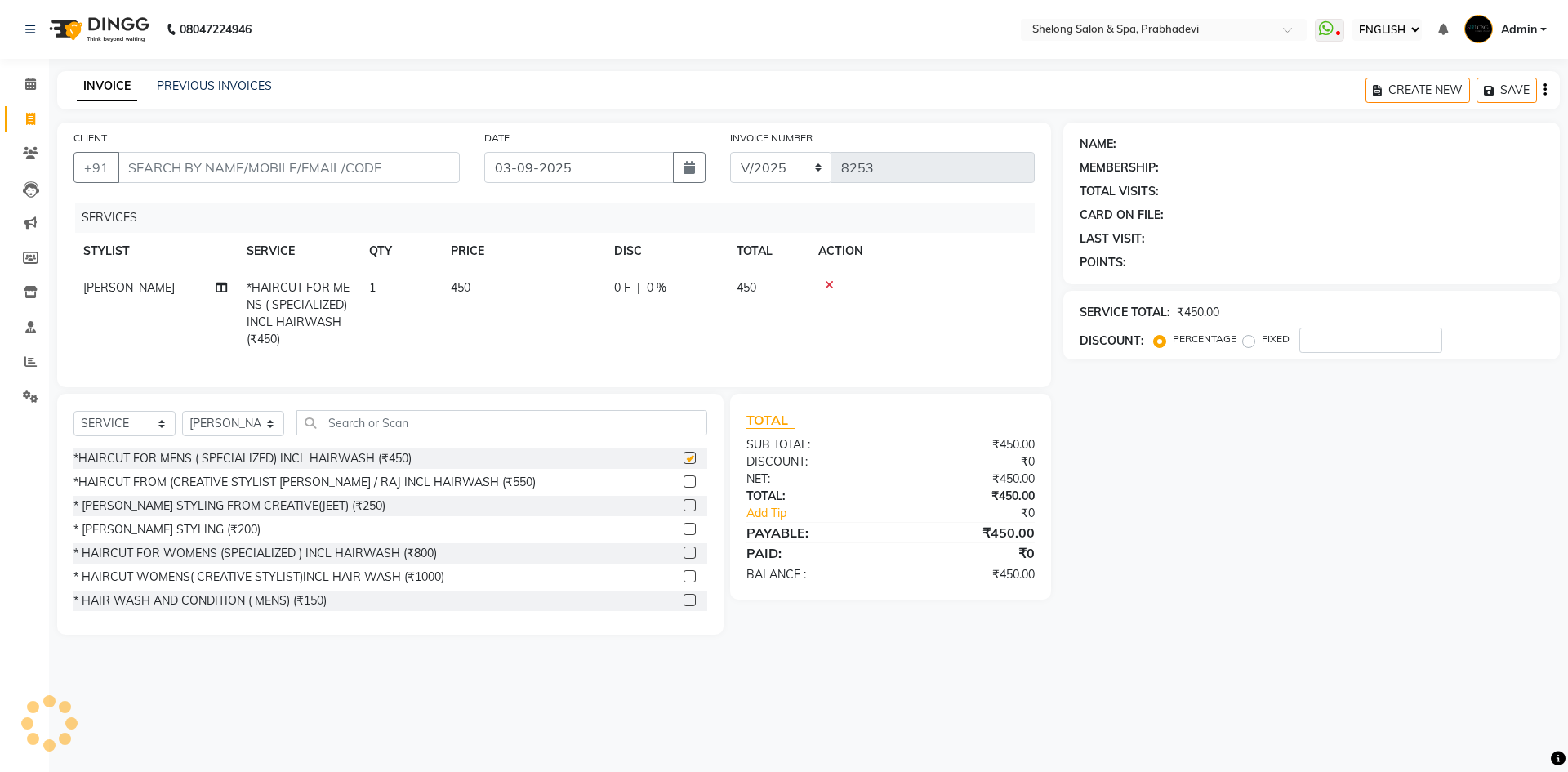
checkbox input "false"
click at [206, 436] on select "SELECT STYLIST ( [PERSON_NAME] ) ( [PERSON_NAME] ) [PERSON_NAME] fojdur [PERSON…" at bounding box center [233, 423] width 102 height 25
select select "47990"
click at [182, 423] on select "SELECT STYLIST ( [PERSON_NAME] ) ( [PERSON_NAME] ) [PERSON_NAME] fojdur [PERSON…" at bounding box center [233, 423] width 102 height 25
click at [153, 539] on div "* [PERSON_NAME] STYLING (₹200)" at bounding box center [167, 530] width 187 height 18
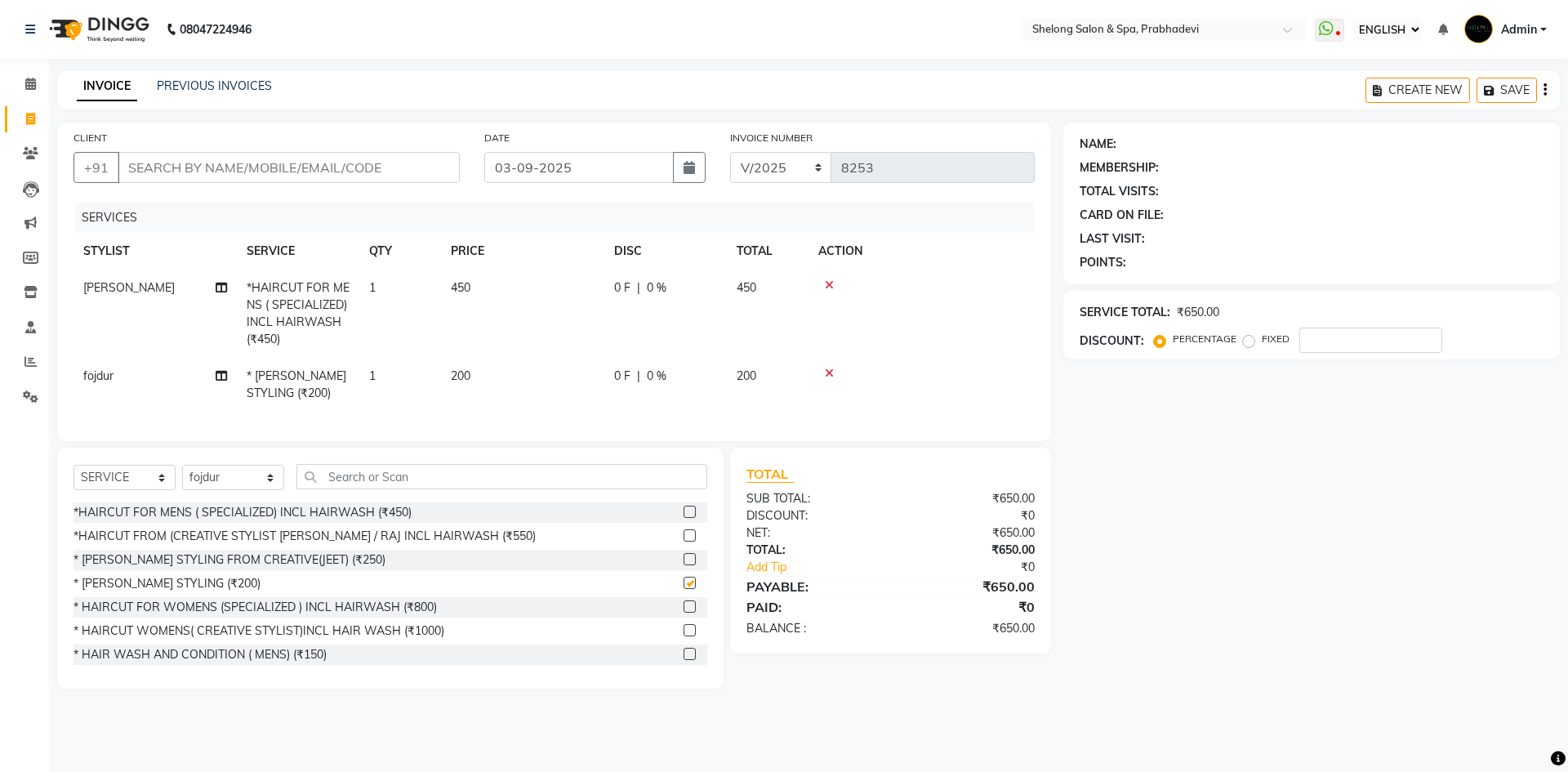
checkbox input "false"
click at [410, 167] on input "CLIENT" at bounding box center [289, 167] width 342 height 31
type input "9"
type input "0"
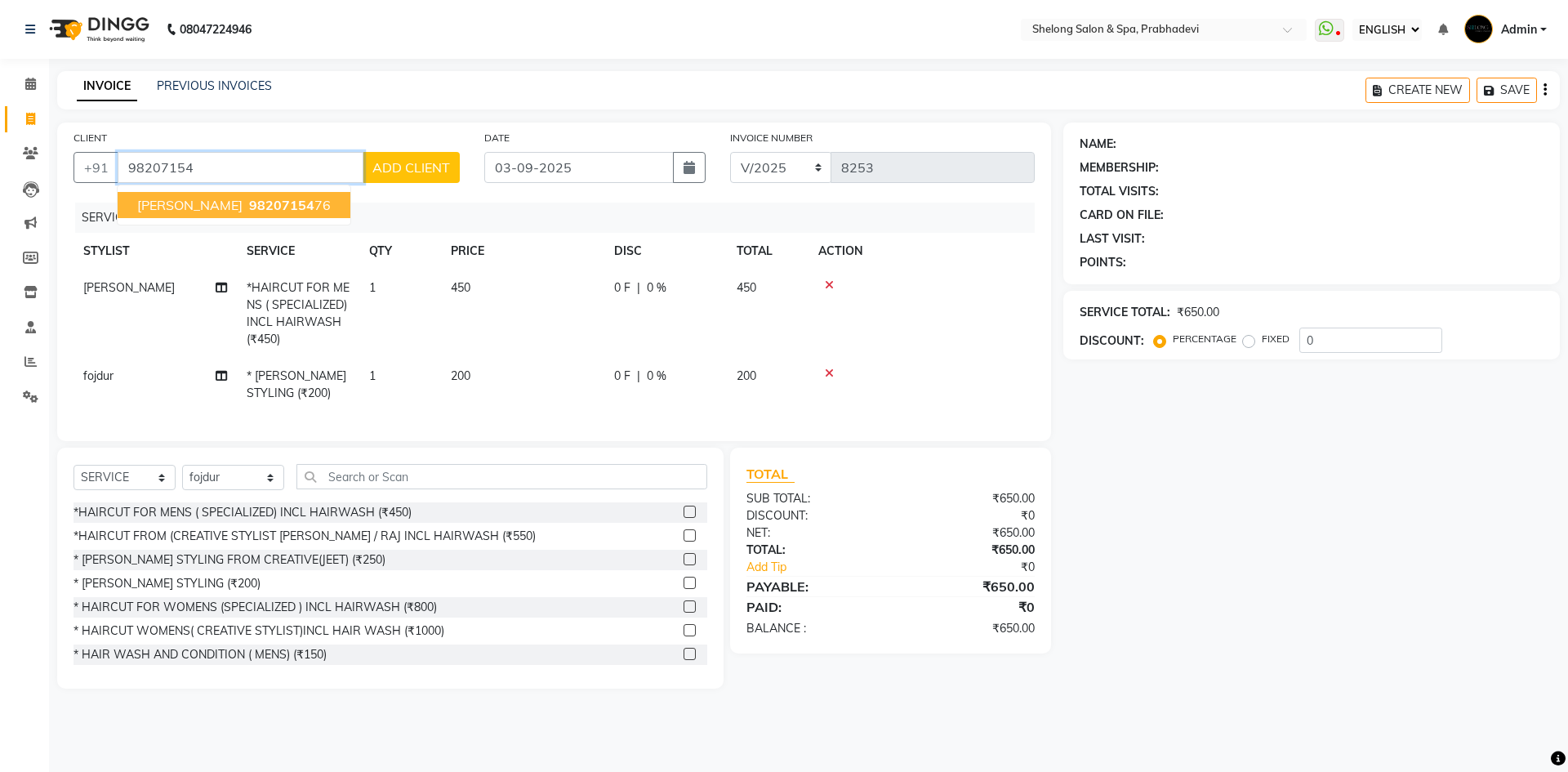
click at [307, 215] on button "Dhiraj Gandhi 98207154 76" at bounding box center [233, 205] width 232 height 26
type input "9820715476"
select select "1: Object"
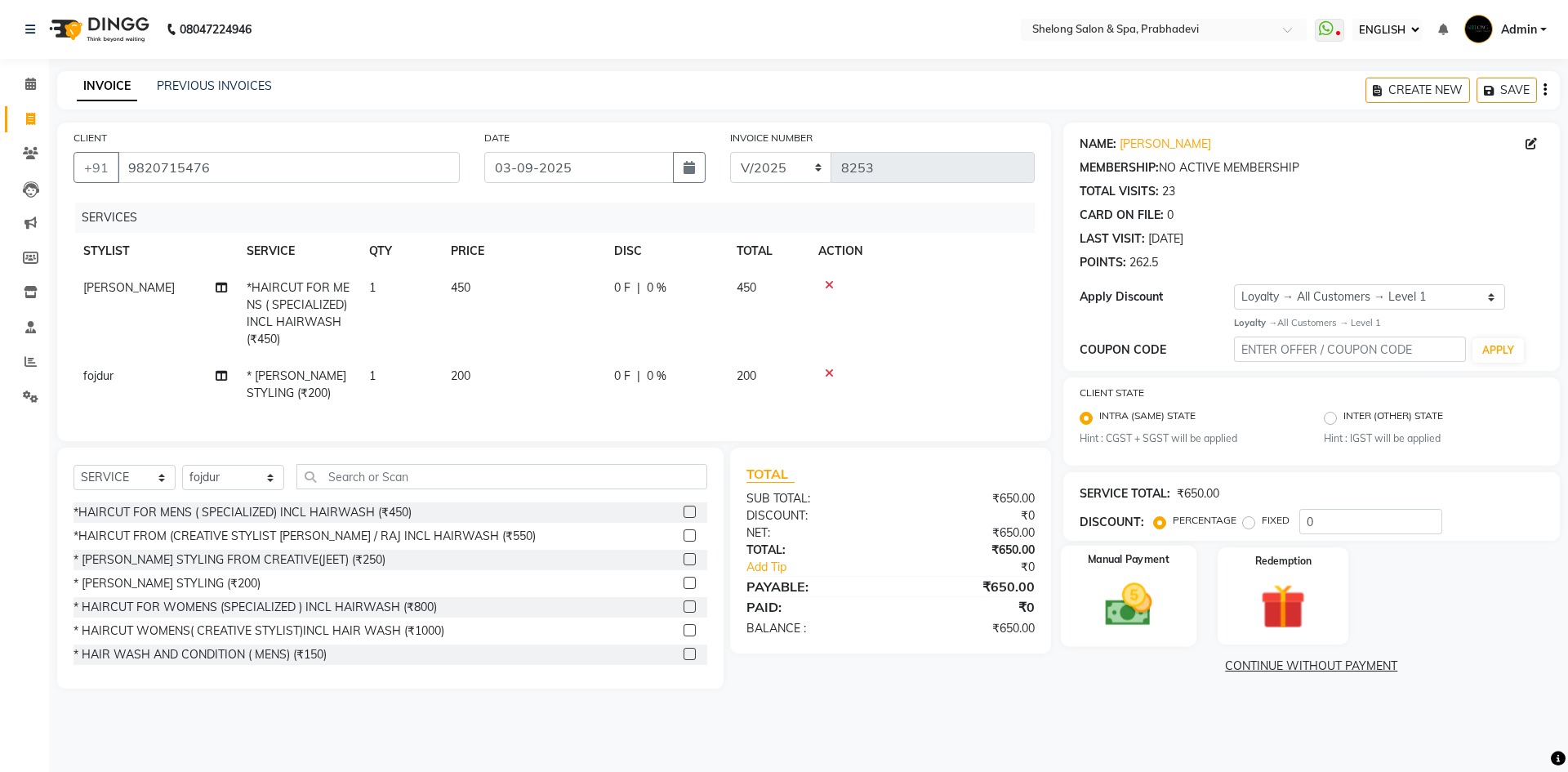
click at [1121, 612] on img at bounding box center [1128, 604] width 76 height 54
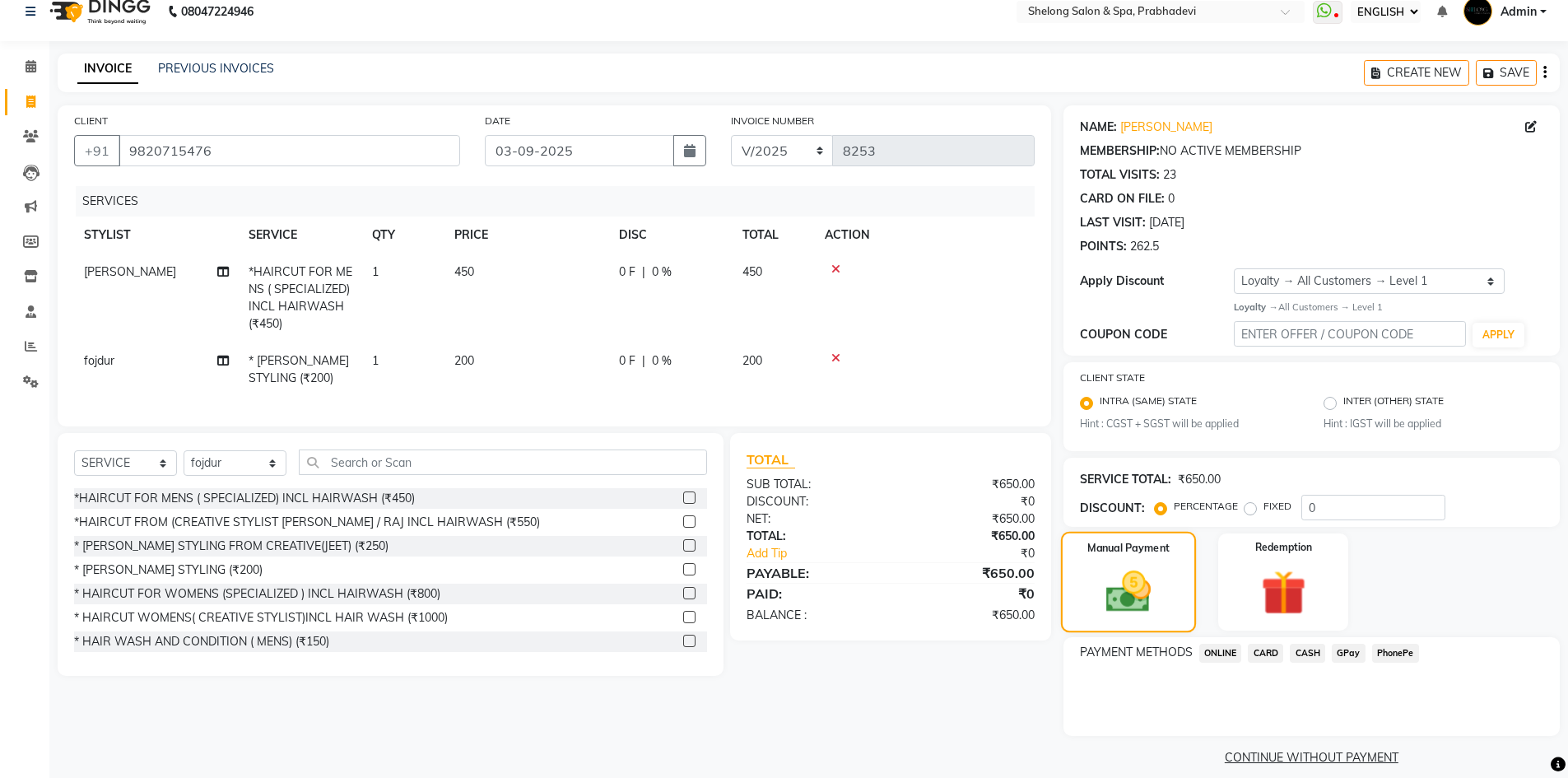
scroll to position [34, 0]
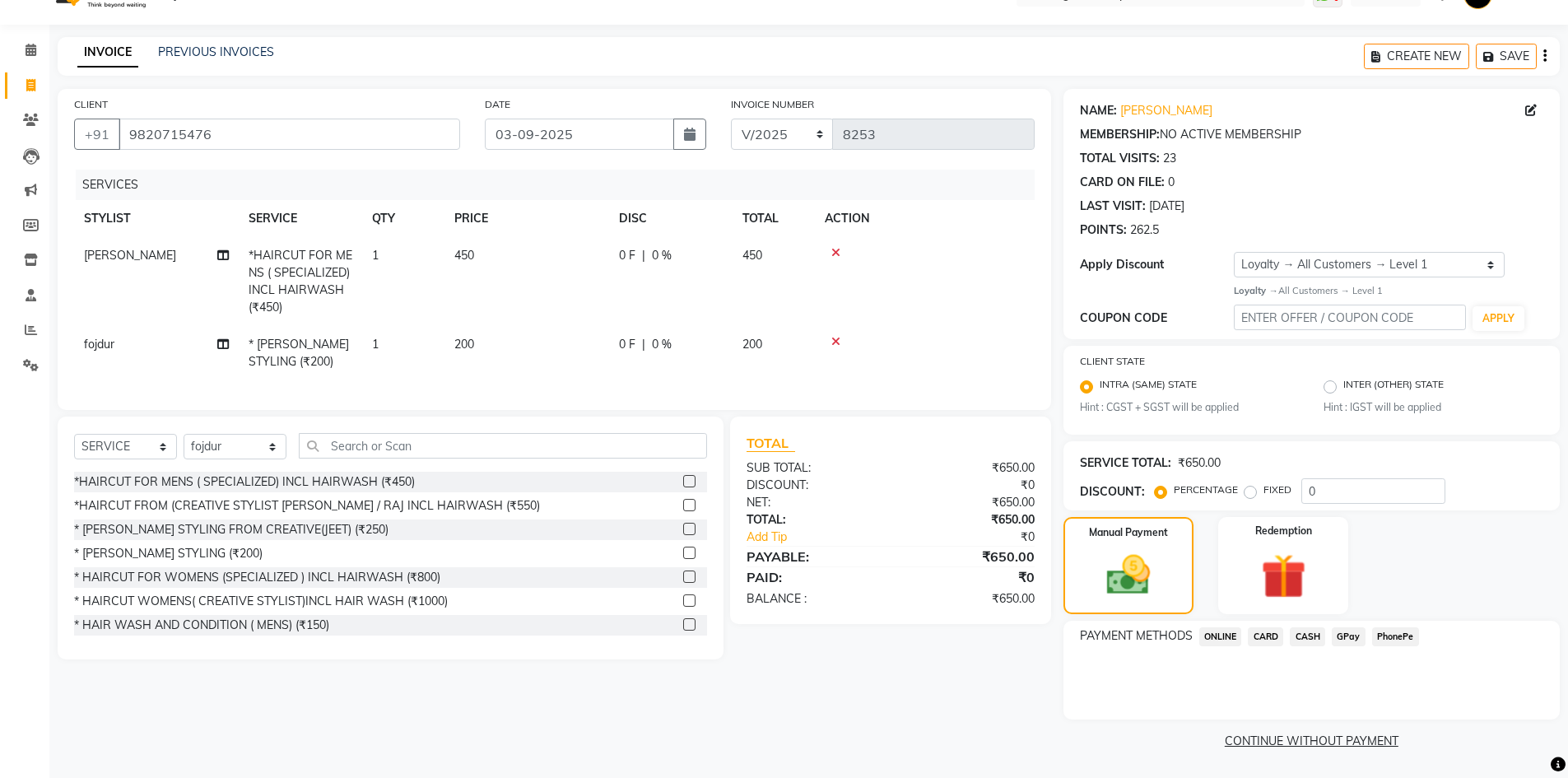
click at [1310, 636] on span "CASH" at bounding box center [1307, 637] width 35 height 19
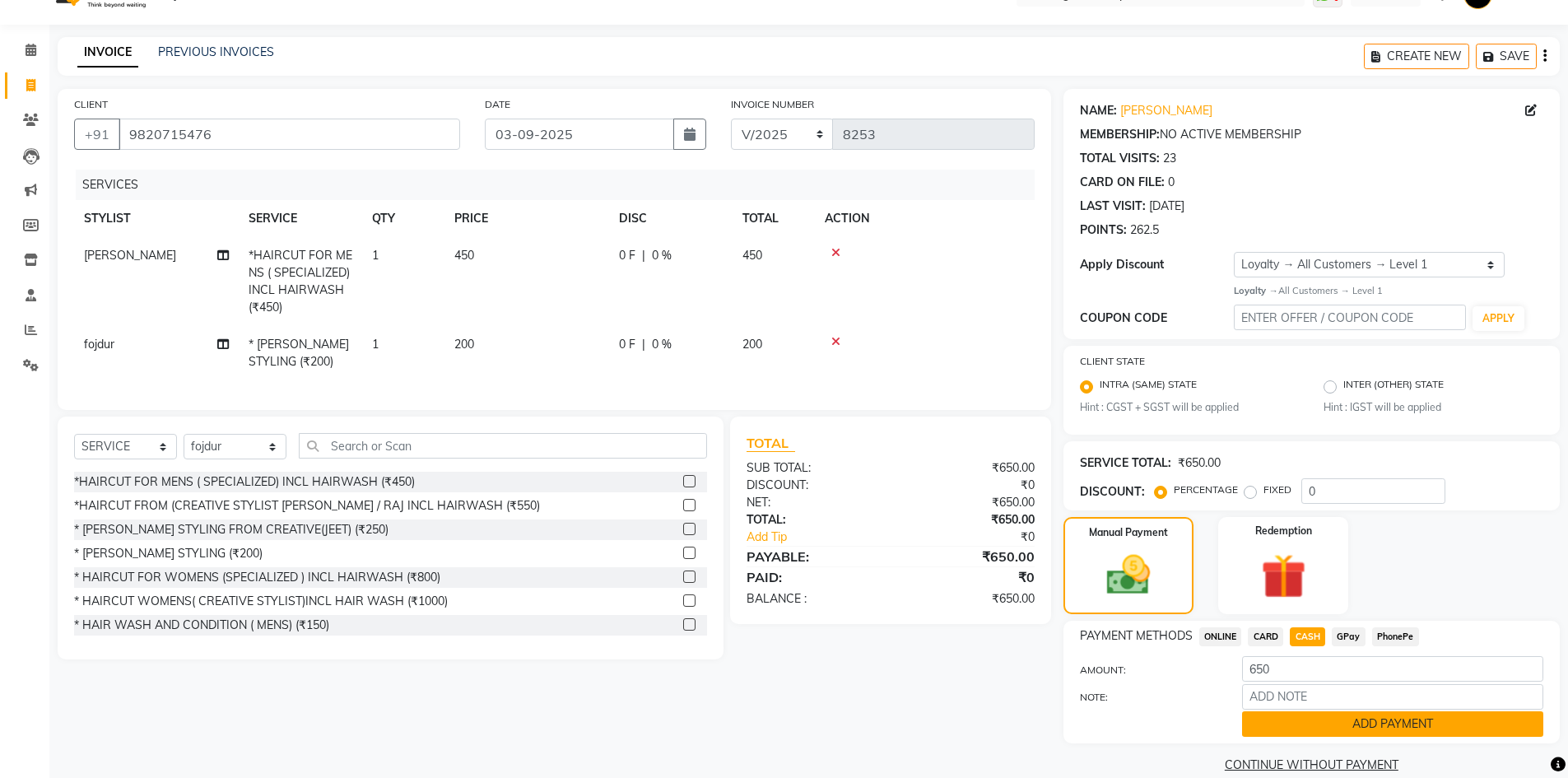
click at [1301, 712] on button "ADD PAYMENT" at bounding box center [1392, 724] width 301 height 26
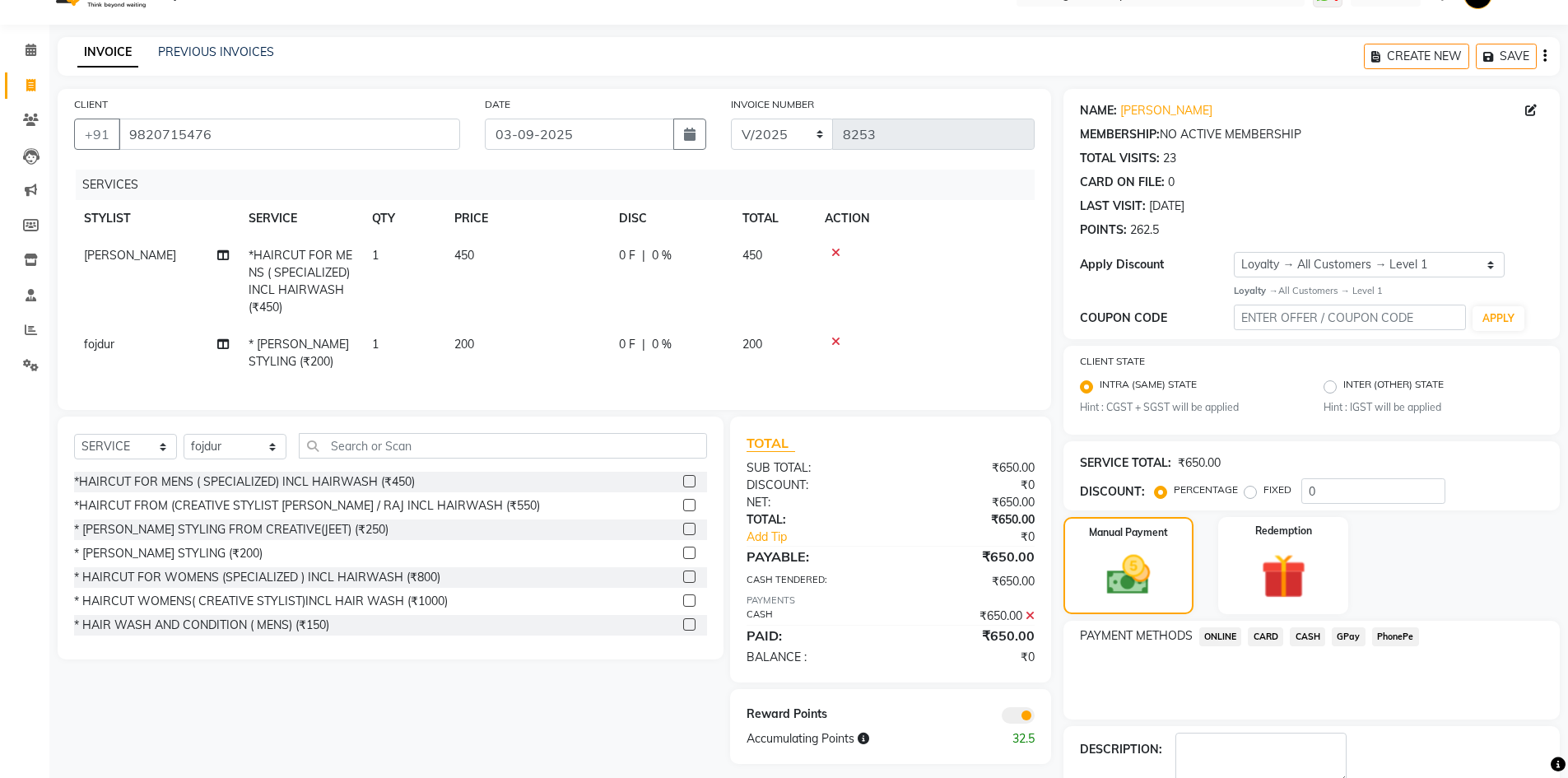
click at [1025, 622] on icon at bounding box center [1030, 615] width 9 height 11
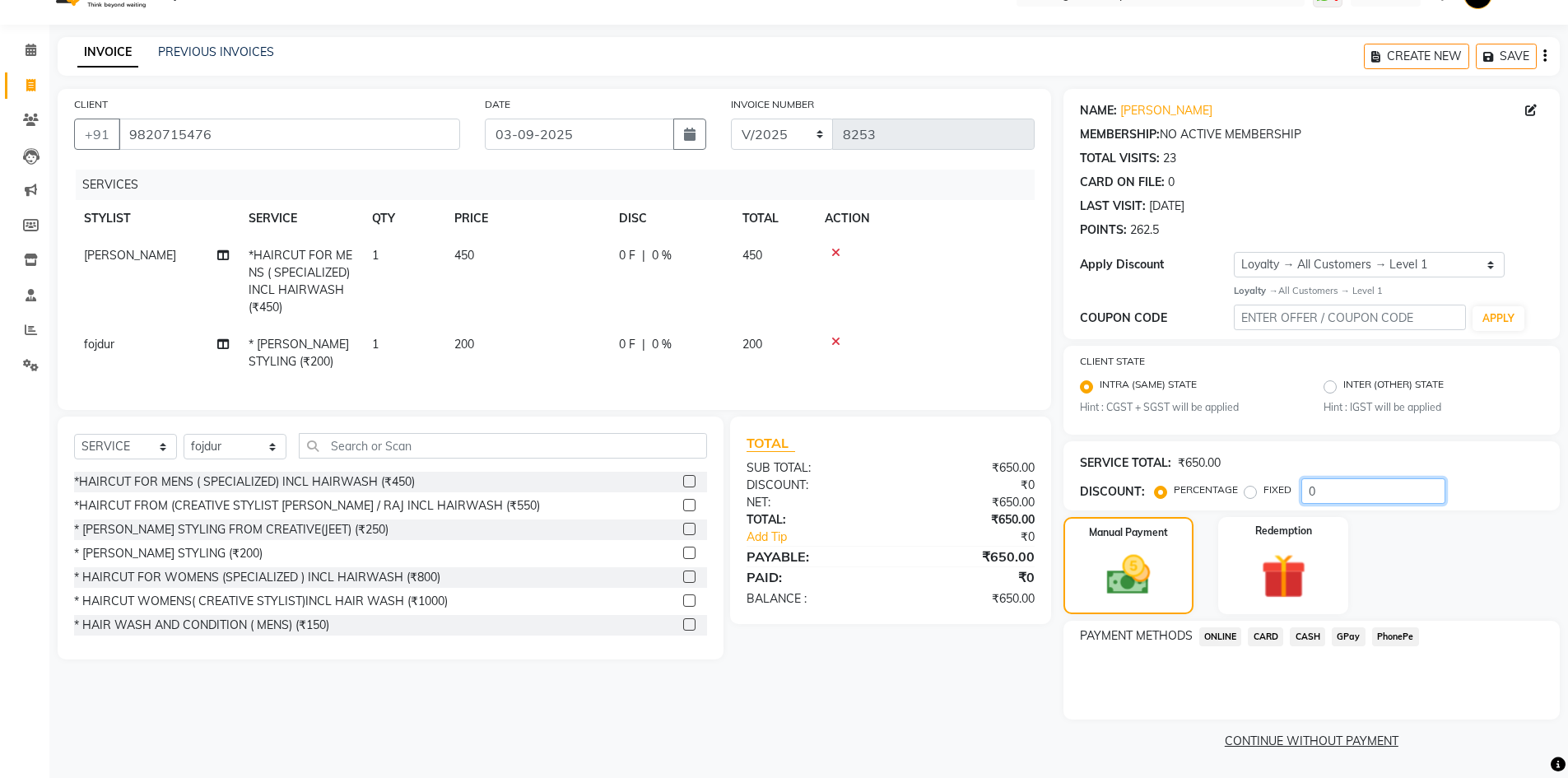
click at [1323, 497] on input "0" at bounding box center [1373, 491] width 144 height 26
type input "020"
click at [218, 137] on input "9820715476" at bounding box center [289, 133] width 342 height 31
type input "982071547"
type input "0"
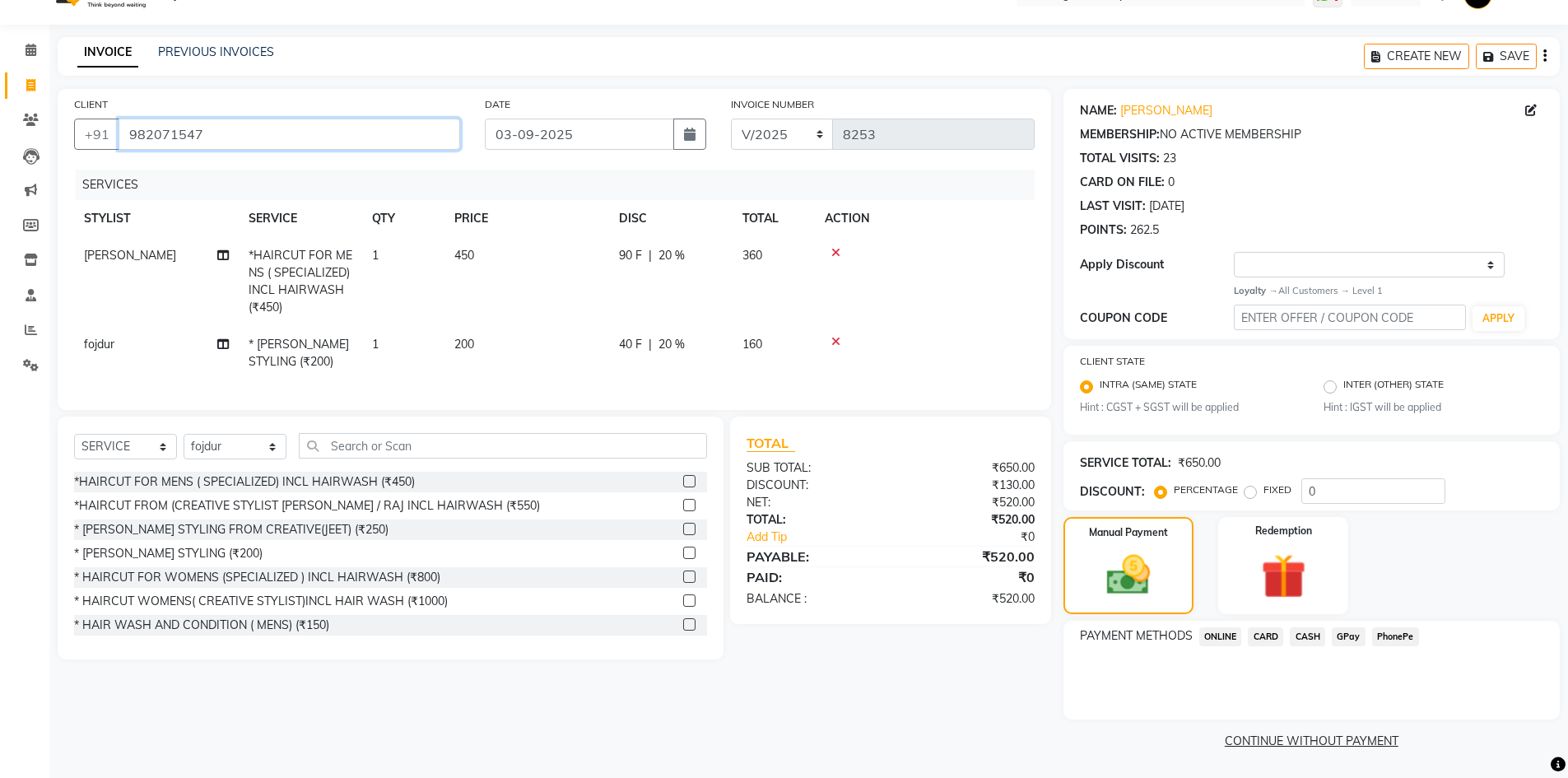
scroll to position [0, 0]
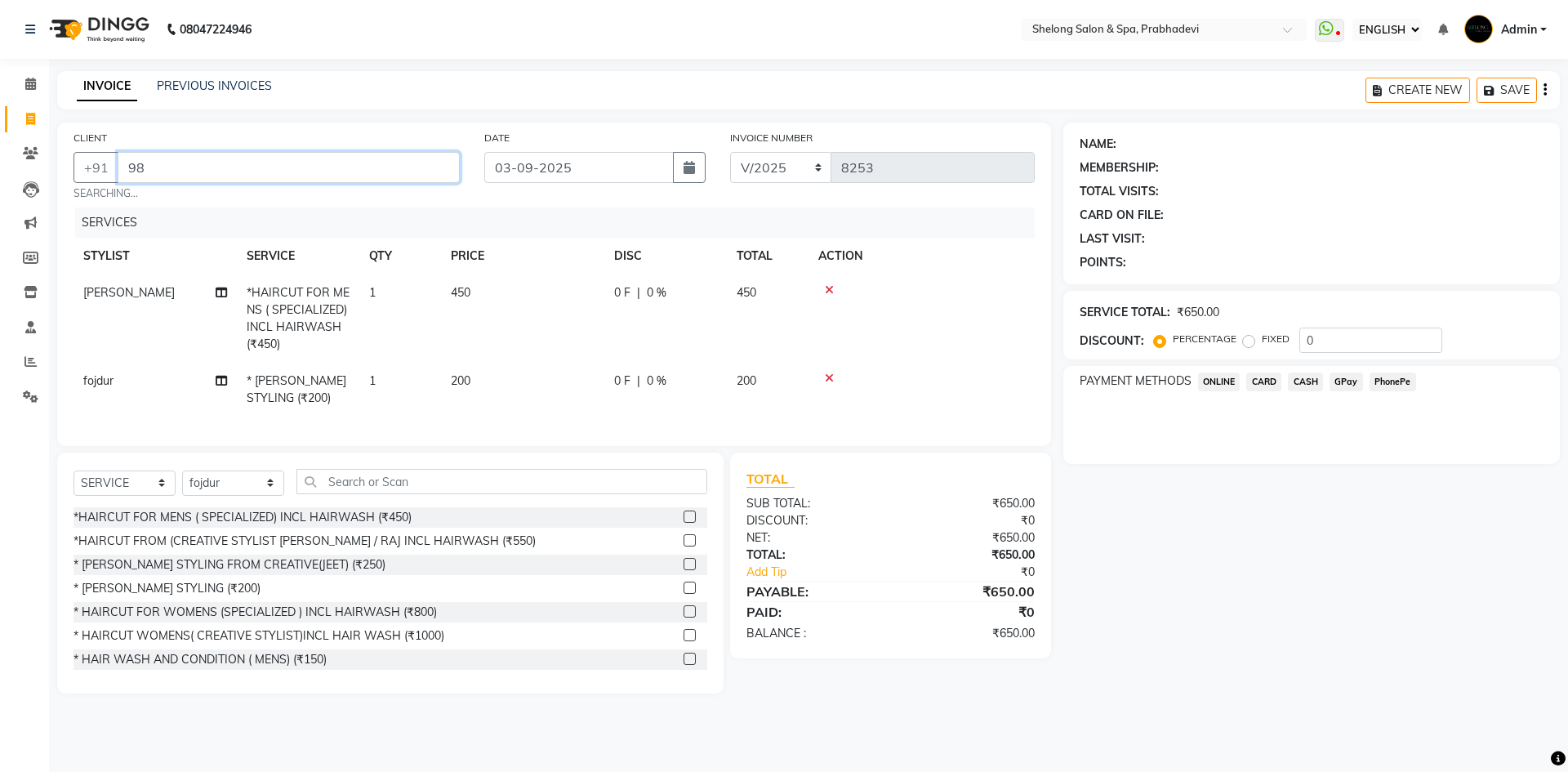
type input "9"
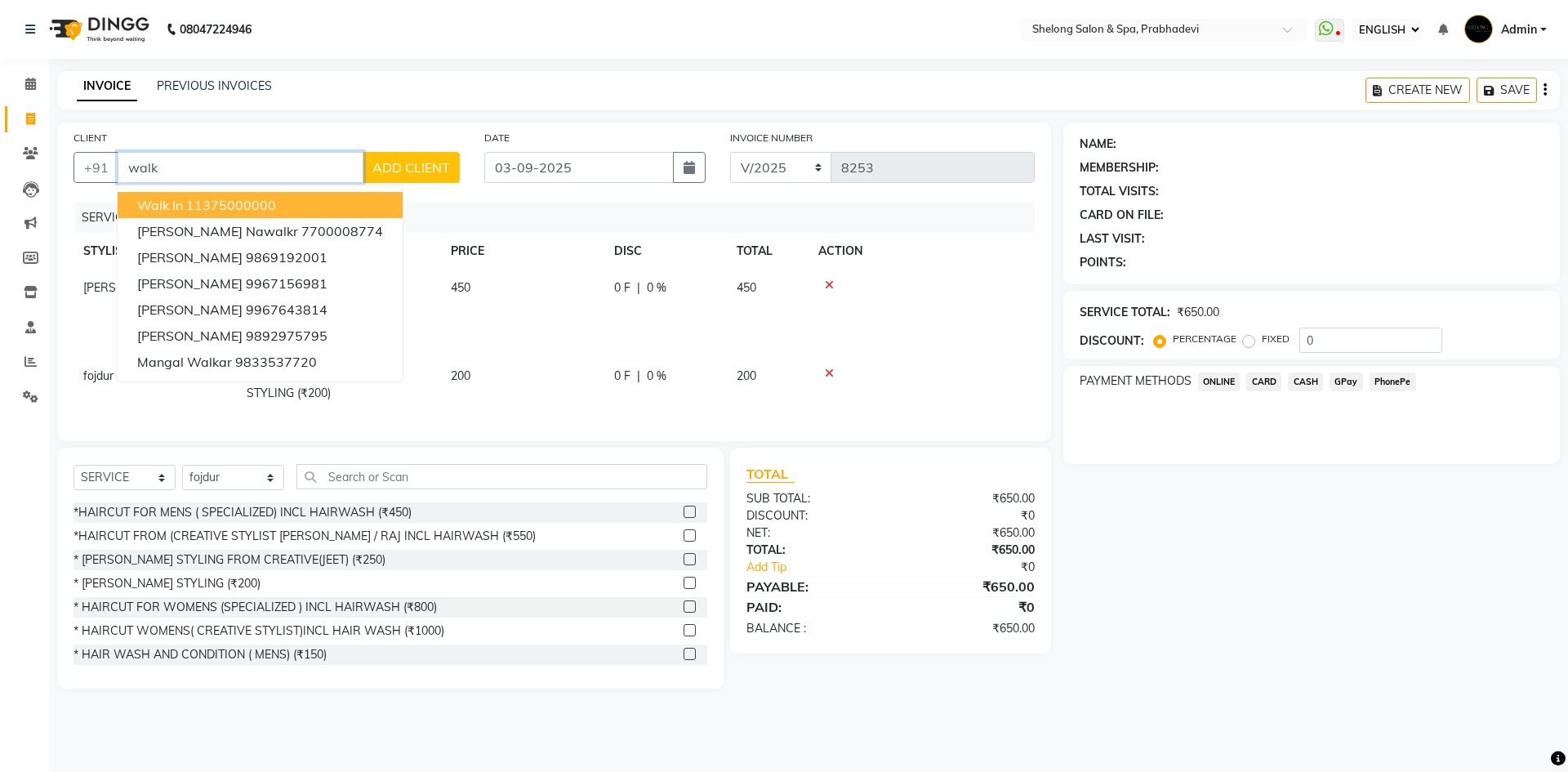
click at [146, 203] on span "Walk In" at bounding box center [160, 204] width 46 height 17
type input "11375000000"
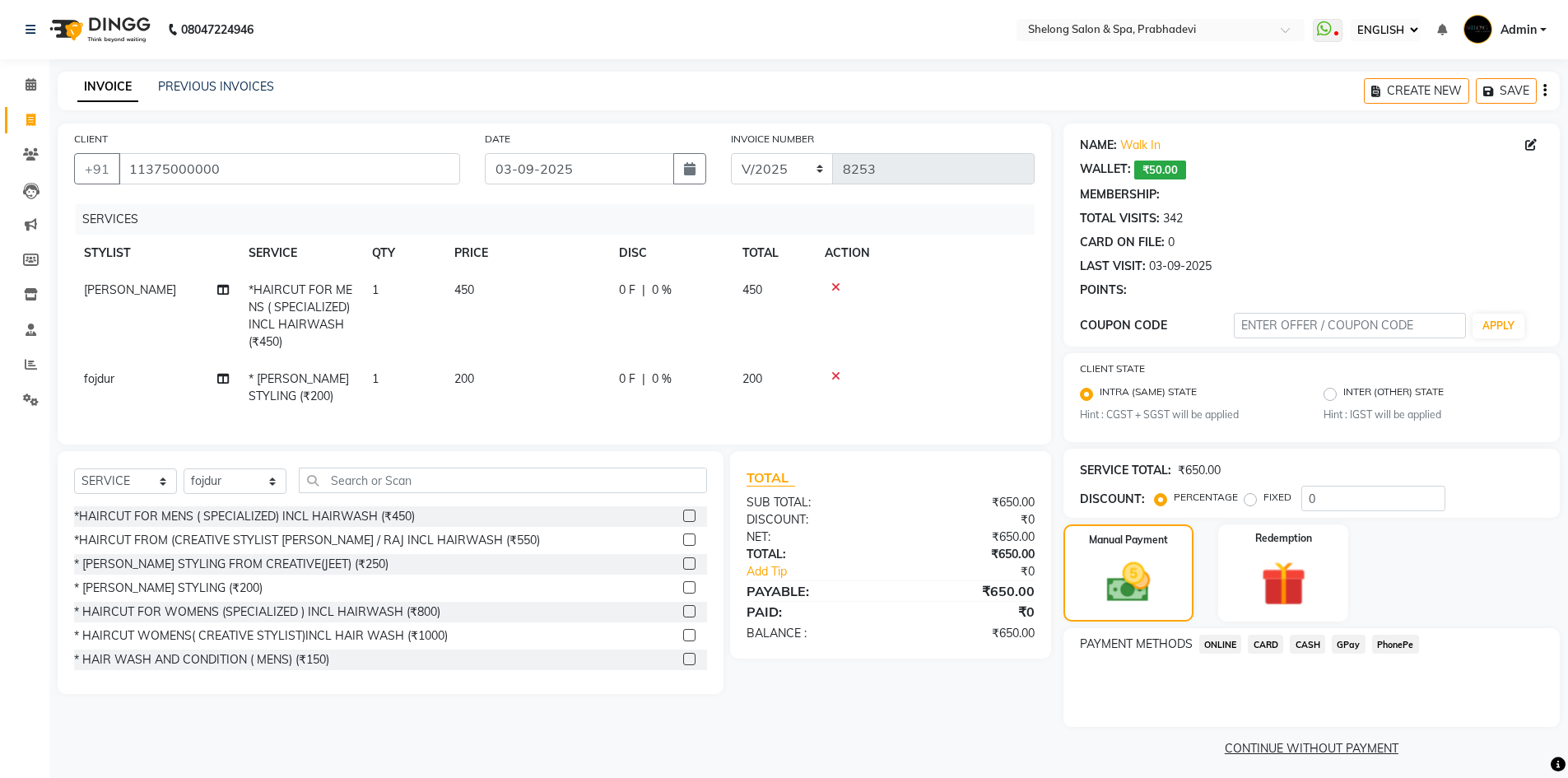
select select "1: Object"
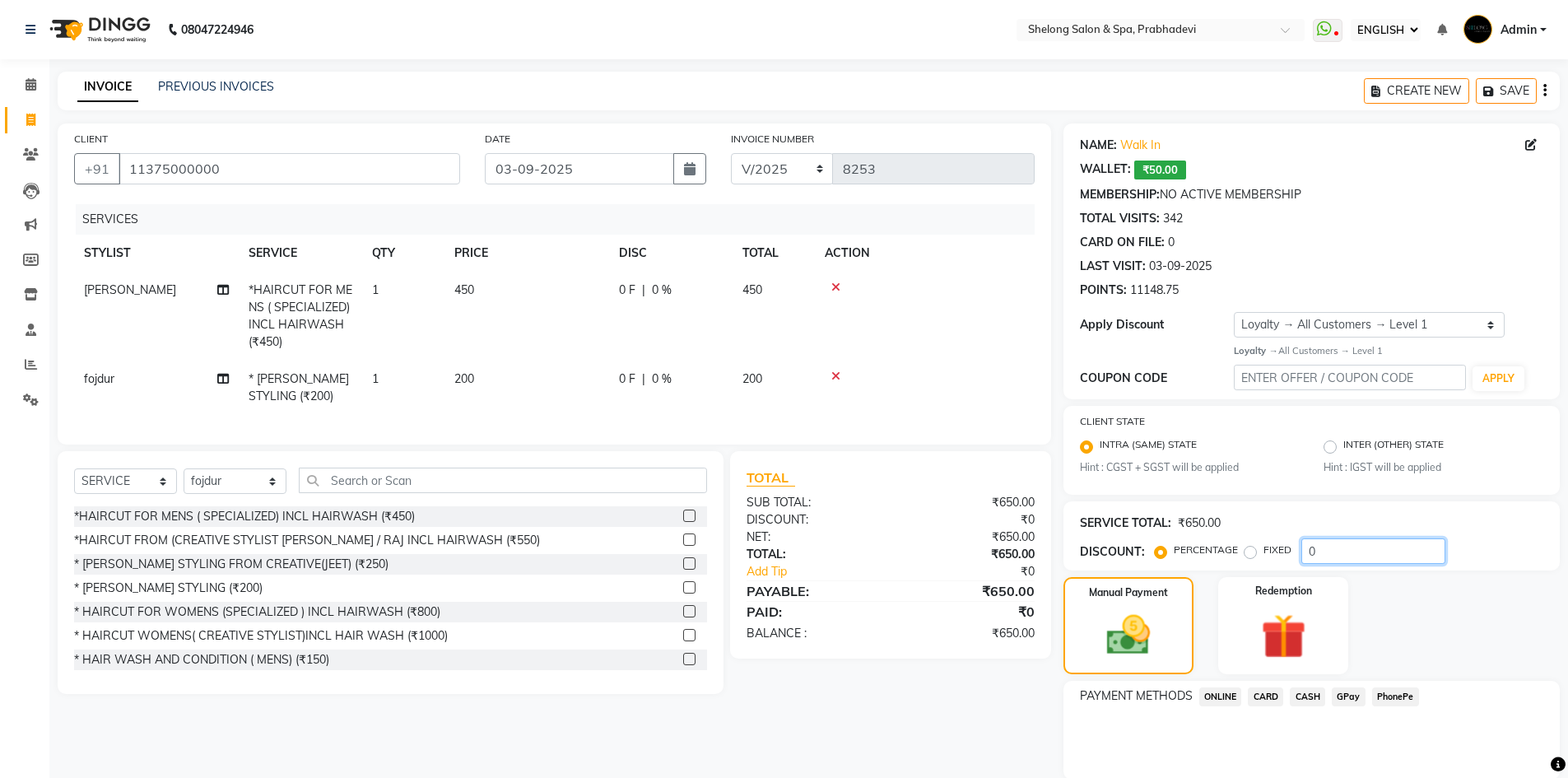
click at [1362, 557] on input "0" at bounding box center [1373, 551] width 144 height 26
type input "020"
click at [1312, 695] on span "CASH" at bounding box center [1307, 697] width 35 height 19
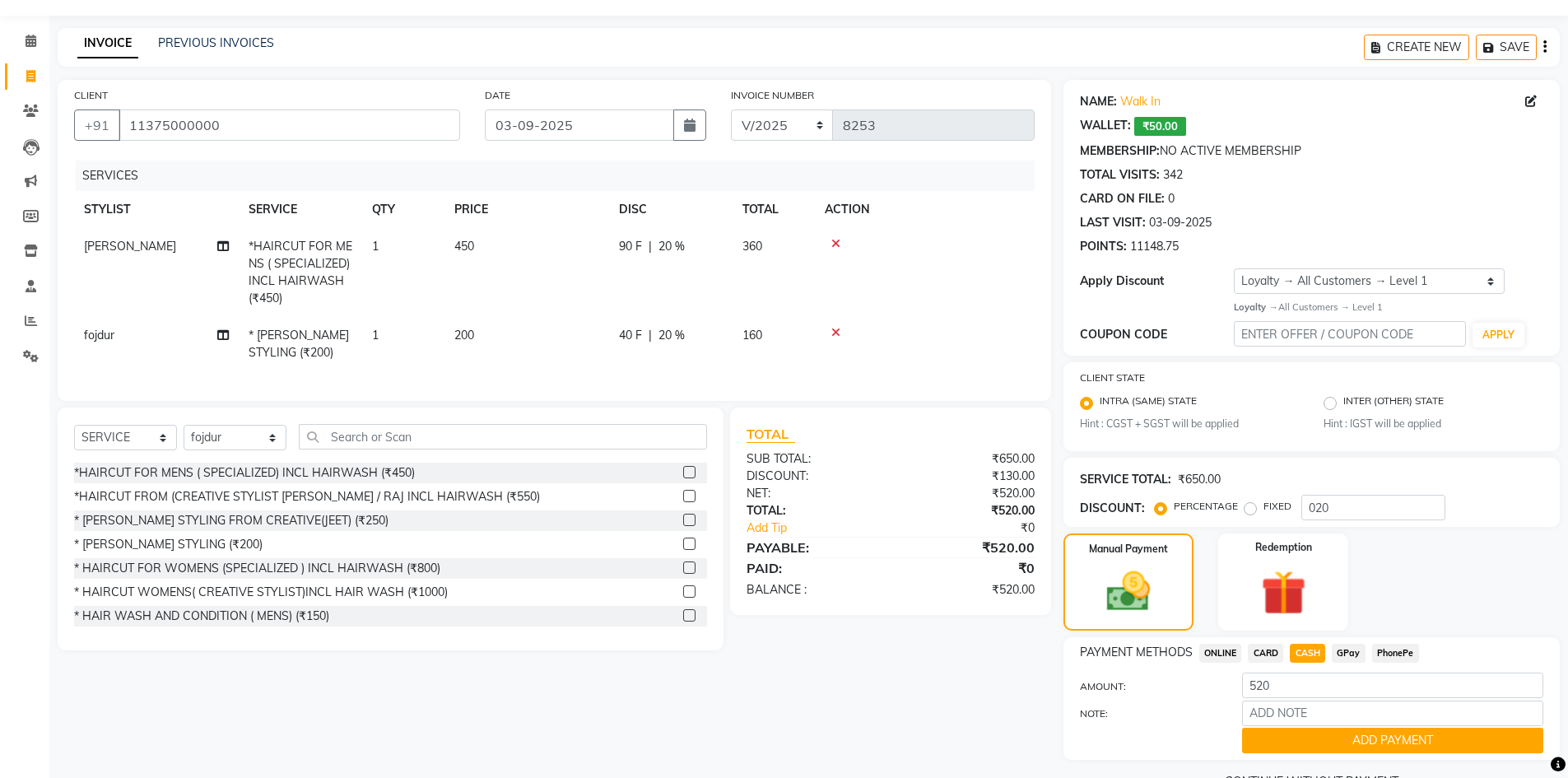
scroll to position [84, 0]
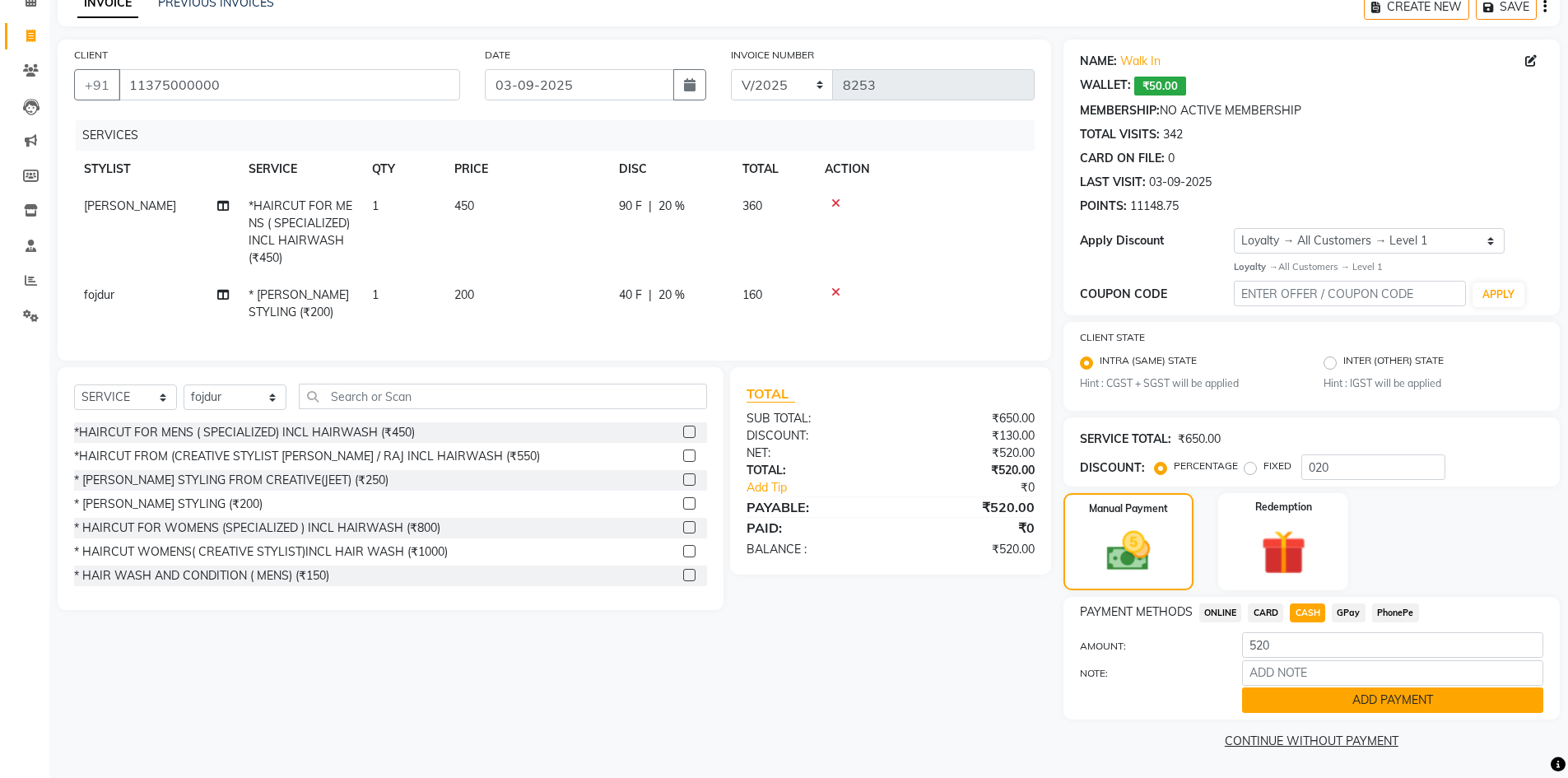
click at [1305, 705] on button "ADD PAYMENT" at bounding box center [1392, 700] width 301 height 26
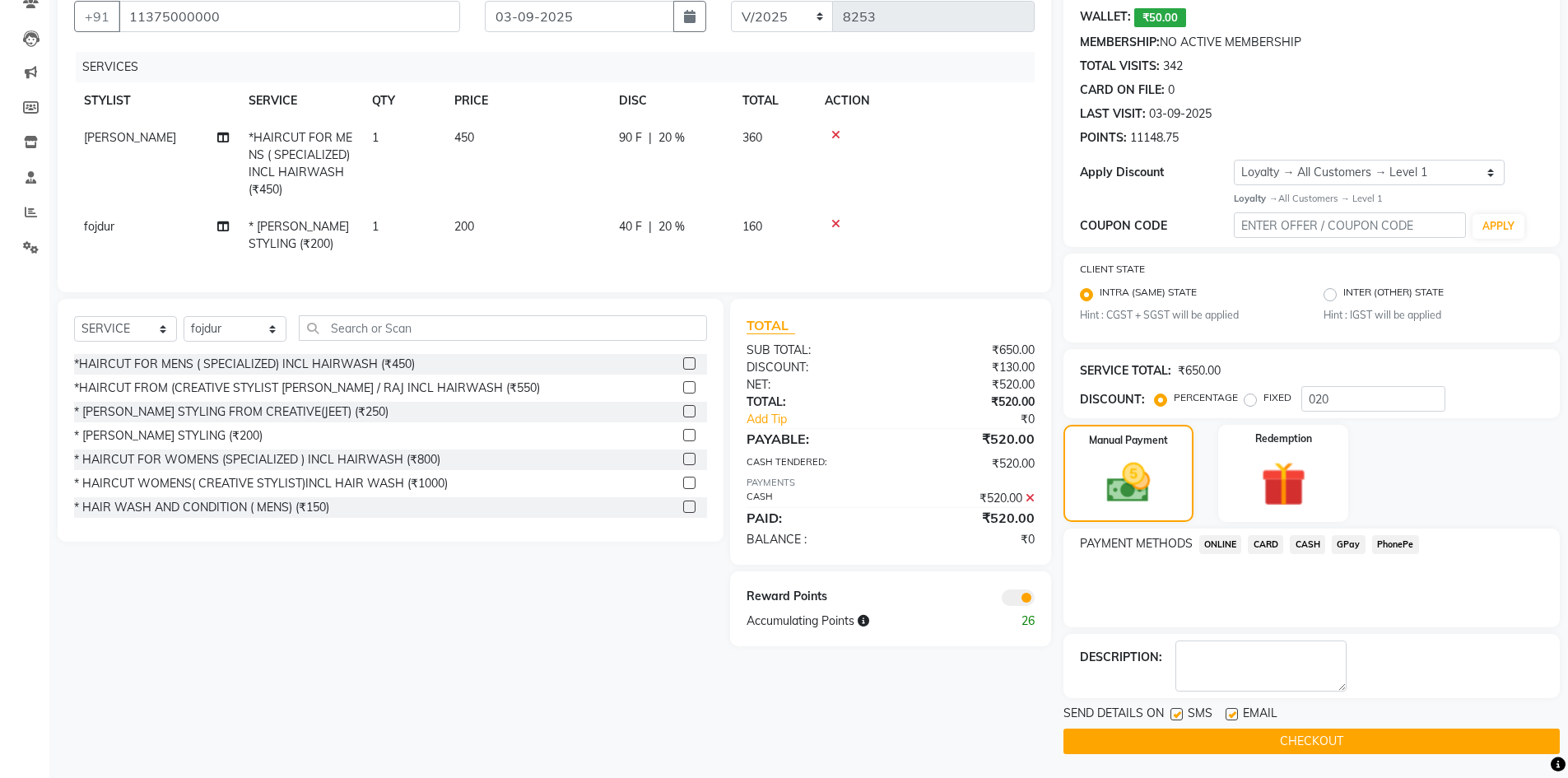
scroll to position [153, 0]
click at [1298, 734] on button "CHECKOUT" at bounding box center [1312, 740] width 497 height 26
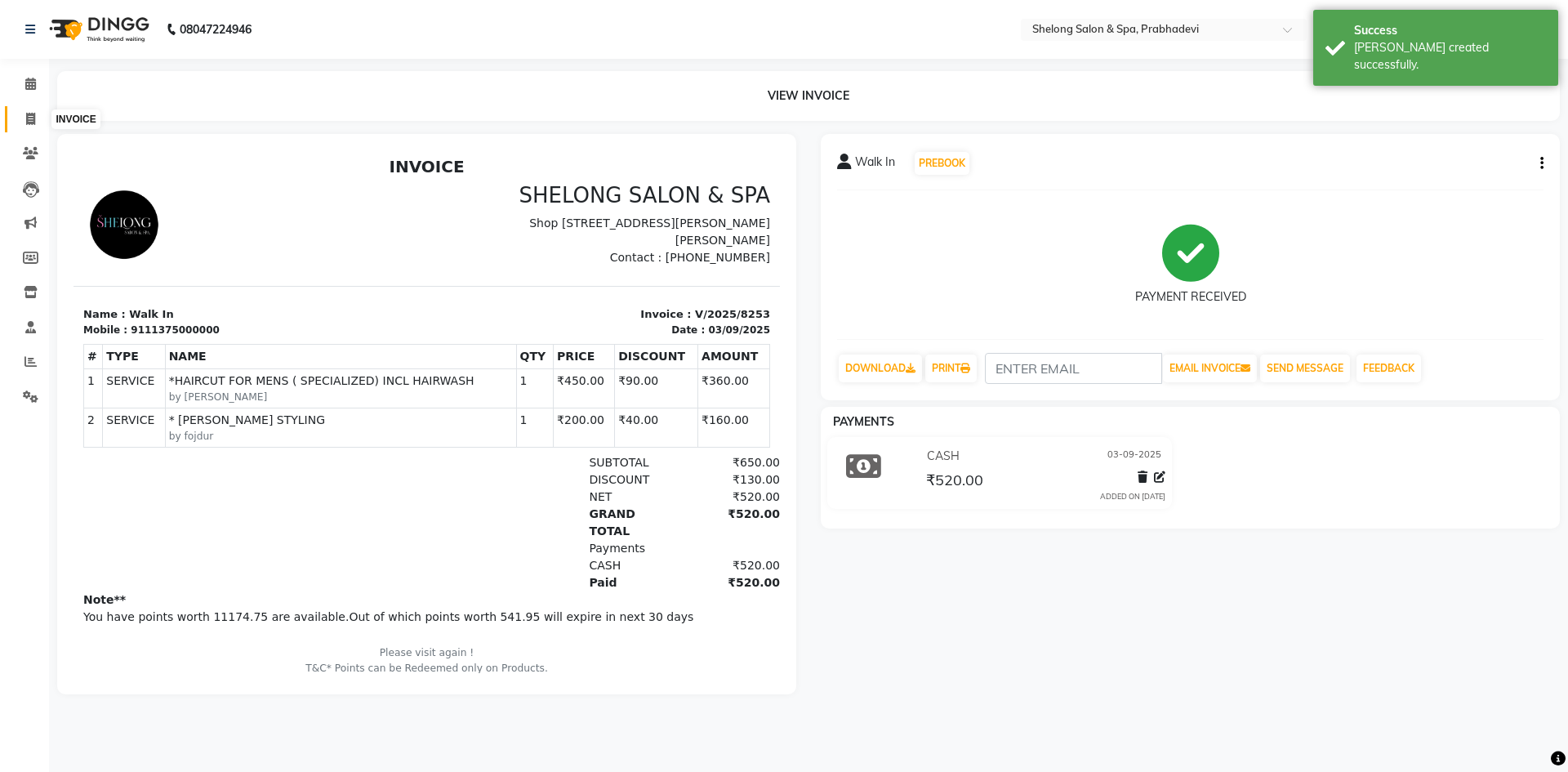
click at [35, 113] on icon at bounding box center [31, 119] width 9 height 12
select select "service"
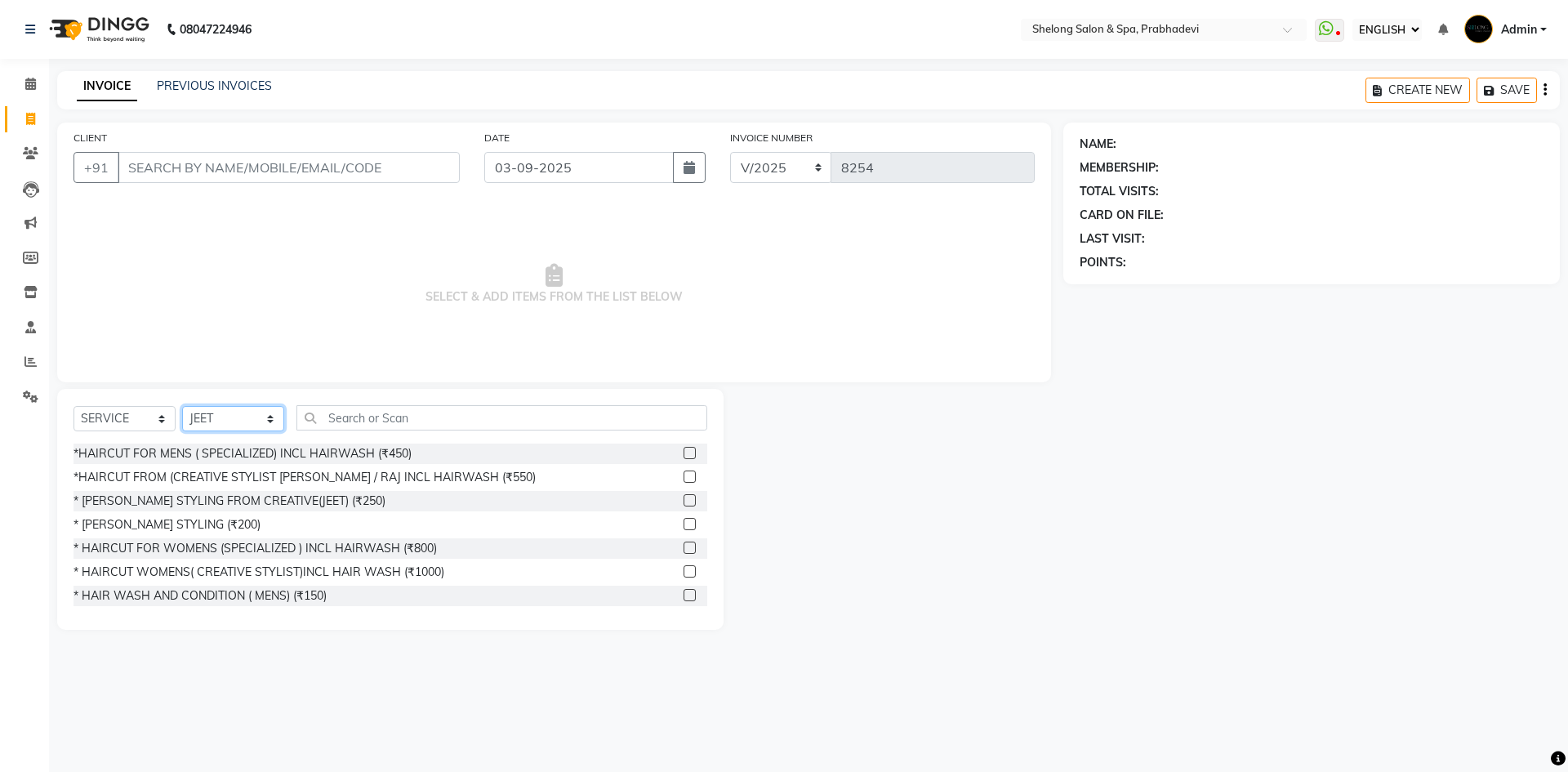
click at [199, 410] on select "SELECT STYLIST ( [PERSON_NAME] ) ( [PERSON_NAME] ) [PERSON_NAME] fojdur [PERSON…" at bounding box center [233, 418] width 102 height 25
select select "31386"
click at [182, 406] on select "SELECT STYLIST ( [PERSON_NAME] ) ( [PERSON_NAME] ) [PERSON_NAME] fojdur [PERSON…" at bounding box center [233, 418] width 102 height 25
click at [341, 406] on input "text" at bounding box center [502, 418] width 410 height 25
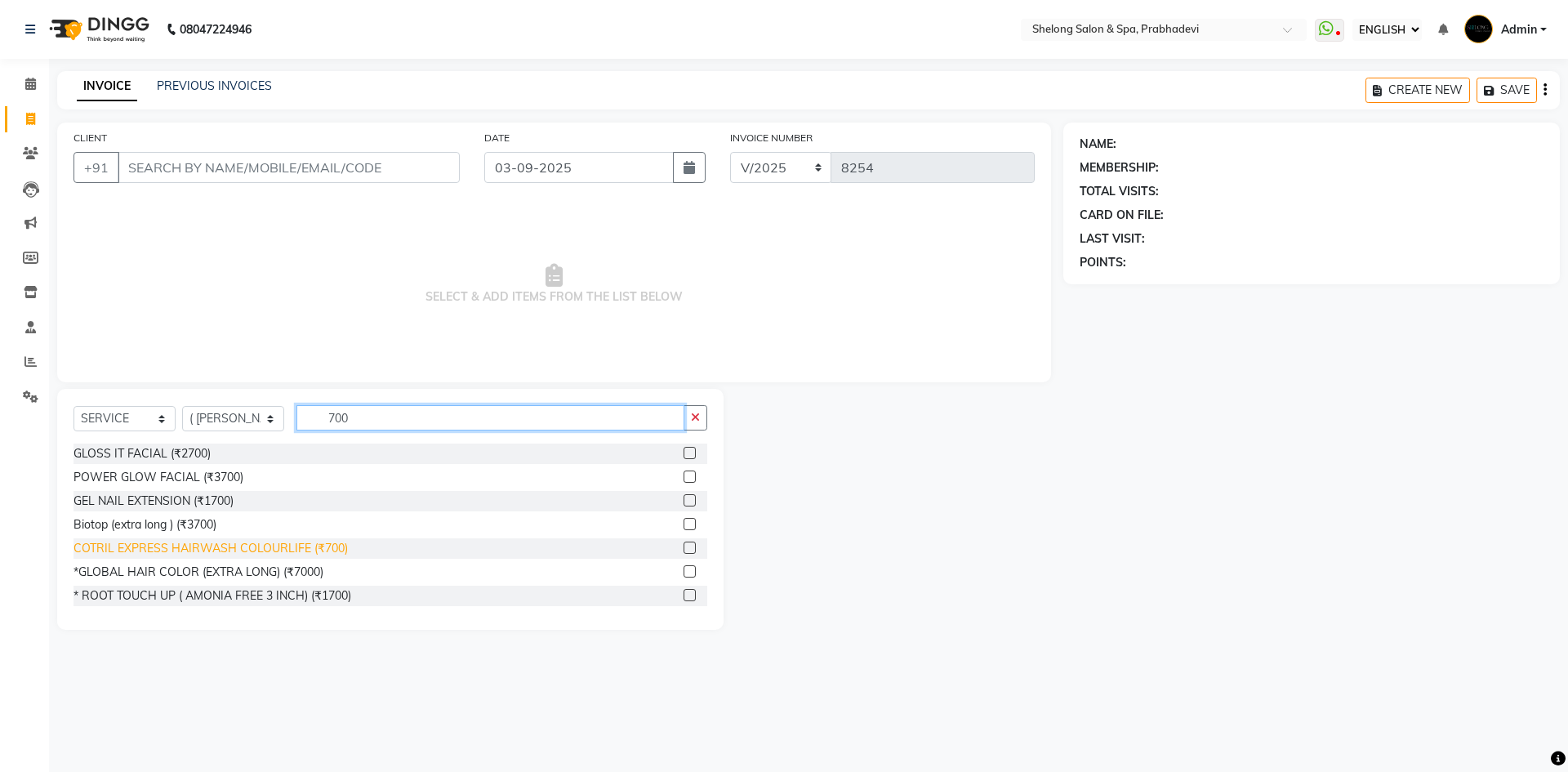
type input "700"
click at [153, 554] on div "COTRIL EXPRESS HAIRWASH COLOURLIFE (₹700)" at bounding box center [210, 549] width 274 height 18
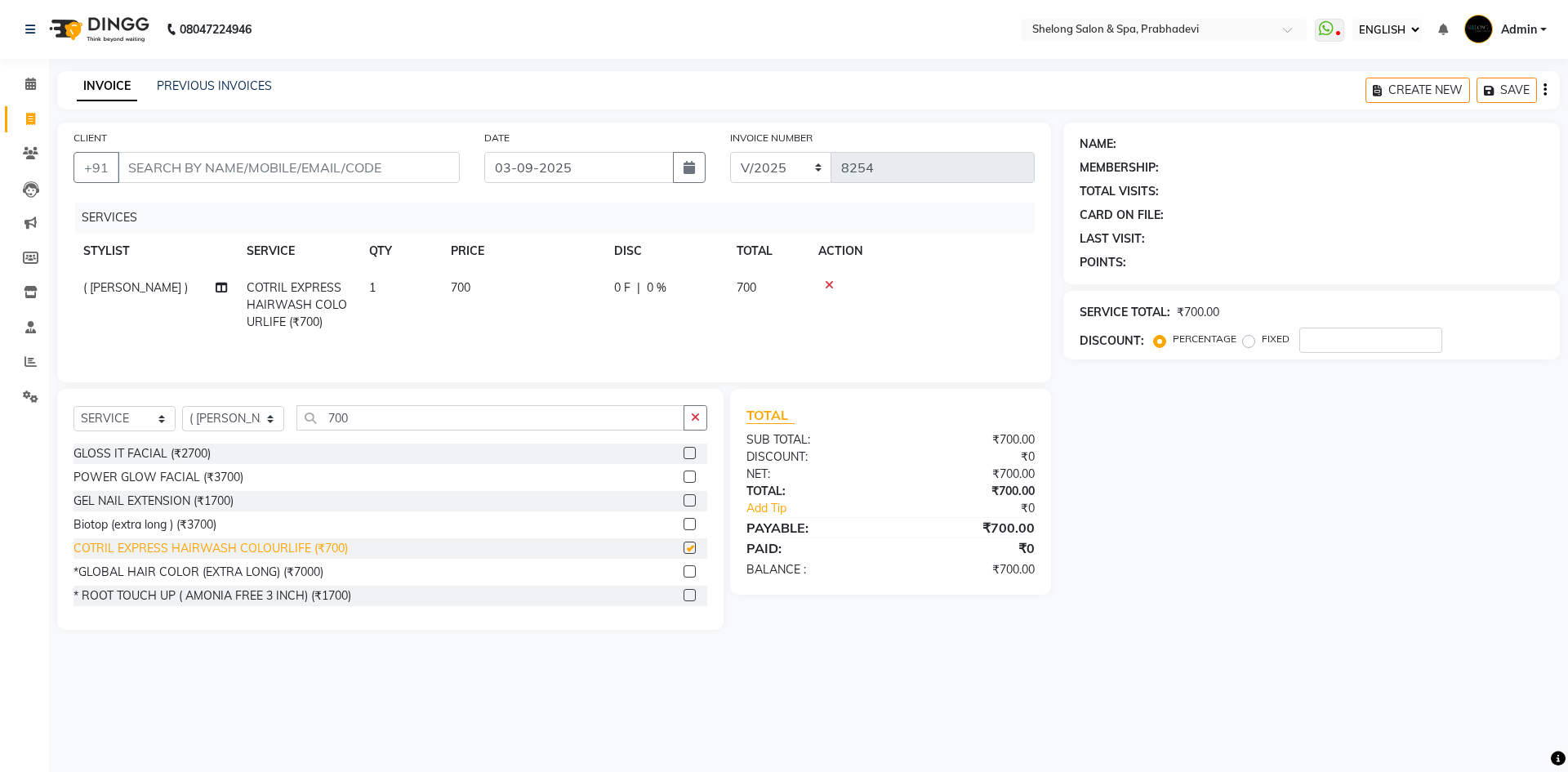
checkbox input "false"
click at [704, 413] on button "button" at bounding box center [695, 418] width 24 height 25
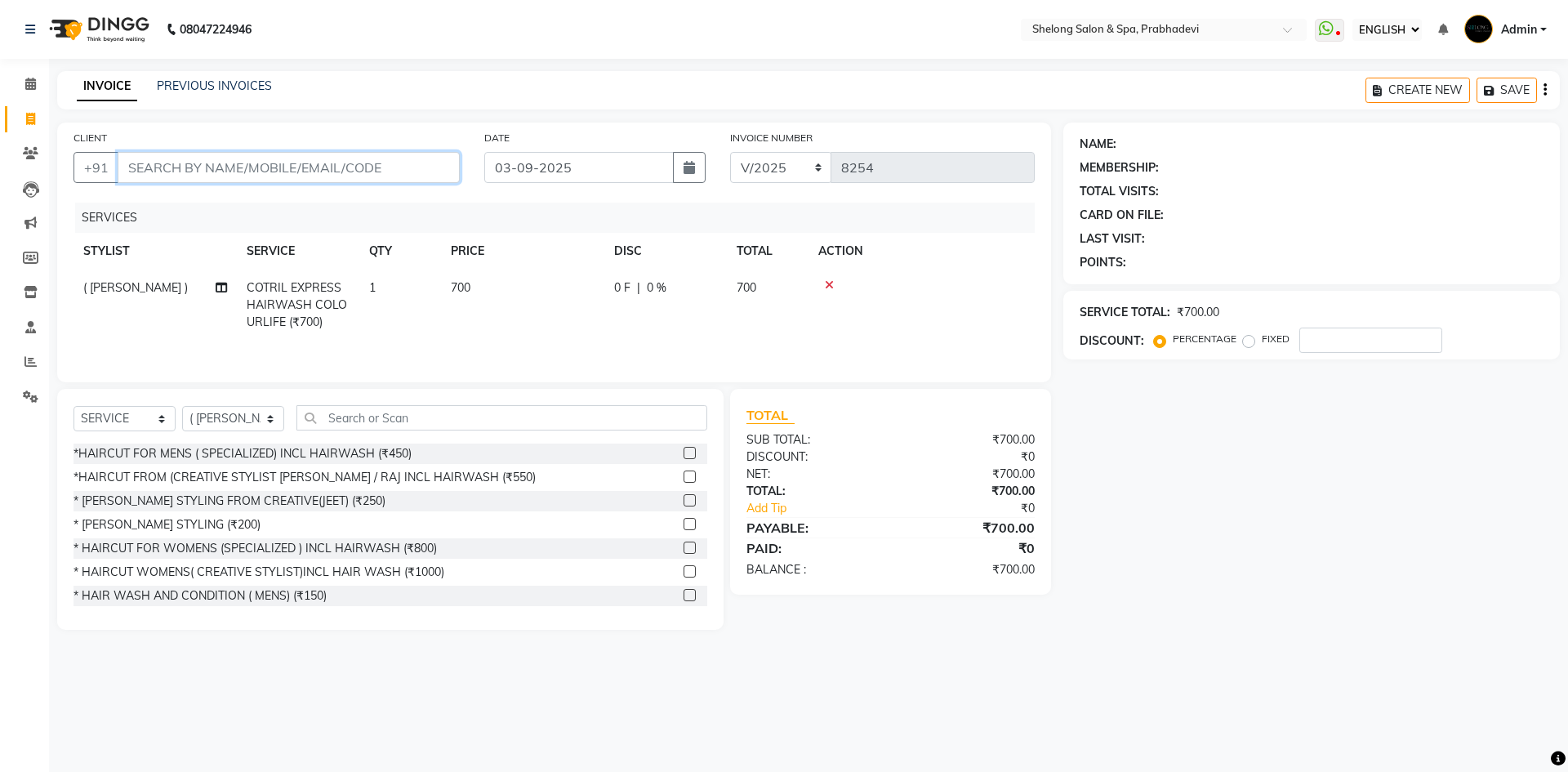
click at [407, 175] on input "CLIENT" at bounding box center [289, 167] width 342 height 31
type input "l"
type input "0"
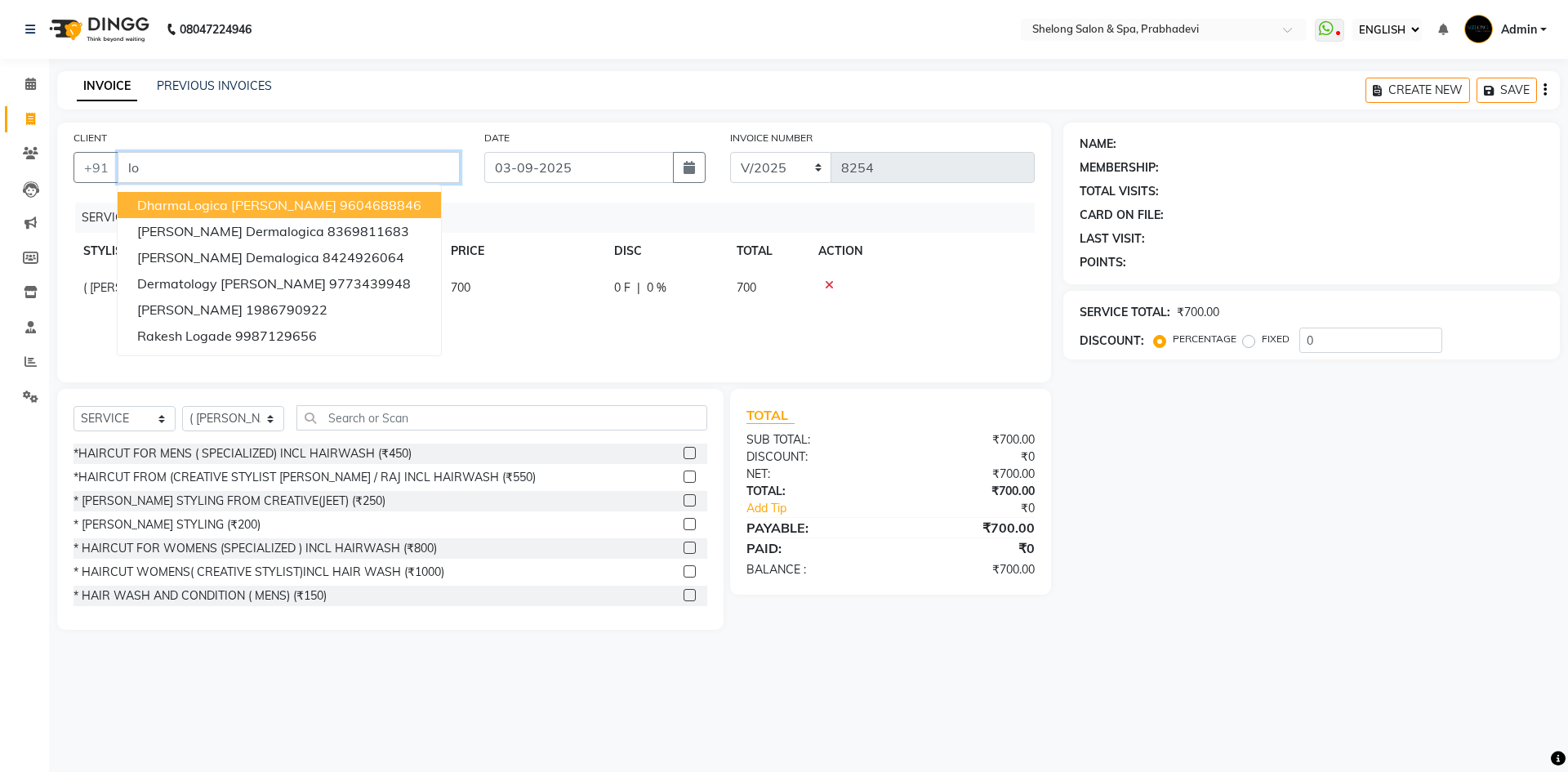
type input "l"
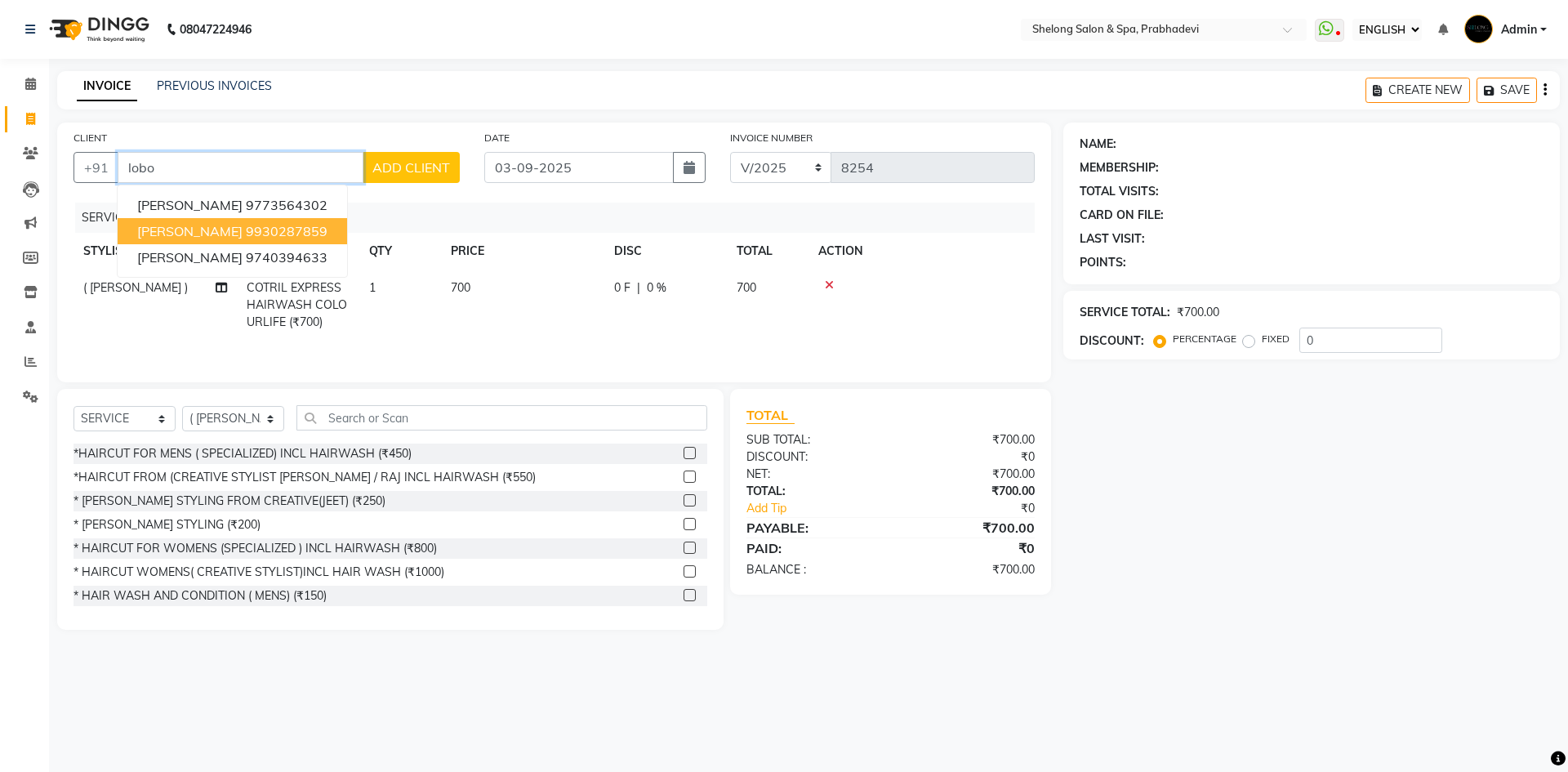
click at [263, 242] on button "costodio lobo 9930287859" at bounding box center [232, 232] width 230 height 26
type input "9930287859"
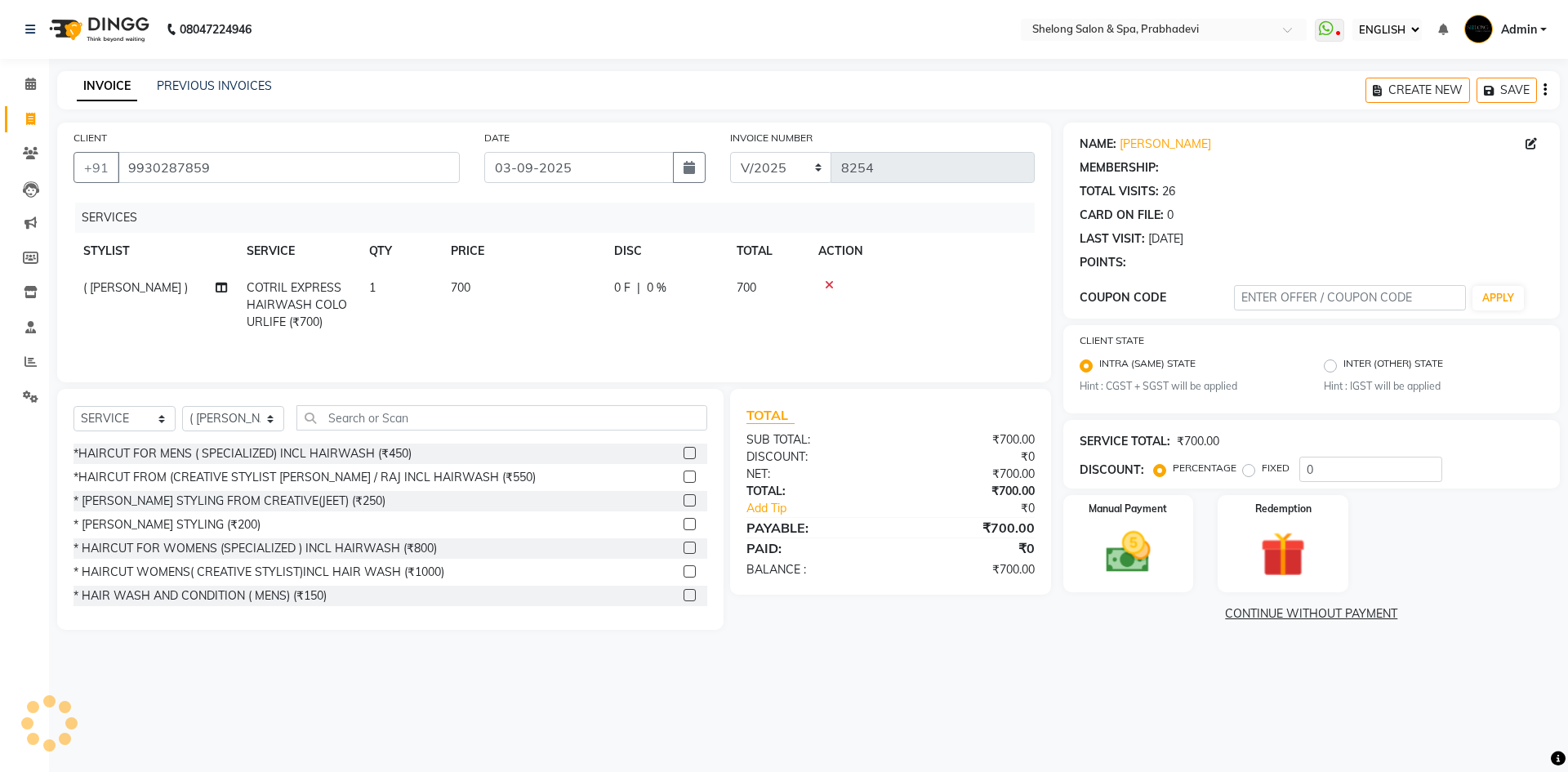
type input "20"
select select "2: Object"
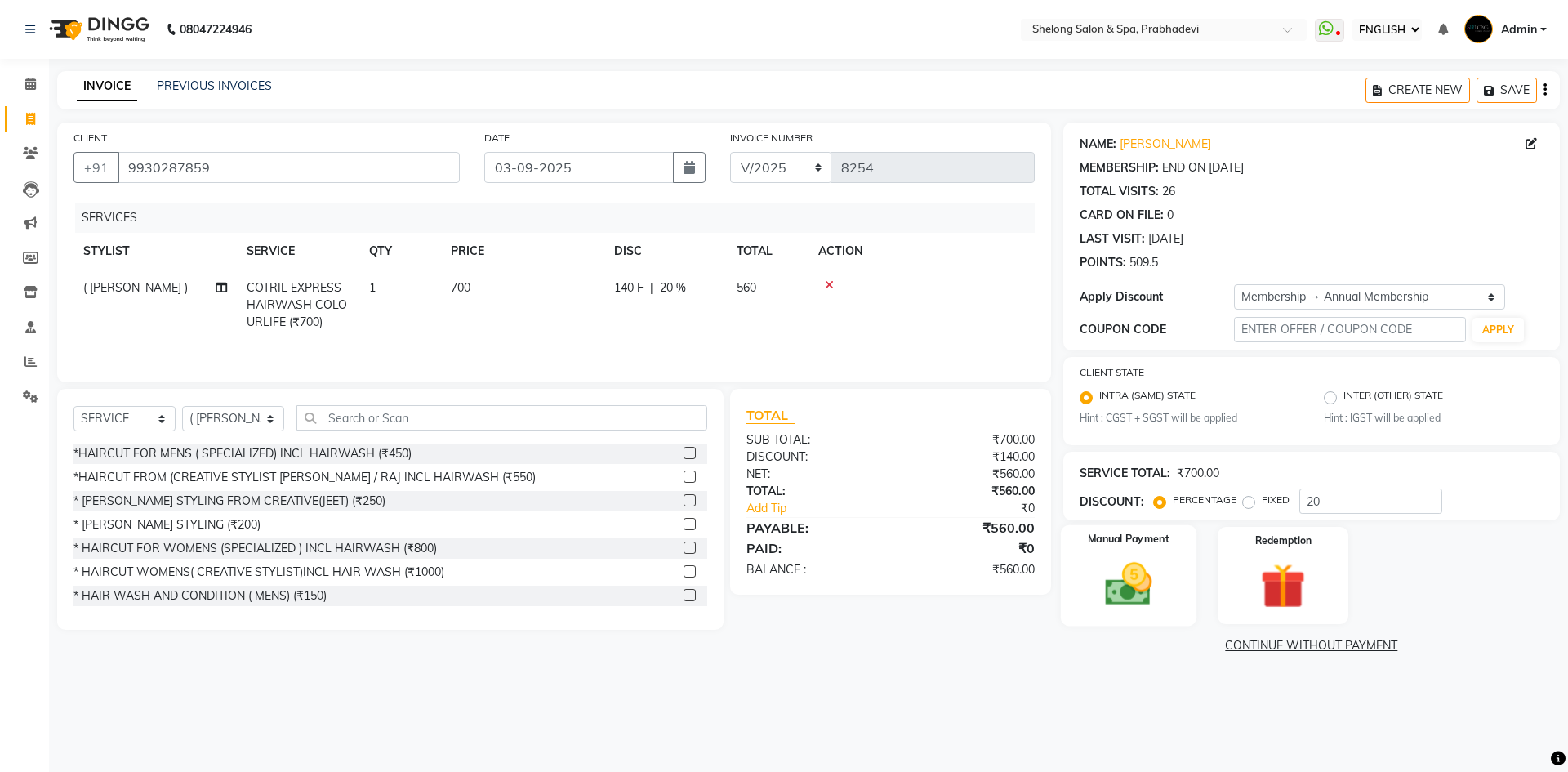
click at [1162, 566] on img at bounding box center [1128, 584] width 76 height 54
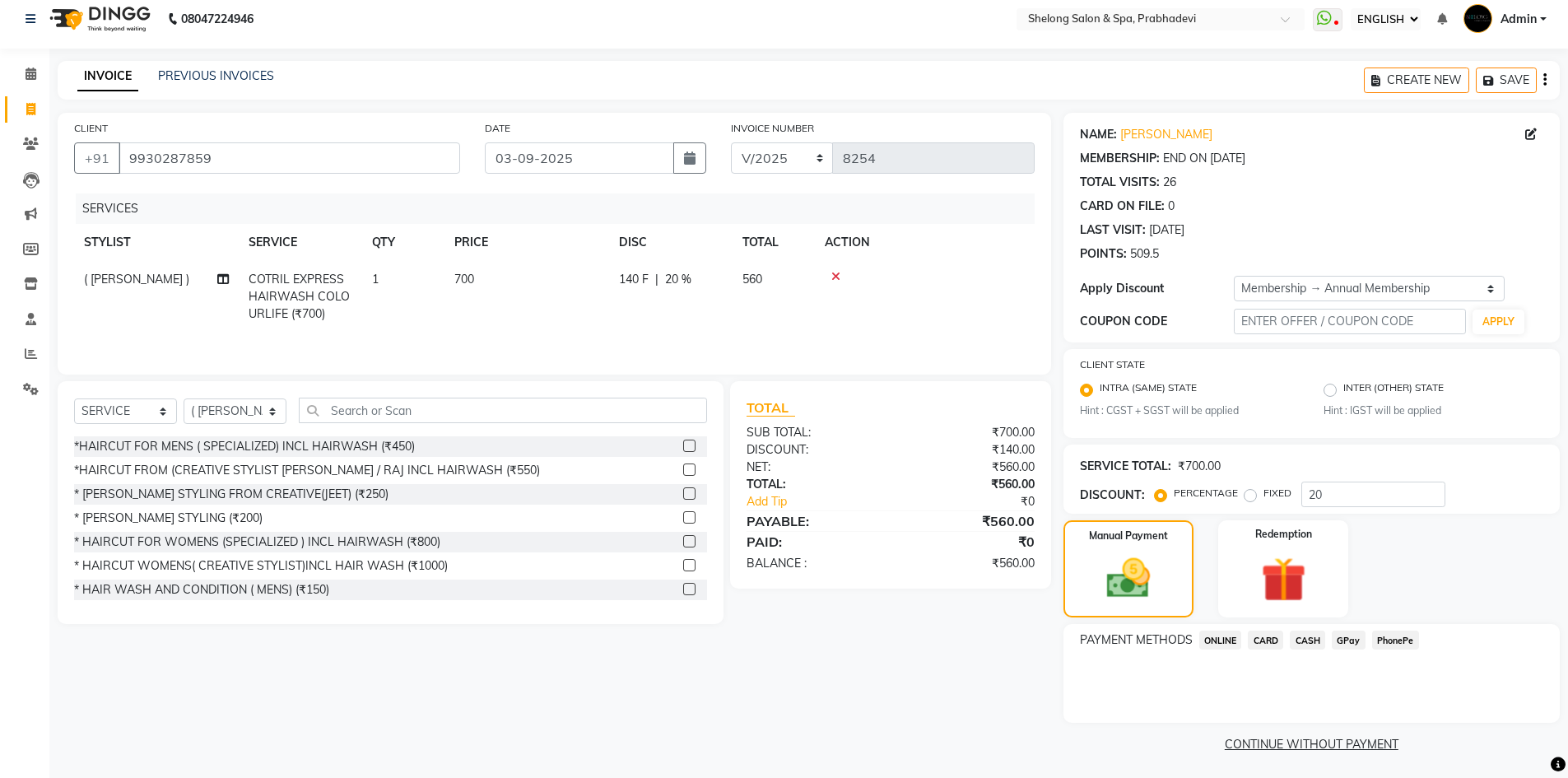
scroll to position [14, 0]
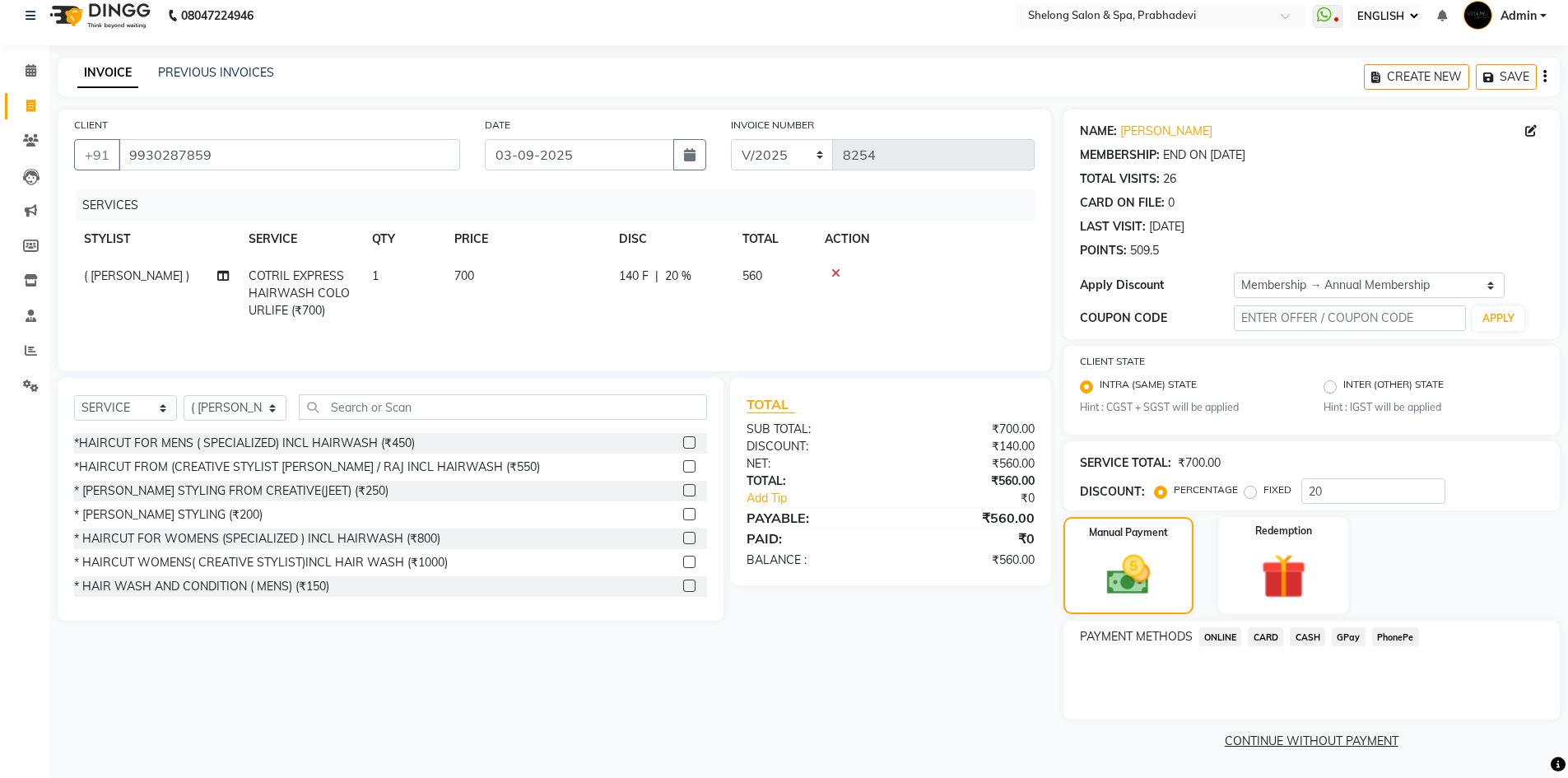
click at [1336, 639] on span "GPay" at bounding box center [1349, 637] width 34 height 19
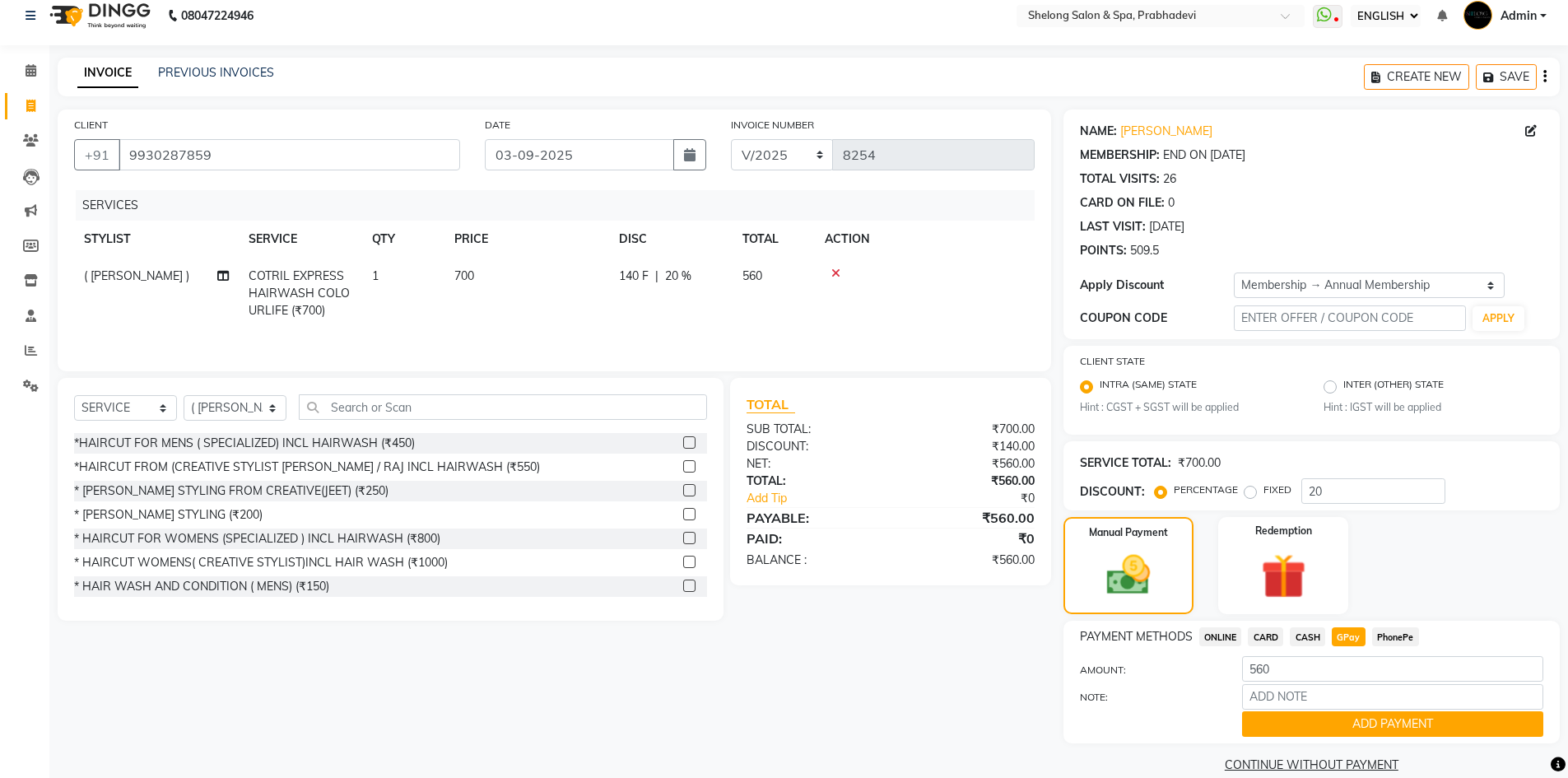
click at [1310, 643] on span "CASH" at bounding box center [1307, 637] width 35 height 19
click at [1353, 723] on button "ADD PAYMENT" at bounding box center [1392, 724] width 301 height 26
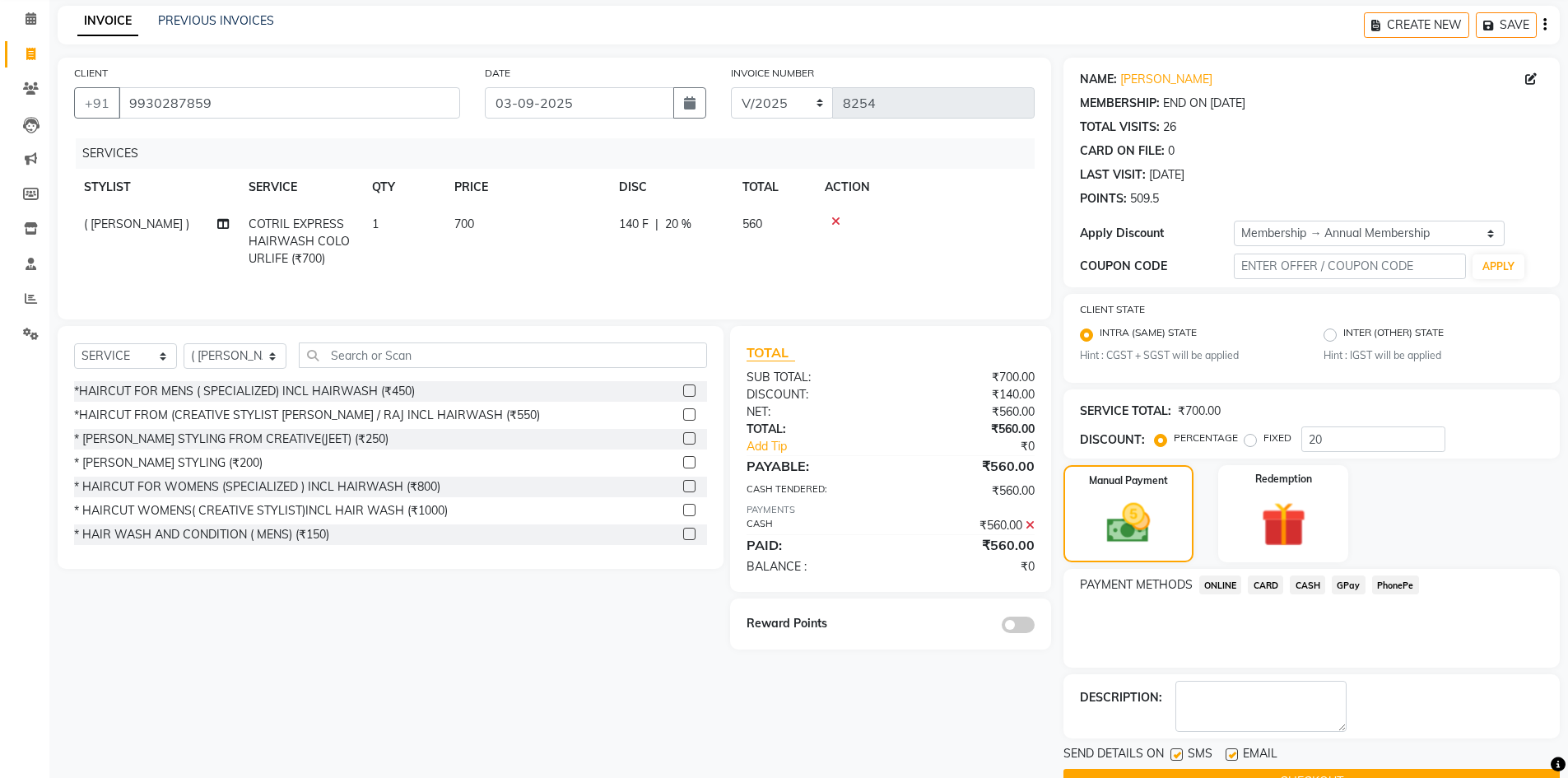
scroll to position [107, 0]
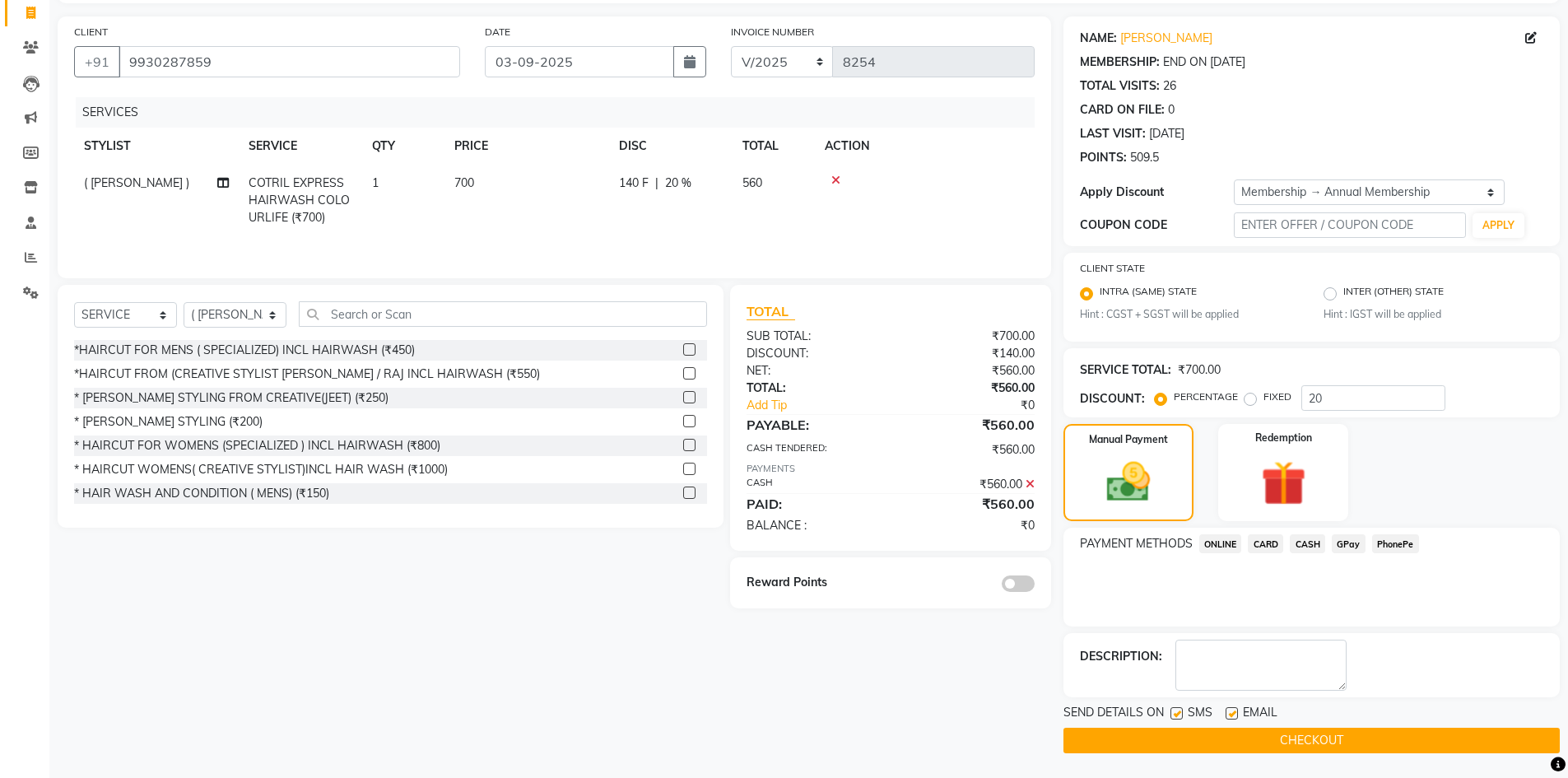
click at [1013, 580] on span at bounding box center [1017, 584] width 33 height 17
click at [1035, 586] on input "checkbox" at bounding box center [1035, 586] width 0 height 0
click at [1181, 743] on button "CHECKOUT" at bounding box center [1312, 740] width 497 height 26
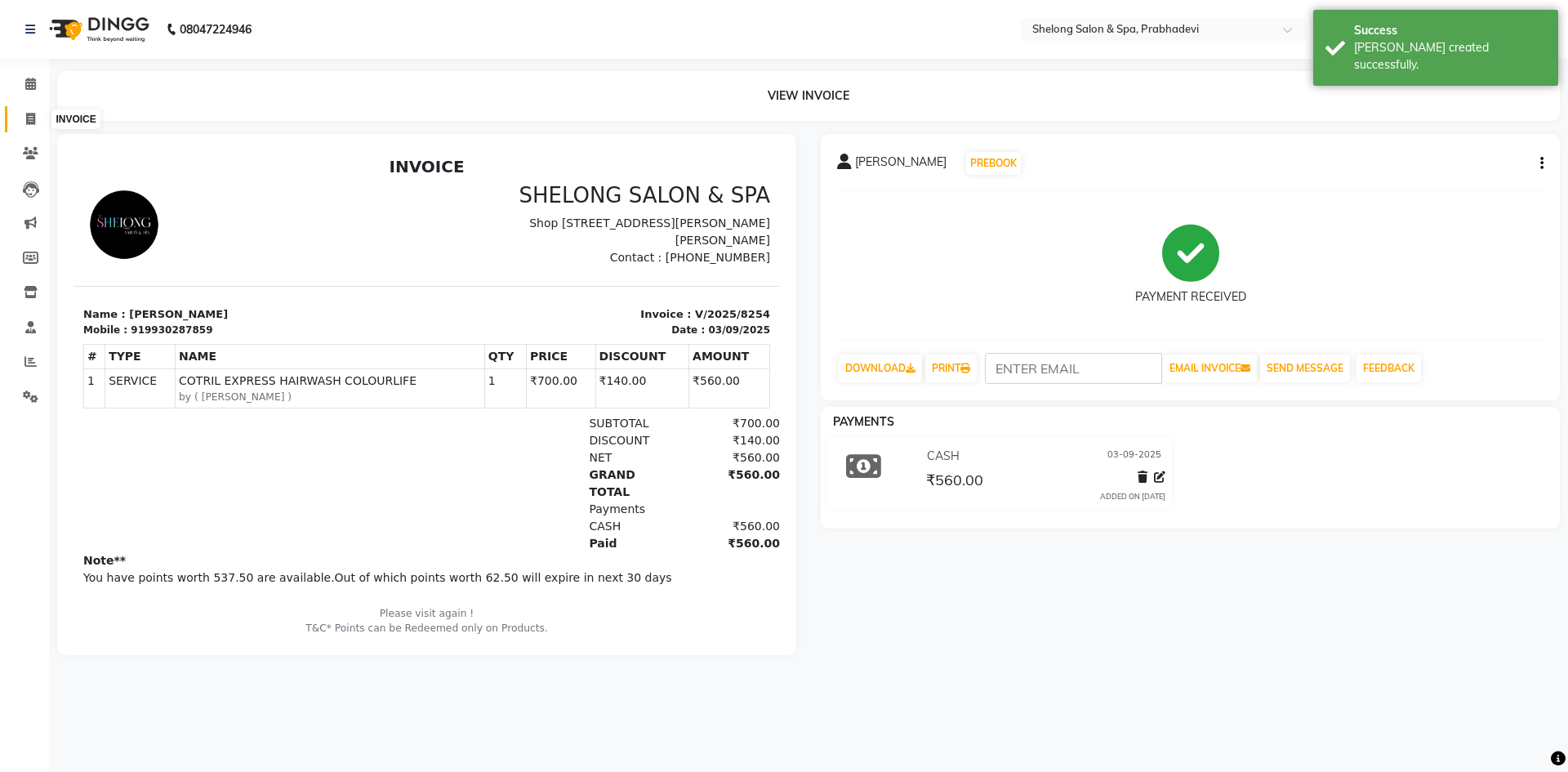
click at [28, 113] on icon at bounding box center [31, 119] width 9 height 12
select select "service"
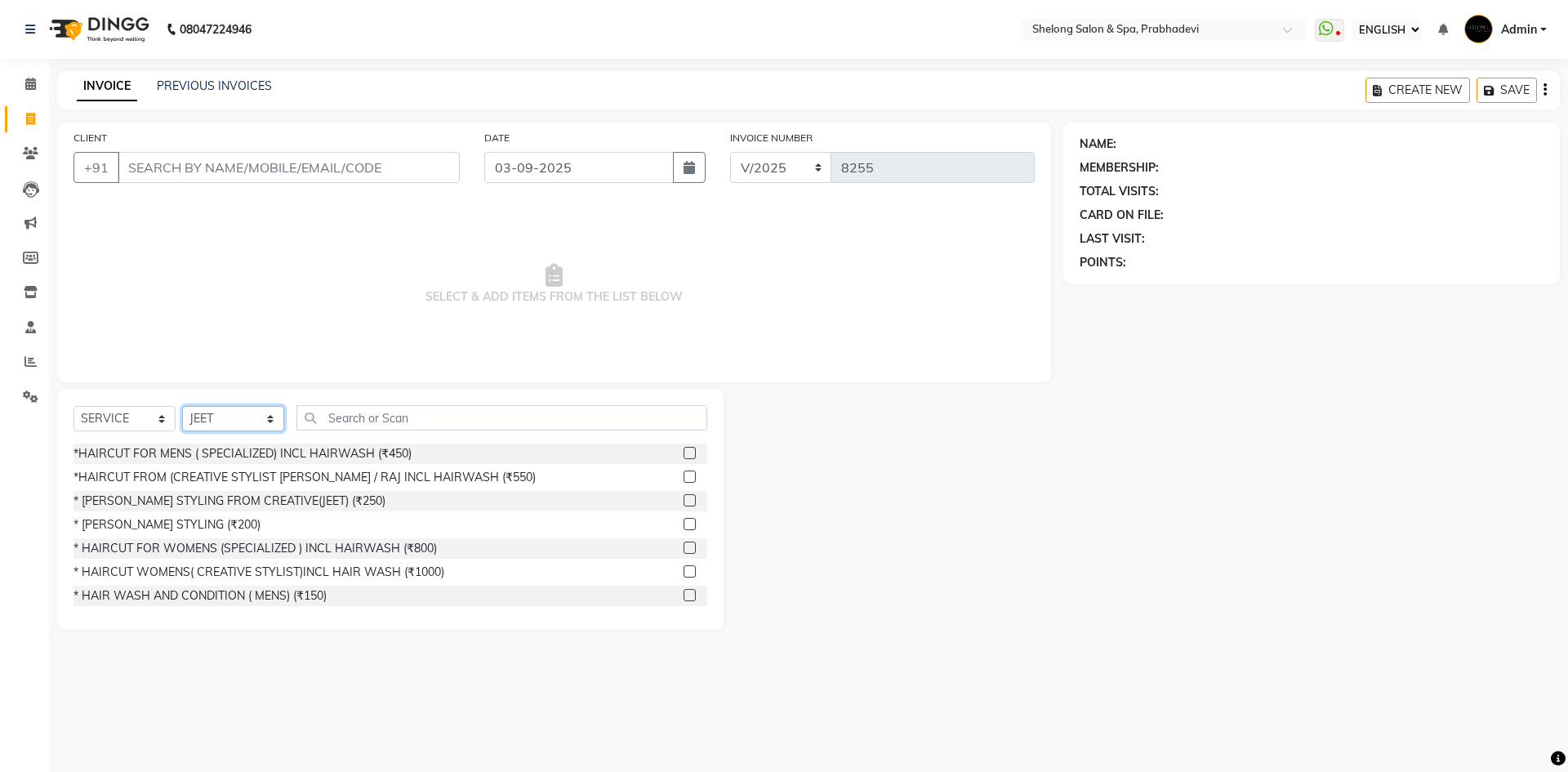
click at [224, 423] on select "SELECT STYLIST ( [PERSON_NAME] ) ( [PERSON_NAME] ) [PERSON_NAME] fojdur [PERSON…" at bounding box center [233, 418] width 102 height 25
select select "24970"
click at [182, 406] on select "SELECT STYLIST ( [PERSON_NAME] ) ( [PERSON_NAME] ) [PERSON_NAME] fojdur [PERSON…" at bounding box center [233, 418] width 102 height 25
click at [236, 454] on div "*HAIRCUT FOR MENS ( SPECIALIZED) INCL HAIRWASH (₹450)" at bounding box center [243, 454] width 339 height 18
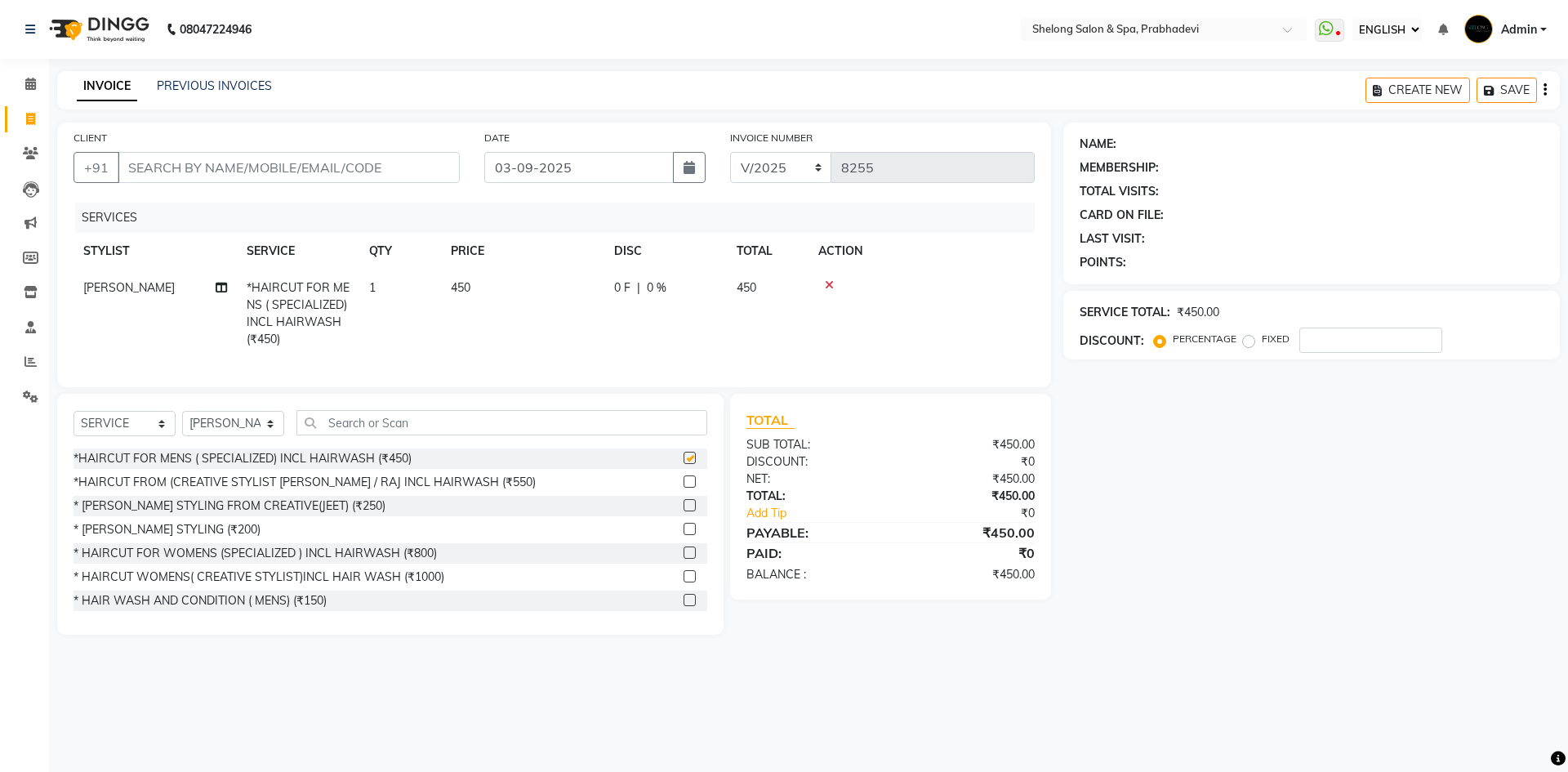
checkbox input "false"
click at [295, 168] on input "CLIENT" at bounding box center [289, 167] width 342 height 31
type input "9"
type input "0"
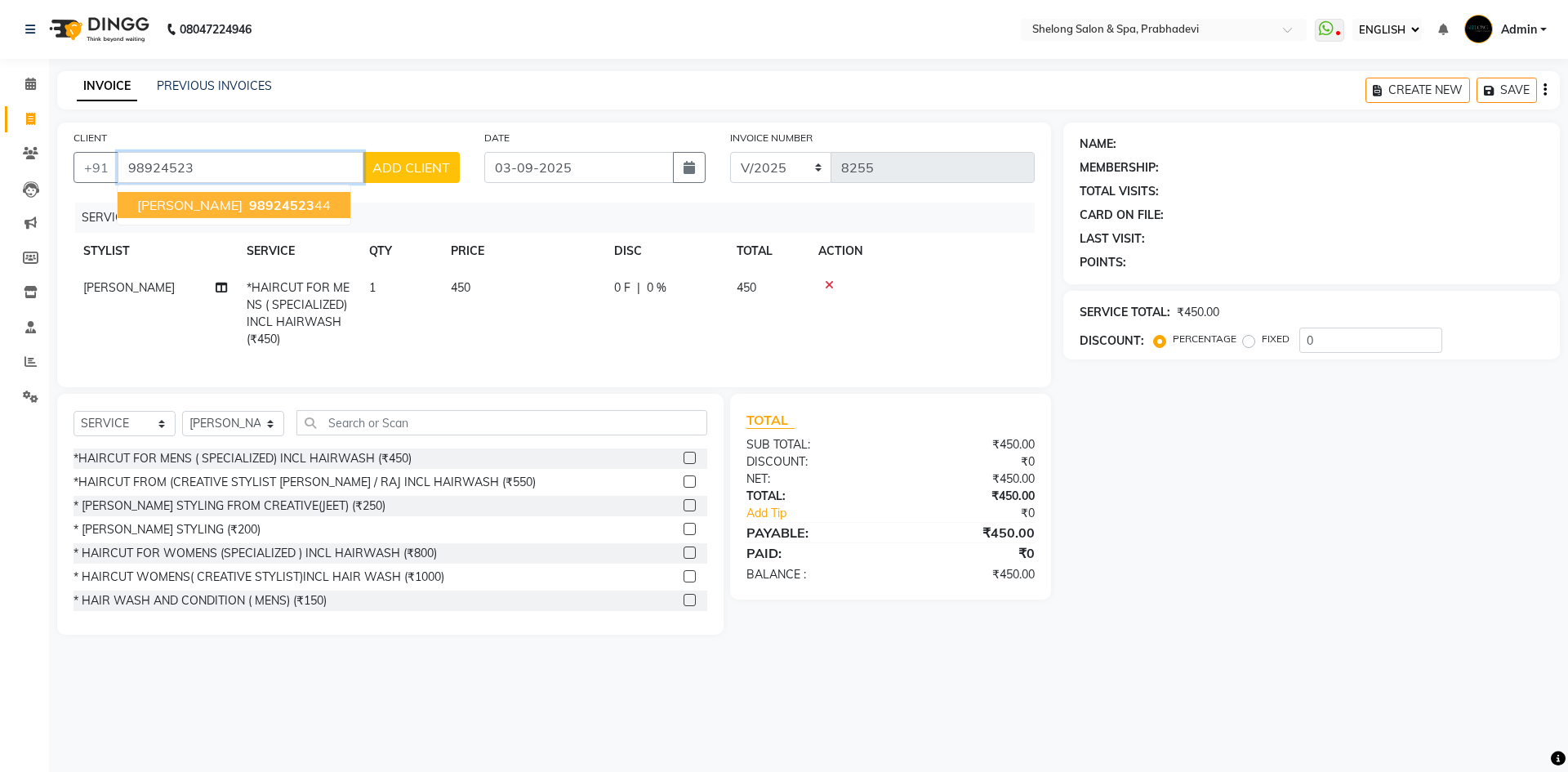
click at [249, 208] on span "98924523" at bounding box center [282, 204] width 66 height 17
type input "9892452344"
select select "2: Object"
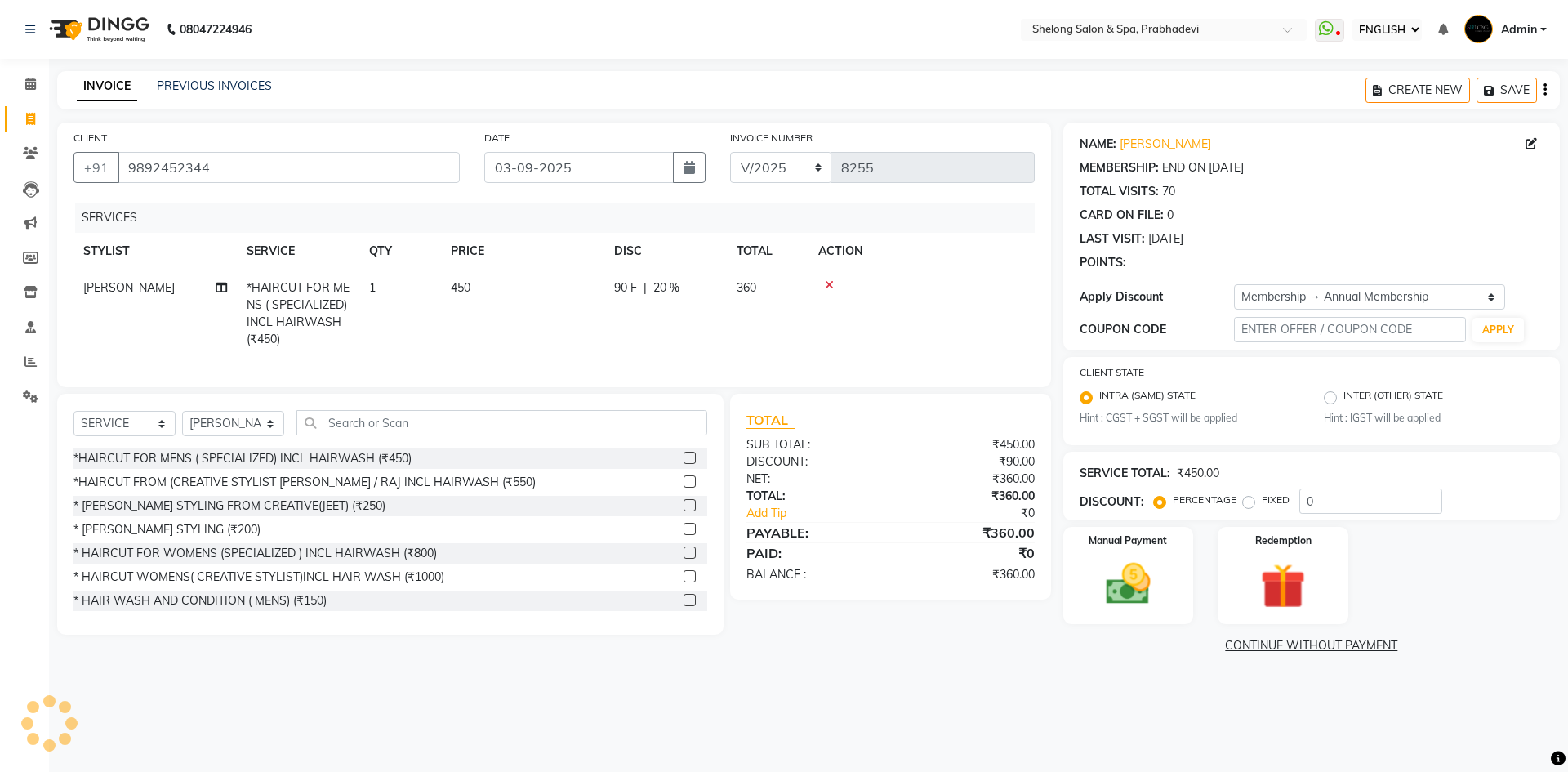
type input "20"
click at [235, 436] on select "SELECT STYLIST ( [PERSON_NAME] ) ( [PERSON_NAME] ) [PERSON_NAME] fojdur [PERSON…" at bounding box center [233, 423] width 102 height 25
select select "16092"
click at [182, 423] on select "SELECT STYLIST ( [PERSON_NAME] ) ( [PERSON_NAME] ) [PERSON_NAME] fojdur [PERSON…" at bounding box center [233, 423] width 102 height 25
click at [262, 491] on div "*HAIRCUT FROM (CREATIVE STYLIST [PERSON_NAME] / RAJ INCL HAIRWASH (₹550)" at bounding box center [304, 482] width 462 height 18
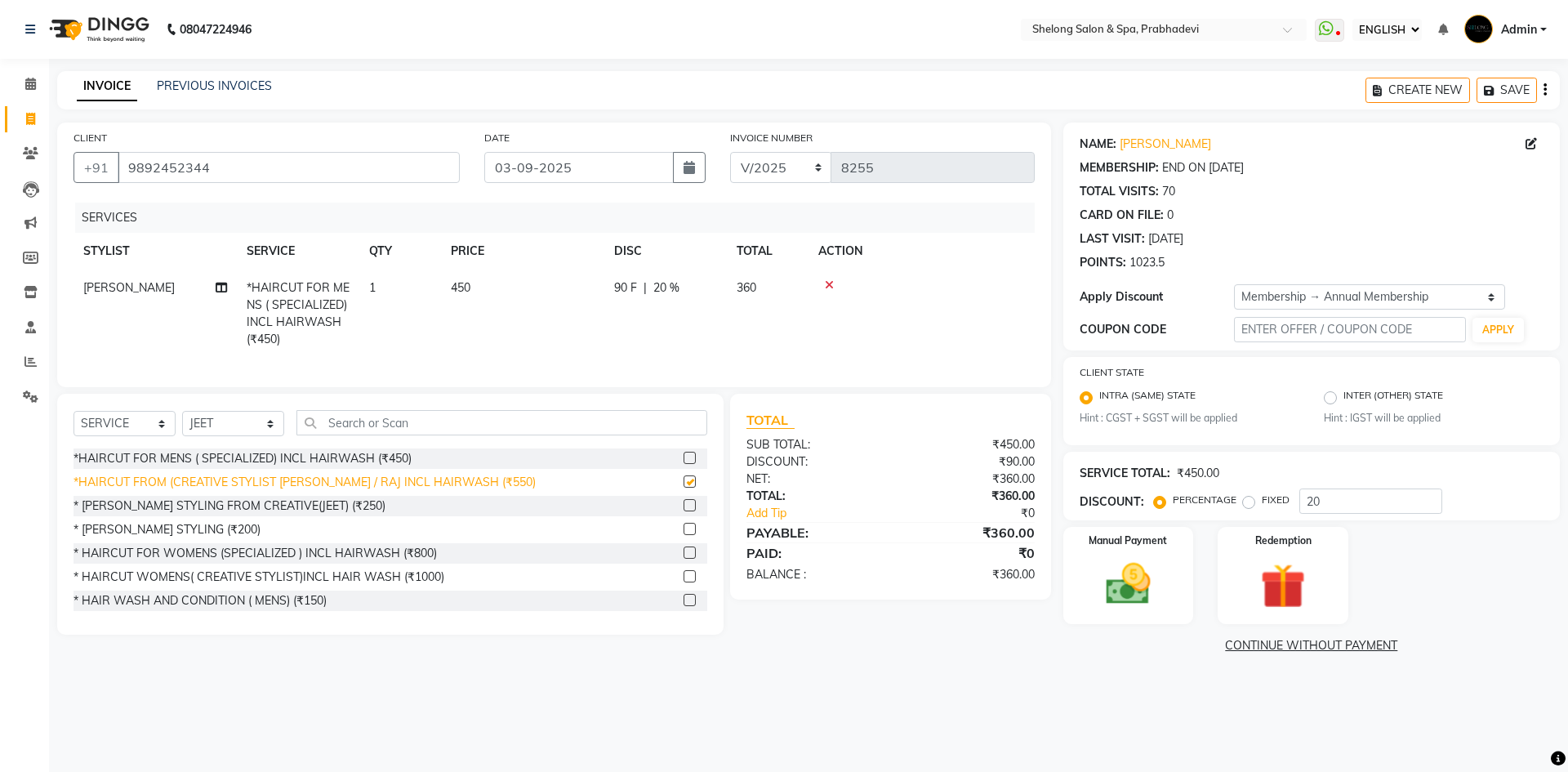
checkbox input "false"
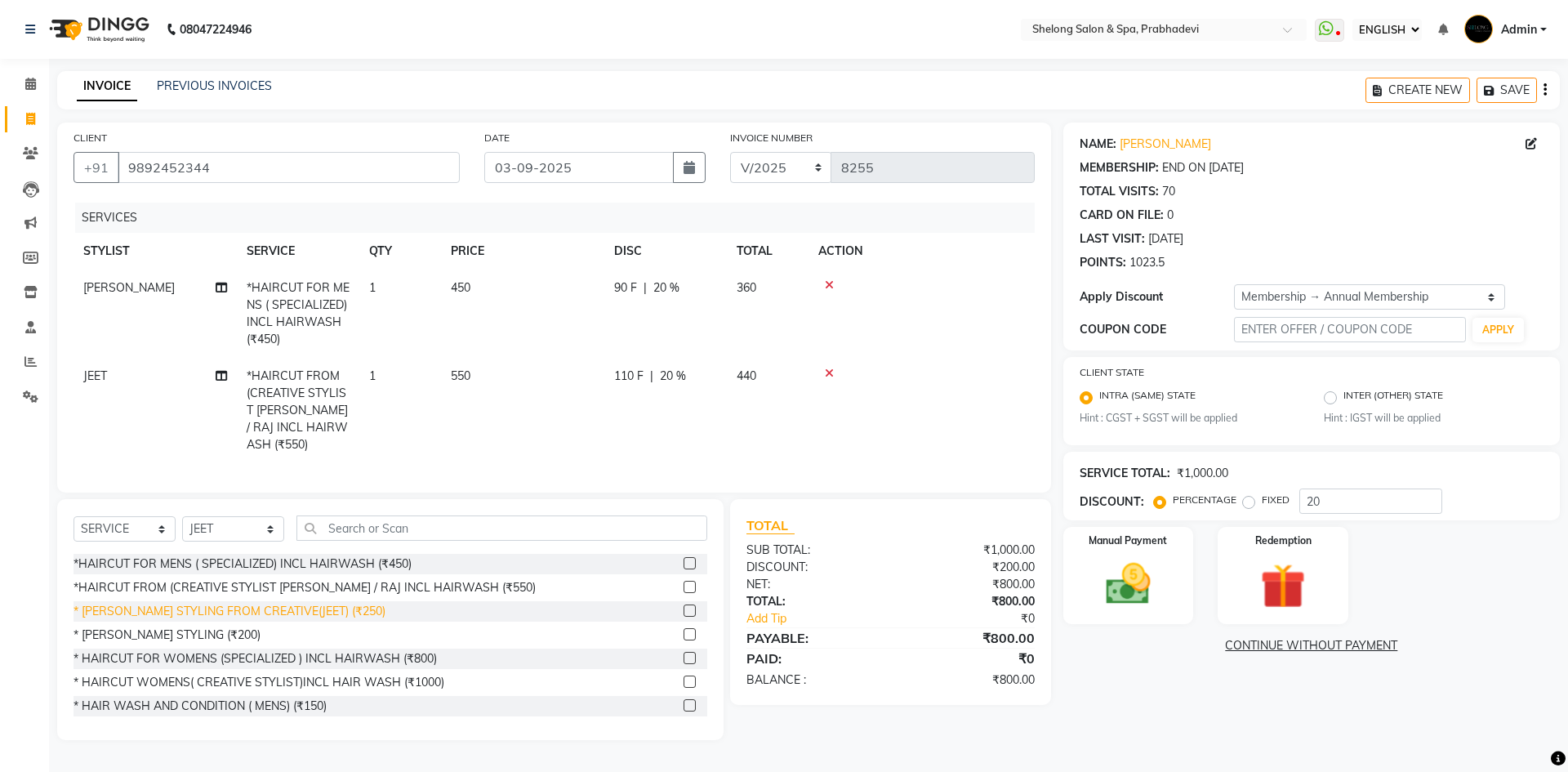
click at [232, 609] on div "* [PERSON_NAME] STYLING FROM CREATIVE(JEET) (₹250)" at bounding box center [230, 611] width 312 height 18
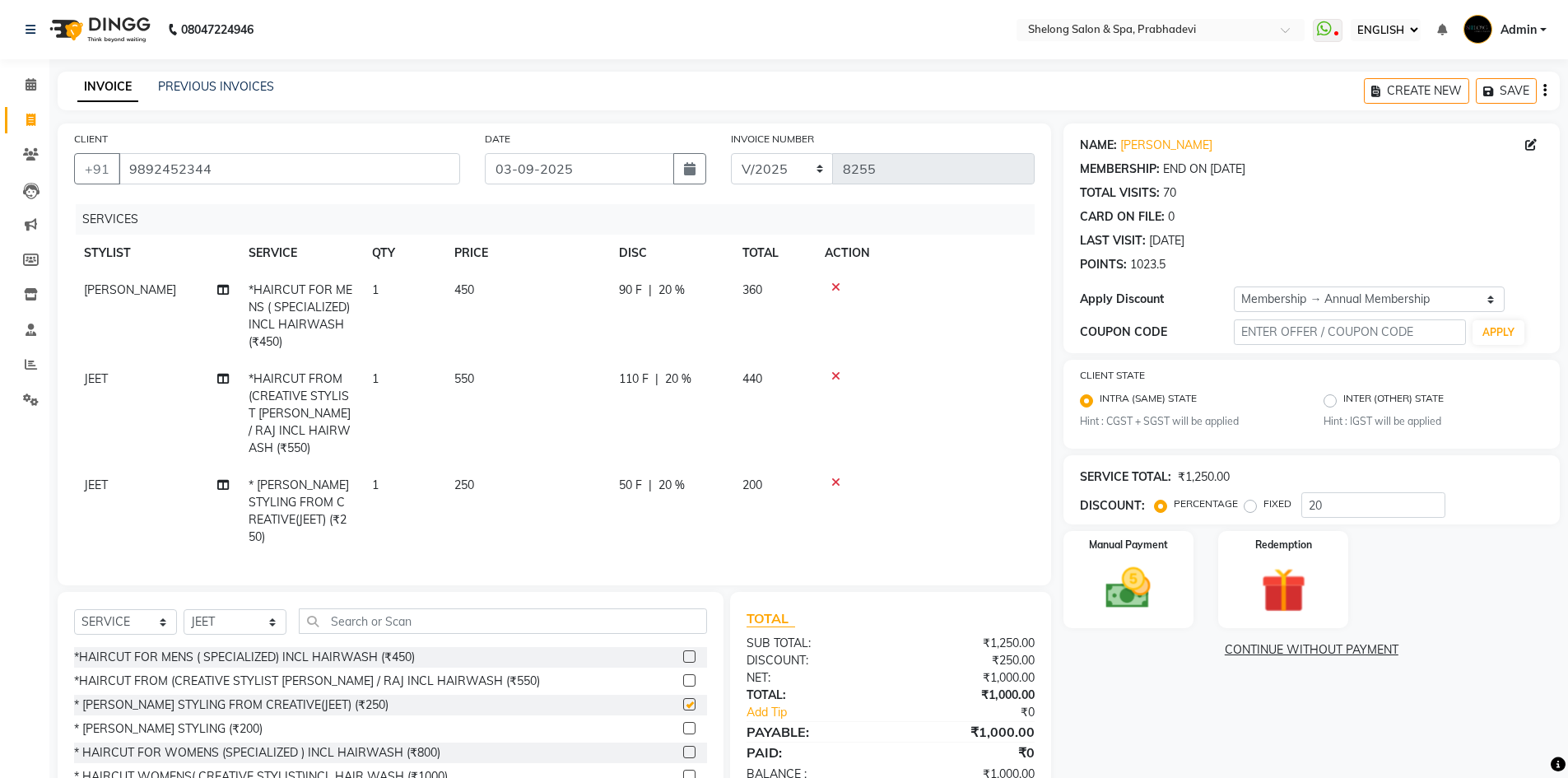
checkbox input "false"
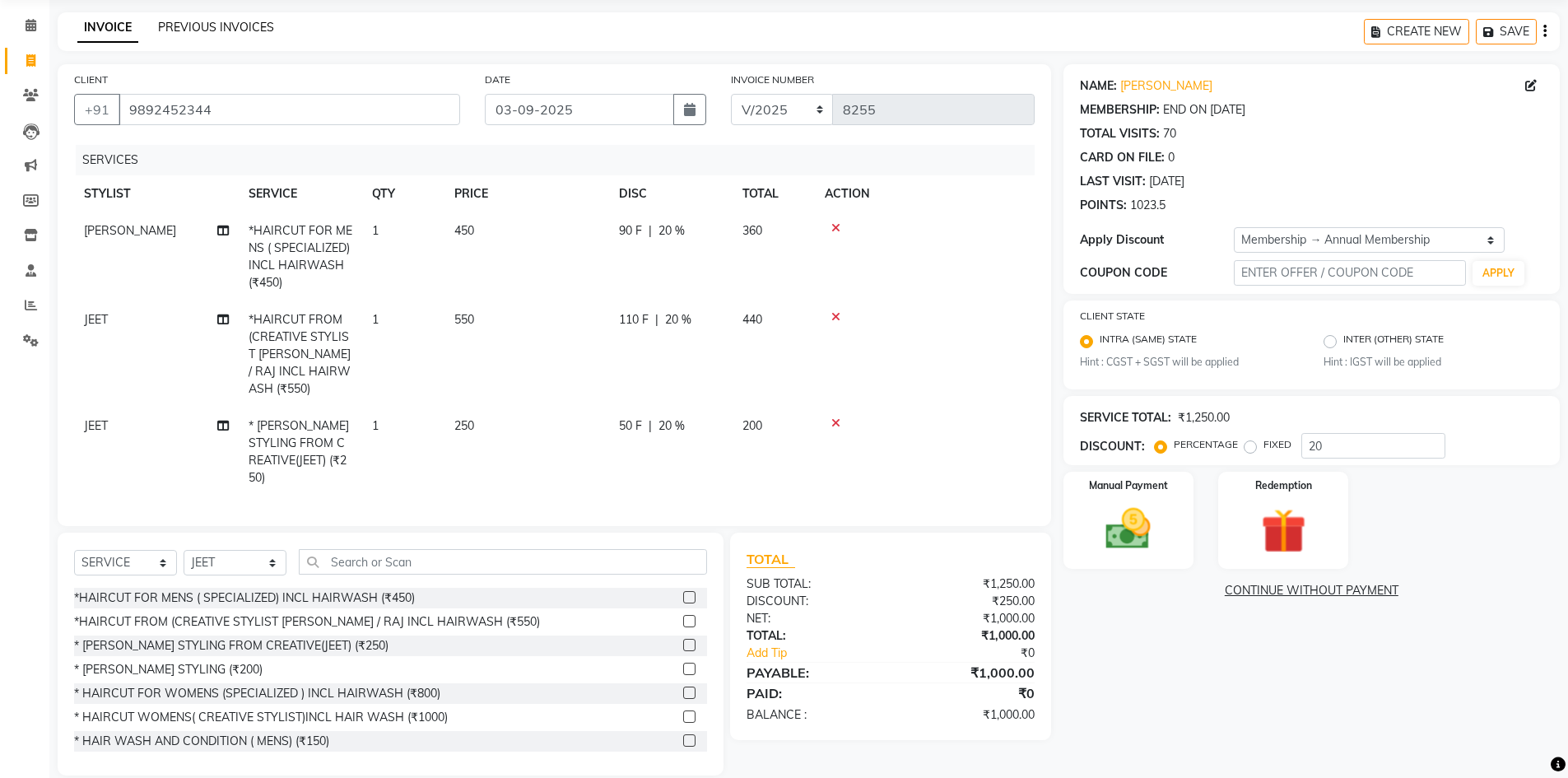
click at [227, 30] on link "PREVIOUS INVOICES" at bounding box center [216, 27] width 116 height 15
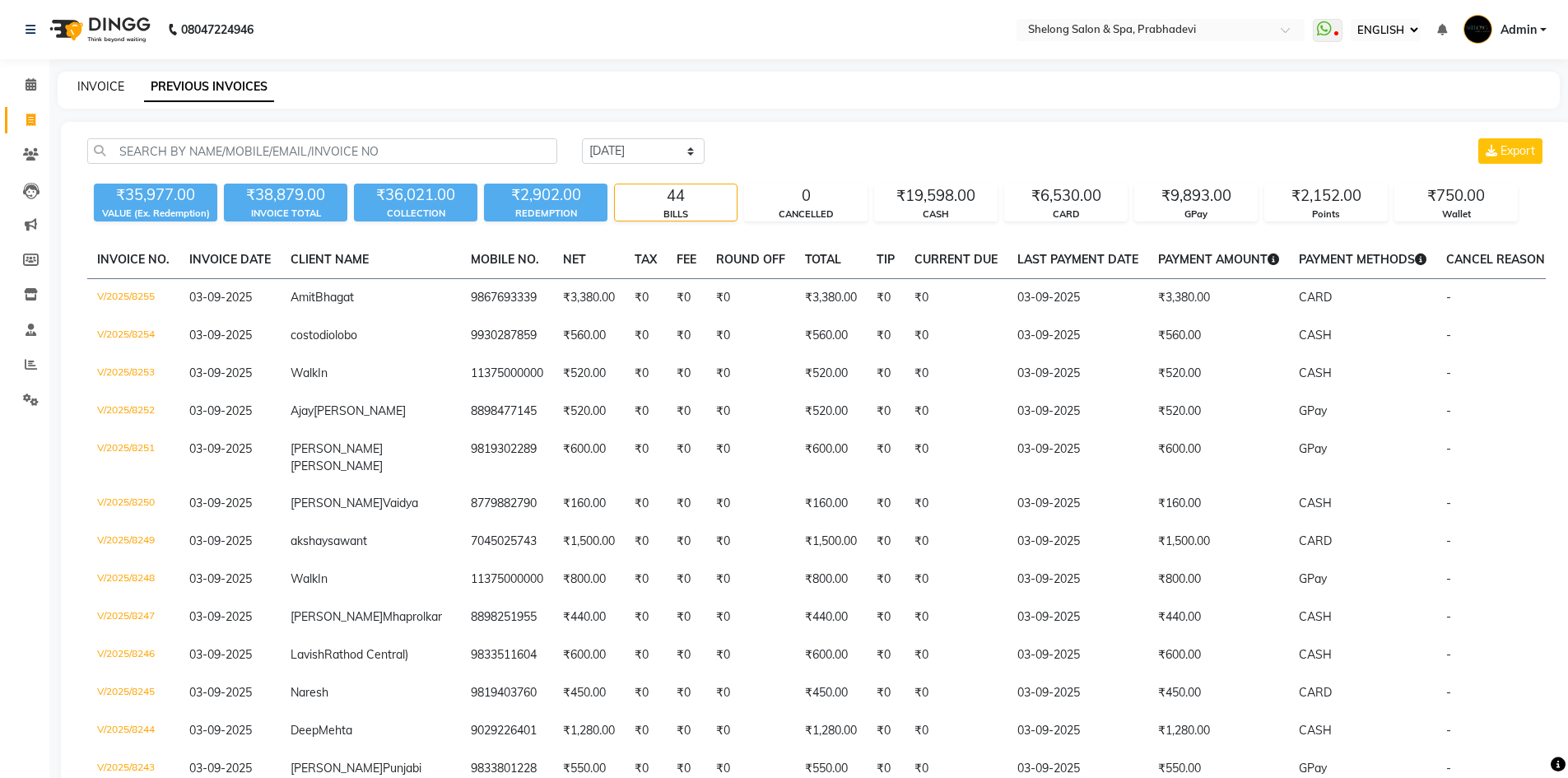
click at [88, 87] on link "INVOICE" at bounding box center [101, 86] width 47 height 15
select select "service"
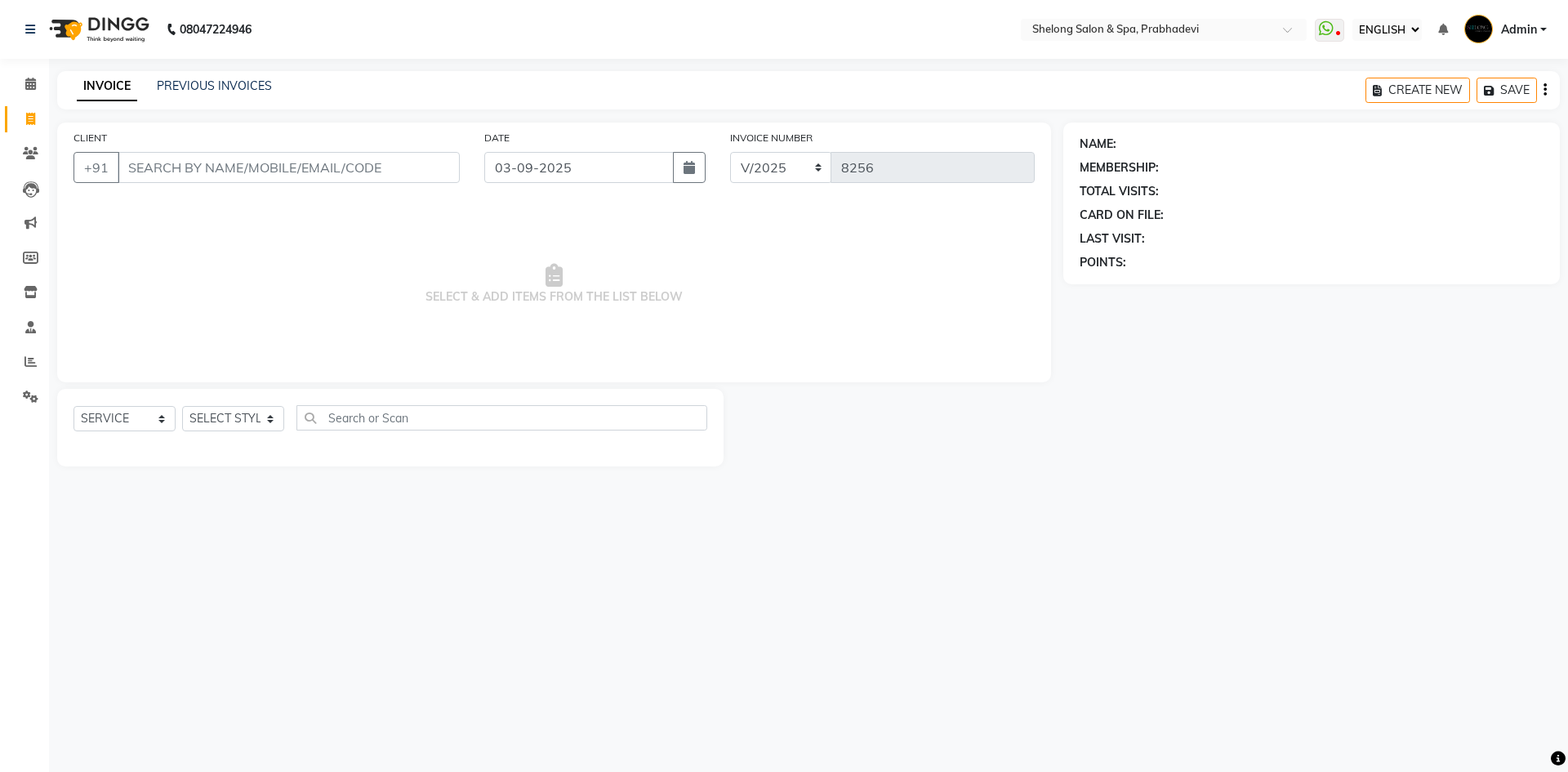
select select "16092"
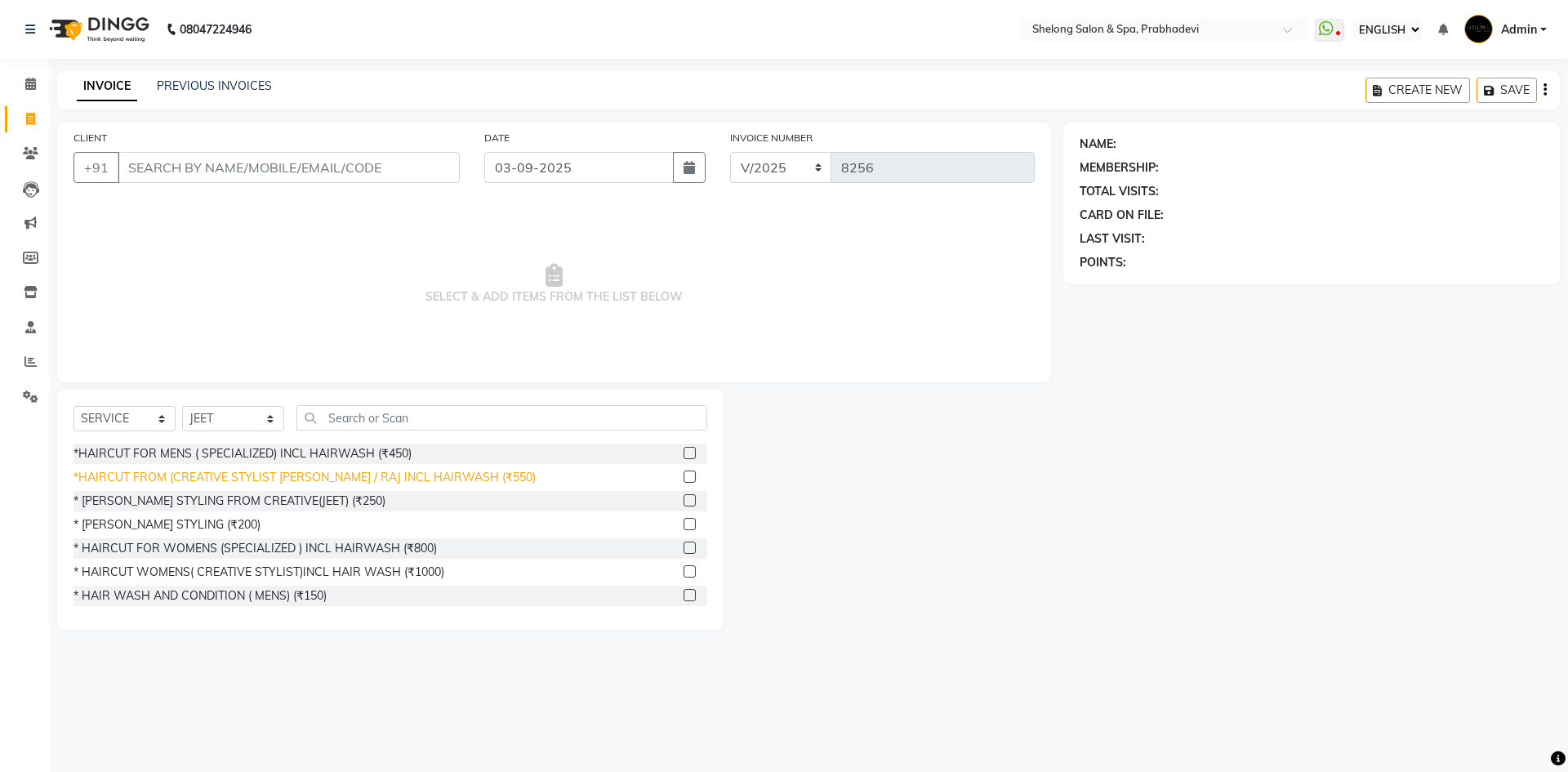
click at [251, 481] on div "*HAIRCUT FROM (CREATIVE STYLIST [PERSON_NAME] / RAJ INCL HAIRWASH (₹550)" at bounding box center [304, 478] width 462 height 18
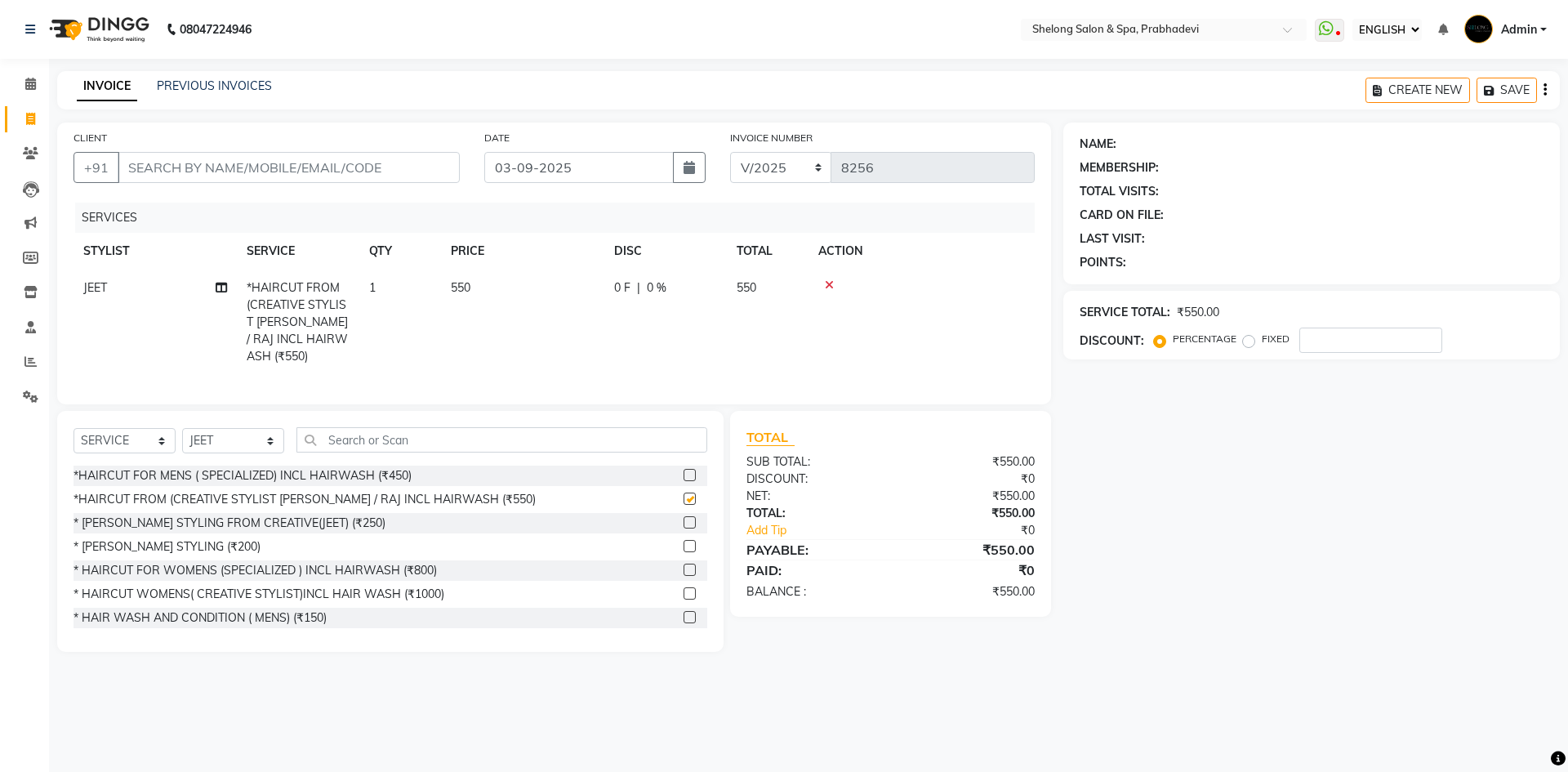
checkbox input "false"
click at [244, 432] on select "SELECT STYLIST ( [PERSON_NAME] ) ( [PERSON_NAME] ) [PERSON_NAME] fojdur [PERSON…" at bounding box center [233, 440] width 102 height 25
select select "66706"
click at [182, 428] on select "SELECT STYLIST ( [PERSON_NAME] ) ( [PERSON_NAME] ) [PERSON_NAME] fojdur [PERSON…" at bounding box center [233, 440] width 102 height 25
click at [189, 539] on div "* [PERSON_NAME] STYLING (₹200)" at bounding box center [167, 547] width 187 height 18
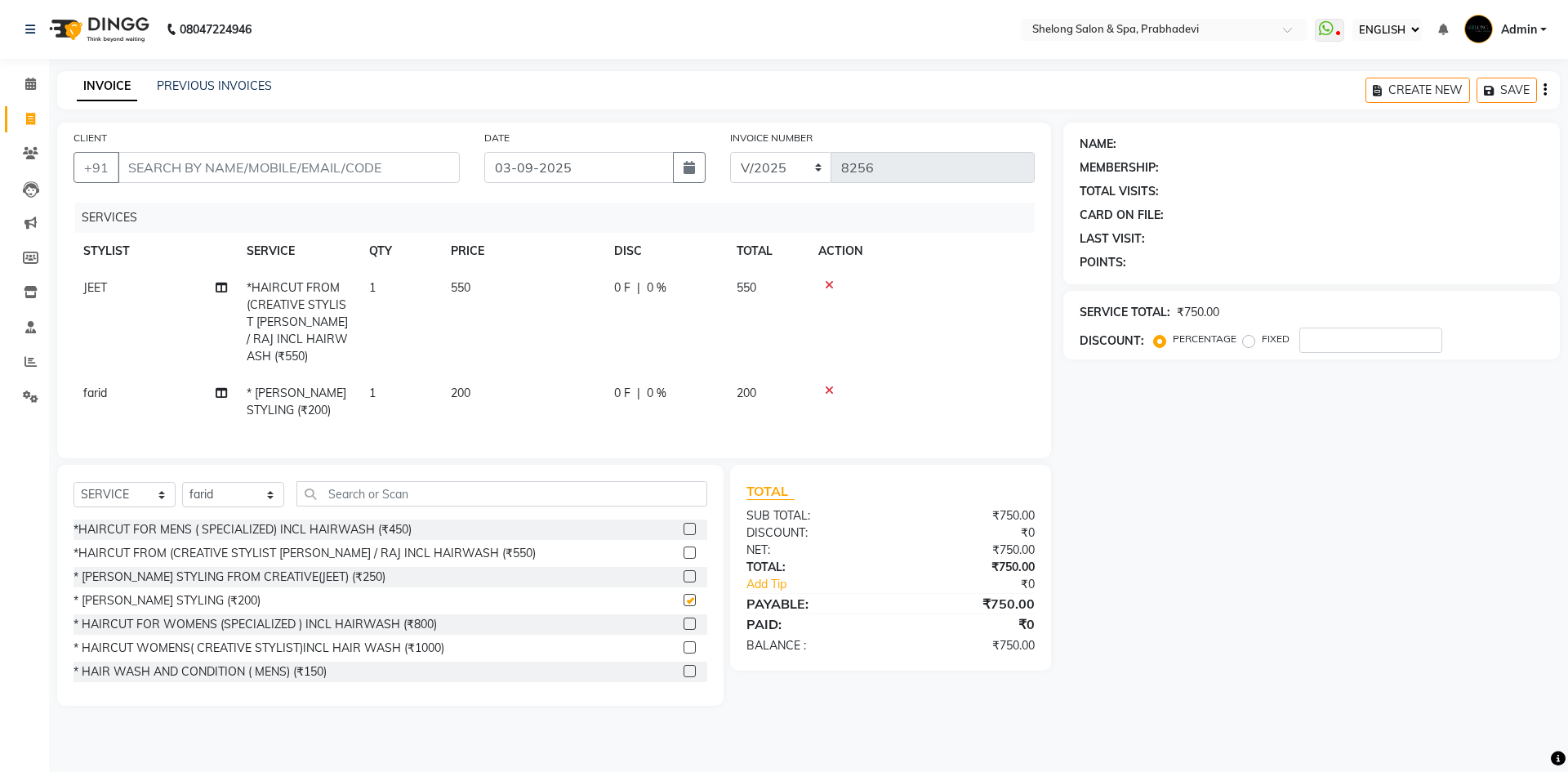
checkbox input "false"
click at [360, 174] on input "CLIENT" at bounding box center [289, 167] width 342 height 31
type input "9"
type input "0"
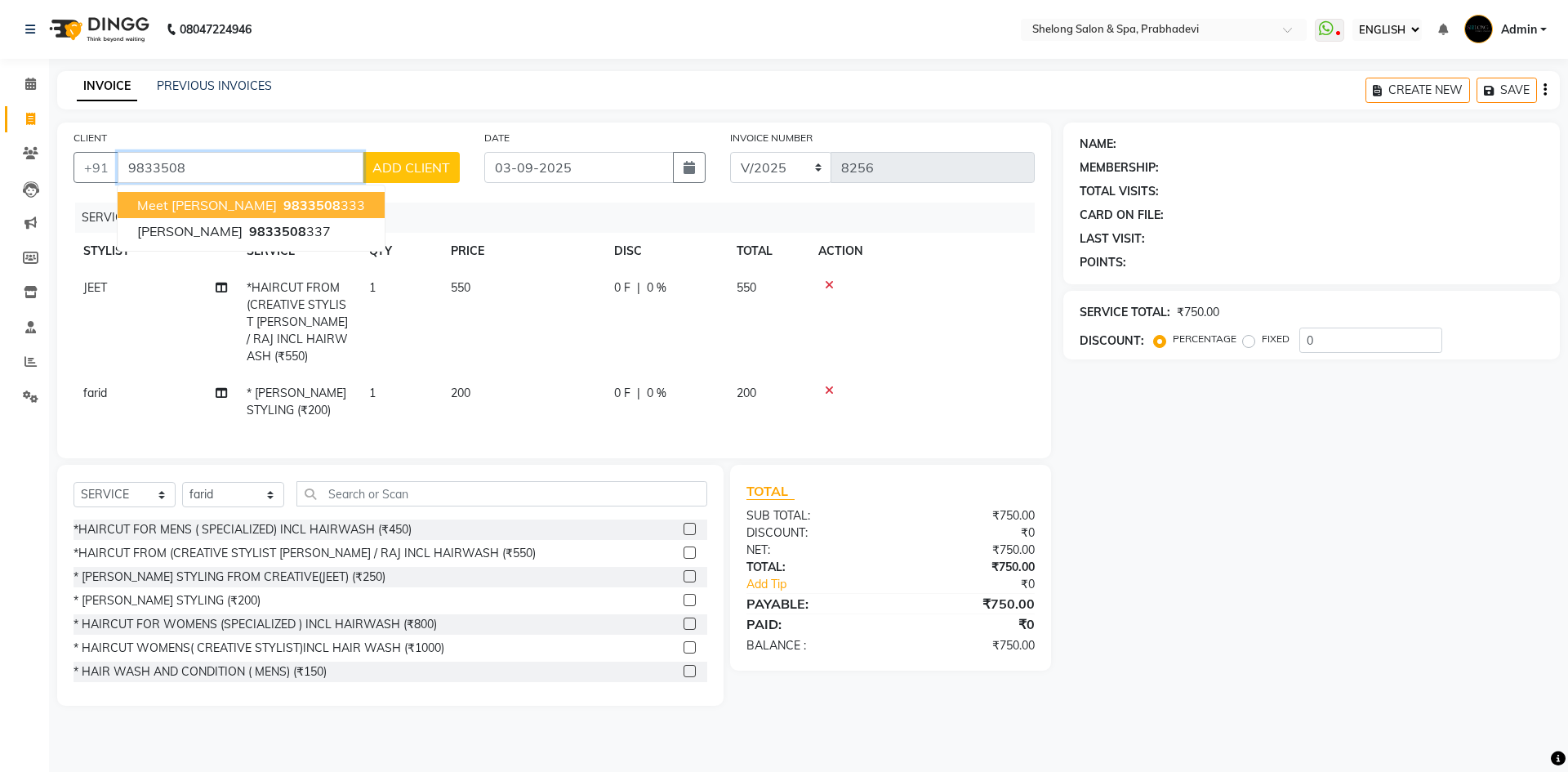
click at [280, 204] on ngb-highlight "9833508 333" at bounding box center [322, 204] width 85 height 17
type input "9833508333"
select select "2: Object"
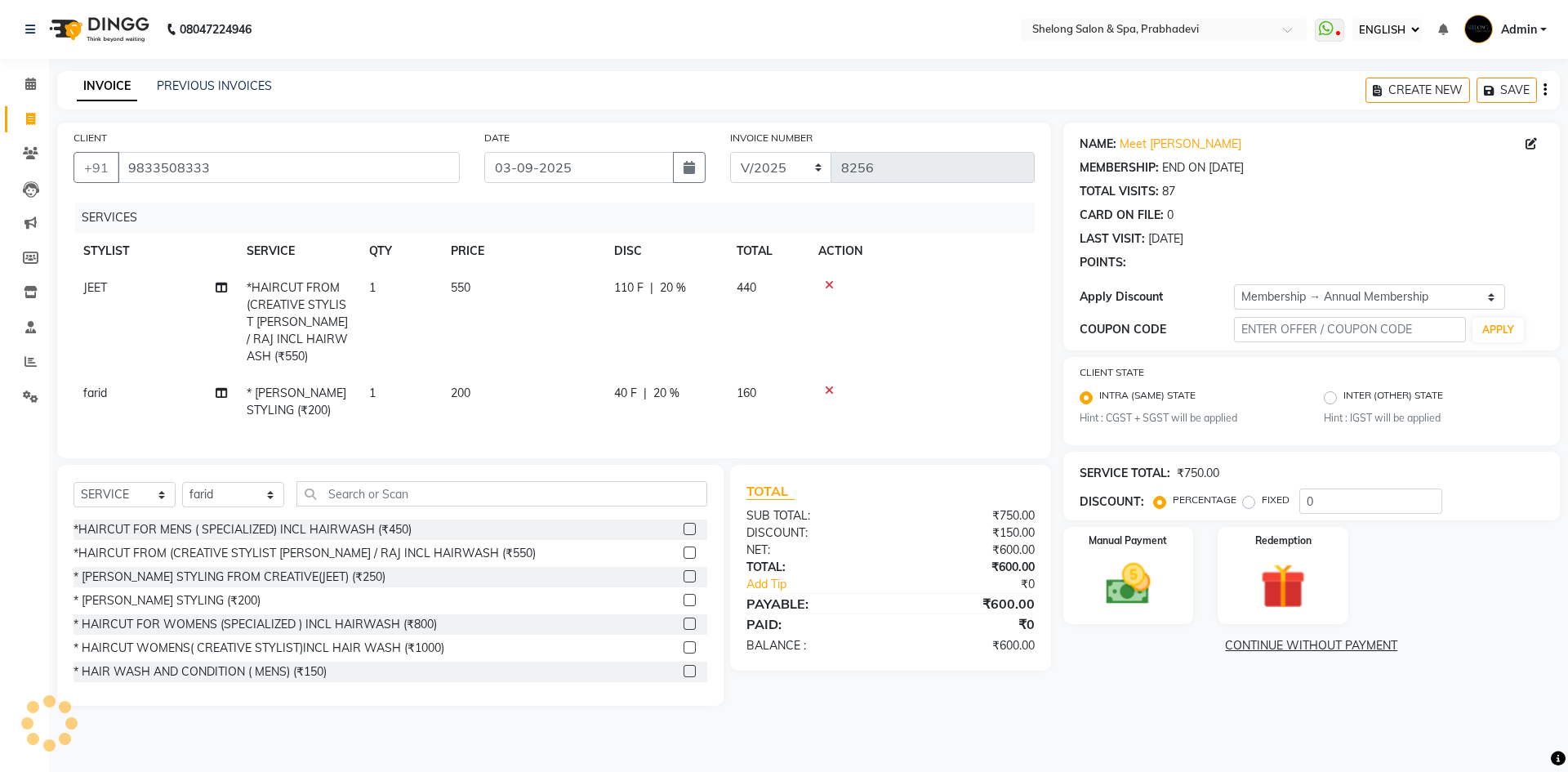
type input "20"
click at [1125, 581] on img at bounding box center [1128, 584] width 76 height 54
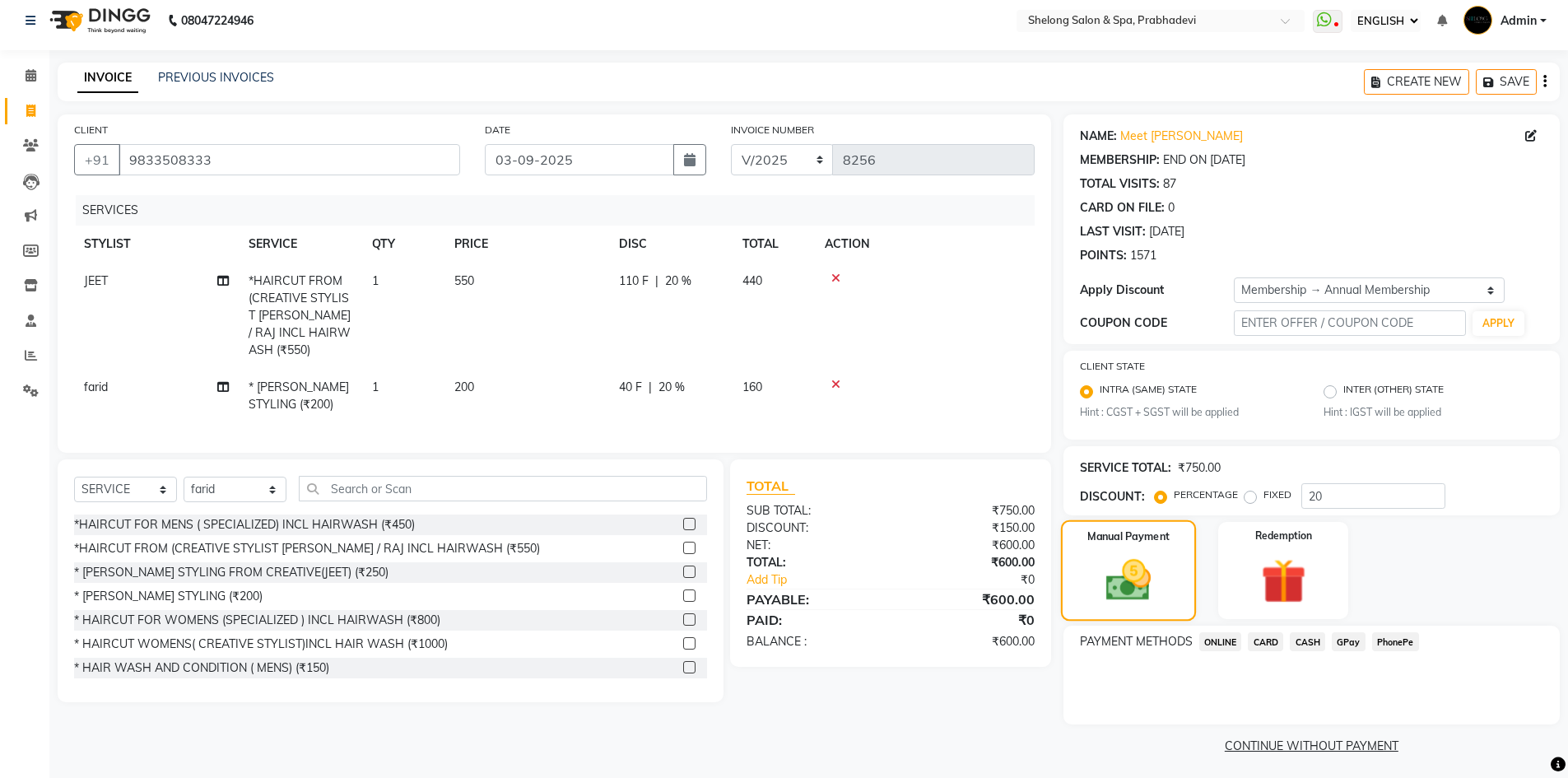
scroll to position [14, 0]
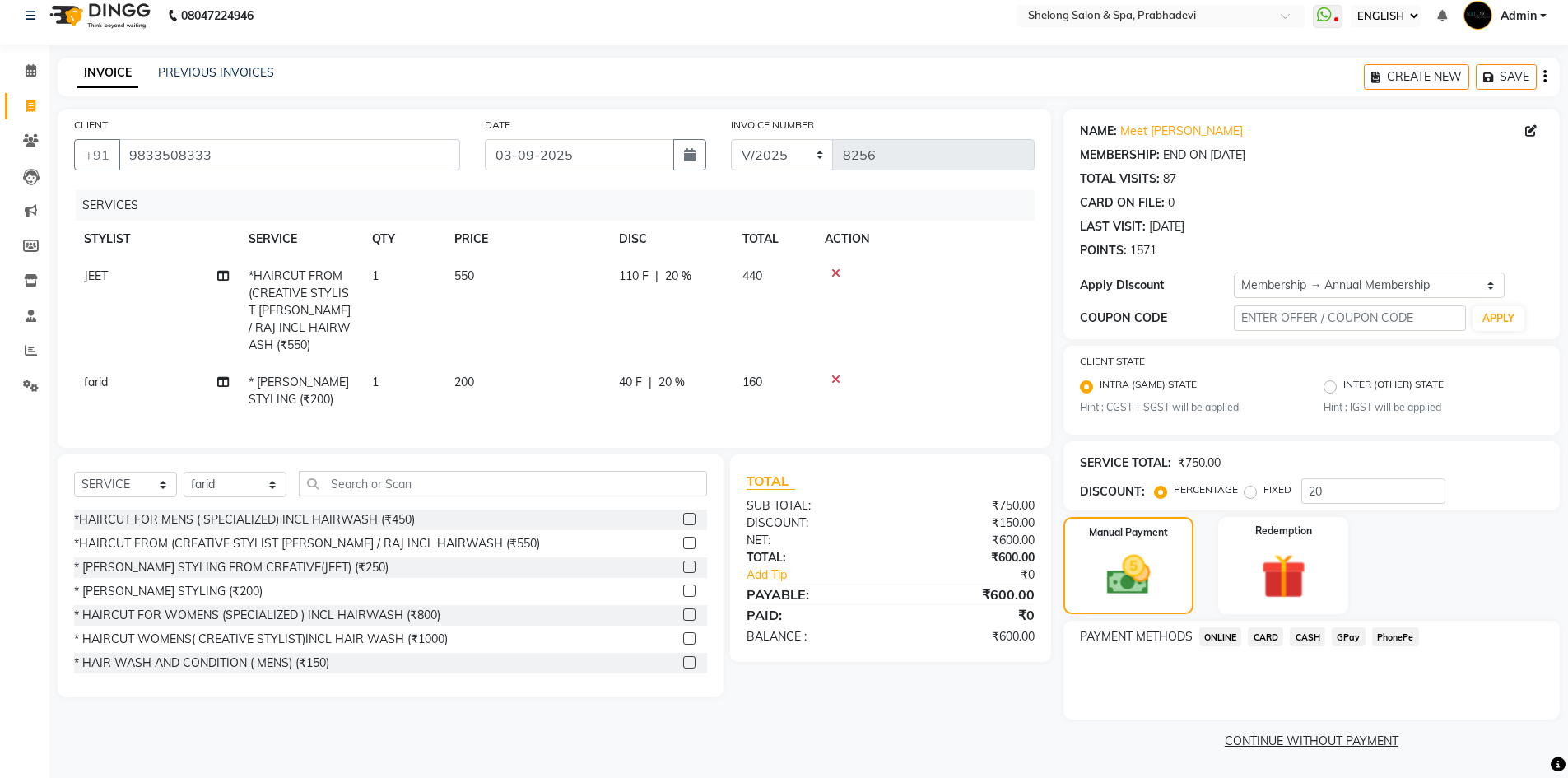
click at [1342, 642] on span "GPay" at bounding box center [1349, 637] width 34 height 19
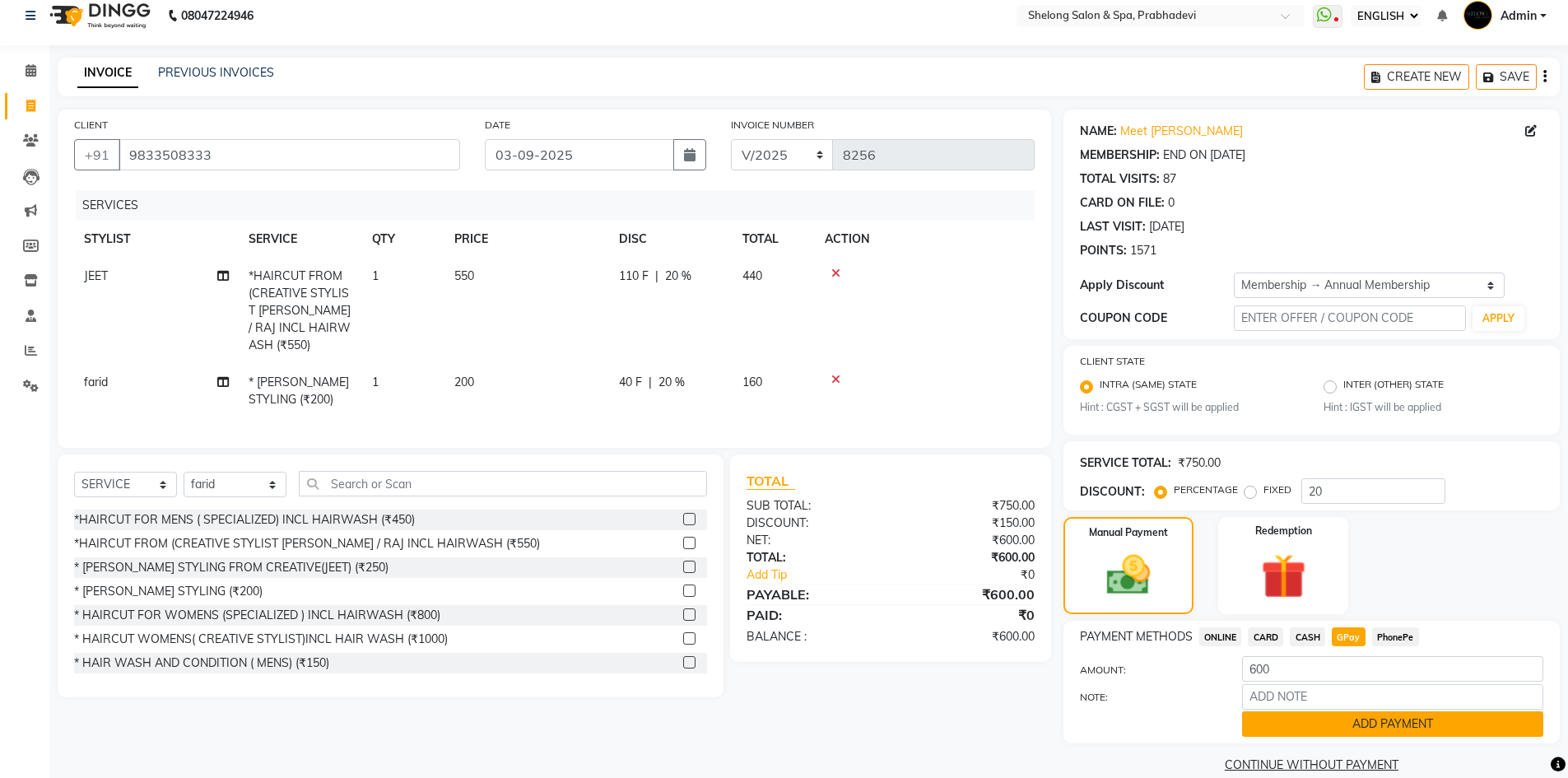
click at [1336, 717] on button "ADD PAYMENT" at bounding box center [1392, 724] width 301 height 26
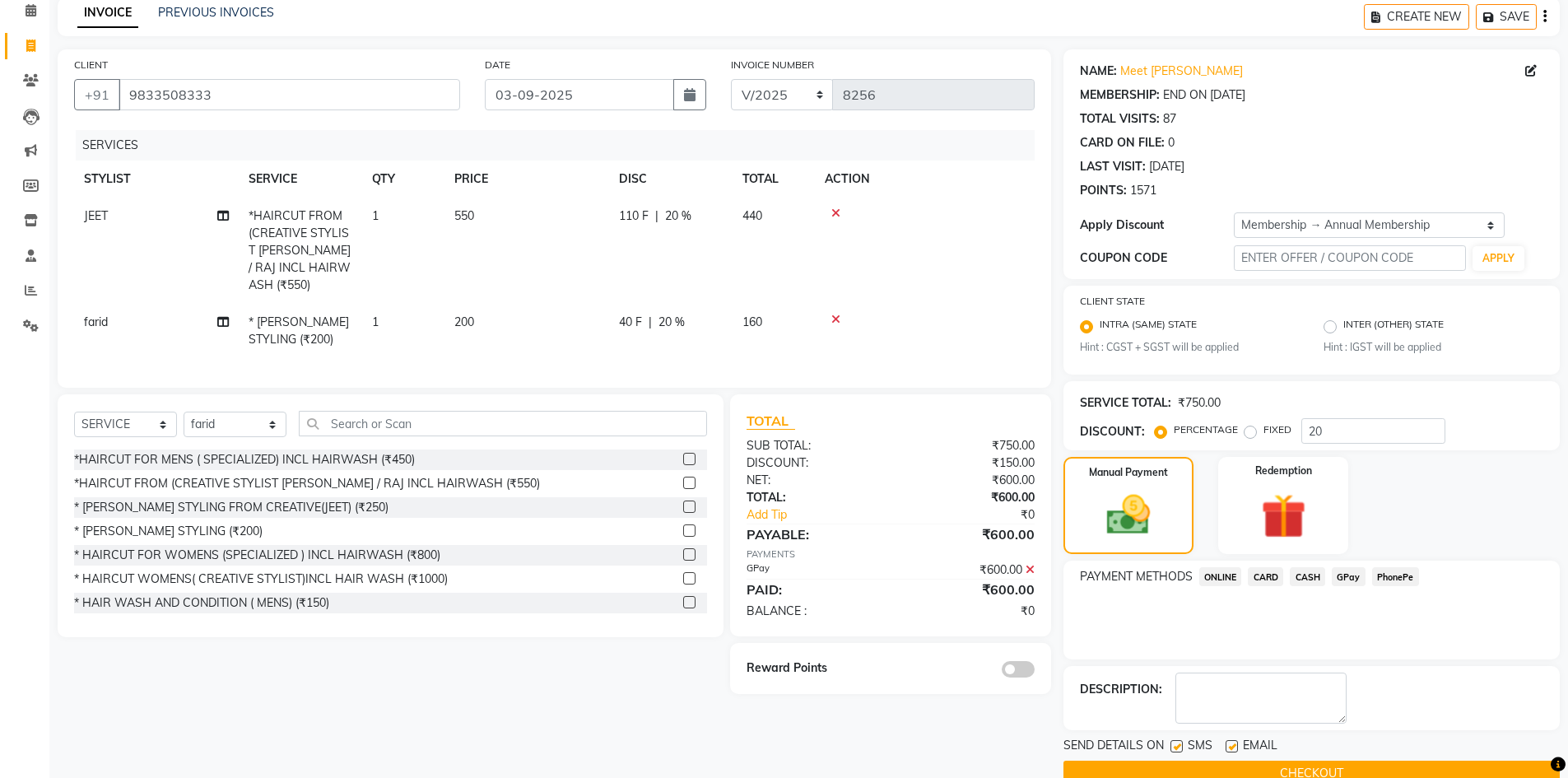
scroll to position [107, 0]
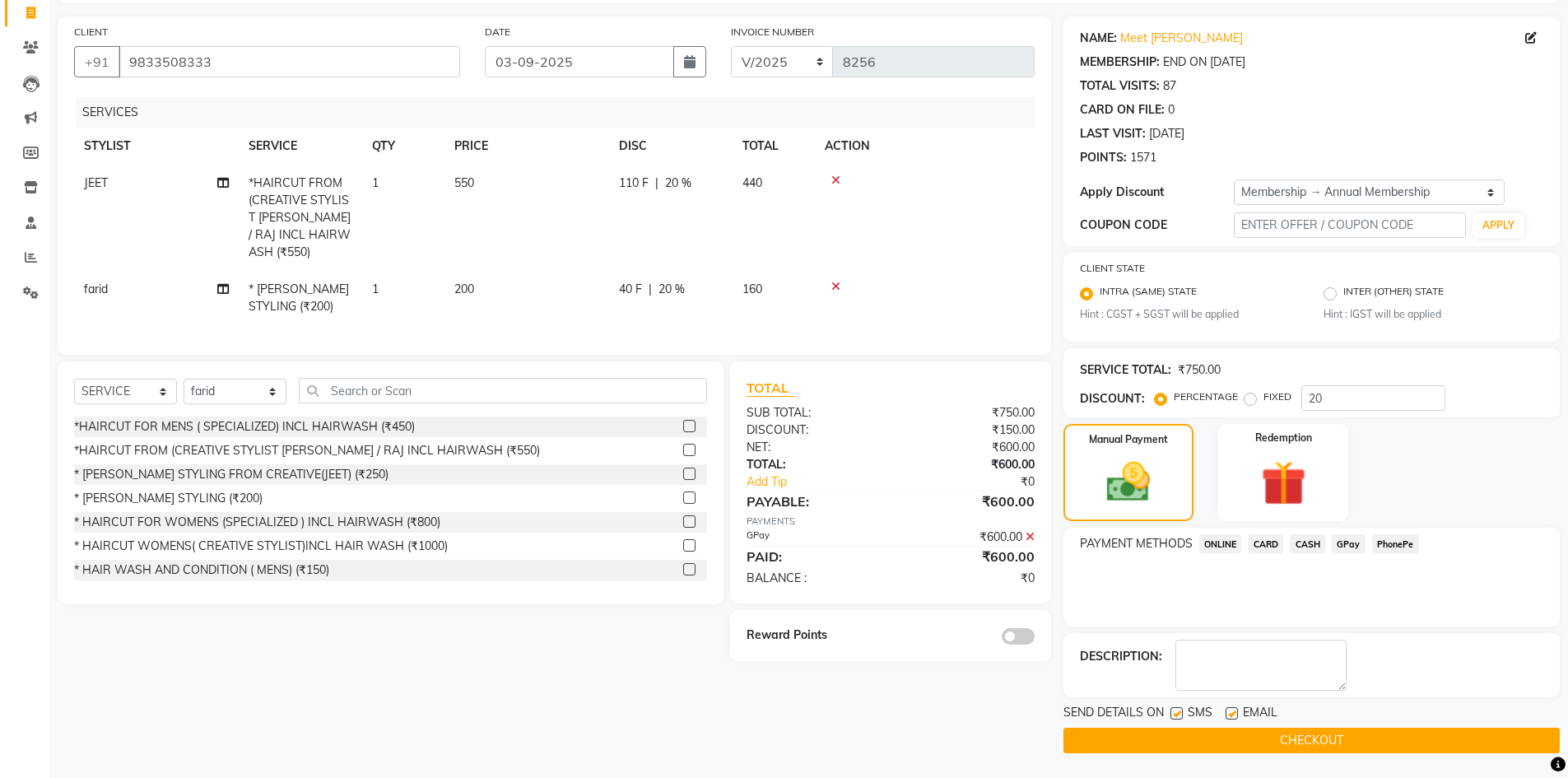
click at [1020, 637] on span at bounding box center [1017, 637] width 33 height 17
click at [1035, 639] on input "checkbox" at bounding box center [1035, 639] width 0 height 0
click at [1215, 737] on button "CHECKOUT" at bounding box center [1312, 740] width 497 height 26
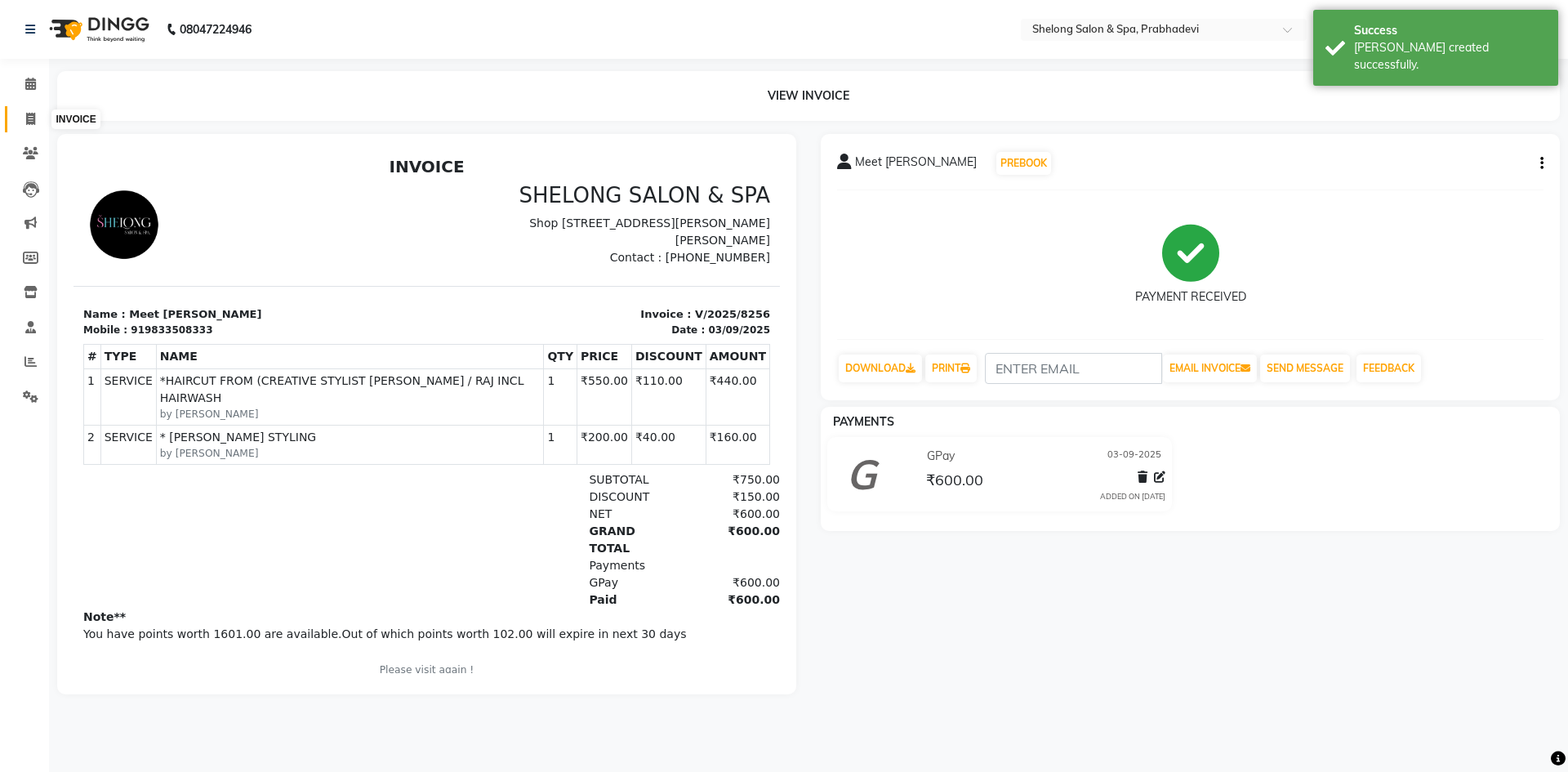
click at [32, 117] on icon at bounding box center [31, 119] width 9 height 12
select select "service"
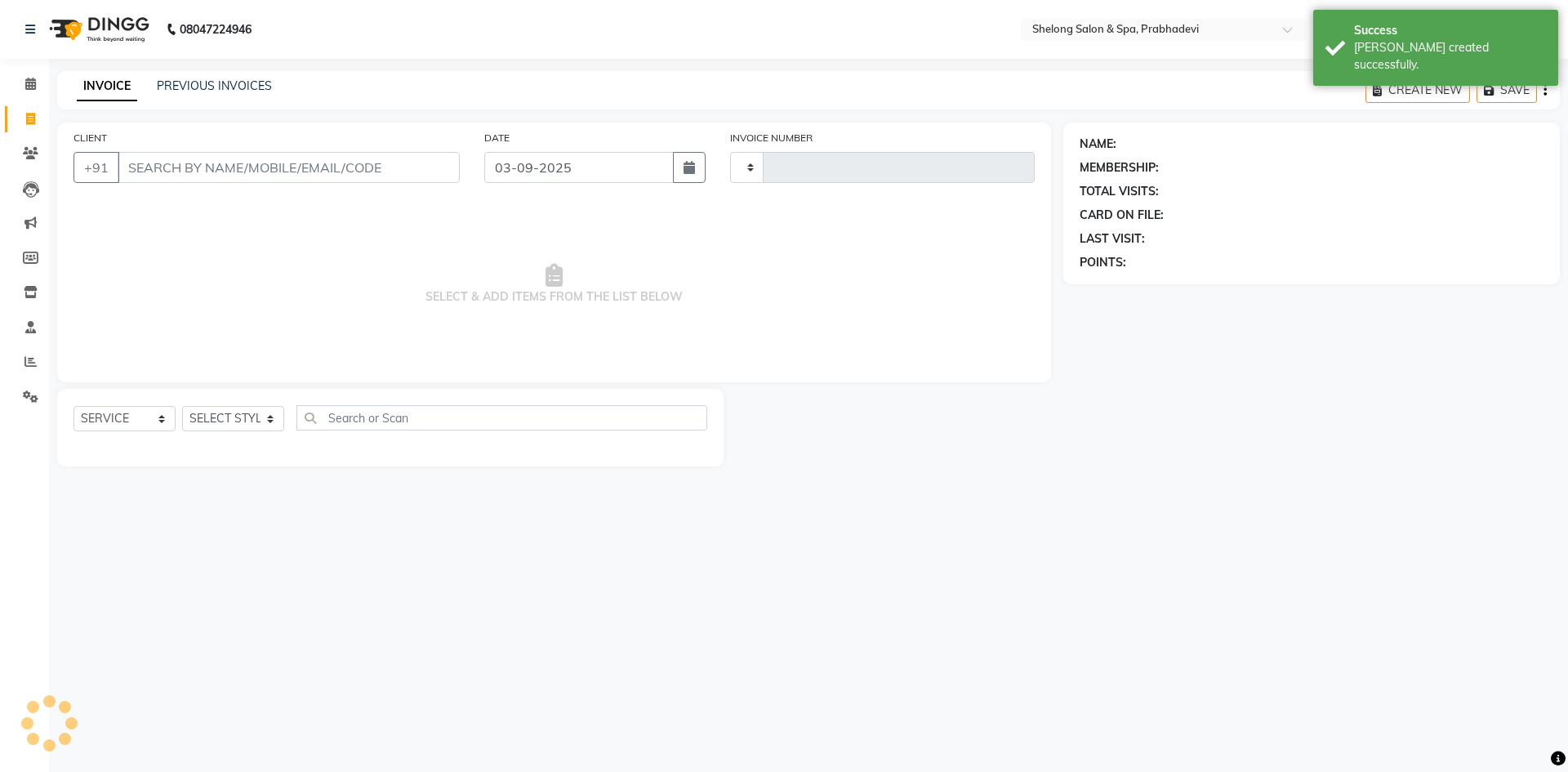
type input "8257"
select select "3475"
select select "16092"
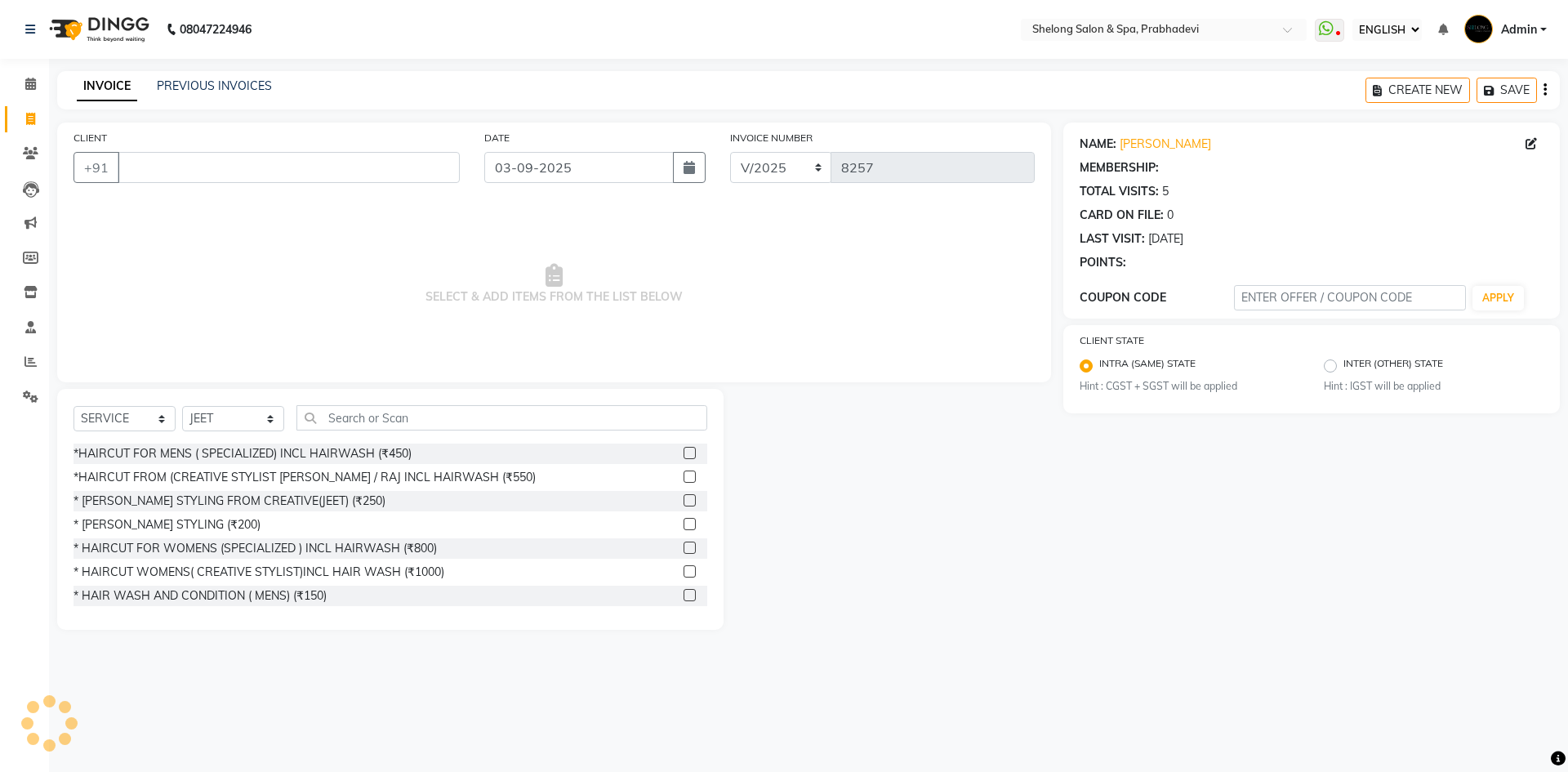
select select "1: Object"
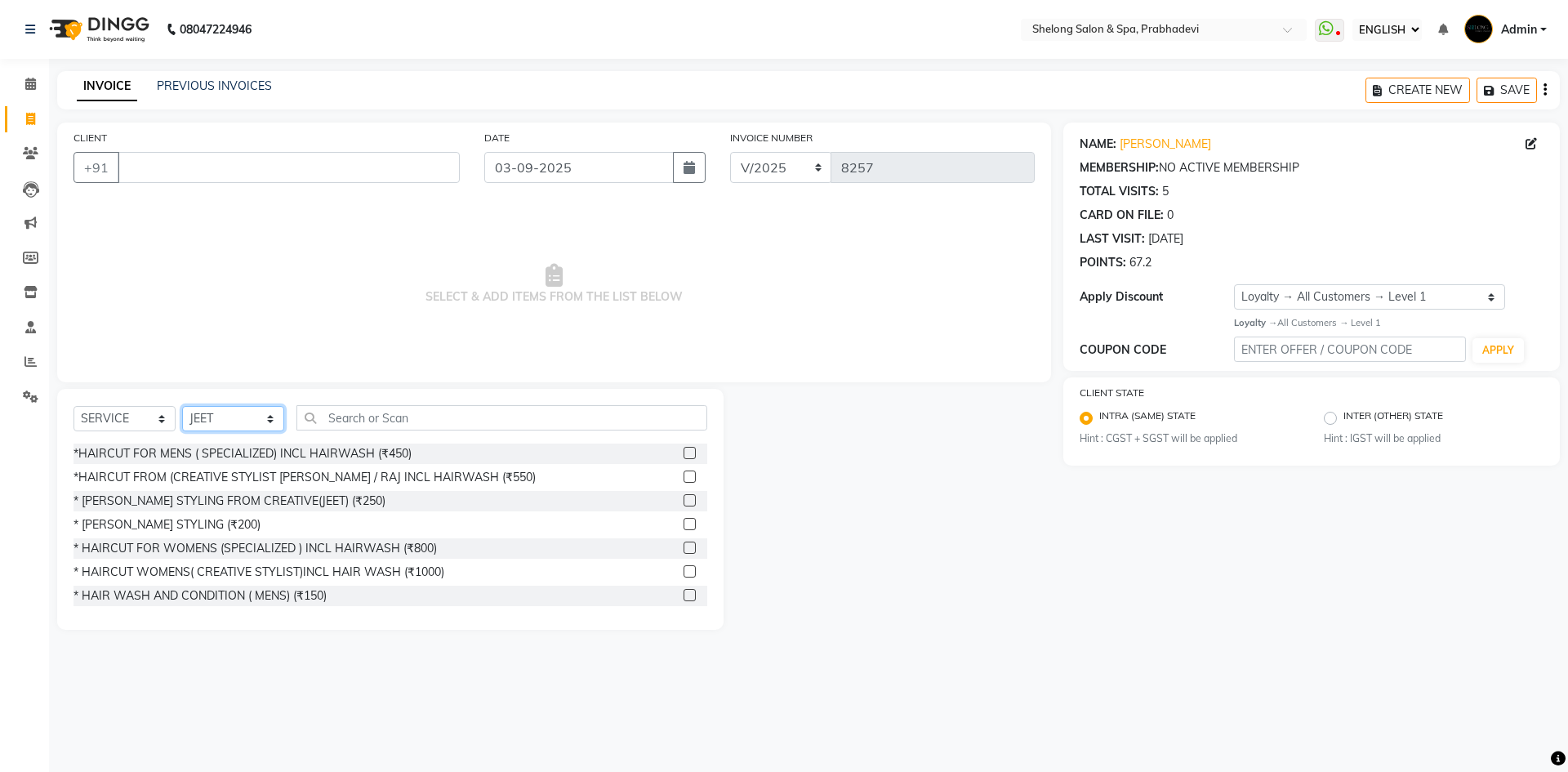
click at [260, 426] on select "SELECT STYLIST ( [PERSON_NAME] ) ( [PERSON_NAME] ) [PERSON_NAME] fojdur [PERSON…" at bounding box center [233, 418] width 102 height 25
select select "61600"
click at [182, 406] on select "SELECT STYLIST ( [PERSON_NAME] ) ( [PERSON_NAME] ) [PERSON_NAME] fojdur [PERSON…" at bounding box center [233, 418] width 102 height 25
click at [415, 409] on input "text" at bounding box center [502, 418] width 410 height 25
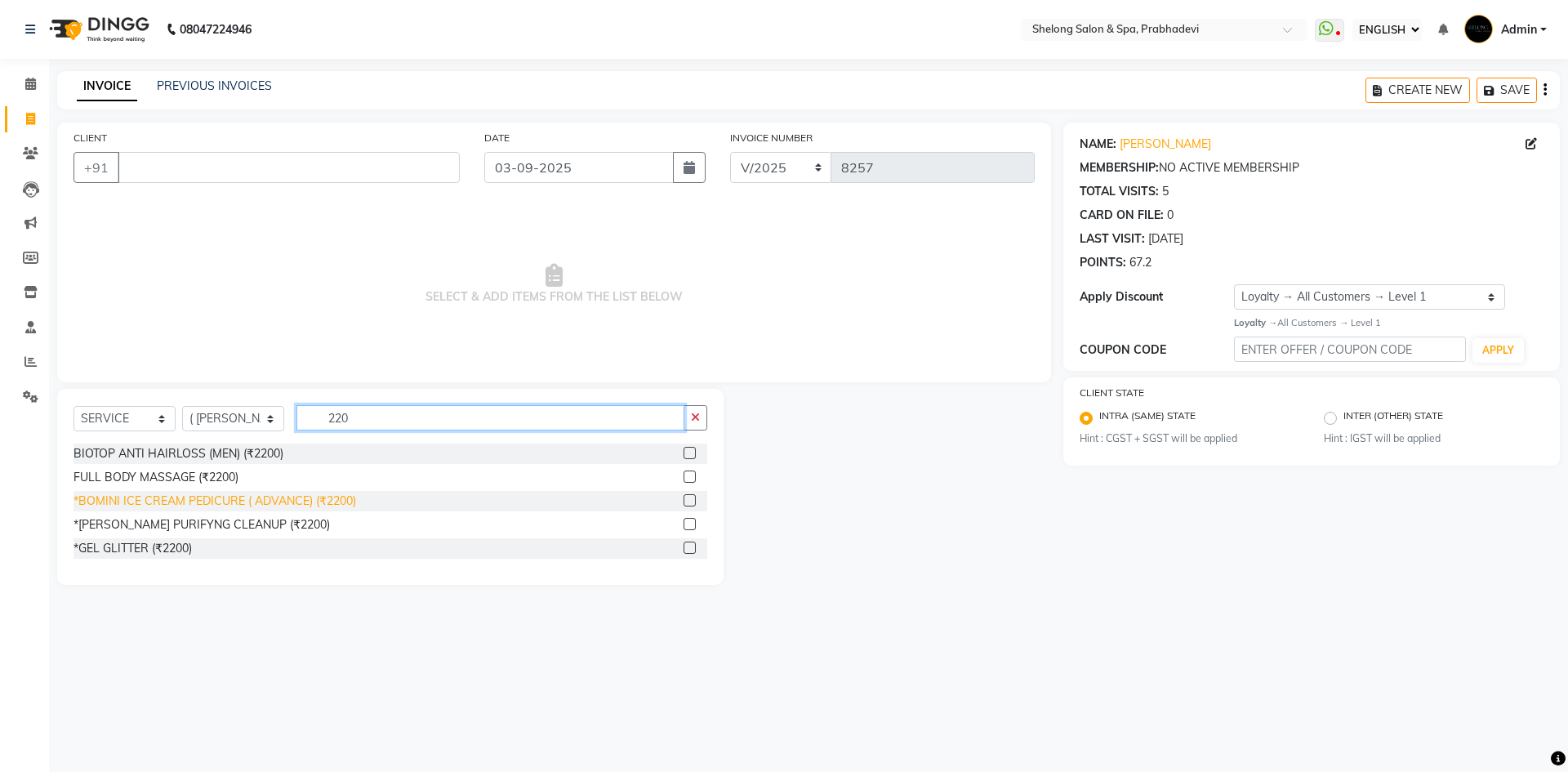
type input "220"
click at [232, 500] on div "*BOMINI ICE CREAM PEDICURE ( ADVANCE) (₹2200)" at bounding box center [215, 502] width 282 height 18
checkbox input "false"
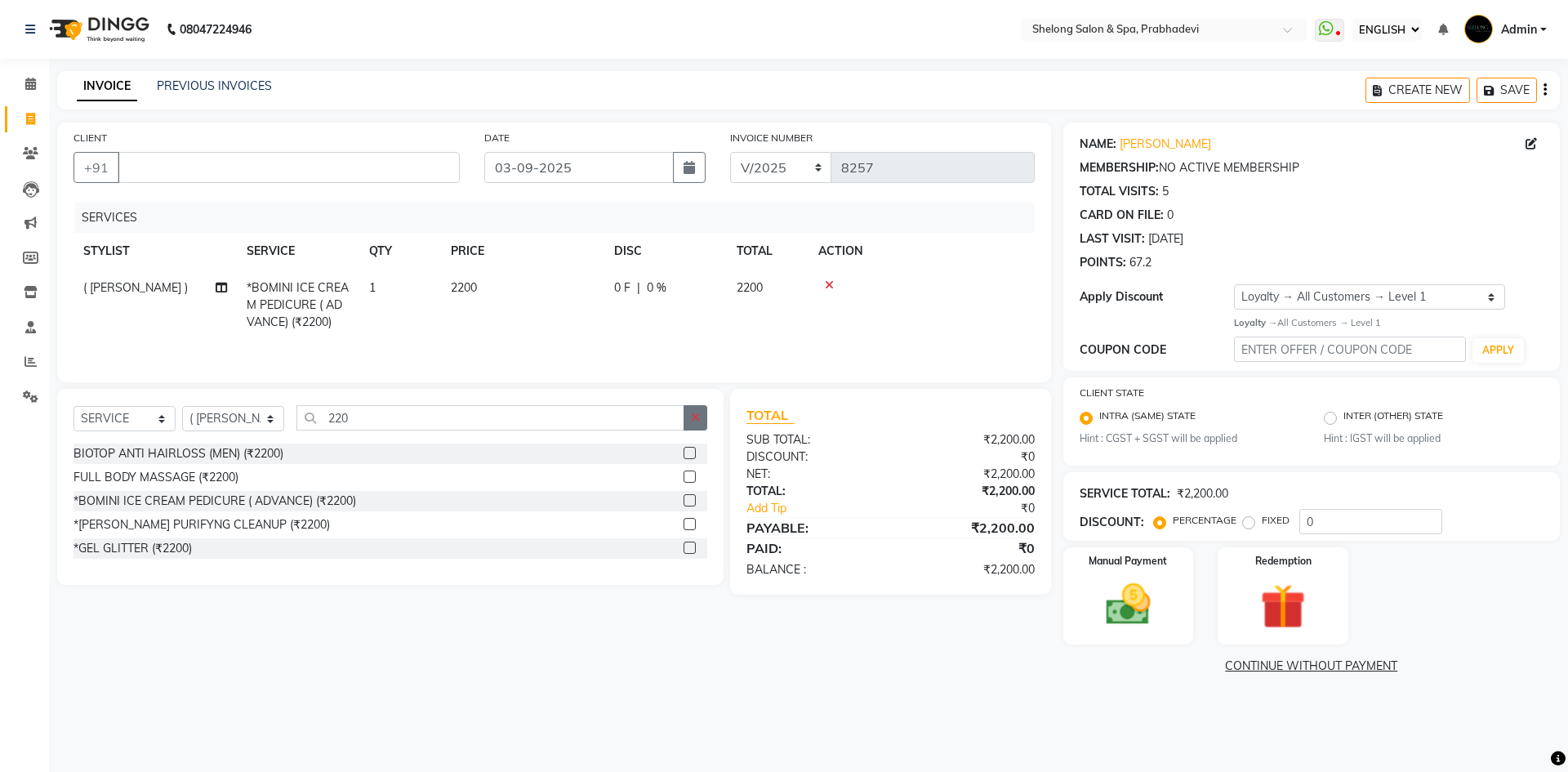
click at [695, 420] on icon "button" at bounding box center [695, 417] width 9 height 11
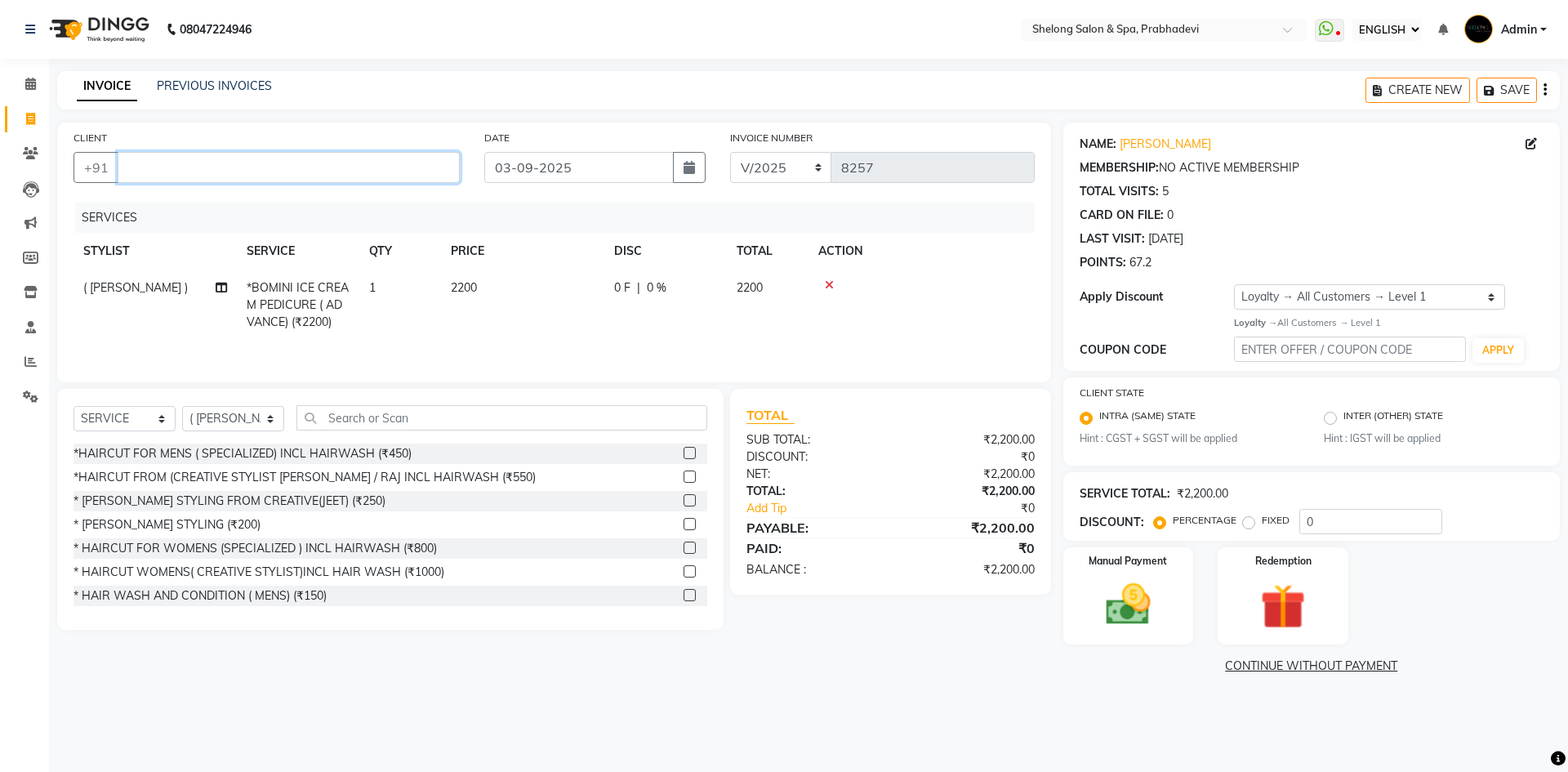
click at [341, 173] on input "CLIENT" at bounding box center [289, 167] width 342 height 31
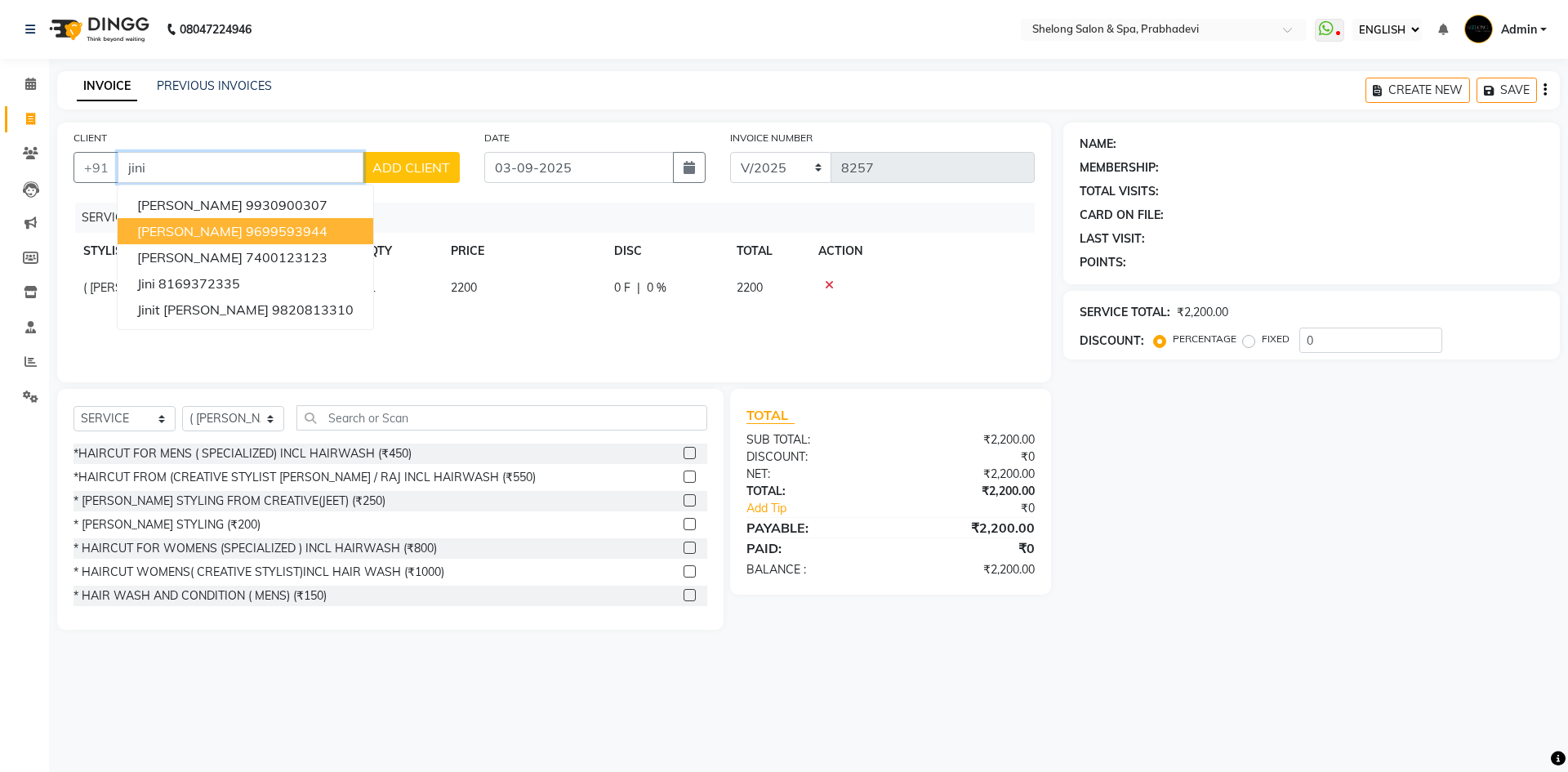
click at [260, 226] on ngb-highlight "9699593944" at bounding box center [286, 231] width 82 height 17
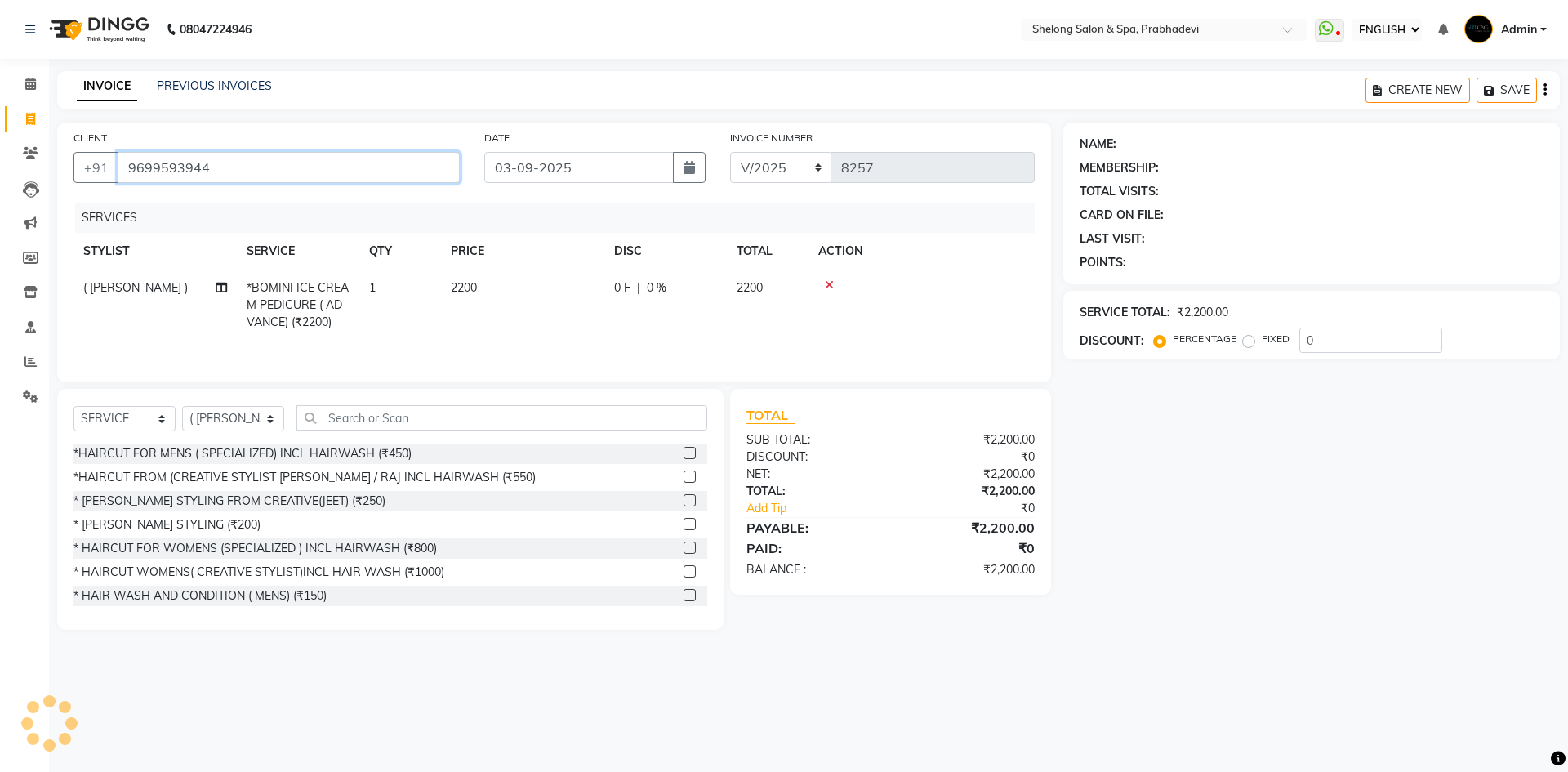
type input "9699593944"
type input "20"
select select "2: Object"
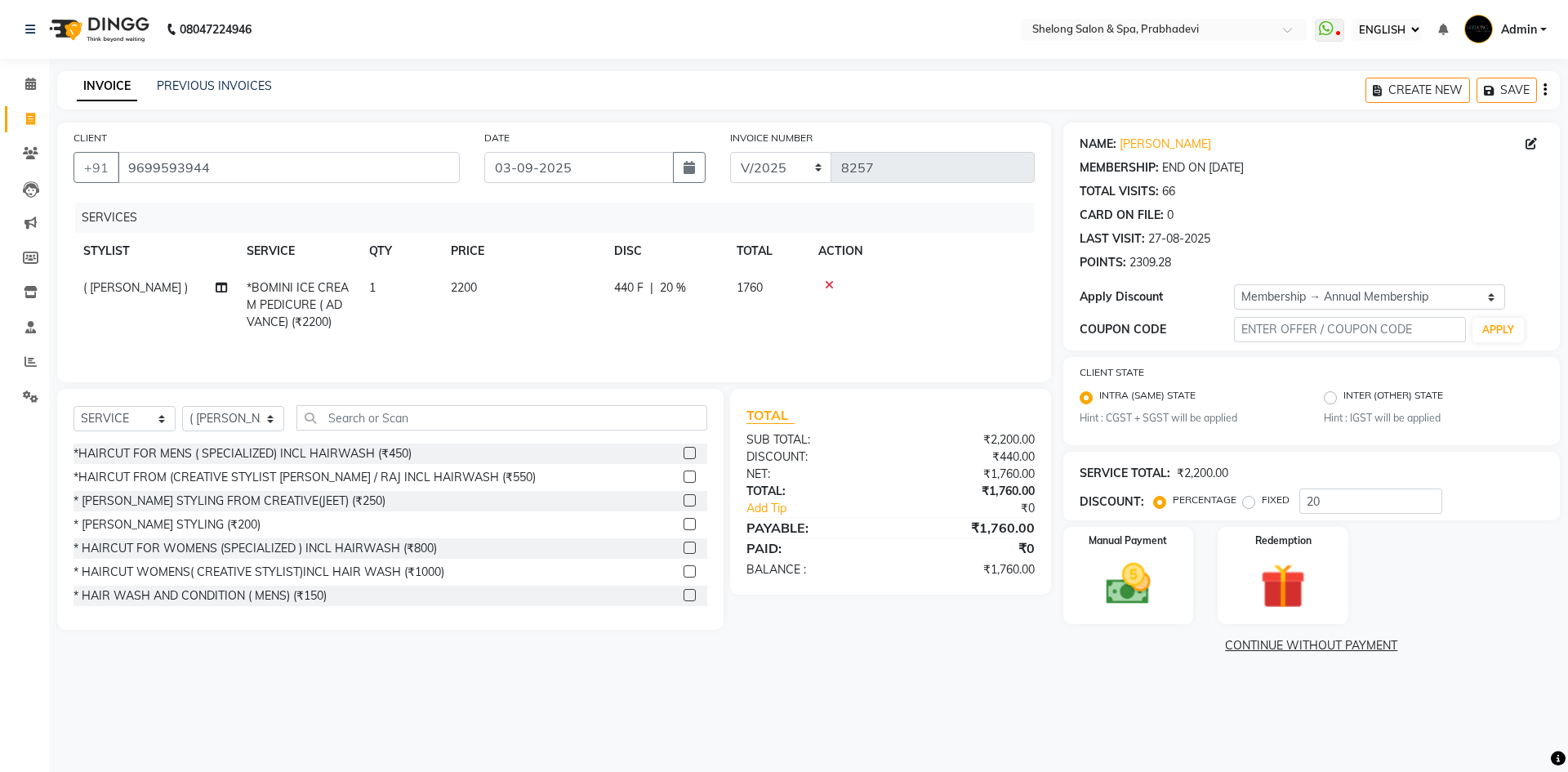
click at [831, 282] on icon at bounding box center [830, 285] width 9 height 11
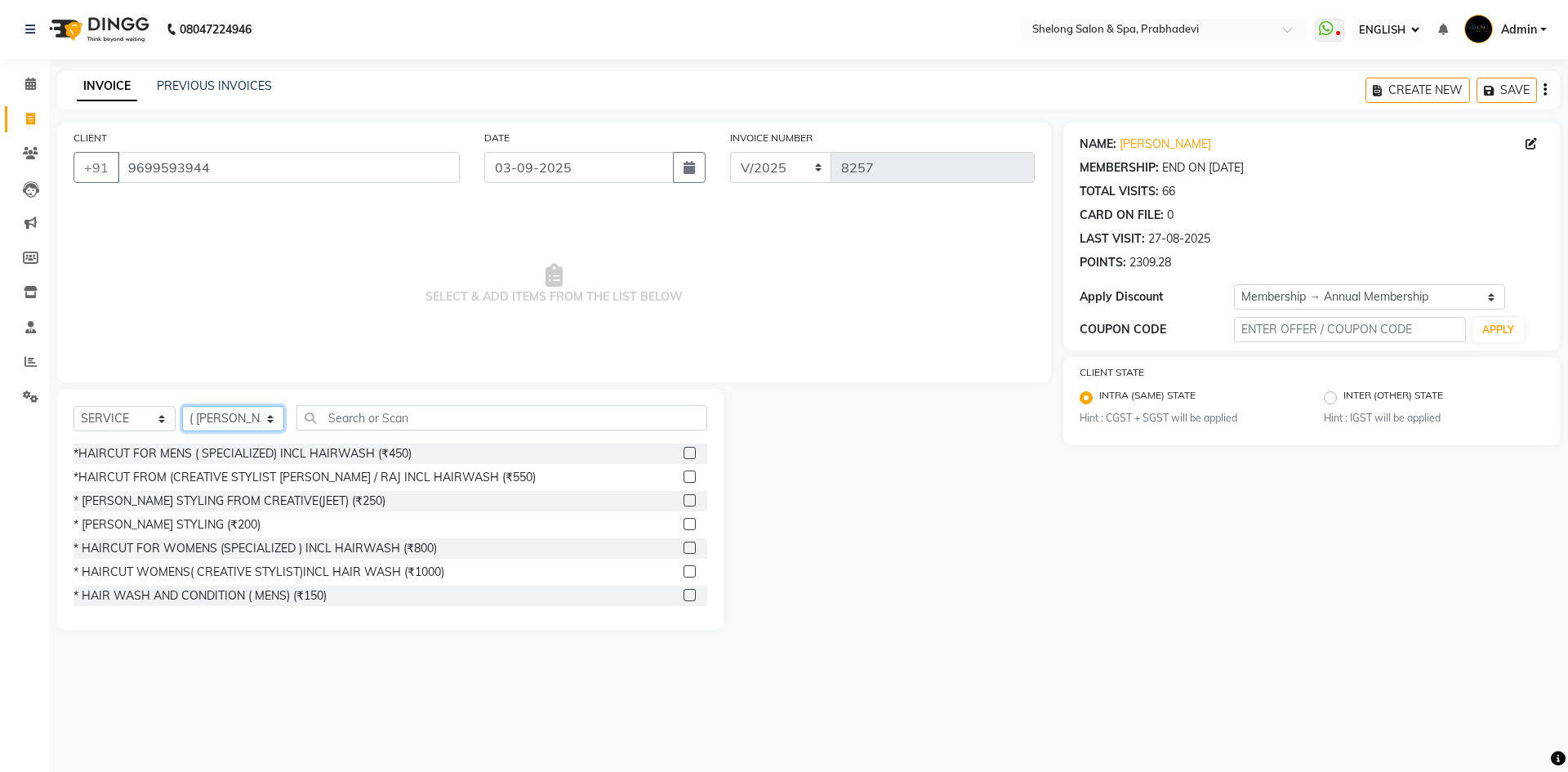
click at [262, 415] on select "SELECT STYLIST ( [PERSON_NAME] ) ( [PERSON_NAME] ) [PERSON_NAME] fojdur [PERSON…" at bounding box center [233, 418] width 102 height 25
select select "66706"
click at [182, 406] on select "SELECT STYLIST ( [PERSON_NAME] ) ( [PERSON_NAME] ) [PERSON_NAME] fojdur [PERSON…" at bounding box center [233, 418] width 102 height 25
click at [184, 527] on div "* [PERSON_NAME] STYLING (₹200)" at bounding box center [167, 525] width 187 height 18
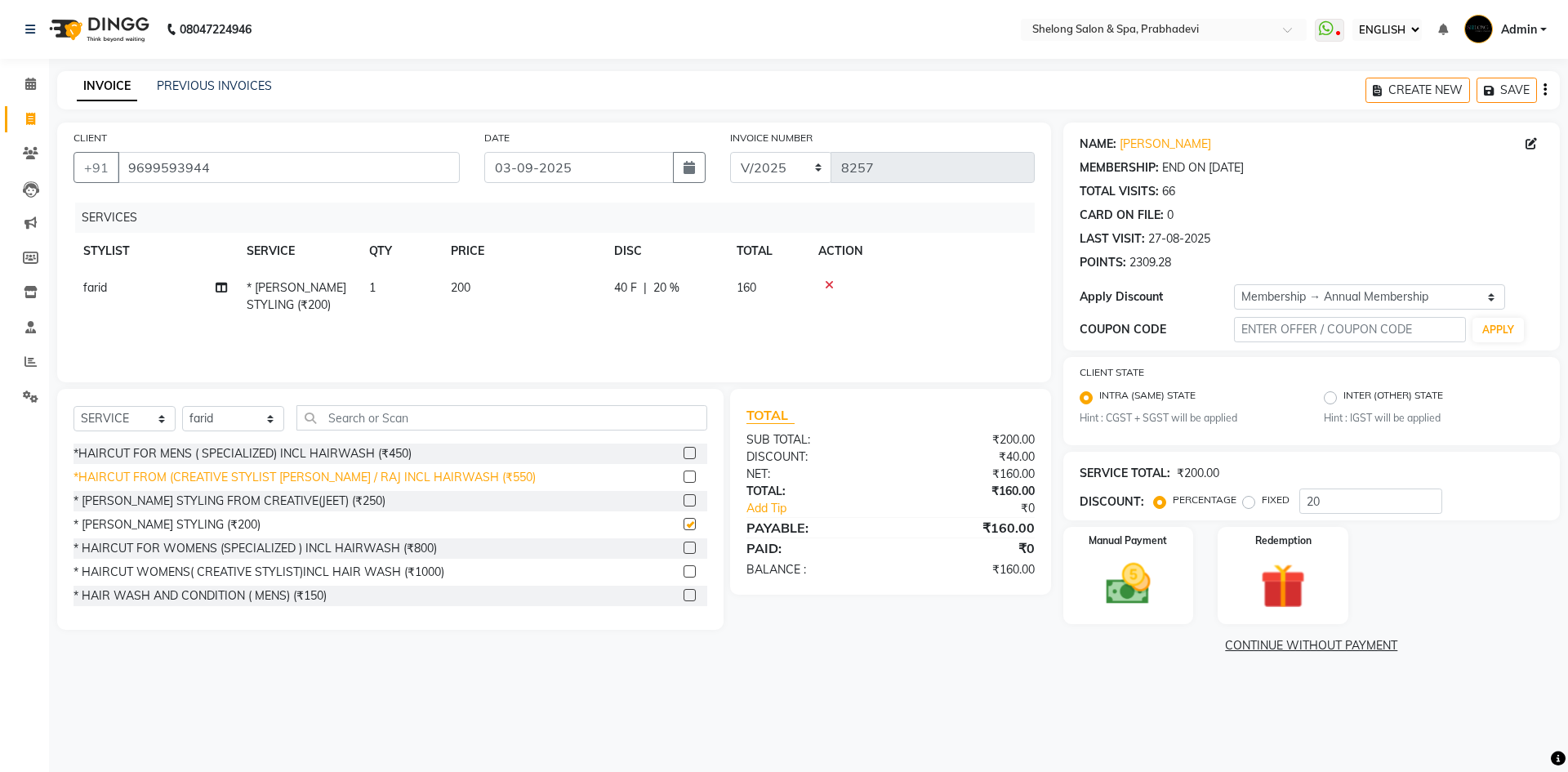
checkbox input "false"
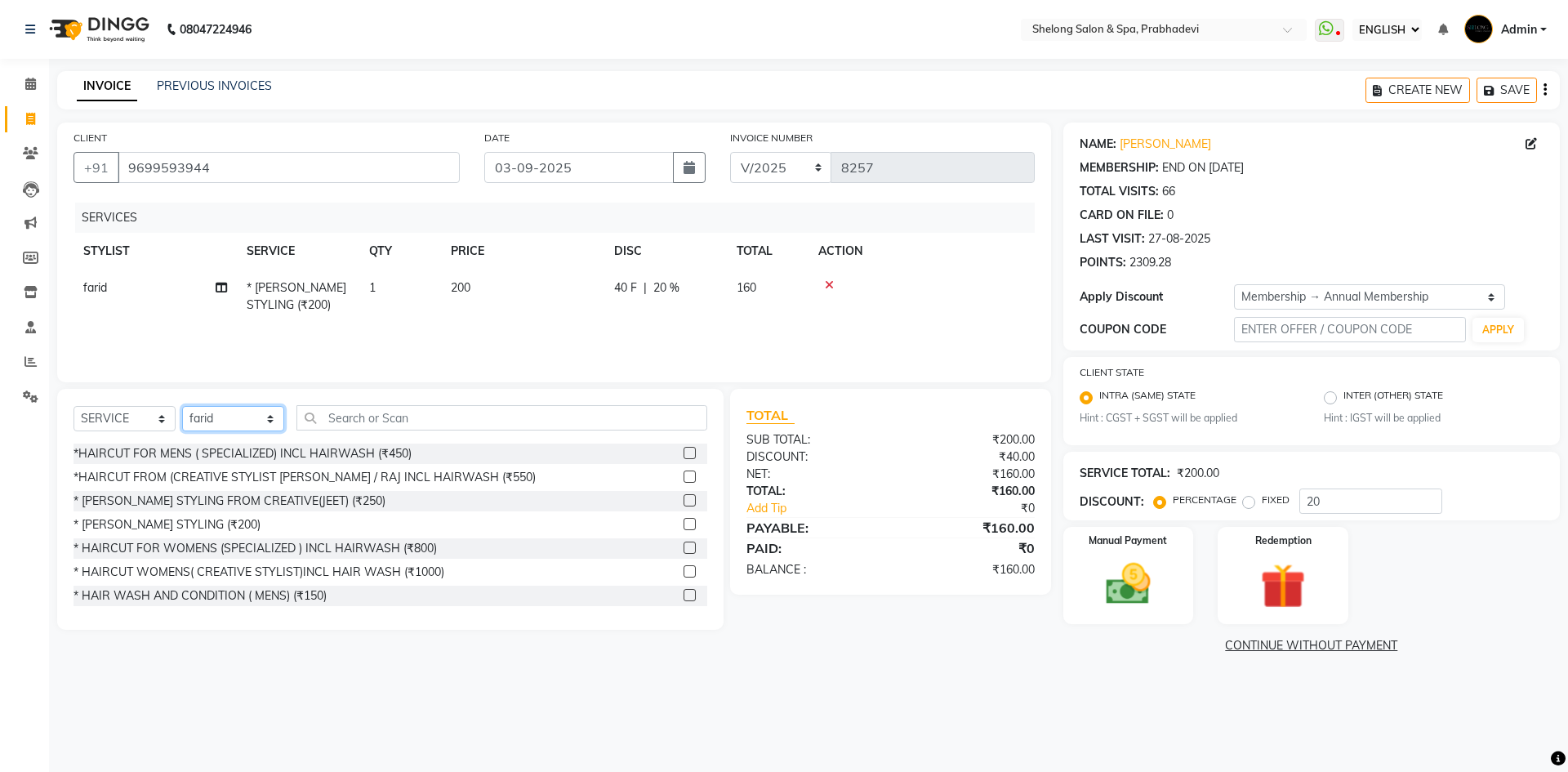
click at [258, 414] on select "SELECT STYLIST ( [PERSON_NAME] ) ( [PERSON_NAME] ) [PERSON_NAME] fojdur [PERSON…" at bounding box center [233, 418] width 102 height 25
select select "24970"
click at [182, 406] on select "SELECT STYLIST ( [PERSON_NAME] ) ( [PERSON_NAME] ) [PERSON_NAME] fojdur [PERSON…" at bounding box center [233, 418] width 102 height 25
click at [289, 450] on div "*HAIRCUT FOR MENS ( SPECIALIZED) INCL HAIRWASH (₹450)" at bounding box center [243, 454] width 339 height 18
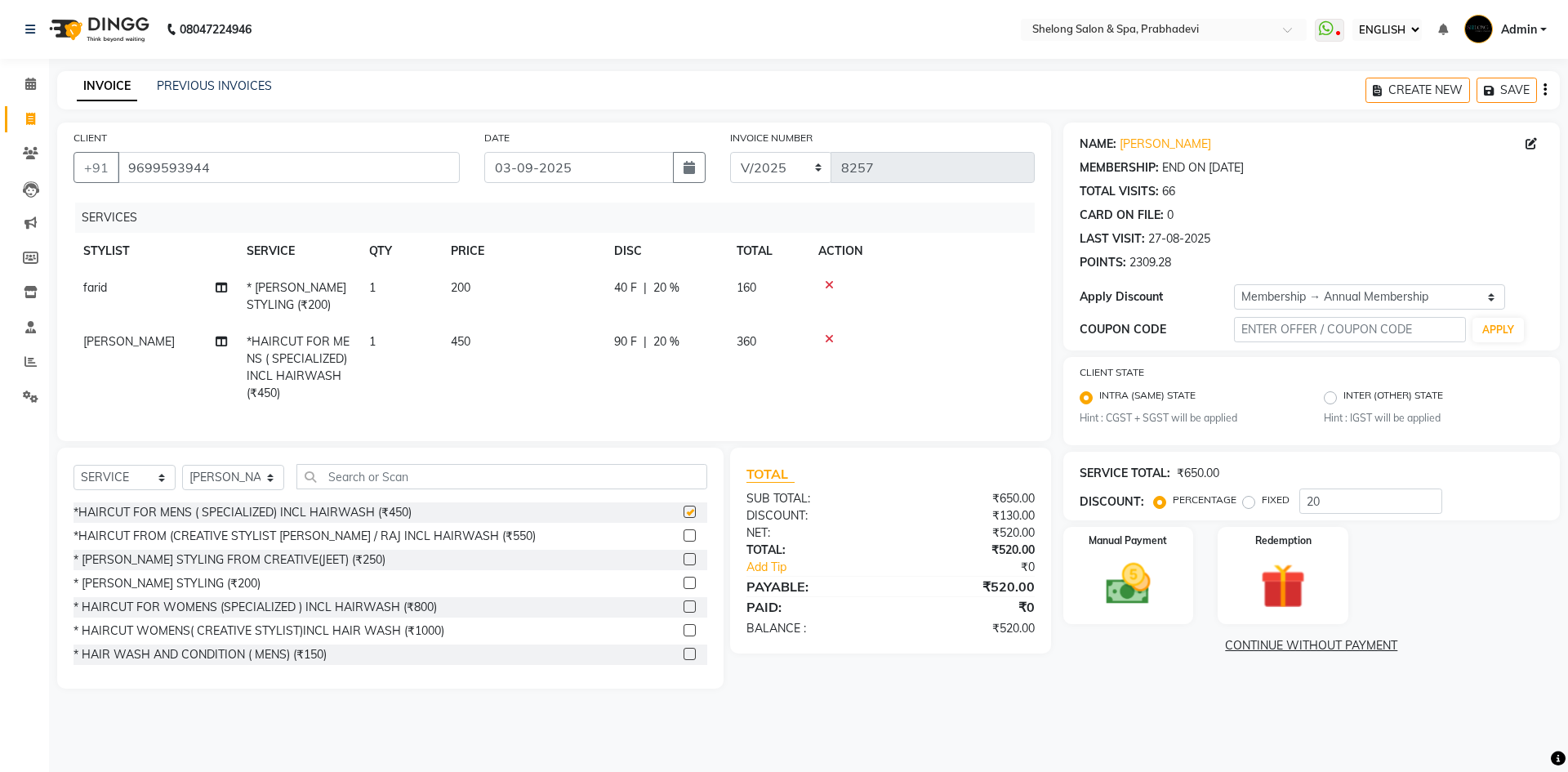
checkbox input "false"
click at [280, 165] on input "9699593944" at bounding box center [289, 167] width 342 height 31
type input "969959394"
type input "0"
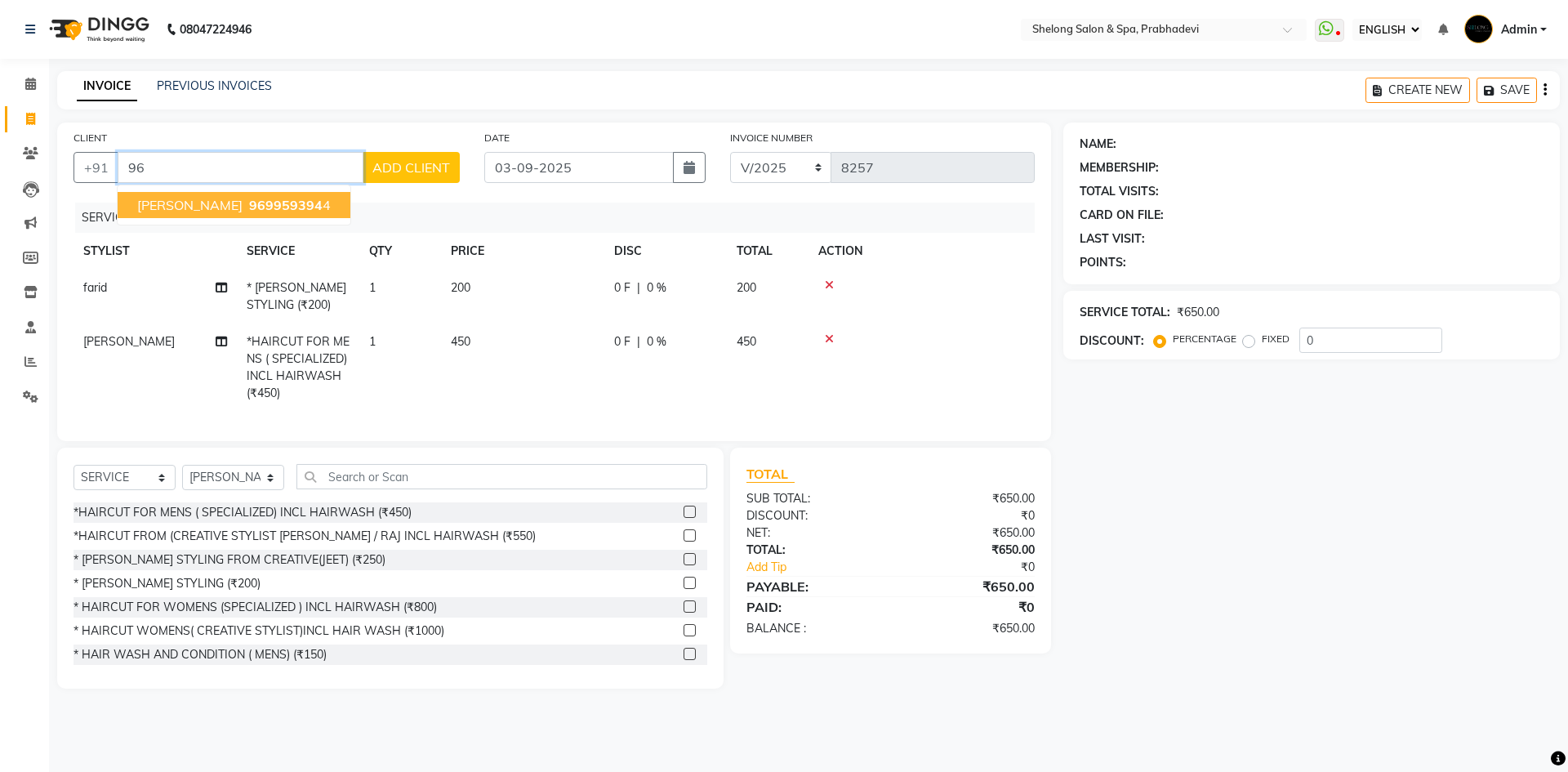
type input "9"
click at [217, 208] on button "VINIT JADAV 9167798 205" at bounding box center [233, 205] width 232 height 26
type input "9167798205"
select select "2: Object"
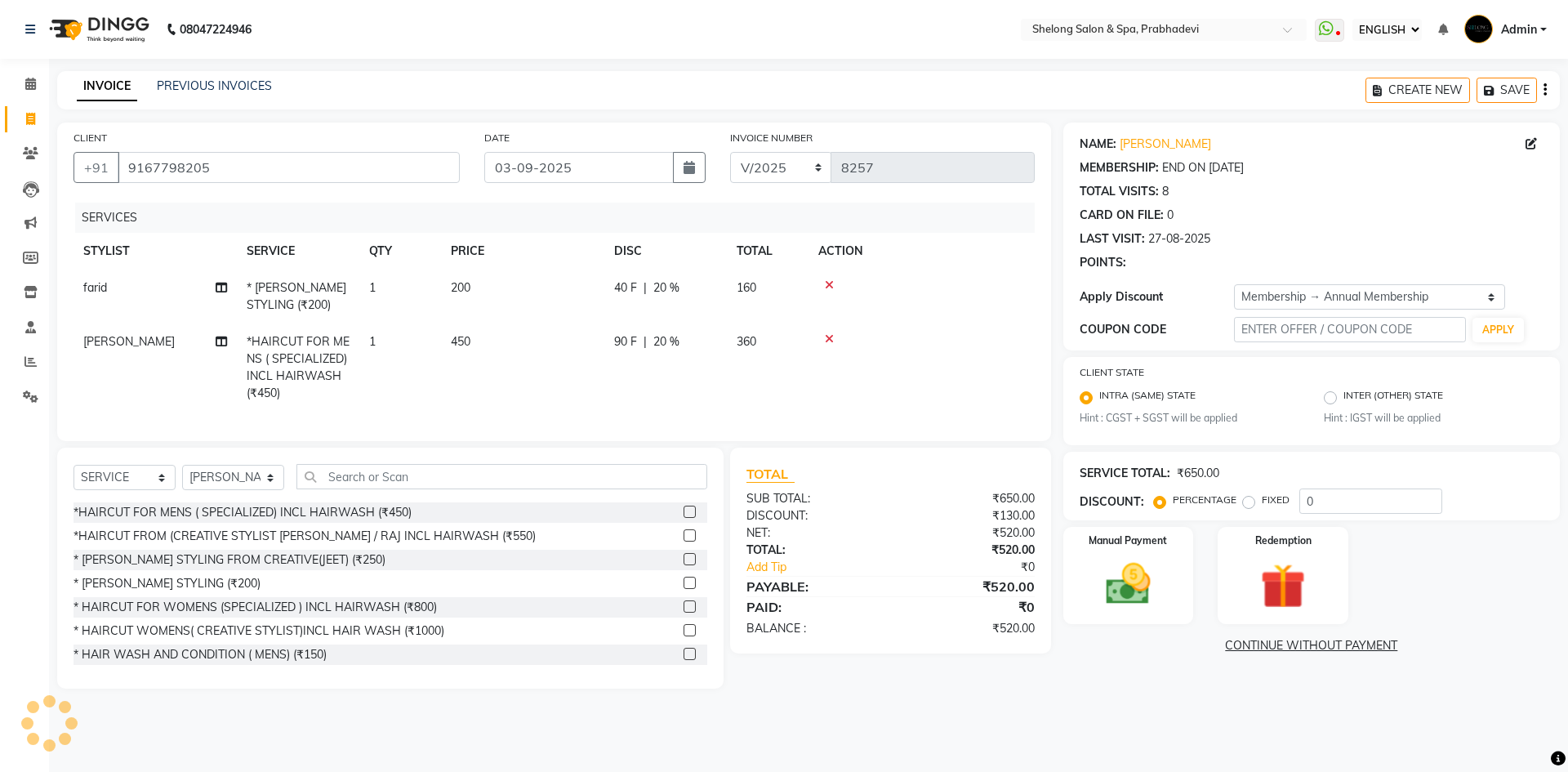
type input "20"
drag, startPoint x: 1113, startPoint y: 586, endPoint x: 1119, endPoint y: 606, distance: 20.9
click at [1113, 589] on img at bounding box center [1128, 584] width 76 height 54
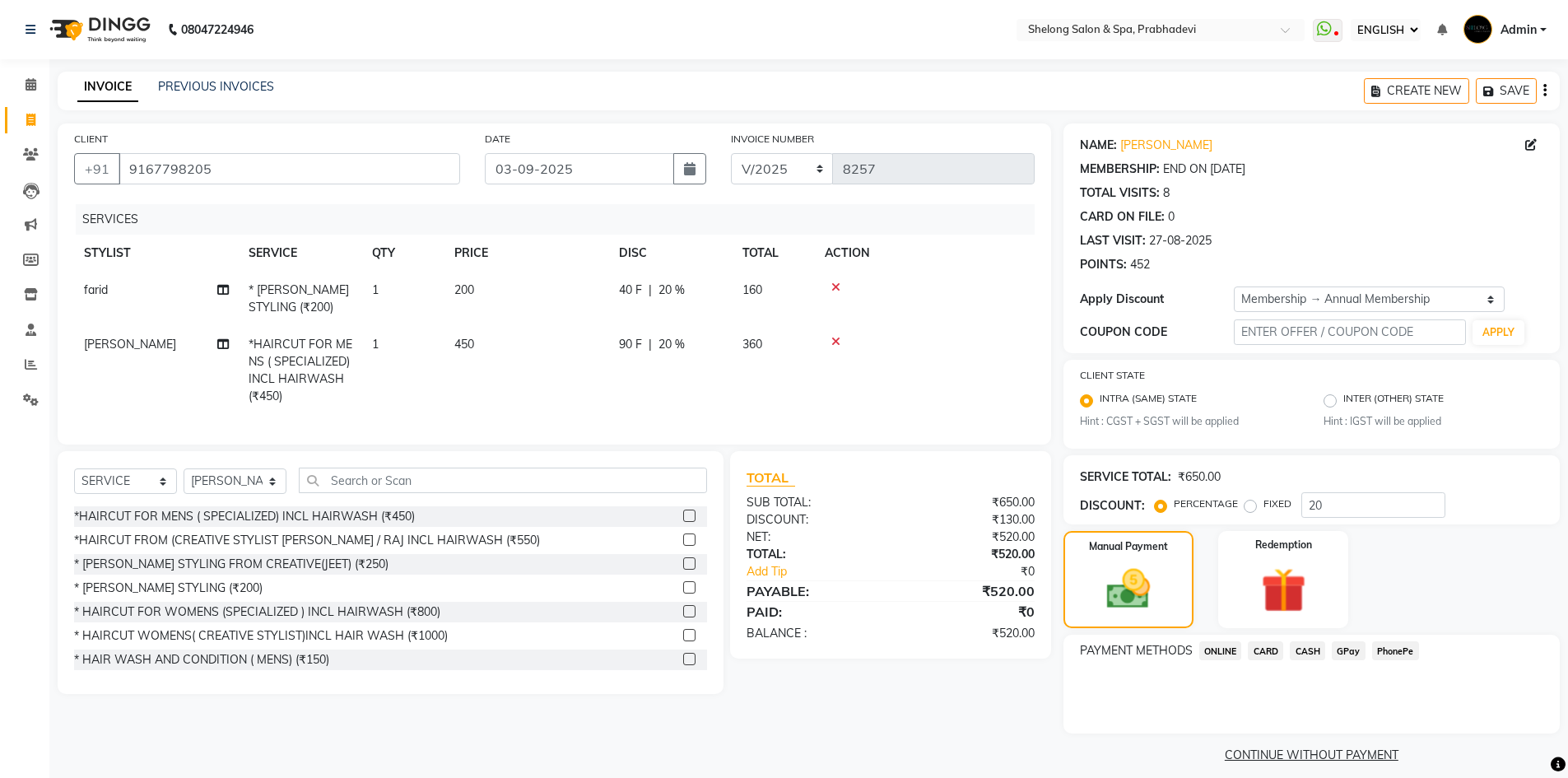
click at [1345, 649] on span "GPay" at bounding box center [1349, 651] width 34 height 19
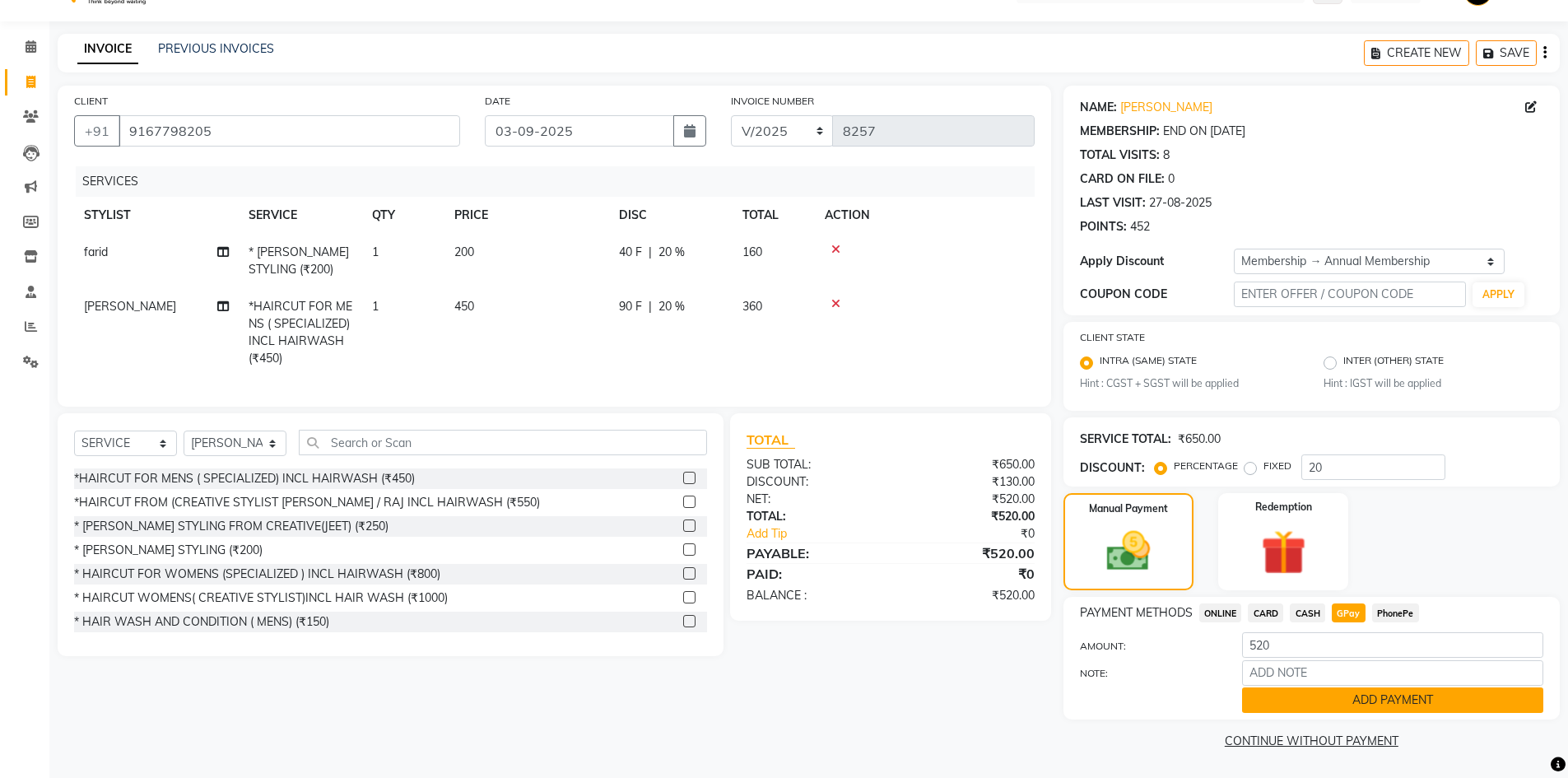
click at [1346, 698] on button "ADD PAYMENT" at bounding box center [1392, 700] width 301 height 26
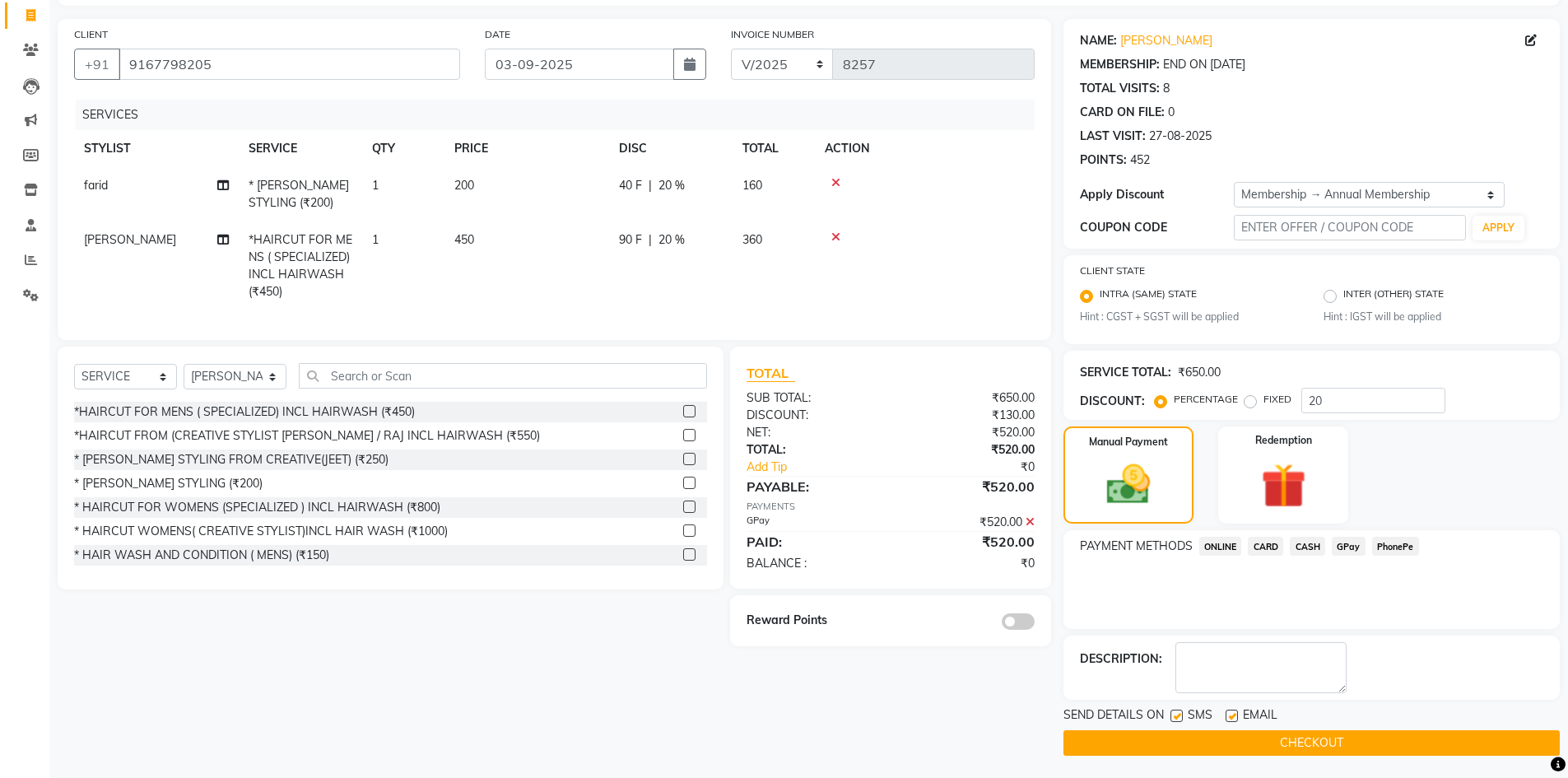
scroll to position [107, 0]
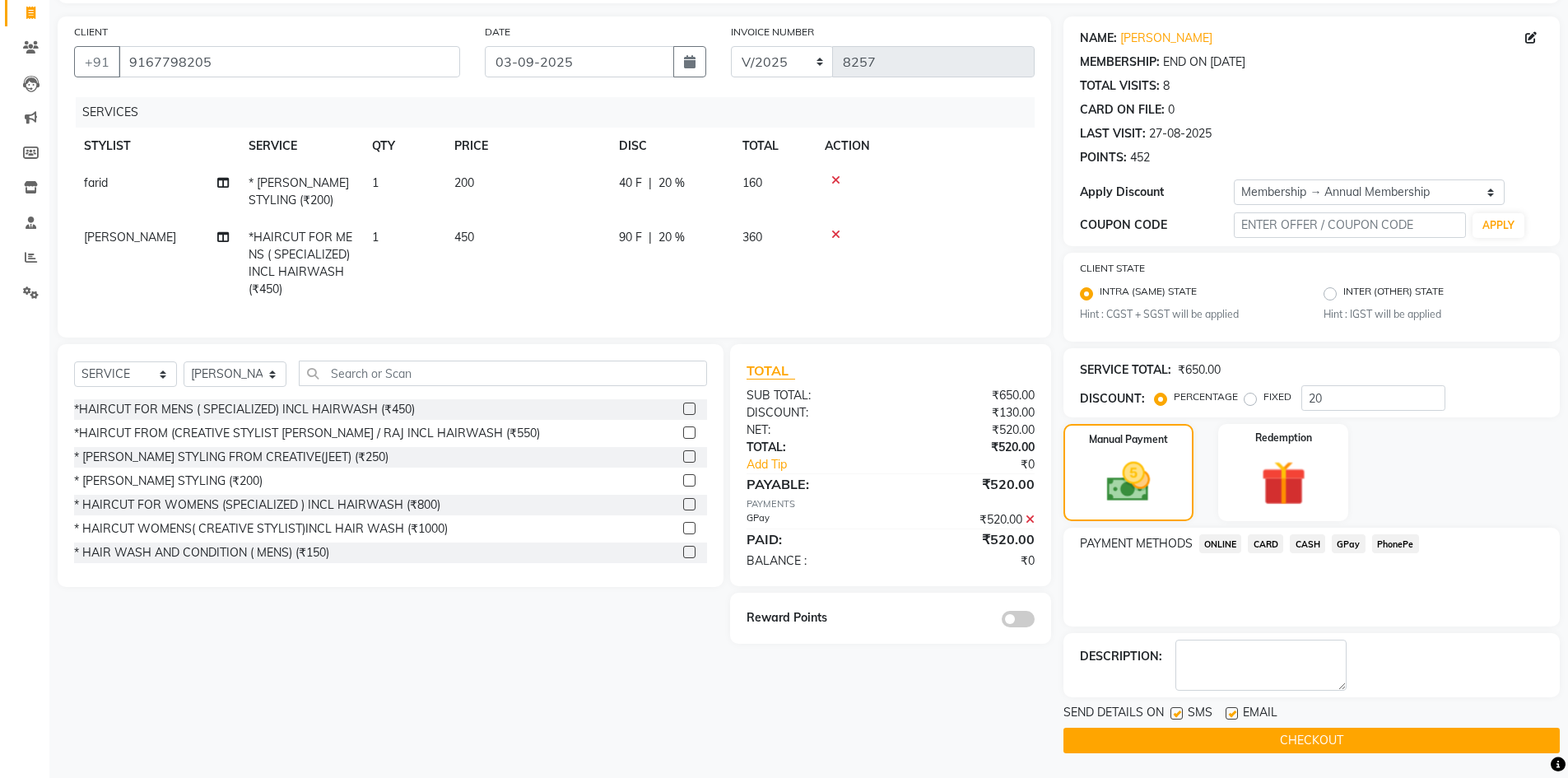
click at [1020, 628] on span at bounding box center [1017, 619] width 33 height 17
click at [1035, 622] on input "checkbox" at bounding box center [1035, 622] width 0 height 0
click at [1168, 728] on button "CHECKOUT" at bounding box center [1312, 740] width 497 height 26
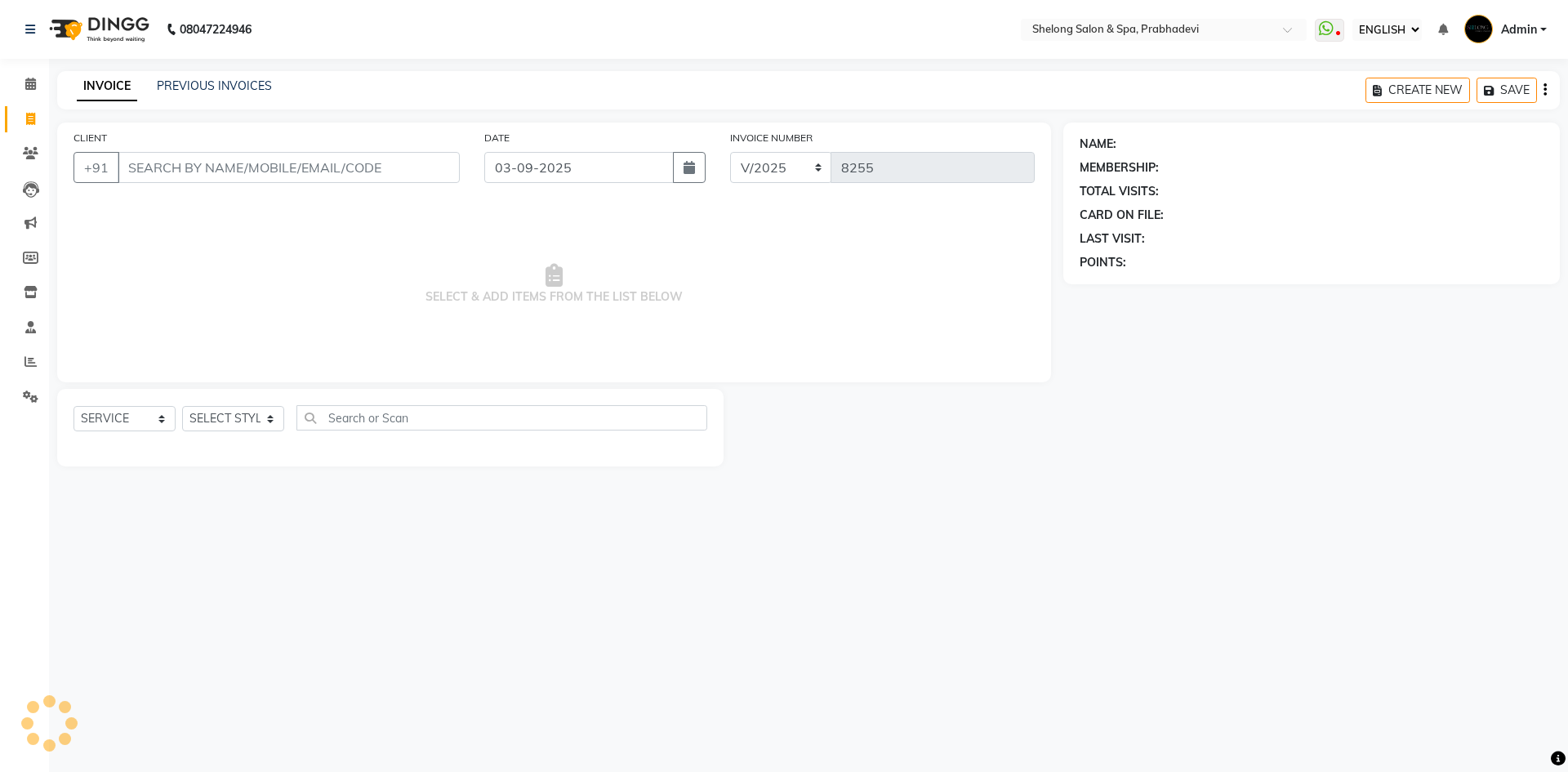
select select "ec"
select select "service"
select select "16092"
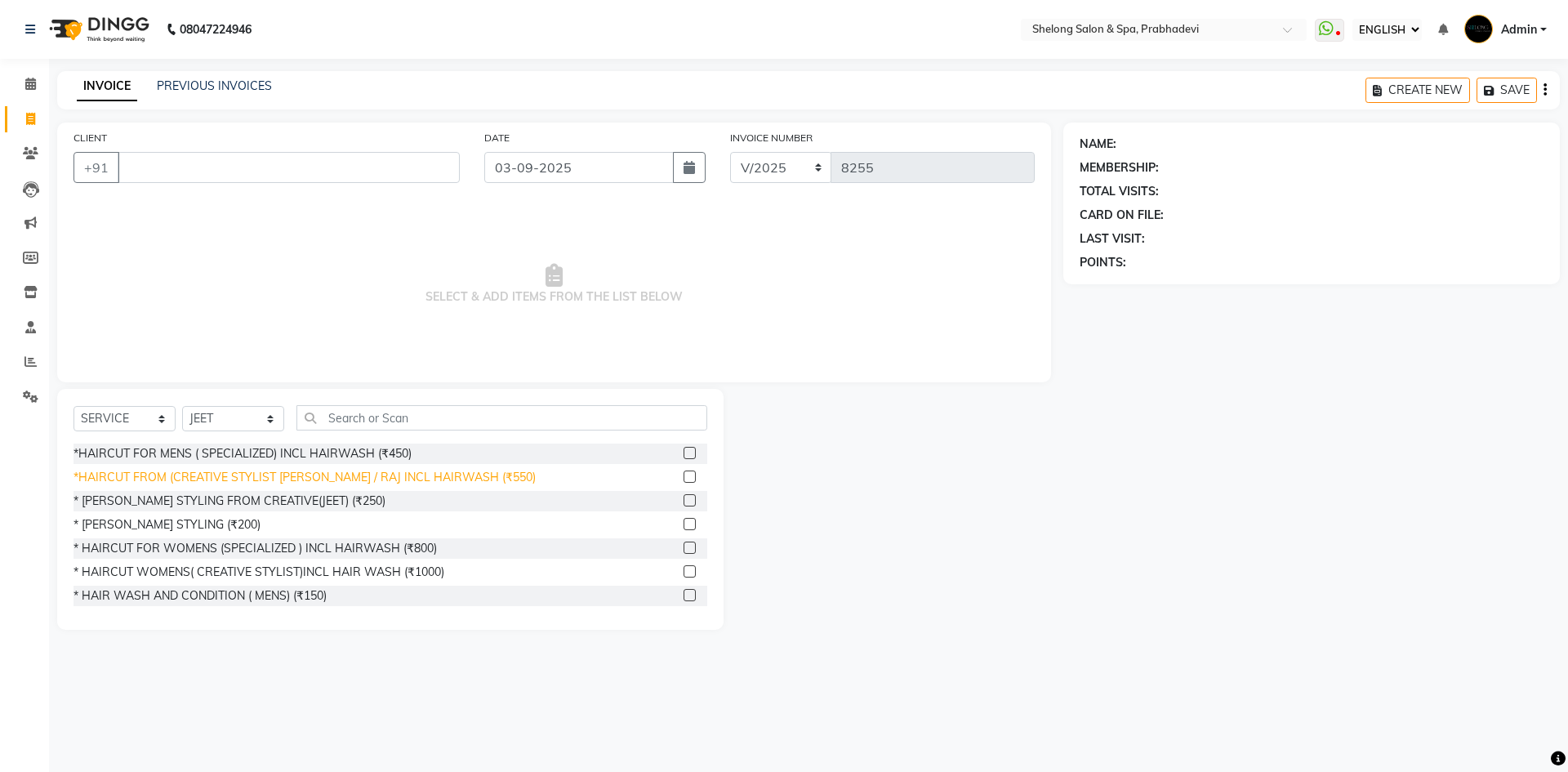
click at [212, 482] on div "*HAIRCUT FROM (CREATIVE STYLIST [PERSON_NAME] / RAJ INCL HAIRWASH (₹550)" at bounding box center [304, 478] width 462 height 18
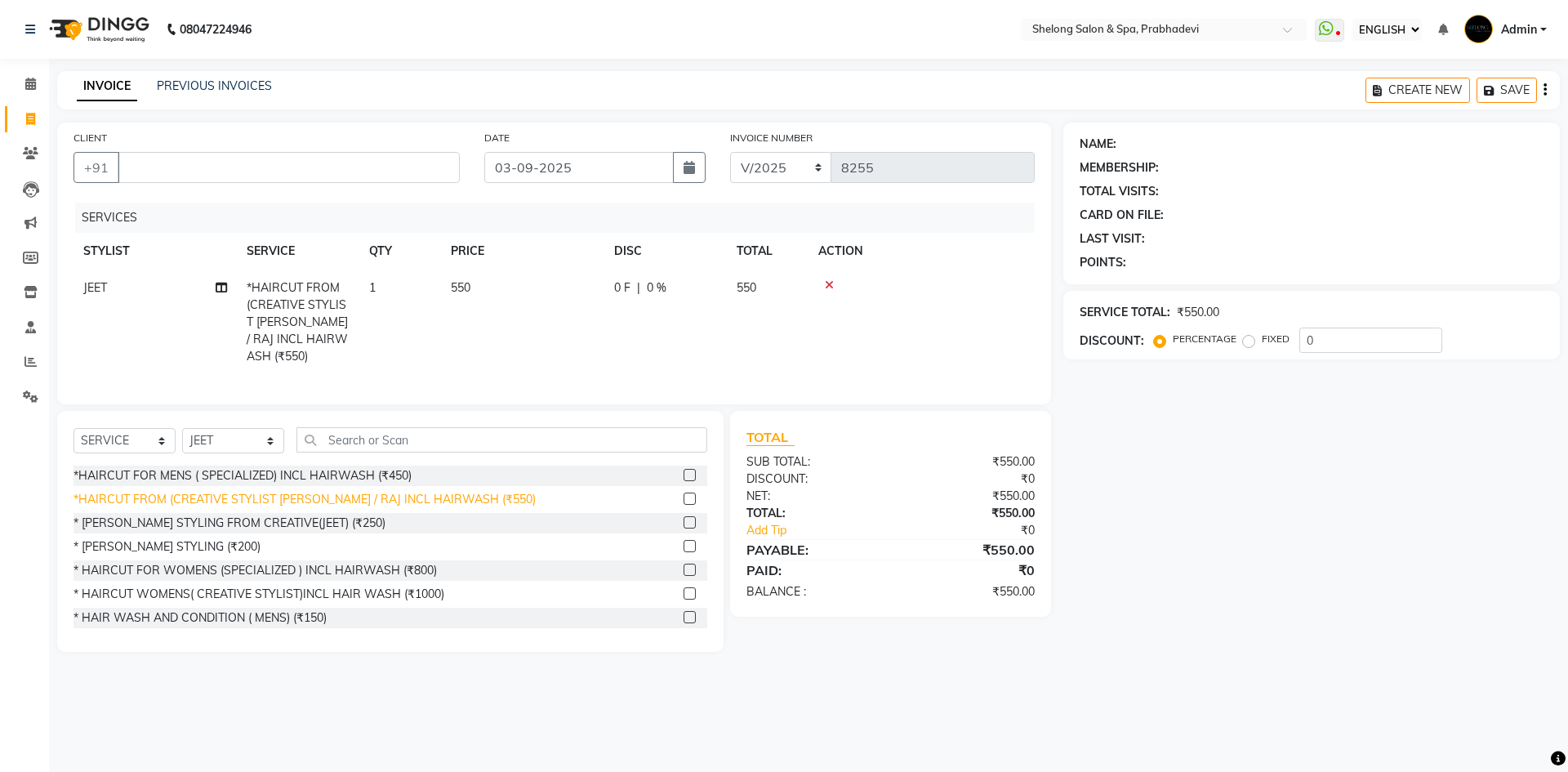
click at [222, 497] on div "*HAIRCUT FROM (CREATIVE STYLIST [PERSON_NAME] / RAJ INCL HAIRWASH (₹550)" at bounding box center [304, 500] width 462 height 18
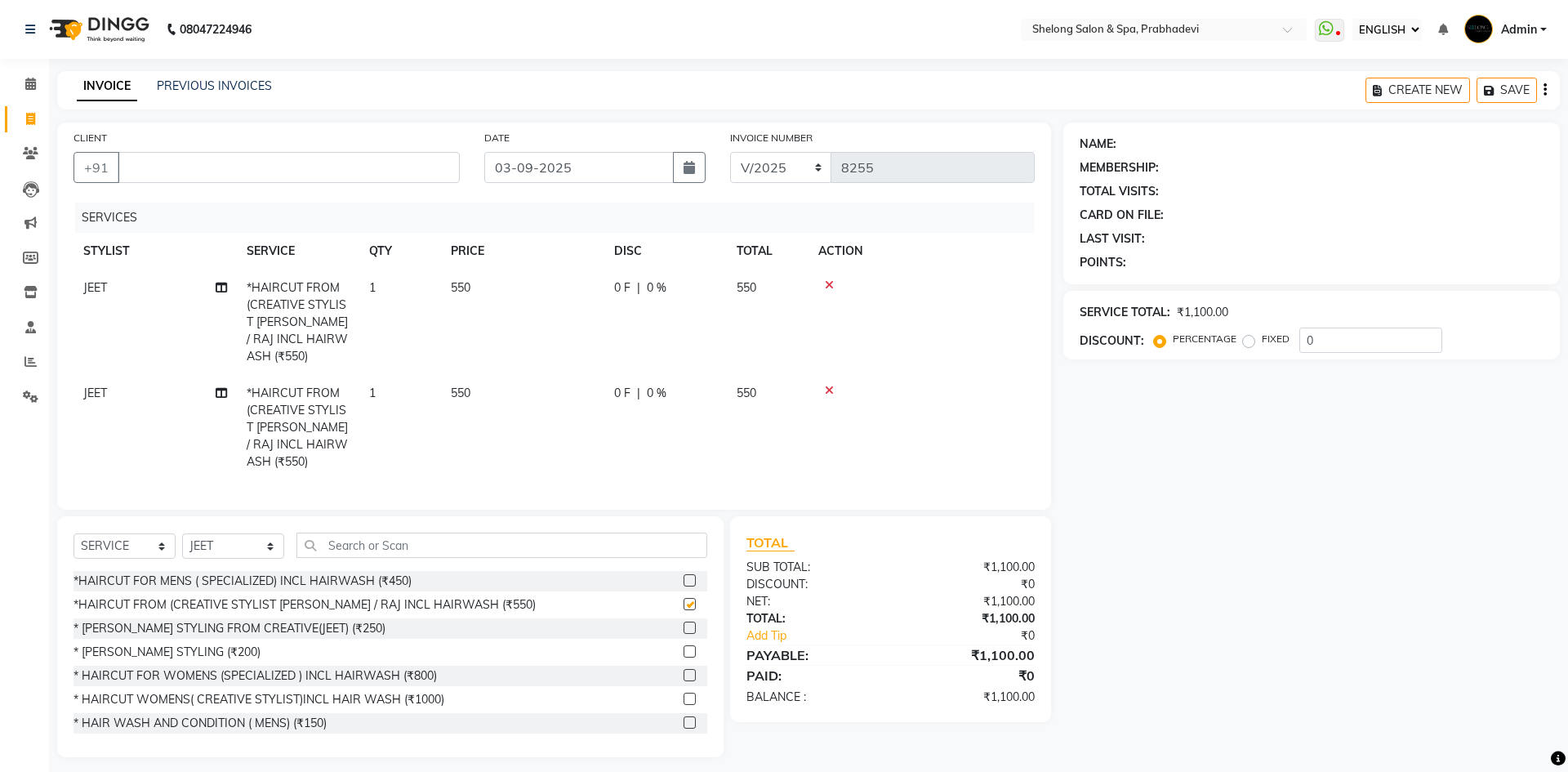
checkbox input "false"
click at [223, 533] on select "SELECT STYLIST ( [PERSON_NAME] ) ( [PERSON_NAME] ) [PERSON_NAME] fojdur [PERSON…" at bounding box center [233, 546] width 102 height 25
select select "31386"
click at [182, 533] on select "SELECT STYLIST ( [PERSON_NAME] ) ( [PERSON_NAME] ) [PERSON_NAME] fojdur [PERSON…" at bounding box center [233, 546] width 102 height 25
click at [362, 533] on input "text" at bounding box center [502, 545] width 410 height 25
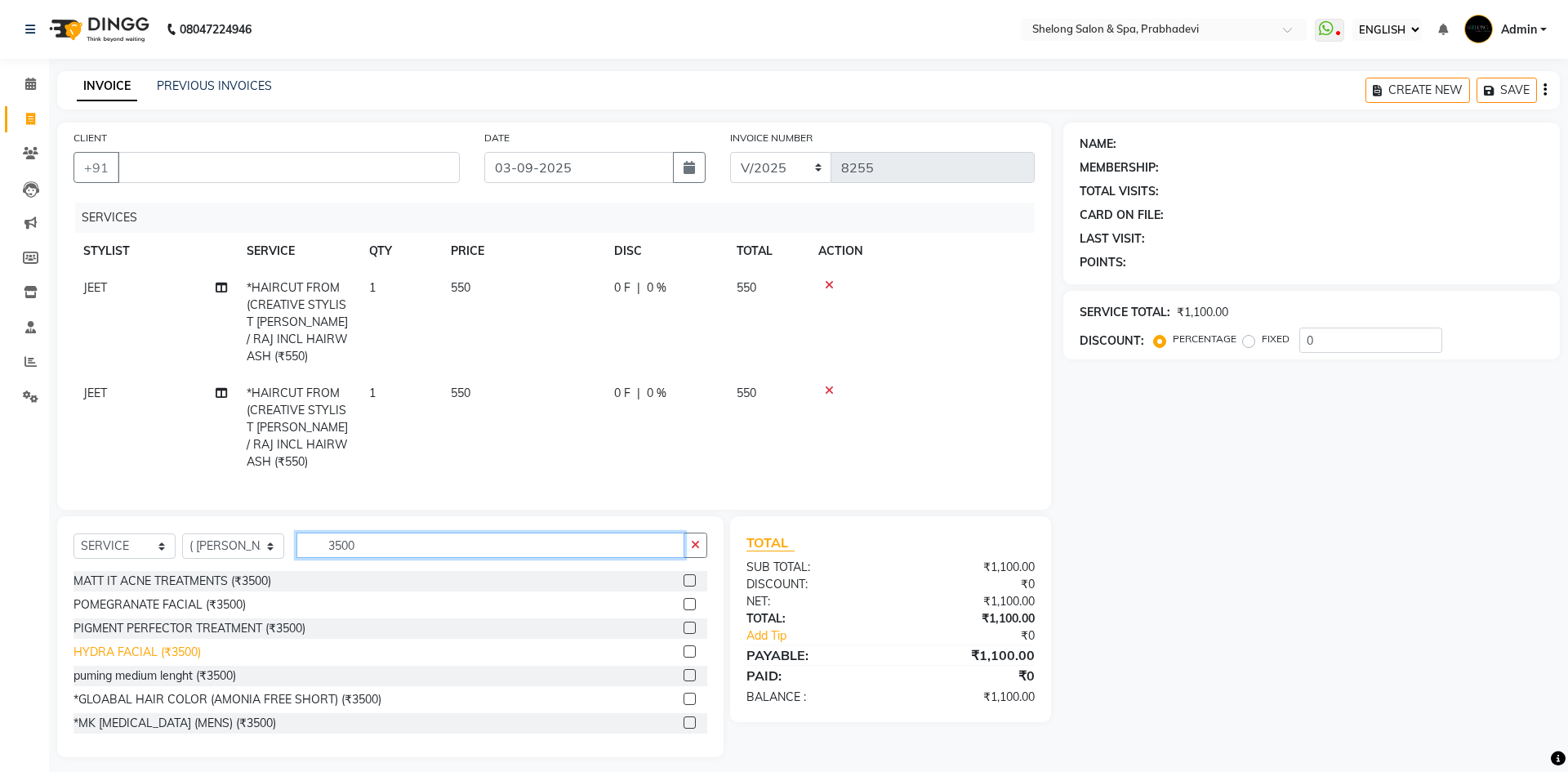
type input "3500"
click at [142, 644] on div "HYDRA FACIAL (₹3500)" at bounding box center [137, 653] width 127 height 18
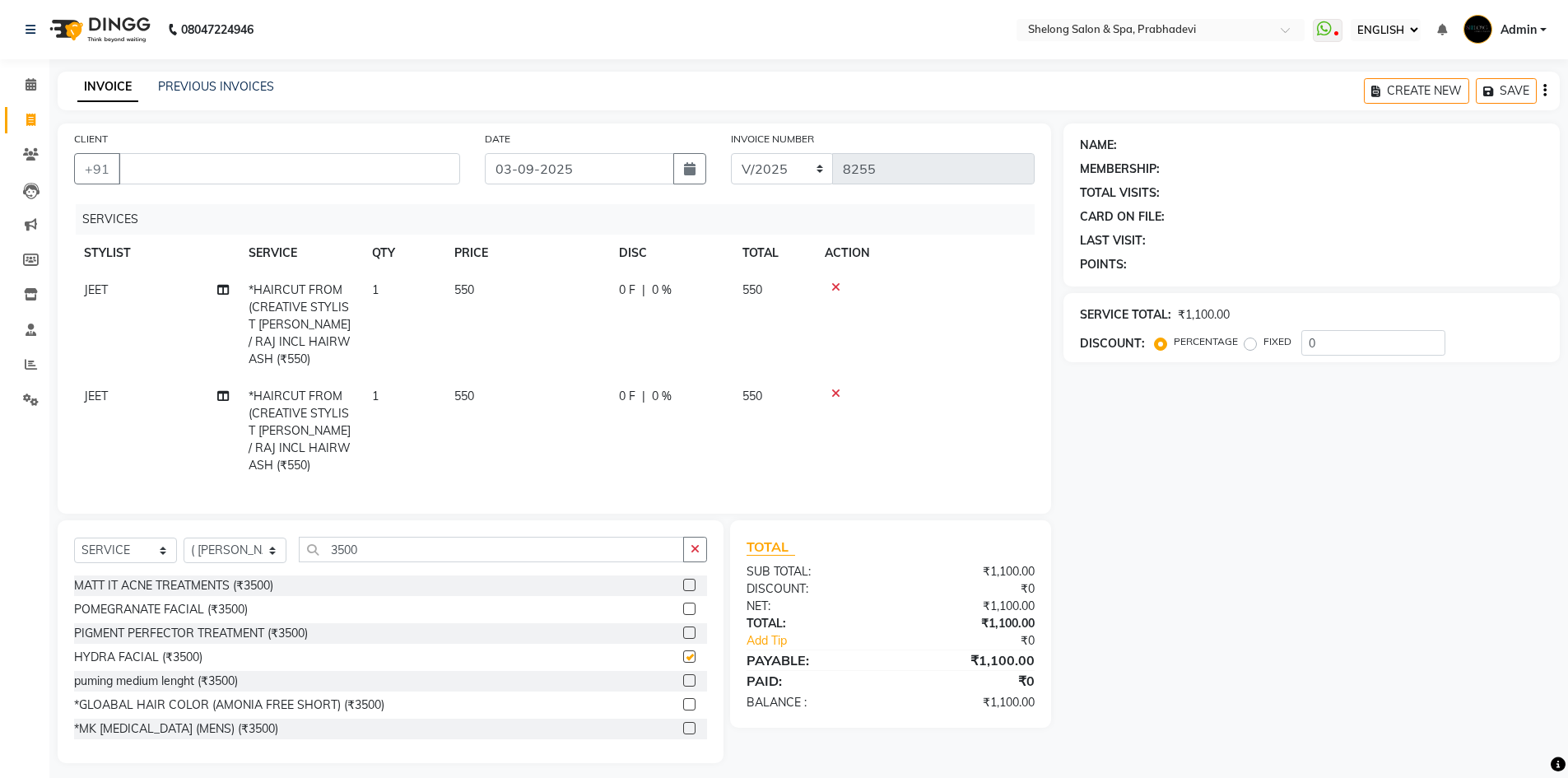
checkbox input "false"
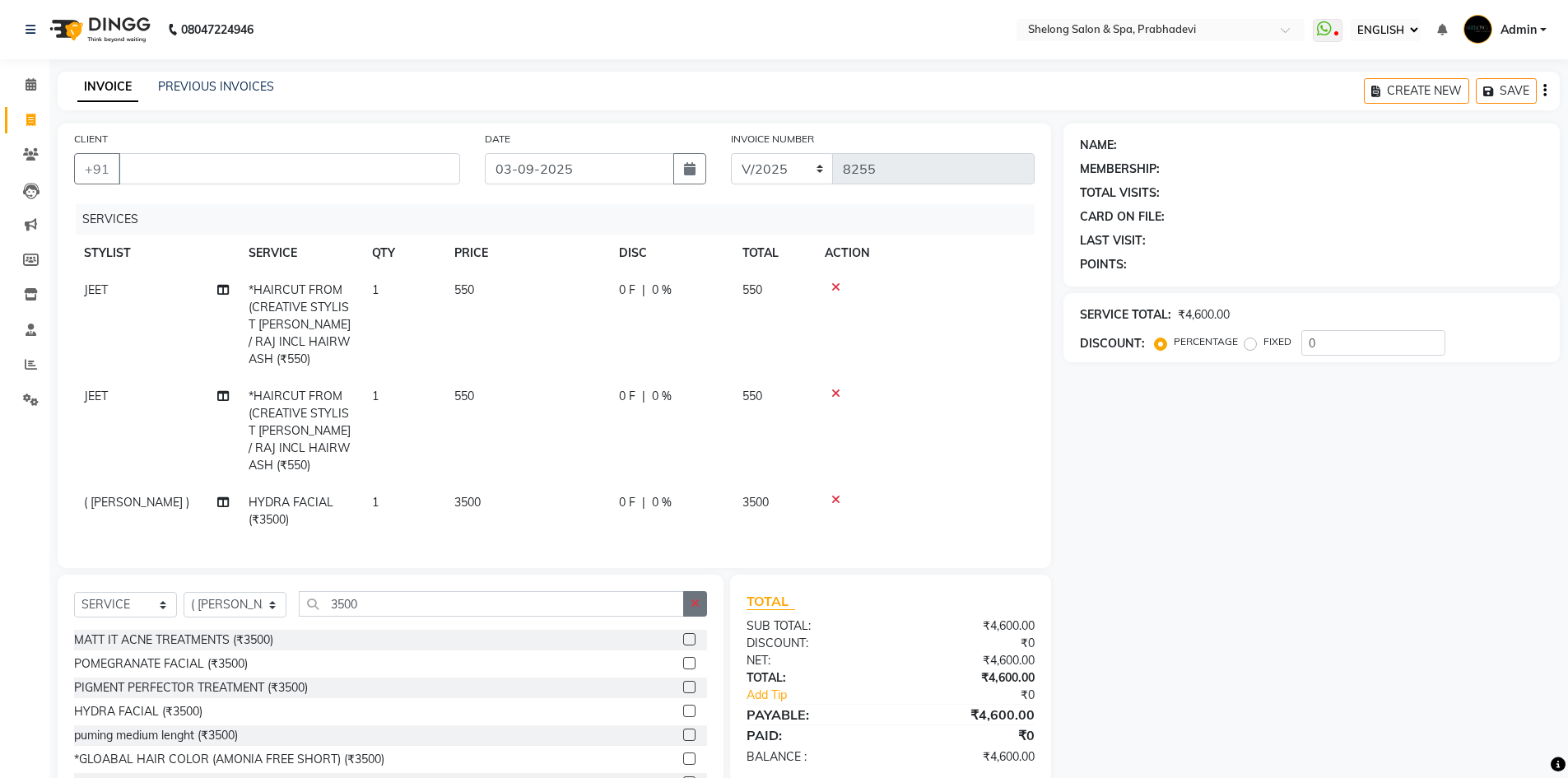
click at [695, 598] on icon "button" at bounding box center [695, 603] width 9 height 11
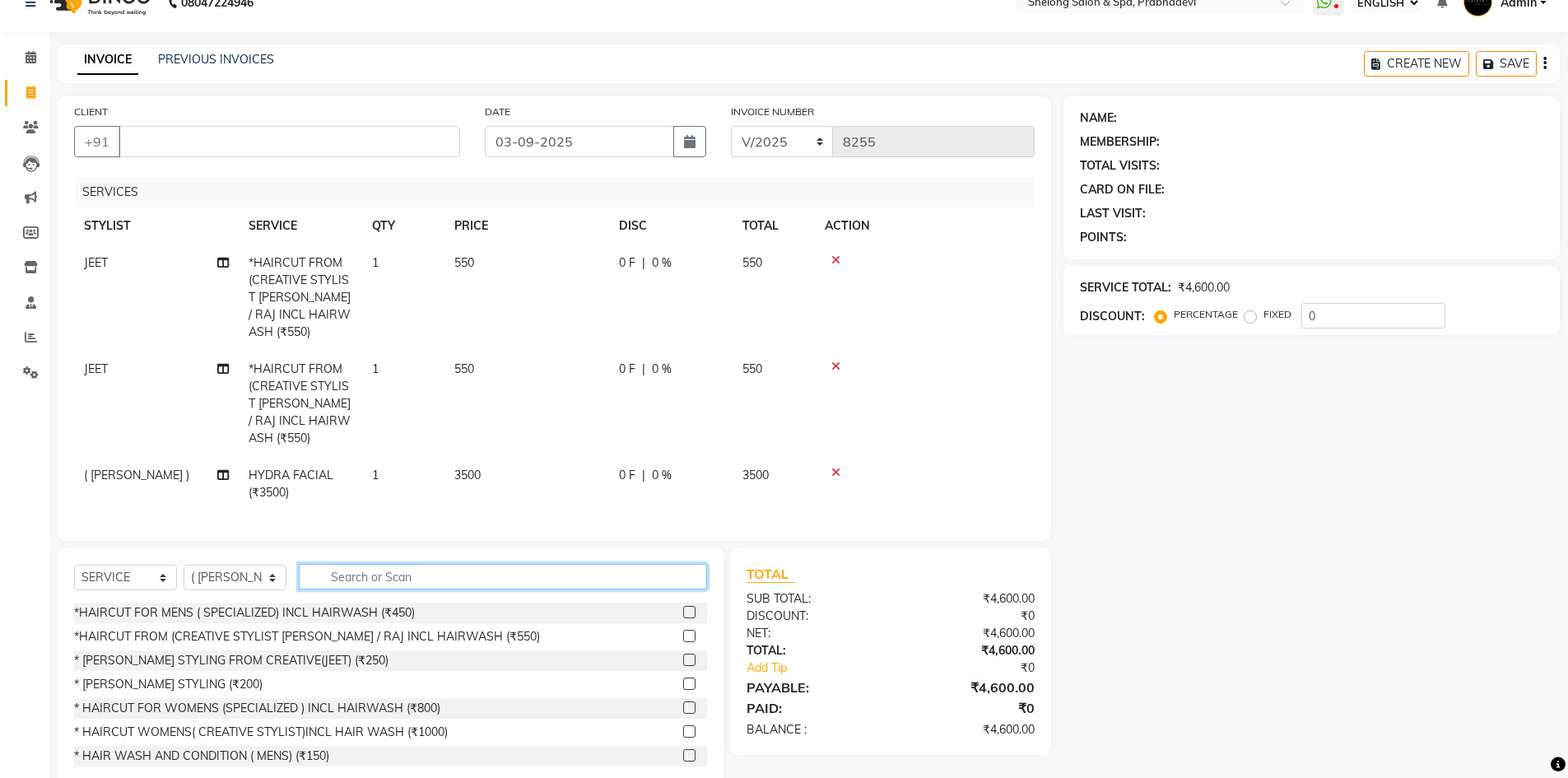
scroll to position [42, 0]
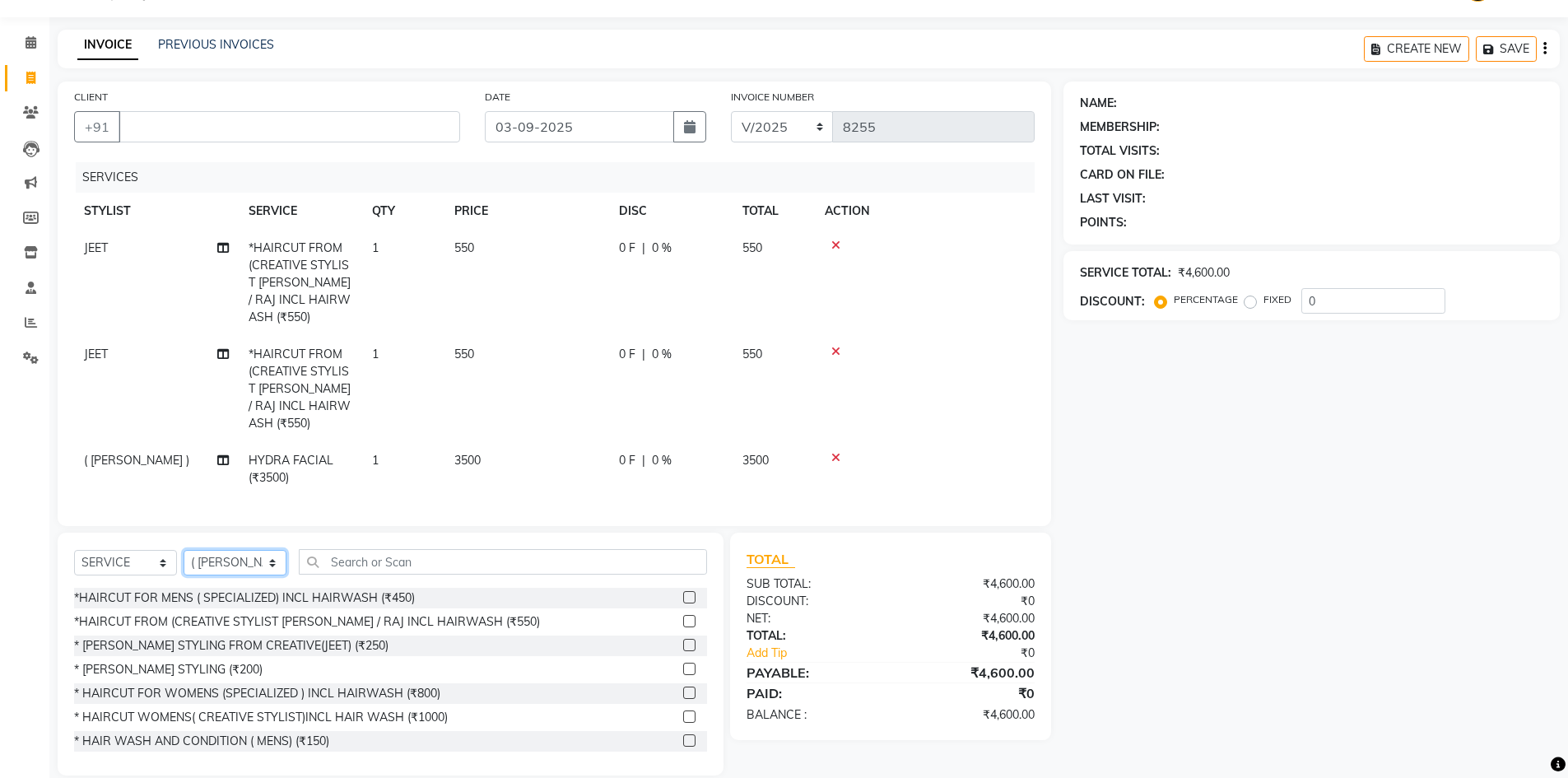
click at [250, 550] on select "SELECT STYLIST ( [PERSON_NAME] ) ( [PERSON_NAME] ) [PERSON_NAME] fojdur [PERSON…" at bounding box center [235, 562] width 103 height 26
click at [908, 370] on td at bounding box center [925, 389] width 220 height 106
click at [224, 138] on input "CLIENT" at bounding box center [289, 126] width 342 height 31
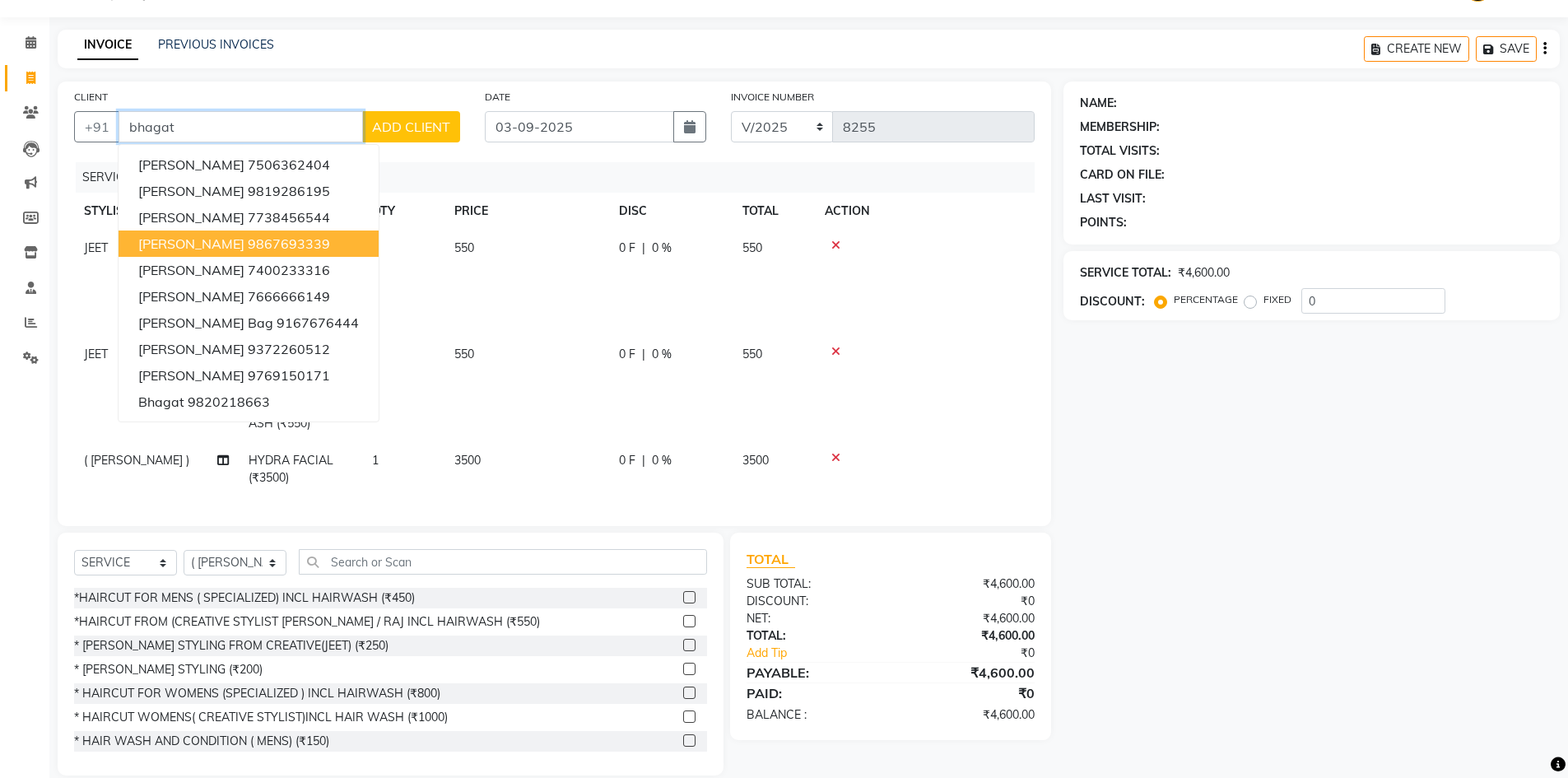
click at [203, 246] on span "[PERSON_NAME]" at bounding box center [191, 243] width 106 height 17
type input "9867693339"
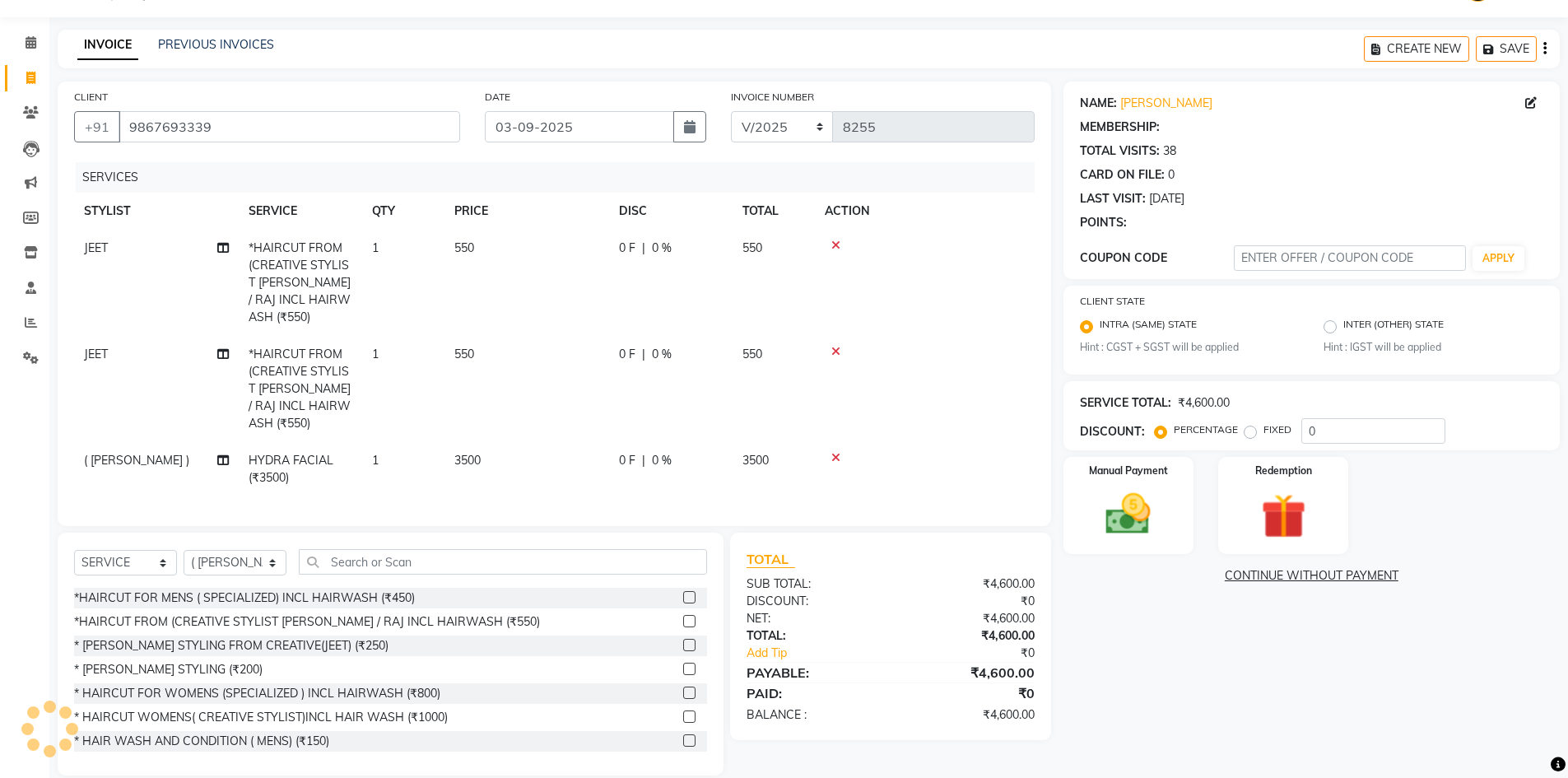
type input "20"
select select "2: Object"
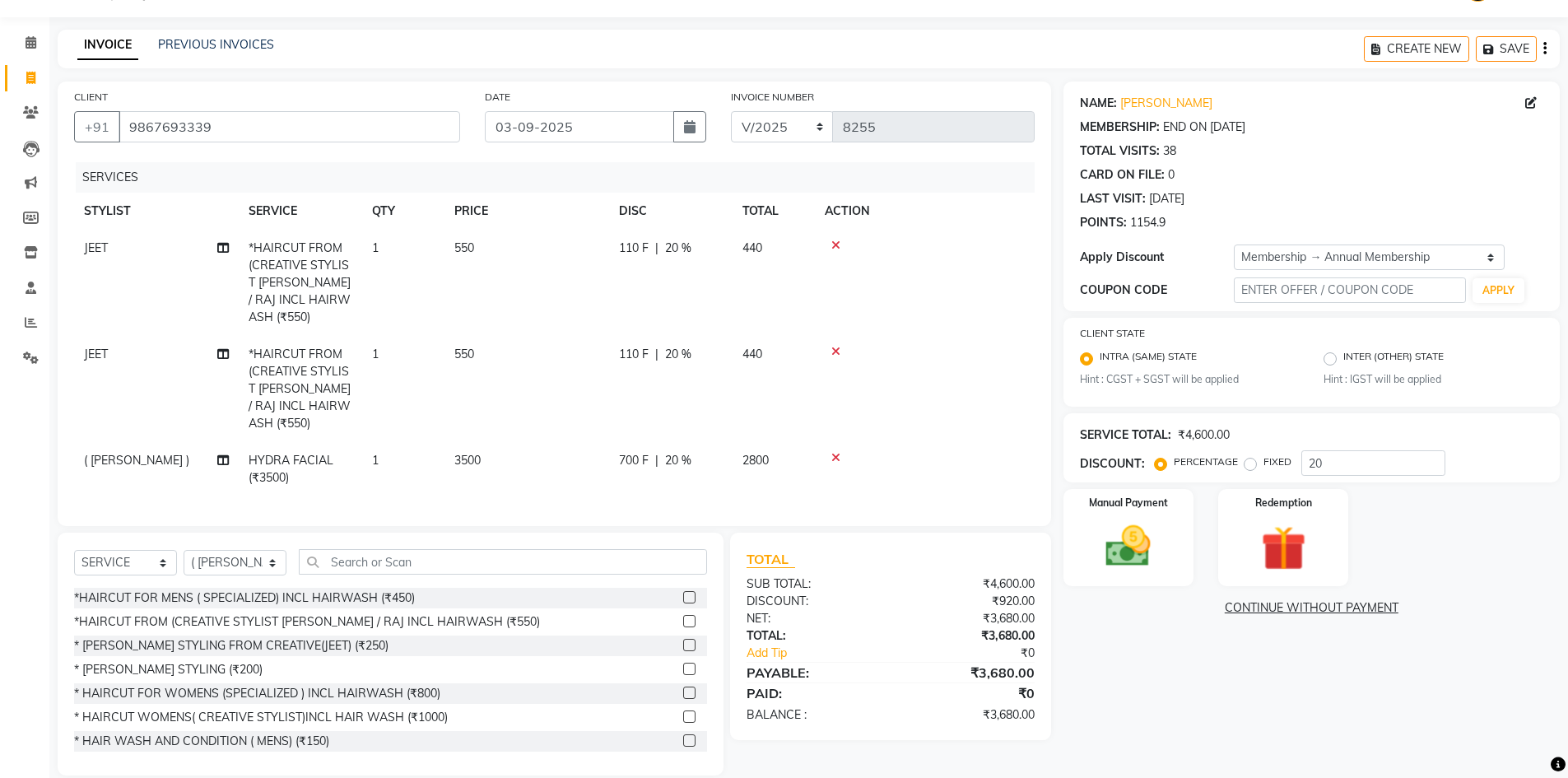
click at [636, 452] on span "700 F" at bounding box center [634, 461] width 30 height 18
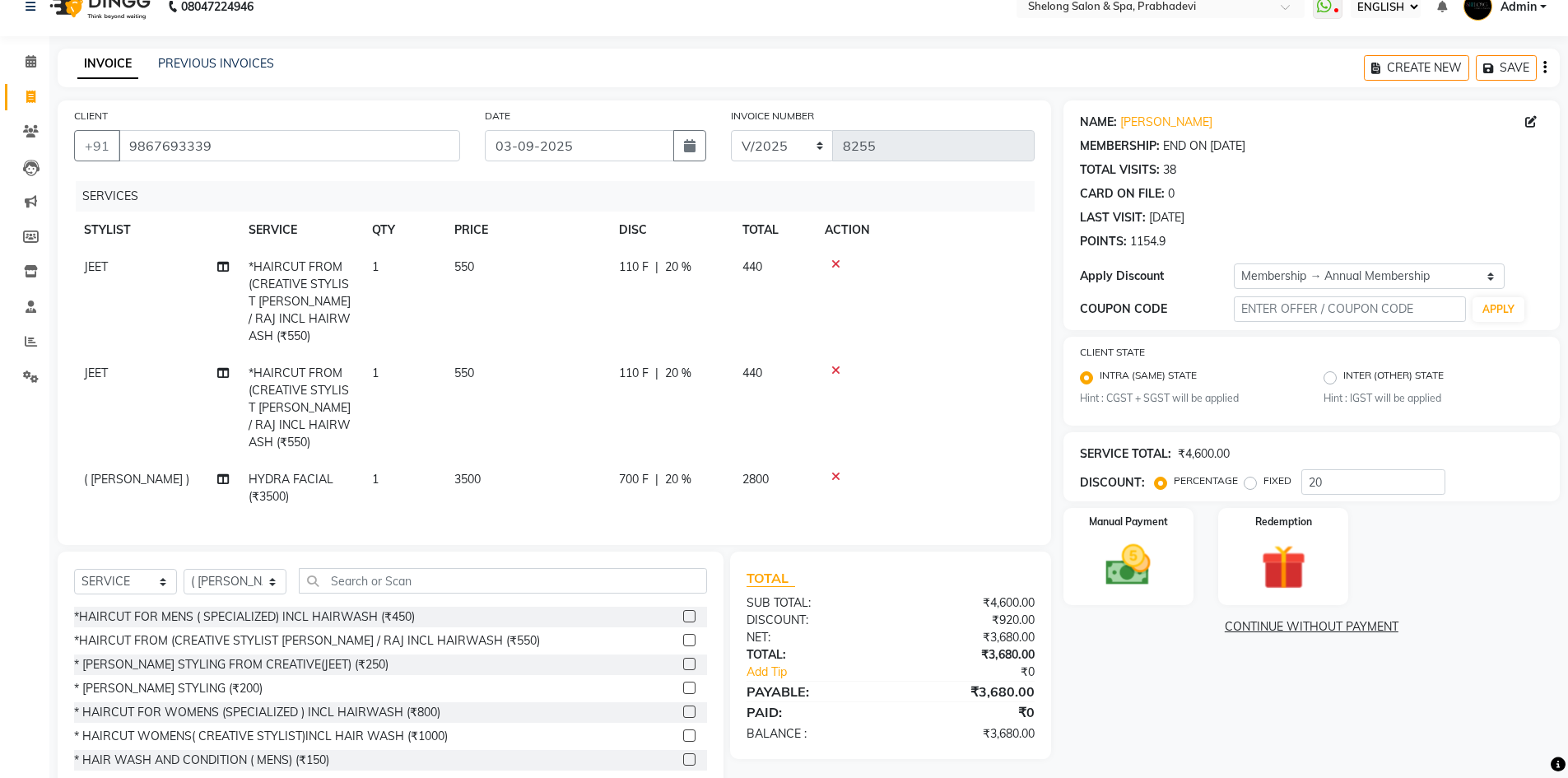
select select "31386"
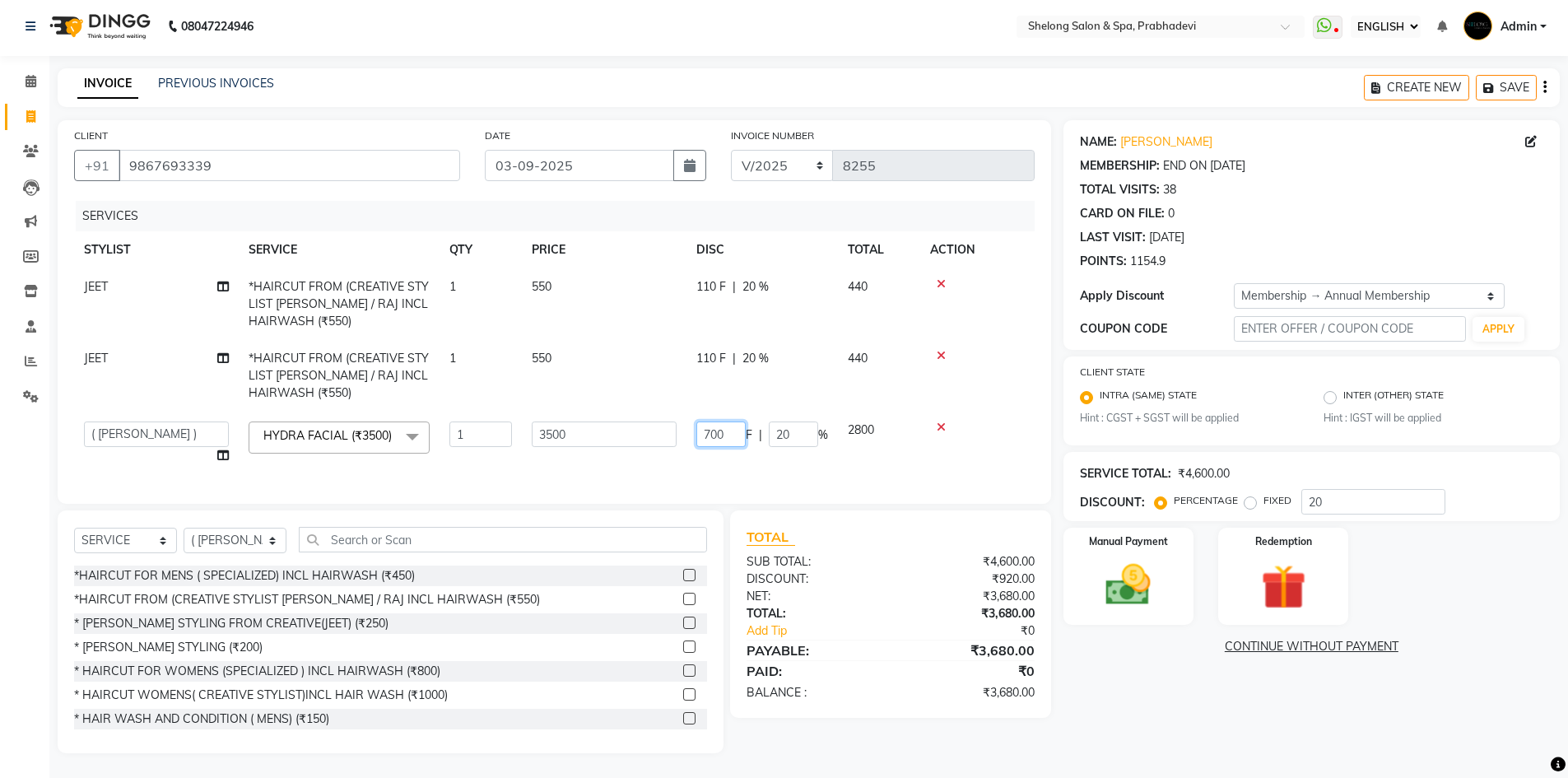
click at [733, 422] on input "700" at bounding box center [721, 434] width 49 height 26
type input "7"
type input "1000"
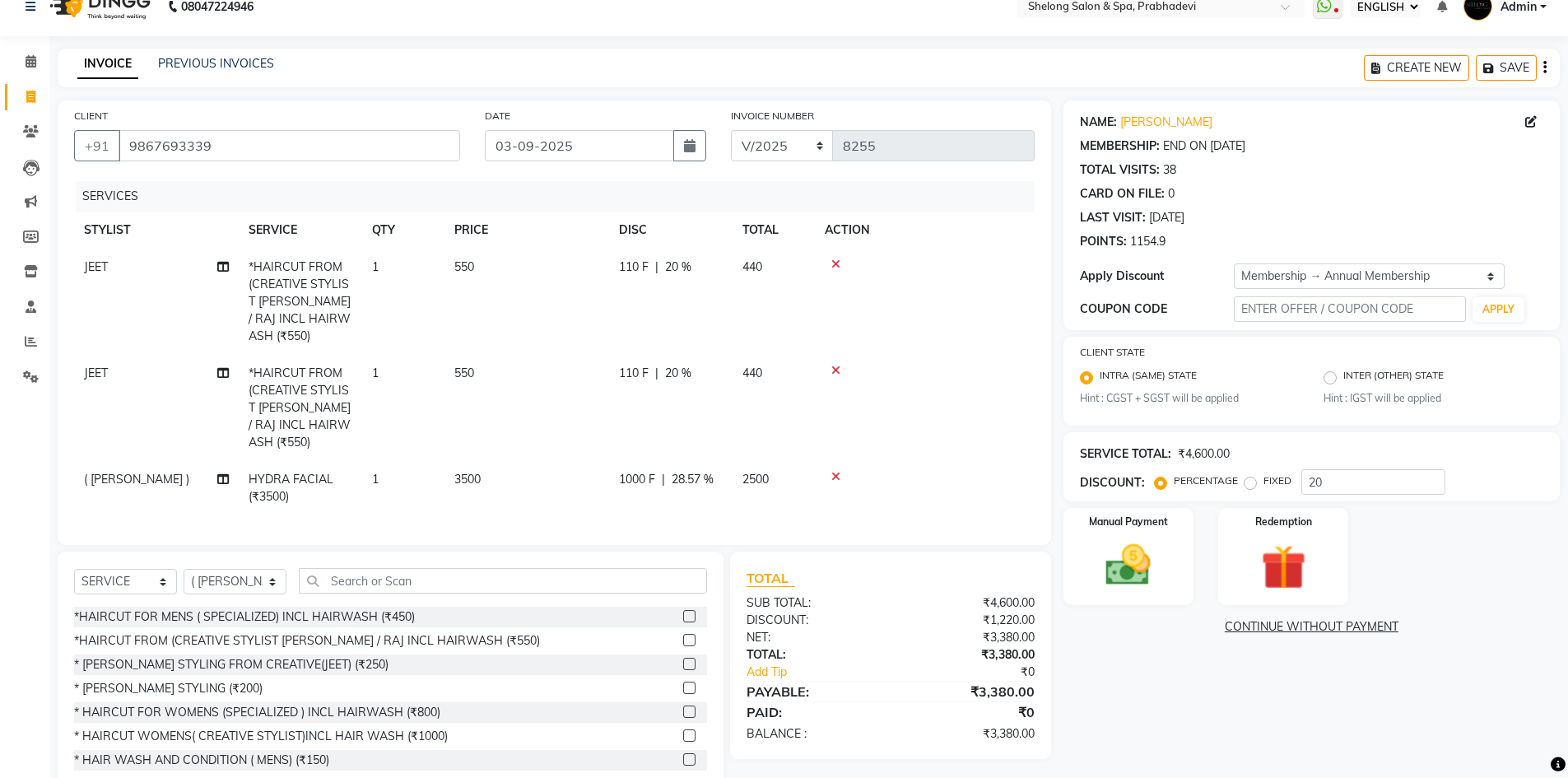
click at [751, 393] on tbody "JEET *HAIRCUT FROM (CREATIVE STYLIST JEET / RAJ INCL HAIRWASH (₹550) 1 550 110 …" at bounding box center [554, 382] width 961 height 267
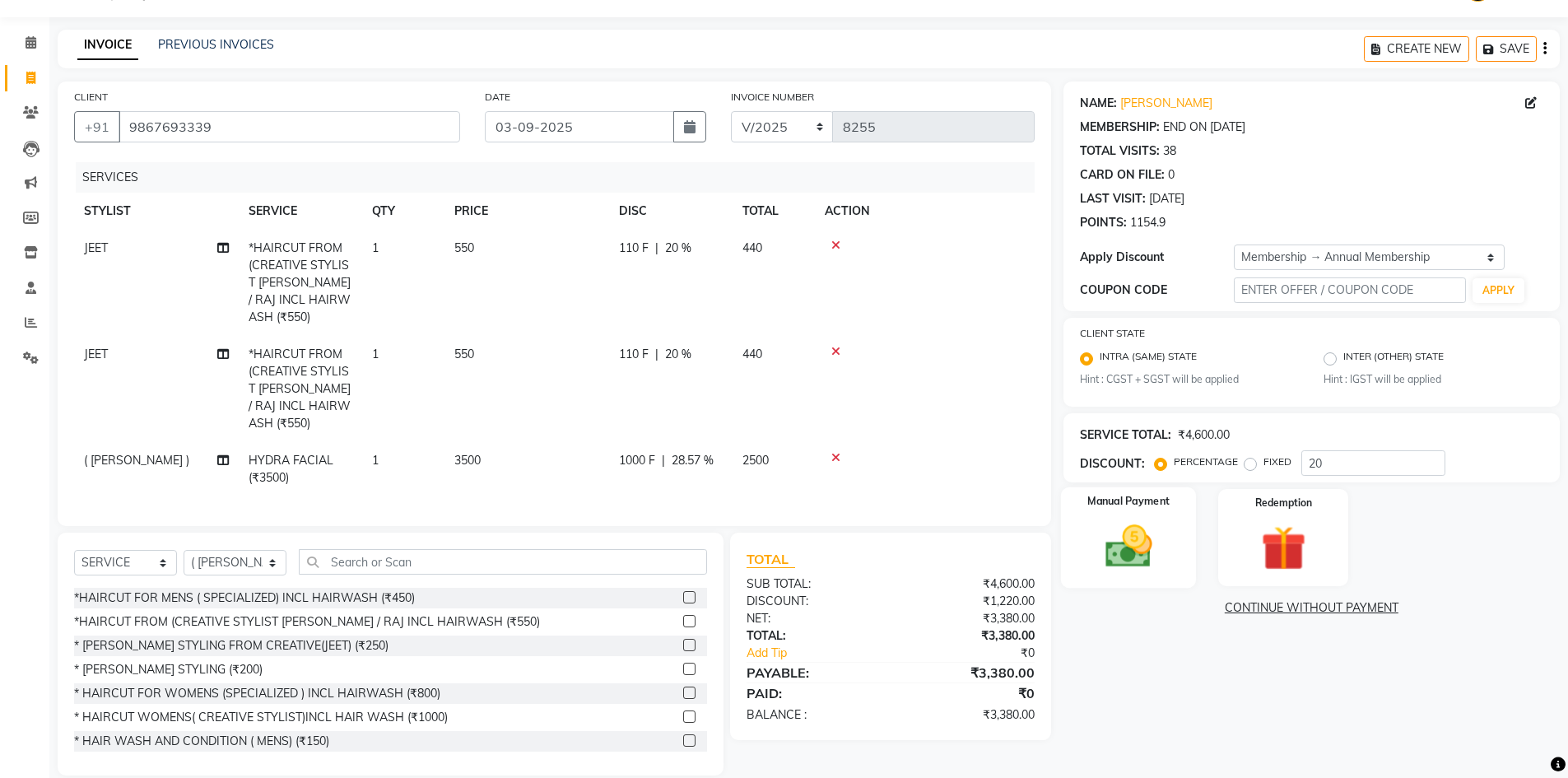
click at [1160, 554] on img at bounding box center [1129, 547] width 76 height 54
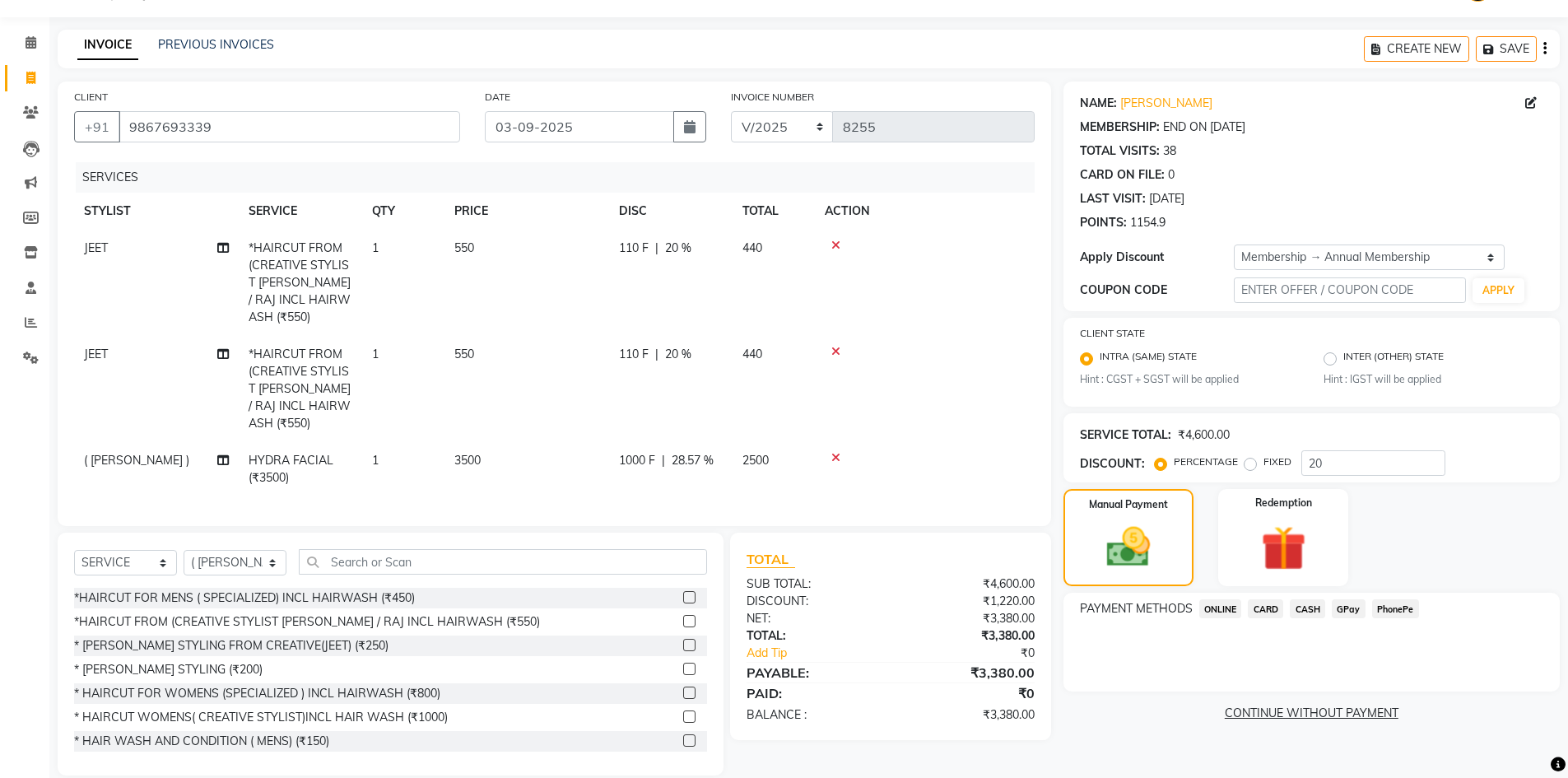
click at [1275, 611] on span "CARD" at bounding box center [1266, 608] width 35 height 19
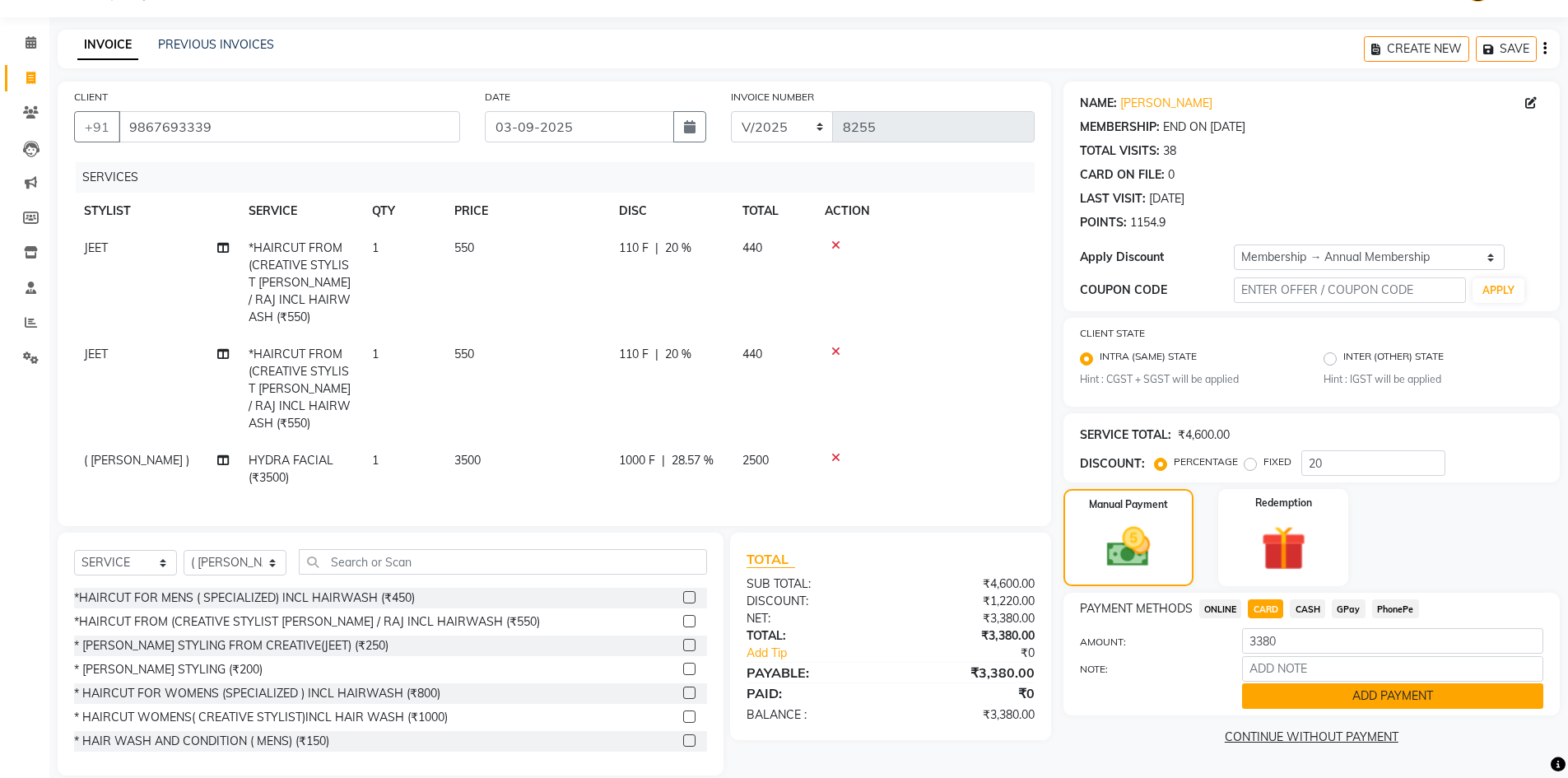
click at [1259, 701] on button "ADD PAYMENT" at bounding box center [1392, 696] width 301 height 26
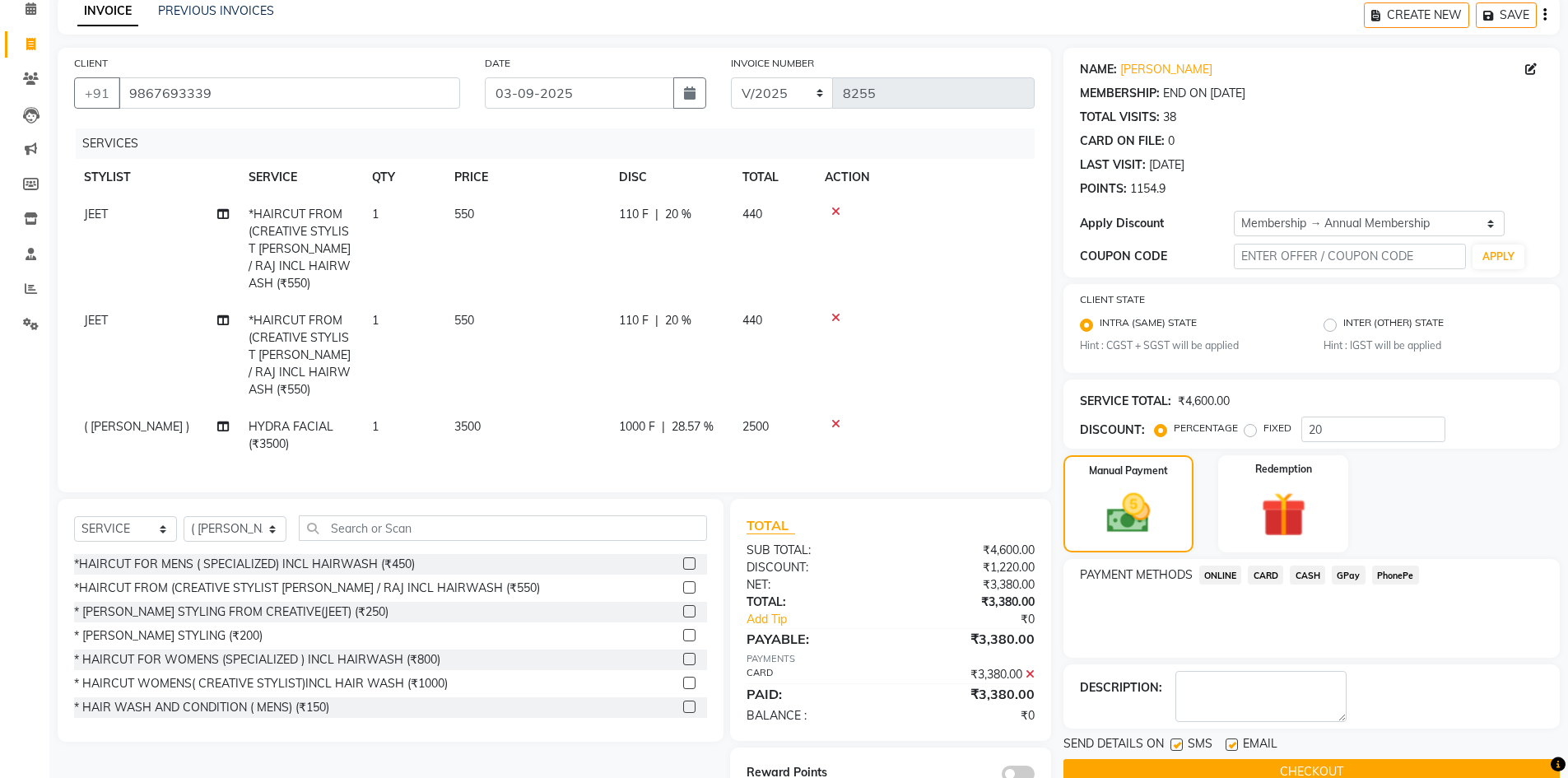
scroll to position [107, 0]
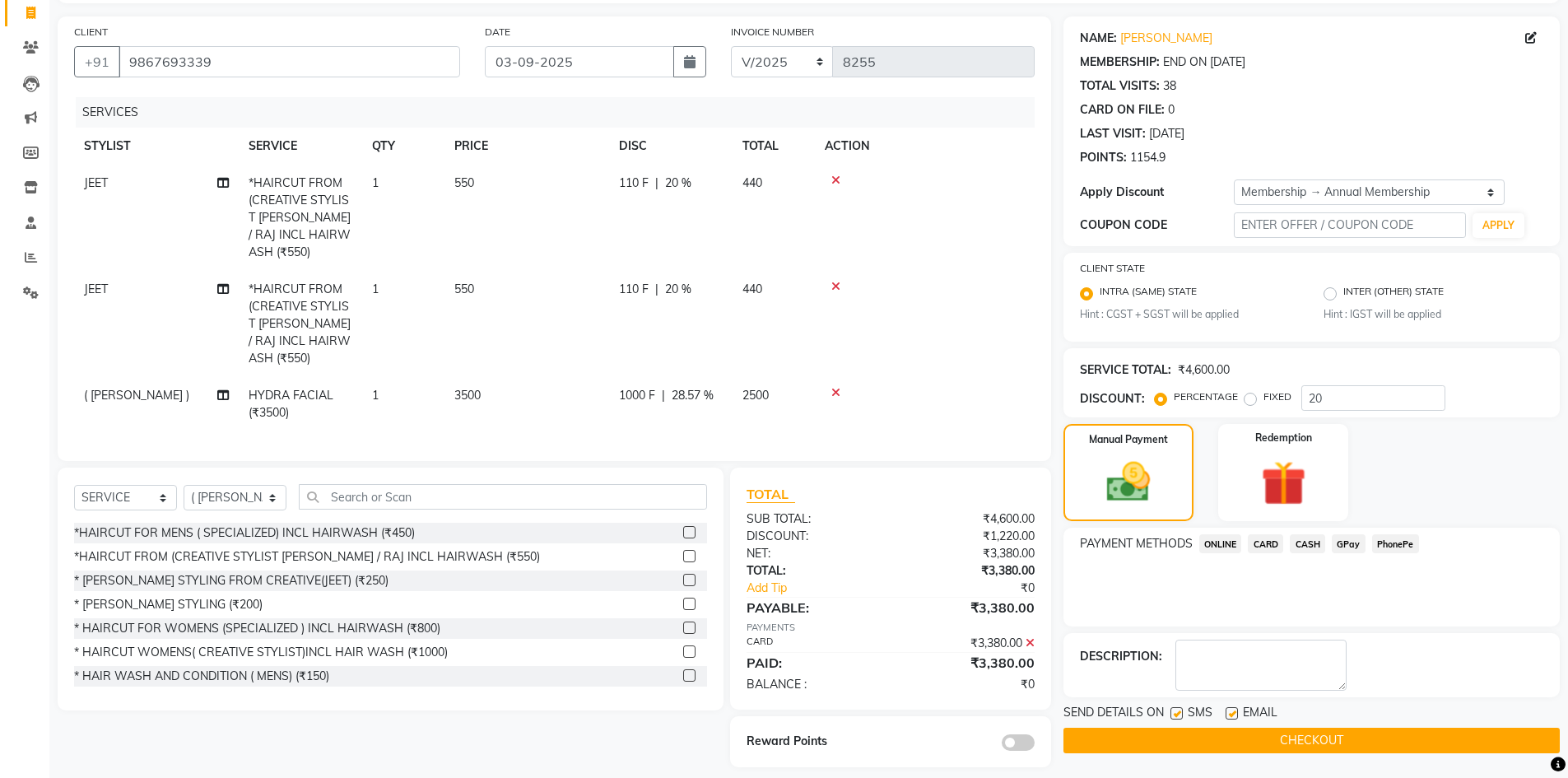
click at [1012, 735] on span at bounding box center [1017, 743] width 33 height 17
click at [1035, 745] on input "checkbox" at bounding box center [1035, 745] width 0 height 0
click at [1181, 739] on button "CHECKOUT" at bounding box center [1312, 740] width 497 height 26
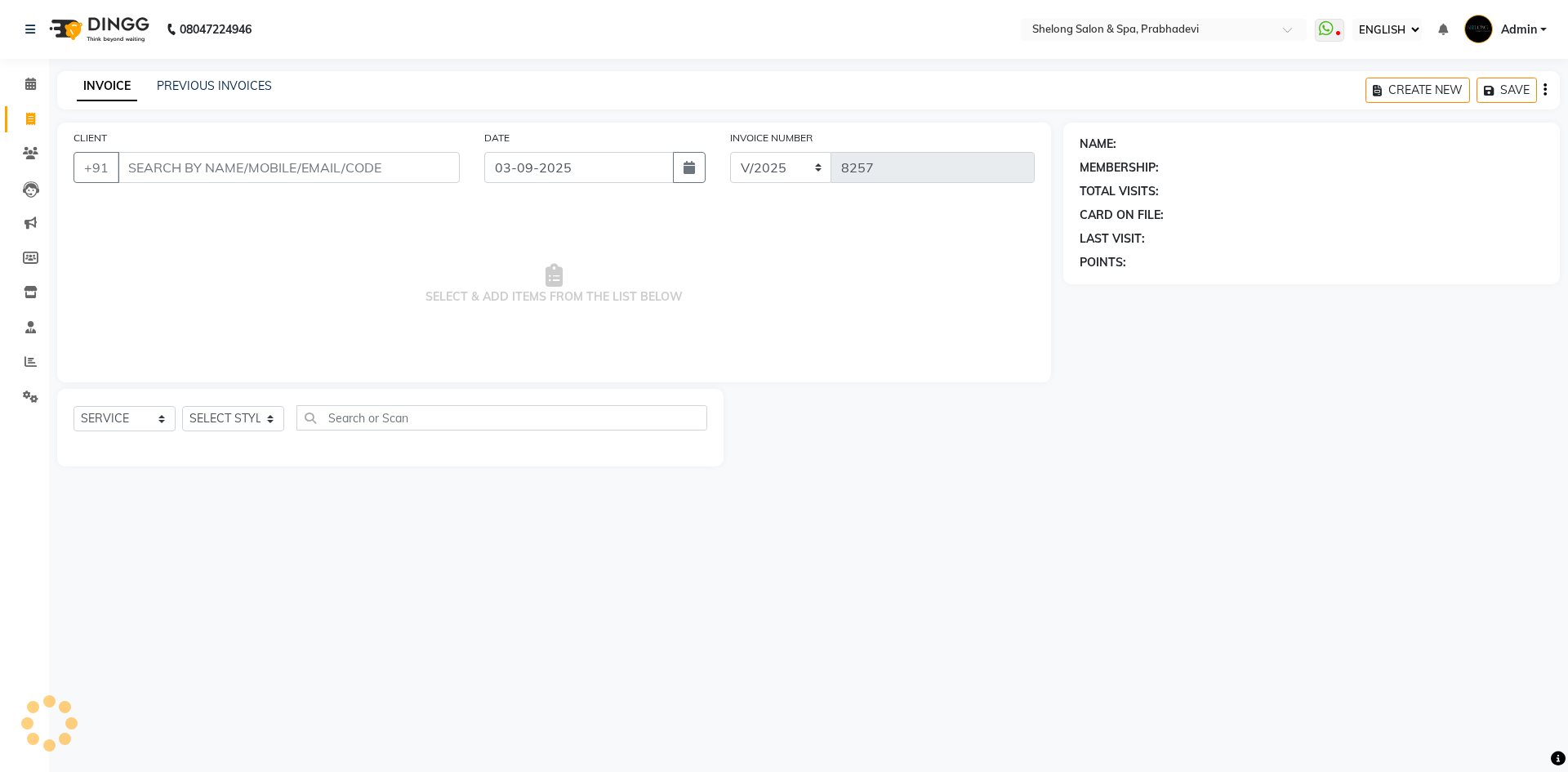
select select "ec"
select select "service"
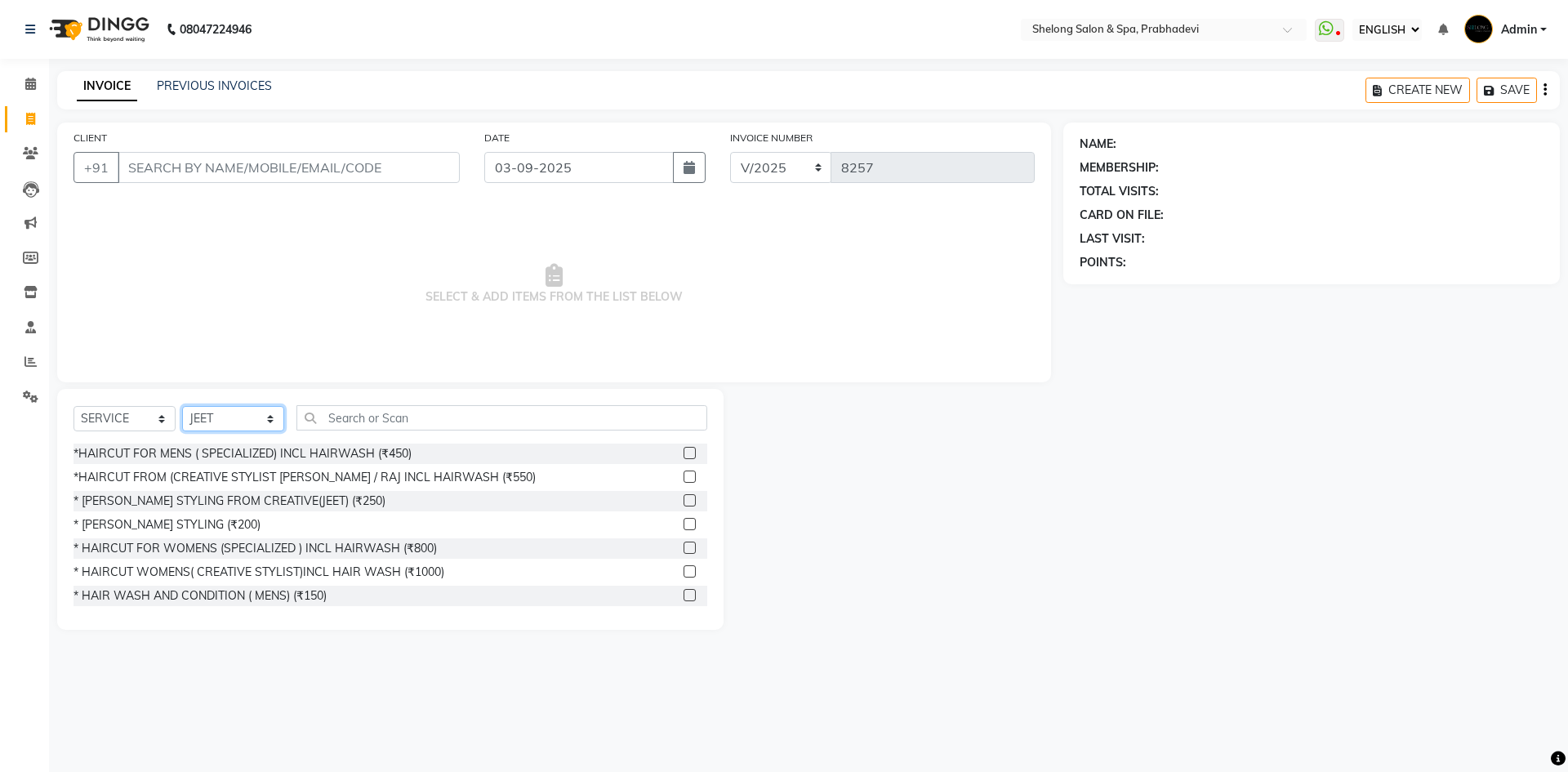
click at [185, 418] on select "SELECT STYLIST ( [PERSON_NAME] ) ( [PERSON_NAME] ) [PERSON_NAME] fojdur [PERSON…" at bounding box center [233, 418] width 102 height 25
select select "24970"
click at [182, 406] on select "SELECT STYLIST ( [PERSON_NAME] ) ( [PERSON_NAME] ) [PERSON_NAME] fojdur [PERSON…" at bounding box center [233, 418] width 102 height 25
click at [280, 455] on div "*HAIRCUT FOR MENS ( SPECIALIZED) INCL HAIRWASH (₹450)" at bounding box center [243, 454] width 339 height 18
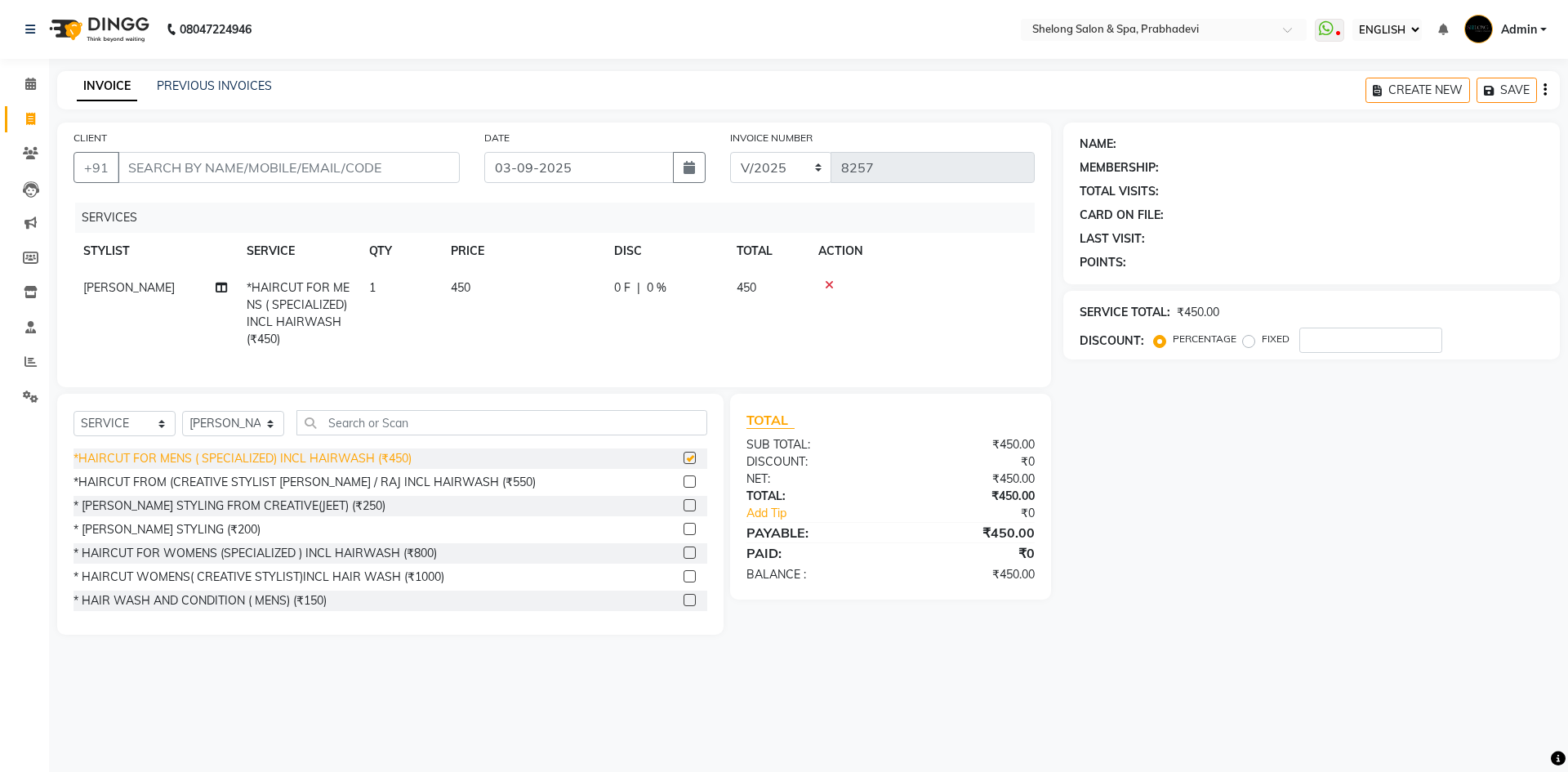
checkbox input "false"
click at [829, 284] on icon at bounding box center [830, 285] width 9 height 11
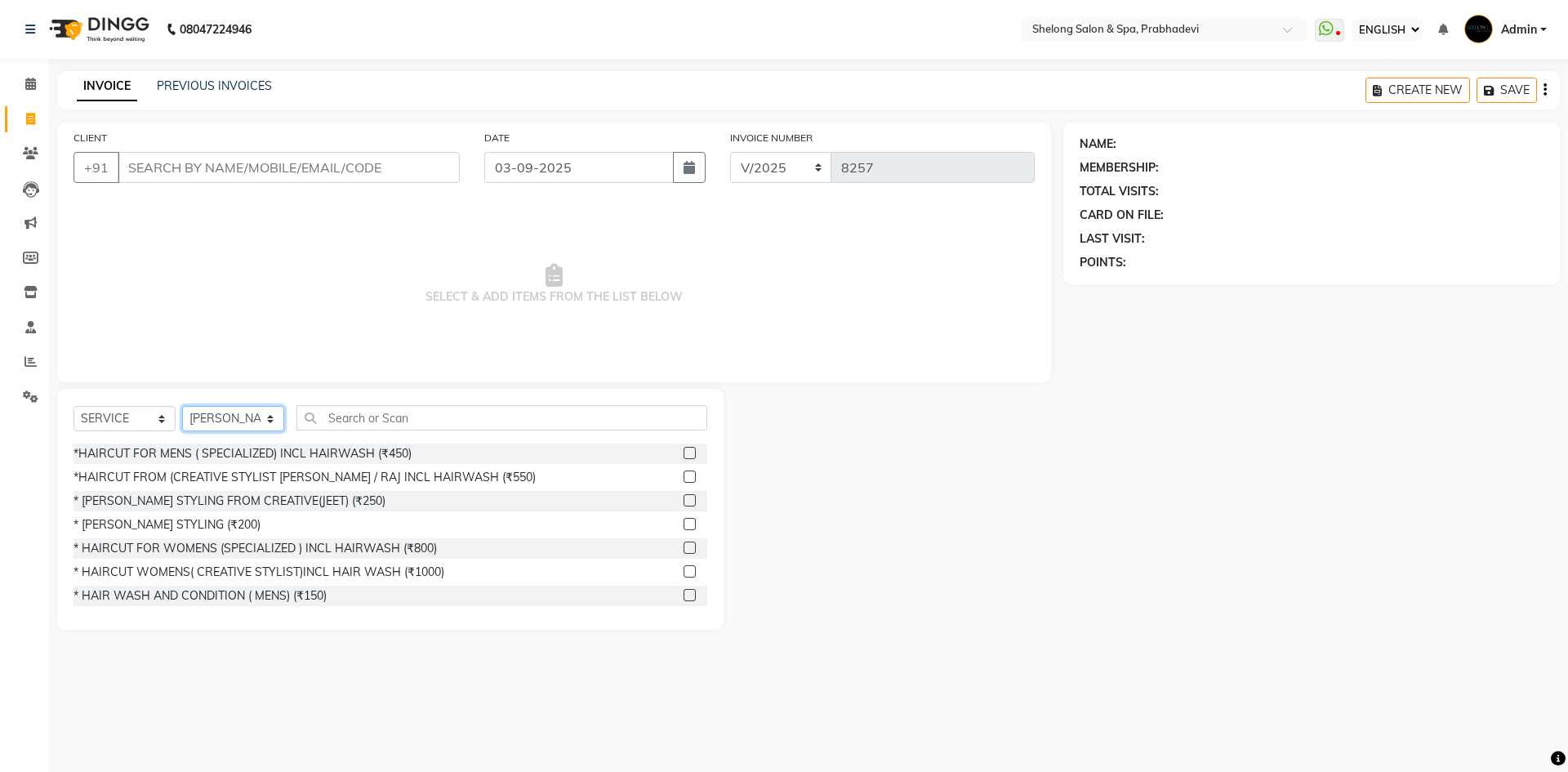
click at [211, 414] on select "SELECT STYLIST ( [PERSON_NAME] ) ( [PERSON_NAME] ) [PERSON_NAME] fojdur [PERSON…" at bounding box center [233, 418] width 102 height 25
select select "16092"
click at [182, 406] on select "SELECT STYLIST ( [PERSON_NAME] ) ( [PERSON_NAME] ) [PERSON_NAME] fojdur [PERSON…" at bounding box center [233, 418] width 102 height 25
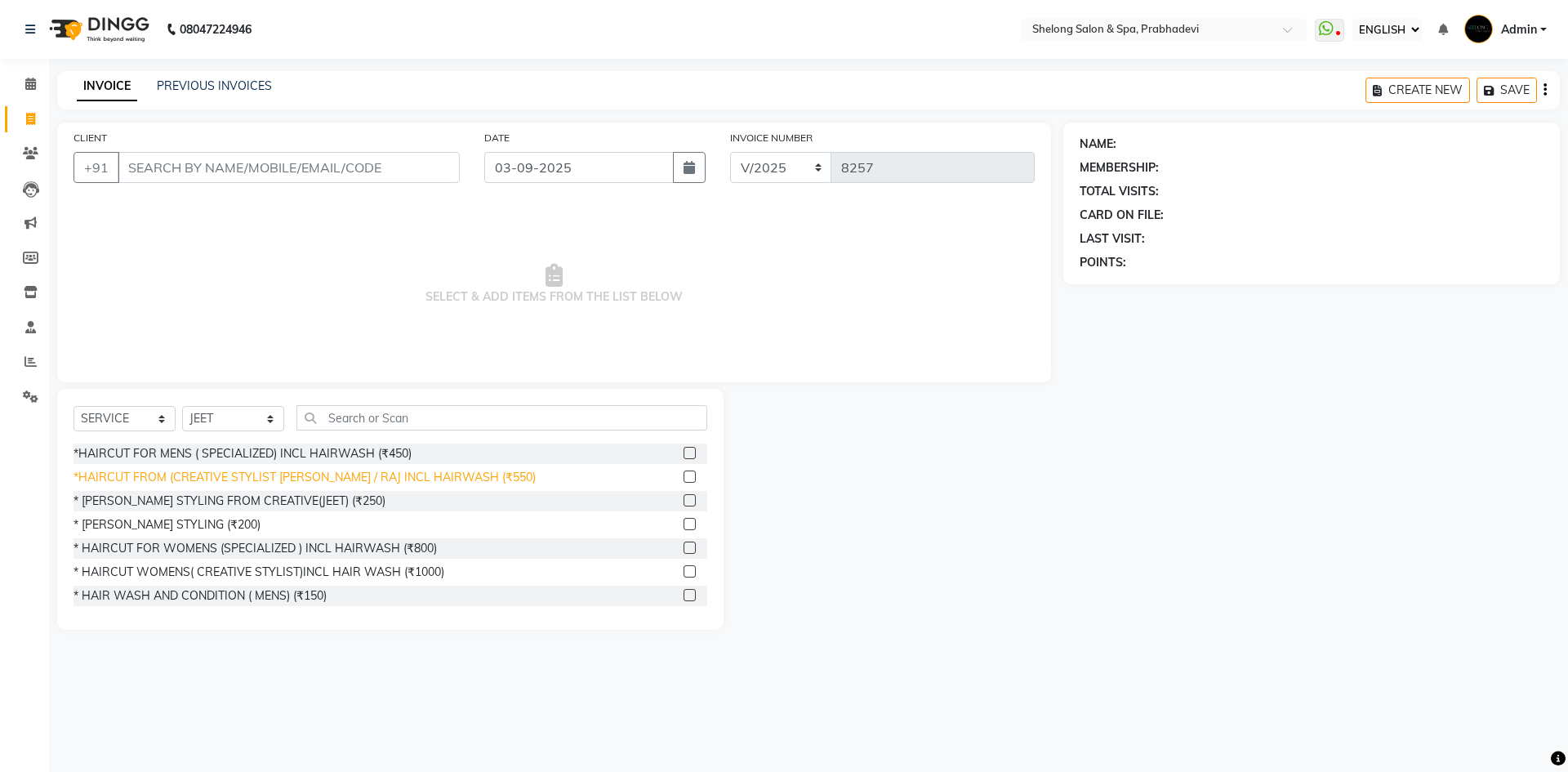
click at [191, 474] on div "*HAIRCUT FROM (CREATIVE STYLIST [PERSON_NAME] / RAJ INCL HAIRWASH (₹550)" at bounding box center [304, 478] width 462 height 18
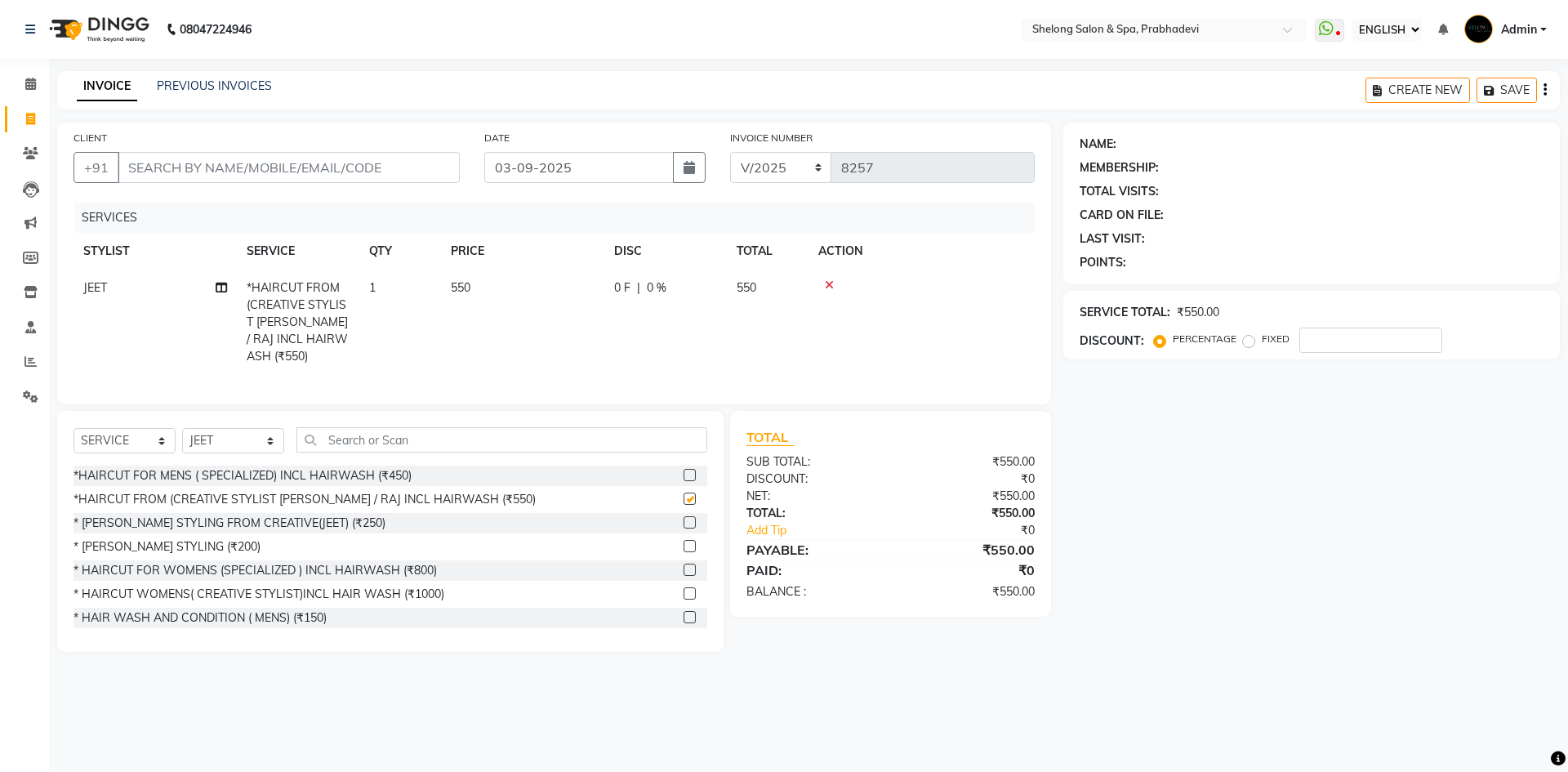
checkbox input "false"
click at [217, 437] on select "SELECT STYLIST ( [PERSON_NAME] ) ( [PERSON_NAME] ) [PERSON_NAME] fojdur [PERSON…" at bounding box center [233, 440] width 102 height 25
select select "63636"
click at [182, 428] on select "SELECT STYLIST ( [PERSON_NAME] ) ( [PERSON_NAME] ) [PERSON_NAME] fojdur [PERSON…" at bounding box center [233, 440] width 102 height 25
click at [157, 547] on div "* [PERSON_NAME] STYLING (₹200)" at bounding box center [167, 547] width 187 height 18
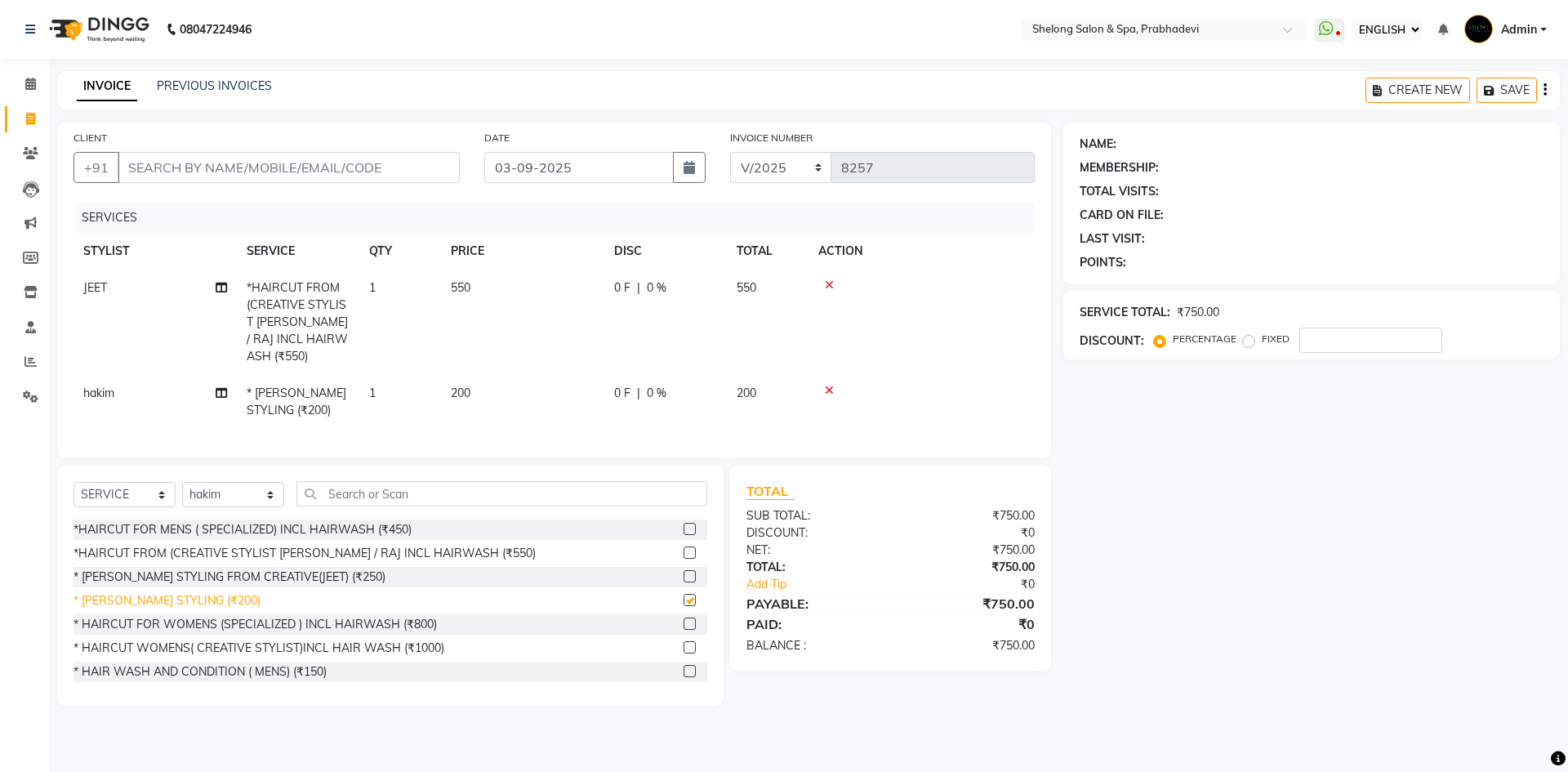
checkbox input "false"
click at [403, 168] on input "CLIENT" at bounding box center [289, 167] width 342 height 31
type input "w"
type input "0"
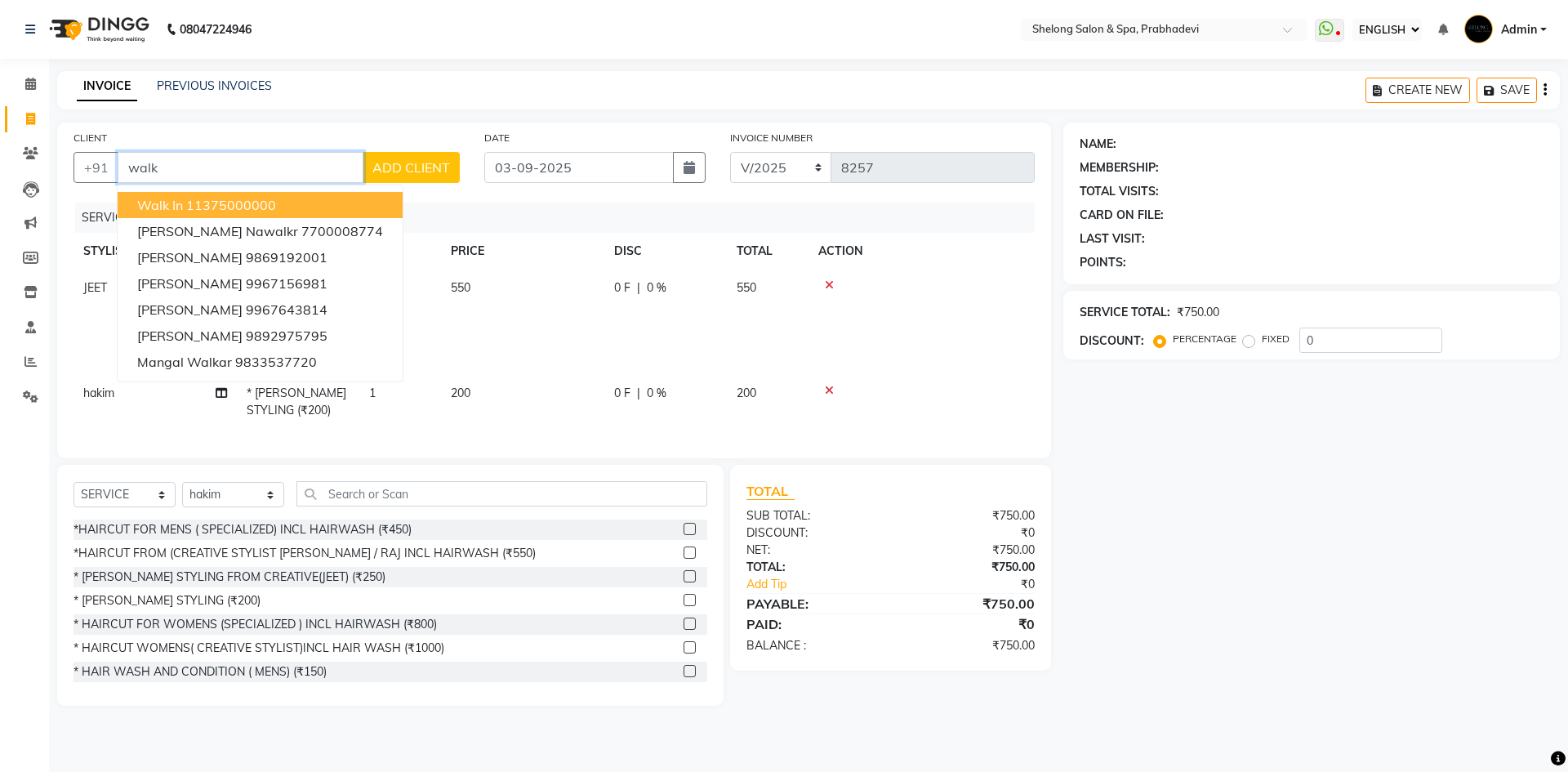
click at [277, 197] on button "Walk In 11375000000" at bounding box center [260, 205] width 285 height 26
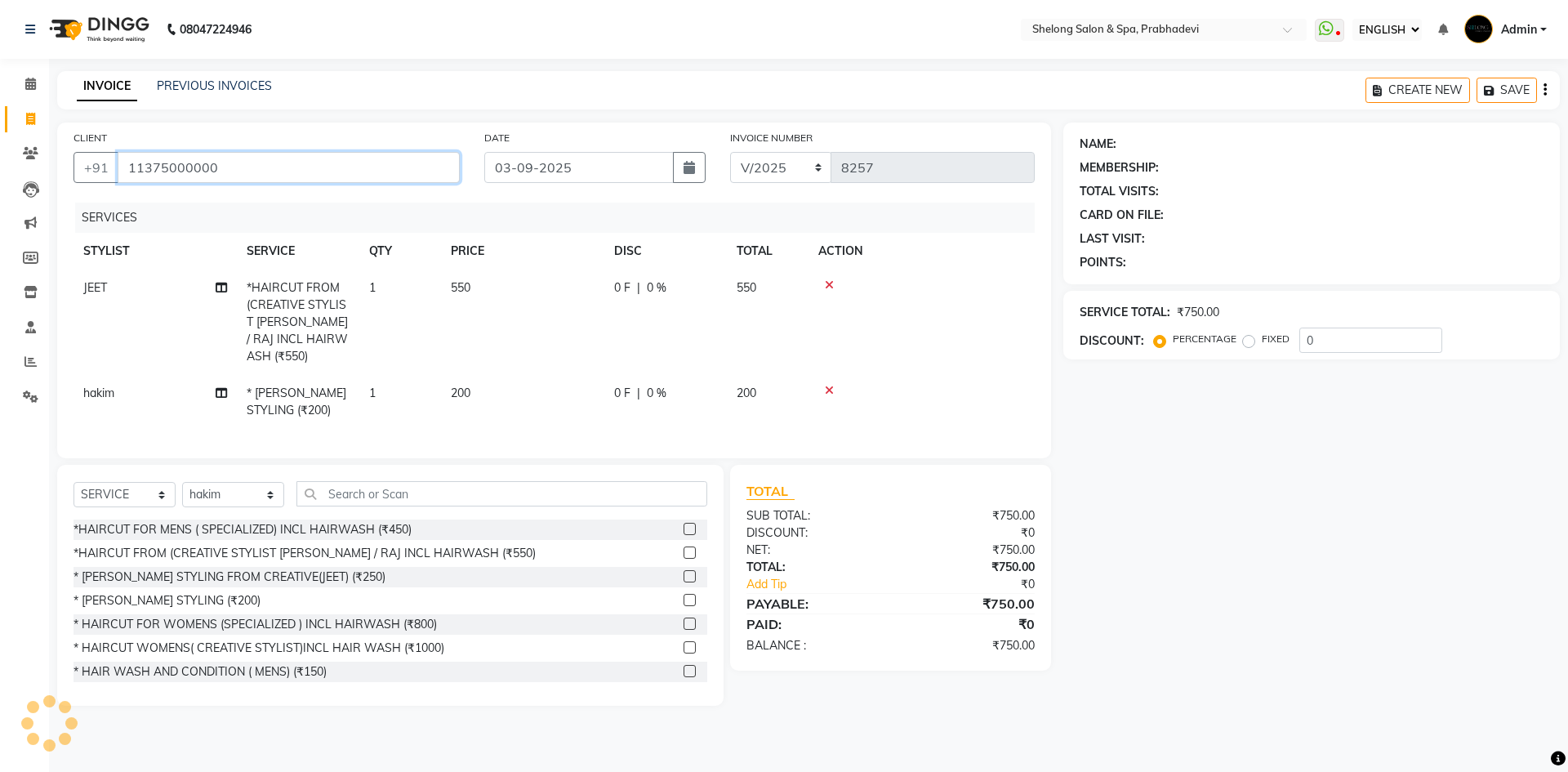
type input "11375000000"
select select "1: Object"
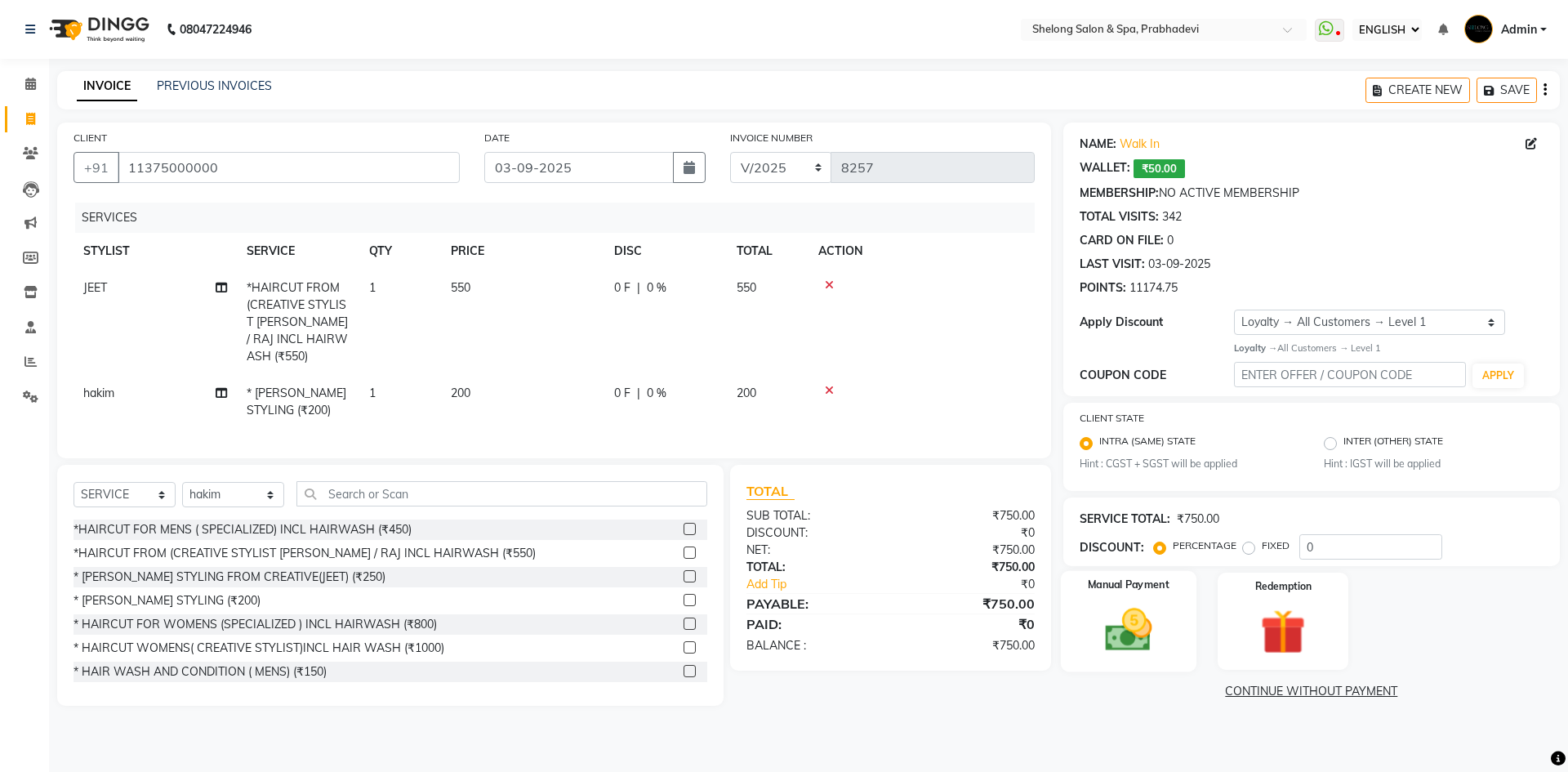
click at [1164, 616] on img at bounding box center [1128, 629] width 76 height 54
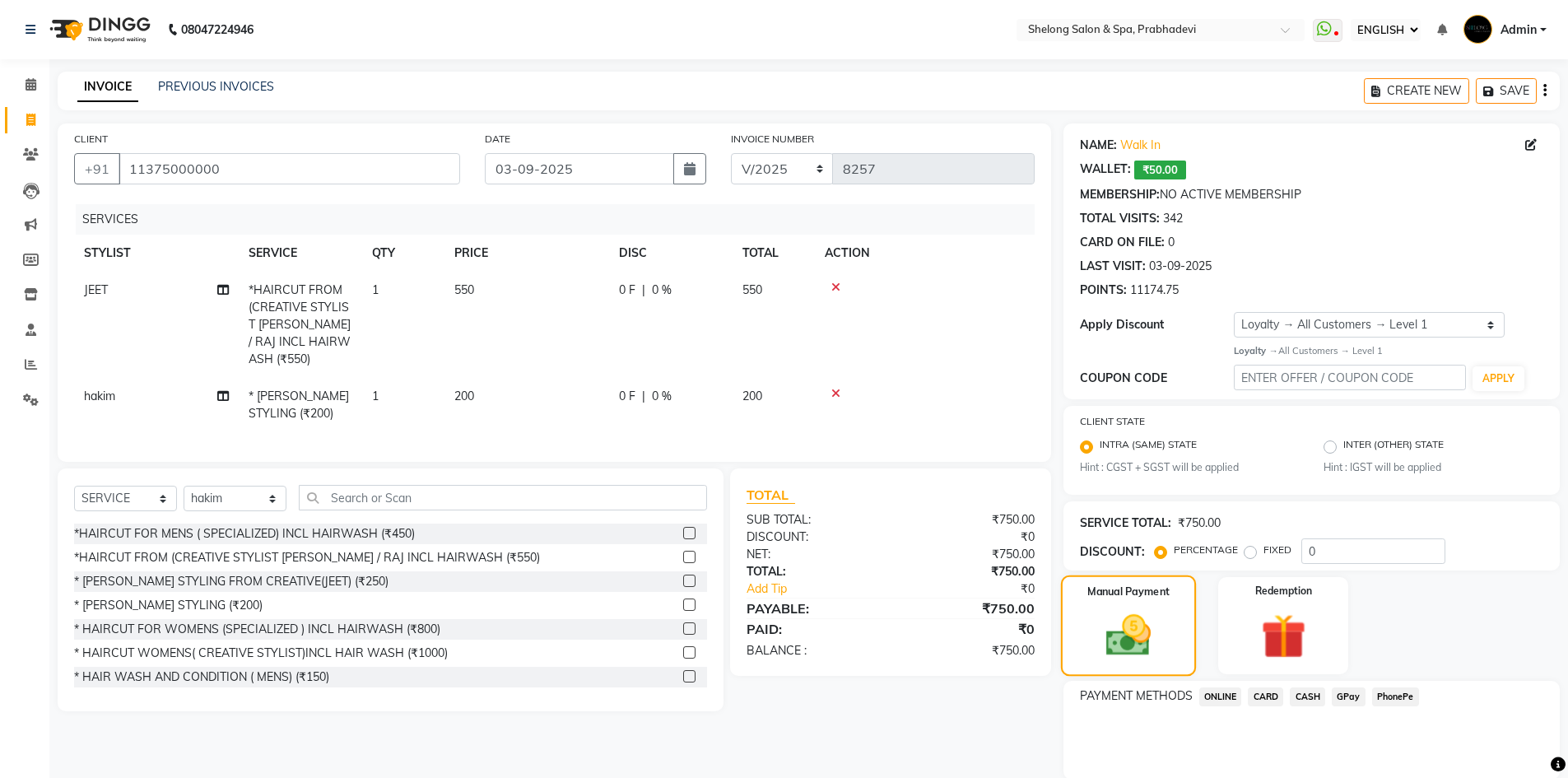
scroll to position [60, 0]
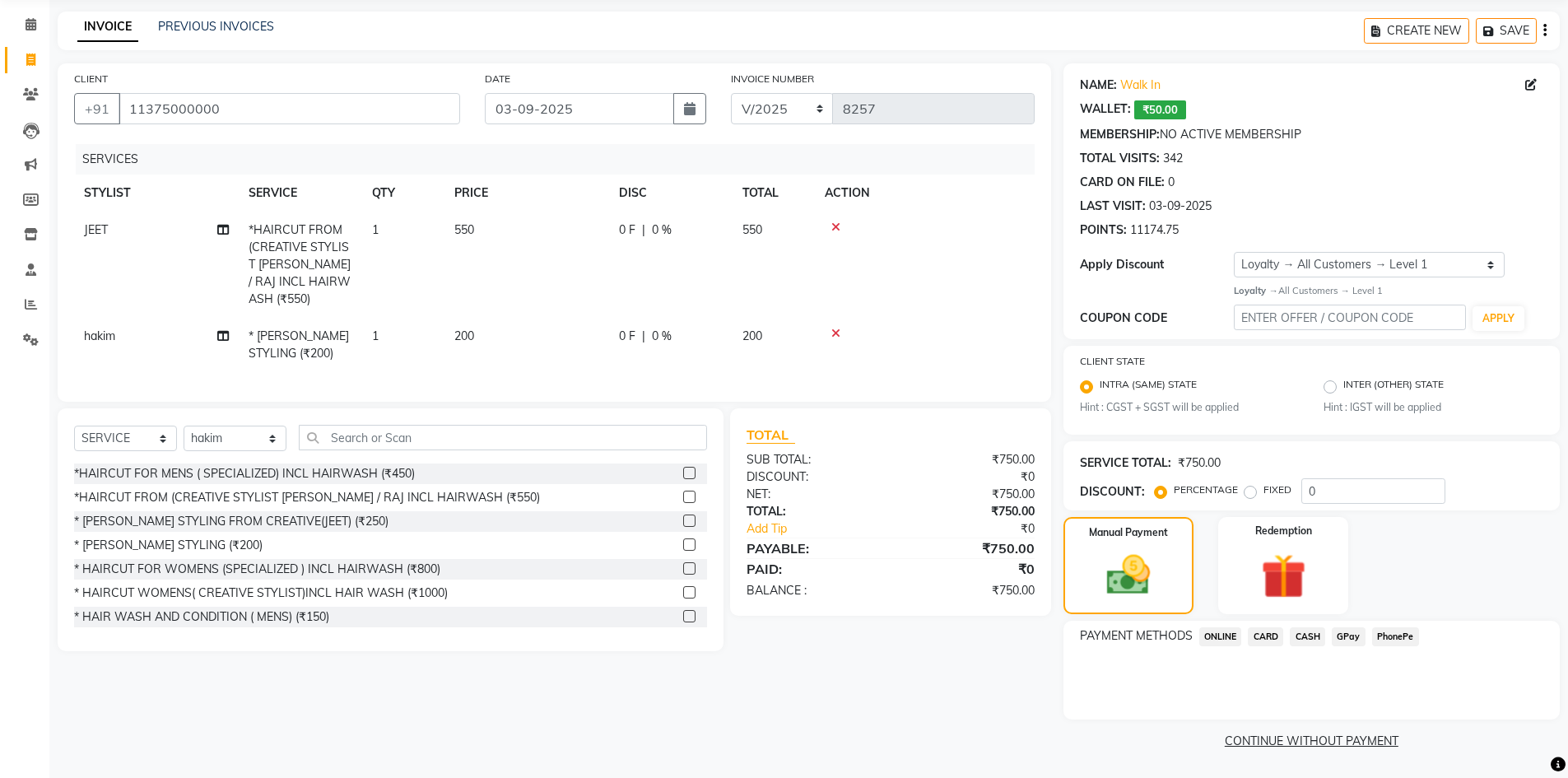
click at [1351, 642] on span "GPay" at bounding box center [1349, 637] width 34 height 19
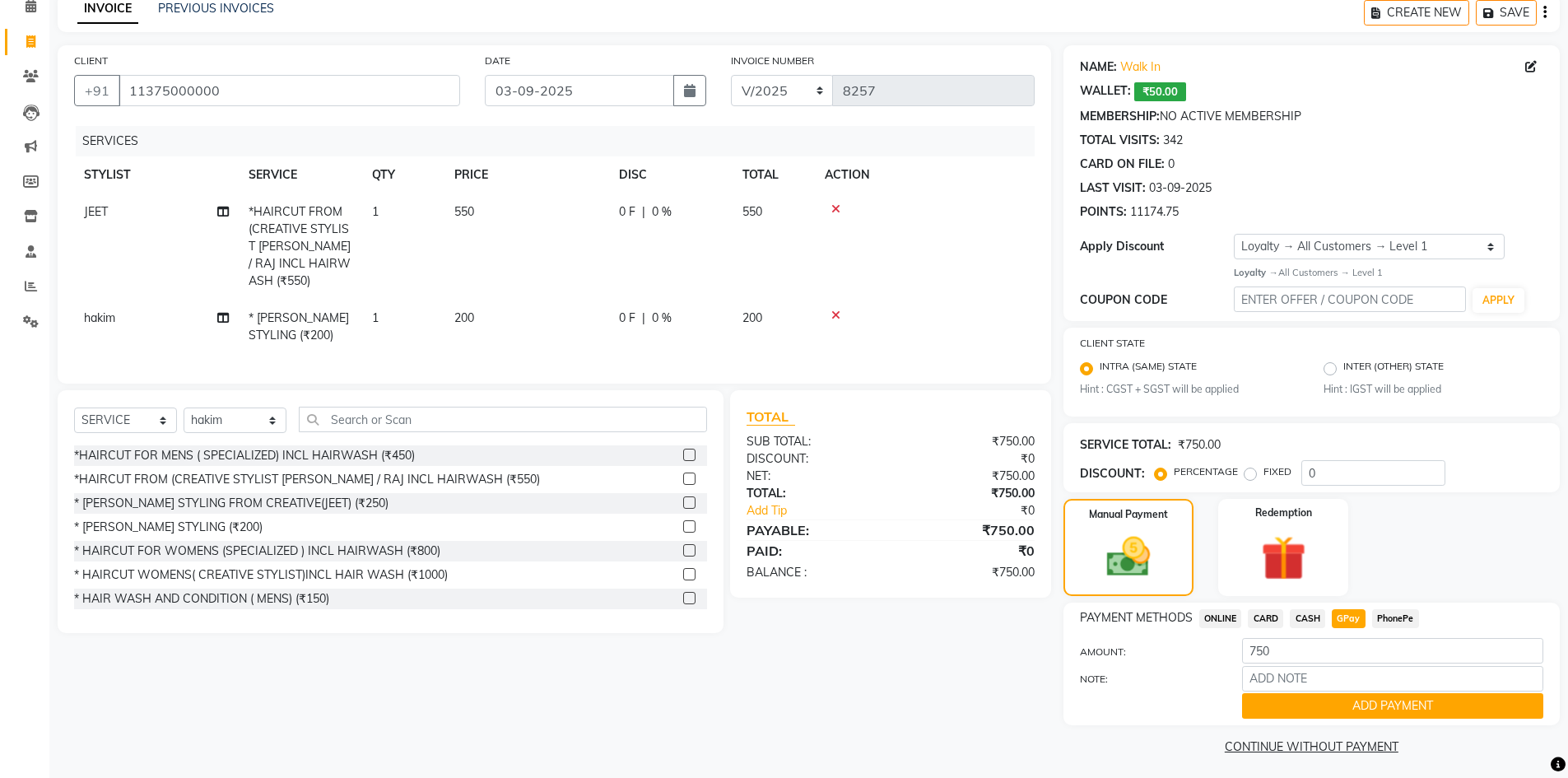
scroll to position [84, 0]
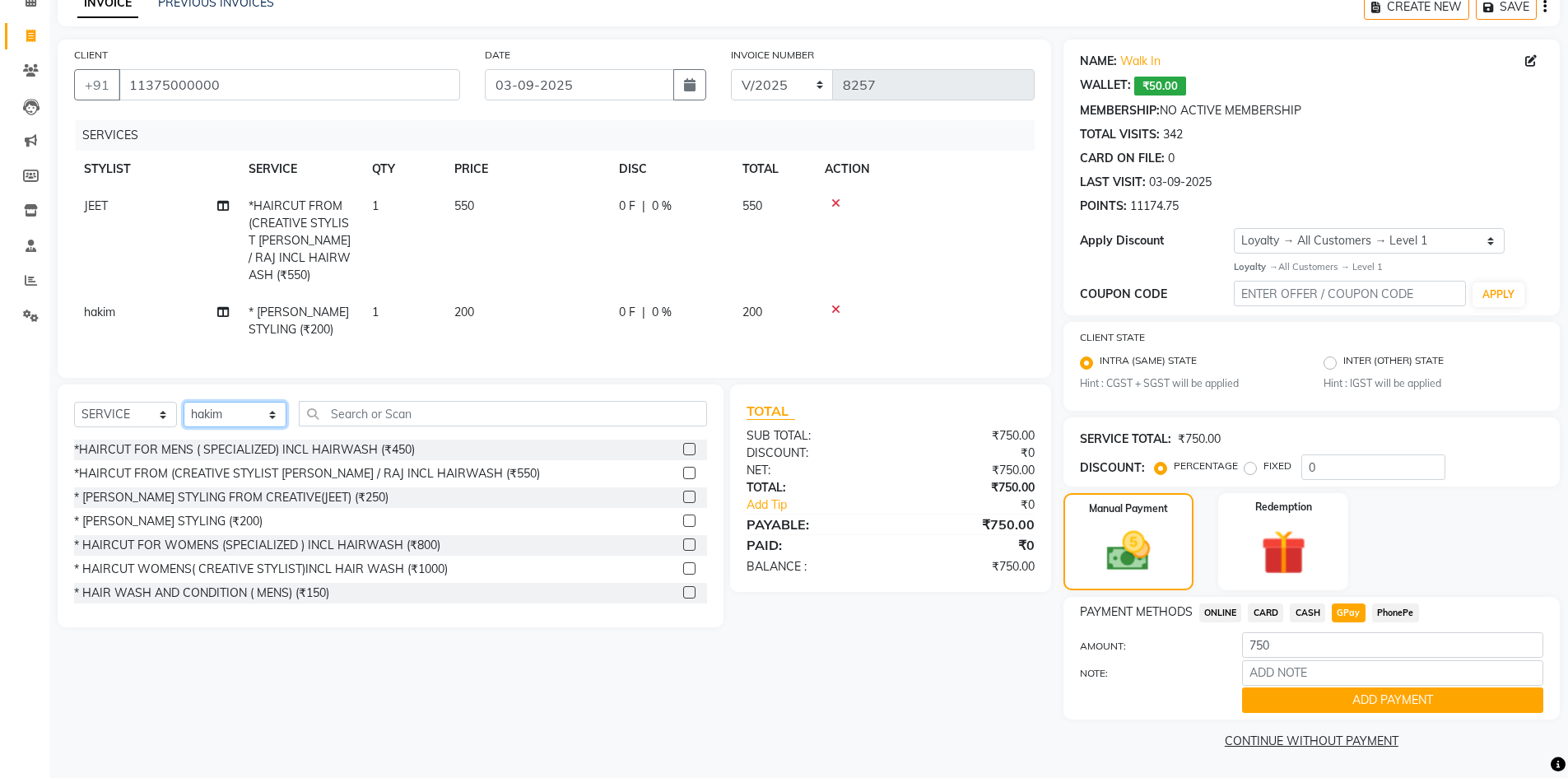
click at [232, 414] on select "SELECT STYLIST ( [PERSON_NAME] ) ( [PERSON_NAME] ) [PERSON_NAME] fojdur [PERSON…" at bounding box center [235, 414] width 103 height 26
select select "48813"
click at [184, 401] on select "SELECT STYLIST ( [PERSON_NAME] ) ( [PERSON_NAME] ) [PERSON_NAME] fojdur [PERSON…" at bounding box center [235, 414] width 103 height 26
click at [103, 305] on span "hakim" at bounding box center [99, 312] width 31 height 15
select select "63636"
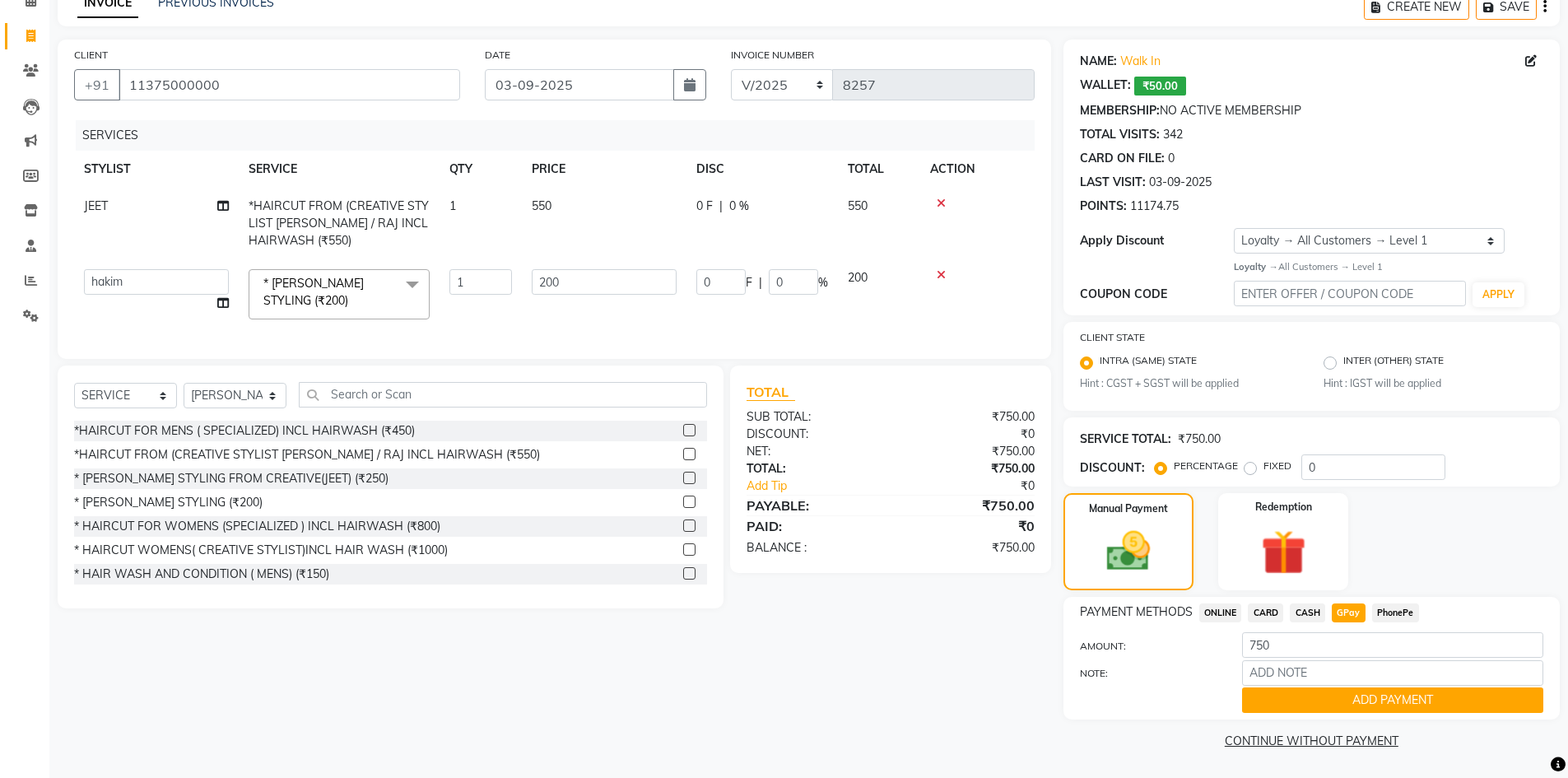
click at [103, 294] on td "( [PERSON_NAME] ) ( [PERSON_NAME] ) [PERSON_NAME] fojdur [PERSON_NAME] [PERSON_…" at bounding box center [156, 294] width 164 height 70
click at [106, 289] on select "( [PERSON_NAME] ) ( [PERSON_NAME] ) [PERSON_NAME] fojdur [PERSON_NAME] [PERSON_…" at bounding box center [156, 282] width 145 height 26
select select "47990"
click at [334, 406] on input "text" at bounding box center [503, 394] width 408 height 26
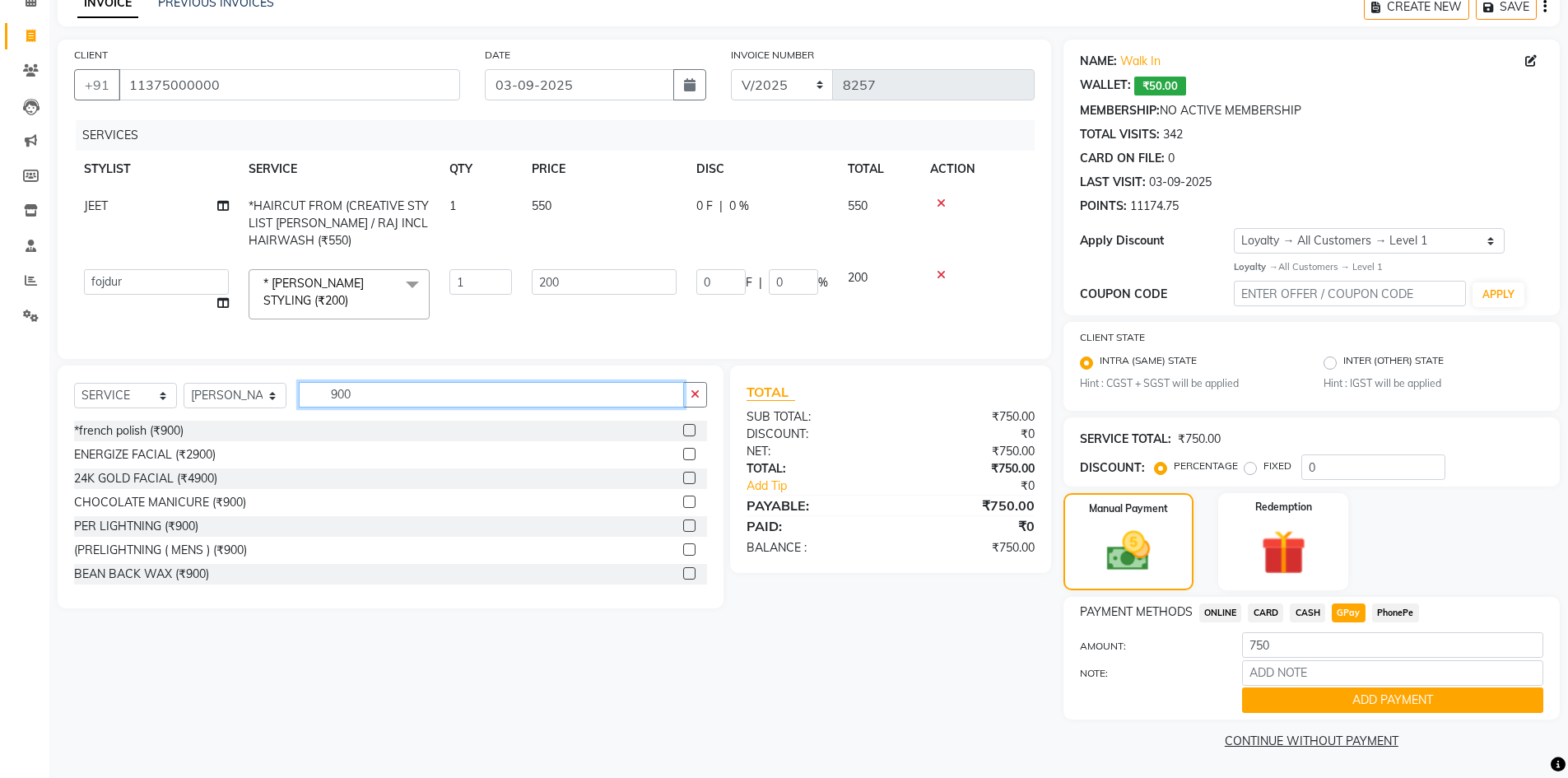
type input "900"
click at [105, 408] on select "SELECT SERVICE PRODUCT MEMBERSHIP PACKAGE VOUCHER PREPAID GIFT CARD" at bounding box center [126, 395] width 103 height 26
select select "product"
click at [74, 395] on select "SELECT SERVICE PRODUCT MEMBERSHIP PACKAGE VOUCHER PREPAID GIFT CARD" at bounding box center [126, 395] width 103 height 26
click at [366, 408] on input "900" at bounding box center [491, 394] width 385 height 26
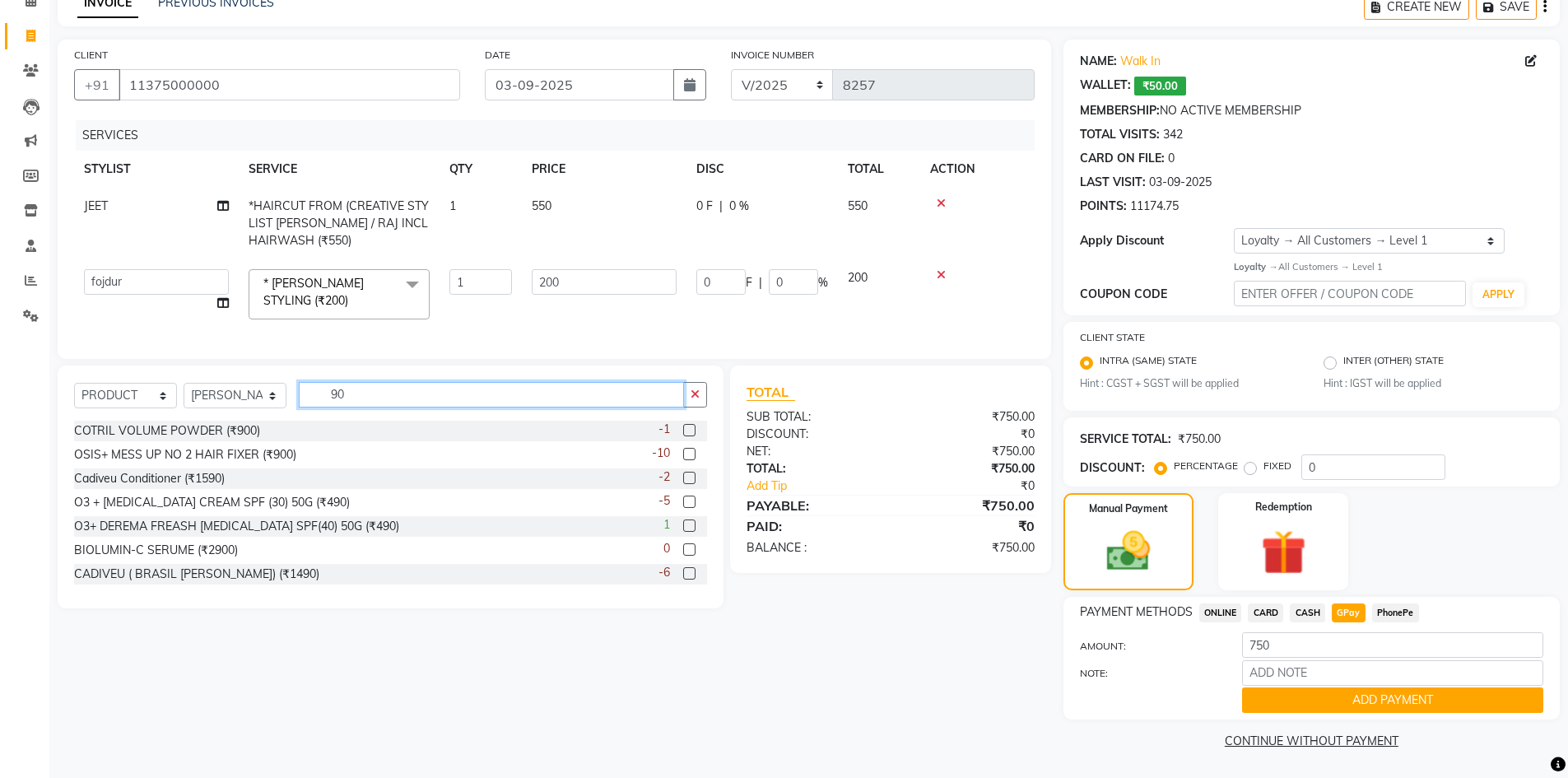
type input "9"
type input "900"
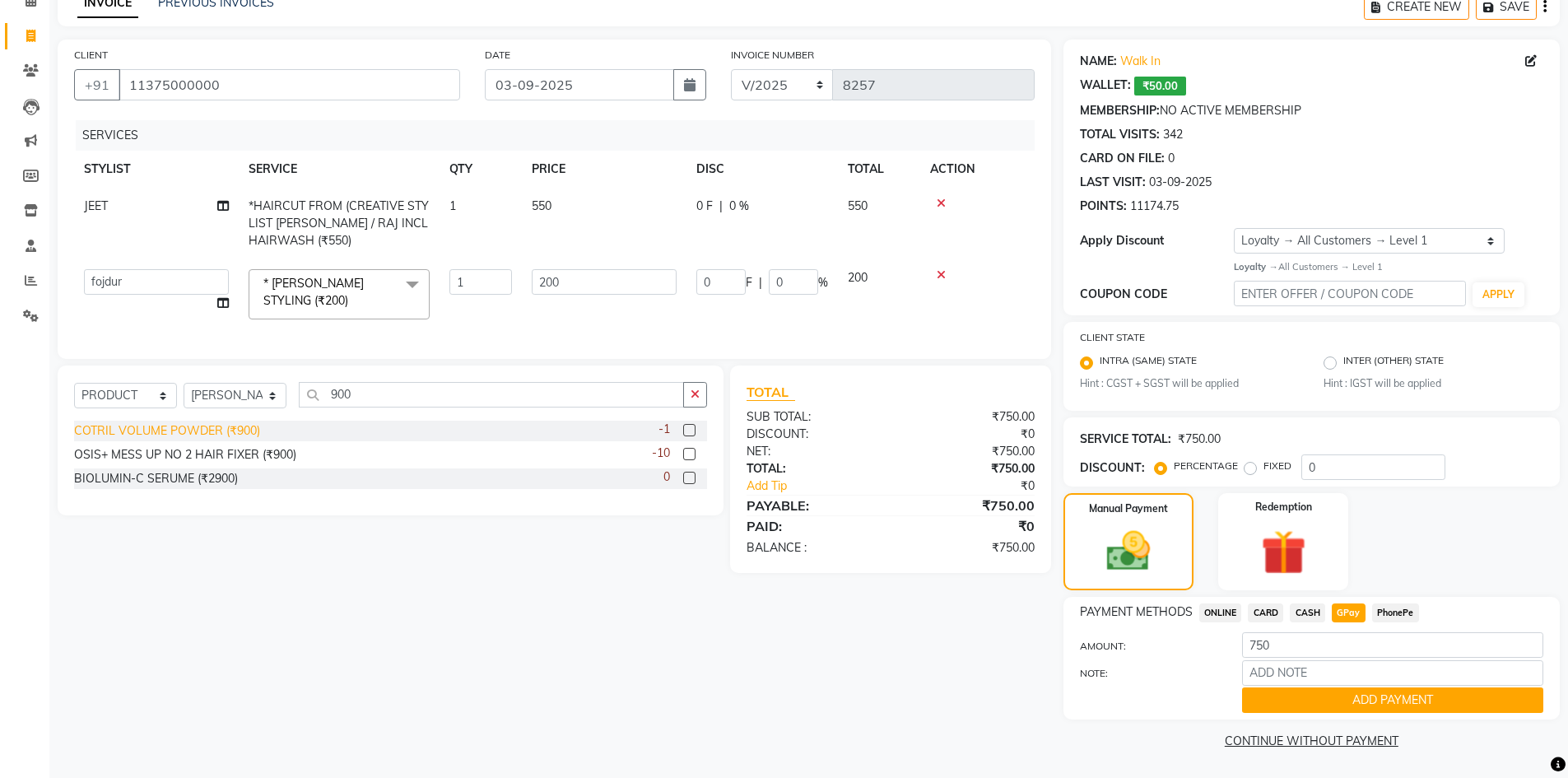
click at [246, 439] on div "COTRIL VOLUME POWDER (₹900)" at bounding box center [167, 431] width 186 height 18
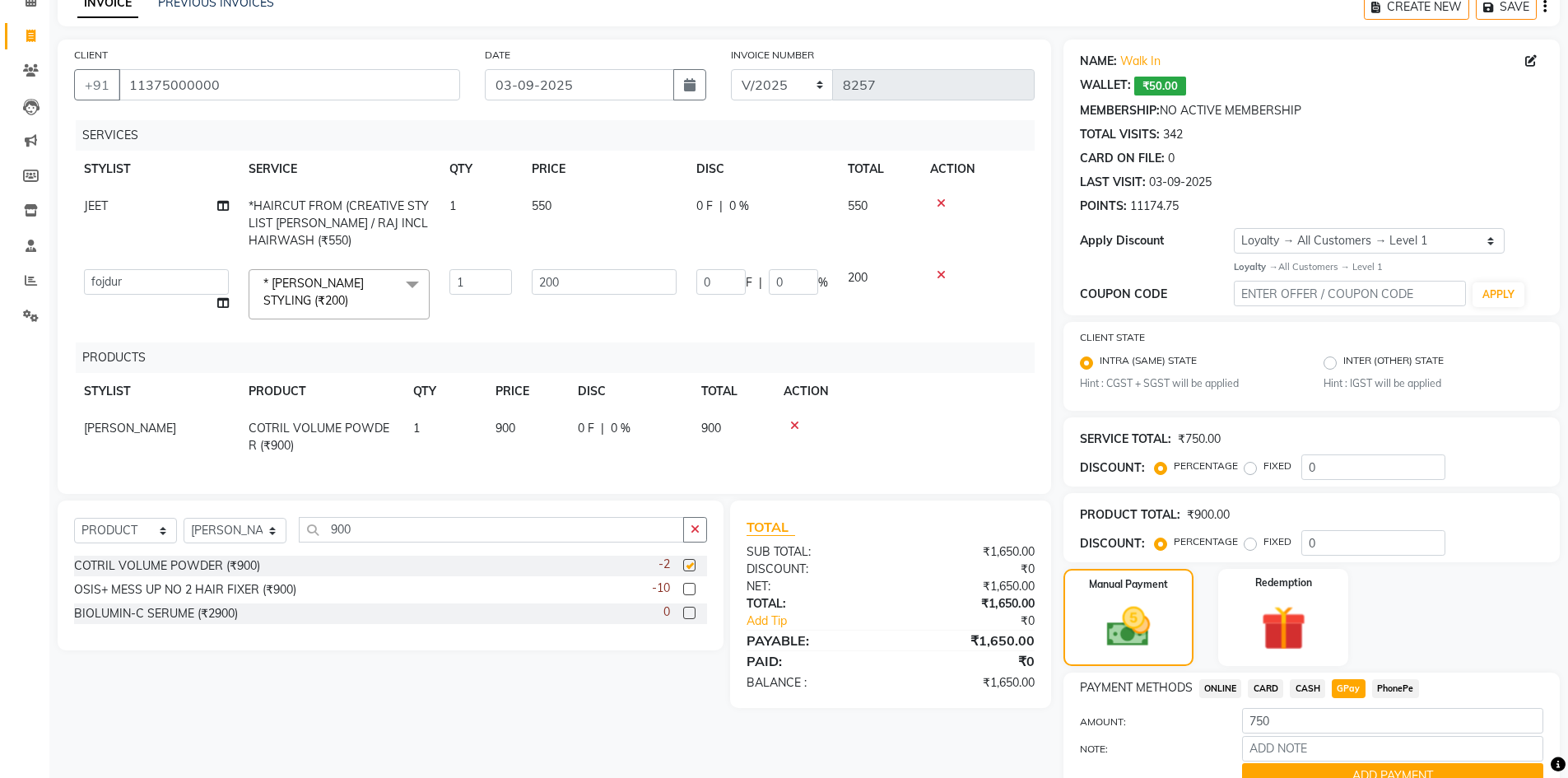
checkbox input "false"
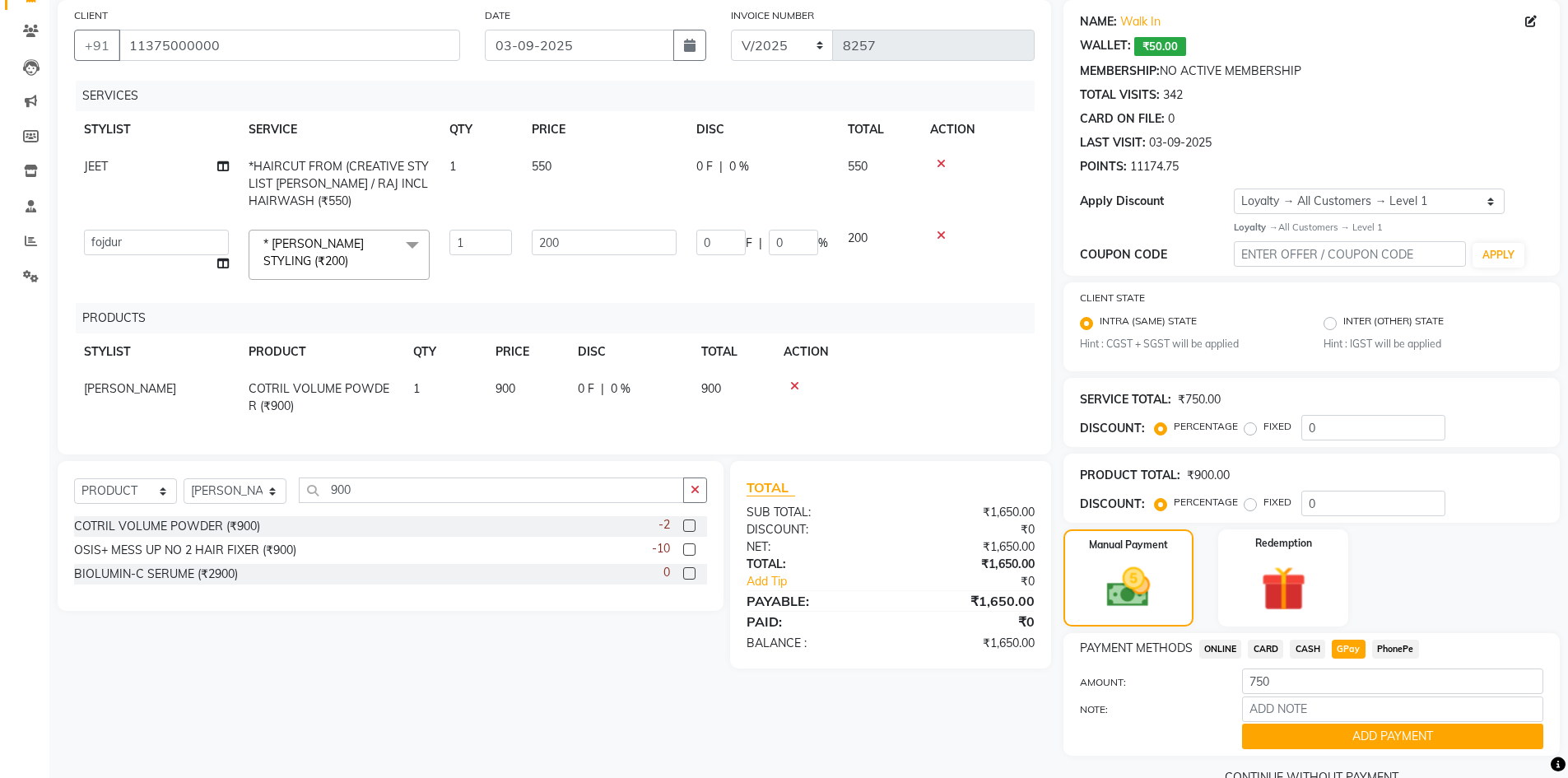
scroll to position [160, 0]
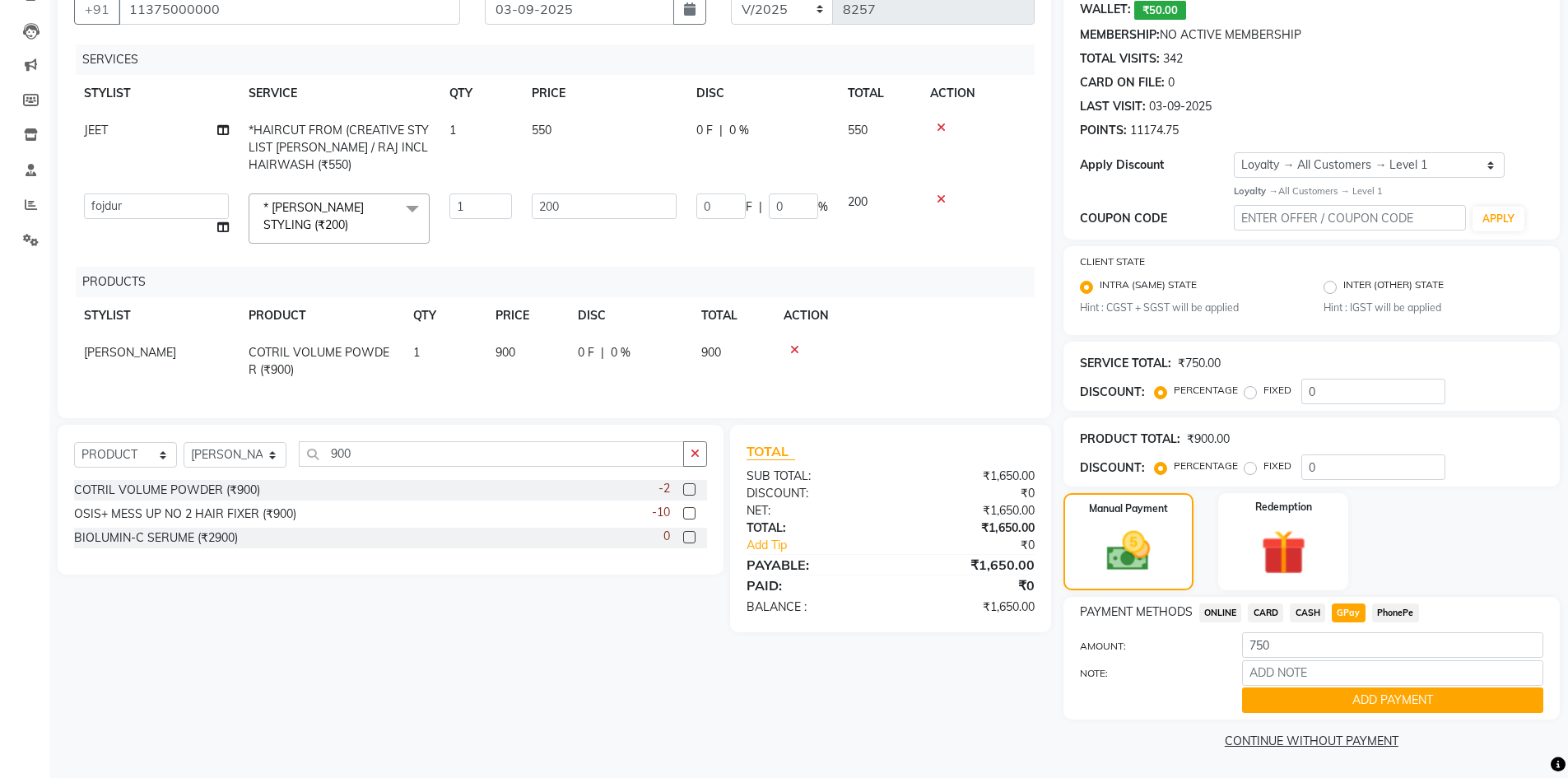
click at [1307, 621] on span "CASH" at bounding box center [1307, 613] width 35 height 19
type input "1650"
click at [1342, 614] on span "GPay" at bounding box center [1349, 613] width 34 height 19
click at [162, 468] on select "SELECT SERVICE PRODUCT MEMBERSHIP PACKAGE VOUCHER PREPAID GIFT CARD" at bounding box center [126, 454] width 103 height 26
click at [74, 454] on select "SELECT SERVICE PRODUCT MEMBERSHIP PACKAGE VOUCHER PREPAID GIFT CARD" at bounding box center [126, 454] width 103 height 26
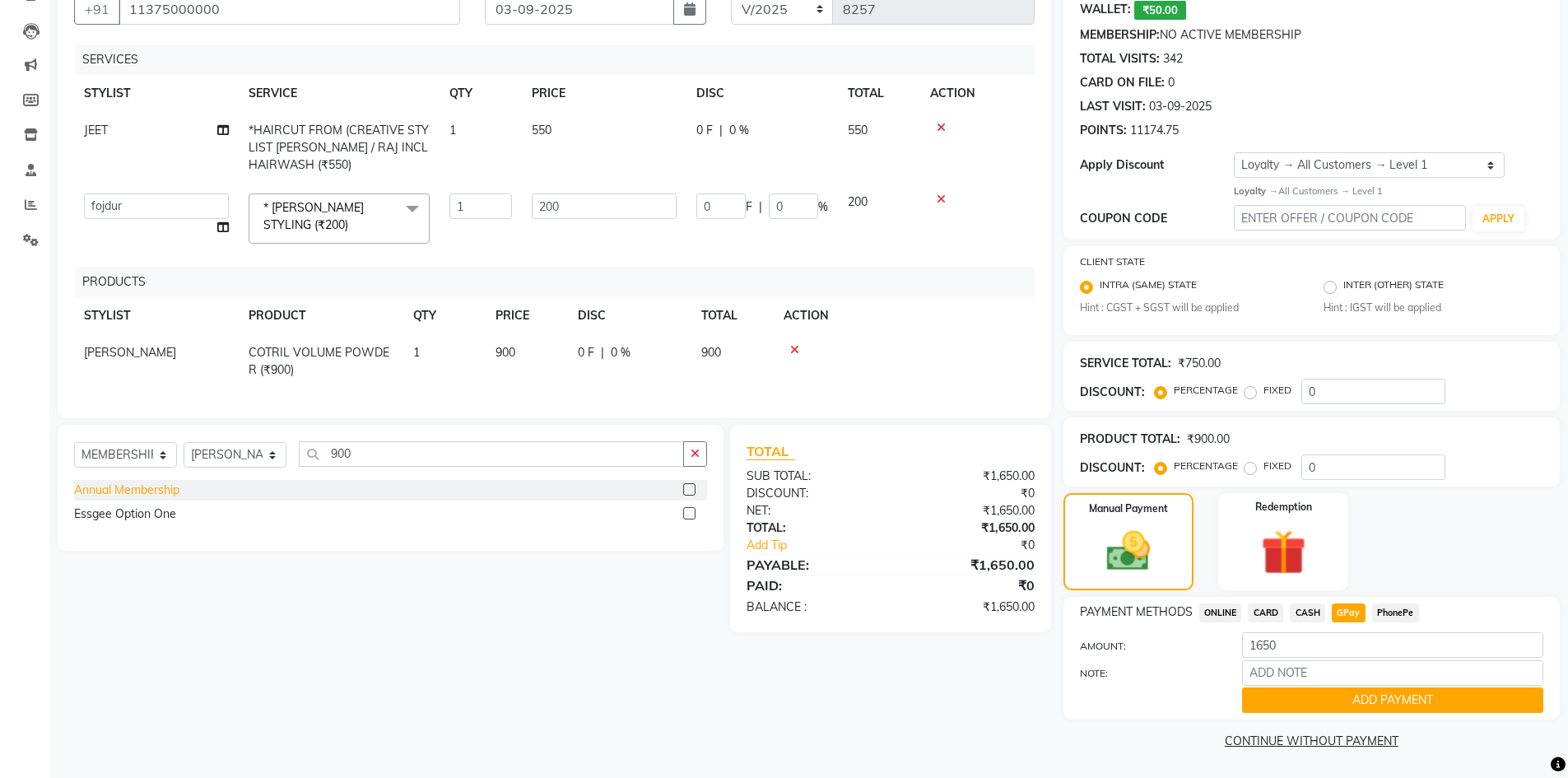
click at [156, 499] on div "Annual Membership" at bounding box center [126, 491] width 105 height 18
select select "select"
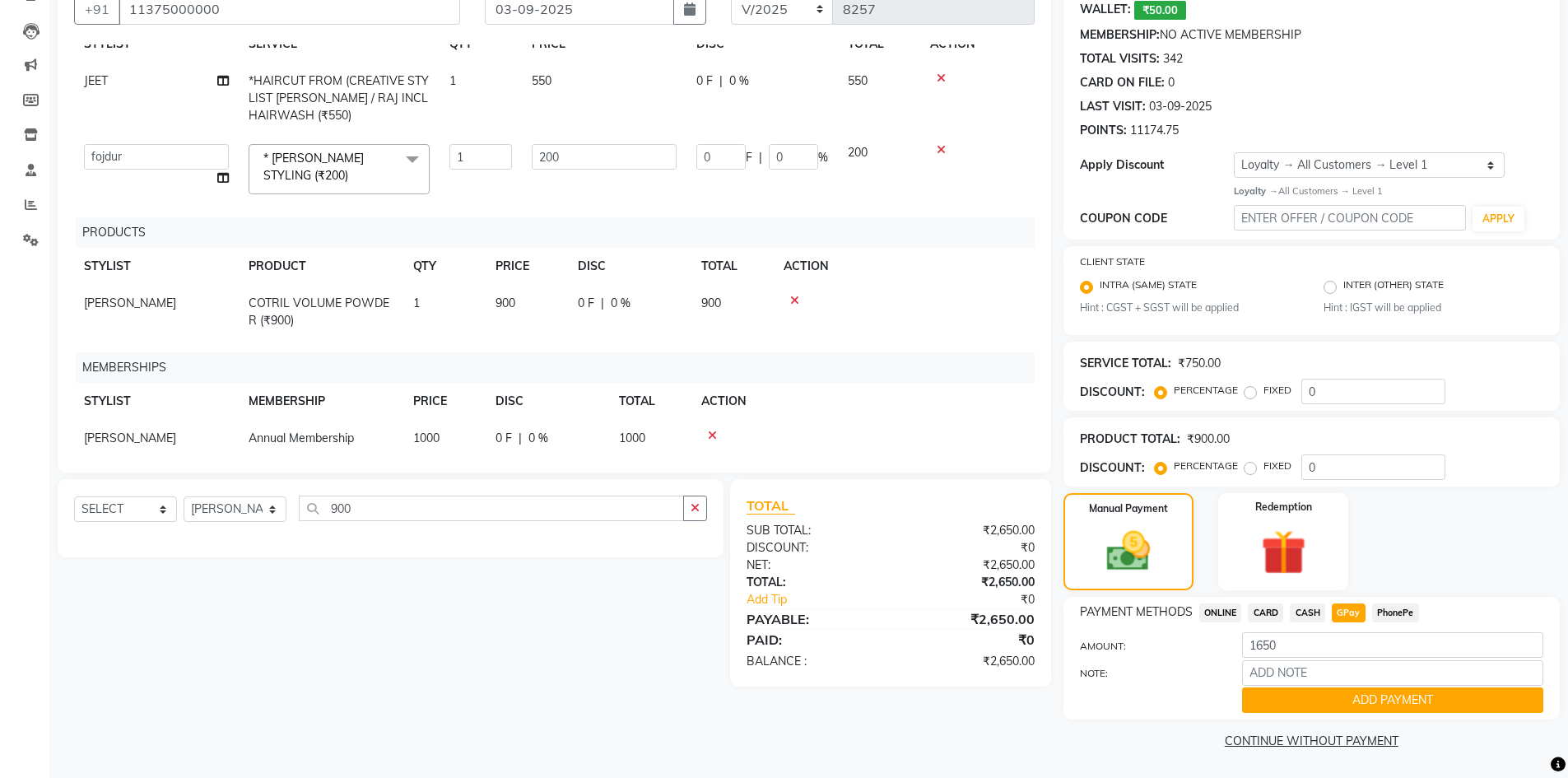
scroll to position [76, 0]
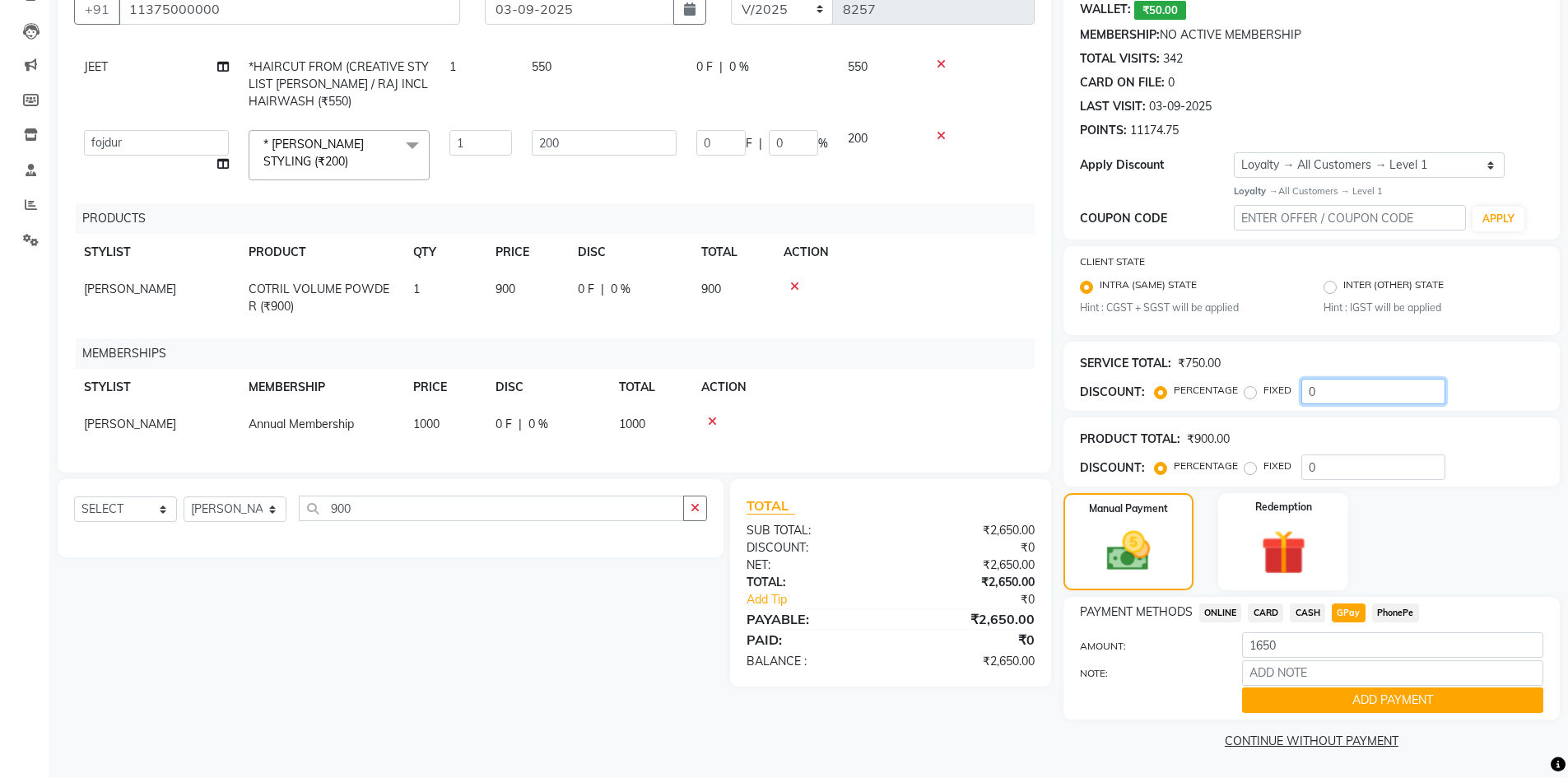
click at [1341, 394] on input "0" at bounding box center [1373, 391] width 144 height 26
type input "02"
type input "4"
type input "2"
type input "020"
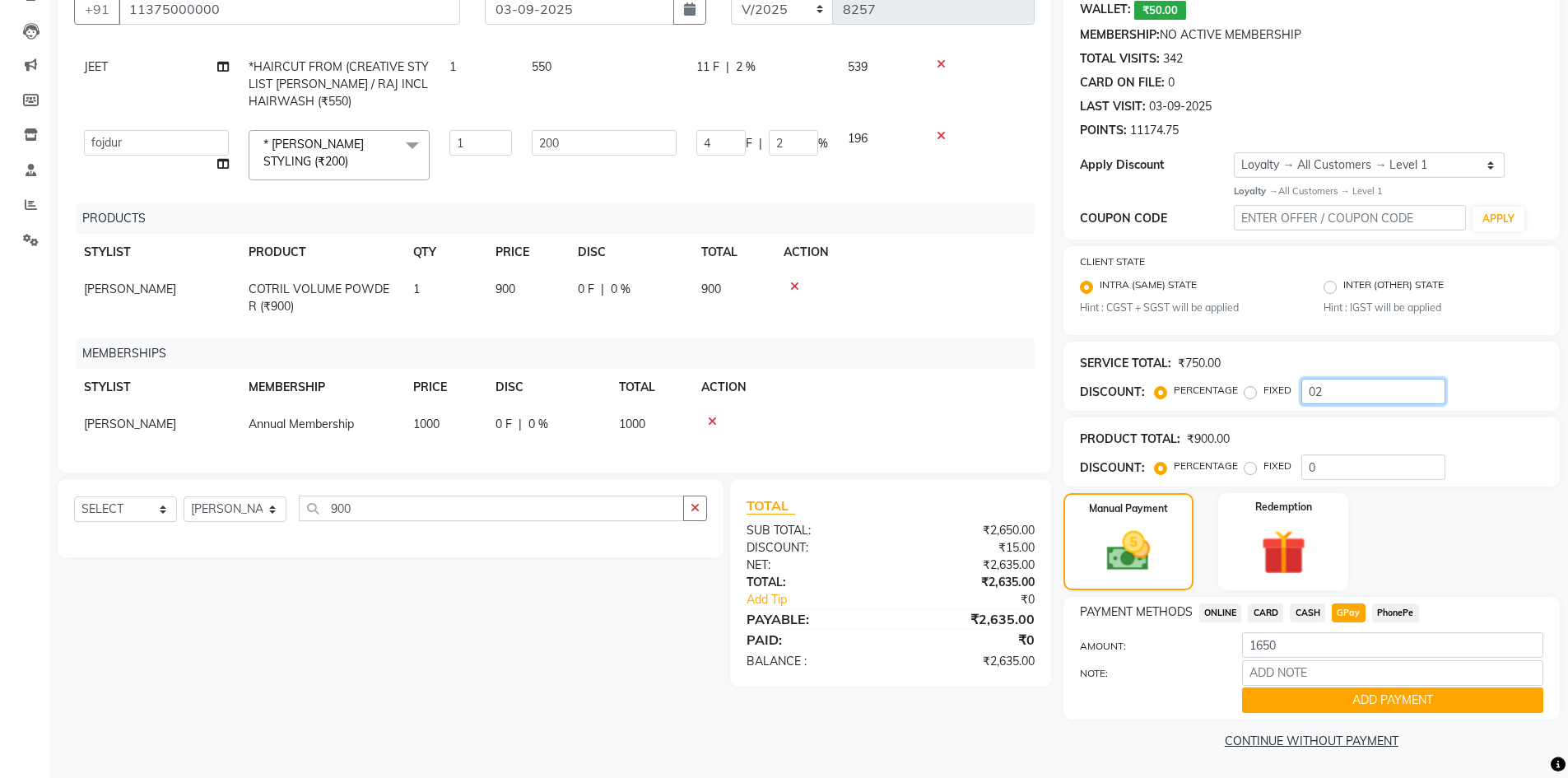
type input "40"
type input "20"
type input "020"
click at [1318, 458] on input "0" at bounding box center [1373, 467] width 144 height 26
type input "05"
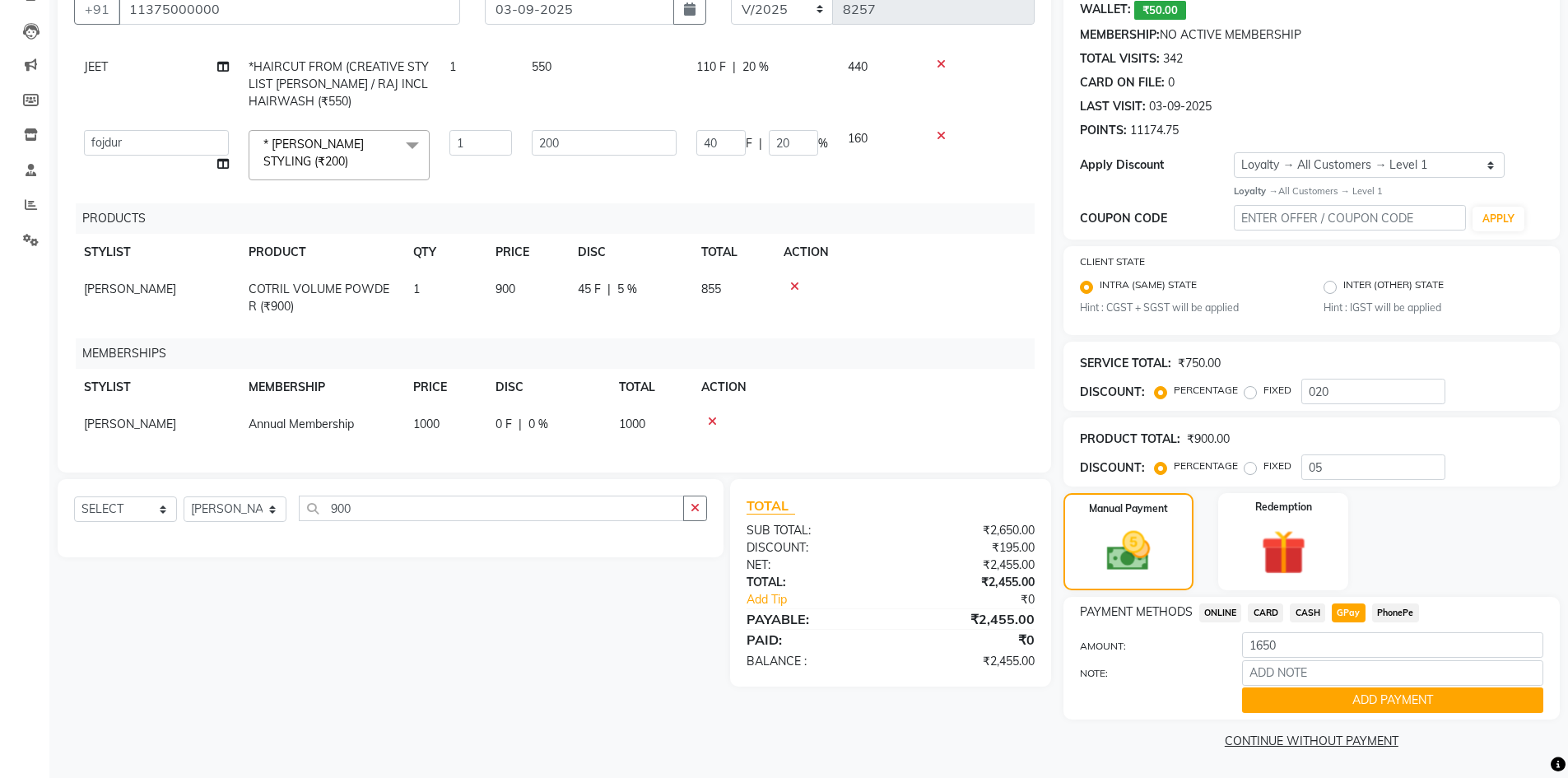
click at [940, 717] on div "CLIENT [PHONE_NUMBER] DATE [DATE] INVOICE NUMBER V/2025 V/[PHONE_NUMBER] SERVIC…" at bounding box center [554, 358] width 1018 height 789
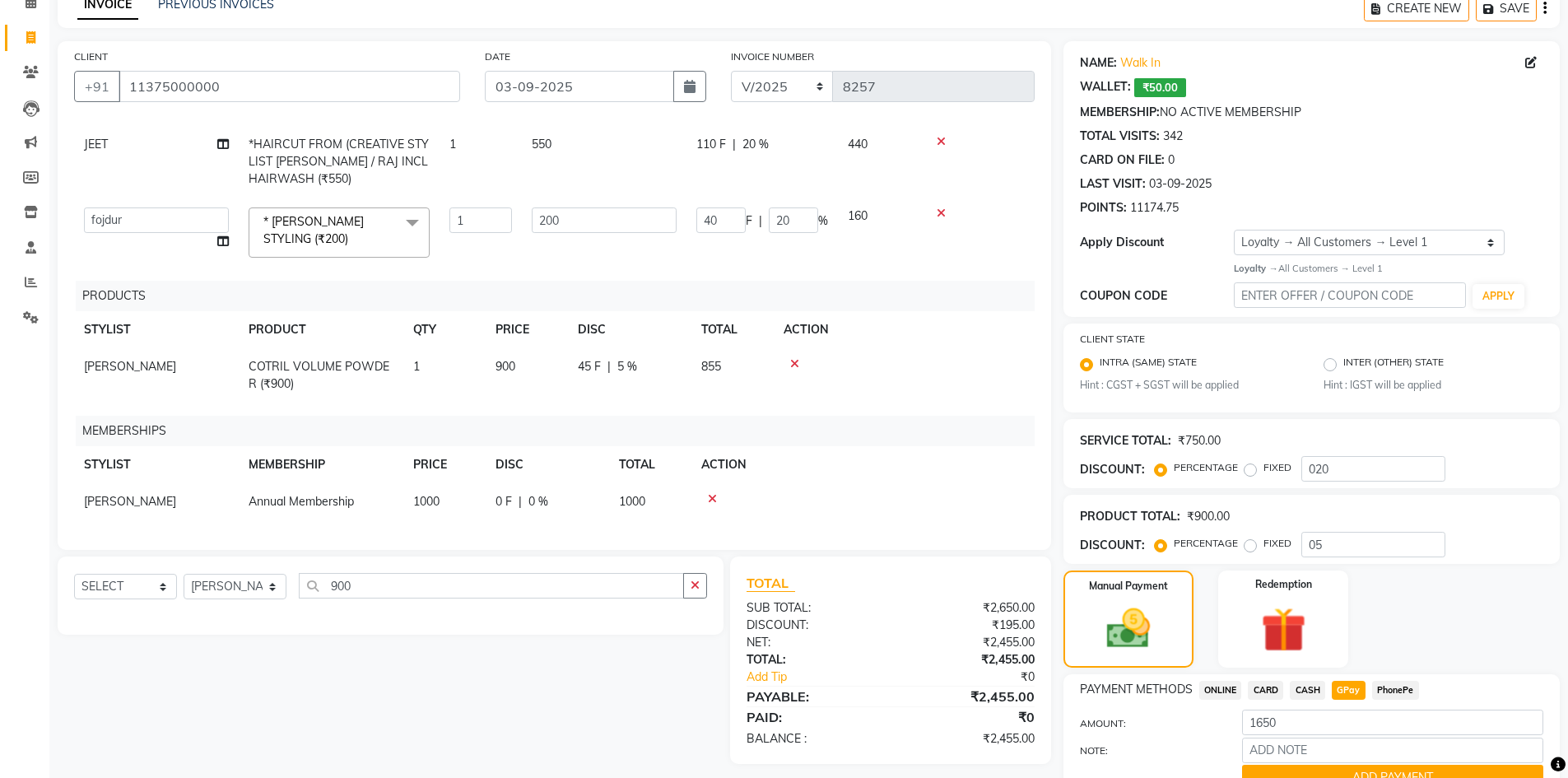
scroll to position [160, 0]
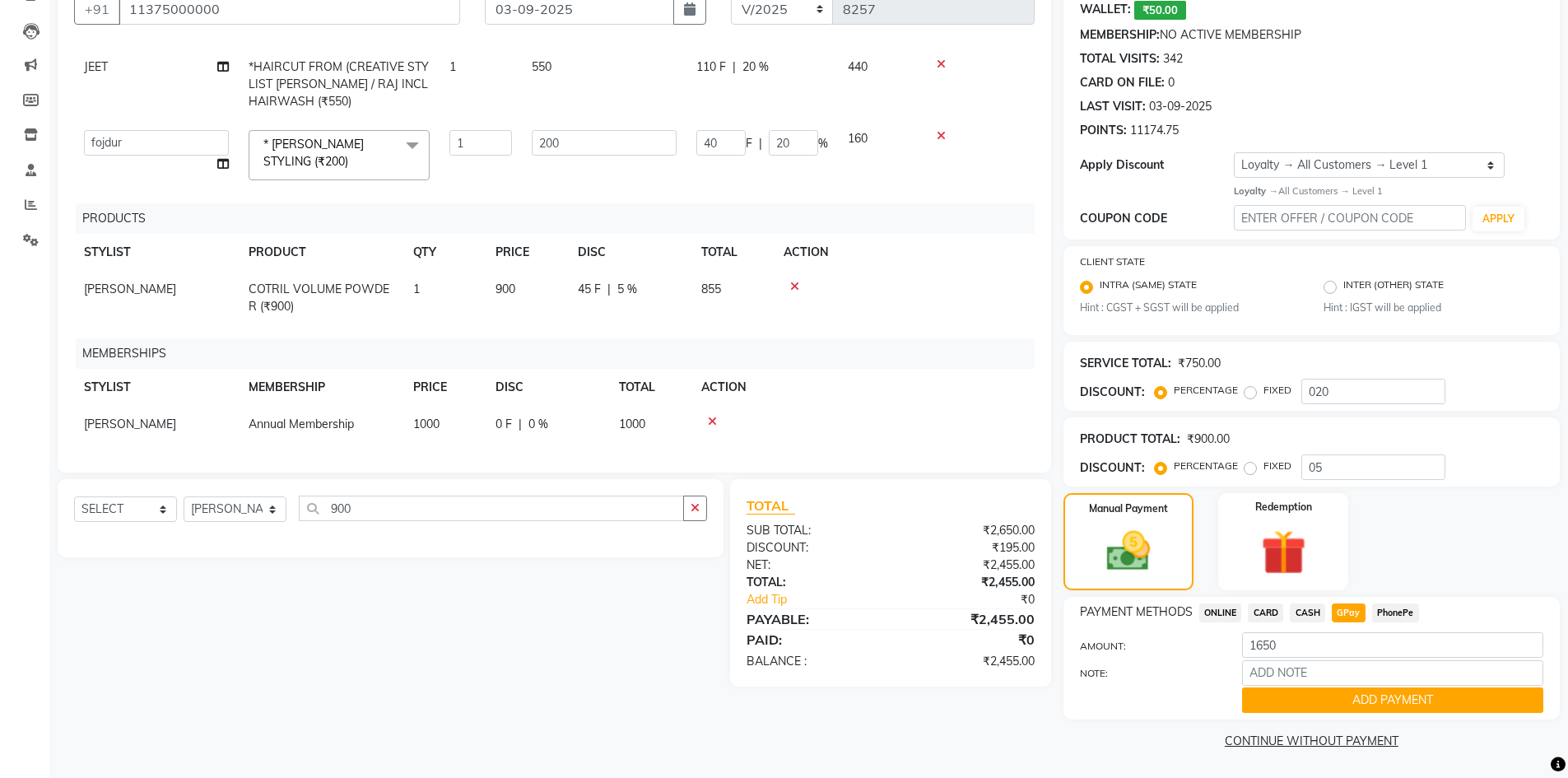
click at [713, 416] on icon at bounding box center [712, 421] width 9 height 11
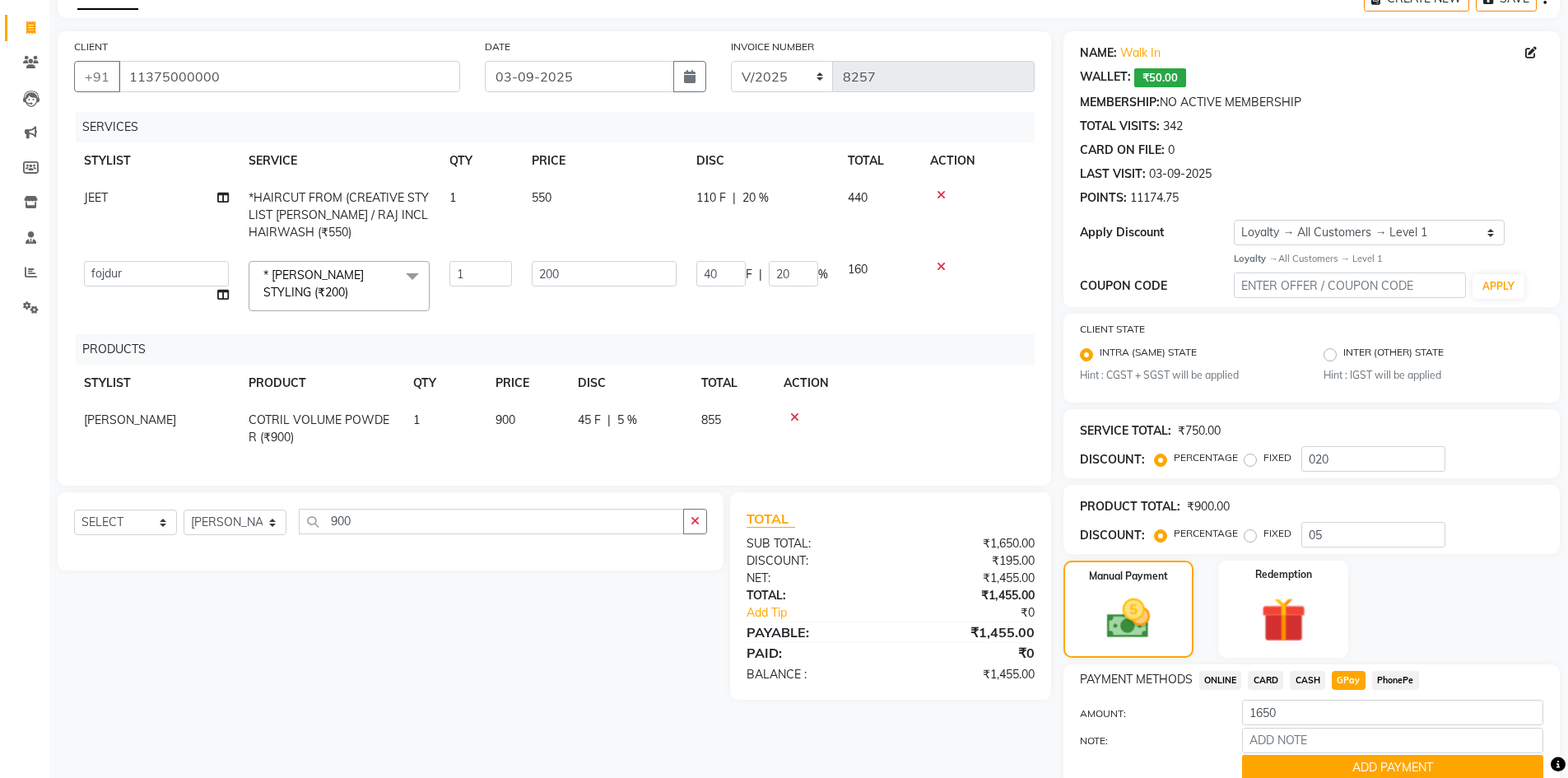
scroll to position [0, 0]
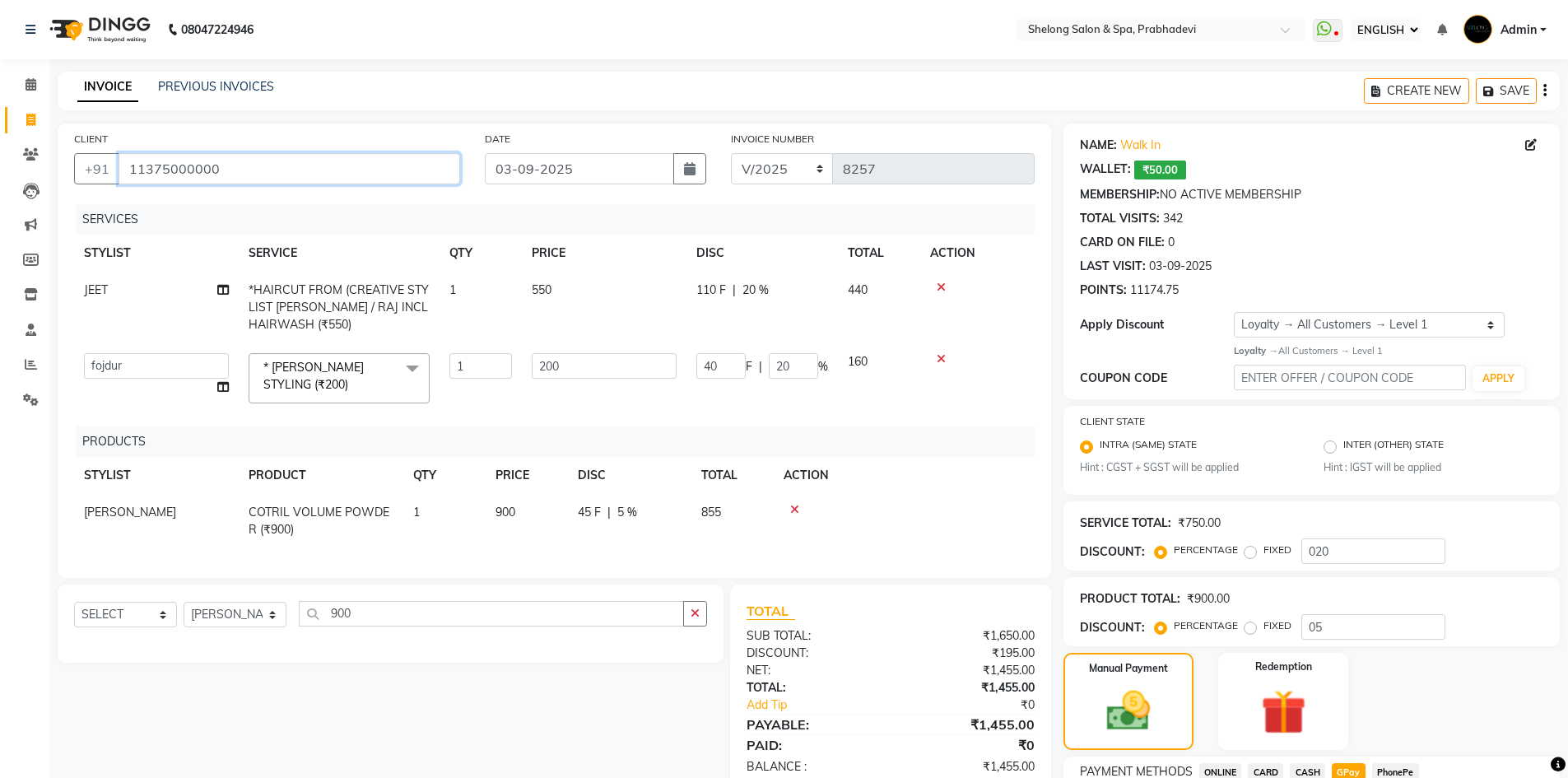
click at [245, 172] on input "11375000000" at bounding box center [289, 168] width 342 height 31
type input "1137500000"
type input "0"
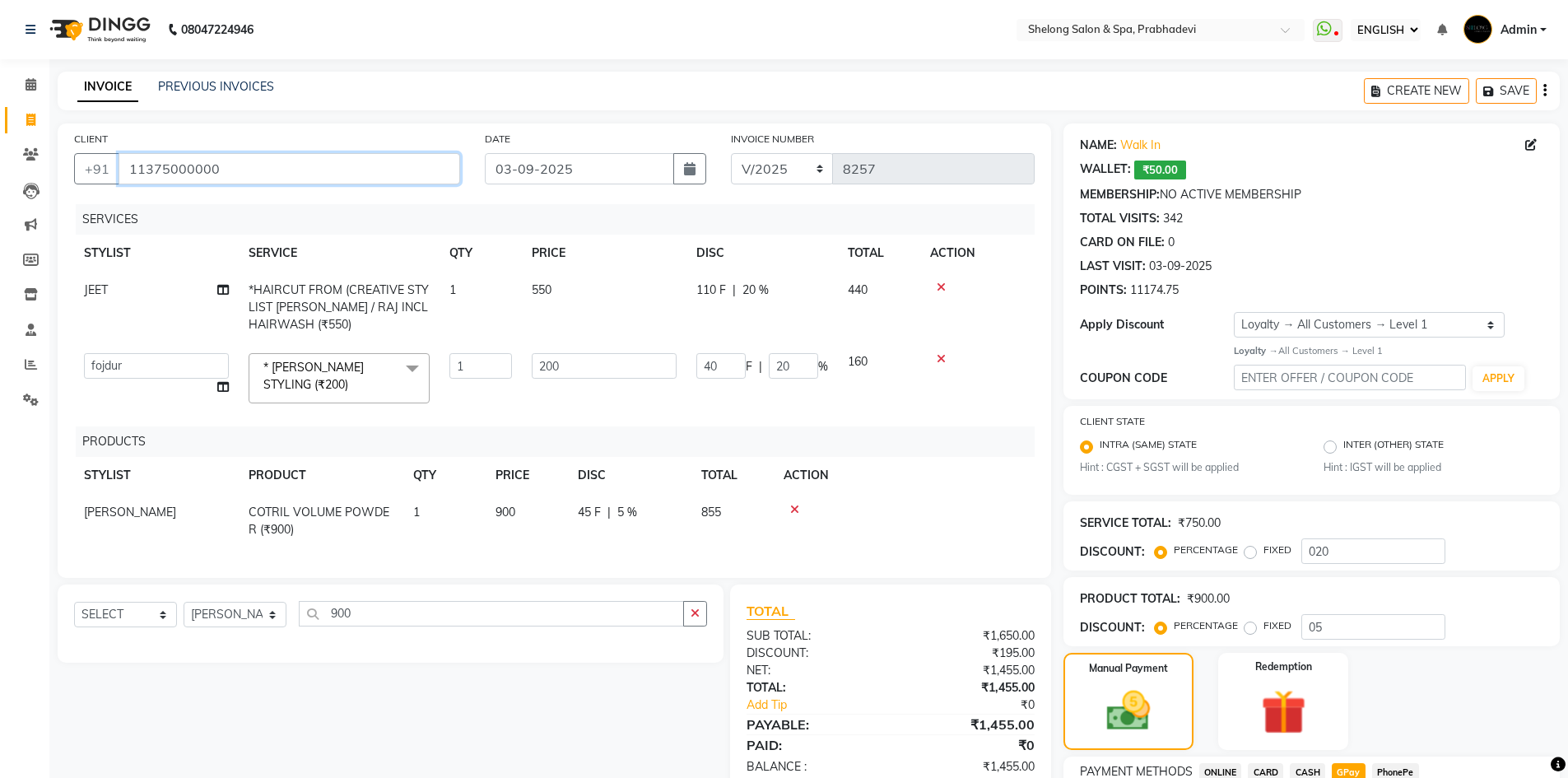
type input "0"
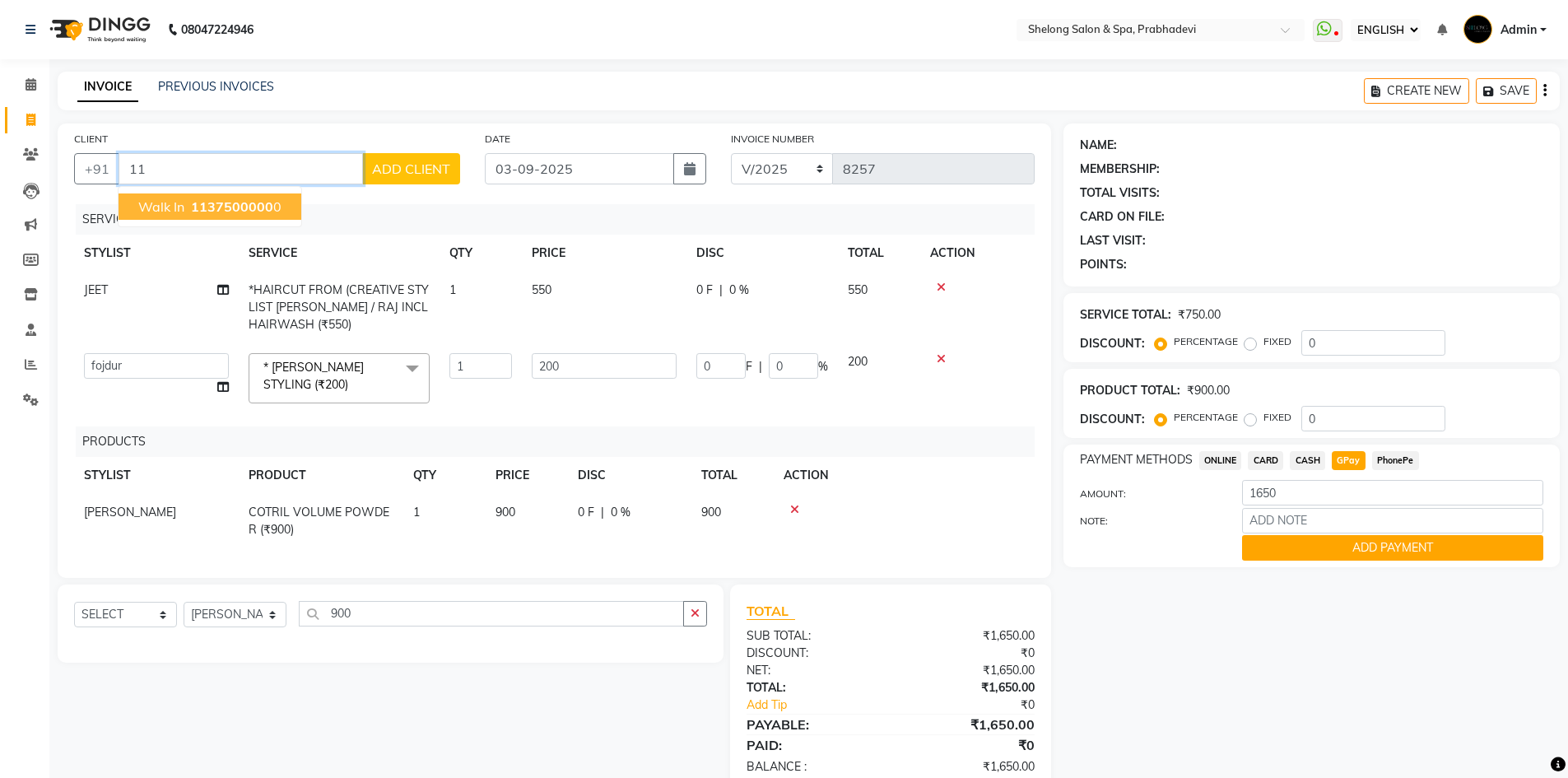
type input "1"
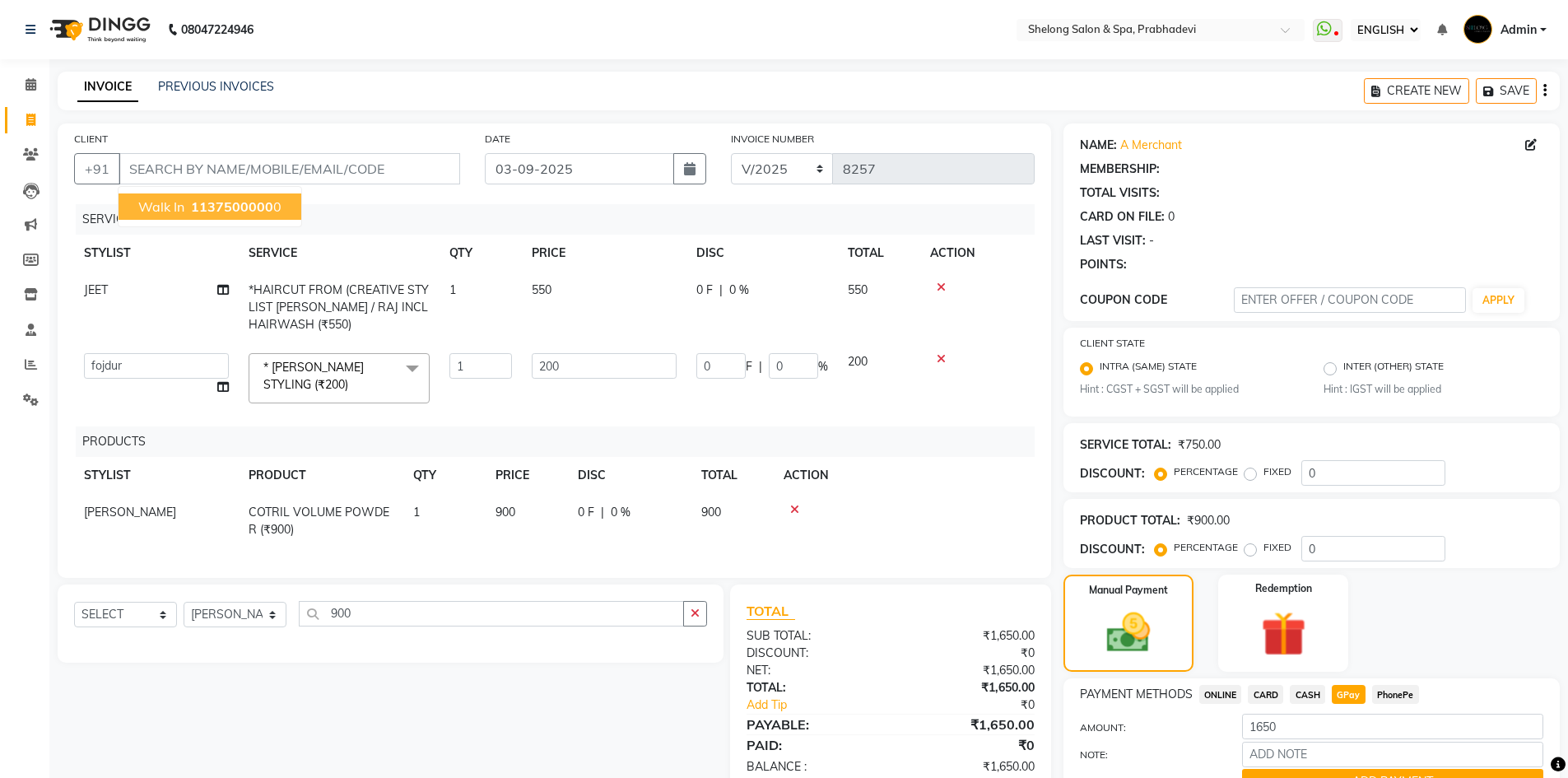
select select "1: Object"
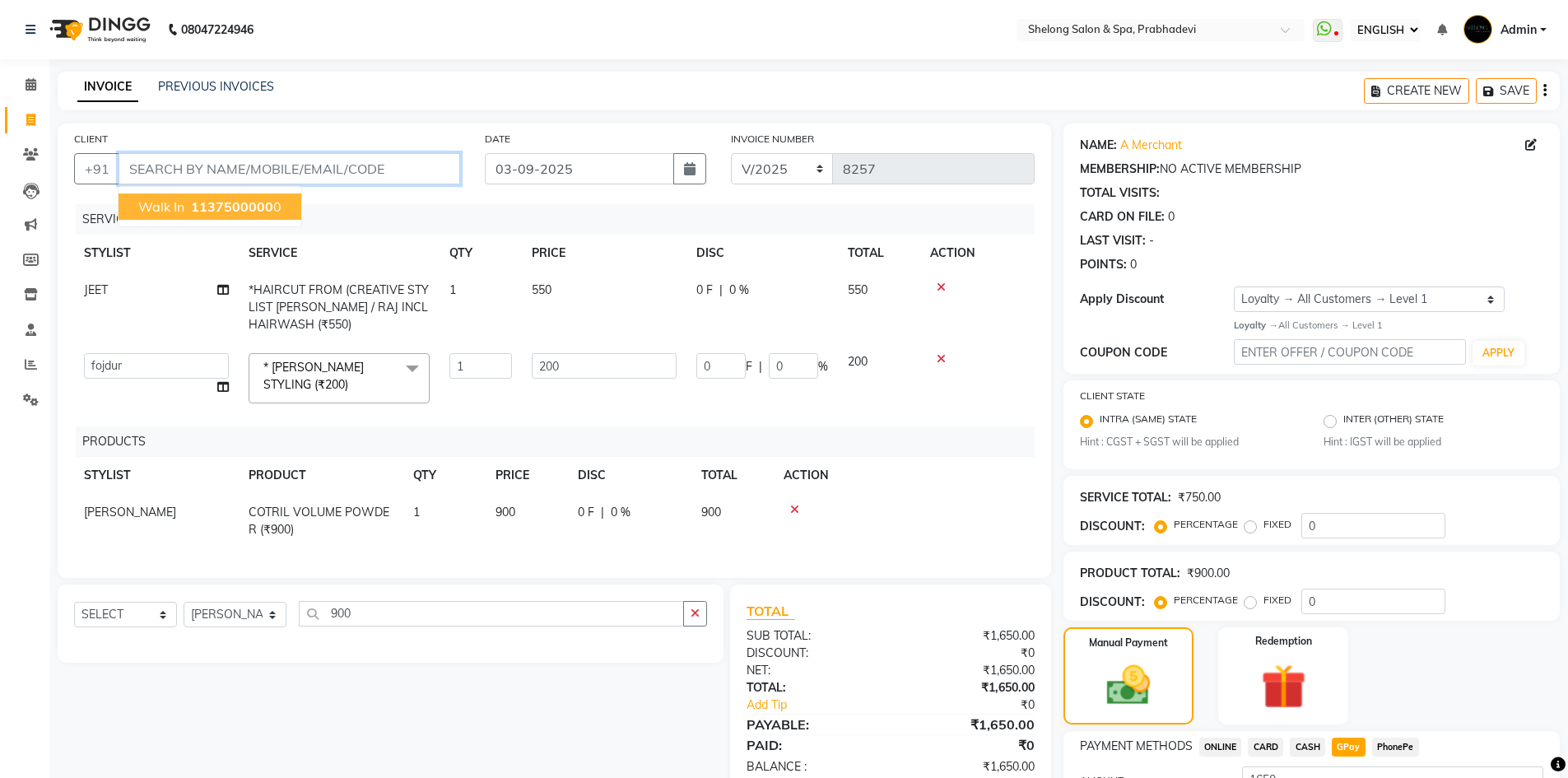
click at [217, 164] on input "CLIENT" at bounding box center [289, 168] width 342 height 31
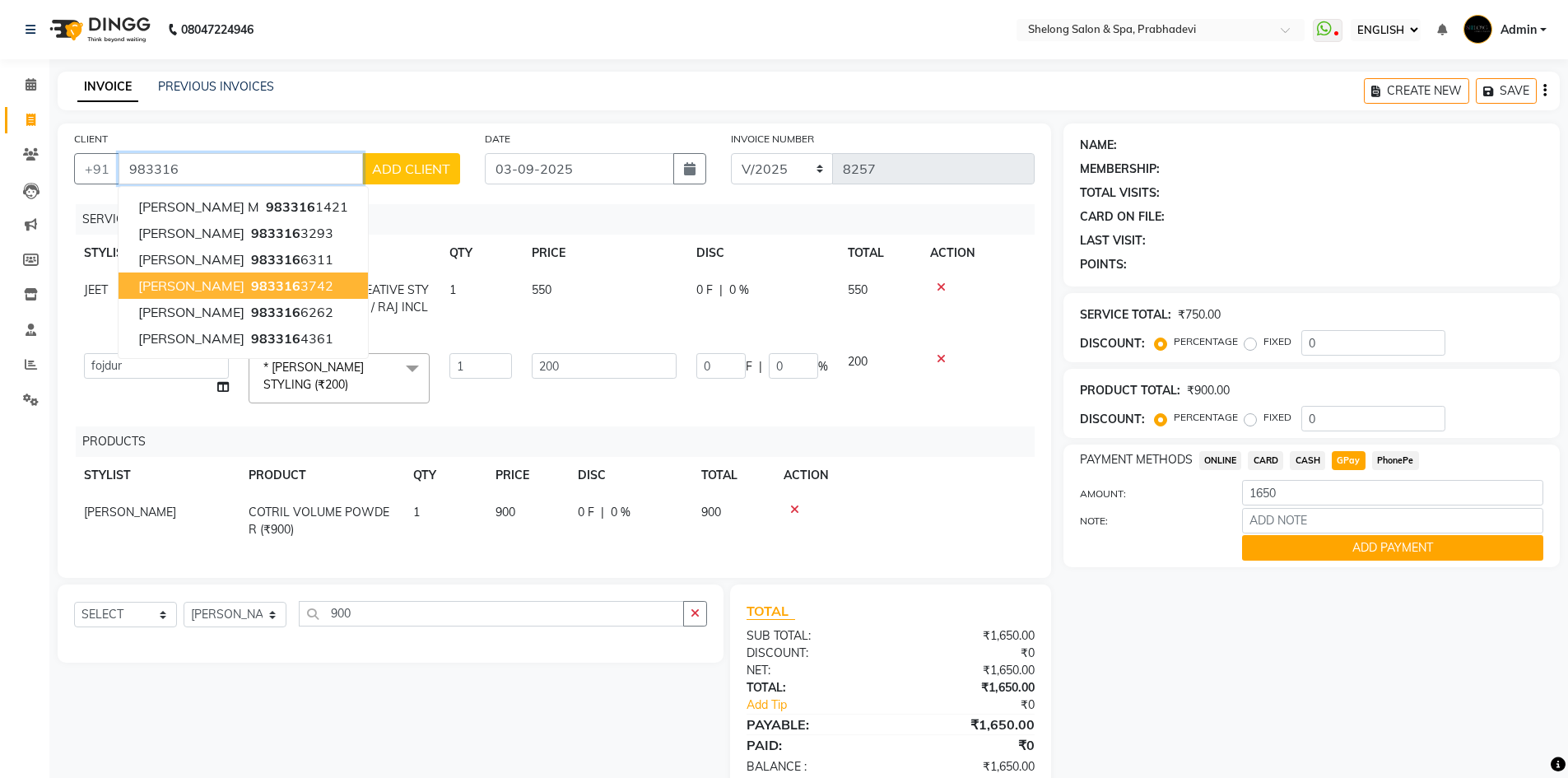
click at [188, 291] on span "[PERSON_NAME]" at bounding box center [191, 286] width 106 height 17
type input "9833163742"
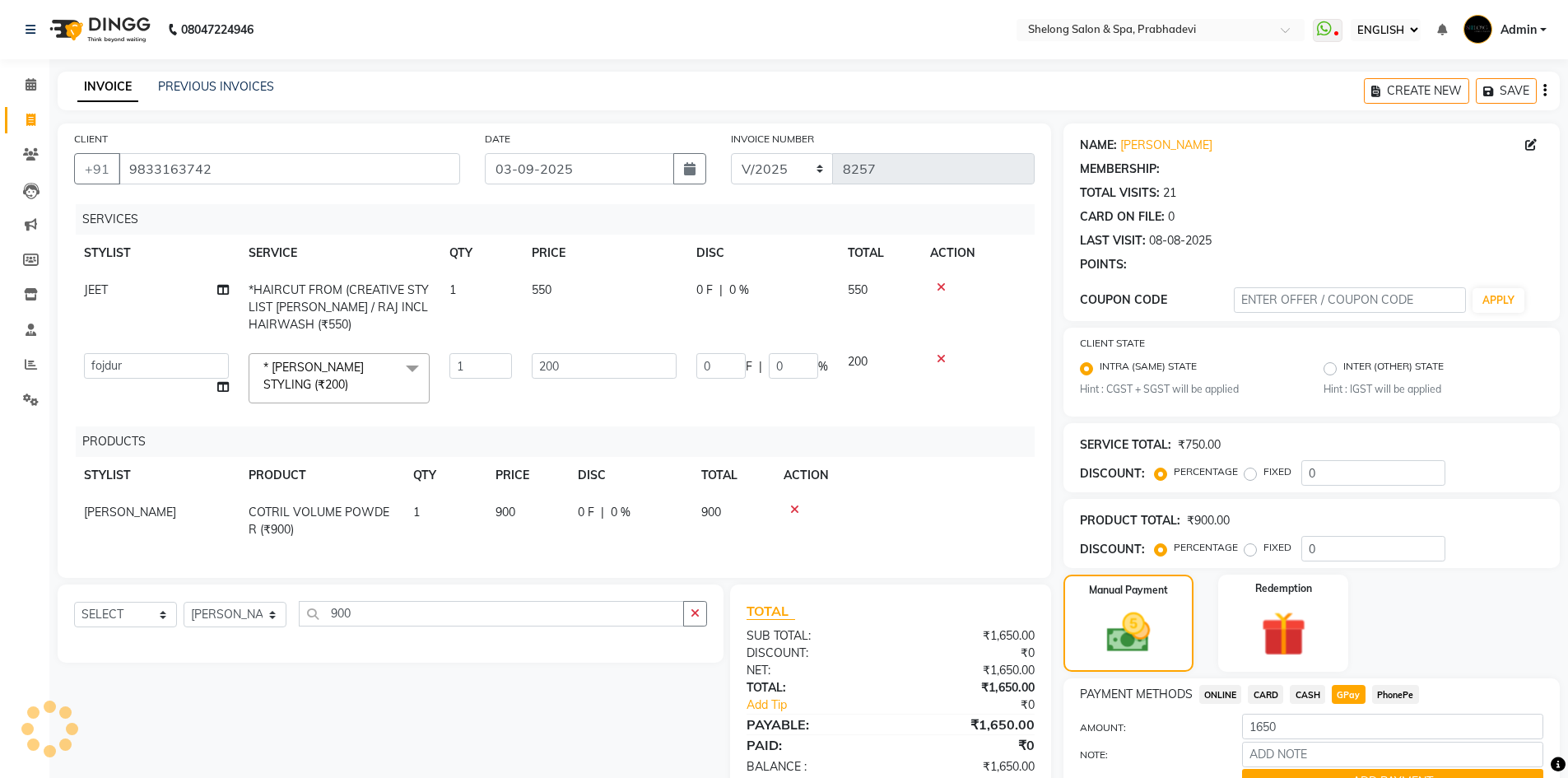
type input "40"
type input "20"
select select "2: Object"
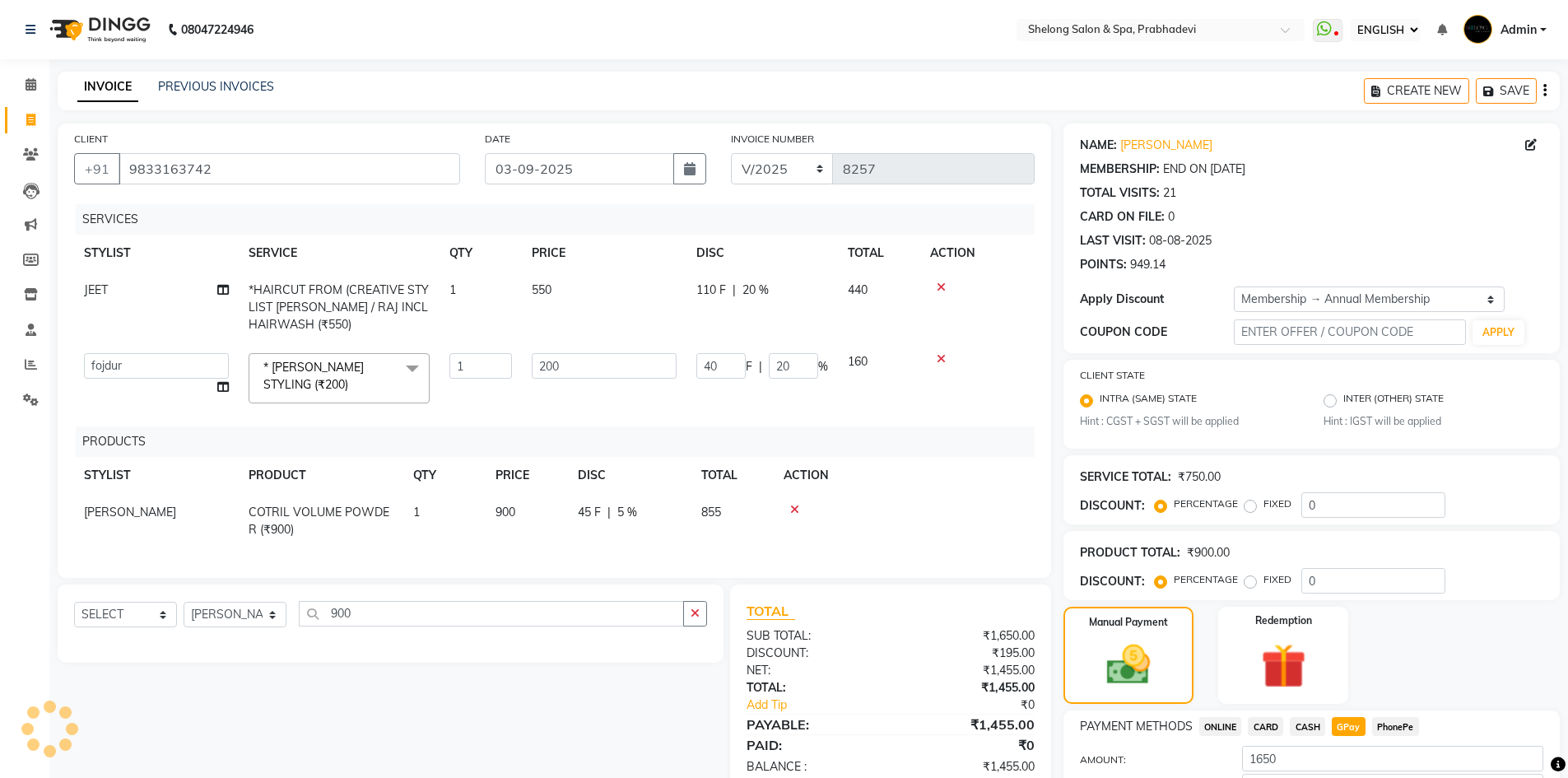
type input "20"
type input "5"
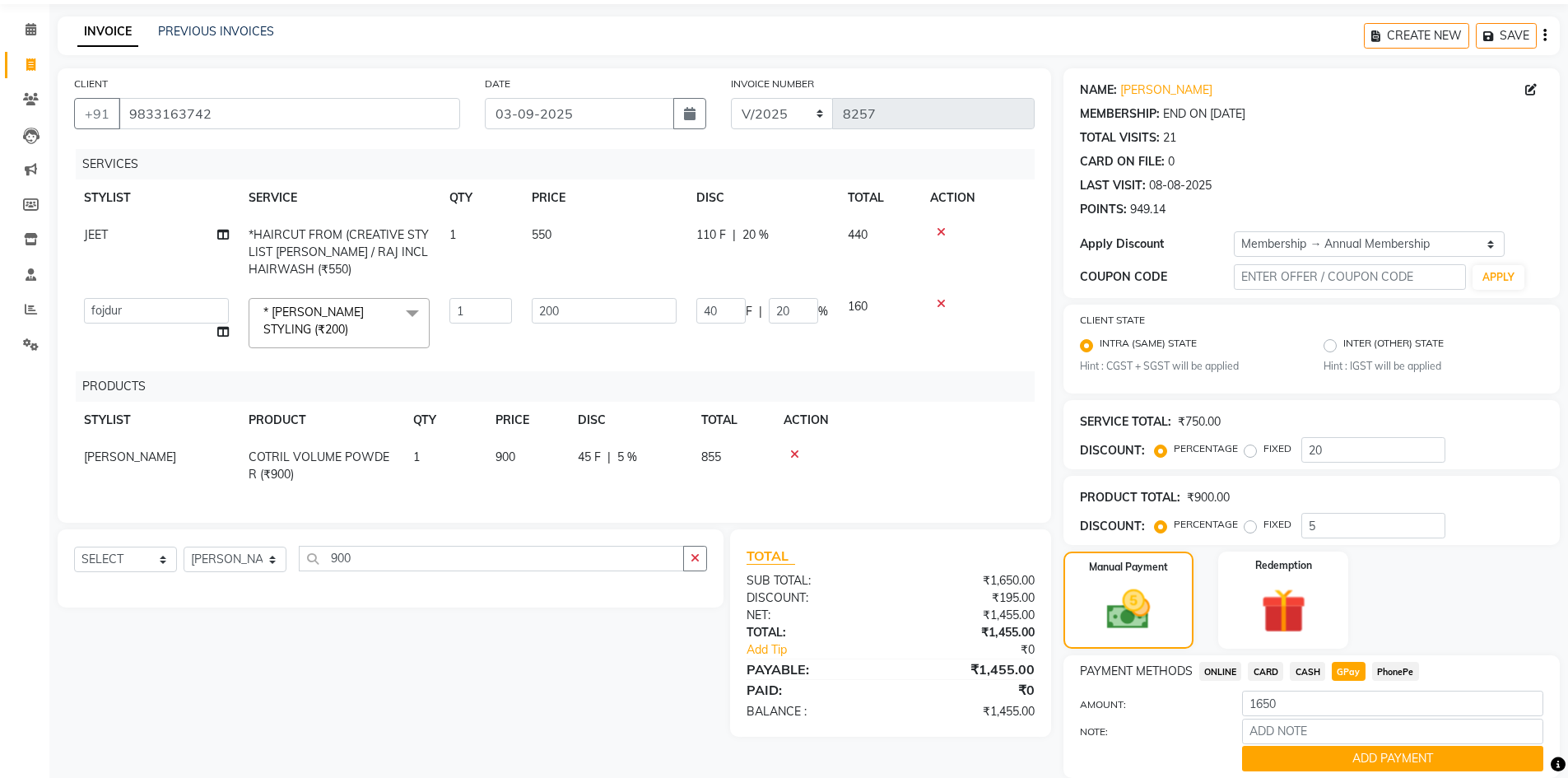
scroll to position [114, 0]
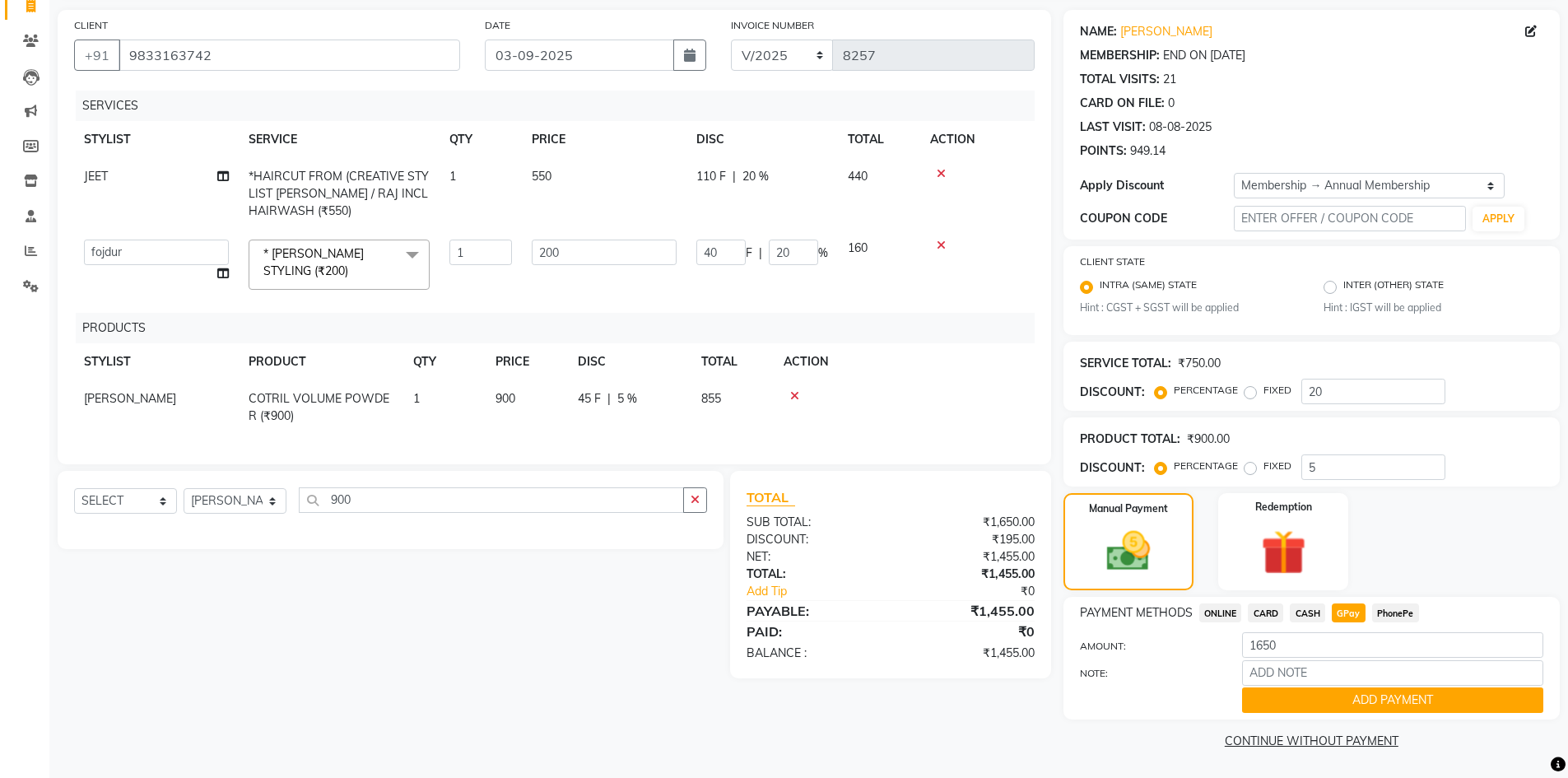
click at [1301, 610] on span "CASH" at bounding box center [1307, 613] width 35 height 19
type input "1455"
click at [1255, 616] on span "CARD" at bounding box center [1266, 613] width 35 height 19
click at [1343, 614] on span "GPay" at bounding box center [1349, 613] width 34 height 19
click at [1340, 690] on button "ADD PAYMENT" at bounding box center [1392, 700] width 301 height 26
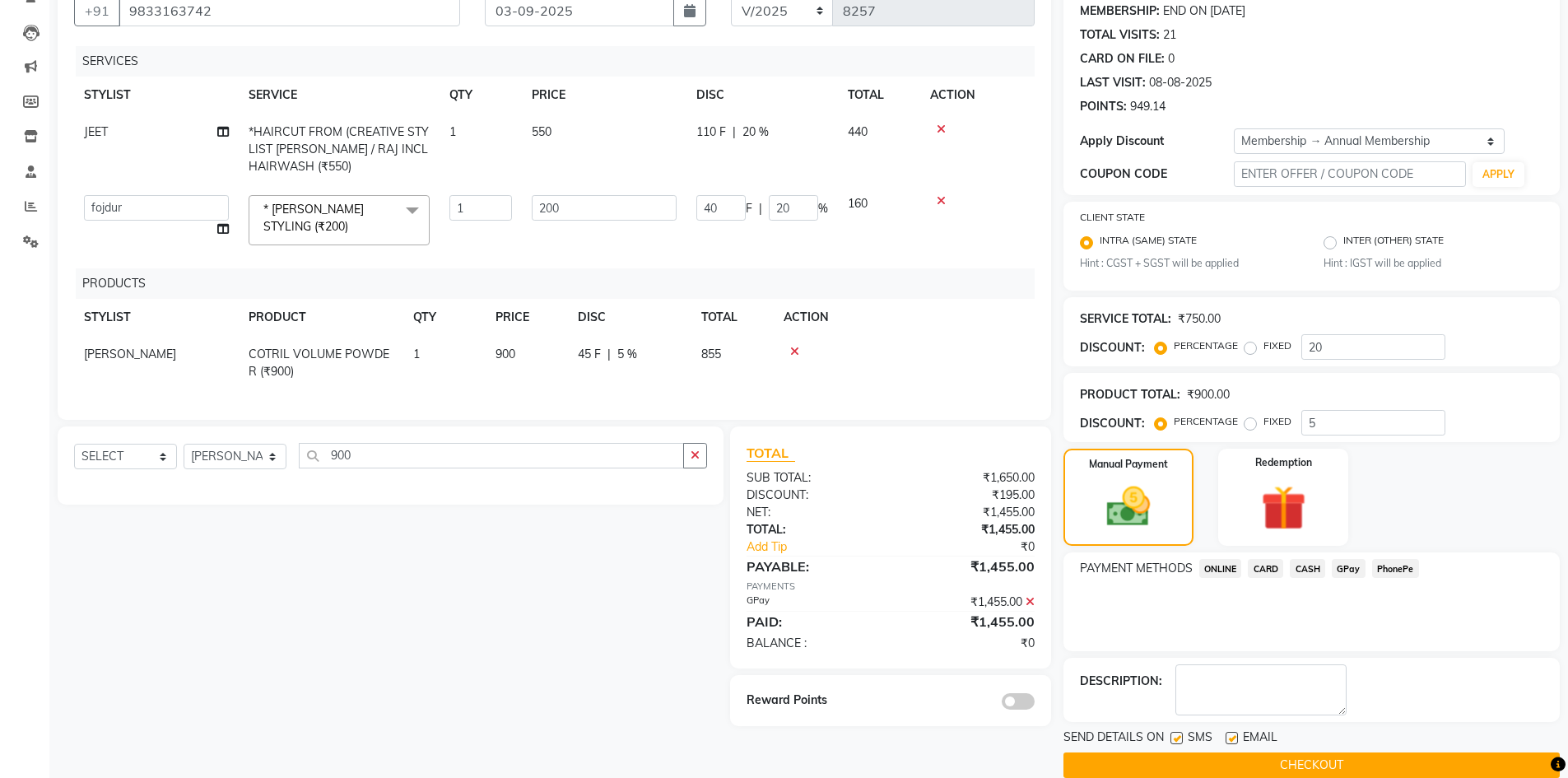
scroll to position [183, 0]
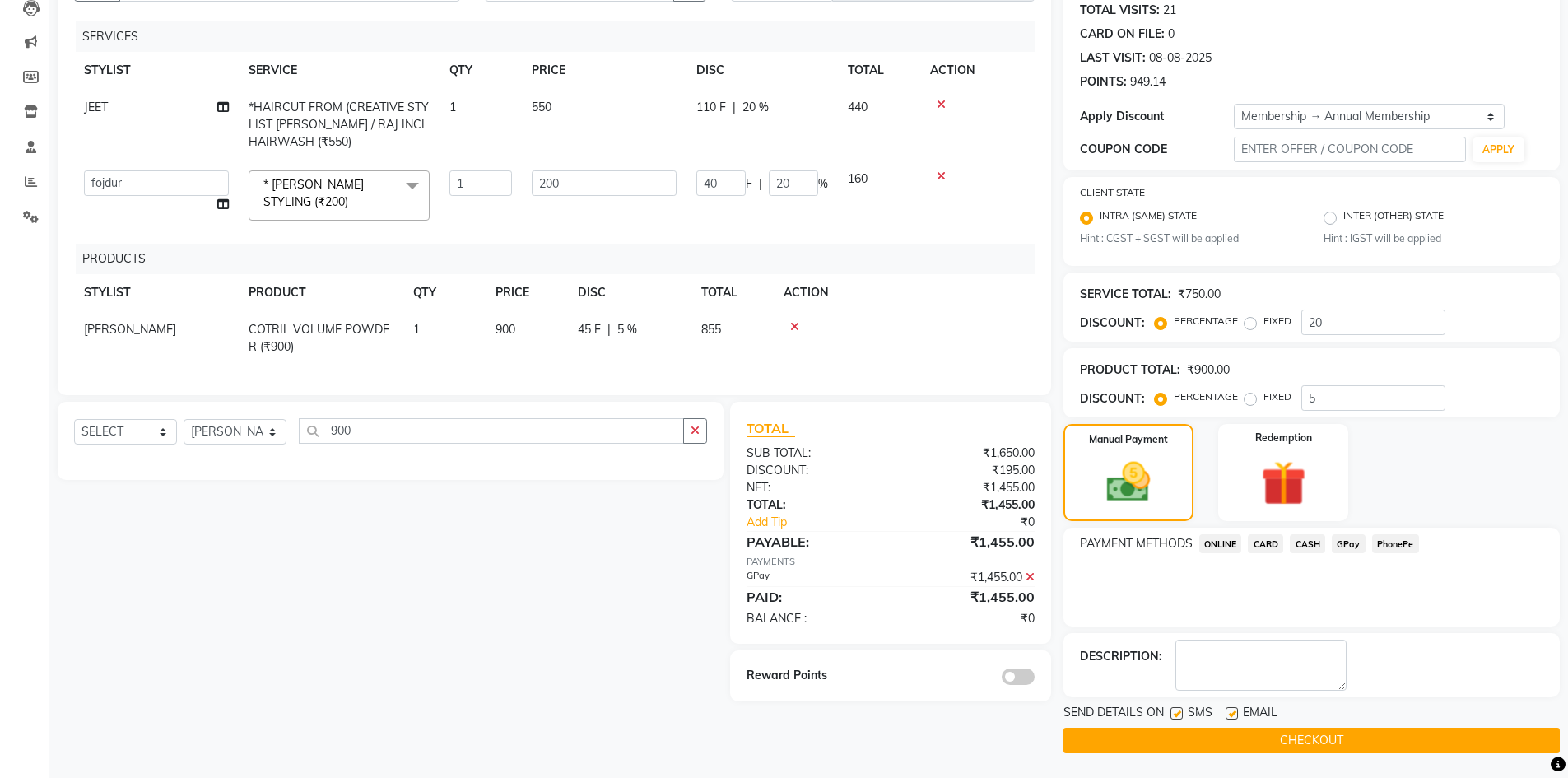
click at [1201, 738] on button "CHECKOUT" at bounding box center [1312, 740] width 497 height 26
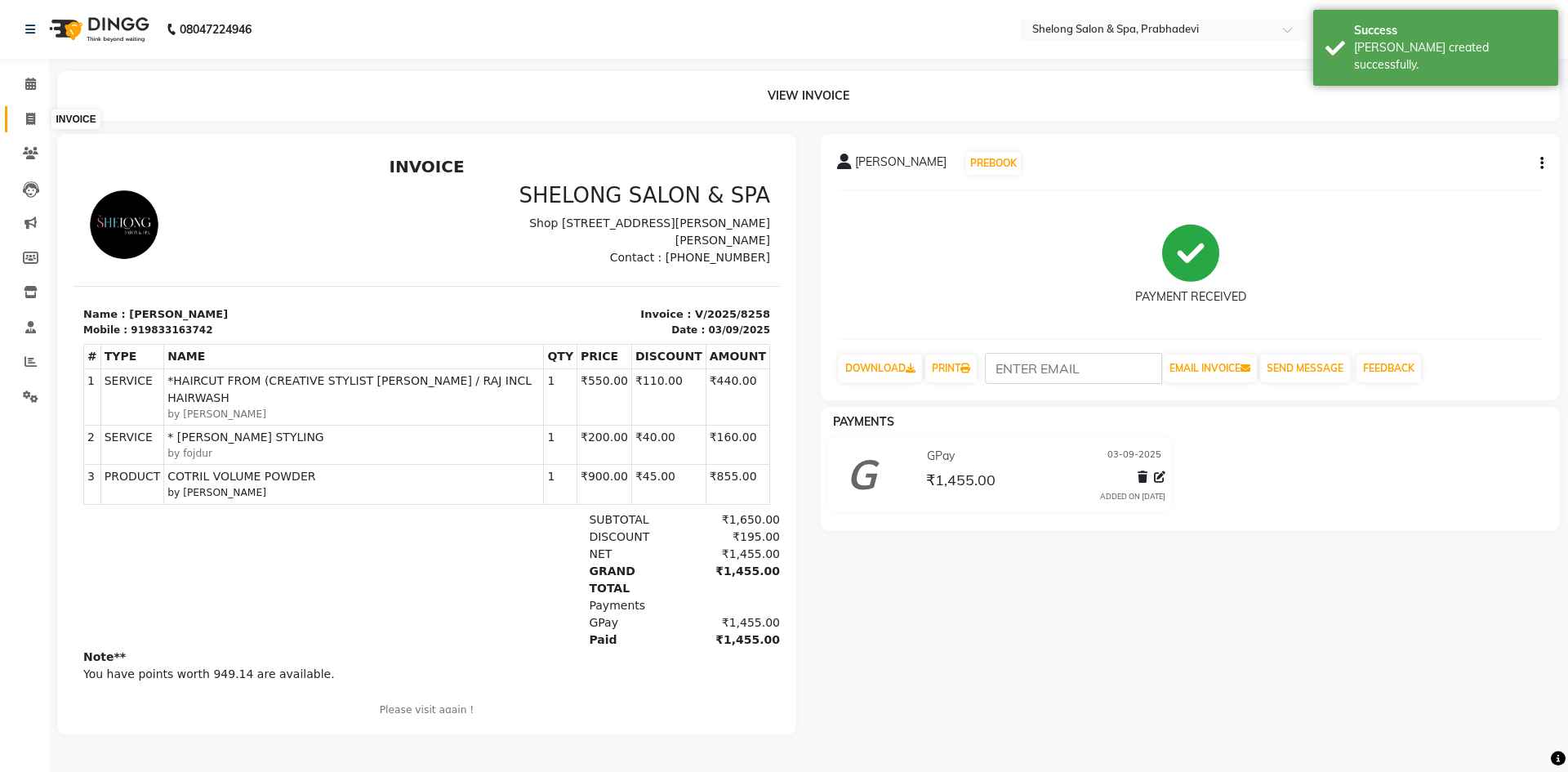
click at [29, 111] on span at bounding box center [31, 119] width 29 height 18
select select "service"
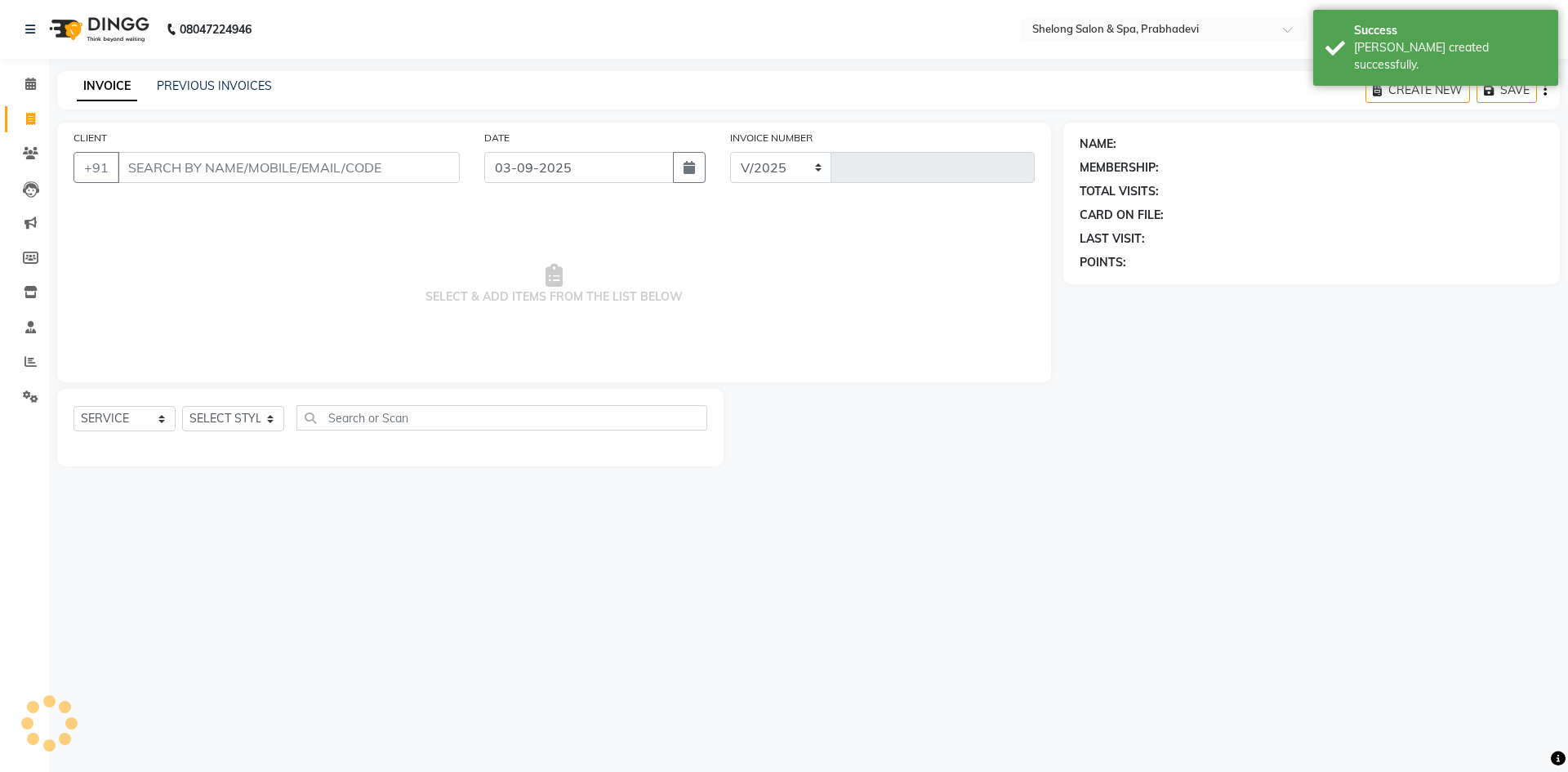
select select "3475"
type input "8259"
select select "16092"
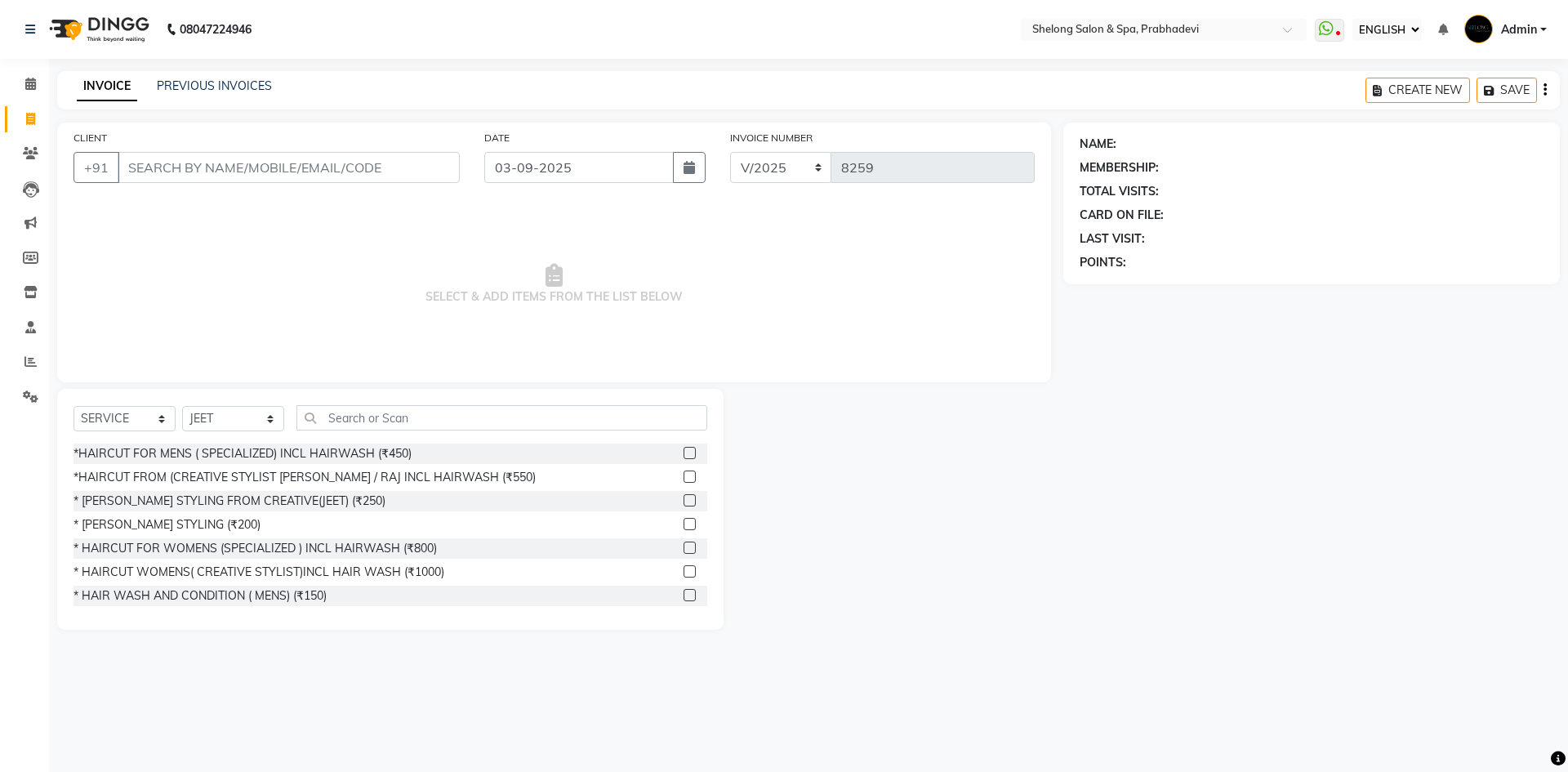
click at [810, 382] on div "CLIENT +91 DATE [DATE] INVOICE NUMBER V/2025 V/[PHONE_NUMBER] SELECT & ADD ITEM…" at bounding box center [553, 253] width 994 height 260
drag, startPoint x: 909, startPoint y: 282, endPoint x: 916, endPoint y: 275, distance: 9.9
click at [910, 280] on span "SELECT & ADD ITEMS FROM THE LIST BELOW" at bounding box center [554, 284] width 961 height 163
click at [966, 414] on div at bounding box center [893, 509] width 339 height 241
click at [802, 377] on div "CLIENT +91 DATE [DATE] INVOICE NUMBER V/2025 V/[PHONE_NUMBER] SELECT & ADD ITEM…" at bounding box center [553, 253] width 994 height 260
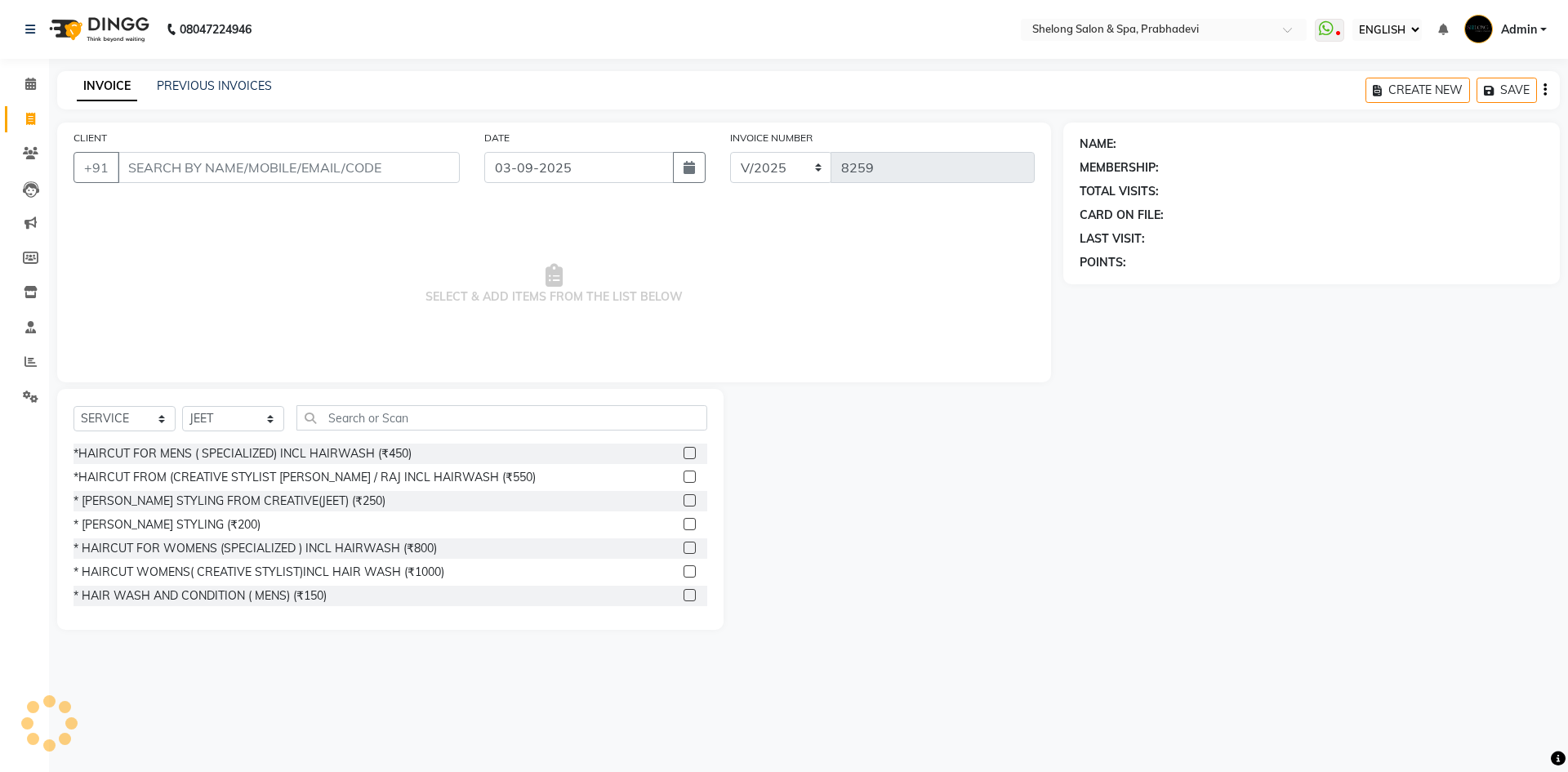
click at [696, 288] on span "SELECT & ADD ITEMS FROM THE LIST BELOW" at bounding box center [554, 284] width 961 height 163
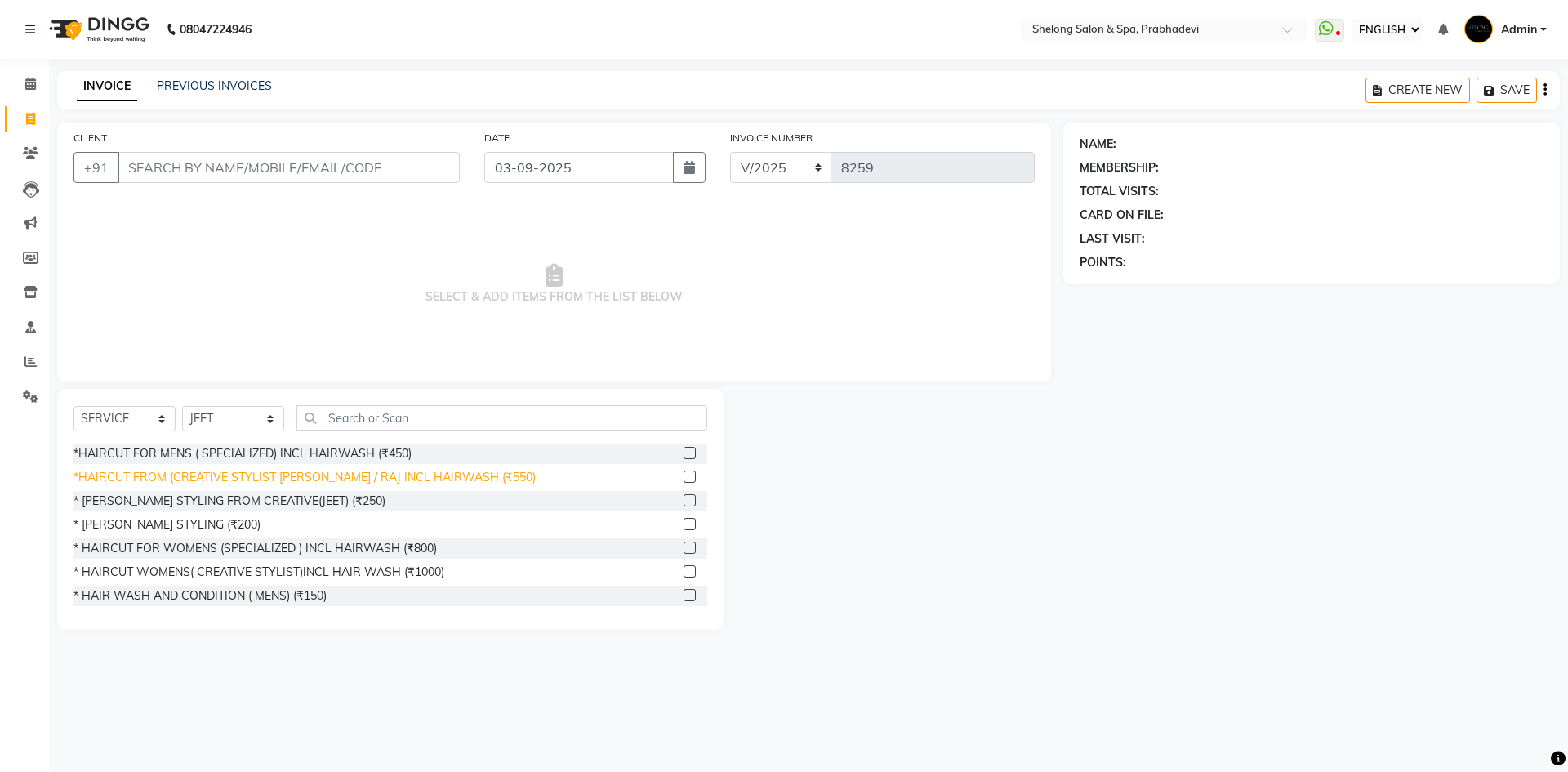
click at [453, 485] on div "*HAIRCUT FROM (CREATIVE STYLIST [PERSON_NAME] / RAJ INCL HAIRWASH (₹550)" at bounding box center [304, 478] width 462 height 18
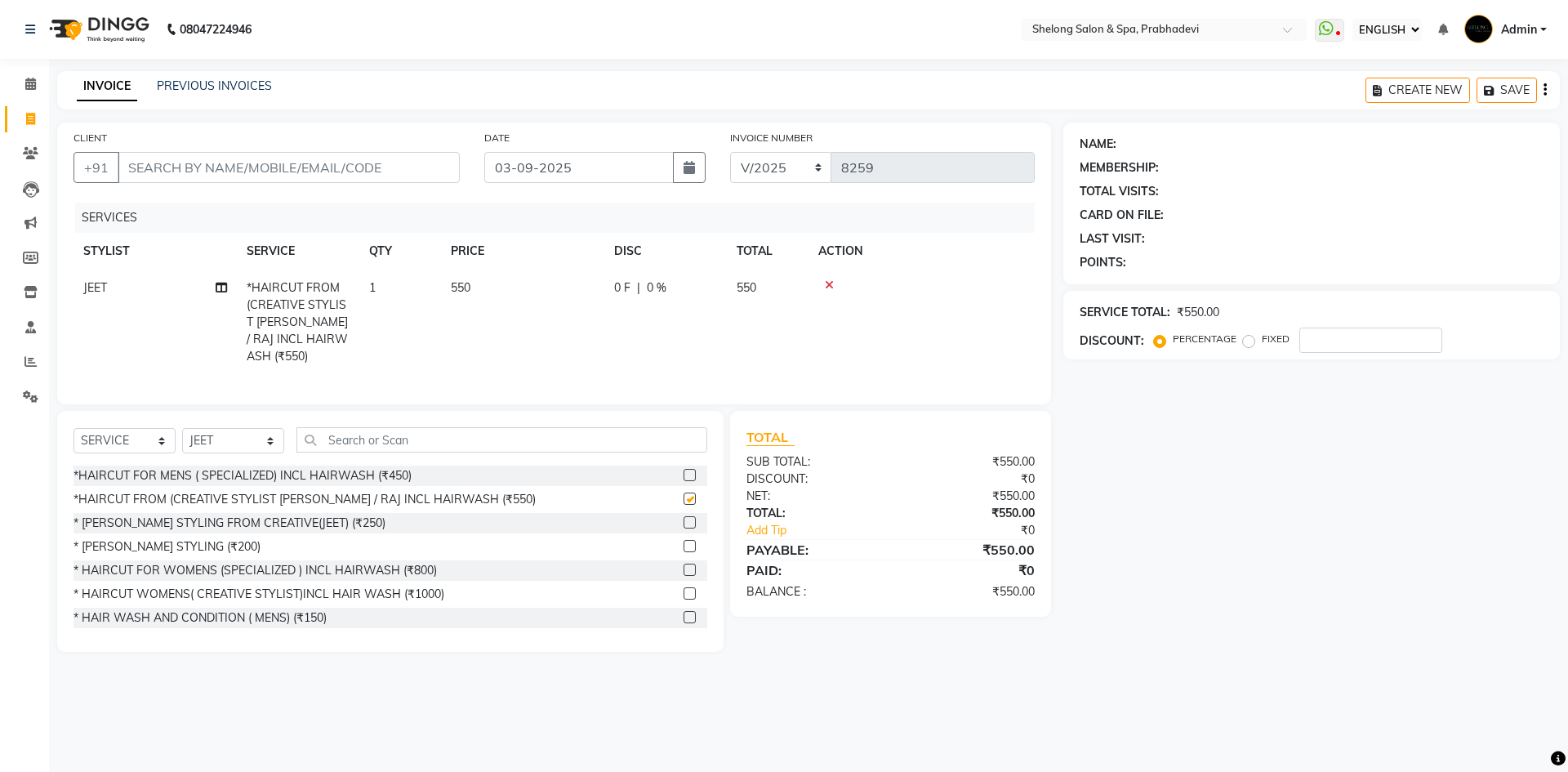
checkbox input "false"
drag, startPoint x: 247, startPoint y: 437, endPoint x: 244, endPoint y: 425, distance: 12.4
click at [247, 437] on select "SELECT STYLIST ( [PERSON_NAME] ) ( [PERSON_NAME] ) [PERSON_NAME] fojdur [PERSON…" at bounding box center [233, 440] width 102 height 25
select select "88528"
click at [182, 428] on select "SELECT STYLIST ( [PERSON_NAME] ) ( [PERSON_NAME] ) [PERSON_NAME] fojdur [PERSON…" at bounding box center [233, 440] width 102 height 25
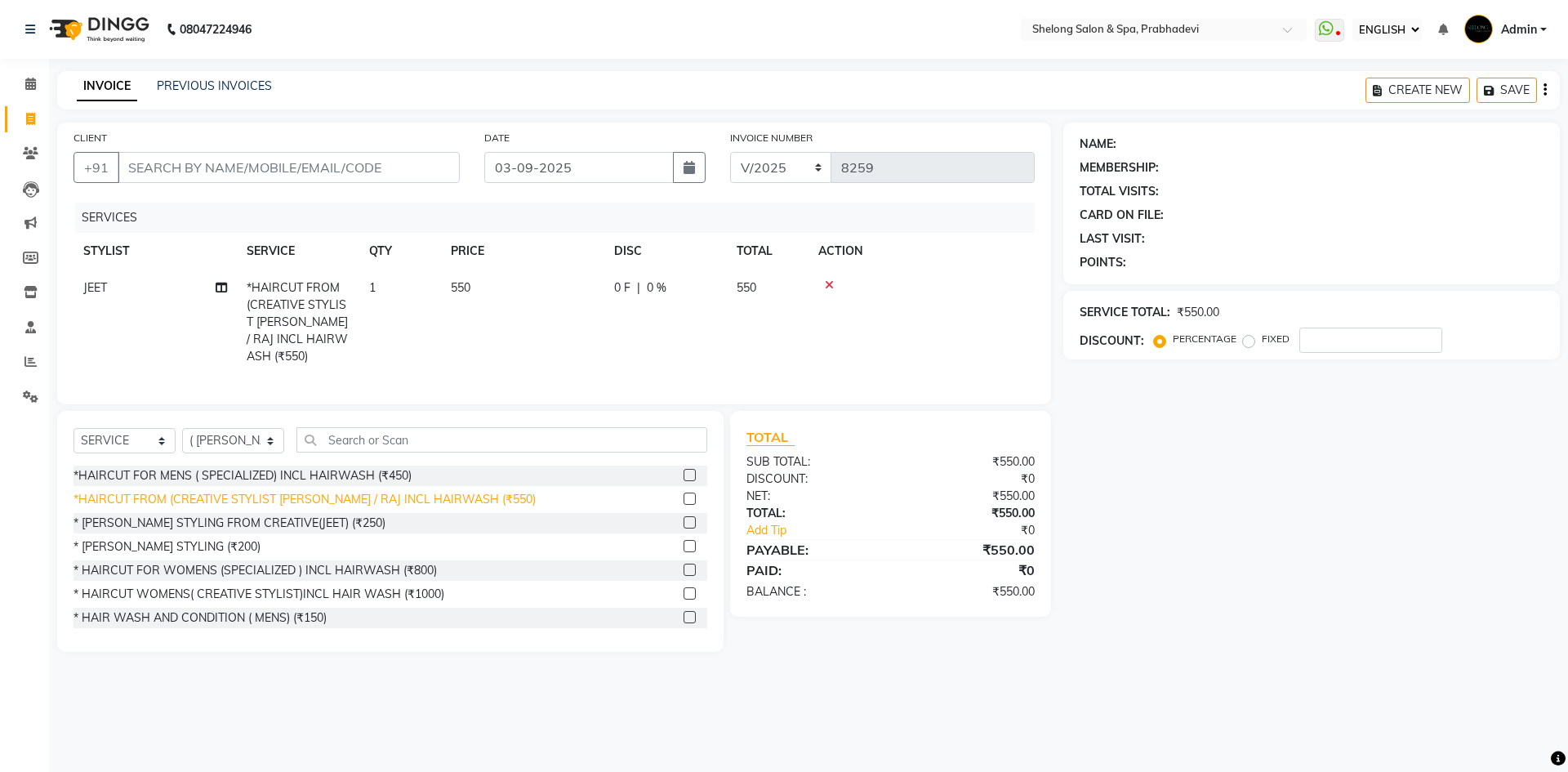
click at [182, 541] on div "* [PERSON_NAME] STYLING (₹200)" at bounding box center [167, 547] width 187 height 18
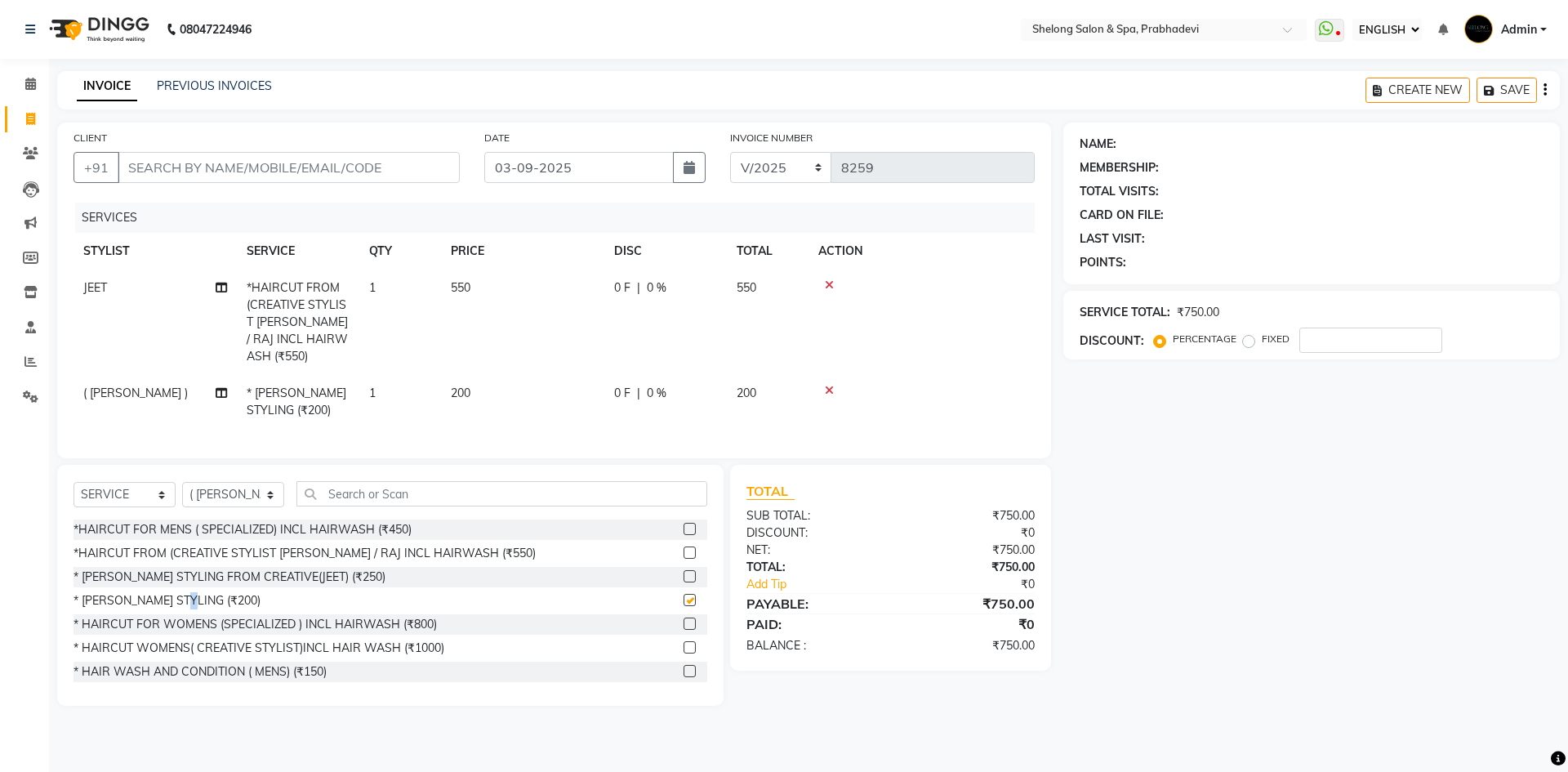
checkbox input "false"
click at [399, 173] on input "CLIENT" at bounding box center [289, 167] width 342 height 31
type input "9"
type input "0"
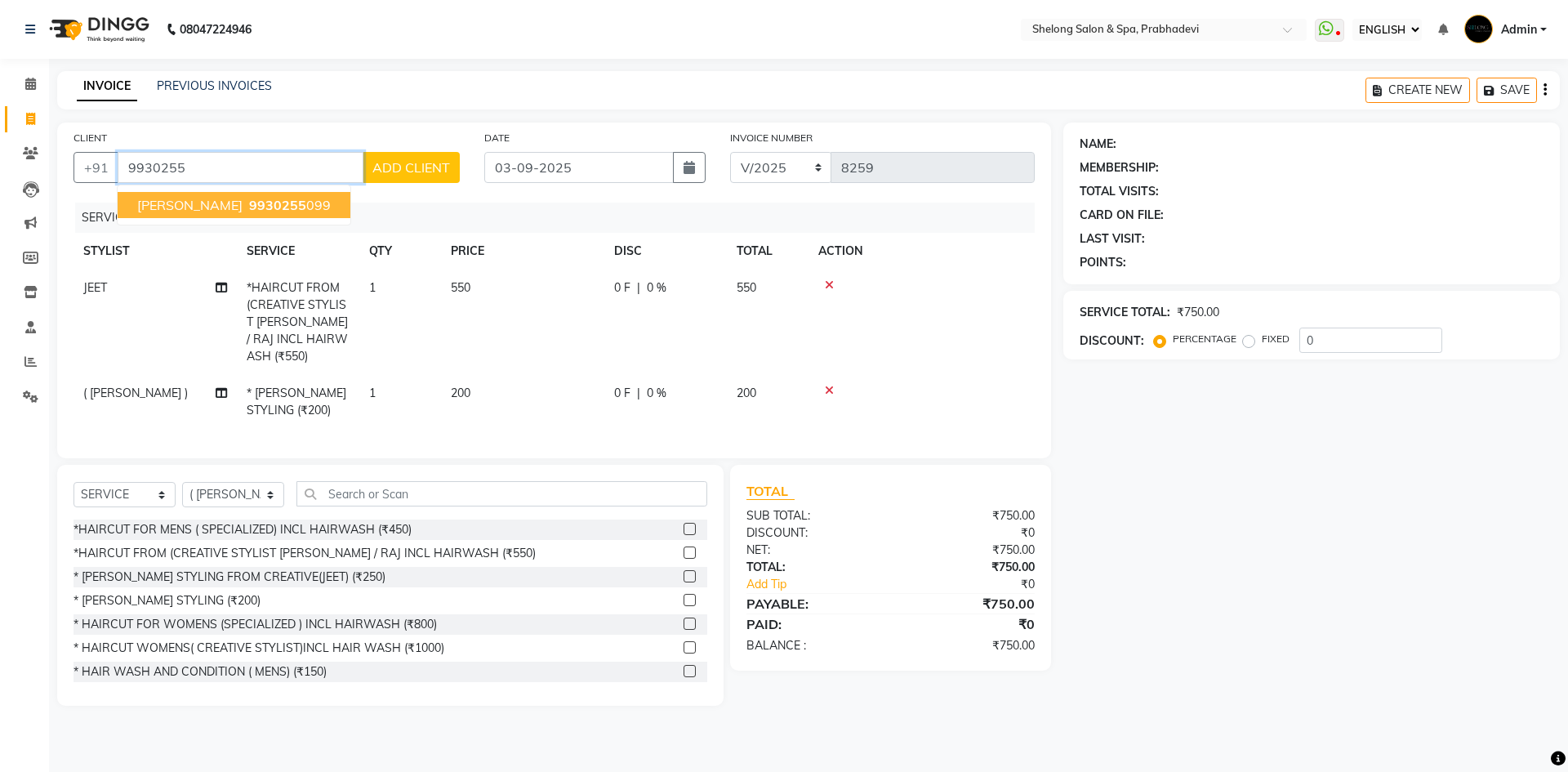
click at [267, 197] on ngb-highlight "9930255 099" at bounding box center [288, 204] width 85 height 17
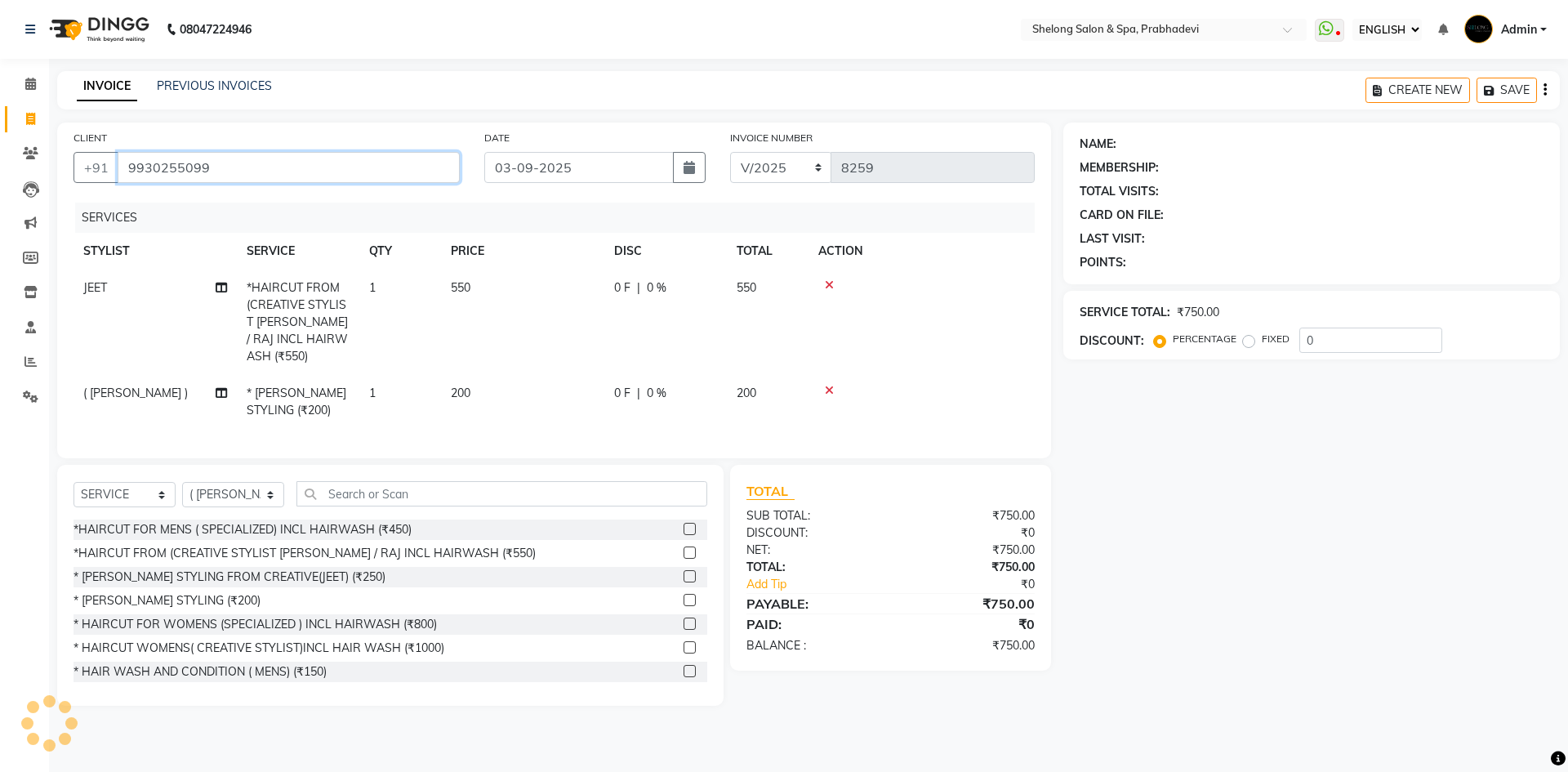
type input "9930255099"
select select "1: Object"
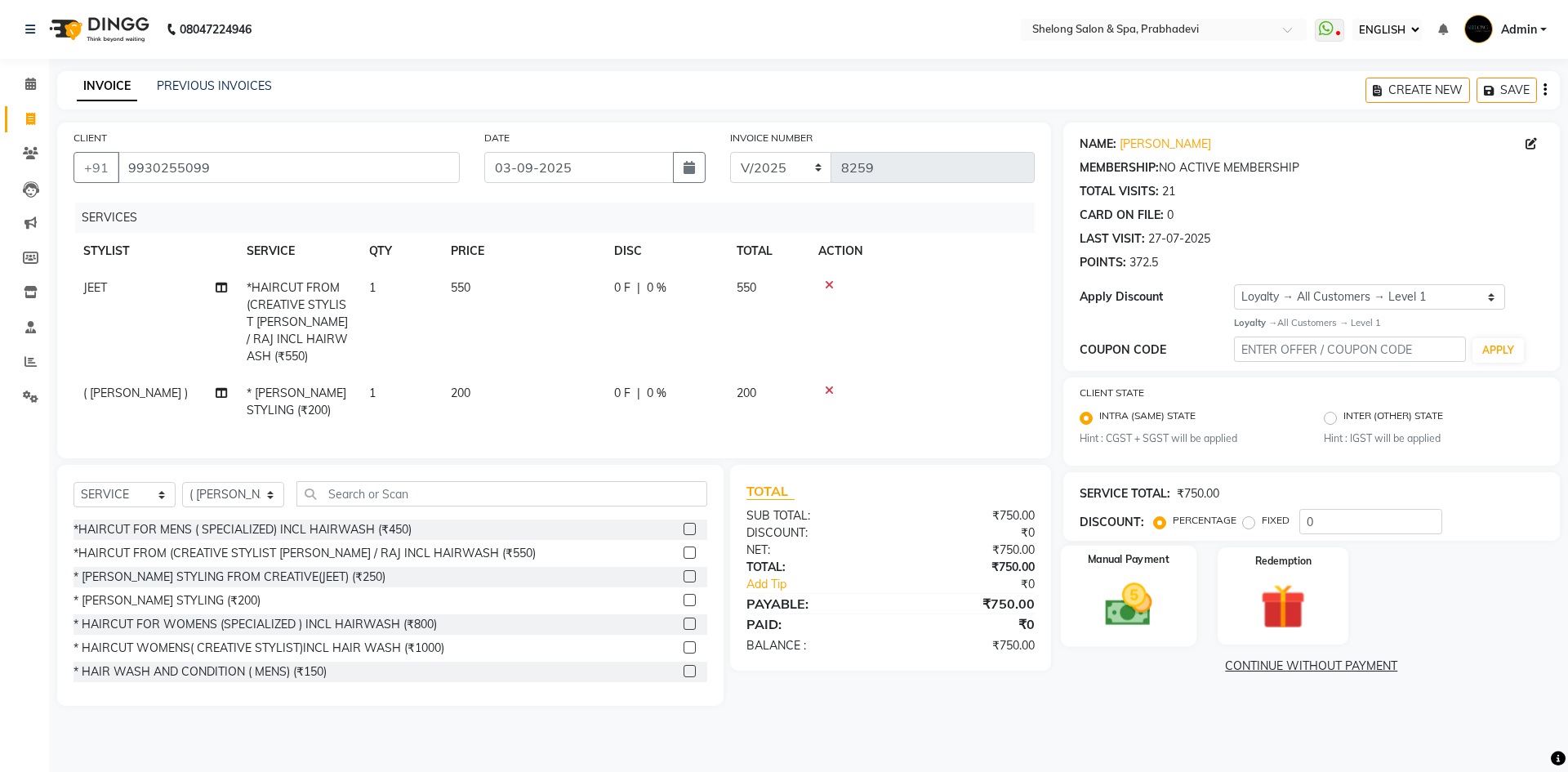
click at [1178, 602] on div "Manual Payment" at bounding box center [1128, 596] width 136 height 101
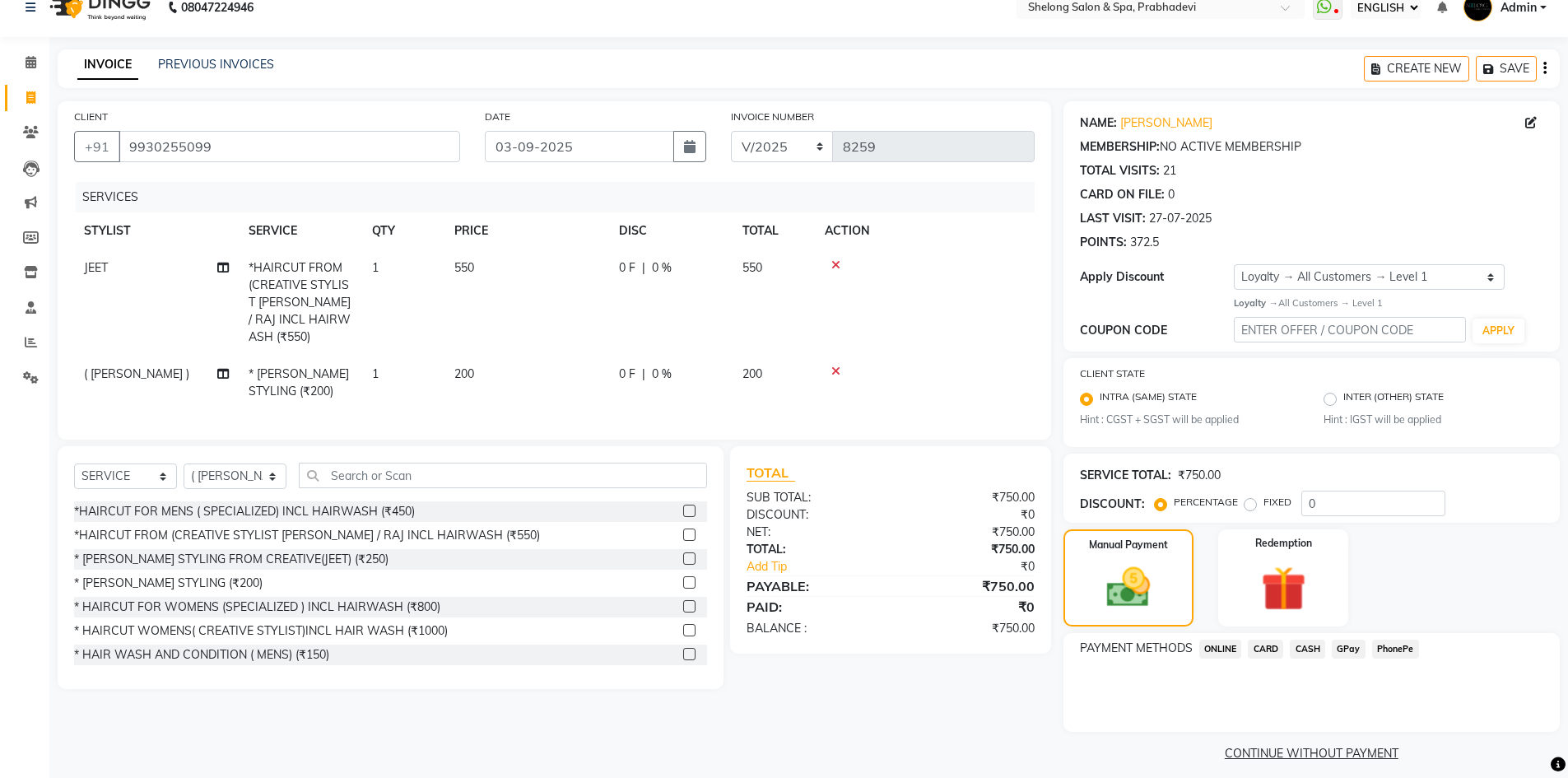
scroll to position [34, 0]
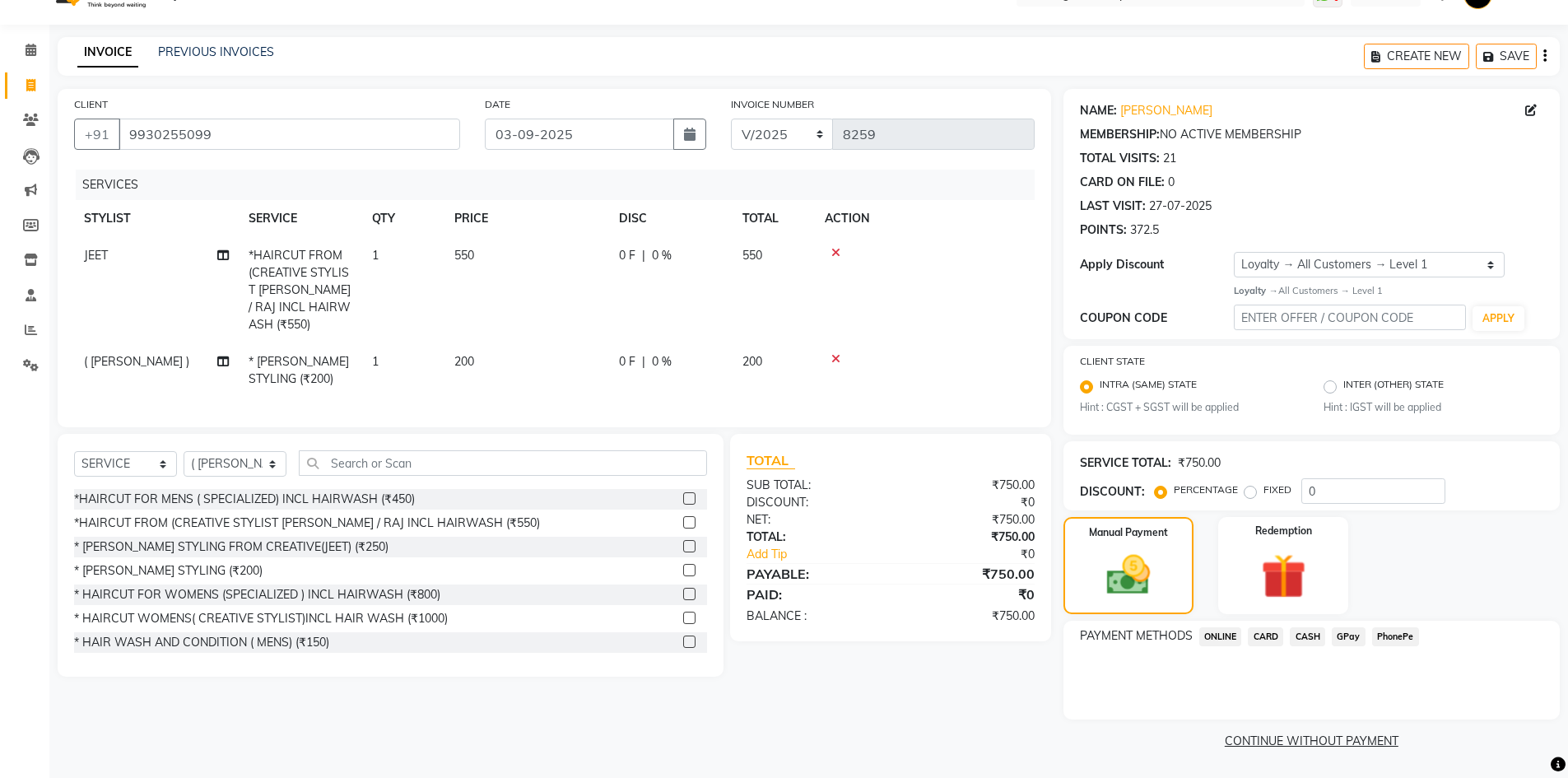
click at [1346, 635] on span "GPay" at bounding box center [1349, 637] width 34 height 19
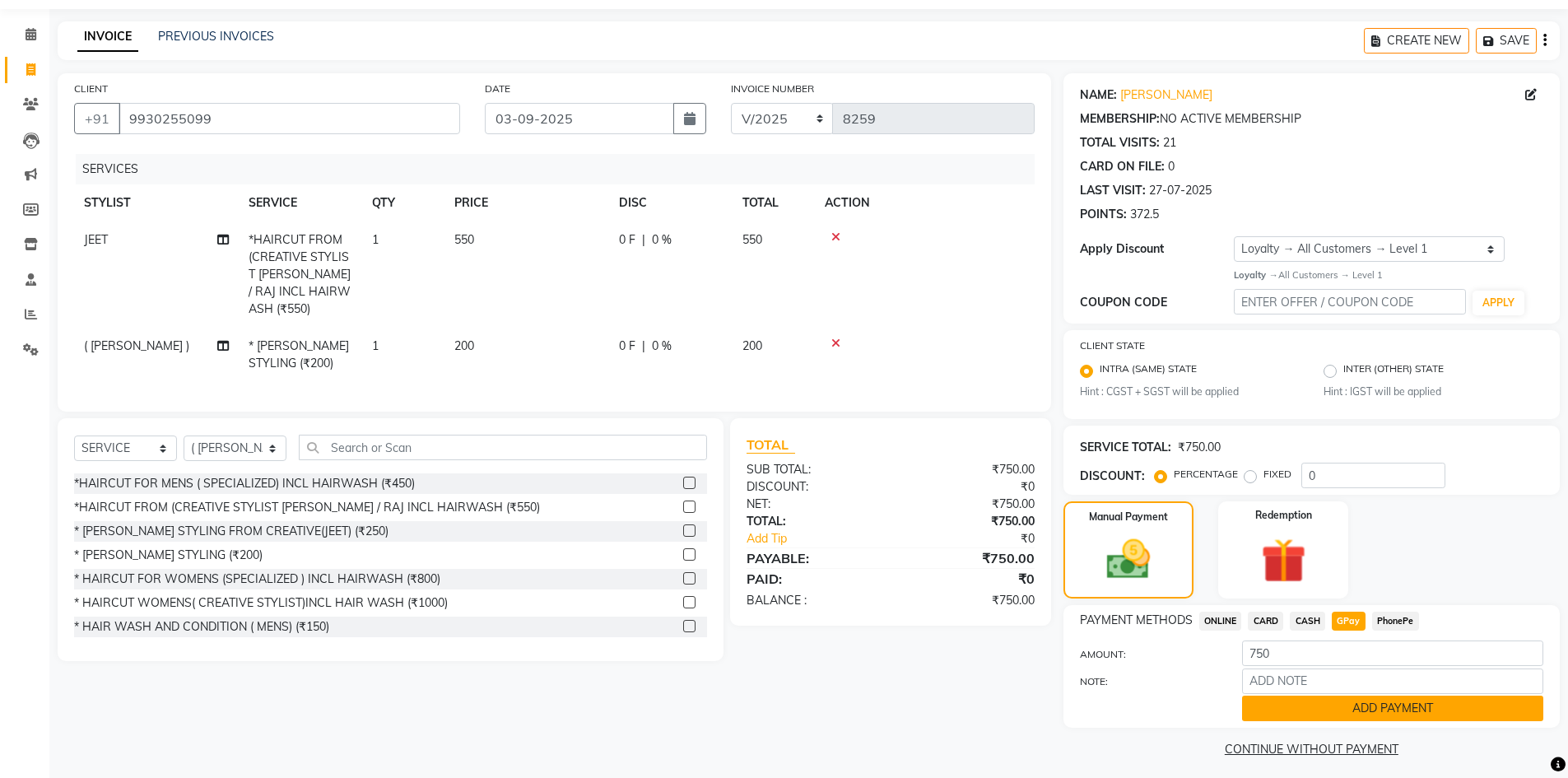
scroll to position [58, 0]
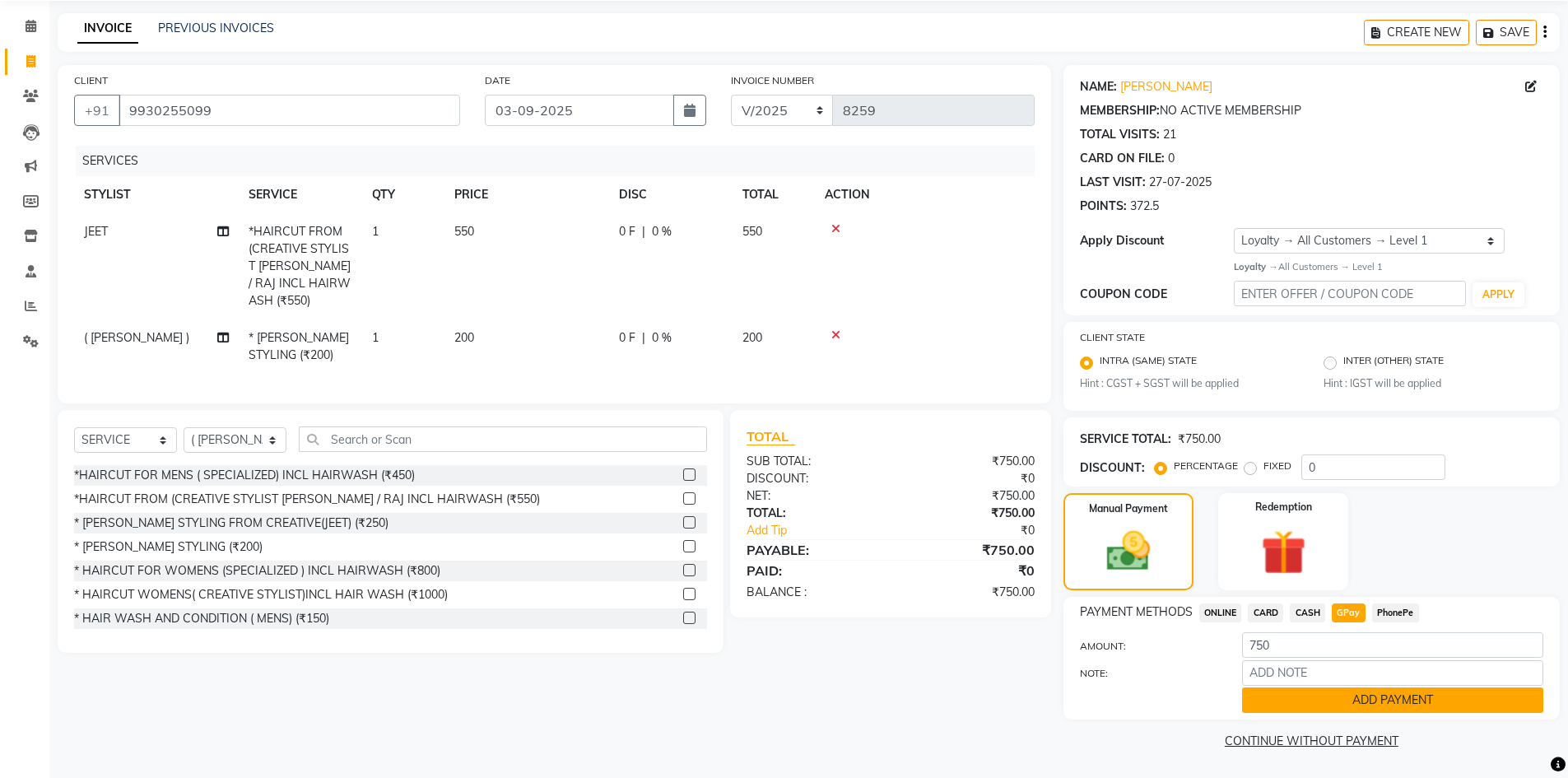
click at [1341, 697] on button "ADD PAYMENT" at bounding box center [1392, 700] width 301 height 26
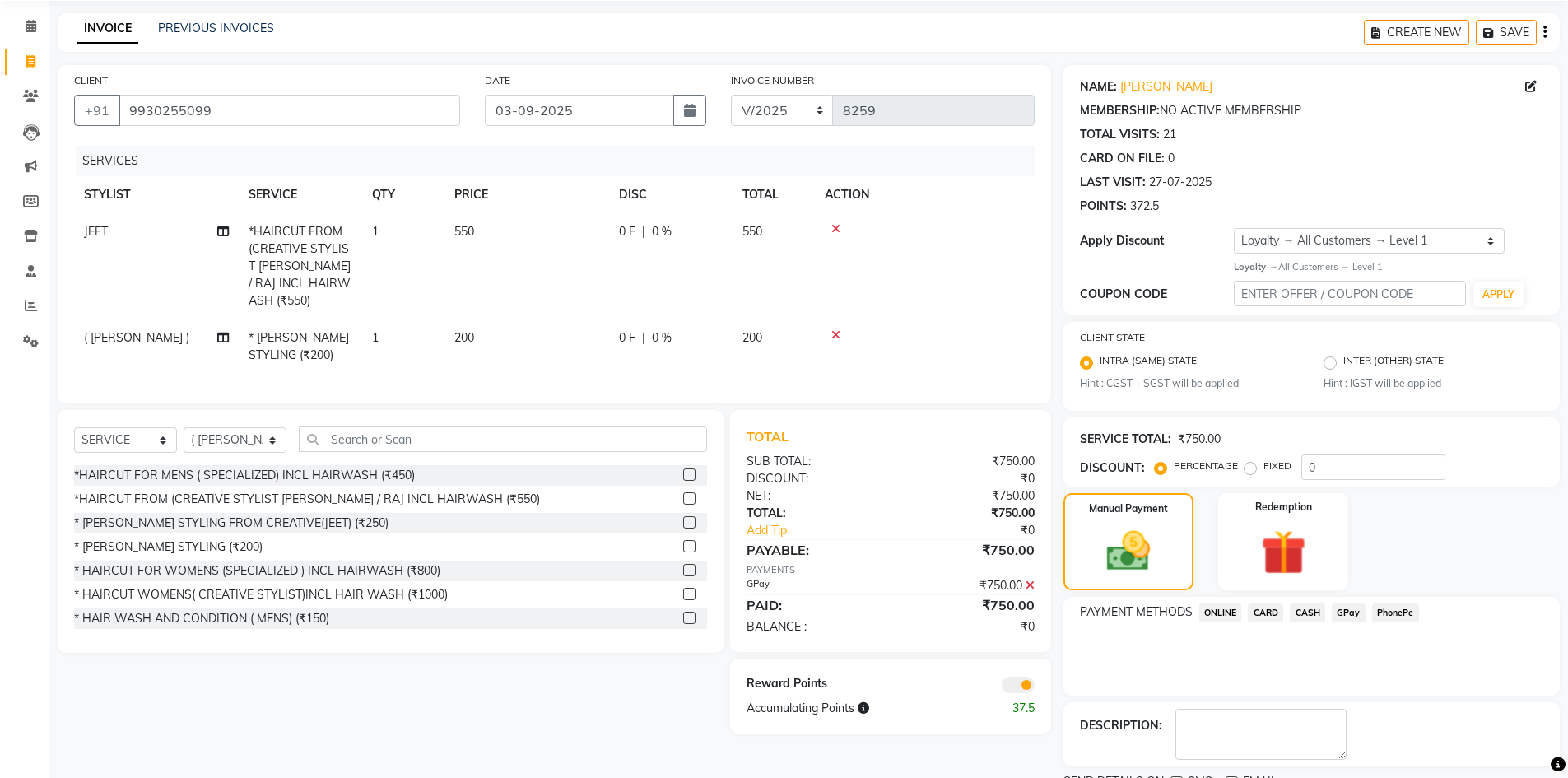
click at [1329, 662] on div "PAYMENT METHODS ONLINE CARD CASH GPay PhonePe" at bounding box center [1312, 646] width 497 height 99
click at [1351, 606] on span "GPay" at bounding box center [1349, 613] width 34 height 19
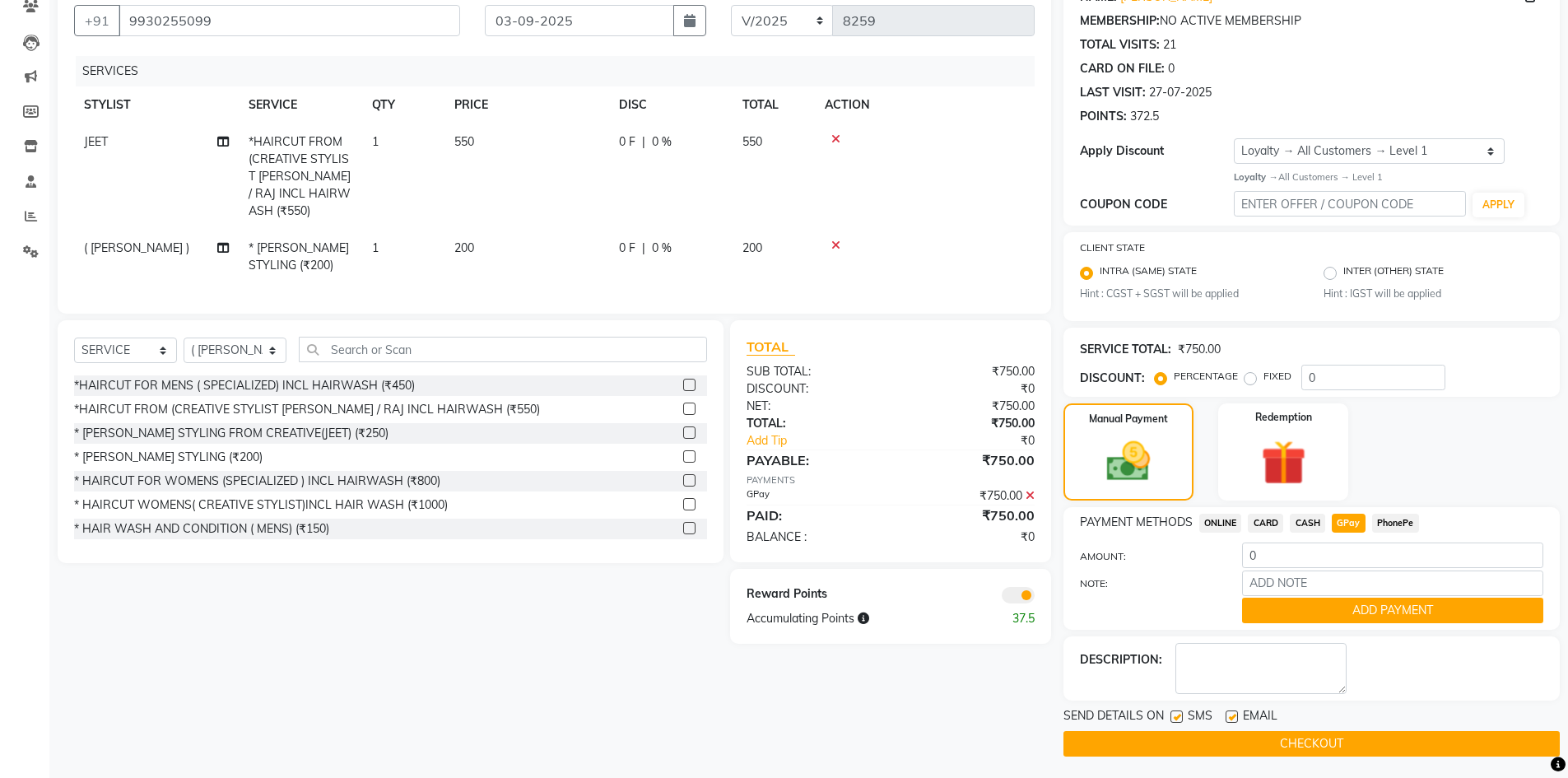
scroll to position [151, 0]
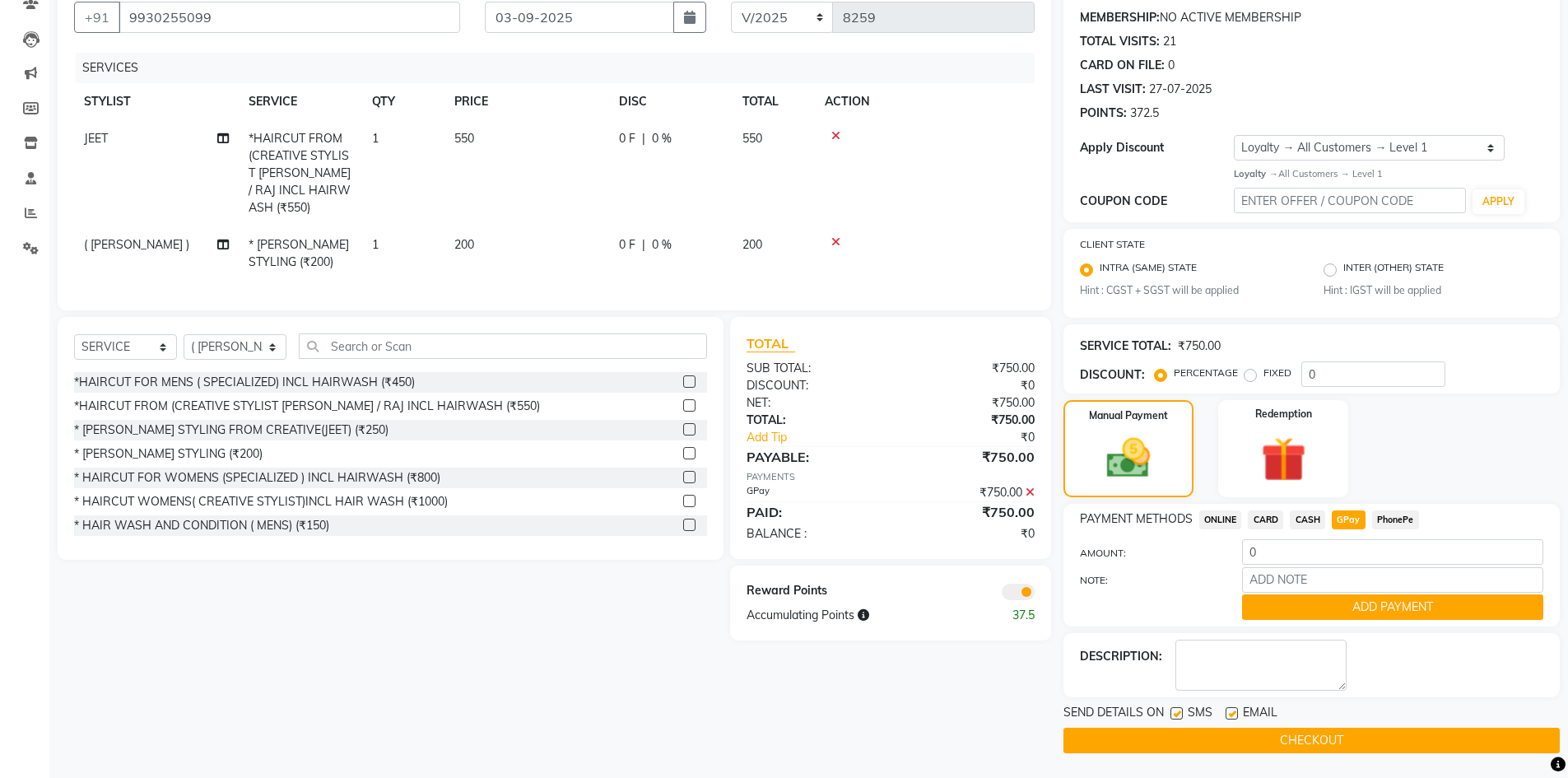
click at [1030, 490] on icon at bounding box center [1030, 492] width 9 height 11
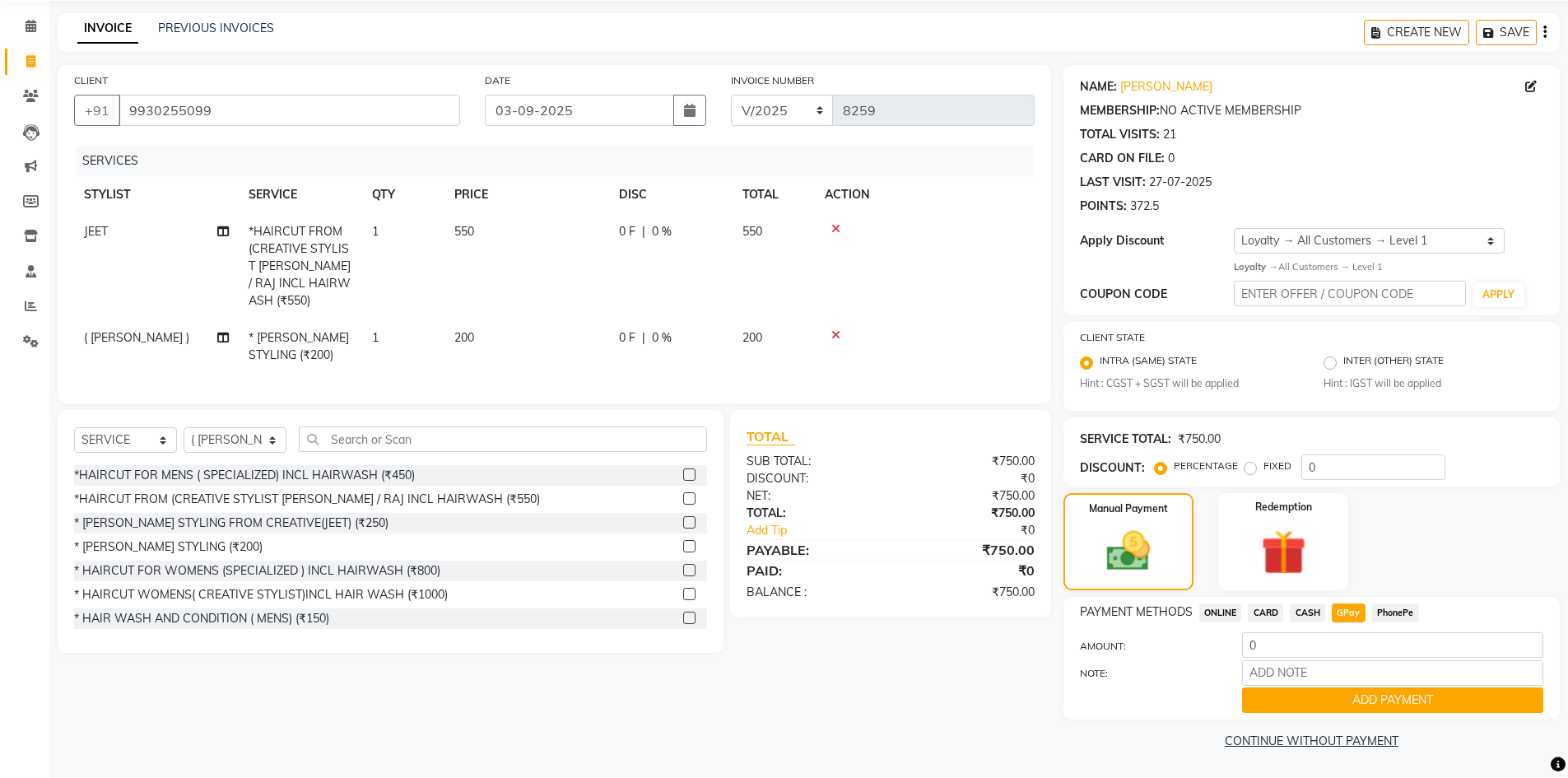
scroll to position [58, 0]
click at [1257, 610] on span "CARD" at bounding box center [1266, 613] width 35 height 19
type input "750"
click at [1343, 606] on span "GPay" at bounding box center [1349, 613] width 34 height 19
click at [1371, 701] on button "ADD PAYMENT" at bounding box center [1392, 700] width 301 height 26
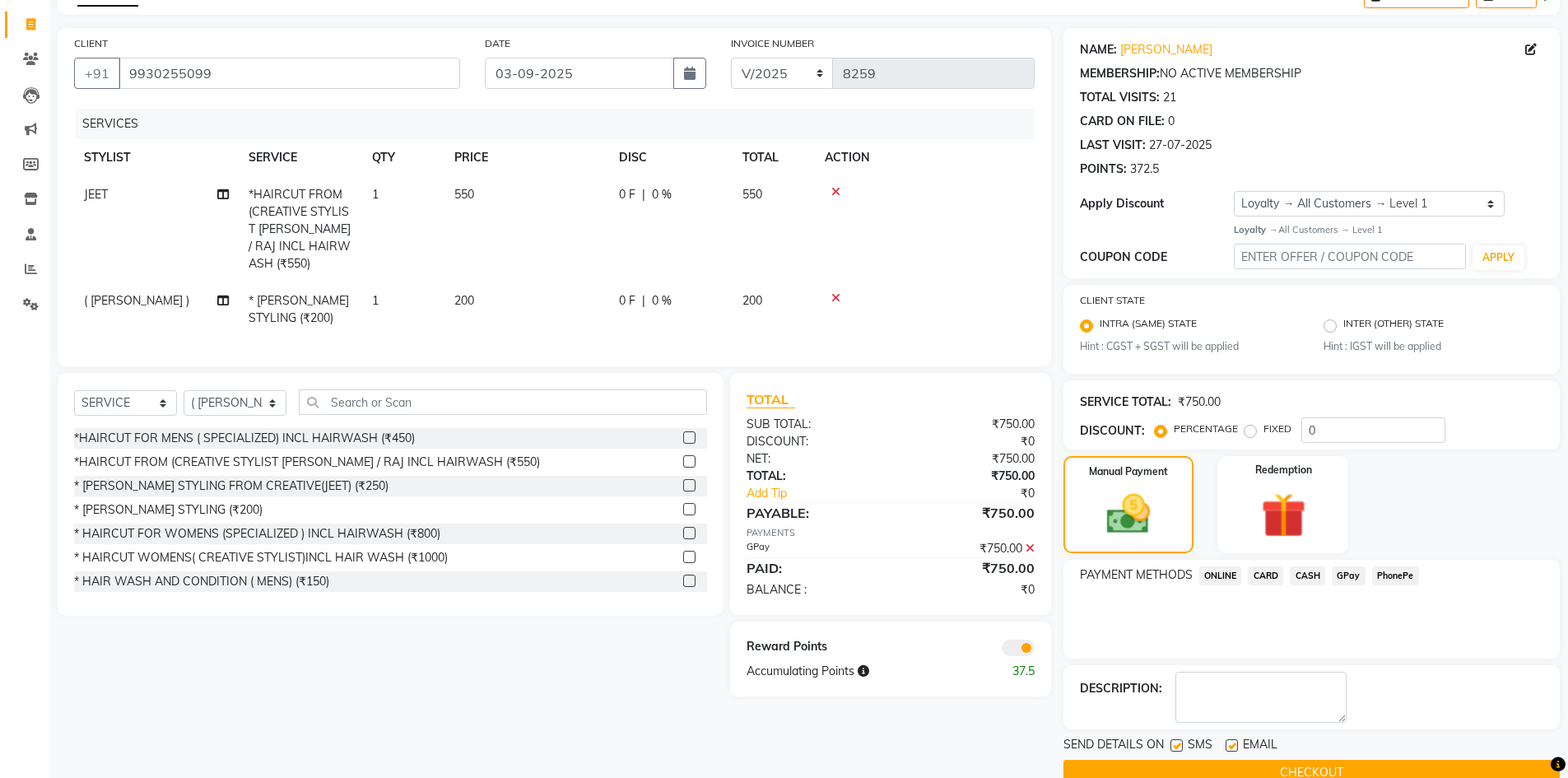
scroll to position [127, 0]
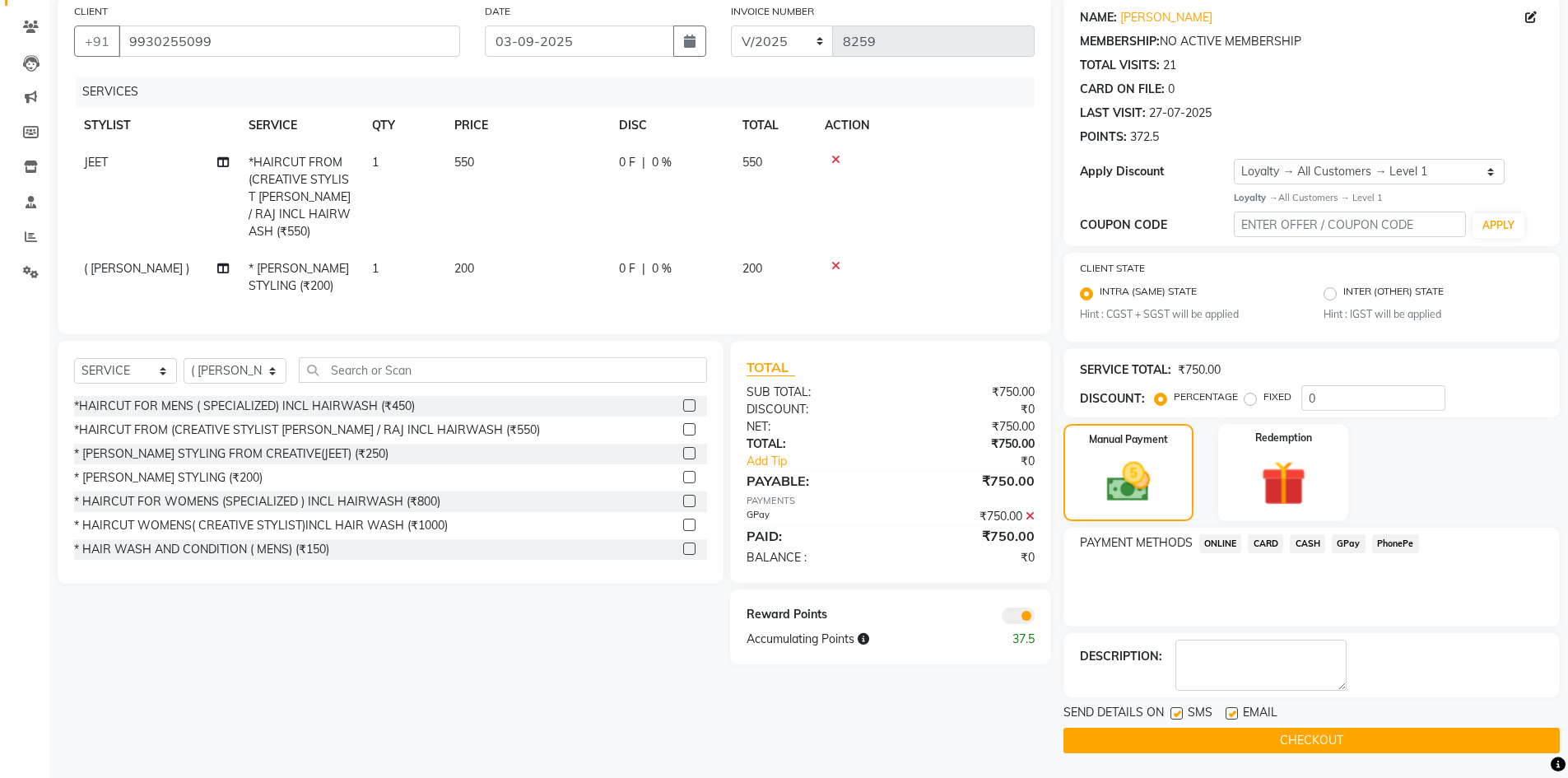
click at [1025, 614] on span at bounding box center [1017, 615] width 33 height 17
click at [1035, 618] on input "checkbox" at bounding box center [1035, 618] width 0 height 0
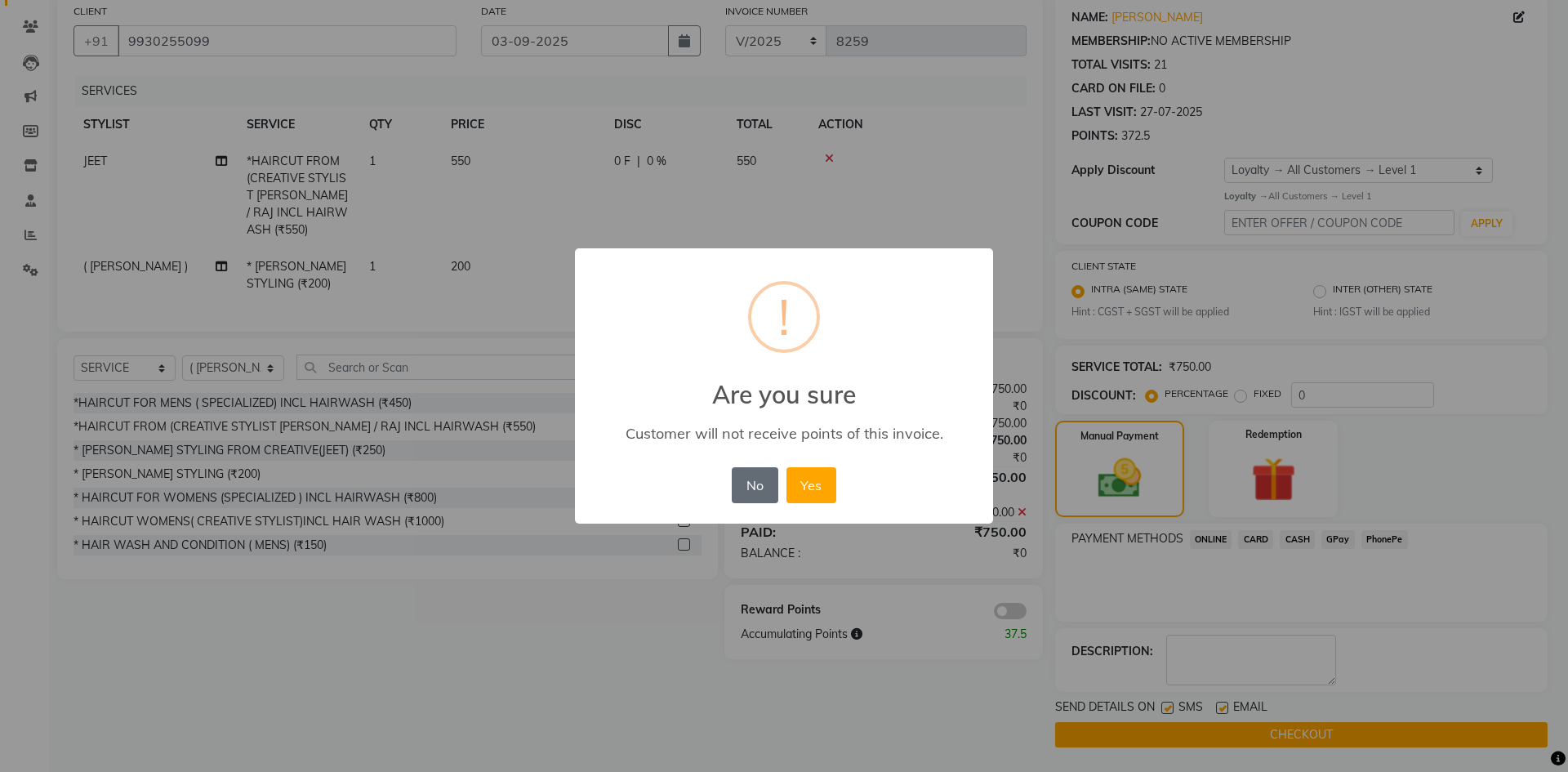
click at [757, 480] on button "No" at bounding box center [754, 485] width 46 height 36
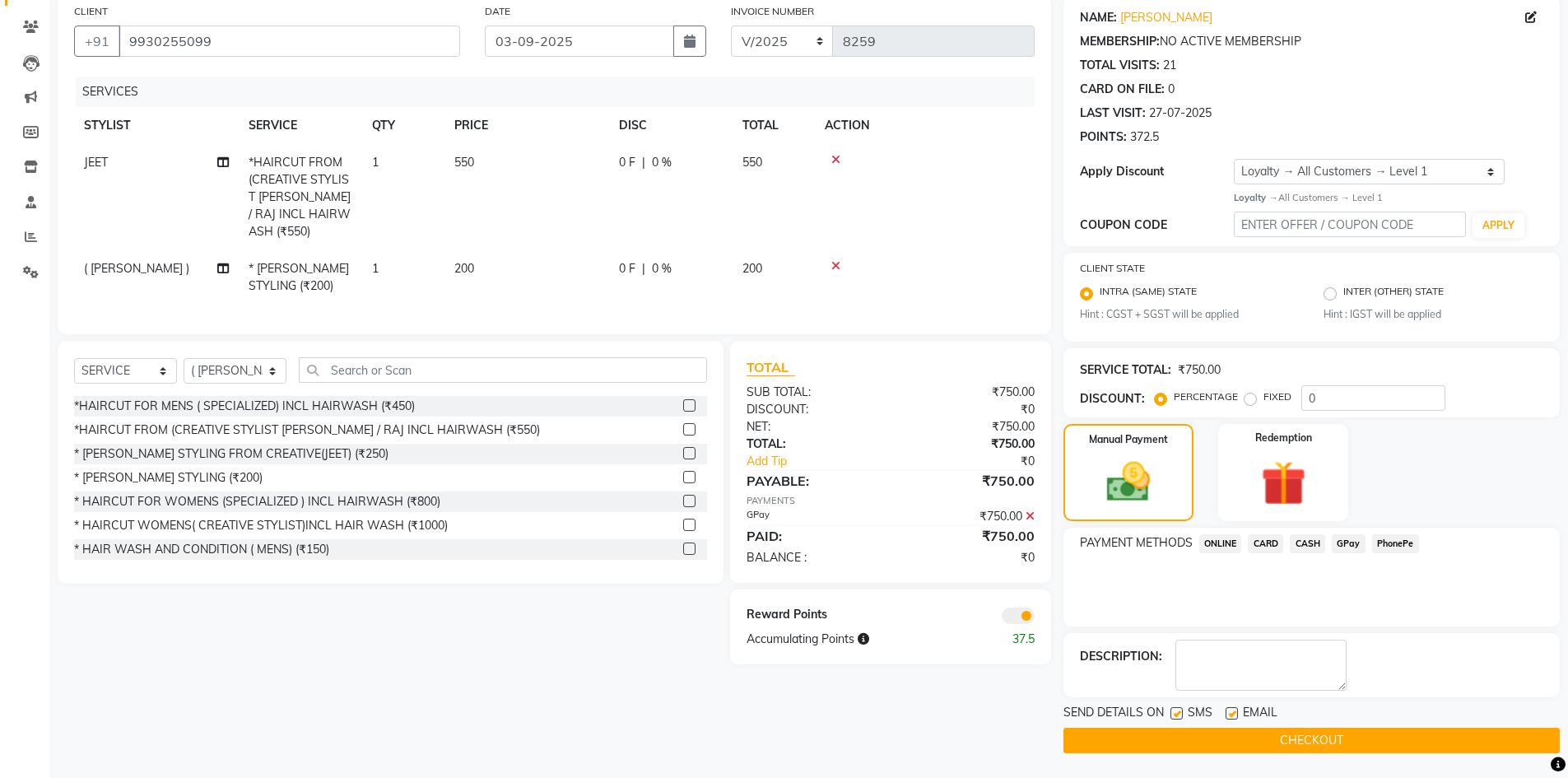
click at [1305, 743] on button "CHECKOUT" at bounding box center [1312, 740] width 497 height 26
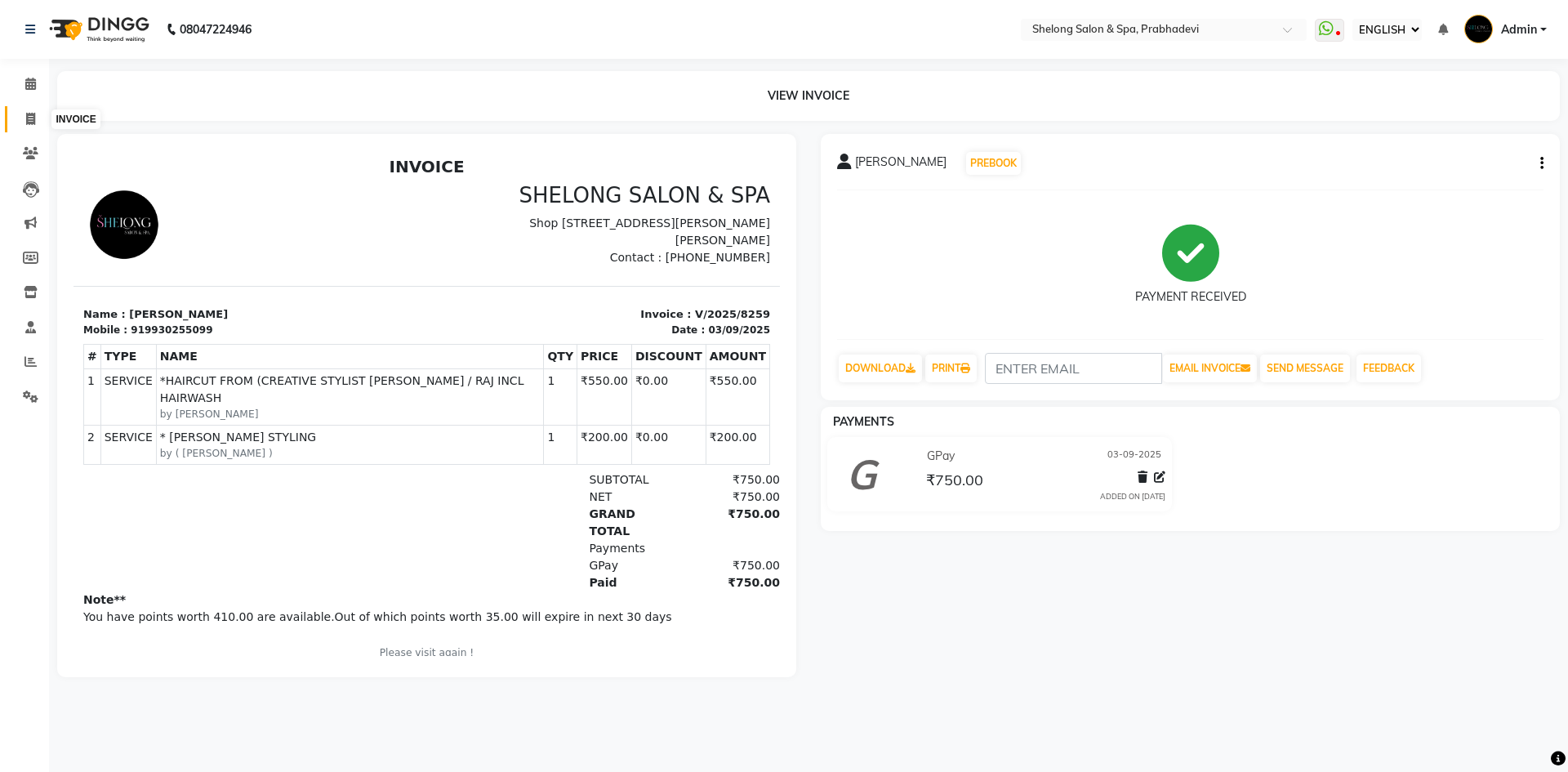
click at [25, 118] on span at bounding box center [31, 119] width 29 height 18
select select "service"
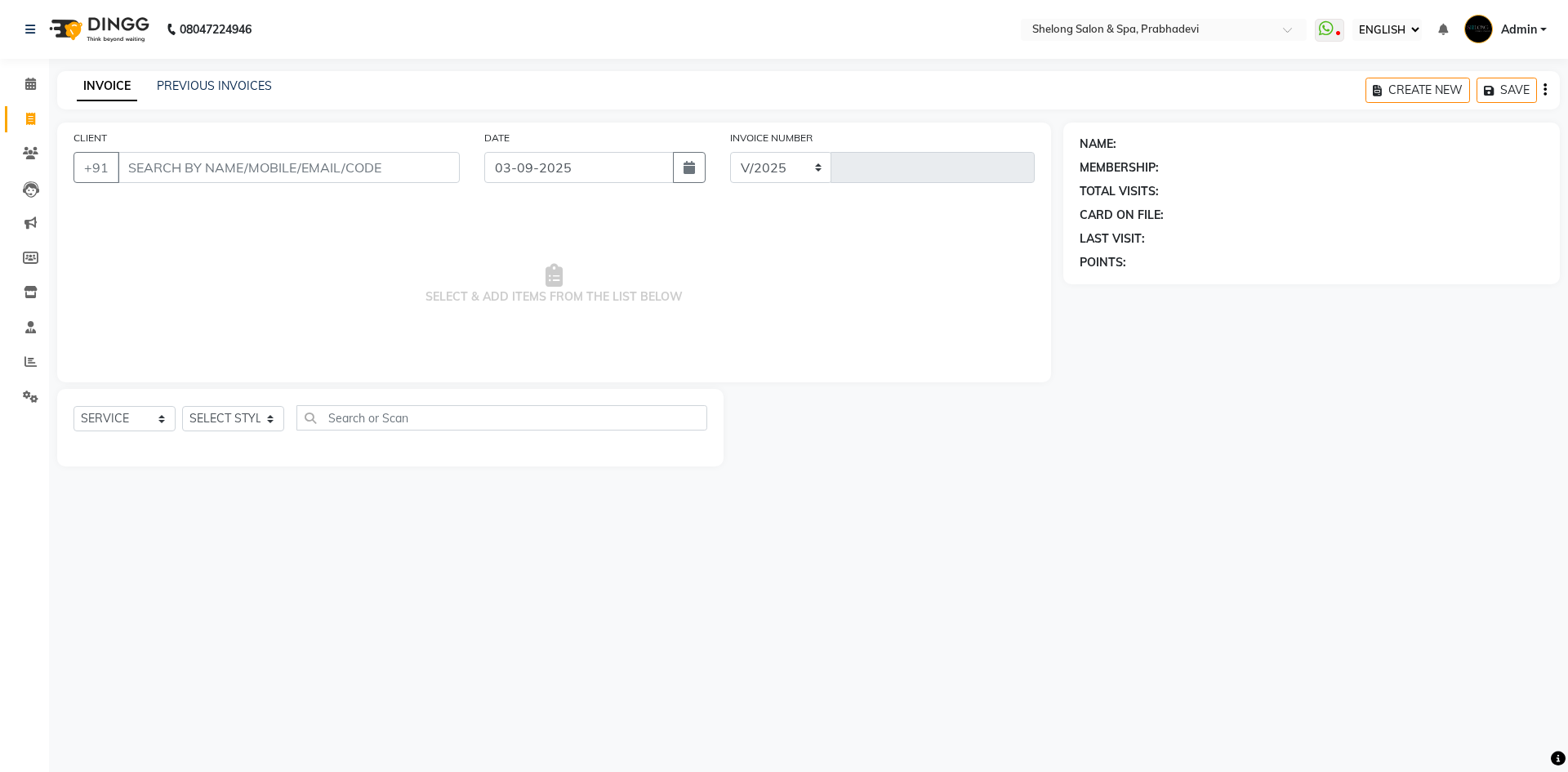
select select "3475"
type input "8260"
click at [360, 289] on span "SELECT & ADD ITEMS FROM THE LIST BELOW" at bounding box center [554, 284] width 961 height 163
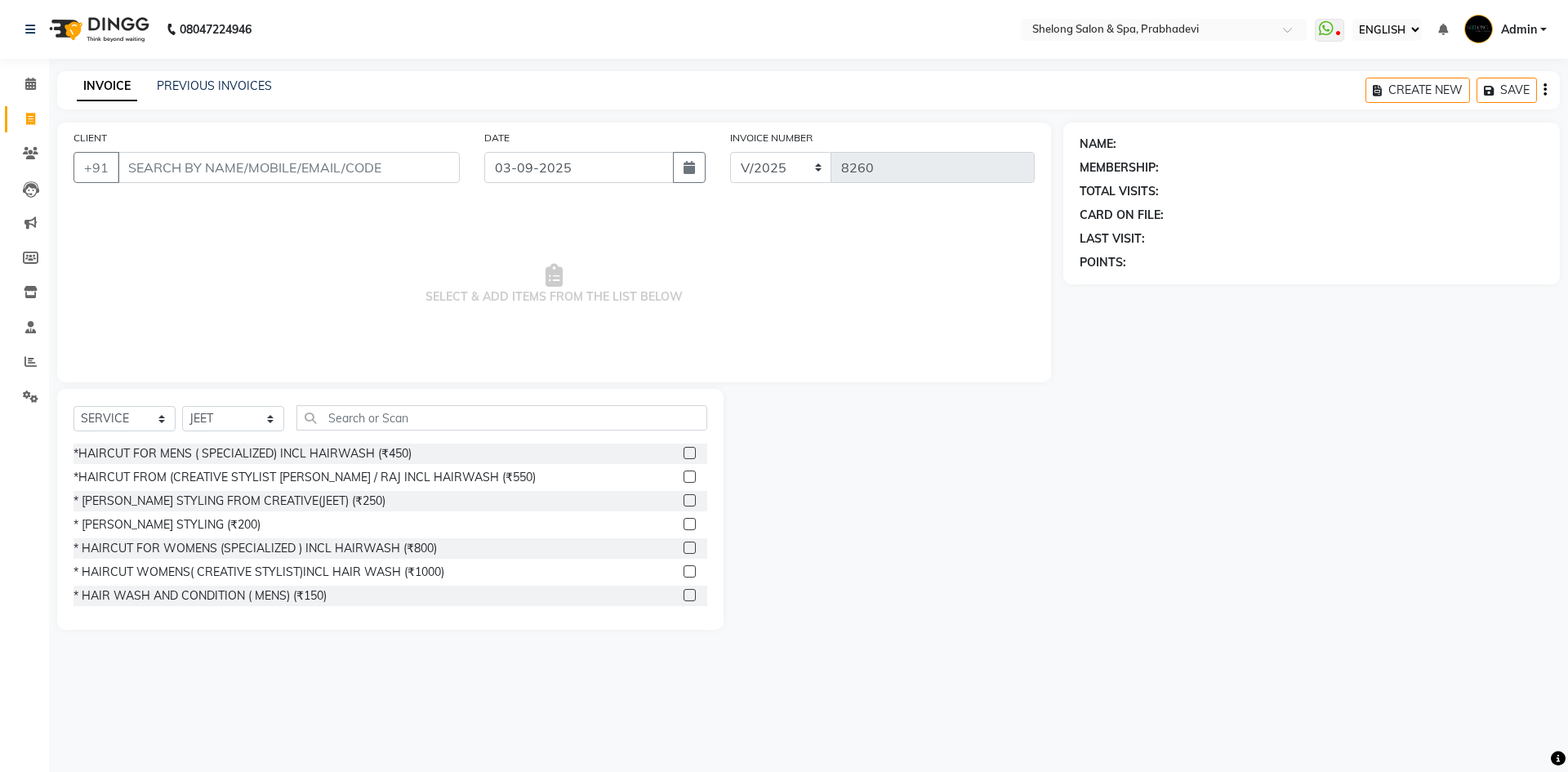
drag, startPoint x: 218, startPoint y: 402, endPoint x: 218, endPoint y: 414, distance: 12.0
click at [218, 404] on div "SELECT SERVICE PRODUCT MEMBERSHIP PACKAGE VOUCHER PREPAID GIFT CARD SELECT STYL…" at bounding box center [390, 509] width 666 height 241
click at [220, 416] on select "SELECT STYLIST ( [PERSON_NAME] ) ( [PERSON_NAME] ) [PERSON_NAME] fojdur [PERSON…" at bounding box center [233, 418] width 102 height 25
select select "24970"
click at [182, 406] on select "SELECT STYLIST ( [PERSON_NAME] ) ( [PERSON_NAME] ) [PERSON_NAME] fojdur [PERSON…" at bounding box center [233, 418] width 102 height 25
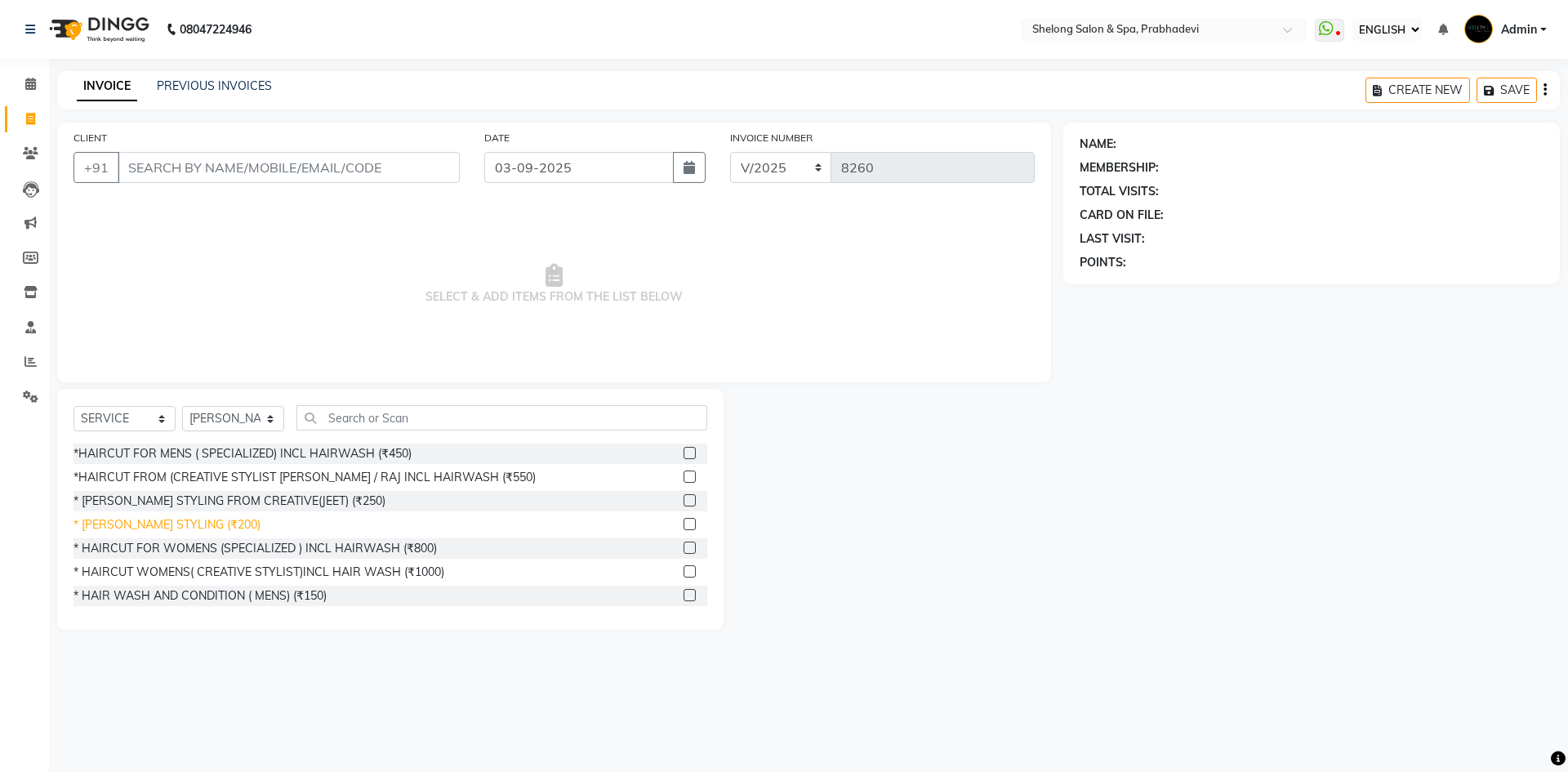
click at [201, 527] on div "* [PERSON_NAME] STYLING (₹200)" at bounding box center [167, 525] width 187 height 18
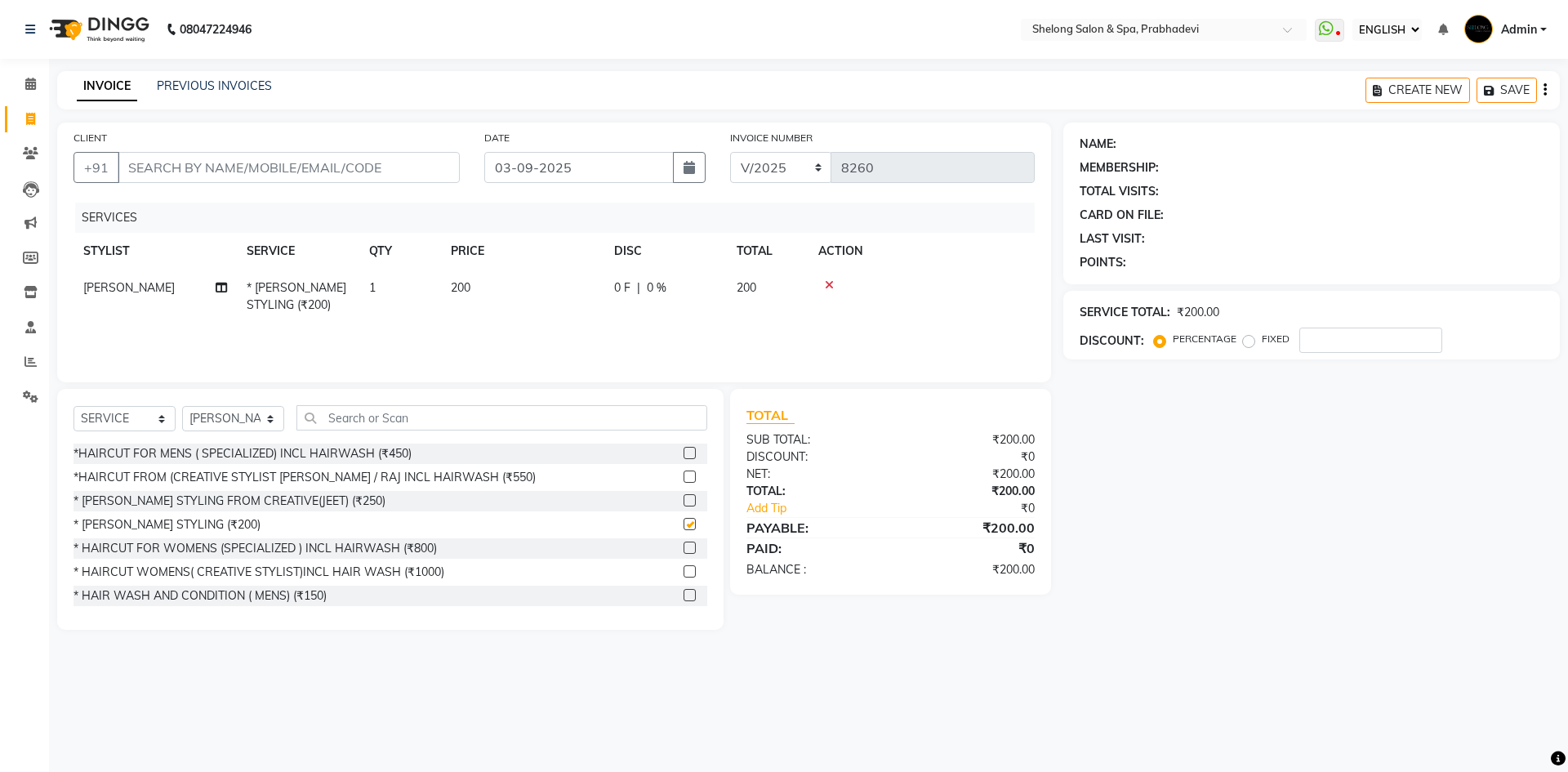
checkbox input "false"
click at [221, 420] on select "SELECT STYLIST ( [PERSON_NAME] ) ( [PERSON_NAME] ) [PERSON_NAME] fojdur [PERSON…" at bounding box center [233, 418] width 102 height 25
select select "61600"
click at [182, 406] on select "SELECT STYLIST ( [PERSON_NAME] ) ( [PERSON_NAME] ) [PERSON_NAME] fojdur [PERSON…" at bounding box center [233, 418] width 102 height 25
click at [428, 421] on input "text" at bounding box center [502, 418] width 410 height 25
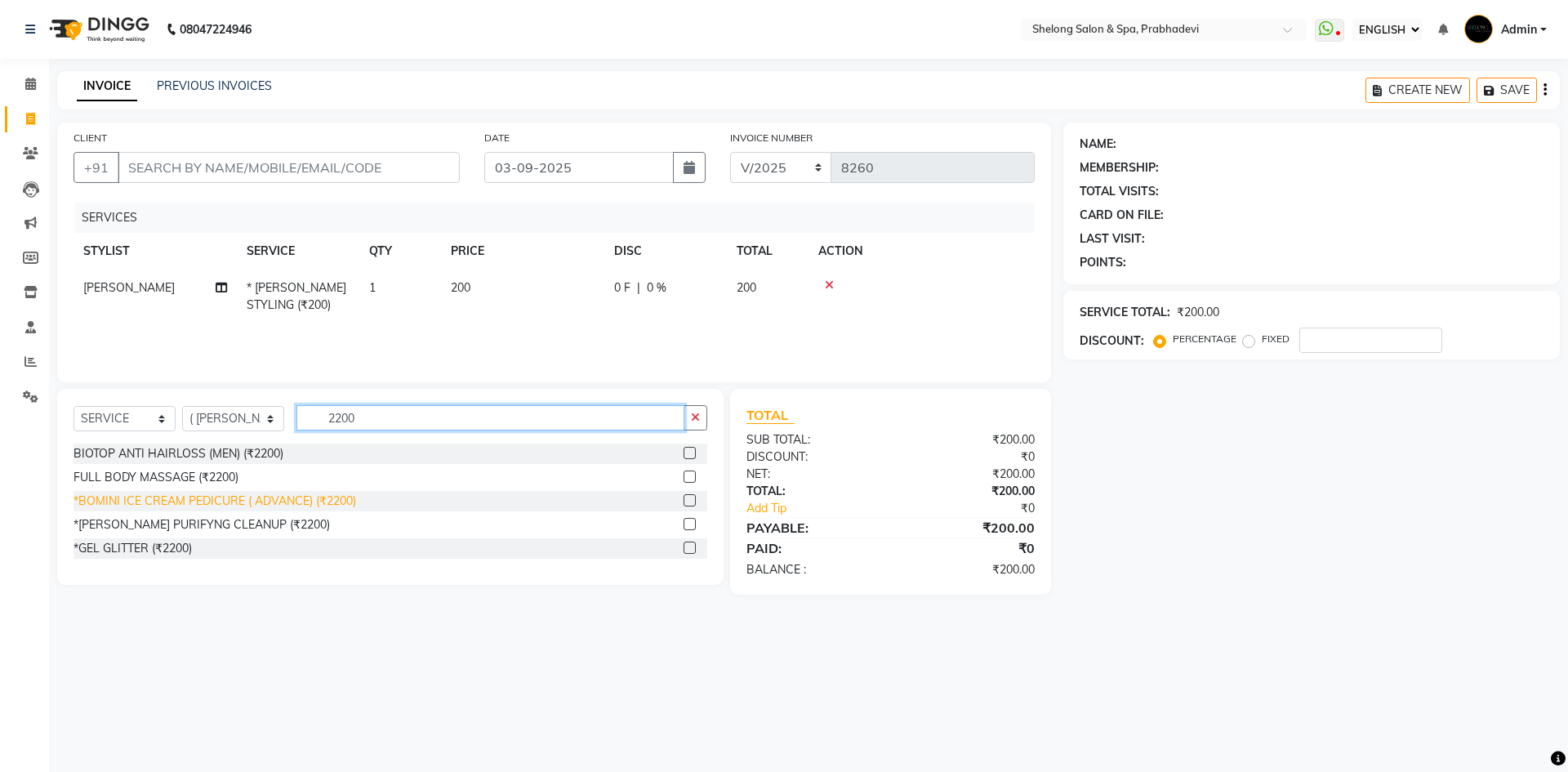
type input "2200"
click at [220, 503] on div "*BOMINI ICE CREAM PEDICURE ( ADVANCE) (₹2200)" at bounding box center [215, 502] width 282 height 18
checkbox input "false"
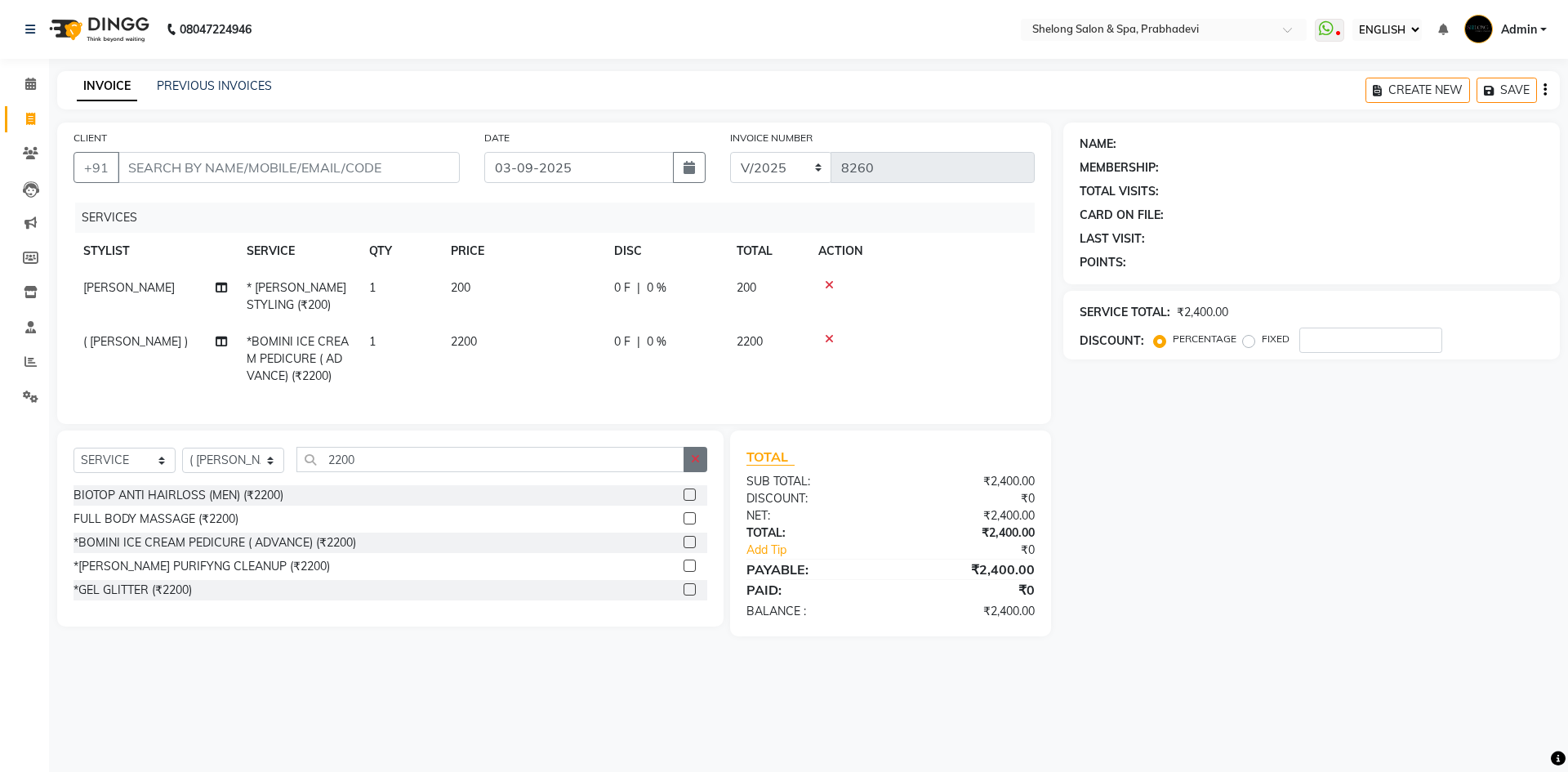
click at [695, 465] on icon "button" at bounding box center [695, 459] width 9 height 11
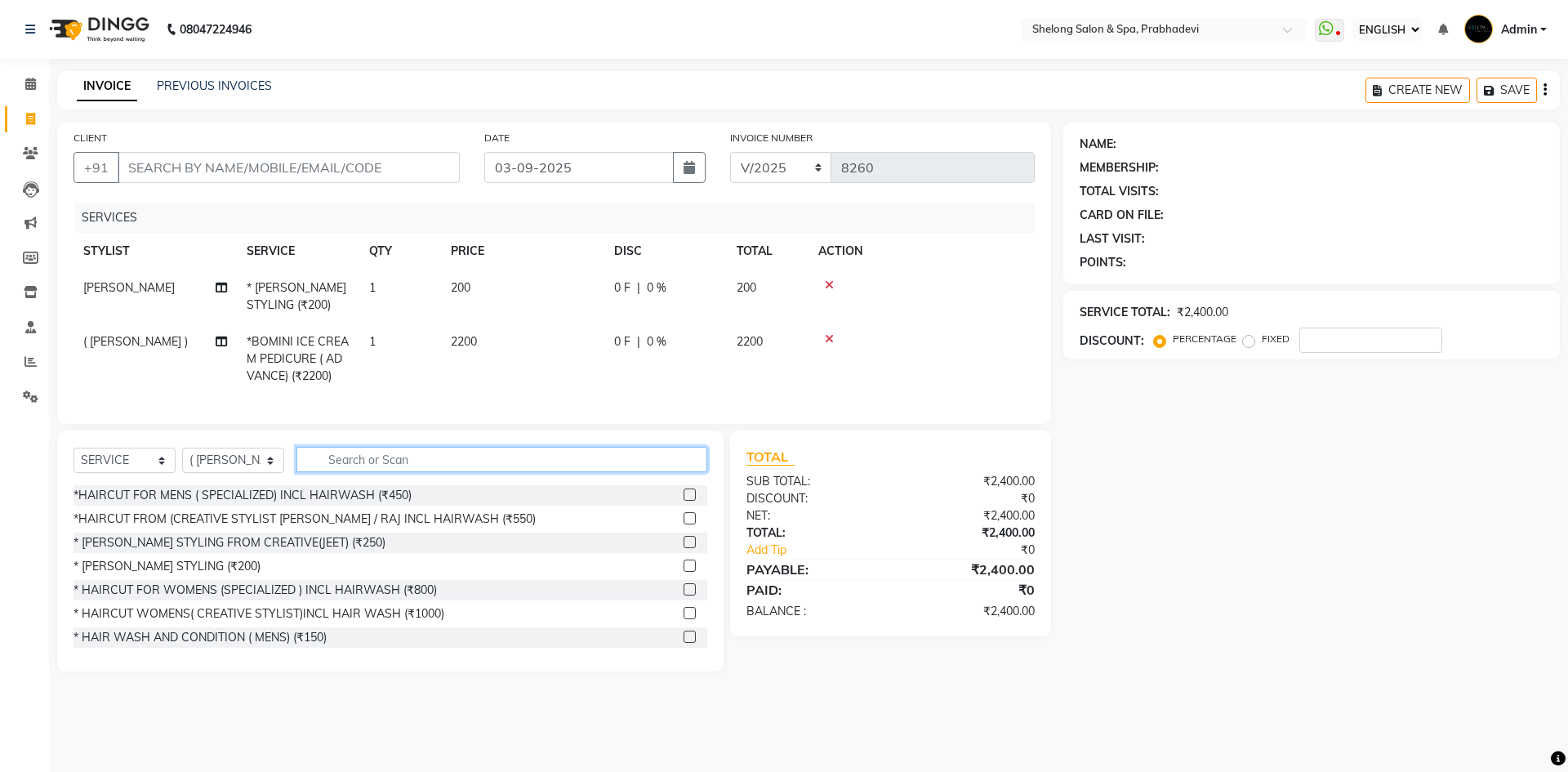
click at [418, 470] on input "text" at bounding box center [502, 459] width 410 height 25
click at [384, 165] on input "CLIENT" at bounding box center [289, 167] width 342 height 31
type input "j"
type input "0"
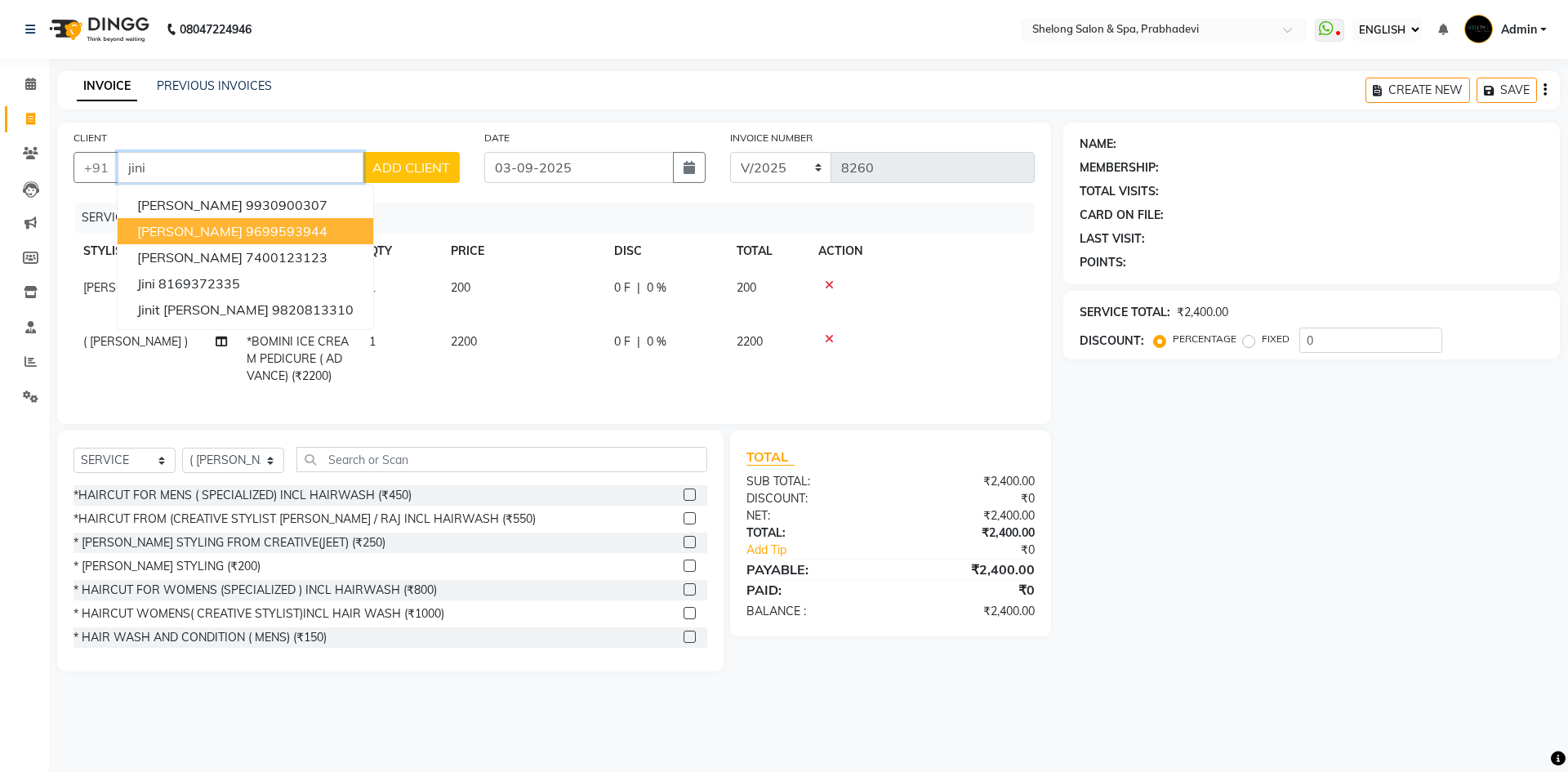
click at [250, 234] on ngb-highlight "9699593944" at bounding box center [286, 231] width 82 height 17
type input "9699593944"
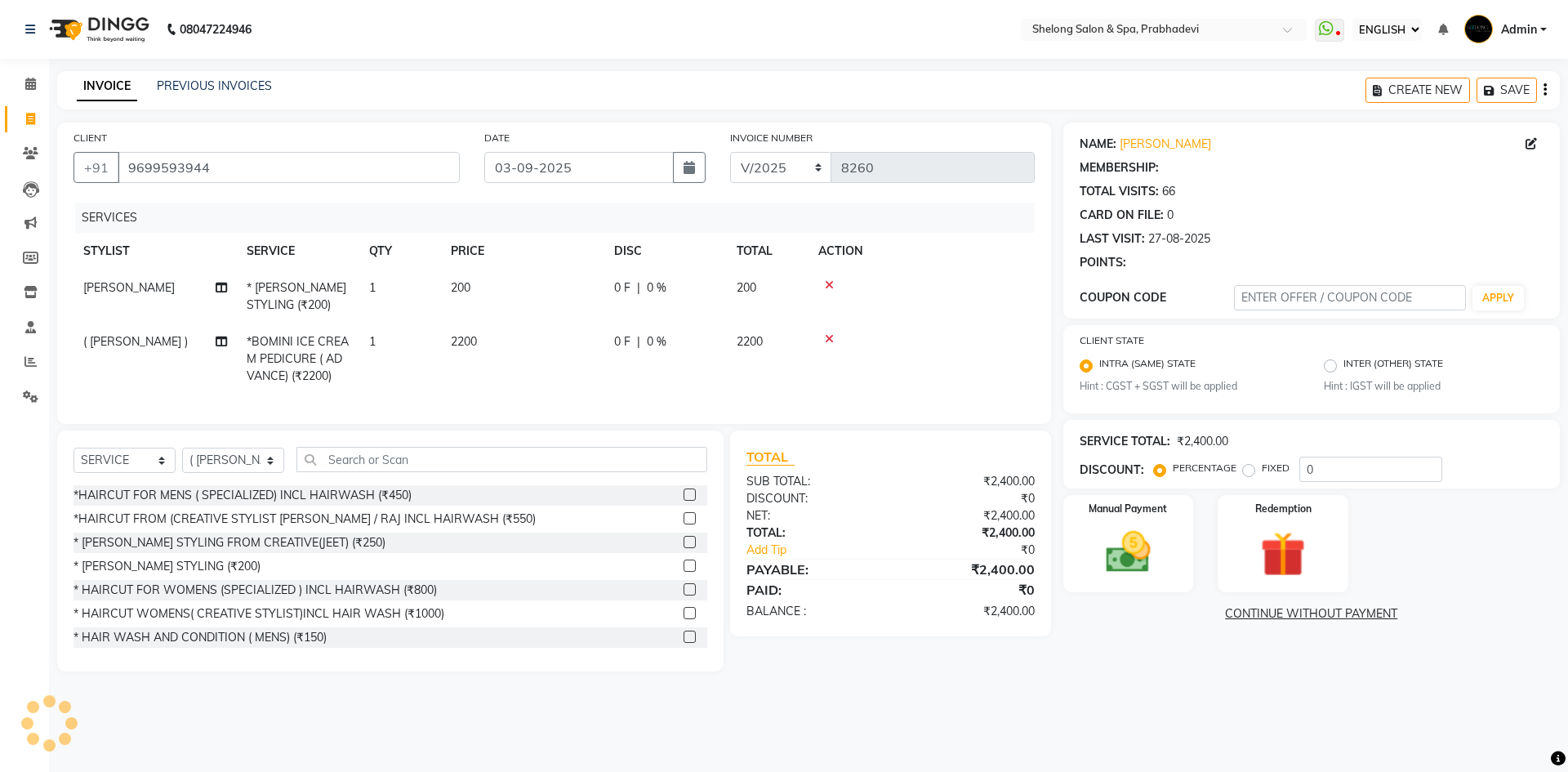
type input "20"
select select "2: Object"
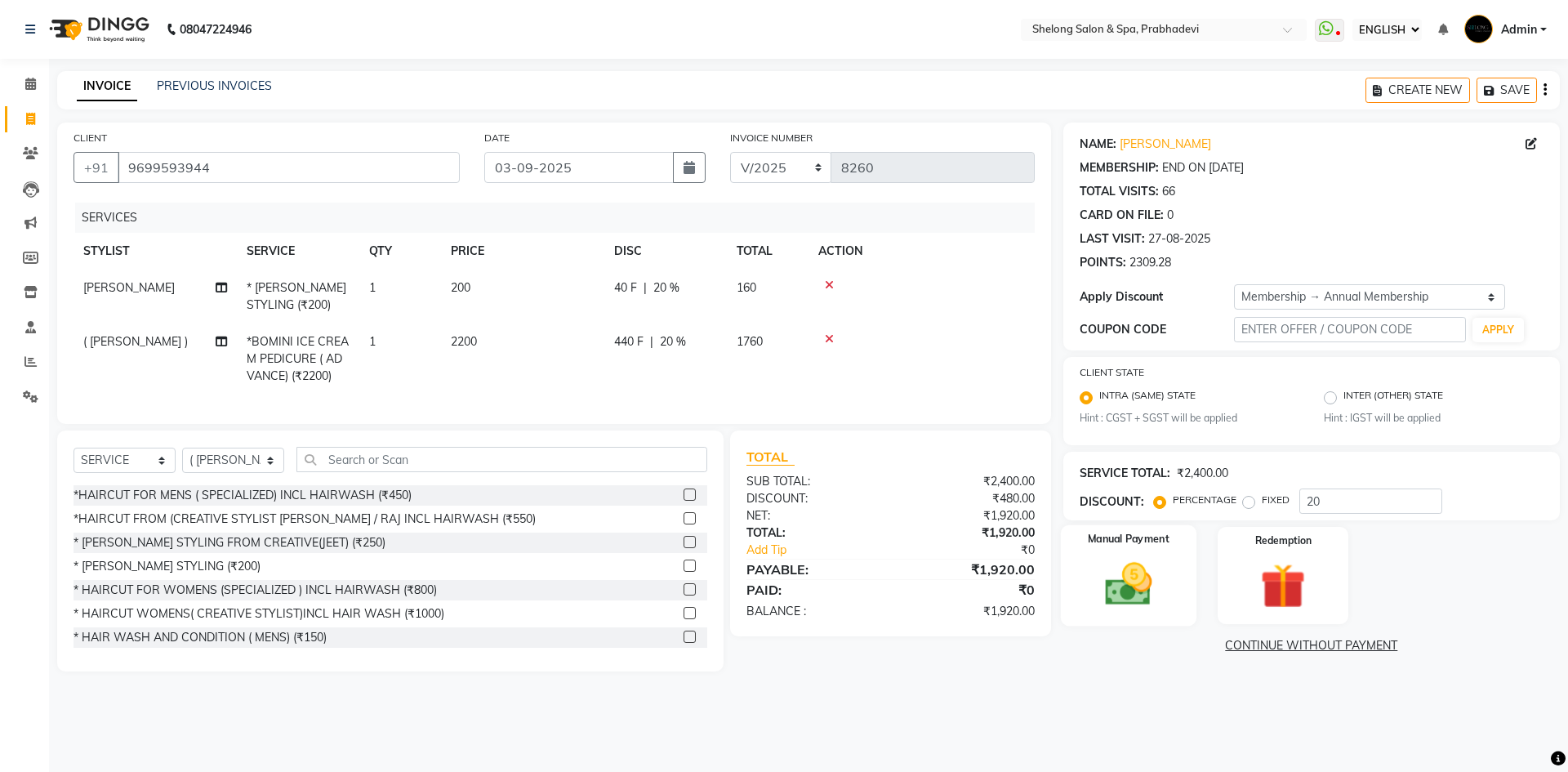
click at [1175, 554] on div "Manual Payment" at bounding box center [1128, 575] width 136 height 101
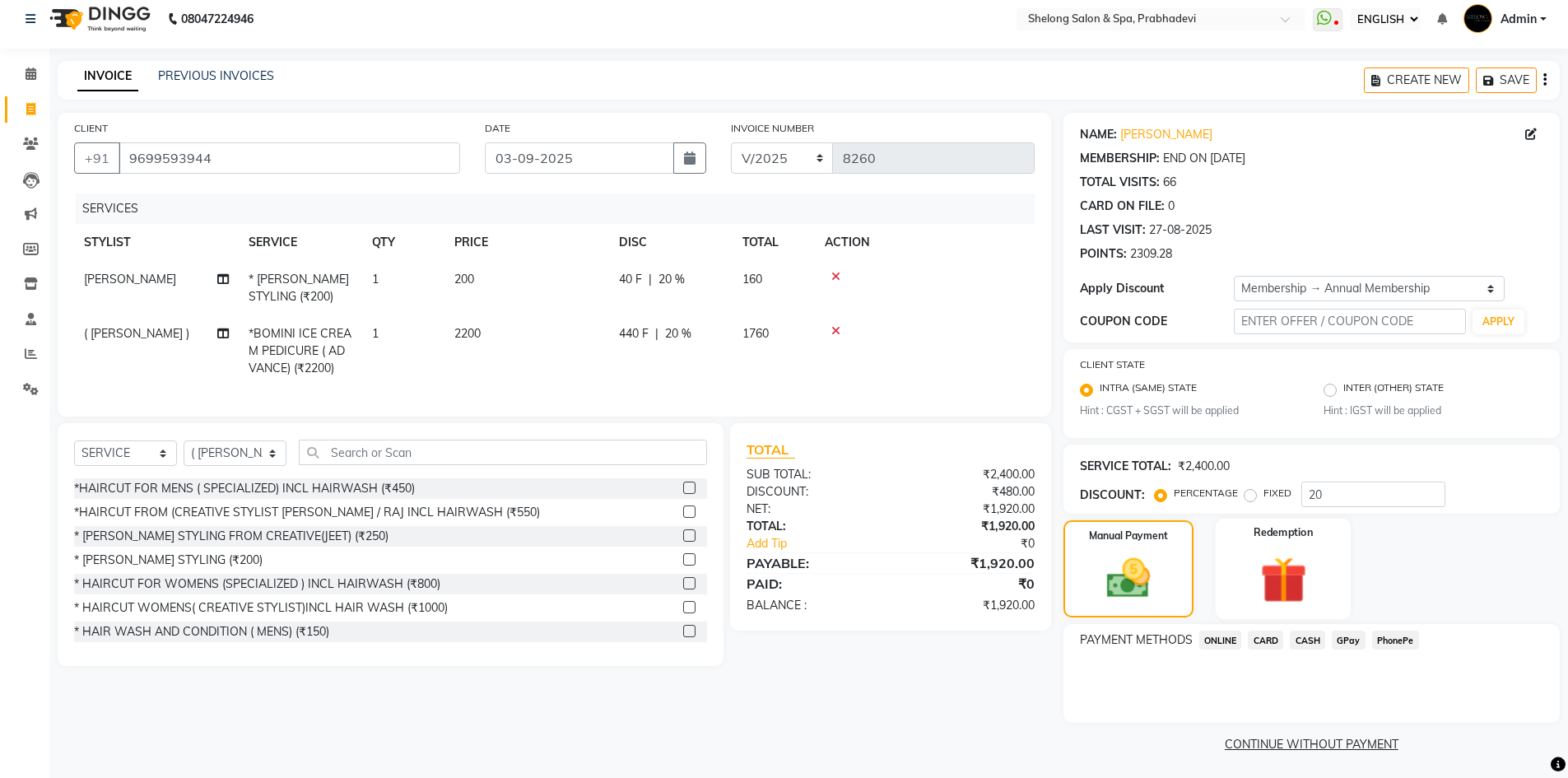
scroll to position [14, 0]
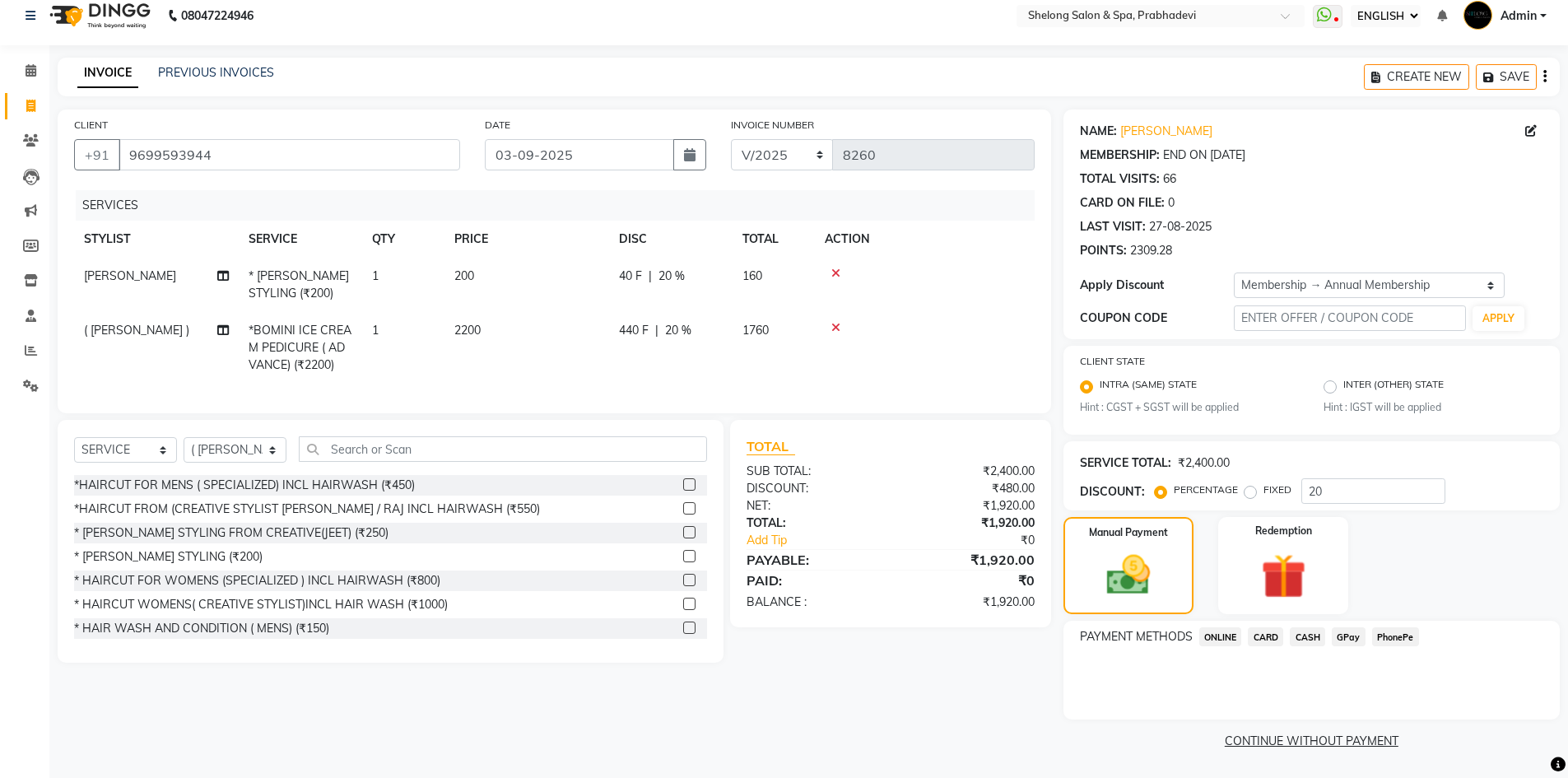
click at [968, 706] on div "CLIENT [PHONE_NUMBER] DATE [DATE] INVOICE NUMBER V/2025 V/[PHONE_NUMBER] SERVIC…" at bounding box center [554, 431] width 1018 height 644
click at [1310, 632] on span "CASH" at bounding box center [1307, 637] width 35 height 19
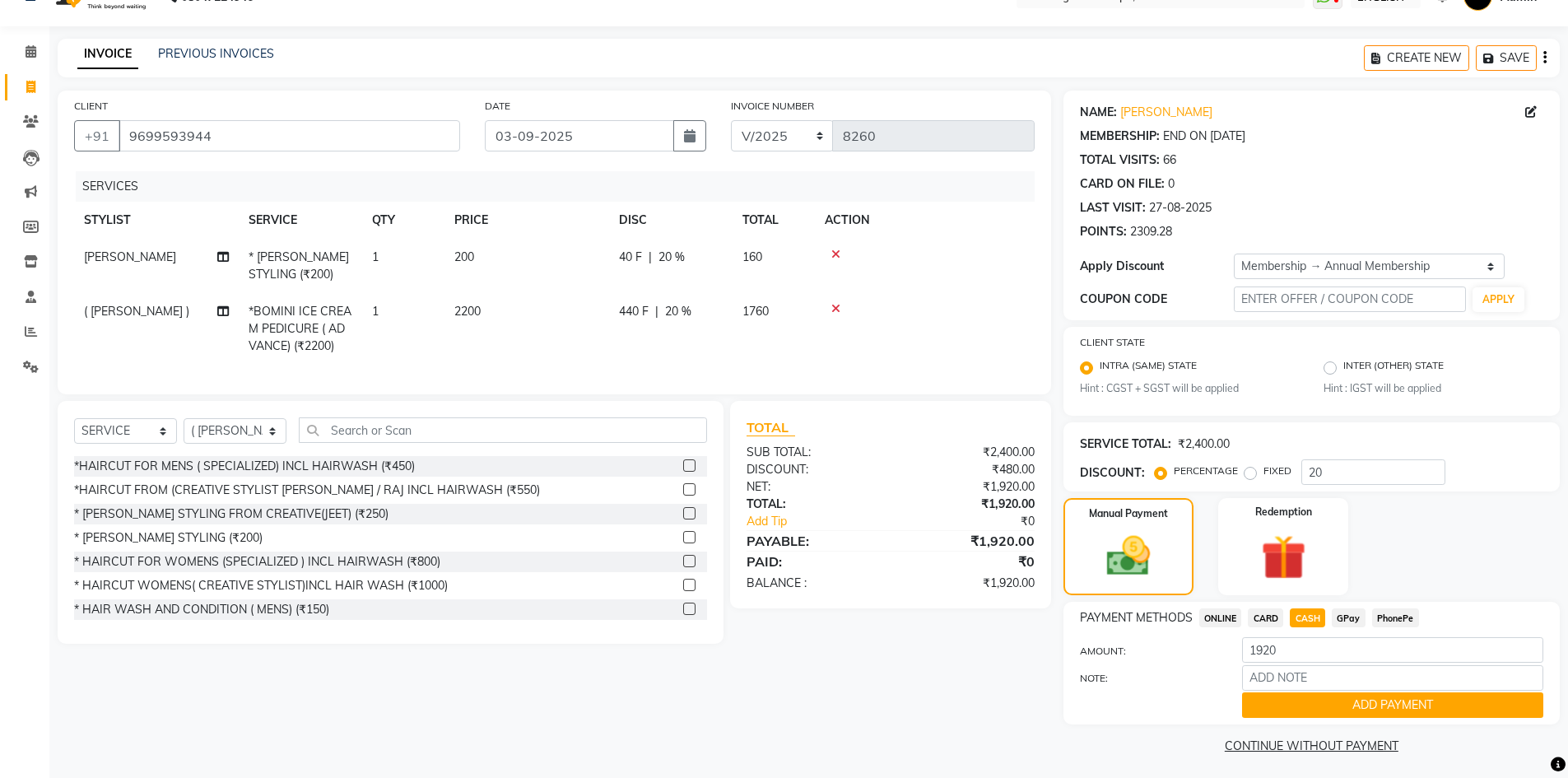
scroll to position [38, 0]
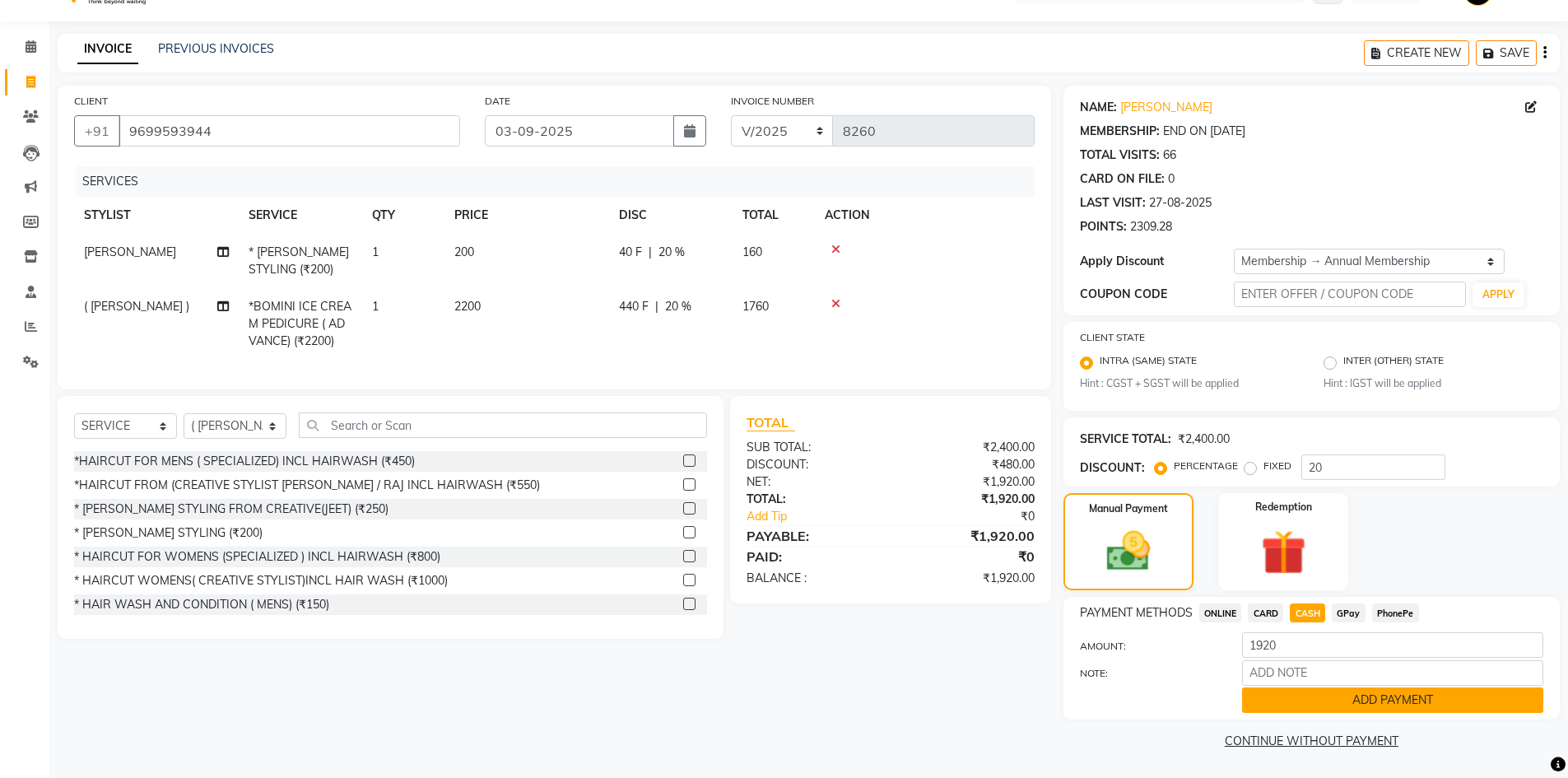
click at [1335, 706] on button "ADD PAYMENT" at bounding box center [1392, 700] width 301 height 26
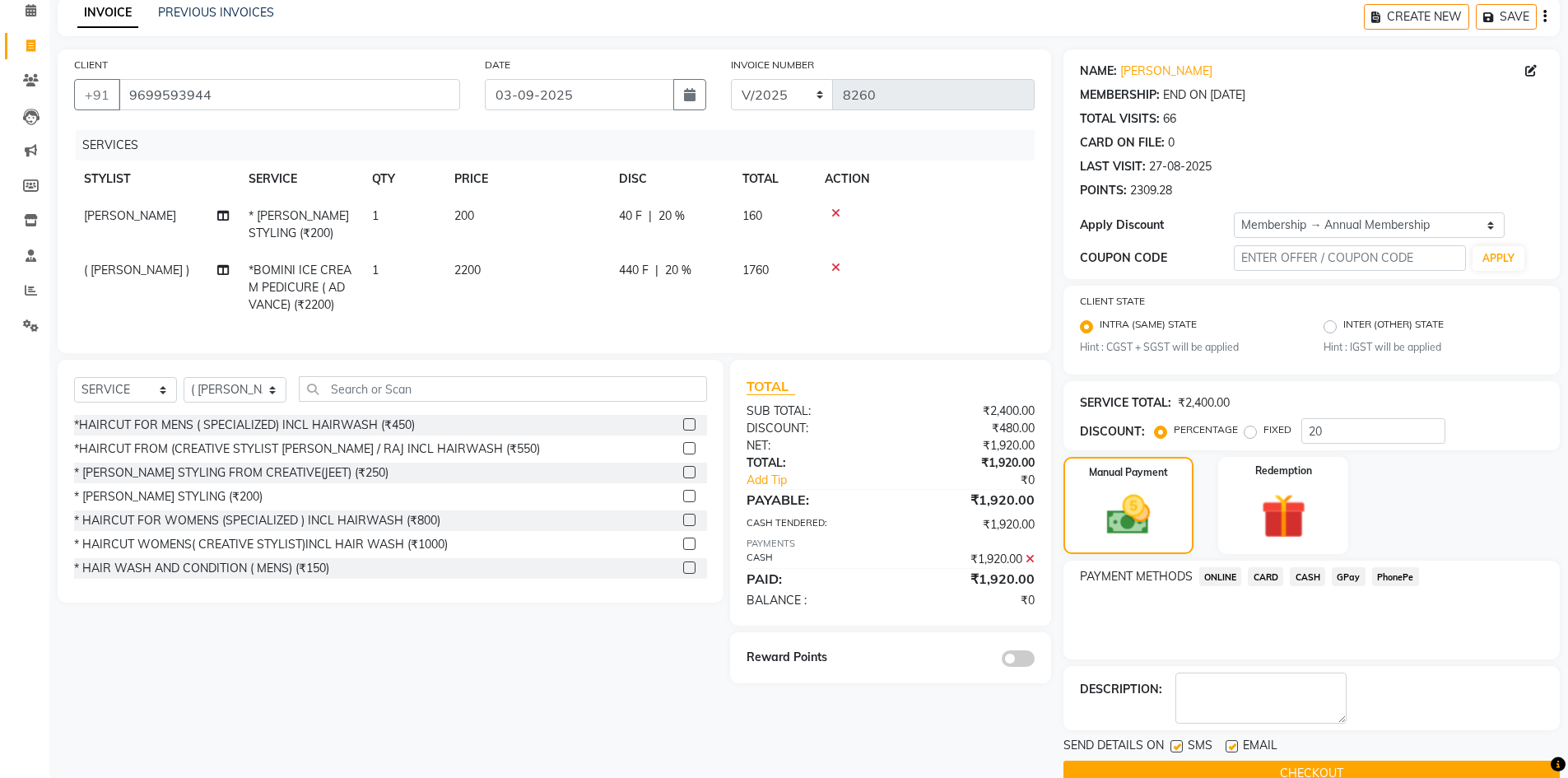
scroll to position [107, 0]
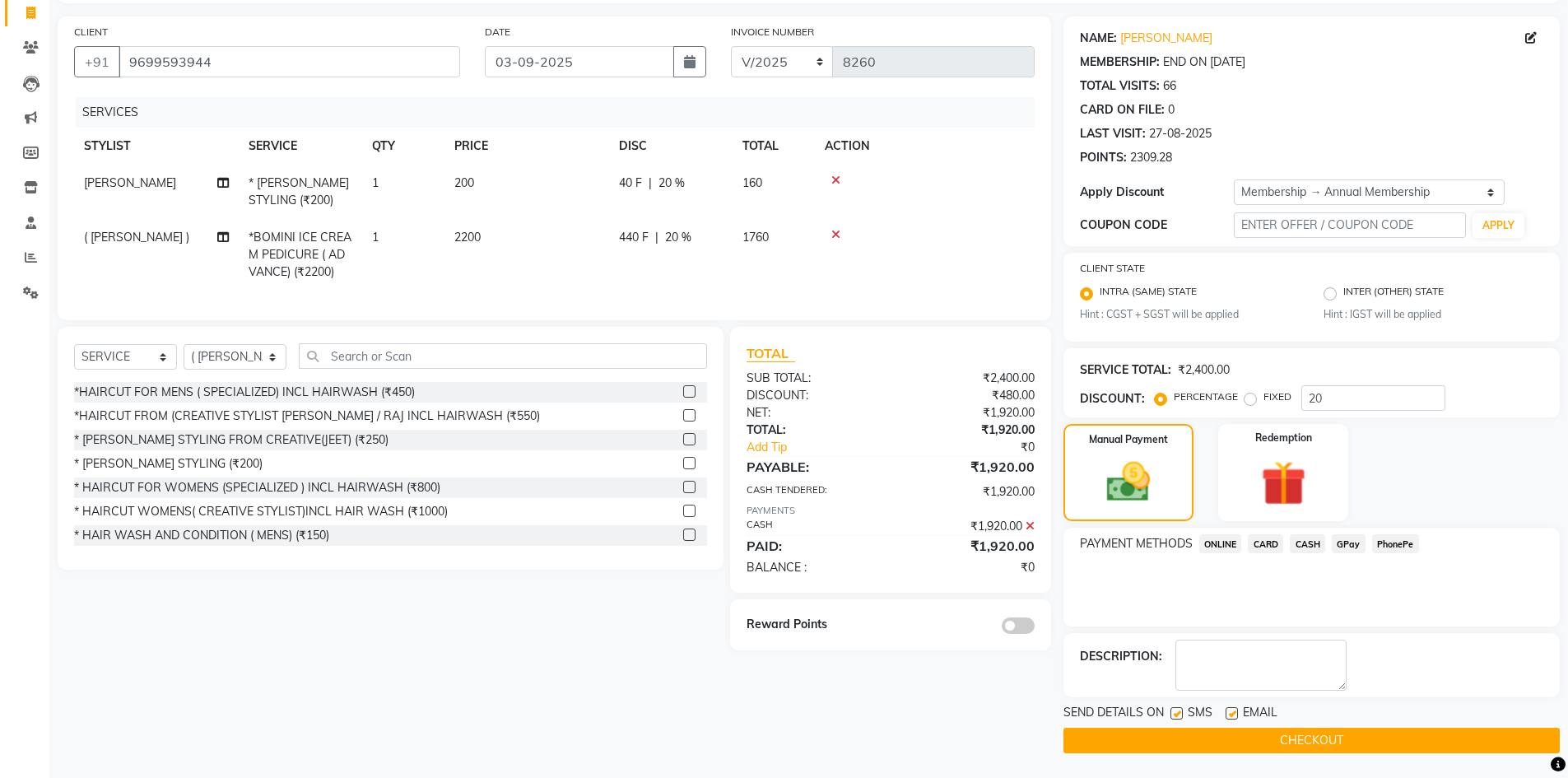
click at [1277, 738] on button "CHECKOUT" at bounding box center [1312, 740] width 497 height 26
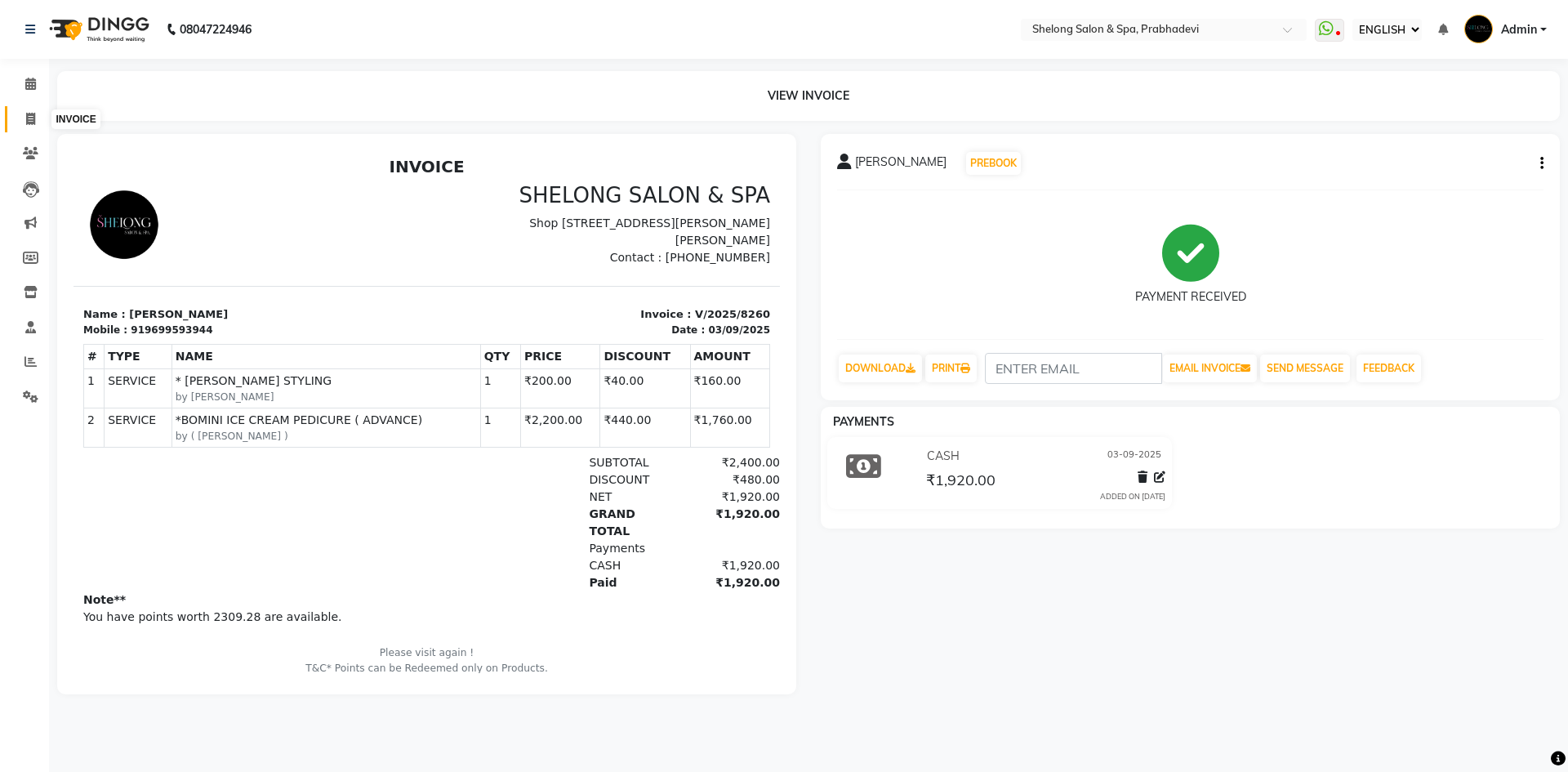
click at [34, 118] on icon at bounding box center [31, 119] width 9 height 12
select select "service"
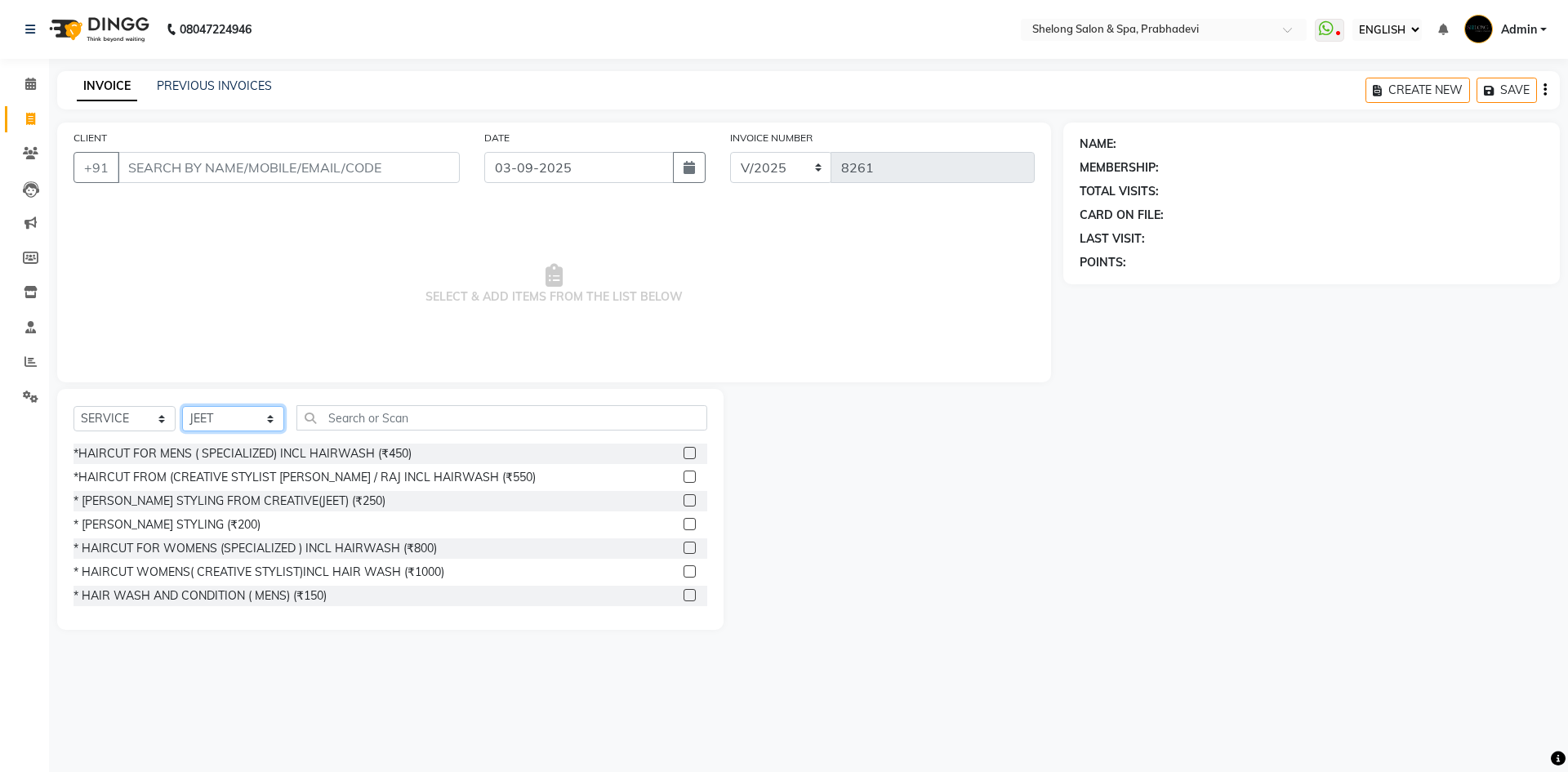
click at [263, 410] on select "SELECT STYLIST ( [PERSON_NAME] ) ( [PERSON_NAME] ) [PERSON_NAME] fojdur [PERSON…" at bounding box center [233, 418] width 102 height 25
select select "47990"
click at [182, 406] on select "SELECT STYLIST ( [PERSON_NAME] ) ( [PERSON_NAME] ) [PERSON_NAME] fojdur [PERSON…" at bounding box center [233, 418] width 102 height 25
drag, startPoint x: 315, startPoint y: 452, endPoint x: 290, endPoint y: 464, distance: 27.7
click at [308, 456] on div "*HAIRCUT FOR MENS ( SPECIALIZED) INCL HAIRWASH (₹450)" at bounding box center [243, 454] width 339 height 18
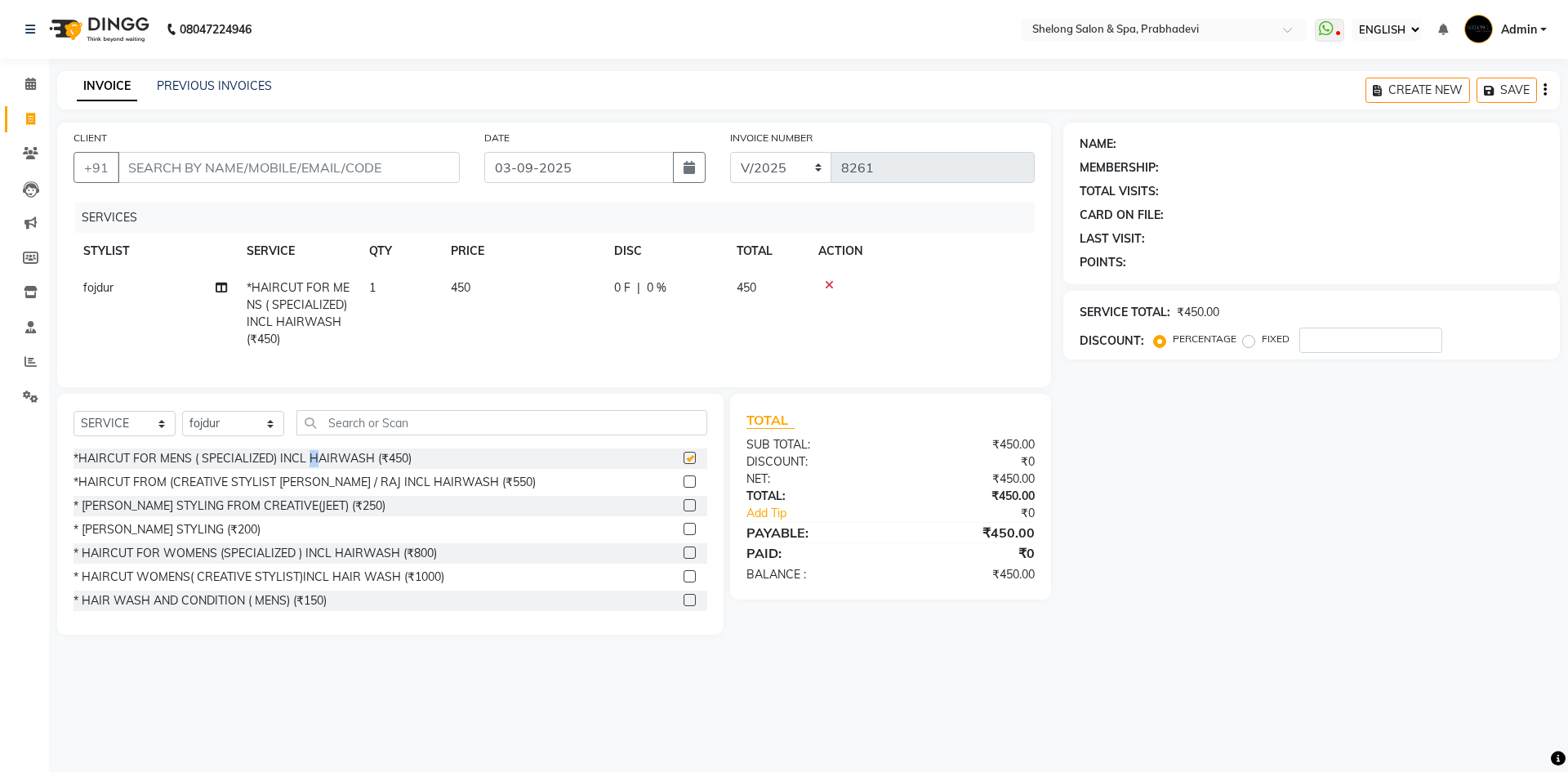
checkbox input "false"
click at [187, 539] on div "* [PERSON_NAME] STYLING (₹200)" at bounding box center [167, 530] width 187 height 18
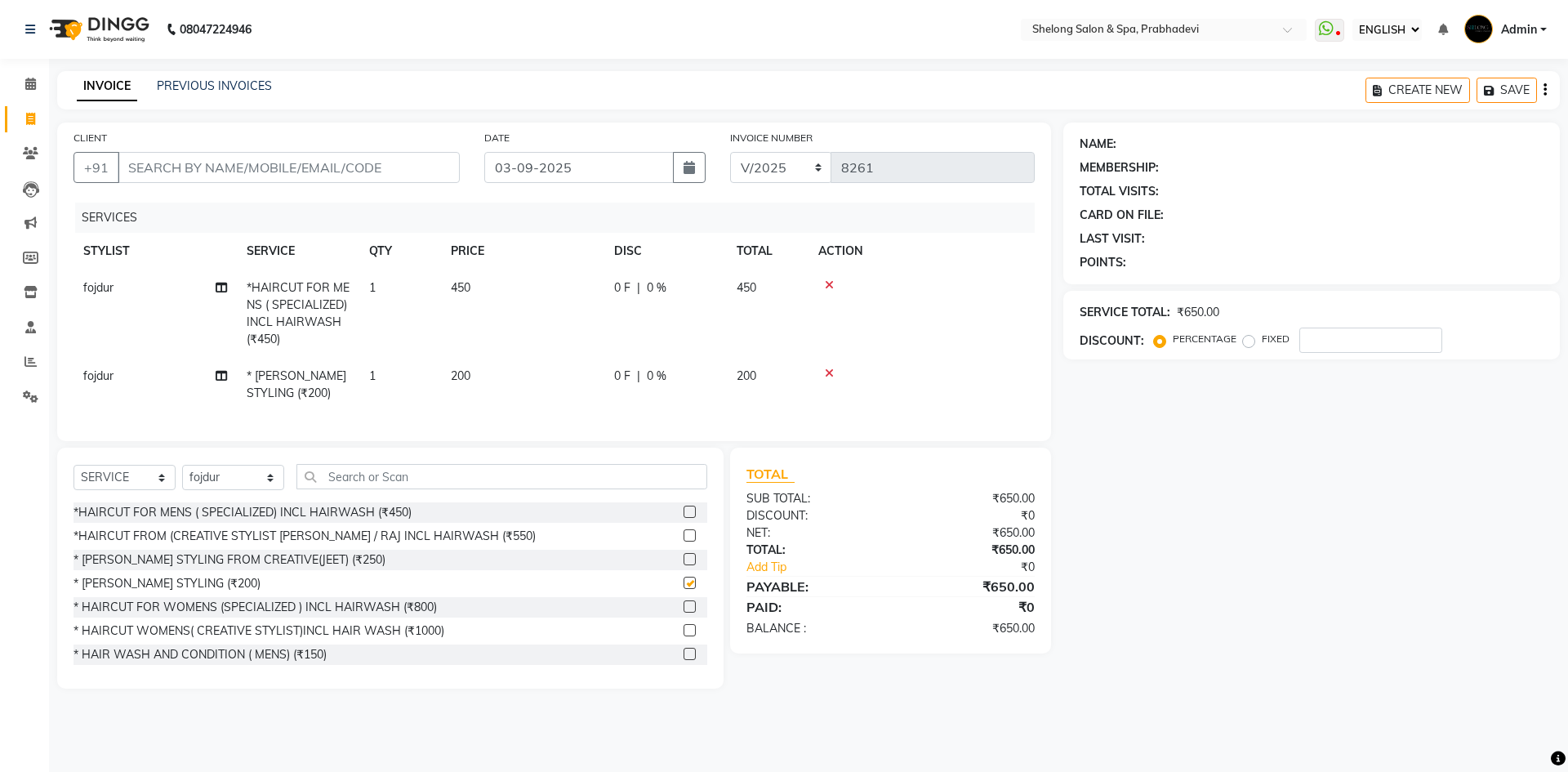
checkbox input "false"
click at [261, 173] on input "CLIENT" at bounding box center [289, 167] width 342 height 31
type input "6"
type input "0"
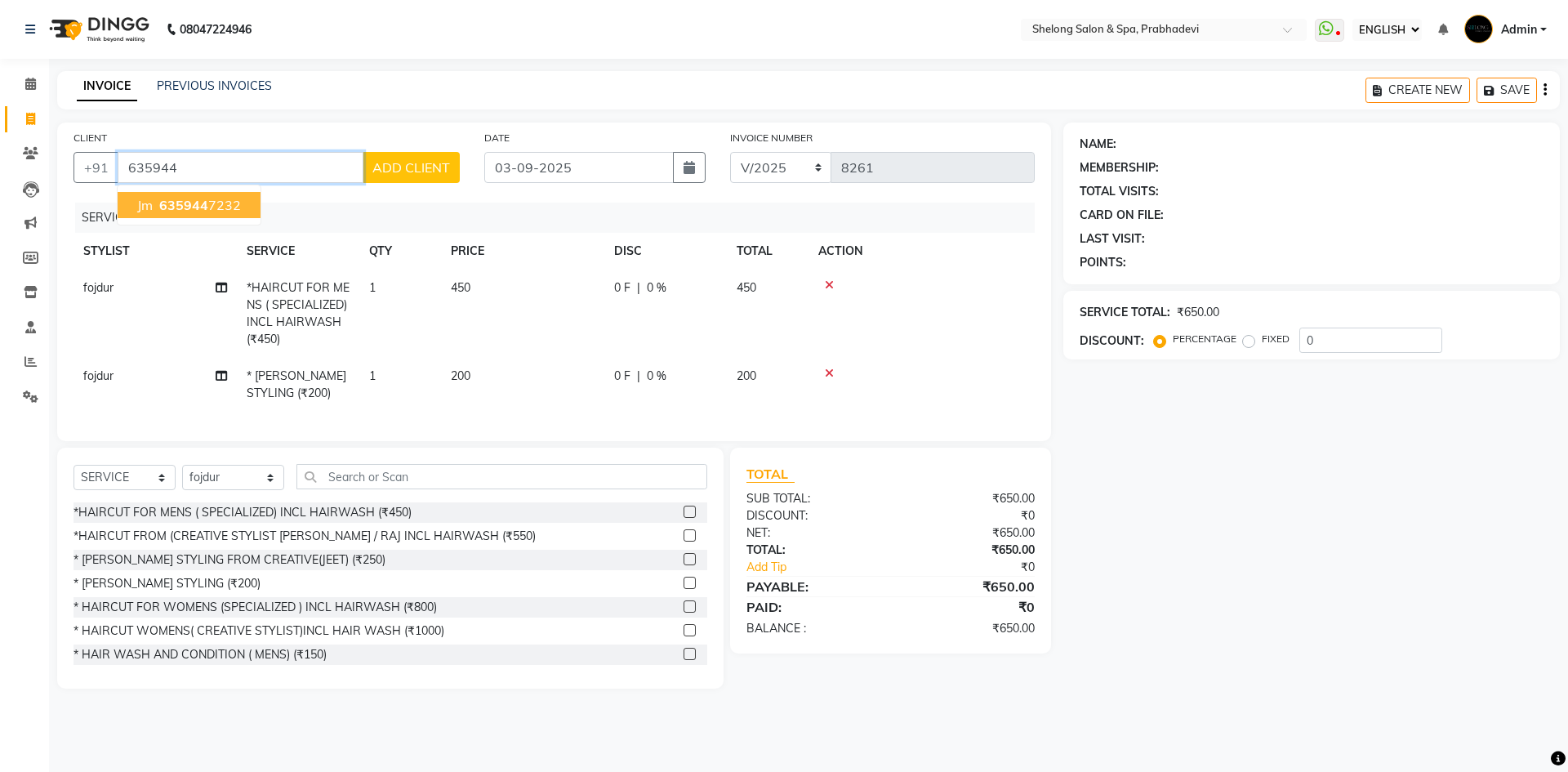
click at [235, 169] on input "635944" at bounding box center [240, 167] width 246 height 31
type input "6"
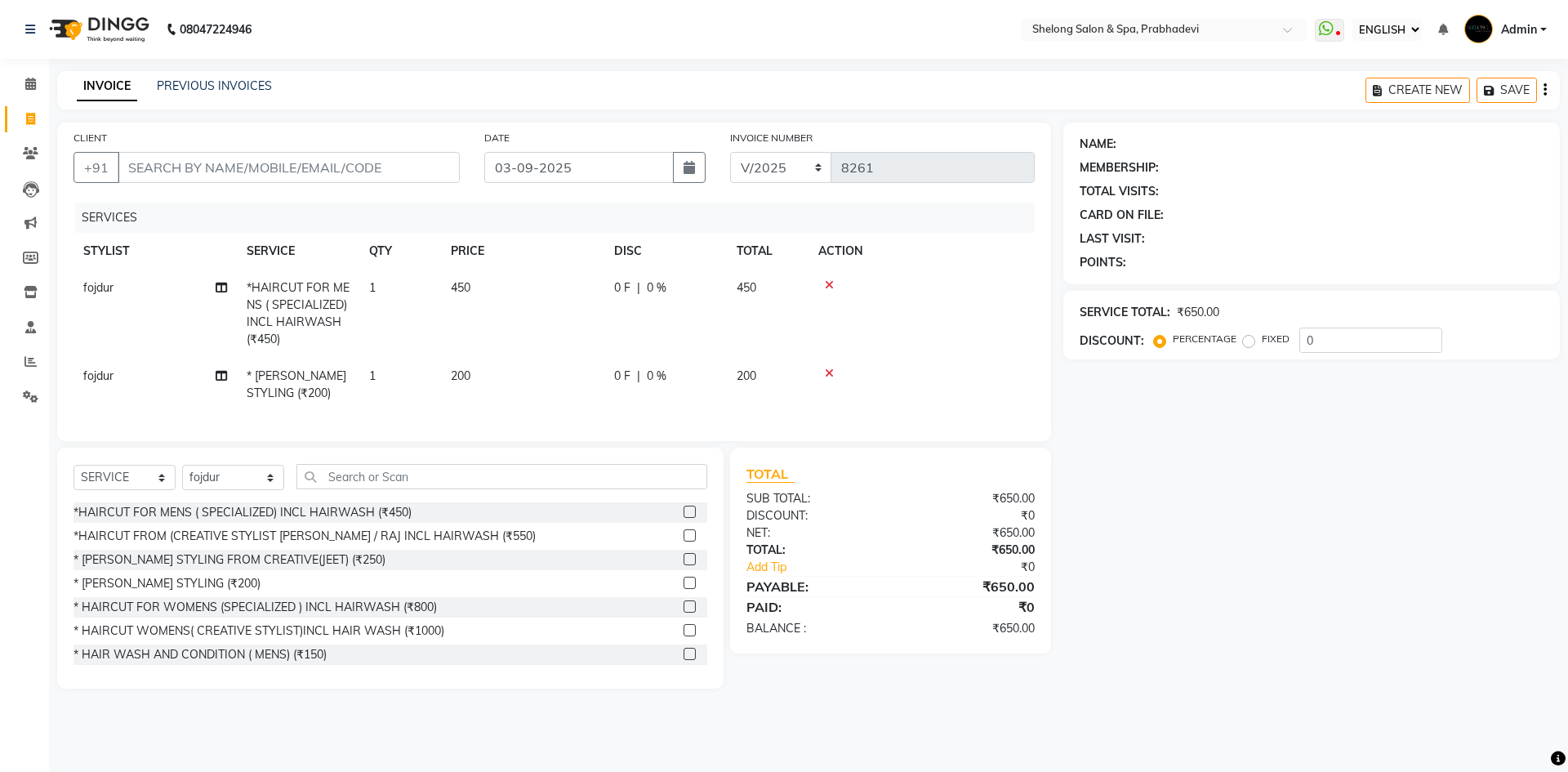
drag, startPoint x: 830, startPoint y: 282, endPoint x: 793, endPoint y: 387, distance: 111.3
click at [828, 285] on icon at bounding box center [830, 285] width 9 height 11
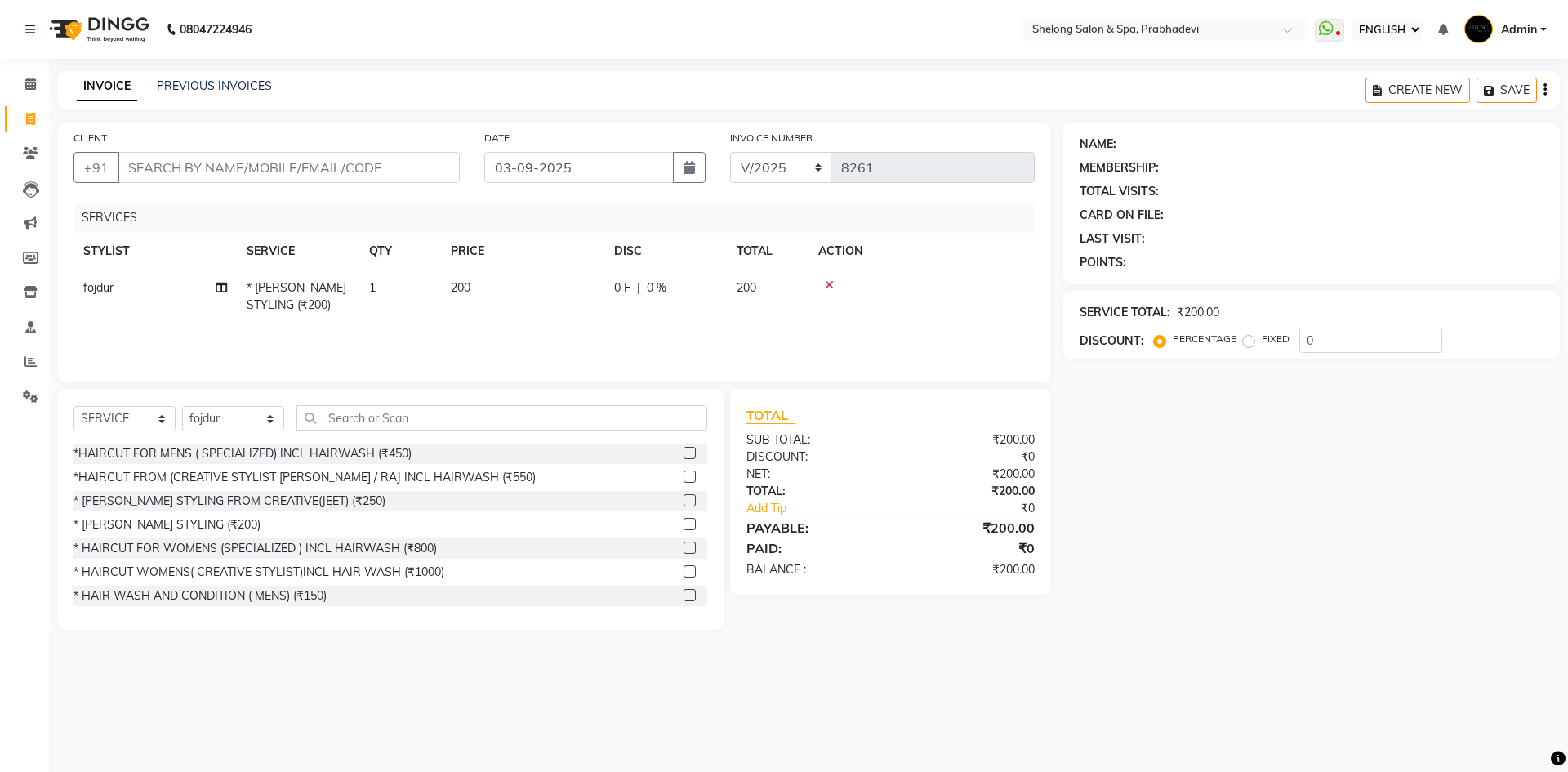
click at [830, 284] on icon at bounding box center [830, 285] width 9 height 11
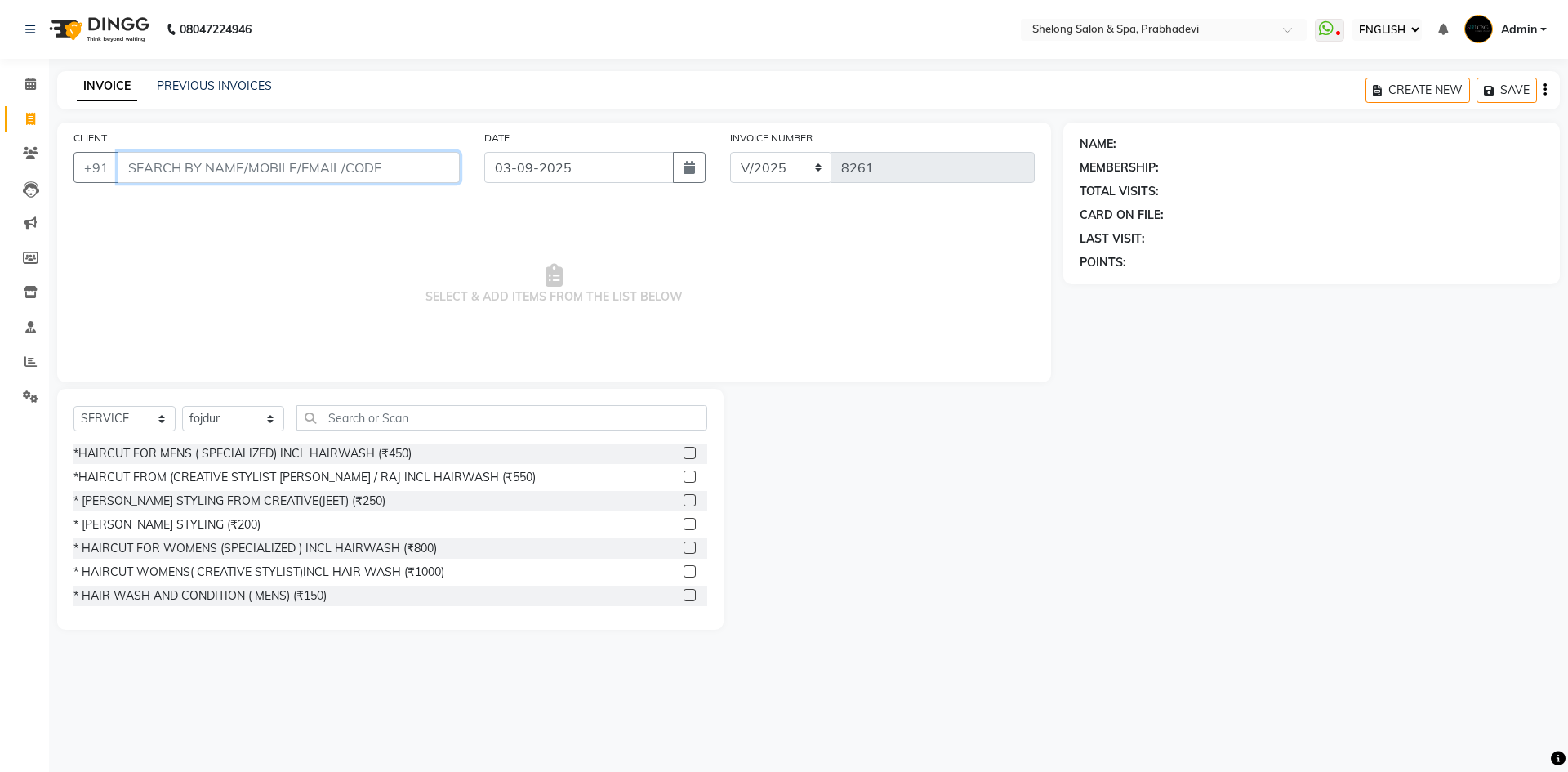
click at [388, 171] on input "CLIENT" at bounding box center [289, 167] width 342 height 31
click at [245, 431] on select "SELECT STYLIST ( [PERSON_NAME] ) ( [PERSON_NAME] ) [PERSON_NAME] fojdur [PERSON…" at bounding box center [233, 418] width 102 height 25
select select "24970"
click at [182, 406] on select "SELECT STYLIST ( [PERSON_NAME] ) ( [PERSON_NAME] ) [PERSON_NAME] fojdur [PERSON…" at bounding box center [233, 418] width 102 height 25
click at [328, 445] on div "*HAIRCUT FOR MENS ( SPECIALIZED) INCL HAIRWASH (₹450)" at bounding box center [390, 454] width 634 height 20
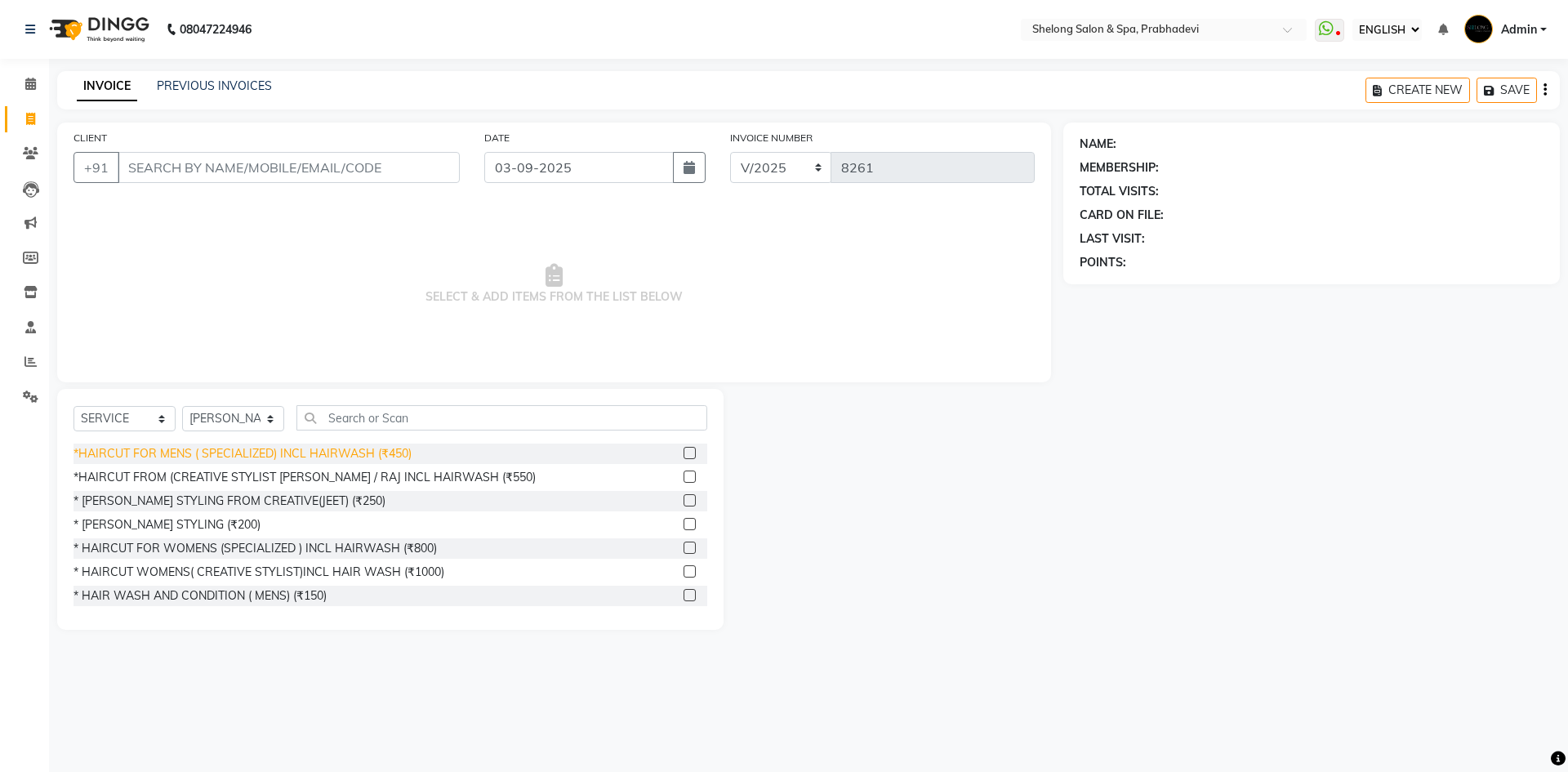
click at [303, 452] on div "*HAIRCUT FOR MENS ( SPECIALIZED) INCL HAIRWASH (₹450)" at bounding box center [243, 454] width 339 height 18
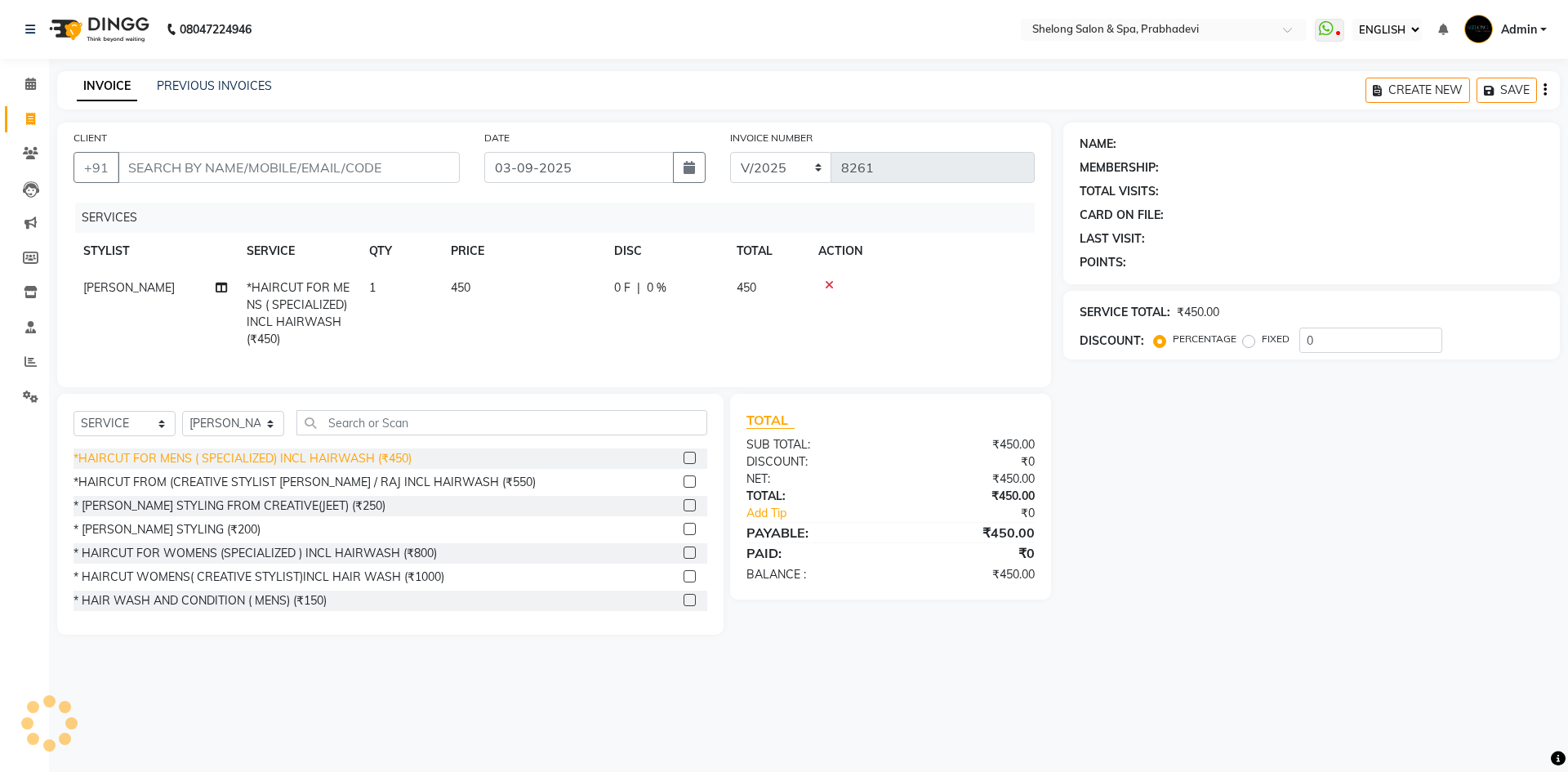
click at [286, 468] on div "*HAIRCUT FOR MENS ( SPECIALIZED) INCL HAIRWASH (₹450)" at bounding box center [243, 459] width 339 height 18
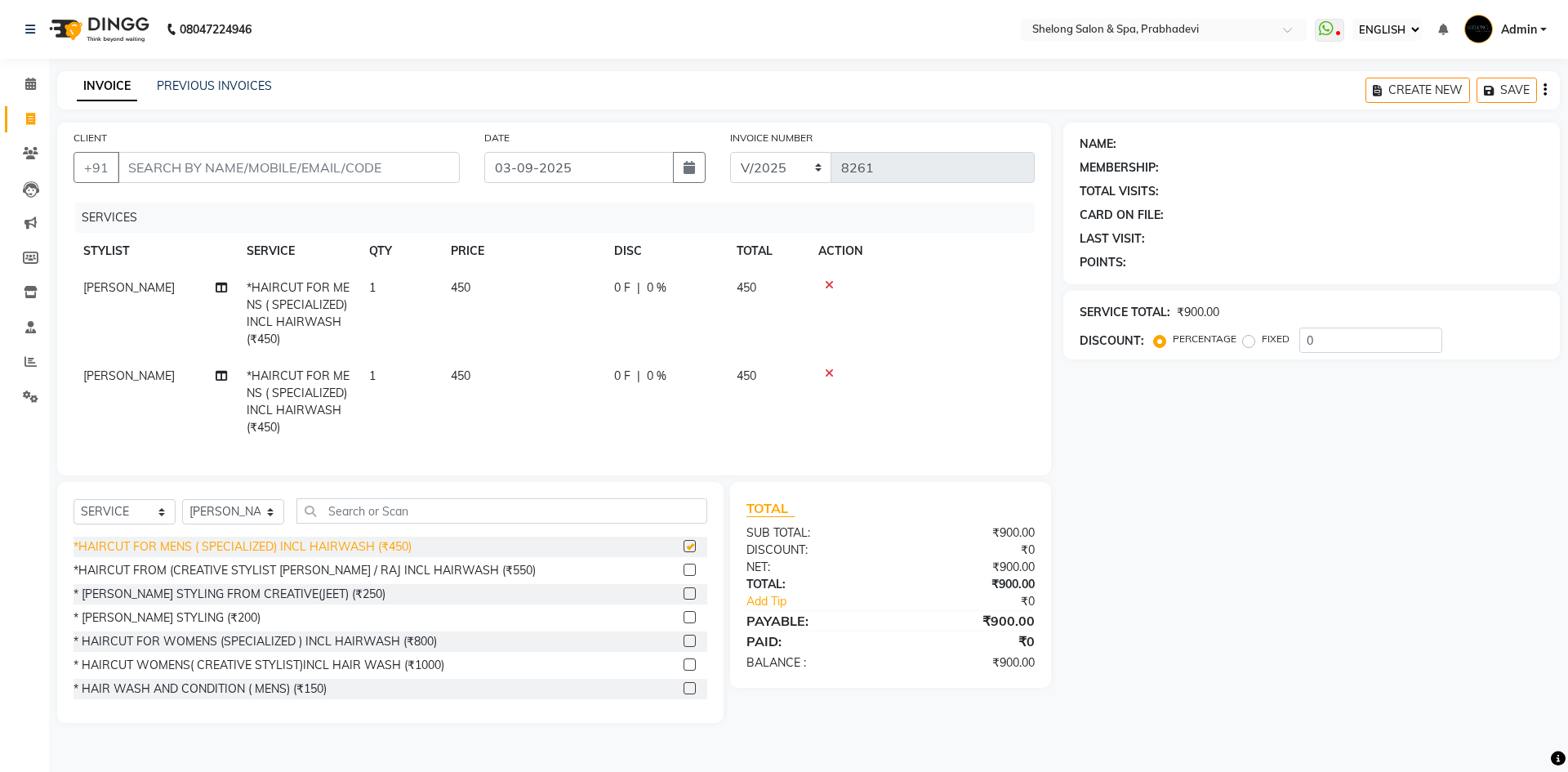
checkbox input "false"
click at [289, 169] on input "CLIENT" at bounding box center [289, 167] width 342 height 31
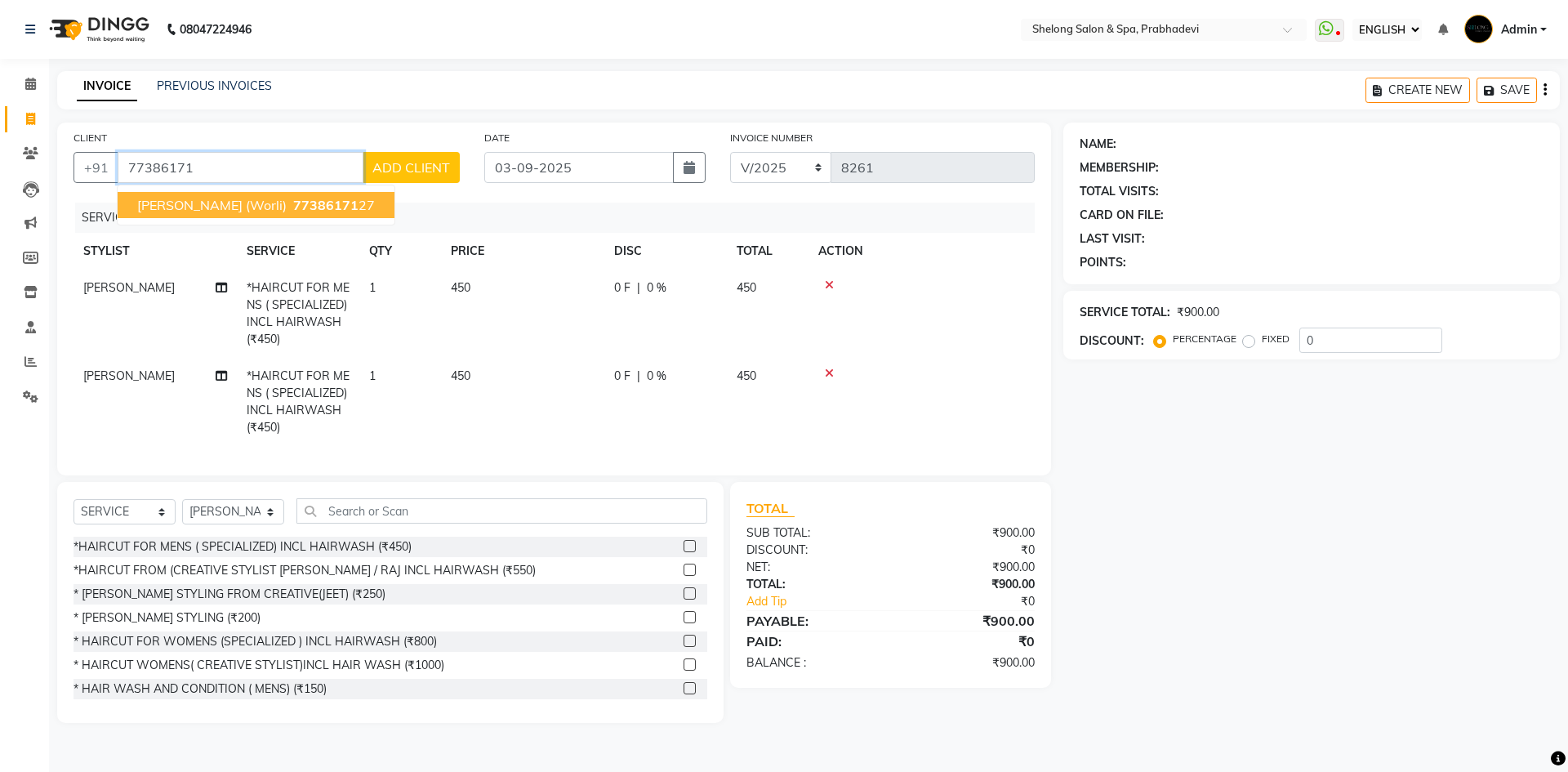
click at [303, 197] on button "[PERSON_NAME] (Worli) 77386171 27" at bounding box center [256, 205] width 277 height 26
type input "7738617127"
select select "1: Object"
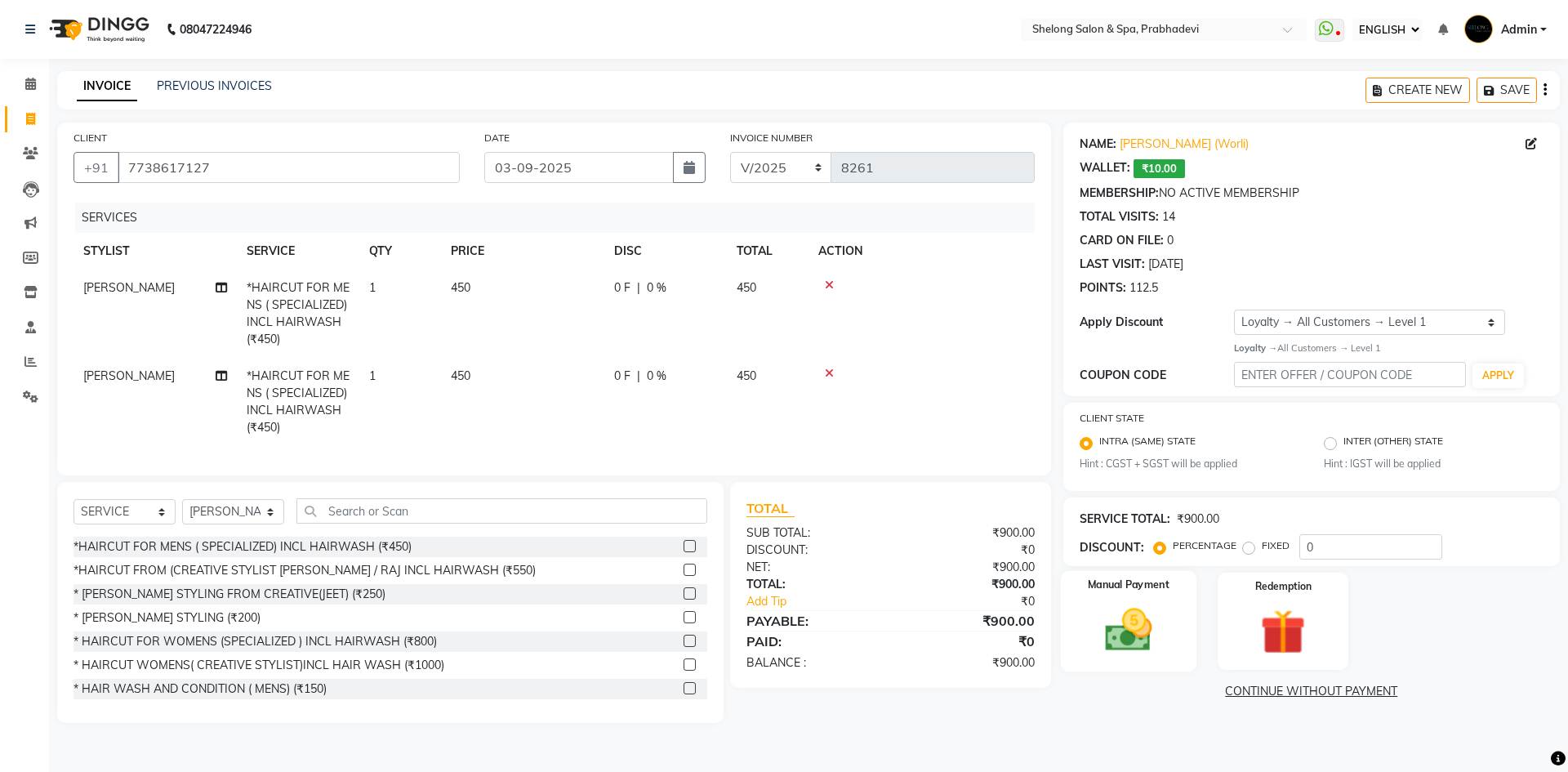
click at [1112, 642] on img at bounding box center [1128, 629] width 76 height 54
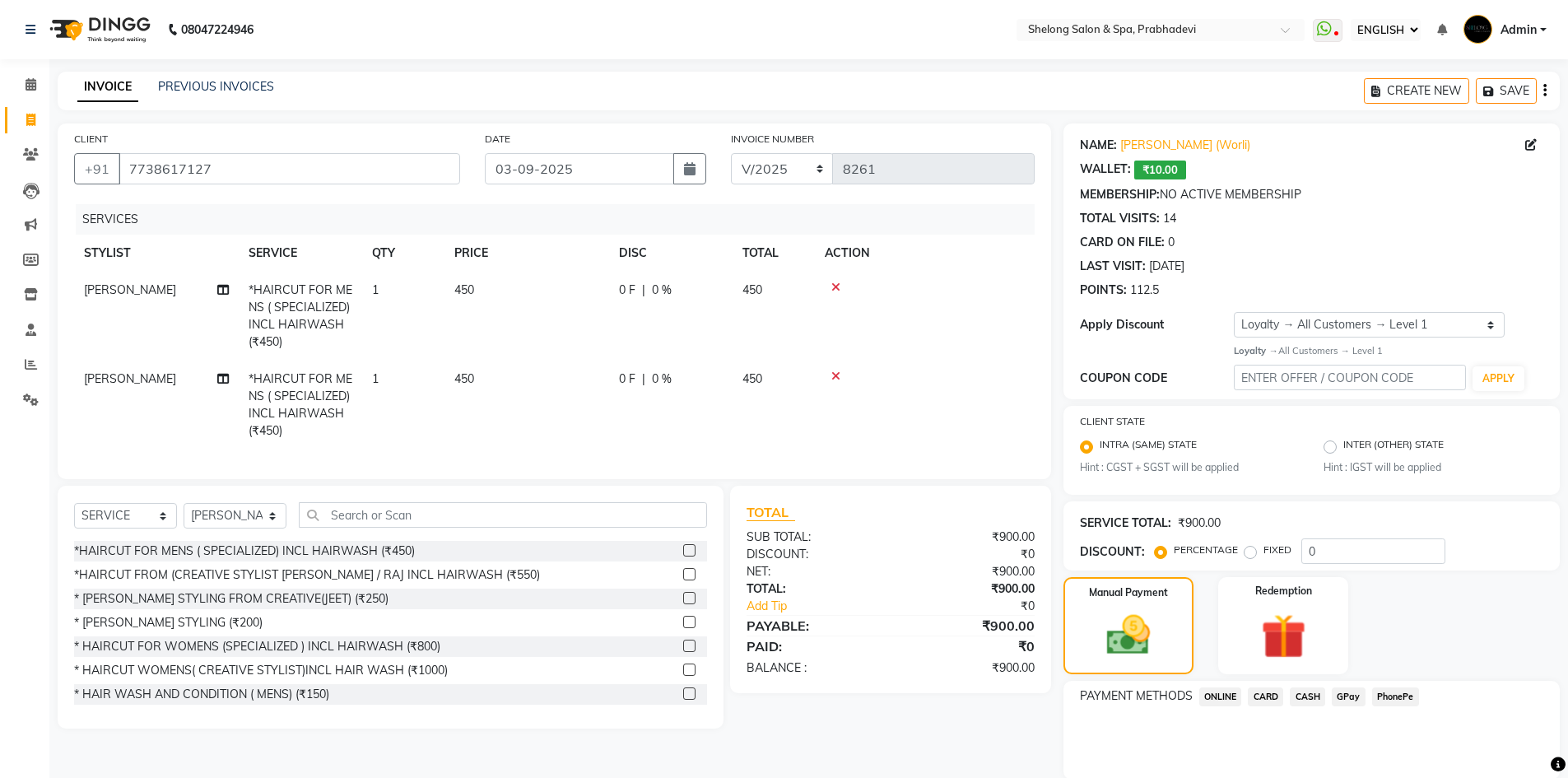
click at [1312, 693] on span "CASH" at bounding box center [1307, 697] width 35 height 19
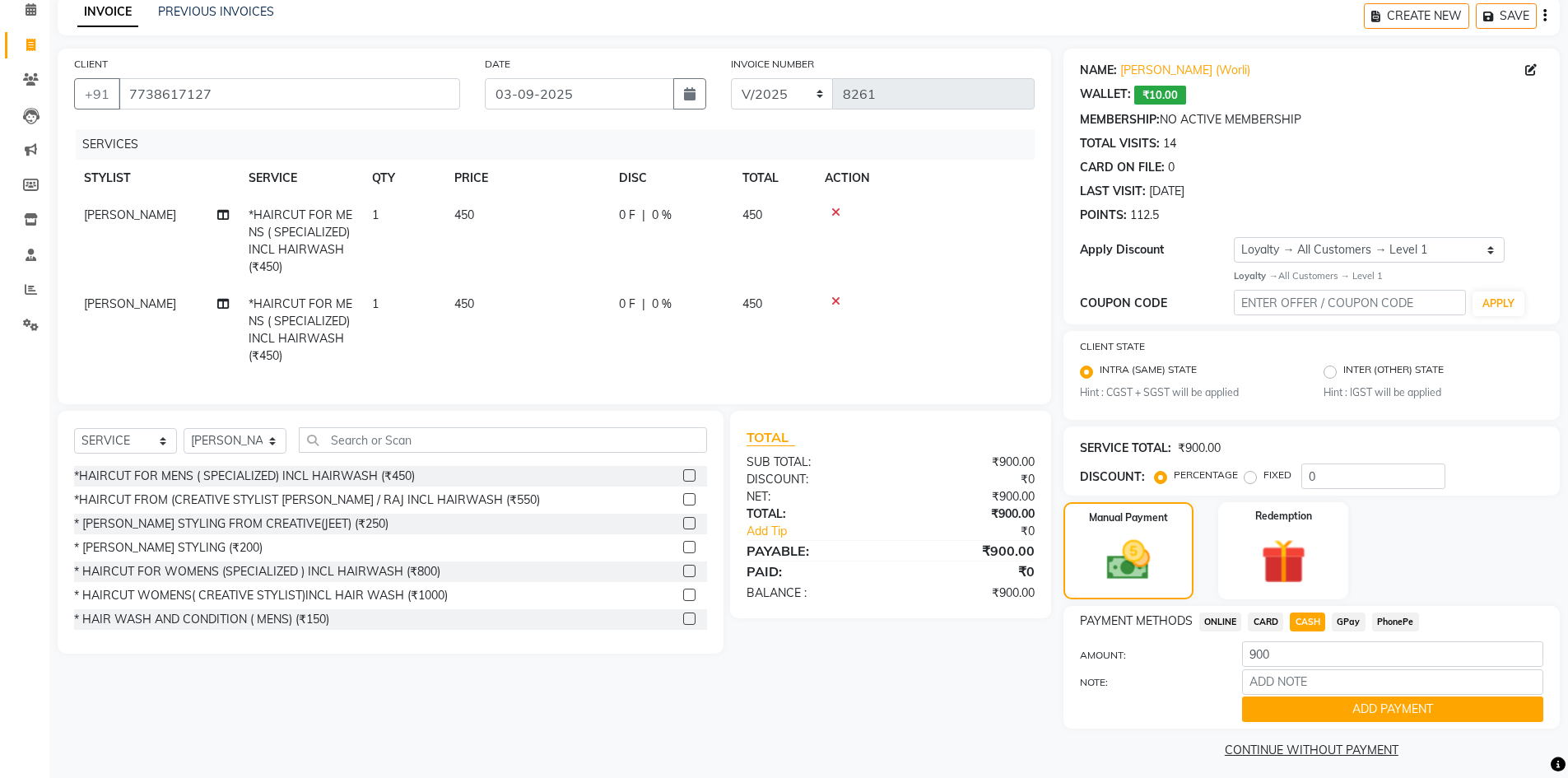
scroll to position [84, 0]
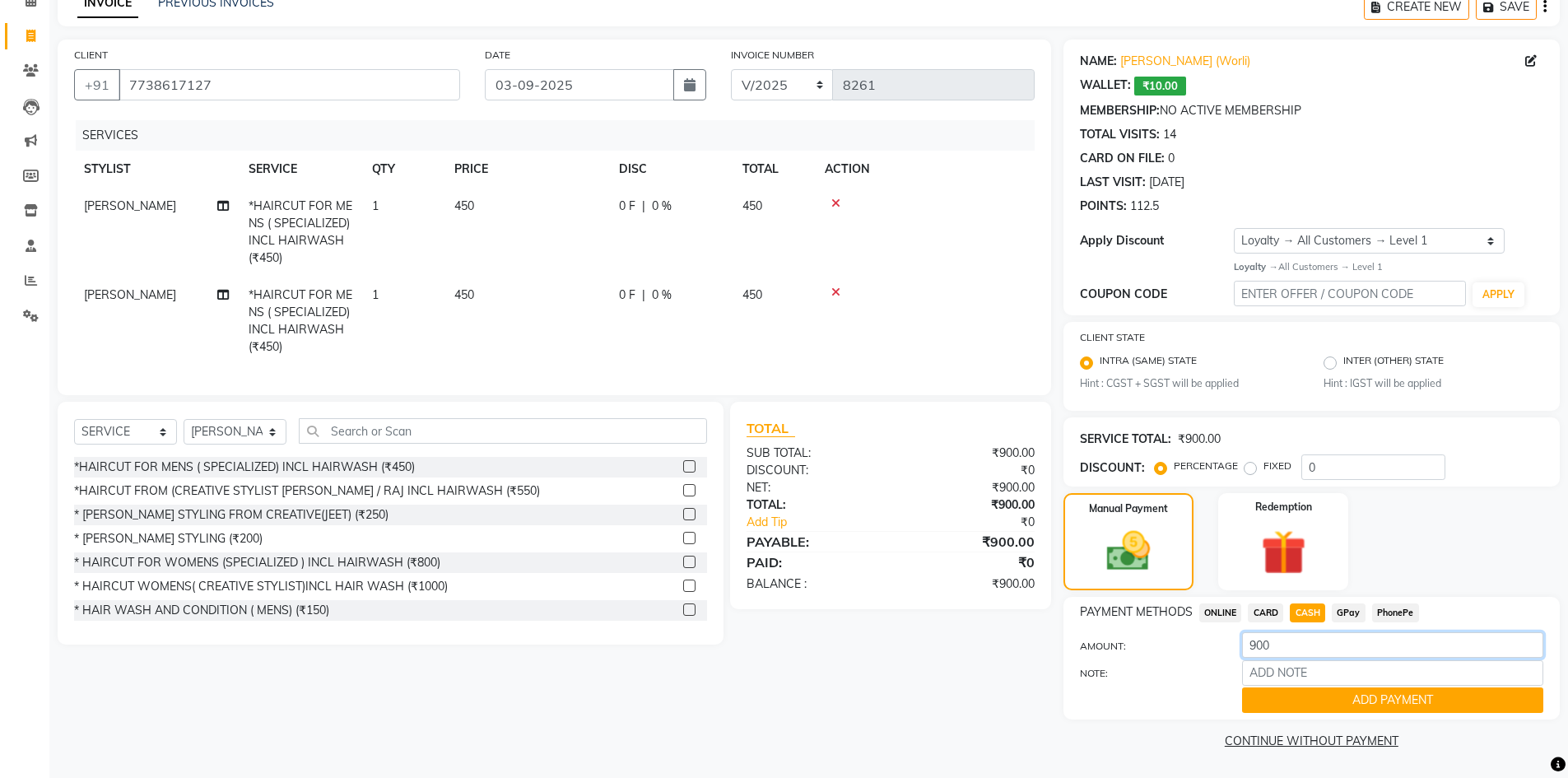
click at [1301, 636] on input "900" at bounding box center [1392, 645] width 301 height 26
click at [1300, 642] on input "900" at bounding box center [1392, 645] width 301 height 26
type input "9"
type input "500"
click at [1301, 690] on button "ADD PAYMENT" at bounding box center [1392, 700] width 301 height 26
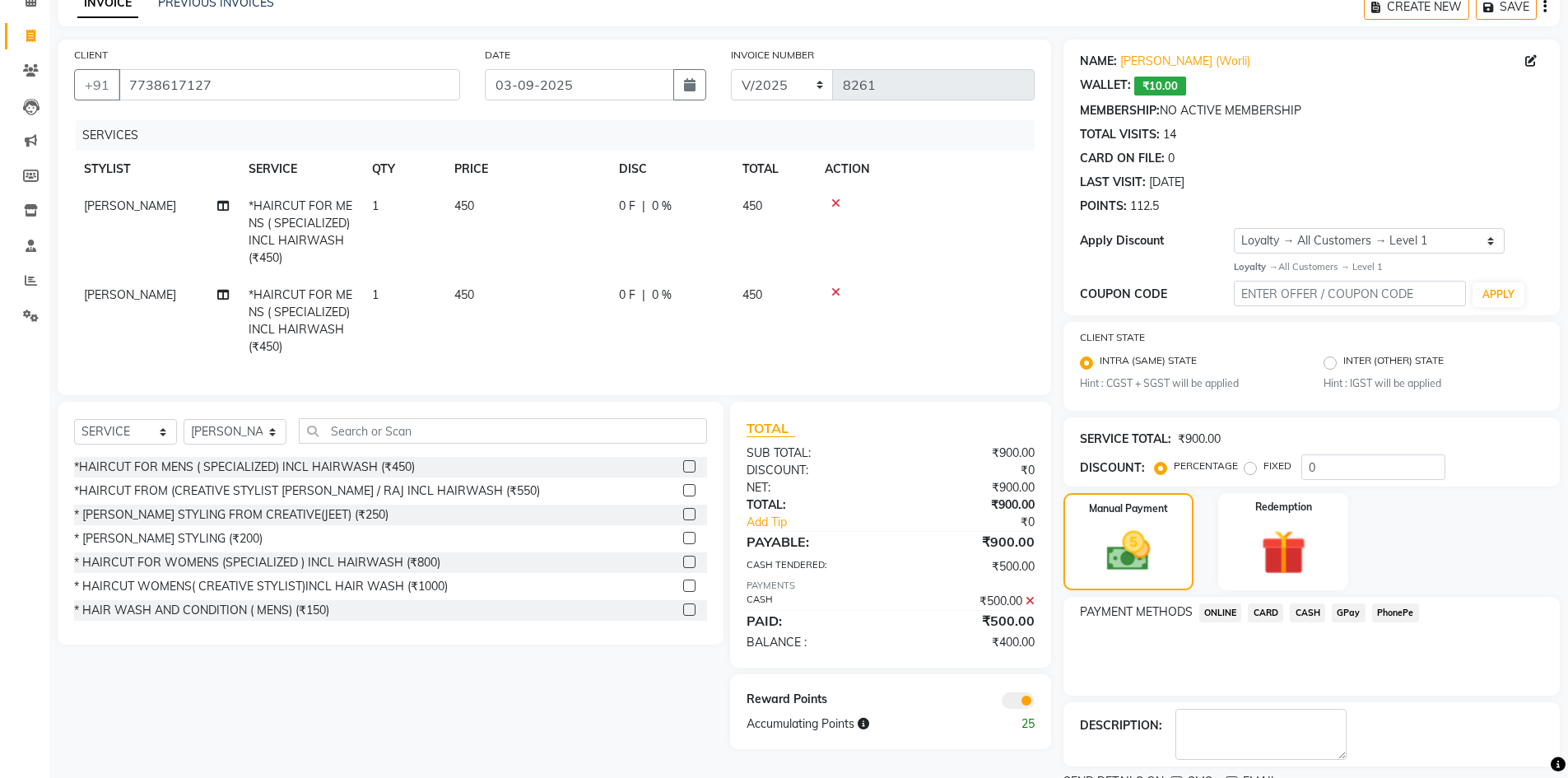
click at [1349, 616] on span "GPay" at bounding box center [1349, 613] width 34 height 19
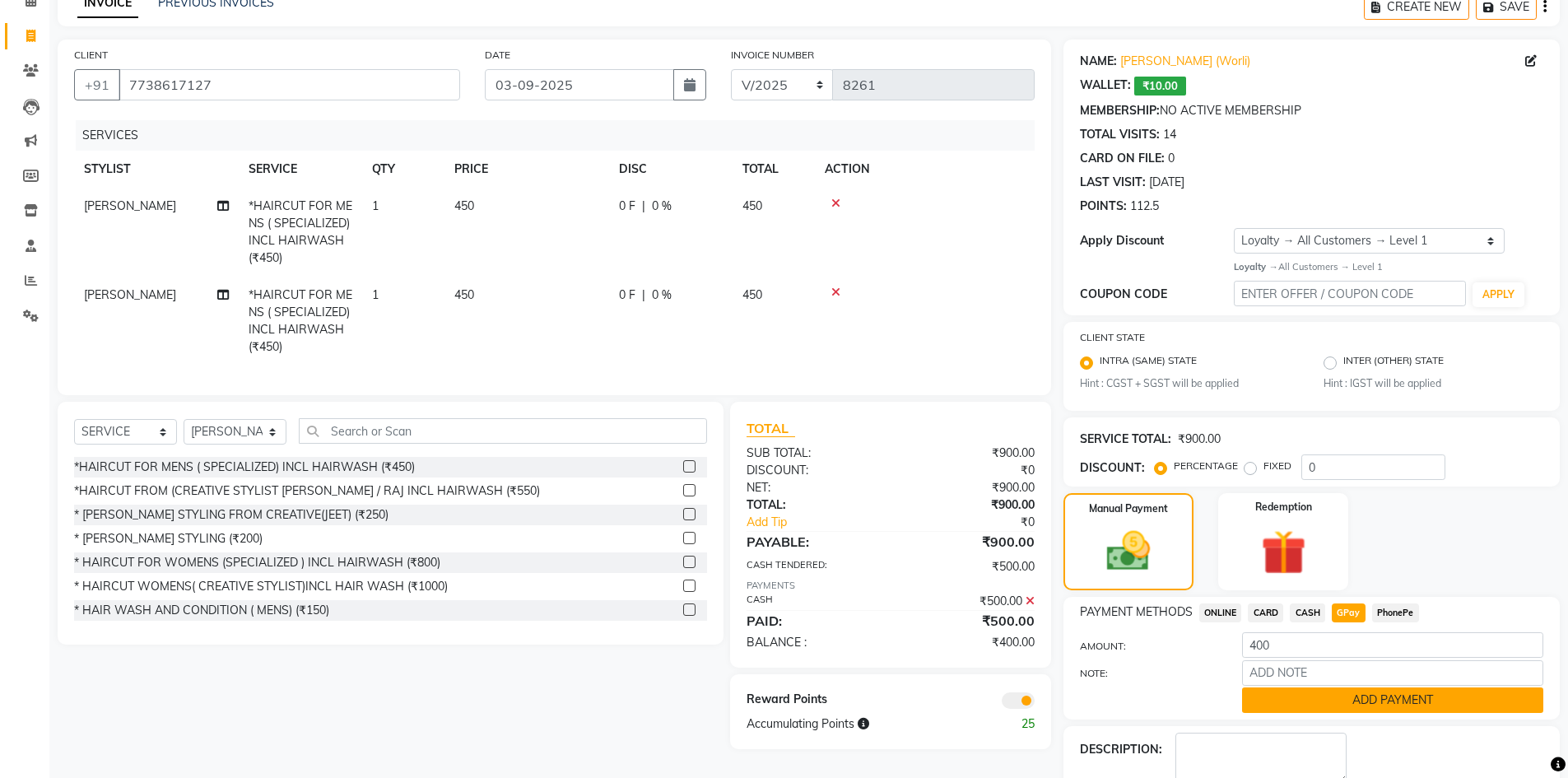
click at [1330, 698] on button "ADD PAYMENT" at bounding box center [1392, 700] width 301 height 26
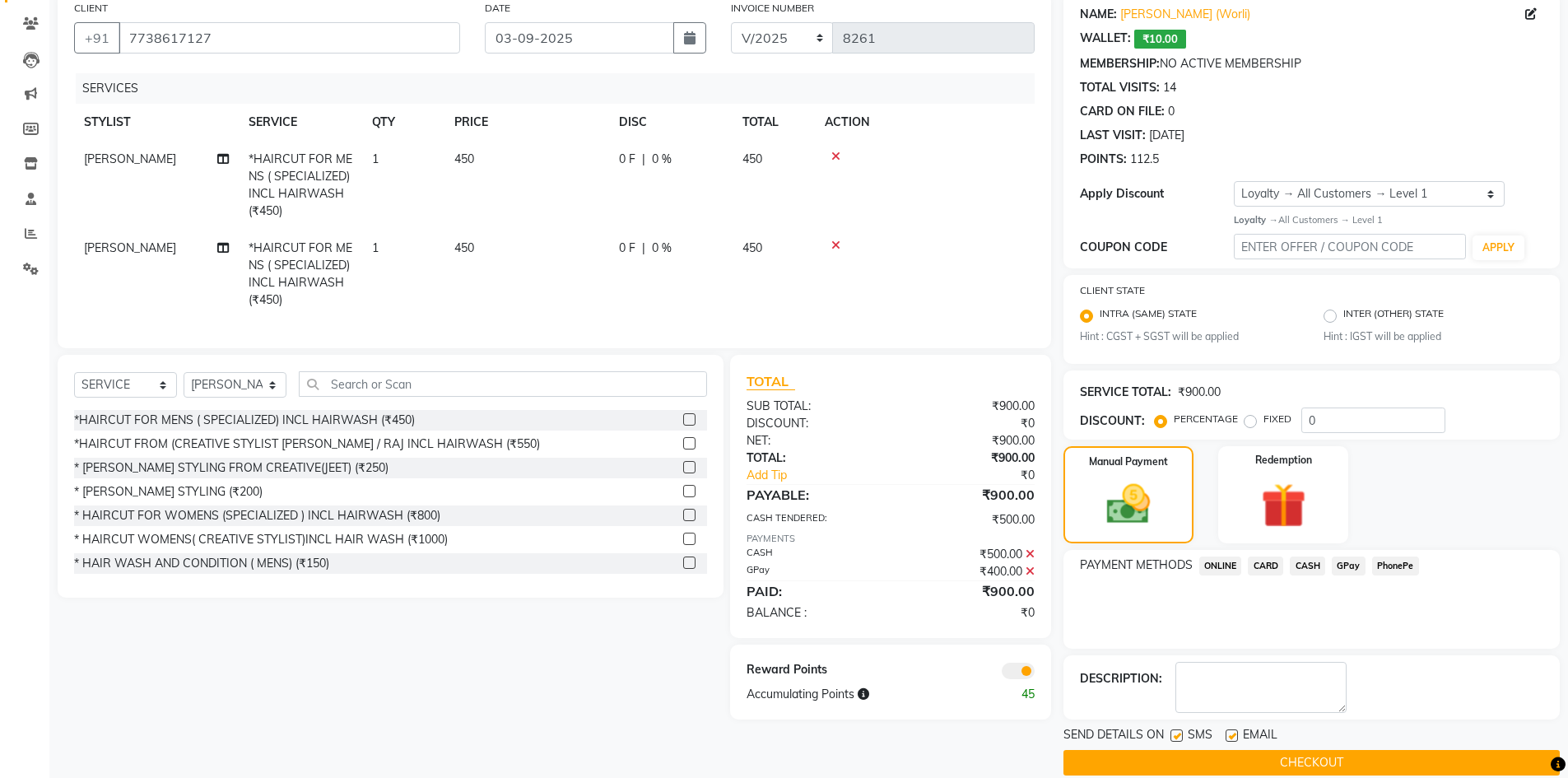
scroll to position [153, 0]
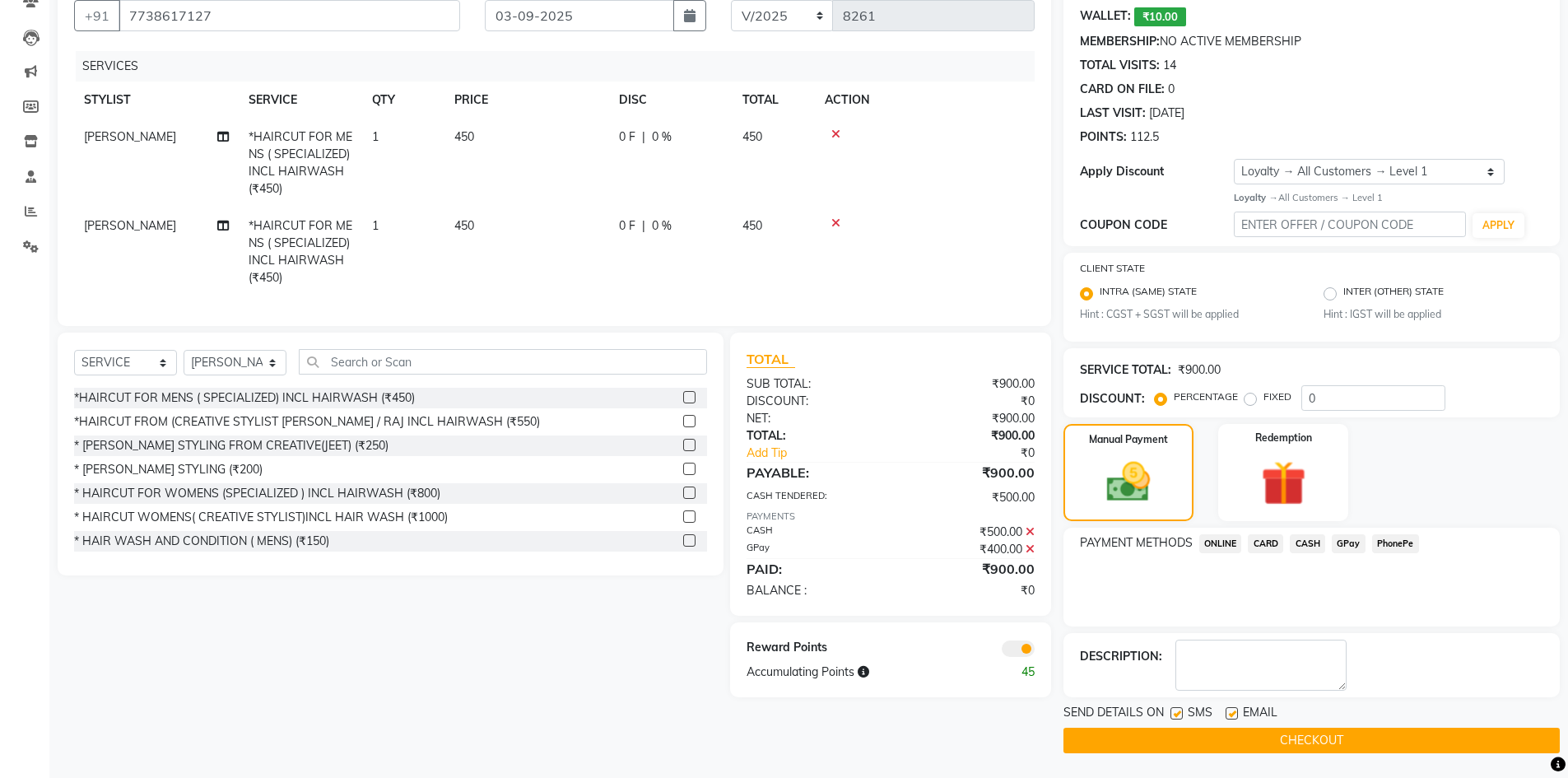
click at [1419, 742] on button "CHECKOUT" at bounding box center [1312, 740] width 497 height 26
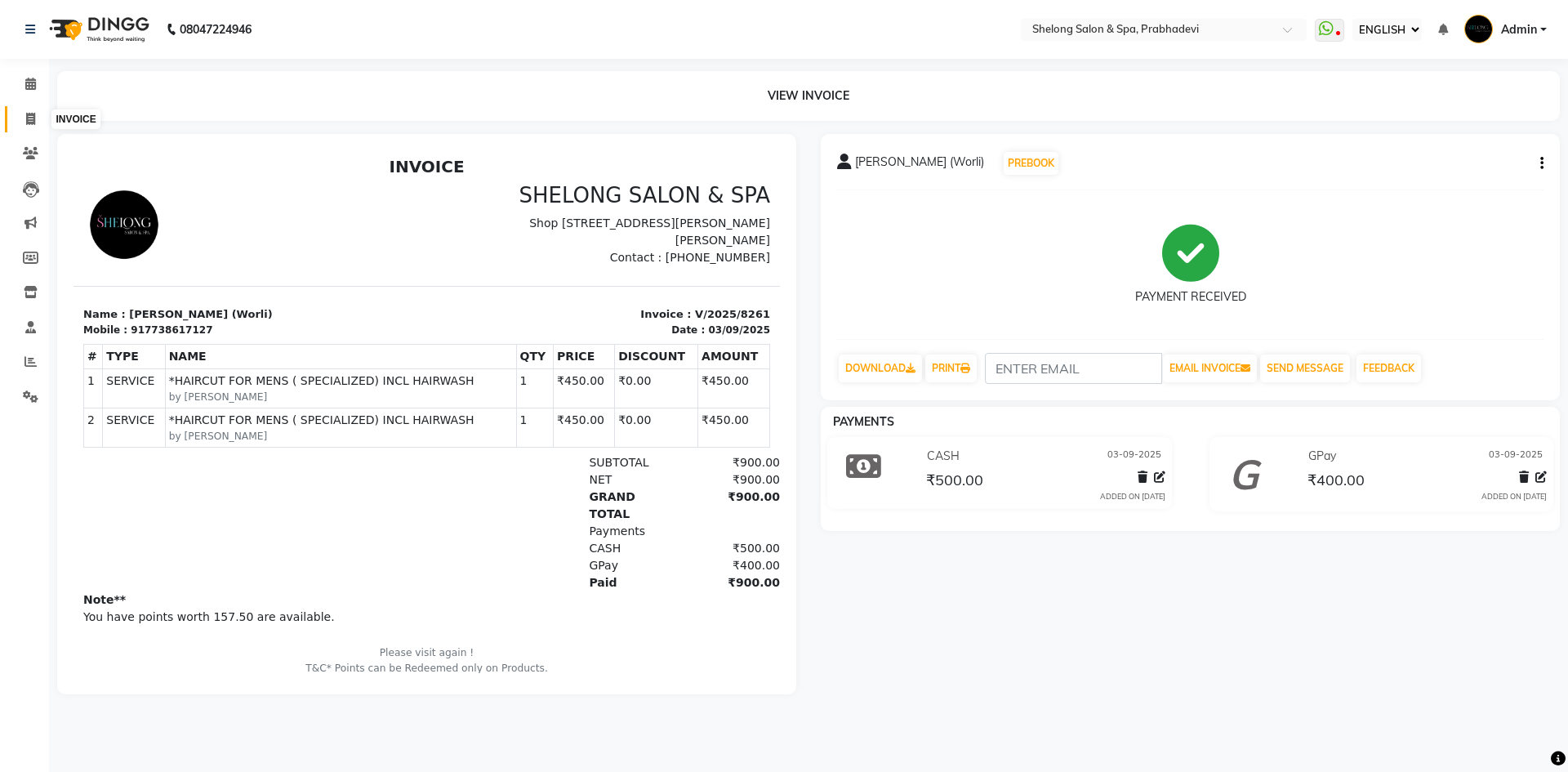
click at [33, 115] on icon at bounding box center [31, 119] width 9 height 12
select select "service"
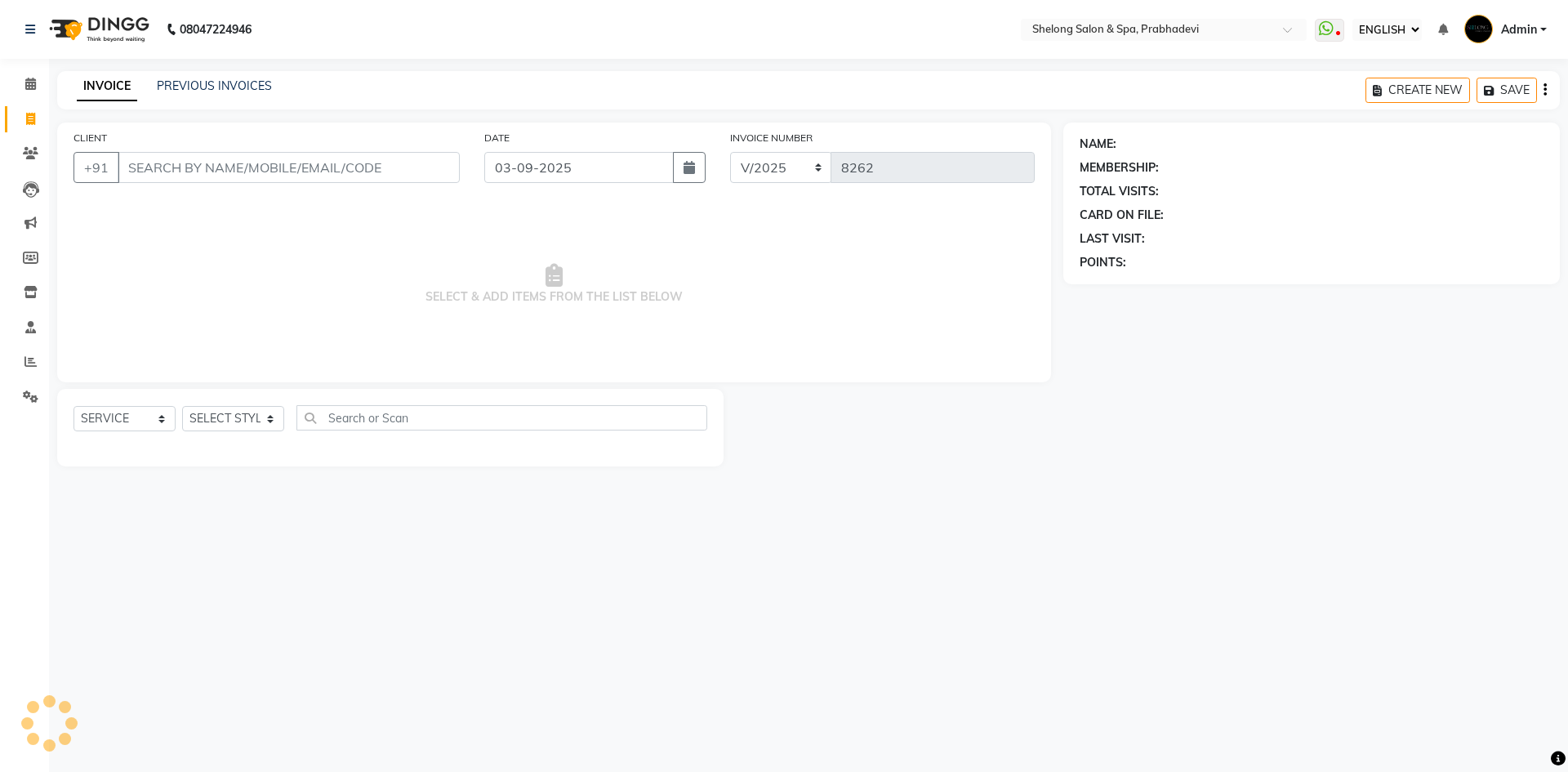
click at [351, 161] on input "CLIENT" at bounding box center [289, 167] width 342 height 31
select select "16092"
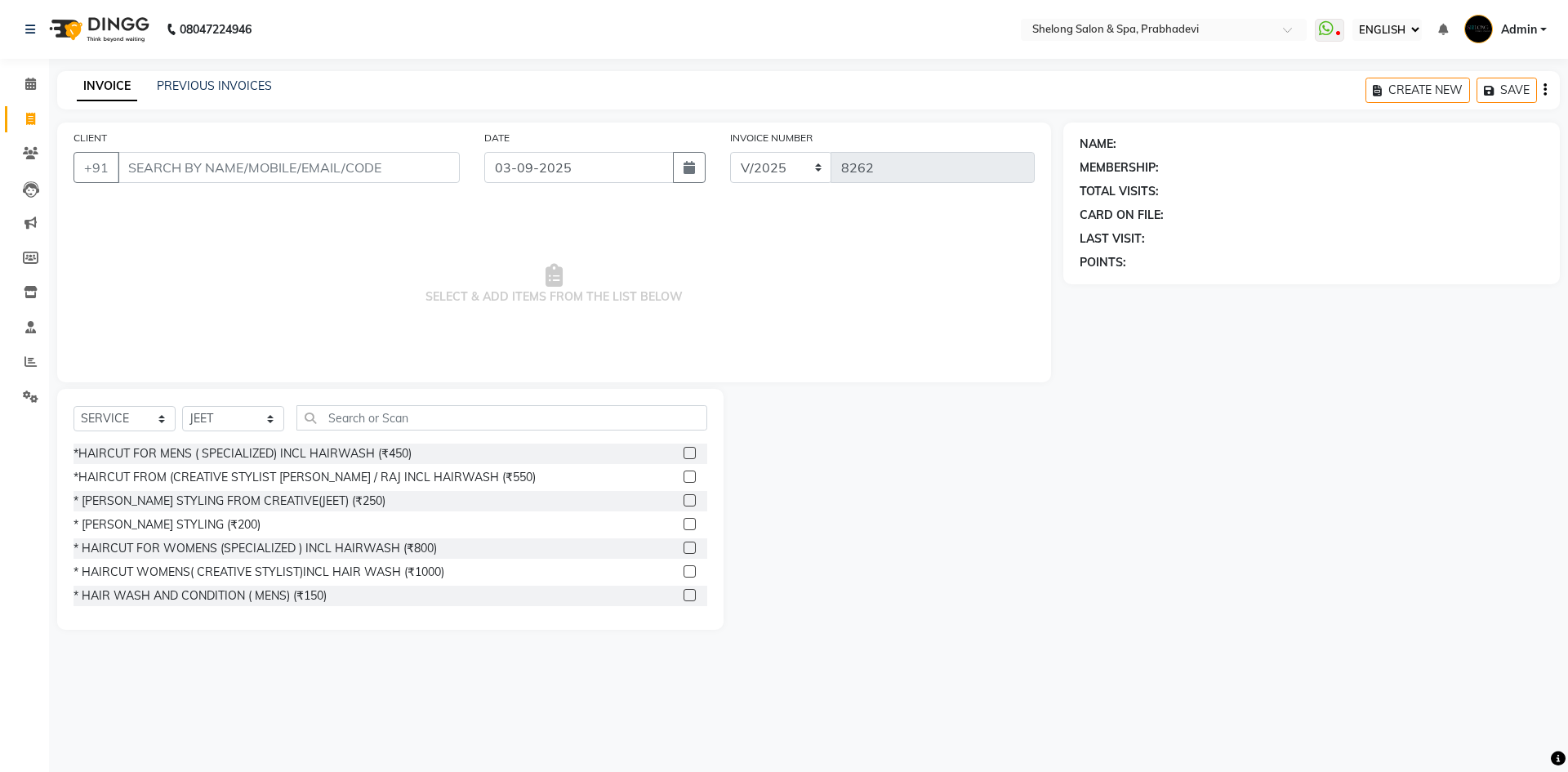
click at [1076, 367] on div "NAME: MEMBERSHIP: TOTAL VISITS: CARD ON FILE: LAST VISIT: POINTS:" at bounding box center [1318, 376] width 509 height 507
click at [433, 481] on div "*HAIRCUT FROM (CREATIVE STYLIST [PERSON_NAME] / RAJ INCL HAIRWASH (₹550)" at bounding box center [304, 478] width 462 height 18
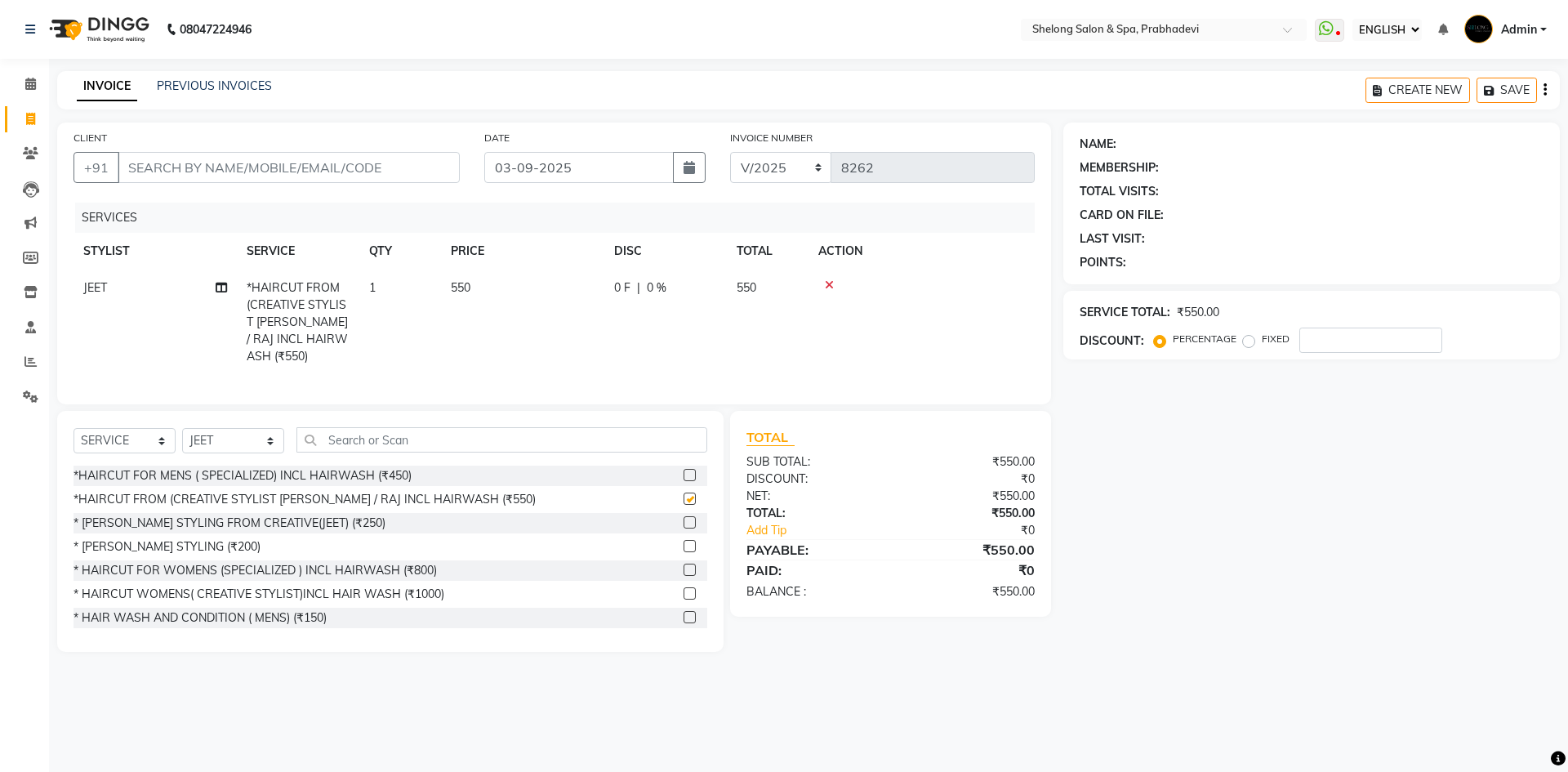
checkbox input "false"
click at [251, 435] on select "SELECT STYLIST ( [PERSON_NAME] ) ( [PERSON_NAME] ) [PERSON_NAME] fojdur [PERSON…" at bounding box center [233, 440] width 102 height 25
select select "66706"
click at [182, 428] on select "SELECT STYLIST ( [PERSON_NAME] ) ( [PERSON_NAME] ) [PERSON_NAME] fojdur [PERSON…" at bounding box center [233, 440] width 102 height 25
click at [172, 542] on div "* [PERSON_NAME] STYLING (₹200)" at bounding box center [167, 547] width 187 height 18
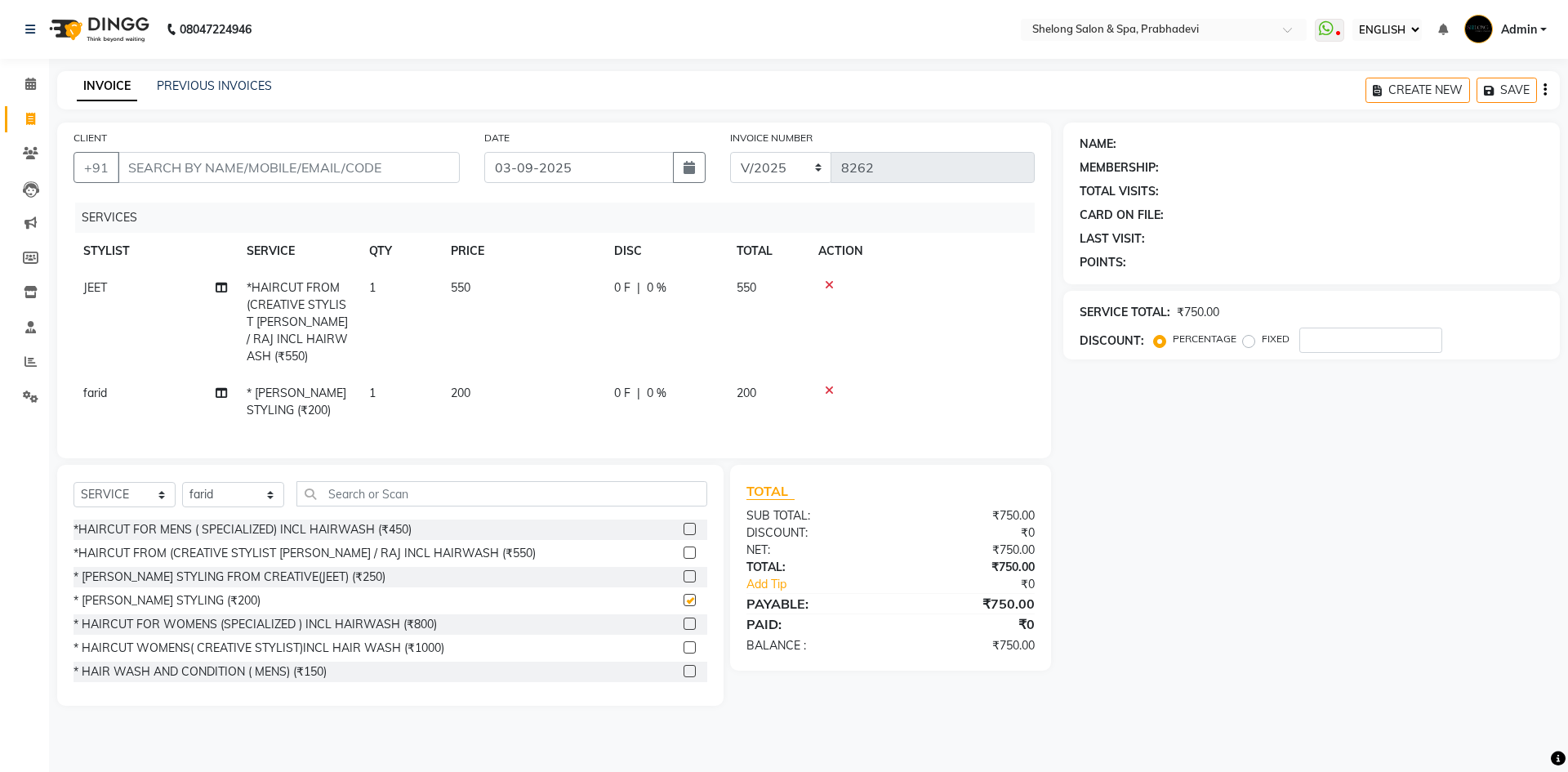
checkbox input "false"
click at [309, 168] on input "CLIENT" at bounding box center [289, 167] width 342 height 31
type input "y"
type input "0"
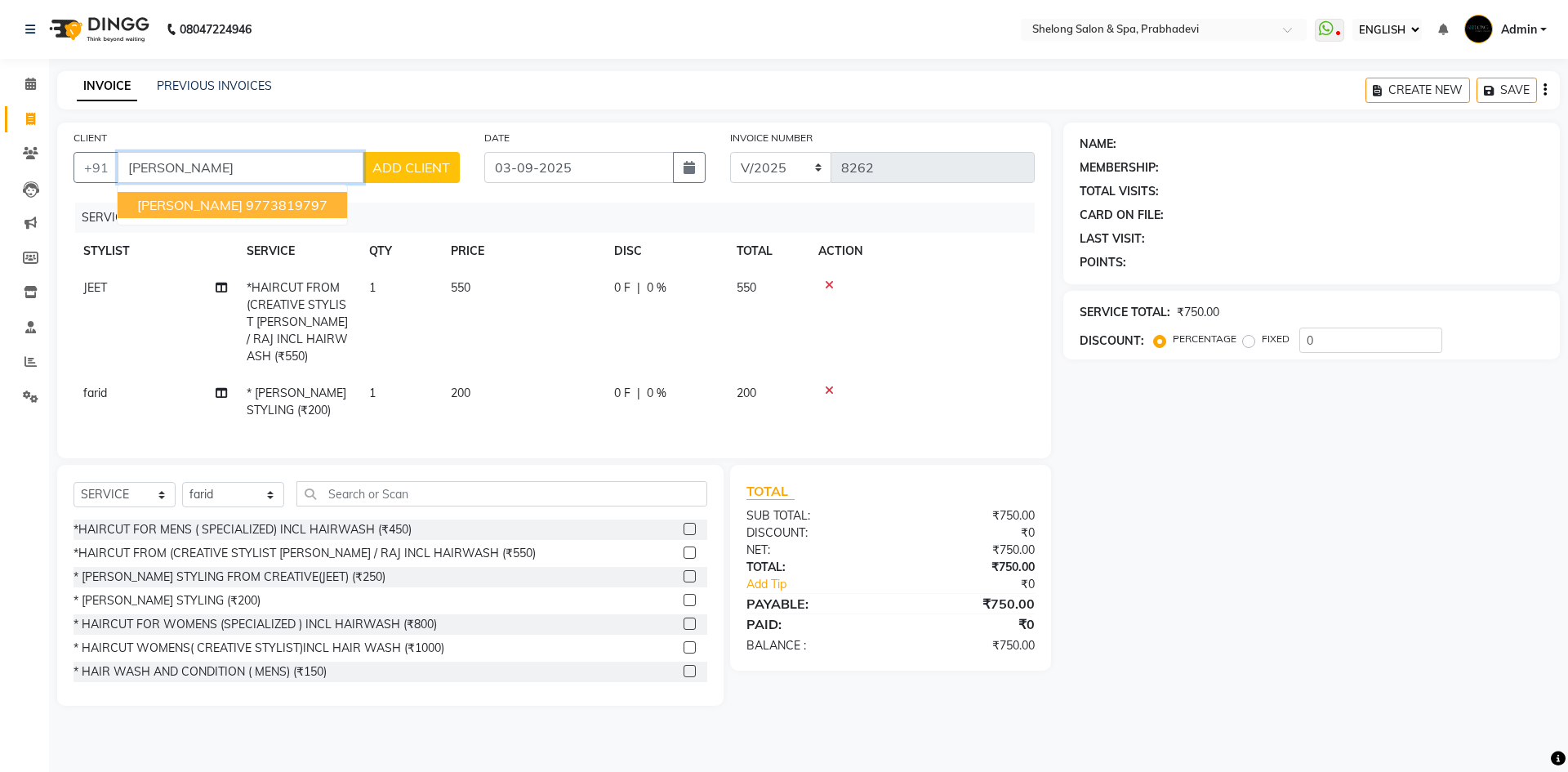
click at [246, 207] on ngb-highlight "9773819797" at bounding box center [286, 204] width 82 height 17
type input "9773819797"
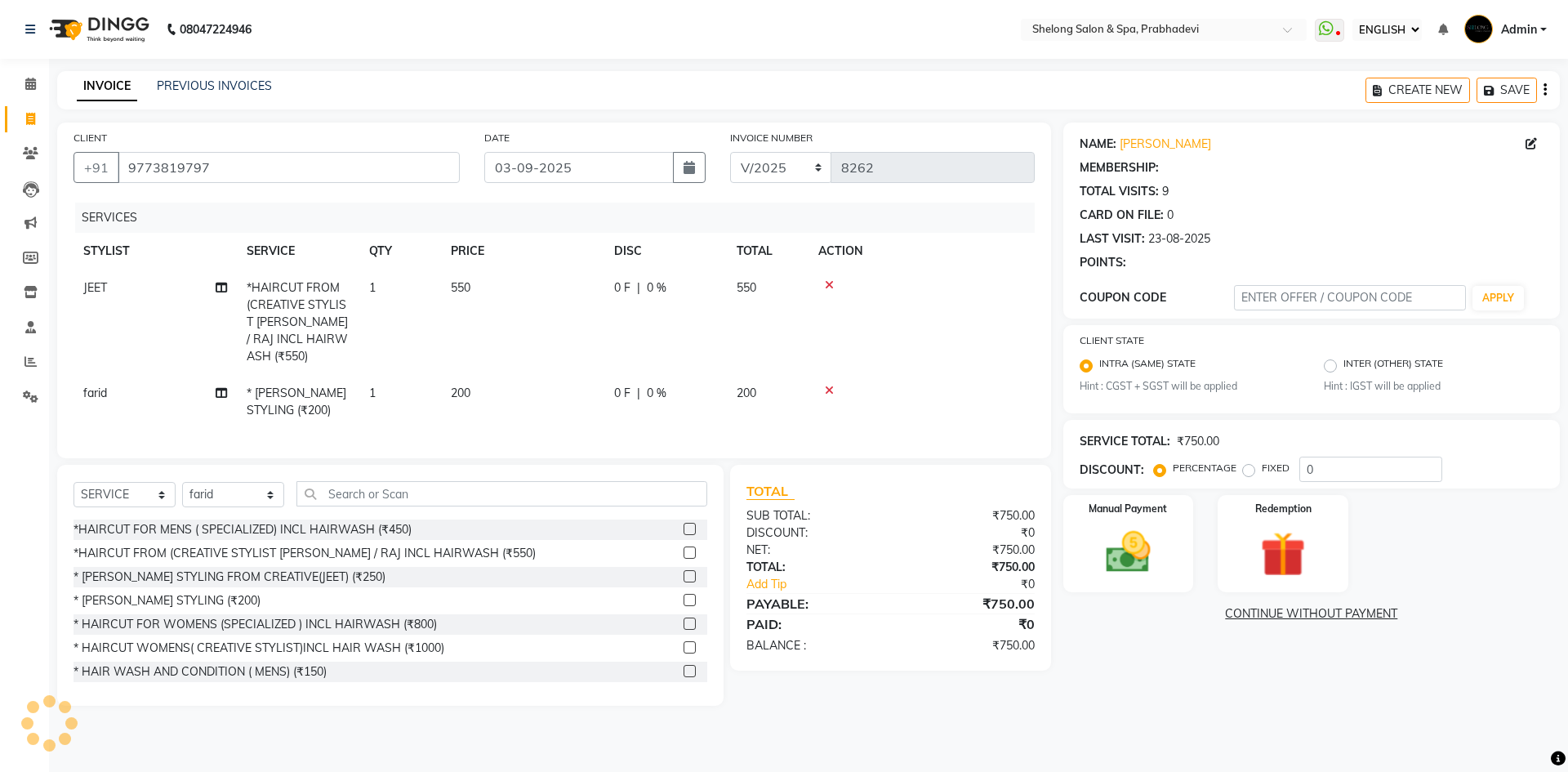
type input "20"
select select "2: Object"
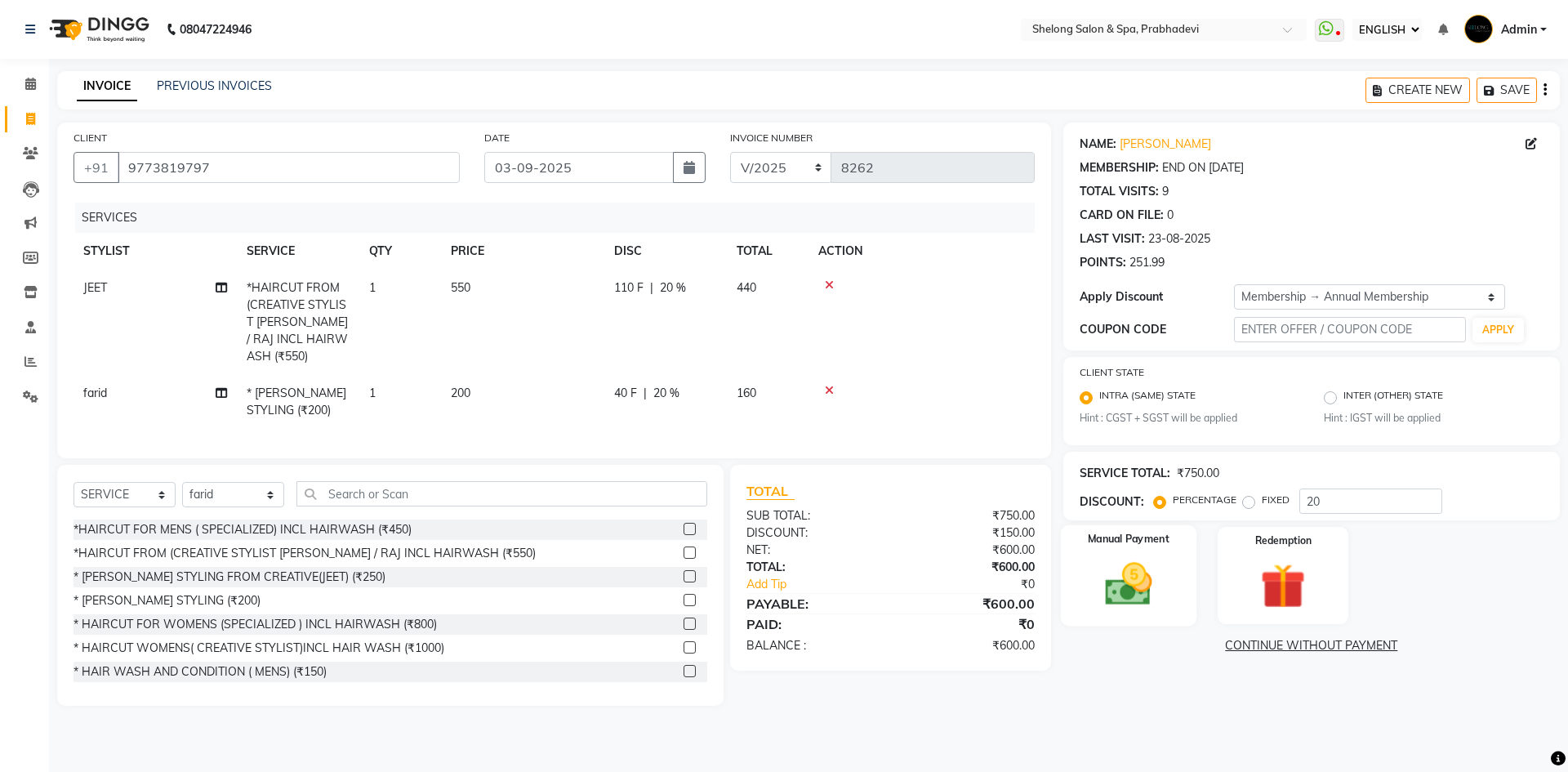
click at [1159, 608] on img at bounding box center [1128, 584] width 76 height 54
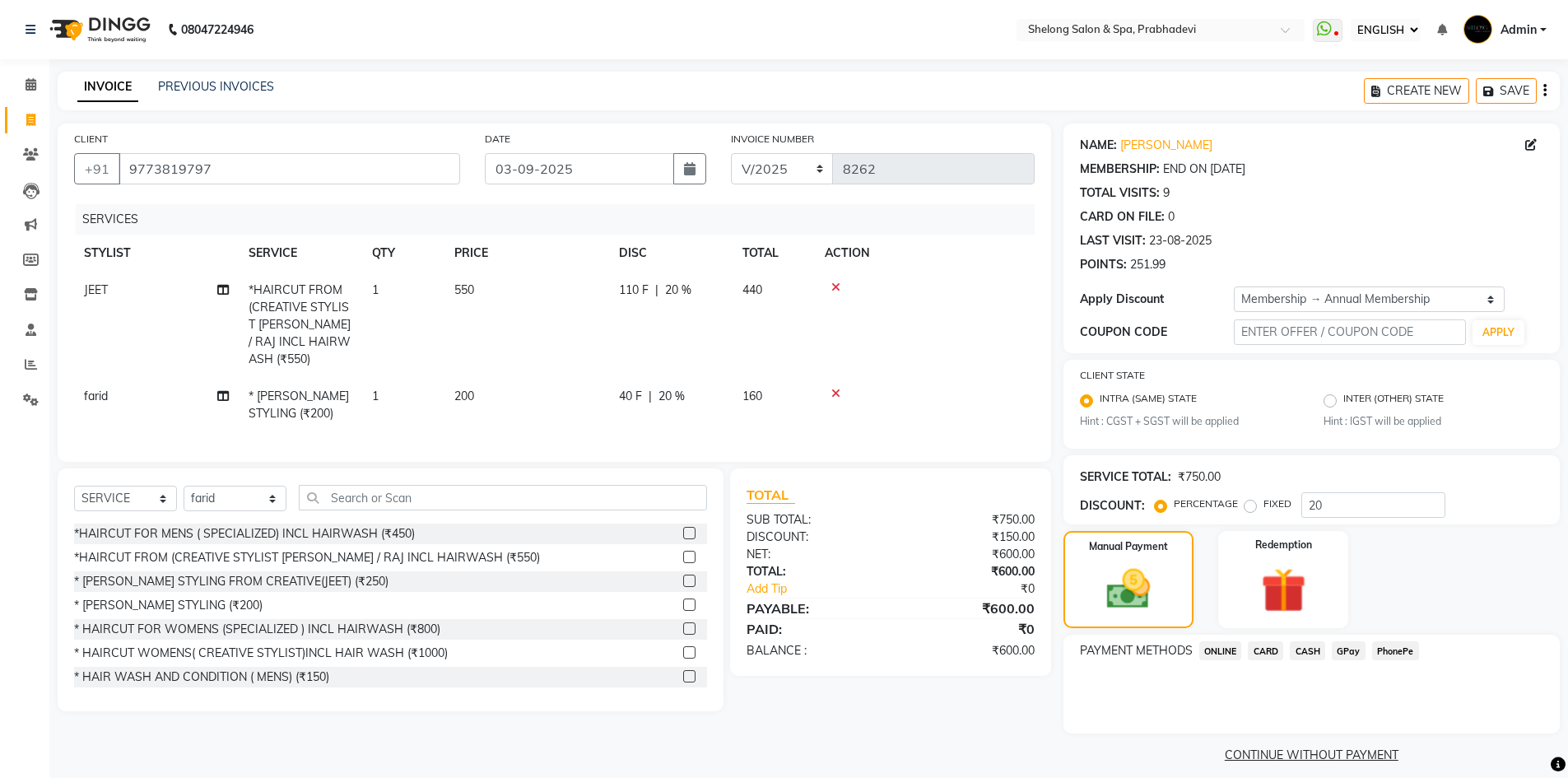
click at [1273, 650] on span "CARD" at bounding box center [1266, 651] width 35 height 19
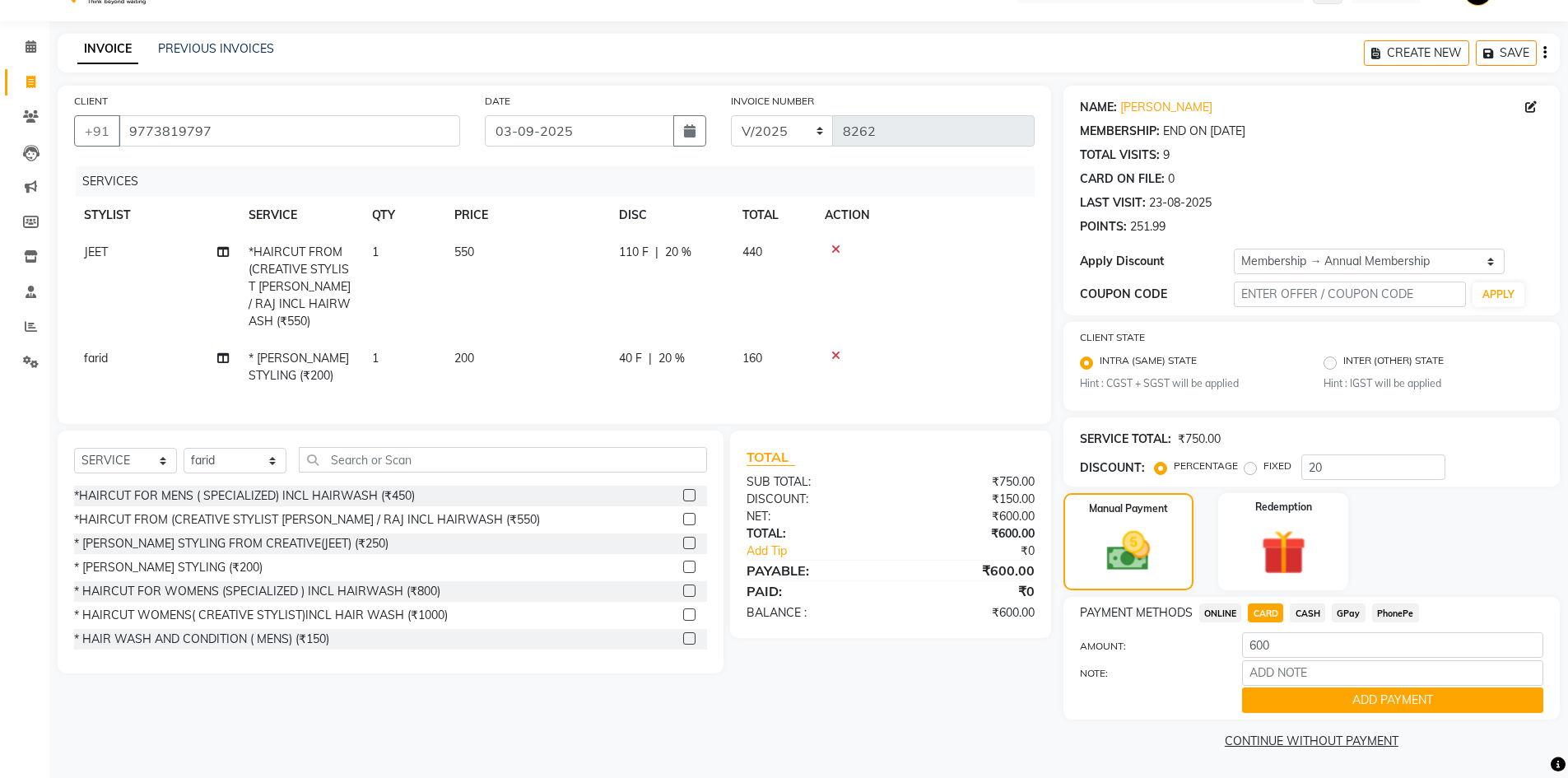
click at [1274, 702] on button "ADD PAYMENT" at bounding box center [1392, 700] width 301 height 26
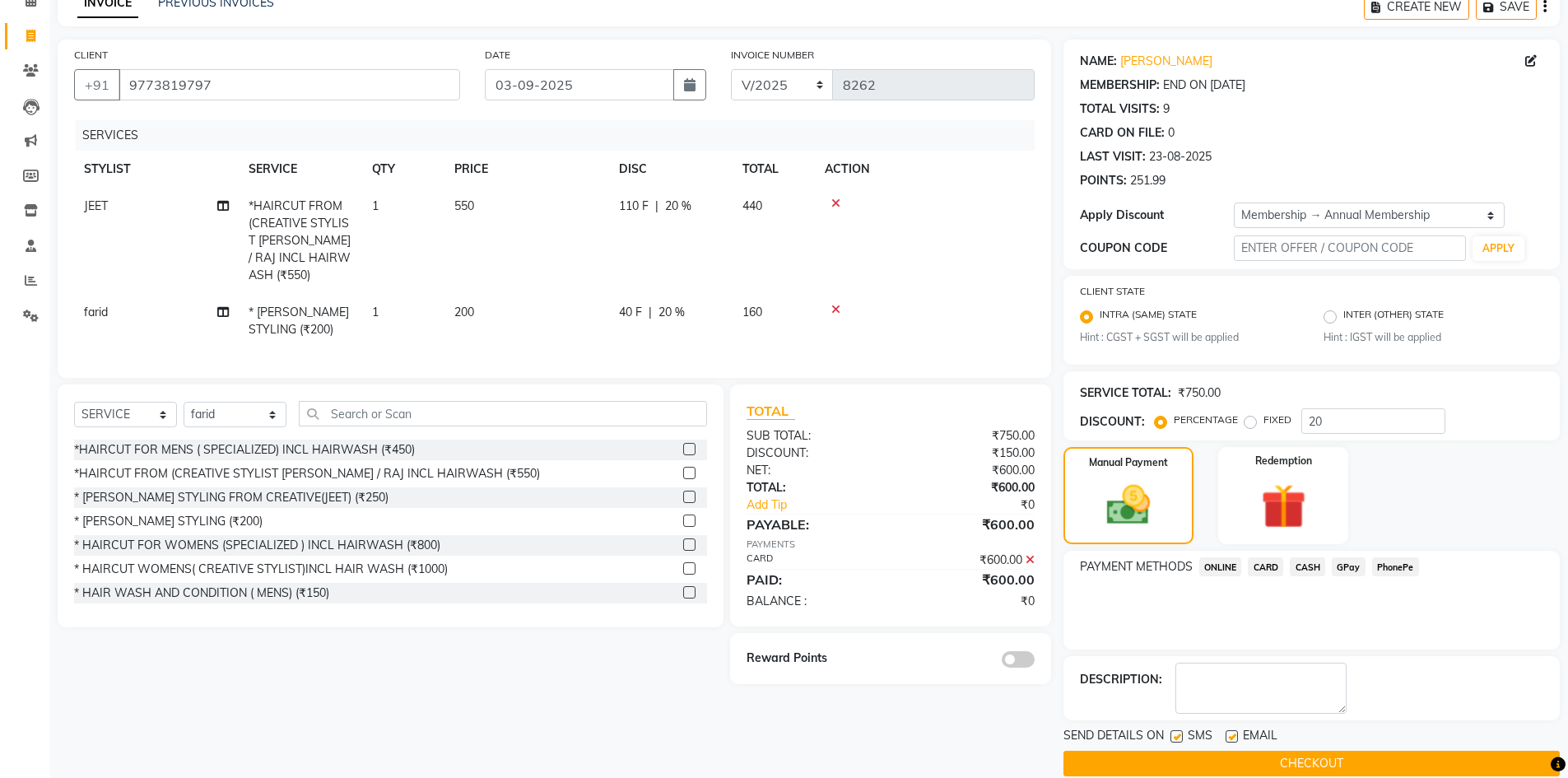
scroll to position [107, 0]
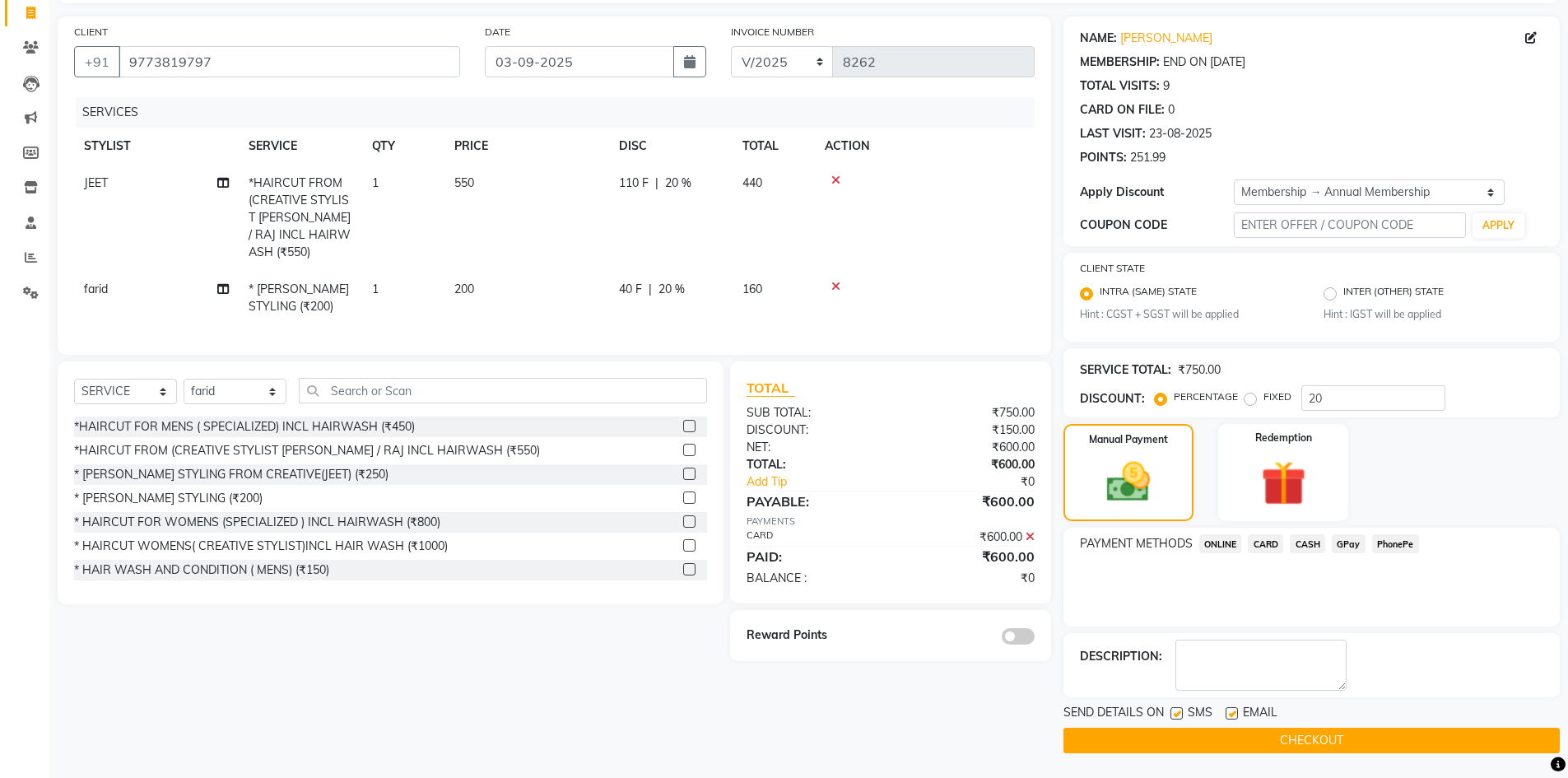
click at [1232, 728] on button "CHECKOUT" at bounding box center [1312, 740] width 497 height 26
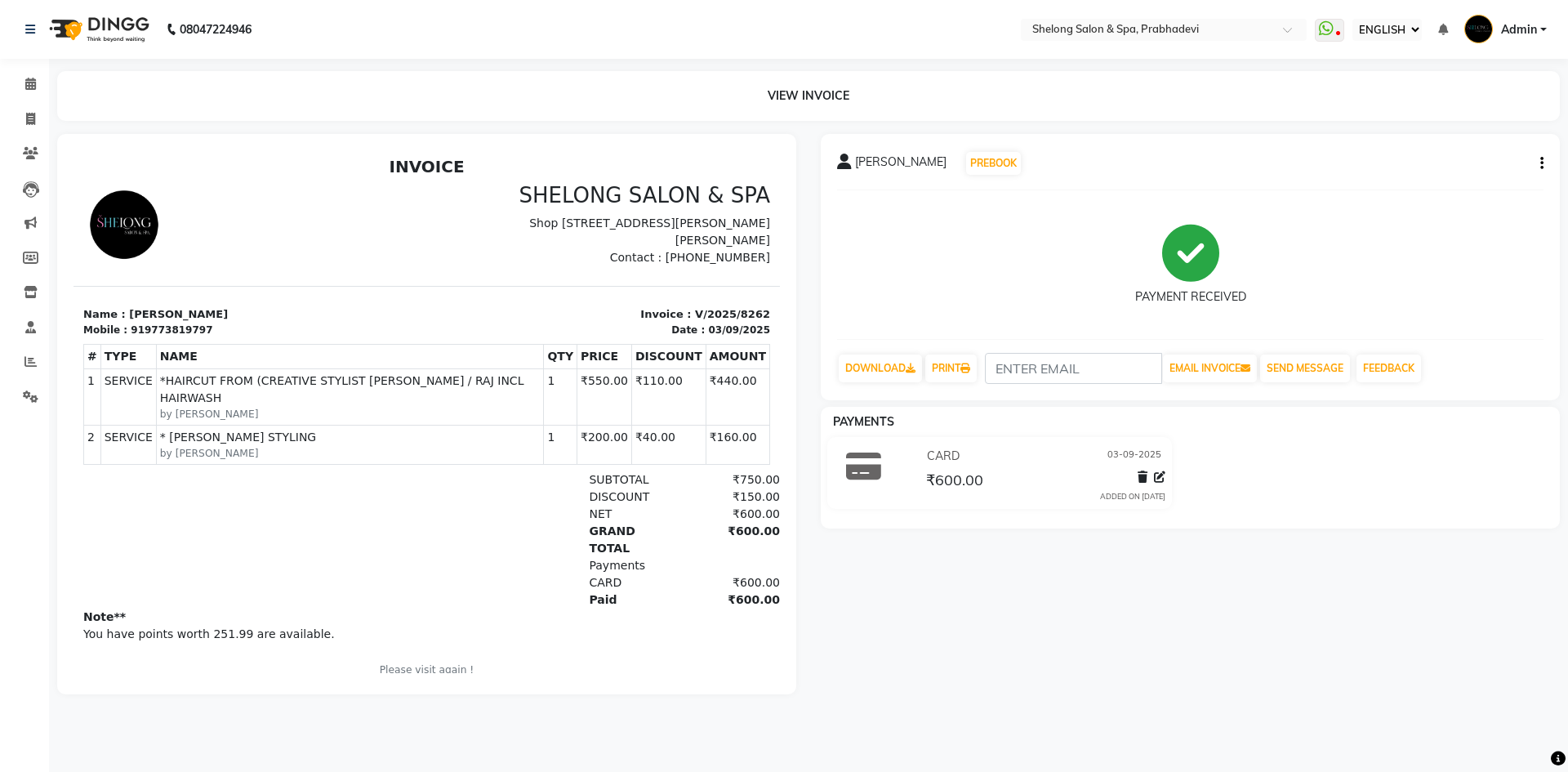
click at [946, 625] on div "[PERSON_NAME] PREBOOK PAYMENT RECEIVED DOWNLOAD PRINT EMAIL INVOICE SEND MESSAG…" at bounding box center [1190, 414] width 764 height 561
